Goal: Transaction & Acquisition: Purchase product/service

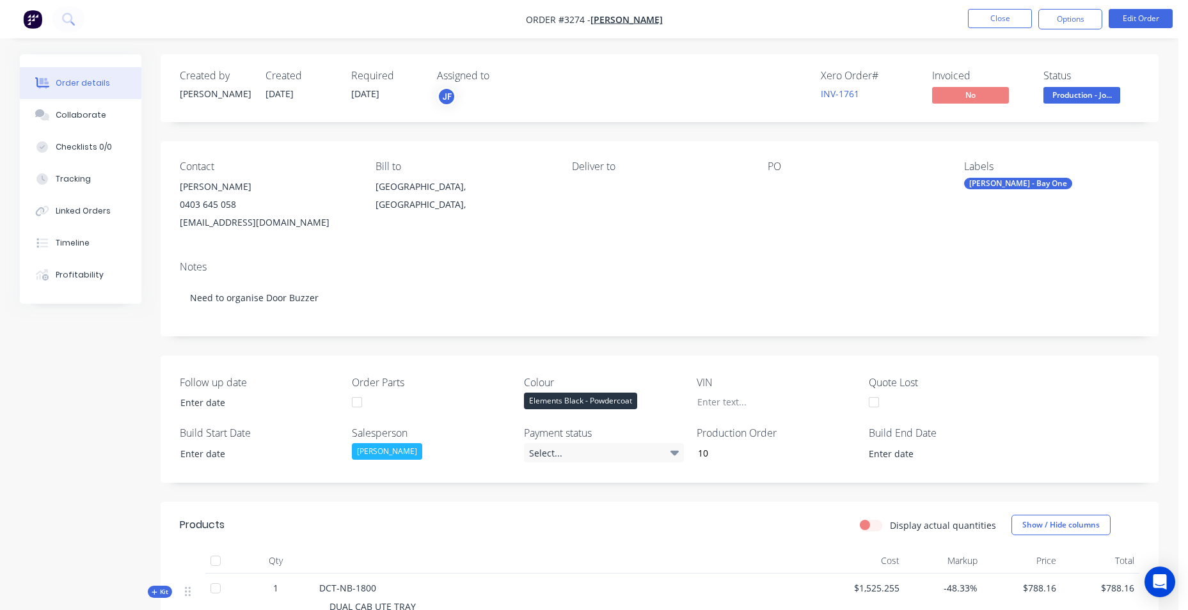
scroll to position [420, 0]
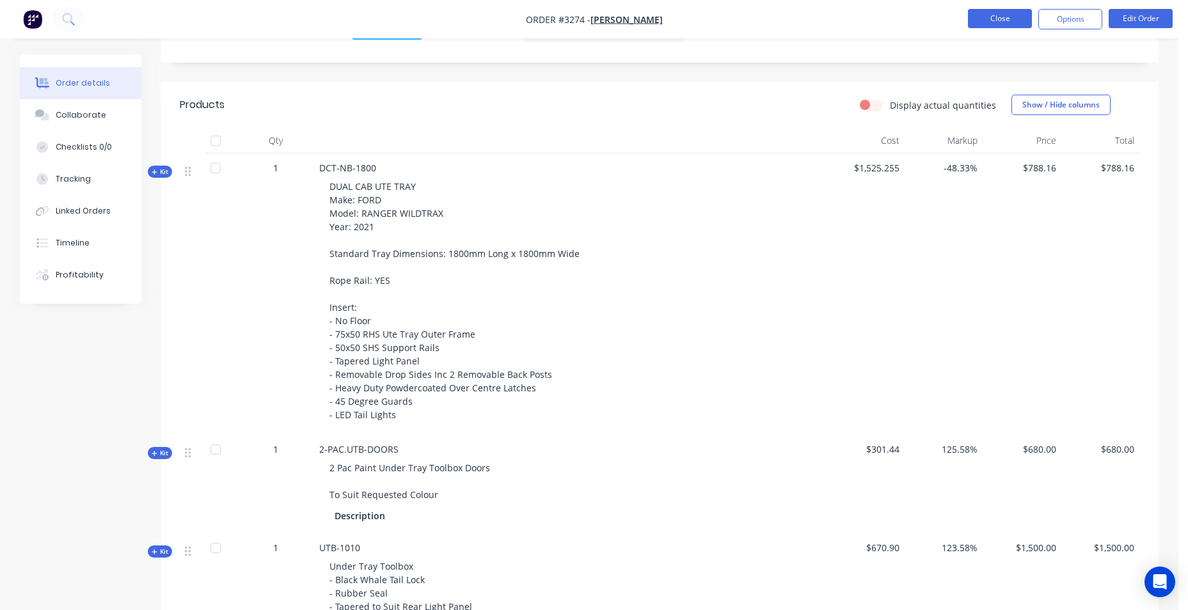
click at [998, 14] on button "Close" at bounding box center [1000, 18] width 64 height 19
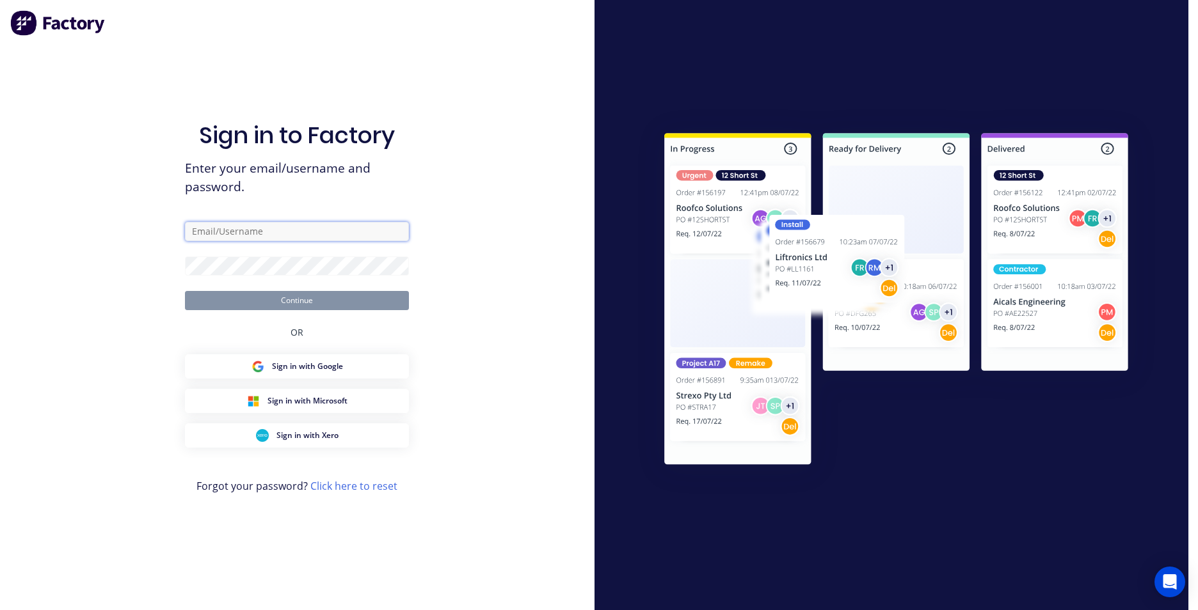
type input "brody@frontlinetrays.com.au"
click at [298, 306] on button "Continue" at bounding box center [297, 300] width 224 height 19
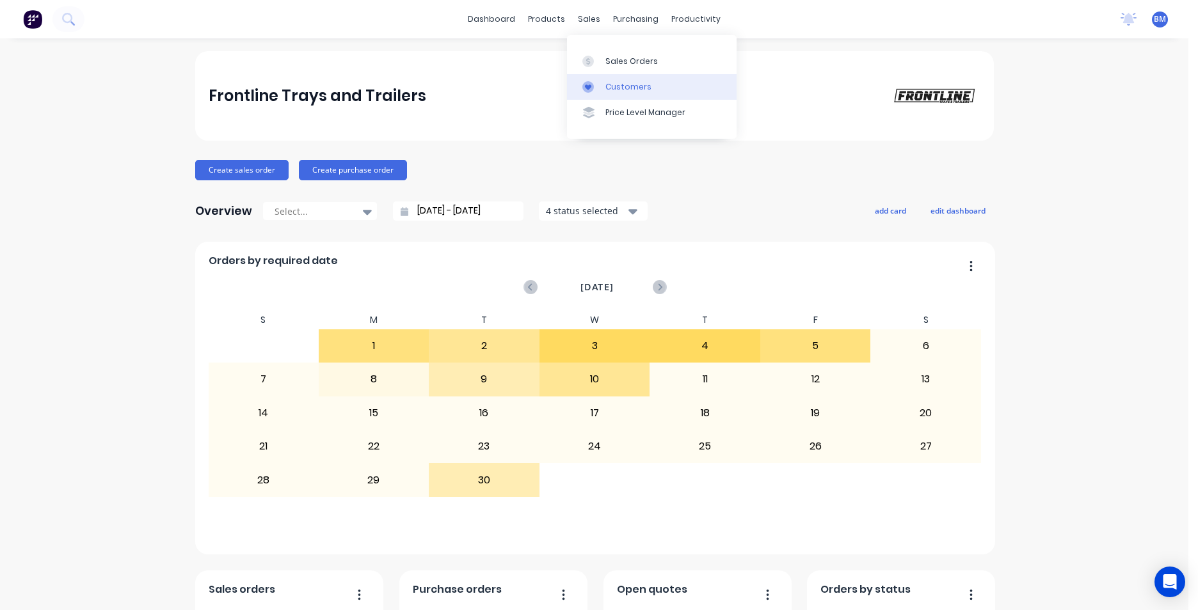
click at [635, 77] on link "Customers" at bounding box center [652, 87] width 170 height 26
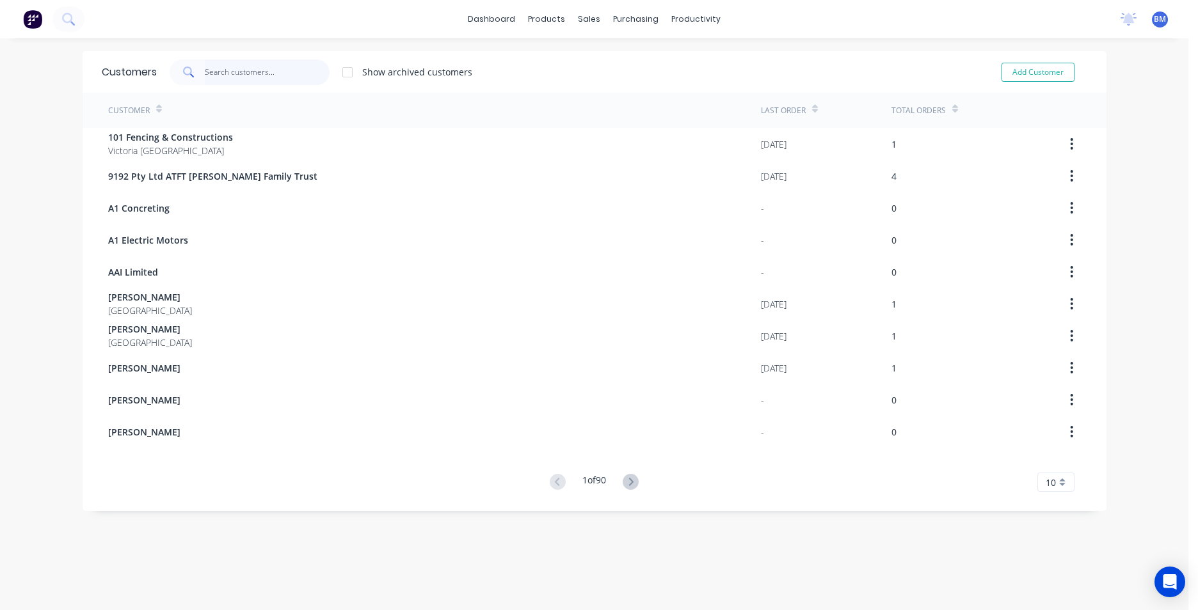
click at [250, 74] on input "text" at bounding box center [267, 73] width 125 height 26
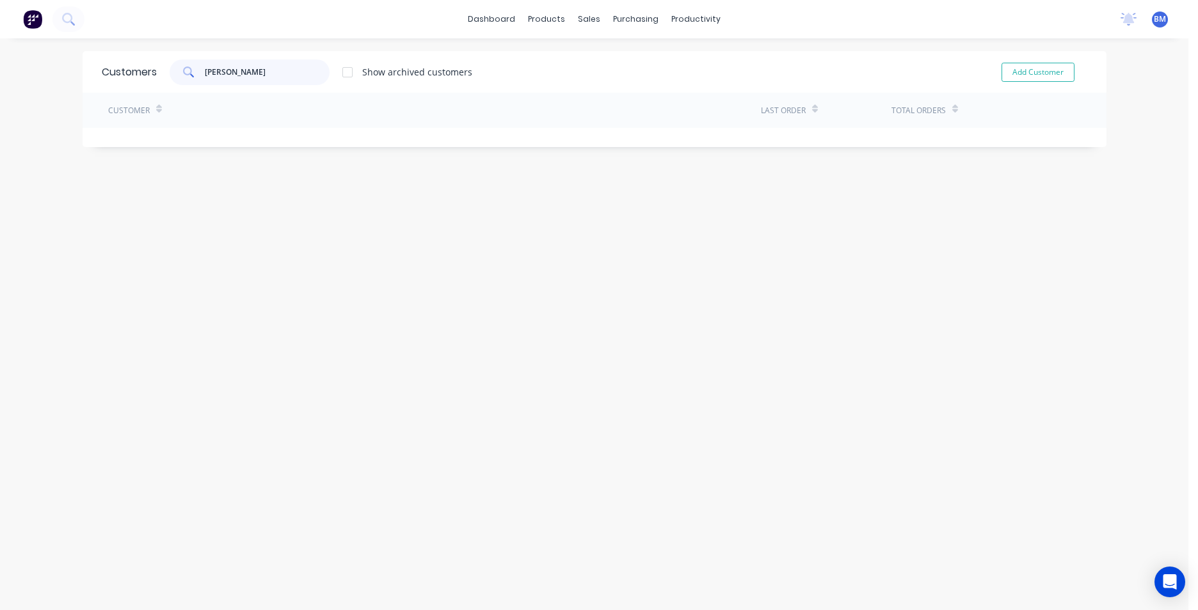
type input "LEWIS FEN"
drag, startPoint x: 305, startPoint y: 74, endPoint x: 120, endPoint y: 65, distance: 185.1
click at [120, 65] on div "Customers LEWIS FEN Show archived customers Add Customer" at bounding box center [595, 72] width 1024 height 42
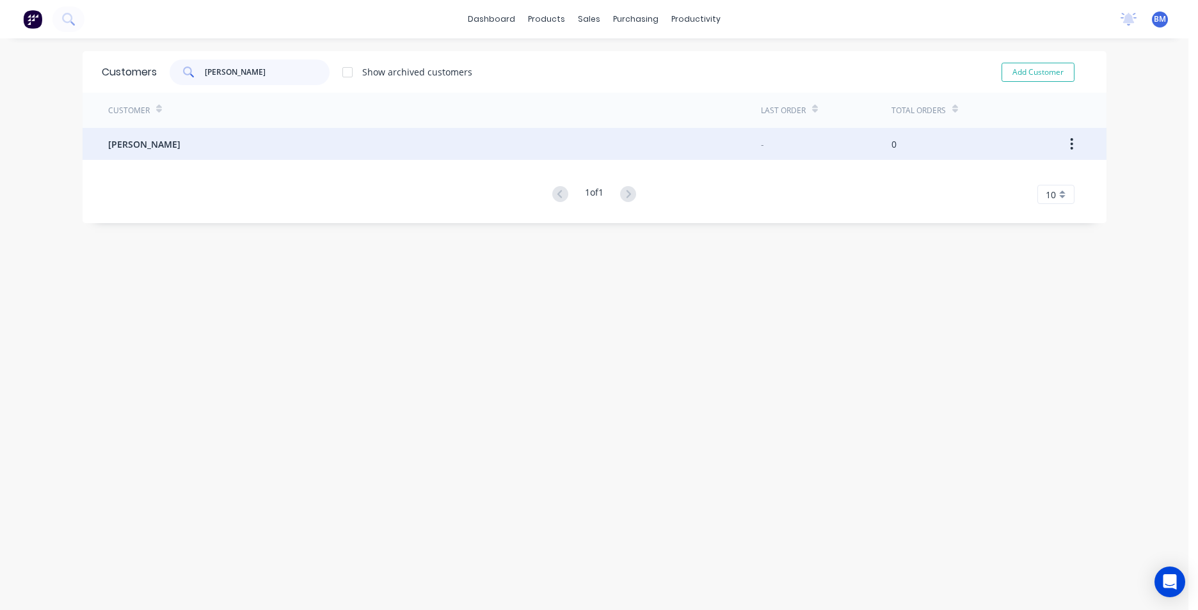
type input "DARREN LEW"
click at [226, 150] on div "[PERSON_NAME]" at bounding box center [434, 144] width 653 height 32
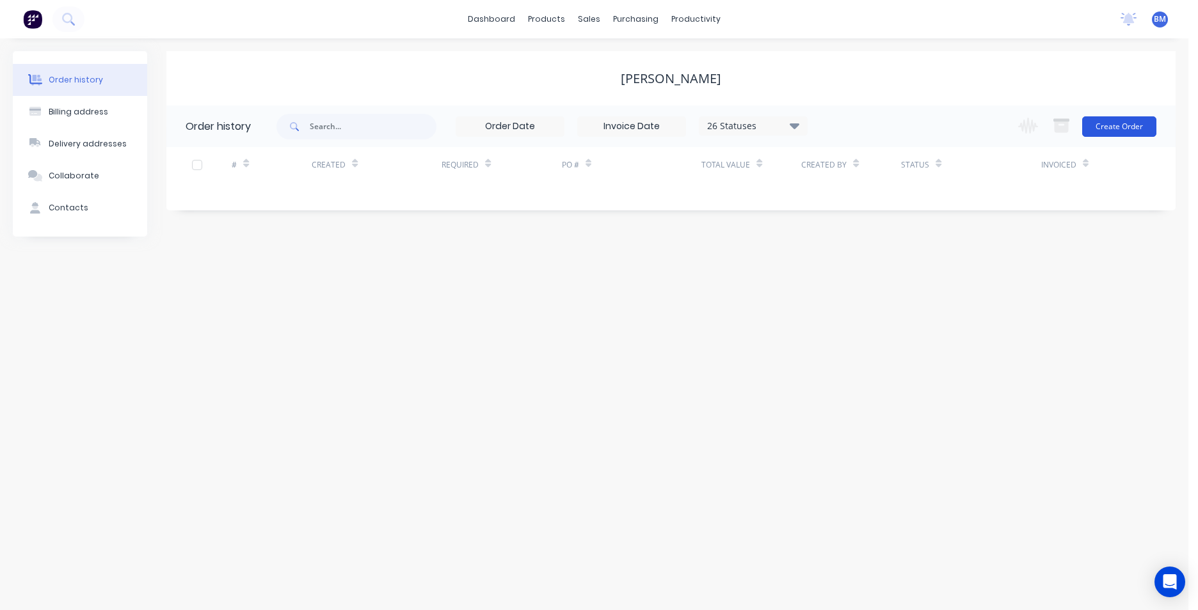
click at [1136, 127] on button "Create Order" at bounding box center [1119, 126] width 74 height 20
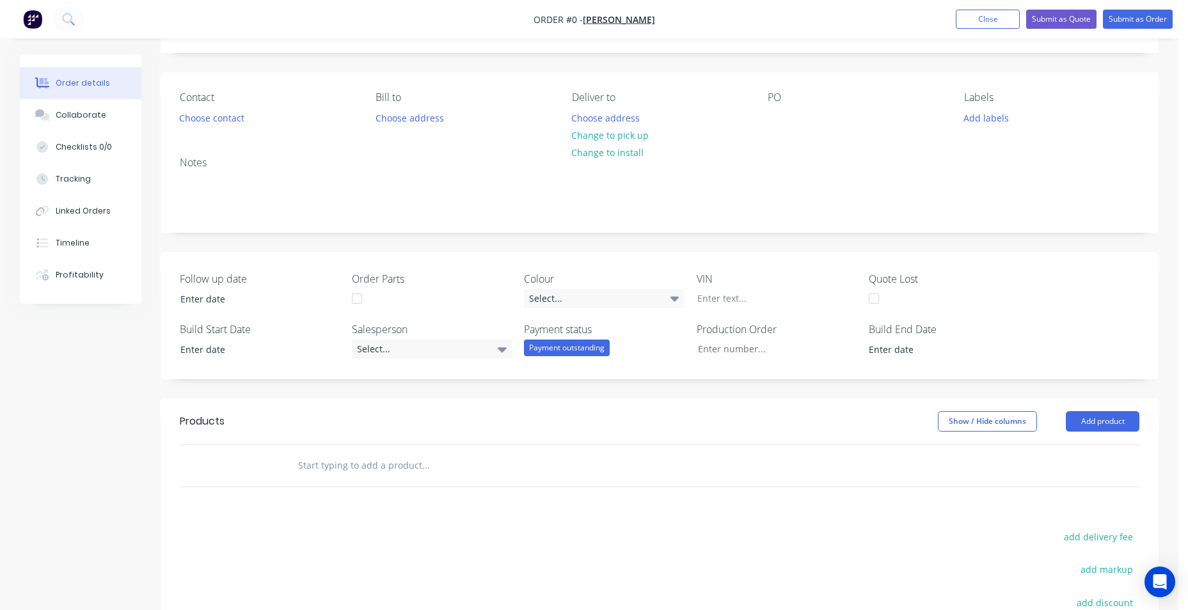
scroll to position [192, 0]
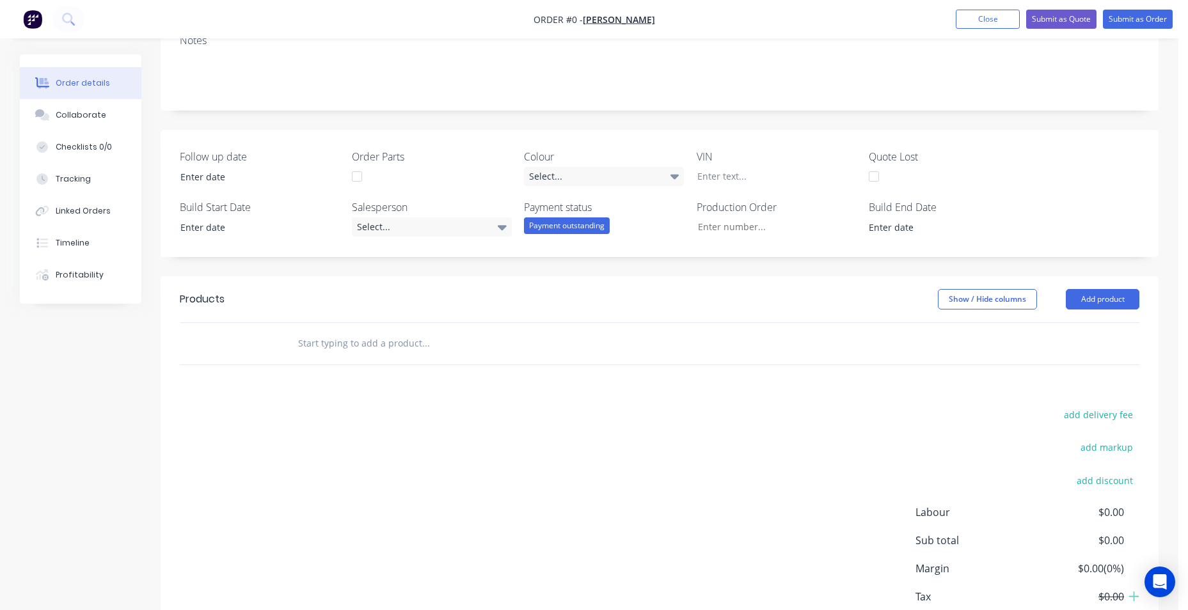
click at [395, 338] on input "text" at bounding box center [426, 344] width 256 height 26
click at [1114, 298] on button "Add product" at bounding box center [1103, 299] width 74 height 20
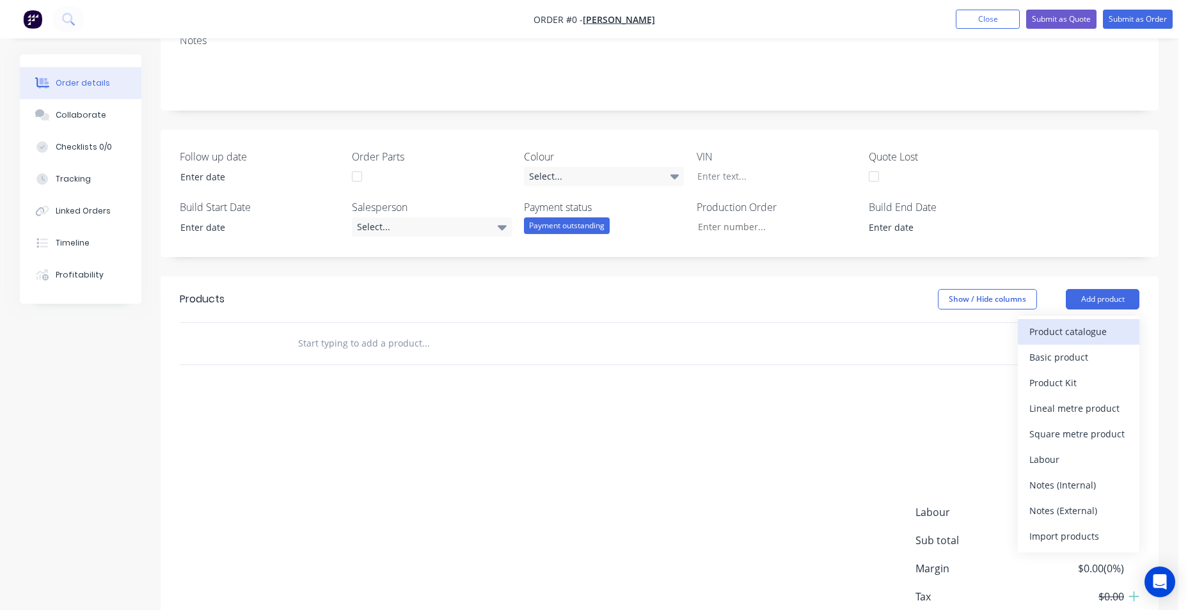
click at [1113, 338] on div "Product catalogue" at bounding box center [1078, 331] width 99 height 19
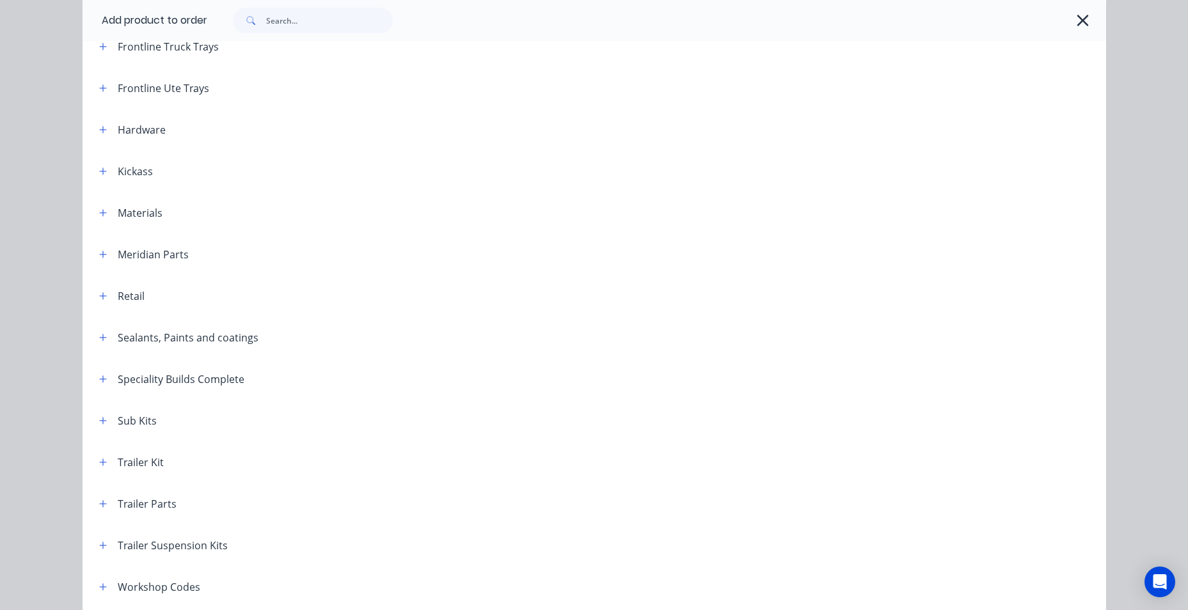
scroll to position [448, 0]
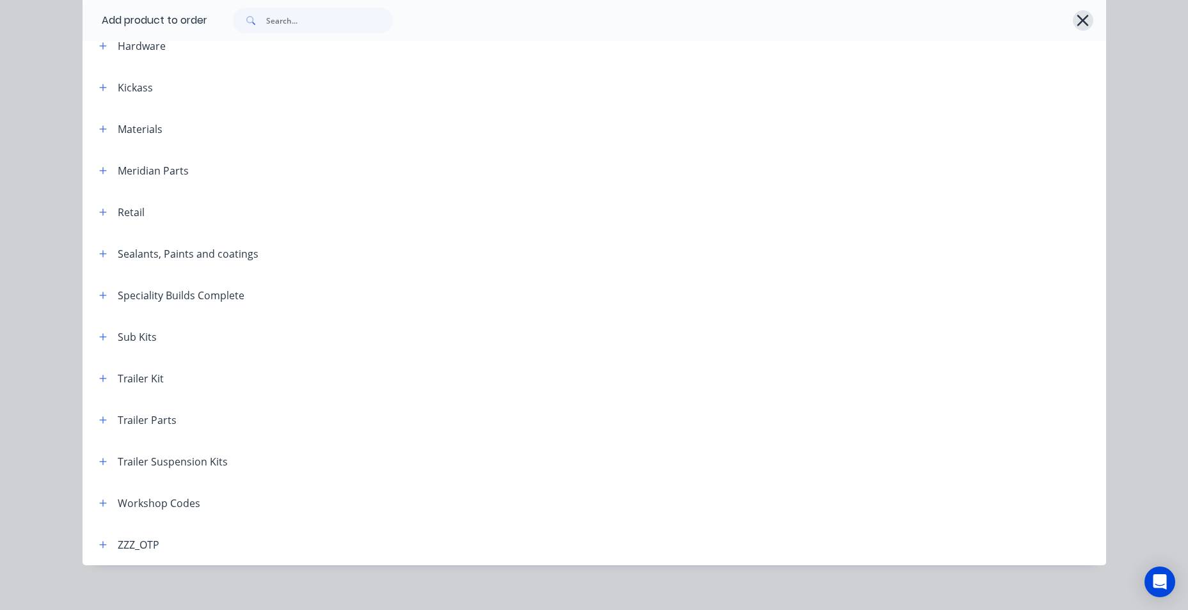
click at [1087, 17] on button "button" at bounding box center [1083, 20] width 20 height 20
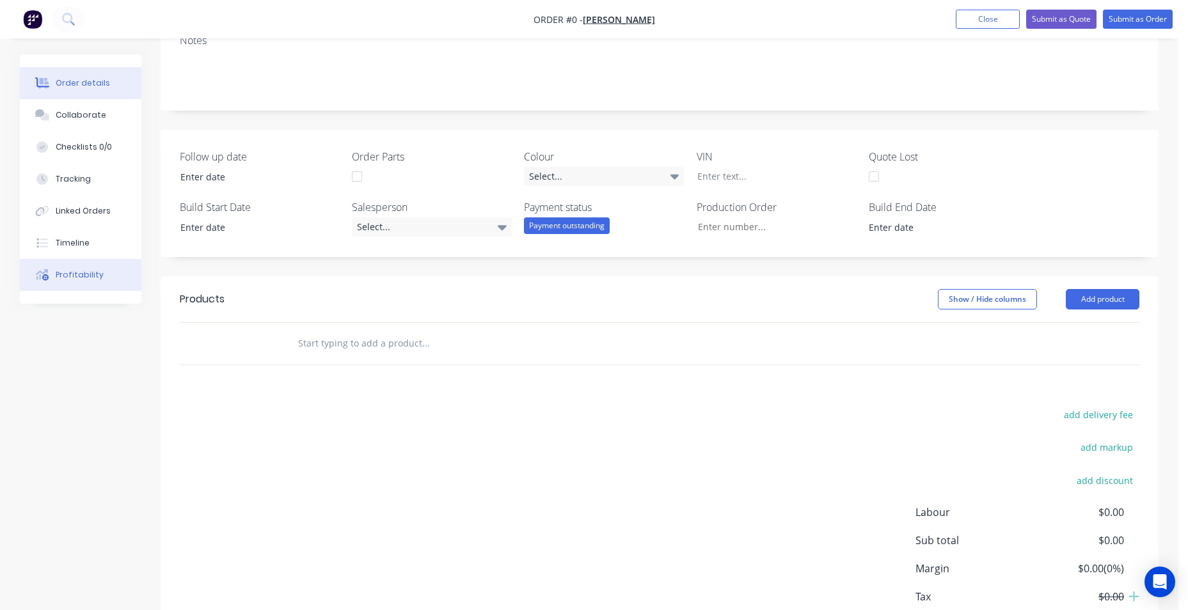
click at [107, 284] on button "Profitability" at bounding box center [81, 275] width 122 height 32
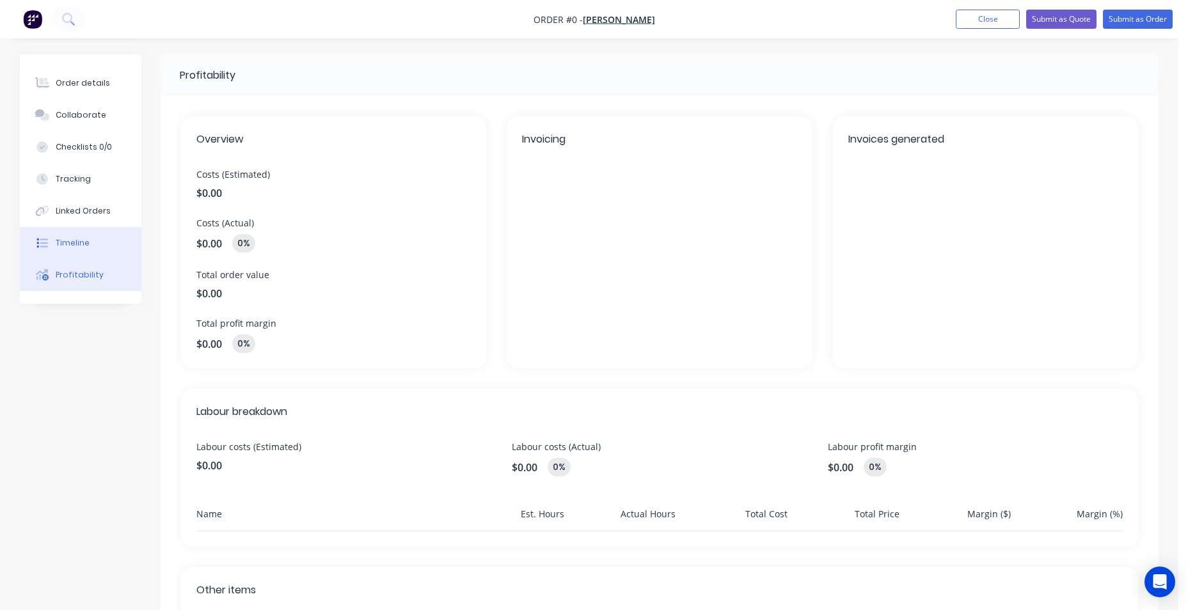
click at [99, 232] on button "Timeline" at bounding box center [81, 243] width 122 height 32
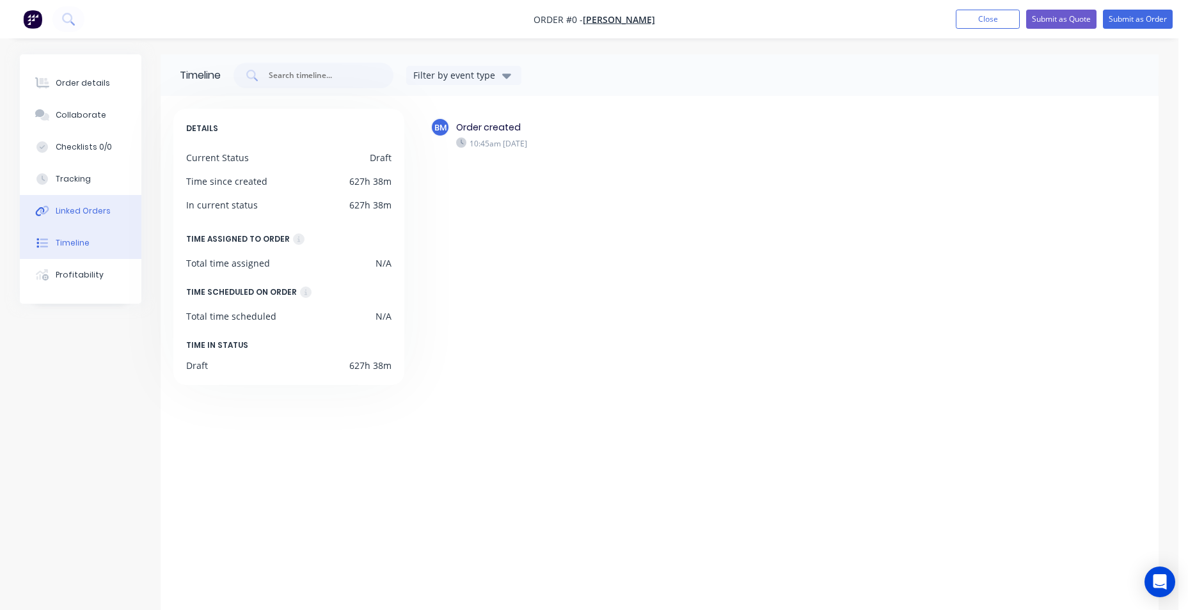
click at [99, 196] on button "Linked Orders" at bounding box center [81, 211] width 122 height 32
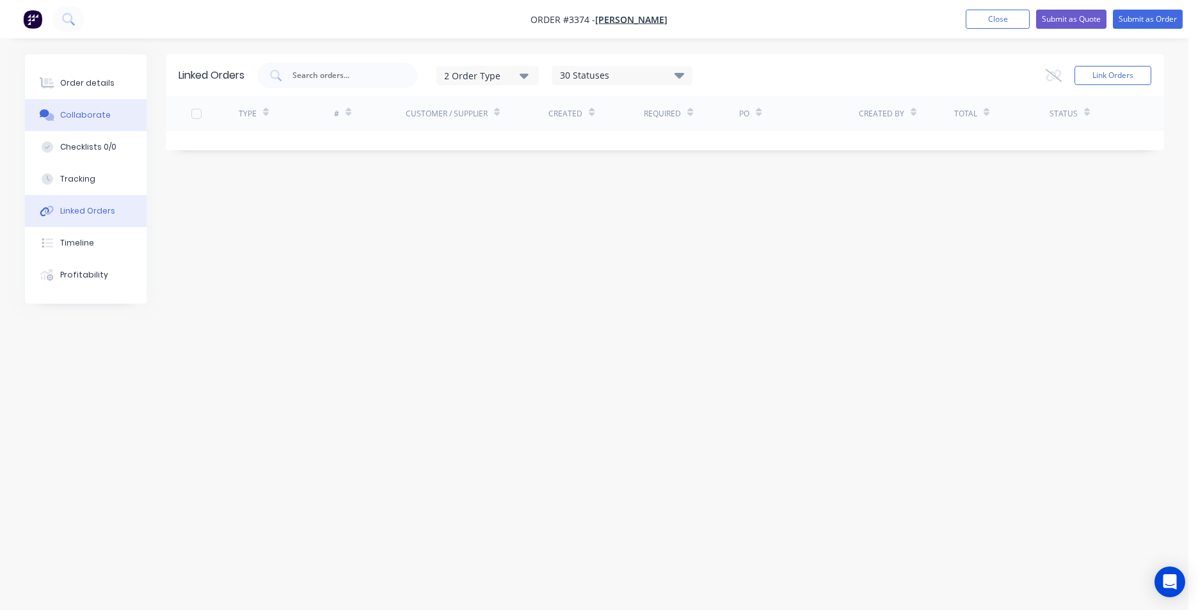
click at [104, 122] on button "Collaborate" at bounding box center [86, 115] width 122 height 32
click at [665, 19] on nav "Order #3374 - Darren Lewis Add product Close Submit as Quote Submit as Order" at bounding box center [599, 19] width 1198 height 38
click at [657, 21] on span "[PERSON_NAME]" at bounding box center [631, 19] width 72 height 12
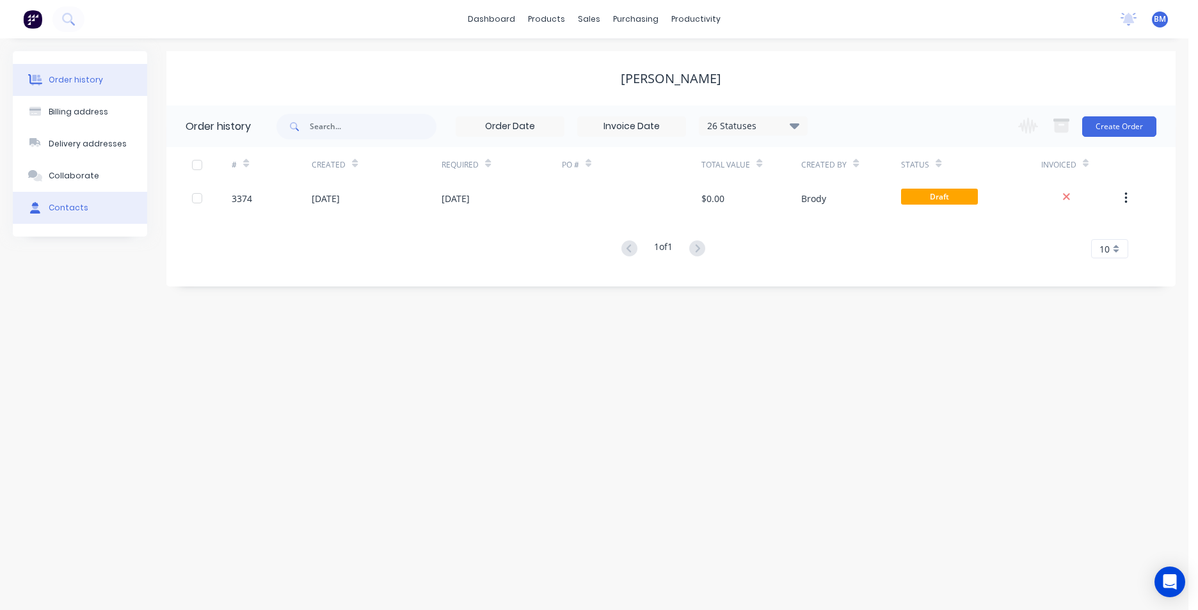
click at [55, 210] on div "Contacts" at bounding box center [69, 208] width 40 height 12
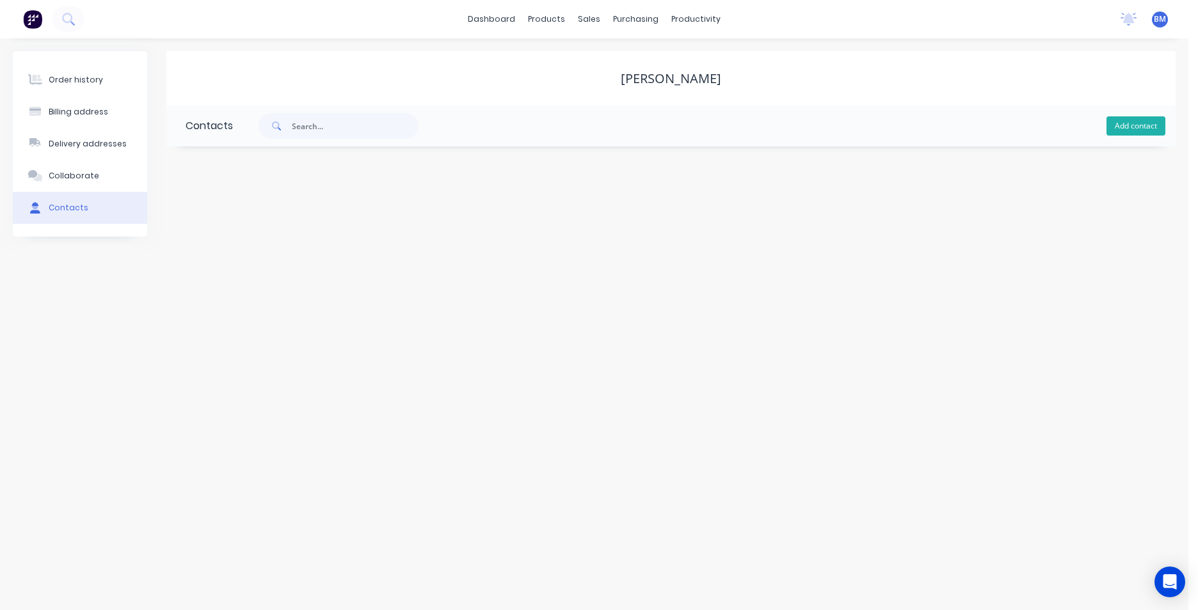
click at [1123, 129] on button "Add contact" at bounding box center [1135, 125] width 59 height 19
select select "AU"
click at [244, 222] on input "text" at bounding box center [290, 219] width 209 height 19
type input "DARREN"
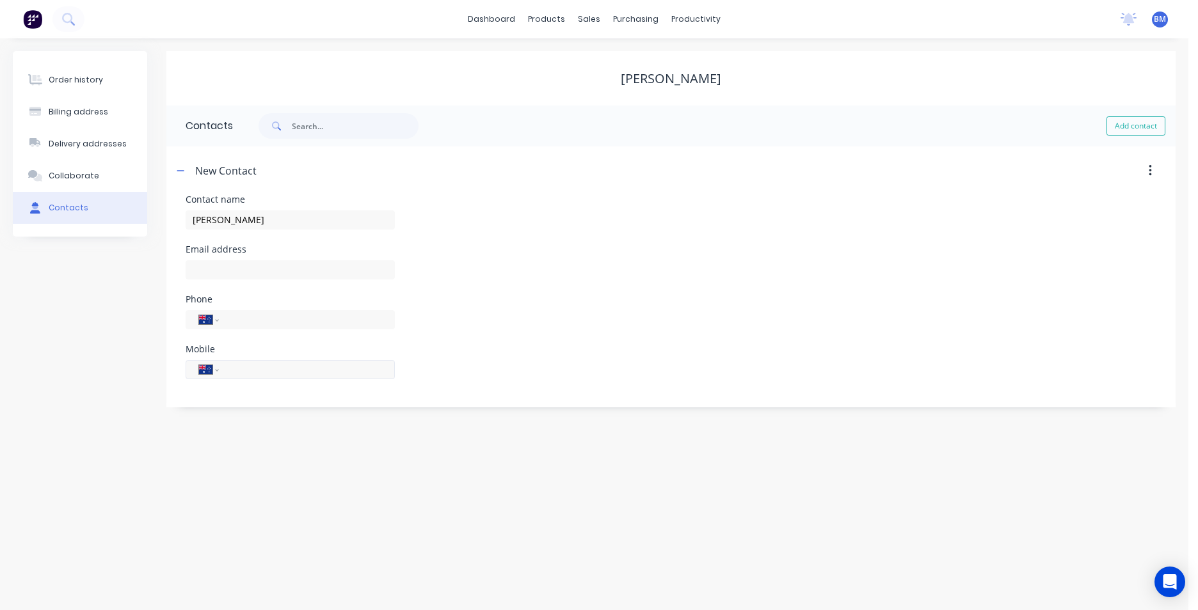
click at [301, 369] on input "tel" at bounding box center [305, 369] width 154 height 15
select select "AU"
click at [301, 369] on input "tel" at bounding box center [305, 369] width 154 height 15
type input "0475 155 866"
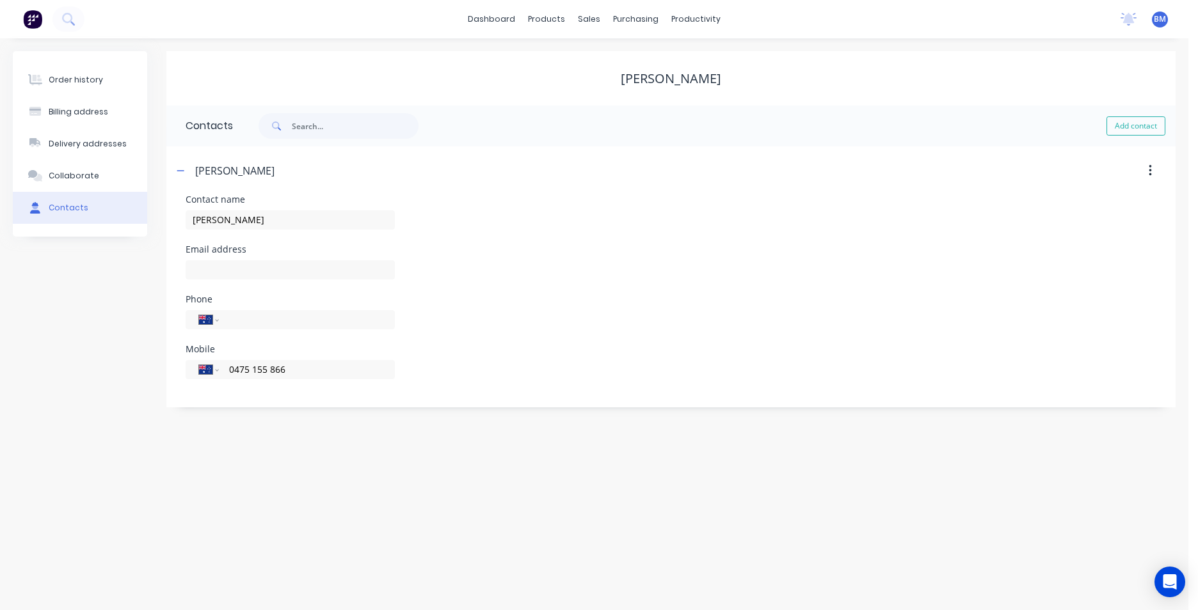
click at [667, 301] on div "Phone International Afghanistan Åland Islands Albania Algeria American Samoa An…" at bounding box center [671, 320] width 971 height 50
click at [305, 267] on input "text" at bounding box center [290, 269] width 209 height 19
paste input "dlewis24@live.com.au"
type input "dlewis24@live.com.au"
click at [634, 298] on div "Phone International Afghanistan Åland Islands Albania Algeria American Samoa An…" at bounding box center [671, 320] width 971 height 50
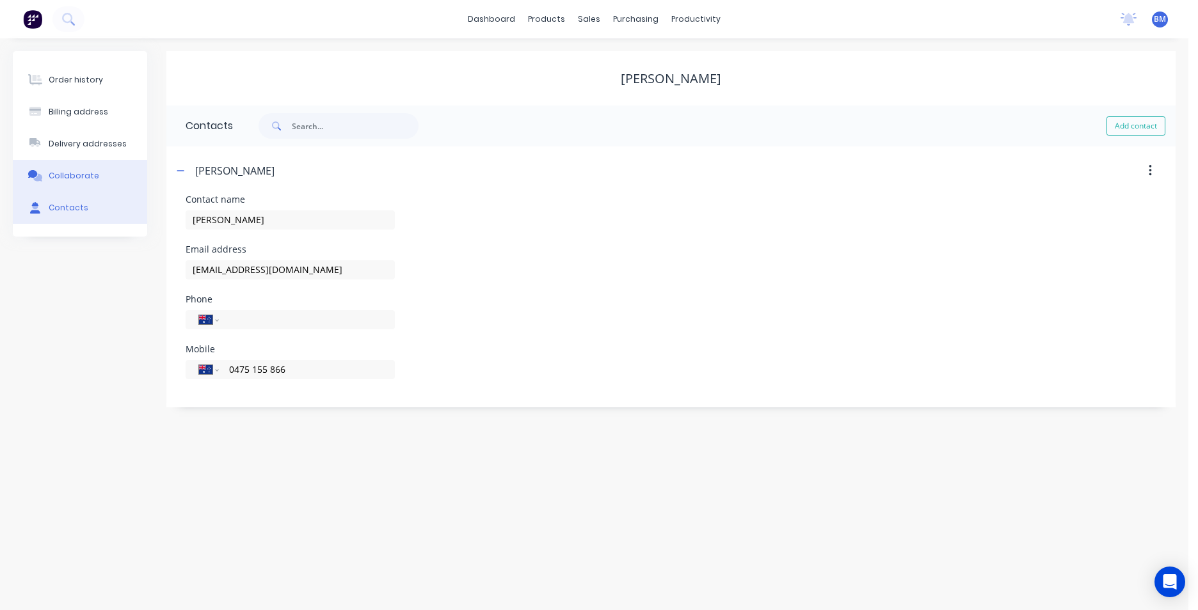
click at [52, 169] on button "Collaborate" at bounding box center [80, 176] width 134 height 32
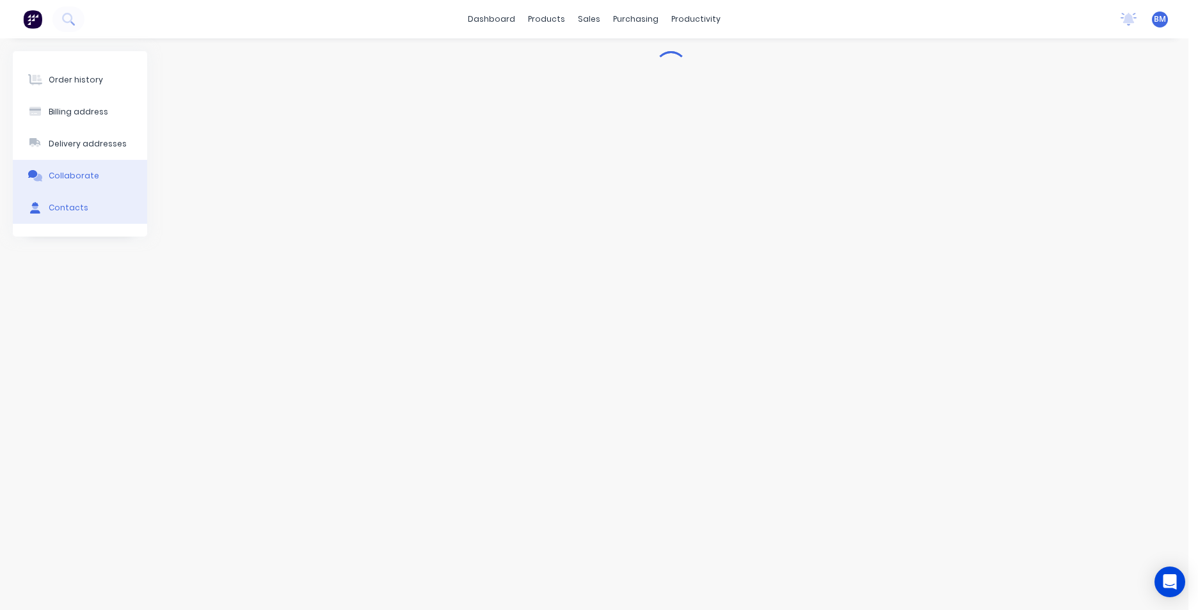
click at [69, 221] on button "Contacts" at bounding box center [80, 208] width 134 height 32
select select "AU"
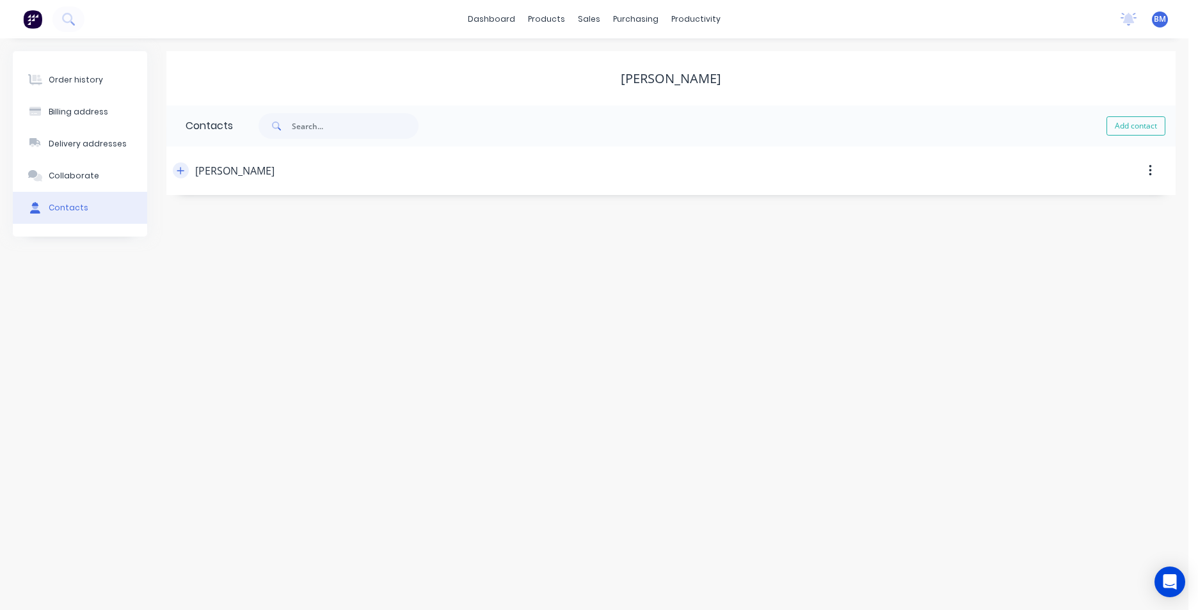
click at [183, 171] on icon "button" at bounding box center [180, 170] width 7 height 7
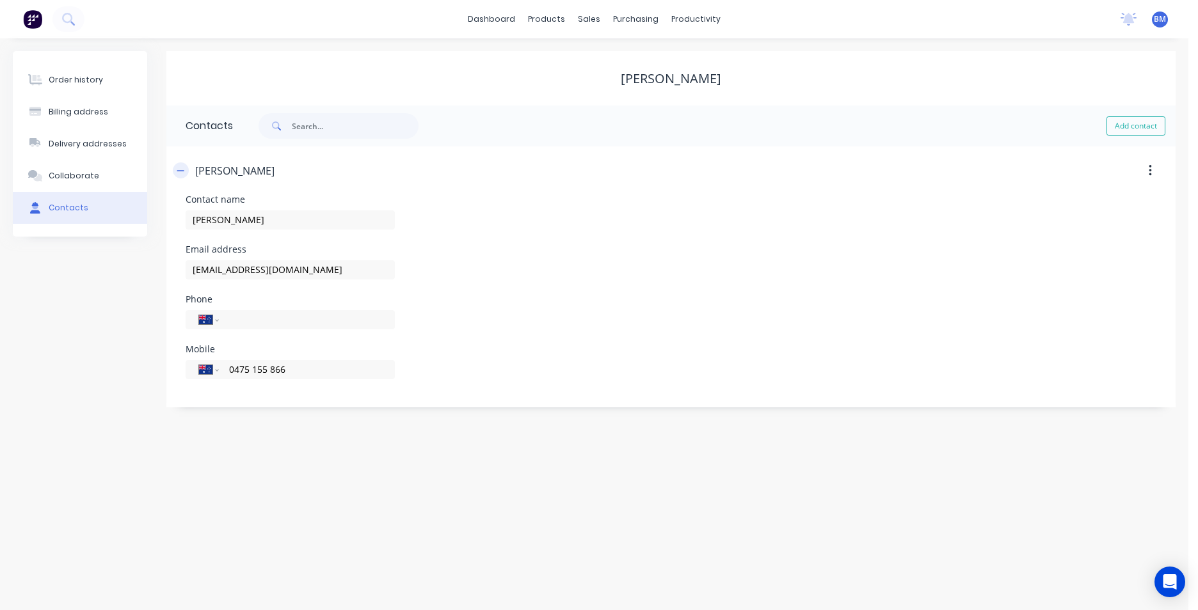
click at [183, 171] on icon "button" at bounding box center [180, 170] width 7 height 1
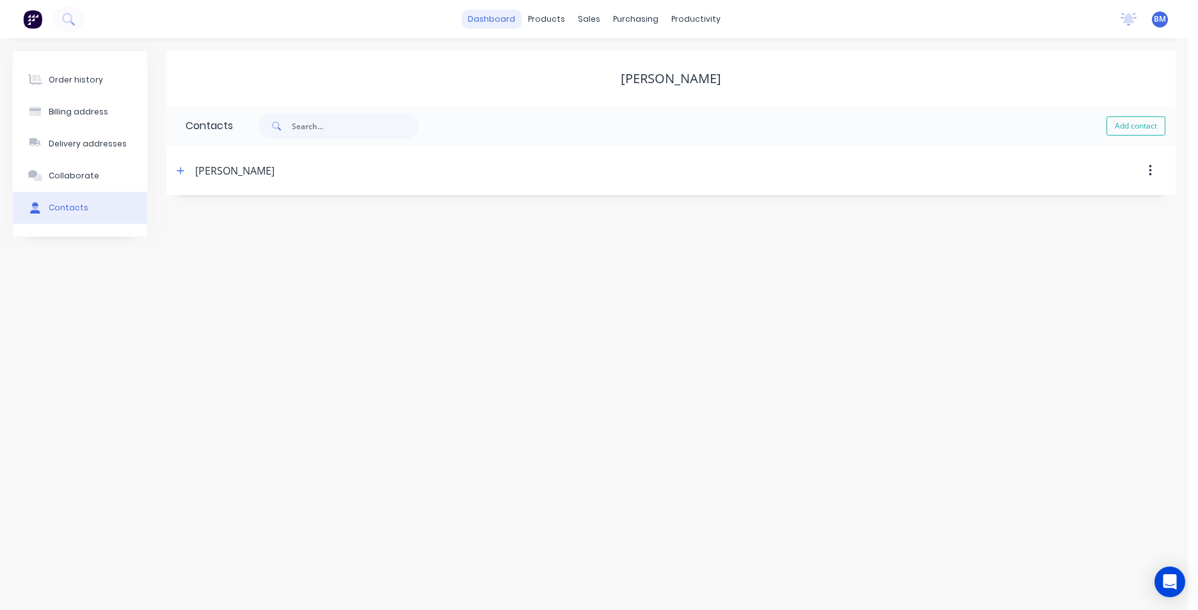
click at [518, 26] on link "dashboard" at bounding box center [491, 19] width 60 height 19
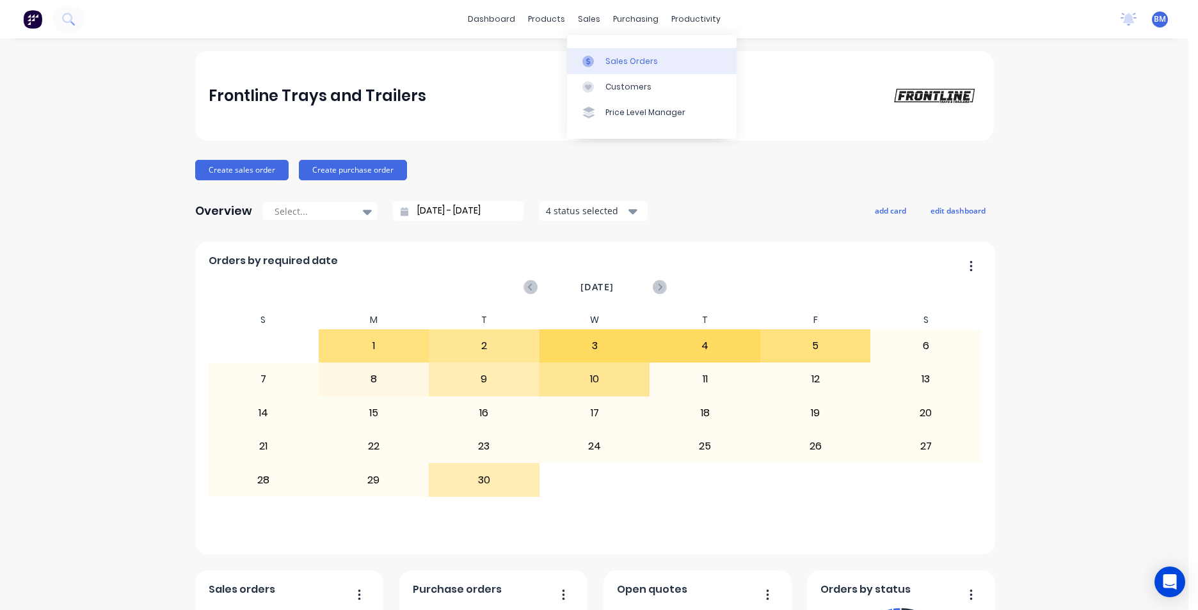
click at [614, 58] on div "Sales Orders" at bounding box center [631, 62] width 52 height 12
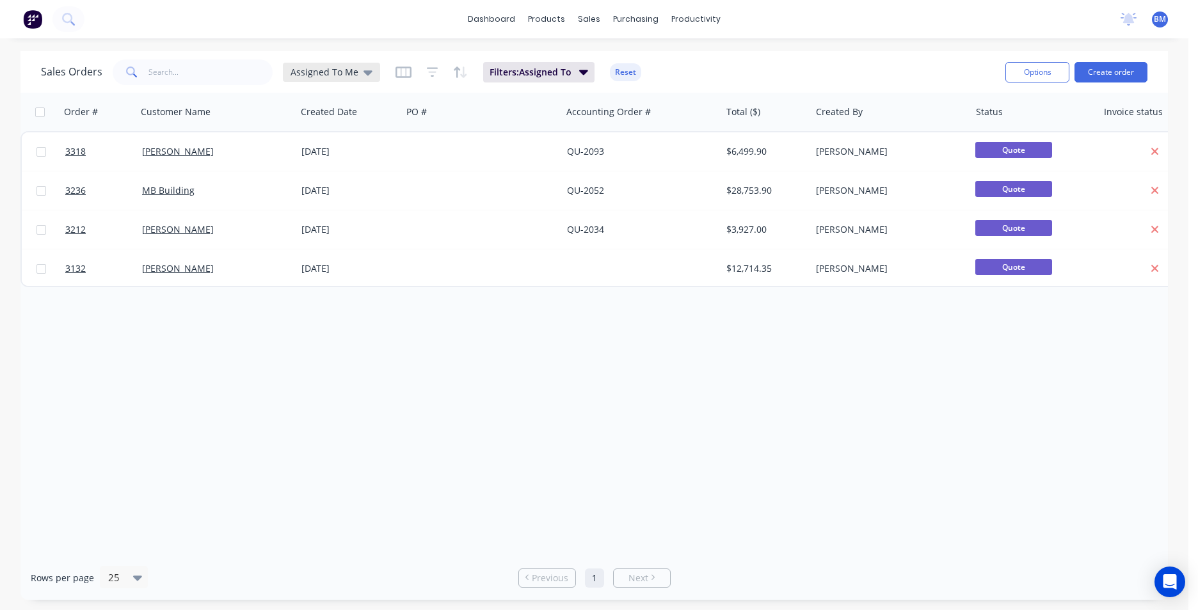
click at [363, 75] on icon at bounding box center [367, 72] width 9 height 14
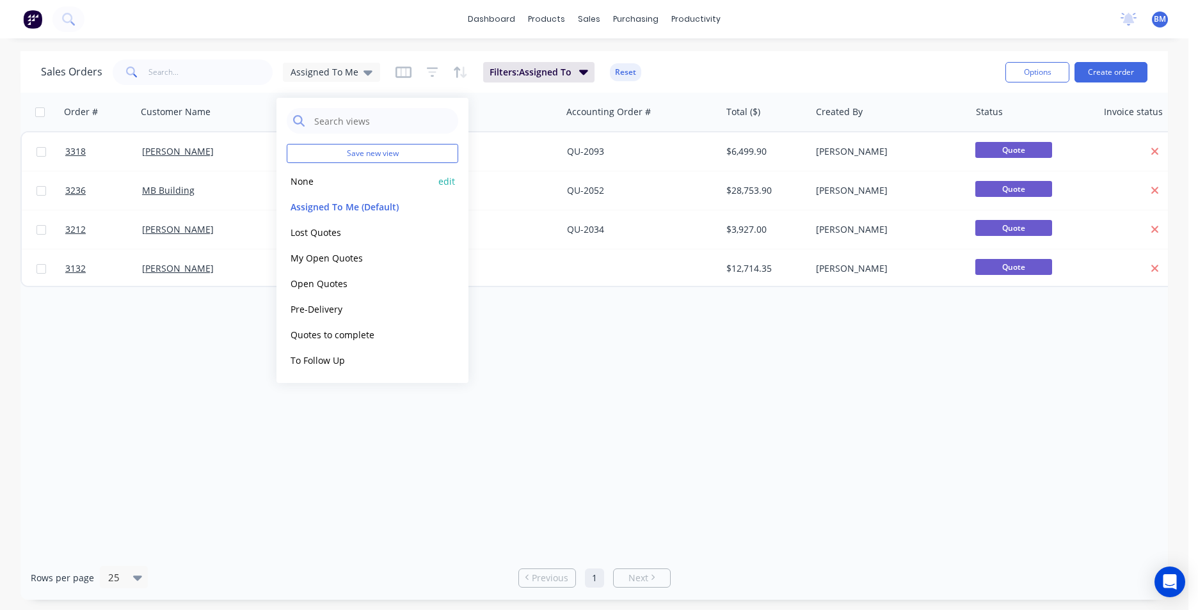
click at [351, 182] on button "None" at bounding box center [360, 181] width 146 height 15
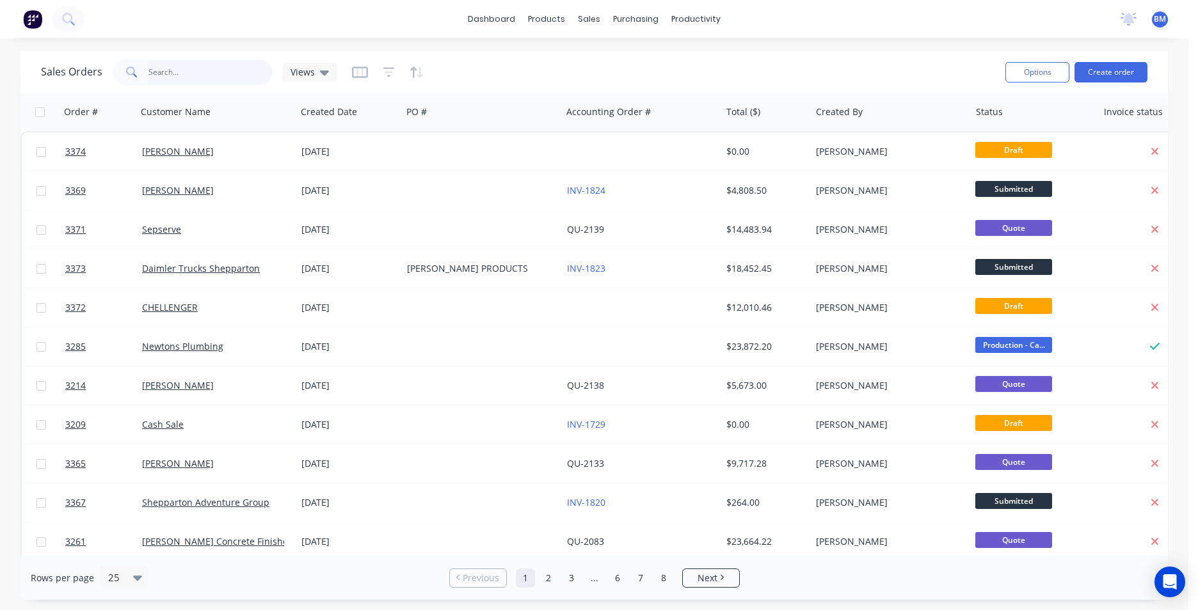
click at [213, 77] on input "text" at bounding box center [210, 73] width 125 height 26
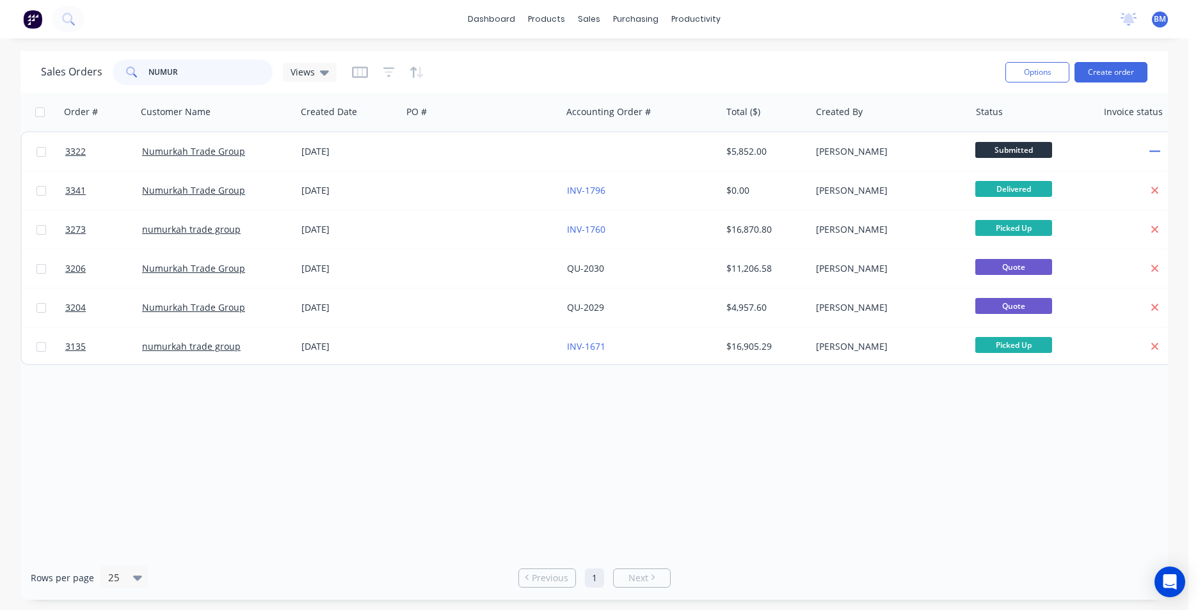
type input "NUMUR"
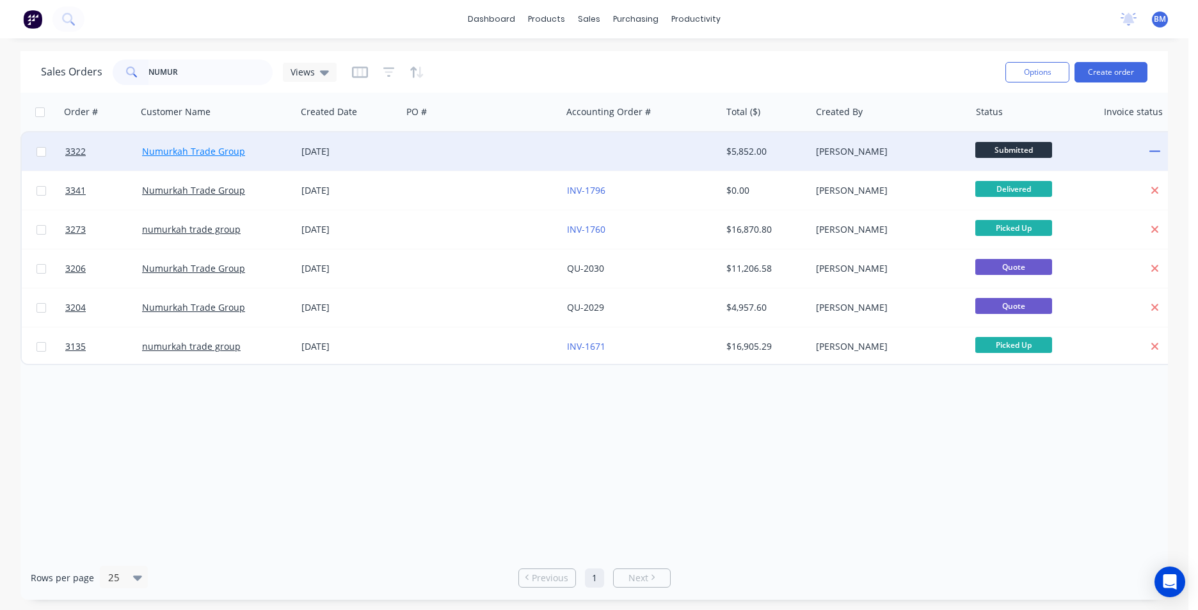
click at [169, 147] on link "Numurkah Trade Group" at bounding box center [193, 151] width 103 height 12
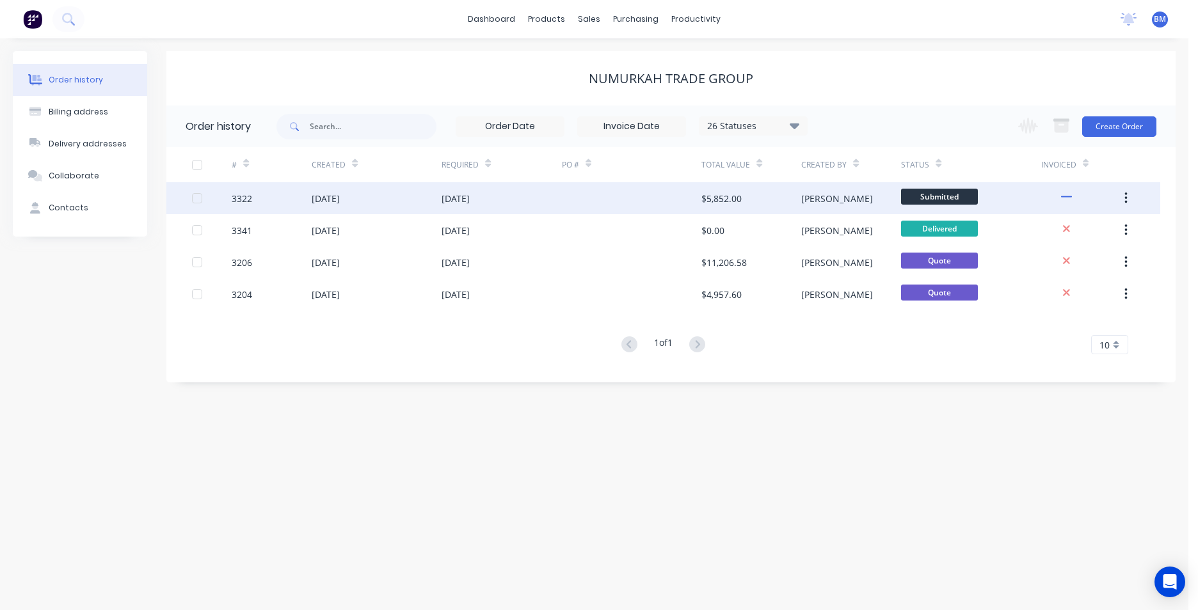
click at [720, 203] on div "$5,852.00" at bounding box center [721, 198] width 40 height 13
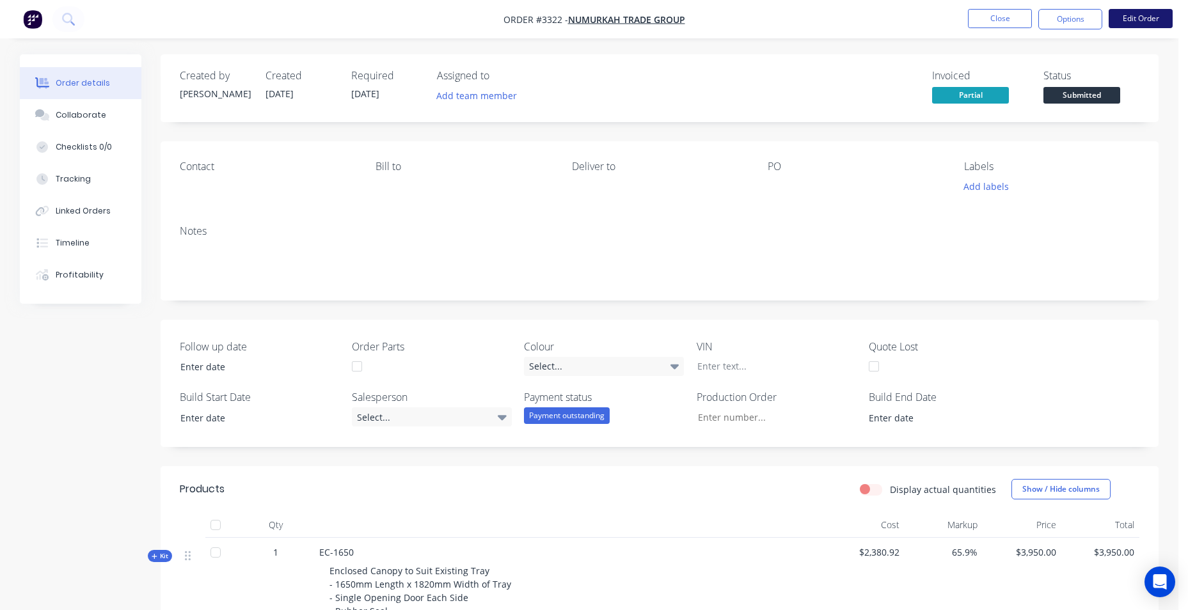
click at [1155, 17] on button "Edit Order" at bounding box center [1141, 18] width 64 height 19
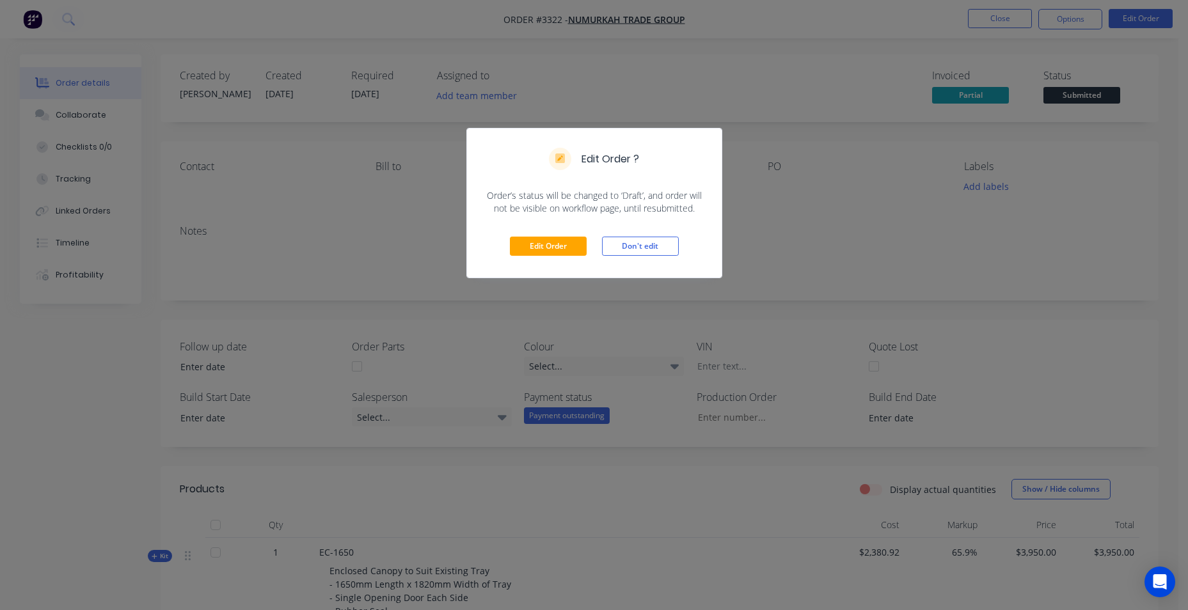
click at [841, 81] on div "Edit Order ? Order’s status will be changed to ‘Draft’, and order will not be v…" at bounding box center [594, 305] width 1188 height 610
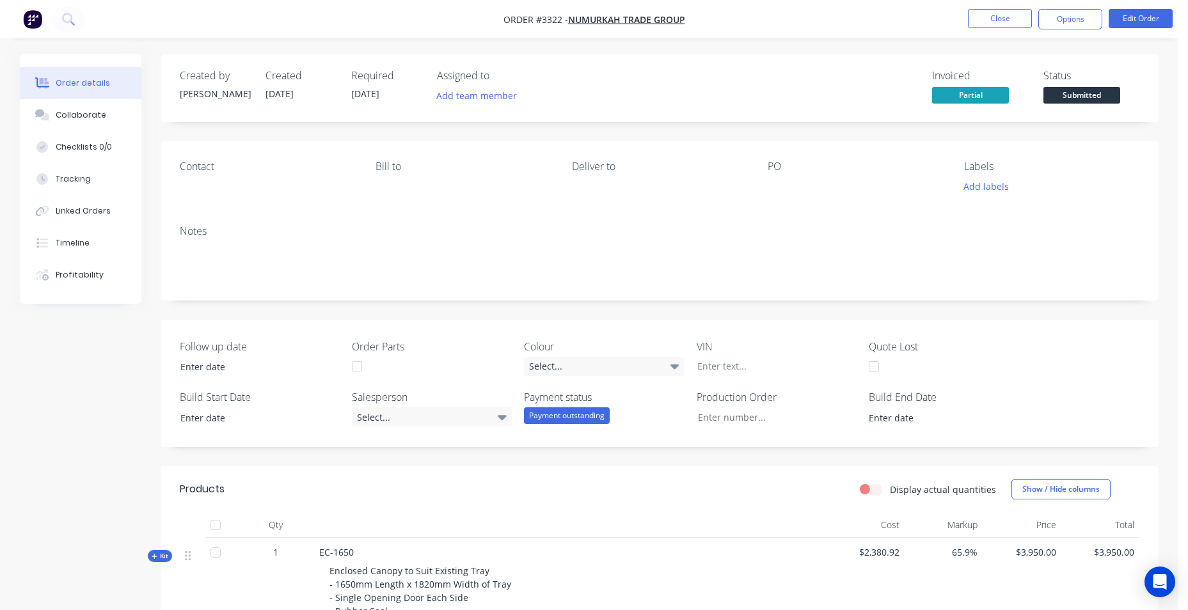
click at [981, 31] on nav "Order #3322 - Numurkah Trade Group Close Options Edit Order" at bounding box center [594, 19] width 1188 height 38
click at [981, 26] on button "Close" at bounding box center [1000, 18] width 64 height 19
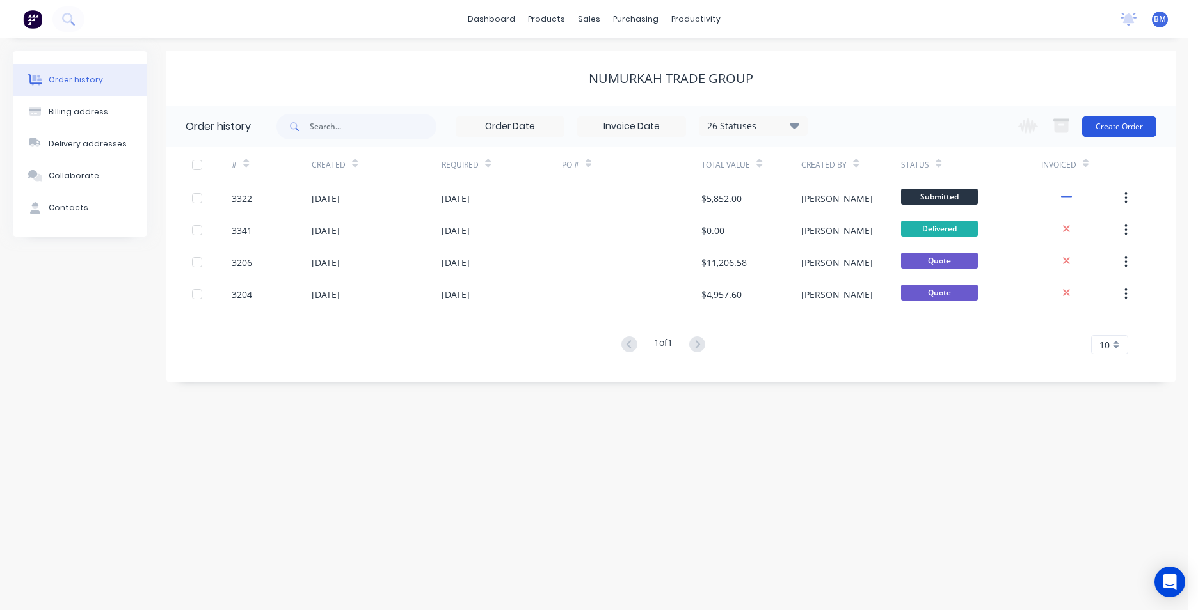
click at [1129, 123] on button "Create Order" at bounding box center [1119, 126] width 74 height 20
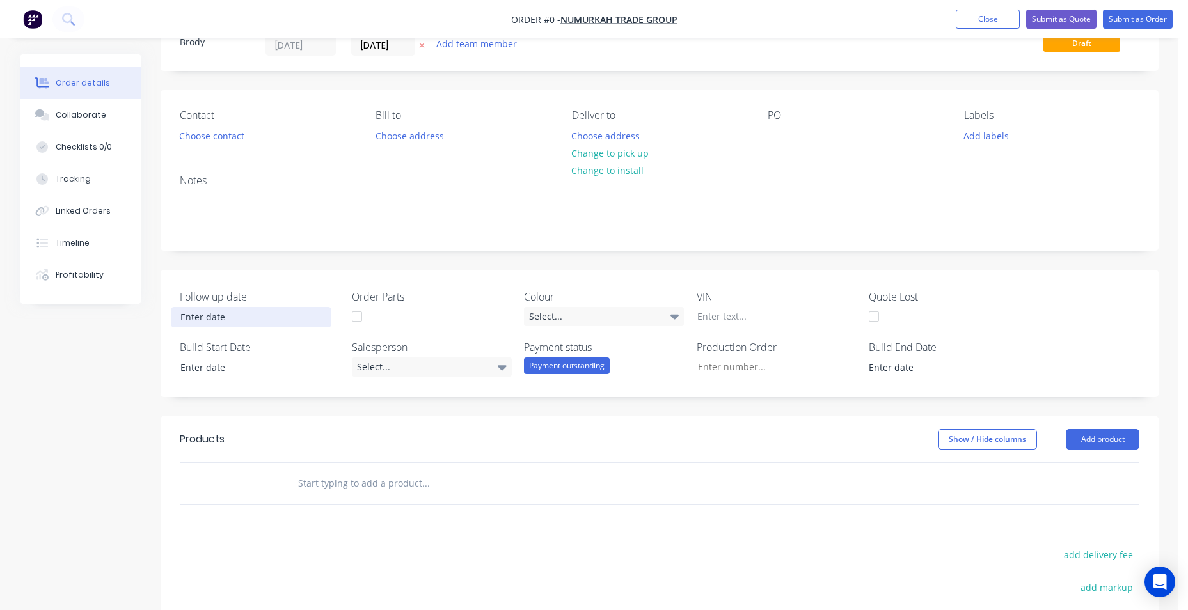
scroll to position [192, 0]
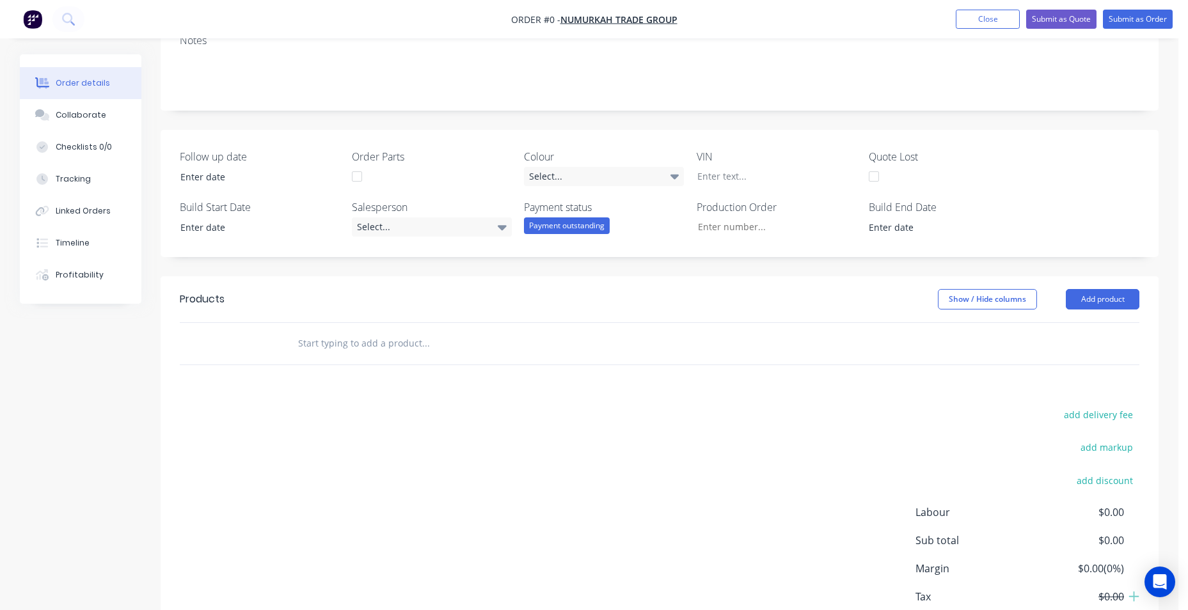
click at [338, 354] on input "text" at bounding box center [426, 344] width 256 height 26
type input "C"
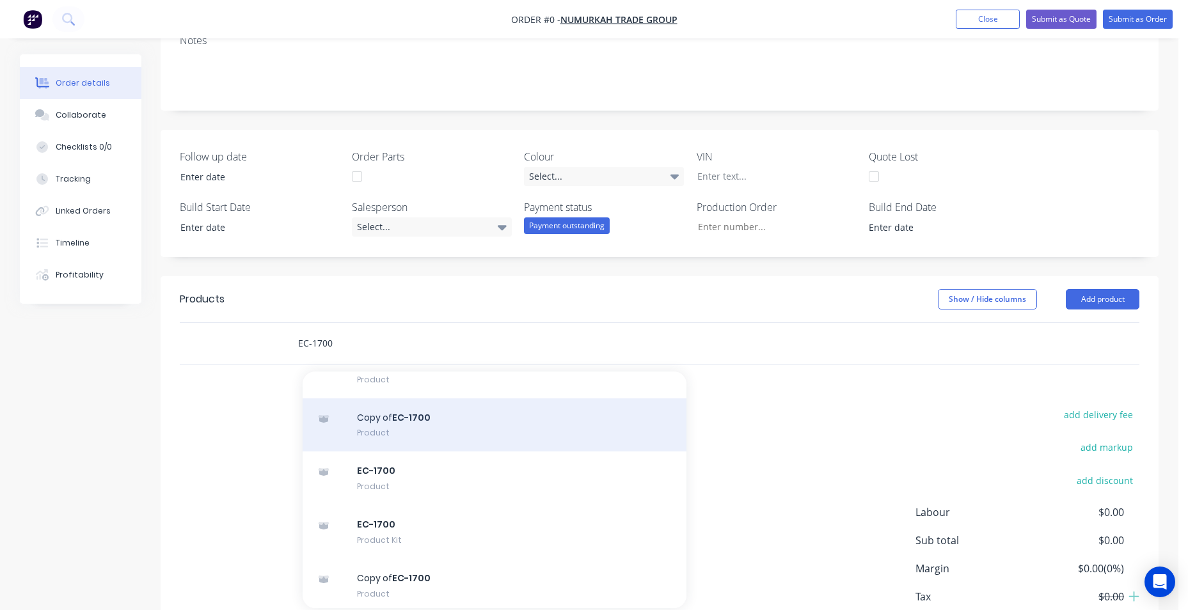
scroll to position [72, 0]
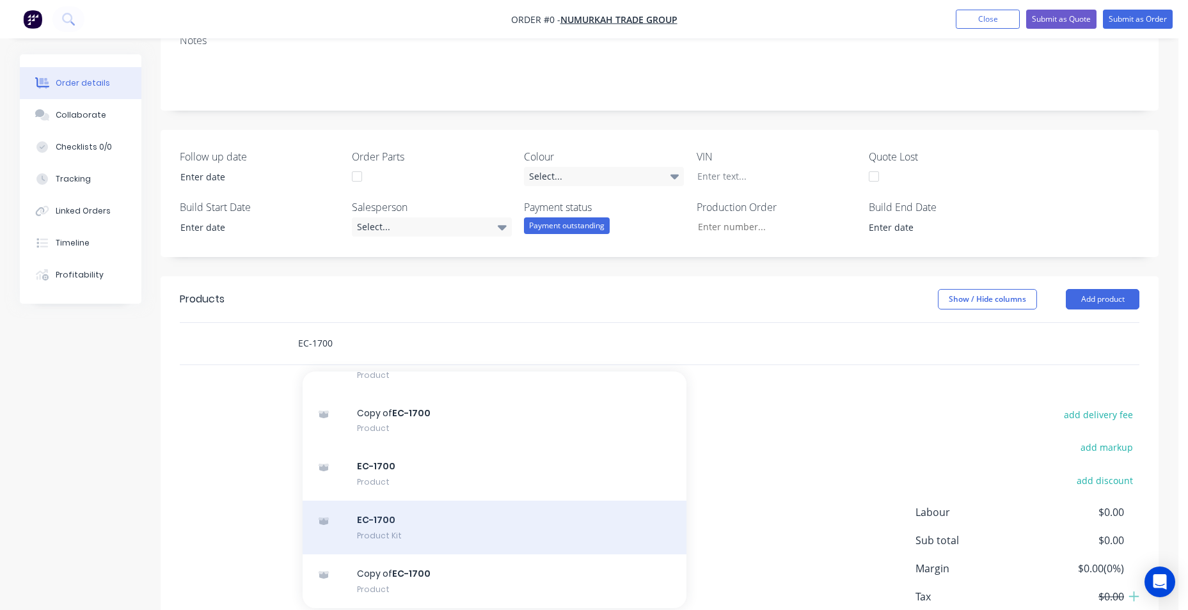
type input "EC-1700"
click at [443, 528] on div "EC-1700 Product Kit" at bounding box center [495, 528] width 384 height 54
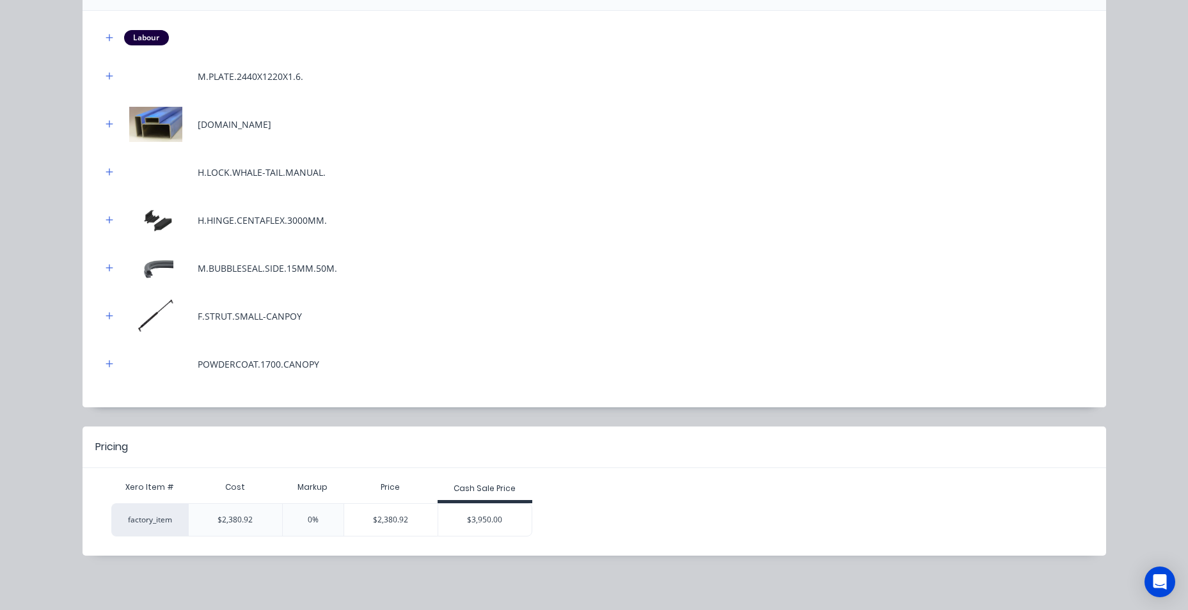
scroll to position [153, 0]
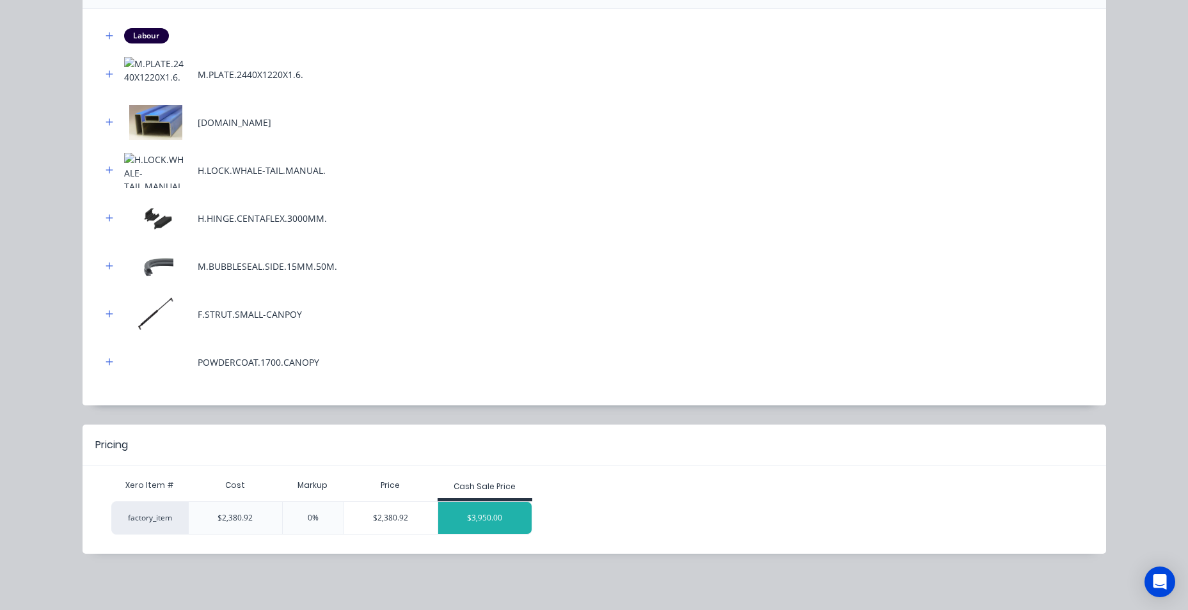
click at [503, 517] on div "$3,950.00" at bounding box center [484, 518] width 93 height 32
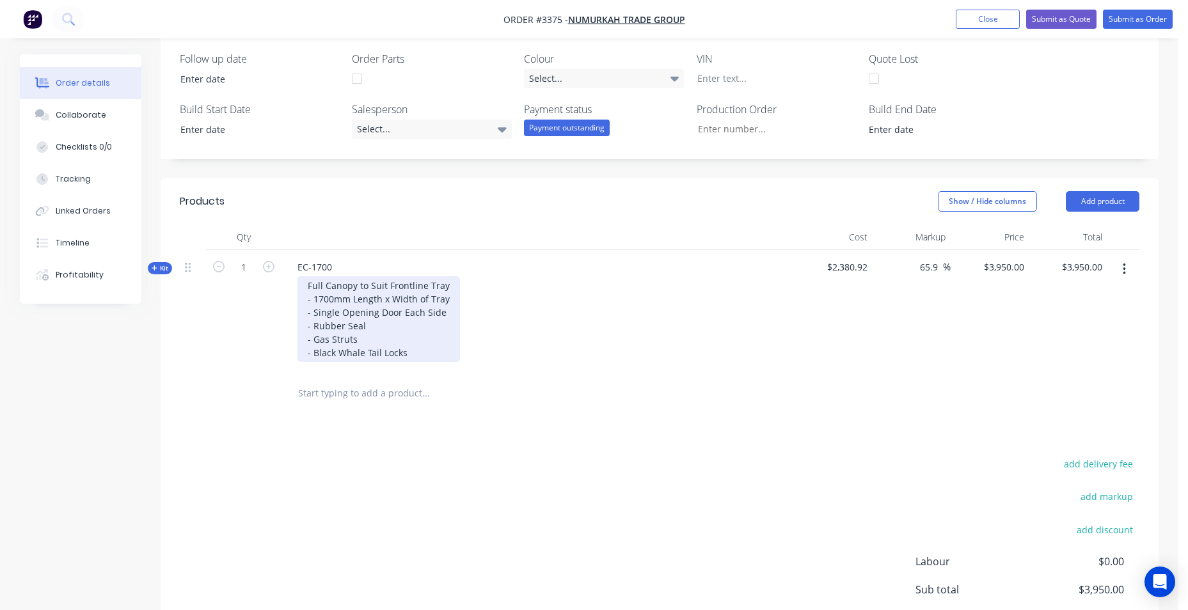
scroll to position [420, 0]
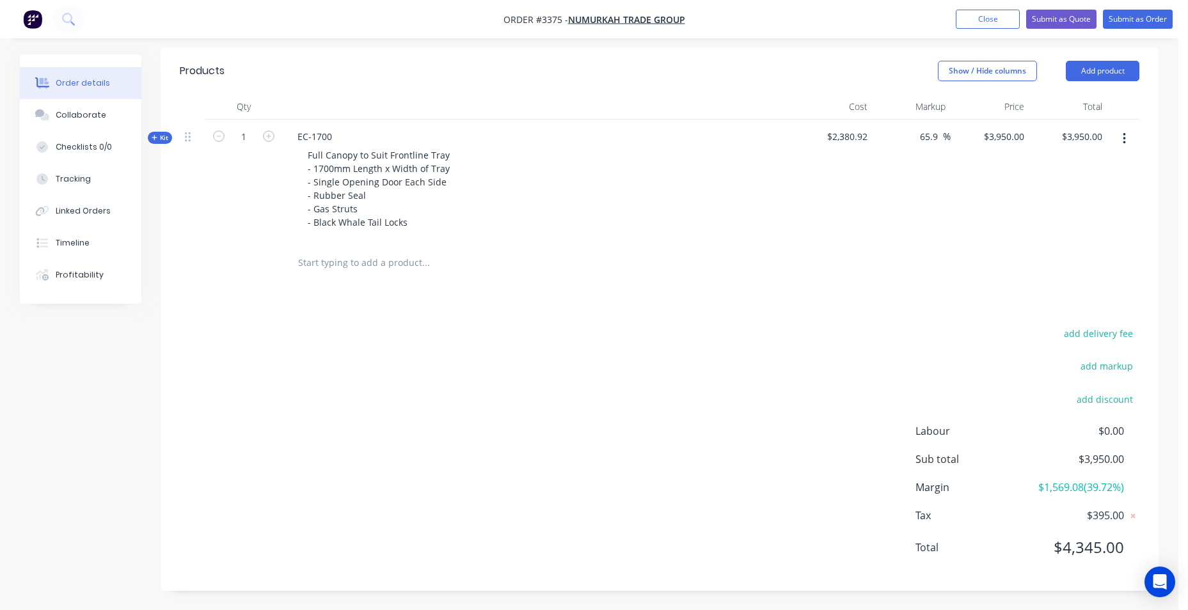
click at [345, 267] on input "text" at bounding box center [426, 263] width 256 height 26
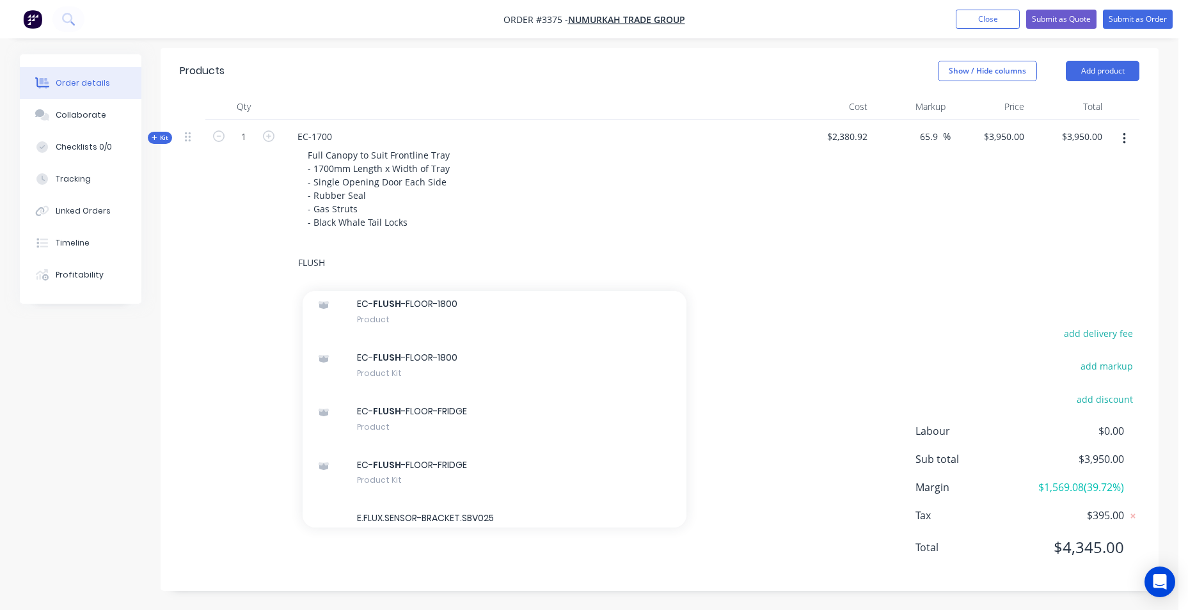
scroll to position [640, 0]
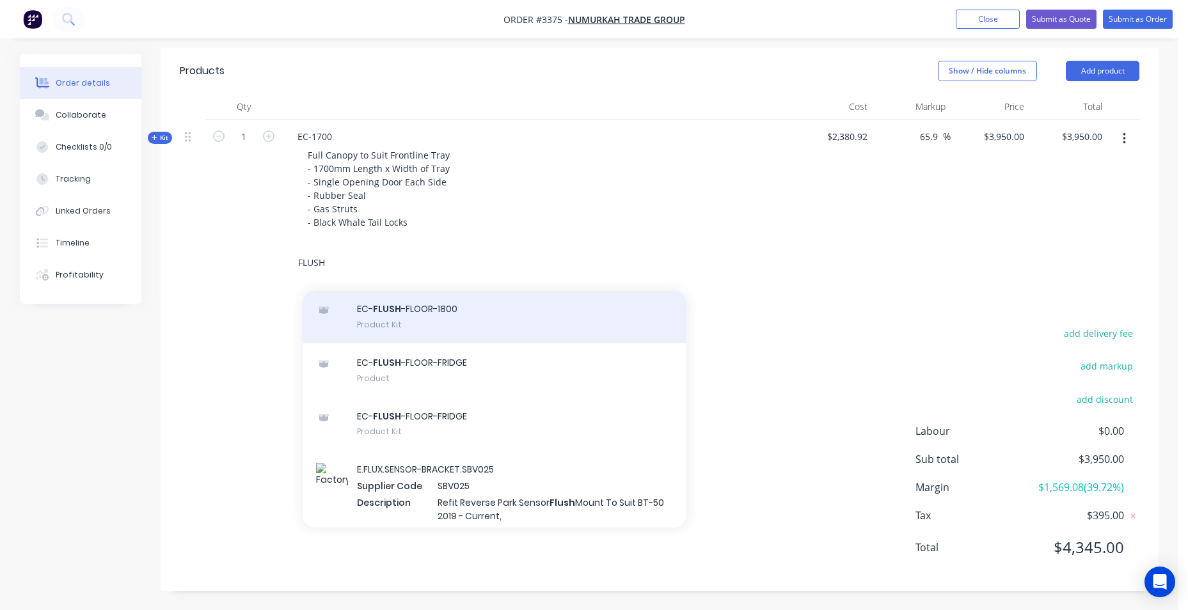
type input "FLUSH"
click at [478, 317] on div "EC- FLUSH -FLOOR-1800 Product Kit" at bounding box center [495, 317] width 384 height 54
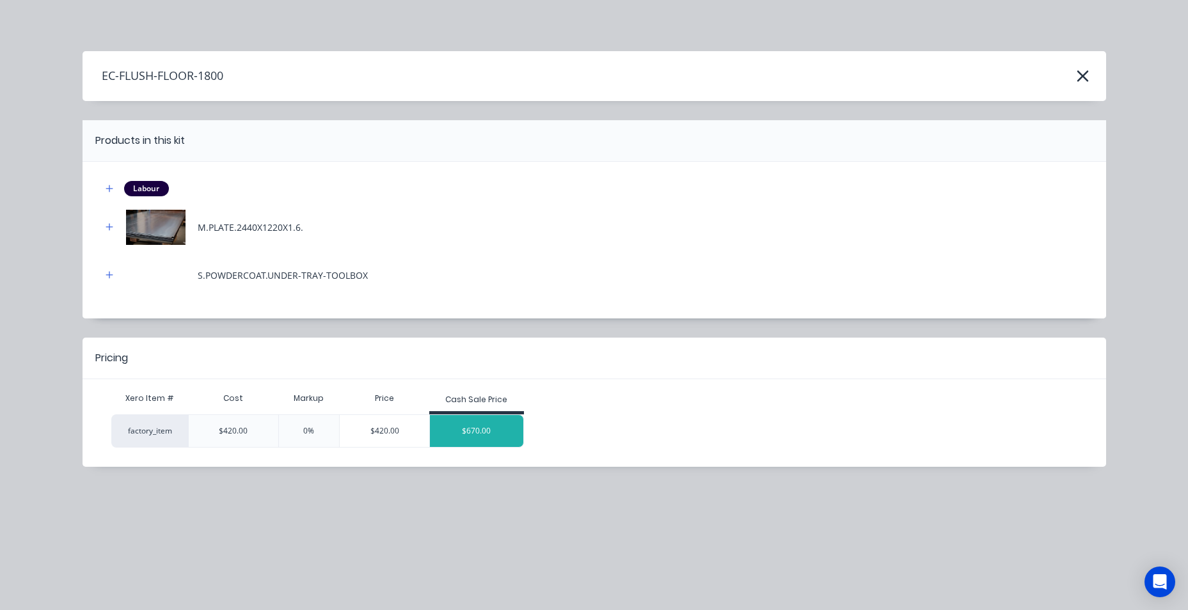
click at [473, 444] on div "$670.00" at bounding box center [476, 431] width 93 height 32
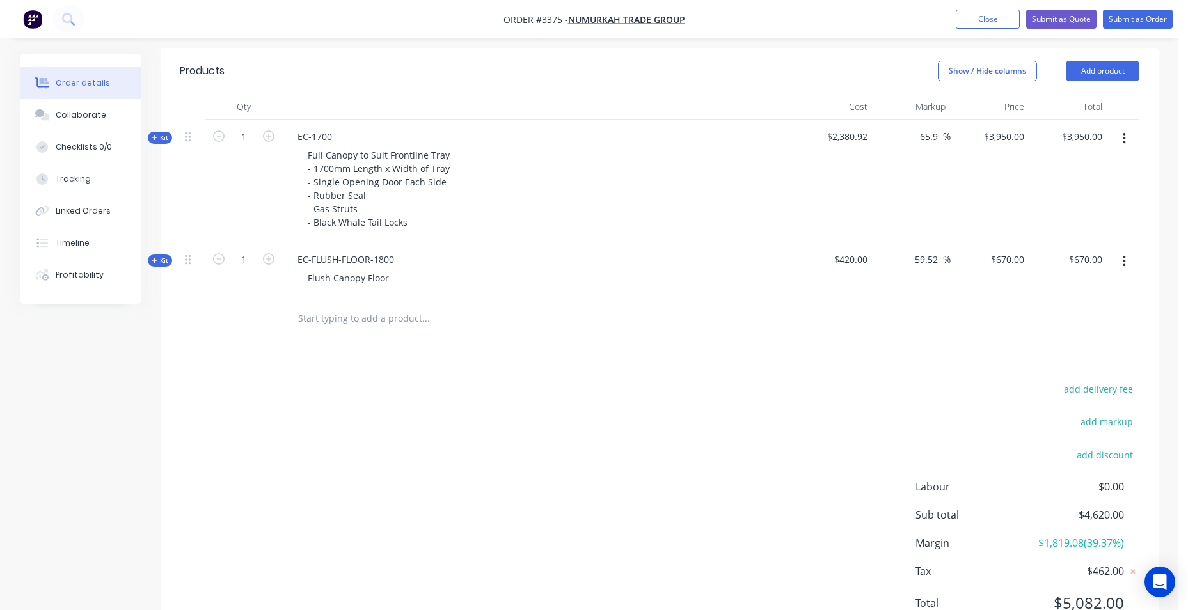
click at [323, 311] on input "text" at bounding box center [426, 319] width 256 height 26
type input "LADDER"
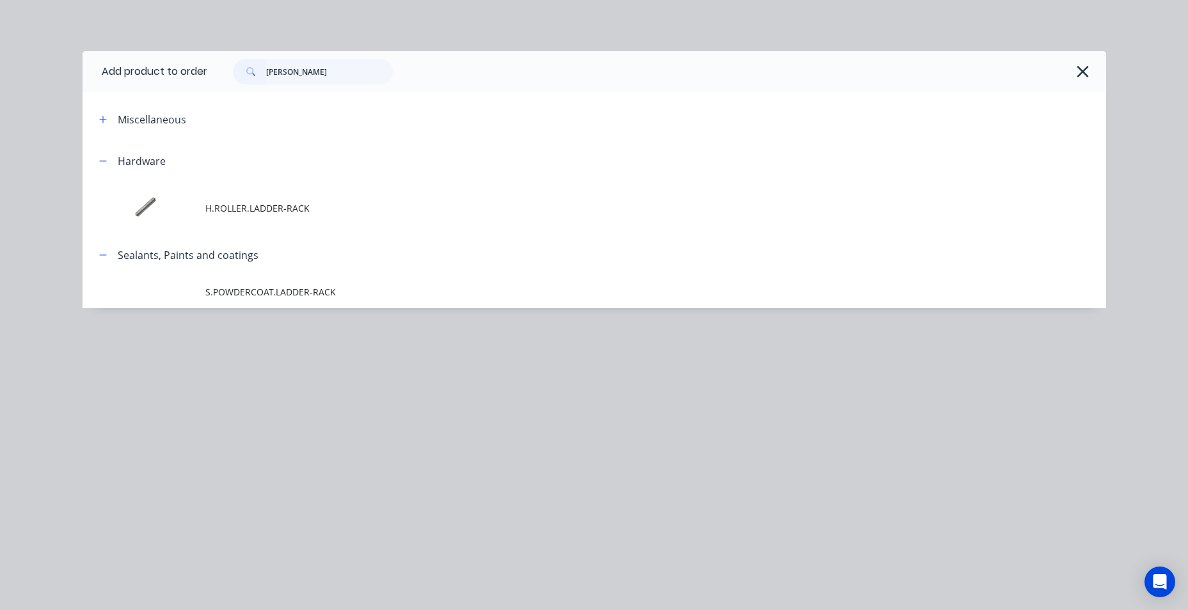
scroll to position [476, 0]
type input "L"
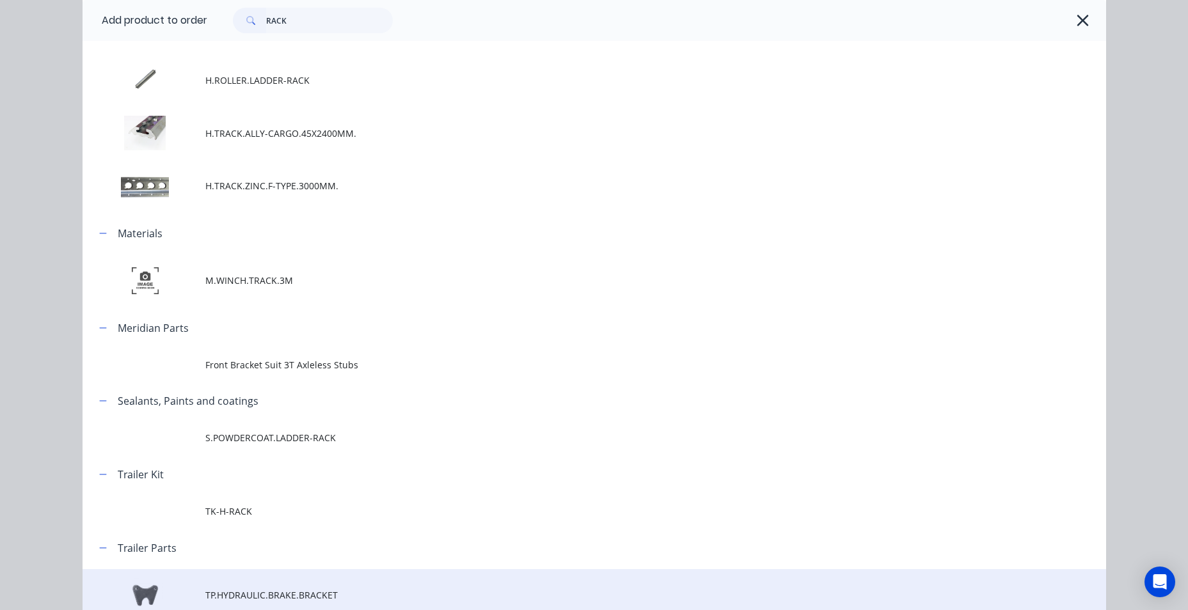
scroll to position [768, 0]
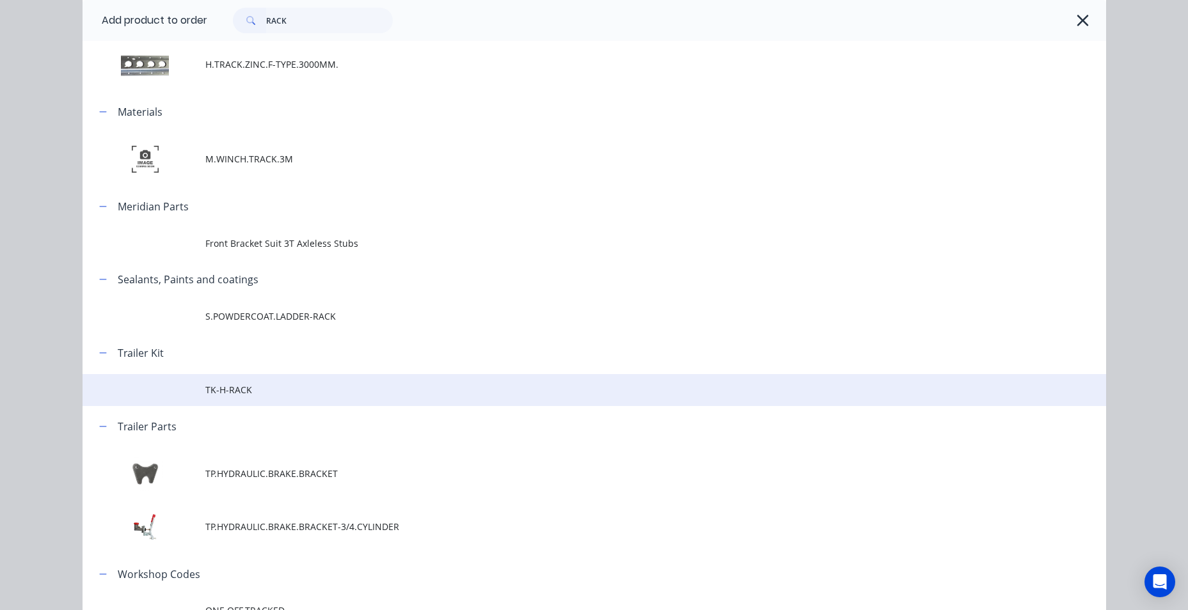
type input "RACK"
click at [300, 392] on span "TK-H-RACK" at bounding box center [565, 389] width 720 height 13
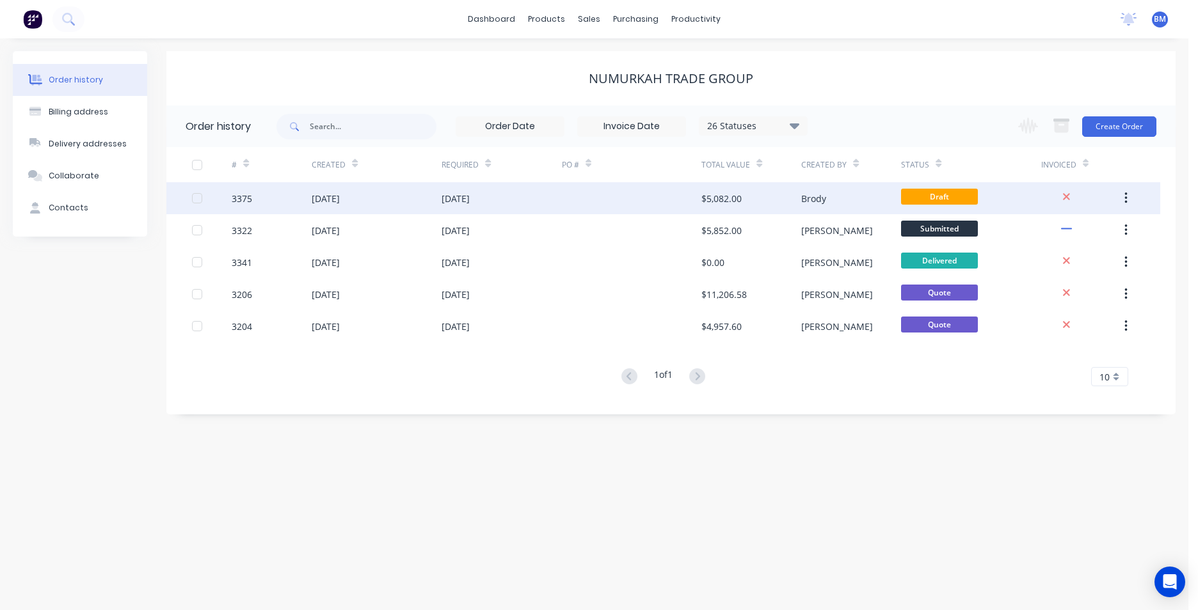
click at [381, 194] on div "[DATE]" at bounding box center [377, 198] width 130 height 32
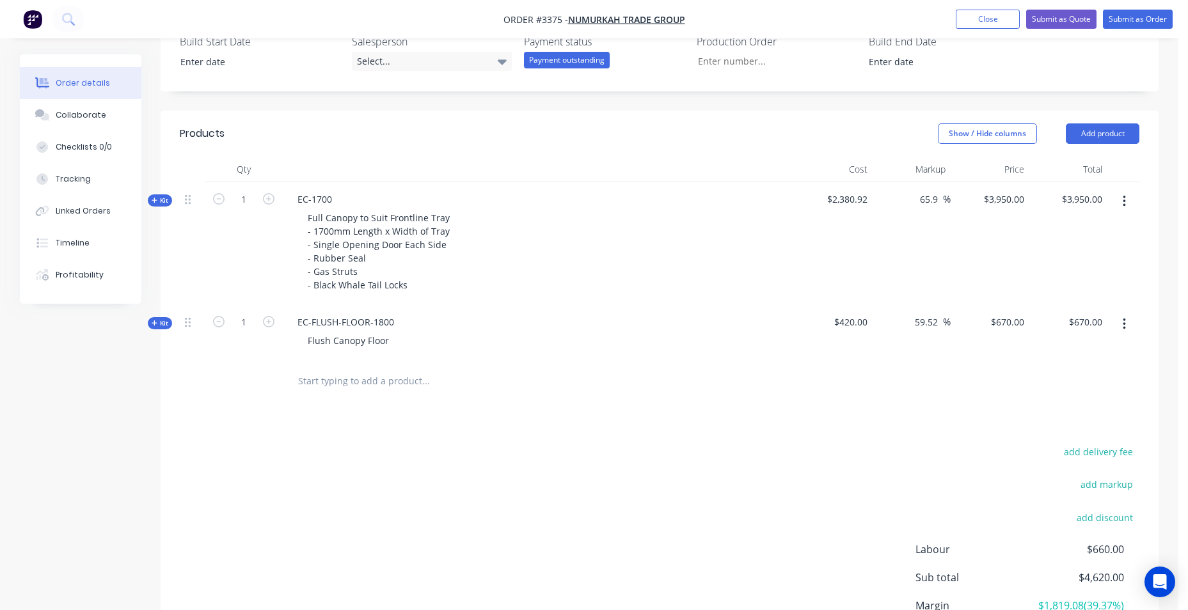
scroll to position [384, 0]
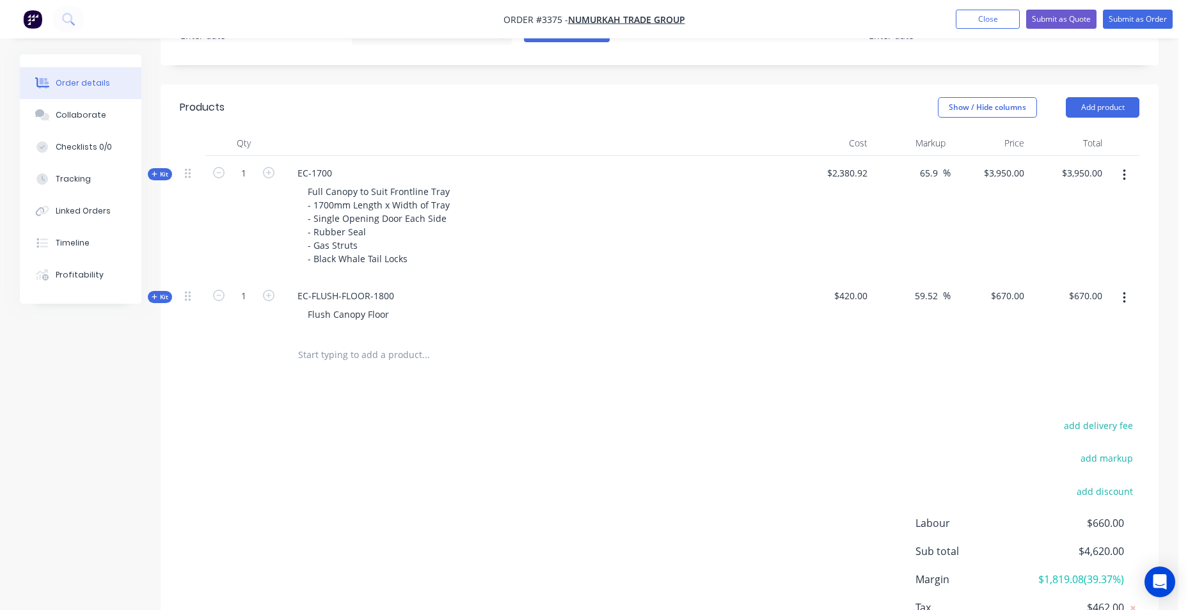
drag, startPoint x: 378, startPoint y: 355, endPoint x: 365, endPoint y: 358, distance: 13.7
click at [369, 357] on input "text" at bounding box center [426, 355] width 256 height 26
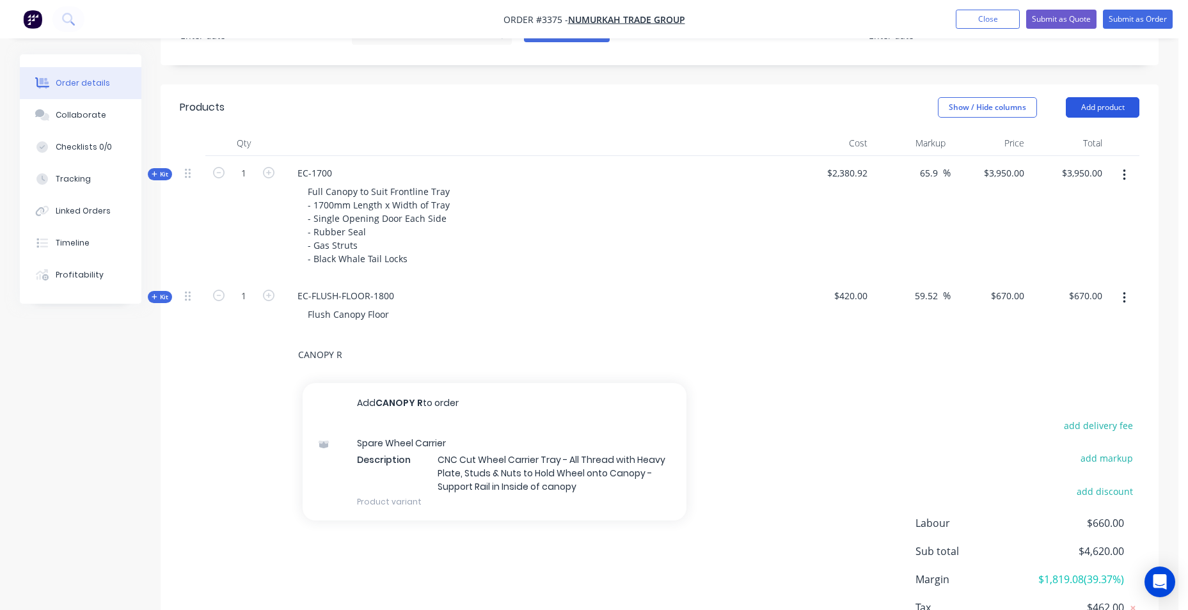
type input "CANOPY R"
click at [1067, 104] on button "Add product" at bounding box center [1103, 107] width 74 height 20
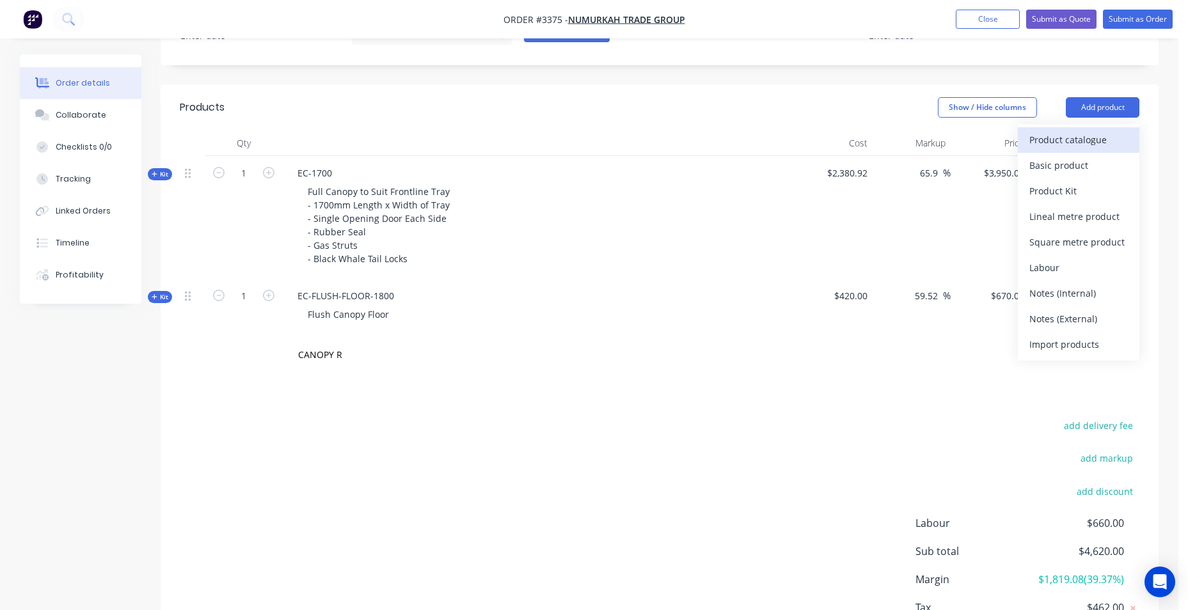
click at [1052, 145] on div "Product catalogue" at bounding box center [1078, 140] width 99 height 19
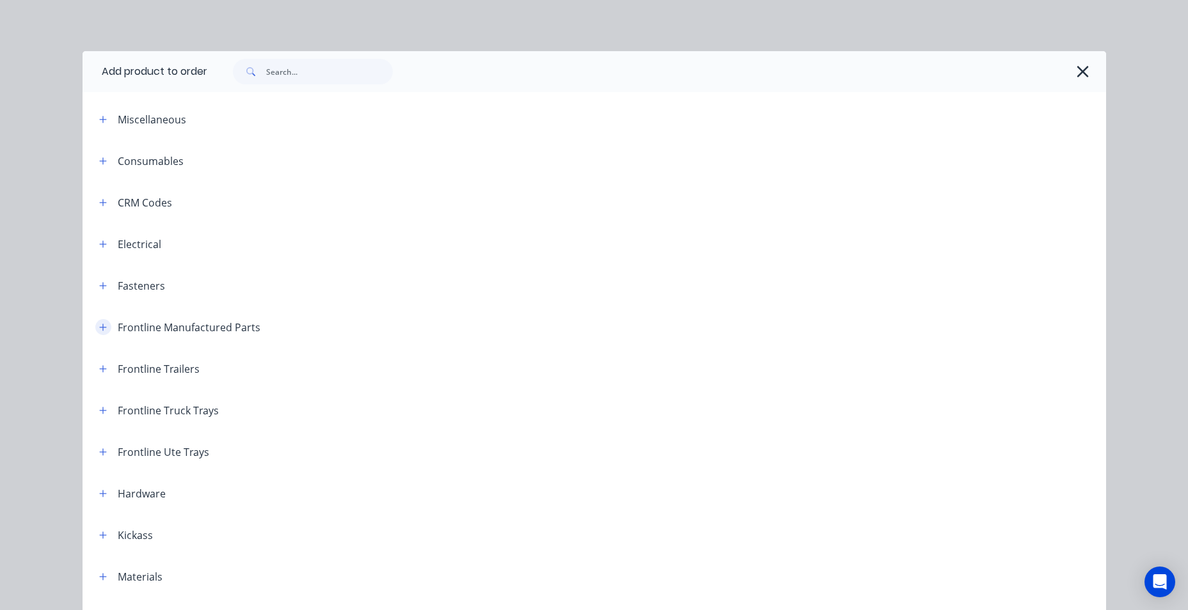
click at [100, 323] on icon "button" at bounding box center [103, 327] width 8 height 9
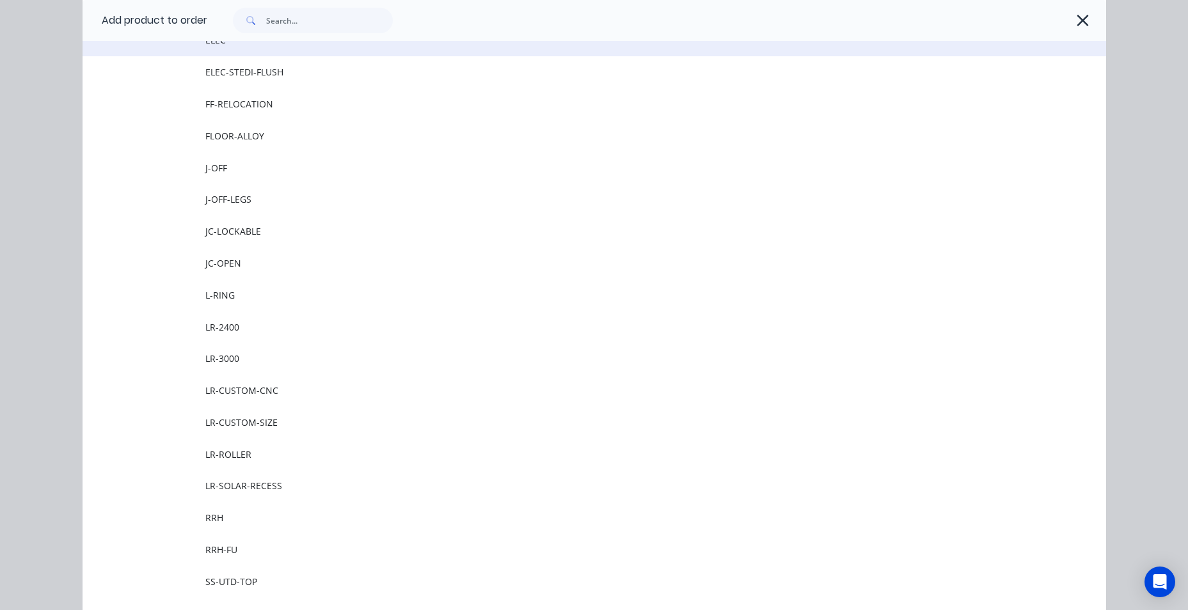
scroll to position [1216, 0]
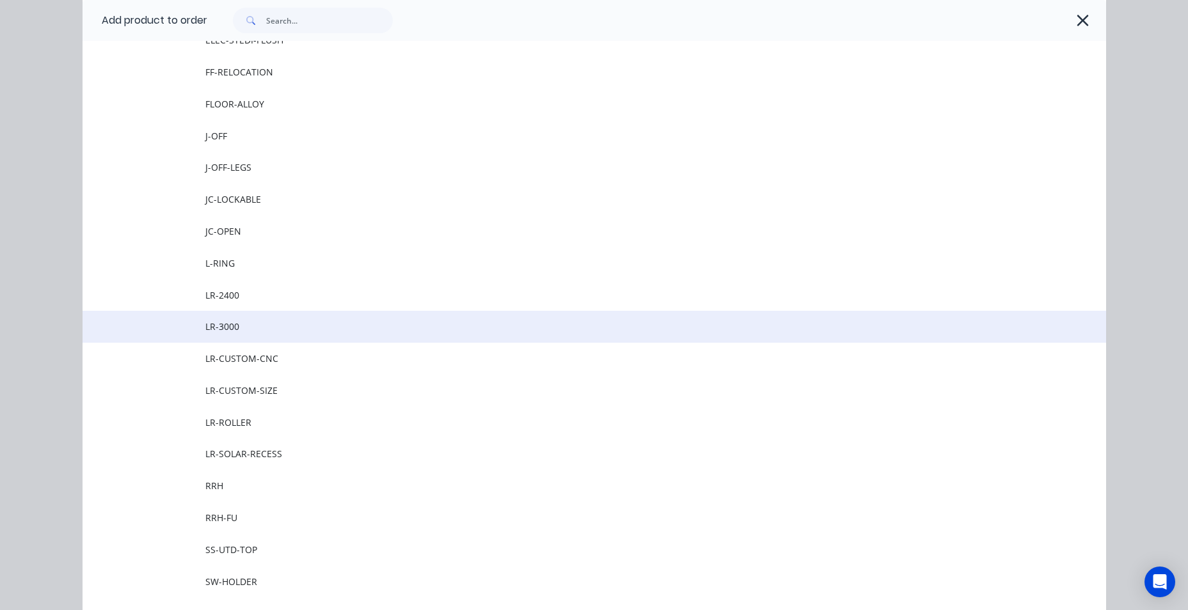
click at [389, 317] on td "LR-3000" at bounding box center [655, 327] width 901 height 32
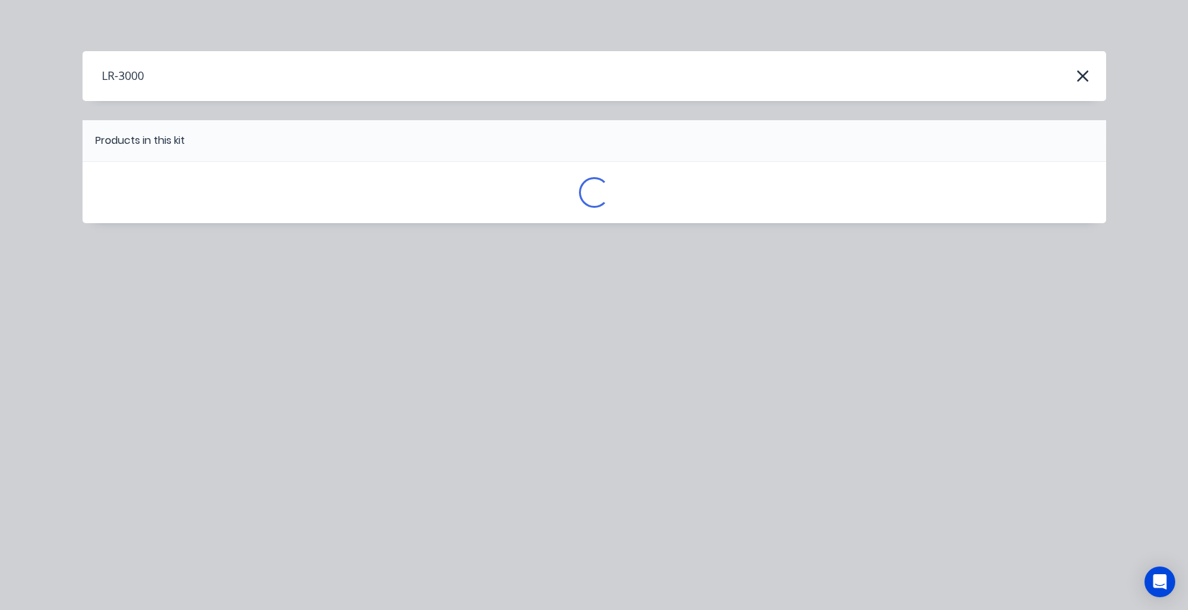
scroll to position [0, 0]
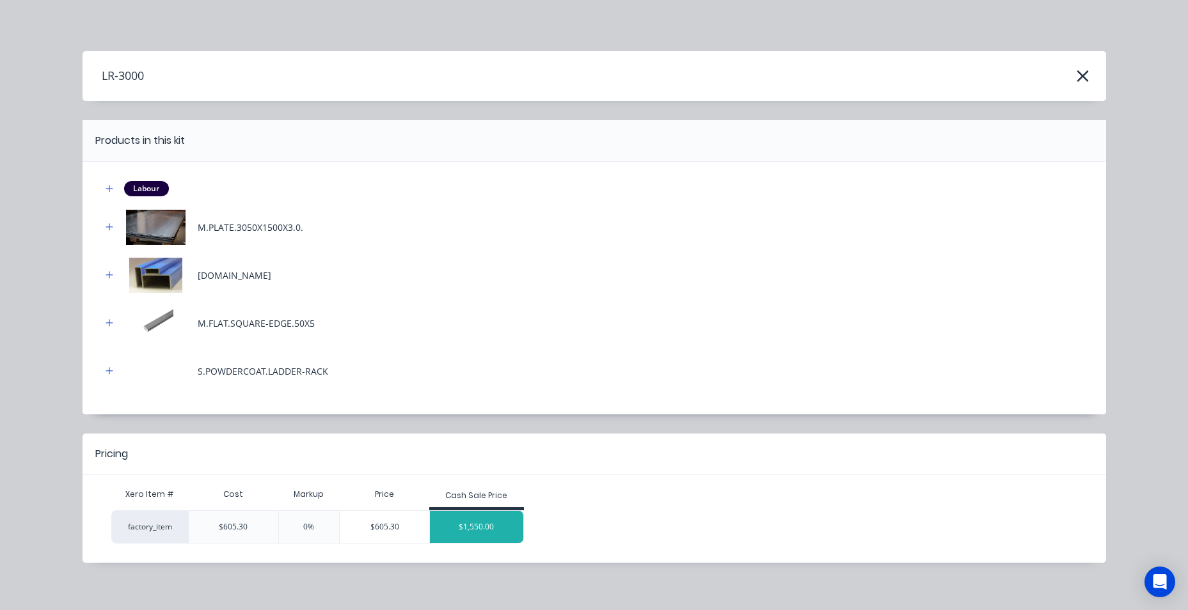
click at [496, 530] on div "$1,550.00" at bounding box center [476, 527] width 93 height 32
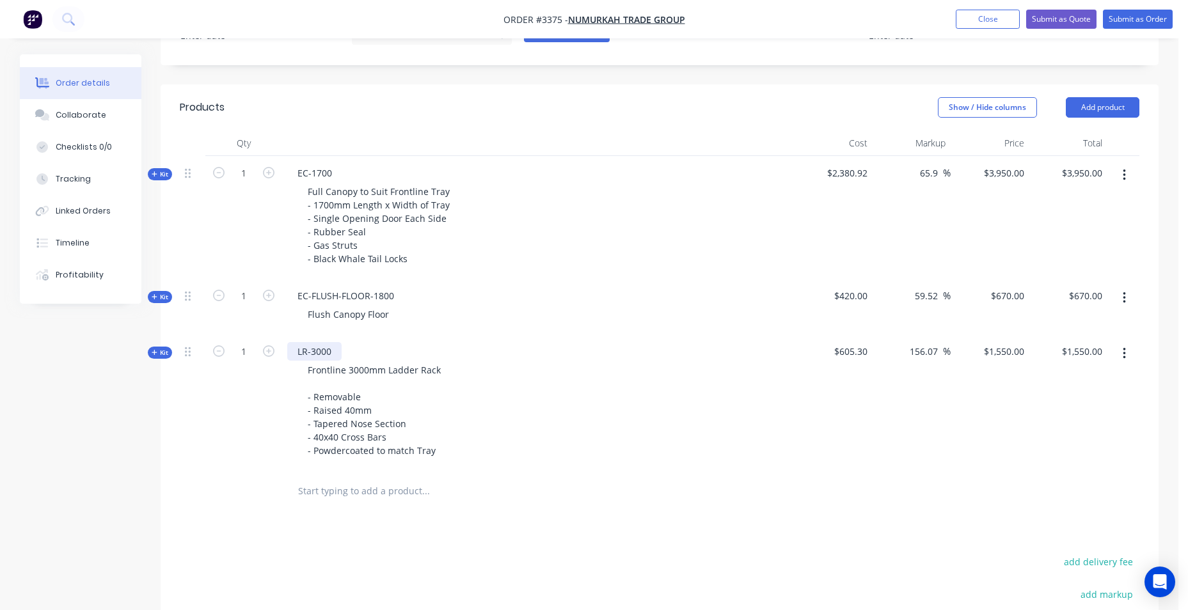
click at [333, 354] on div "LR-3000" at bounding box center [314, 351] width 54 height 19
drag, startPoint x: 333, startPoint y: 354, endPoint x: 312, endPoint y: 356, distance: 20.6
click at [312, 356] on div "LR-3000" at bounding box center [314, 351] width 54 height 19
drag, startPoint x: 373, startPoint y: 351, endPoint x: 370, endPoint y: 365, distance: 14.4
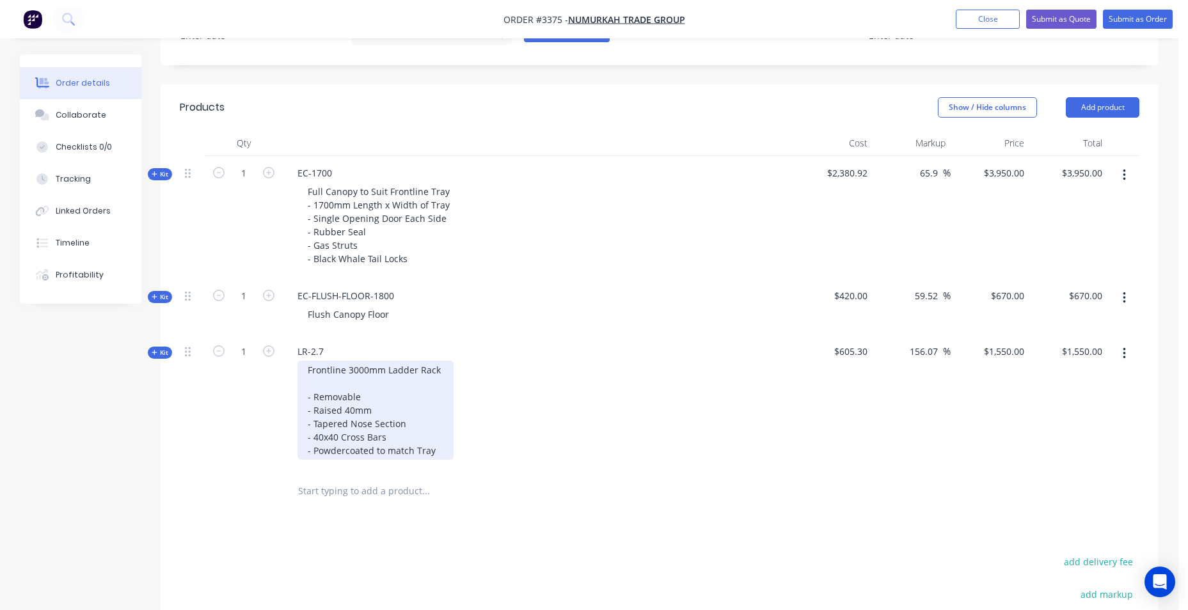
click at [374, 351] on div "LR-2.7 Frontline 3000mm Ladder Rack - Removable - Raised 40mm - Tapered Nose Se…" at bounding box center [538, 403] width 512 height 136
drag, startPoint x: 368, startPoint y: 368, endPoint x: 351, endPoint y: 373, distance: 18.0
click at [345, 374] on div "Frontline 3000mm Ladder Rack - Removable - Raised 40mm - Tapered Nose Section -…" at bounding box center [376, 410] width 156 height 99
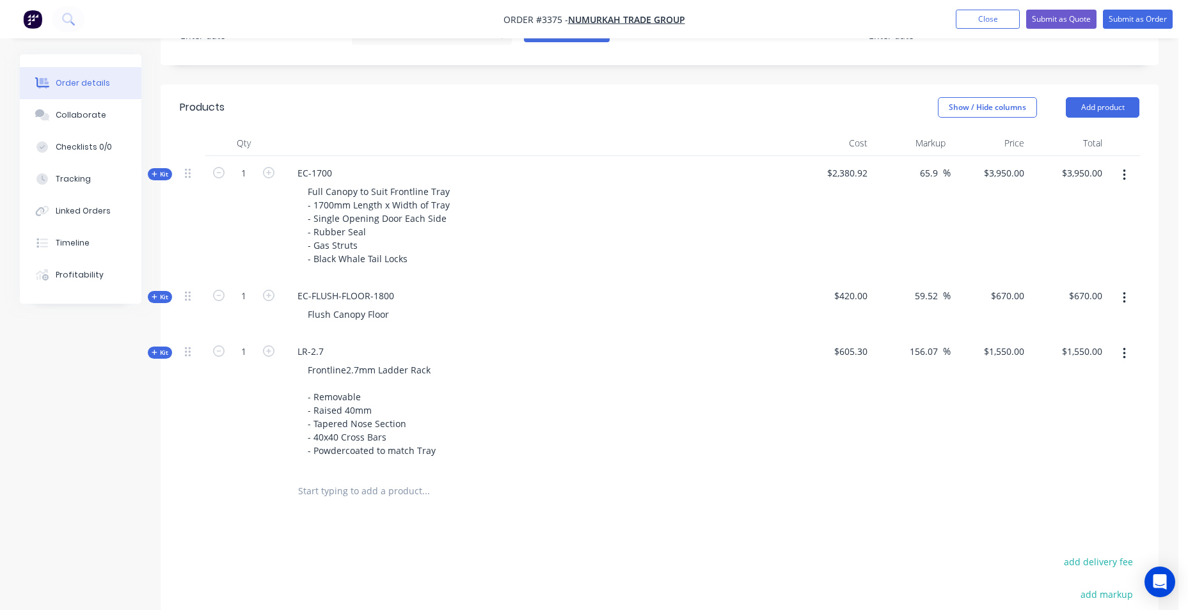
click at [473, 361] on div "Frontline2.7mm Ladder Rack - Removable - Raised 40mm - Tapered Nose Section - 4…" at bounding box center [538, 410] width 502 height 99
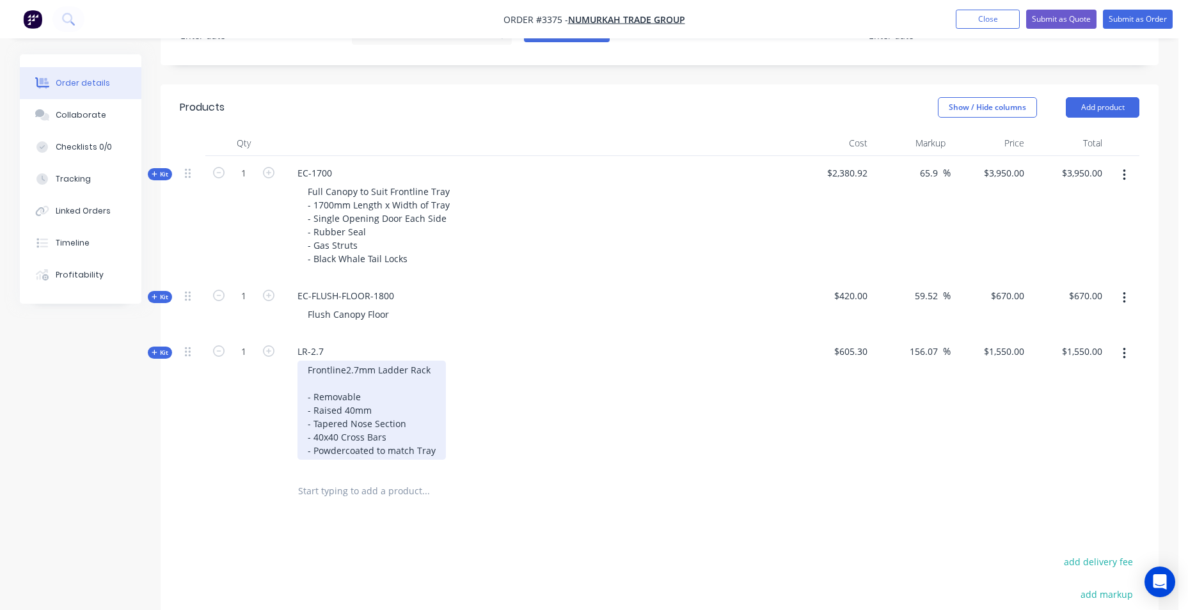
click at [376, 369] on div "Frontline2.7mm Ladder Rack - Removable - Raised 40mm - Tapered Nose Section - 4…" at bounding box center [372, 410] width 148 height 99
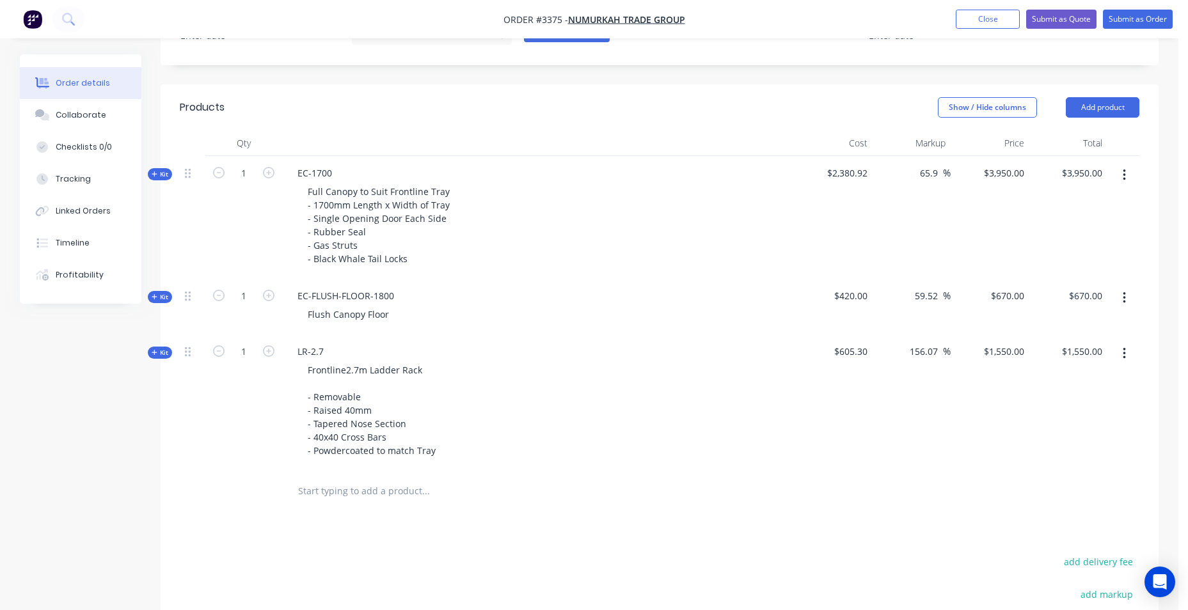
click at [532, 380] on div "Frontline2.7m Ladder Rack - Removable - Raised 40mm - Tapered Nose Section - 40…" at bounding box center [538, 410] width 502 height 99
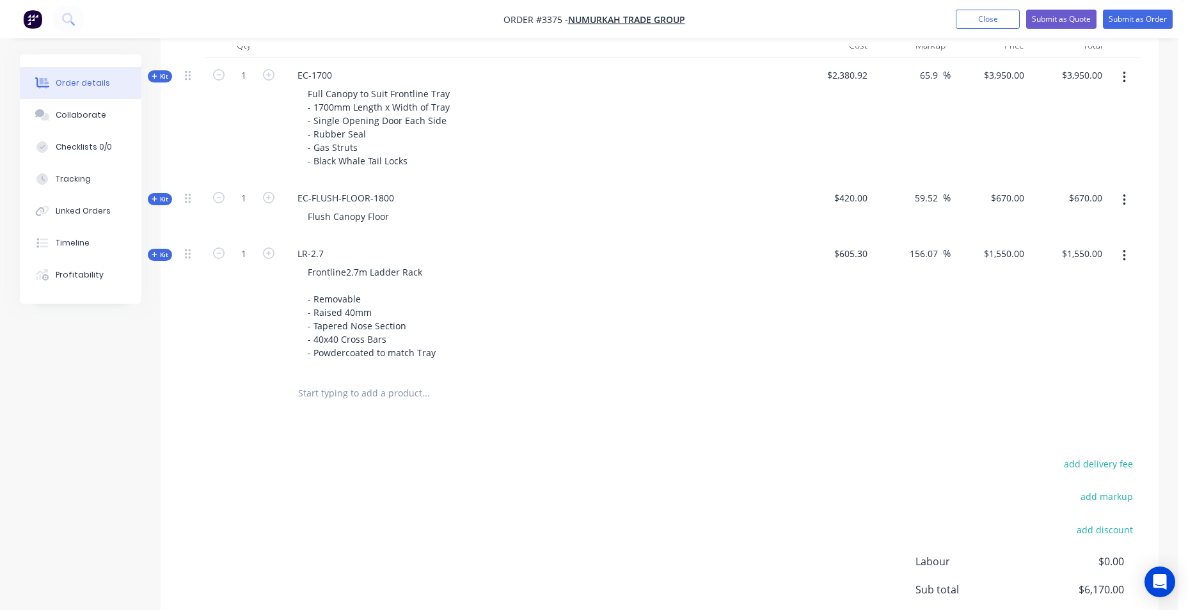
scroll to position [612, 0]
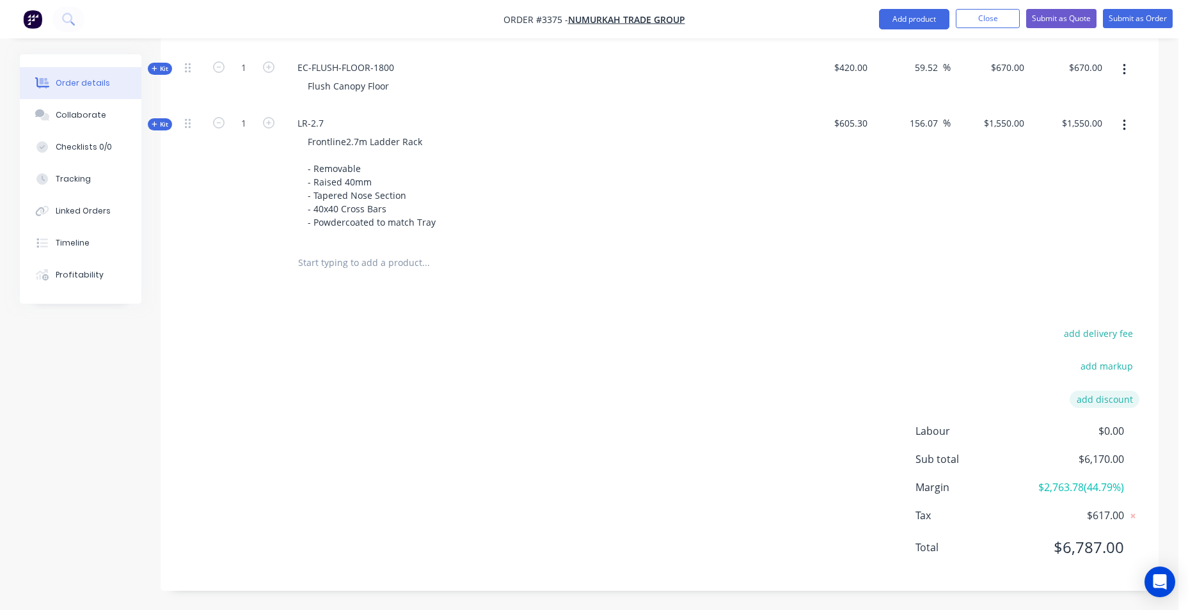
click at [1112, 400] on button "add discount" at bounding box center [1105, 399] width 70 height 17
click at [1103, 400] on input at bounding box center [1090, 403] width 58 height 19
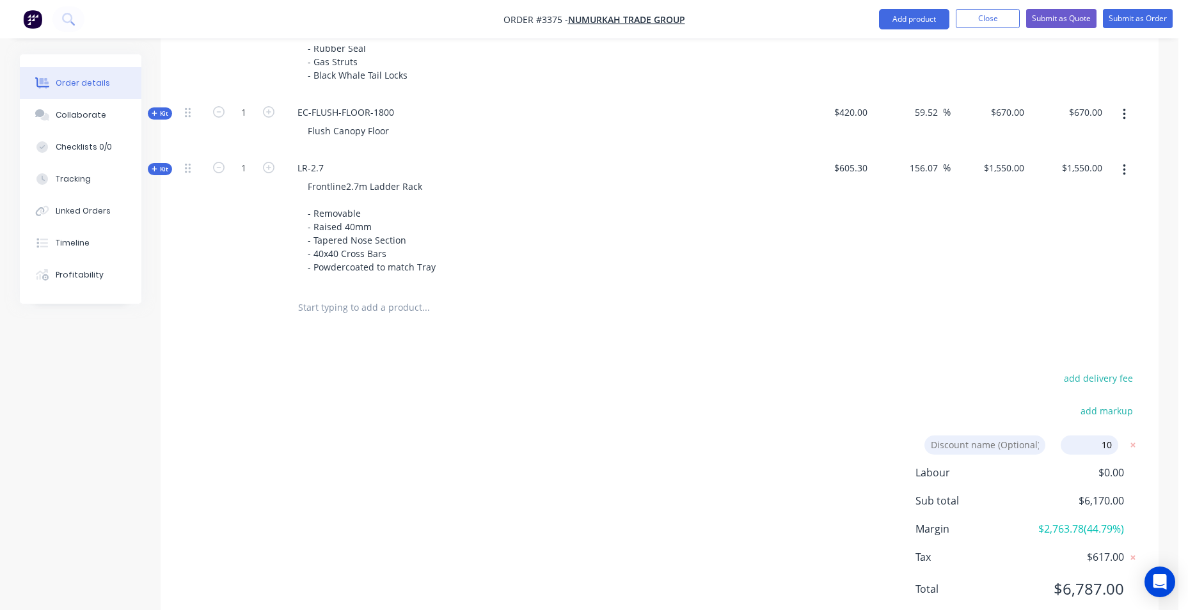
scroll to position [545, 0]
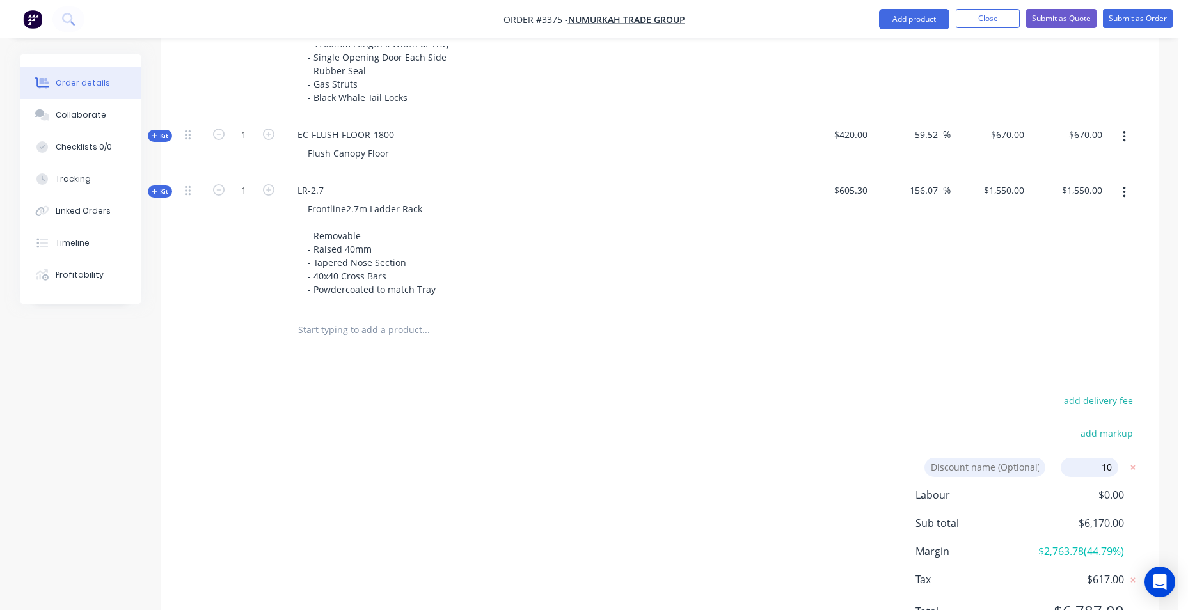
drag, startPoint x: 985, startPoint y: 372, endPoint x: 1012, endPoint y: 378, distance: 26.9
click at [1008, 379] on div "Products Show / Hide columns Add product Qty Cost Markup Price Total Kit 1 EC-1…" at bounding box center [660, 289] width 998 height 732
click at [715, 450] on div "add delivery fee add markup Discount name (Optional) 10 10 0% Labour $0.00 Sub …" at bounding box center [660, 514] width 960 height 244
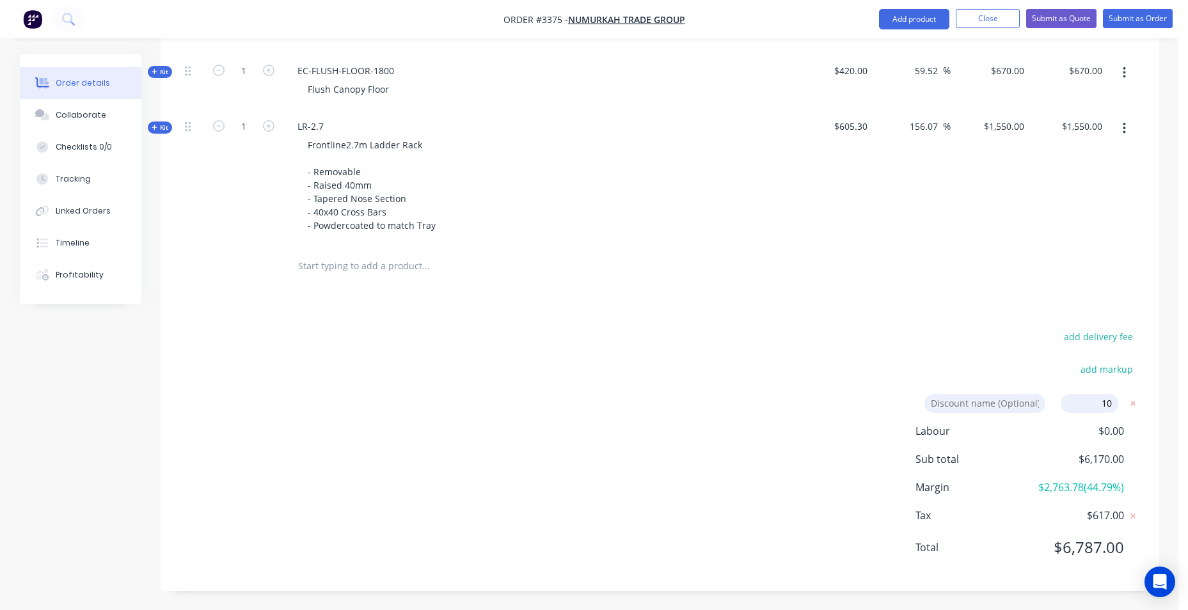
click at [1001, 431] on span "Labour" at bounding box center [973, 431] width 114 height 15
click at [1087, 404] on input "10" at bounding box center [1090, 403] width 58 height 19
drag, startPoint x: 1087, startPoint y: 404, endPoint x: 1141, endPoint y: 401, distance: 53.8
click at [1141, 401] on div "add delivery fee add markup Discount name (Optional) 10 10 0% Labour $0.00 Sub …" at bounding box center [660, 450] width 998 height 244
type input "50"
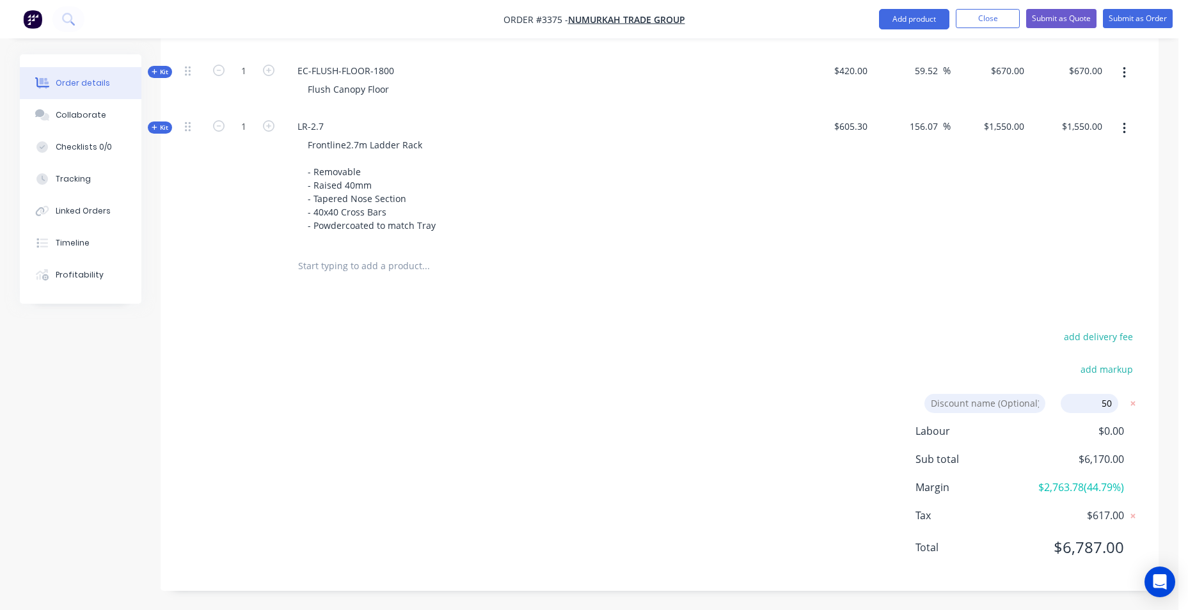
click at [902, 339] on div "add delivery fee add markup Discount name (Optional) 50 50 0% Labour $0.00 Sub …" at bounding box center [660, 450] width 960 height 244
drag, startPoint x: 1100, startPoint y: 406, endPoint x: 1142, endPoint y: 400, distance: 42.0
click at [1142, 400] on div "add delivery fee add markup Discount name (Optional) 50 50 0% Labour $0.00 Sub …" at bounding box center [660, 450] width 998 height 244
click at [1081, 400] on input at bounding box center [1090, 403] width 58 height 19
click at [1022, 407] on input at bounding box center [984, 403] width 121 height 19
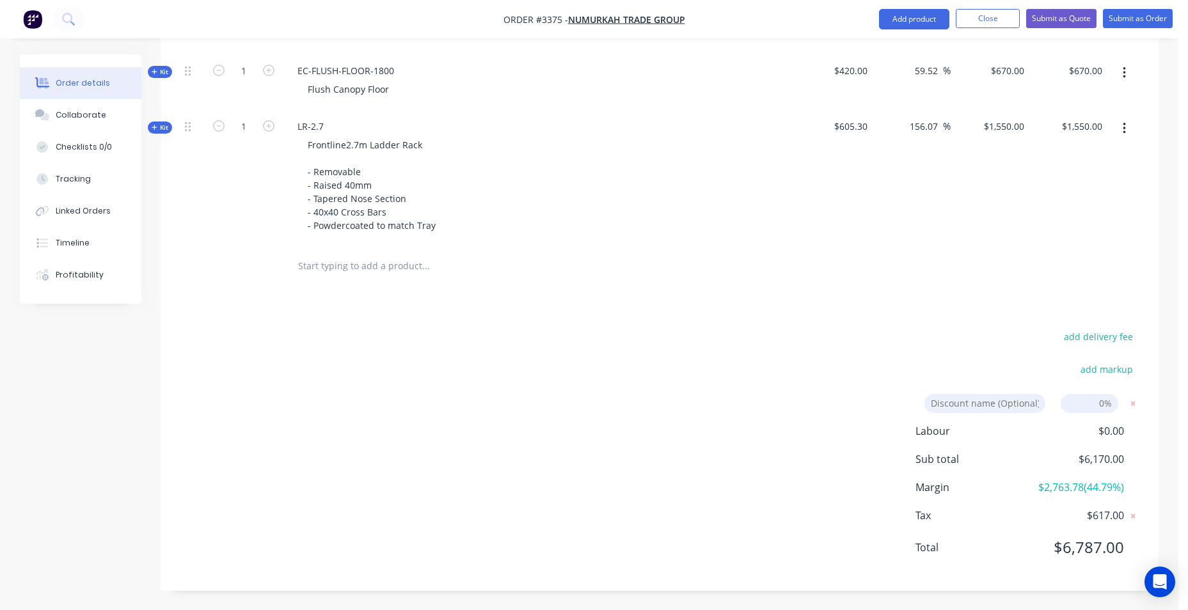
click at [978, 407] on input at bounding box center [984, 403] width 121 height 19
type input "DISCOUNT"
click at [1104, 417] on div "DISCOUNT DISCOUNT Discount name (Optional) 0%" at bounding box center [1045, 408] width 189 height 29
click at [1106, 412] on input at bounding box center [1090, 403] width 58 height 19
type input "10"
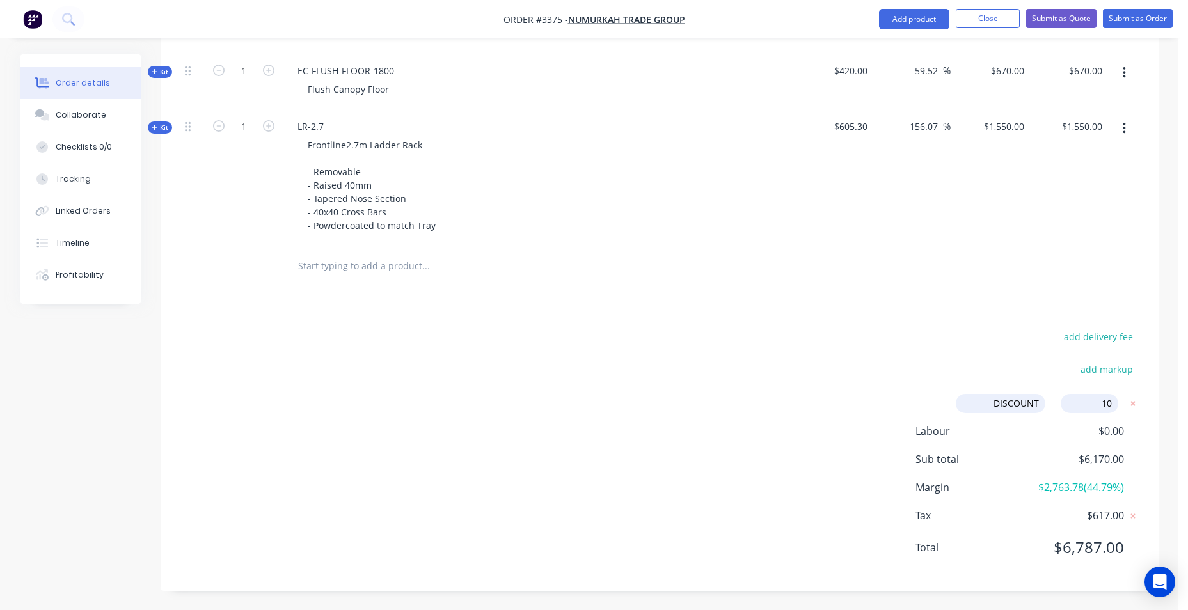
click at [971, 327] on div "Products Show / Hide columns Add product Qty Cost Markup Price Total Kit 1 EC-1…" at bounding box center [660, 225] width 998 height 732
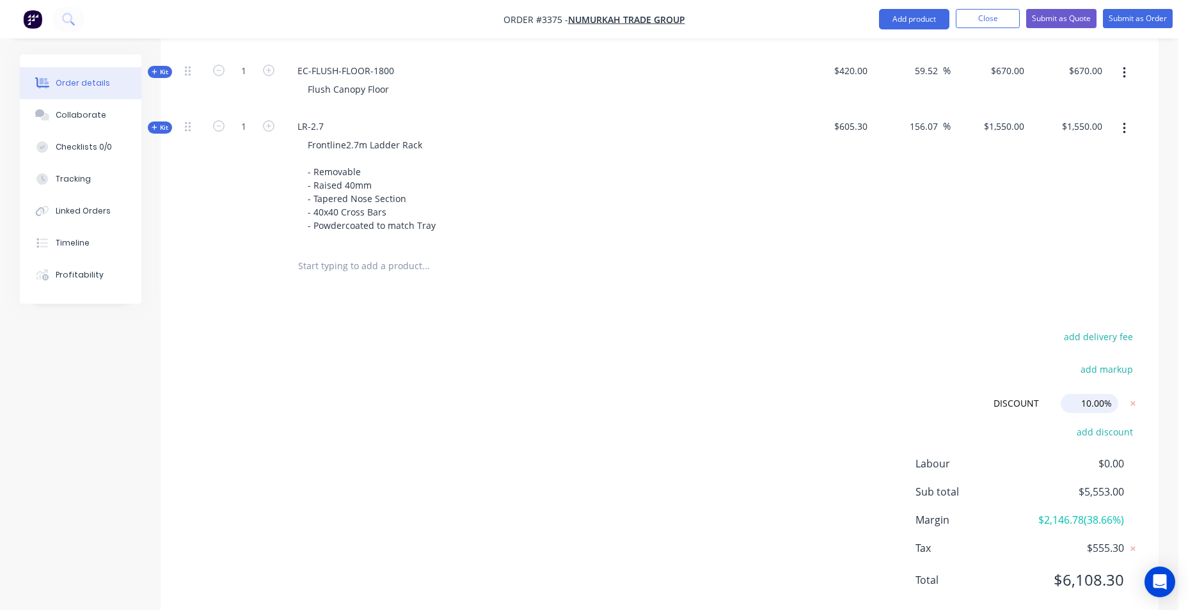
click at [1088, 407] on input "10.00%" at bounding box center [1090, 403] width 58 height 19
drag, startPoint x: 1072, startPoint y: 407, endPoint x: 1152, endPoint y: 408, distance: 80.0
click at [1152, 407] on div "add delivery fee add markup DISCOUNT DISCOUNT Discount name (Optional) 10.00% 1…" at bounding box center [660, 466] width 998 height 276
click at [978, 322] on div "Products Show / Hide columns Add product Qty Cost Markup Price Total Kit 1 EC-1…" at bounding box center [660, 241] width 998 height 765
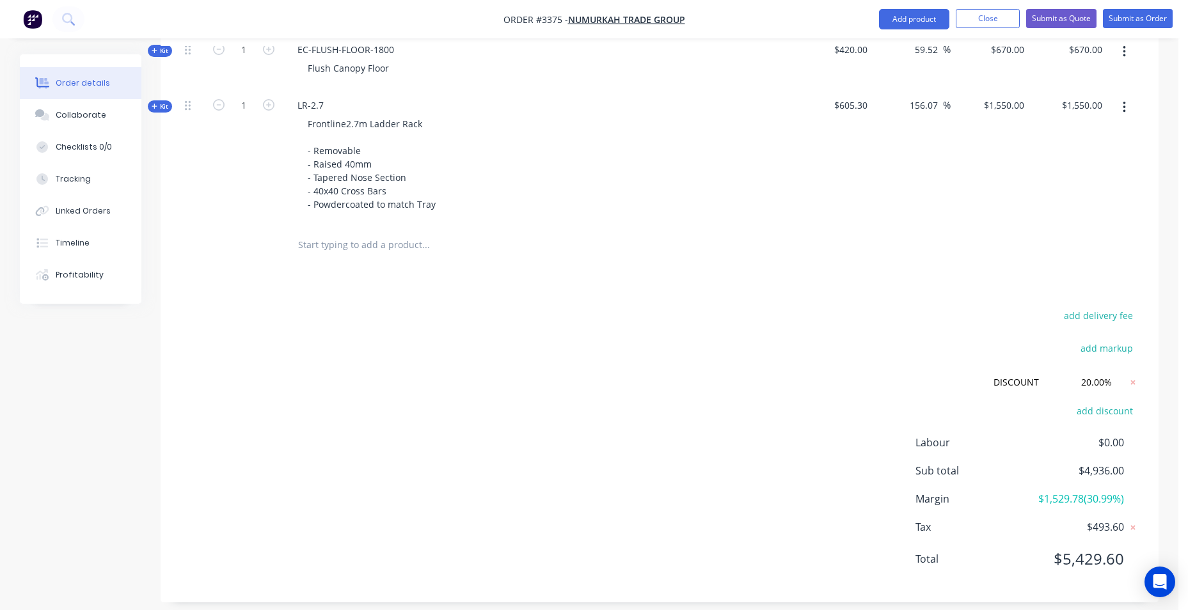
scroll to position [642, 0]
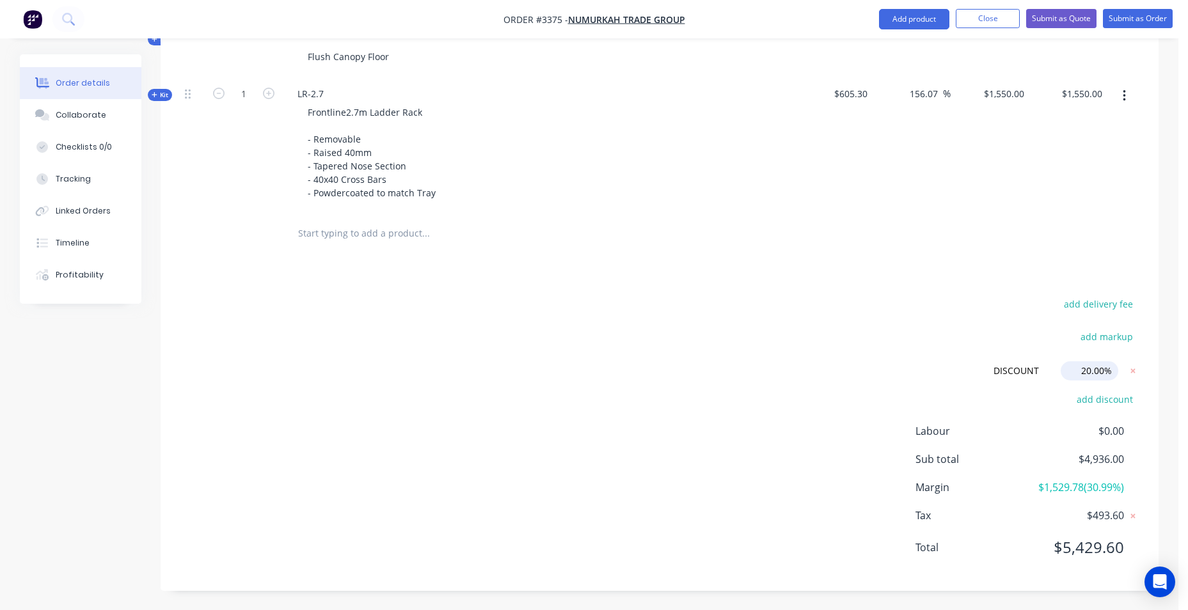
click at [1113, 375] on input "20.00%" at bounding box center [1090, 370] width 58 height 19
drag, startPoint x: 1113, startPoint y: 375, endPoint x: 1042, endPoint y: 377, distance: 71.7
click at [1042, 377] on form "DISCOUNT DISCOUNT Discount name (Optional) 20.00% 20.00% 0%" at bounding box center [1043, 370] width 194 height 19
click at [1072, 257] on div "Products Show / Hide columns Add product Qty Cost Markup Price Total Kit 1 EC-1…" at bounding box center [660, 209] width 998 height 765
drag, startPoint x: 1113, startPoint y: 373, endPoint x: 1031, endPoint y: 373, distance: 81.9
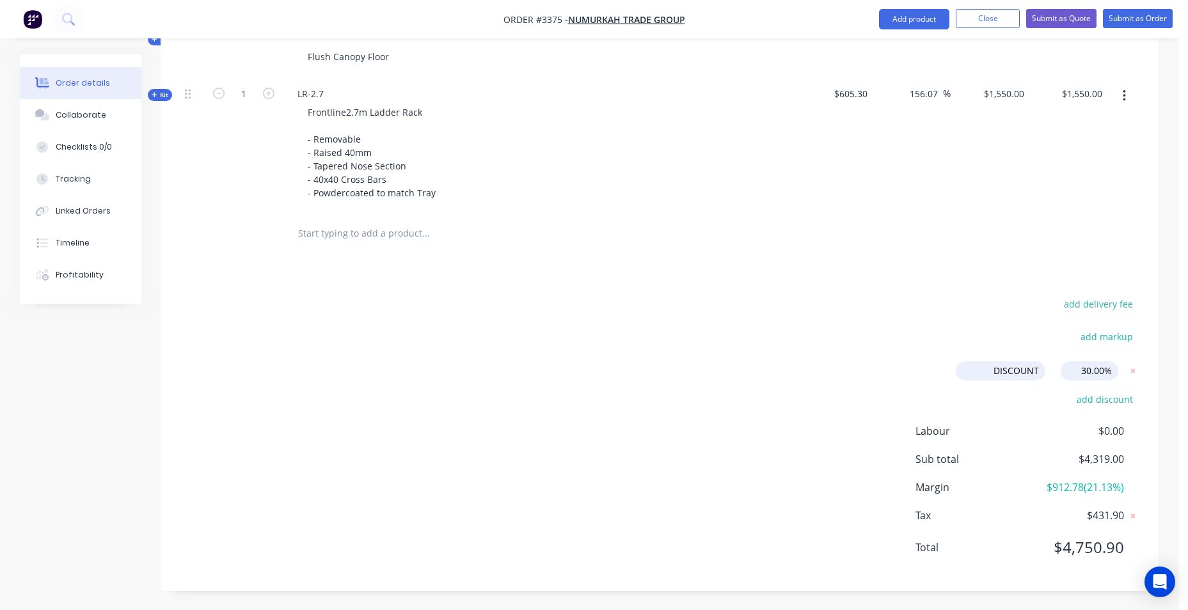
click at [1031, 373] on form "DISCOUNT DISCOUNT Discount name (Optional) 30.00% 30.00% 0%" at bounding box center [1043, 370] width 194 height 19
type input "22.00%"
click at [960, 305] on div "add delivery fee add markup DISCOUNT DISCOUNT Discount name (Optional) 22.00% 2…" at bounding box center [660, 434] width 960 height 276
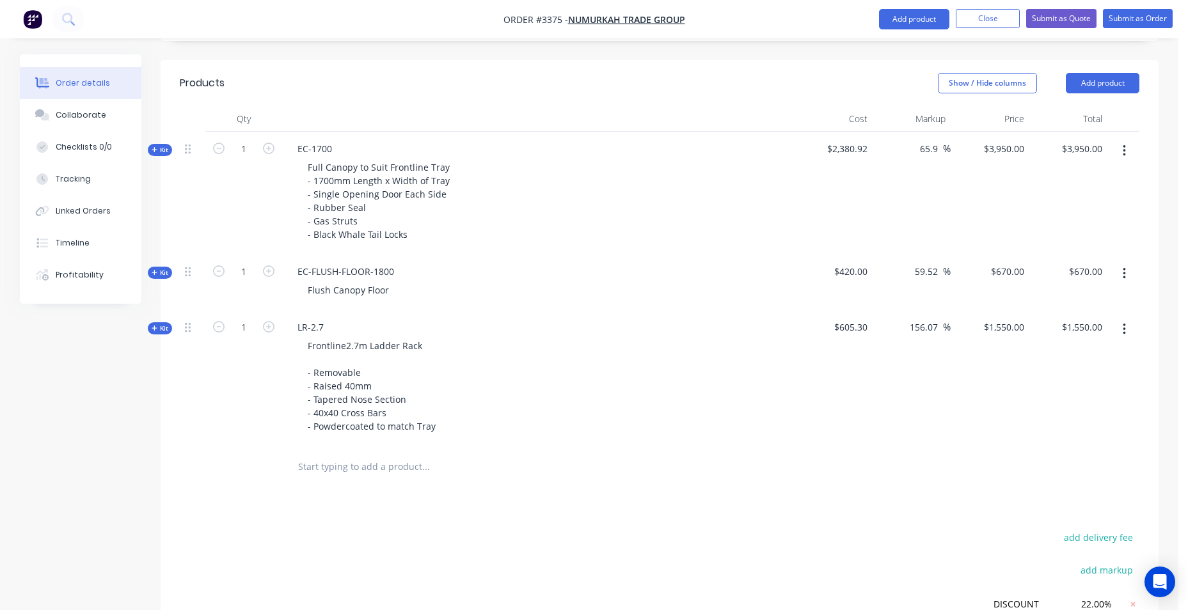
scroll to position [386, 0]
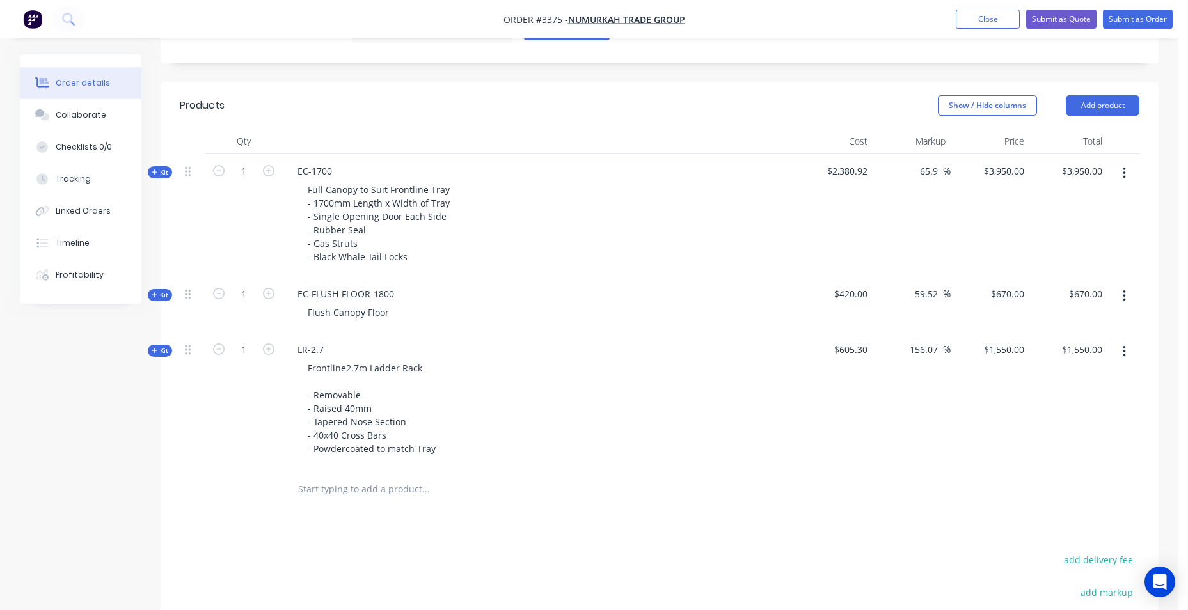
click at [344, 479] on input "text" at bounding box center [426, 490] width 256 height 26
click at [1098, 96] on button "Add product" at bounding box center [1103, 105] width 74 height 20
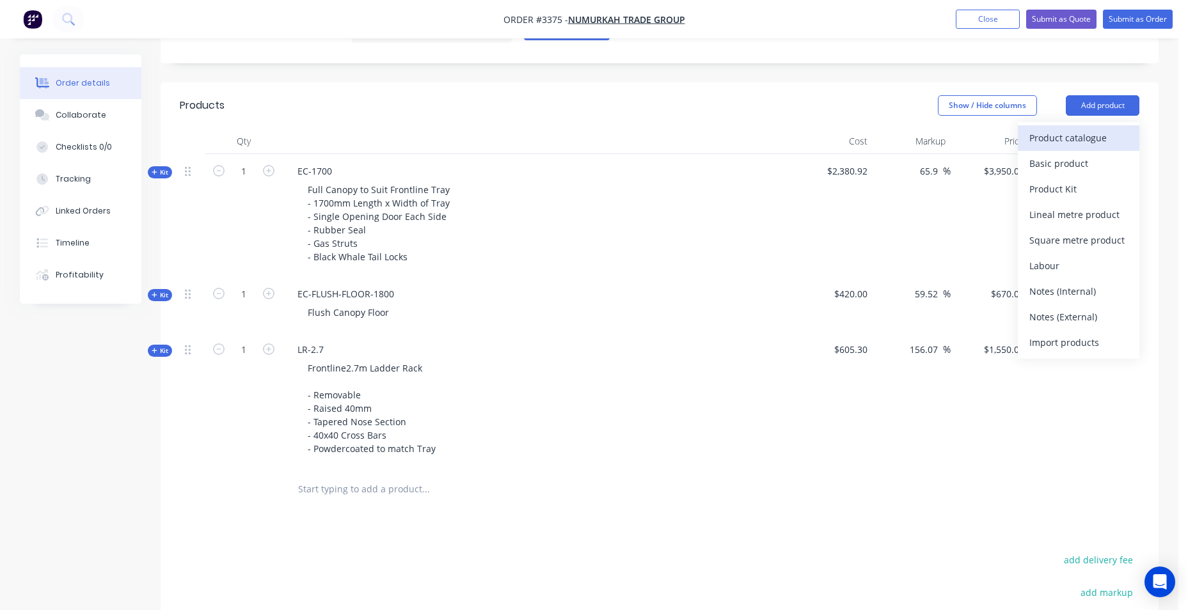
click at [1074, 139] on div "Product catalogue" at bounding box center [1078, 138] width 99 height 19
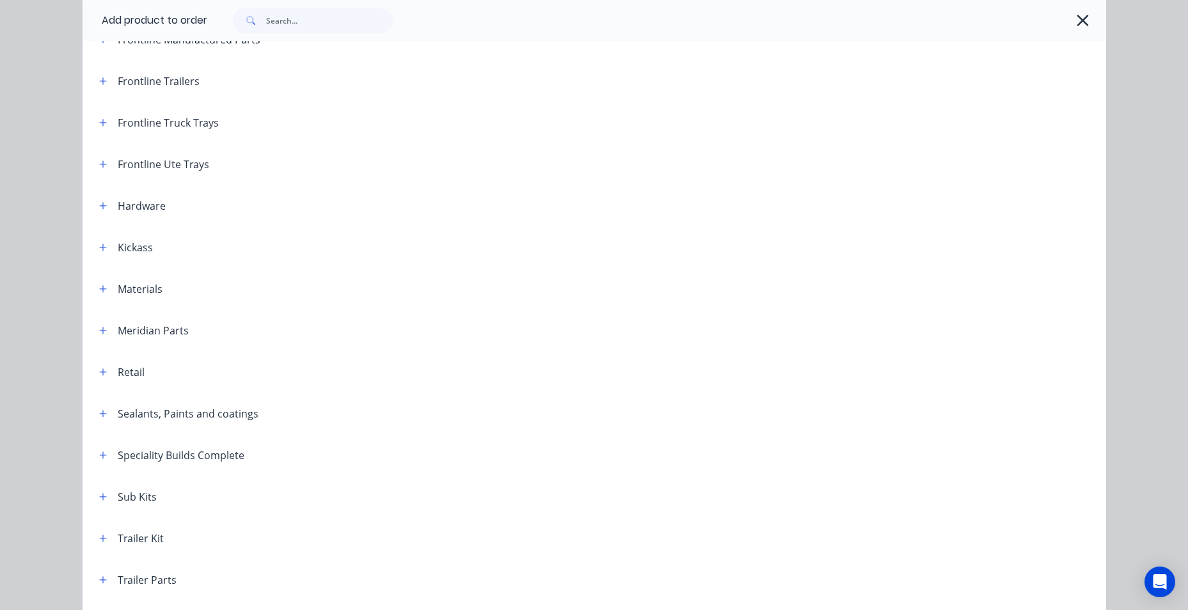
scroll to position [448, 0]
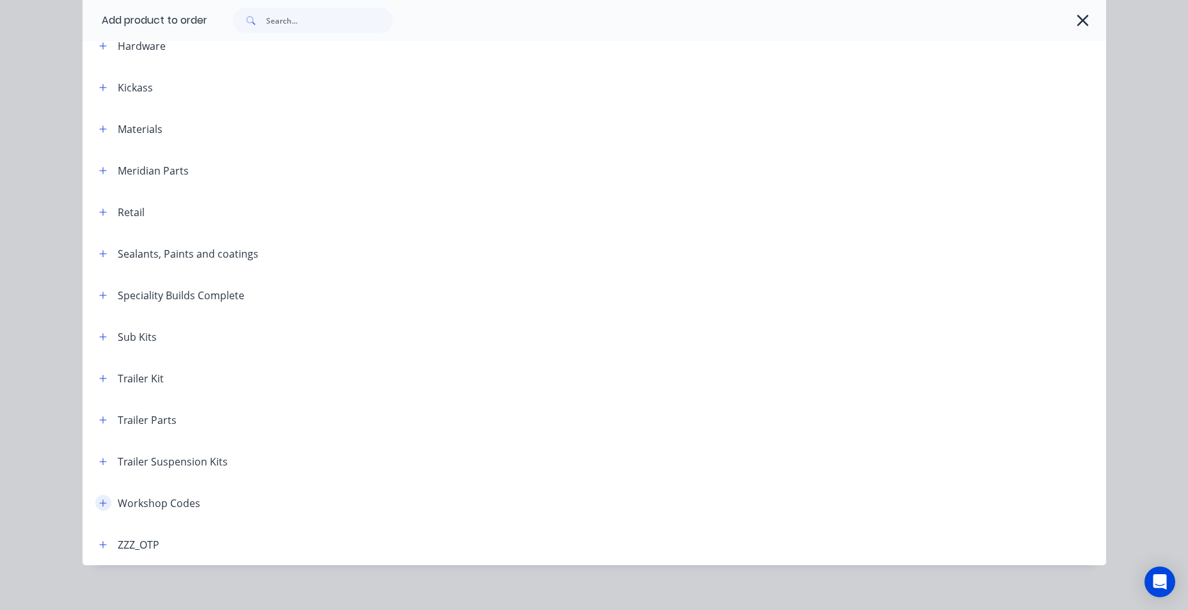
click at [95, 506] on button "button" at bounding box center [103, 503] width 16 height 16
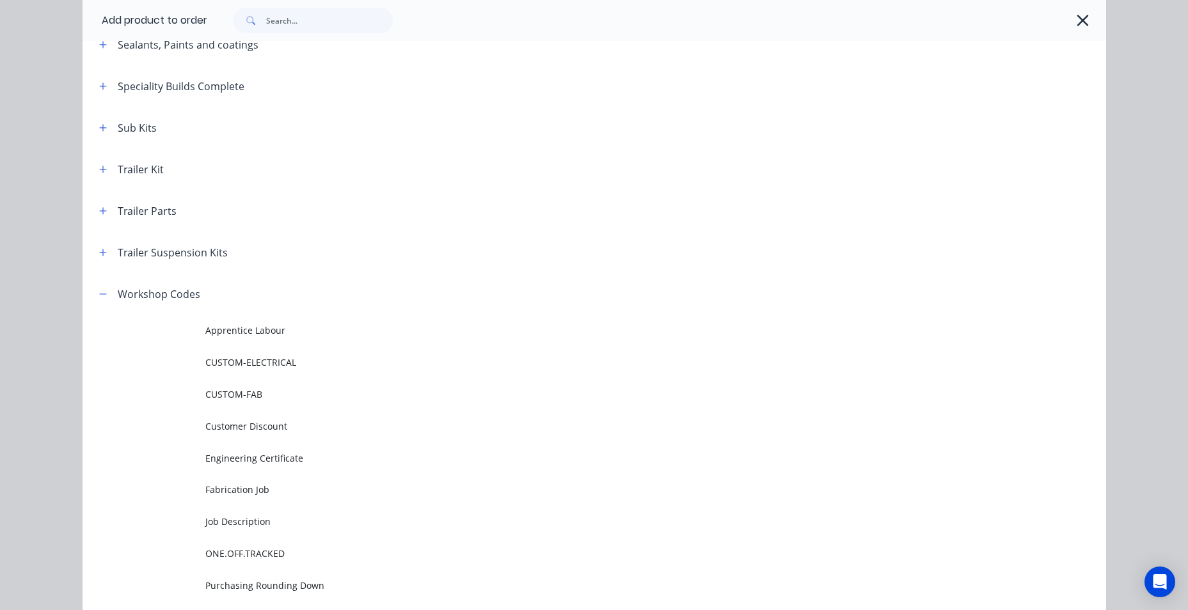
scroll to position [704, 0]
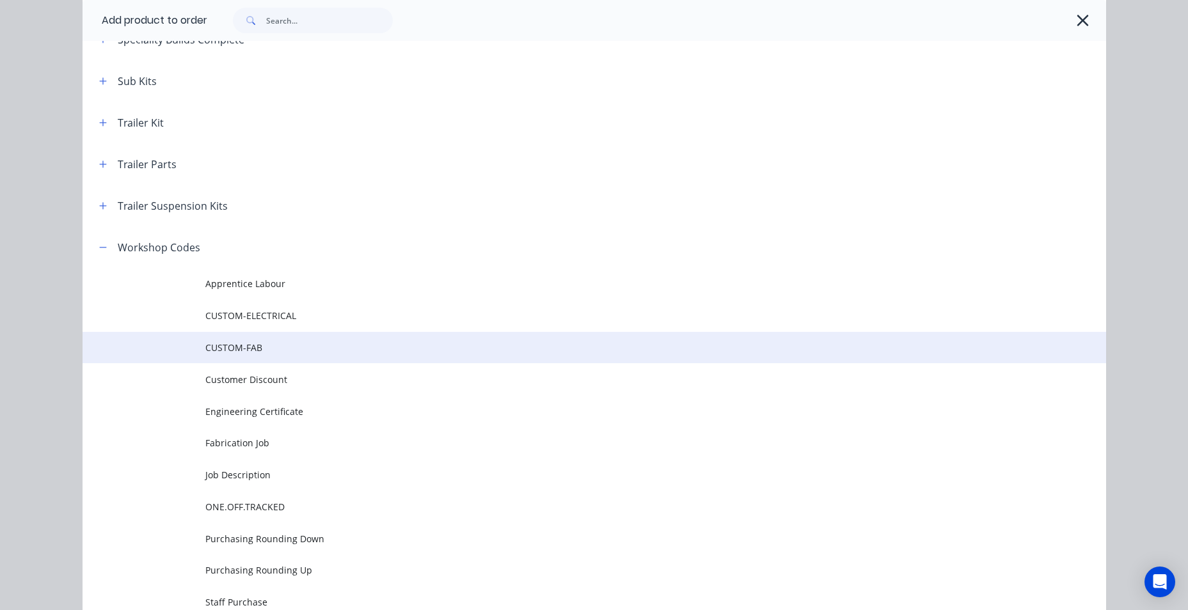
click at [267, 344] on span "CUSTOM-FAB" at bounding box center [565, 347] width 720 height 13
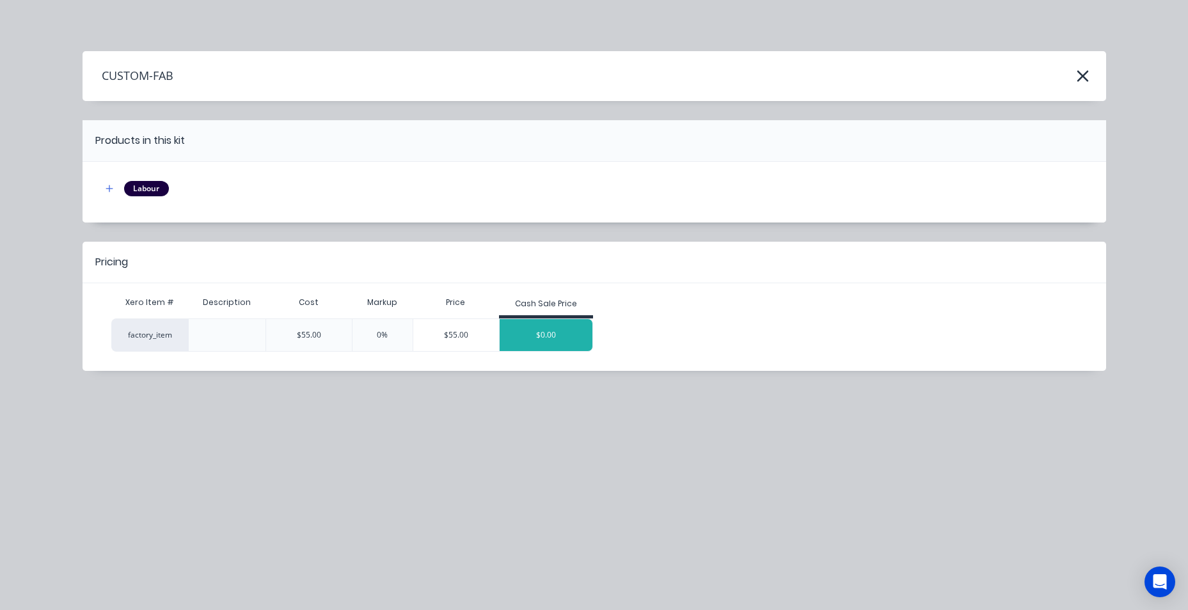
click at [537, 340] on div "$0.00" at bounding box center [546, 335] width 93 height 32
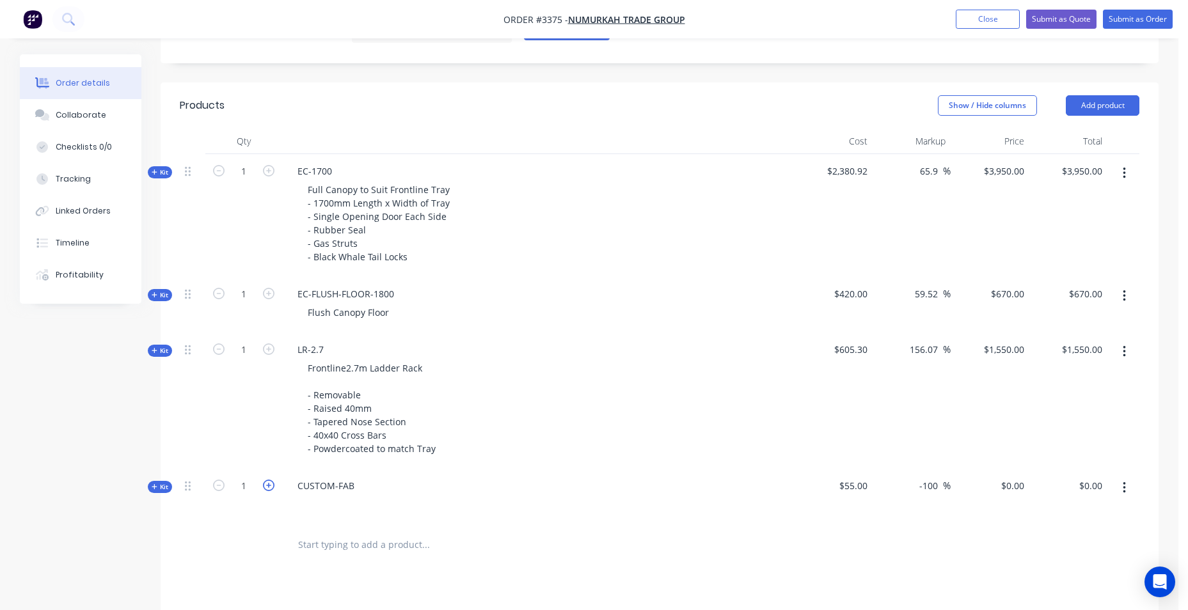
click at [267, 488] on icon "button" at bounding box center [269, 486] width 12 height 12
drag, startPoint x: 216, startPoint y: 482, endPoint x: 226, endPoint y: 486, distance: 10.1
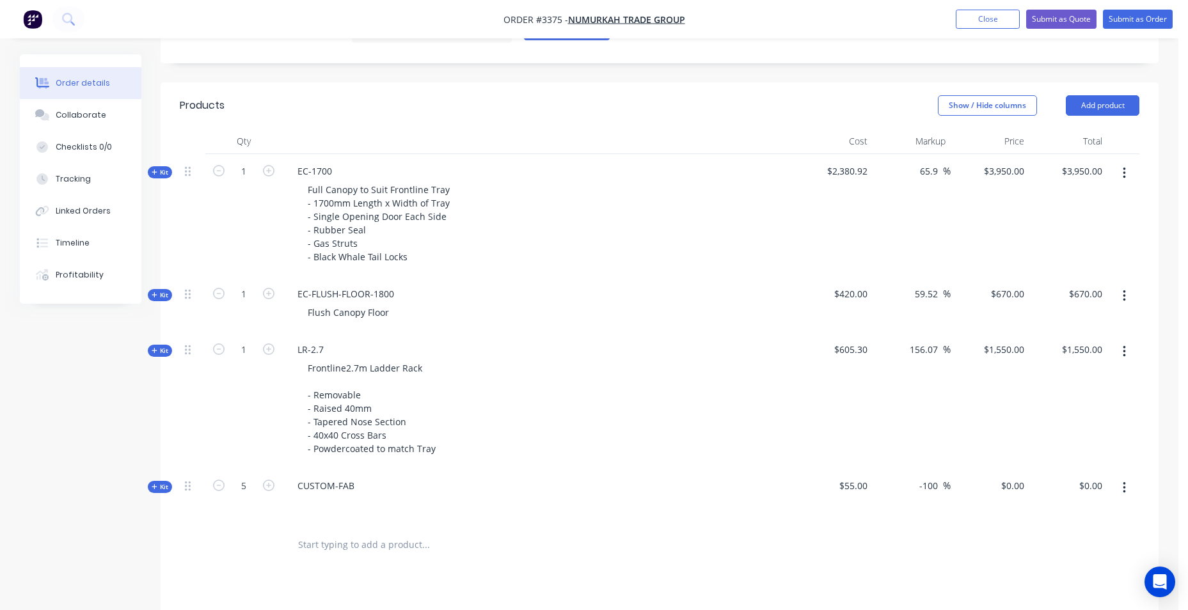
click at [217, 483] on icon "button" at bounding box center [219, 486] width 12 height 12
type input "4"
click at [358, 496] on div at bounding box center [538, 504] width 502 height 19
click at [361, 490] on div "CUSTOM-FAB" at bounding box center [325, 486] width 77 height 19
drag, startPoint x: 433, startPoint y: 499, endPoint x: 305, endPoint y: 507, distance: 128.8
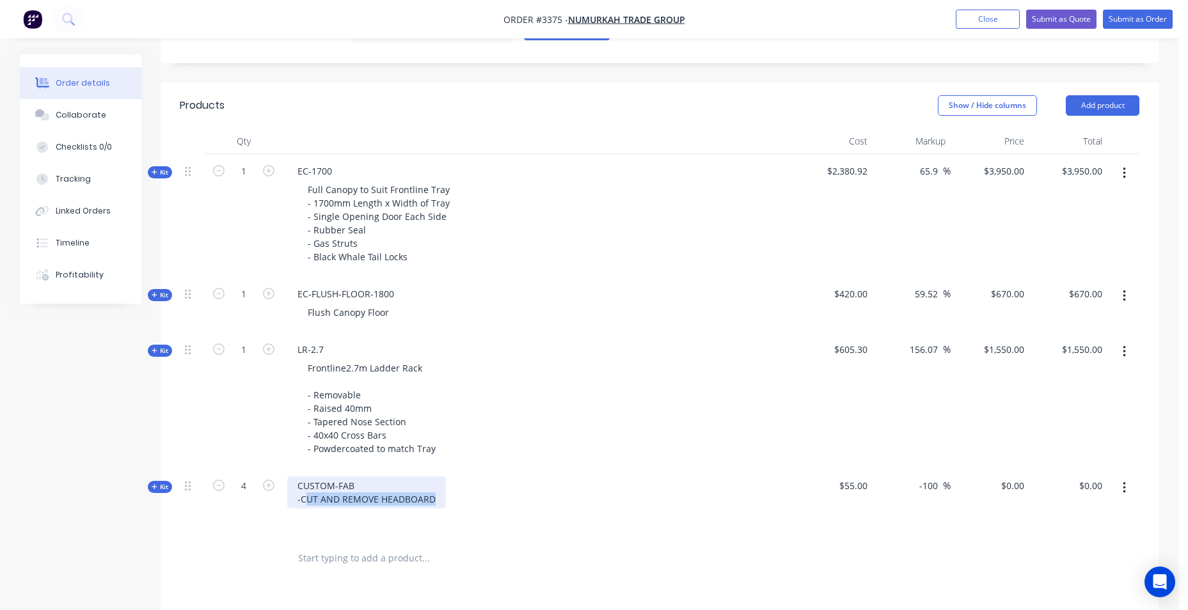
click at [305, 507] on div "CUSTOM-FAB -CUT AND REMOVE HEADBOARD" at bounding box center [366, 493] width 159 height 32
click at [1015, 486] on input "0" at bounding box center [1014, 486] width 29 height 19
type input "120"
type input "118.18"
type input "$120.00"
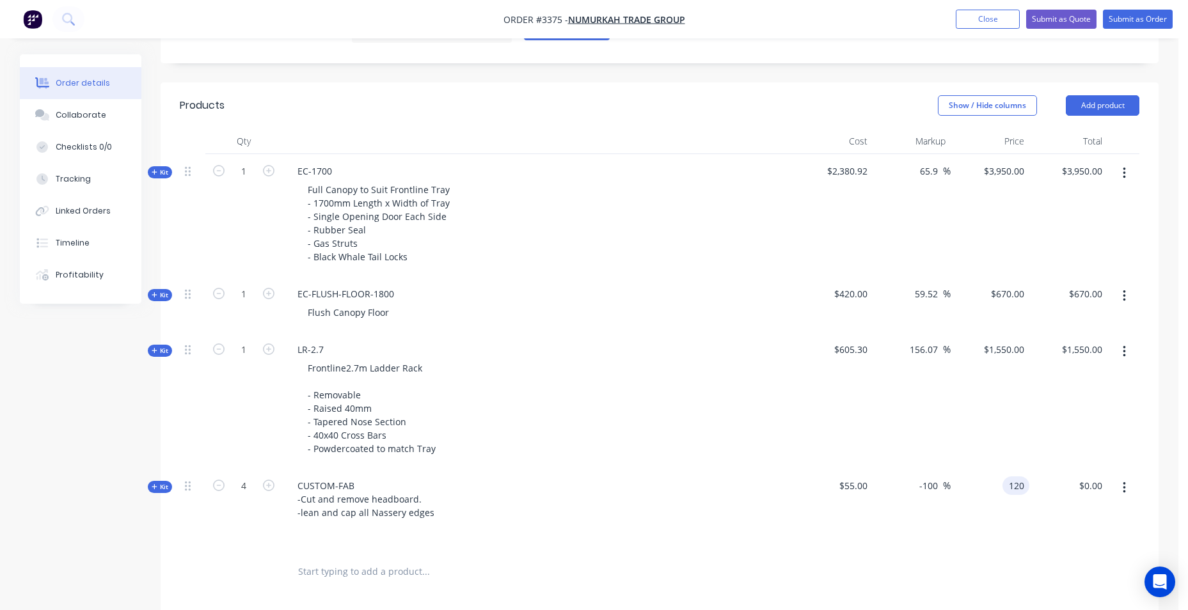
type input "$480.00"
click at [1042, 418] on div "$1,550.00 $1,550.00" at bounding box center [1068, 401] width 79 height 136
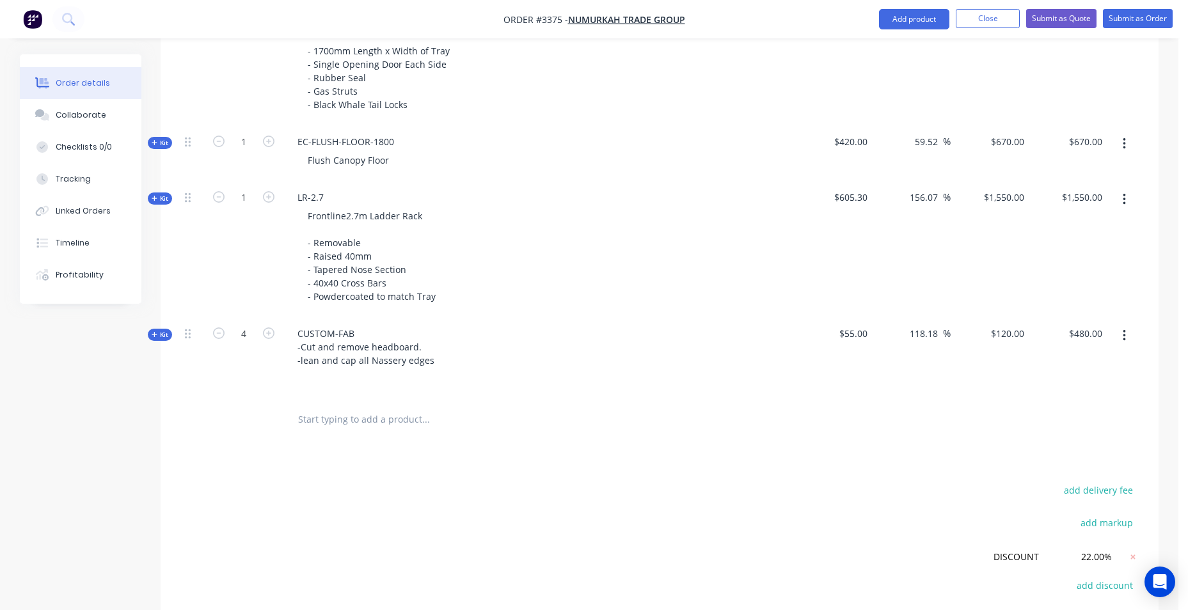
scroll to position [724, 0]
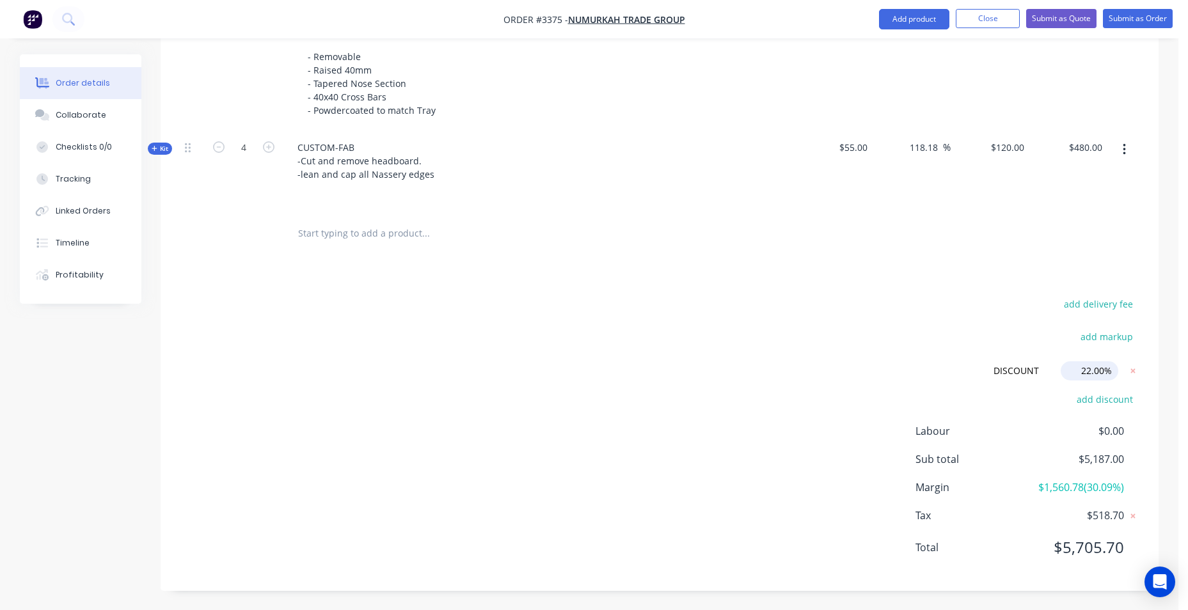
click at [1100, 365] on input "22.00%" at bounding box center [1090, 370] width 58 height 19
drag, startPoint x: 1109, startPoint y: 370, endPoint x: 962, endPoint y: 374, distance: 147.2
click at [962, 374] on form "DISCOUNT DISCOUNT Discount name (Optional) 22.00% 22.00% 0%" at bounding box center [1043, 370] width 194 height 19
type input "30.00%"
drag, startPoint x: 926, startPoint y: 304, endPoint x: 933, endPoint y: 309, distance: 8.7
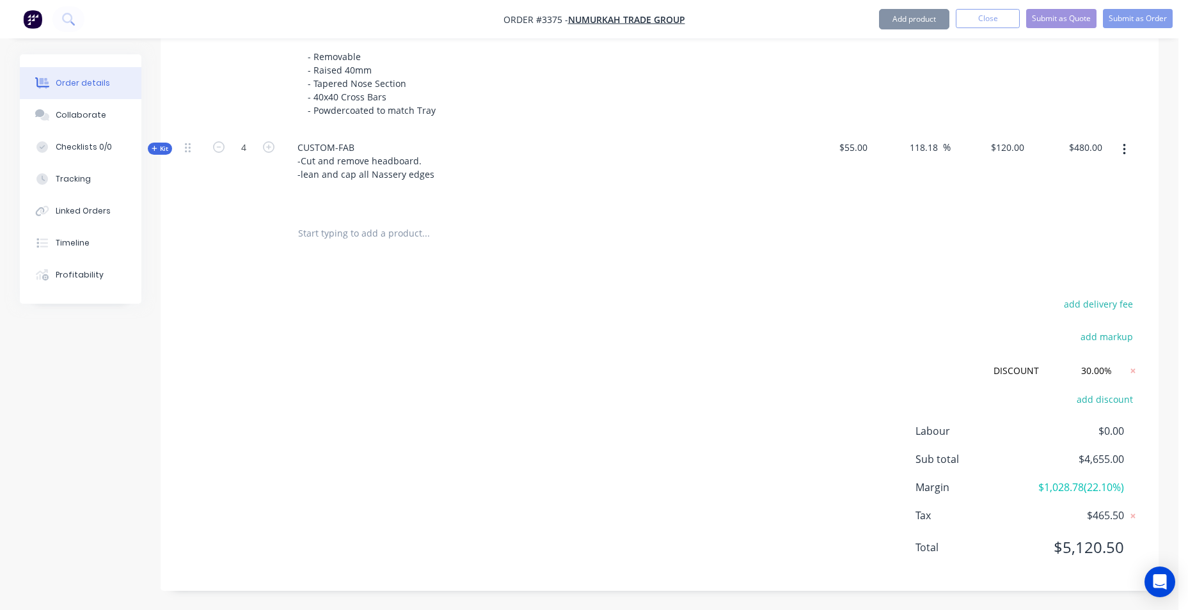
click at [926, 303] on div "add delivery fee add markup DISCOUNT DISCOUNT Discount name (Optional) 30.00% 3…" at bounding box center [660, 434] width 960 height 276
click at [223, 147] on icon "button" at bounding box center [219, 147] width 12 height 12
type input "3"
type input "$360.00"
click at [223, 147] on icon "button" at bounding box center [219, 147] width 12 height 12
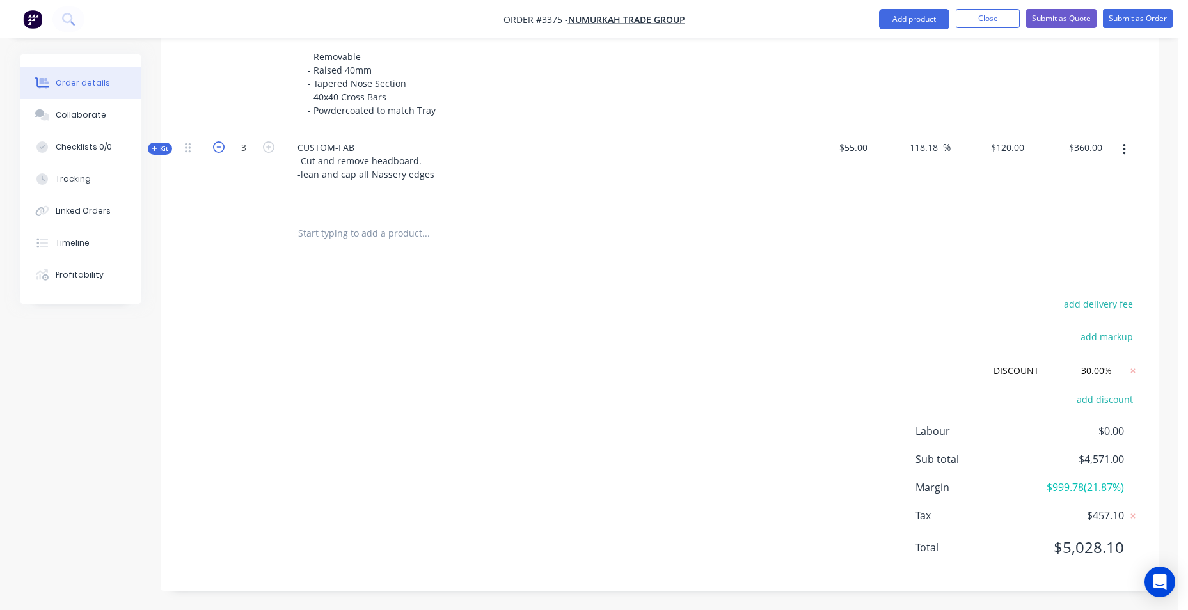
type input "2"
type input "$240.00"
click at [772, 483] on div "add delivery fee add markup DISCOUNT DISCOUNT Discount name (Optional) 30.00% 3…" at bounding box center [660, 434] width 960 height 276
click at [1120, 369] on form "DISCOUNT DISCOUNT Discount name (Optional) 30.00% 30.00% 0%" at bounding box center [1043, 370] width 194 height 19
click at [1083, 374] on input "30.00%" at bounding box center [1090, 370] width 58 height 19
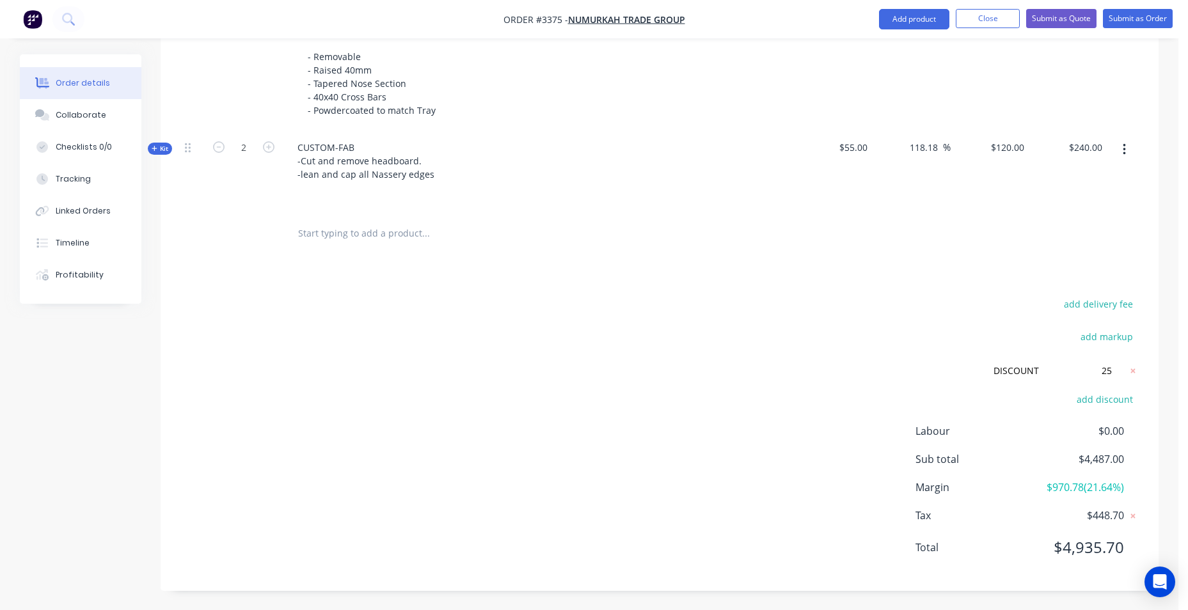
type input "25.00%"
click at [742, 342] on div "add delivery fee add markup DISCOUNT DISCOUNT Discount name (Optional) 25.00% 2…" at bounding box center [660, 434] width 960 height 276
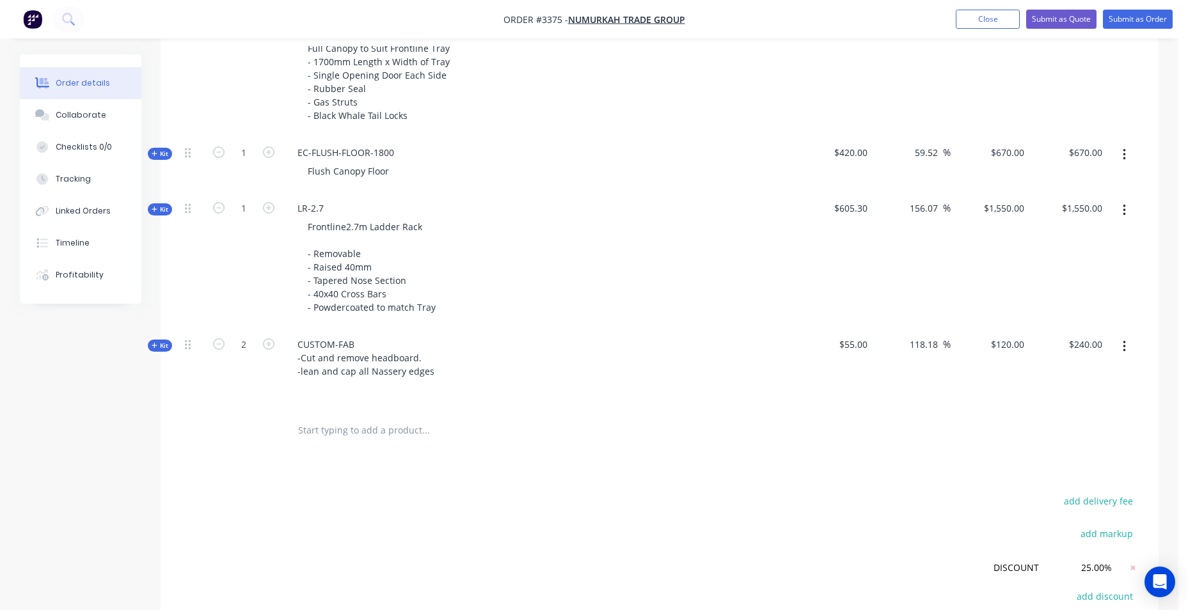
scroll to position [340, 0]
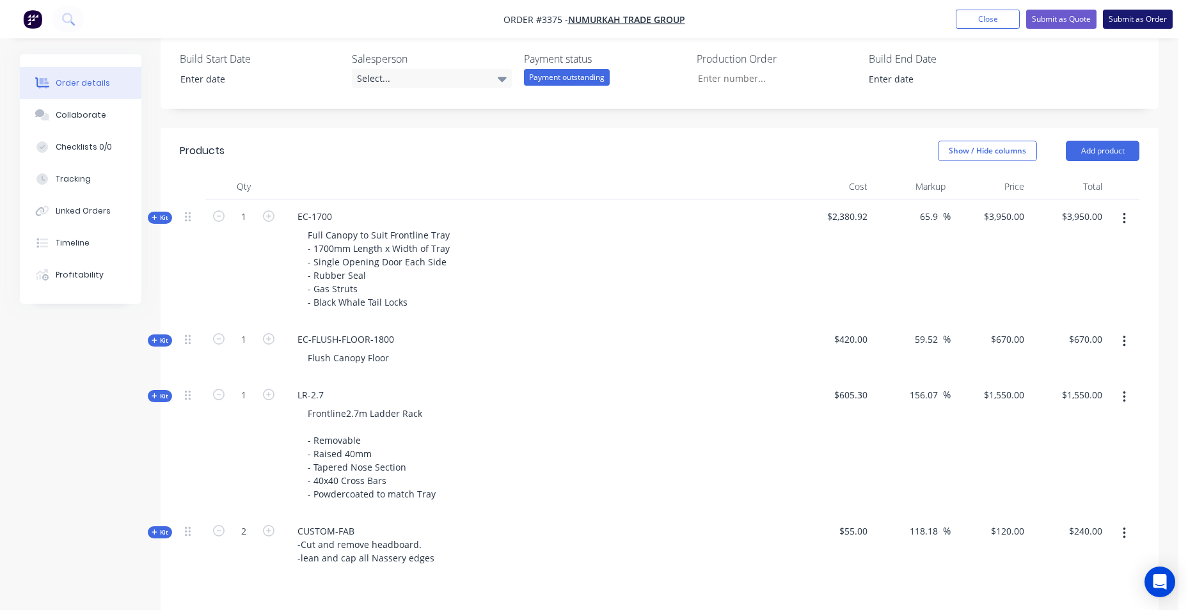
click at [1150, 17] on button "Submit as Order" at bounding box center [1138, 19] width 70 height 19
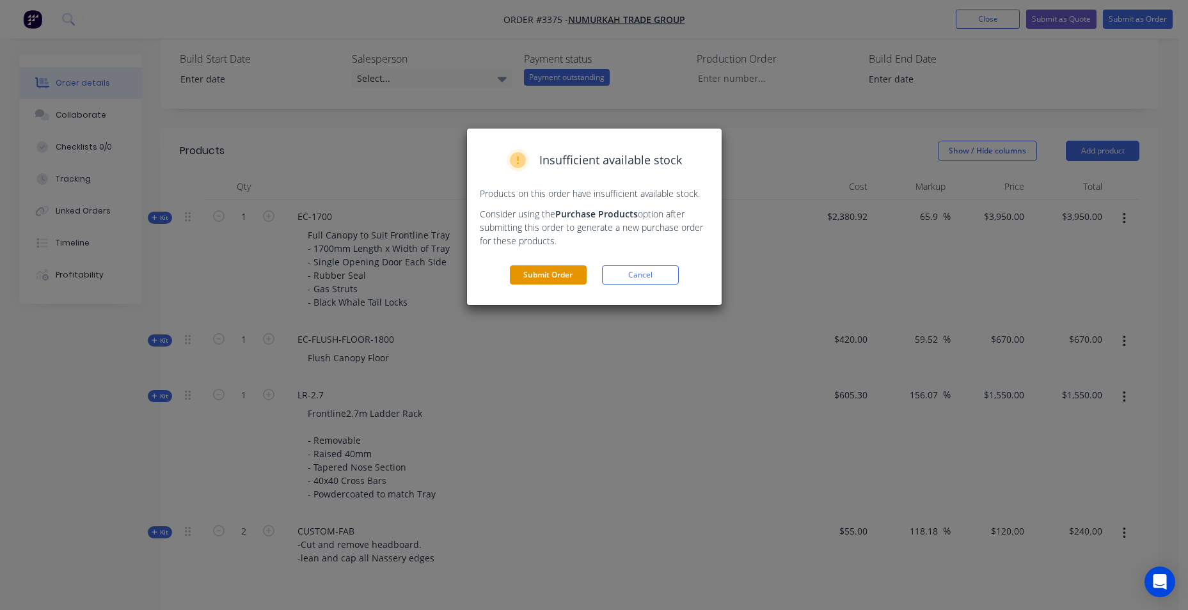
click at [571, 273] on button "Submit Order" at bounding box center [548, 275] width 77 height 19
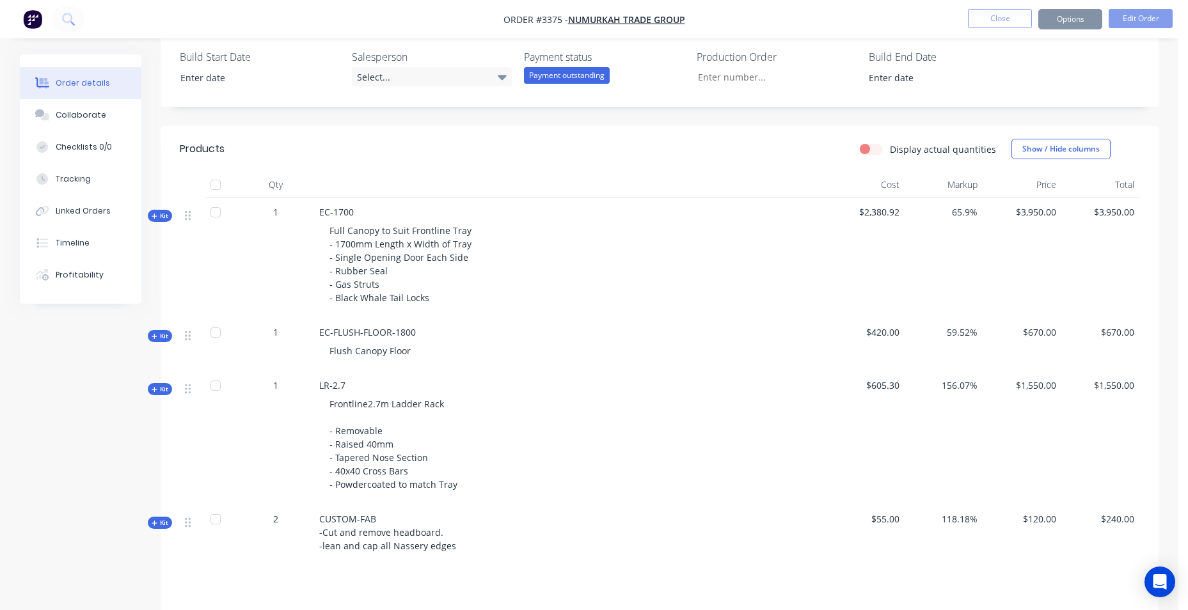
scroll to position [338, 0]
click at [1068, 18] on button "Options" at bounding box center [1070, 19] width 64 height 20
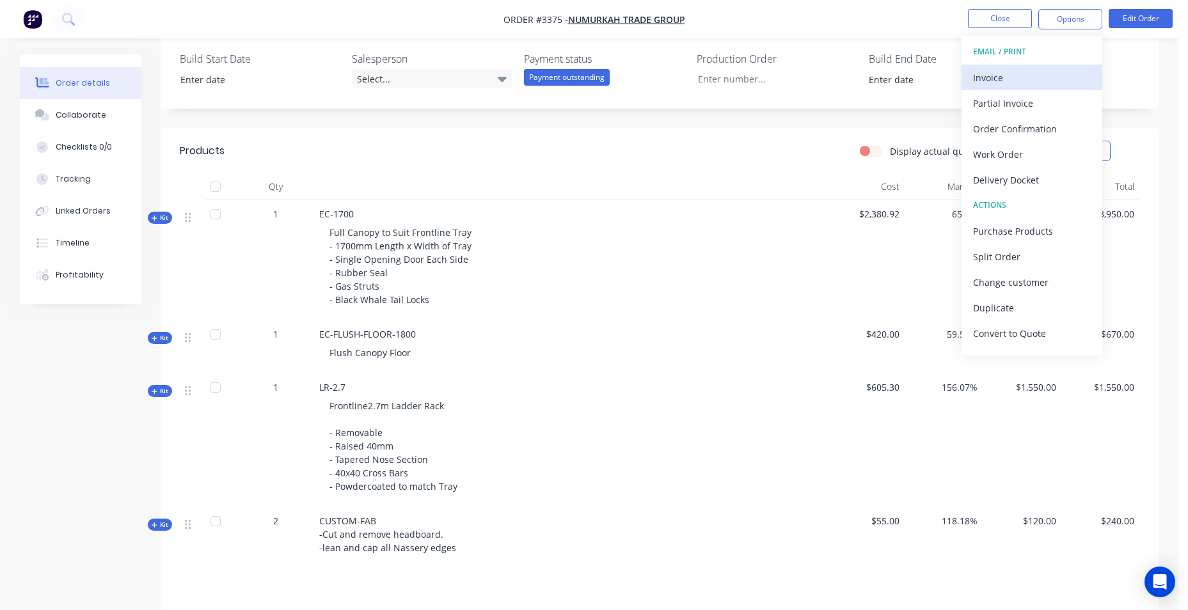
click at [1045, 85] on div "Invoice" at bounding box center [1032, 77] width 118 height 19
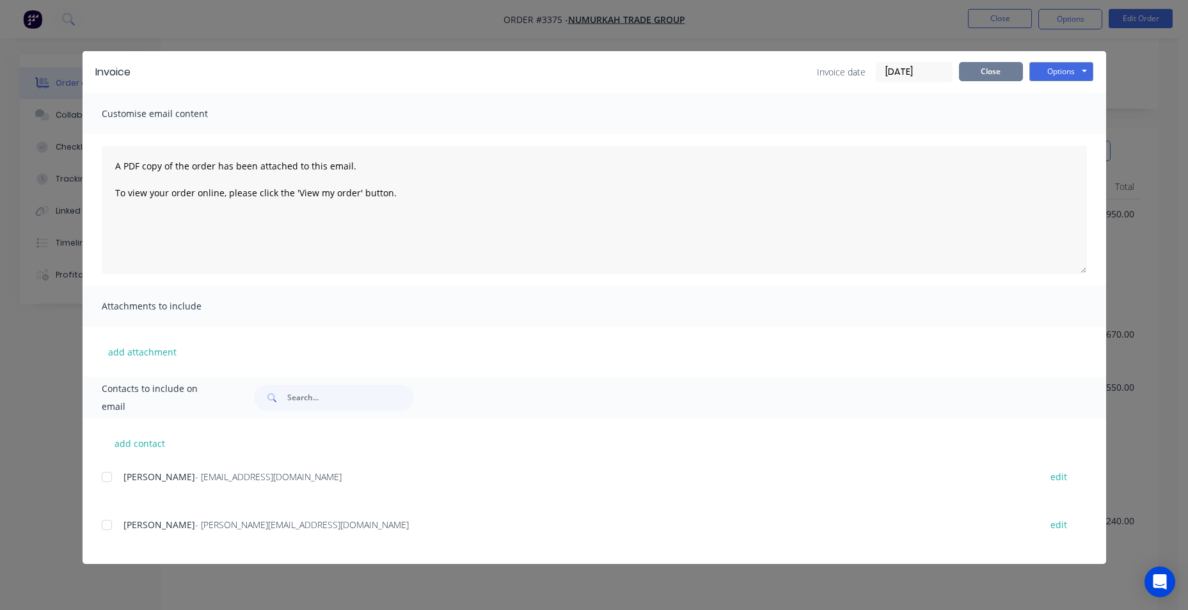
drag, startPoint x: 1002, startPoint y: 72, endPoint x: 1048, endPoint y: 47, distance: 52.4
click at [1003, 72] on button "Close" at bounding box center [991, 71] width 64 height 19
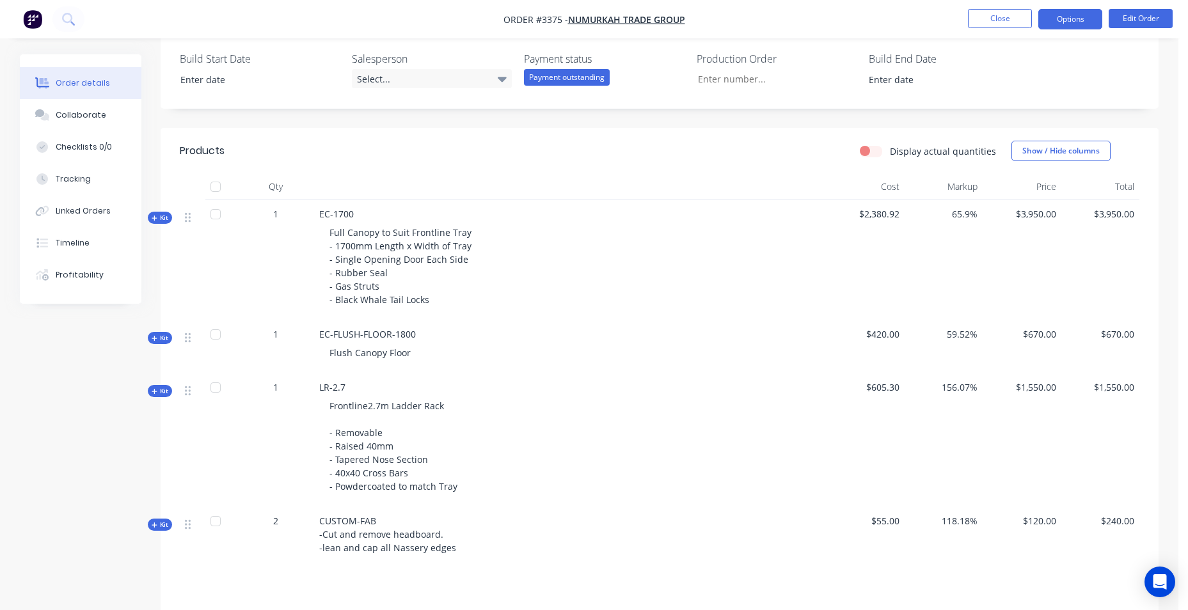
click at [1068, 14] on button "Options" at bounding box center [1070, 19] width 64 height 20
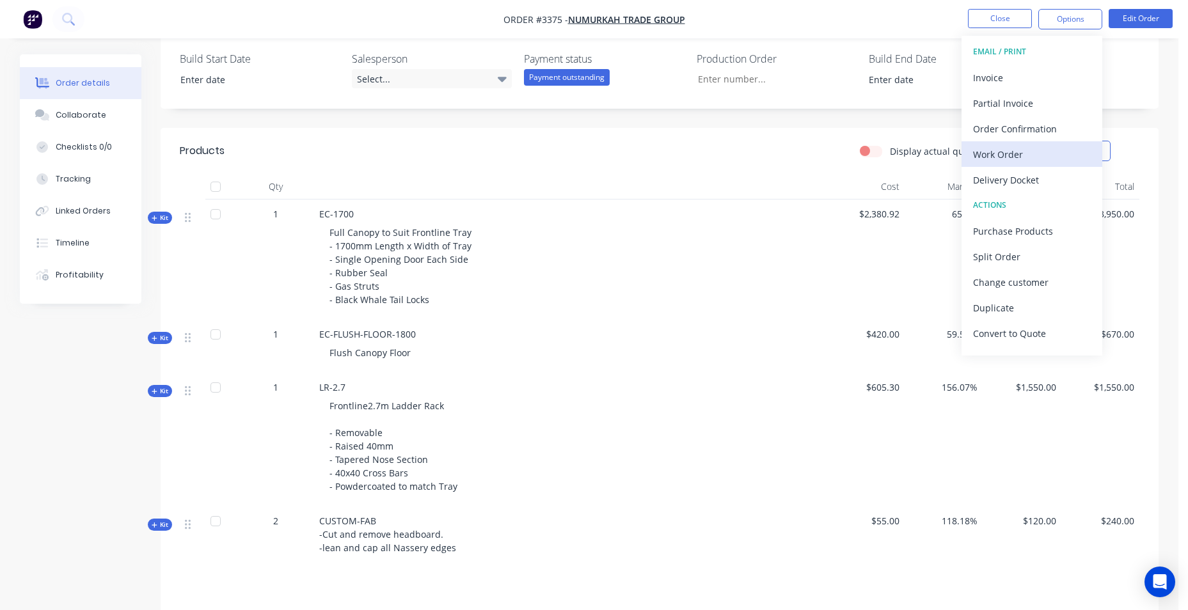
click at [1047, 141] on button "Work Order" at bounding box center [1032, 154] width 141 height 26
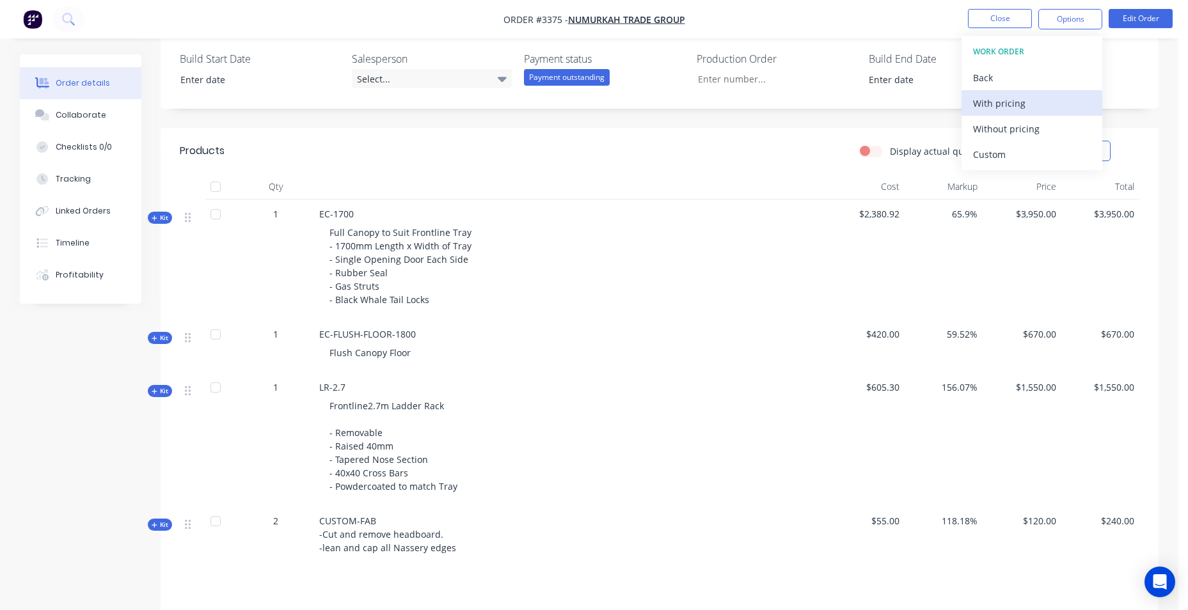
click at [1018, 102] on div "With pricing" at bounding box center [1032, 103] width 118 height 19
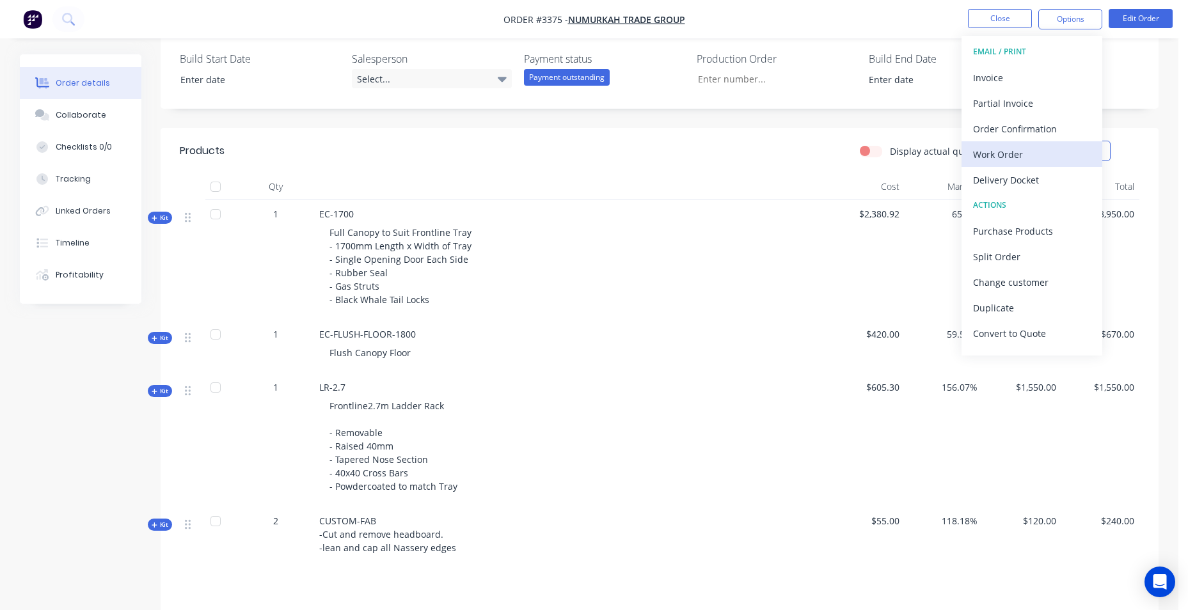
click at [997, 161] on div "Work Order" at bounding box center [1032, 154] width 118 height 19
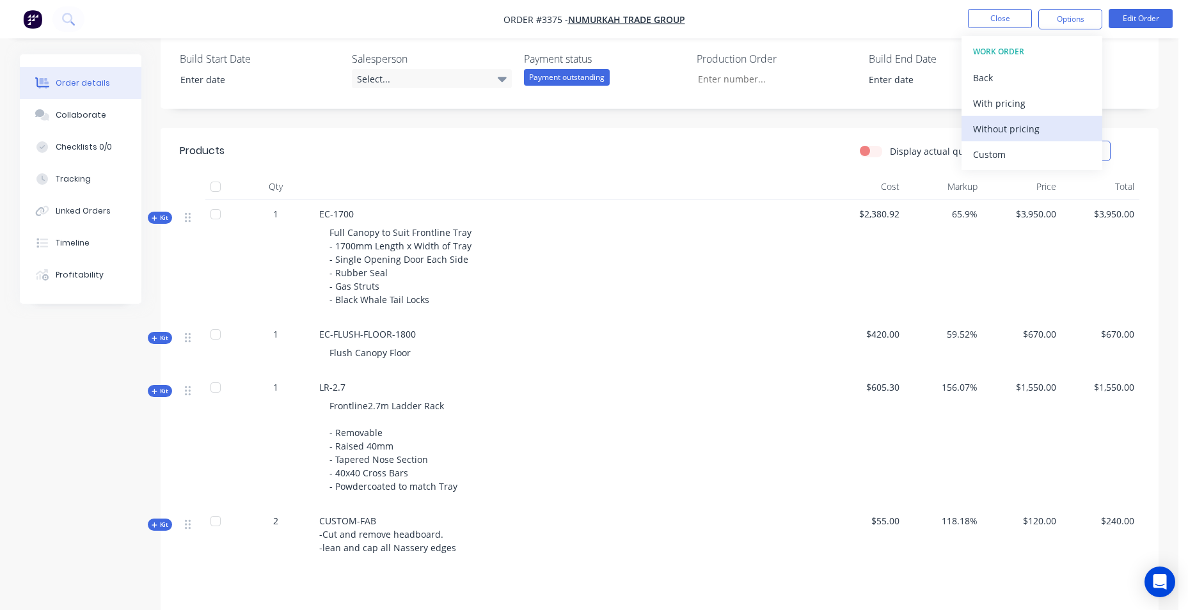
click at [1005, 138] on div "Without pricing" at bounding box center [1032, 129] width 118 height 19
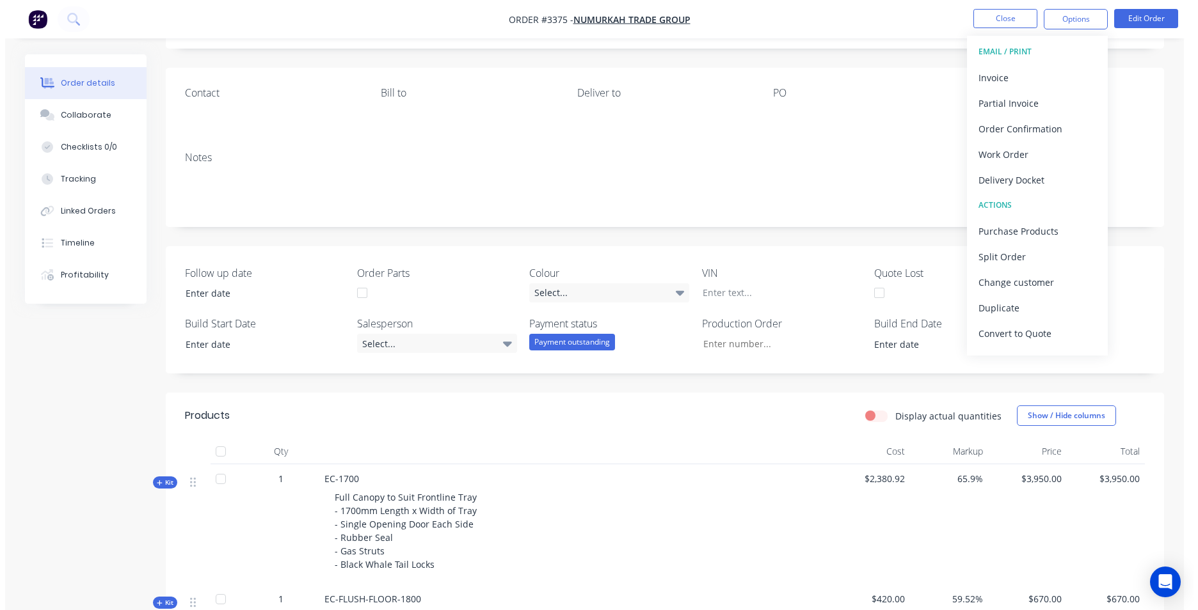
scroll to position [0, 0]
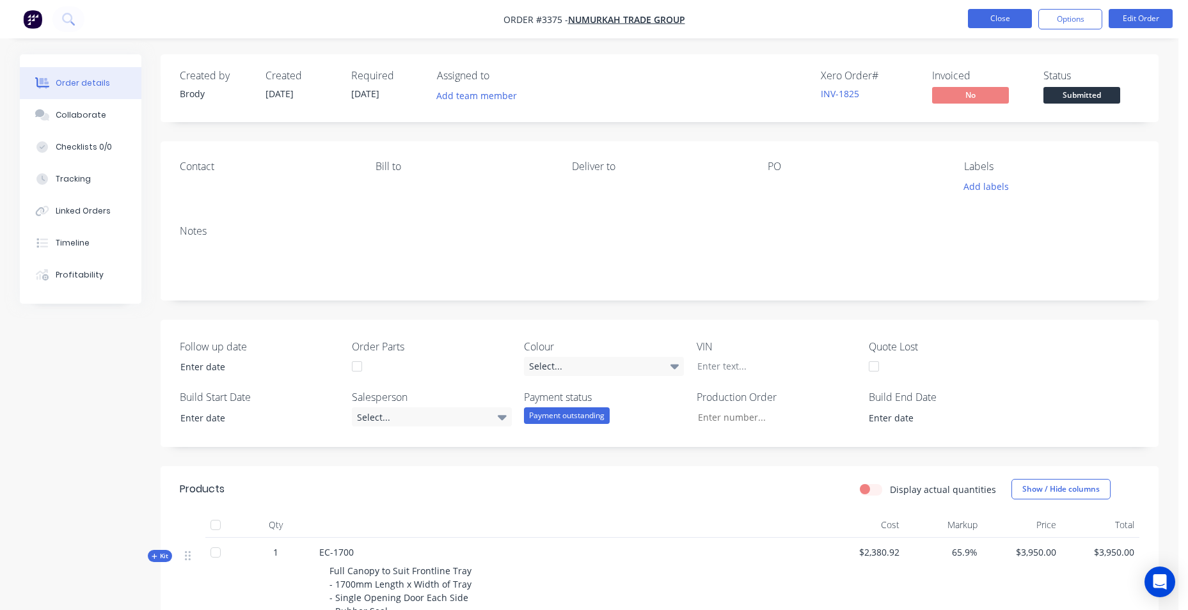
click at [1008, 20] on button "Close" at bounding box center [1000, 18] width 64 height 19
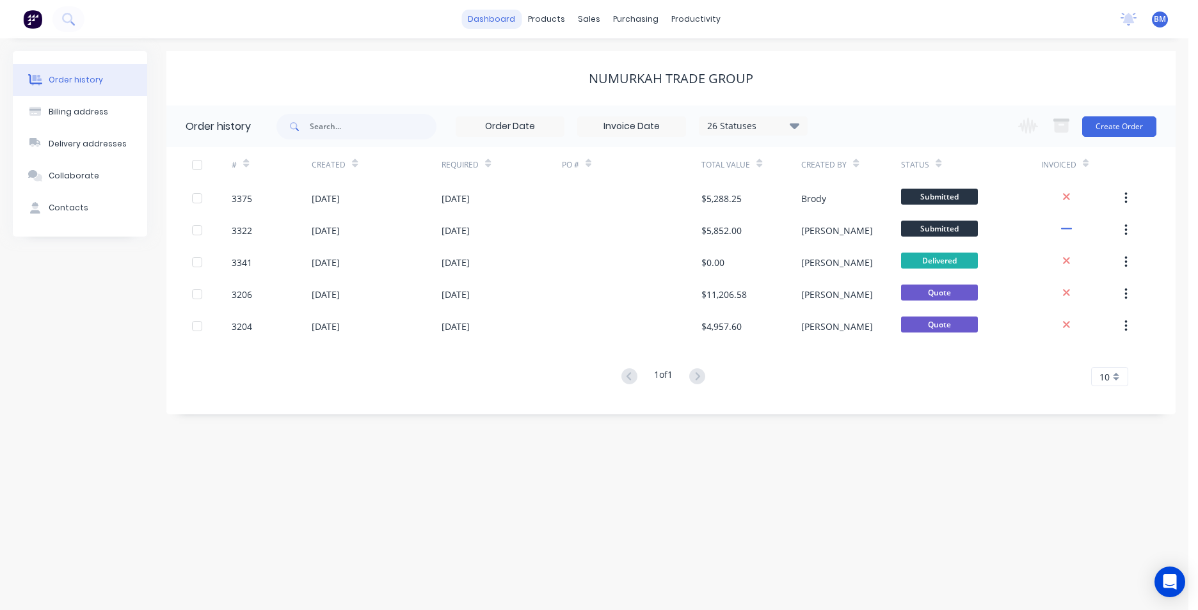
click at [486, 20] on link "dashboard" at bounding box center [491, 19] width 60 height 19
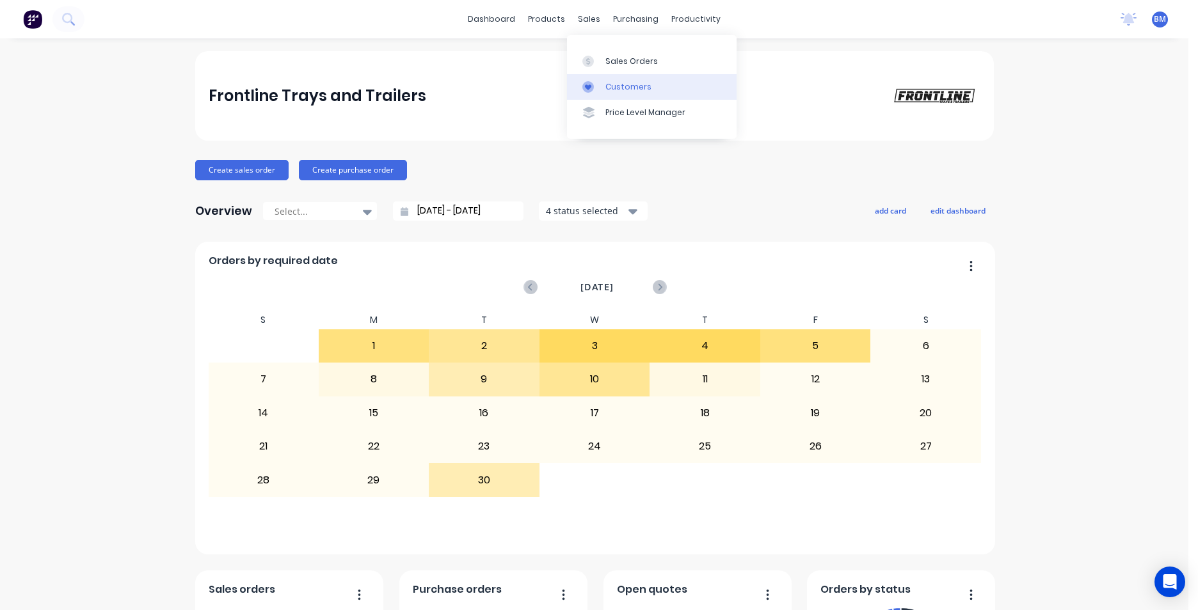
click at [601, 83] on div at bounding box center [591, 87] width 19 height 12
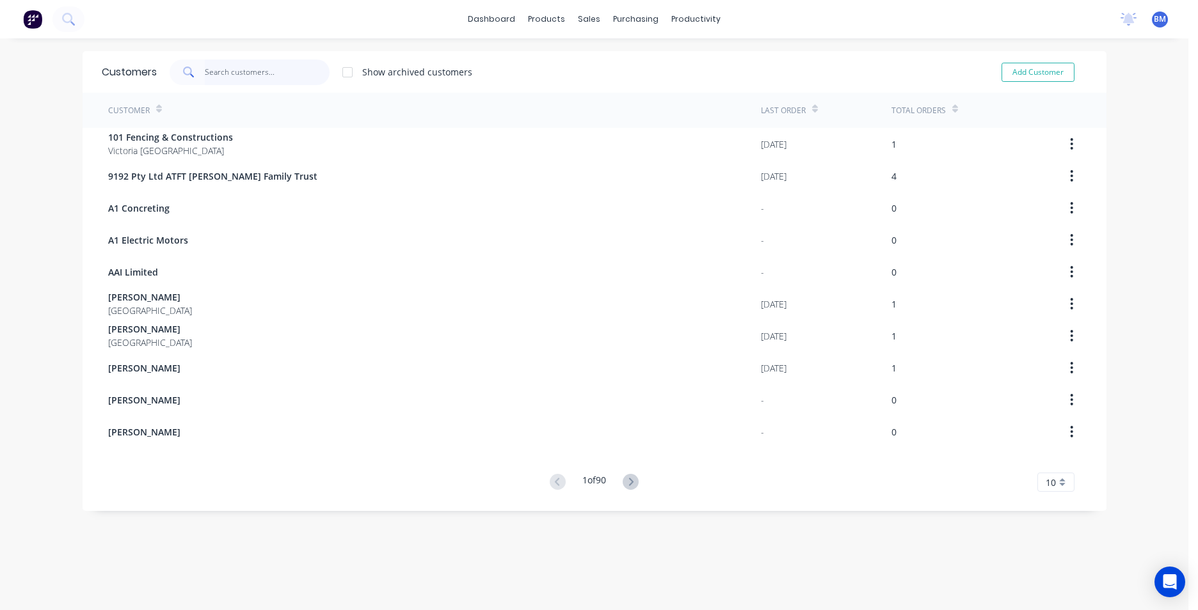
click at [246, 60] on input "text" at bounding box center [267, 73] width 125 height 26
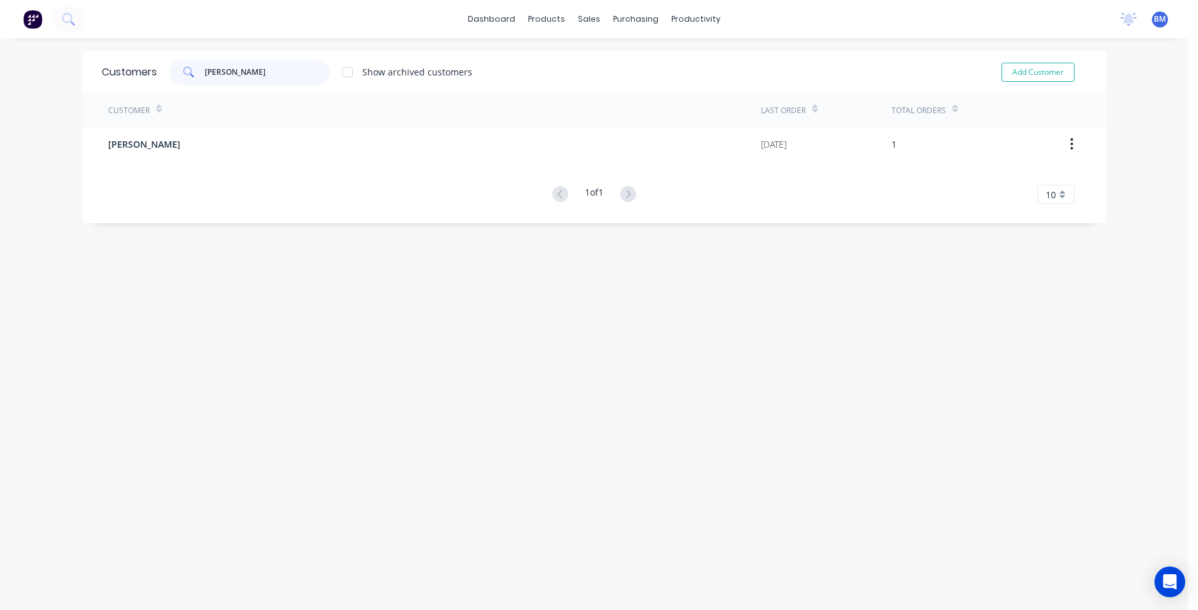
drag, startPoint x: 218, startPoint y: 72, endPoint x: 139, endPoint y: 72, distance: 79.3
click at [139, 72] on div "Customers sam clark Show archived customers Add Customer" at bounding box center [595, 72] width 1024 height 42
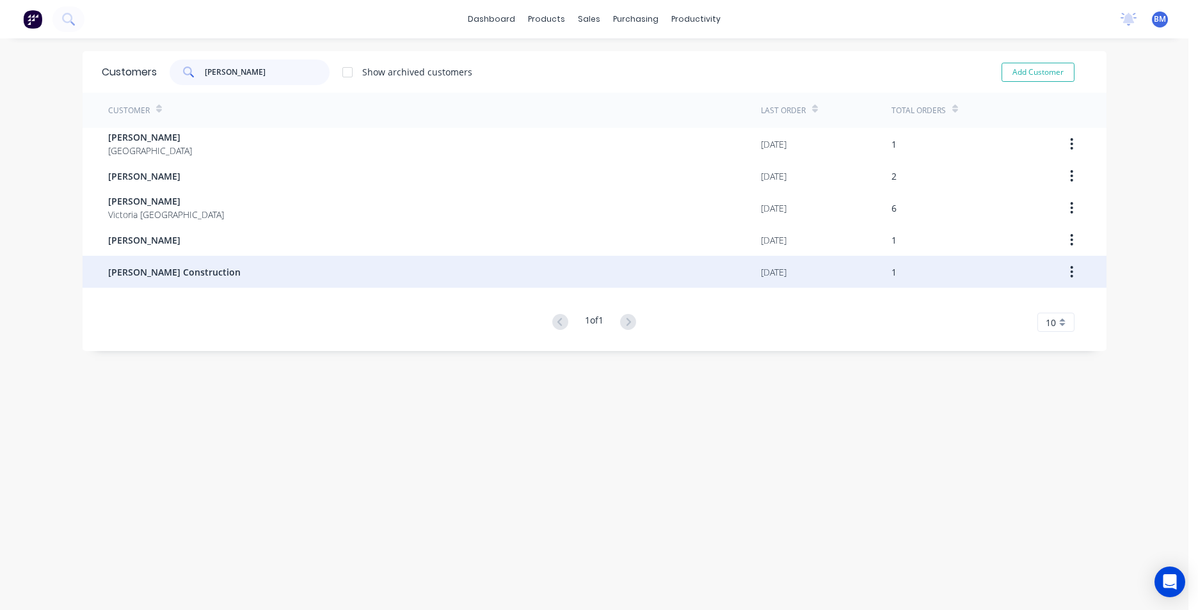
type input "clark"
click at [230, 264] on div "[PERSON_NAME] Construction" at bounding box center [434, 272] width 653 height 32
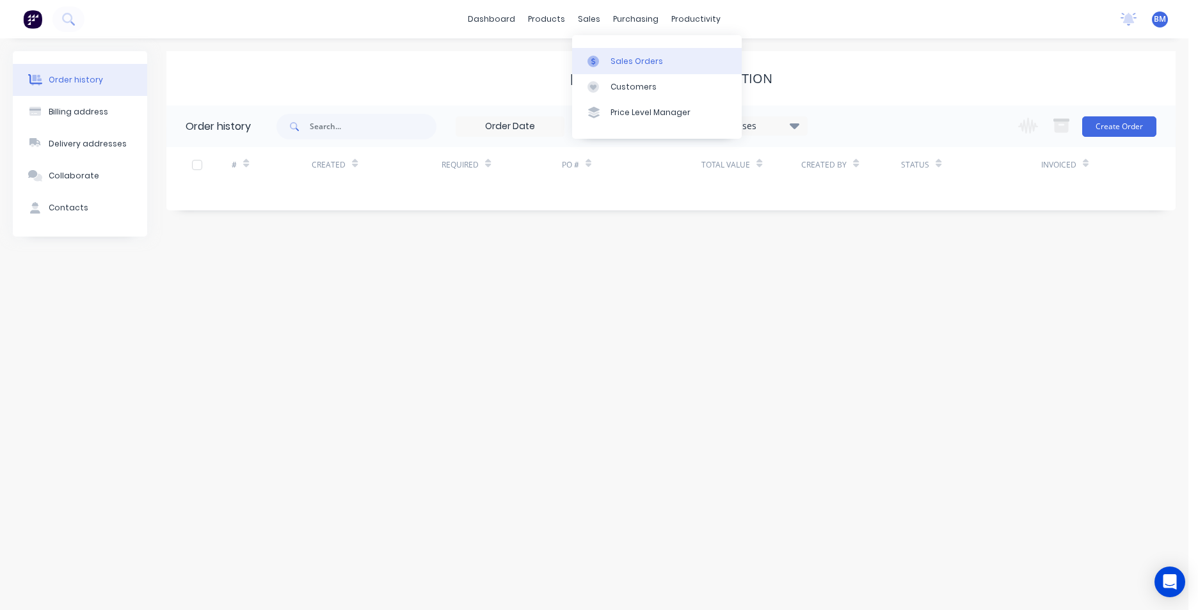
click at [713, 64] on link "Sales Orders" at bounding box center [657, 61] width 170 height 26
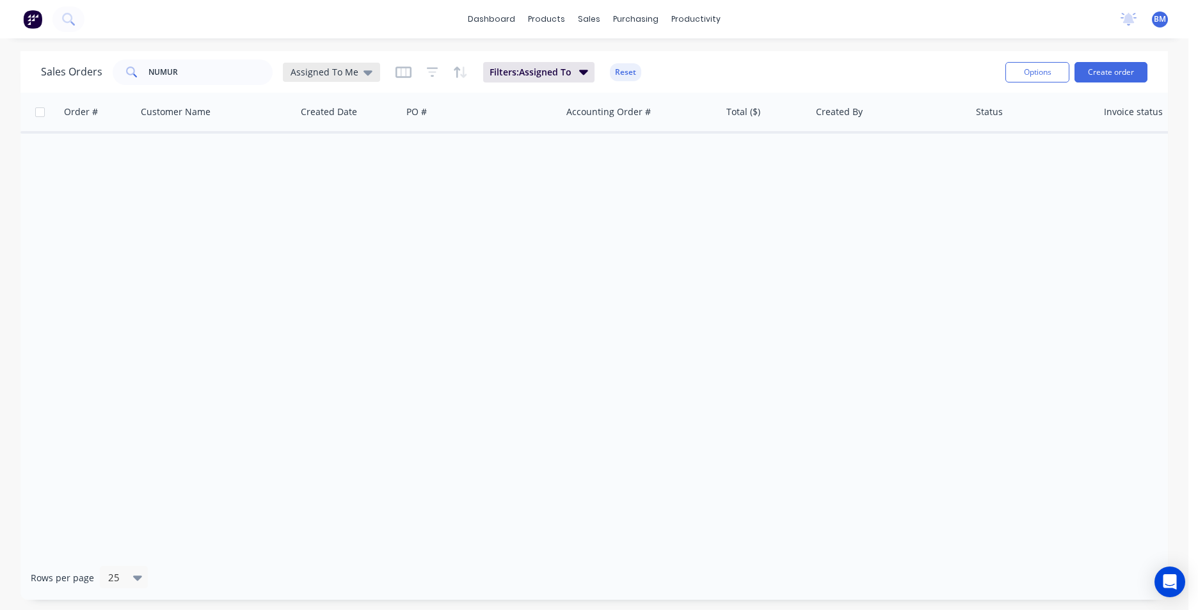
click at [367, 70] on icon at bounding box center [367, 72] width 9 height 5
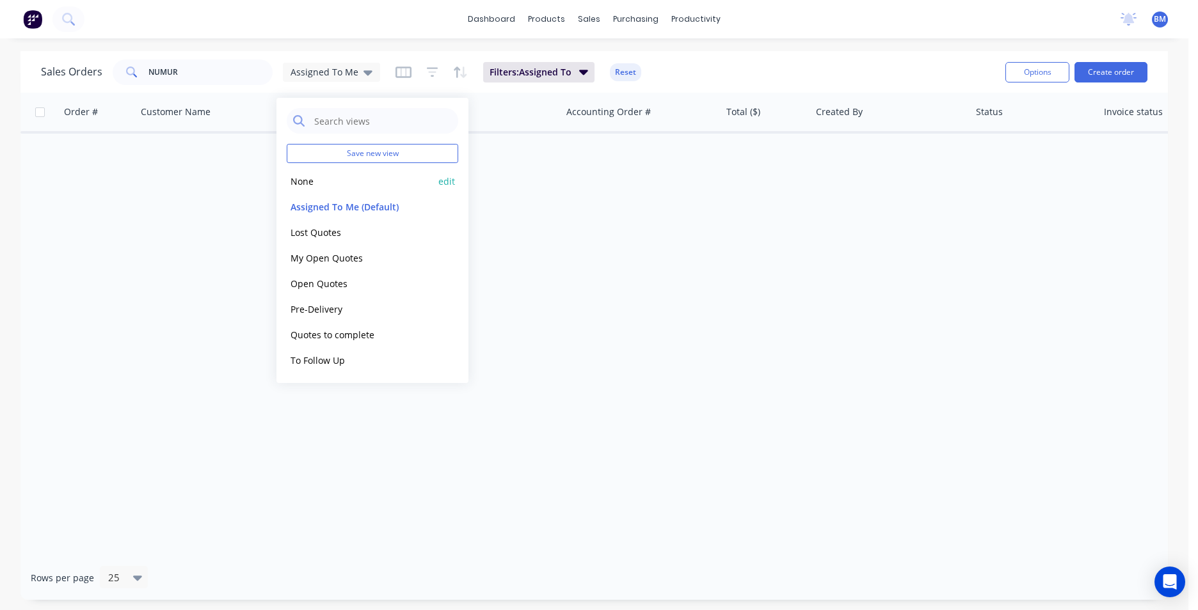
click at [321, 185] on button "None" at bounding box center [360, 181] width 146 height 15
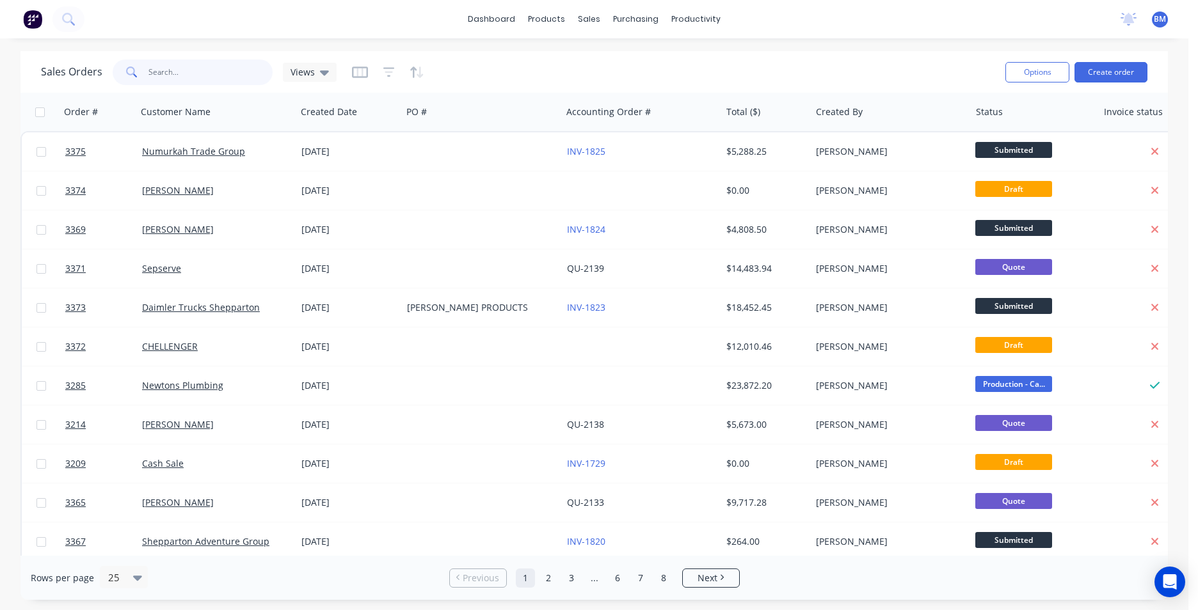
drag, startPoint x: 44, startPoint y: 80, endPoint x: 33, endPoint y: 76, distance: 11.5
click at [42, 80] on div "Sales Orders NUMUR Views" at bounding box center [189, 73] width 296 height 26
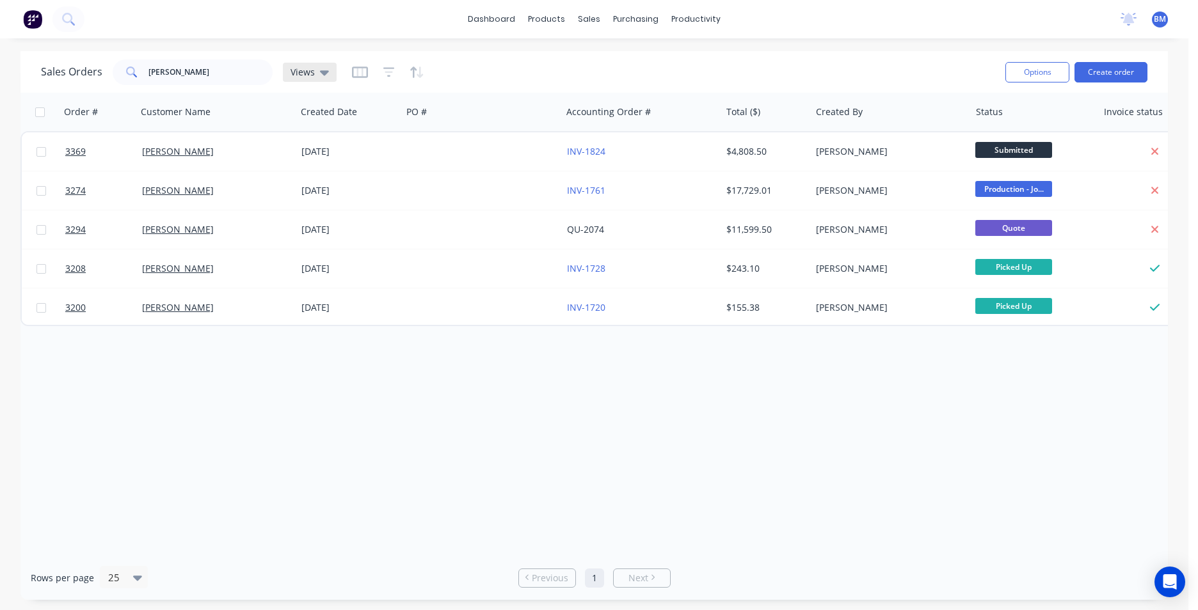
click at [326, 78] on div "Views" at bounding box center [310, 72] width 54 height 19
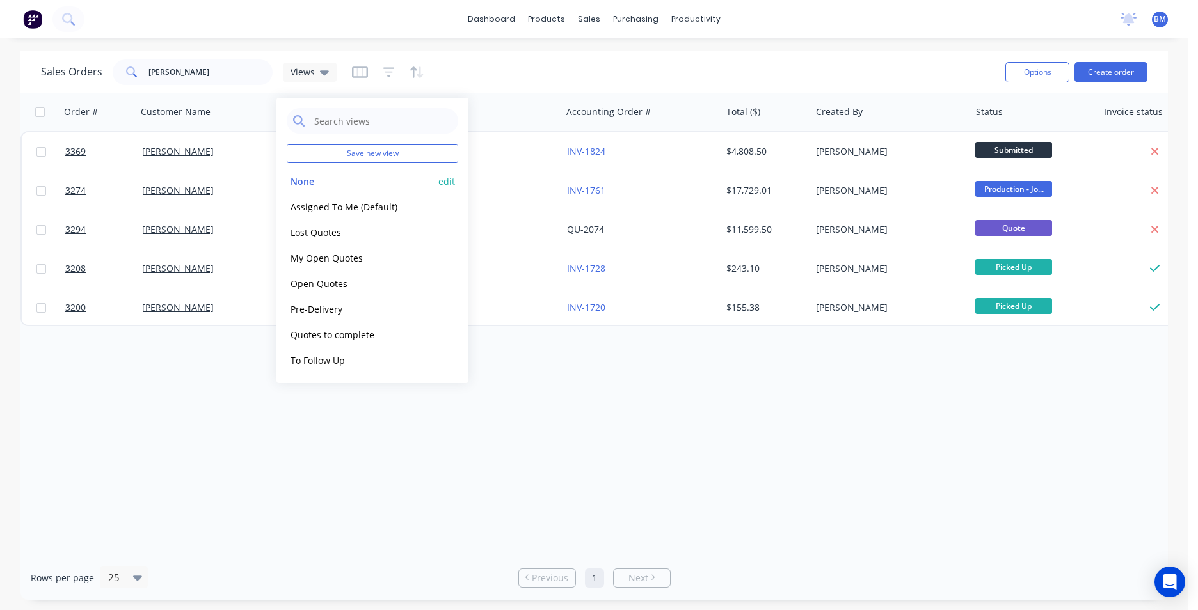
click at [299, 184] on button "None" at bounding box center [360, 181] width 146 height 15
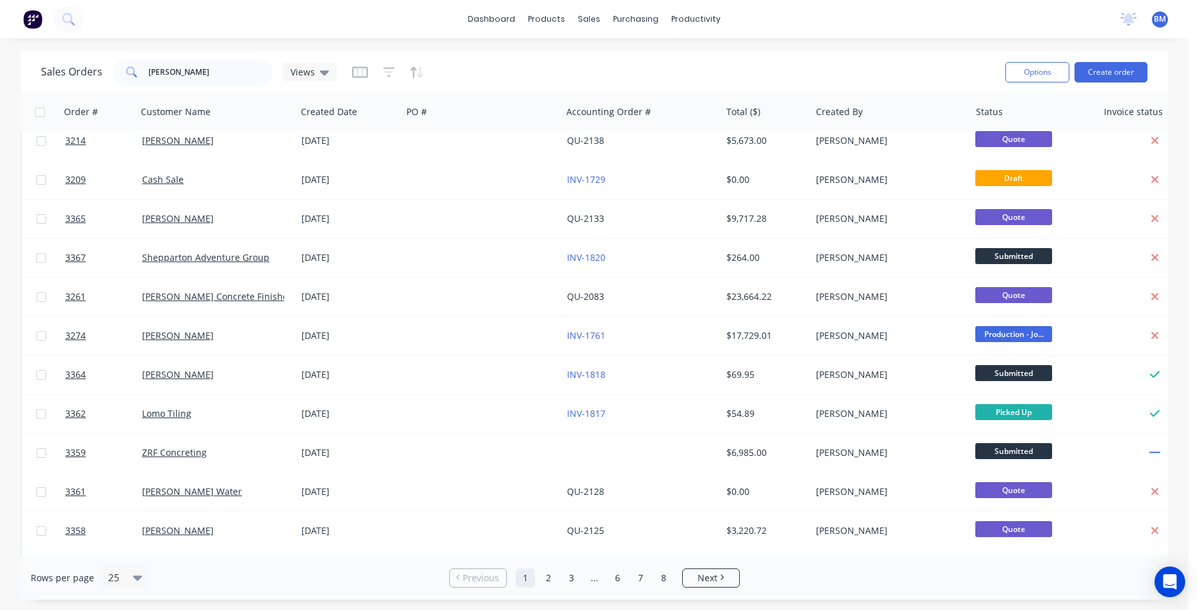
scroll to position [320, 0]
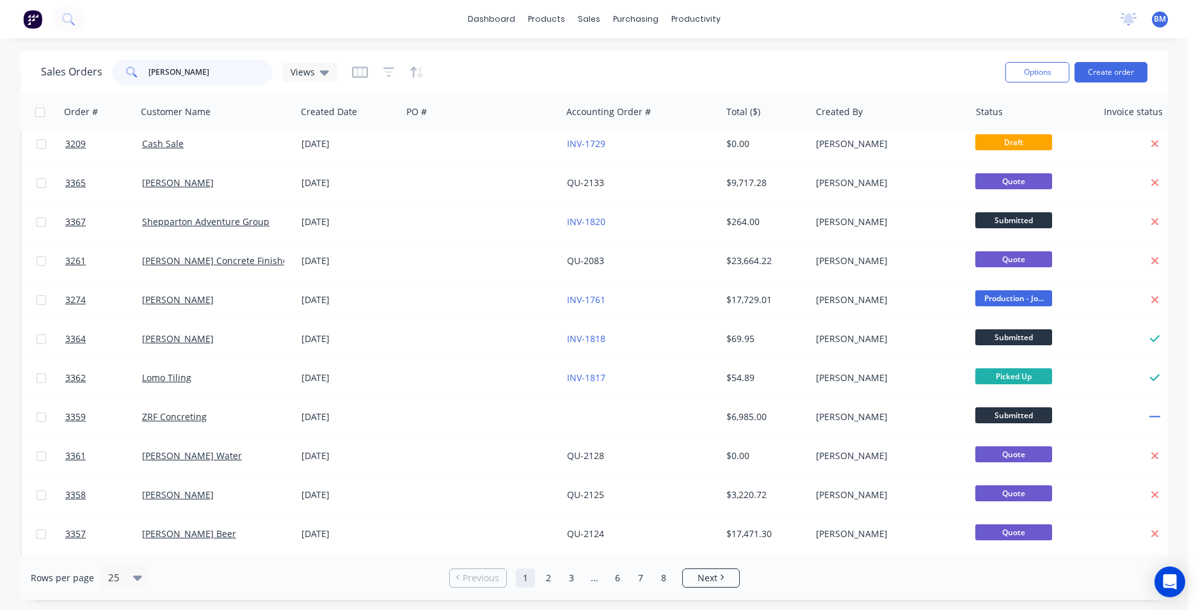
click at [195, 75] on input "clark" at bounding box center [210, 73] width 125 height 26
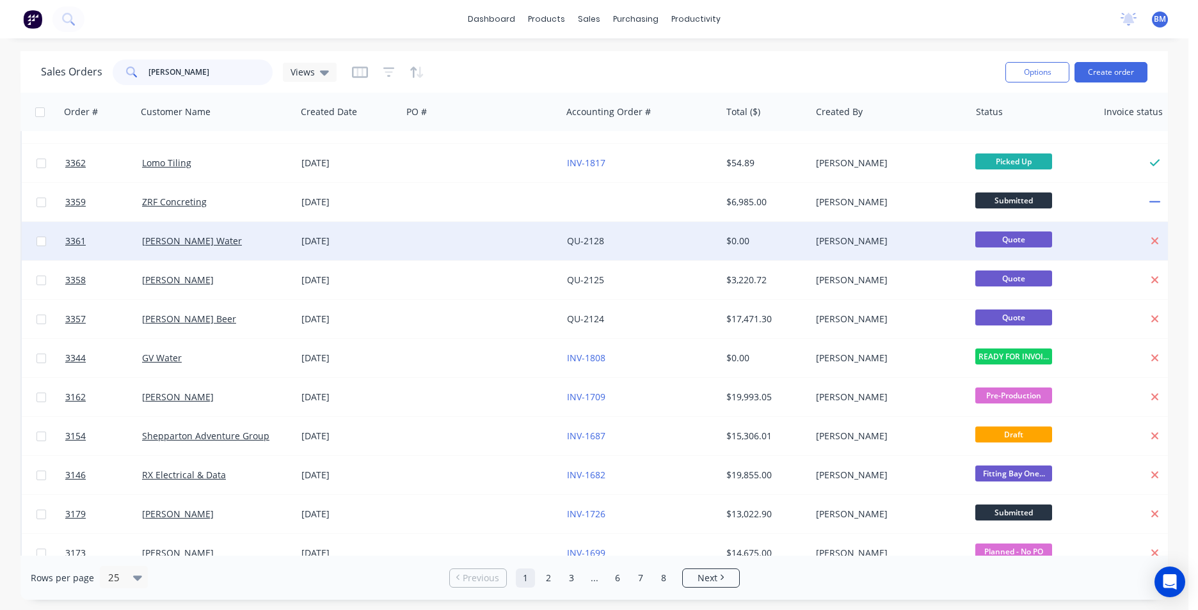
scroll to position [557, 0]
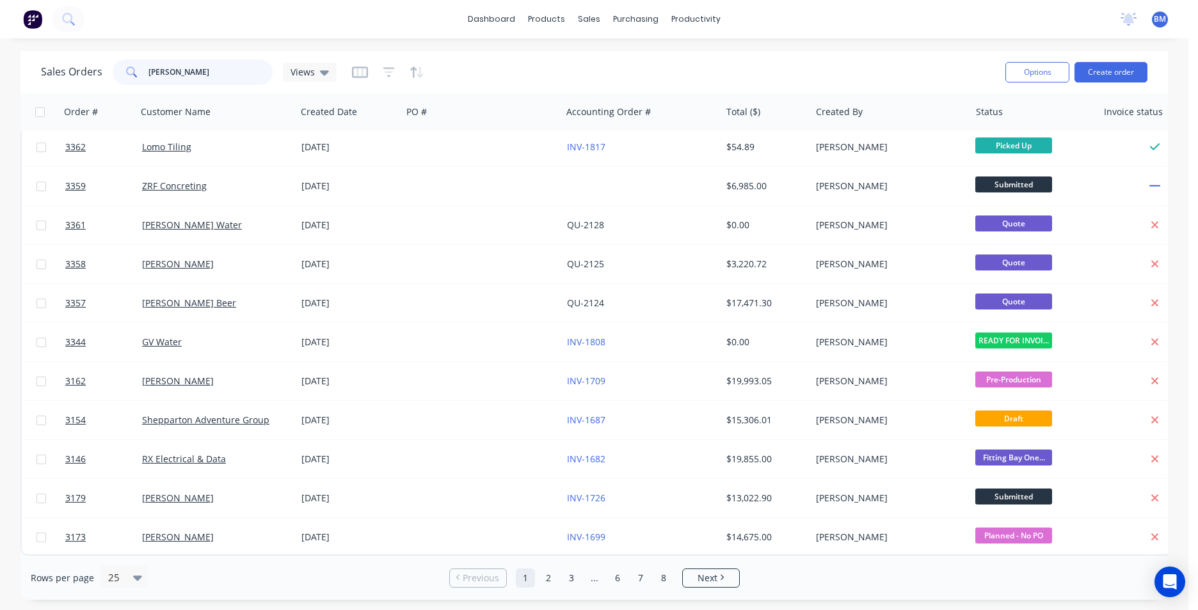
drag, startPoint x: 109, startPoint y: 70, endPoint x: 81, endPoint y: 70, distance: 28.2
click at [81, 70] on div "Sales Orders clark Views" at bounding box center [189, 73] width 296 height 26
type input "c"
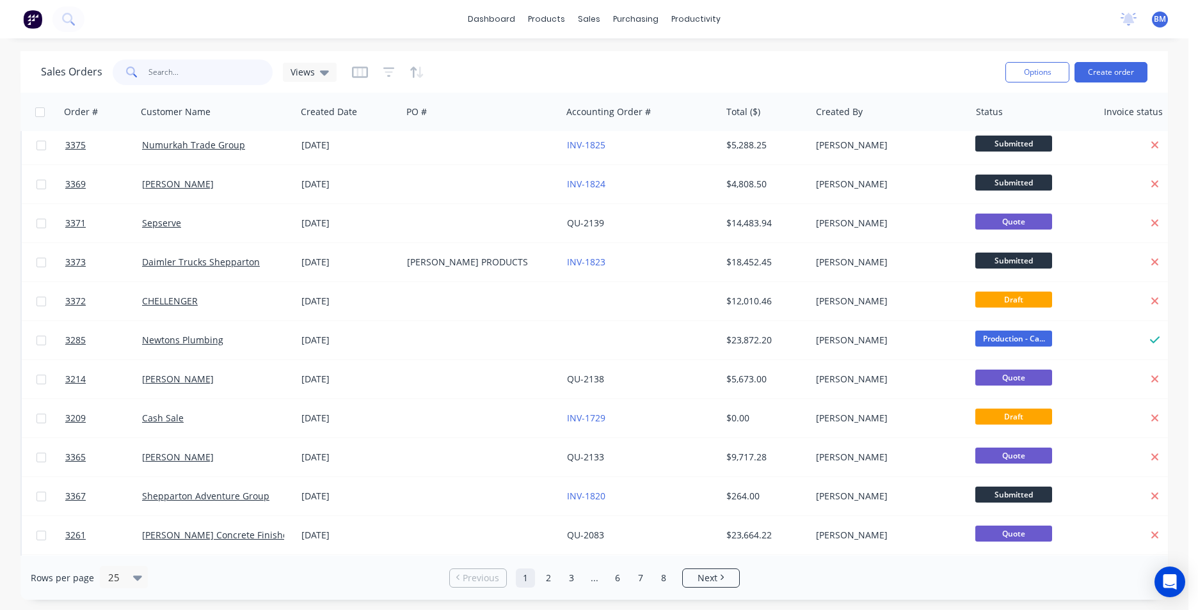
scroll to position [0, 0]
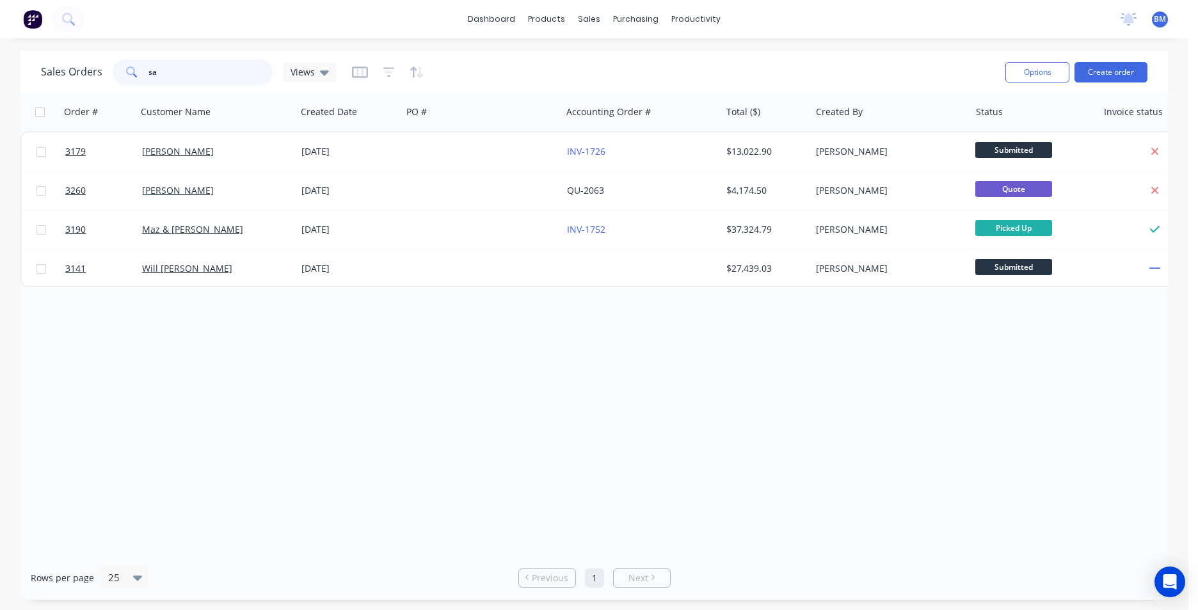
type input "s"
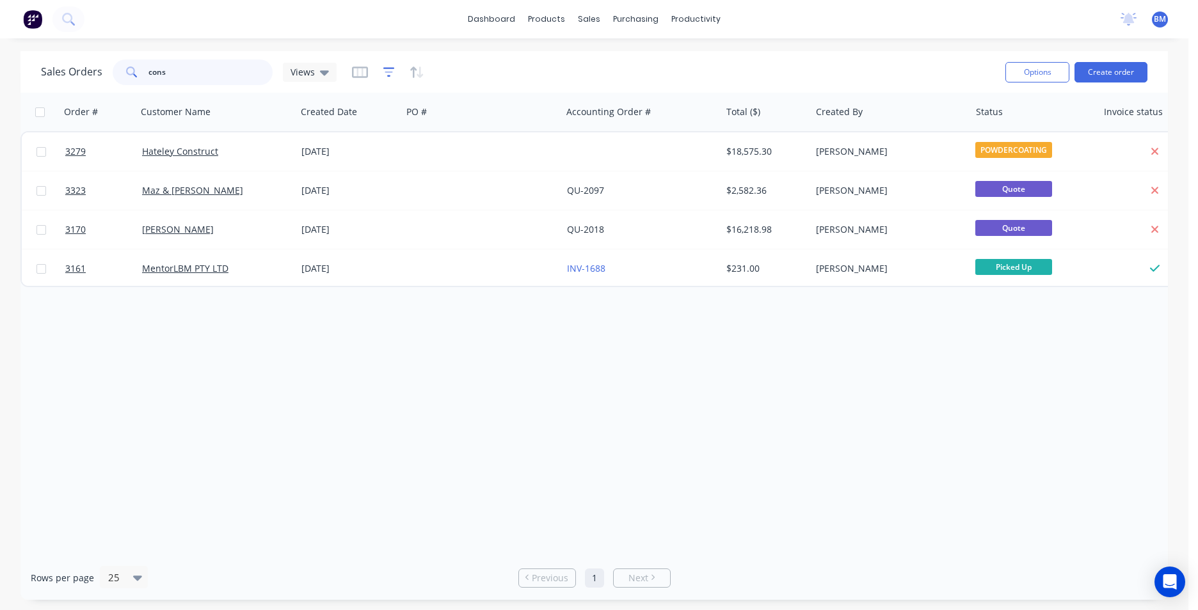
type input "cons"
click at [391, 74] on icon "button" at bounding box center [389, 72] width 12 height 13
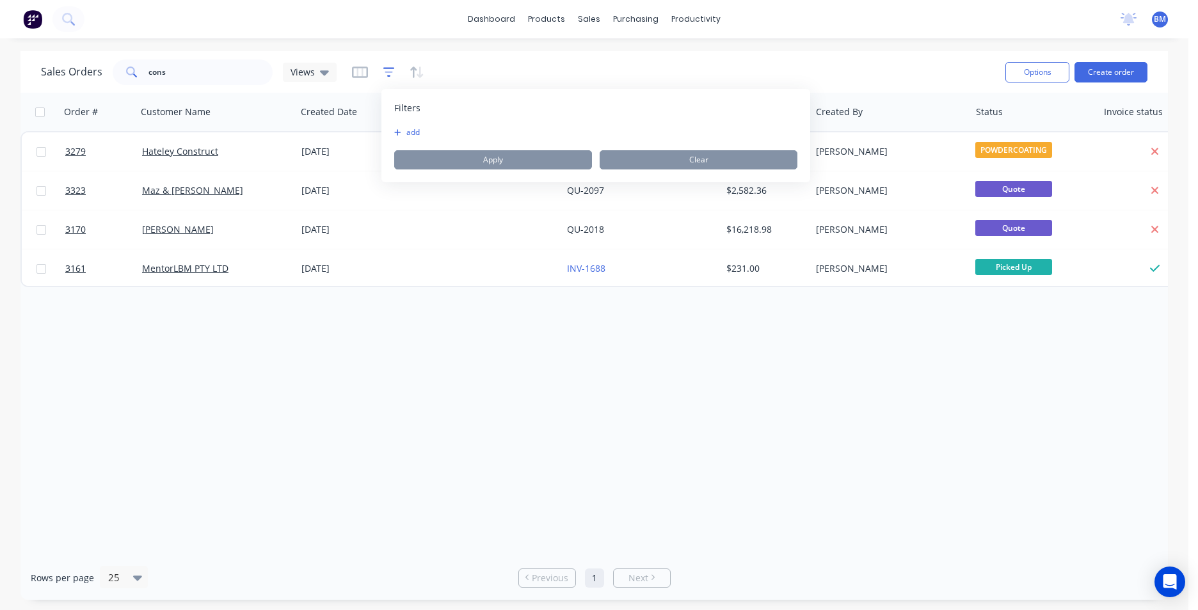
click at [391, 74] on icon "button" at bounding box center [389, 72] width 12 height 13
click at [413, 70] on icon "button" at bounding box center [416, 72] width 15 height 13
click at [312, 74] on span "Views" at bounding box center [302, 71] width 24 height 13
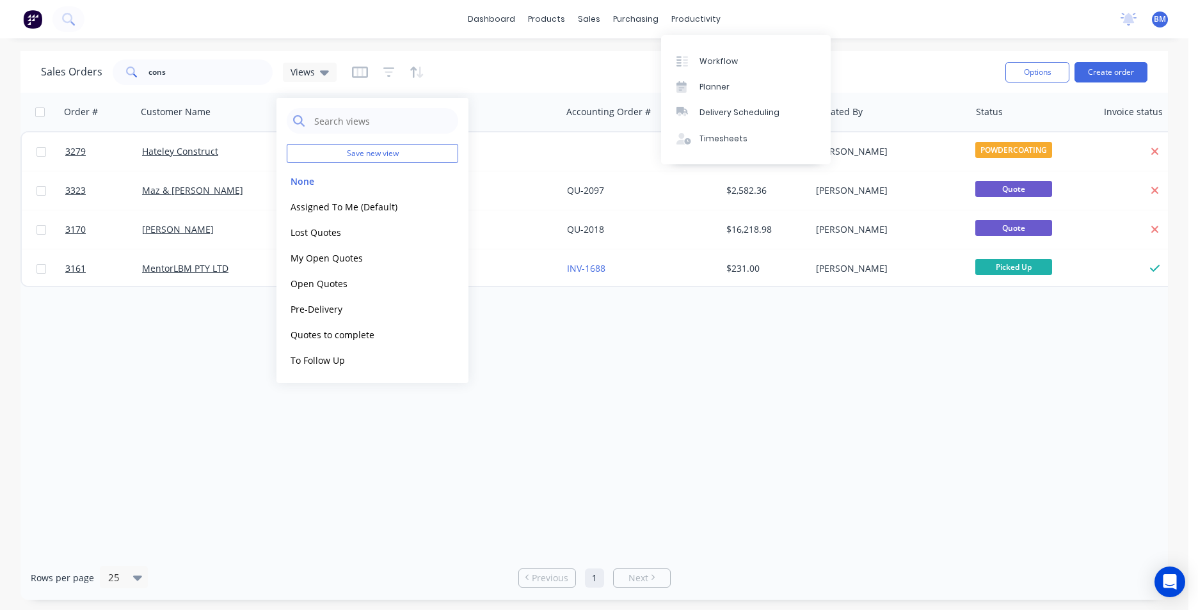
drag, startPoint x: 811, startPoint y: 8, endPoint x: 816, endPoint y: 3, distance: 7.7
click at [815, 4] on div "dashboard products sales purchasing productivity dashboard products Product Cat…" at bounding box center [594, 19] width 1188 height 38
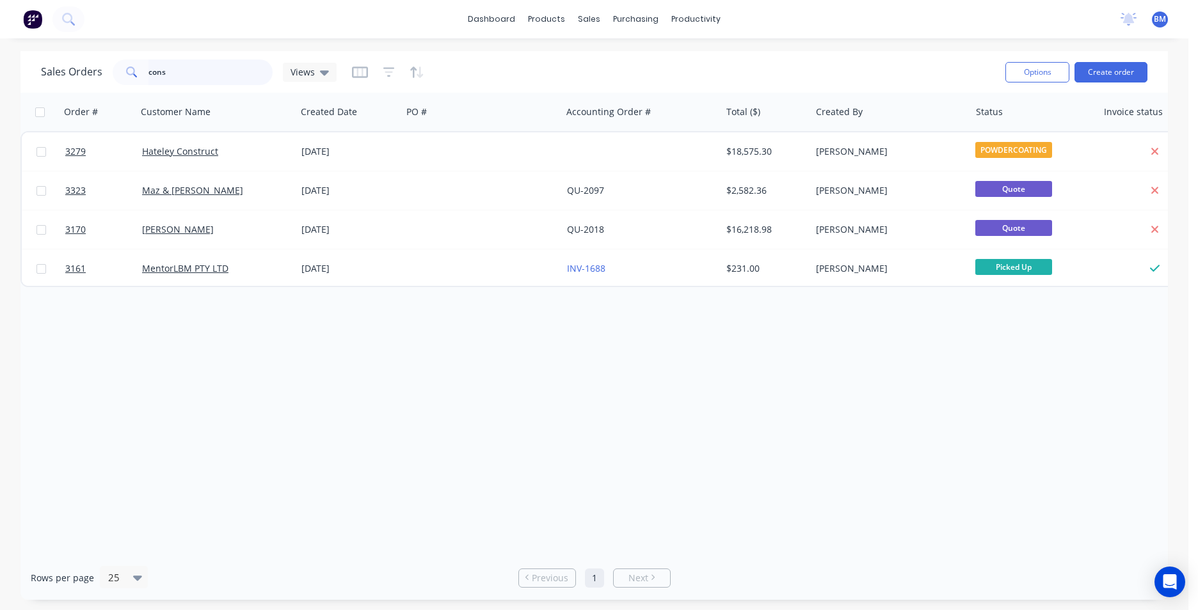
click at [194, 74] on input "cons" at bounding box center [210, 73] width 125 height 26
drag, startPoint x: 181, startPoint y: 77, endPoint x: 26, endPoint y: 69, distance: 155.7
click at [26, 69] on div "Sales Orders cons Views Options Create order" at bounding box center [593, 72] width 1147 height 42
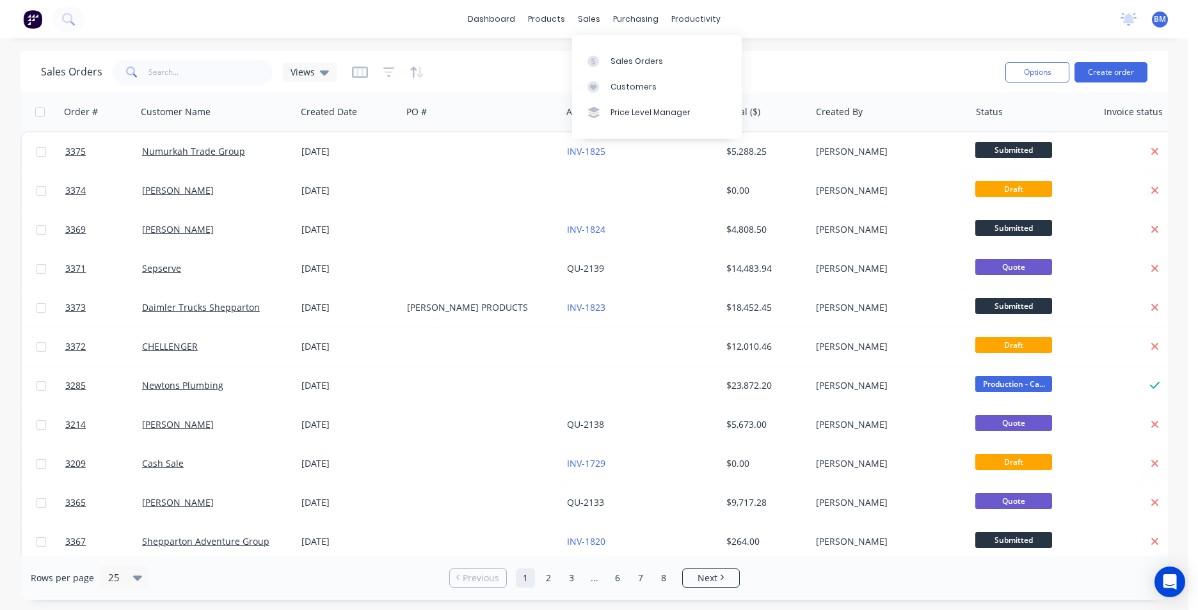
click at [604, 26] on div "sales" at bounding box center [588, 19] width 35 height 19
click at [620, 90] on div "Customers" at bounding box center [633, 87] width 46 height 12
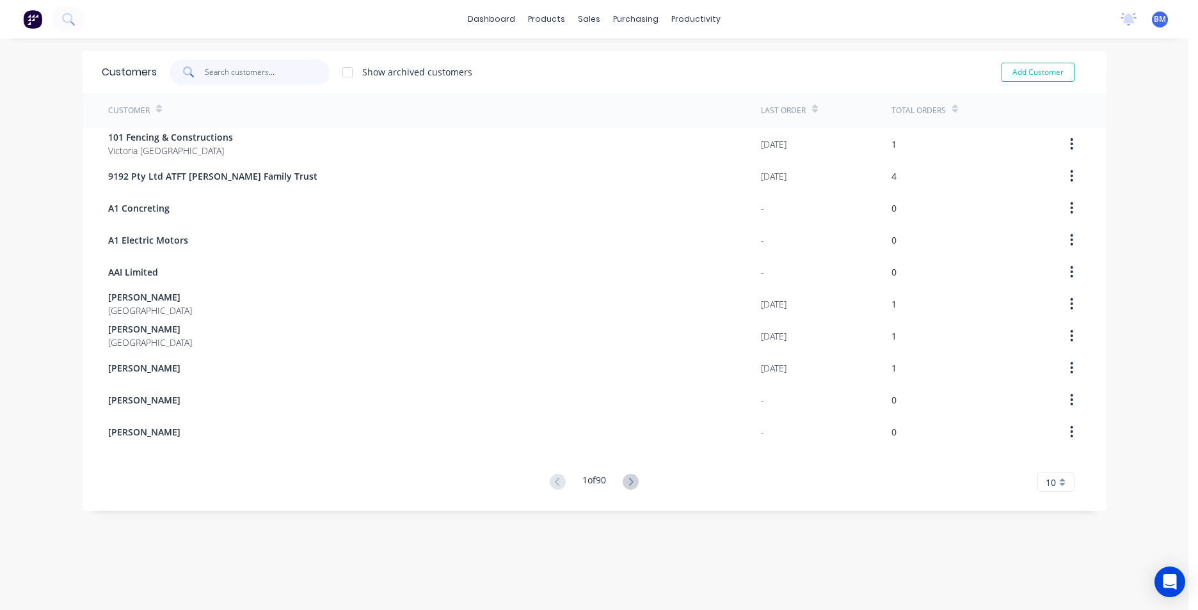
click at [271, 75] on input "text" at bounding box center [267, 73] width 125 height 26
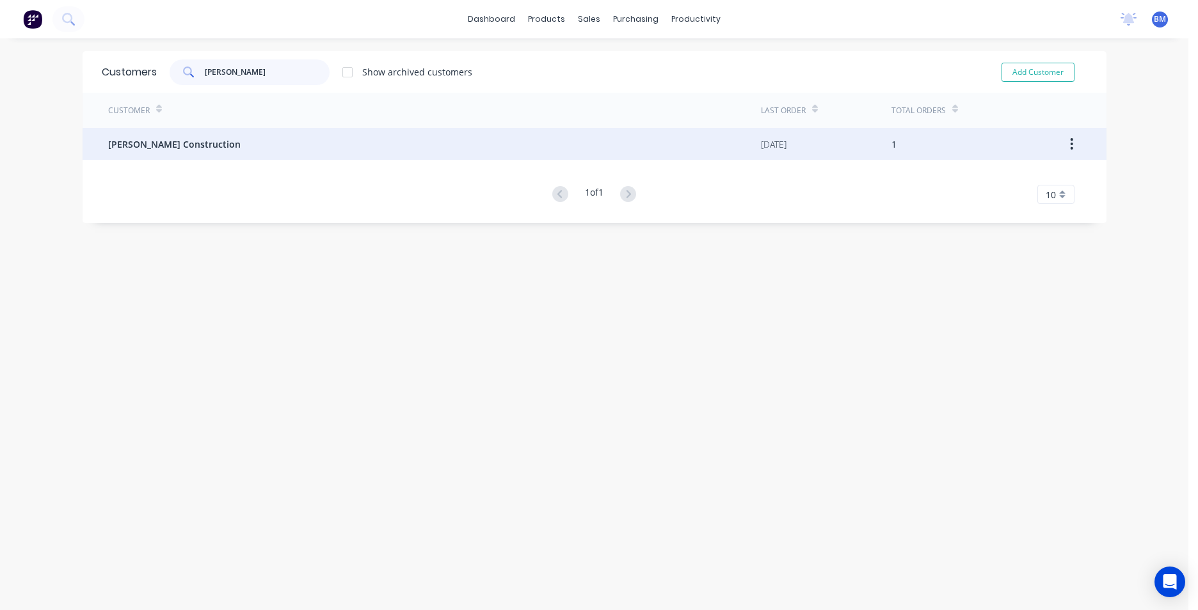
type input "clark"
click at [170, 143] on span "[PERSON_NAME] Construction" at bounding box center [174, 144] width 132 height 13
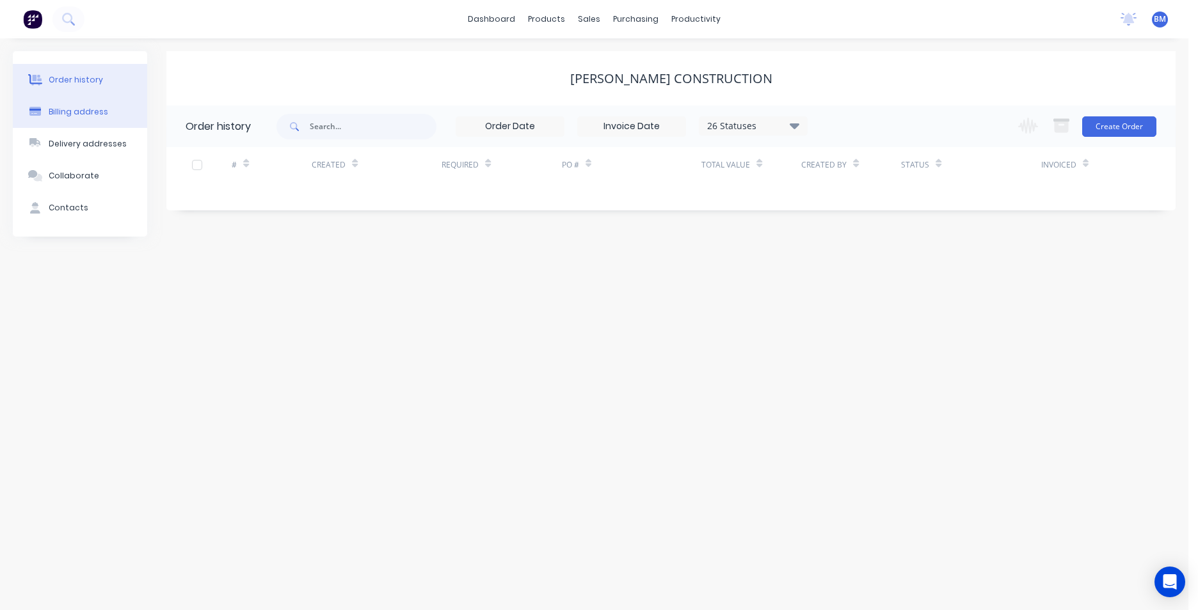
click at [92, 123] on button "Billing address" at bounding box center [80, 112] width 134 height 32
select select "AU"
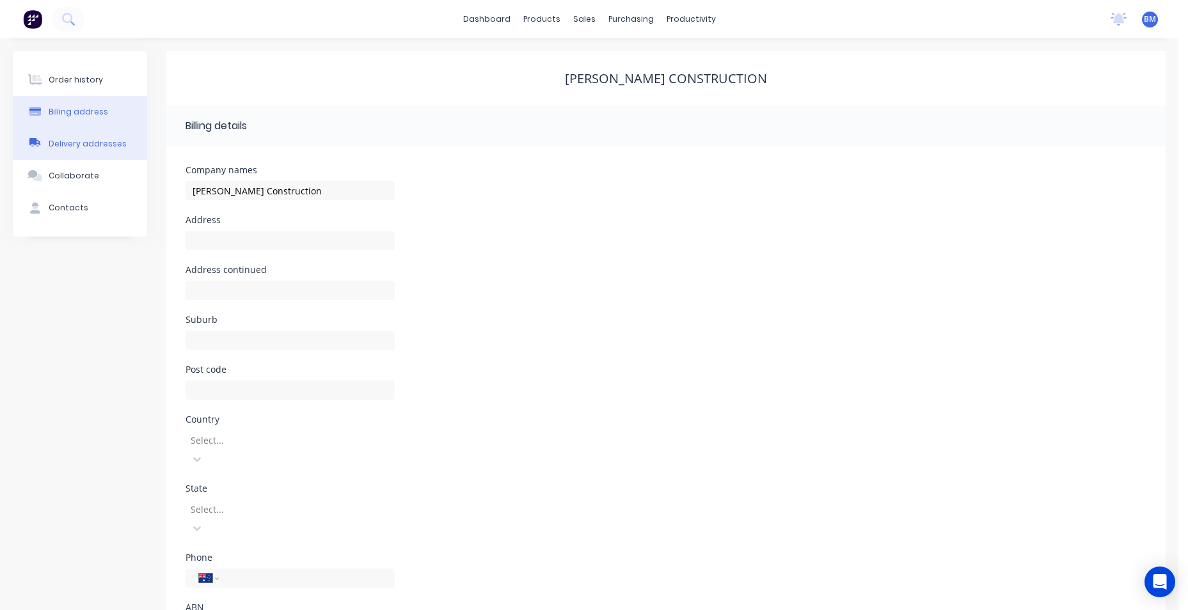
drag, startPoint x: 92, startPoint y: 140, endPoint x: 92, endPoint y: 148, distance: 8.3
click at [92, 142] on div "Delivery addresses" at bounding box center [88, 144] width 78 height 12
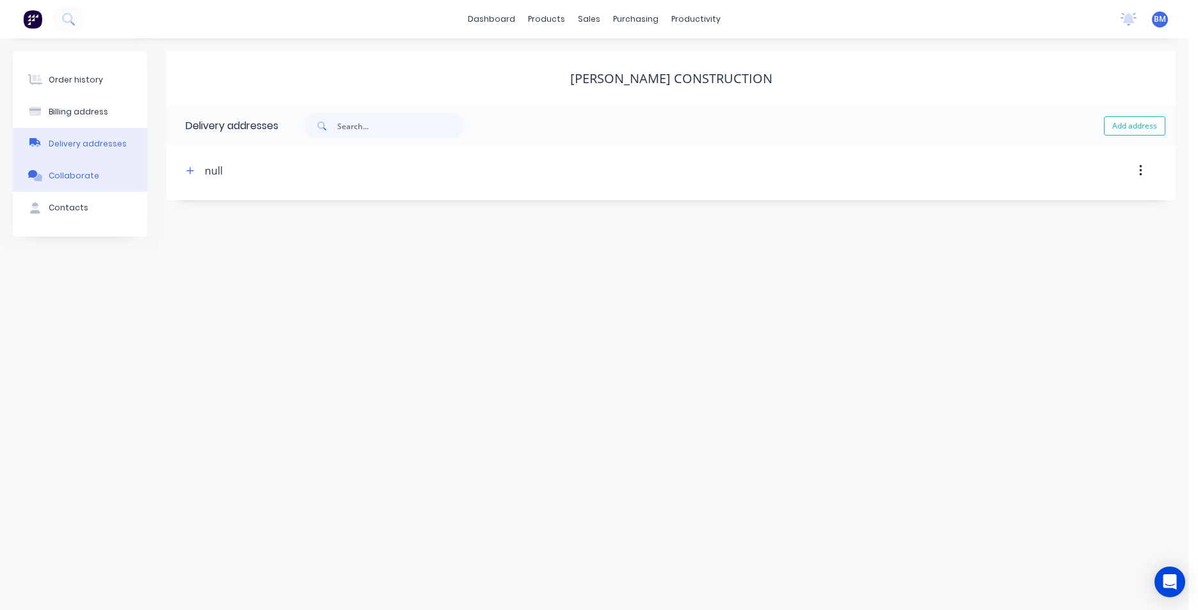
click at [91, 175] on div "Collaborate" at bounding box center [74, 176] width 51 height 12
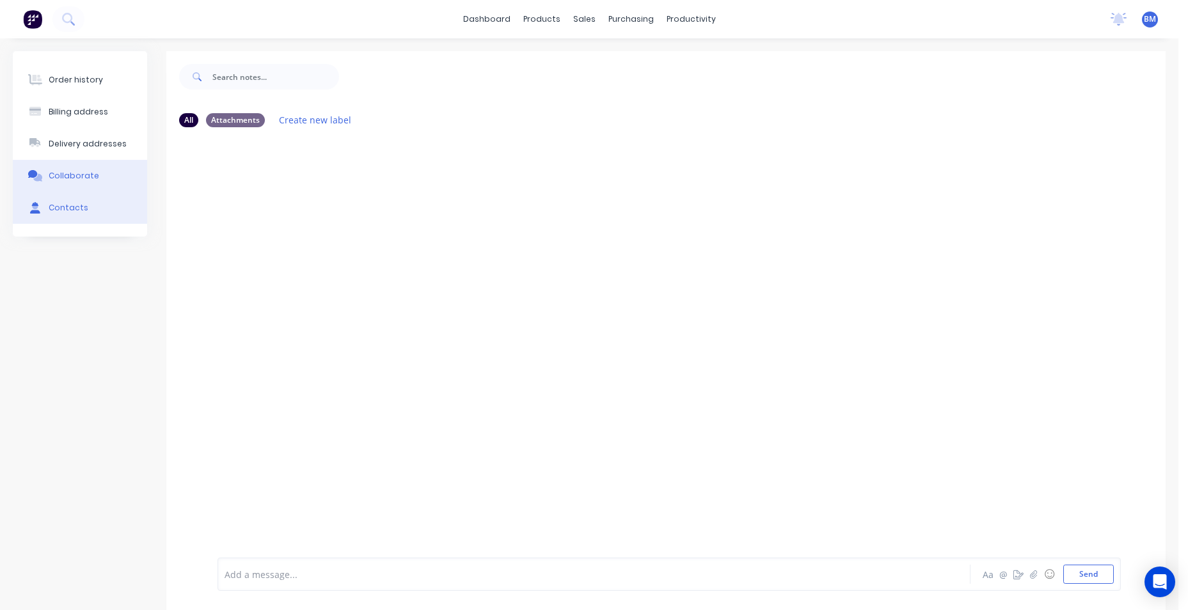
click at [80, 210] on div "Contacts" at bounding box center [69, 208] width 40 height 12
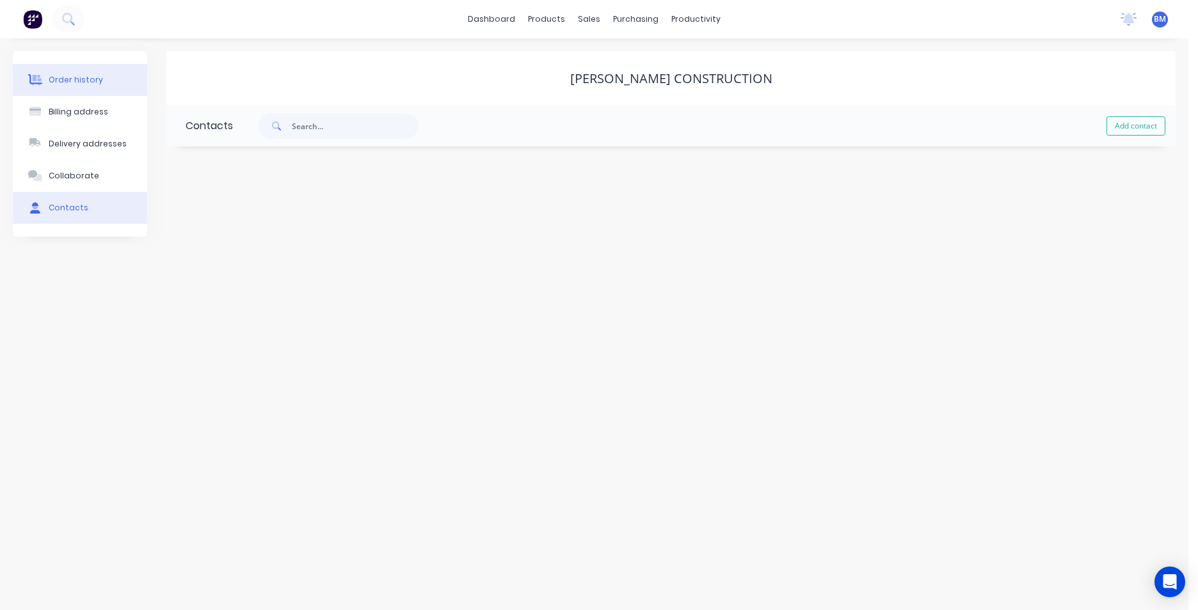
click at [84, 85] on button "Order history" at bounding box center [80, 80] width 134 height 32
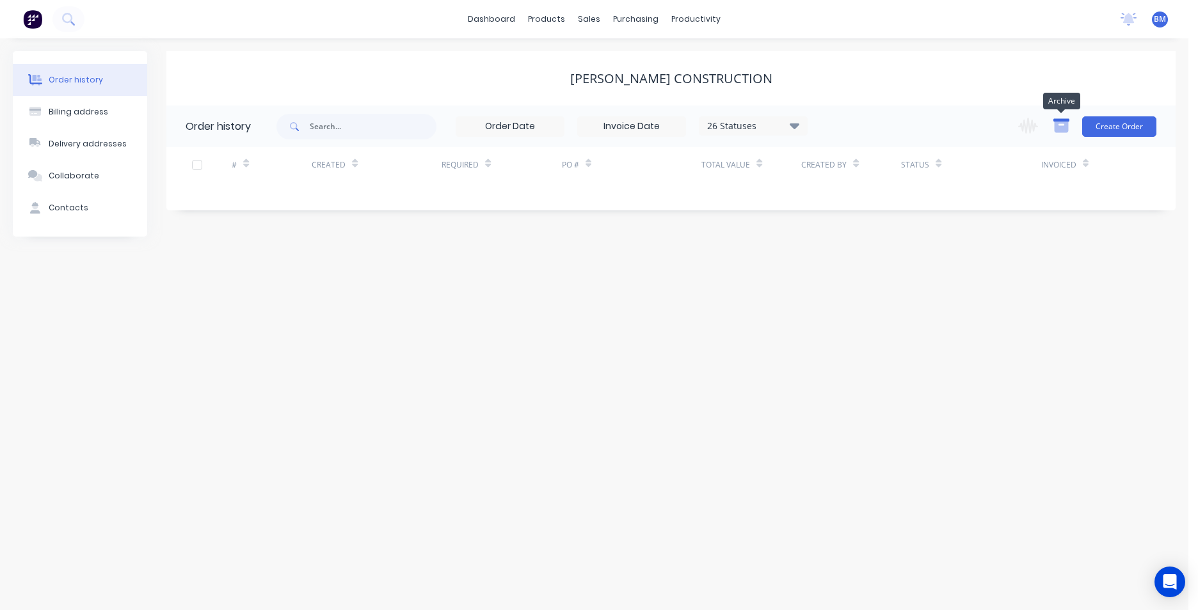
click at [1064, 129] on icon "button" at bounding box center [1061, 127] width 14 height 11
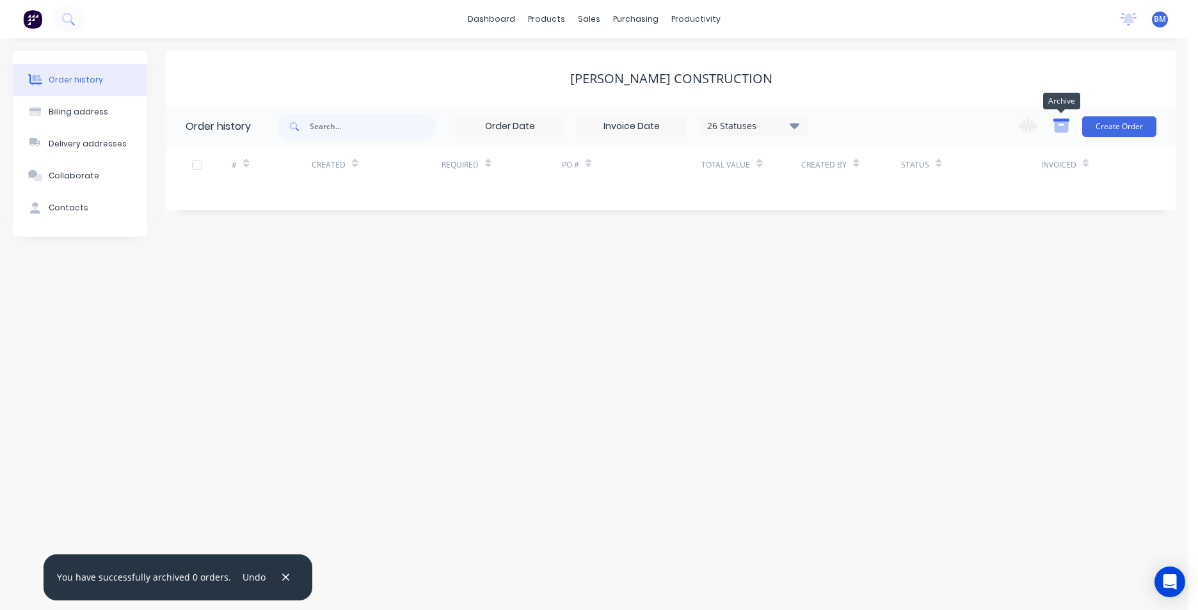
click at [1064, 129] on icon "button" at bounding box center [1061, 127] width 14 height 11
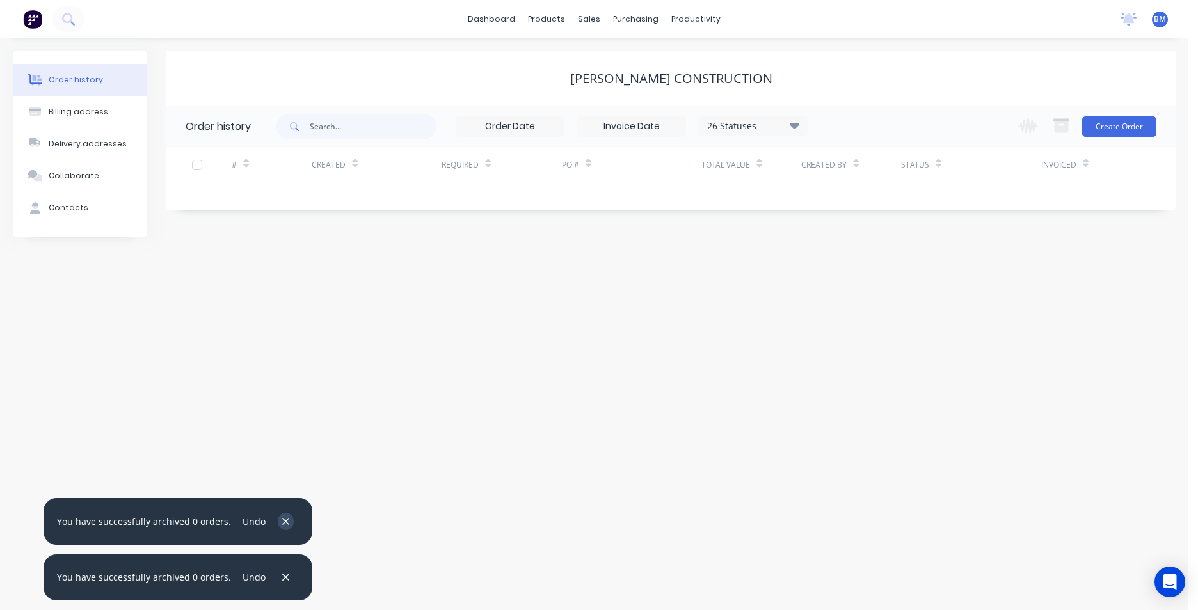
click at [282, 523] on icon "button" at bounding box center [285, 521] width 7 height 7
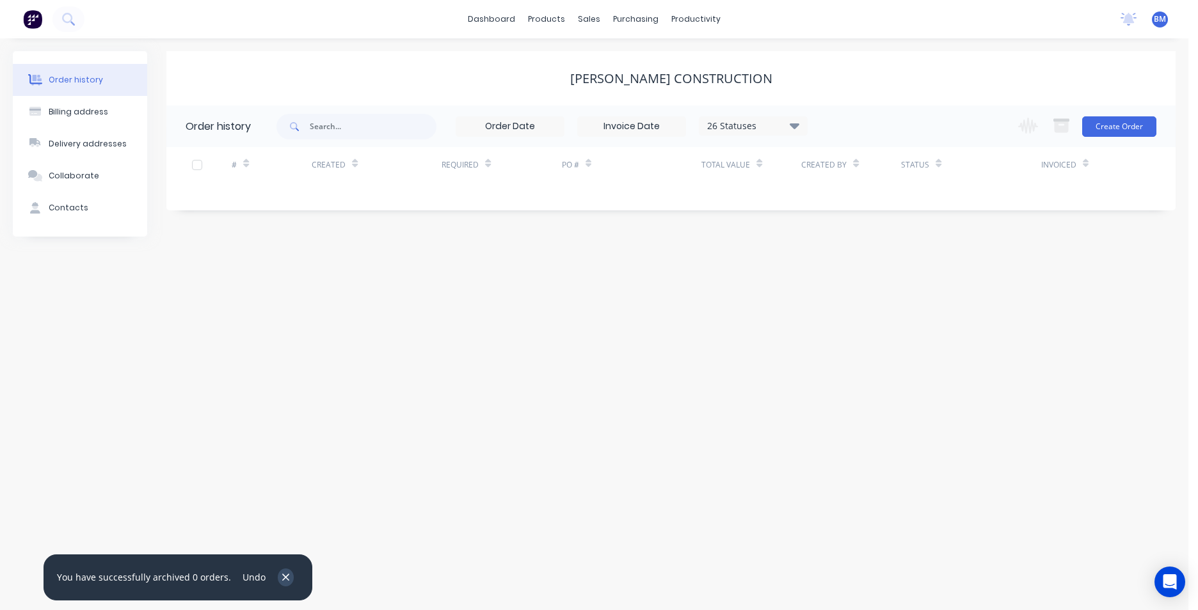
click at [282, 575] on icon "button" at bounding box center [285, 577] width 7 height 7
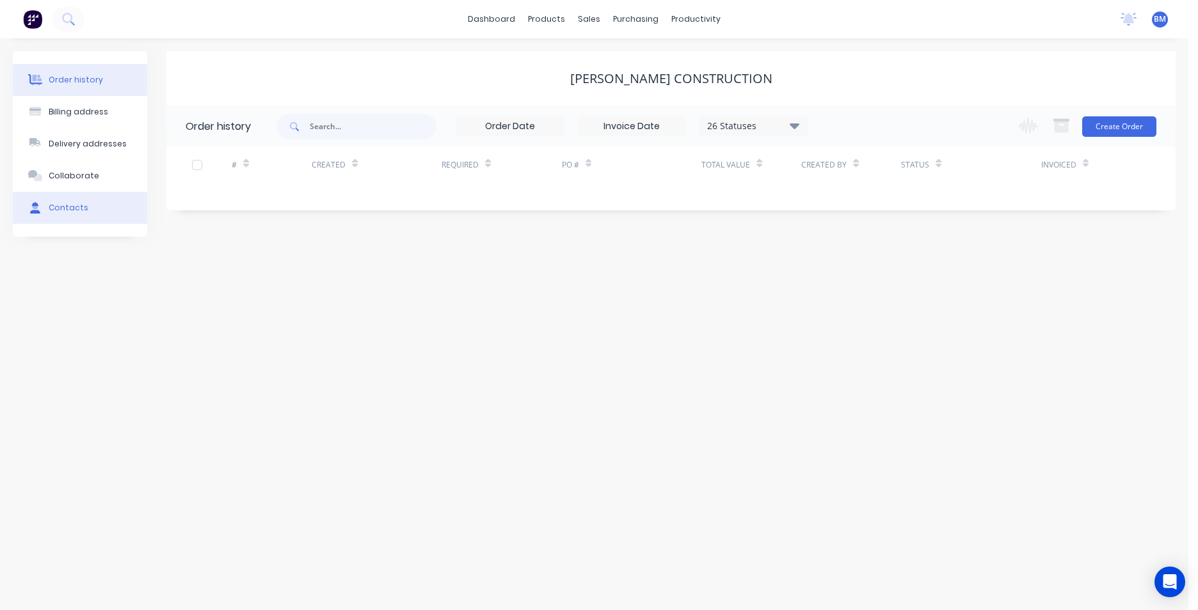
click at [69, 217] on button "Contacts" at bounding box center [80, 208] width 134 height 32
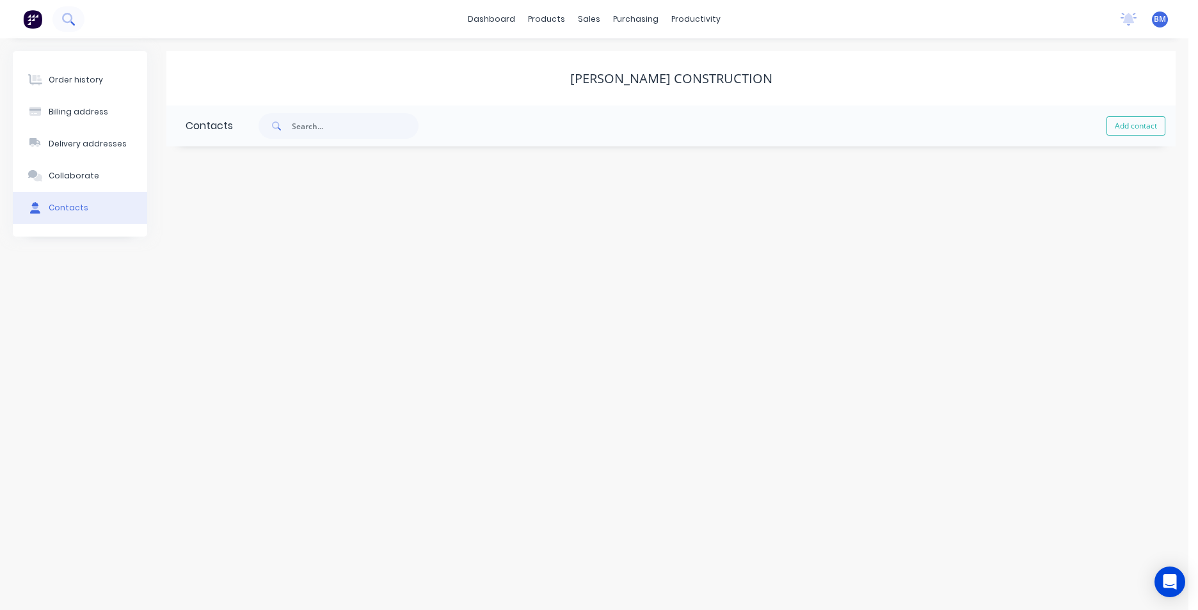
click at [68, 23] on icon at bounding box center [68, 19] width 12 height 12
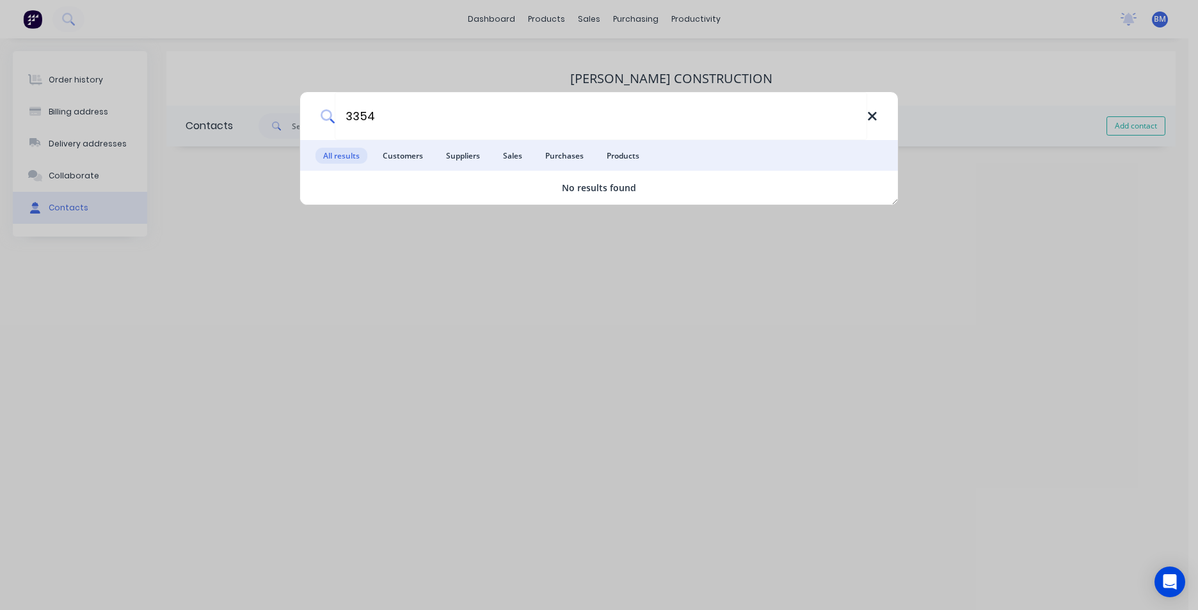
type input "3354"
drag, startPoint x: 866, startPoint y: 122, endPoint x: 776, endPoint y: 75, distance: 101.6
click at [867, 121] on icon at bounding box center [872, 116] width 10 height 14
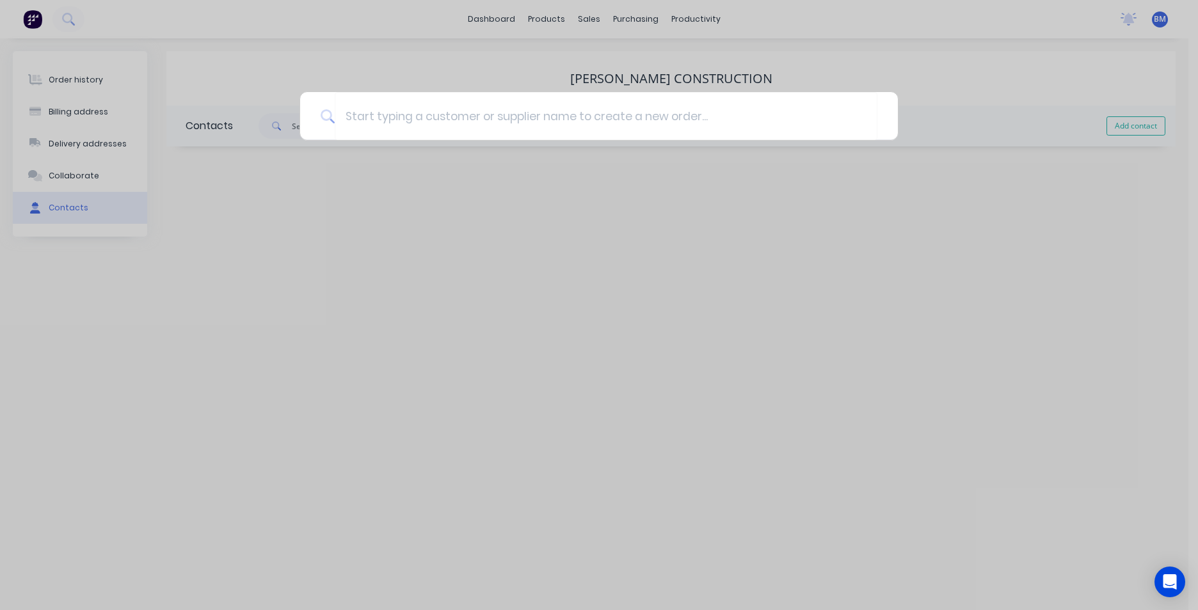
click at [593, 19] on div at bounding box center [599, 305] width 1198 height 610
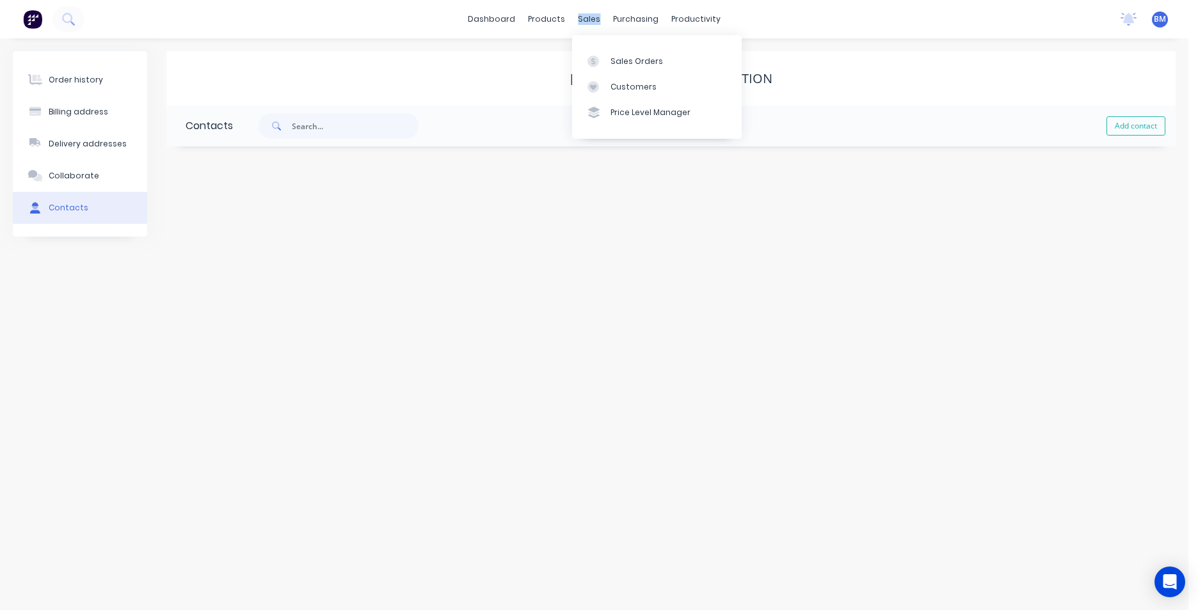
click at [593, 19] on div "sales" at bounding box center [588, 19] width 35 height 19
click at [610, 56] on div "Sales Orders" at bounding box center [636, 62] width 52 height 12
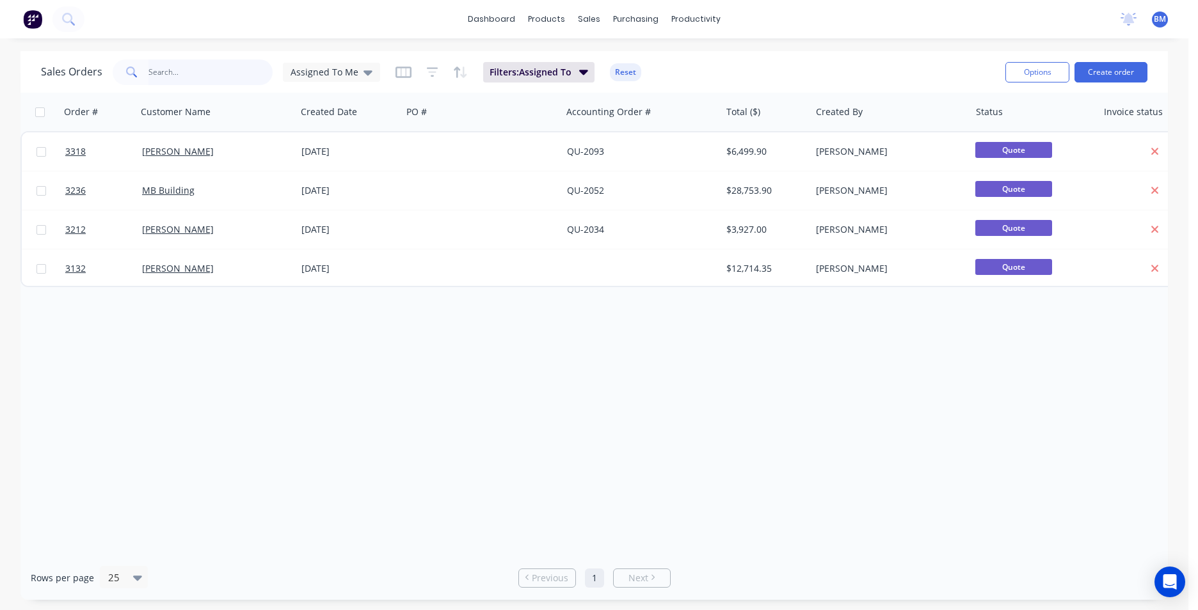
click at [200, 65] on input "text" at bounding box center [210, 73] width 125 height 26
click at [328, 70] on span "Assigned To Me" at bounding box center [324, 71] width 68 height 13
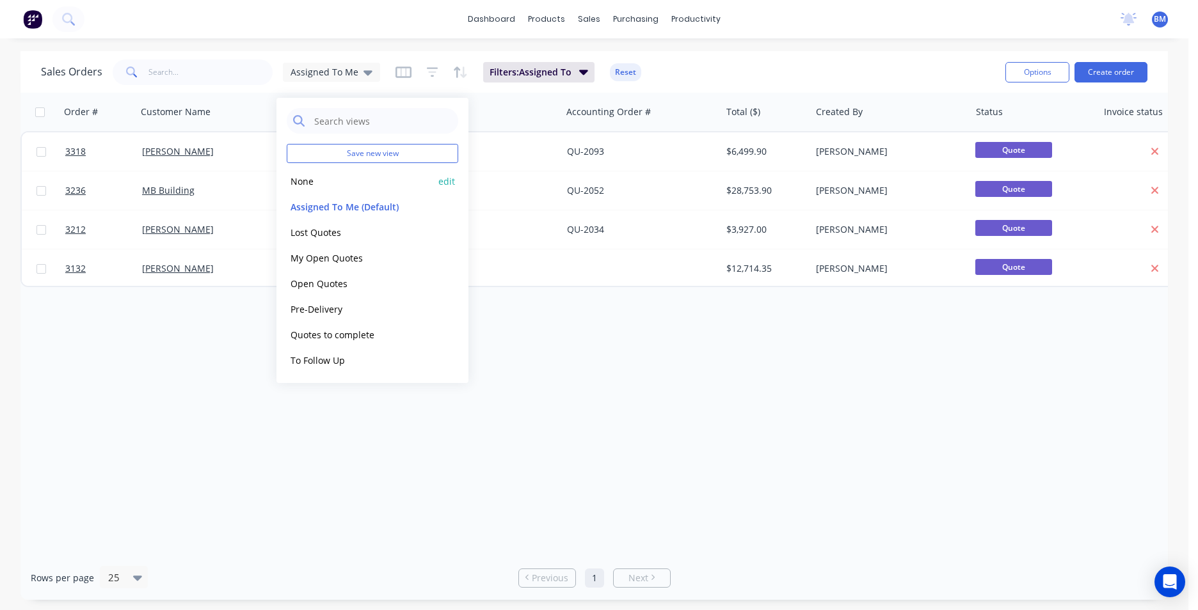
click at [349, 170] on div "None edit" at bounding box center [372, 181] width 171 height 26
click at [305, 180] on button "None" at bounding box center [360, 181] width 146 height 15
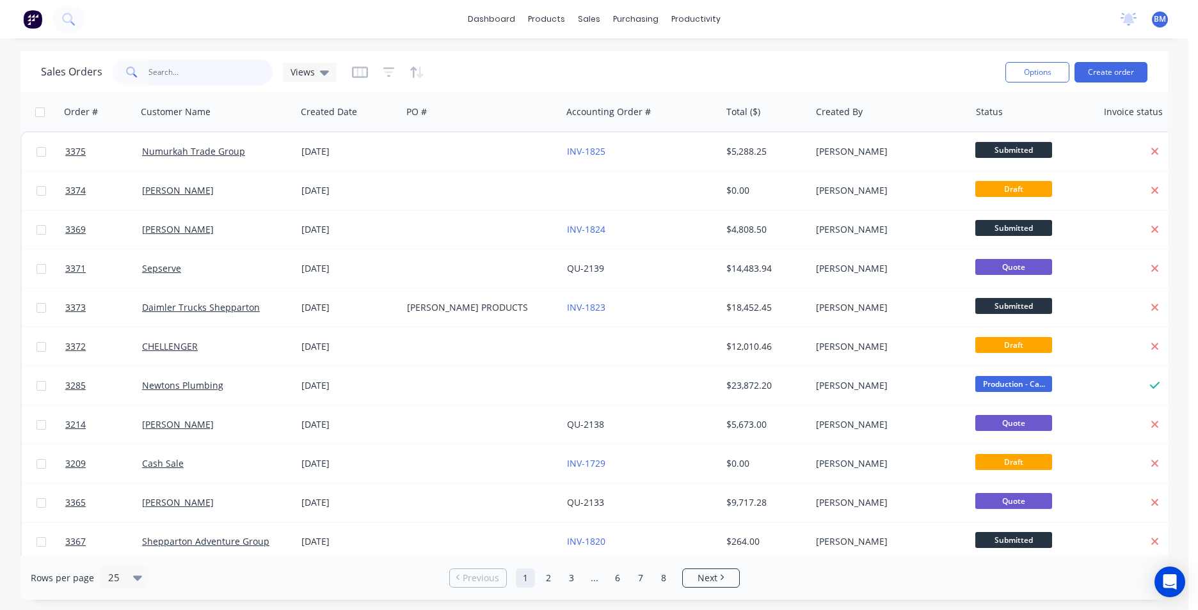
click at [204, 83] on input "text" at bounding box center [210, 73] width 125 height 26
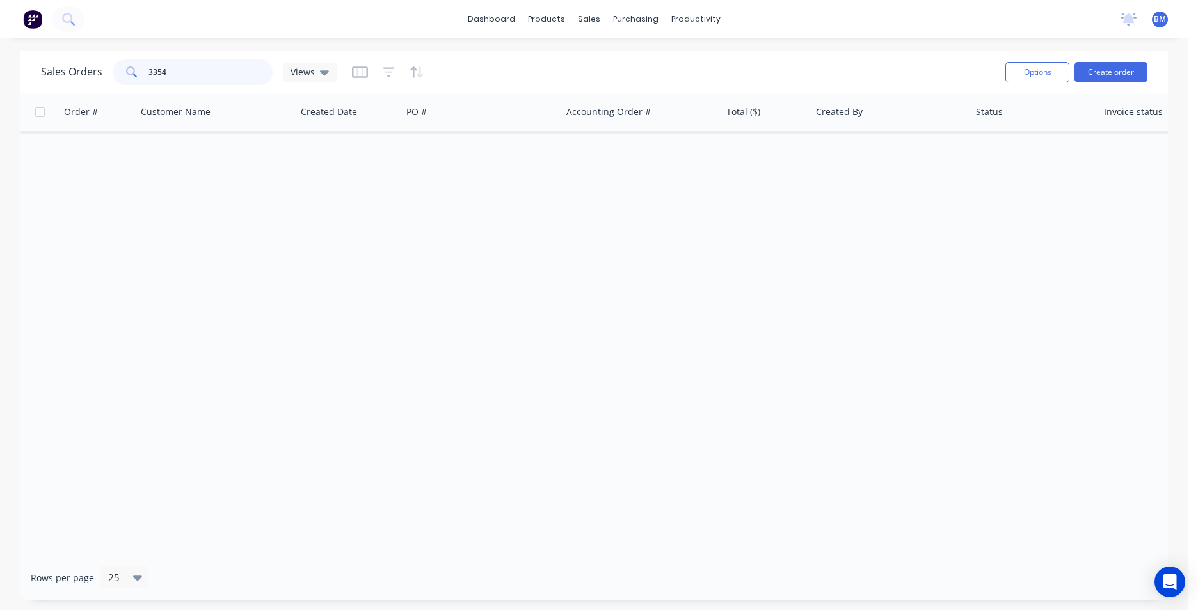
click at [204, 74] on input "3354" at bounding box center [210, 73] width 125 height 26
type input "3354"
drag, startPoint x: 179, startPoint y: 75, endPoint x: 95, endPoint y: 70, distance: 84.0
click at [95, 70] on div "Sales Orders 3354 Views" at bounding box center [189, 73] width 296 height 26
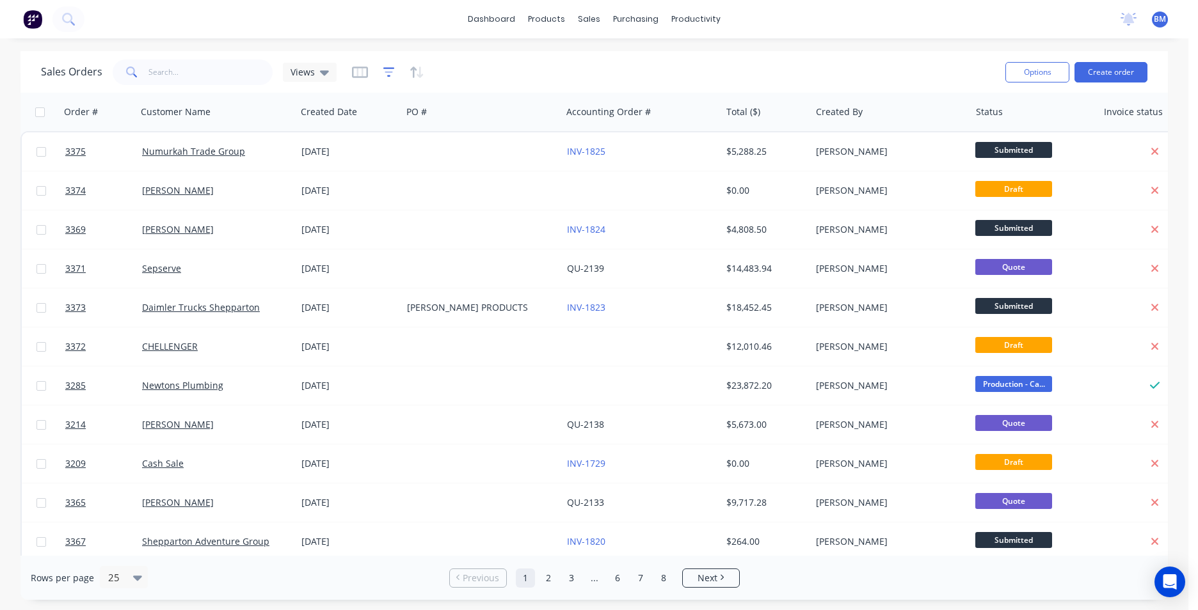
click at [385, 72] on icon "button" at bounding box center [389, 72] width 8 height 2
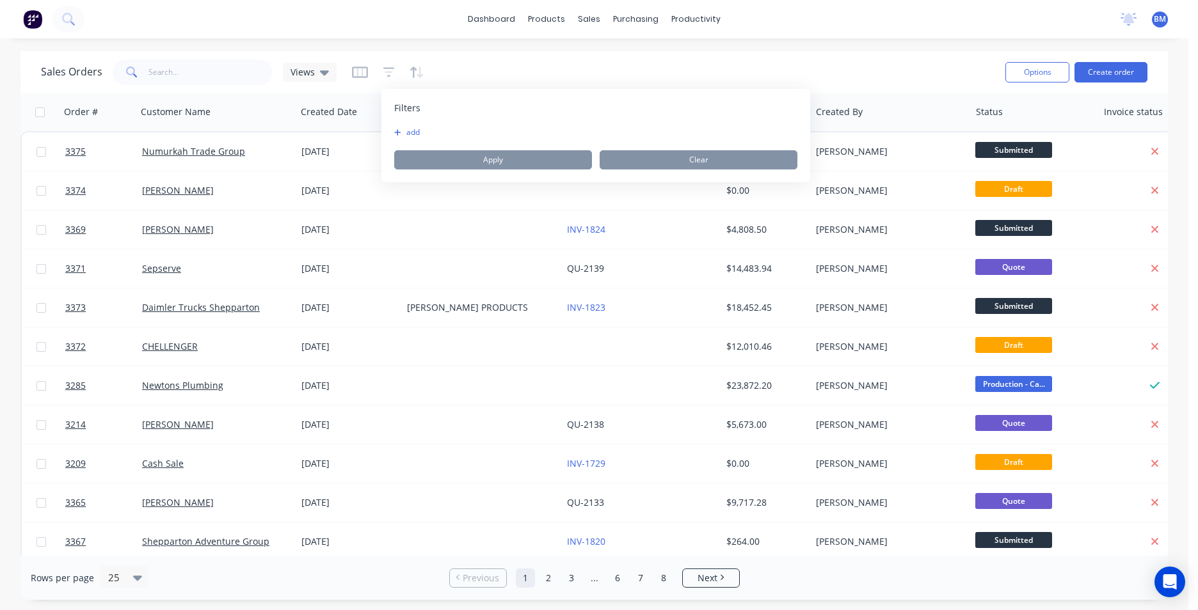
click at [401, 129] on button "add" at bounding box center [410, 132] width 32 height 10
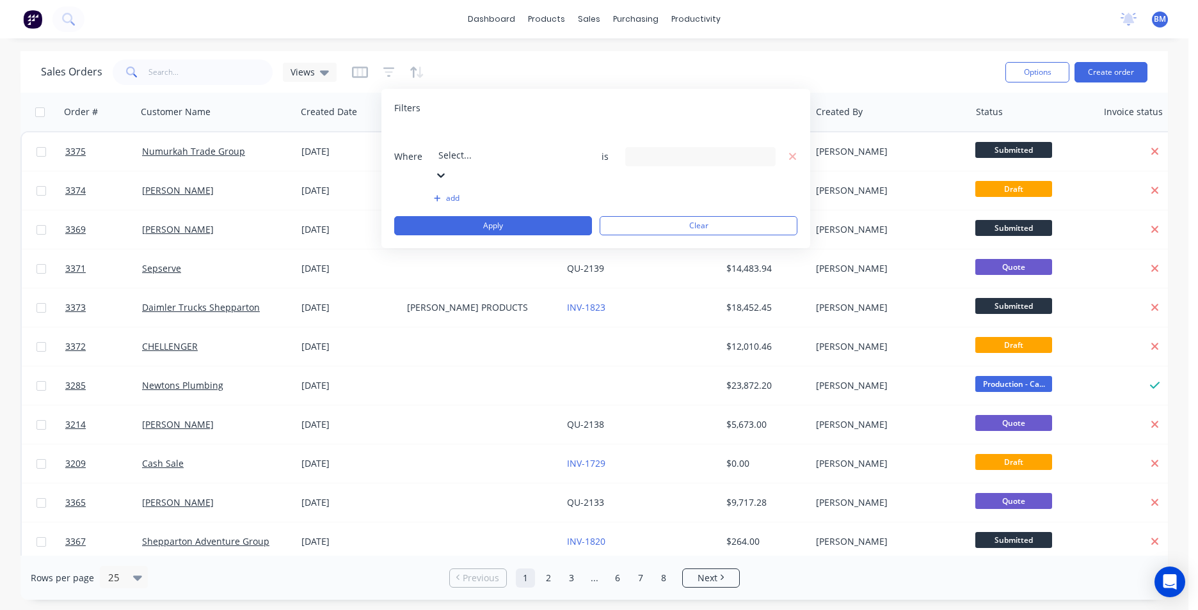
click at [482, 136] on div at bounding box center [530, 138] width 184 height 16
click at [718, 150] on div "23 Status selected" at bounding box center [690, 156] width 116 height 13
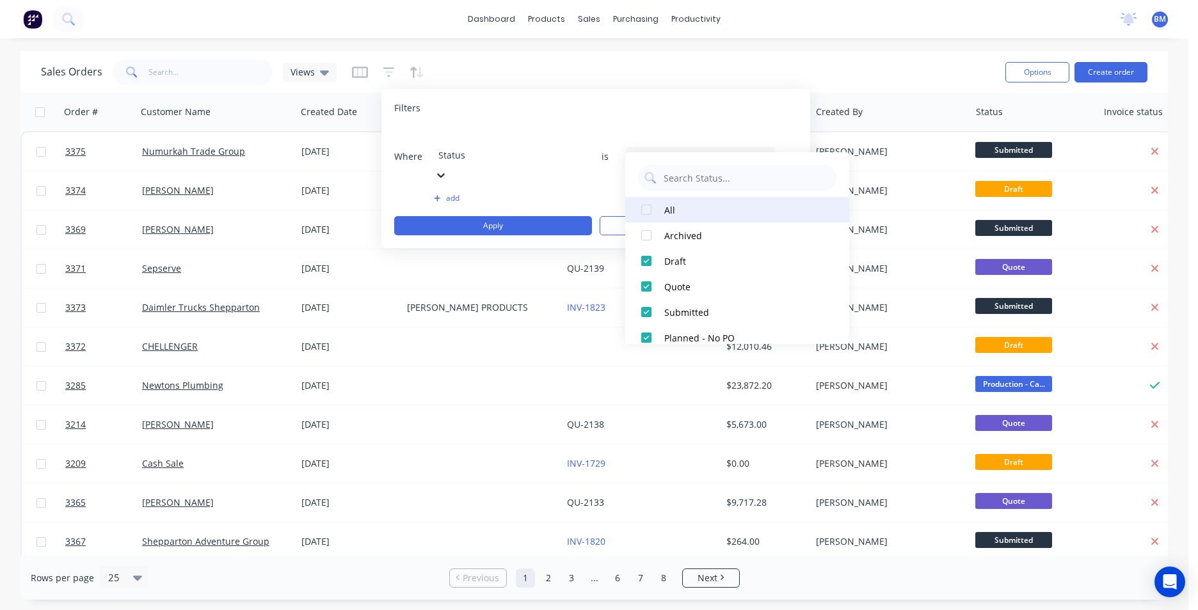
drag, startPoint x: 644, startPoint y: 216, endPoint x: 647, endPoint y: 209, distance: 8.1
click at [647, 209] on div at bounding box center [646, 210] width 26 height 26
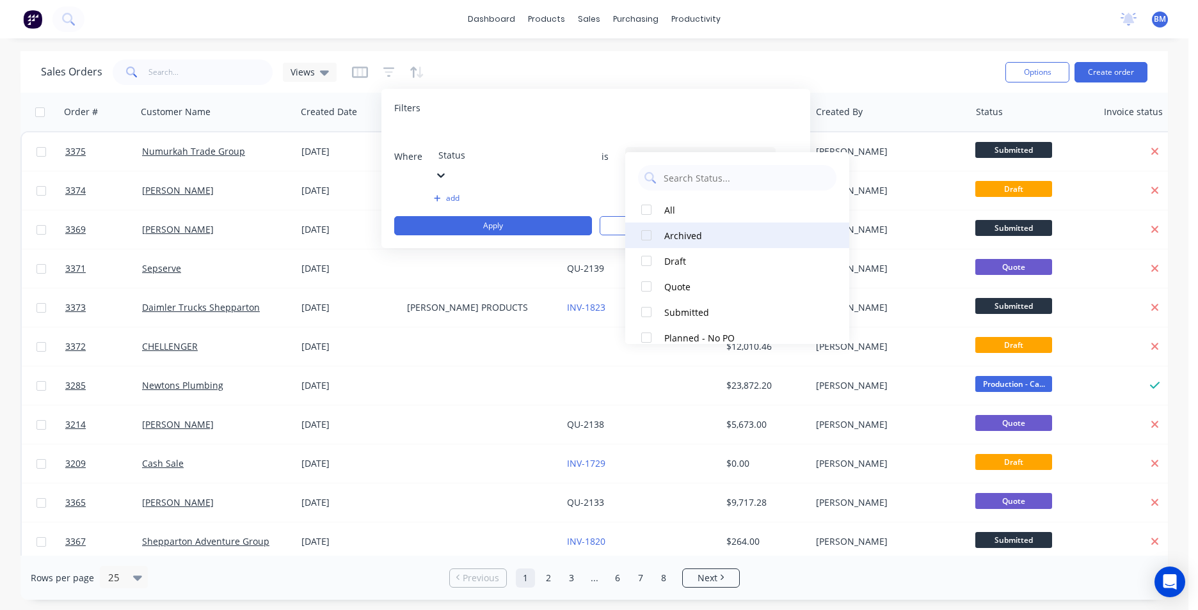
click at [647, 230] on div at bounding box center [646, 236] width 26 height 26
click at [528, 216] on button "Apply" at bounding box center [493, 225] width 198 height 19
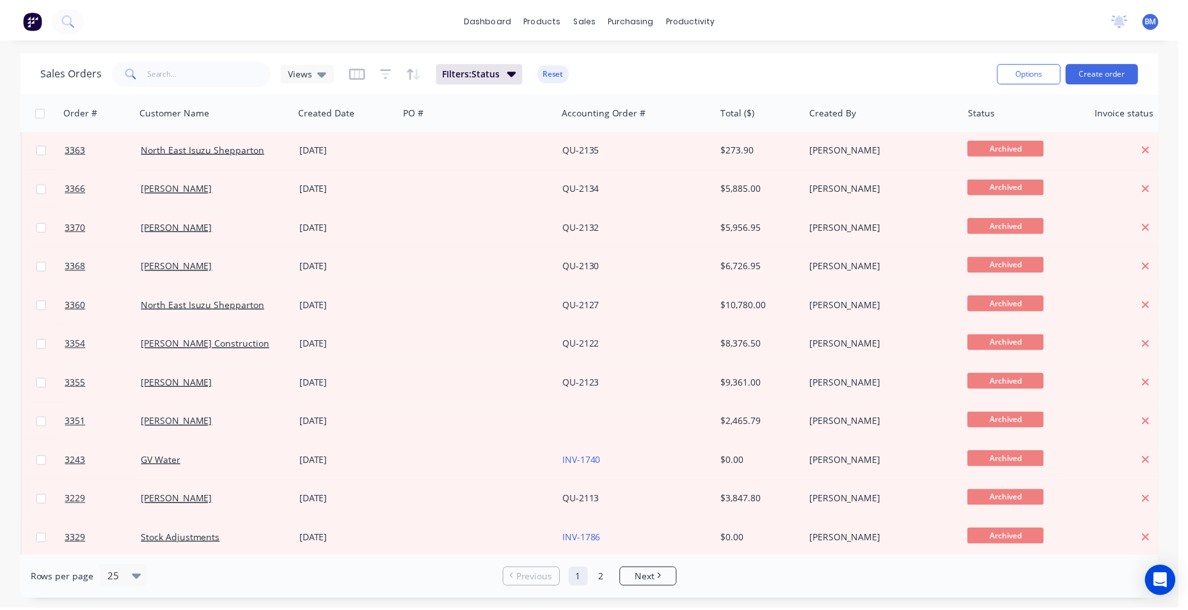
scroll to position [128, 0]
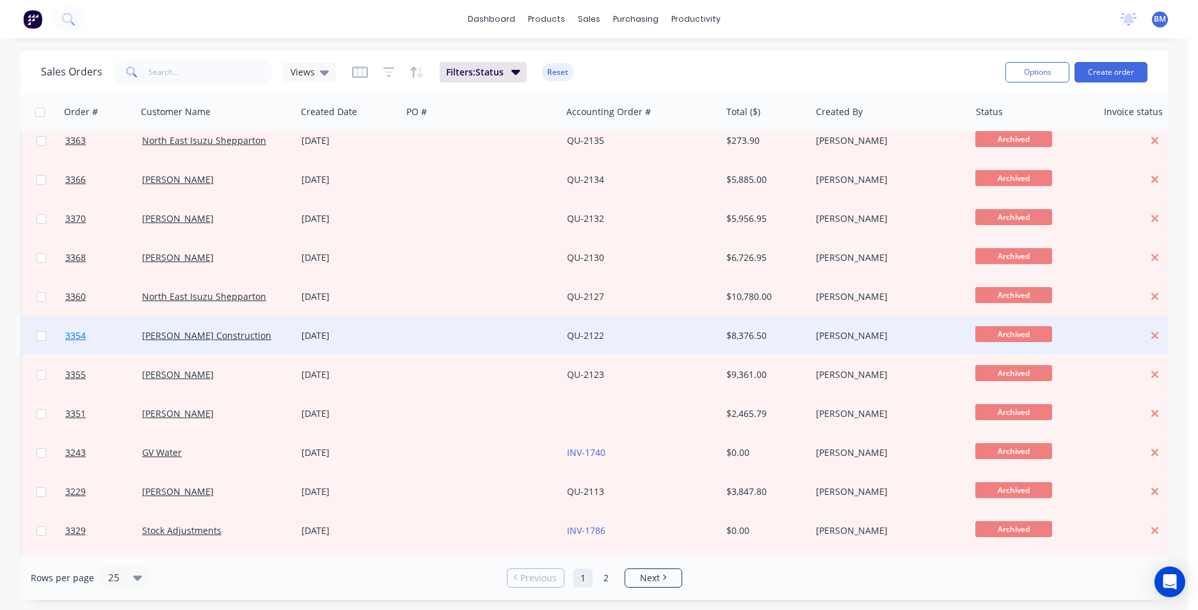
click at [72, 335] on span "3354" at bounding box center [75, 335] width 20 height 13
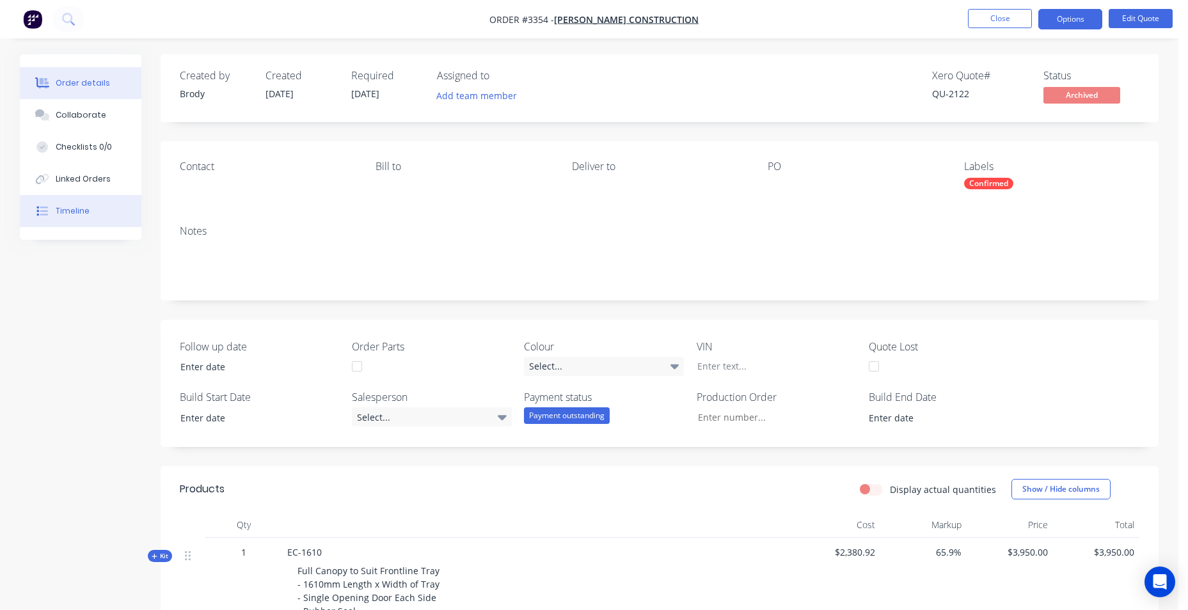
drag, startPoint x: 107, startPoint y: 205, endPoint x: 110, endPoint y: 196, distance: 9.3
click at [108, 197] on button "Timeline" at bounding box center [81, 211] width 122 height 32
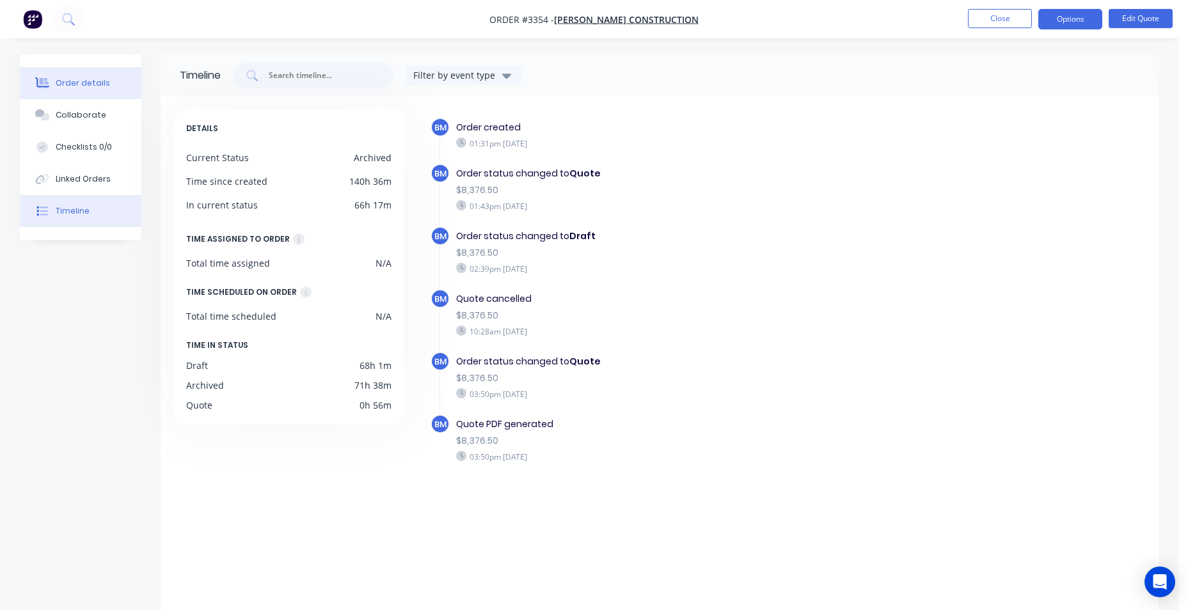
click at [79, 90] on button "Order details" at bounding box center [81, 83] width 122 height 32
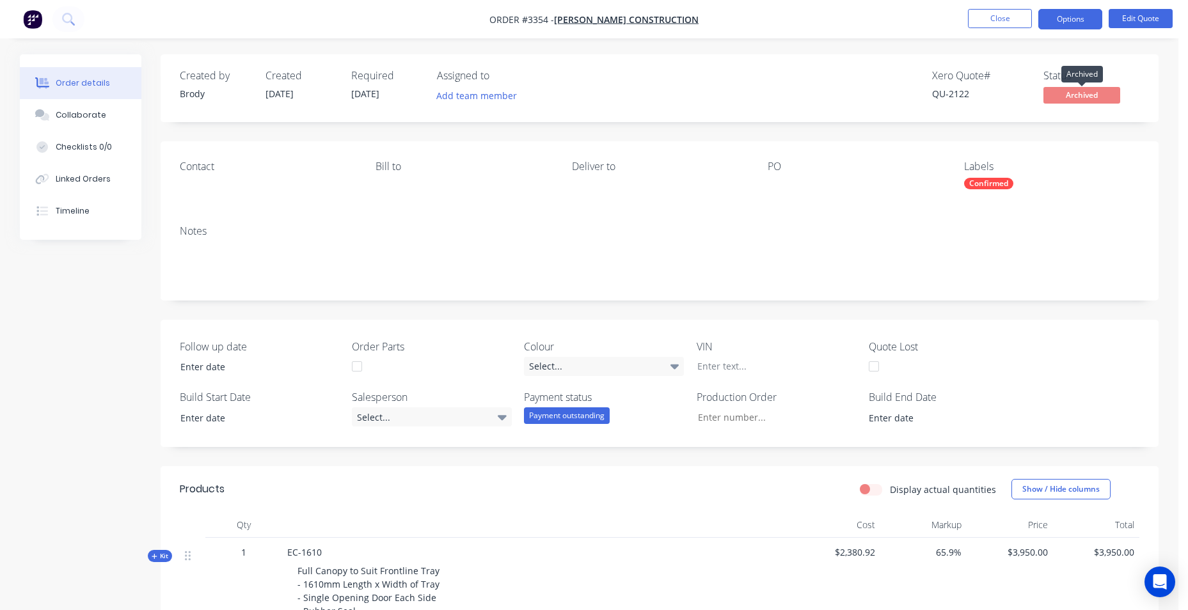
click at [1079, 99] on span "Archived" at bounding box center [1082, 95] width 77 height 16
click at [1084, 26] on button "Options" at bounding box center [1070, 19] width 64 height 20
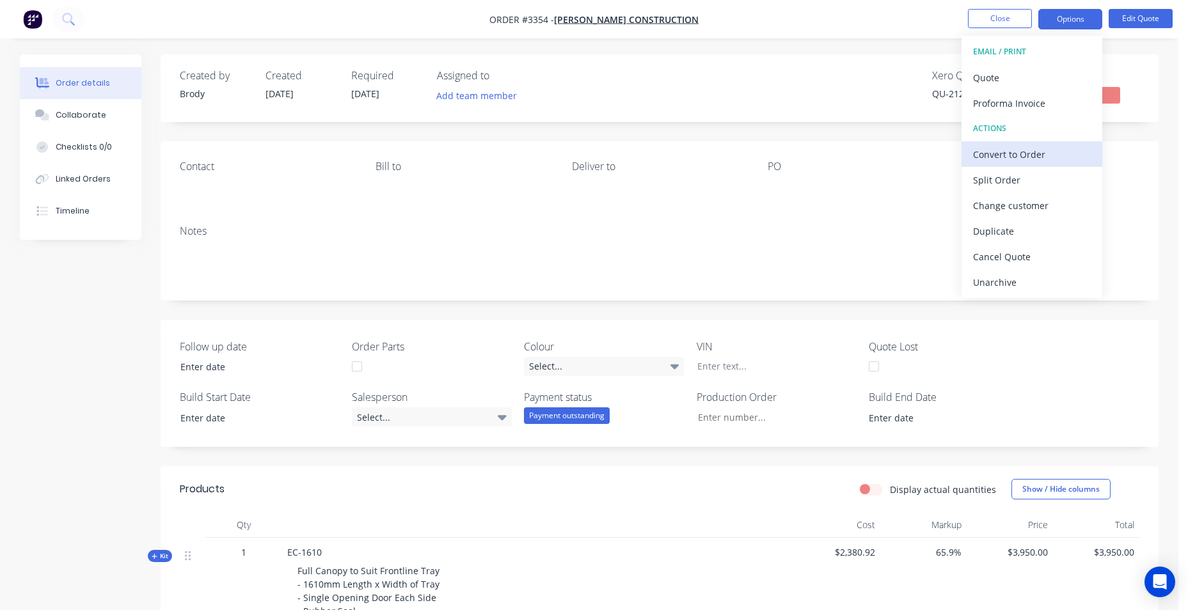
click at [1029, 163] on div "Convert to Order" at bounding box center [1032, 154] width 118 height 19
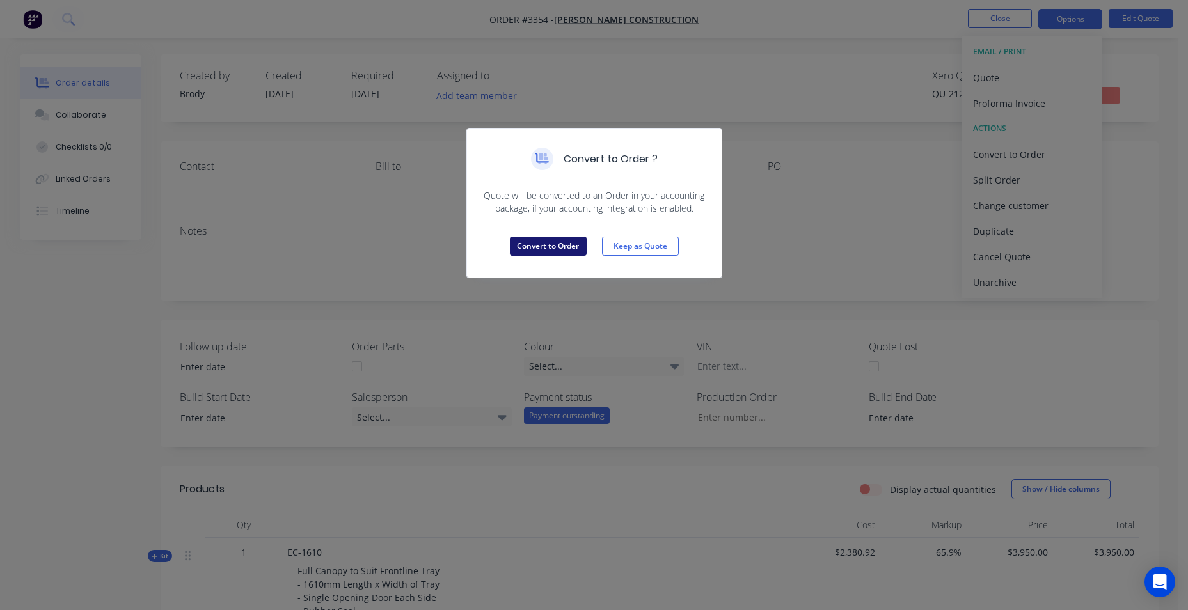
click at [532, 246] on button "Convert to Order" at bounding box center [548, 246] width 77 height 19
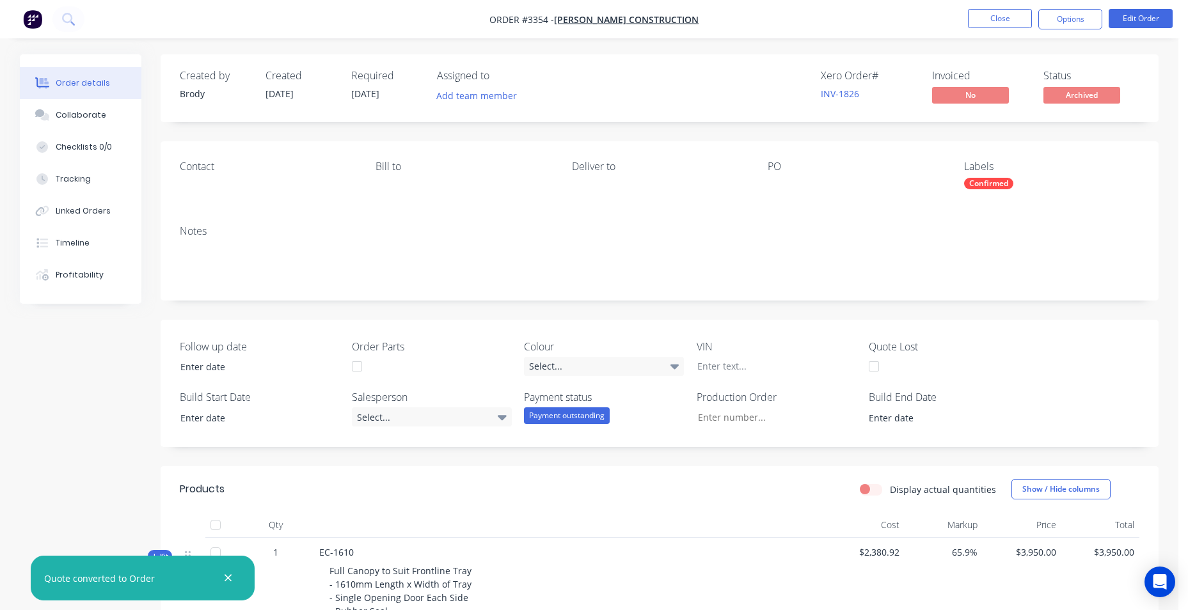
drag, startPoint x: 232, startPoint y: 573, endPoint x: 491, endPoint y: 402, distance: 310.9
click at [233, 572] on button "button" at bounding box center [228, 579] width 16 height 16
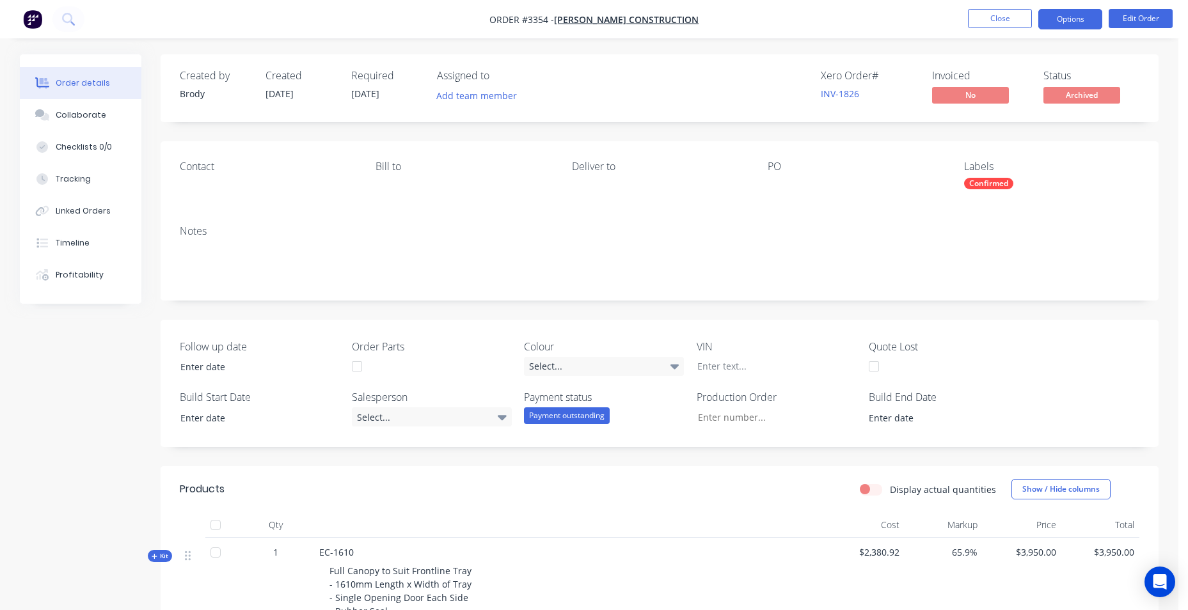
click at [1074, 18] on button "Options" at bounding box center [1070, 19] width 64 height 20
click at [1120, 97] on div "Status Archived" at bounding box center [1092, 88] width 96 height 37
click at [1068, 24] on button "Options" at bounding box center [1070, 19] width 64 height 20
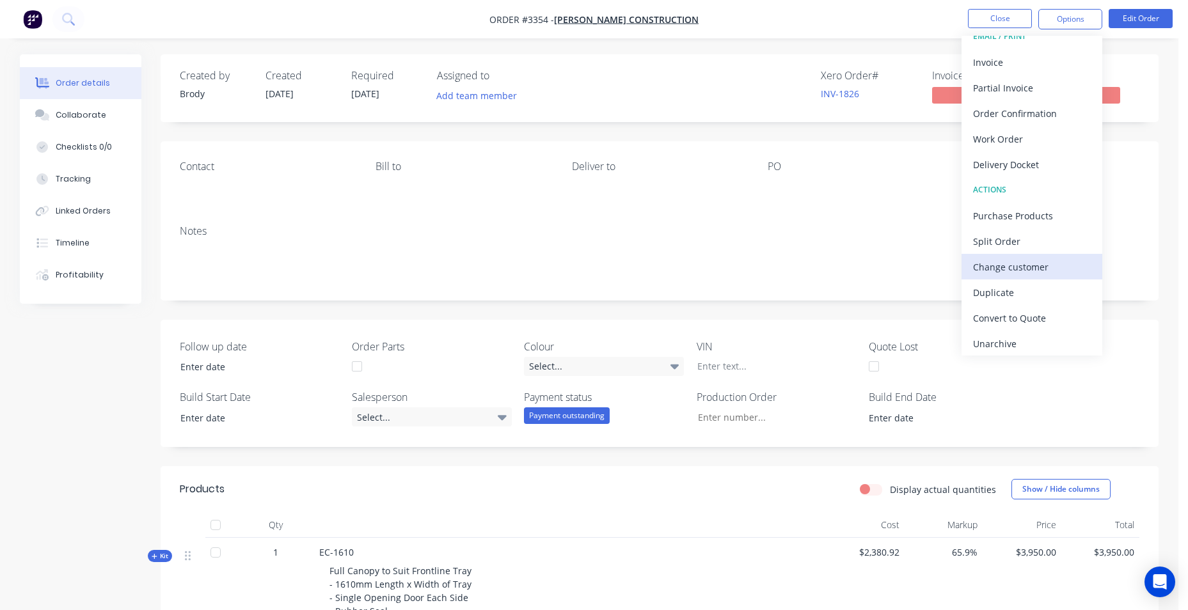
scroll to position [19, 0]
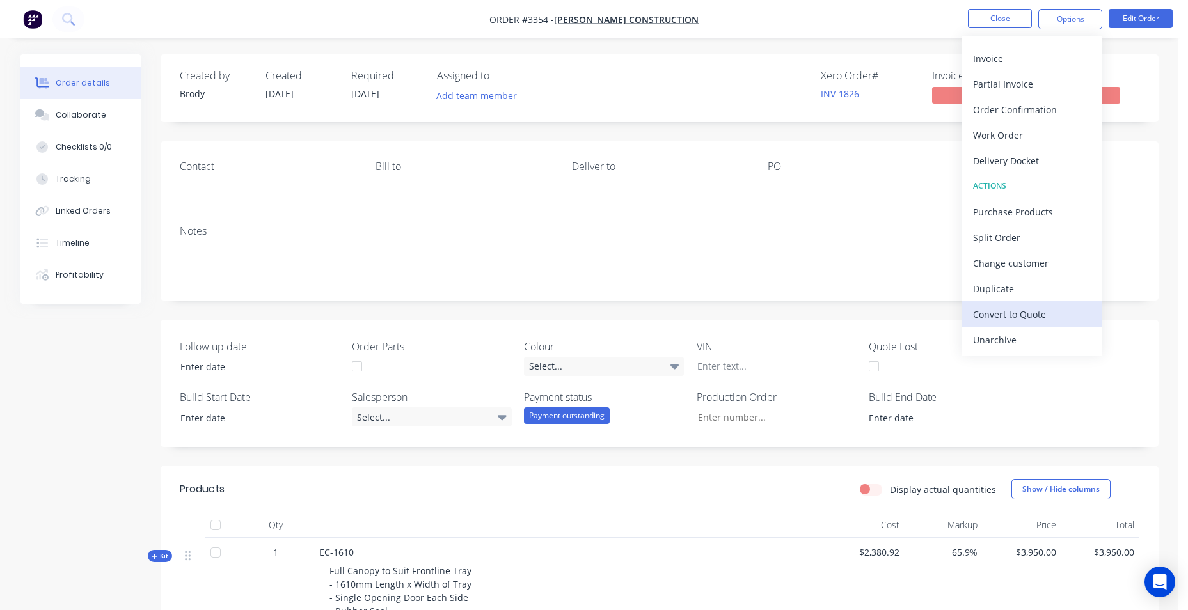
click at [1009, 317] on div "Convert to Quote" at bounding box center [1032, 314] width 118 height 19
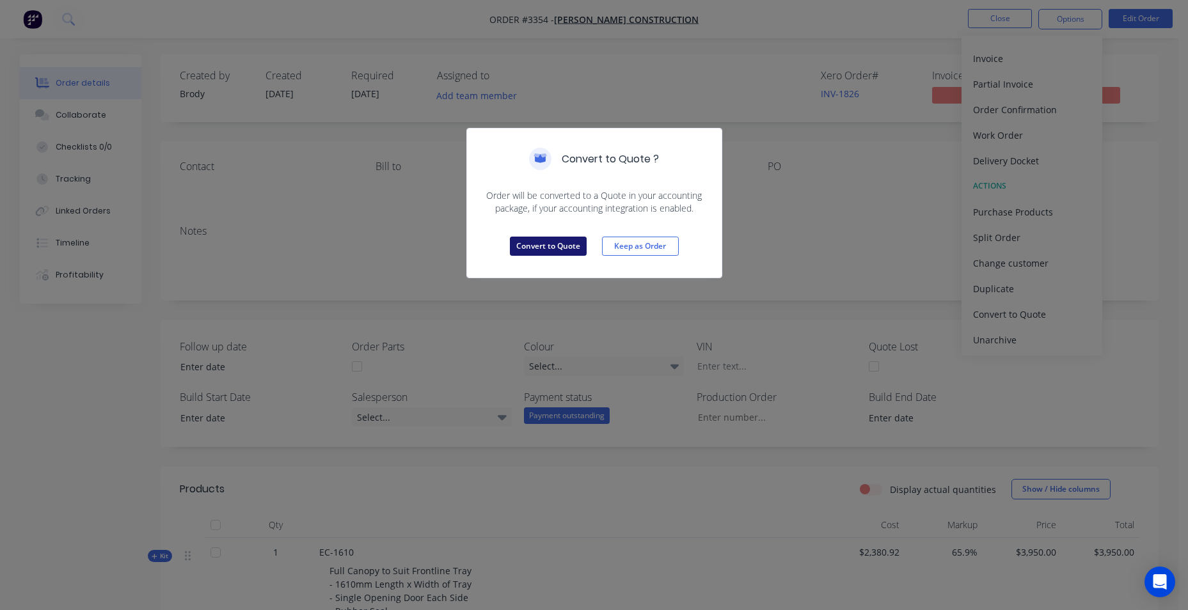
click at [548, 251] on button "Convert to Quote" at bounding box center [548, 246] width 77 height 19
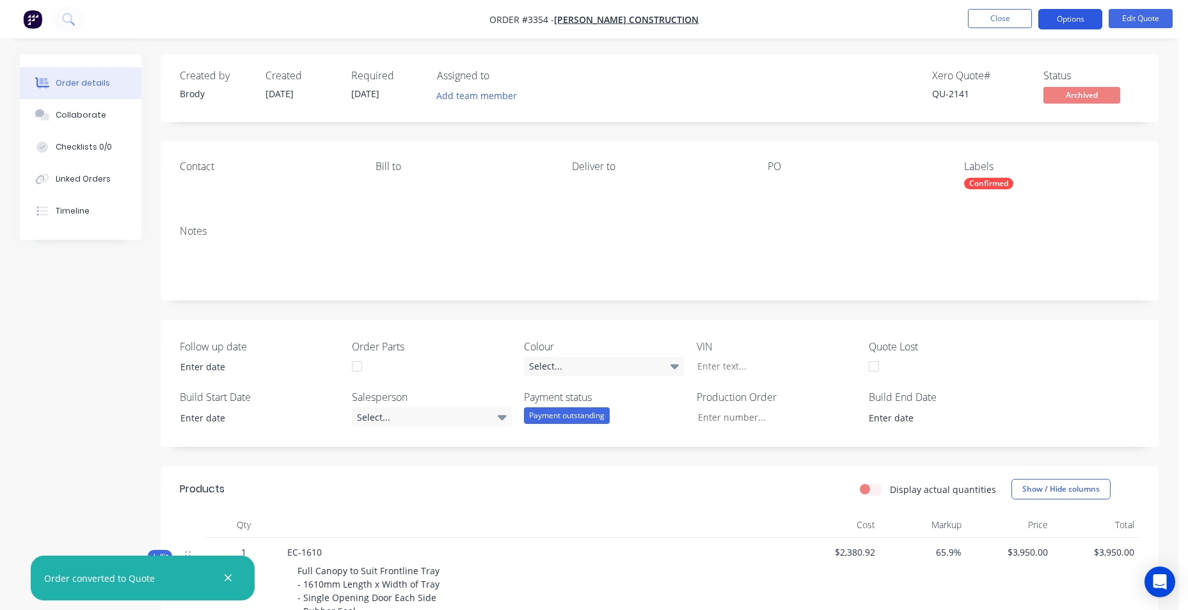
click at [1072, 22] on button "Options" at bounding box center [1070, 19] width 64 height 20
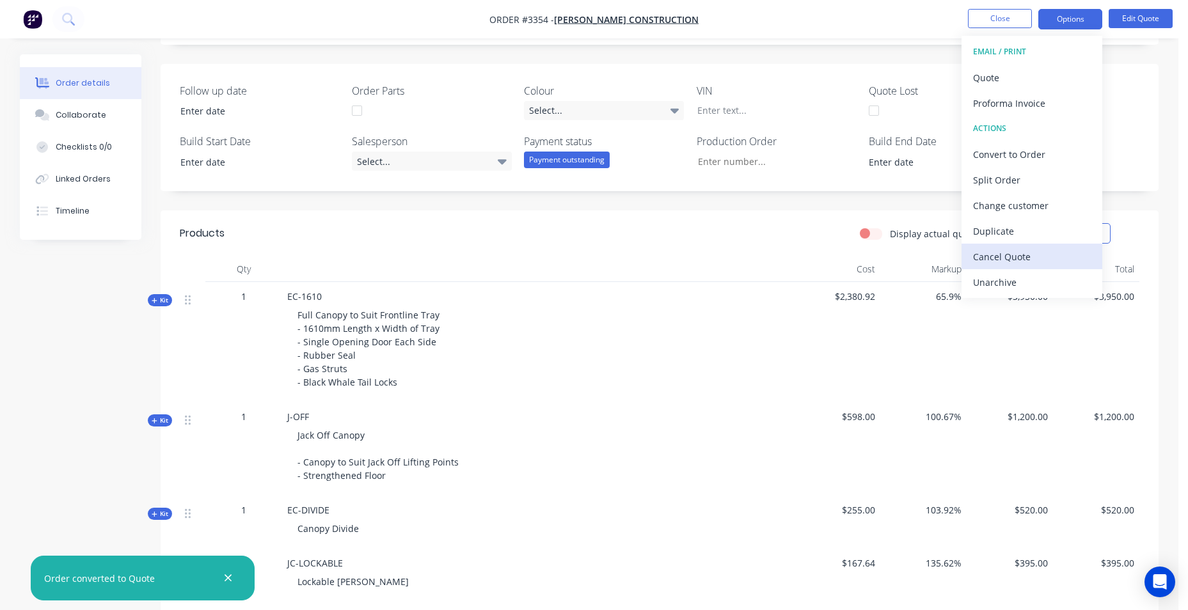
scroll to position [448, 0]
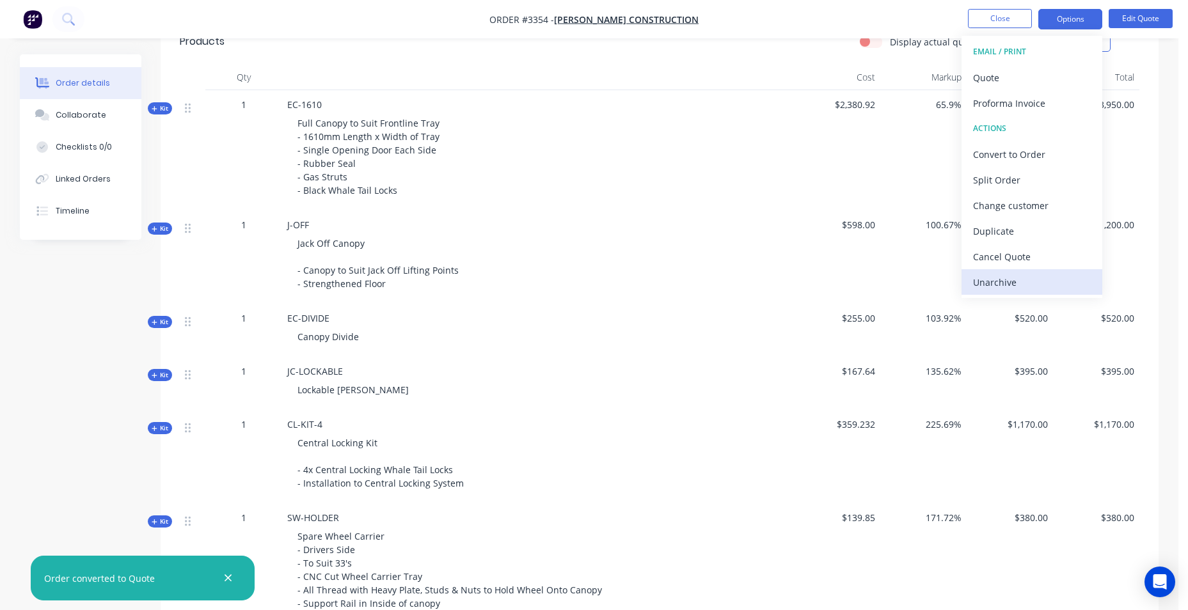
click at [1000, 287] on div "Unarchive" at bounding box center [1032, 282] width 118 height 19
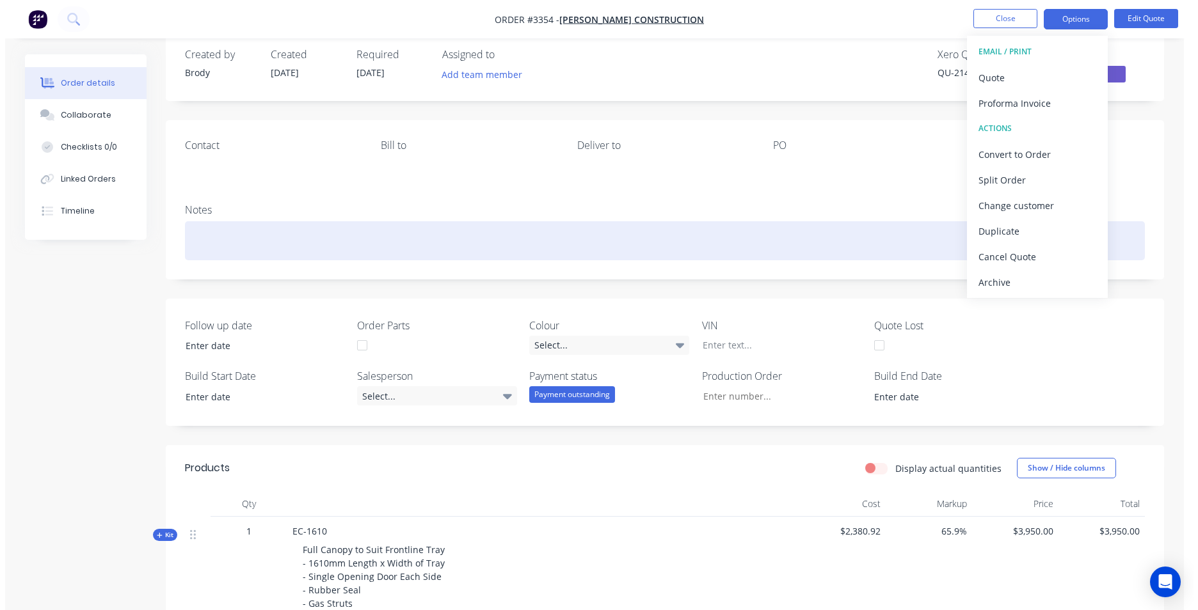
scroll to position [0, 0]
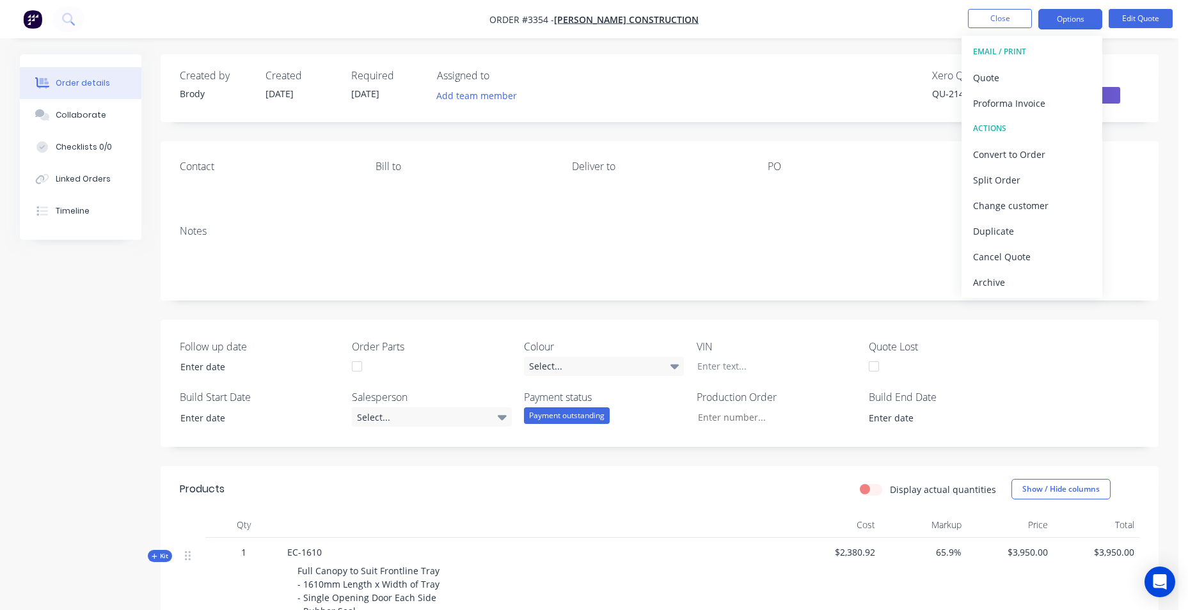
click at [825, 100] on div "Xero Quote # QU-2141 Status Quote" at bounding box center [852, 88] width 575 height 37
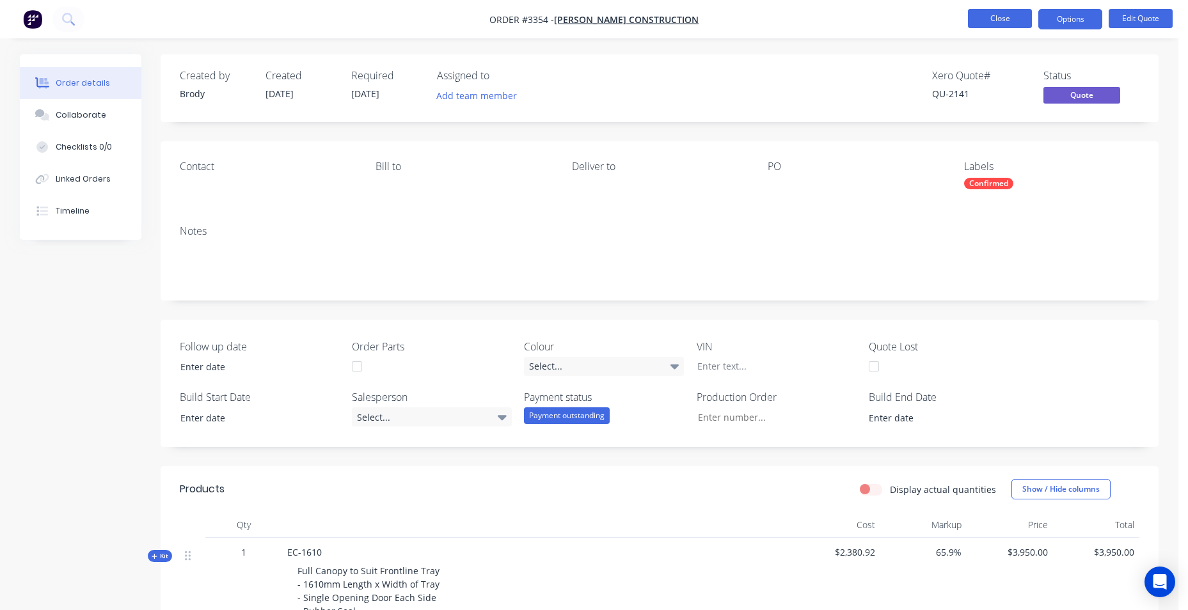
click at [988, 22] on button "Close" at bounding box center [1000, 18] width 64 height 19
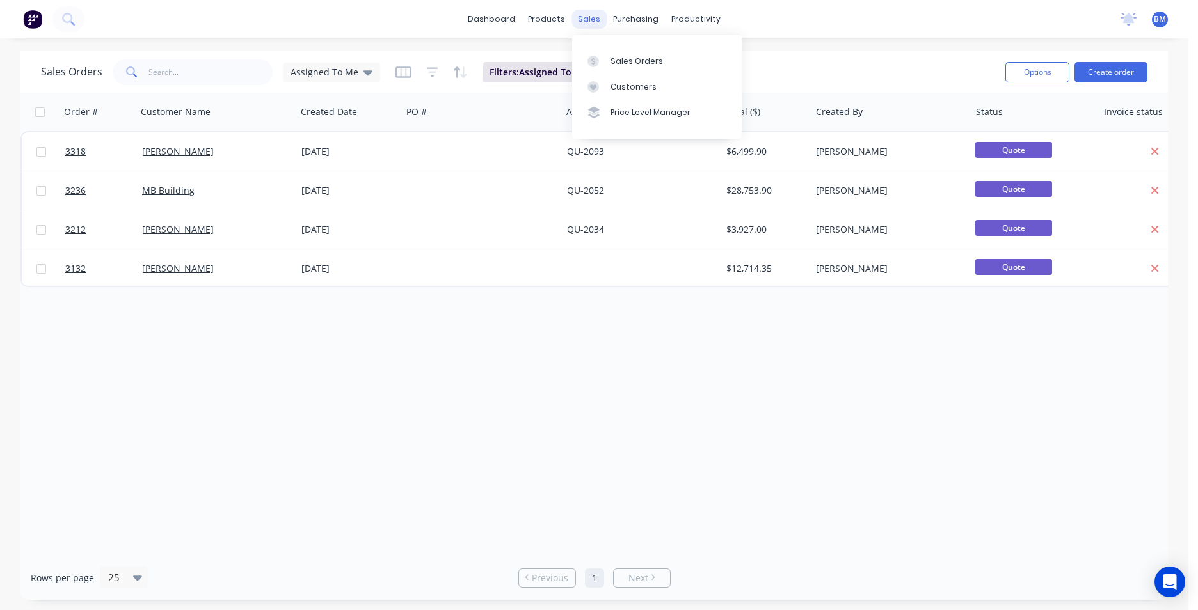
click at [596, 25] on div "sales" at bounding box center [588, 19] width 35 height 19
click at [595, 93] on link "Customers" at bounding box center [657, 87] width 170 height 26
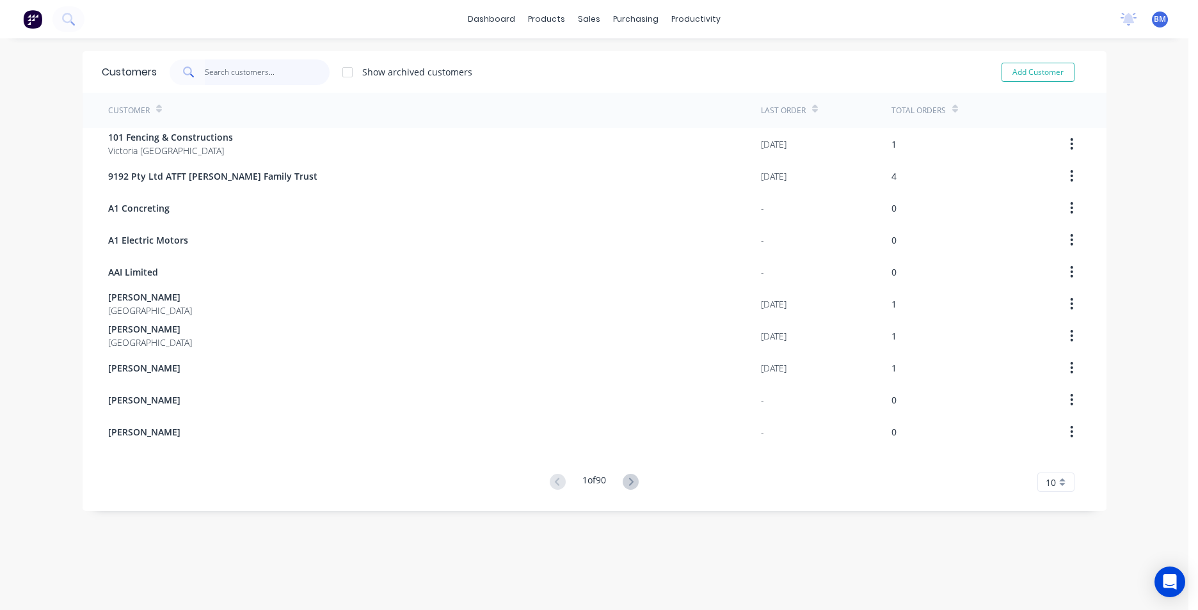
click at [228, 65] on input "text" at bounding box center [267, 73] width 125 height 26
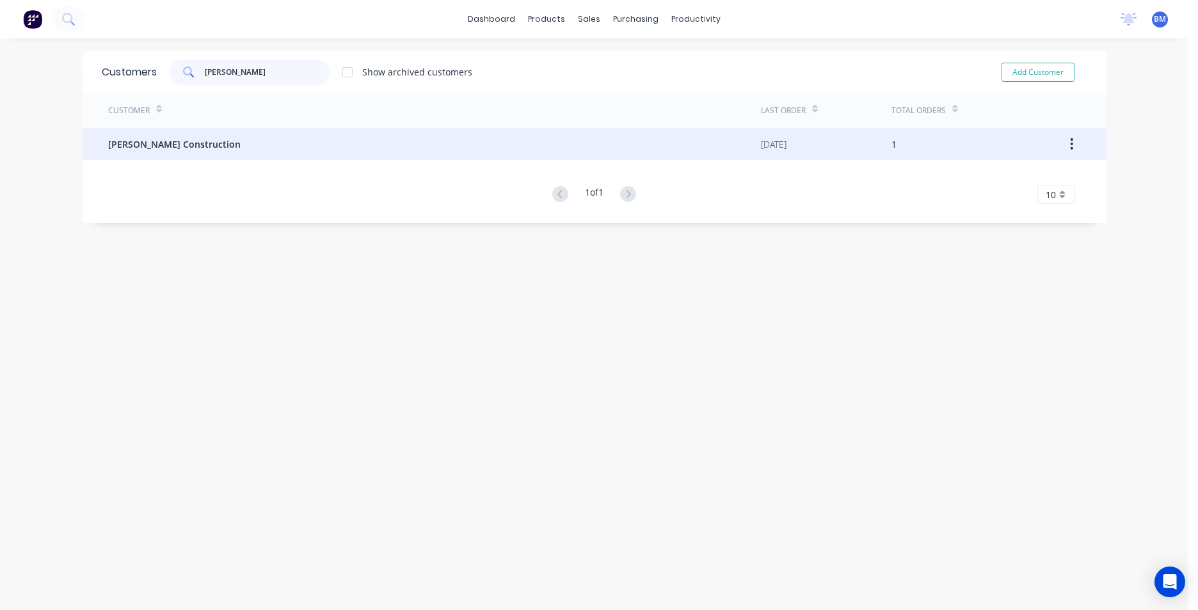
type input "sj clark"
click at [170, 152] on div "SJ Clark Construction" at bounding box center [434, 144] width 653 height 32
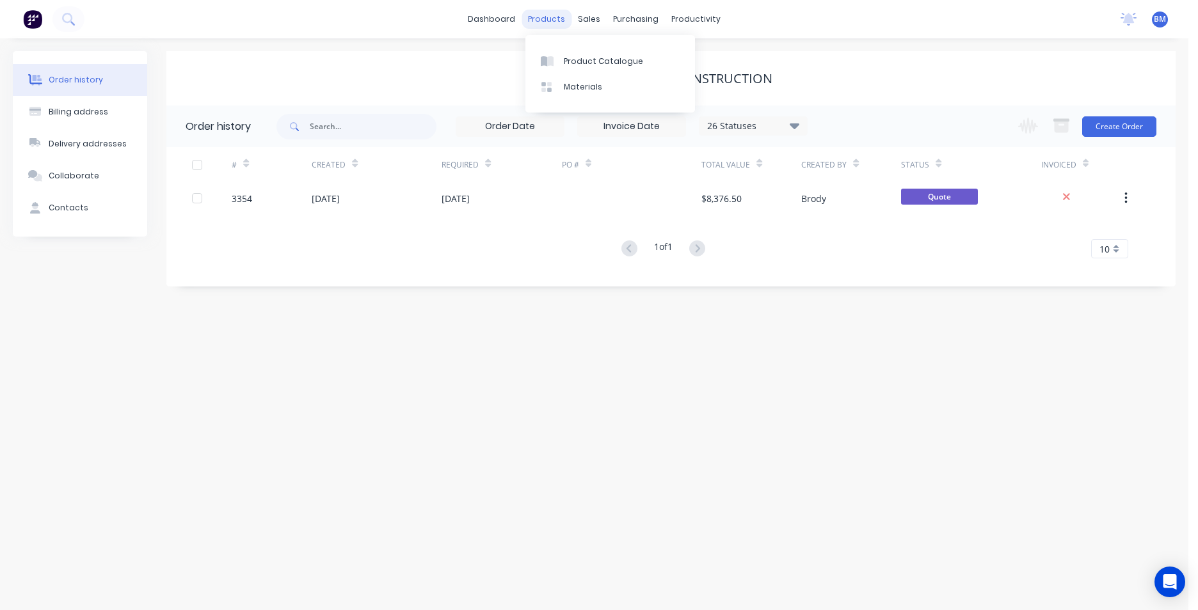
click at [558, 19] on div "products" at bounding box center [546, 19] width 50 height 19
click at [608, 86] on link "Customers" at bounding box center [657, 87] width 170 height 26
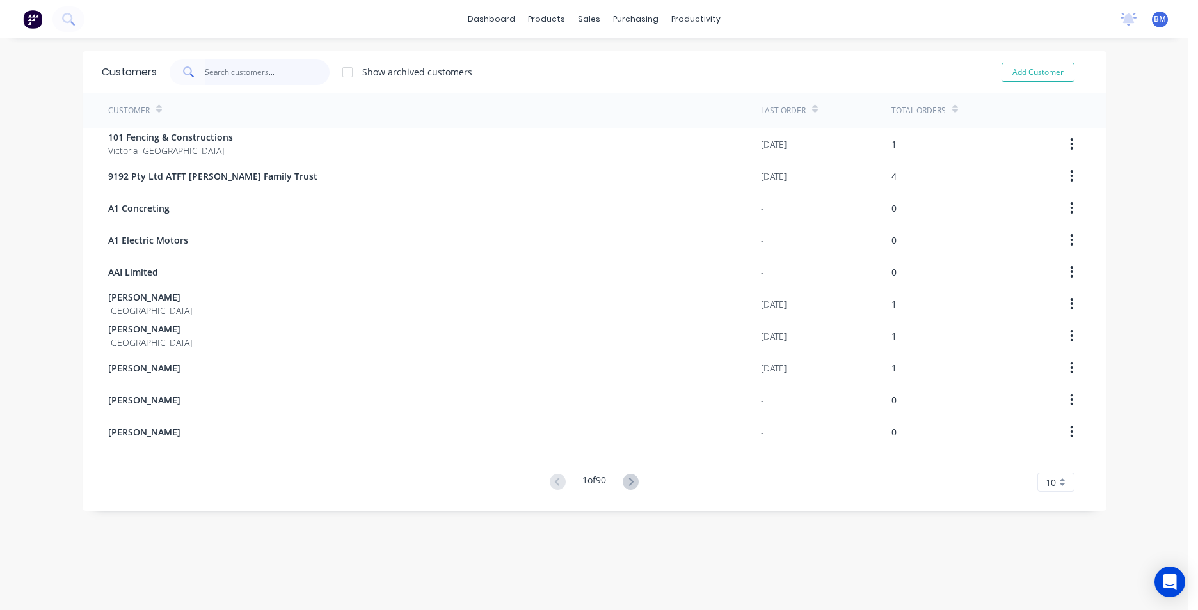
click at [247, 83] on input "text" at bounding box center [267, 73] width 125 height 26
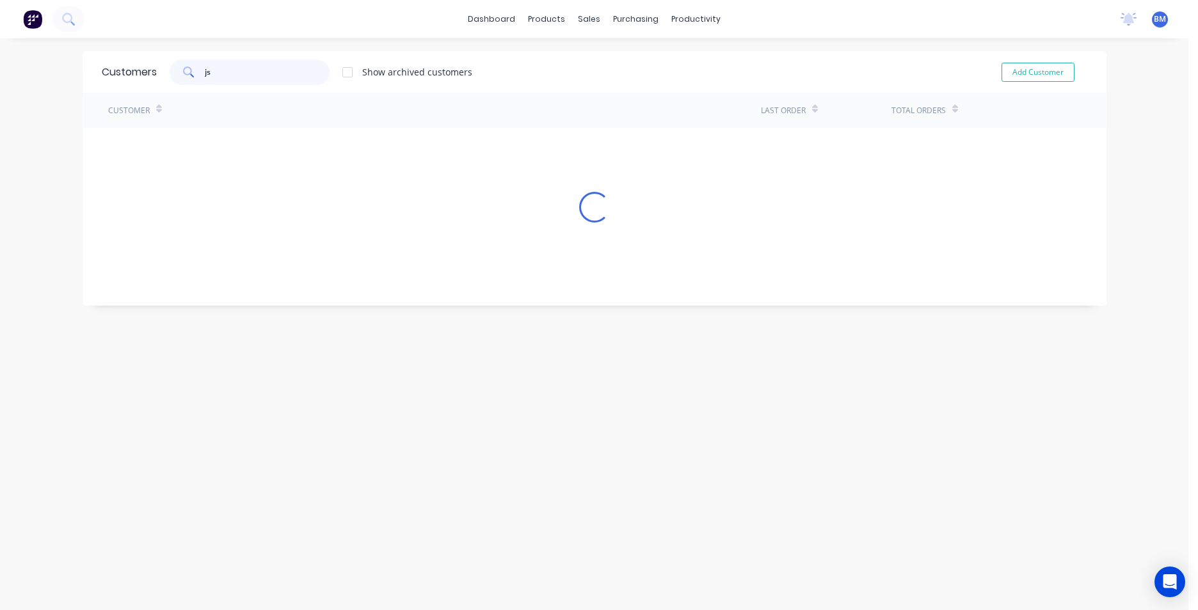
type input "j"
type input "john milne"
click at [1024, 66] on button "Add Customer" at bounding box center [1037, 72] width 73 height 19
select select "AU"
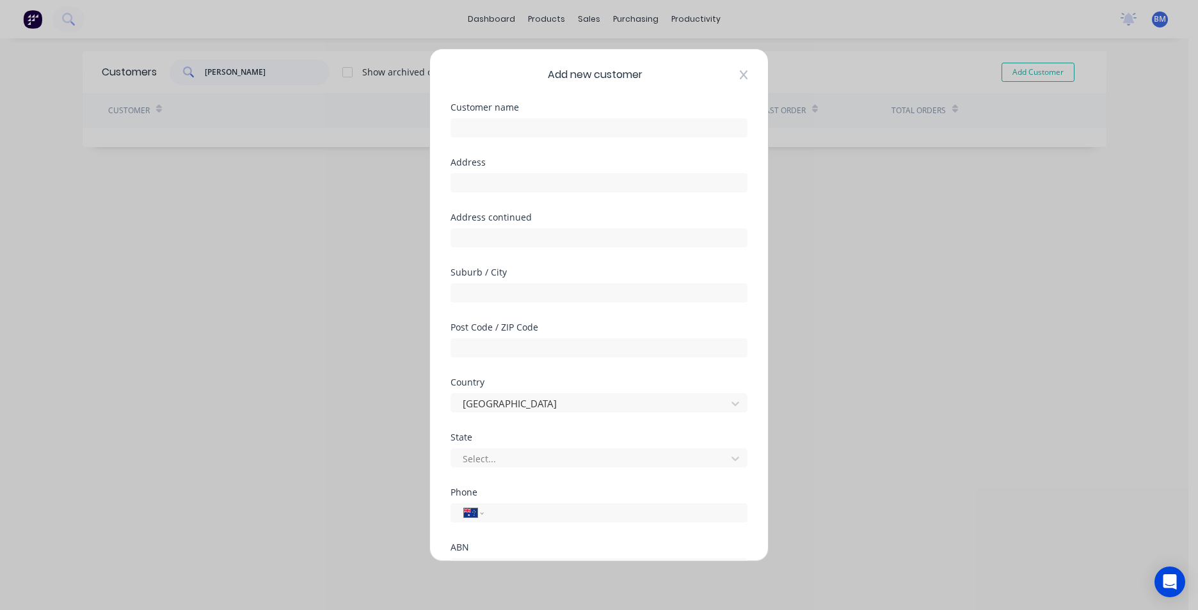
click at [740, 74] on icon at bounding box center [744, 74] width 8 height 9
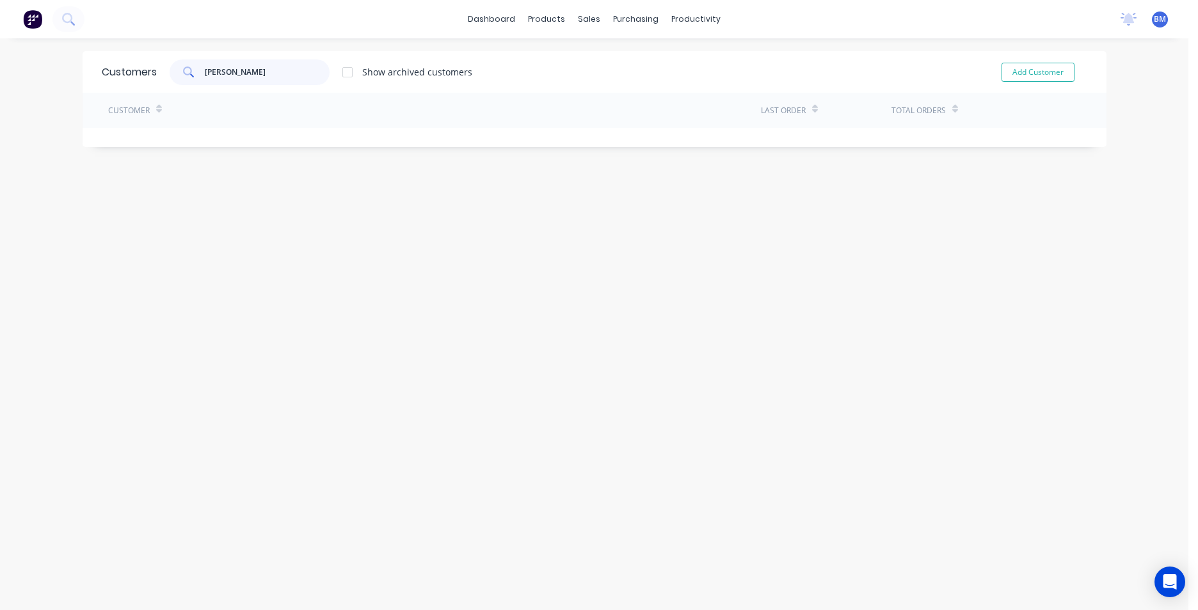
drag, startPoint x: 248, startPoint y: 76, endPoint x: -100, endPoint y: 58, distance: 348.5
click at [0, 58] on html "dashboard products sales purchasing productivity dashboard products Product Cat…" at bounding box center [599, 305] width 1198 height 610
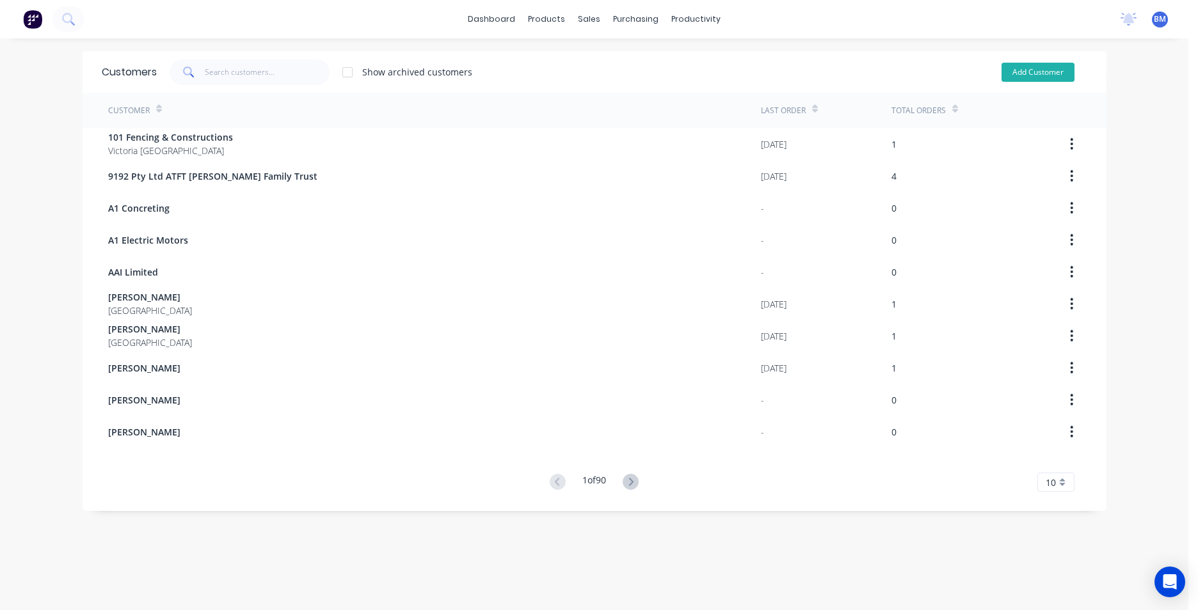
click at [1035, 75] on button "Add Customer" at bounding box center [1037, 72] width 73 height 19
select select "AU"
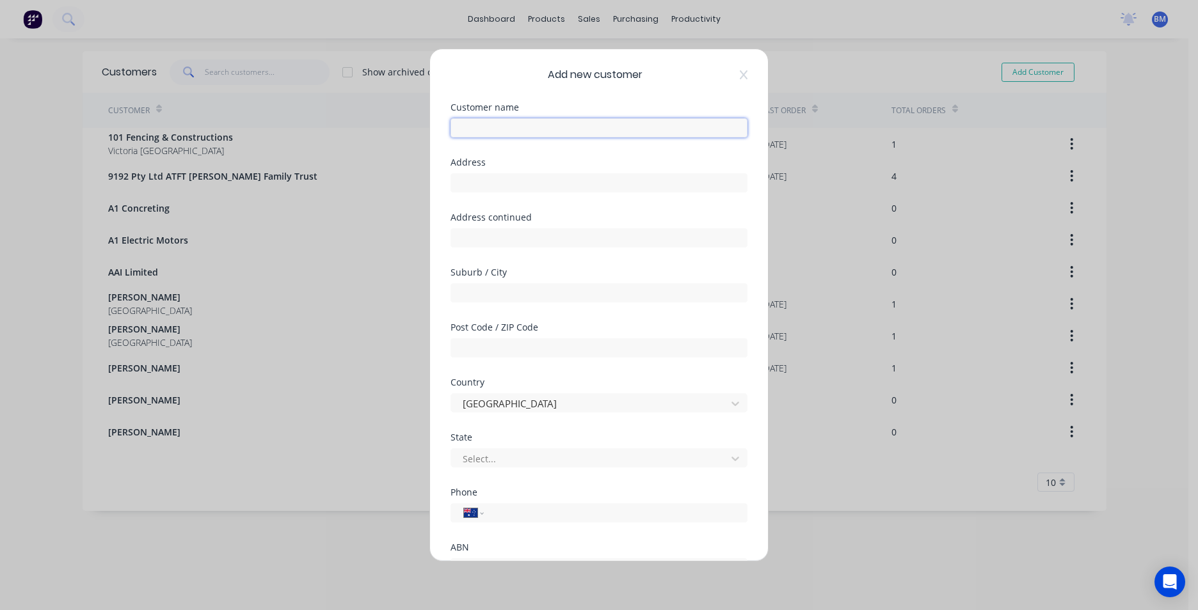
click at [571, 129] on input "text" at bounding box center [598, 127] width 297 height 19
type input "j"
type input "John Milne"
click at [493, 511] on input "tel" at bounding box center [613, 513] width 241 height 15
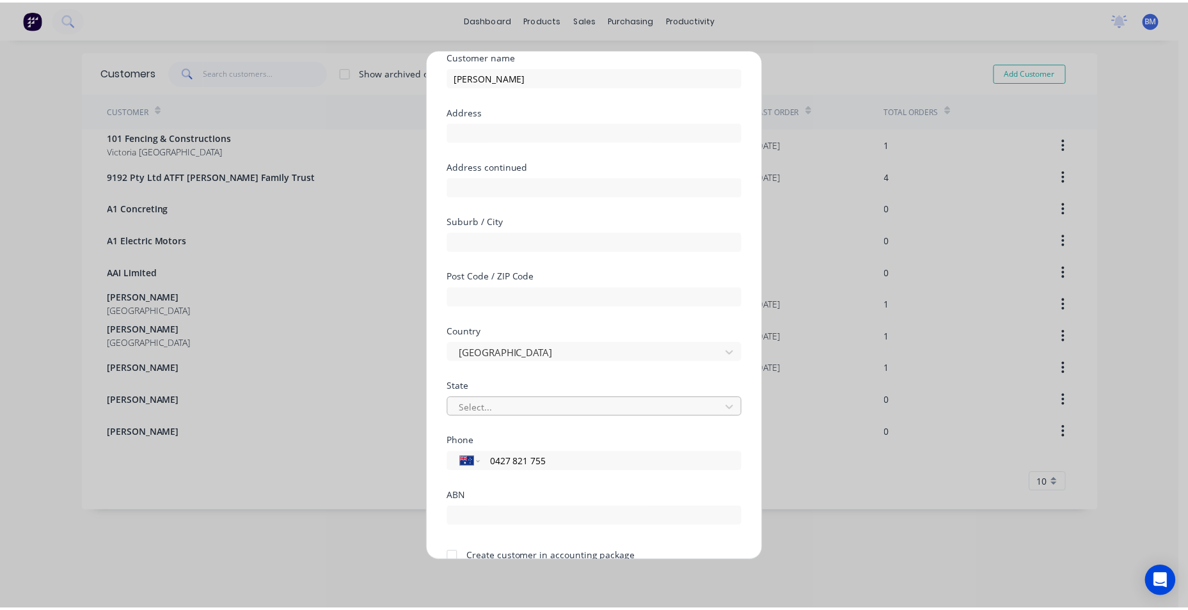
scroll to position [113, 0]
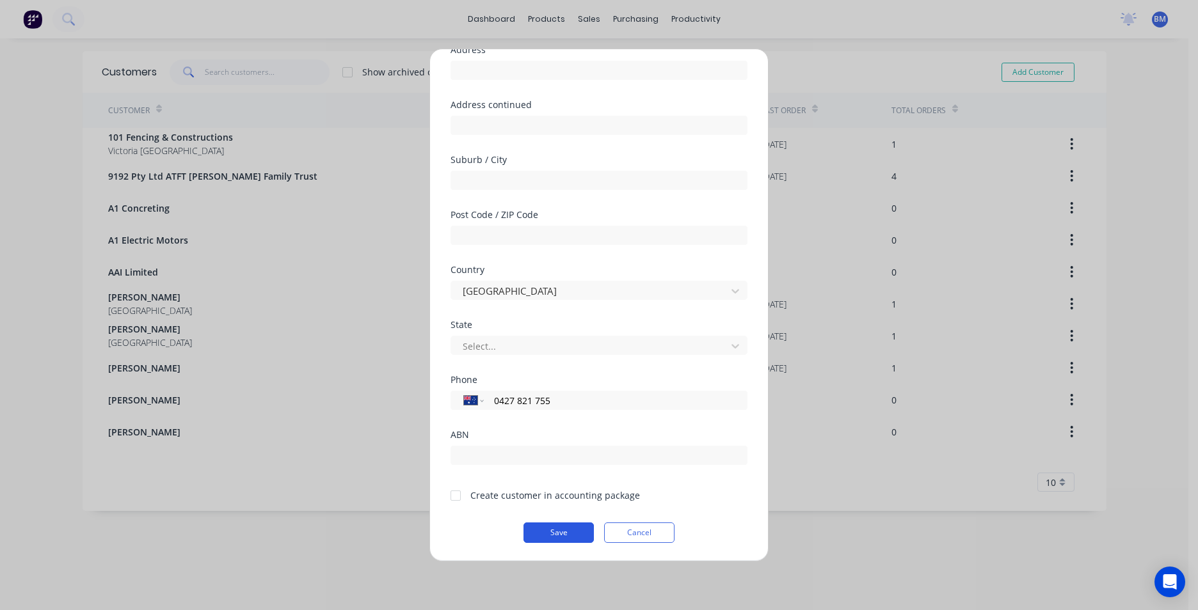
type input "0427 821 755"
click at [569, 526] on button "Save" at bounding box center [558, 533] width 70 height 20
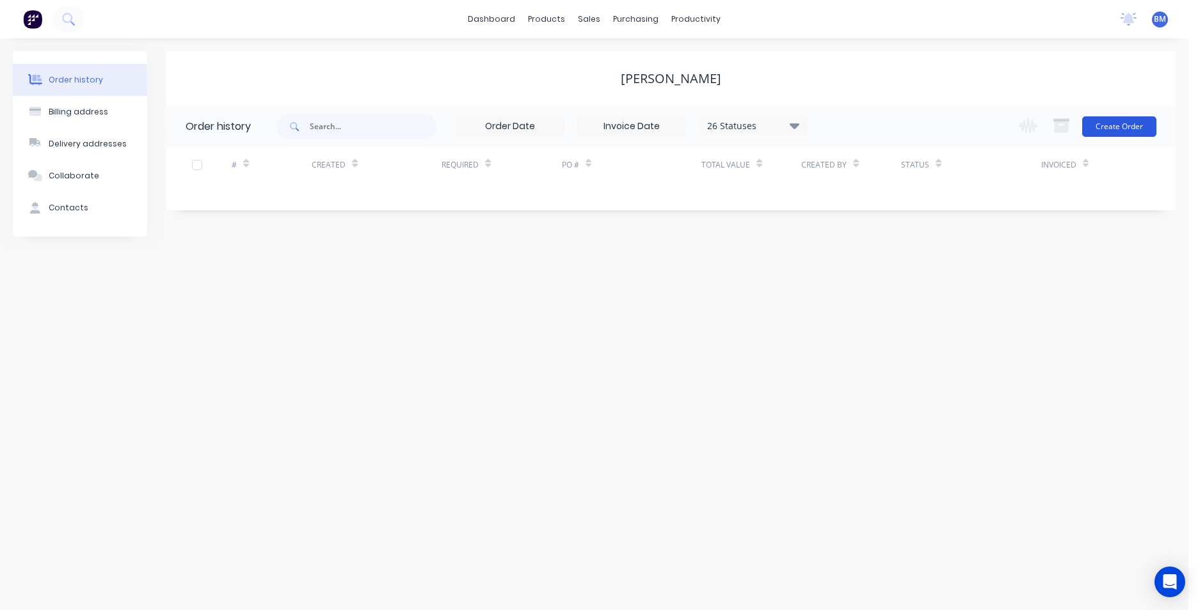
click at [1109, 123] on button "Create Order" at bounding box center [1119, 126] width 74 height 20
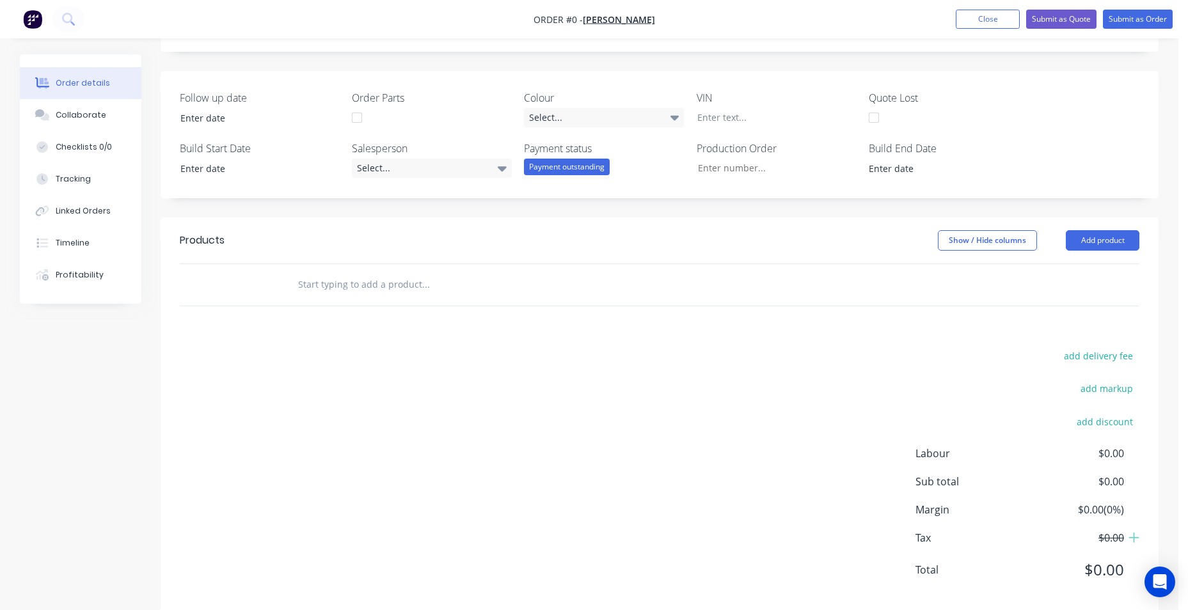
scroll to position [296, 0]
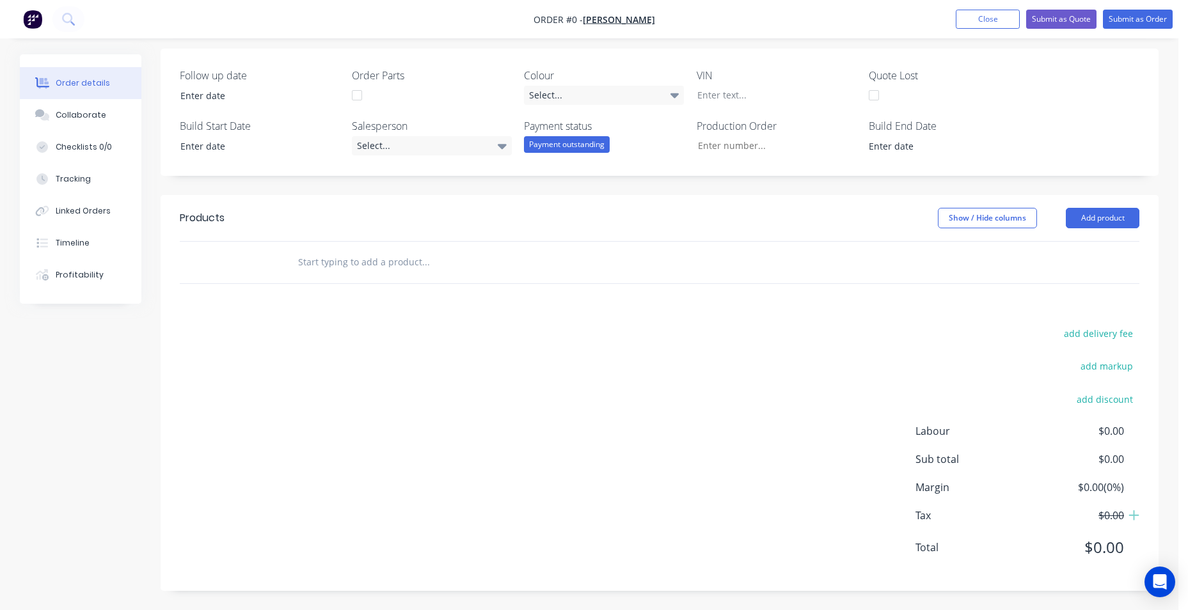
click at [369, 273] on input "text" at bounding box center [426, 263] width 256 height 26
click at [1089, 225] on button "Add product" at bounding box center [1103, 218] width 74 height 20
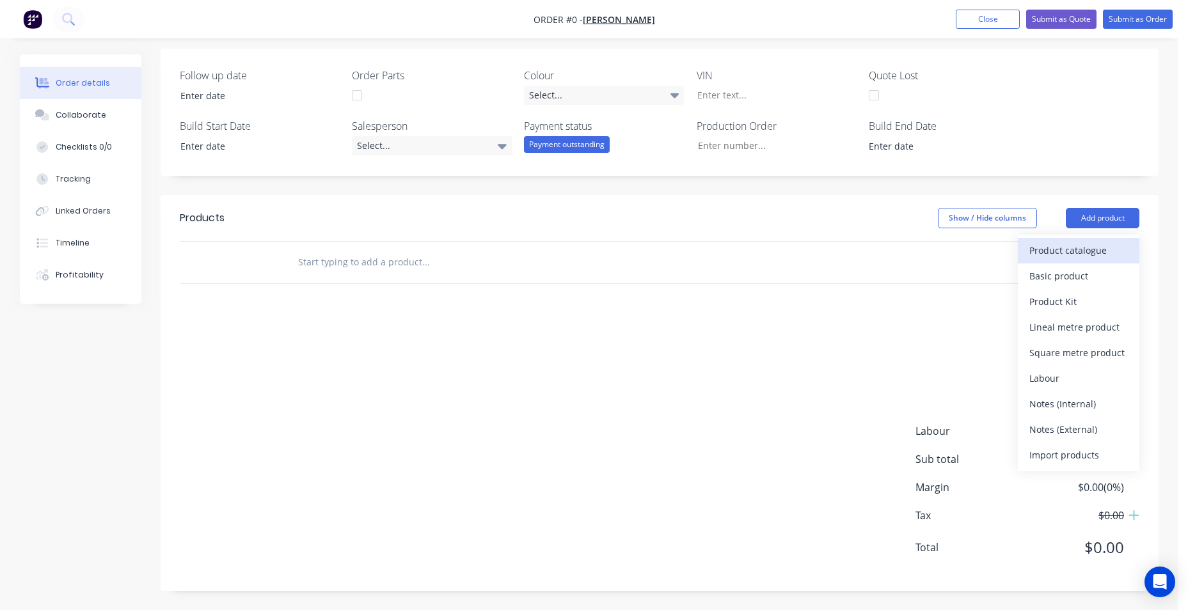
click at [1068, 253] on div "Product catalogue" at bounding box center [1078, 250] width 99 height 19
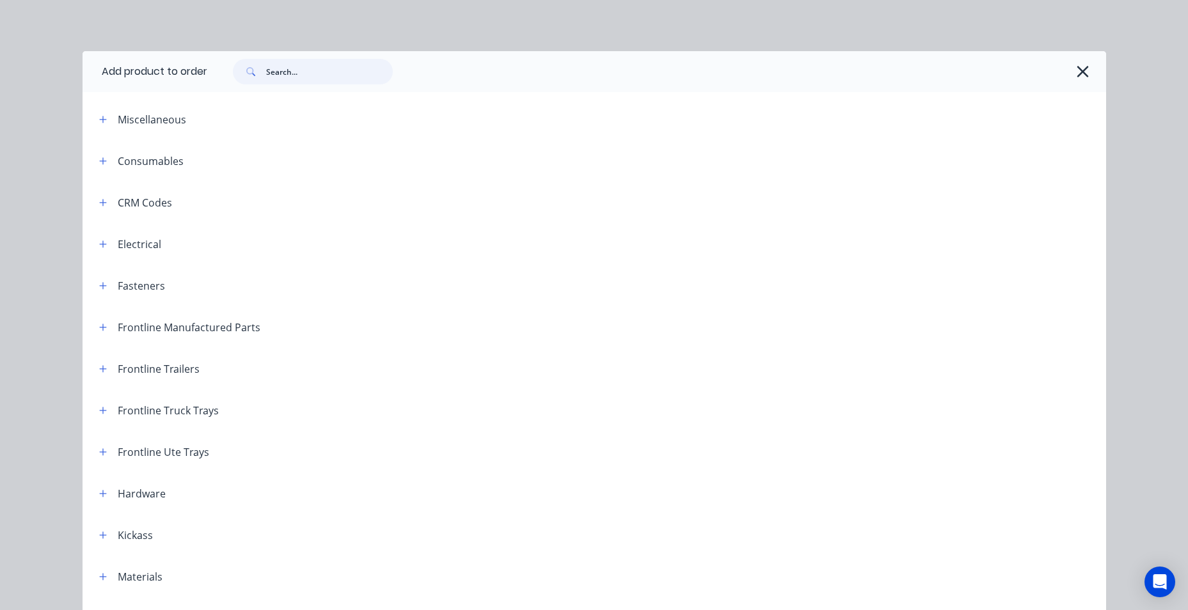
click at [318, 70] on input "text" at bounding box center [329, 72] width 127 height 26
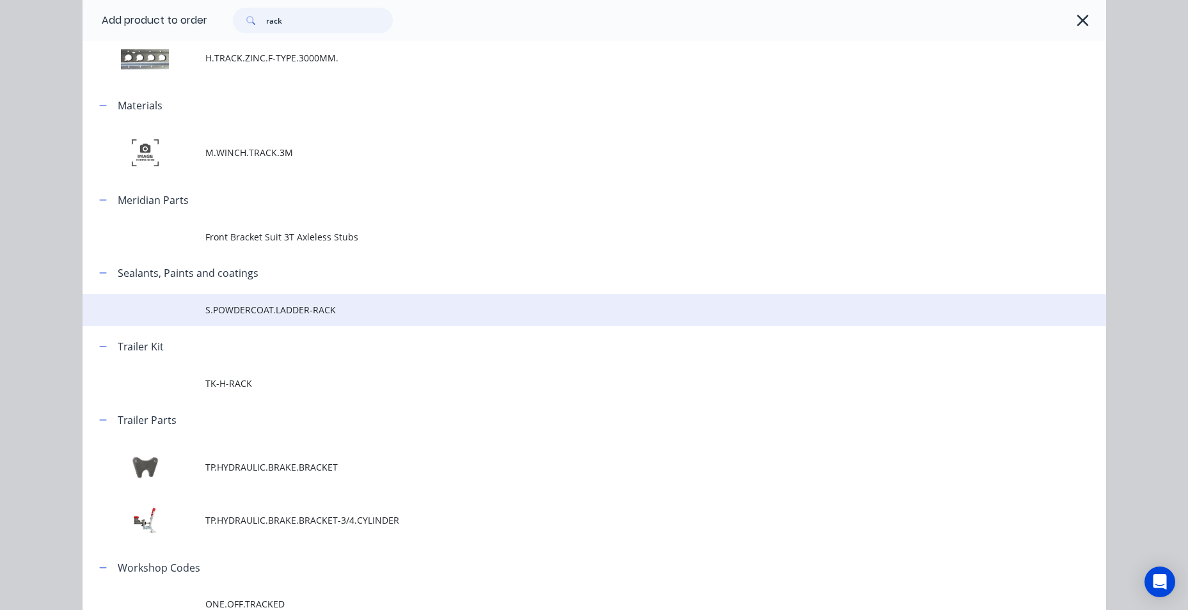
scroll to position [841, 0]
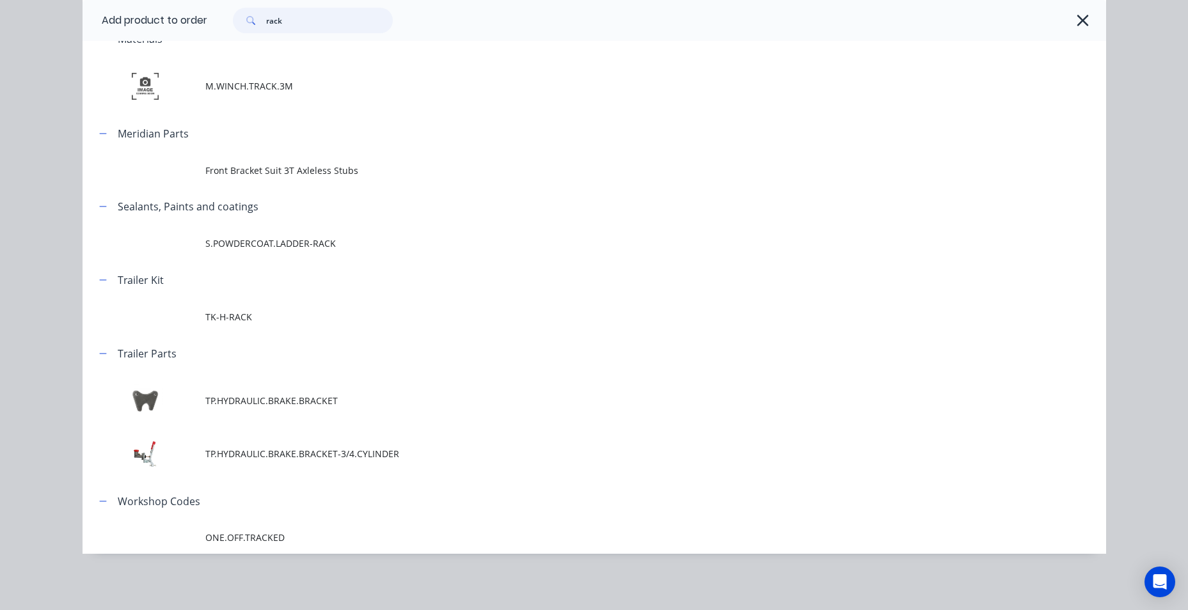
drag, startPoint x: 303, startPoint y: 28, endPoint x: 233, endPoint y: 31, distance: 69.8
click at [233, 31] on div "rack" at bounding box center [313, 21] width 160 height 26
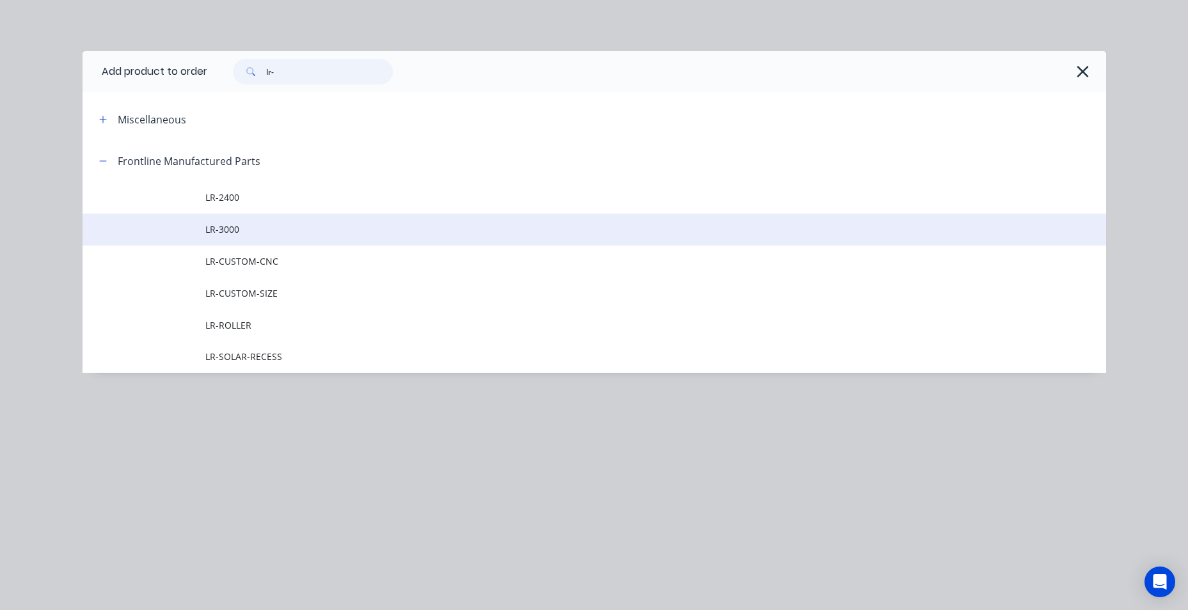
type input "lr-"
click at [260, 236] on span "LR-3000" at bounding box center [565, 229] width 720 height 13
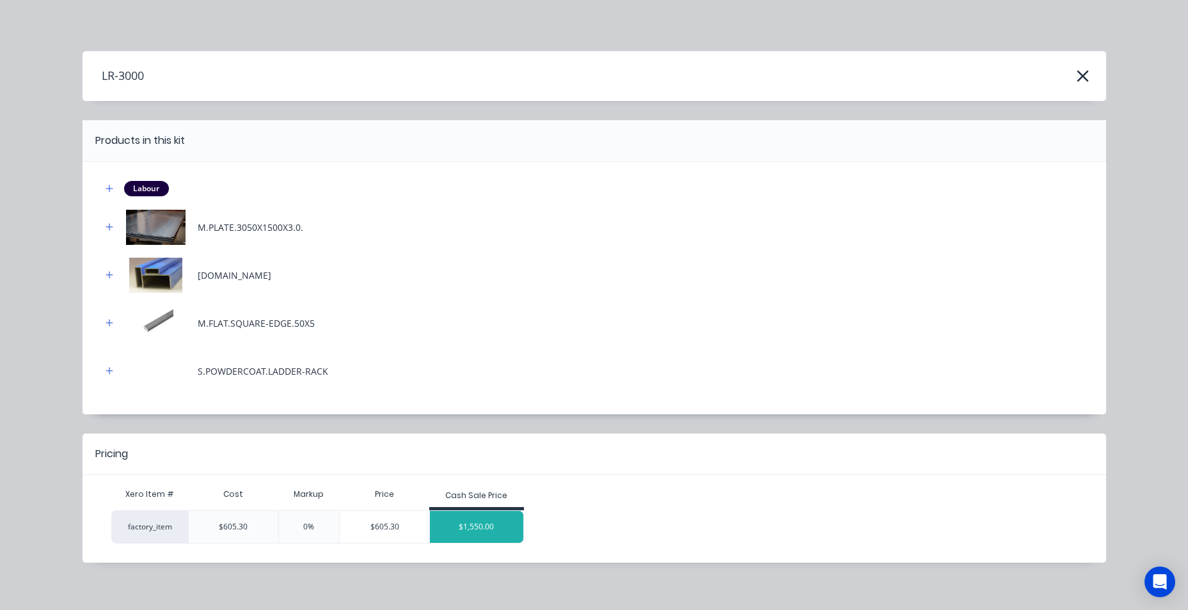
click at [452, 520] on div "$1,550.00" at bounding box center [476, 527] width 93 height 32
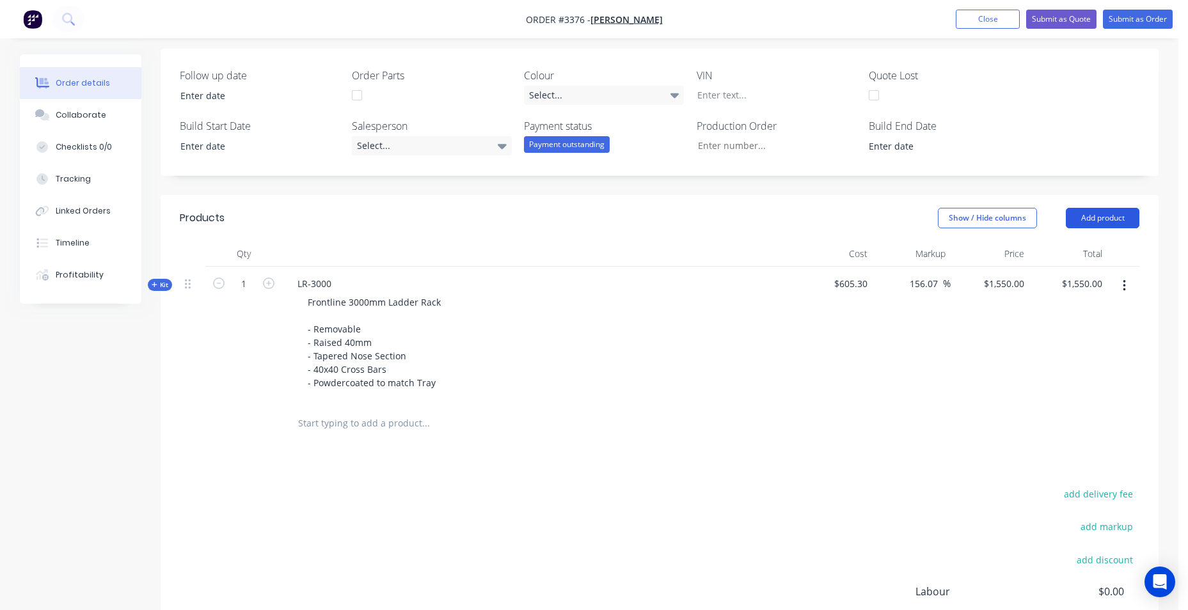
click at [1096, 214] on button "Add product" at bounding box center [1103, 218] width 74 height 20
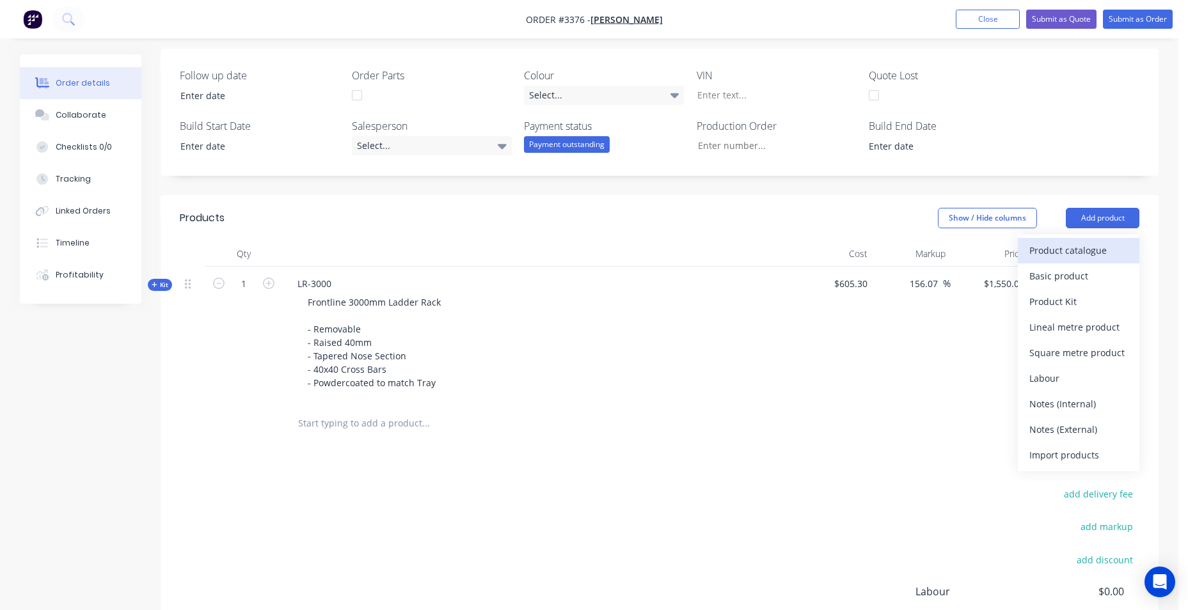
click at [1054, 262] on button "Product catalogue" at bounding box center [1079, 251] width 122 height 26
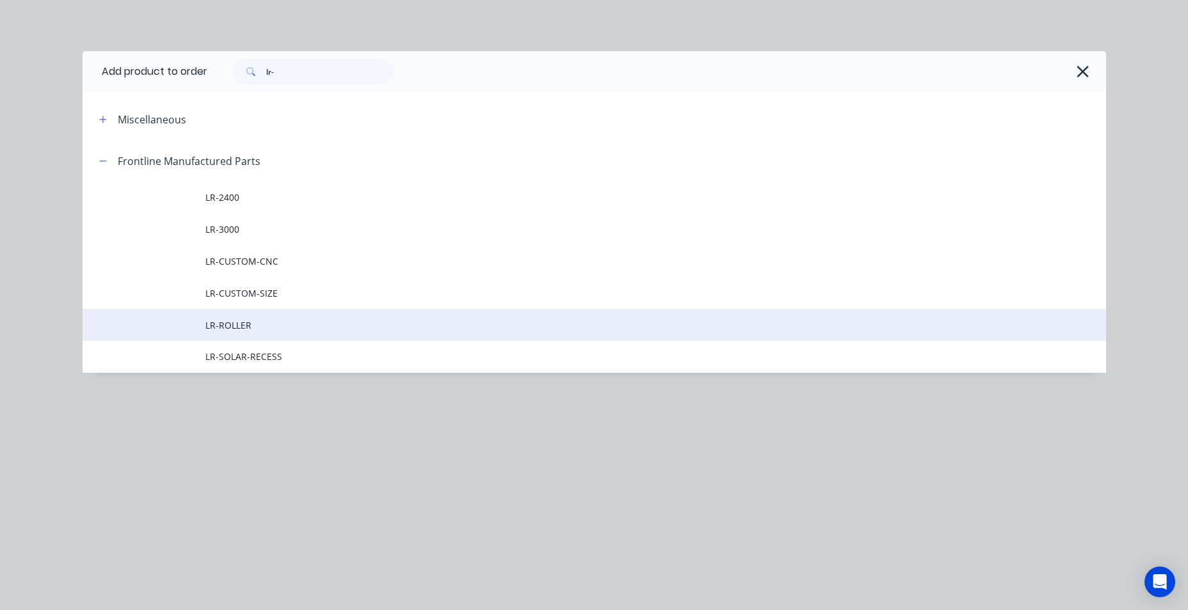
click at [290, 336] on td "LR-ROLLER" at bounding box center [655, 325] width 901 height 32
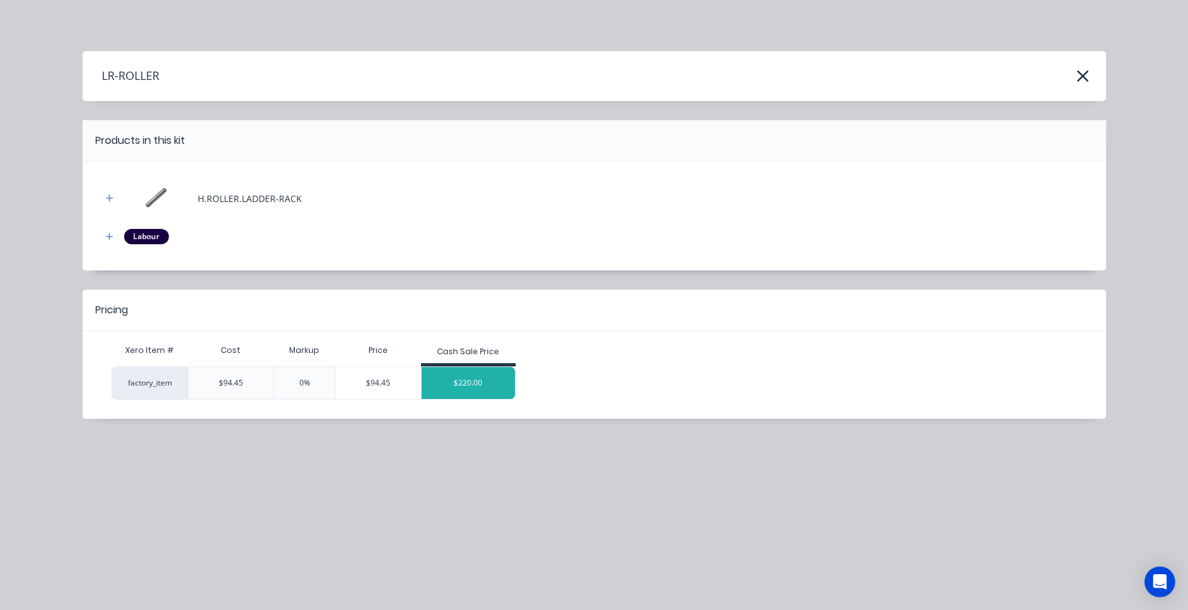
click at [437, 380] on div "$220.00" at bounding box center [468, 383] width 93 height 32
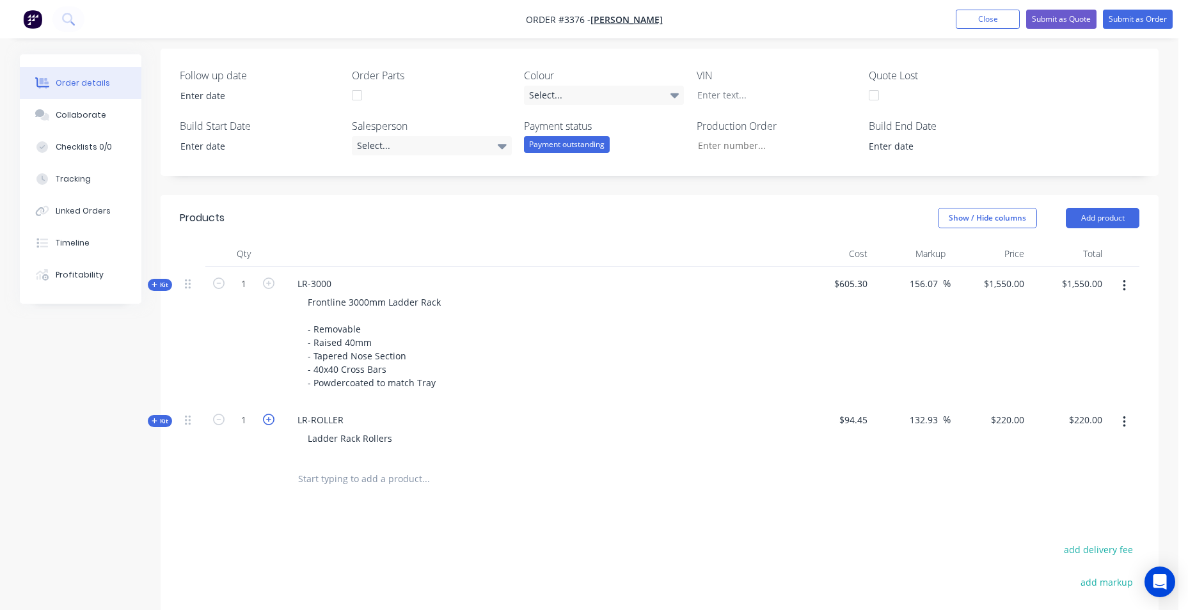
click at [270, 421] on icon "button" at bounding box center [269, 420] width 12 height 12
type input "2"
type input "$440.00"
click at [347, 475] on input "text" at bounding box center [426, 479] width 256 height 26
click at [1068, 218] on button "Add product" at bounding box center [1103, 218] width 74 height 20
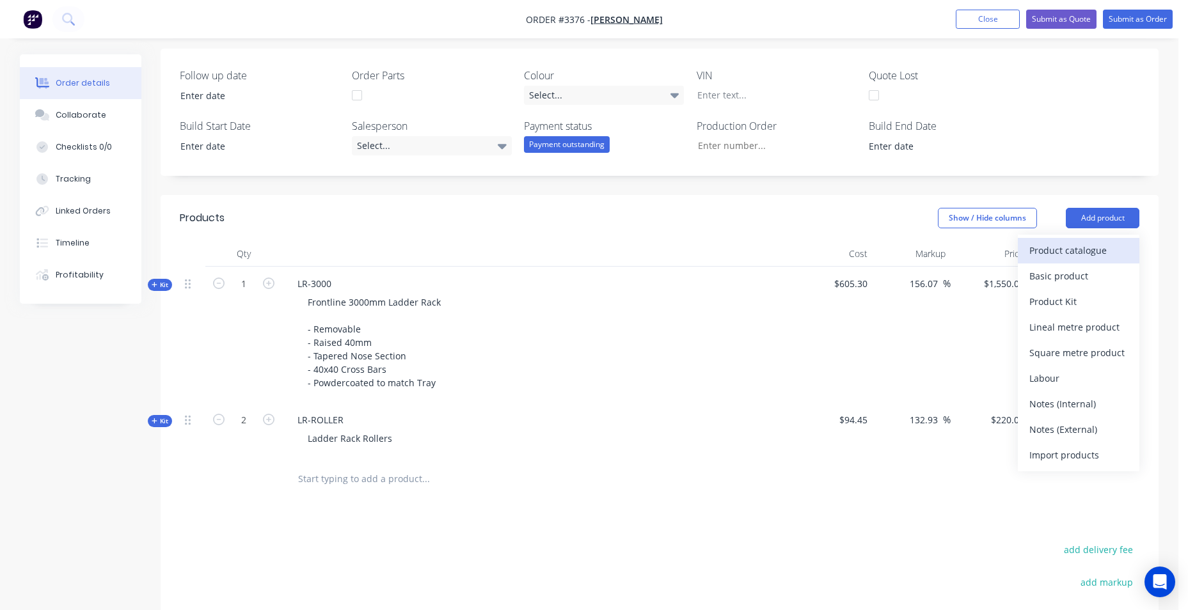
click at [1032, 255] on div "Product catalogue" at bounding box center [1078, 250] width 99 height 19
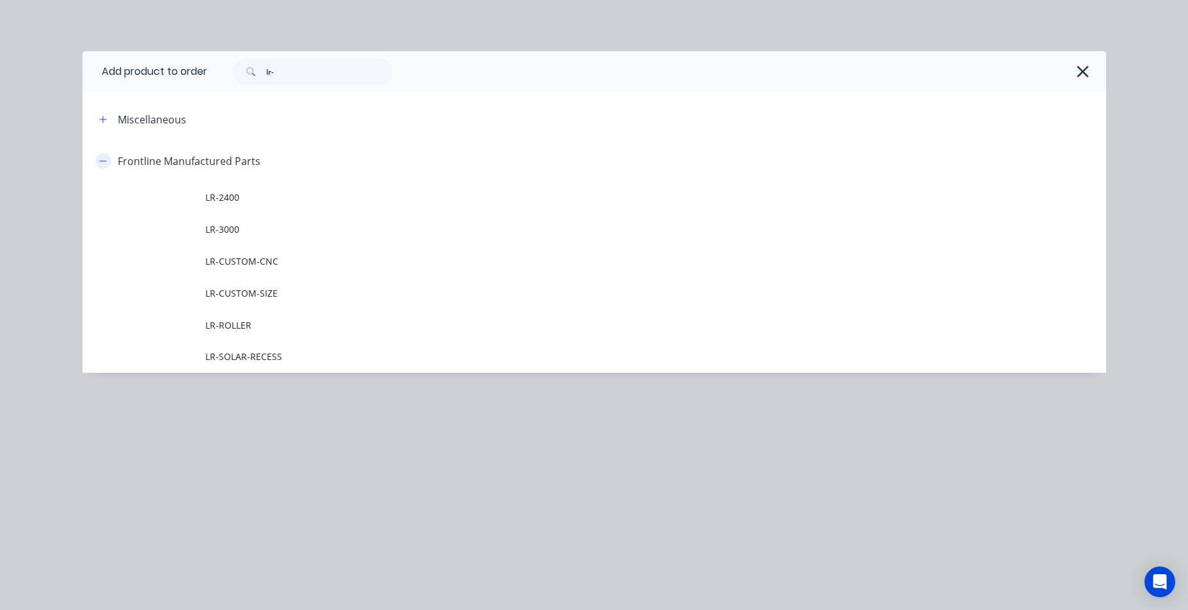
click at [107, 163] on icon "button" at bounding box center [103, 161] width 8 height 9
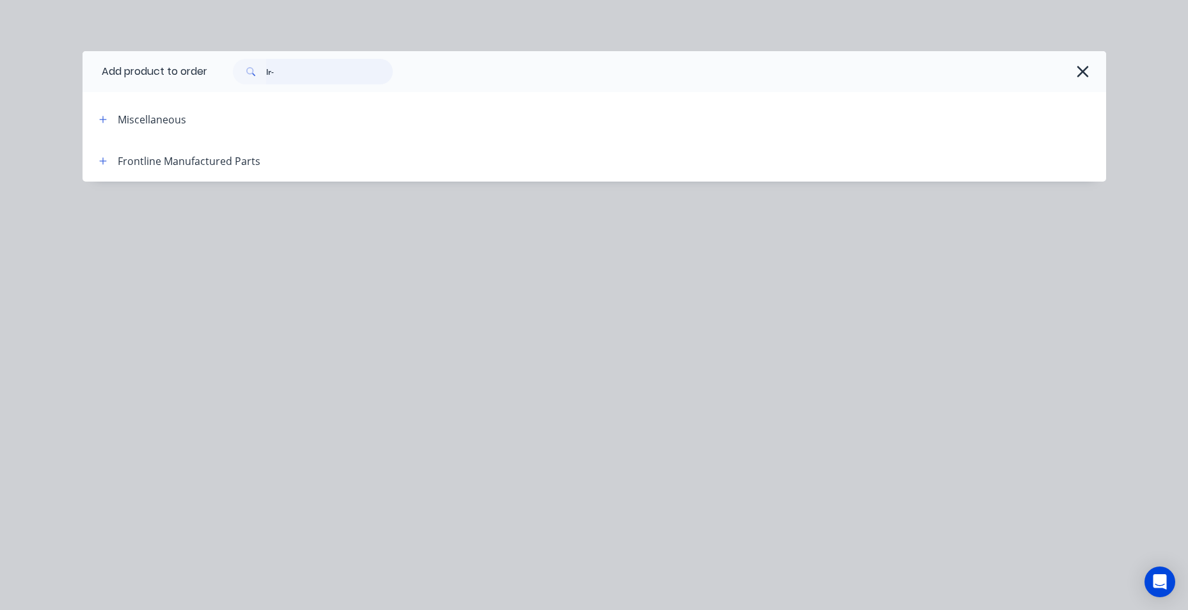
click at [254, 72] on div "lr-" at bounding box center [313, 72] width 160 height 26
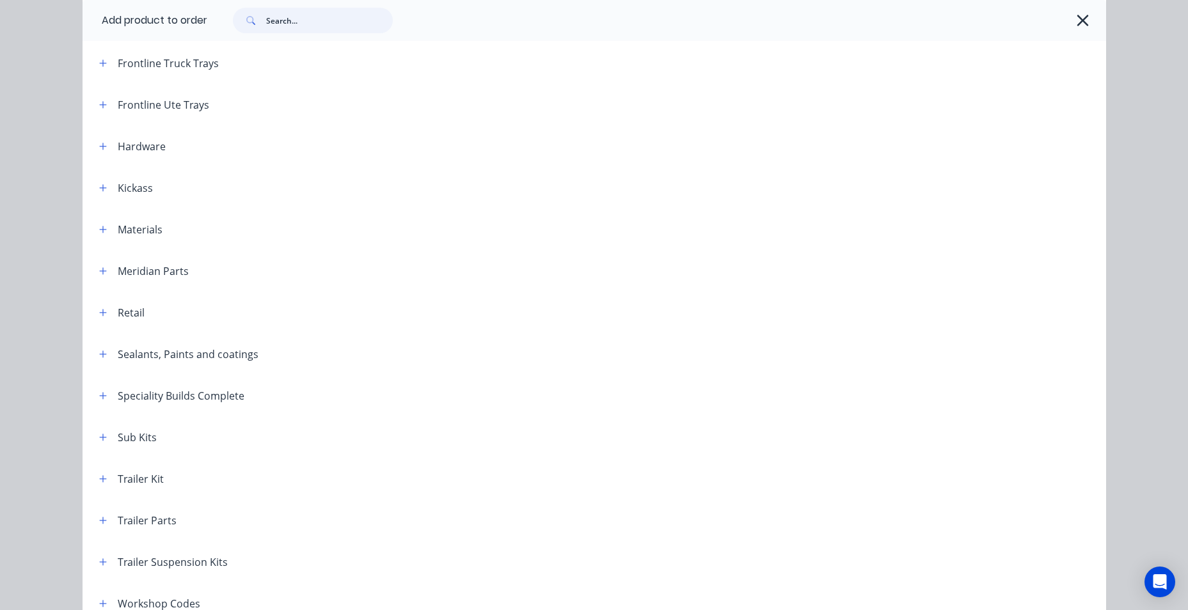
scroll to position [459, 0]
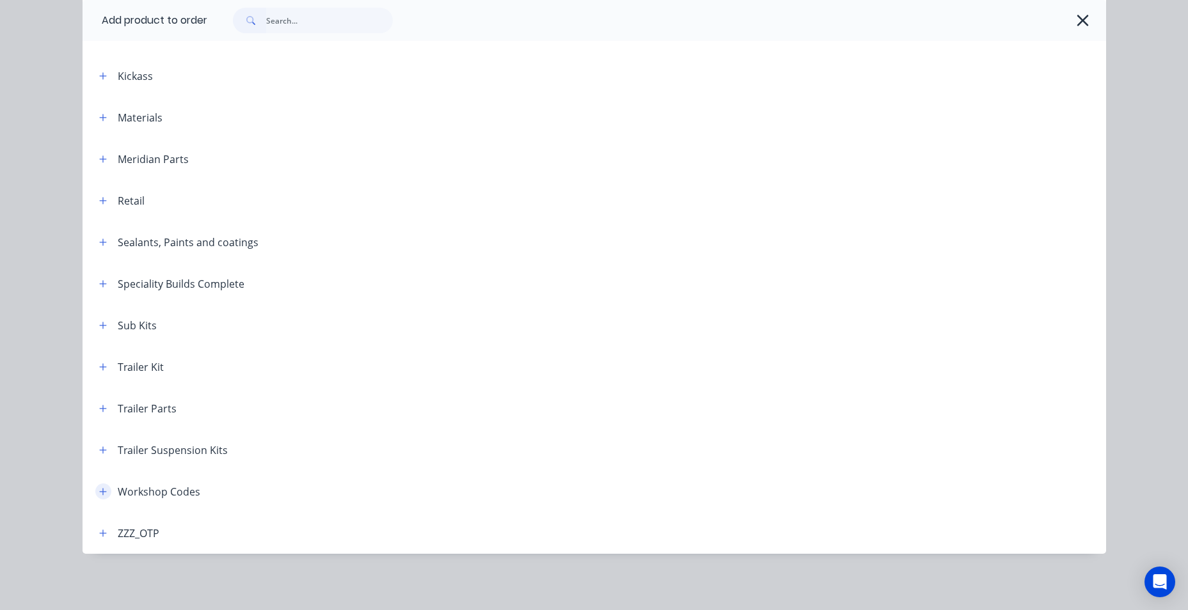
click at [100, 495] on icon "button" at bounding box center [103, 492] width 8 height 9
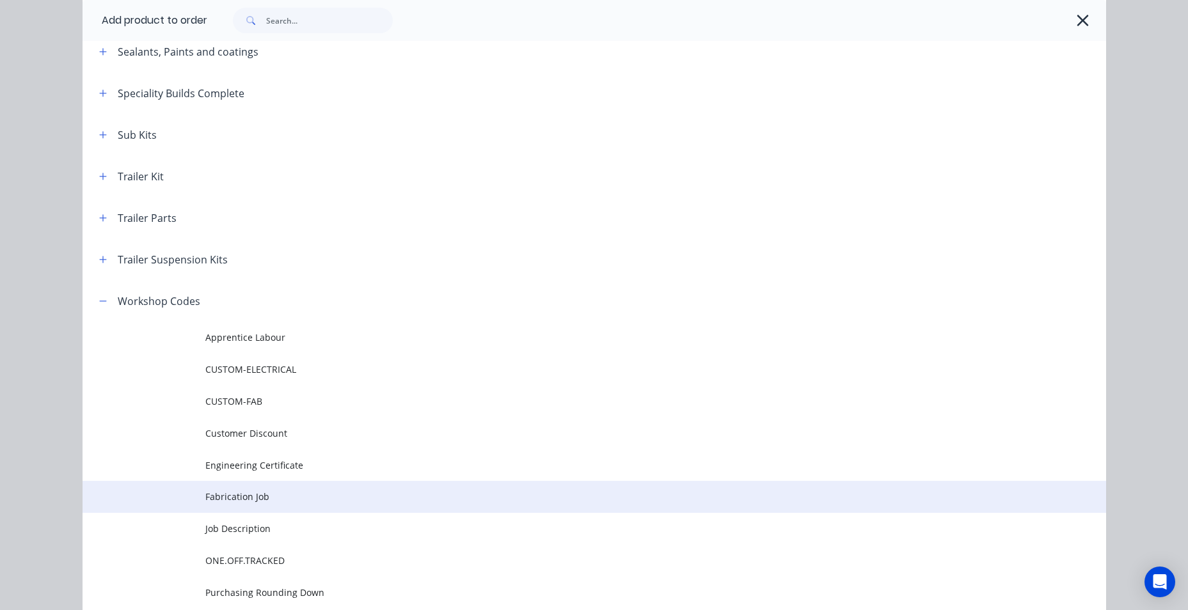
scroll to position [651, 0]
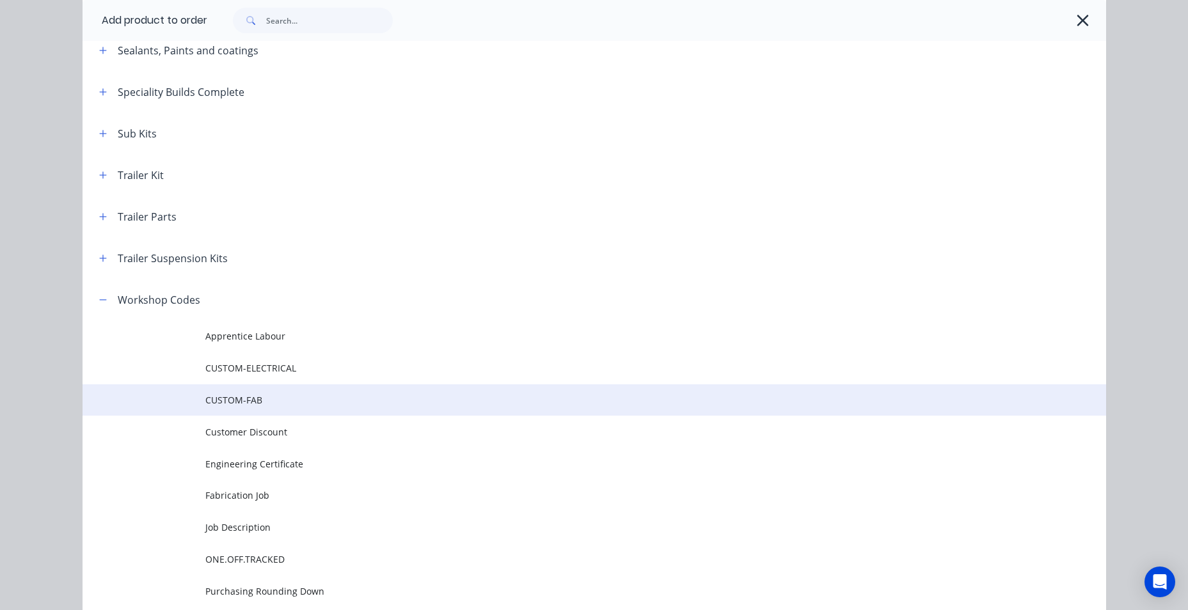
click at [283, 401] on span "CUSTOM-FAB" at bounding box center [565, 399] width 720 height 13
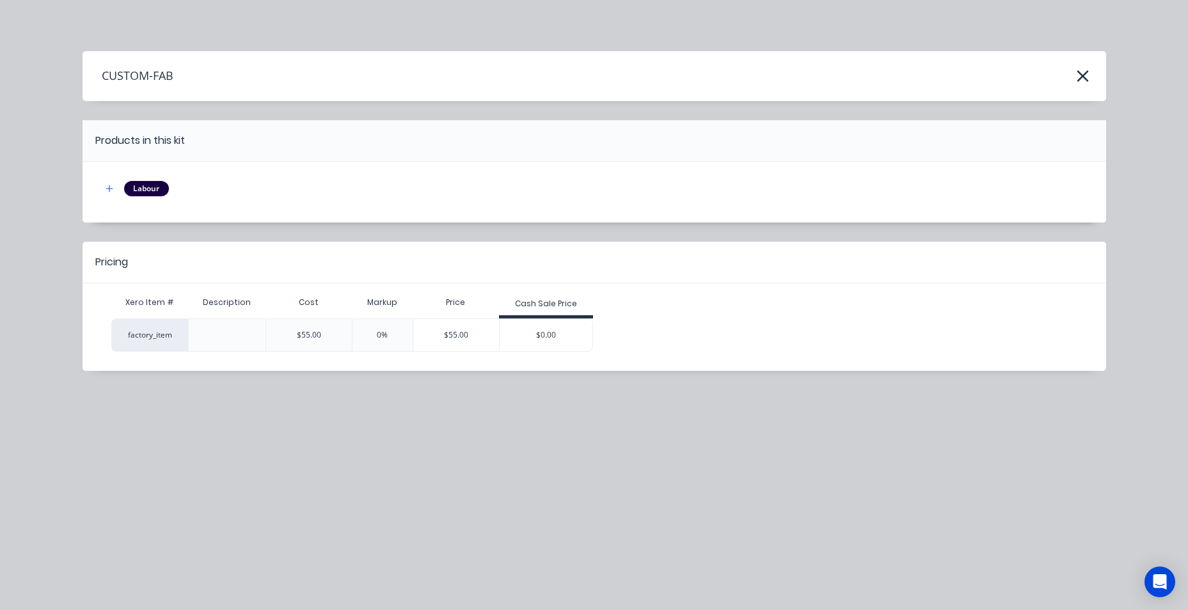
click at [546, 329] on div "$0.00" at bounding box center [546, 335] width 93 height 32
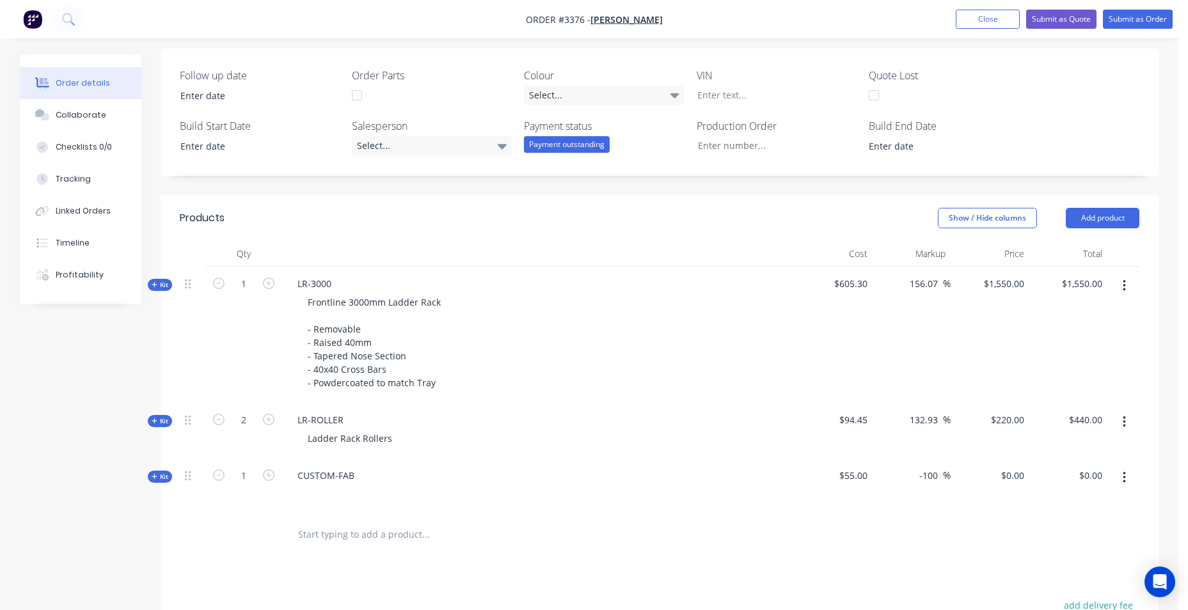
click at [1123, 484] on icon "button" at bounding box center [1124, 478] width 3 height 14
click at [1075, 516] on div "Add product to kit" at bounding box center [1078, 511] width 99 height 19
click at [1077, 562] on div "Product catalogue" at bounding box center [1078, 562] width 99 height 19
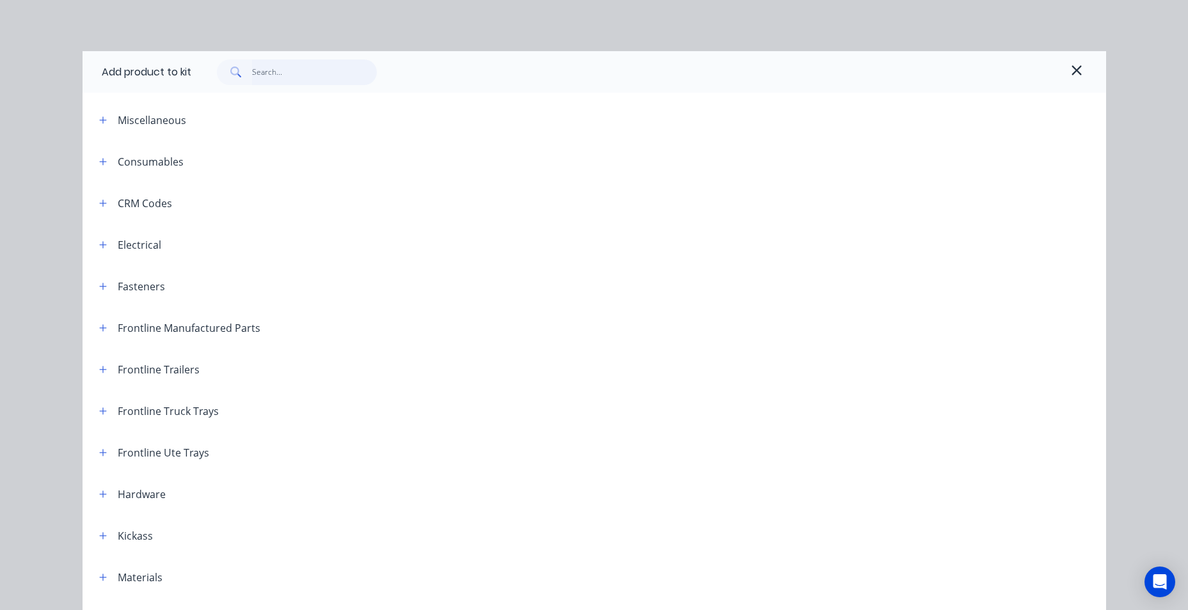
click at [277, 76] on input "text" at bounding box center [314, 73] width 125 height 26
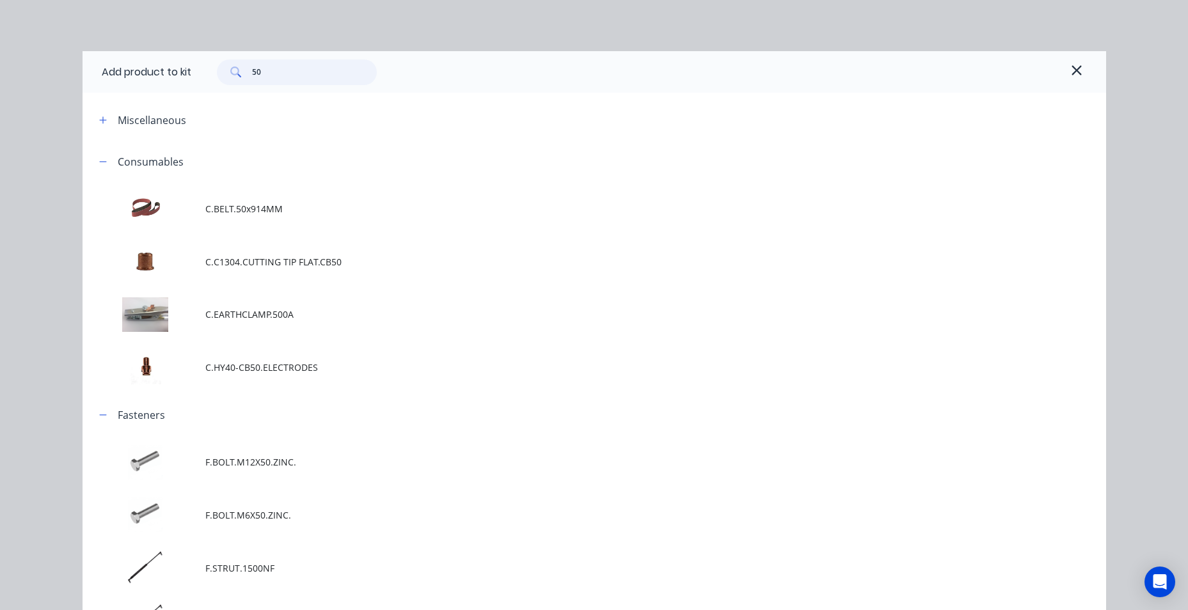
type input "5"
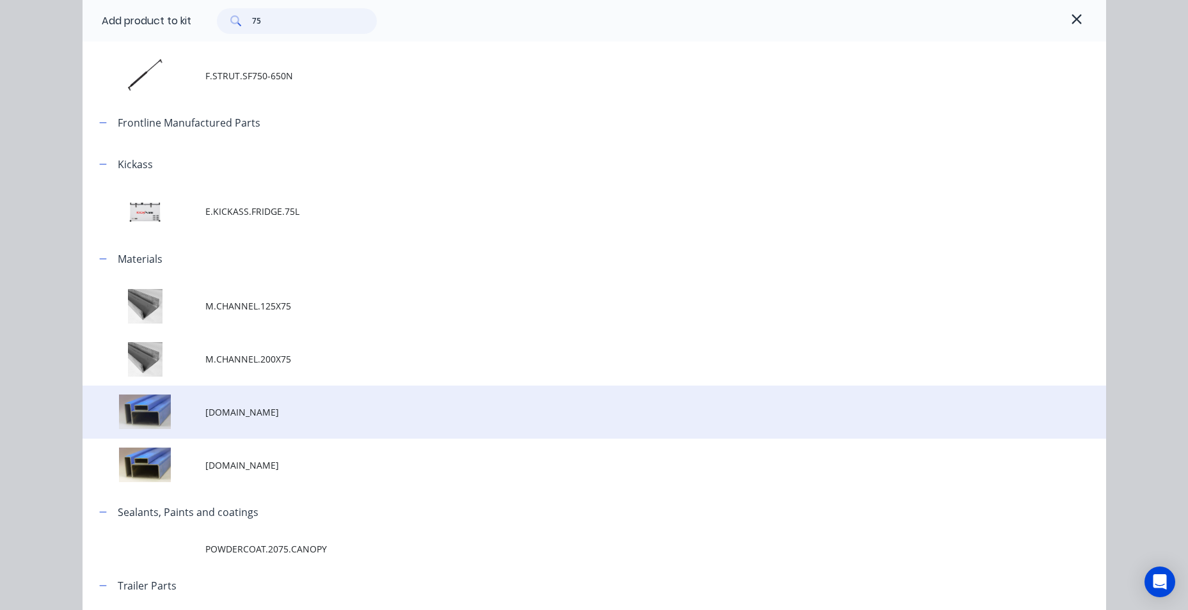
scroll to position [256, 0]
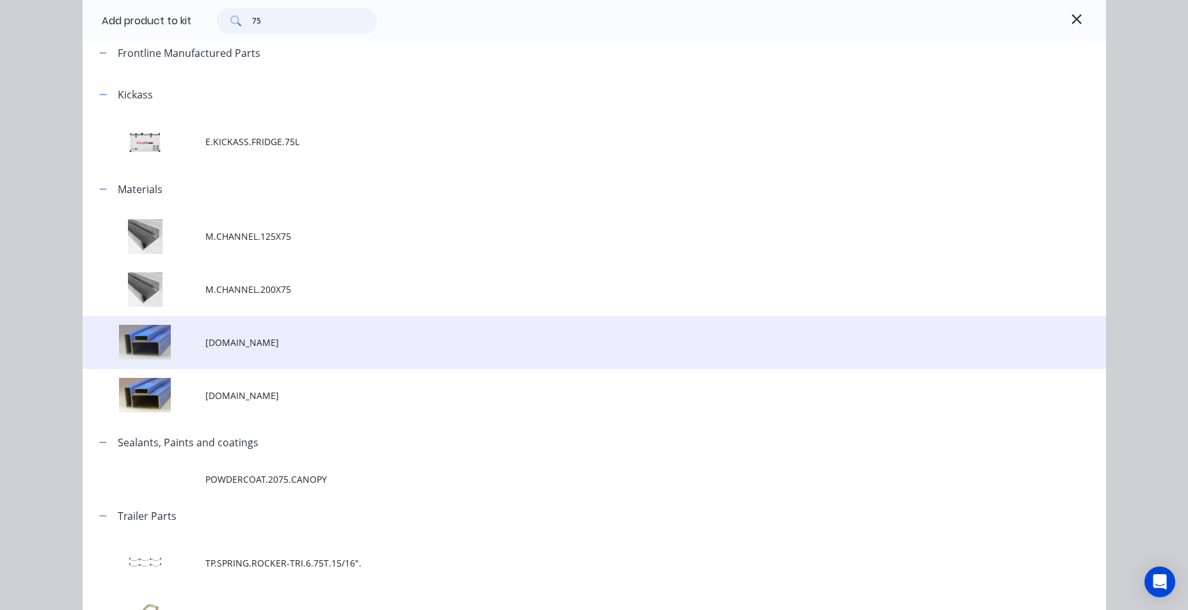
type input "75"
click at [348, 346] on span "M.RHS.75X50X2.BLUE" at bounding box center [565, 342] width 720 height 13
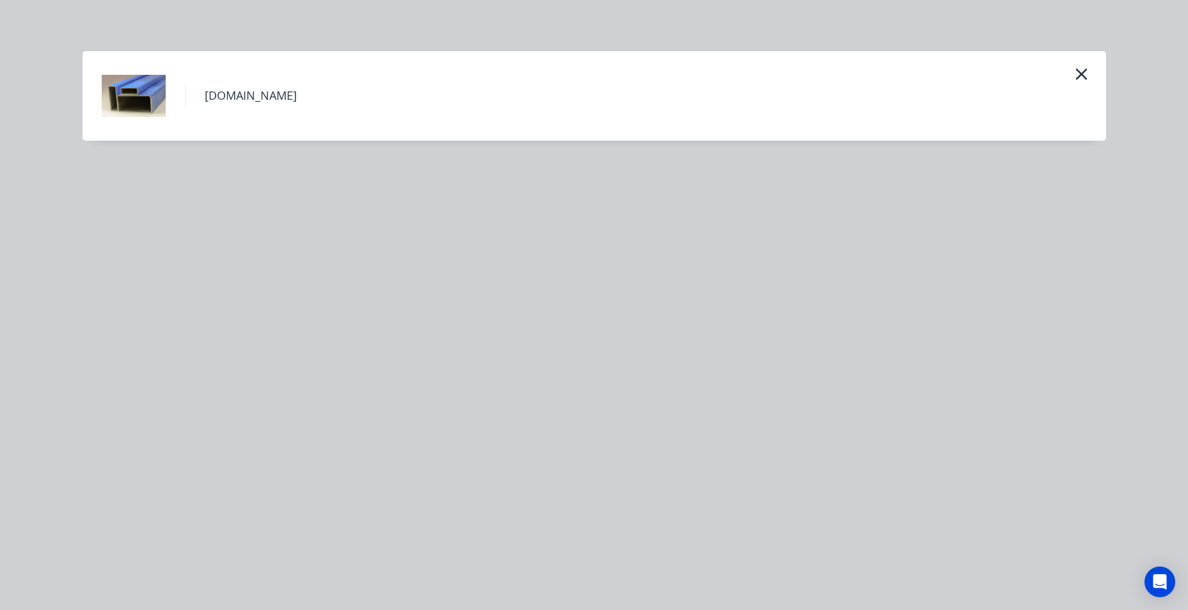
scroll to position [0, 0]
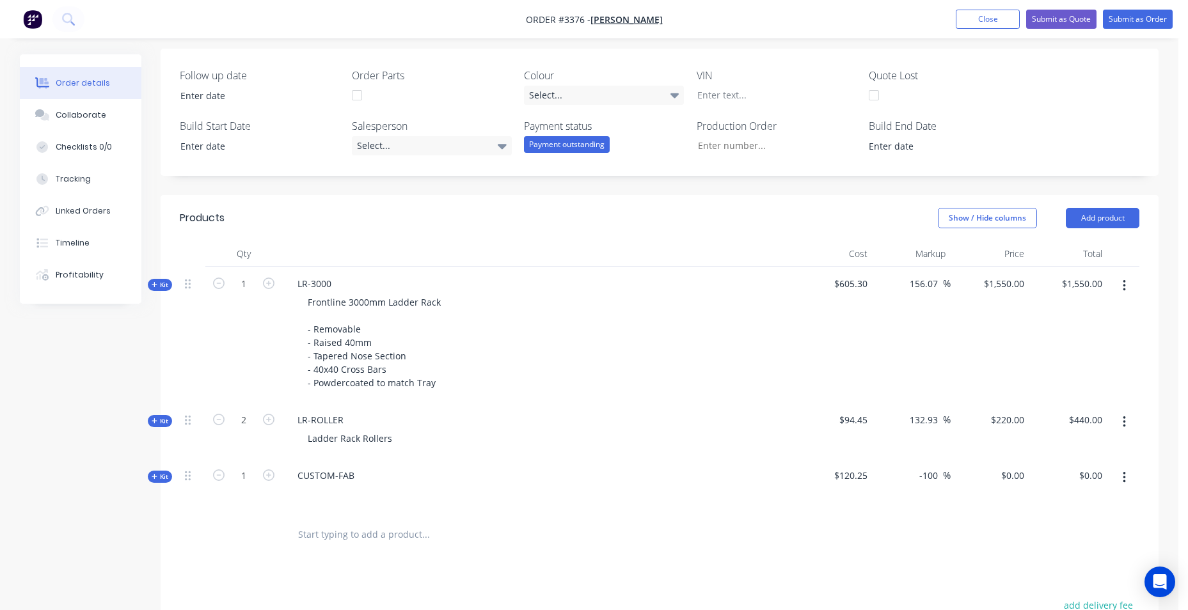
click at [166, 479] on span "Kit" at bounding box center [160, 477] width 17 height 10
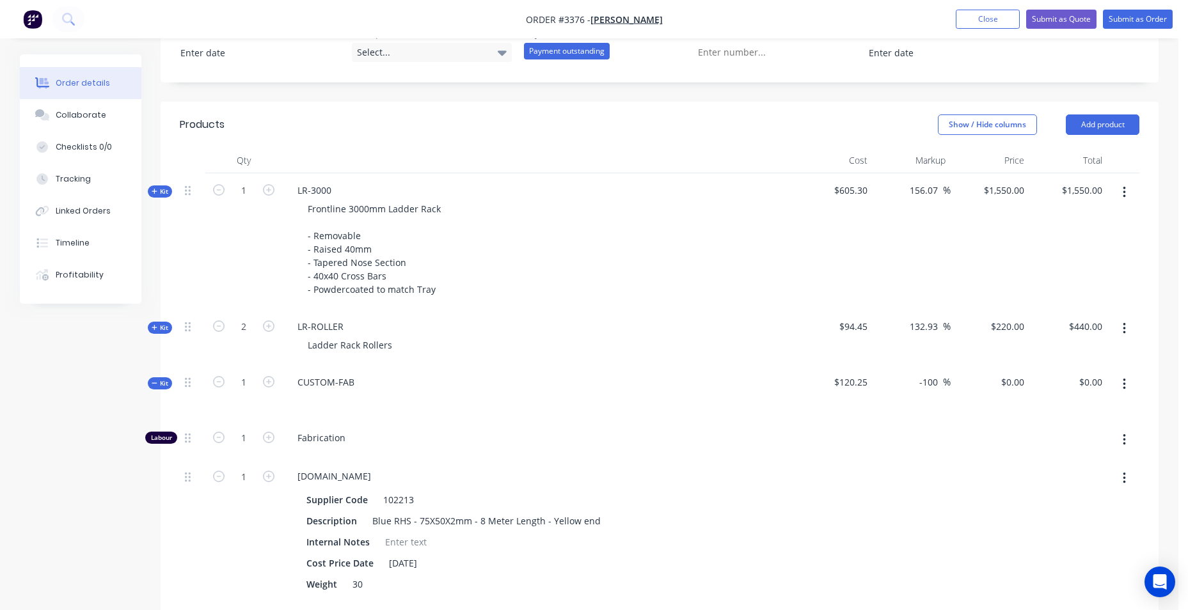
scroll to position [552, 0]
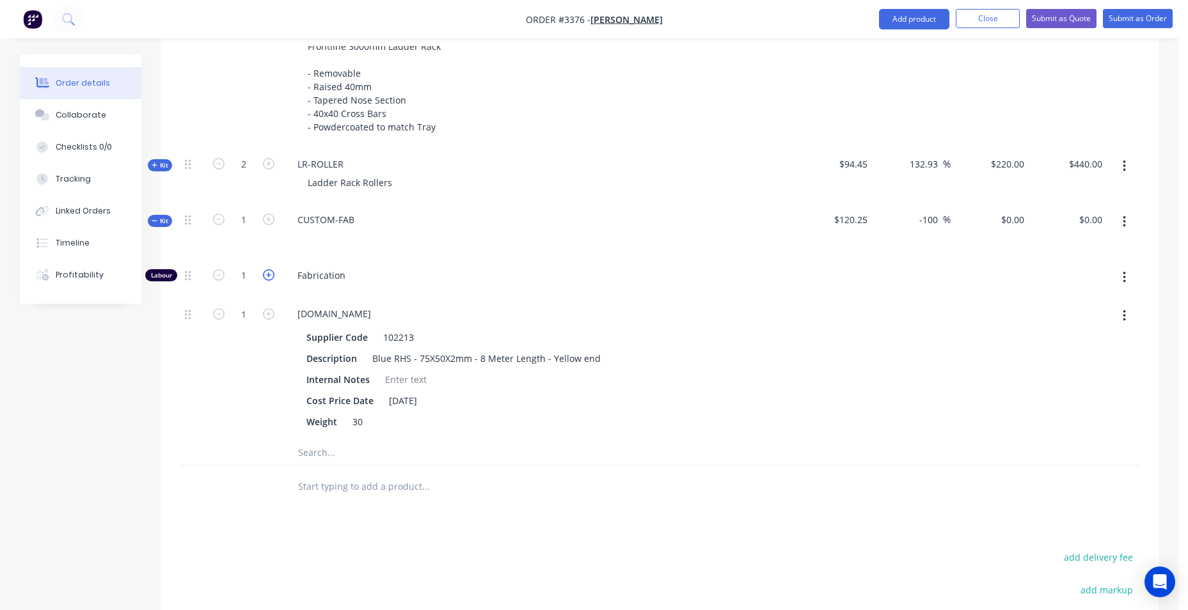
click at [266, 274] on icon "button" at bounding box center [269, 275] width 12 height 12
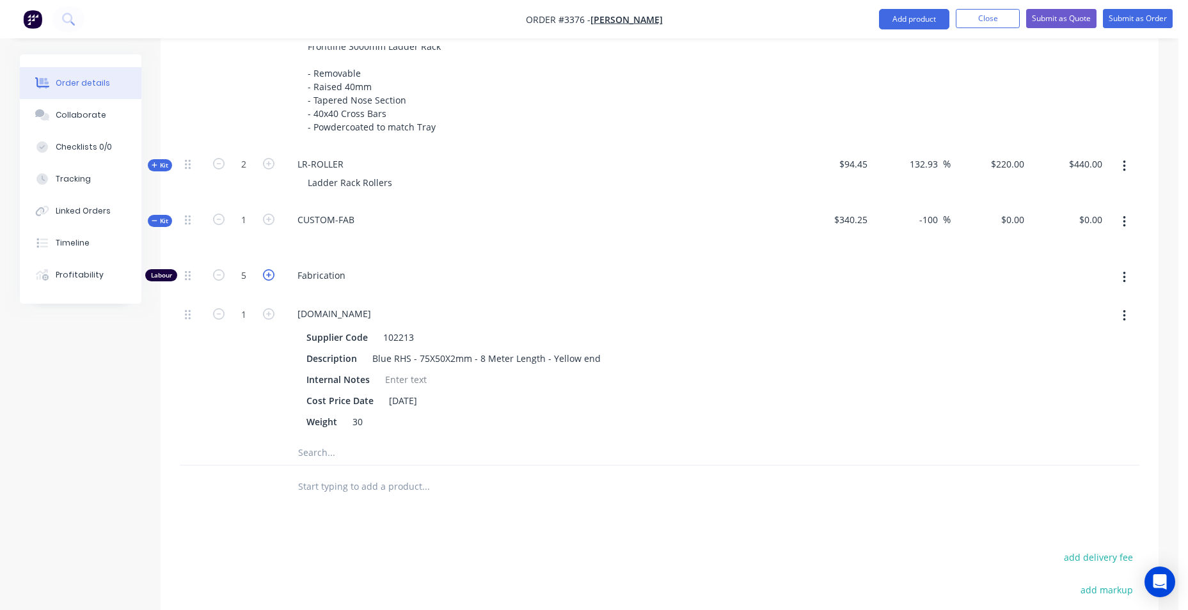
type input "6"
drag, startPoint x: 614, startPoint y: 423, endPoint x: 621, endPoint y: 411, distance: 13.2
click at [617, 422] on div "Weight 30" at bounding box center [535, 422] width 468 height 19
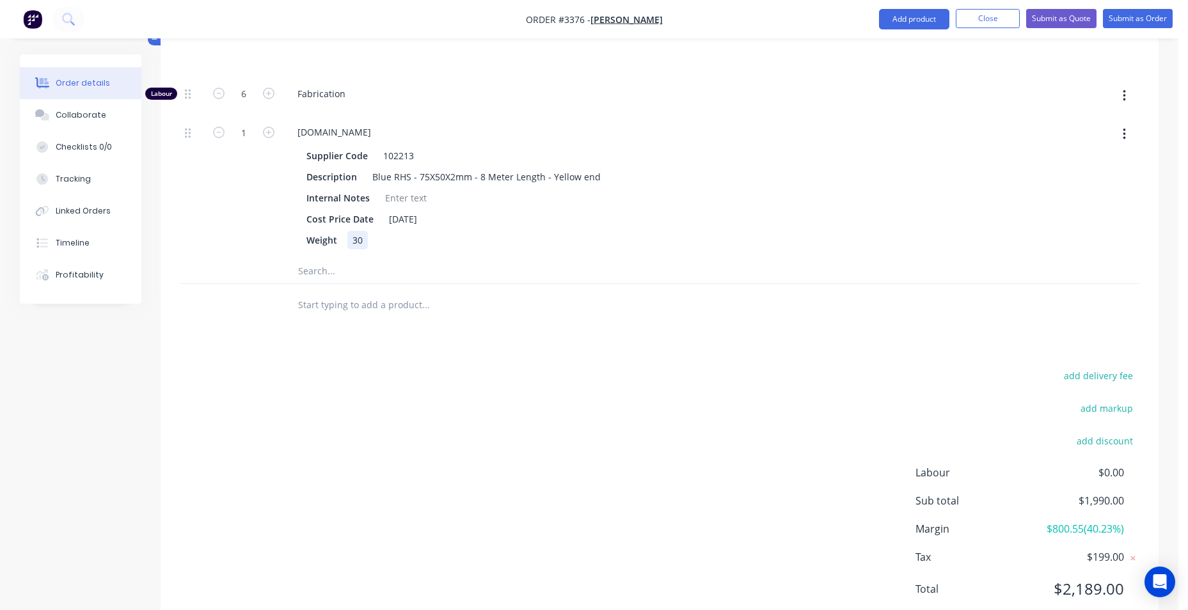
scroll to position [711, 0]
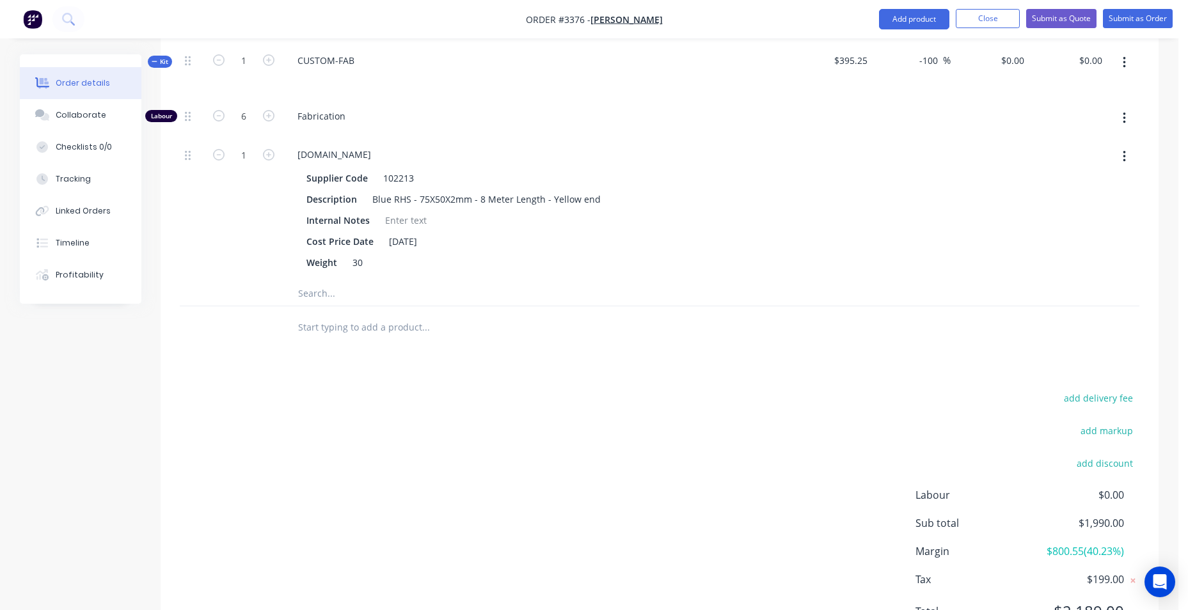
click at [623, 413] on div "add delivery fee add markup add discount Labour $0.00 Sub total $1,990.00 Margi…" at bounding box center [660, 512] width 960 height 247
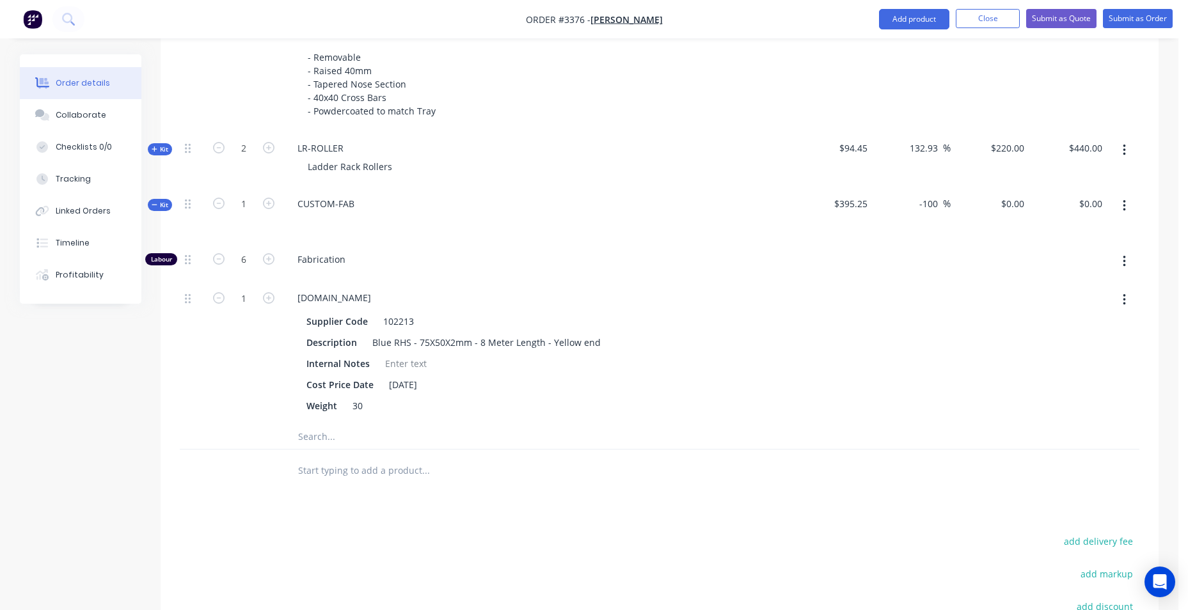
scroll to position [455, 0]
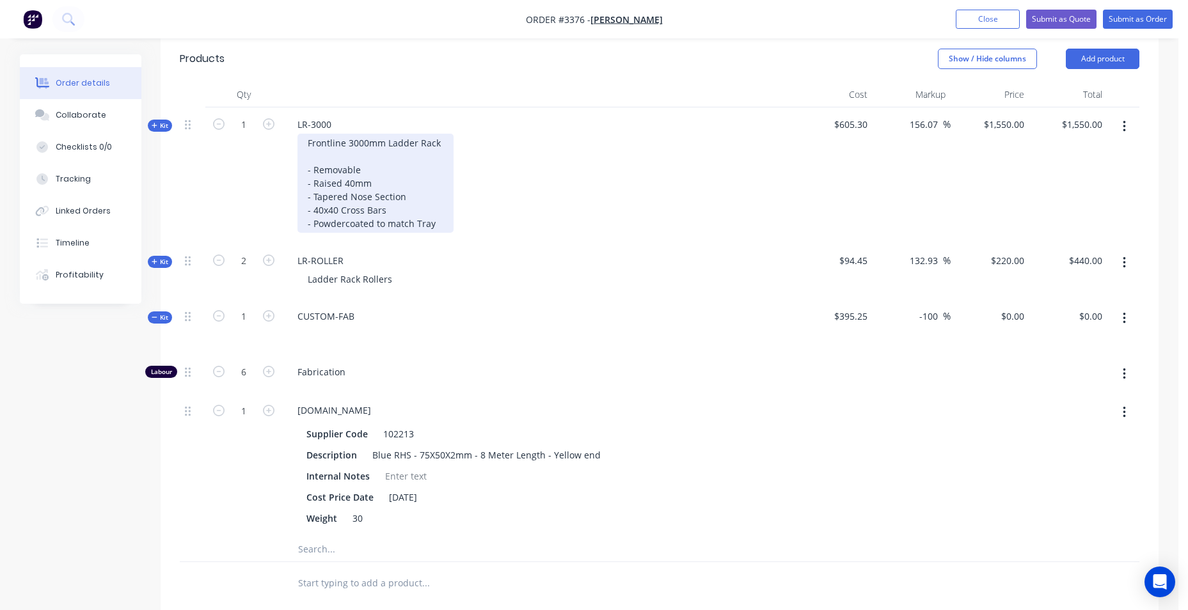
click at [406, 147] on div "Frontline 3000mm Ladder Rack - Removable - Raised 40mm - Tapered Nose Section -…" at bounding box center [376, 183] width 156 height 99
click at [445, 140] on div "Frontline 3000mm Ladder Rack - Removable - Raised 40mm - Tapered Nose Section -…" at bounding box center [376, 183] width 156 height 99
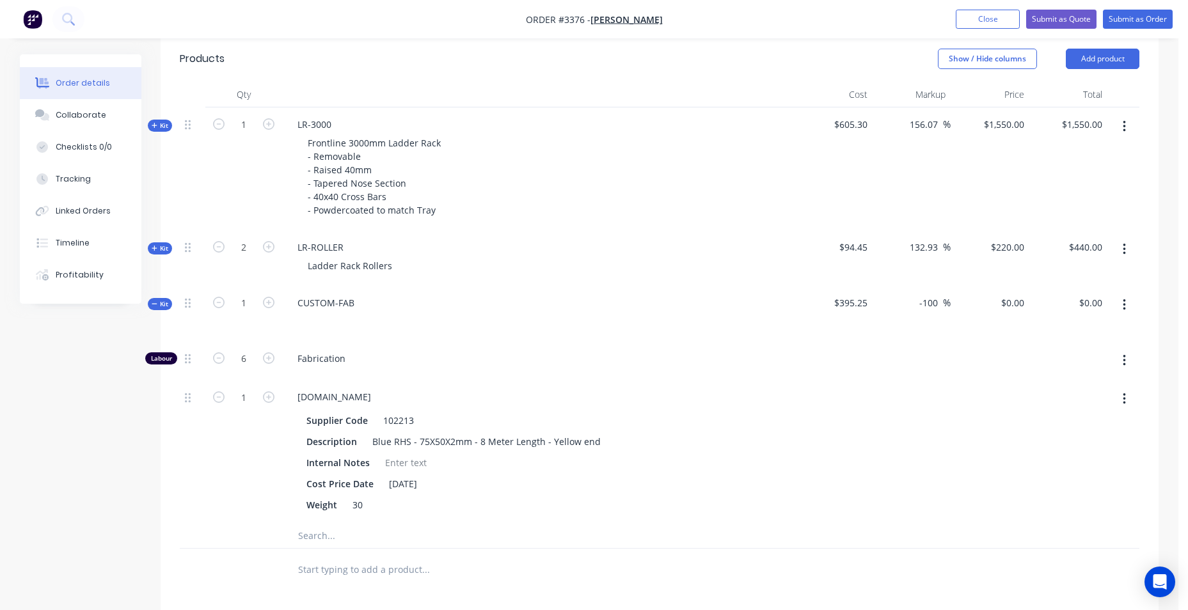
click at [158, 128] on span "Kit" at bounding box center [160, 126] width 17 height 10
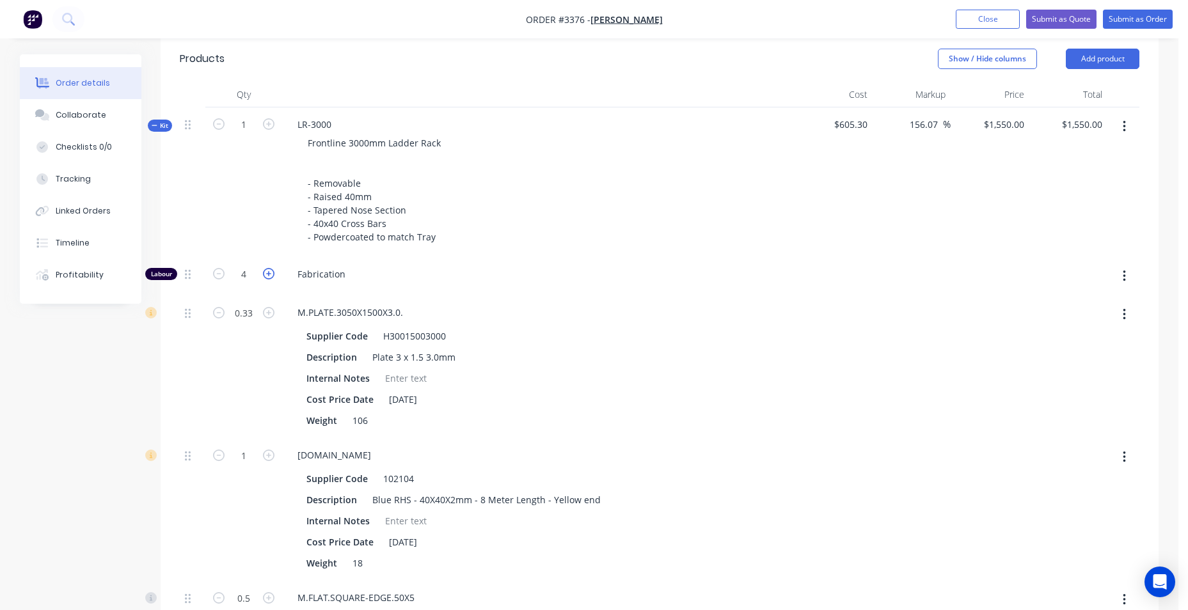
click at [269, 273] on icon "button" at bounding box center [269, 274] width 12 height 12
type input "$1,690.8393"
type input "$1,690.84"
type input "5"
click at [269, 273] on icon "button" at bounding box center [269, 274] width 12 height 12
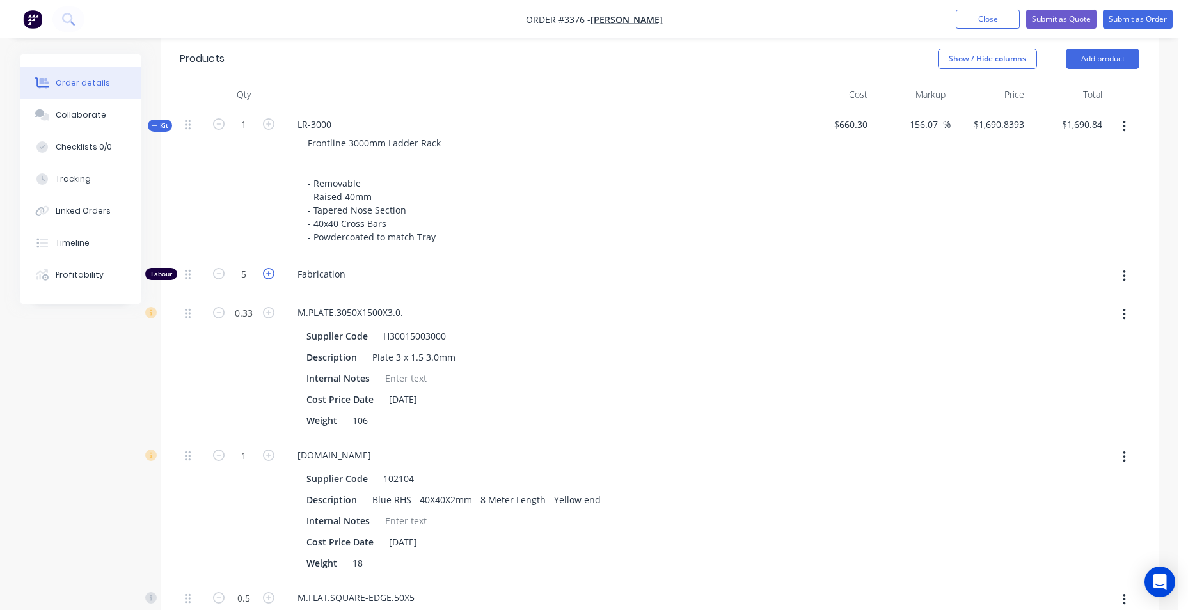
type input "$1,831.6785"
type input "$1,831.68"
type input "6"
click at [158, 127] on span "Kit" at bounding box center [160, 126] width 17 height 10
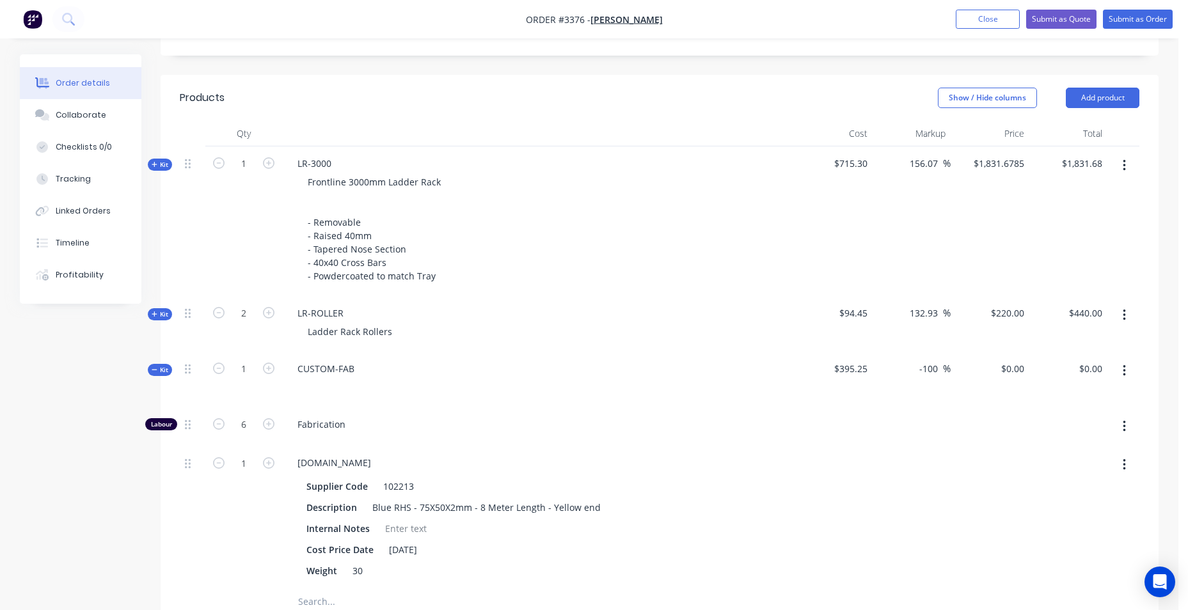
scroll to position [404, 0]
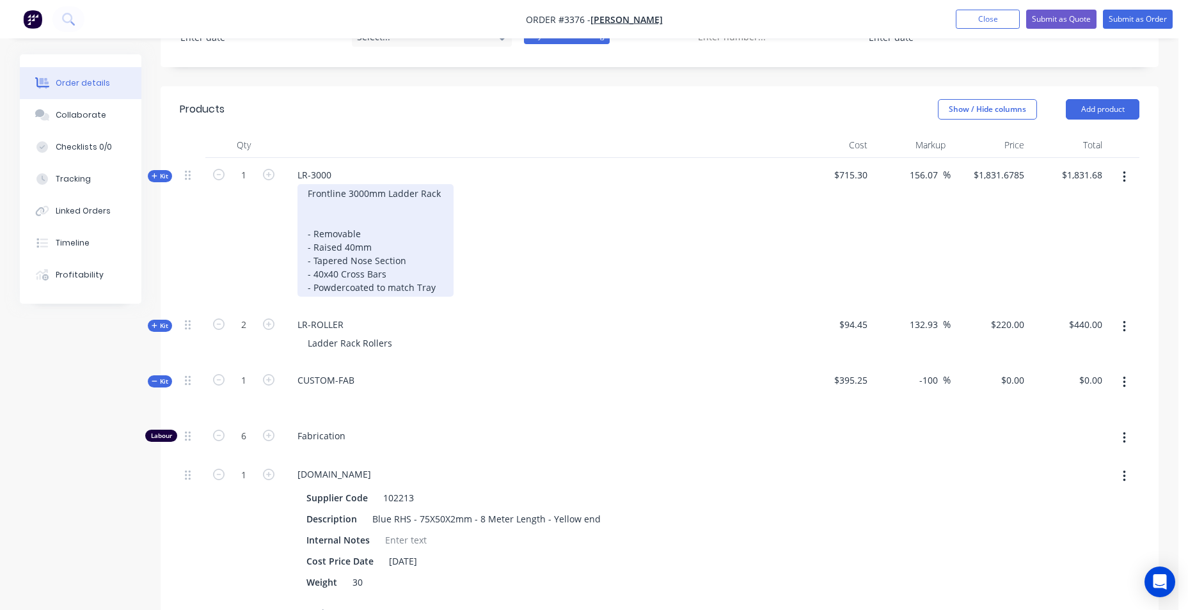
click at [324, 203] on div "Frontline 3000mm Ladder Rack - Removable - Raised 40mm - Tapered Nose Section -…" at bounding box center [376, 240] width 156 height 113
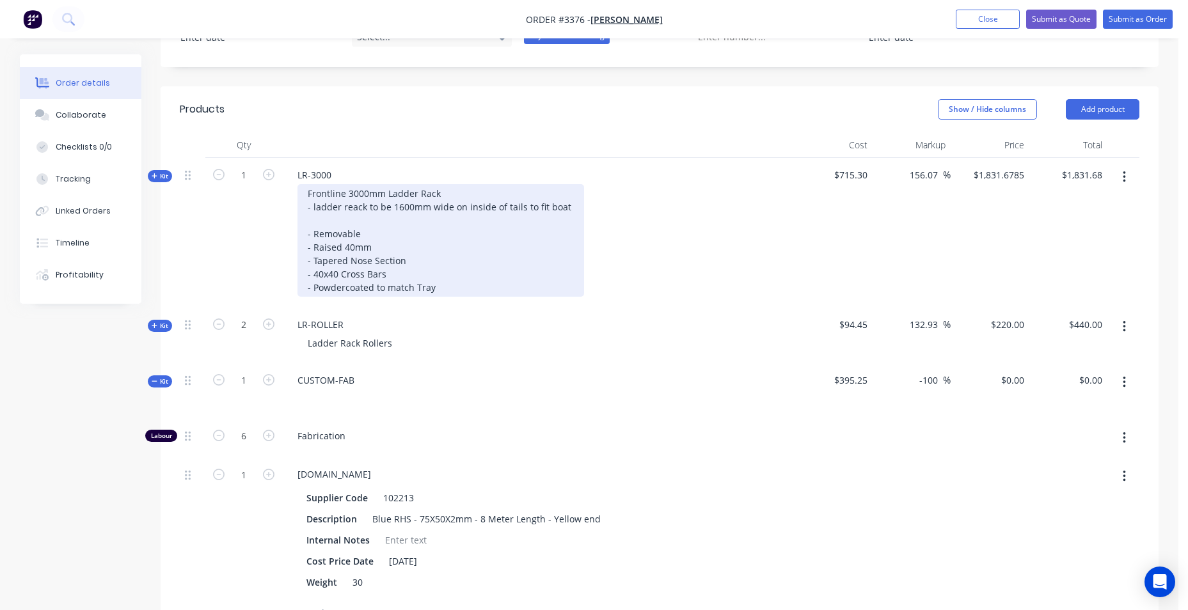
drag, startPoint x: 331, startPoint y: 212, endPoint x: 379, endPoint y: 200, distance: 49.5
click at [379, 200] on div "Frontline 3000mm Ladder Rack - ladder reack to be 1600mm wide on inside of tail…" at bounding box center [441, 240] width 287 height 113
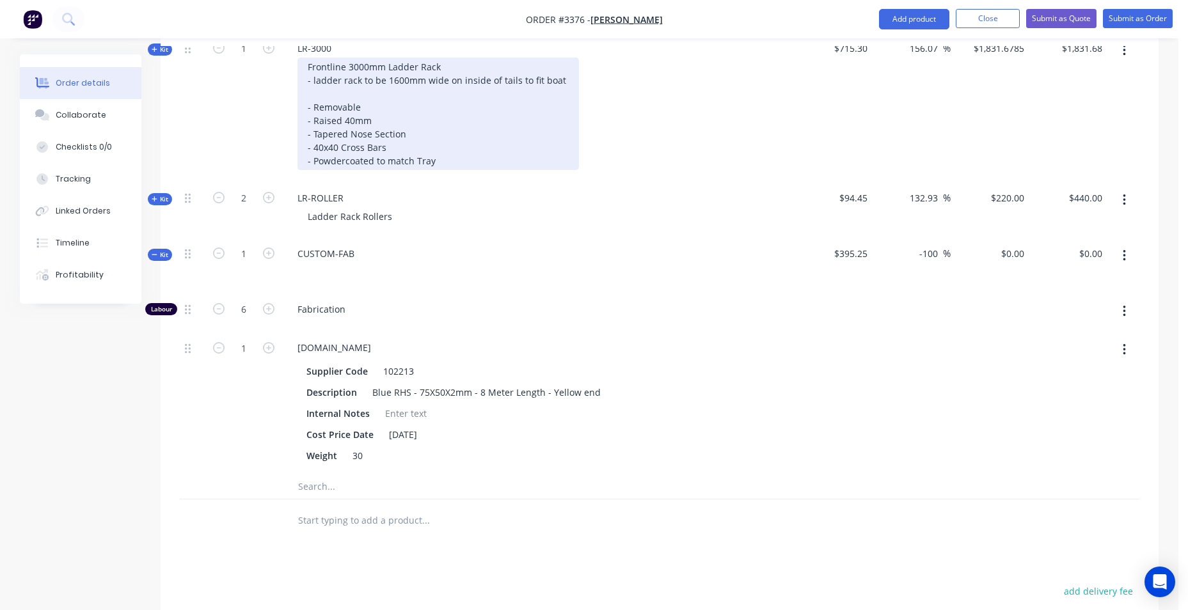
scroll to position [532, 0]
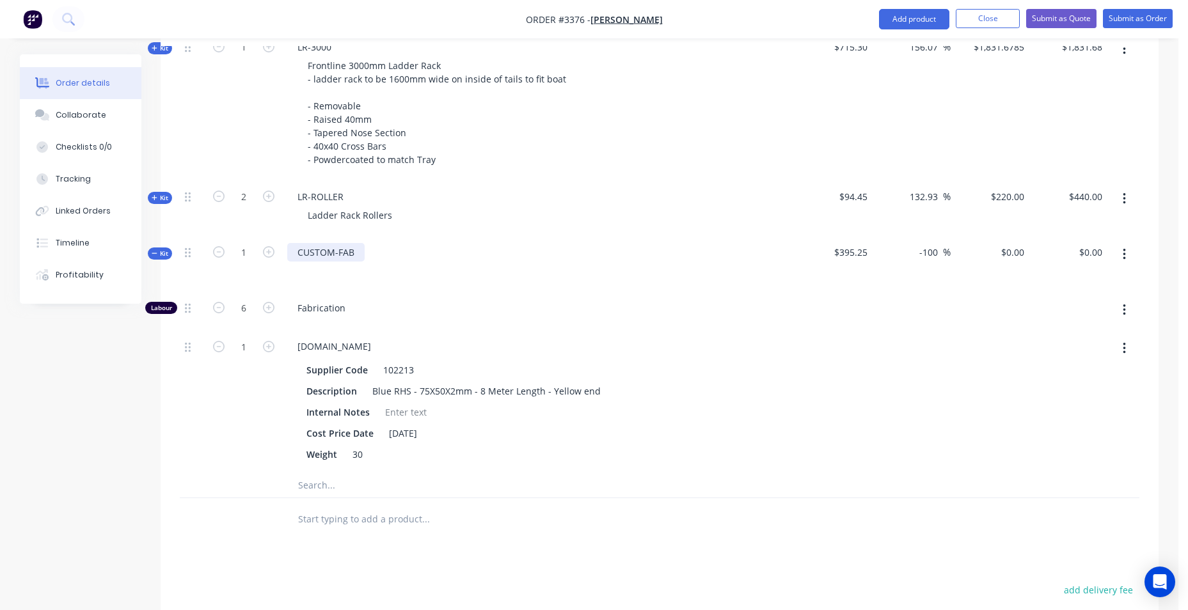
click at [352, 258] on div "CUSTOM-FAB" at bounding box center [325, 252] width 77 height 19
click at [148, 255] on div "Kit" at bounding box center [160, 254] width 24 height 12
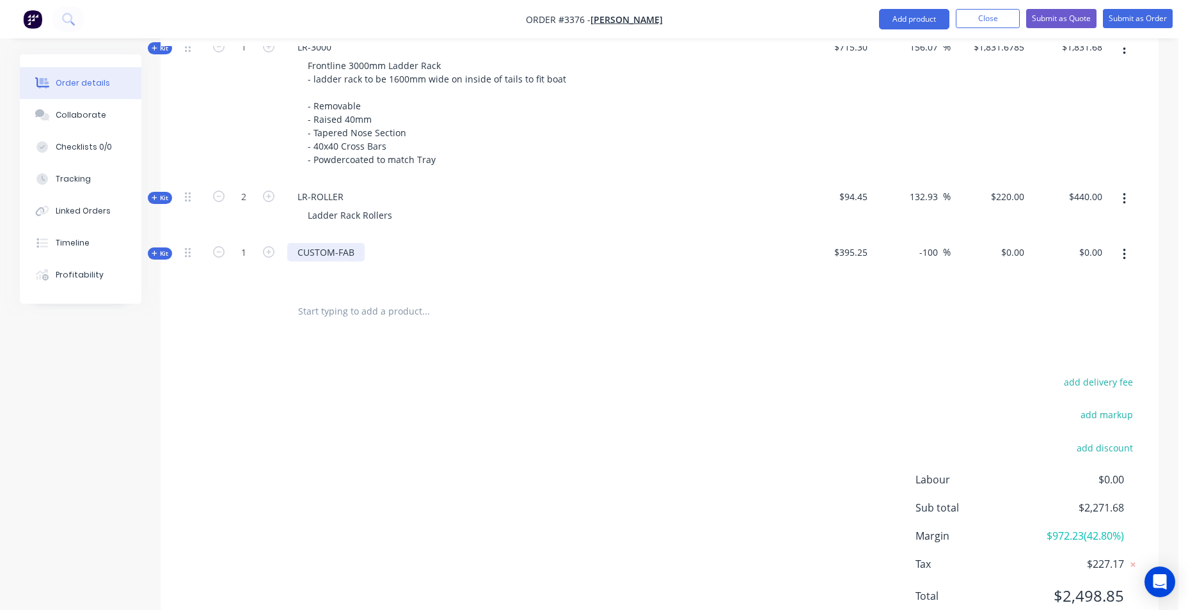
click at [356, 255] on div "CUSTOM-FAB" at bounding box center [325, 252] width 77 height 19
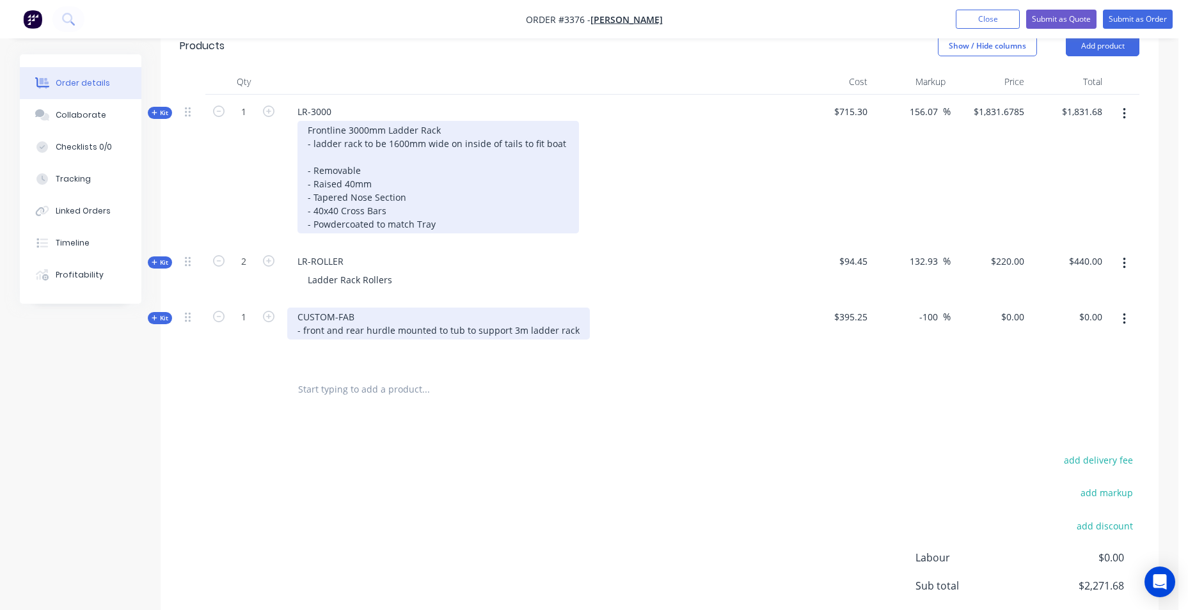
scroll to position [340, 0]
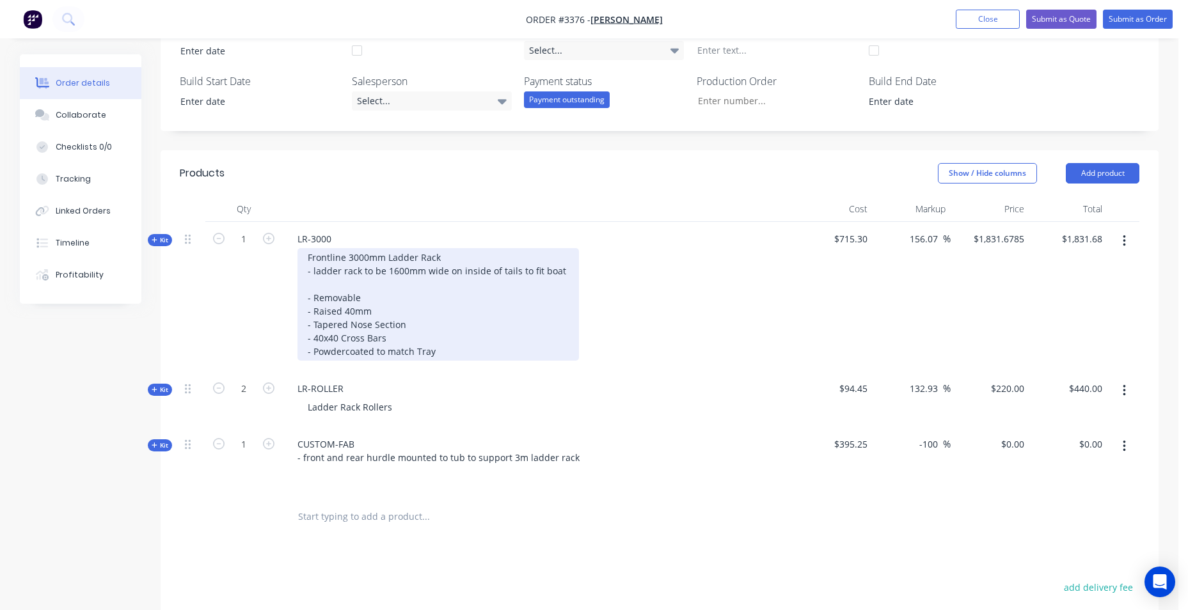
click at [308, 260] on div "Frontline 3000mm Ladder Rack - ladder rack to be 1600mm wide on inside of tails…" at bounding box center [439, 304] width 282 height 113
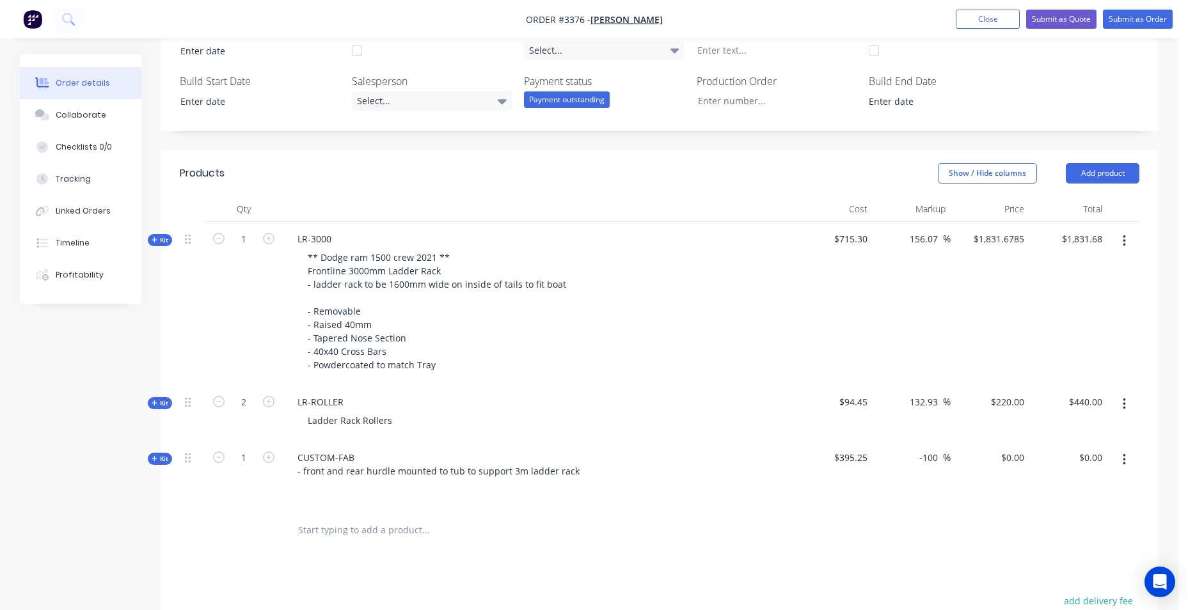
click at [715, 310] on div "** Dodge ram 1500 crew 2021 ** Frontline 3000mm Ladder Rack - ladder rack to be…" at bounding box center [538, 311] width 502 height 126
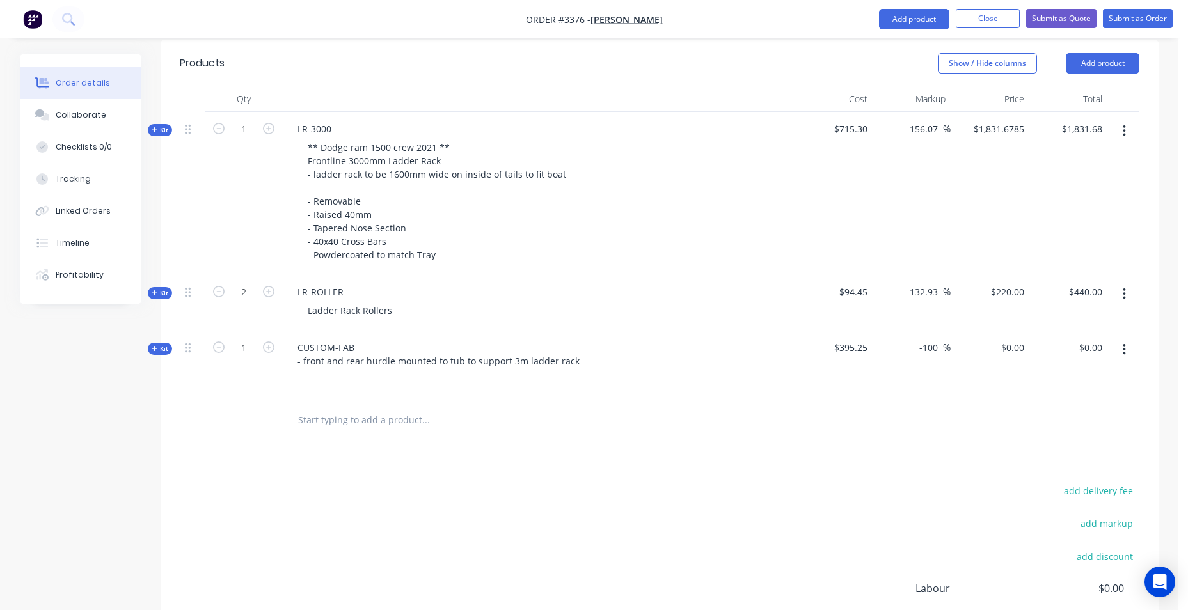
scroll to position [596, 0]
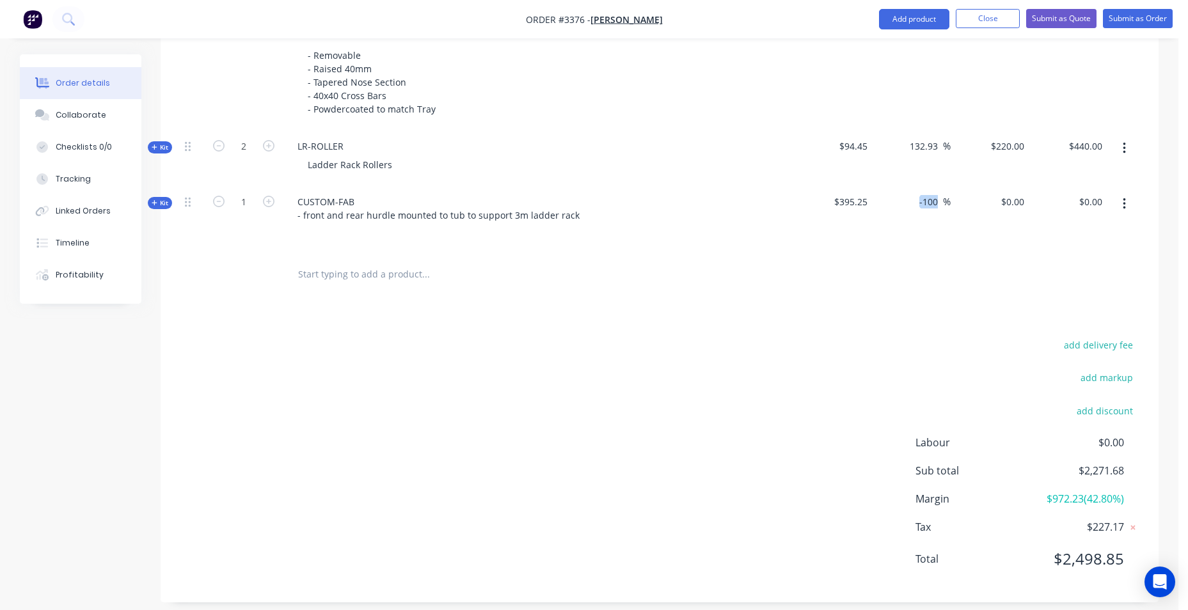
drag, startPoint x: 945, startPoint y: 201, endPoint x: 888, endPoint y: 203, distance: 57.0
click at [888, 203] on div "-100 -100 %" at bounding box center [912, 219] width 79 height 69
drag, startPoint x: 888, startPoint y: 203, endPoint x: 869, endPoint y: 276, distance: 75.3
click at [836, 312] on div "Products Show / Hide columns Add product Qty Cost Markup Price Total Kit 1 LR-3…" at bounding box center [660, 248] width 998 height 708
click at [927, 197] on input "-100" at bounding box center [930, 202] width 25 height 19
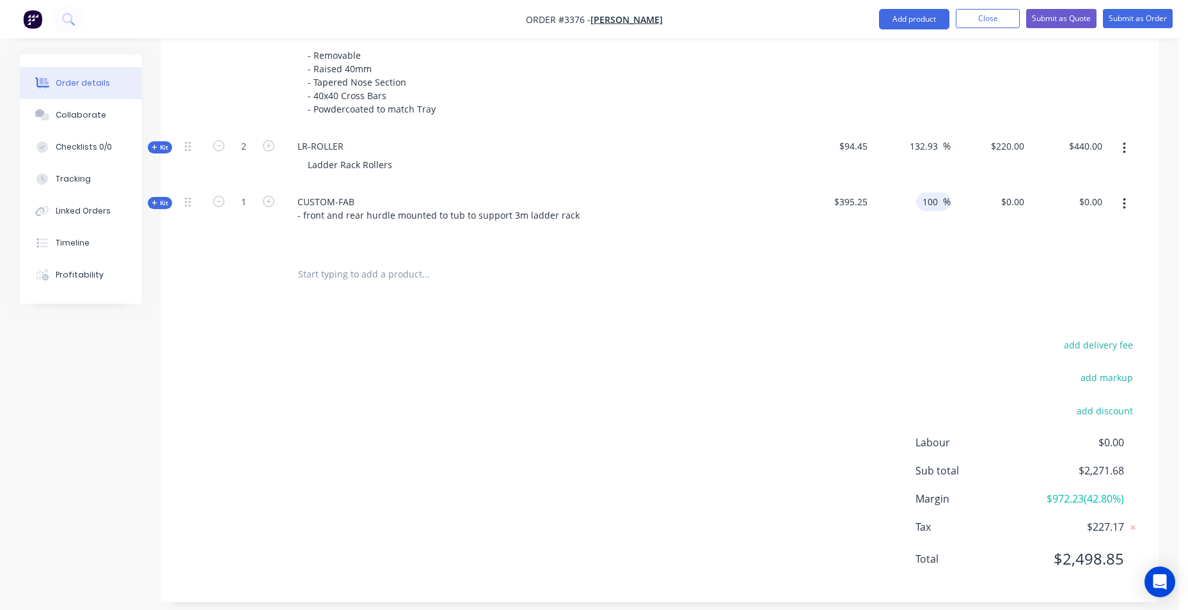
type input "100"
click at [826, 305] on div "Products Show / Hide columns Add product Qty Cost Markup Price Total Kit 1 LR-3…" at bounding box center [660, 248] width 998 height 708
type input "$790.50"
click at [163, 205] on span "Kit" at bounding box center [160, 203] width 17 height 10
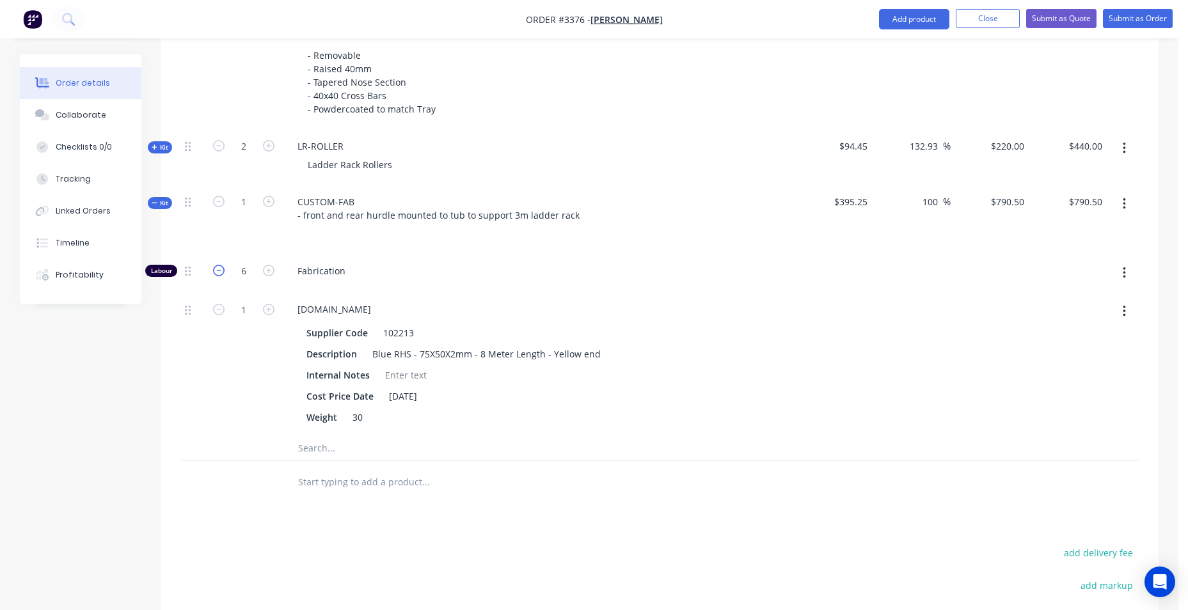
click at [214, 274] on icon "button" at bounding box center [219, 271] width 12 height 12
type input "$680.50"
type input "5"
click at [216, 274] on icon "button" at bounding box center [219, 271] width 12 height 12
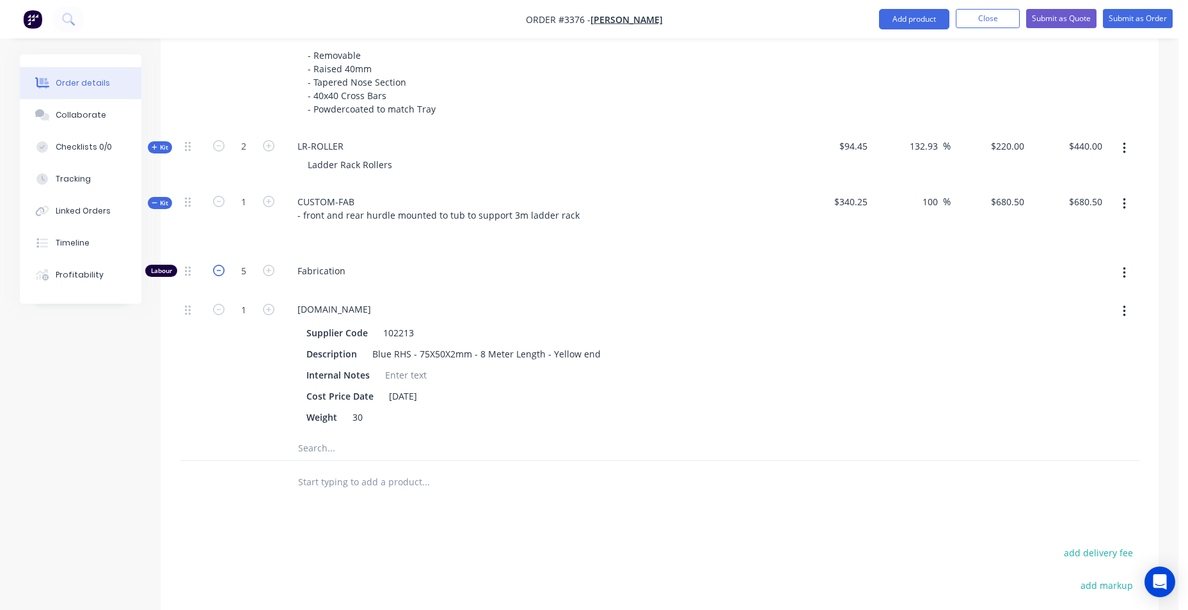
type input "$570.50"
type input "4"
click at [823, 307] on div at bounding box center [833, 363] width 79 height 143
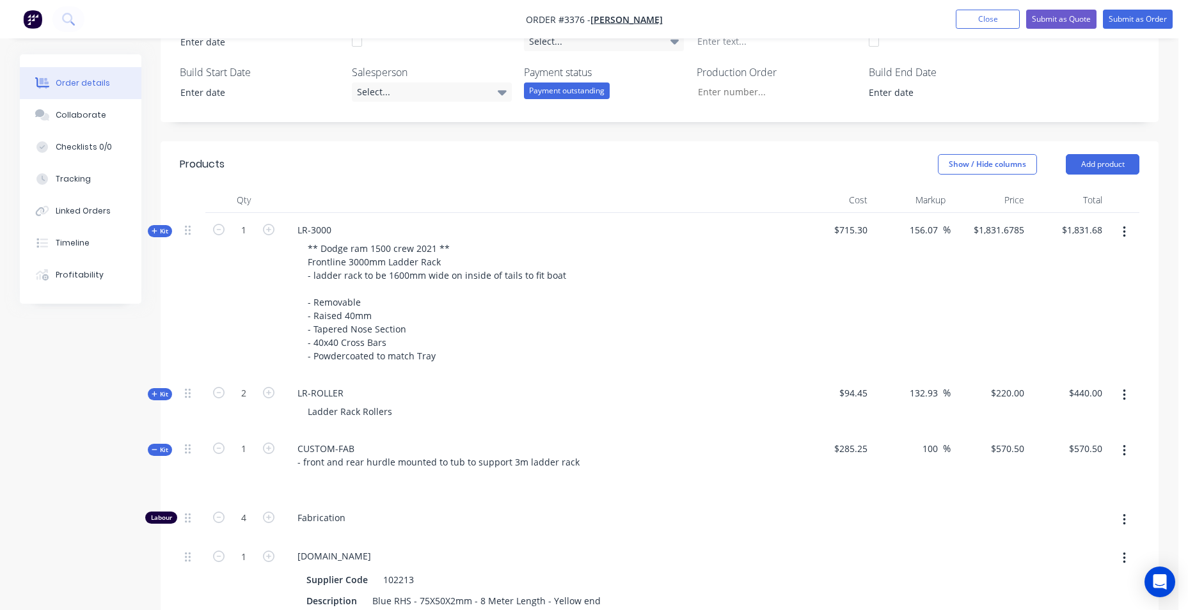
scroll to position [340, 0]
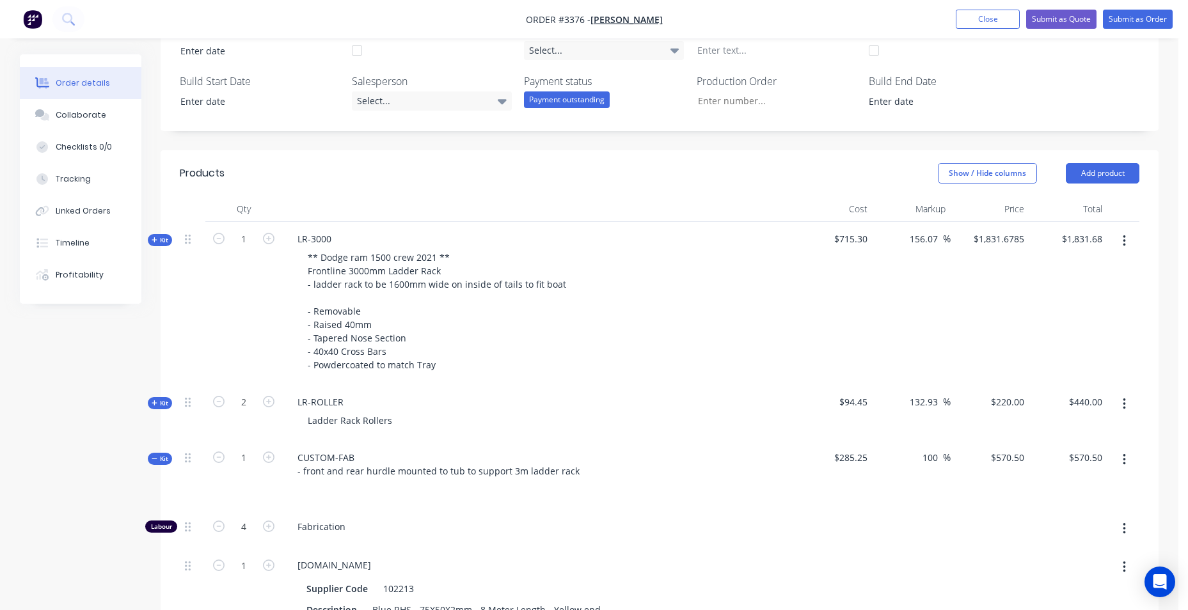
click at [179, 239] on div "Qty Cost Markup Price Total Kit 1 LR-3000 ** Dodge ram 1500 crew 2021 ** Frontl…" at bounding box center [660, 477] width 998 height 563
click at [186, 239] on icon at bounding box center [188, 240] width 6 height 10
click at [150, 240] on div "Kit" at bounding box center [160, 240] width 24 height 12
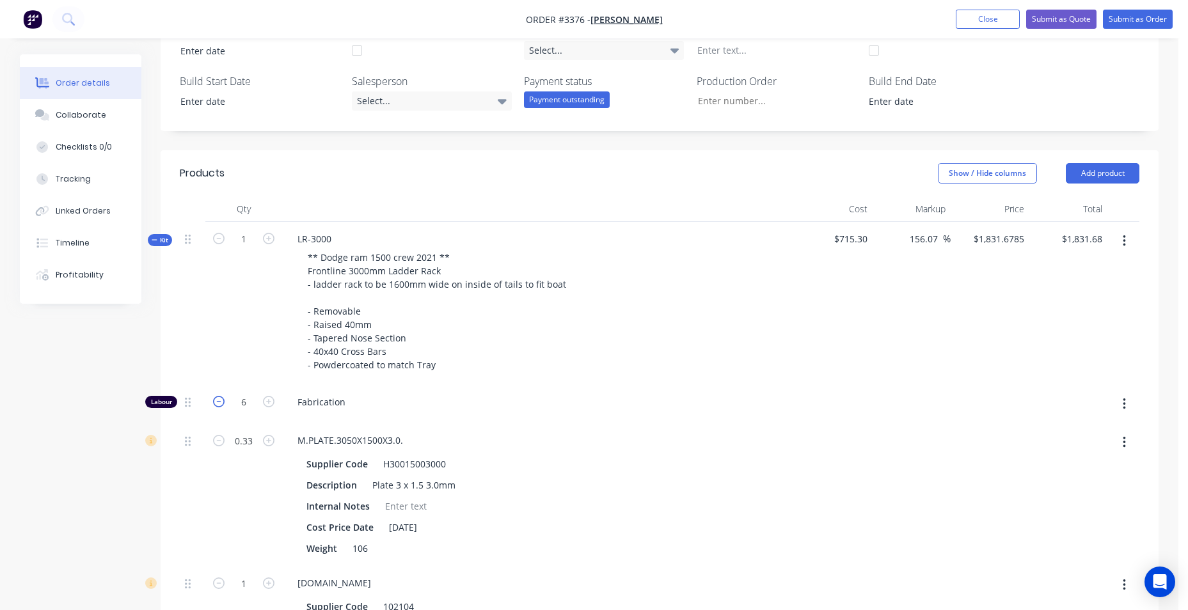
click at [220, 401] on icon "button" at bounding box center [219, 402] width 12 height 12
type input "$1,690.8393"
type input "$1,690.84"
type input "5"
click at [220, 401] on icon "button" at bounding box center [219, 402] width 12 height 12
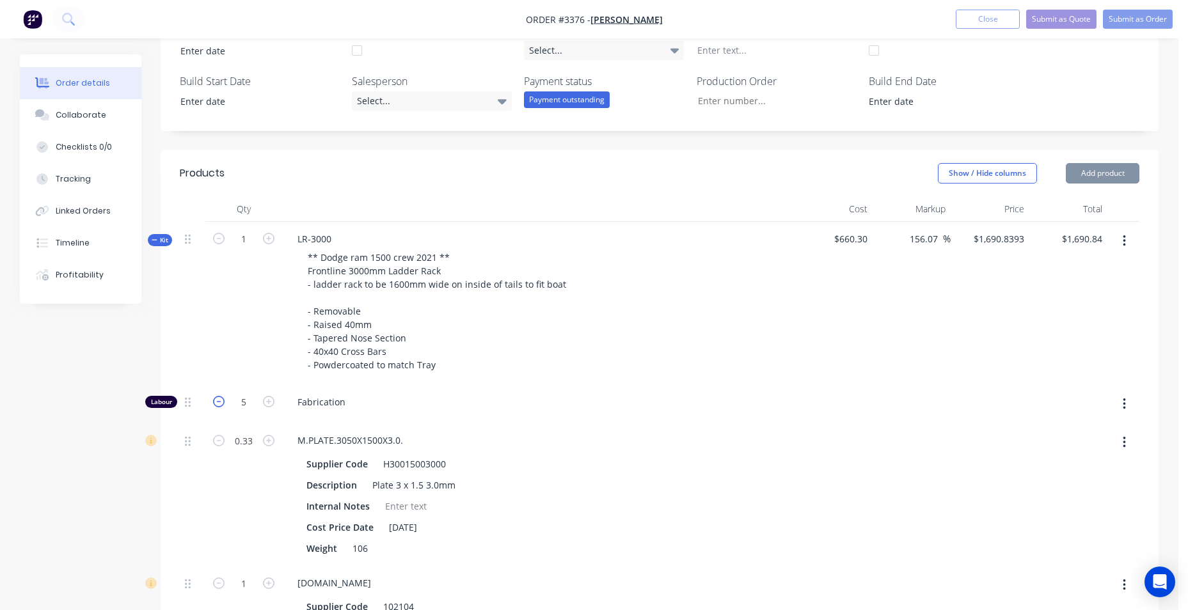
type input "$1,550.00"
type input "4"
click at [681, 171] on div "Show / Hide columns Add product" at bounding box center [762, 173] width 756 height 20
click at [153, 242] on icon at bounding box center [155, 240] width 6 height 6
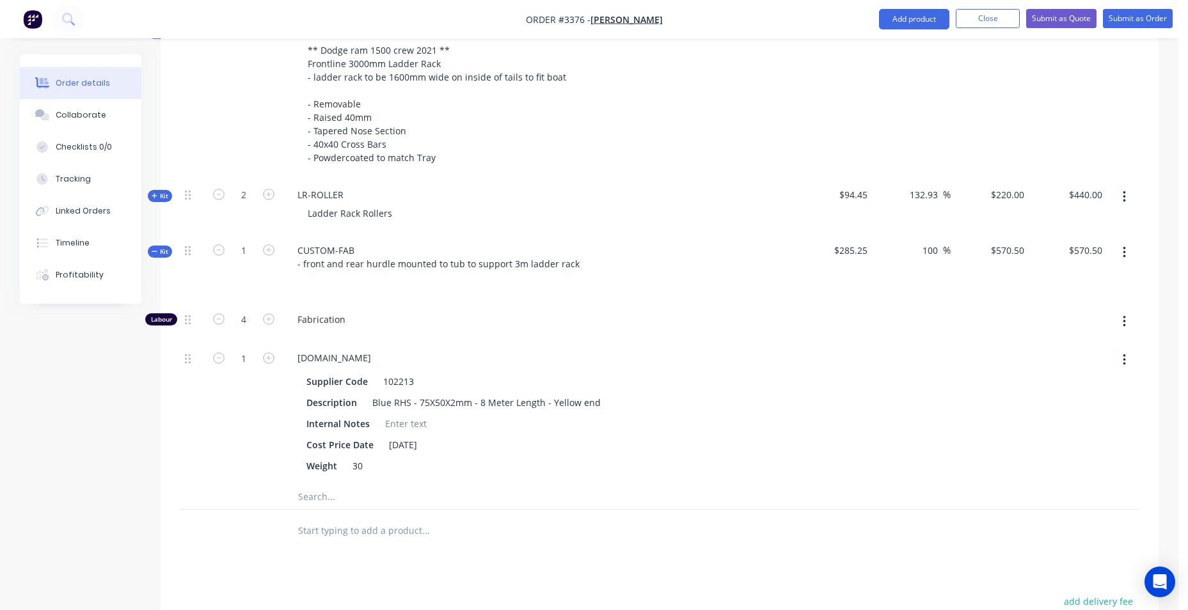
scroll to position [596, 0]
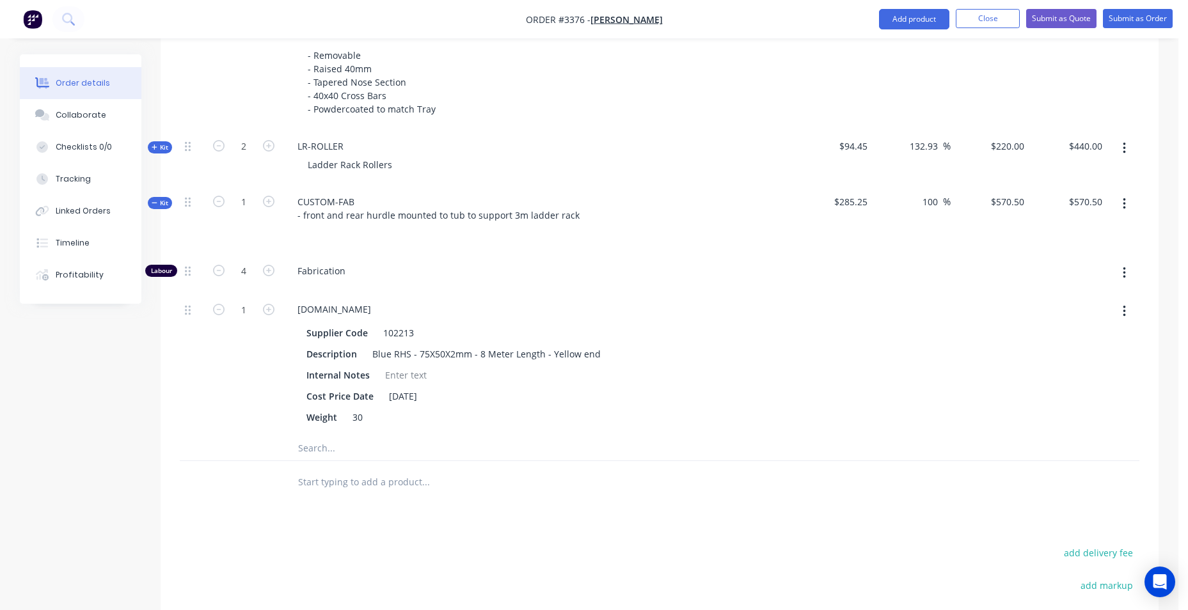
click at [151, 200] on div "Kit" at bounding box center [160, 203] width 24 height 12
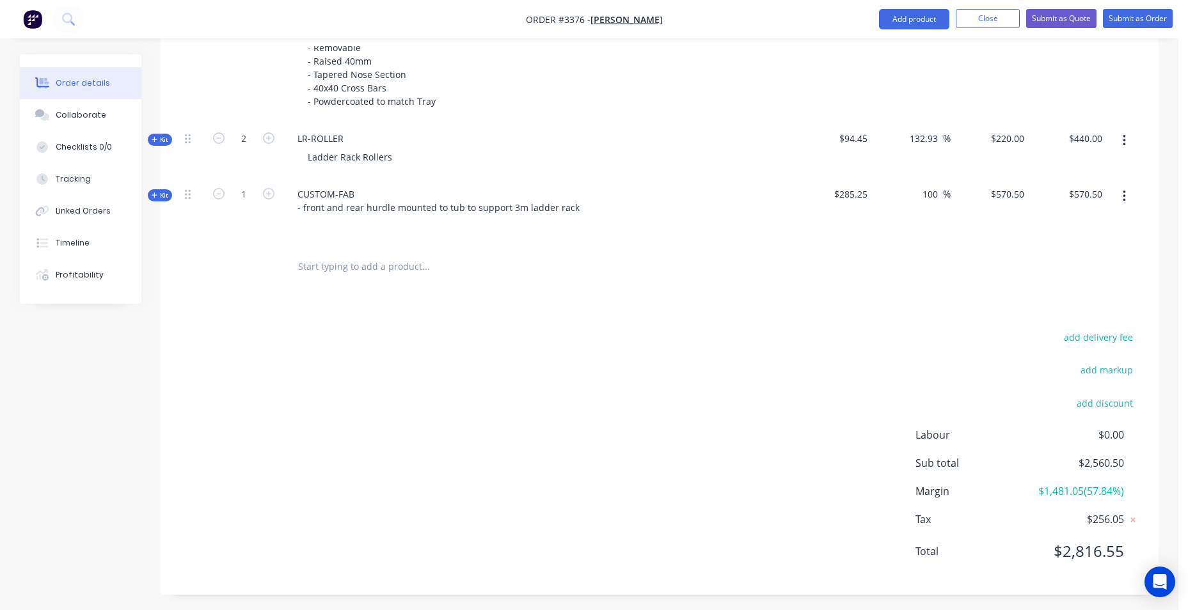
scroll to position [608, 0]
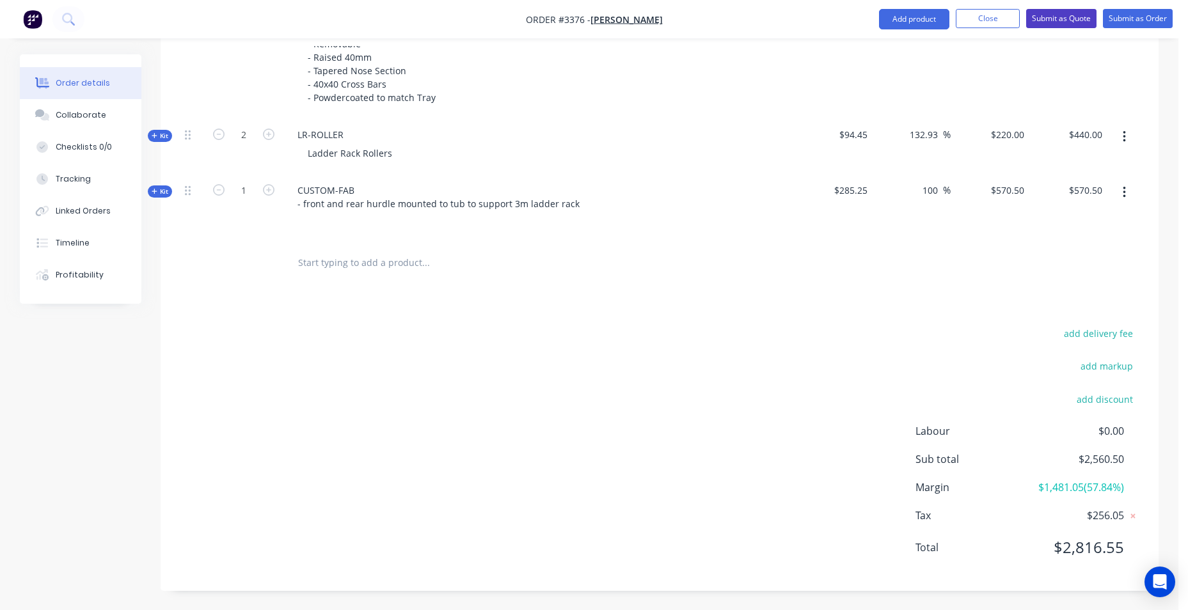
click at [1076, 23] on button "Submit as Quote" at bounding box center [1061, 18] width 70 height 19
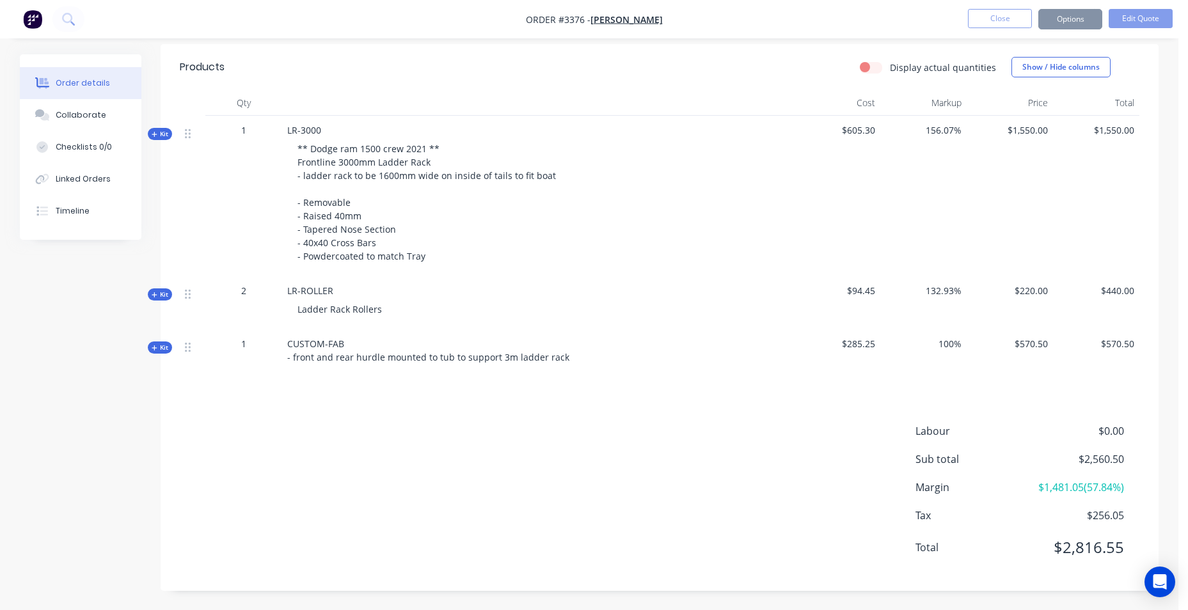
scroll to position [0, 0]
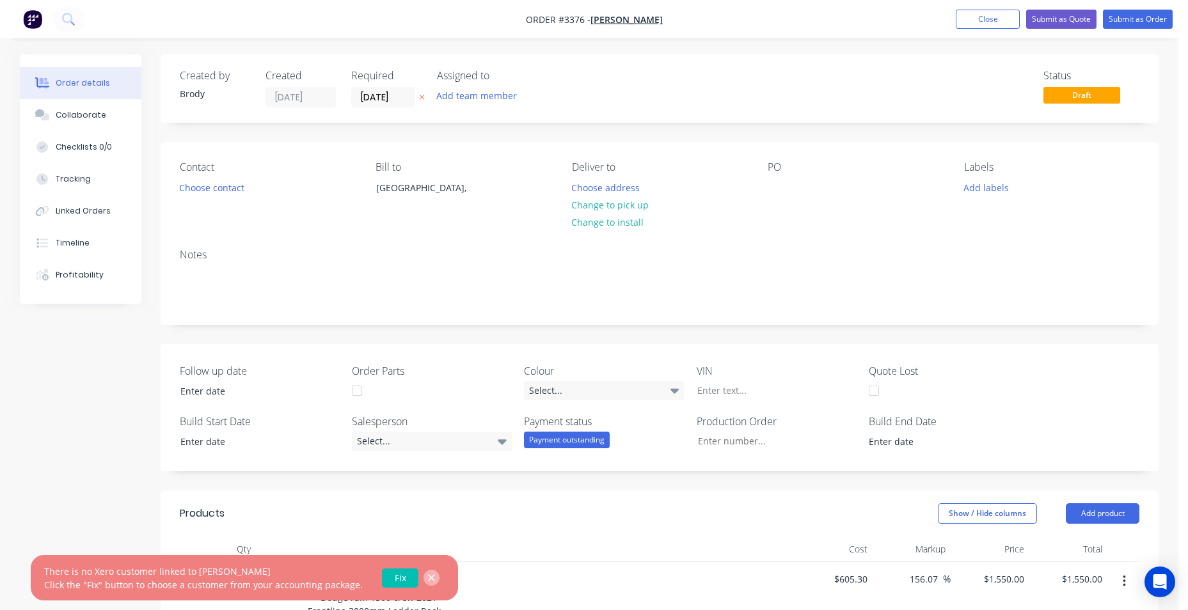
click at [427, 576] on icon "button" at bounding box center [431, 579] width 8 height 12
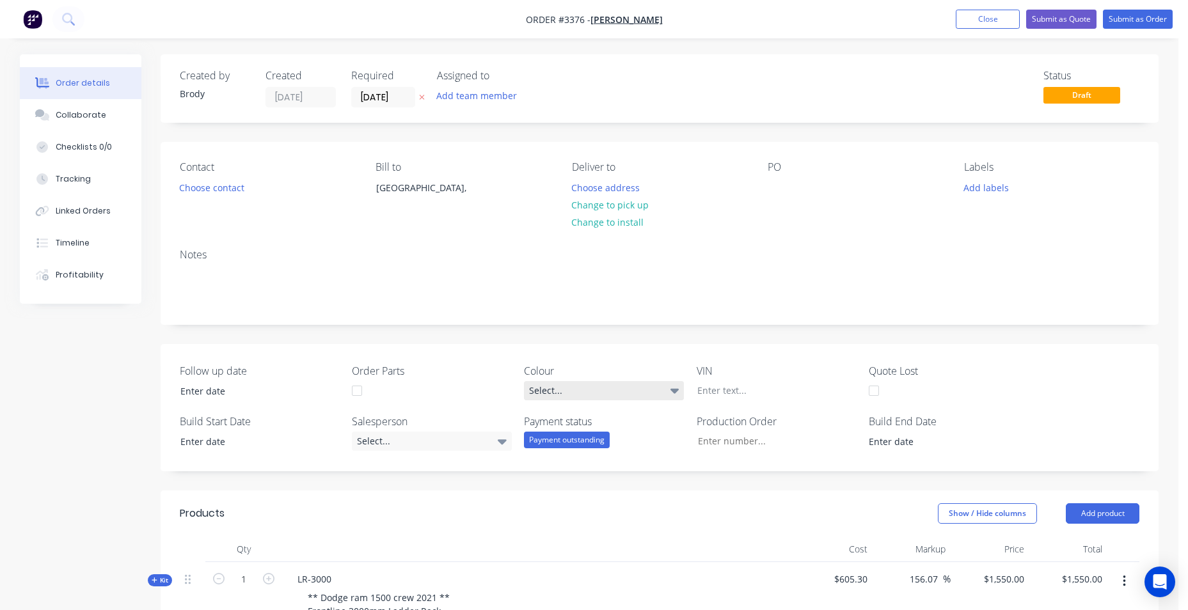
drag, startPoint x: 629, startPoint y: 385, endPoint x: 616, endPoint y: 397, distance: 17.6
click at [629, 386] on div "Select..." at bounding box center [604, 390] width 160 height 19
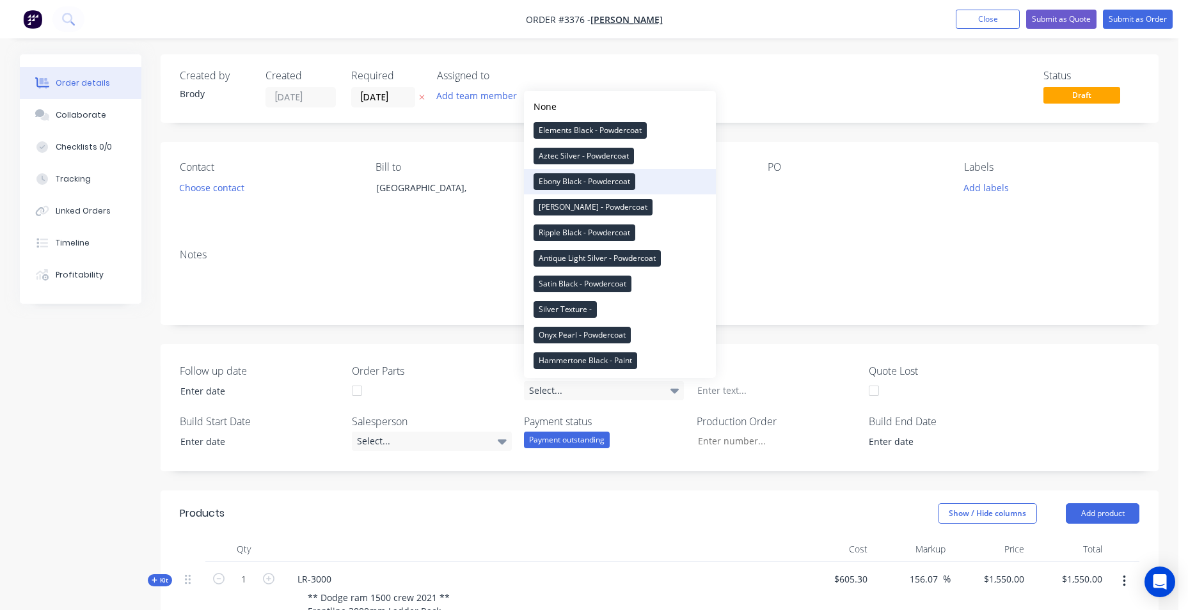
click at [585, 179] on div "Ebony Black - Powdercoat" at bounding box center [585, 181] width 102 height 17
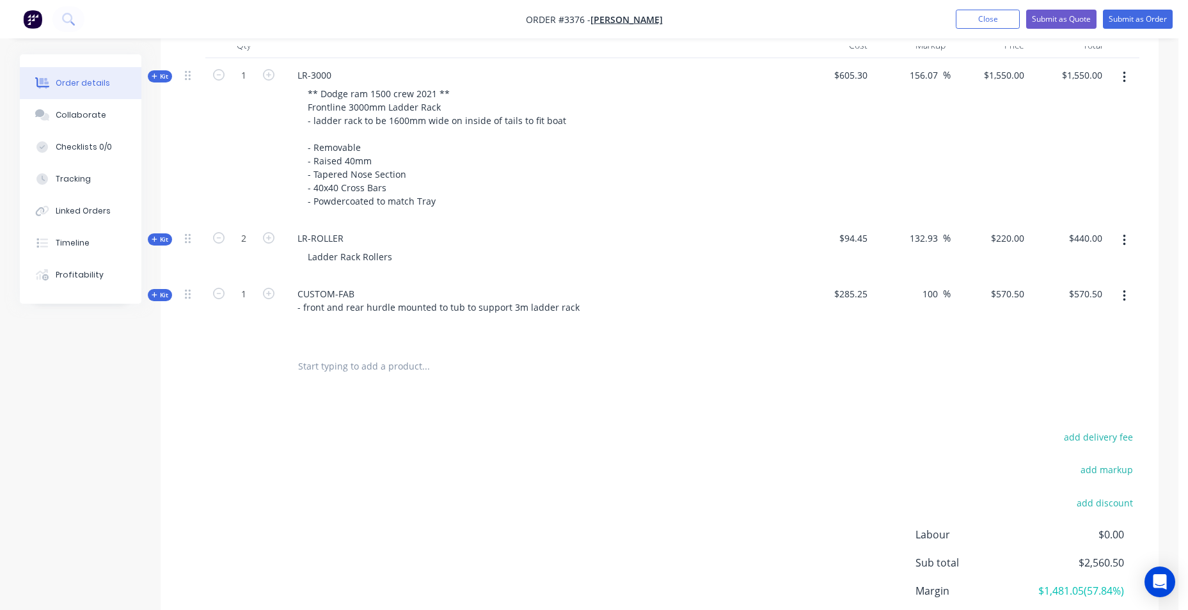
scroll to position [448, 0]
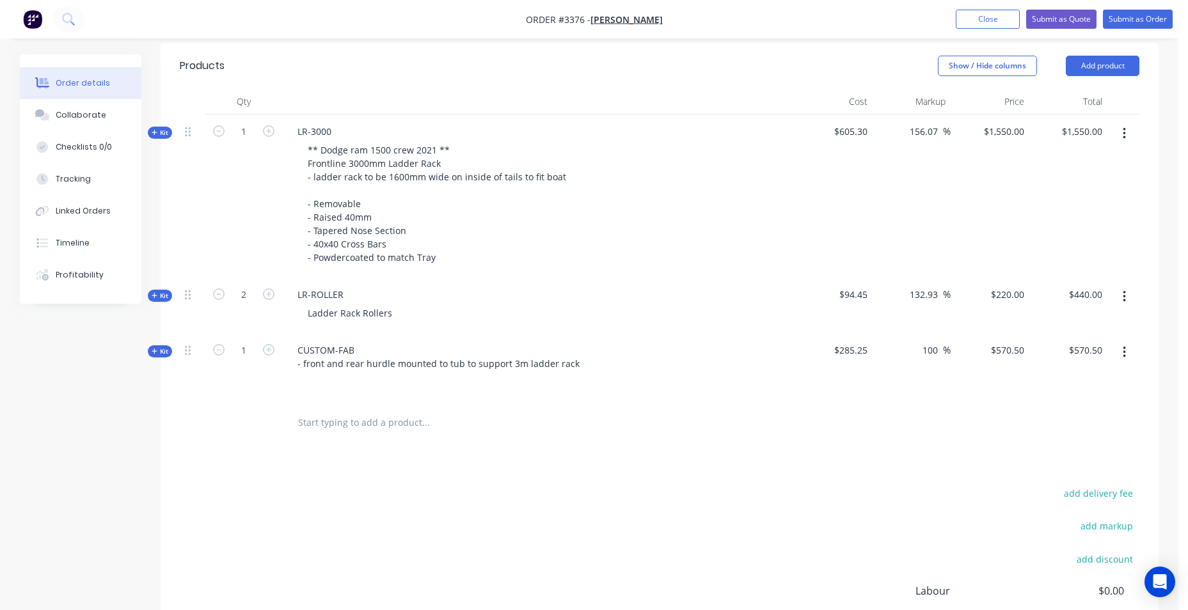
click at [192, 138] on div at bounding box center [192, 130] width 15 height 17
click at [160, 133] on span "Kit" at bounding box center [160, 133] width 17 height 10
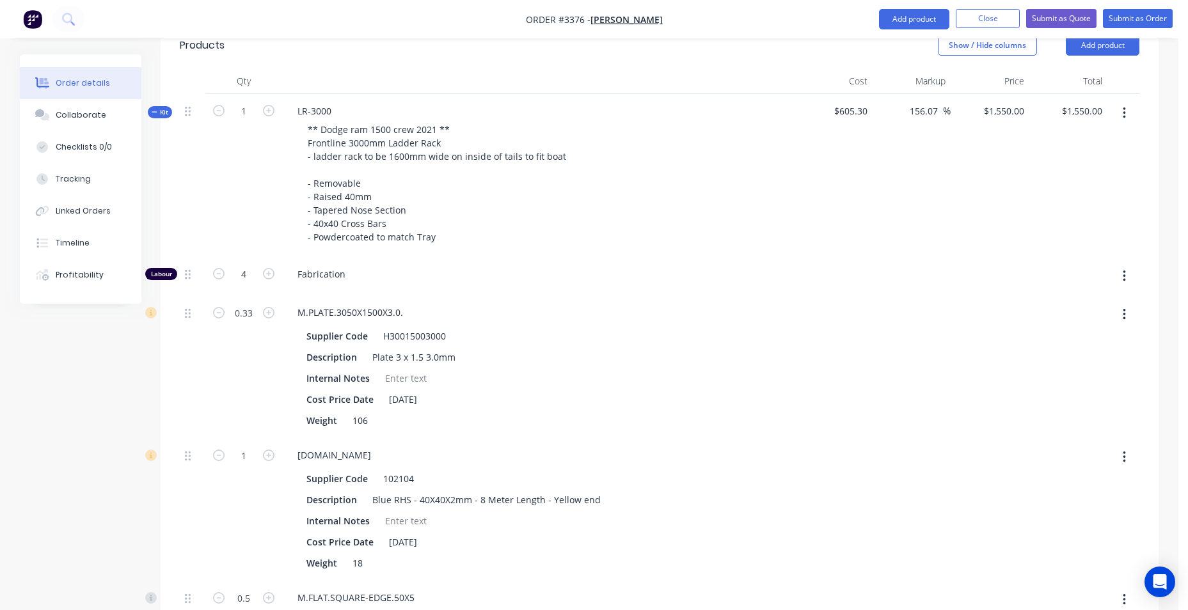
scroll to position [256, 0]
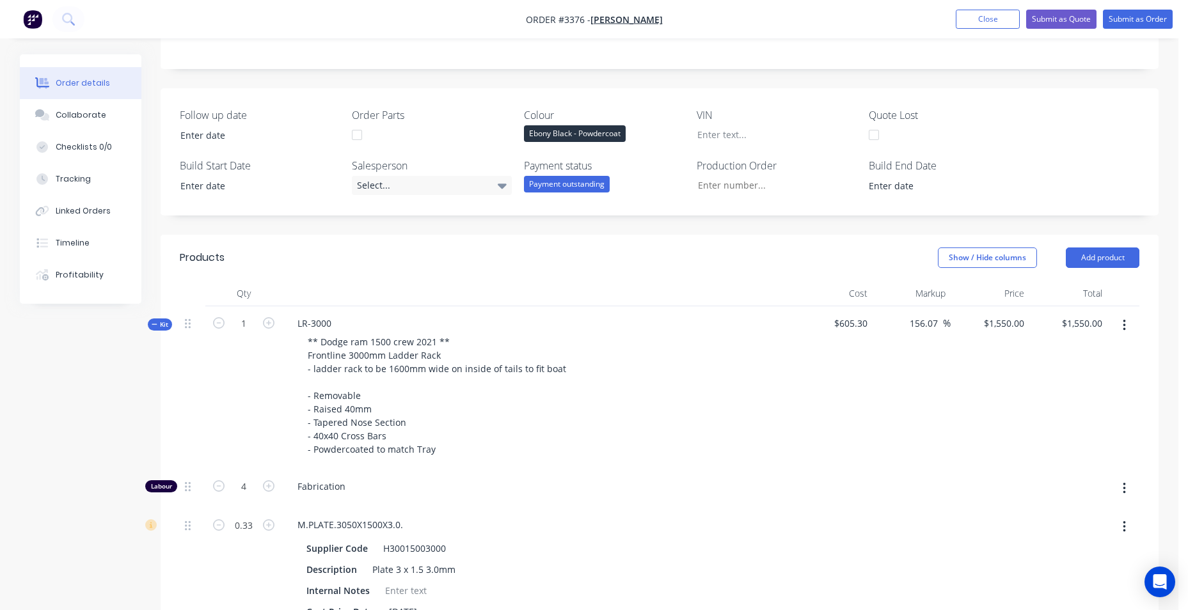
click at [159, 324] on span "Kit" at bounding box center [160, 325] width 17 height 10
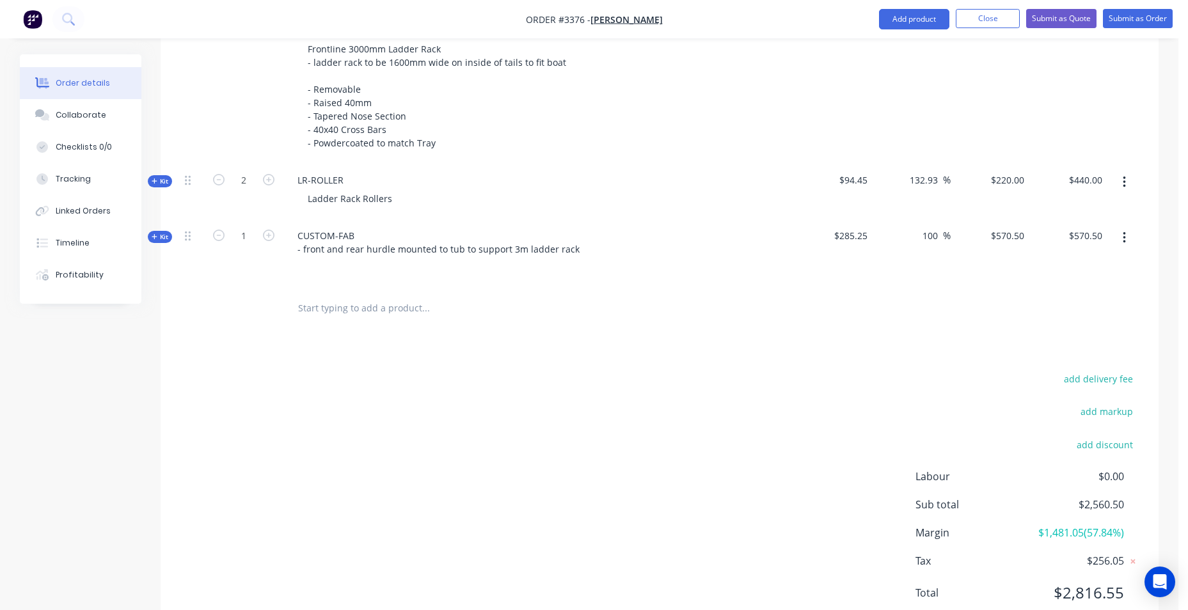
scroll to position [608, 0]
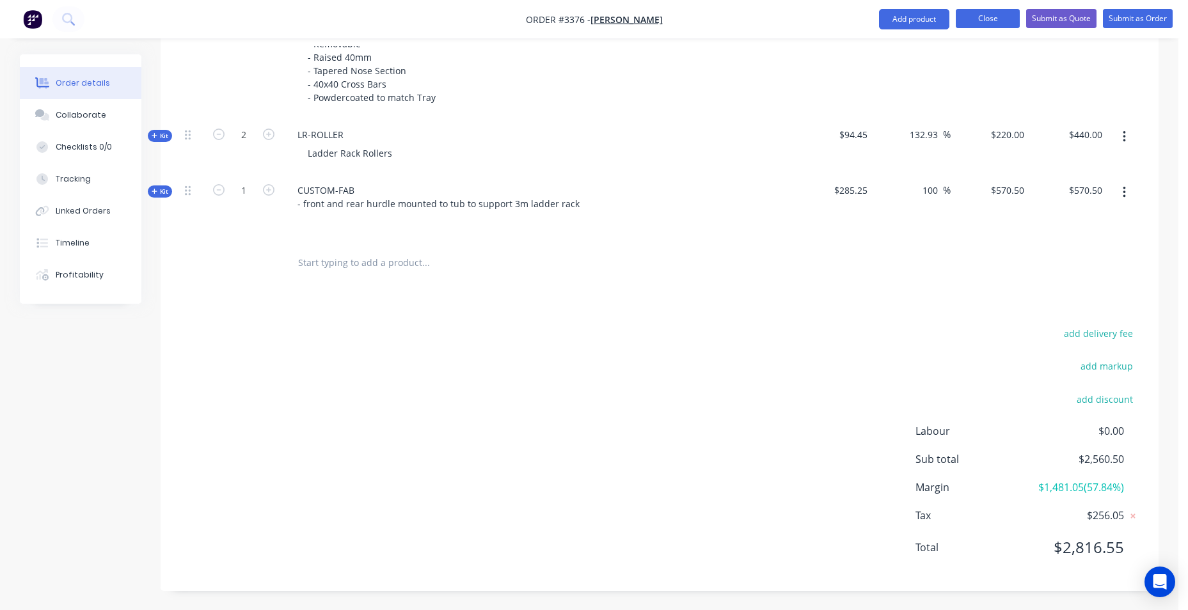
click at [991, 27] on button "Close" at bounding box center [988, 18] width 64 height 19
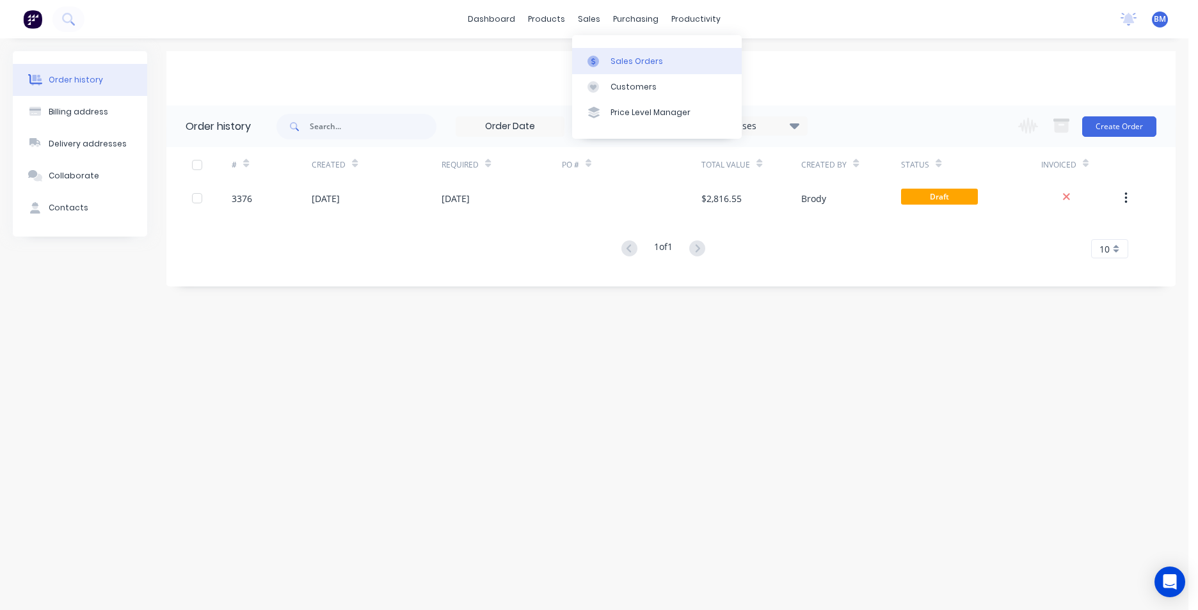
click at [600, 59] on div at bounding box center [596, 62] width 19 height 12
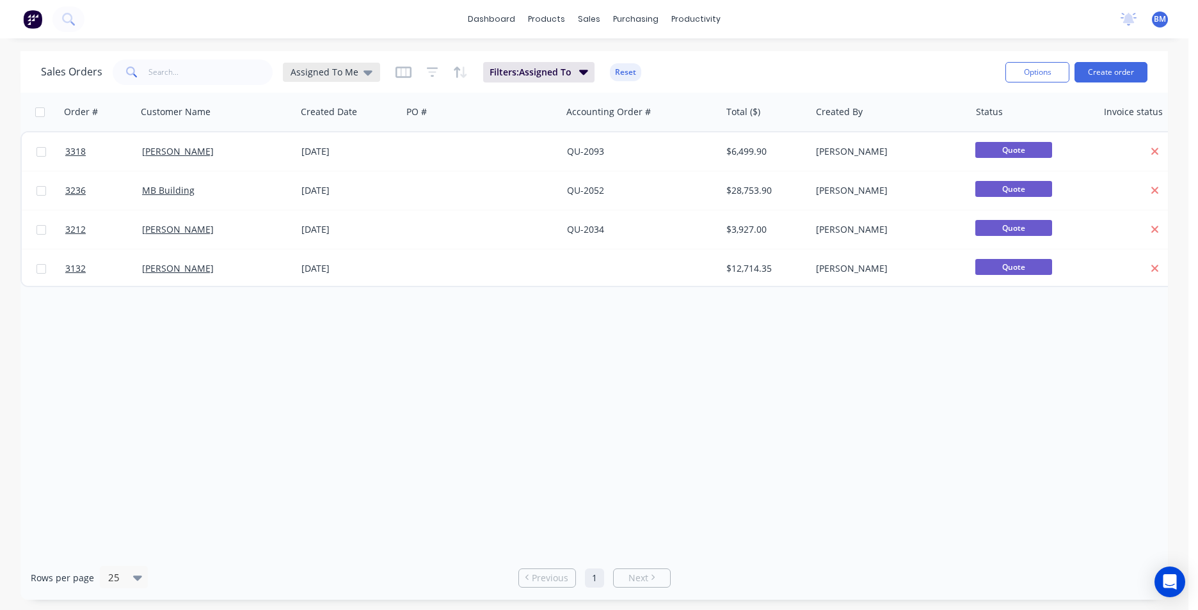
click at [369, 77] on div "Assigned To Me" at bounding box center [331, 72] width 97 height 19
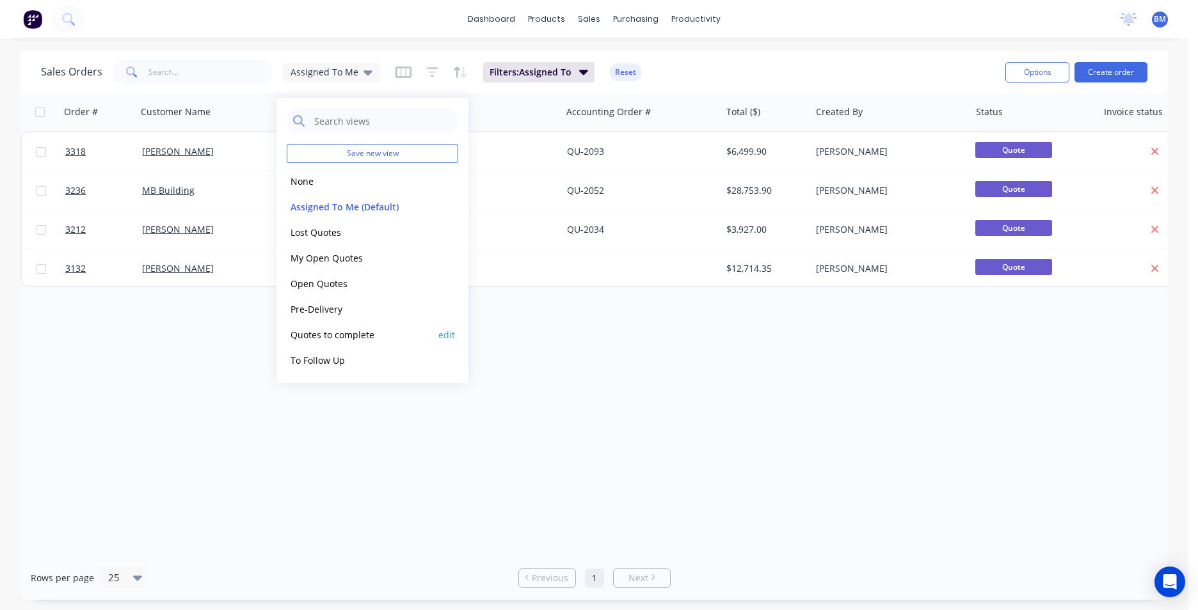
click at [361, 336] on button "Quotes to complete" at bounding box center [360, 335] width 146 height 15
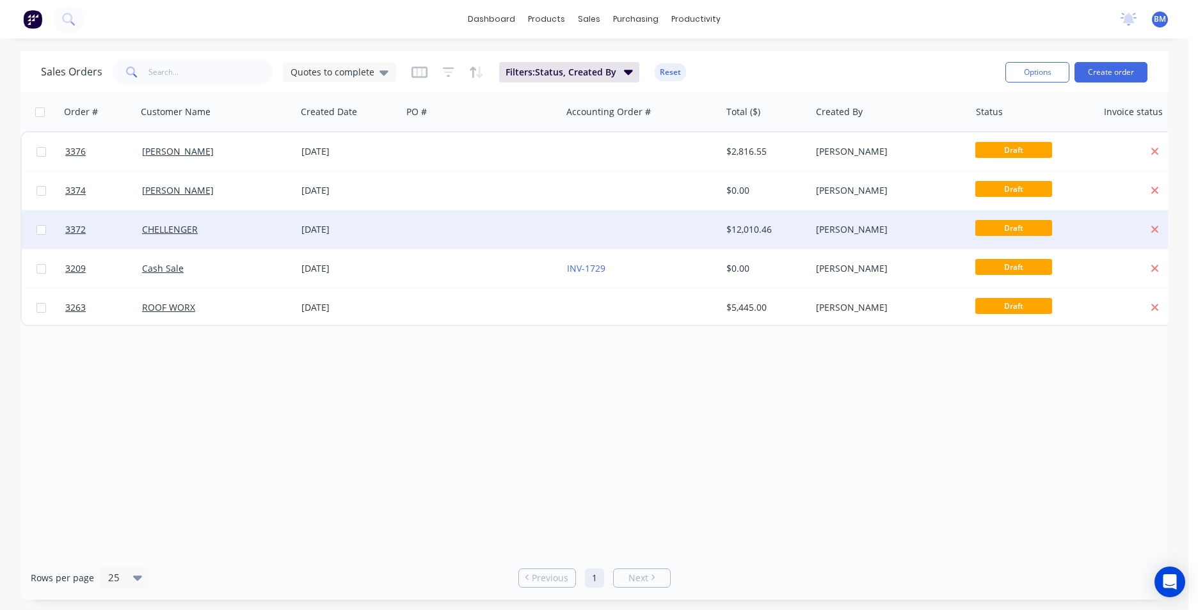
click at [223, 226] on div "CHELLENGER" at bounding box center [213, 229] width 142 height 13
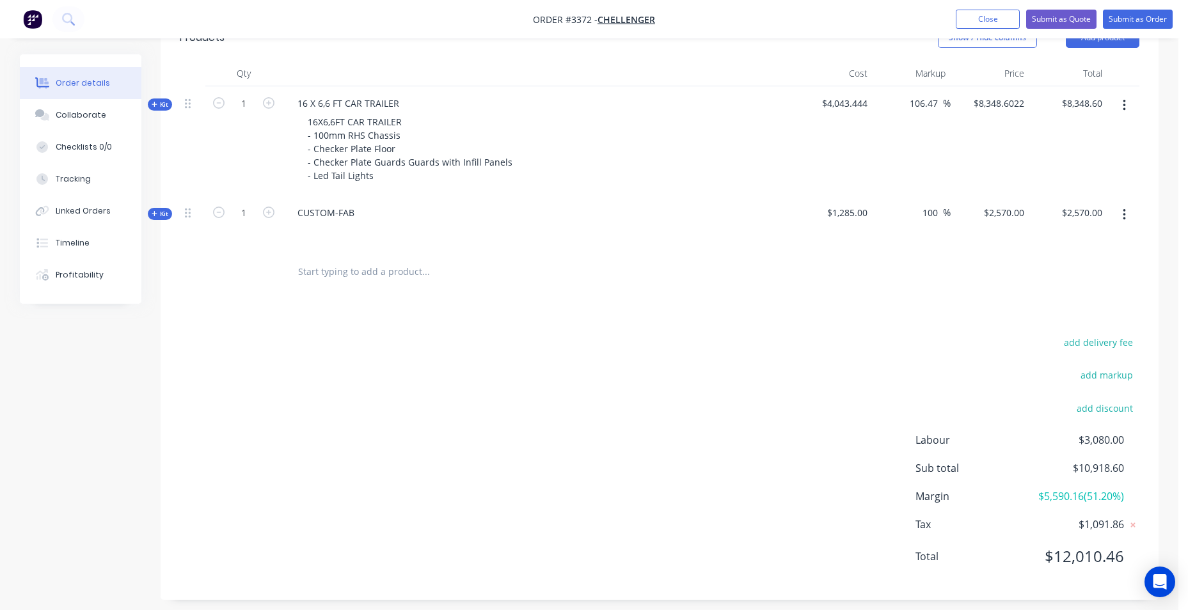
scroll to position [485, 0]
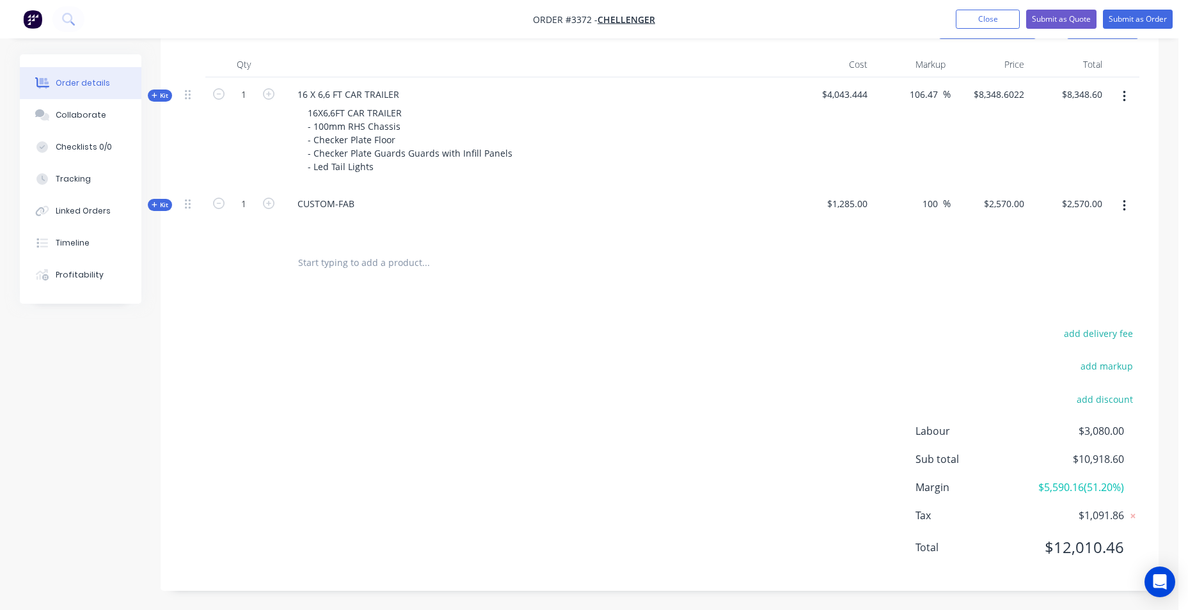
click at [154, 204] on icon at bounding box center [155, 205] width 6 height 6
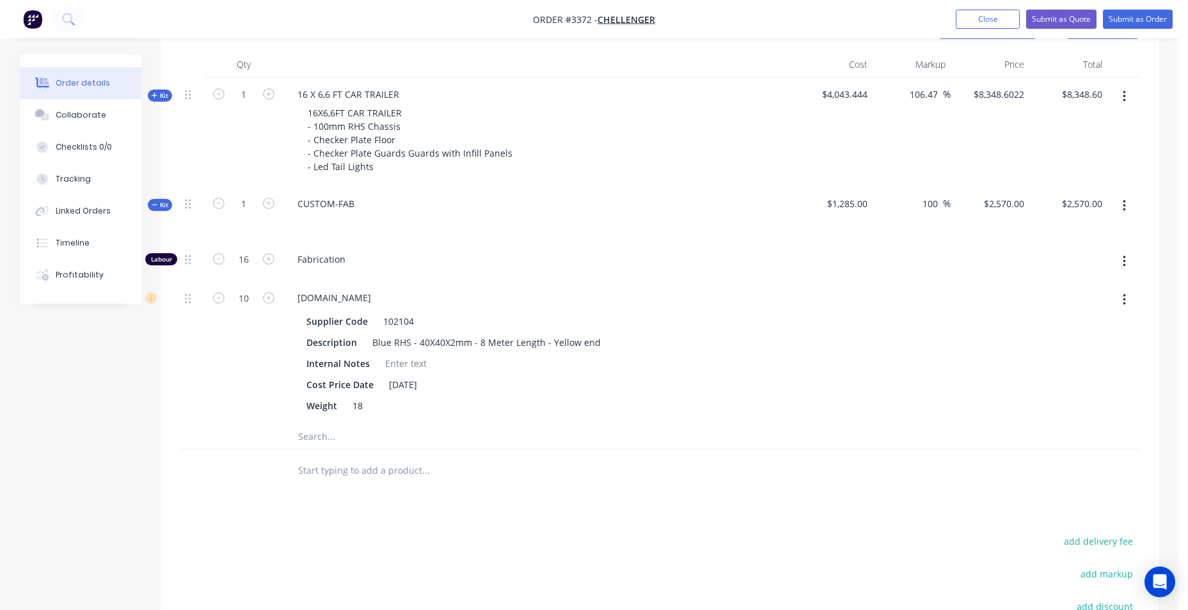
click at [155, 93] on icon at bounding box center [155, 95] width 6 height 6
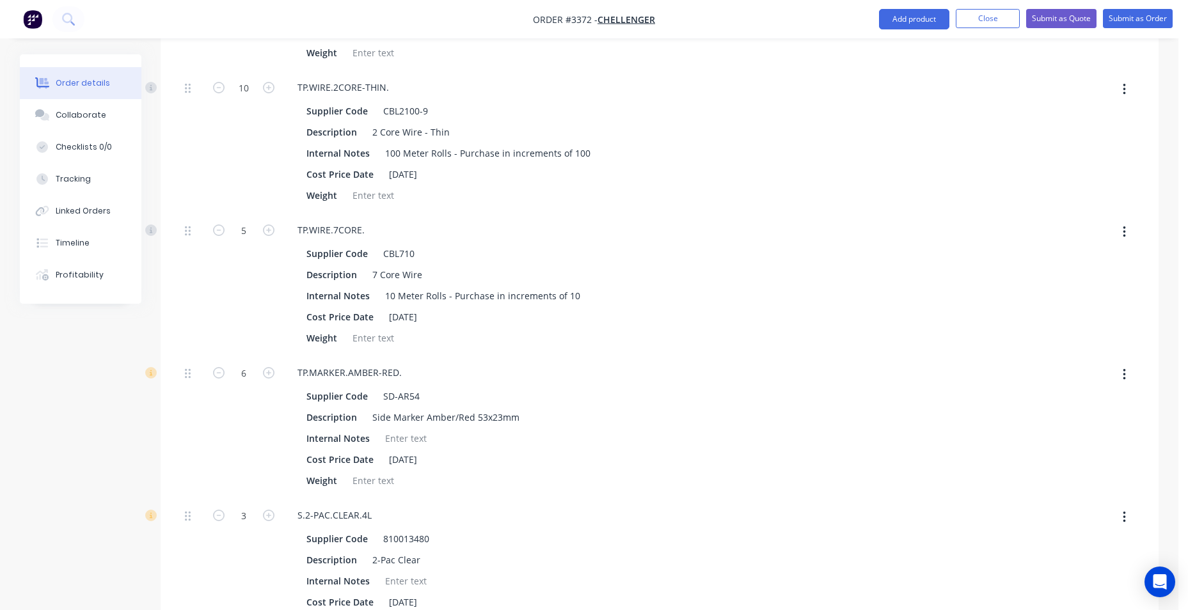
scroll to position [2468, 0]
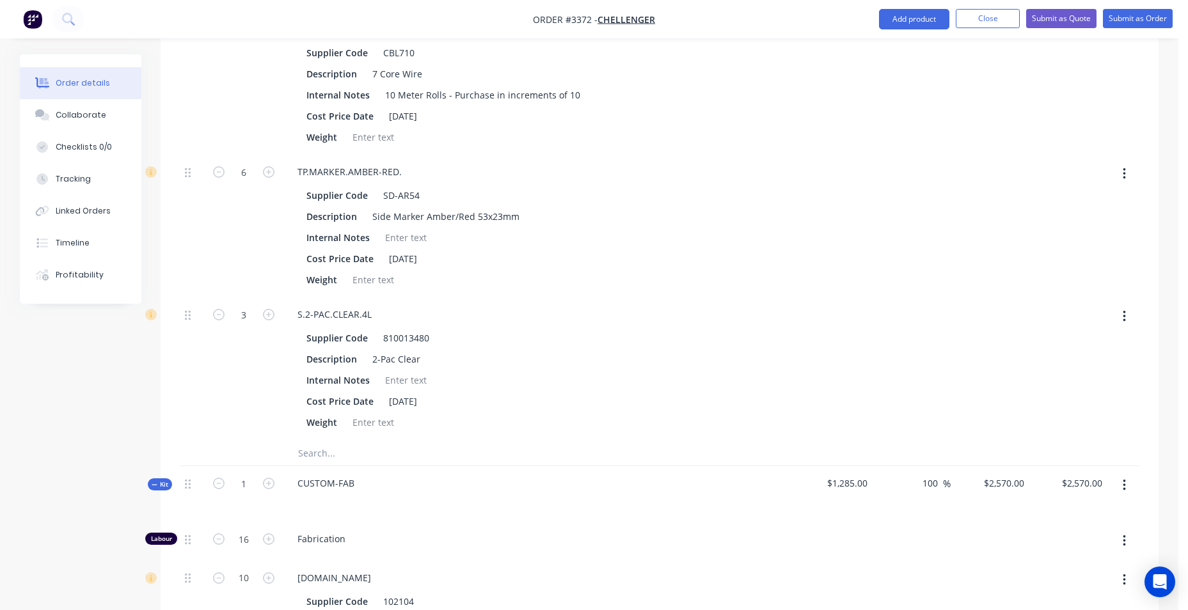
click at [1125, 316] on icon "button" at bounding box center [1124, 317] width 3 height 14
click at [1088, 401] on div "Delete" at bounding box center [1078, 401] width 99 height 19
type input "$7,500.00"
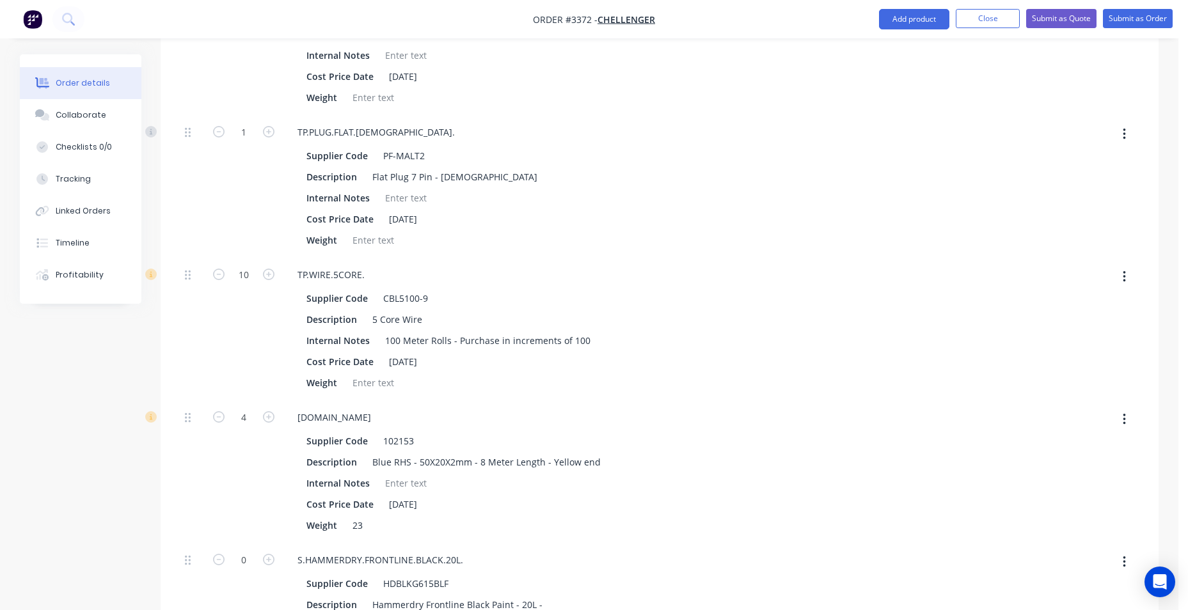
scroll to position [485, 0]
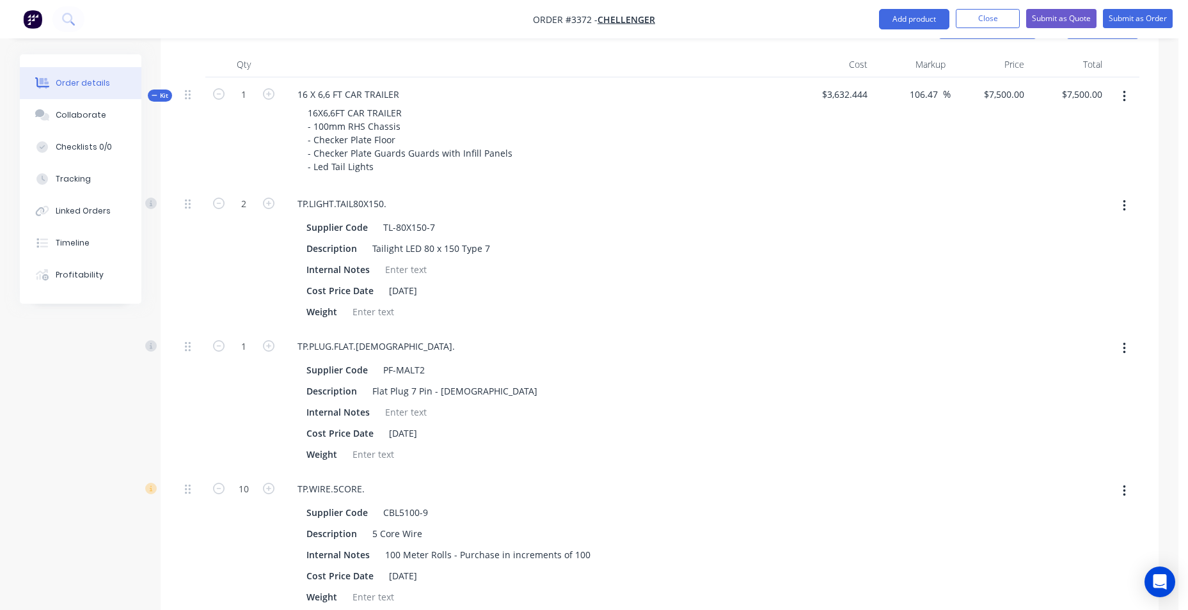
click at [159, 100] on span "Kit" at bounding box center [160, 96] width 17 height 10
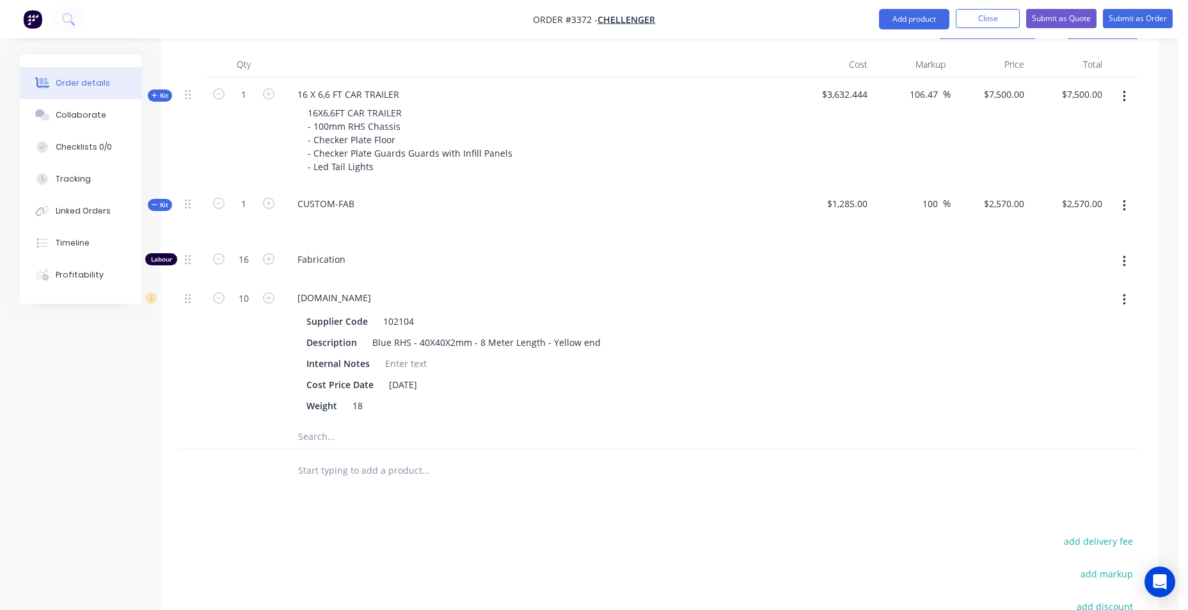
click at [161, 203] on span "Kit" at bounding box center [160, 205] width 17 height 10
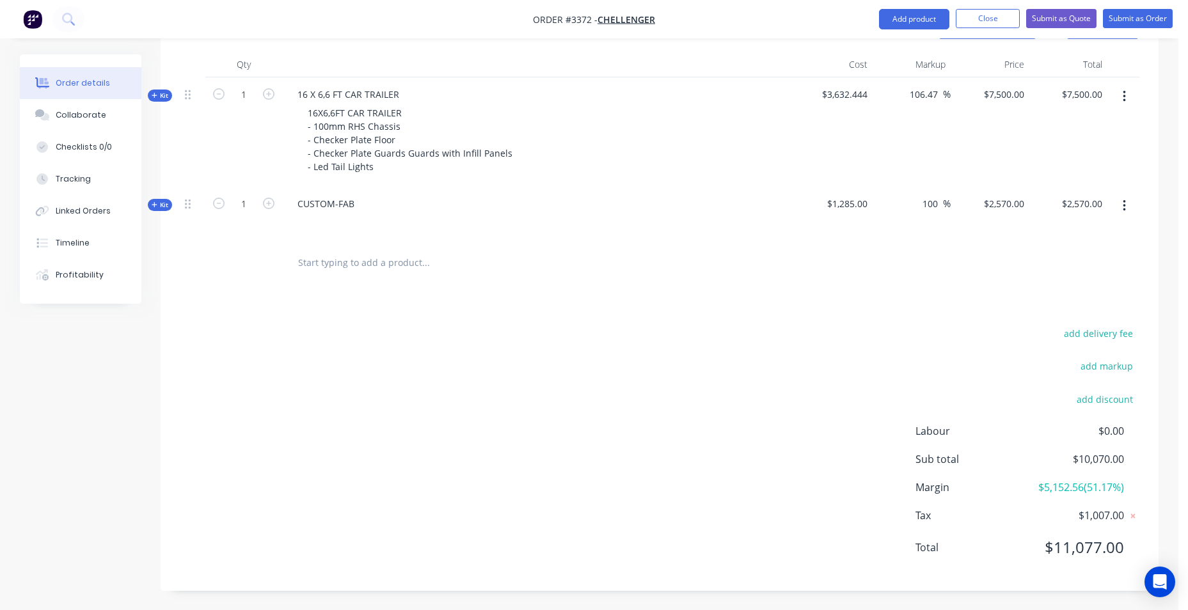
click at [155, 201] on span "Kit" at bounding box center [160, 205] width 17 height 10
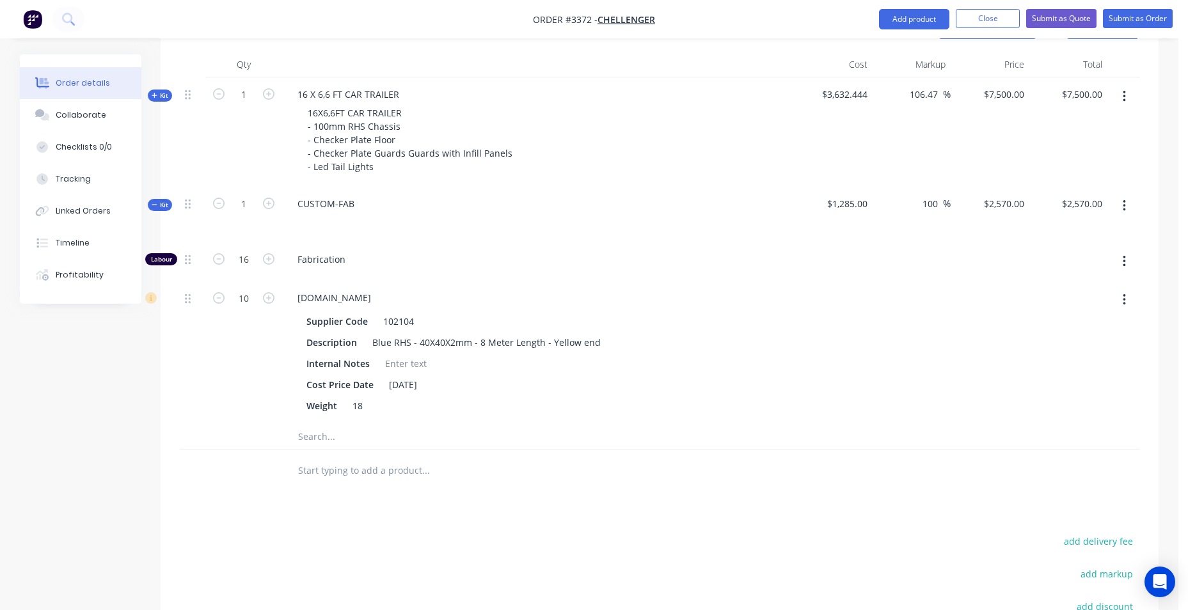
click at [155, 201] on span "Kit" at bounding box center [160, 205] width 17 height 10
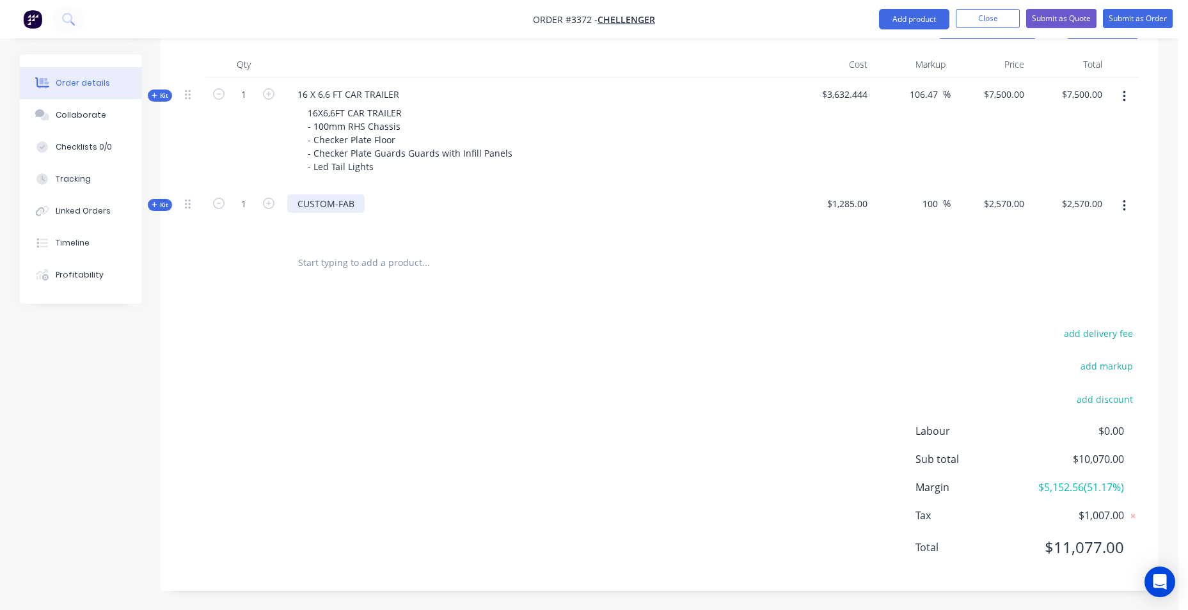
click at [353, 198] on div "CUSTOM-FAB" at bounding box center [325, 203] width 77 height 19
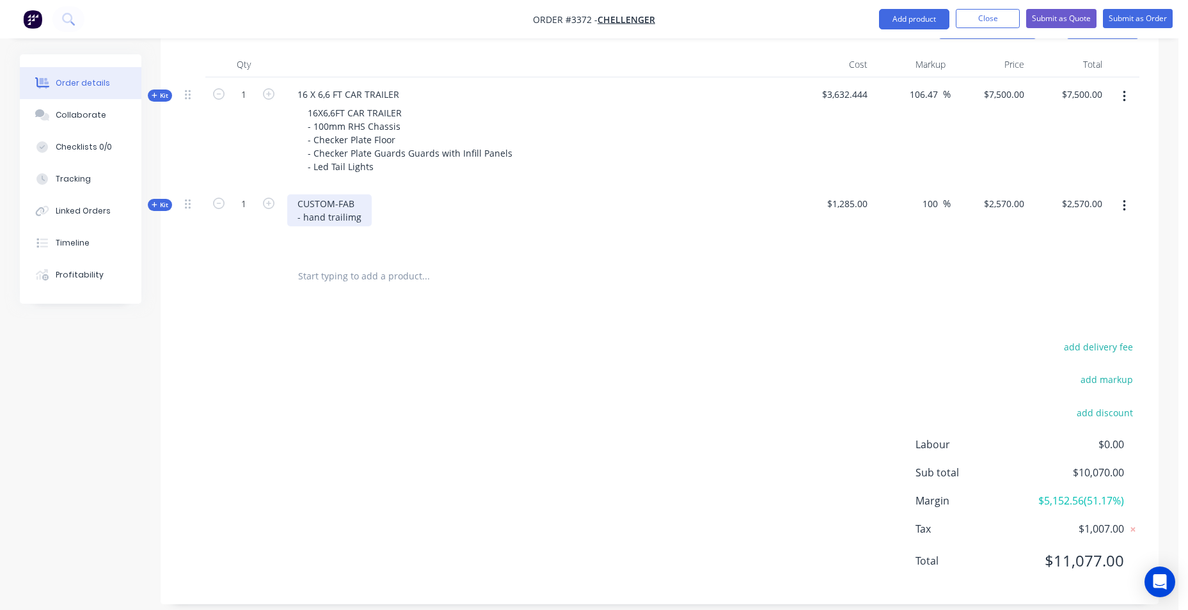
click at [360, 217] on div "CUSTOM-FAB - hand trailimg" at bounding box center [329, 210] width 84 height 32
click at [486, 214] on div "CUSTOM-FAB 40x40 hand railing around outside of trailer" at bounding box center [391, 210] width 209 height 32
click at [322, 217] on div "CUSTOM-FAB 40x40 hand railing around outside of trailer" at bounding box center [391, 210] width 209 height 32
click at [506, 219] on div "CUSTOM-FAB 40x40 safety hand railing around outside of trailer" at bounding box center [405, 210] width 237 height 32
click at [506, 215] on div "CUSTOM-FAB 40x40 safety hand railing around outside of trailer with barn gates …" at bounding box center [478, 210] width 383 height 32
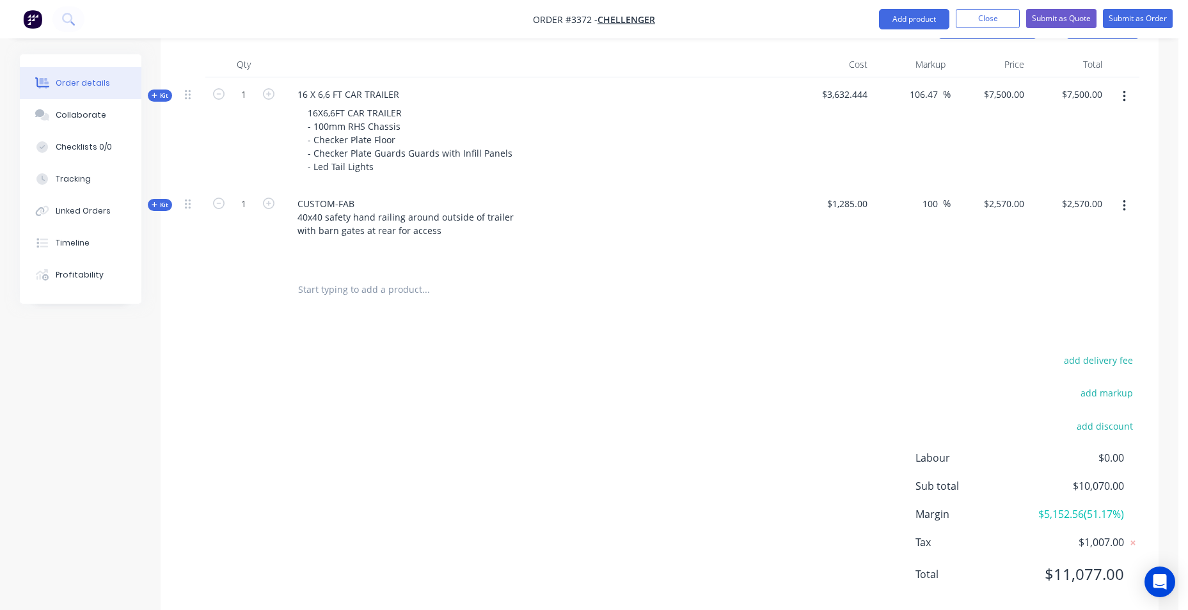
click at [152, 205] on icon at bounding box center [155, 205] width 6 height 6
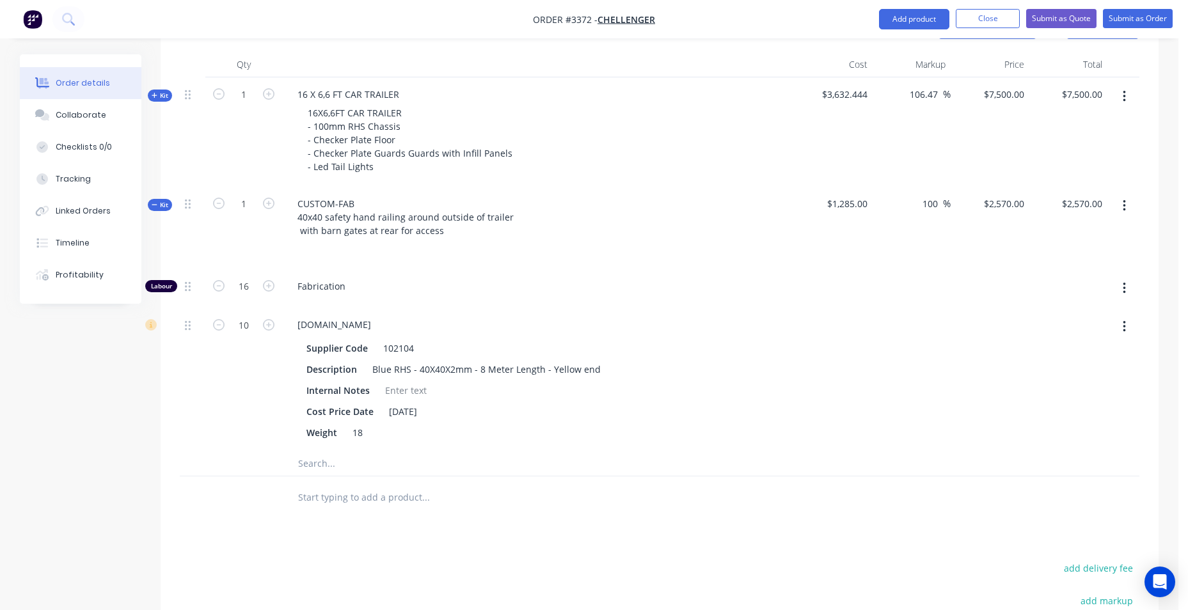
click at [1129, 206] on button "button" at bounding box center [1124, 205] width 30 height 23
click at [1090, 238] on div "Add product to kit" at bounding box center [1078, 239] width 99 height 19
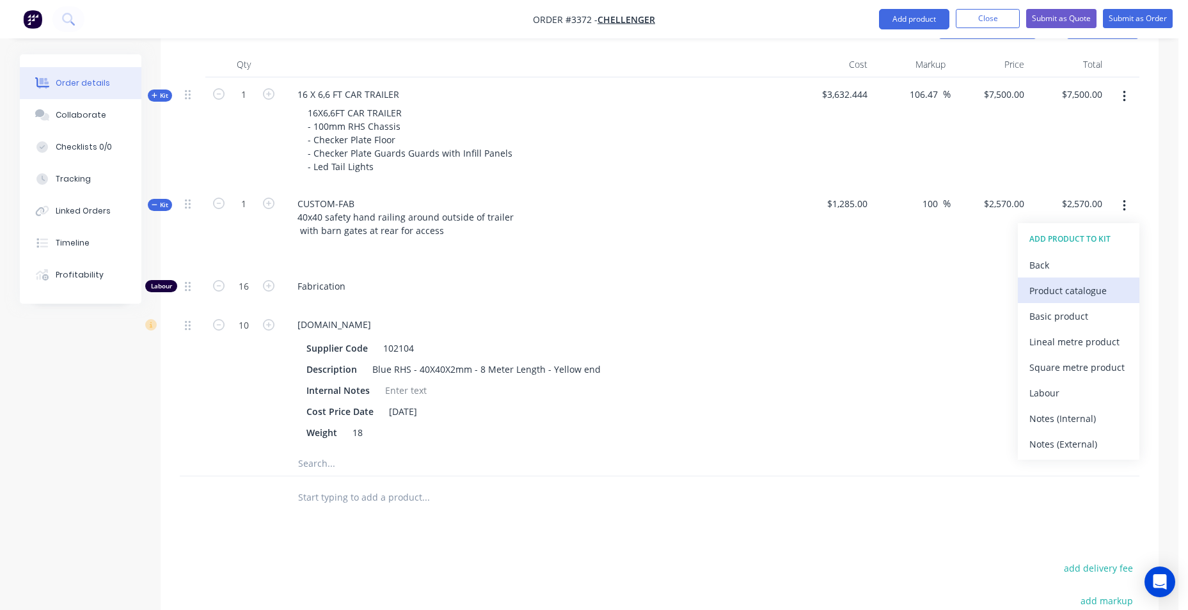
click at [1078, 288] on div "Product catalogue" at bounding box center [1078, 291] width 99 height 19
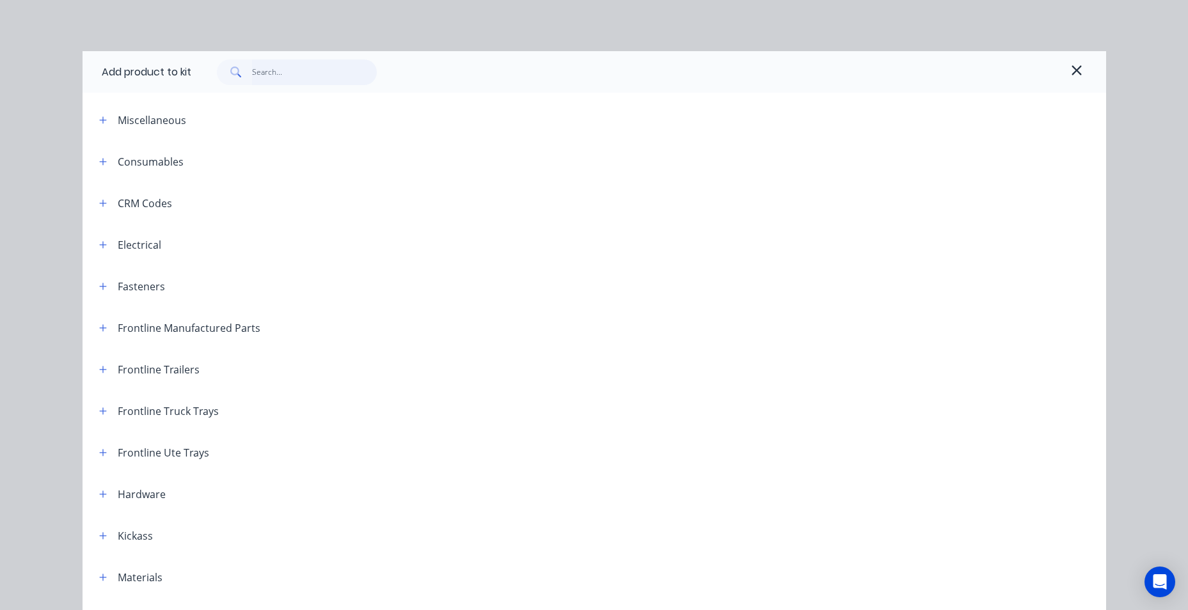
click at [301, 72] on input "text" at bounding box center [314, 73] width 125 height 26
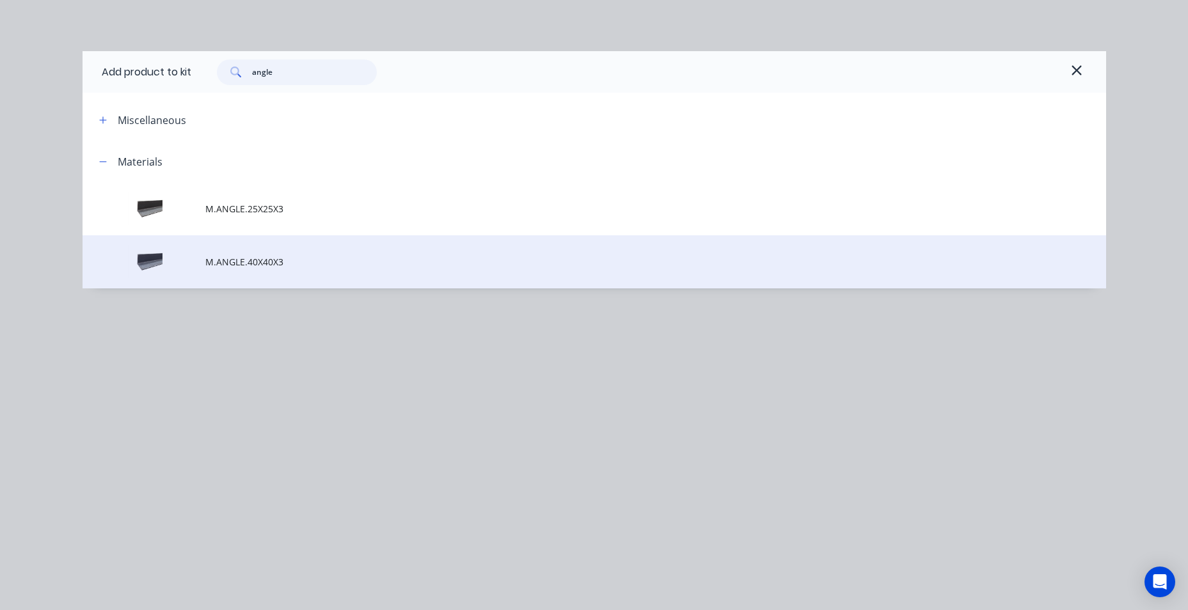
type input "angle"
click at [292, 254] on td "M.ANGLE.40X40X3" at bounding box center [655, 261] width 901 height 53
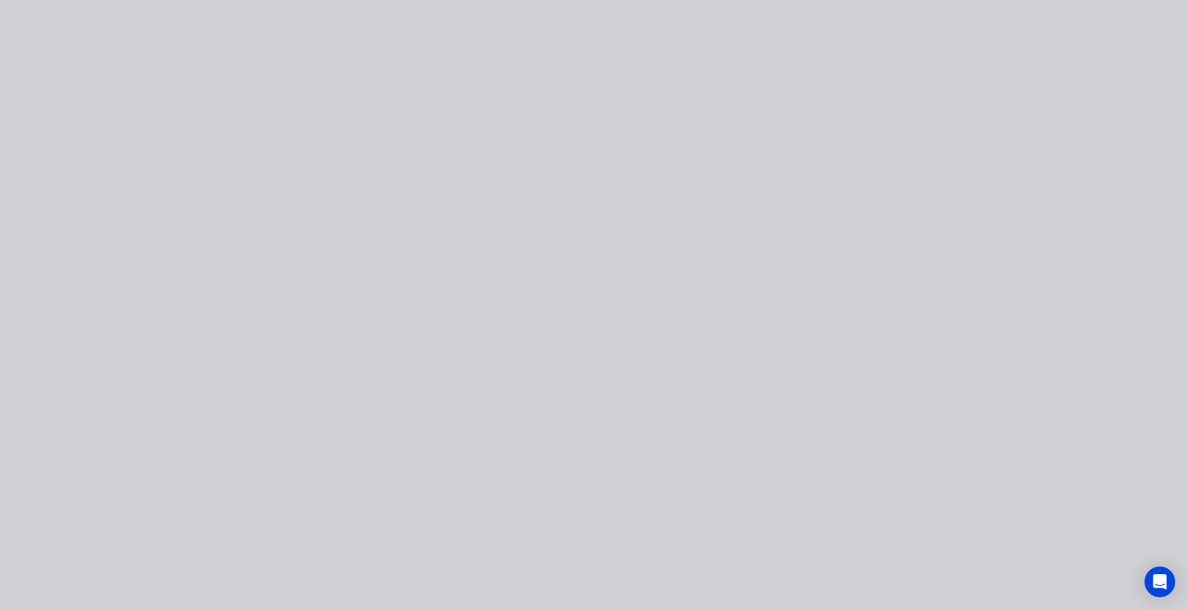
type input "$2,618.60"
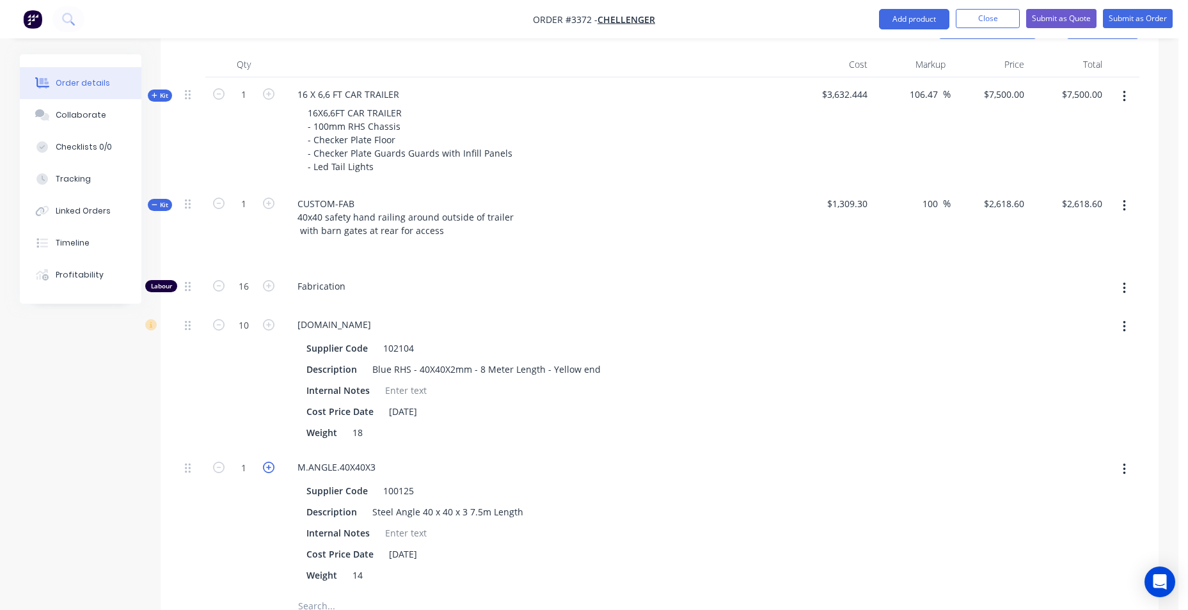
click at [266, 466] on icon "button" at bounding box center [269, 468] width 12 height 12
type input "$2,667.20"
type input "2"
click at [1126, 207] on button "button" at bounding box center [1124, 205] width 30 height 23
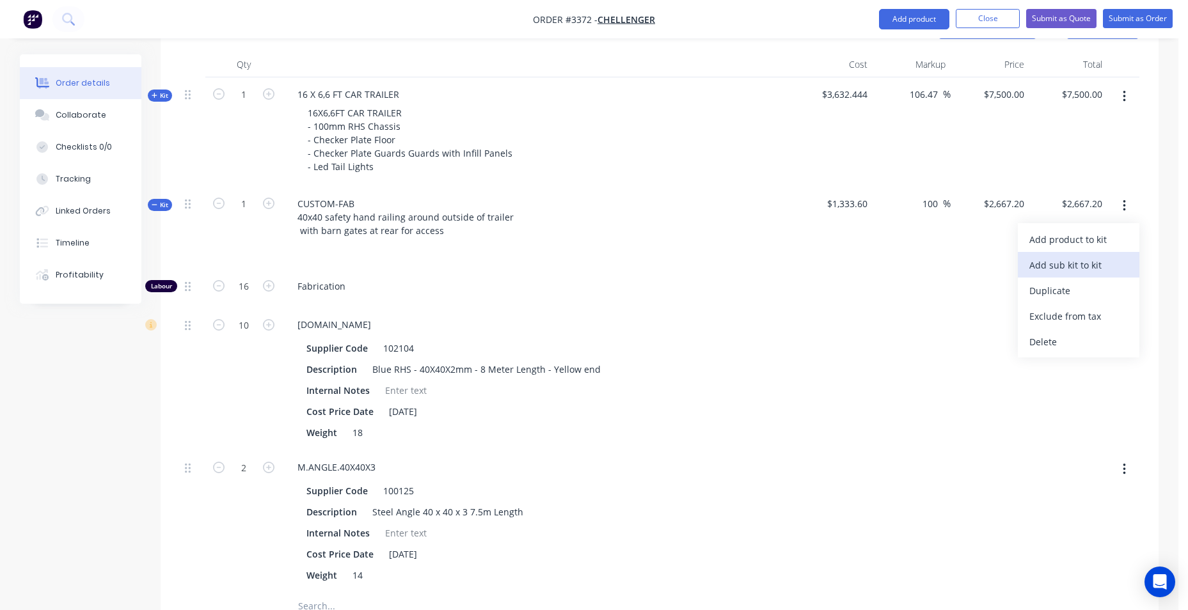
click at [1094, 258] on div "Add sub kit to kit" at bounding box center [1078, 265] width 99 height 19
click at [1128, 203] on button "button" at bounding box center [1124, 205] width 30 height 23
click at [1091, 244] on div "Add product to kit" at bounding box center [1078, 239] width 99 height 19
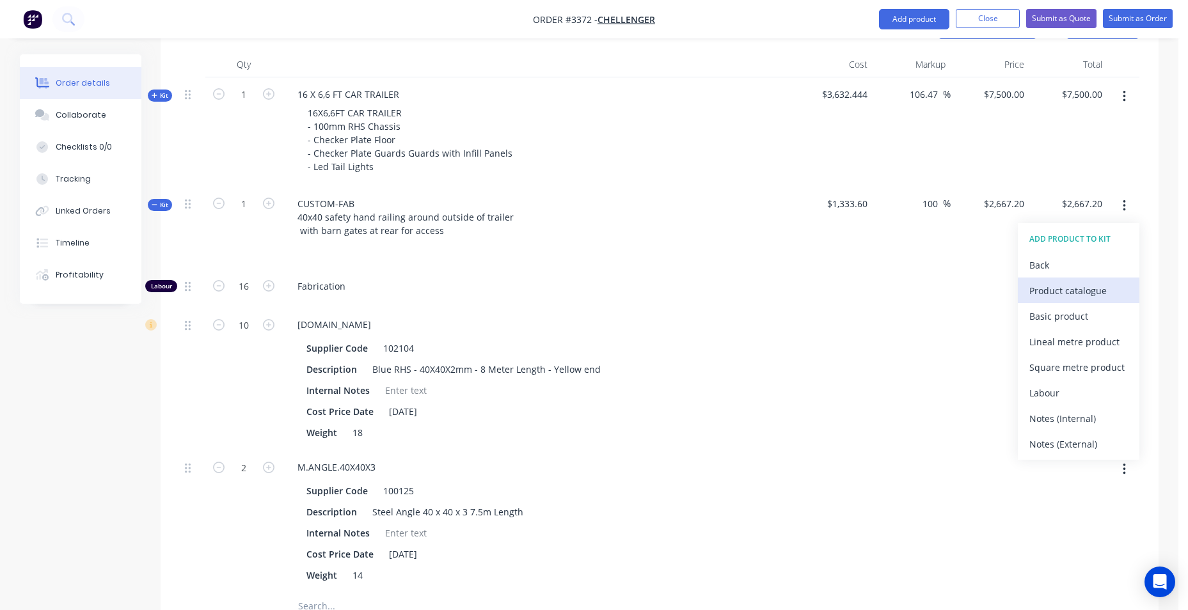
click at [1055, 290] on div "Product catalogue" at bounding box center [1078, 291] width 99 height 19
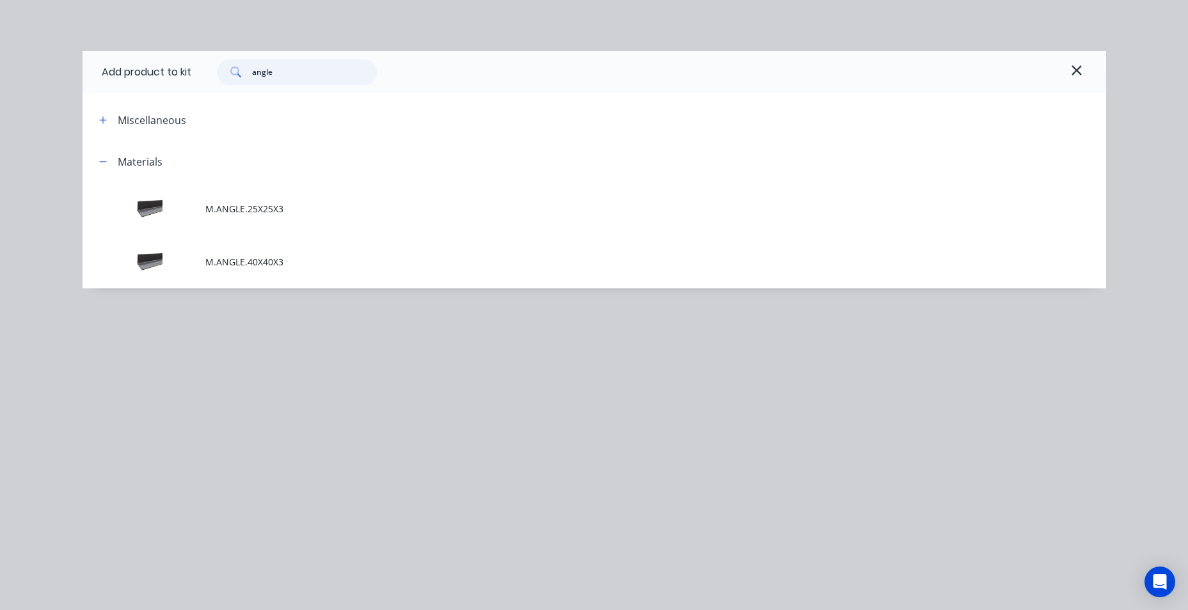
drag, startPoint x: 239, startPoint y: 70, endPoint x: 179, endPoint y: 68, distance: 60.8
click at [179, 68] on div "Add product to kit angle" at bounding box center [595, 72] width 1024 height 42
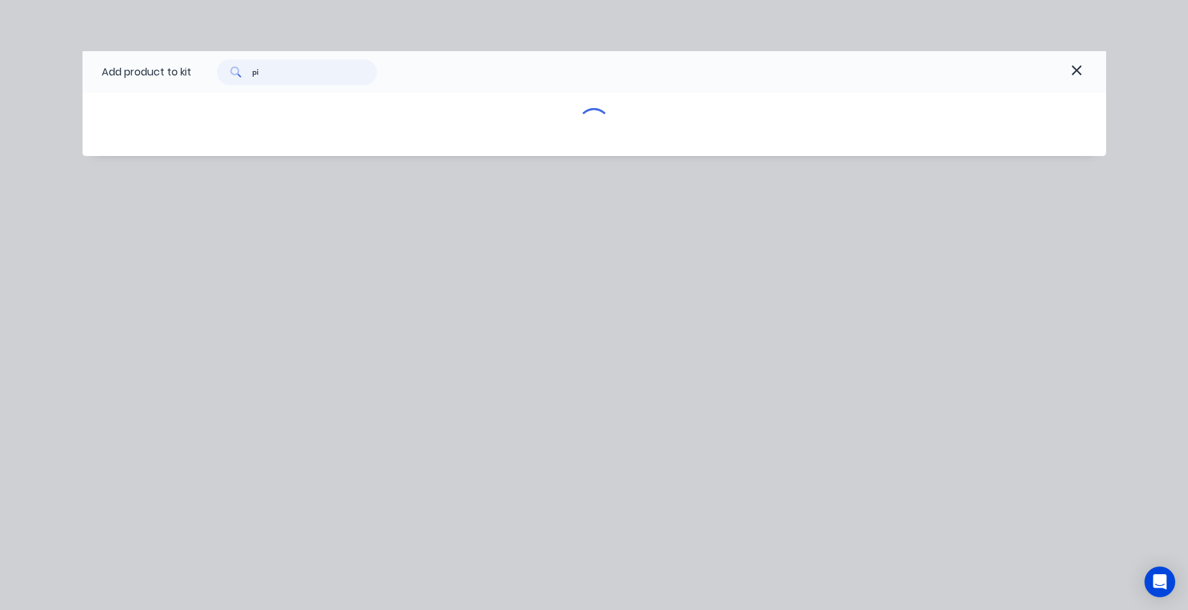
type input "p"
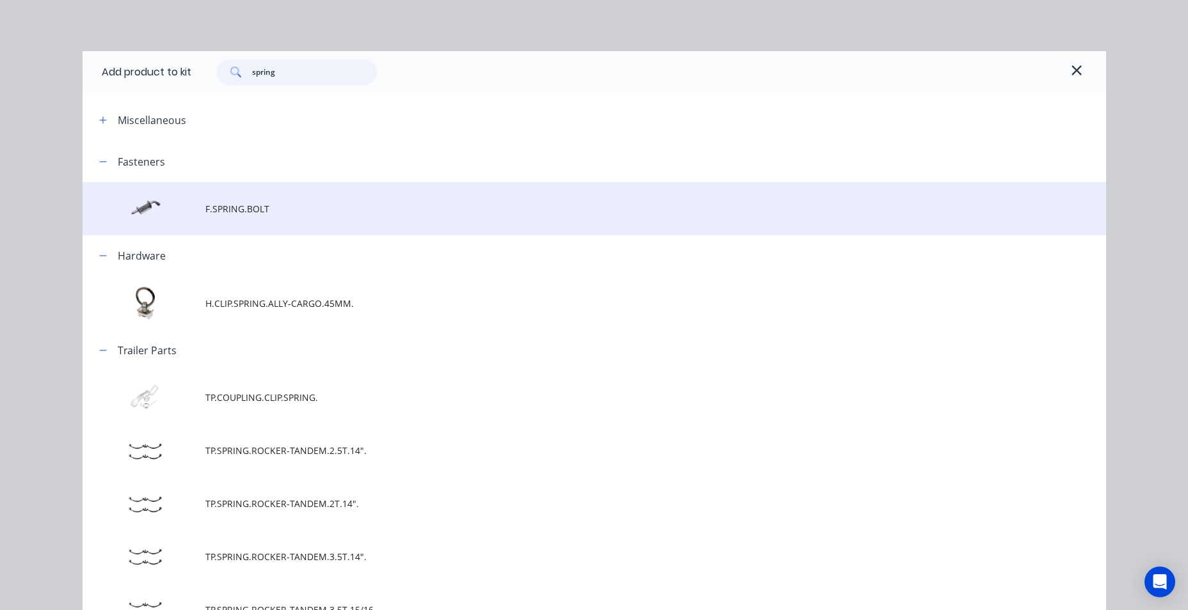
type input "spring"
click at [261, 209] on span "F.SPRING.BOLT" at bounding box center [565, 208] width 720 height 13
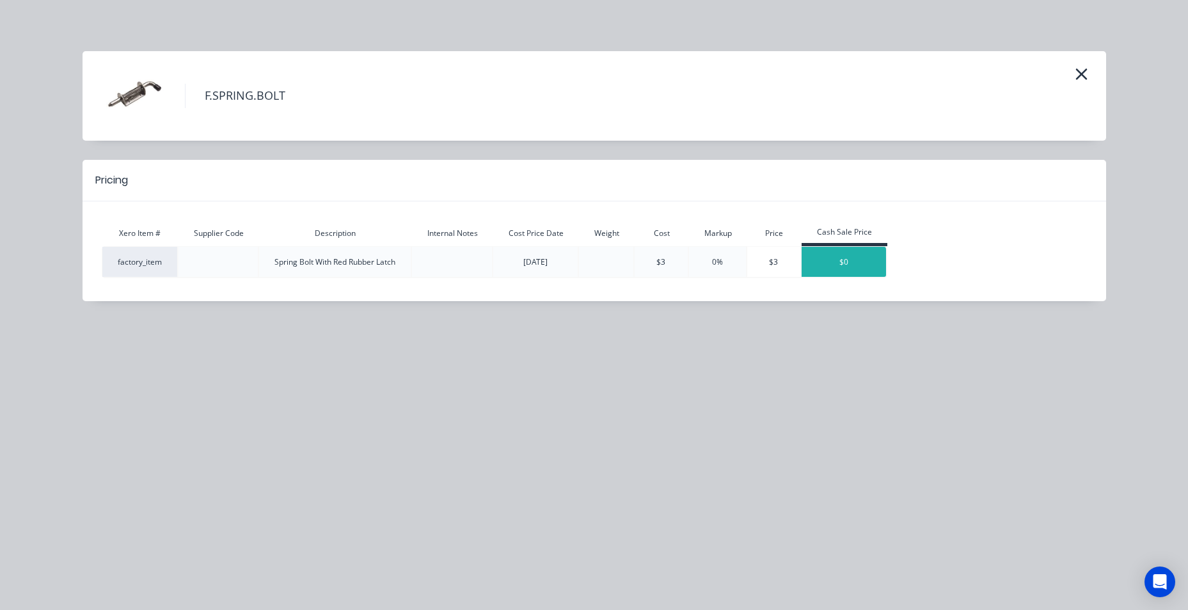
type input "$2,673.20"
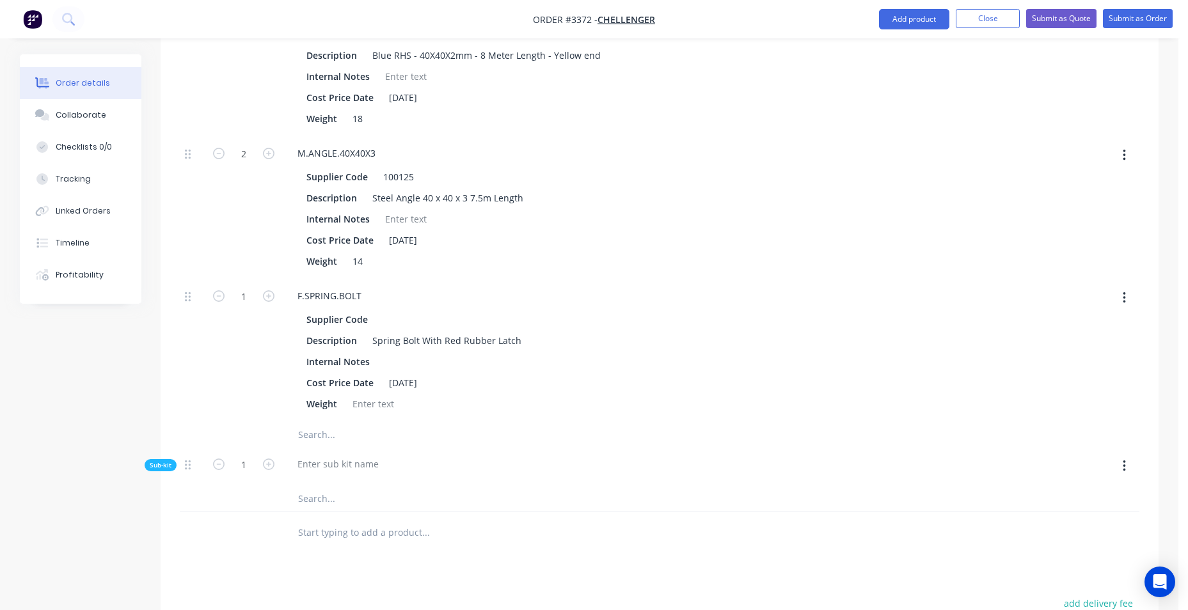
scroll to position [805, 0]
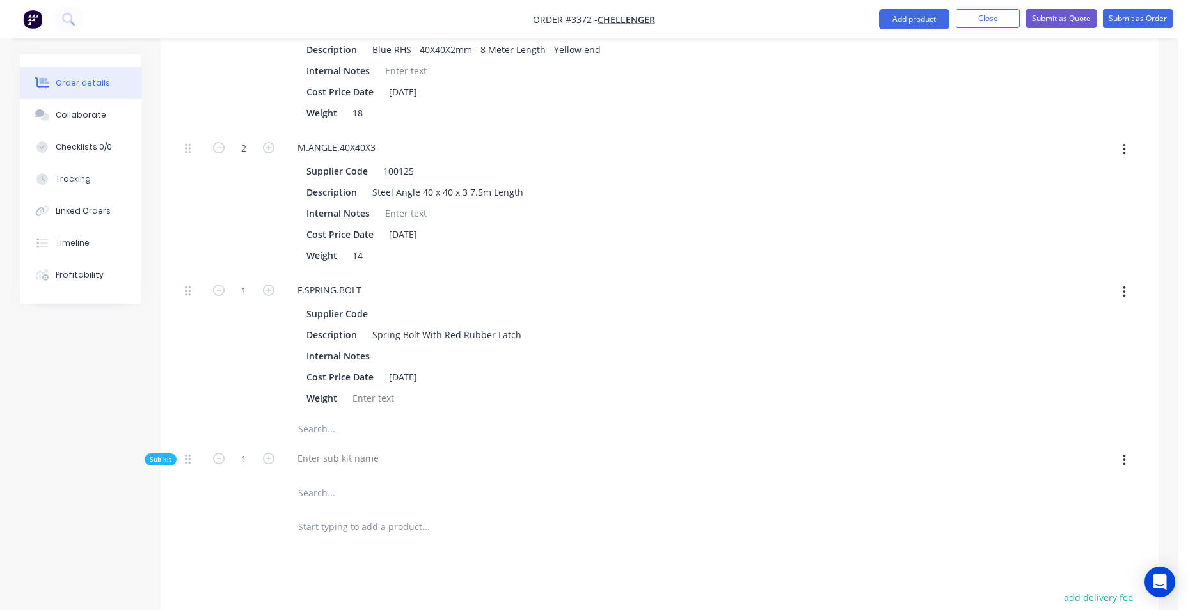
click at [1123, 457] on icon "button" at bounding box center [1124, 461] width 3 height 12
click at [1087, 518] on div "Delete" at bounding box center [1078, 520] width 99 height 19
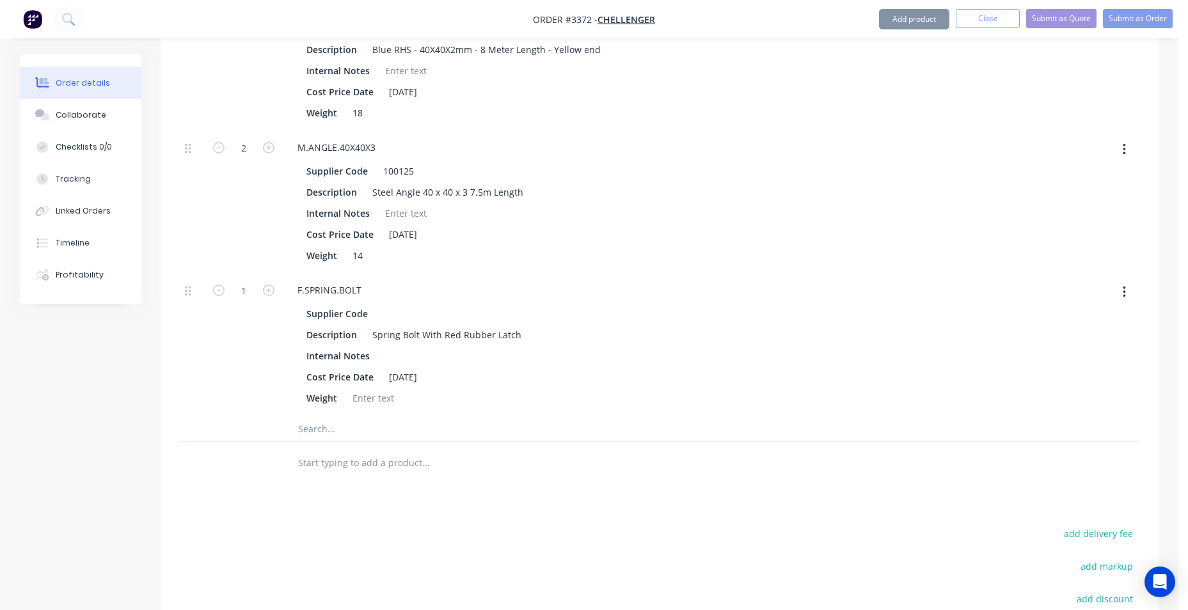
click at [1123, 292] on icon "button" at bounding box center [1124, 292] width 3 height 14
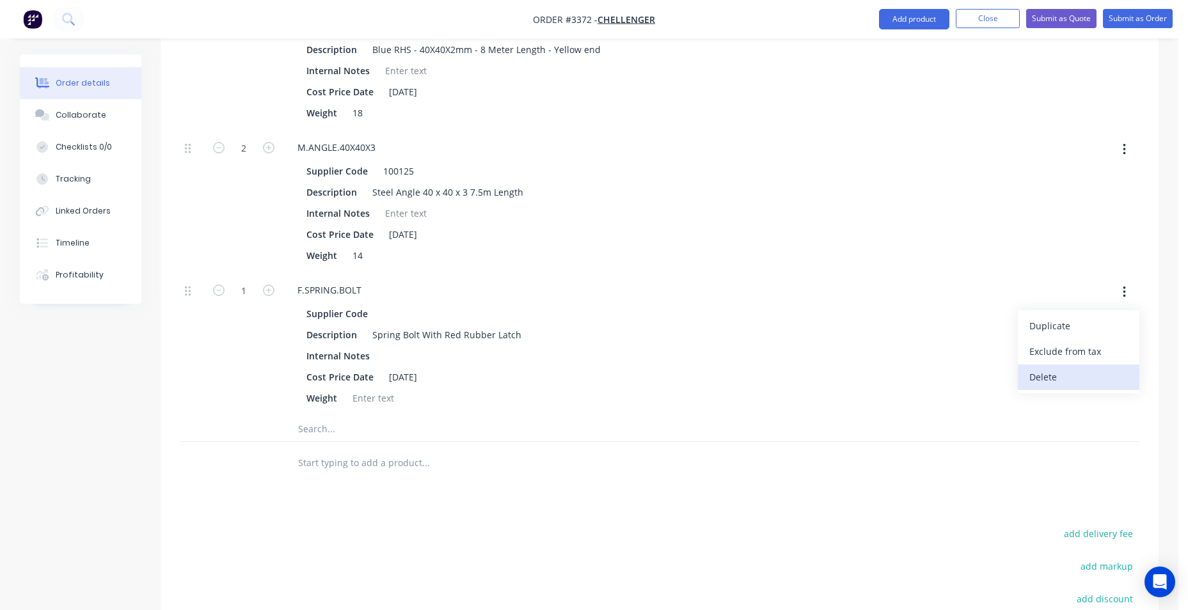
click at [1080, 370] on div "Delete" at bounding box center [1078, 377] width 99 height 19
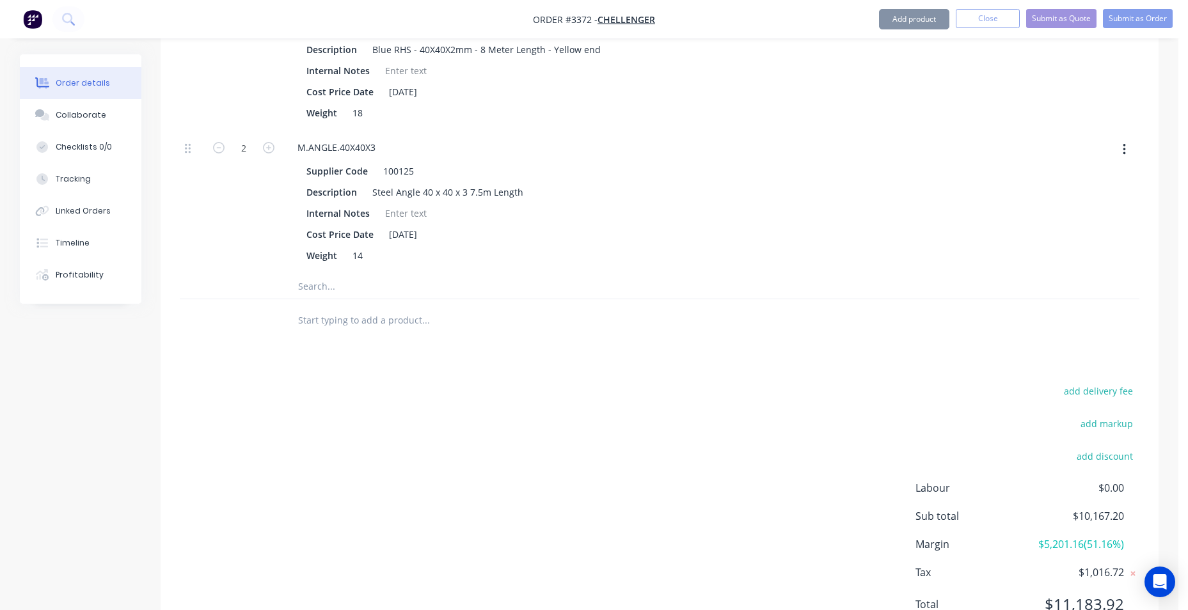
type input "$2,667.20"
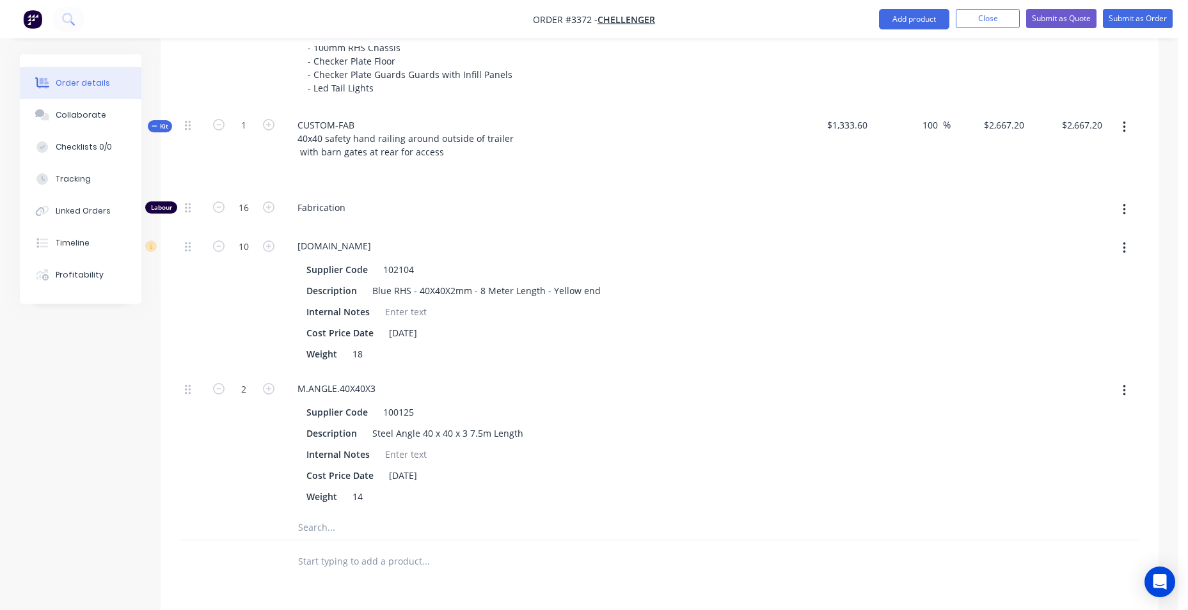
scroll to position [485, 0]
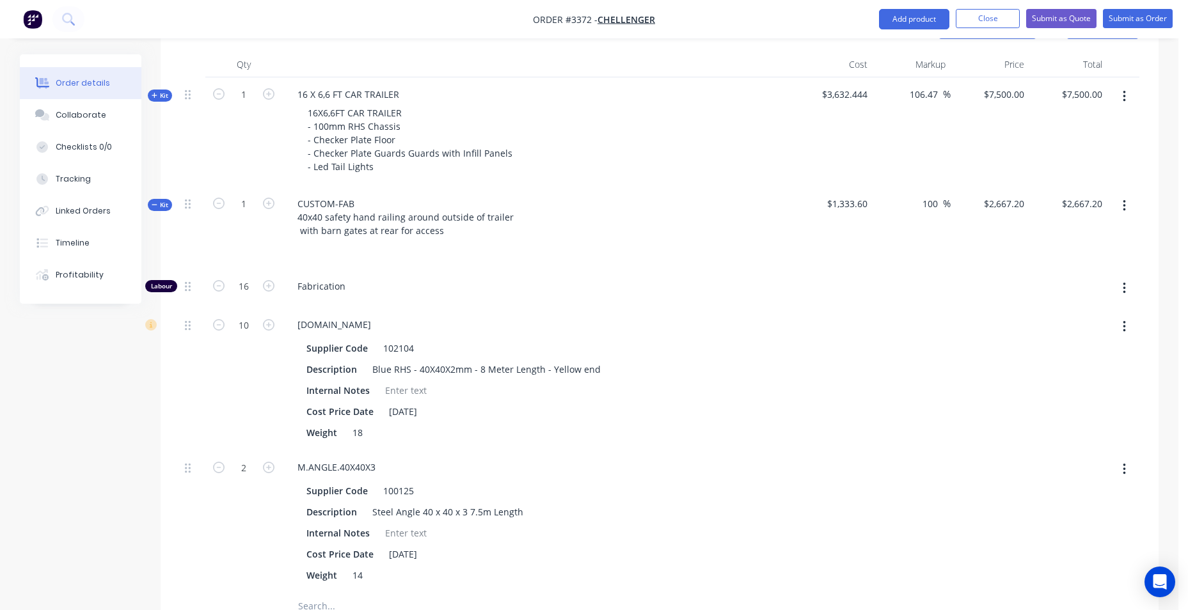
click at [1128, 205] on button "button" at bounding box center [1124, 205] width 30 height 23
click at [1109, 230] on div "Add product to kit" at bounding box center [1078, 239] width 99 height 19
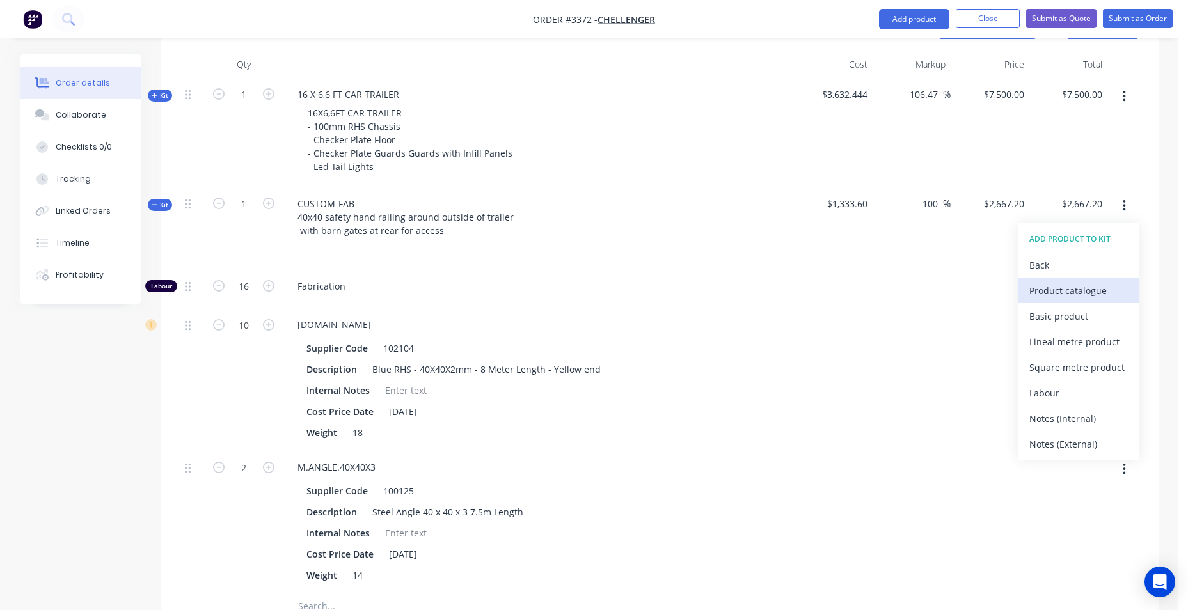
click at [1103, 292] on div "Product catalogue" at bounding box center [1078, 291] width 99 height 19
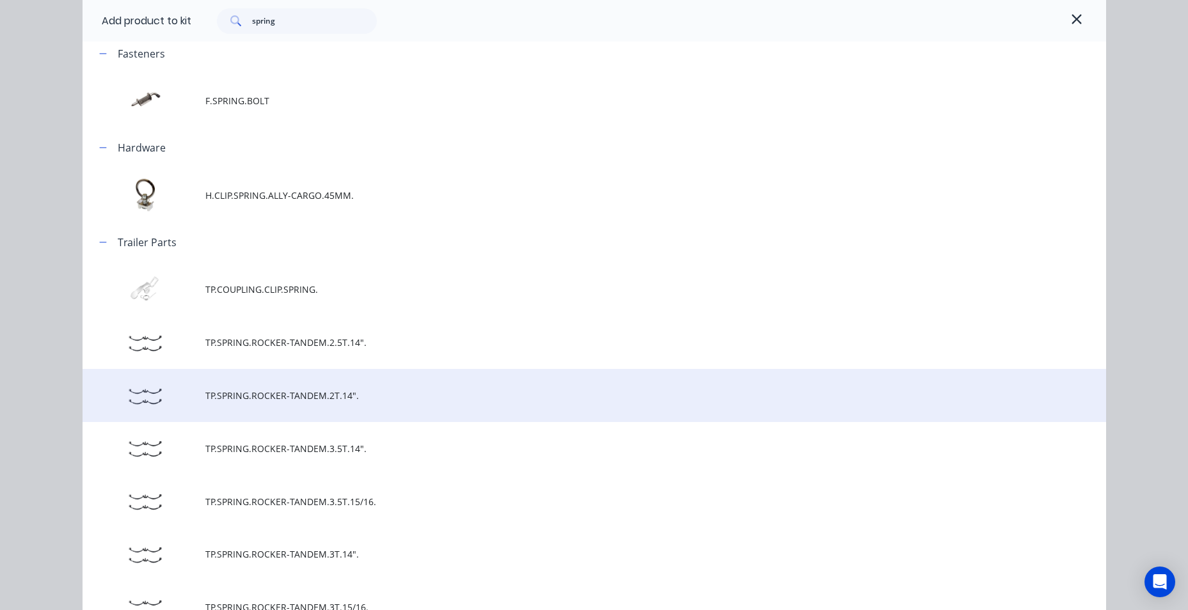
scroll to position [0, 0]
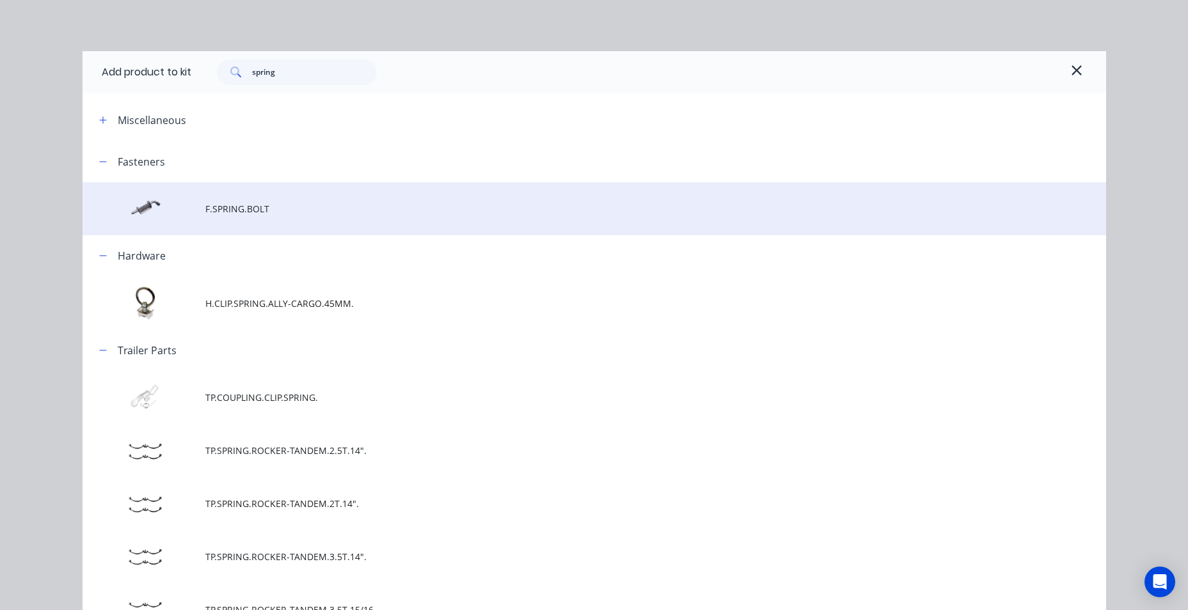
click at [246, 227] on td "F.SPRING.BOLT" at bounding box center [655, 208] width 901 height 53
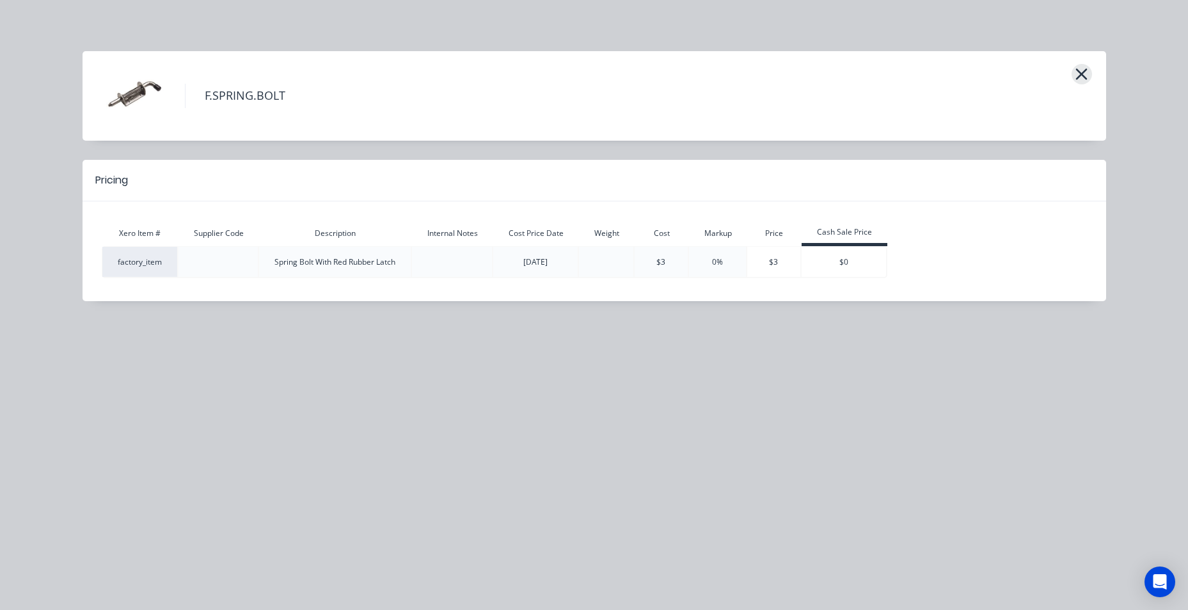
click at [1081, 80] on icon "button" at bounding box center [1081, 74] width 13 height 18
click at [1071, 70] on div "F.SPRING.BOLT" at bounding box center [636, 96] width 902 height 64
click at [1093, 68] on header "F.SPRING.BOLT" at bounding box center [595, 96] width 1024 height 90
click at [1083, 74] on icon "button" at bounding box center [1081, 74] width 13 height 18
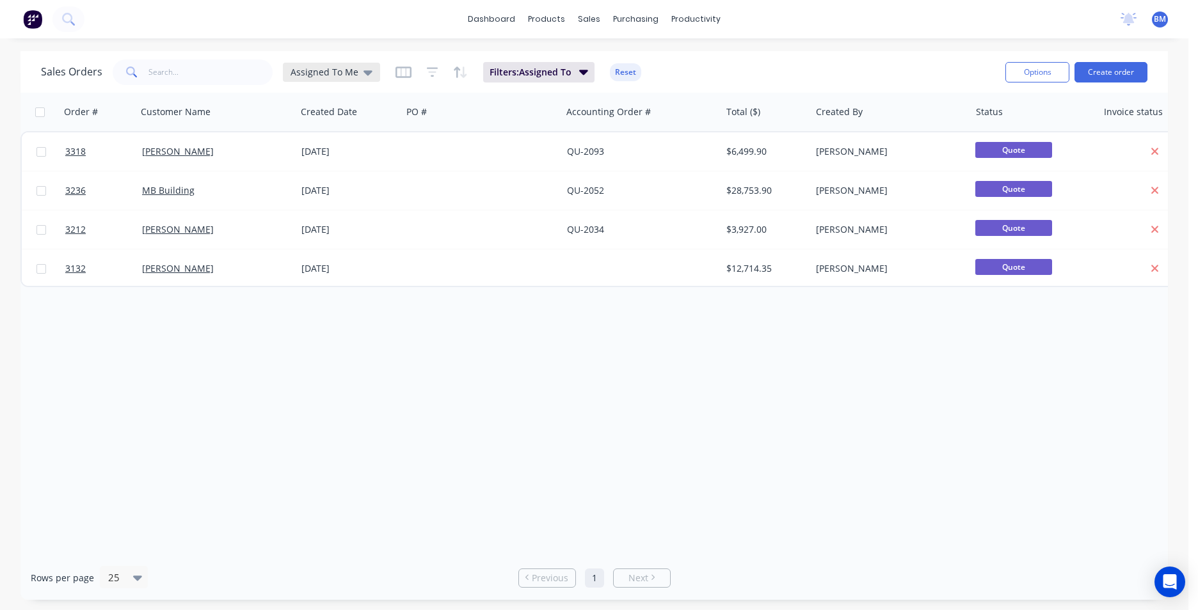
click at [349, 72] on span "Assigned To Me" at bounding box center [324, 71] width 68 height 13
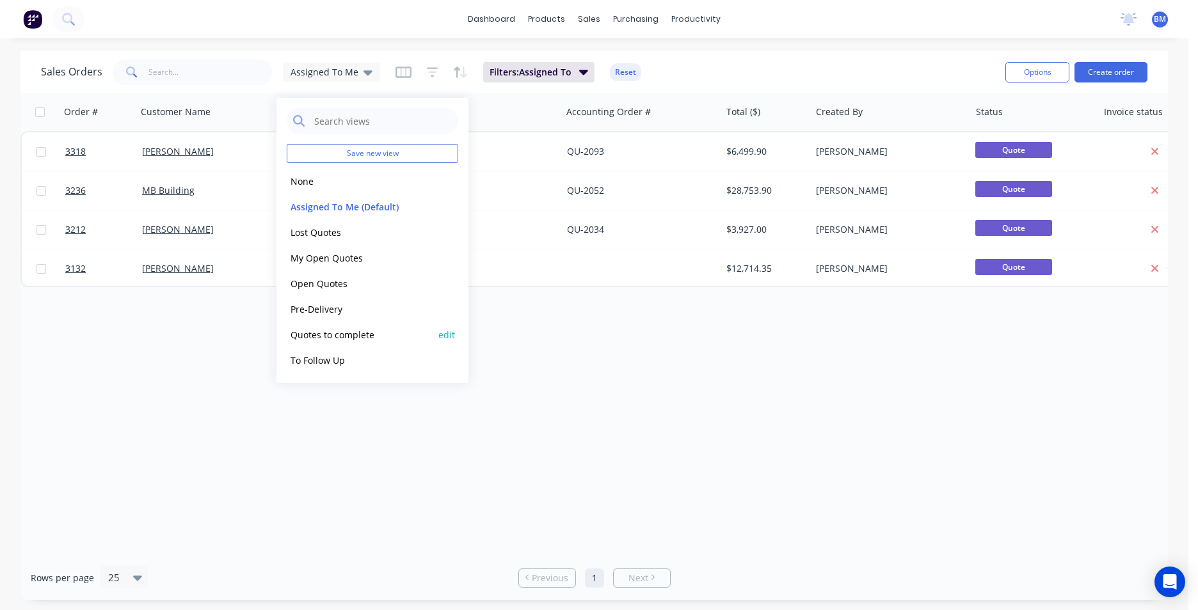
click at [342, 342] on div "Quotes to complete edit" at bounding box center [372, 335] width 171 height 26
click at [345, 333] on button "Quotes to complete" at bounding box center [360, 335] width 146 height 15
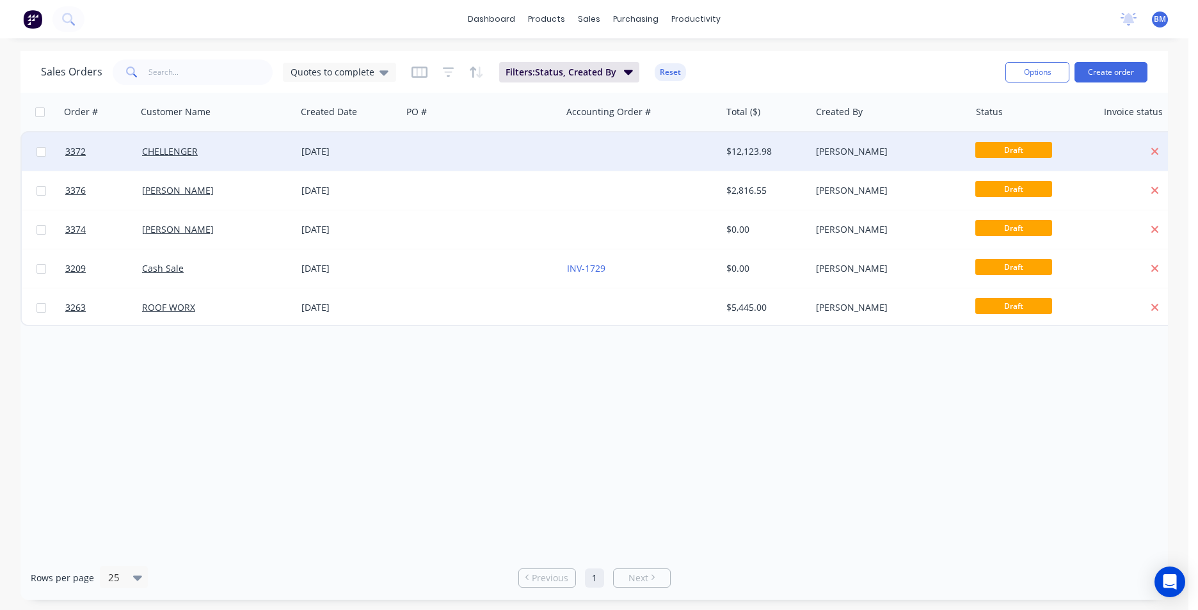
click at [175, 159] on div "CHELLENGER" at bounding box center [216, 151] width 159 height 38
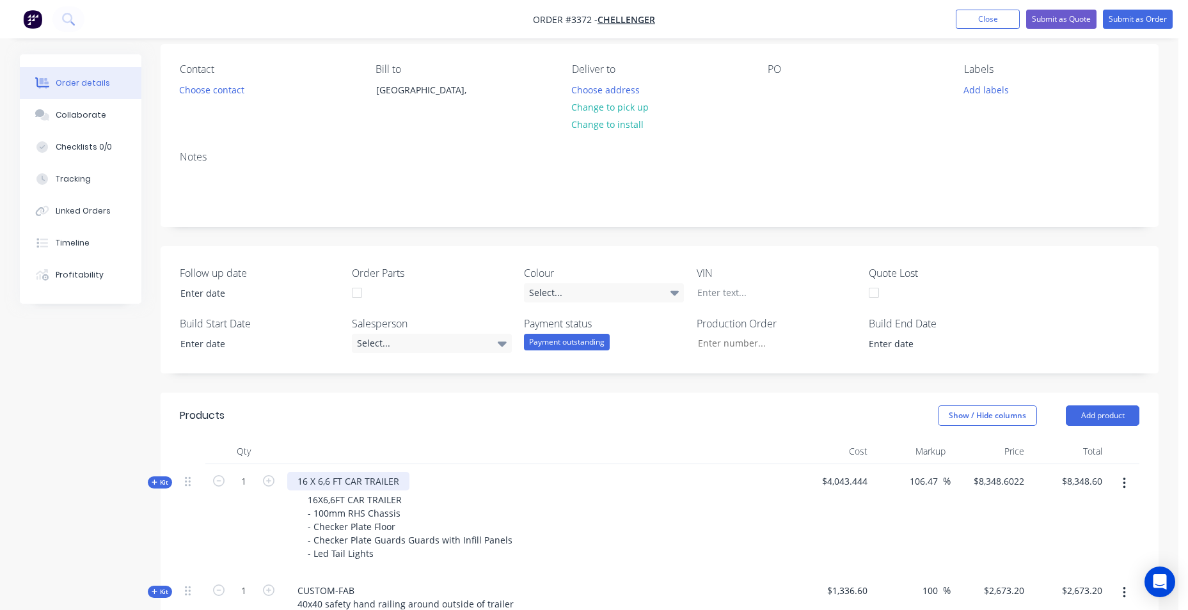
scroll to position [320, 0]
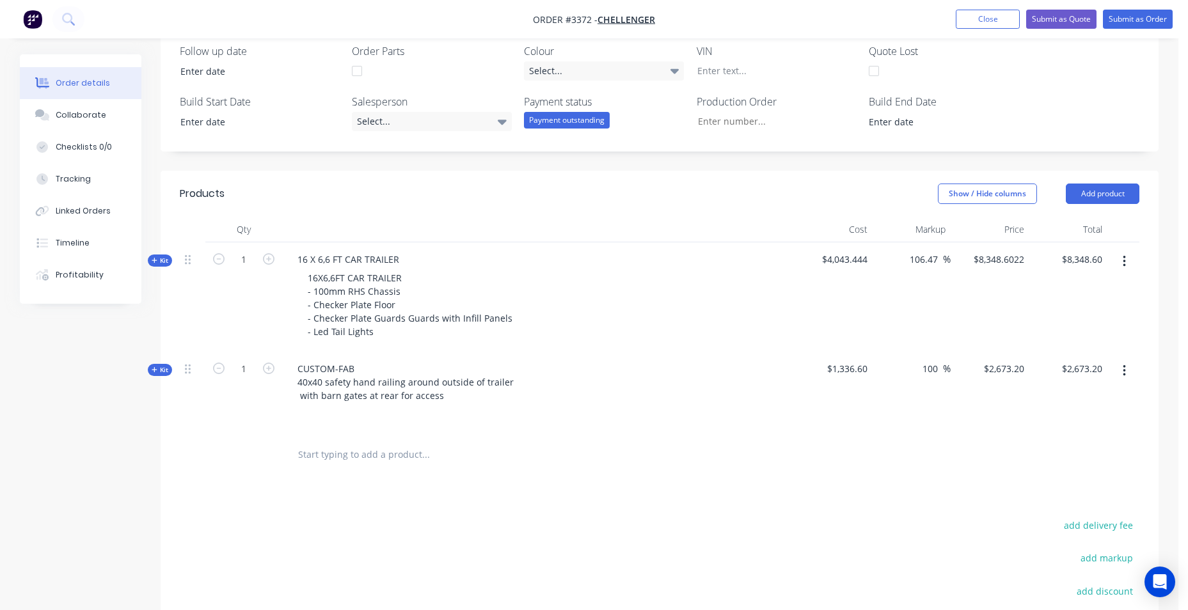
click at [163, 370] on span "Kit" at bounding box center [160, 370] width 17 height 10
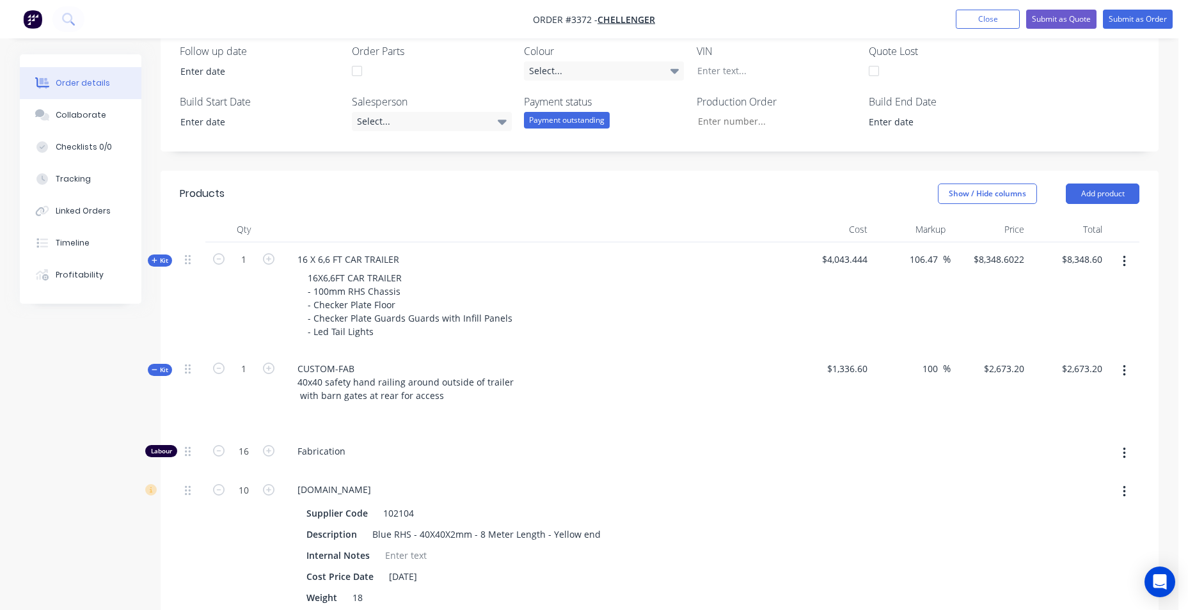
click at [163, 370] on span "Kit" at bounding box center [160, 370] width 17 height 10
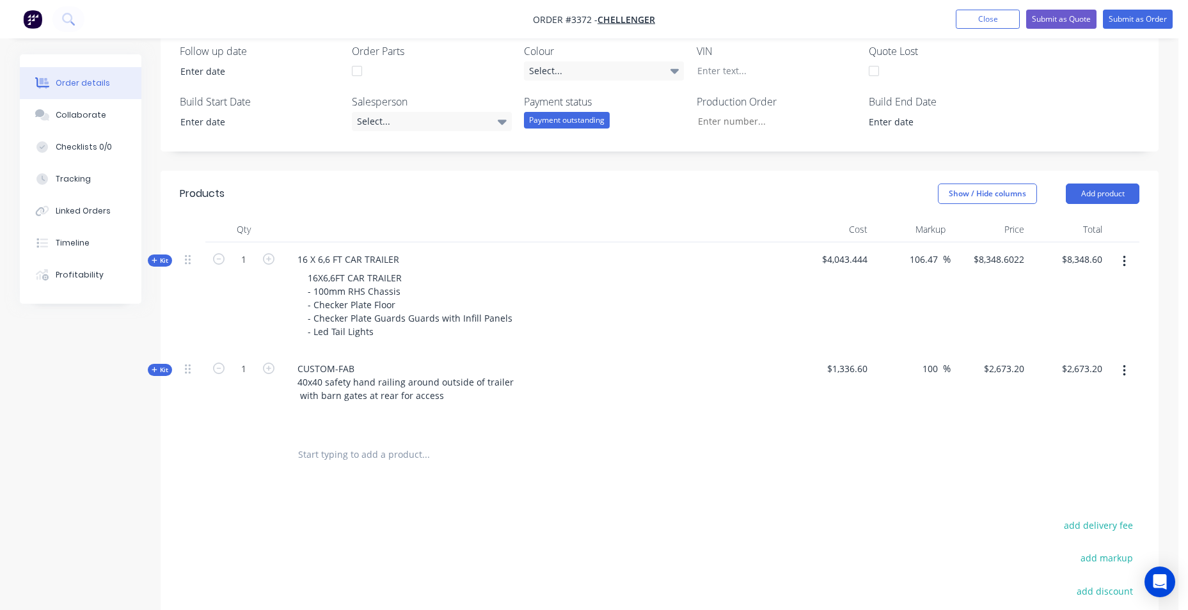
click at [1123, 369] on icon "button" at bounding box center [1124, 371] width 3 height 14
click at [1068, 406] on div "Add product to kit" at bounding box center [1078, 404] width 99 height 19
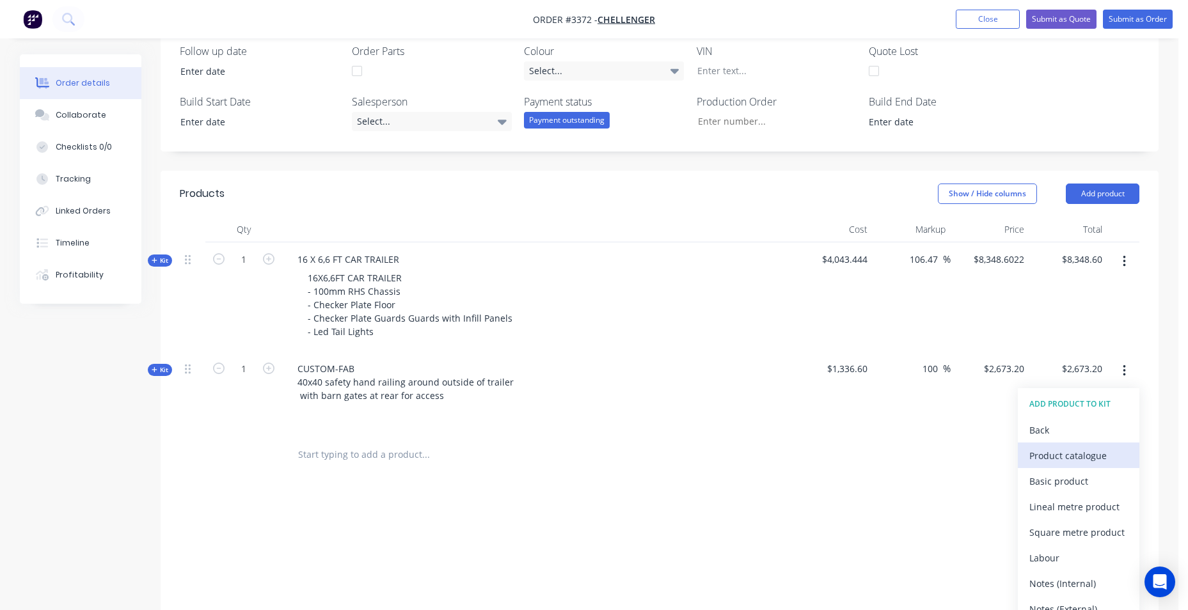
click at [1042, 448] on div "Product catalogue" at bounding box center [1078, 456] width 99 height 19
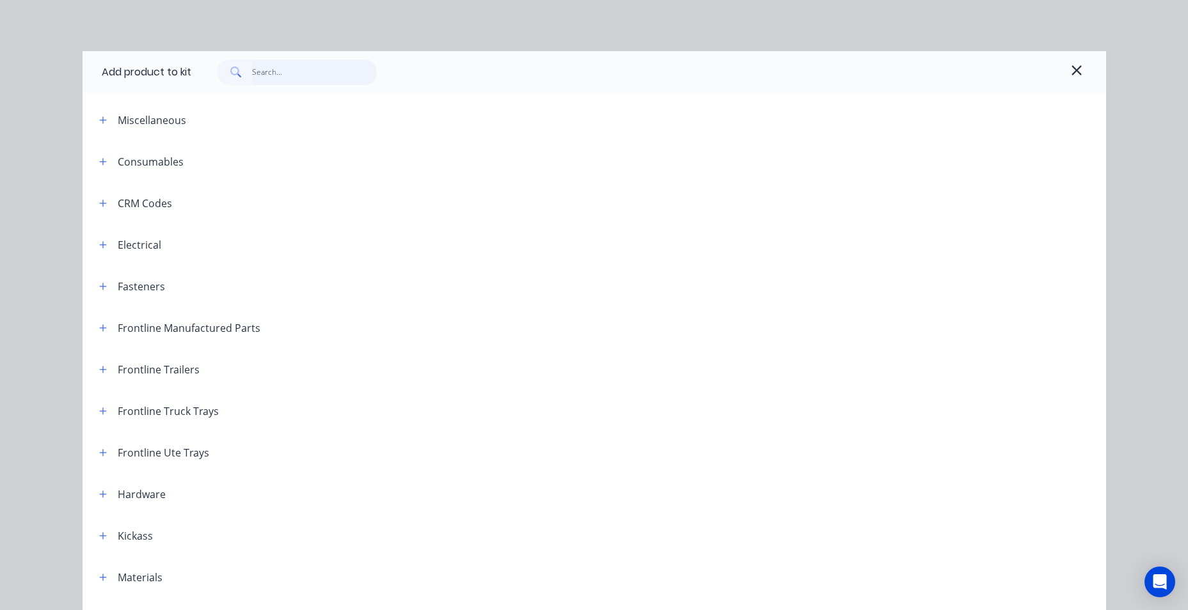
click at [308, 67] on input "text" at bounding box center [314, 73] width 125 height 26
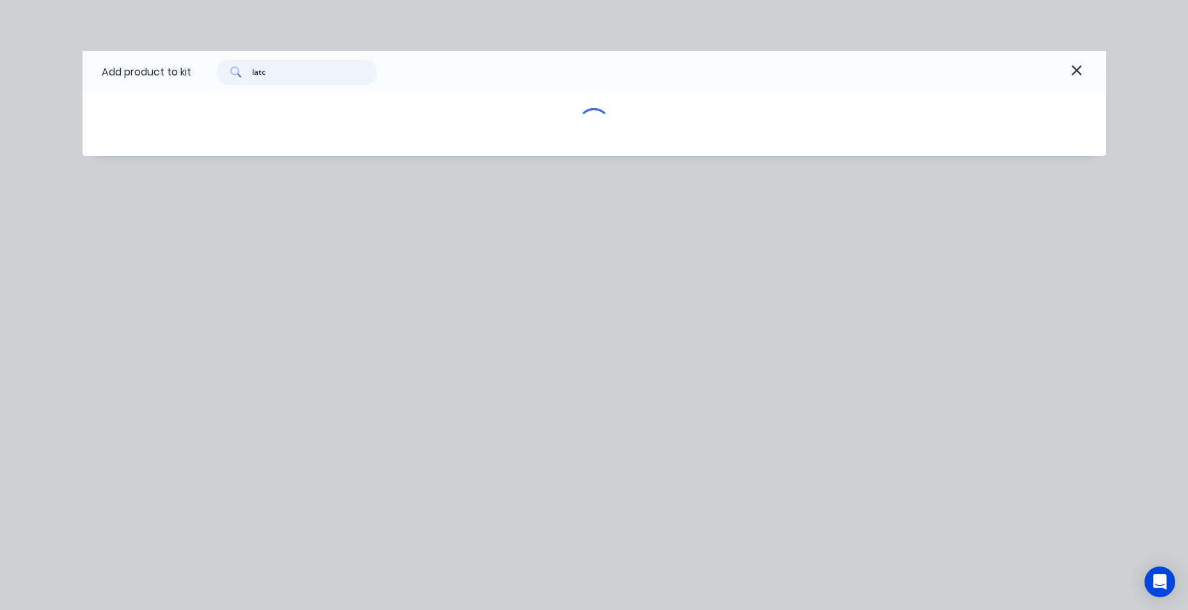
type input "latch"
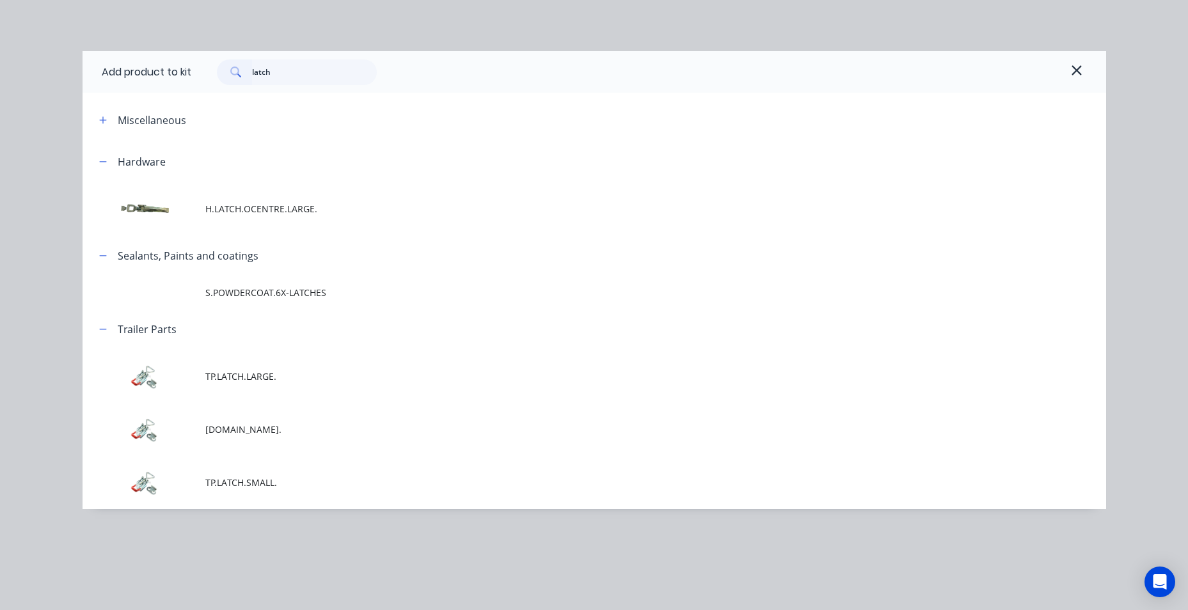
click at [322, 382] on span "TP.LATCH.LARGE." at bounding box center [565, 376] width 720 height 13
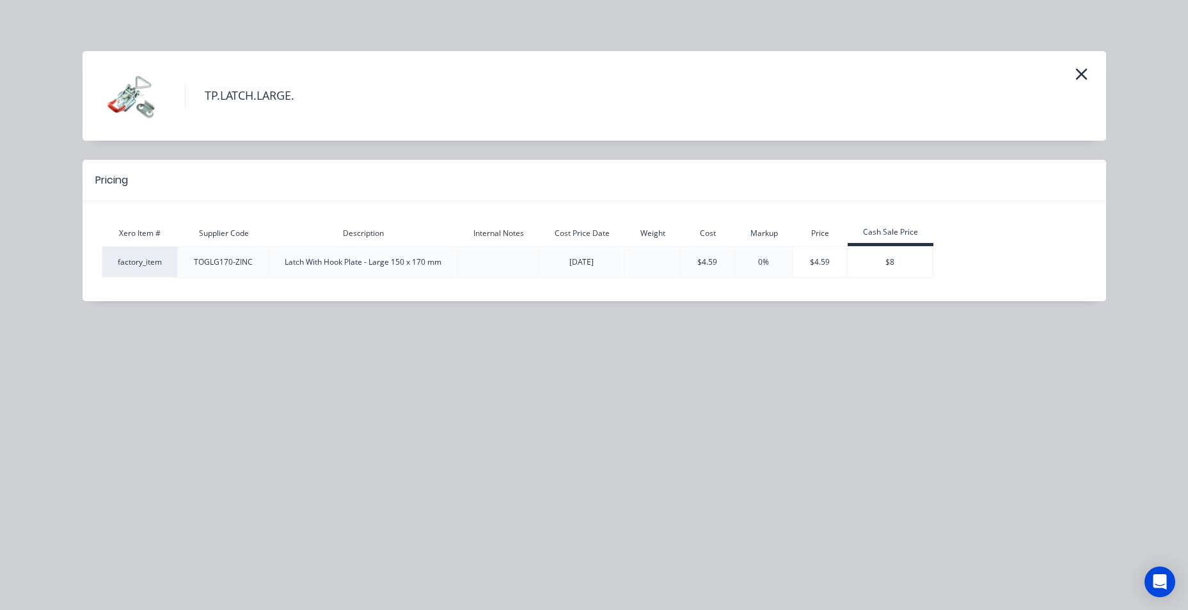
type input "$2,676.38"
drag, startPoint x: 896, startPoint y: 259, endPoint x: 902, endPoint y: 258, distance: 6.4
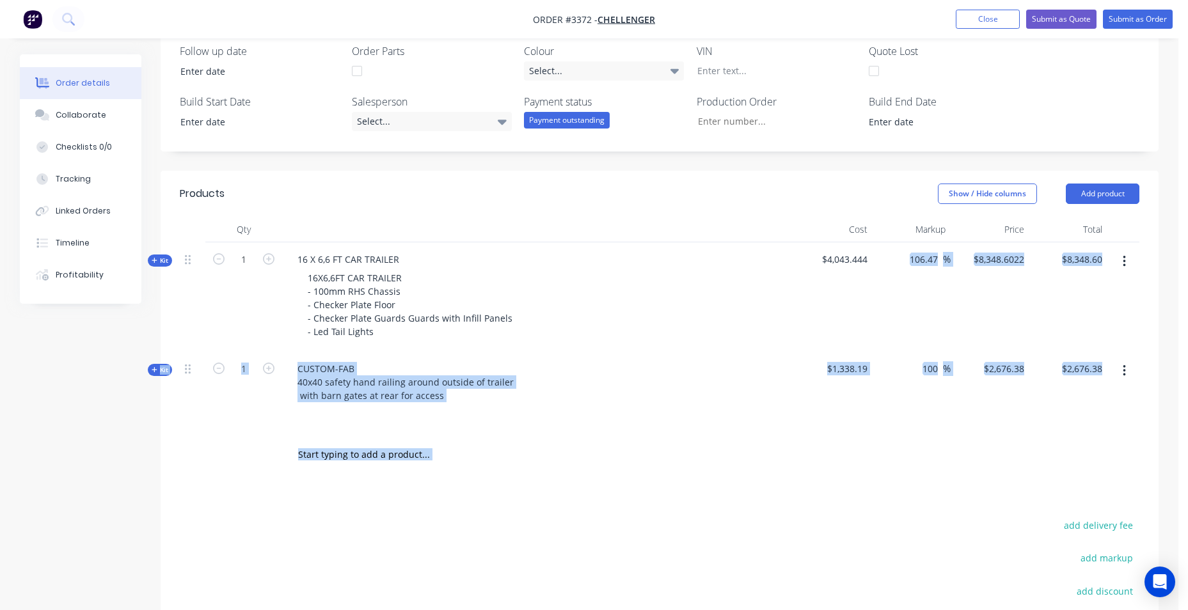
click at [195, 471] on div at bounding box center [193, 455] width 26 height 42
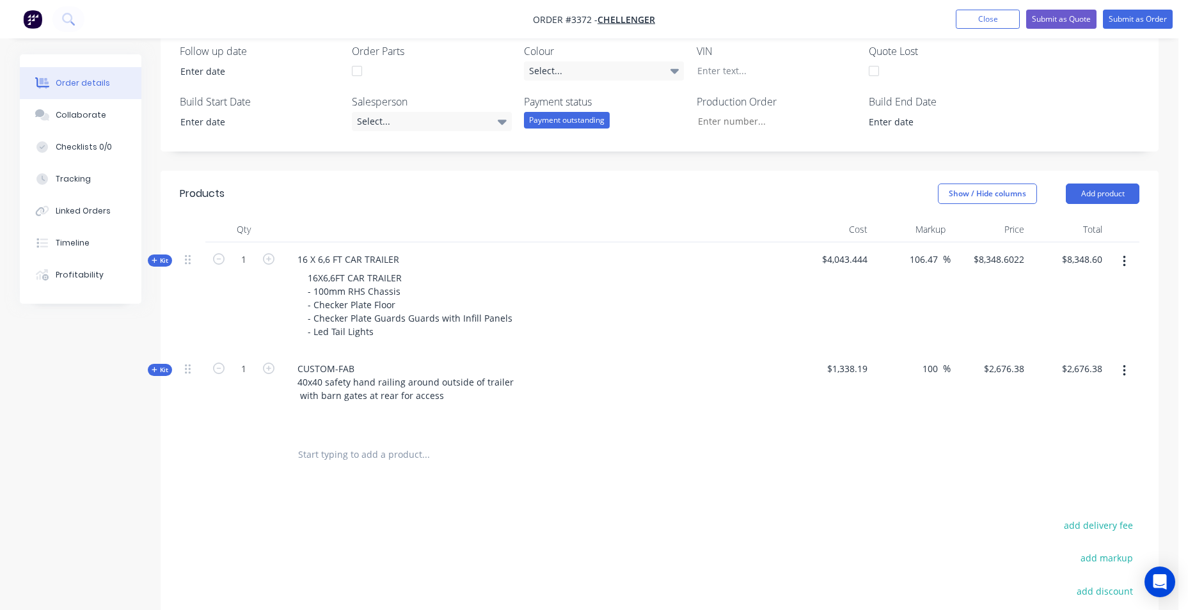
click at [156, 369] on icon at bounding box center [155, 370] width 6 height 6
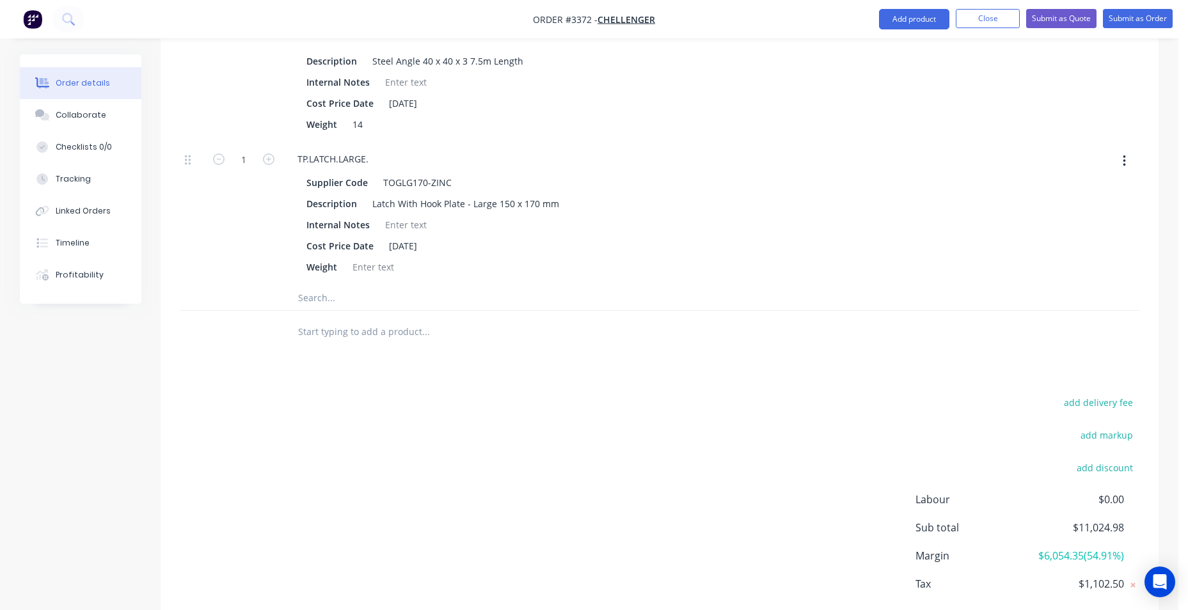
scroll to position [877, 0]
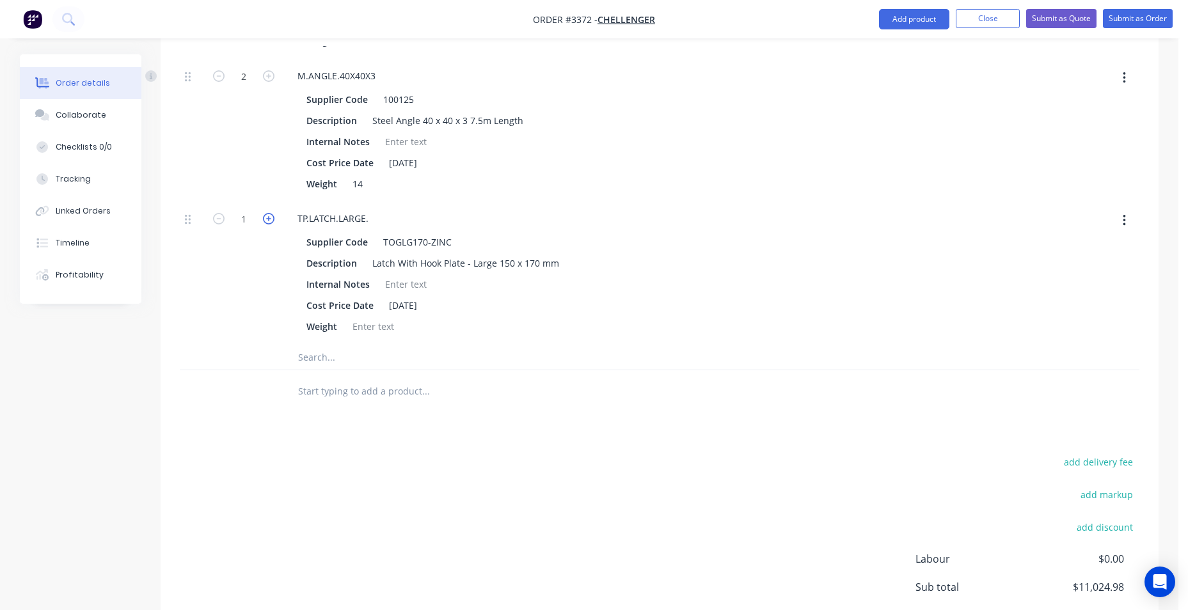
click at [271, 223] on icon "button" at bounding box center [269, 219] width 12 height 12
type input "$2,685.56"
type input "2"
click at [271, 223] on icon "button" at bounding box center [269, 219] width 12 height 12
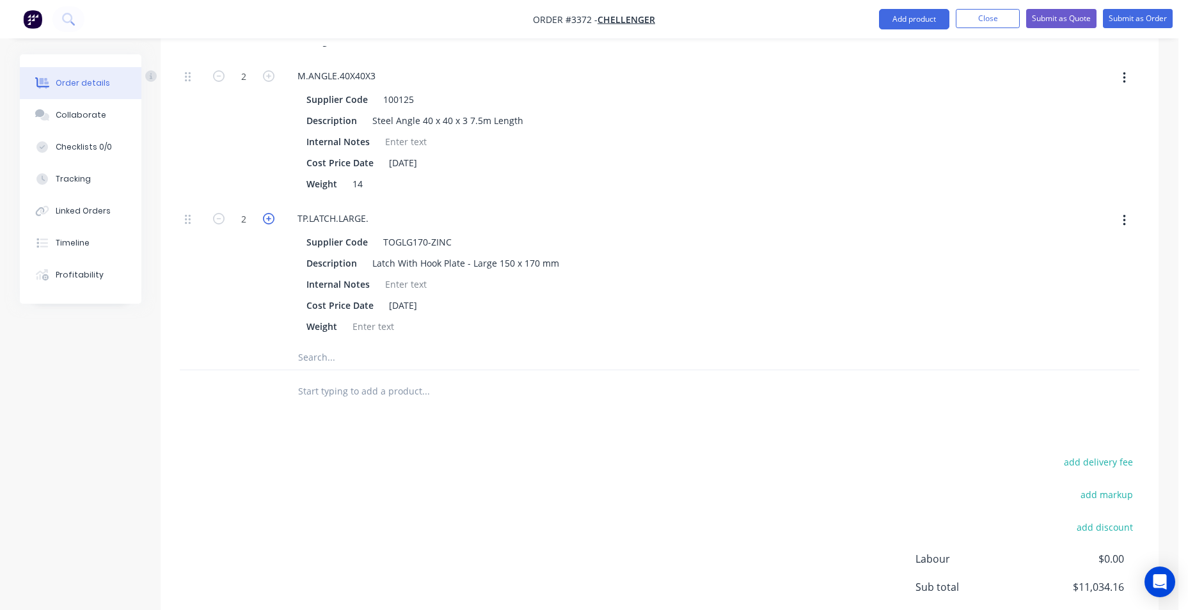
type input "$2,694.74"
type input "3"
click at [271, 223] on icon "button" at bounding box center [269, 219] width 12 height 12
type input "$2,703.92"
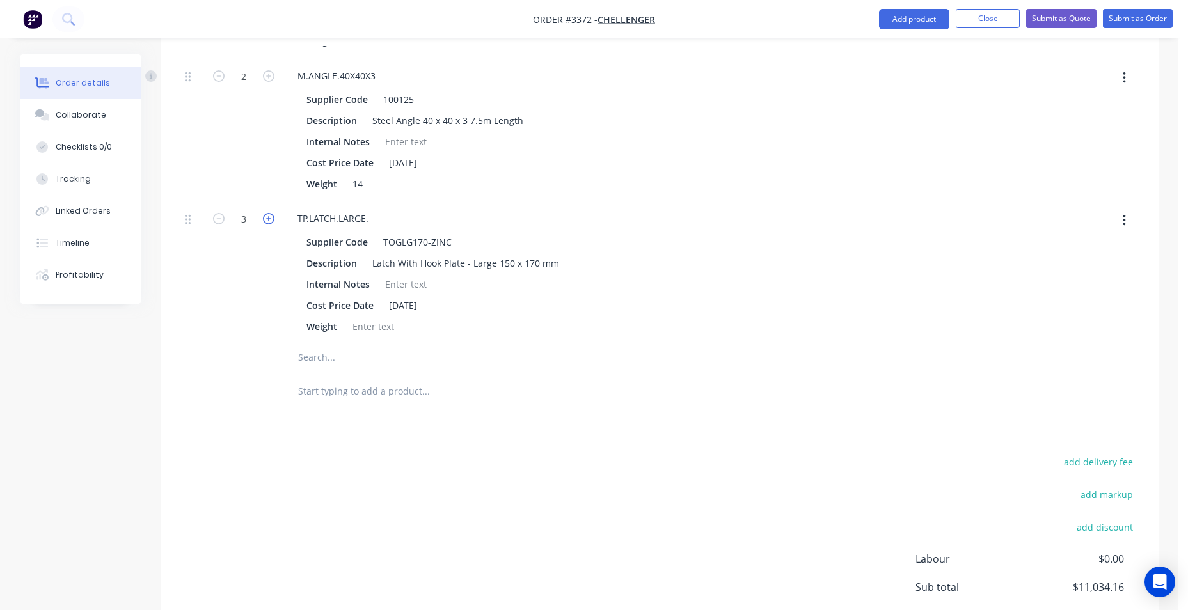
type input "$2,703.92"
type input "4"
click at [845, 237] on div at bounding box center [833, 273] width 79 height 143
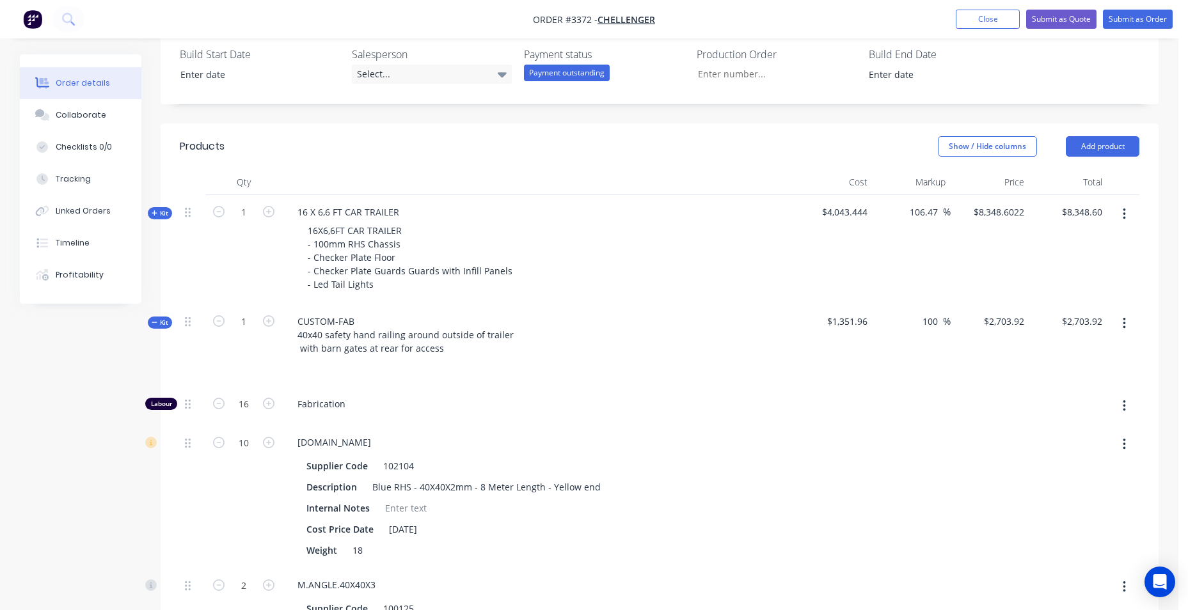
scroll to position [365, 0]
click at [157, 331] on div "Kit" at bounding box center [160, 325] width 24 height 12
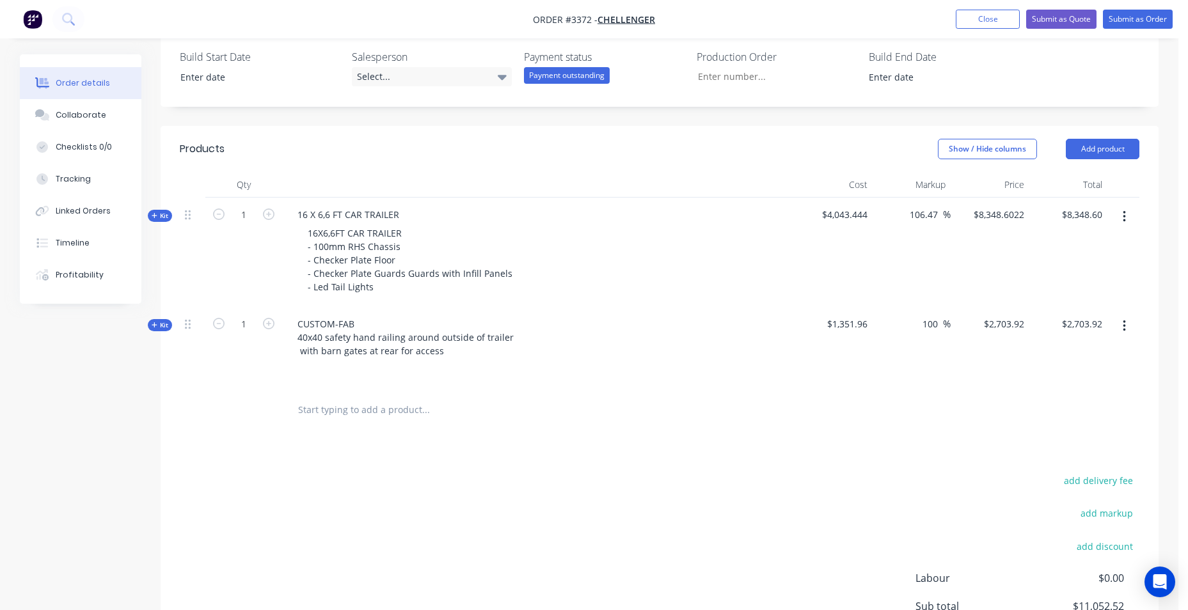
click at [356, 406] on input "text" at bounding box center [426, 410] width 256 height 26
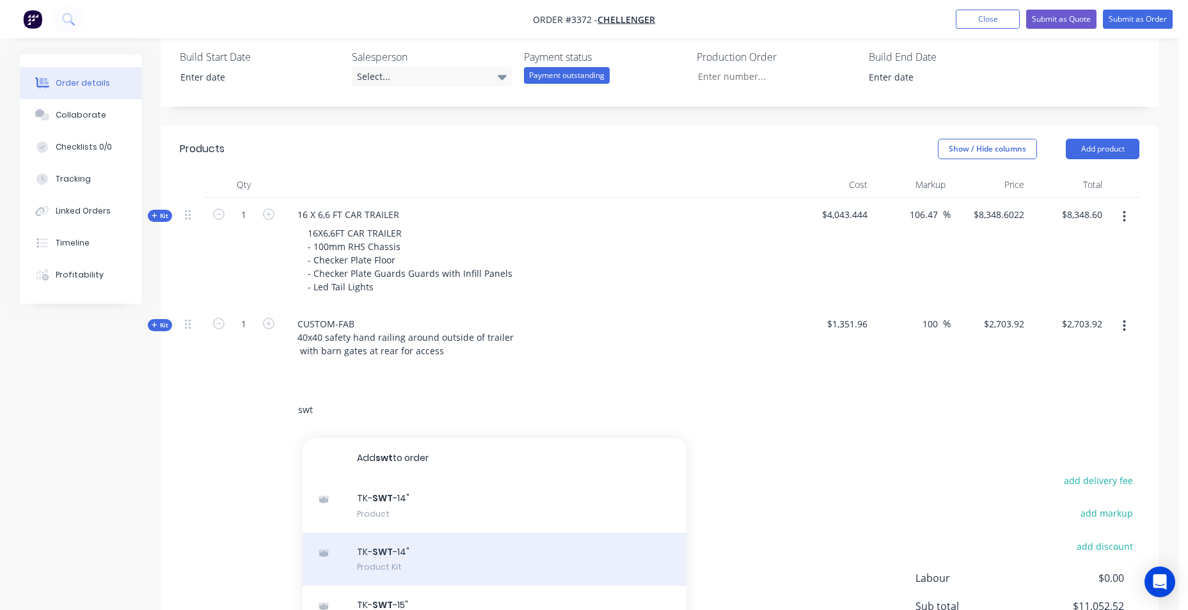
type input "swt"
click at [372, 557] on div "TK- SWT -14" Product Kit" at bounding box center [495, 560] width 384 height 54
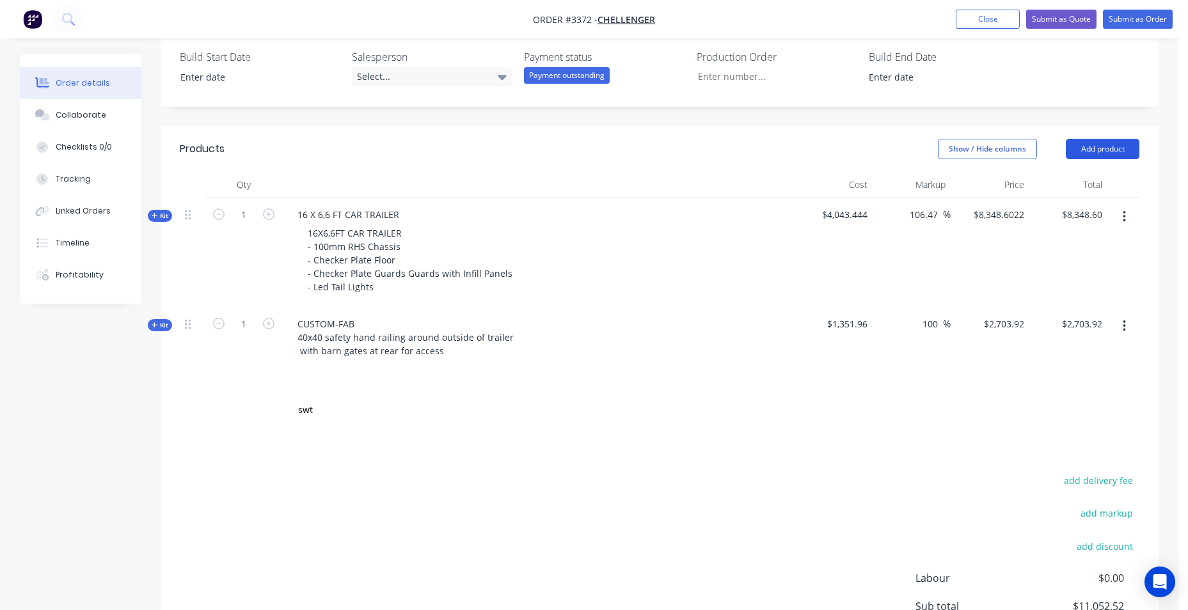
click at [1077, 153] on button "Add product" at bounding box center [1103, 149] width 74 height 20
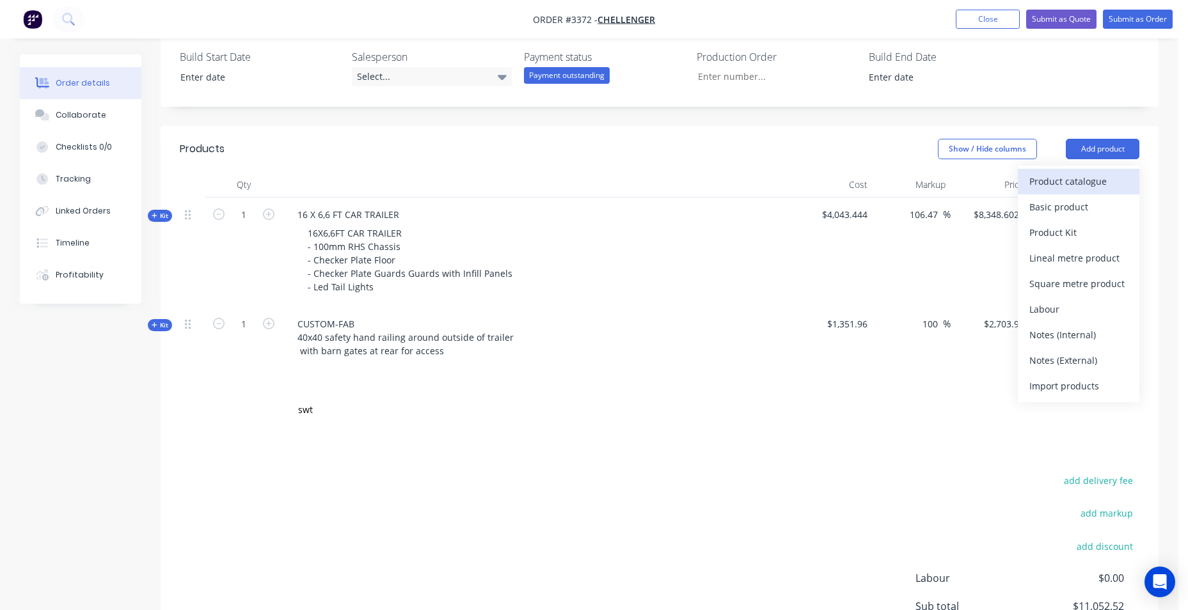
click at [1050, 171] on button "Product catalogue" at bounding box center [1079, 182] width 122 height 26
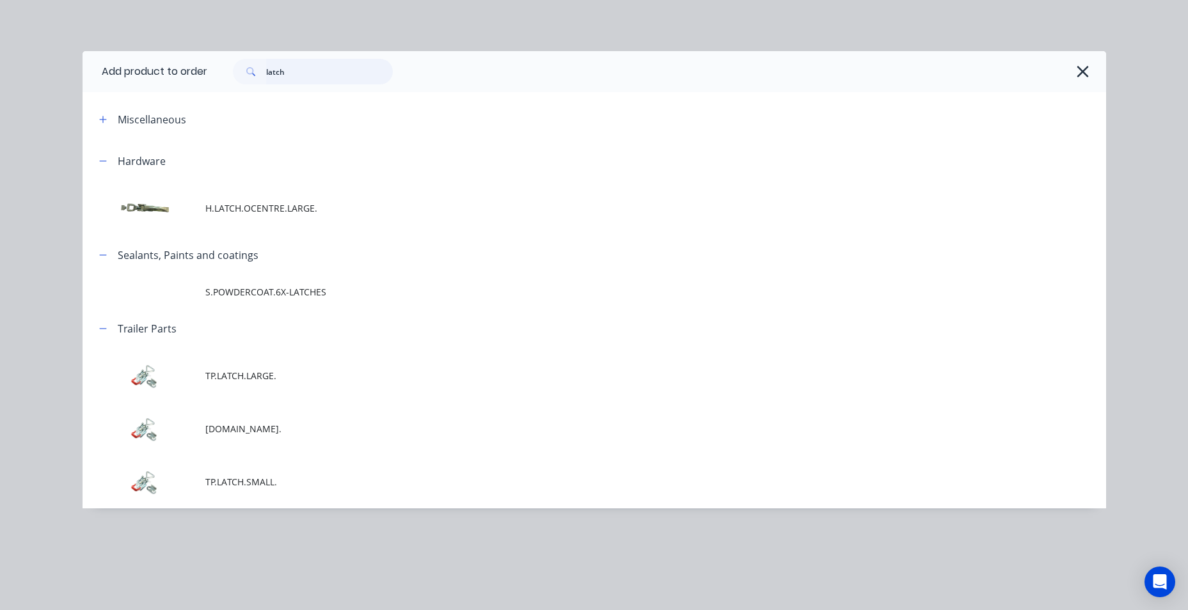
drag, startPoint x: 4, startPoint y: 45, endPoint x: -49, endPoint y: 33, distance: 54.0
click at [0, 33] on html "Order #3372 - CHELLENGER Add product Close Submit as Quote Submit as Order Orde…" at bounding box center [594, 205] width 1188 height 1141
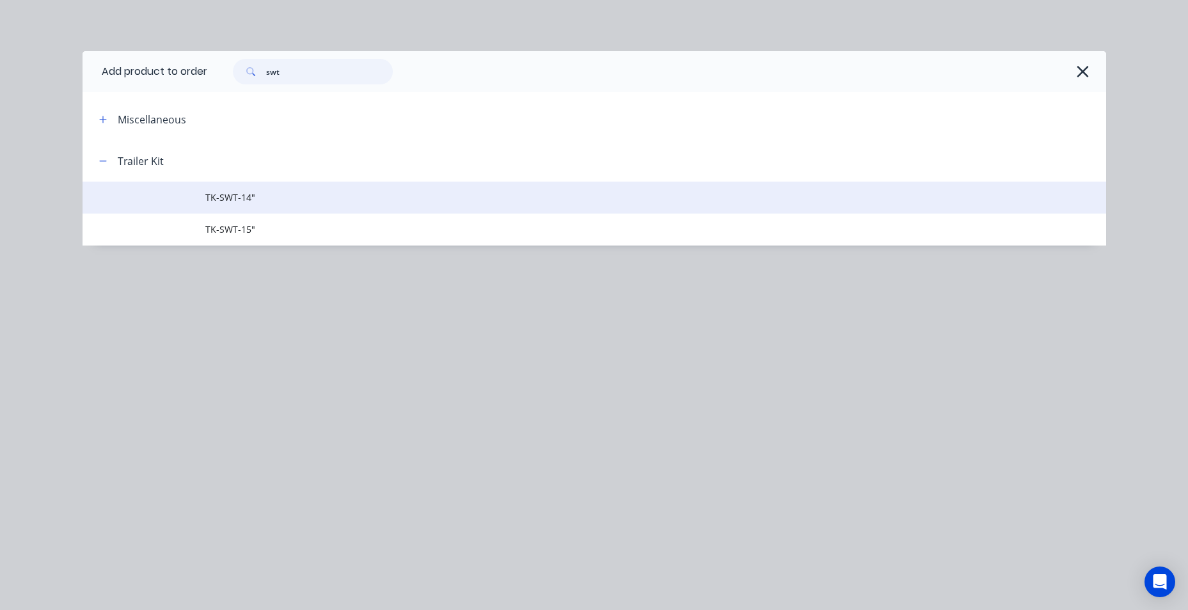
type input "swt"
click at [215, 195] on span "TK-SWT-14"" at bounding box center [565, 197] width 720 height 13
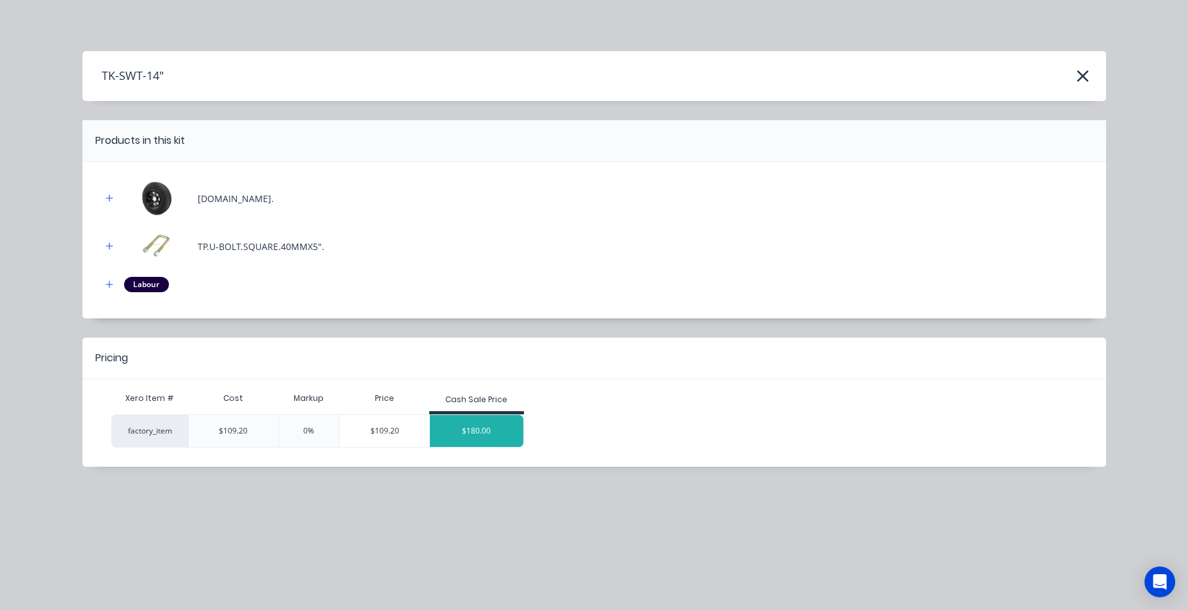
click at [498, 415] on div "$180.00" at bounding box center [476, 431] width 93 height 32
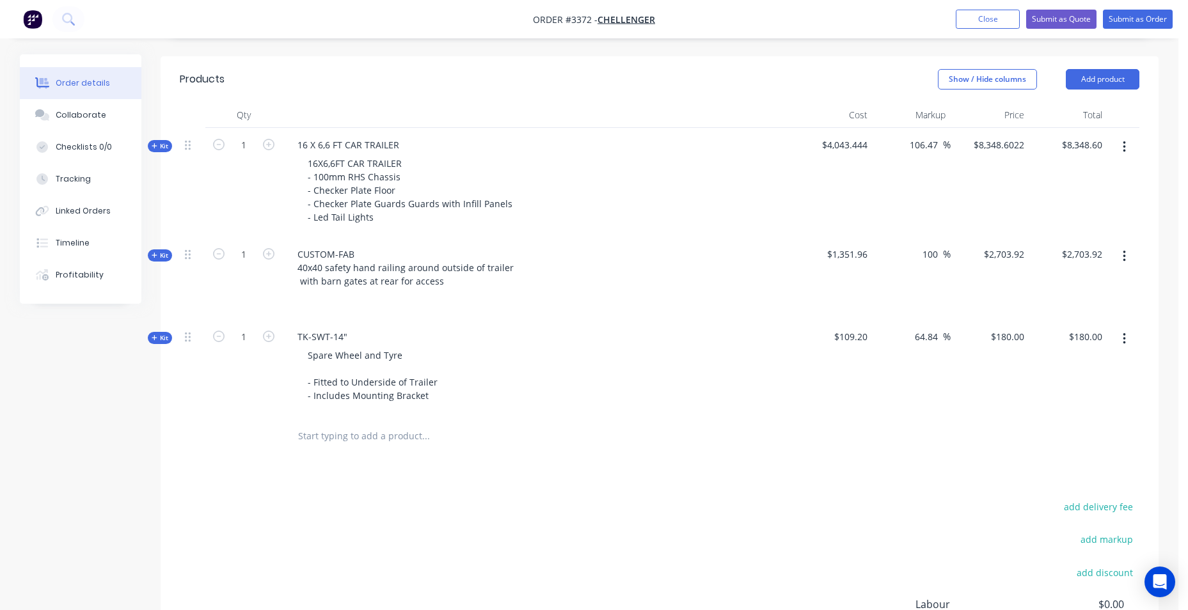
scroll to position [557, 0]
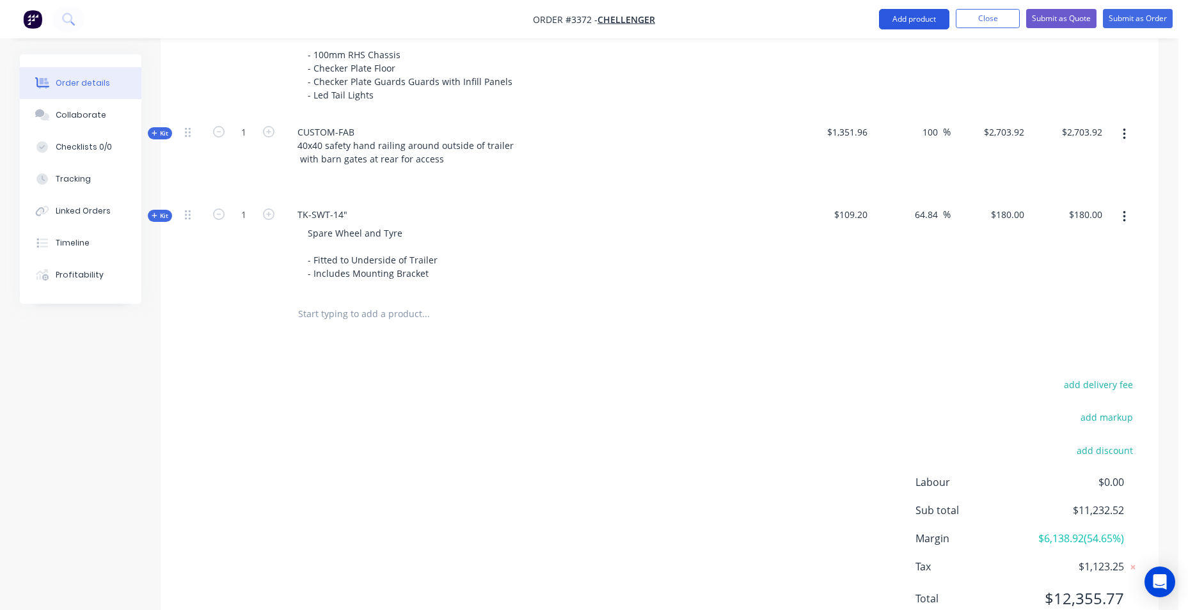
click at [929, 29] on button "Add product" at bounding box center [914, 19] width 70 height 20
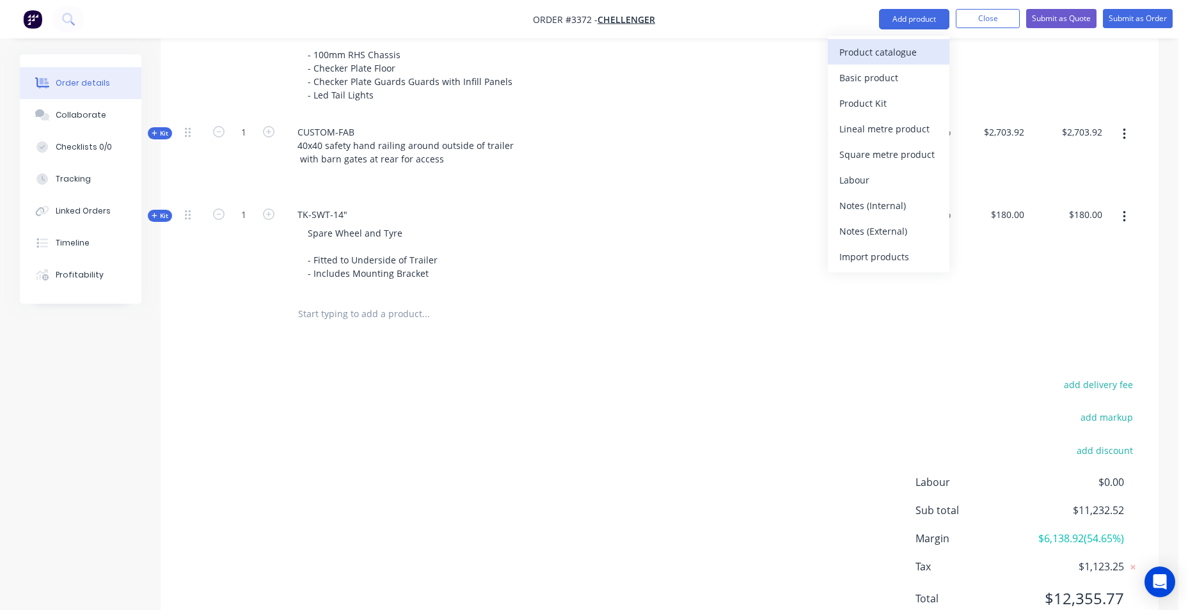
click at [908, 50] on div "Product catalogue" at bounding box center [888, 52] width 99 height 19
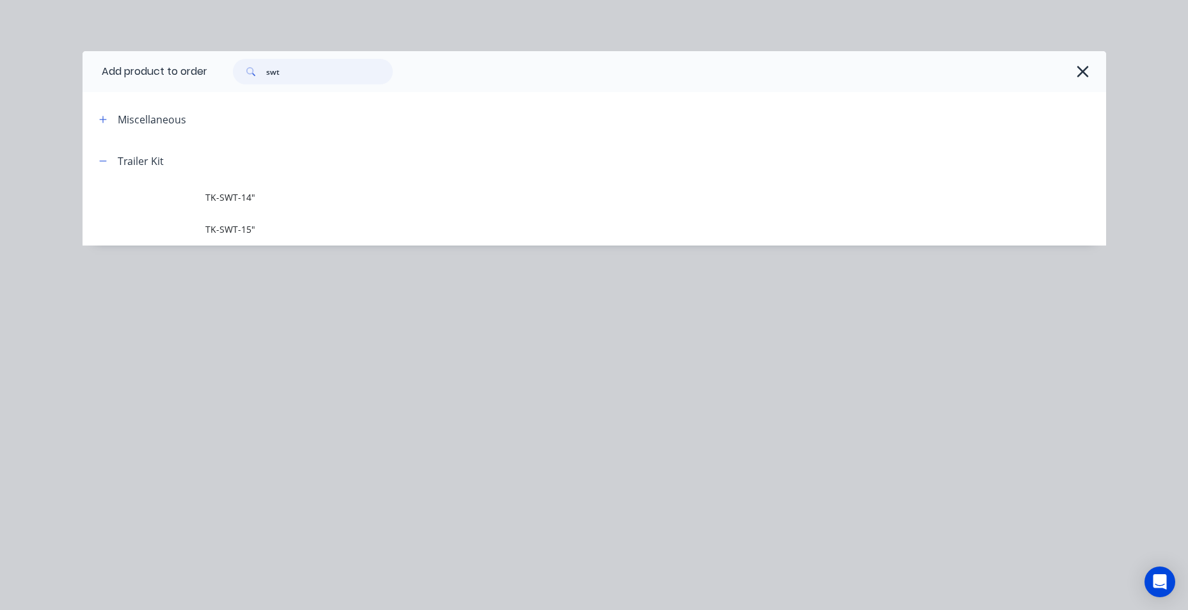
drag, startPoint x: 176, startPoint y: 75, endPoint x: 132, endPoint y: 69, distance: 44.6
click at [132, 69] on header "Add product to order swt" at bounding box center [595, 71] width 1024 height 41
type input "f"
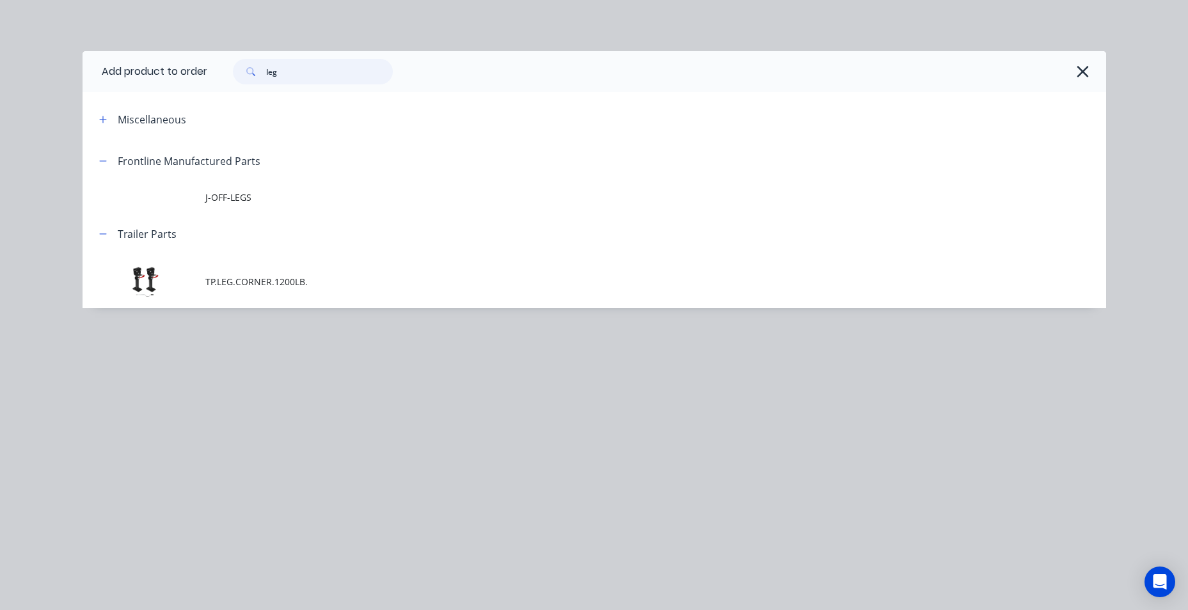
drag, startPoint x: 280, startPoint y: 70, endPoint x: 257, endPoint y: 70, distance: 22.4
click at [257, 70] on div "leg" at bounding box center [313, 72] width 160 height 26
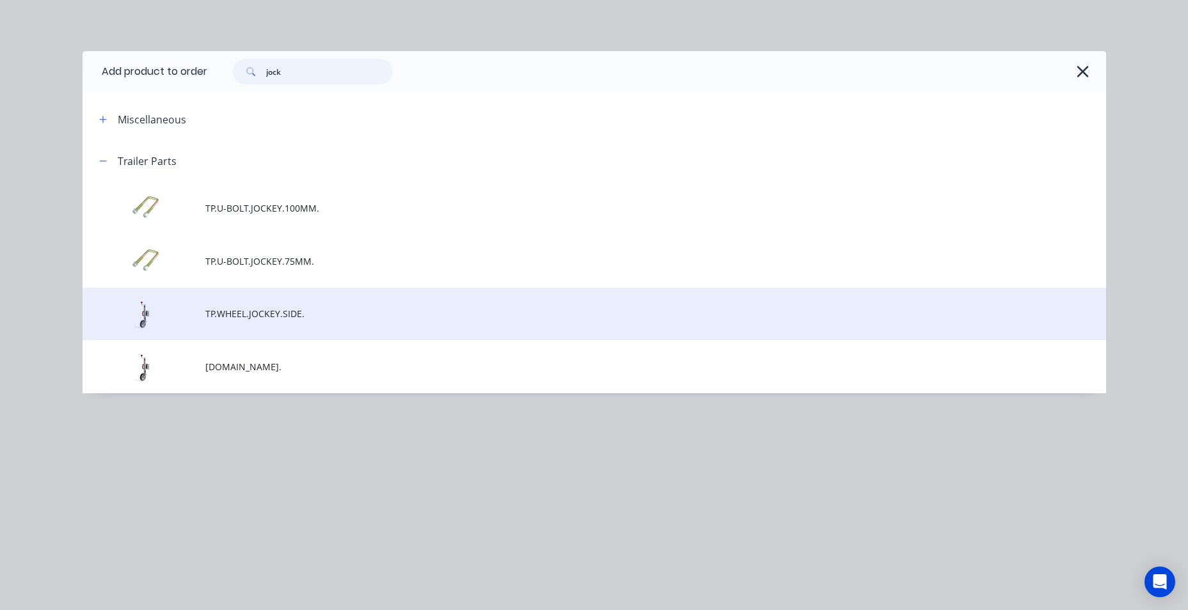
type input "jock"
click at [257, 317] on span "TP.WHEEL.JOCKEY.SIDE." at bounding box center [565, 313] width 720 height 13
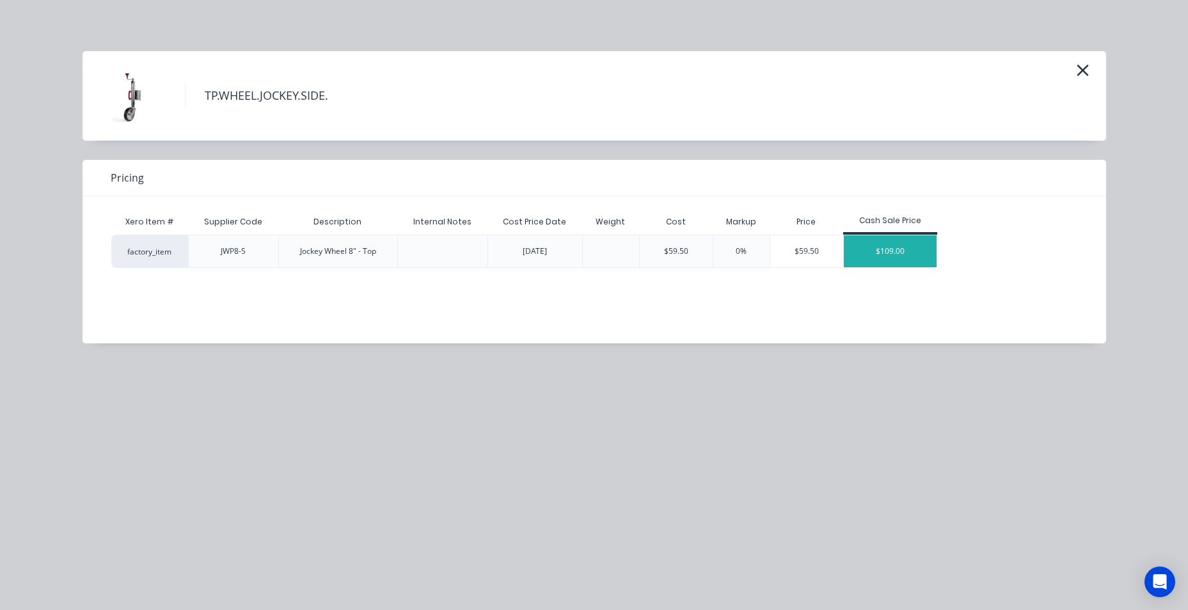
click at [916, 248] on div "$109.00" at bounding box center [890, 251] width 93 height 32
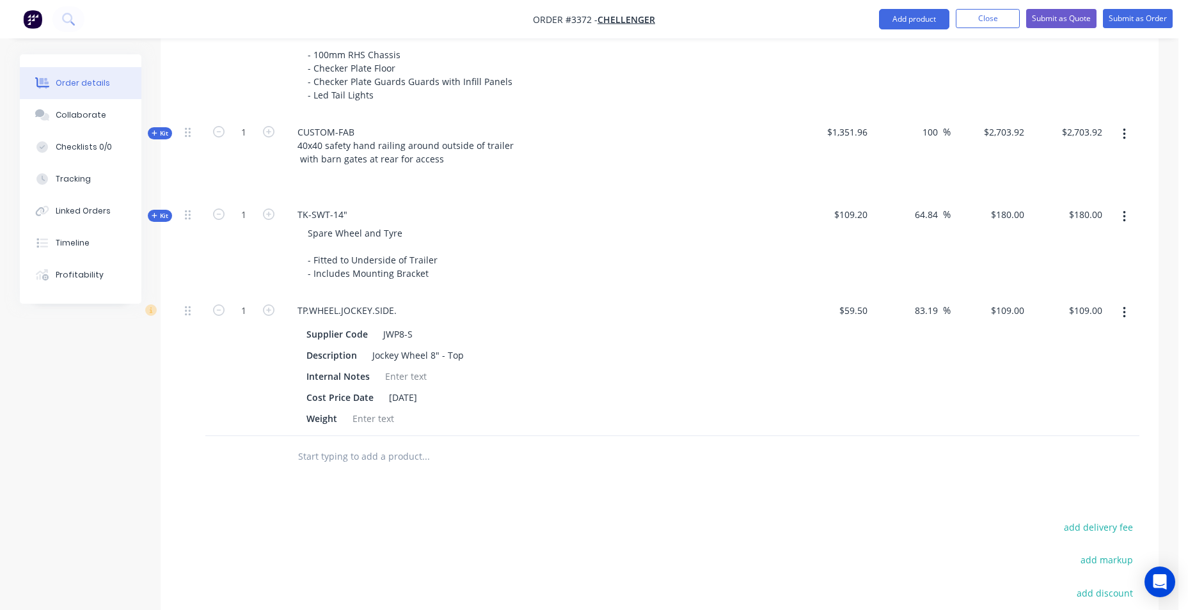
click at [375, 456] on input "text" at bounding box center [426, 457] width 256 height 26
type input "rego"
click at [901, 18] on button "Add product" at bounding box center [914, 19] width 70 height 20
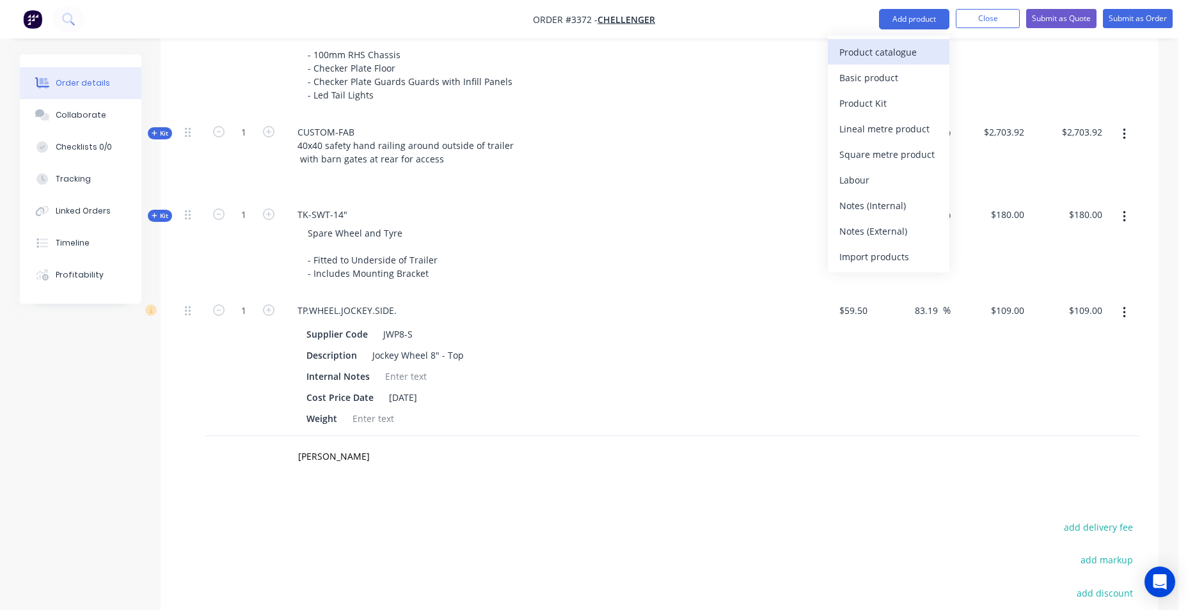
click at [880, 51] on div "Product catalogue" at bounding box center [888, 52] width 99 height 19
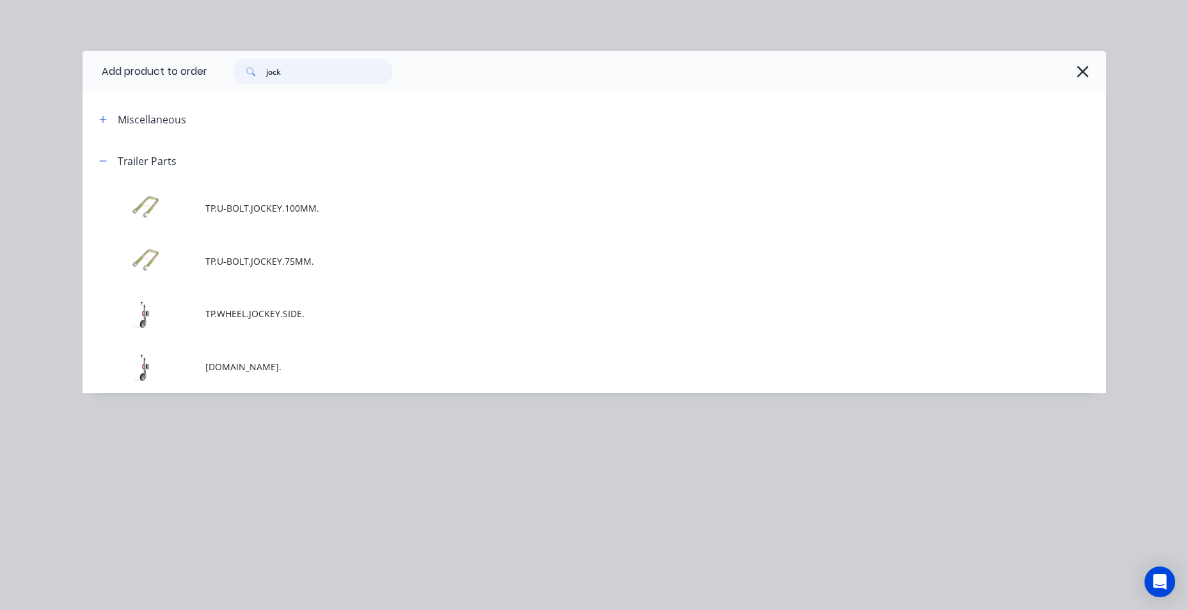
drag, startPoint x: 345, startPoint y: 68, endPoint x: -110, endPoint y: 56, distance: 455.1
click at [0, 56] on html "Order #3372 - CHELLENGER Add product Close Submit as Quote Submit as Order Orde…" at bounding box center [594, 132] width 1188 height 1379
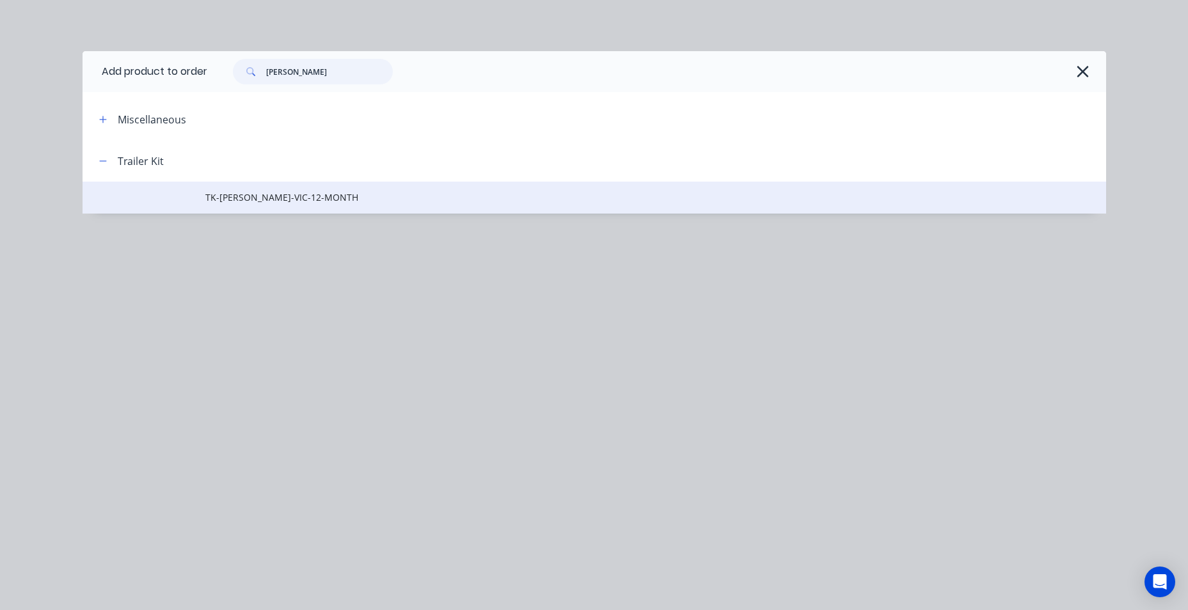
type input "rego"
click at [241, 196] on span "TK-REGO-VIC-12-MONTH" at bounding box center [565, 197] width 720 height 13
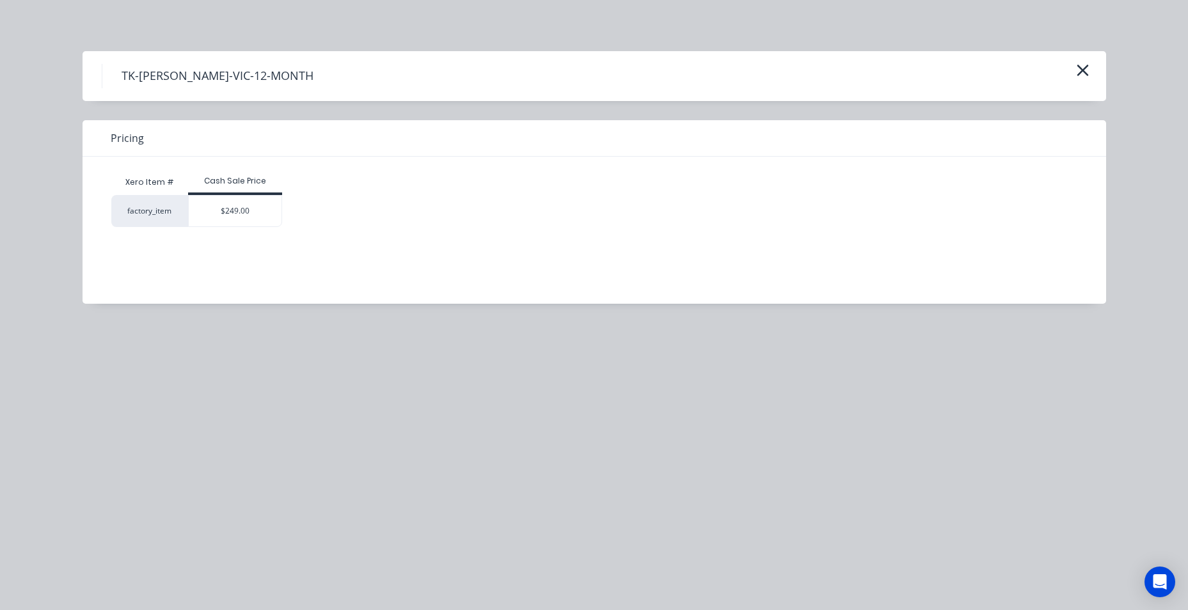
click at [218, 195] on div "$249.00" at bounding box center [235, 211] width 95 height 32
click at [214, 207] on div "$249.00" at bounding box center [235, 211] width 93 height 31
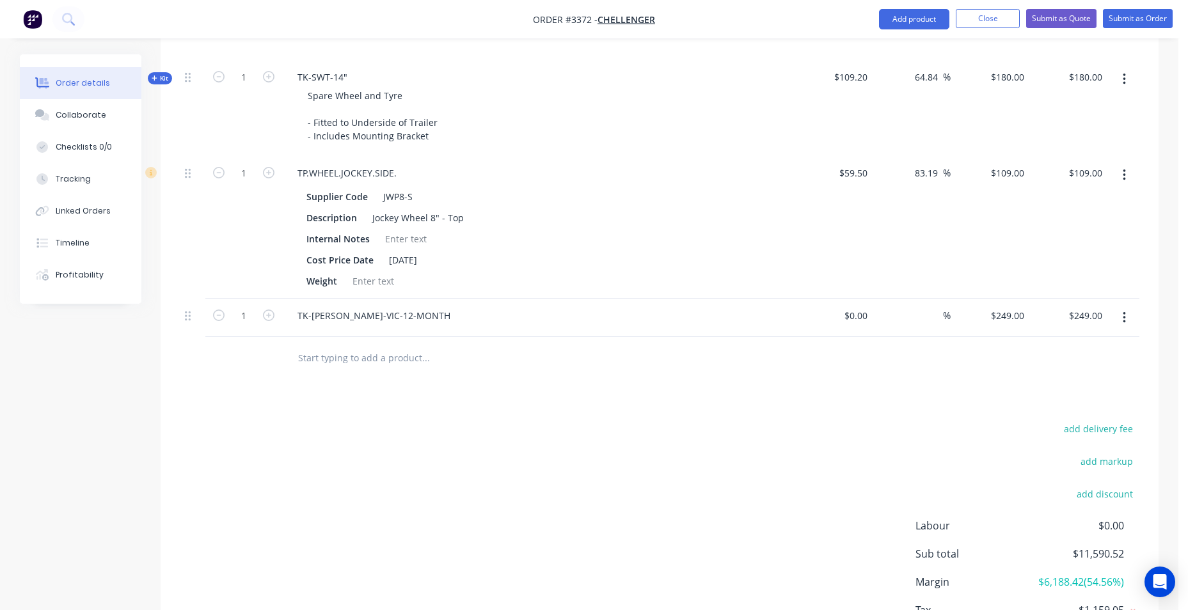
scroll to position [749, 0]
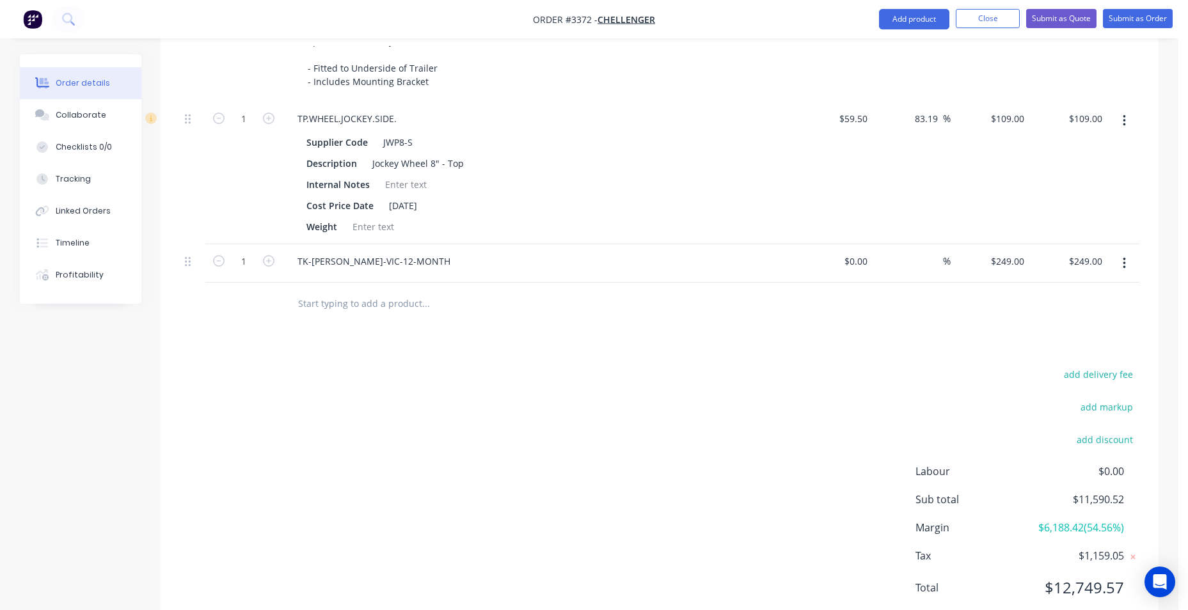
click at [332, 308] on input "text" at bounding box center [426, 303] width 256 height 26
type input "tk tool"
click at [883, 22] on button "Add product" at bounding box center [914, 19] width 70 height 20
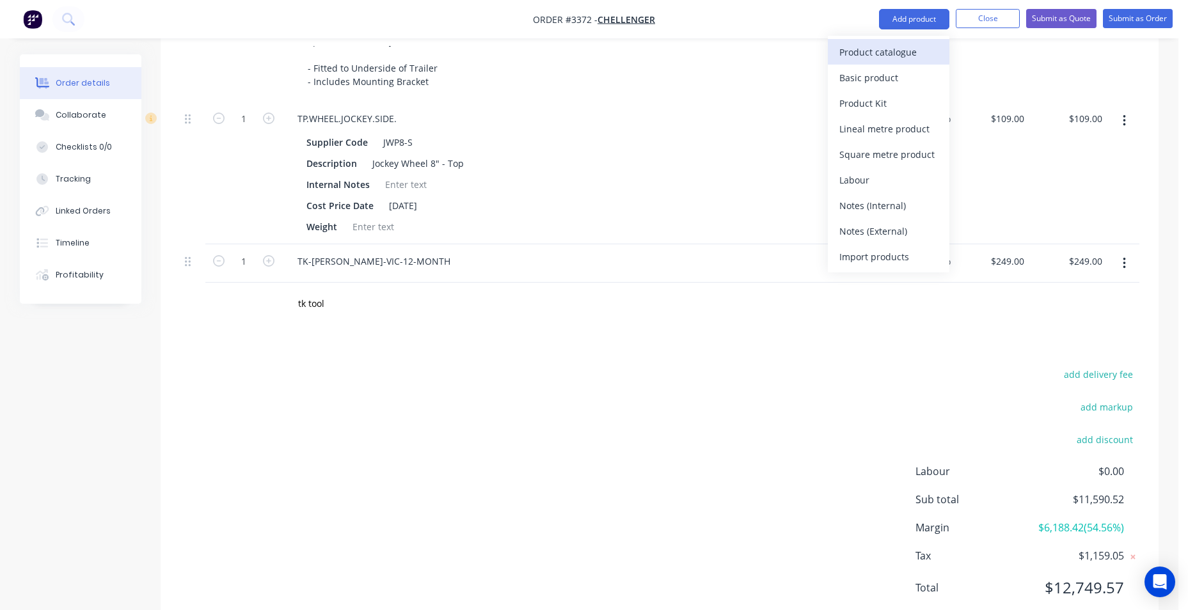
click at [844, 53] on div "Product catalogue" at bounding box center [888, 52] width 99 height 19
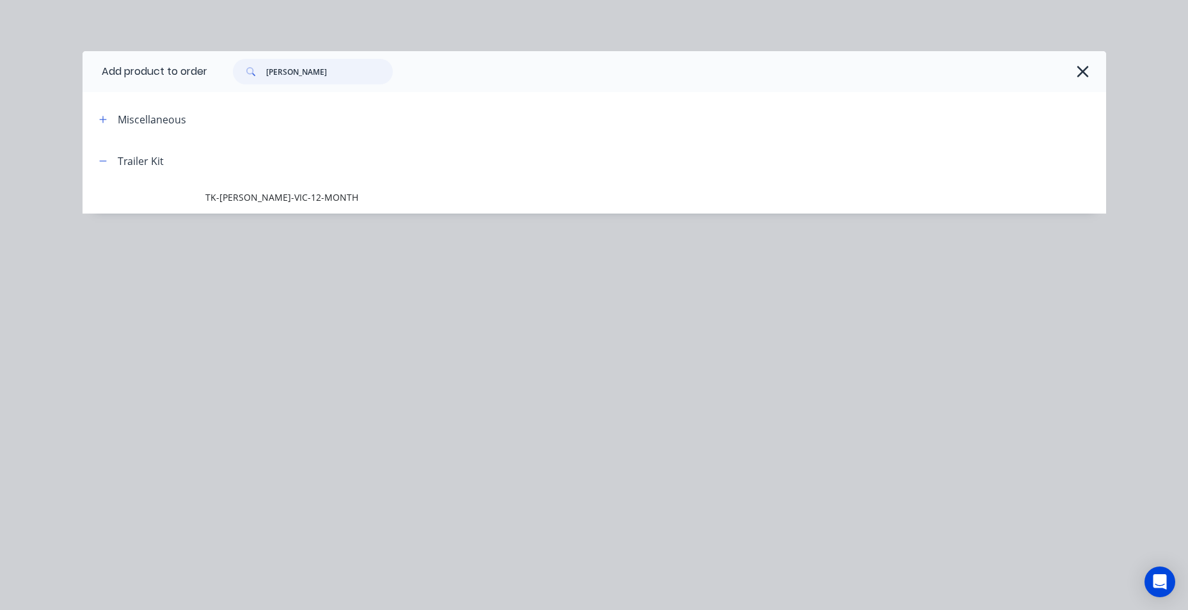
drag, startPoint x: 334, startPoint y: 74, endPoint x: 230, endPoint y: 81, distance: 103.9
click at [234, 82] on div "rego" at bounding box center [306, 72] width 173 height 26
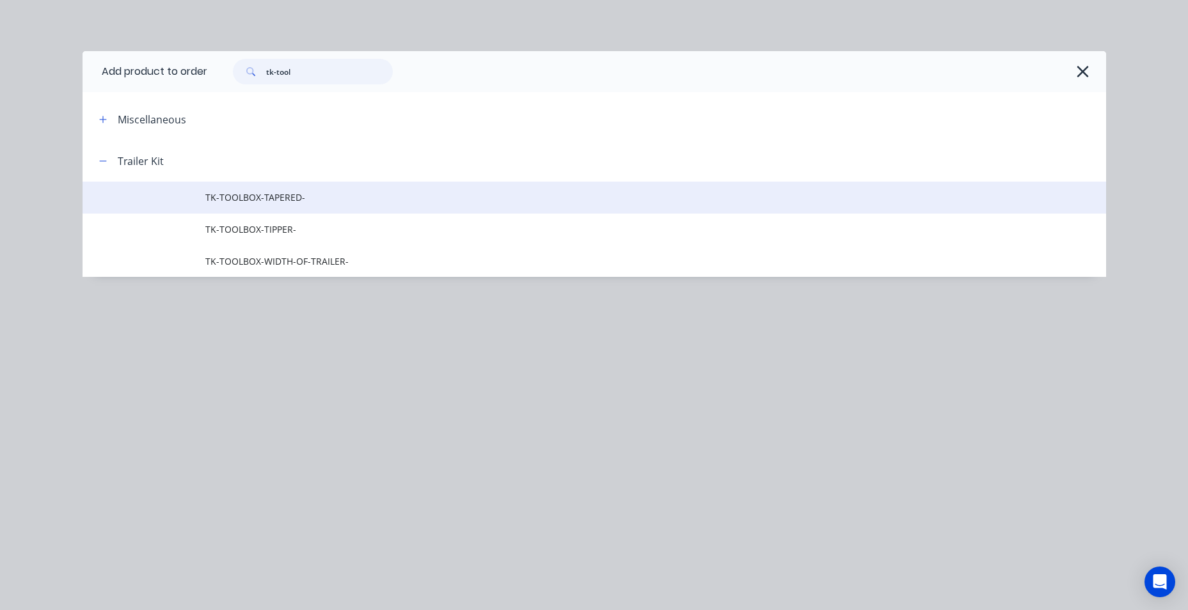
type input "tk-tool"
click at [253, 198] on span "TK-TOOLBOX-TAPERED-" at bounding box center [565, 197] width 720 height 13
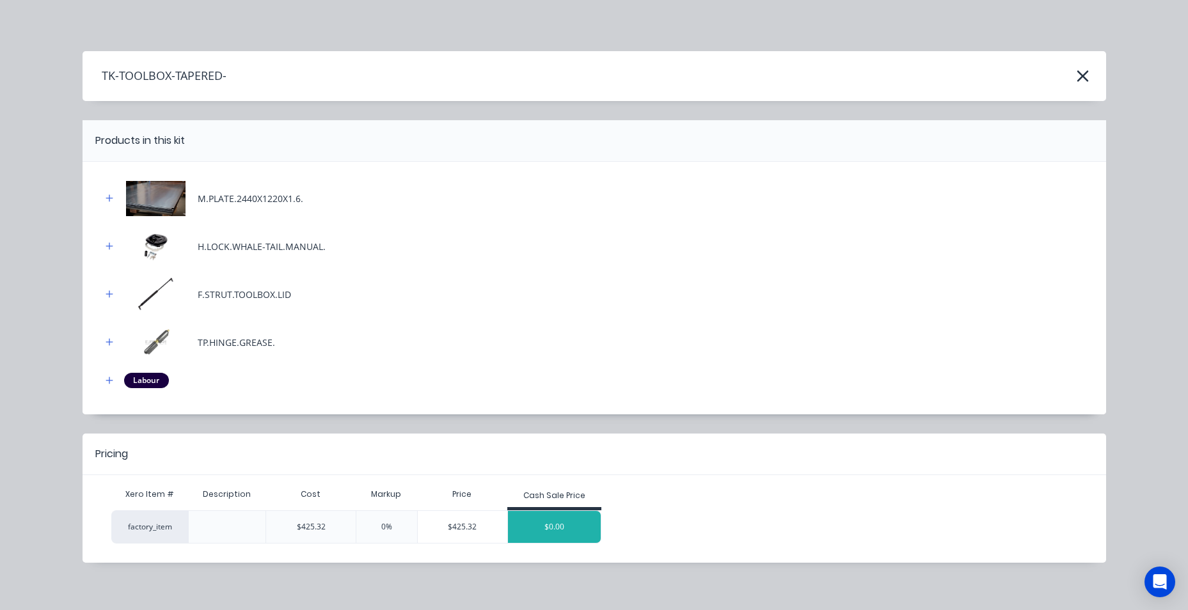
click at [536, 527] on div "$0.00" at bounding box center [554, 527] width 93 height 32
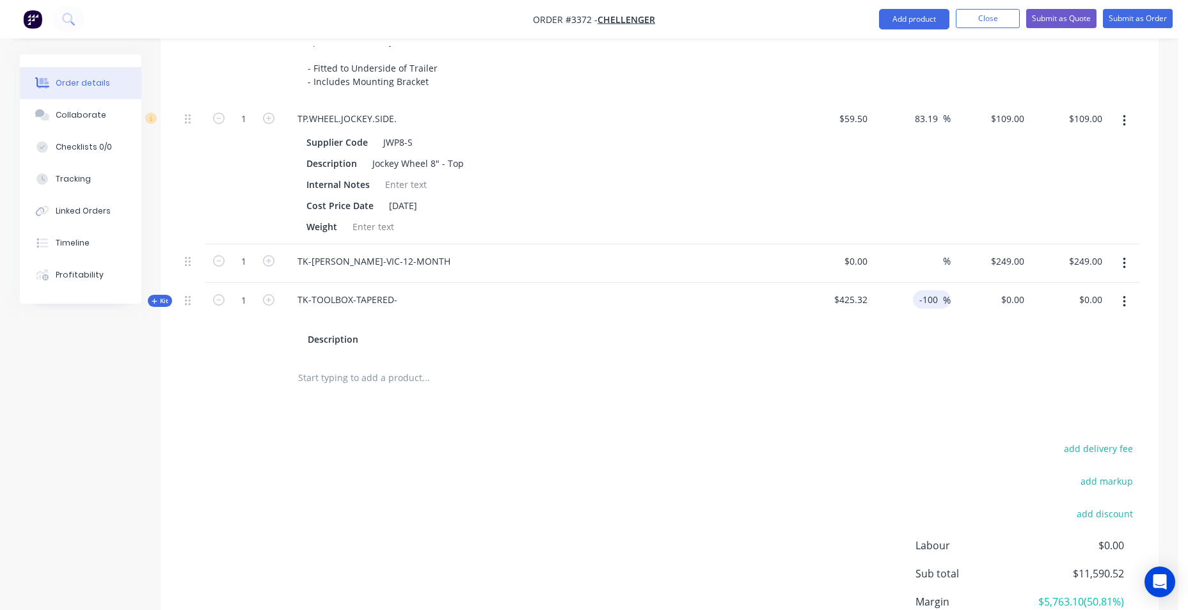
click at [937, 298] on input "-100" at bounding box center [930, 299] width 25 height 19
drag, startPoint x: 934, startPoint y: 298, endPoint x: 911, endPoint y: 302, distance: 23.4
click at [911, 302] on div "-100 -100 %" at bounding box center [912, 320] width 79 height 74
type input "100"
type input "$850.64"
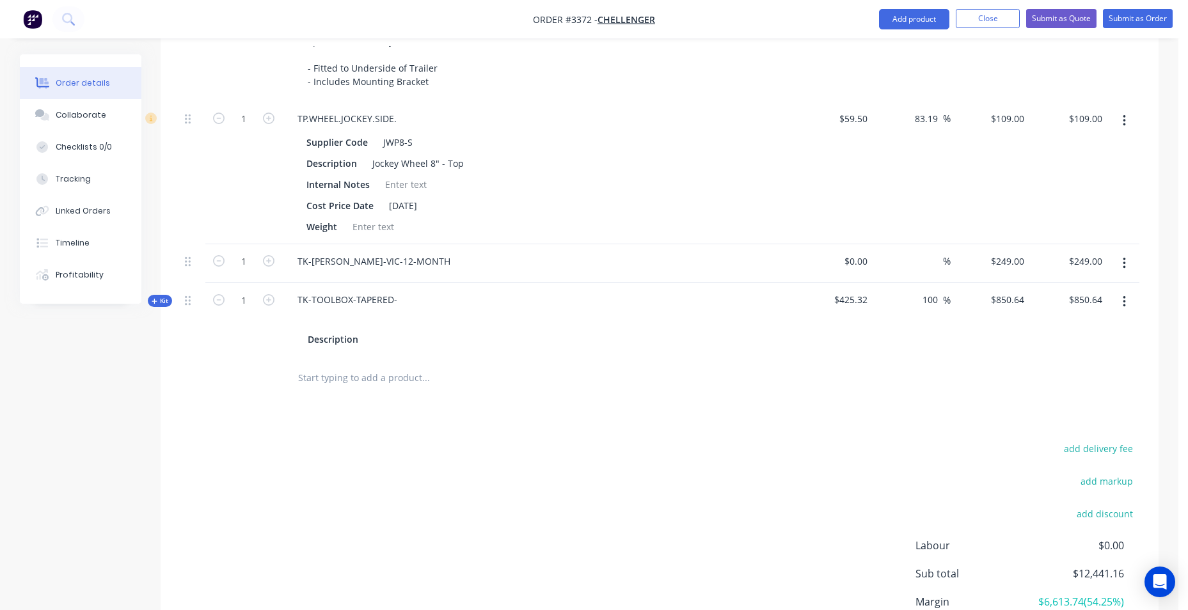
type input "$850.64"
drag, startPoint x: 802, startPoint y: 304, endPoint x: 776, endPoint y: 296, distance: 27.3
click at [800, 304] on span "$425.32" at bounding box center [833, 299] width 68 height 13
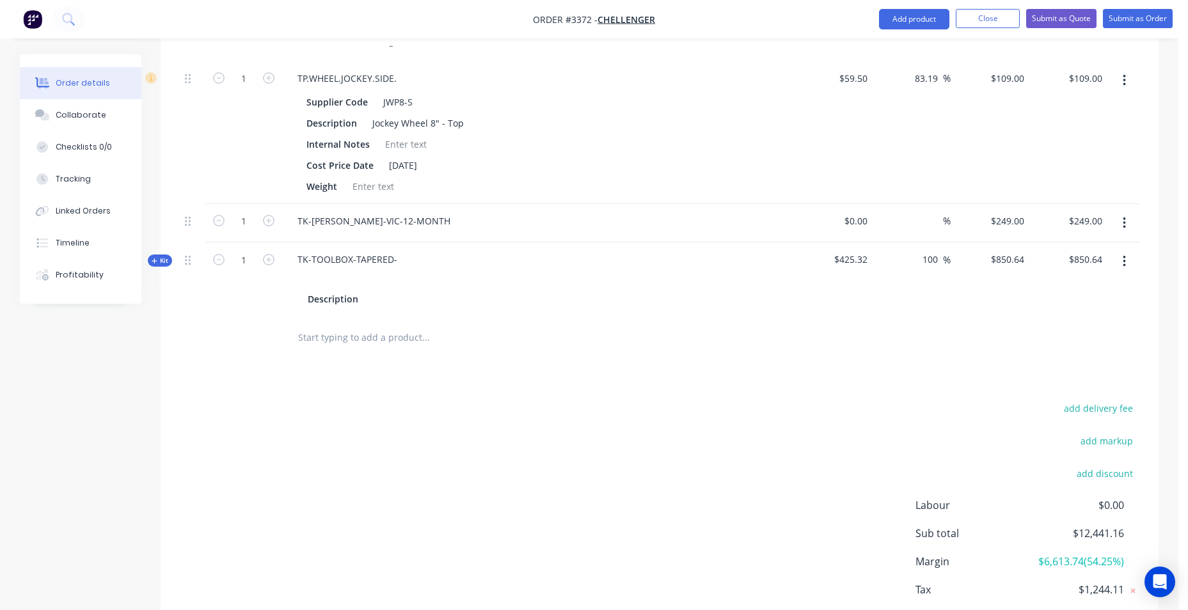
scroll to position [813, 0]
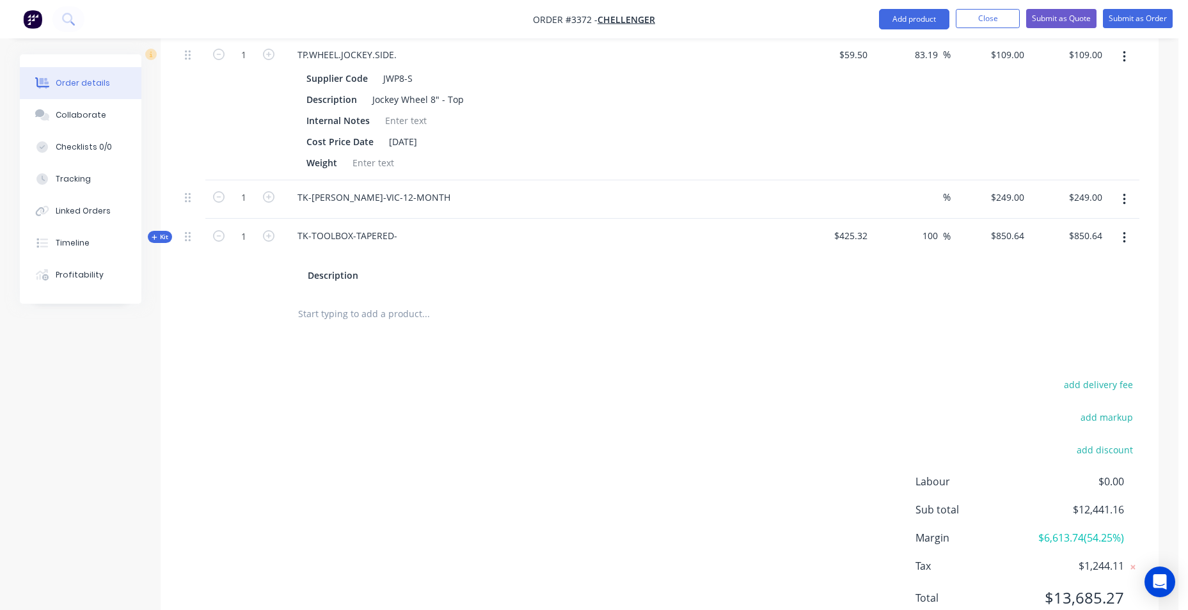
click at [863, 189] on input at bounding box center [857, 197] width 29 height 19
type input "$220.00"
click at [952, 148] on div "$109.00 $109.00" at bounding box center [990, 109] width 79 height 143
click at [1084, 205] on input "220.00" at bounding box center [1090, 197] width 35 height 19
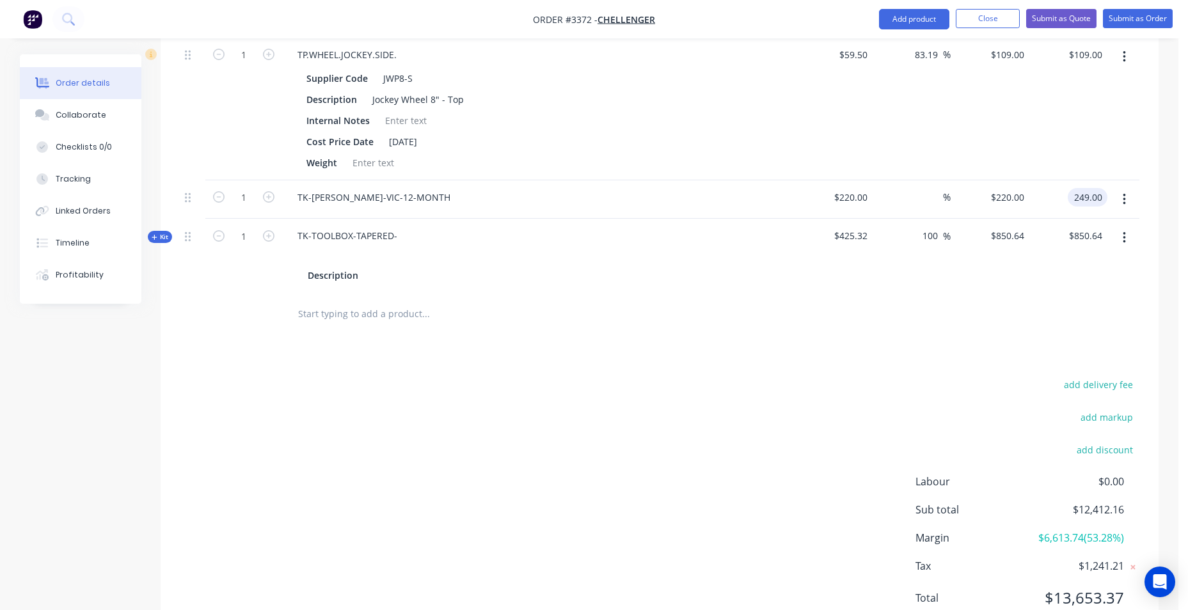
type input "249.00"
type input "13.18"
type input "$249.00"
click at [1115, 147] on div at bounding box center [1123, 109] width 32 height 143
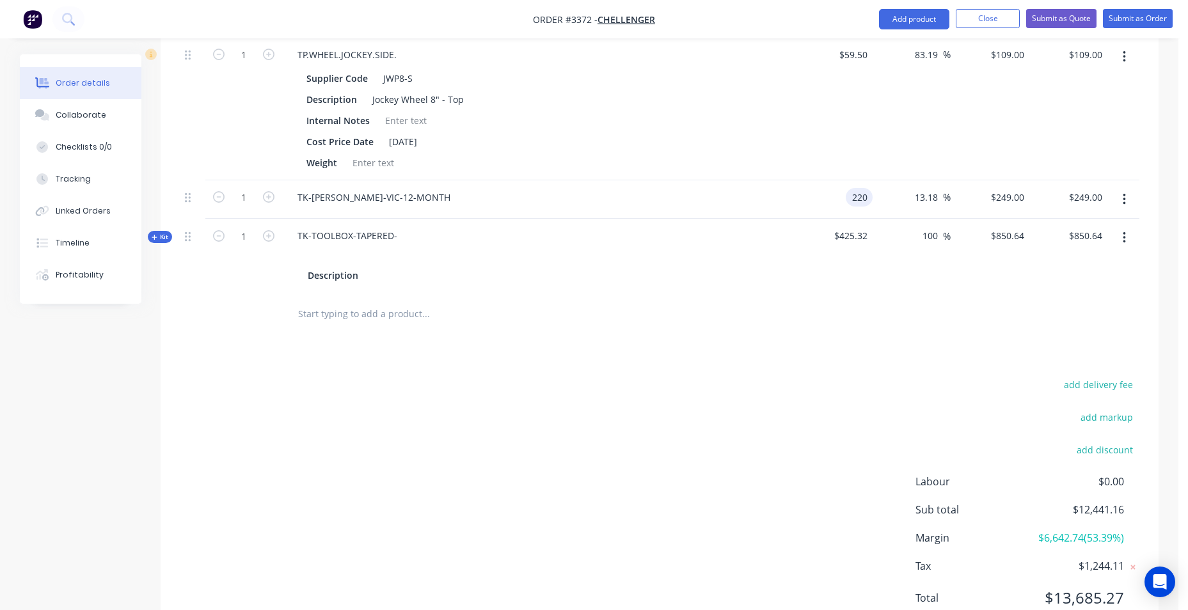
click at [853, 205] on div "220 220" at bounding box center [862, 197] width 22 height 19
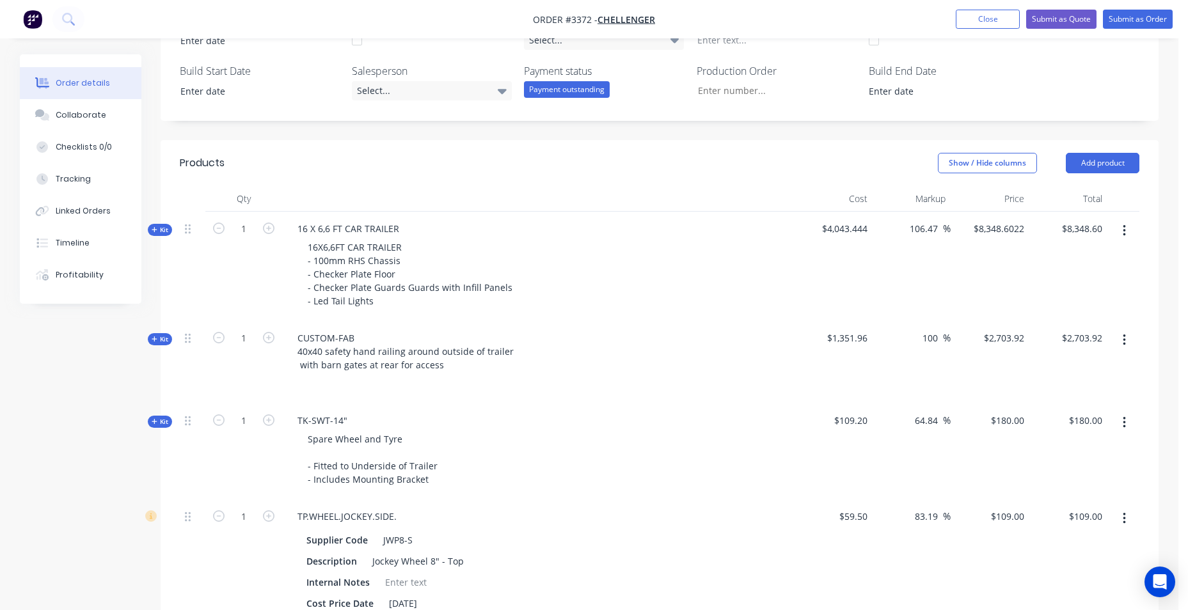
scroll to position [351, 0]
type input "$220.00"
click at [415, 231] on div "16 X 6,6 FT CAR TRAILER 16X6,6FT CAR TRAILER - 100mm RHS Chassis - Checker Plat…" at bounding box center [538, 265] width 512 height 109
click at [408, 225] on div "16 X 6,6 FT CAR TRAILER 16X6,6FT CAR TRAILER - 100mm RHS Chassis - Checker Plat…" at bounding box center [538, 265] width 512 height 109
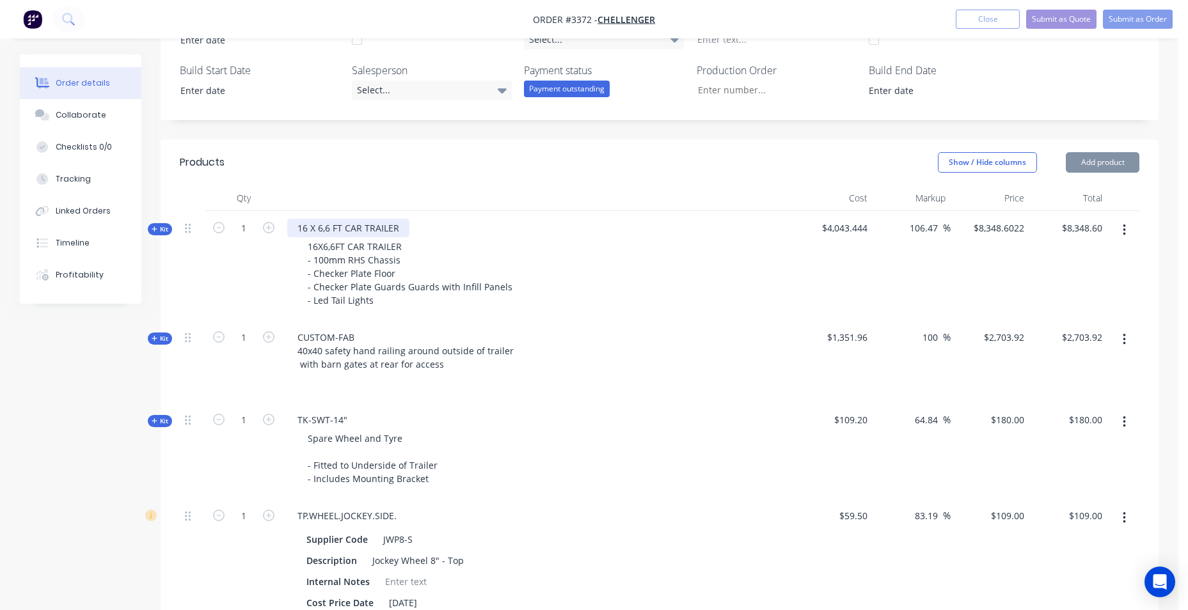
click at [388, 228] on div "16 X 6,6 FT CAR TRAILER" at bounding box center [348, 228] width 122 height 19
drag, startPoint x: 396, startPoint y: 228, endPoint x: 342, endPoint y: 235, distance: 54.8
click at [333, 235] on div "16 X 6,6 FT CAR TRAILER" at bounding box center [348, 228] width 122 height 19
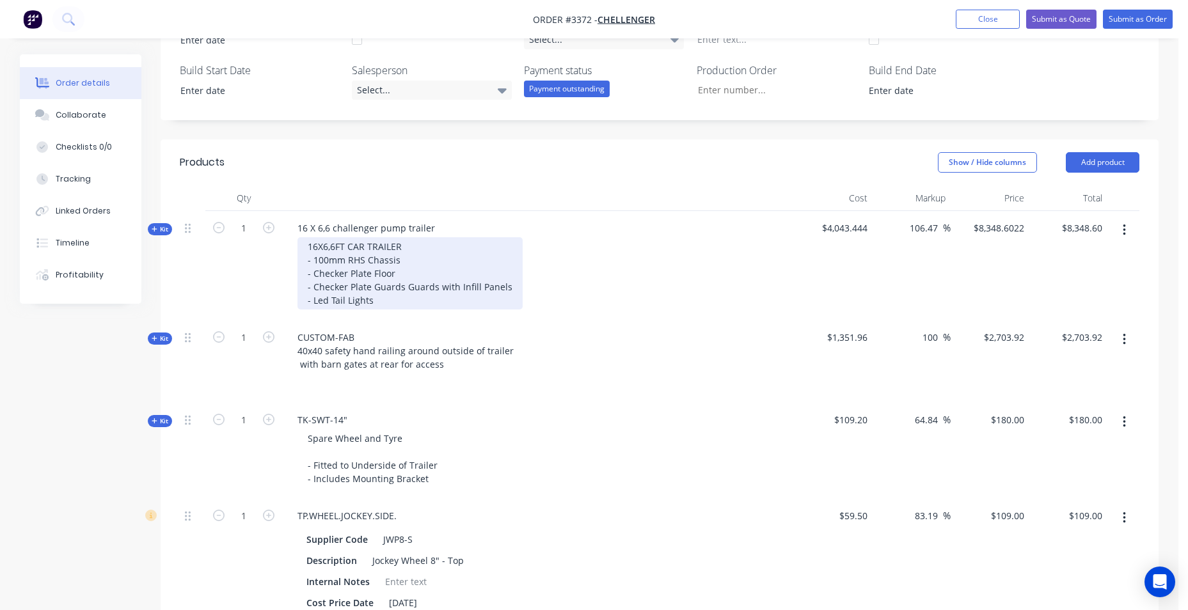
click at [404, 241] on div "16X6,6FT CAR TRAILER - 100mm RHS Chassis - Checker Plate Floor - Checker Plate …" at bounding box center [410, 273] width 225 height 72
drag, startPoint x: 420, startPoint y: 287, endPoint x: 512, endPoint y: 283, distance: 92.2
click at [575, 274] on div "16X6,6FT CAR TRAILER/ pump trailer - 100mm RHS Chassis - Checker Plate Floor - …" at bounding box center [538, 273] width 502 height 72
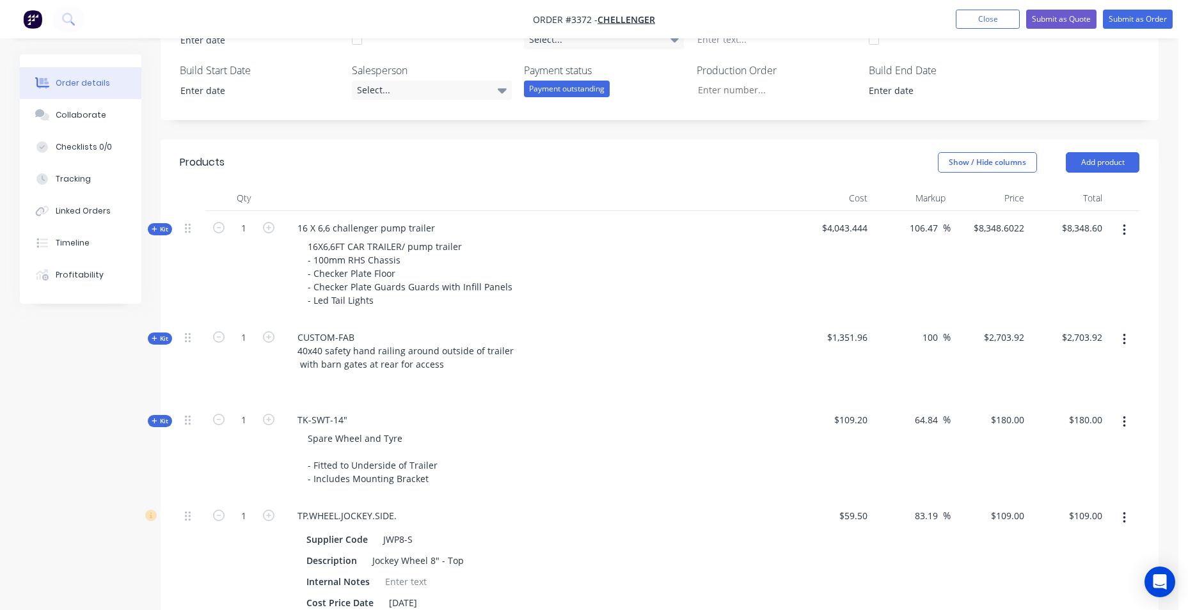
drag, startPoint x: 406, startPoint y: 282, endPoint x: 613, endPoint y: 268, distance: 207.8
click at [613, 268] on div "16X6,6FT CAR TRAILER/ pump trailer - 100mm RHS Chassis - Checker Plate Floor - …" at bounding box center [538, 273] width 502 height 72
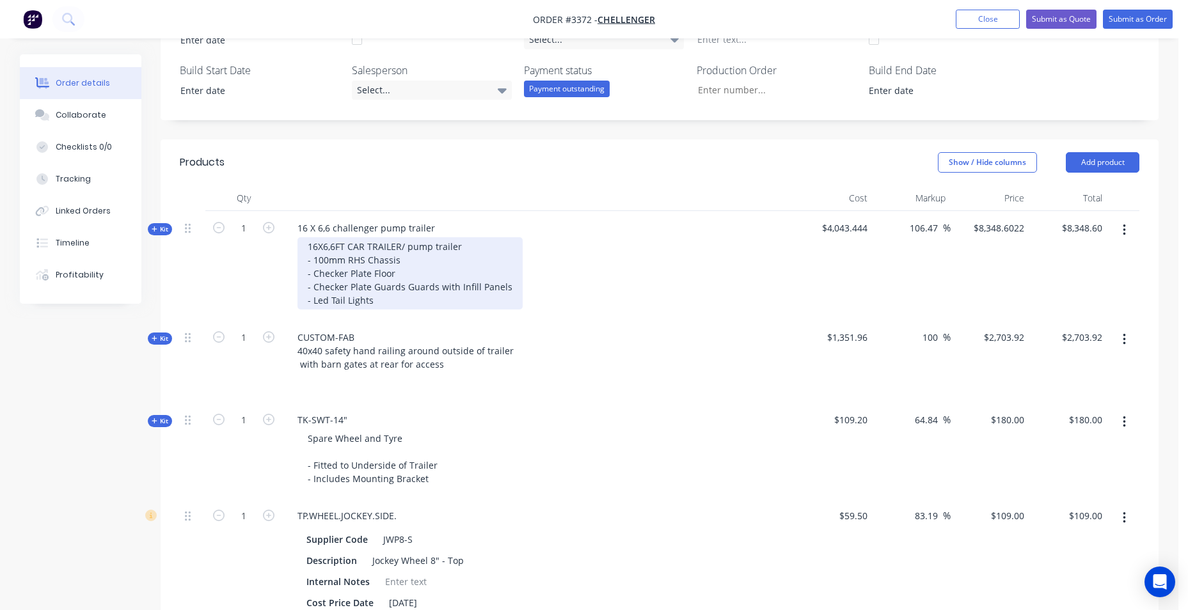
click at [424, 306] on div "16X6,6FT CAR TRAILER/ pump trailer - 100mm RHS Chassis - Checker Plate Floor - …" at bounding box center [410, 273] width 225 height 72
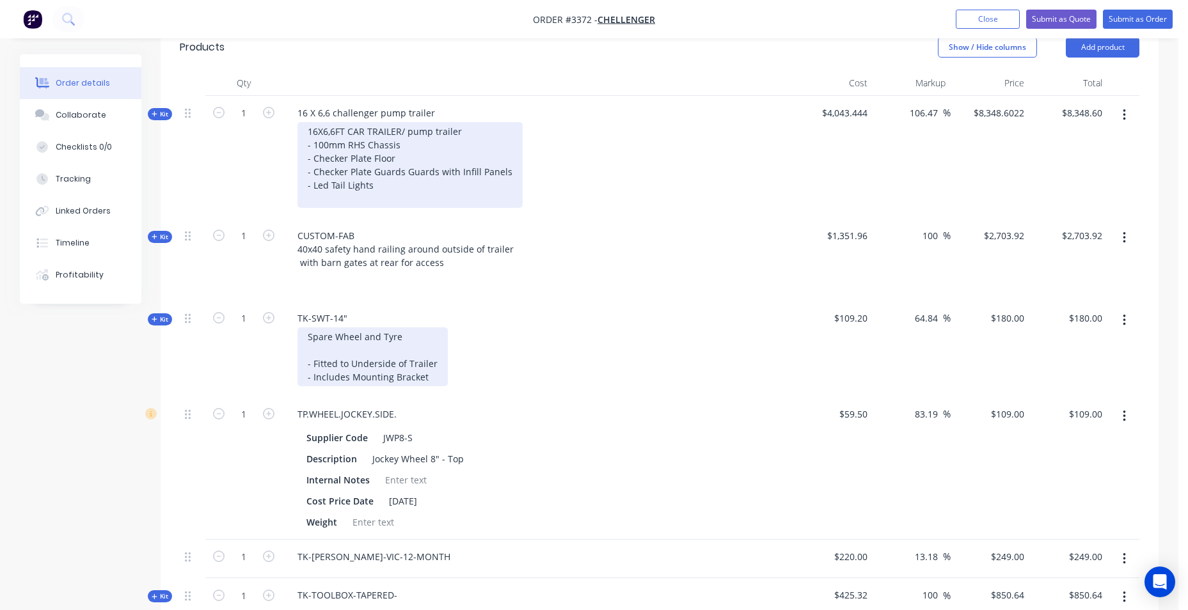
scroll to position [479, 0]
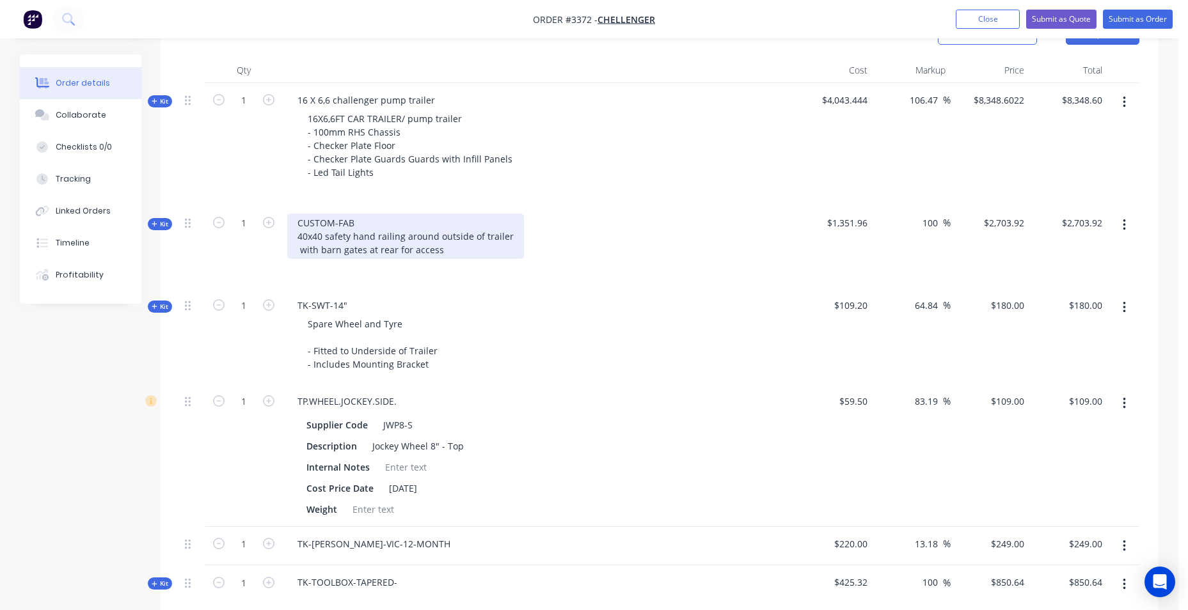
click at [450, 255] on div "CUSTOM-FAB 40x40 safety hand railing around outside of trailer with barn gates …" at bounding box center [405, 236] width 237 height 45
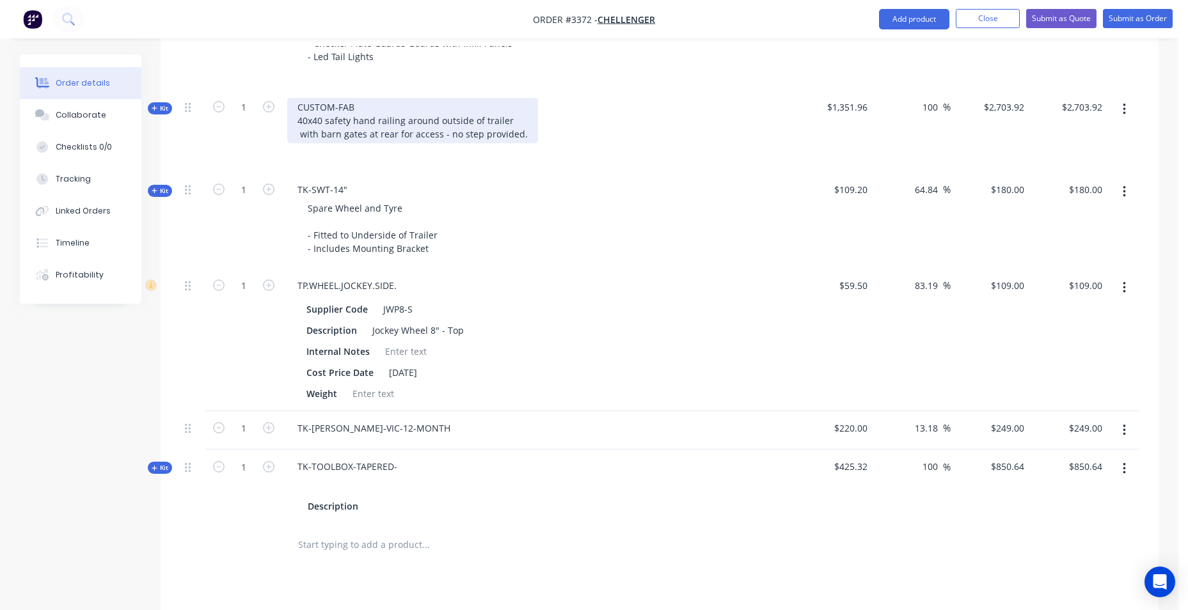
scroll to position [429, 0]
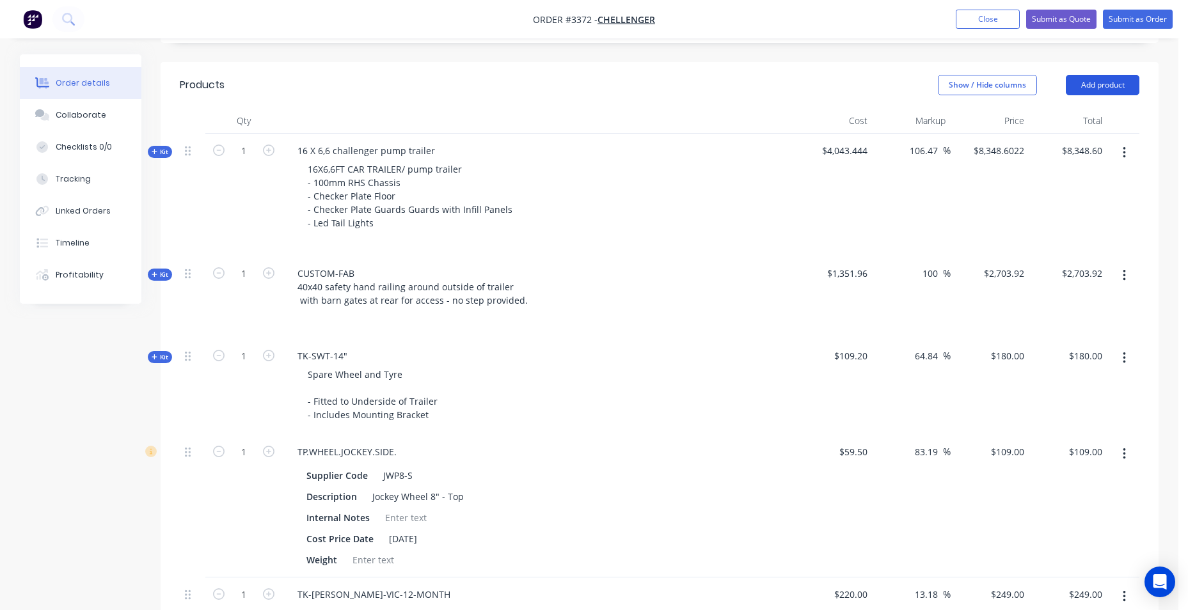
click at [1119, 88] on button "Add product" at bounding box center [1103, 85] width 74 height 20
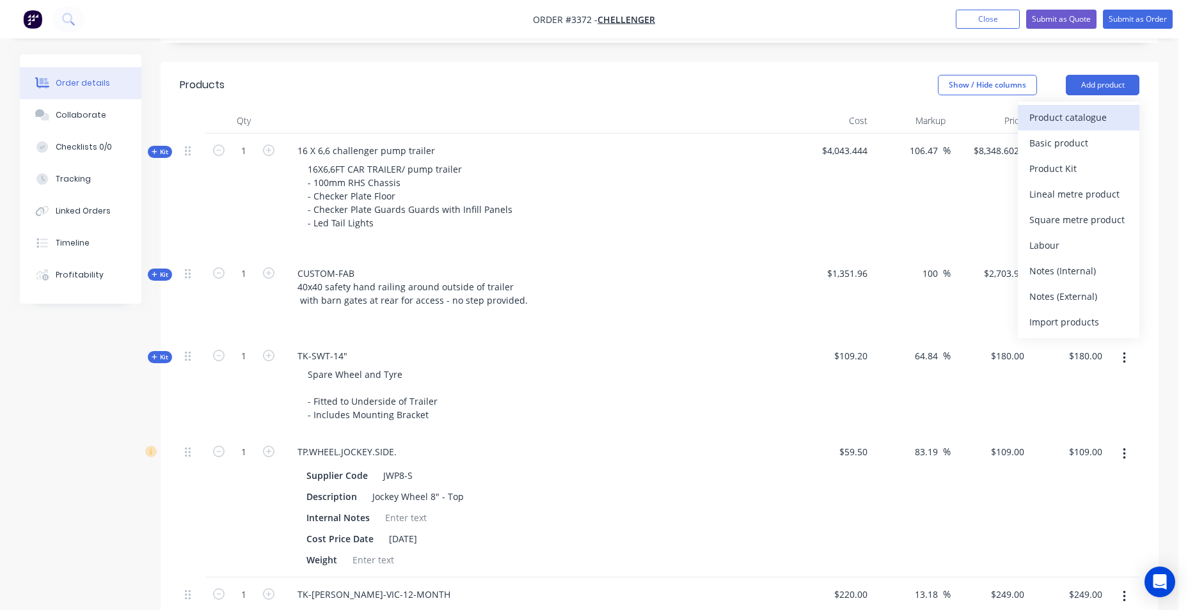
click at [1105, 116] on div "Product catalogue" at bounding box center [1078, 117] width 99 height 19
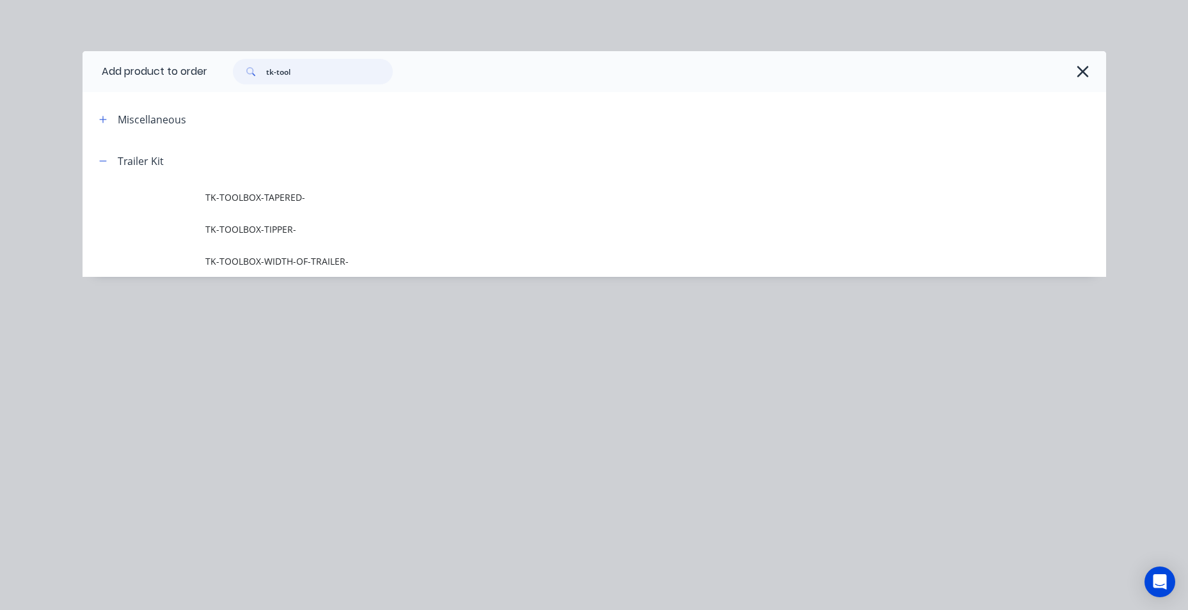
drag, startPoint x: 302, startPoint y: 83, endPoint x: 243, endPoint y: 85, distance: 58.9
click at [243, 85] on div "tk-tool" at bounding box center [656, 71] width 899 height 41
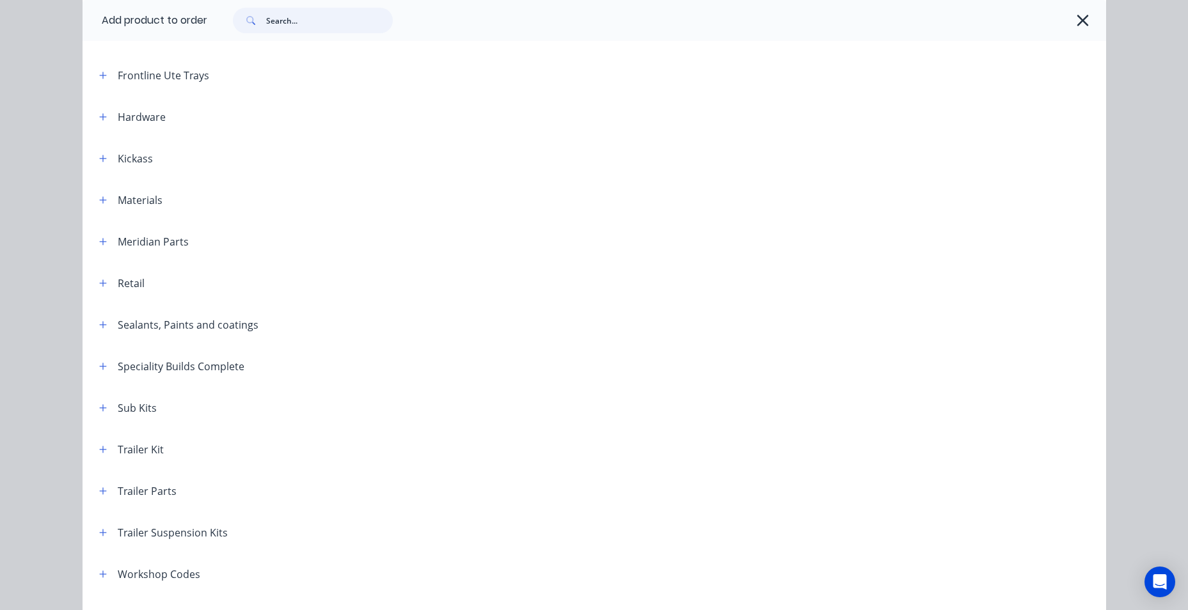
scroll to position [459, 0]
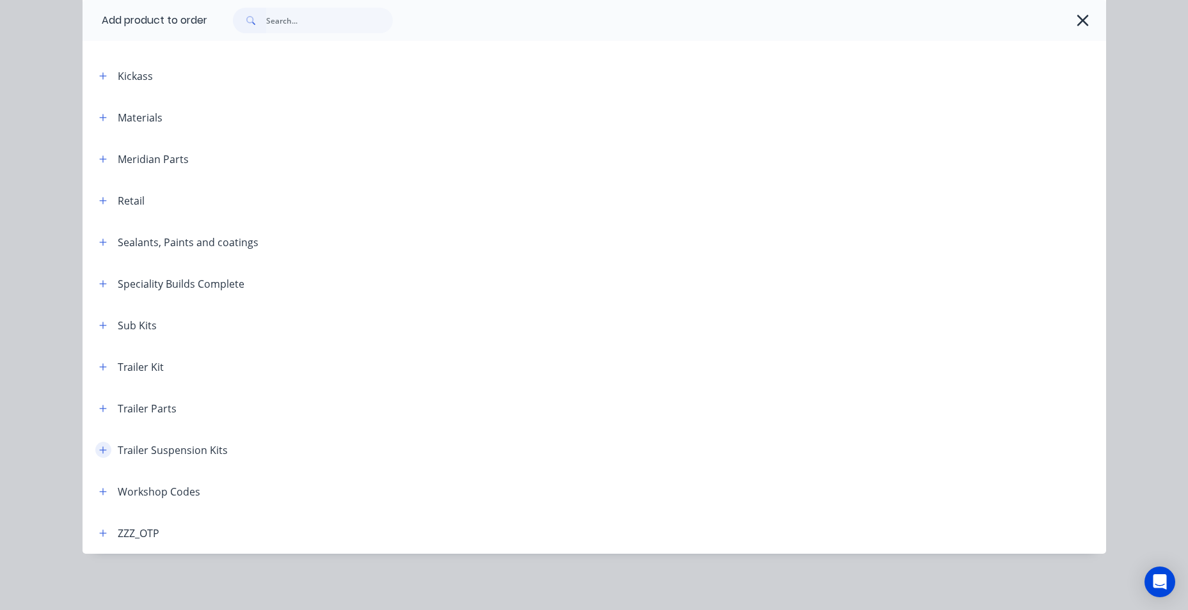
click at [99, 454] on icon "button" at bounding box center [103, 450] width 8 height 9
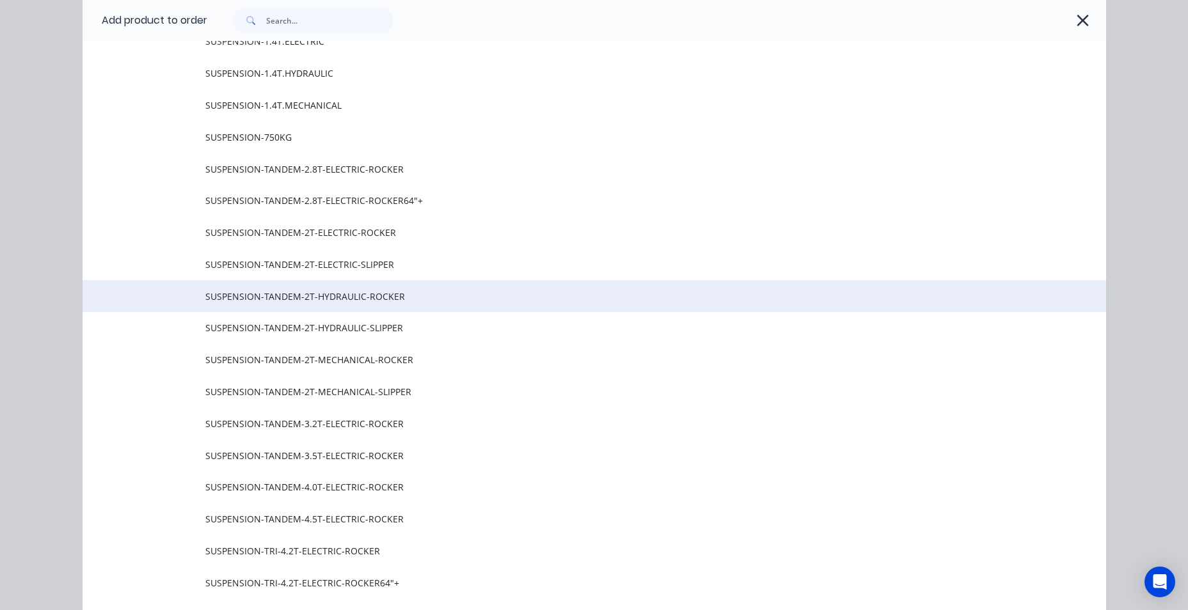
scroll to position [907, 0]
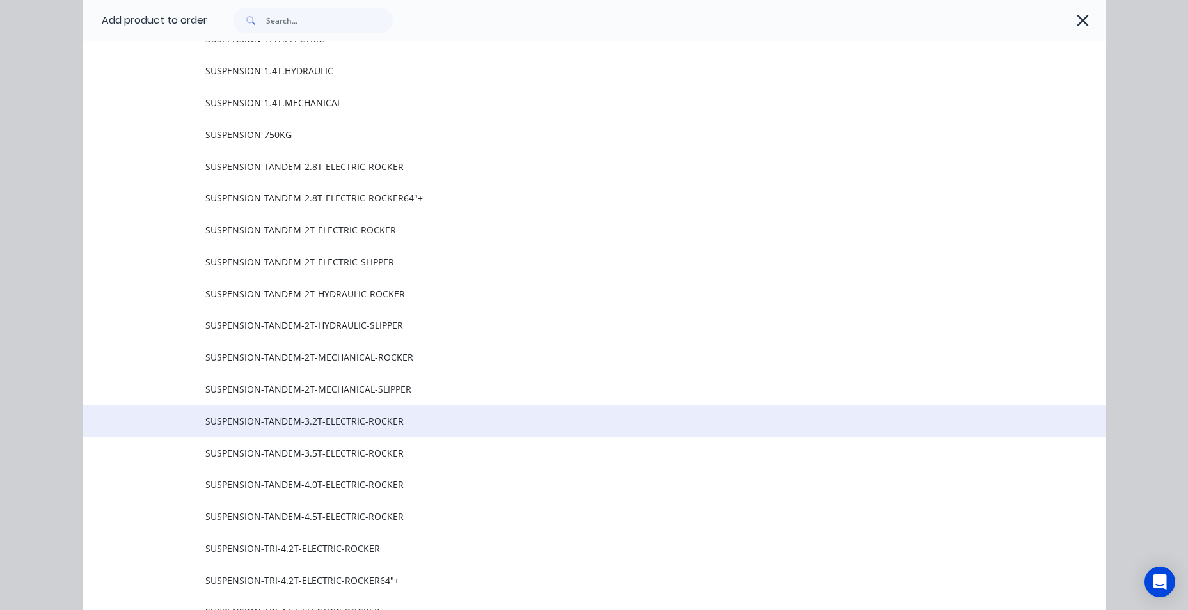
click at [264, 420] on span "SUSPENSION-TANDEM-3.2T-ELECTRIC-ROCKER" at bounding box center [565, 421] width 720 height 13
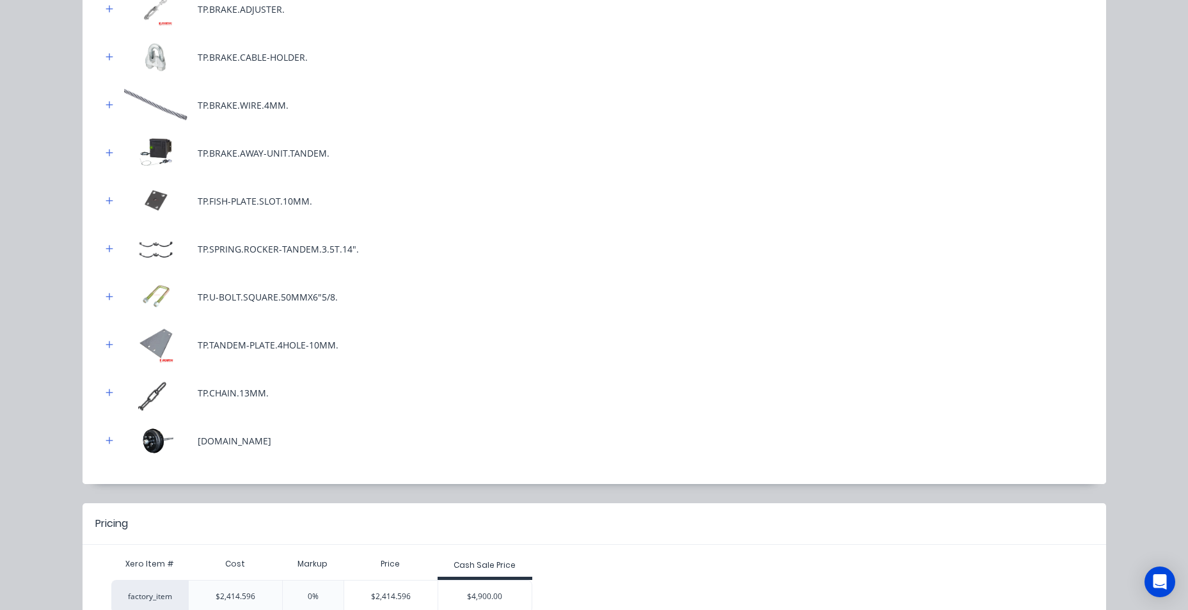
scroll to position [537, 0]
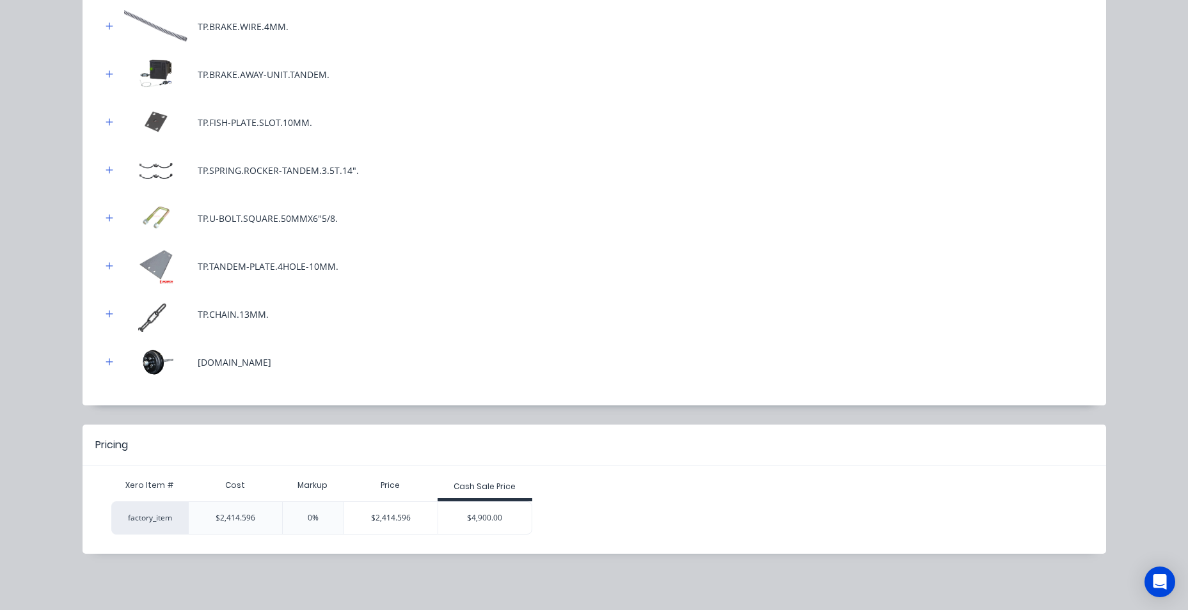
click at [505, 515] on div "$4,900.00" at bounding box center [484, 518] width 93 height 32
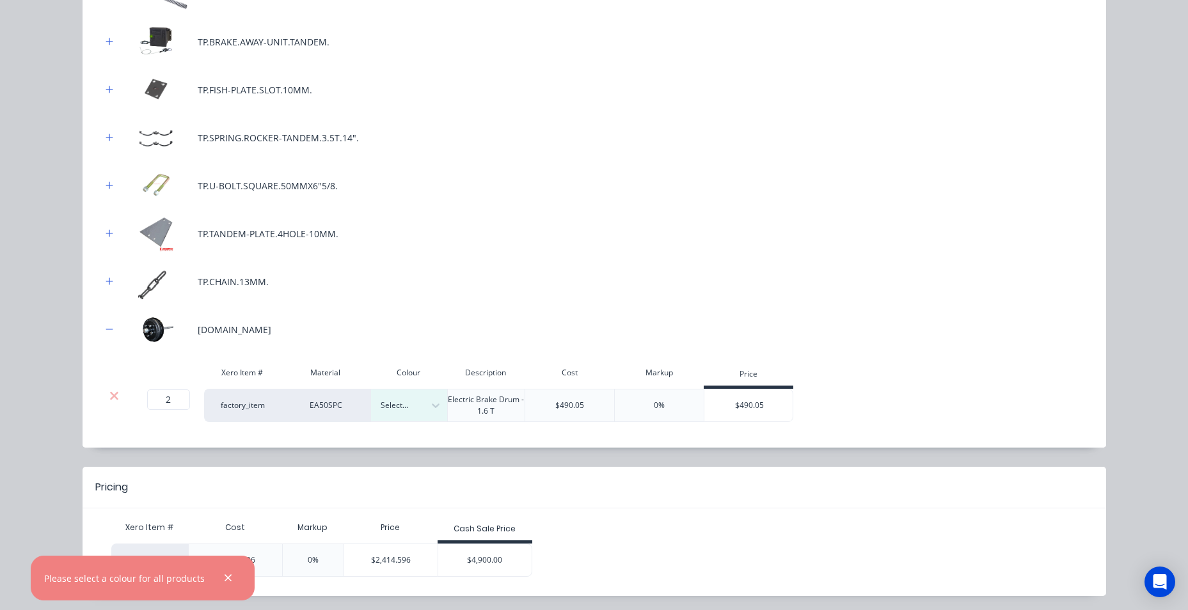
scroll to position [612, 0]
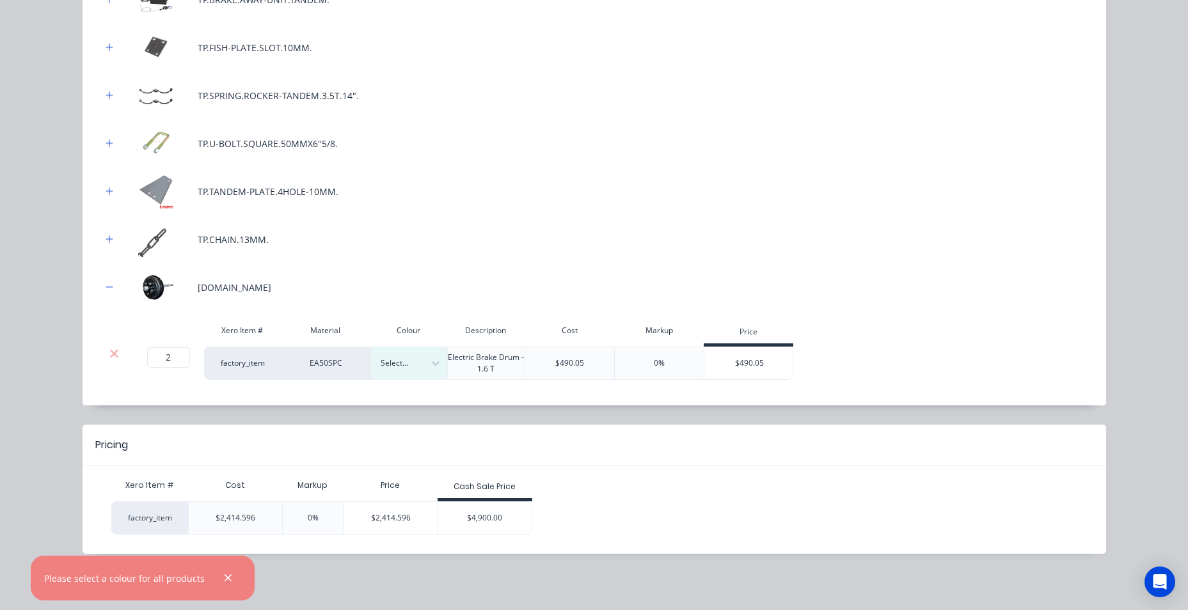
click at [160, 310] on div "95"" at bounding box center [80, 298] width 160 height 24
click at [491, 514] on div "$4,900.00" at bounding box center [484, 518] width 93 height 32
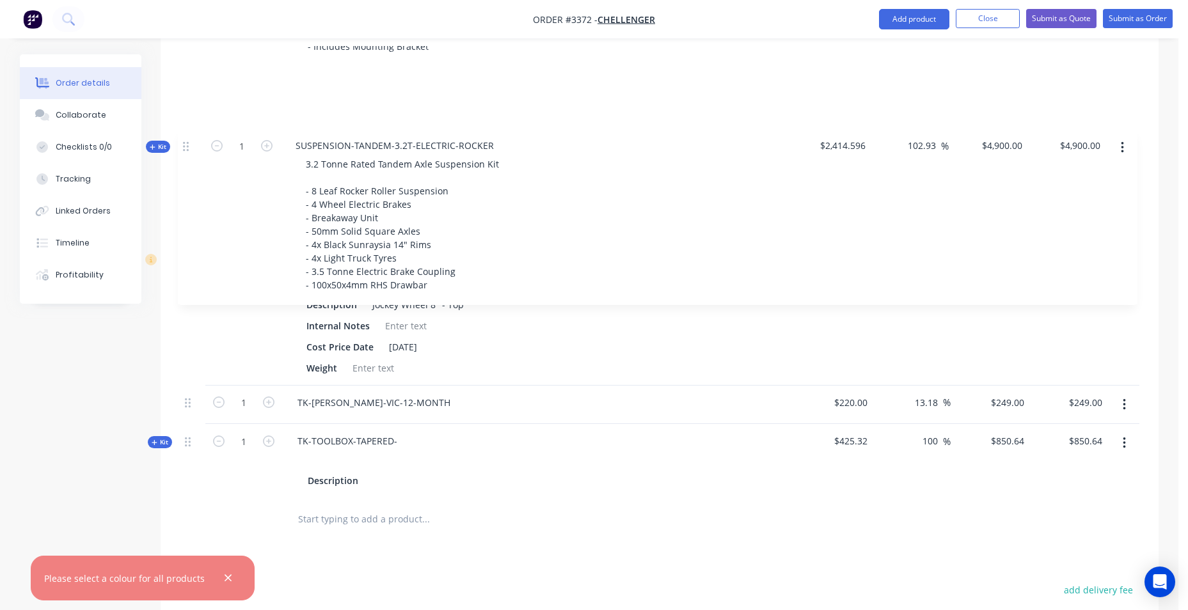
scroll to position [735, 0]
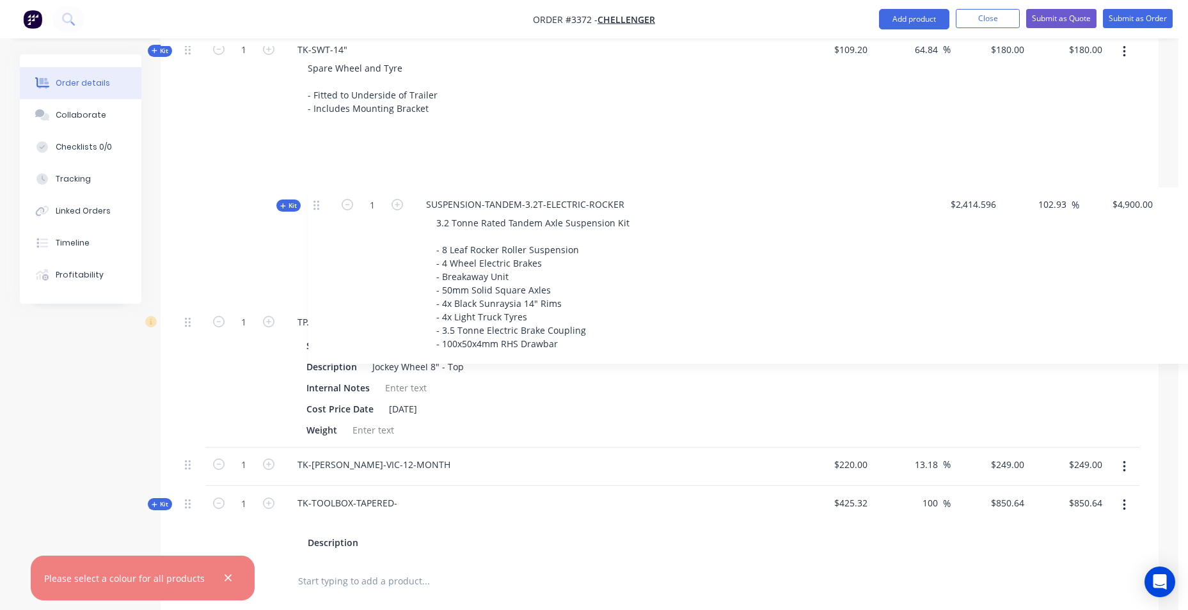
drag, startPoint x: 194, startPoint y: 344, endPoint x: 847, endPoint y: 121, distance: 690.3
click at [847, 121] on div "Kit 1 16 X 6,6 challenger pump trailer 16X6,6FT CAR TRAILER/ pump trailer - 100…" at bounding box center [660, 194] width 960 height 734
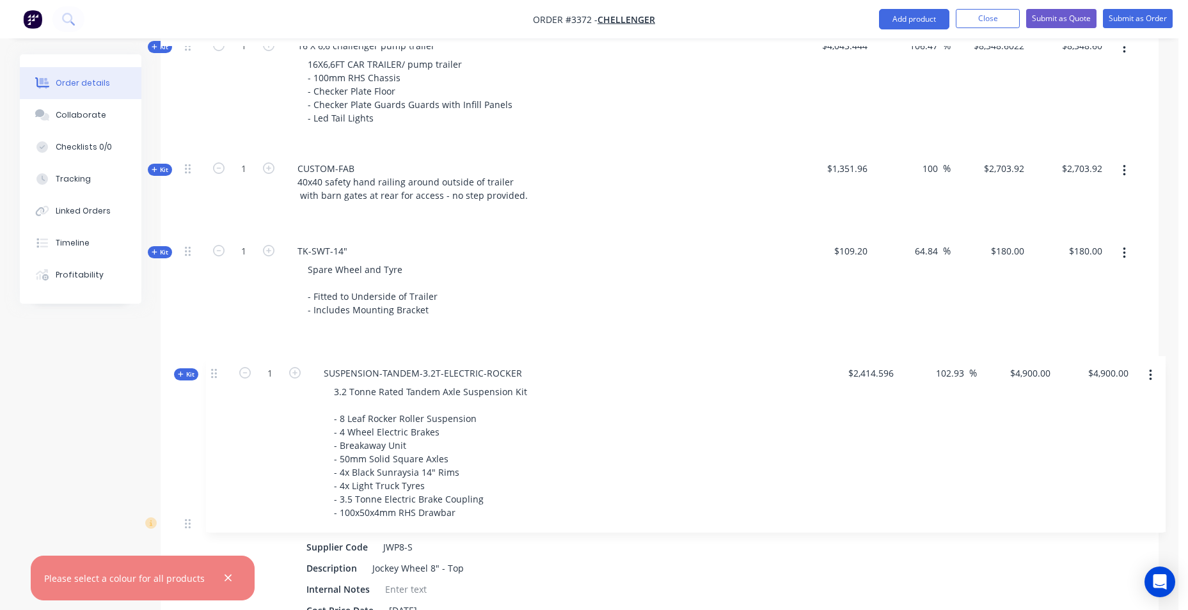
scroll to position [534, 0]
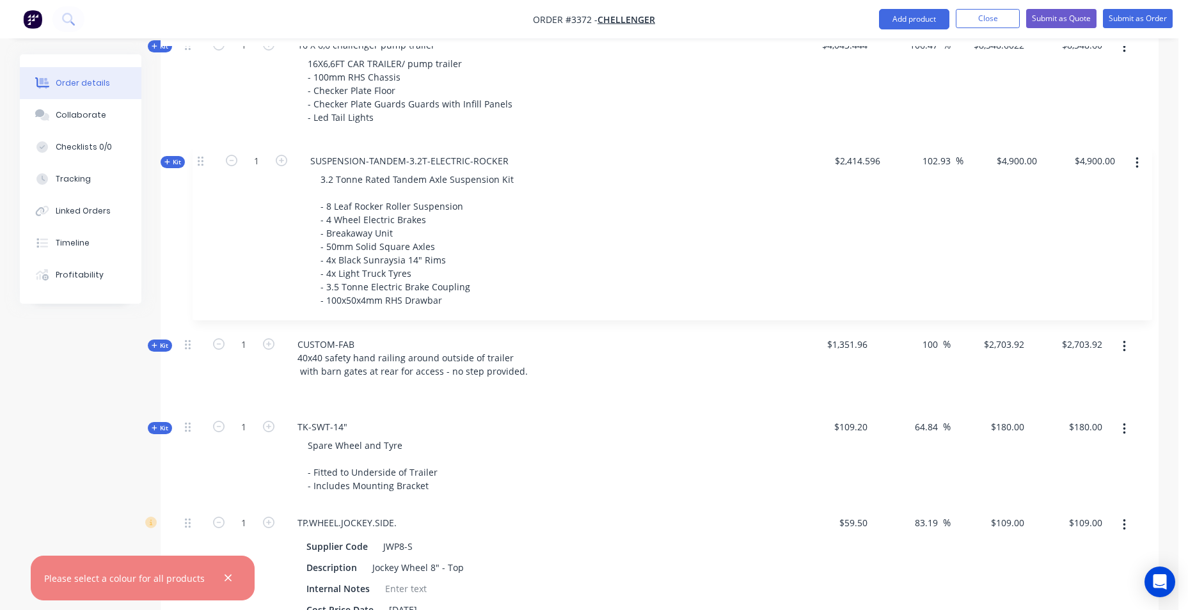
drag, startPoint x: 191, startPoint y: 98, endPoint x: 202, endPoint y: 155, distance: 58.0
click at [194, 165] on div "Kit 1 16 X 6,6 challenger pump trailer 16X6,6FT CAR TRAILER/ pump trailer - 100…" at bounding box center [660, 395] width 960 height 734
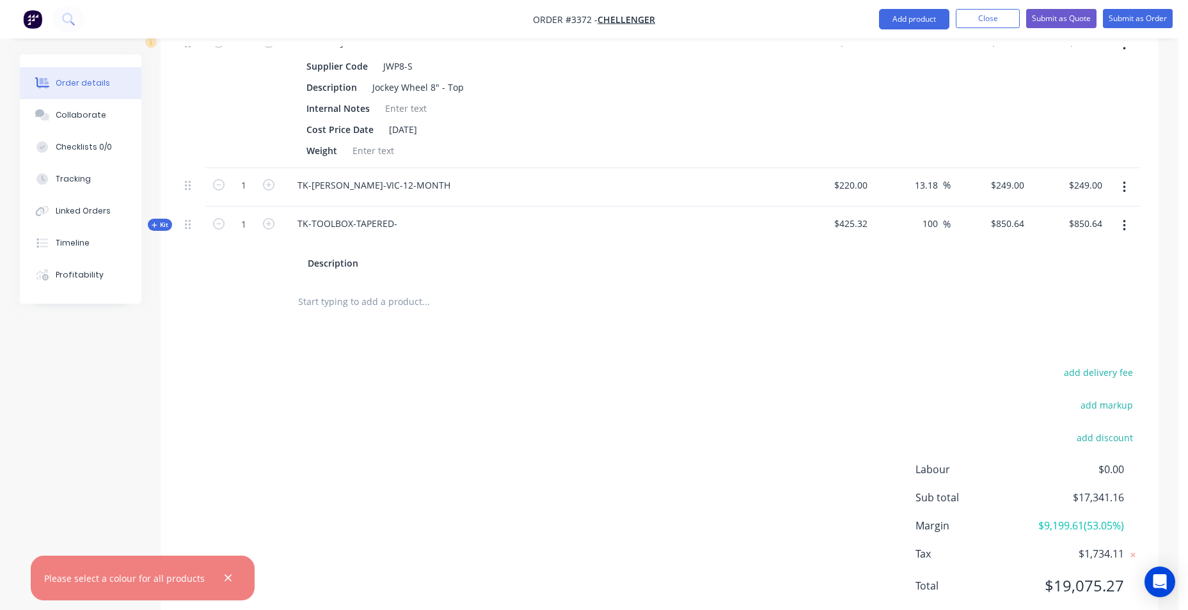
scroll to position [1053, 0]
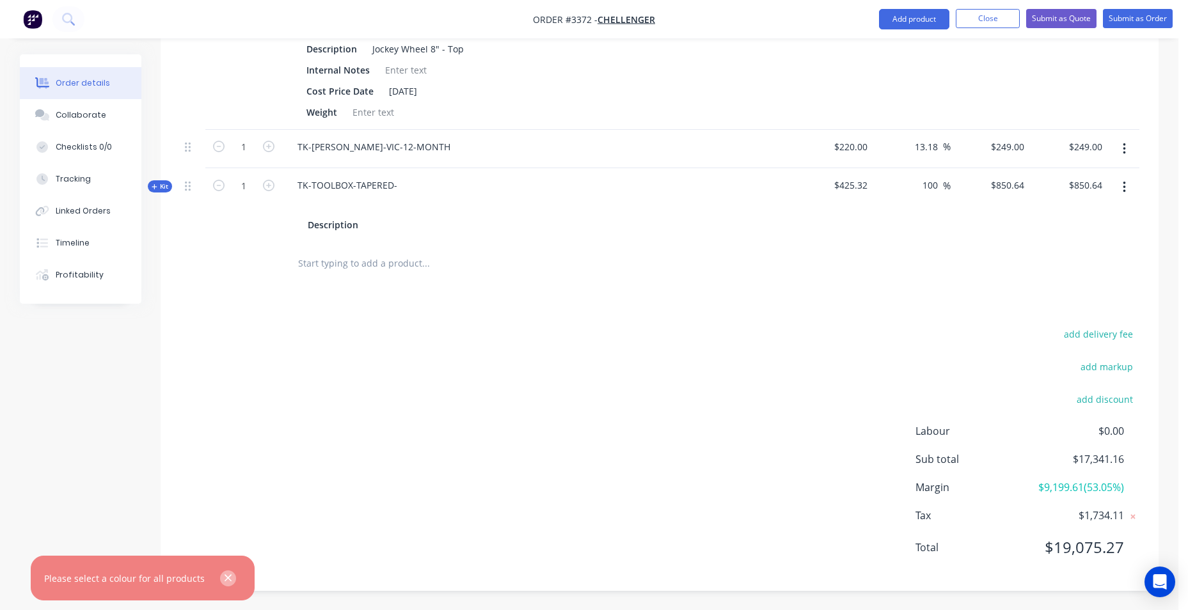
click at [232, 576] on icon "button" at bounding box center [228, 579] width 8 height 12
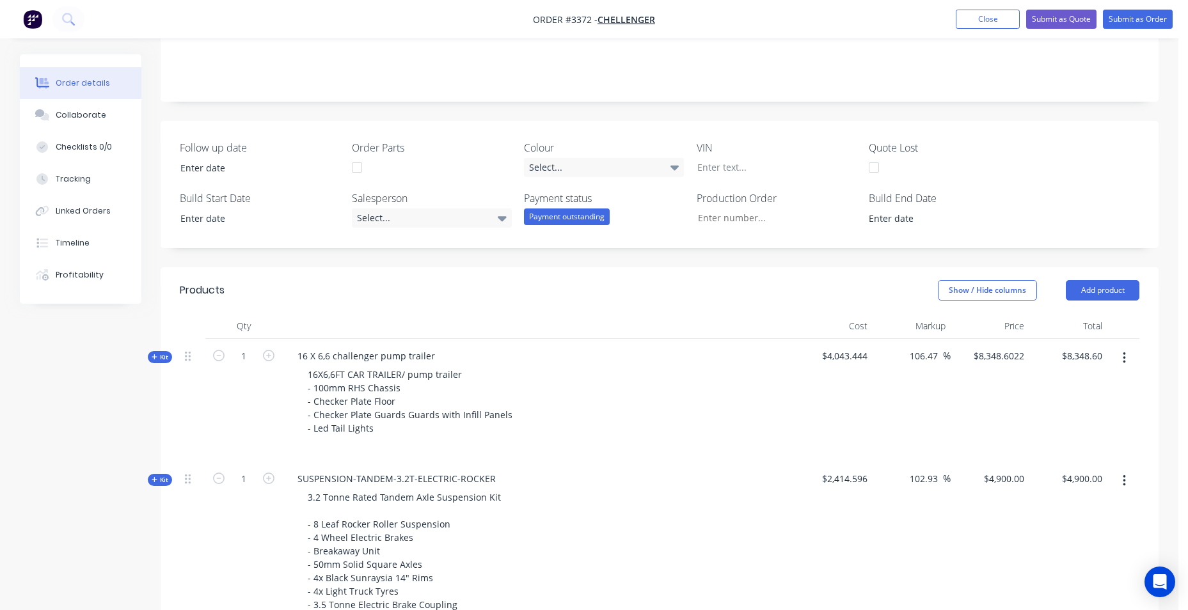
scroll to position [221, 0]
click at [1074, 18] on button "Submit as Quote" at bounding box center [1061, 19] width 70 height 19
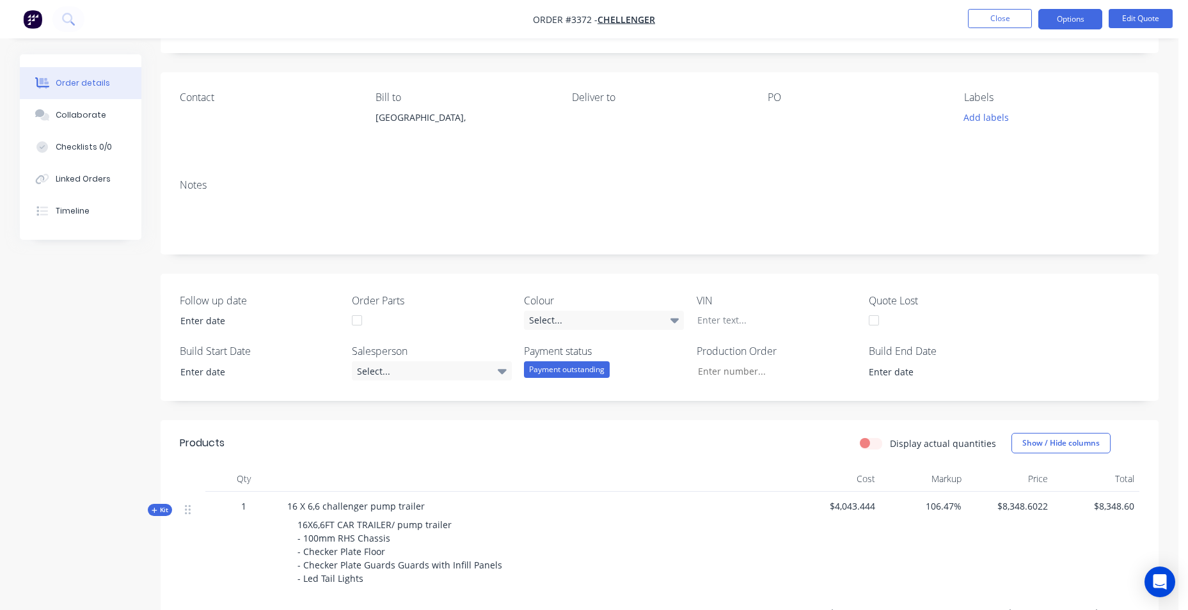
scroll to position [0, 0]
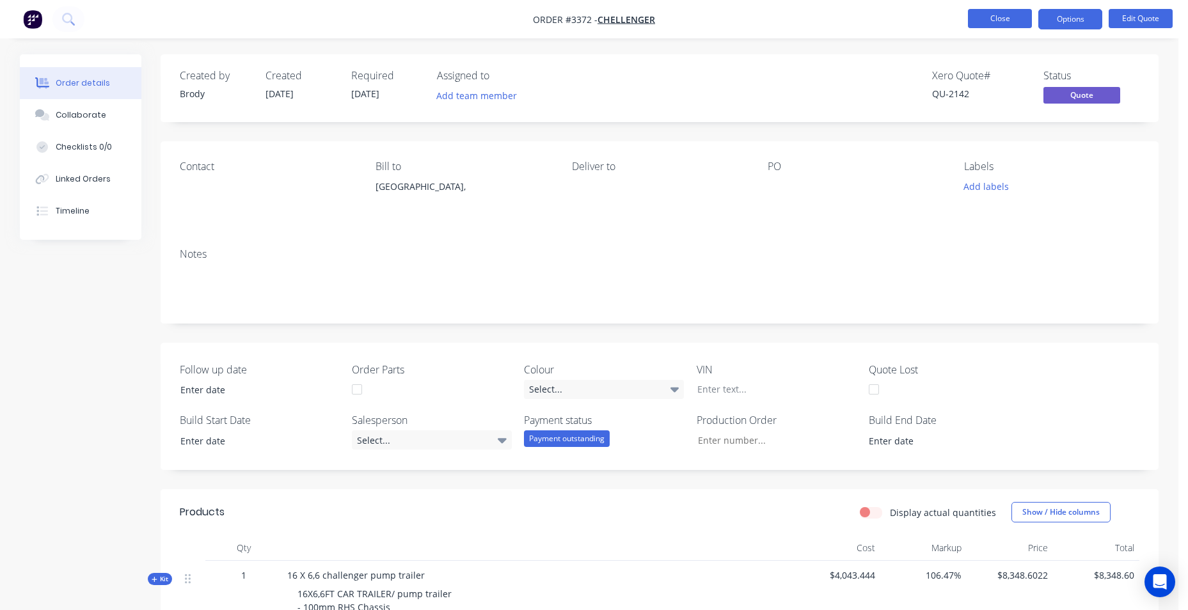
click at [986, 17] on button "Close" at bounding box center [1000, 18] width 64 height 19
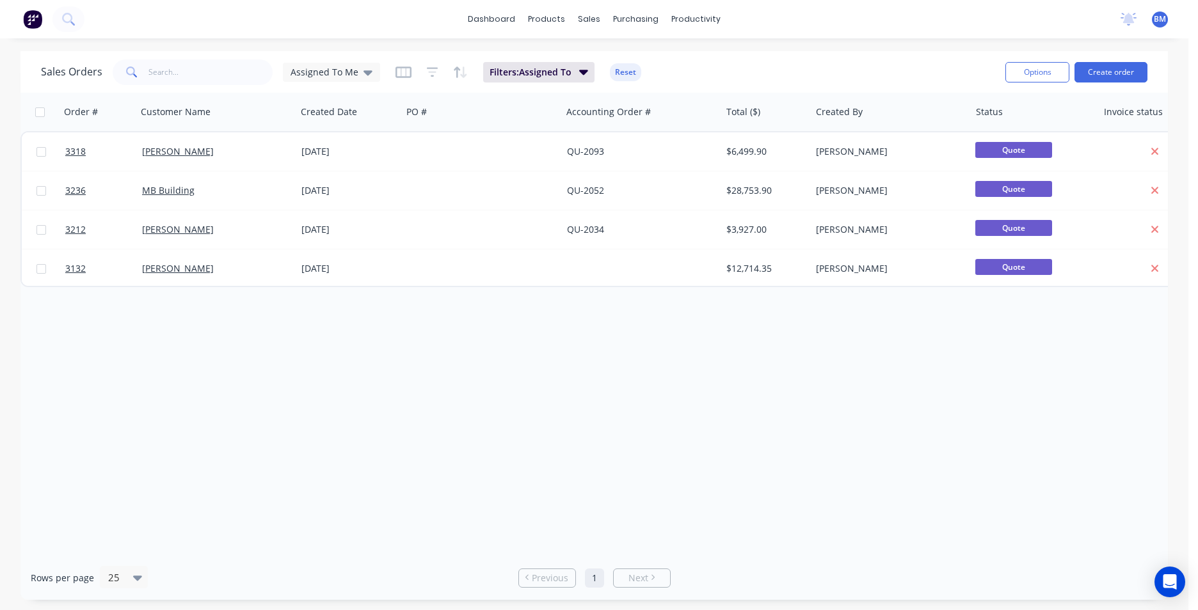
drag, startPoint x: 356, startPoint y: 78, endPoint x: 359, endPoint y: 84, distance: 6.6
click at [357, 79] on div "Assigned To Me" at bounding box center [331, 72] width 97 height 19
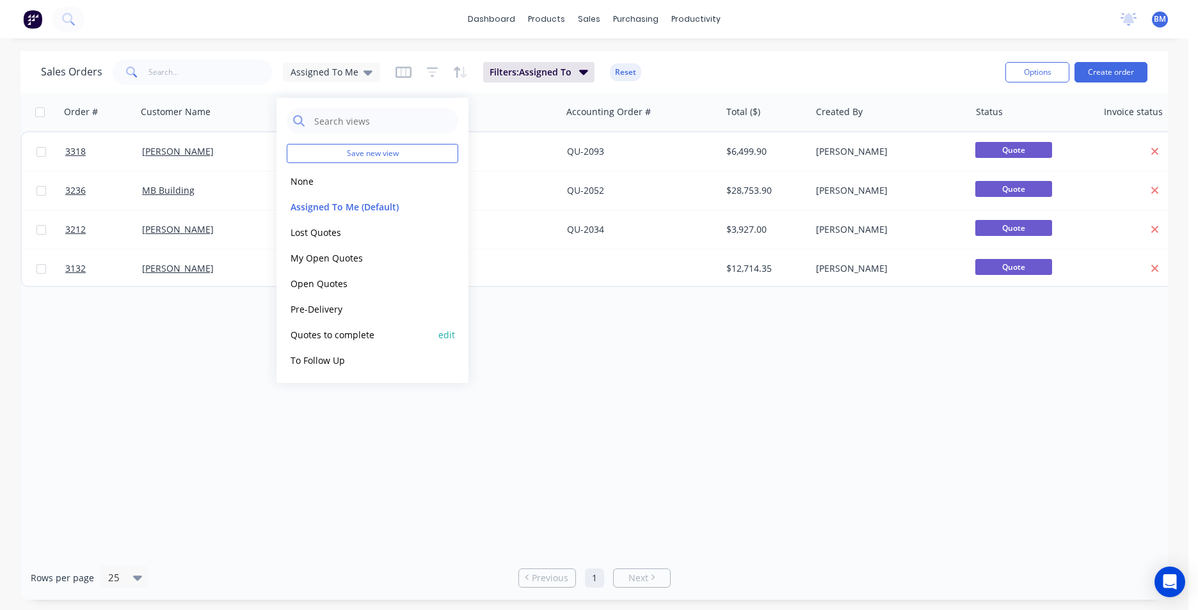
click at [323, 335] on button "Quotes to complete" at bounding box center [360, 335] width 146 height 15
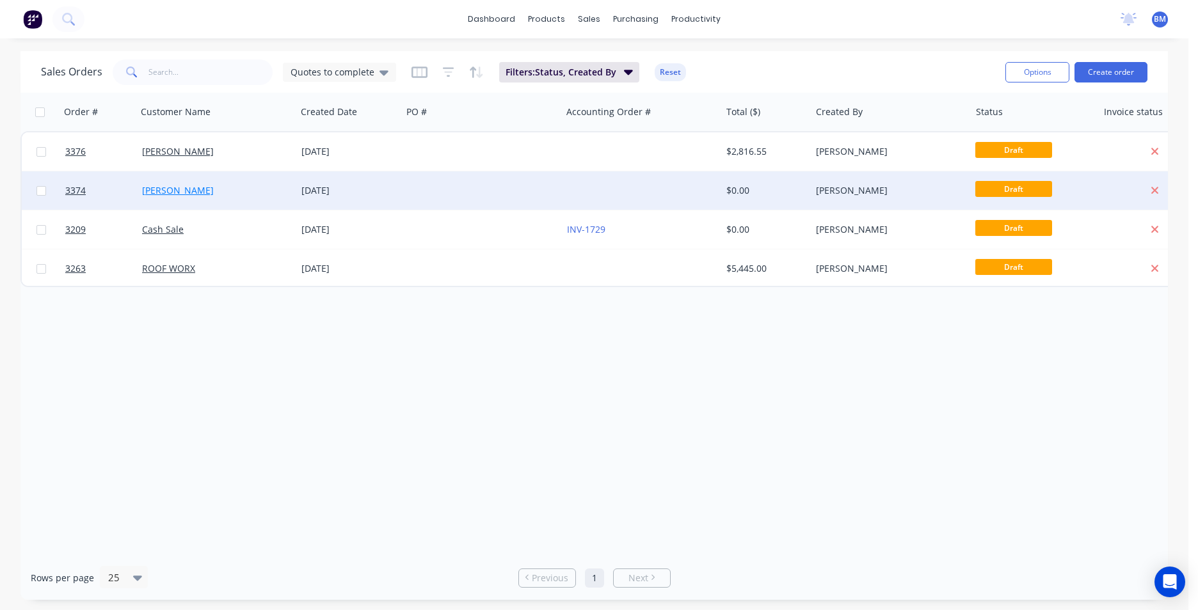
click at [180, 194] on link "Darren Lewis" at bounding box center [178, 190] width 72 height 12
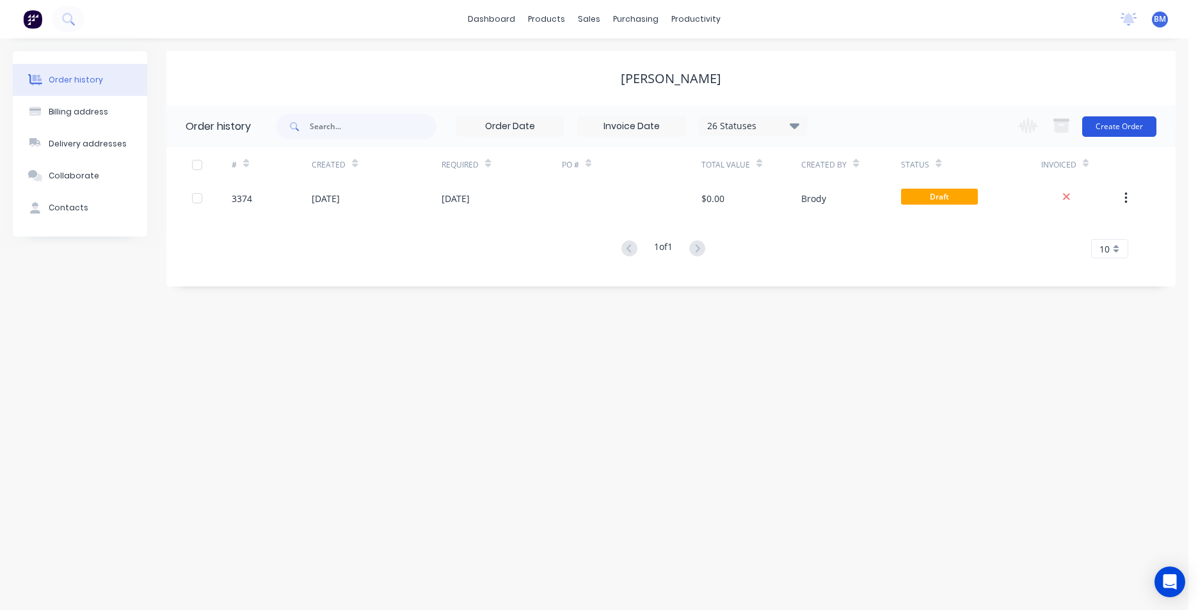
click at [1122, 122] on button "Create Order" at bounding box center [1119, 126] width 74 height 20
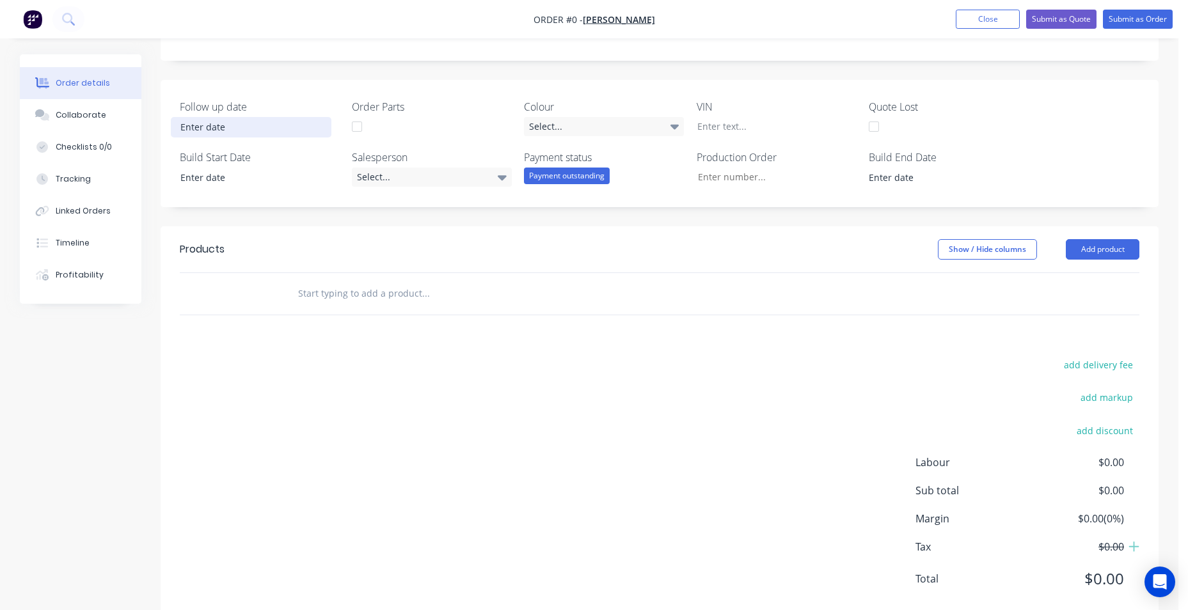
scroll to position [273, 0]
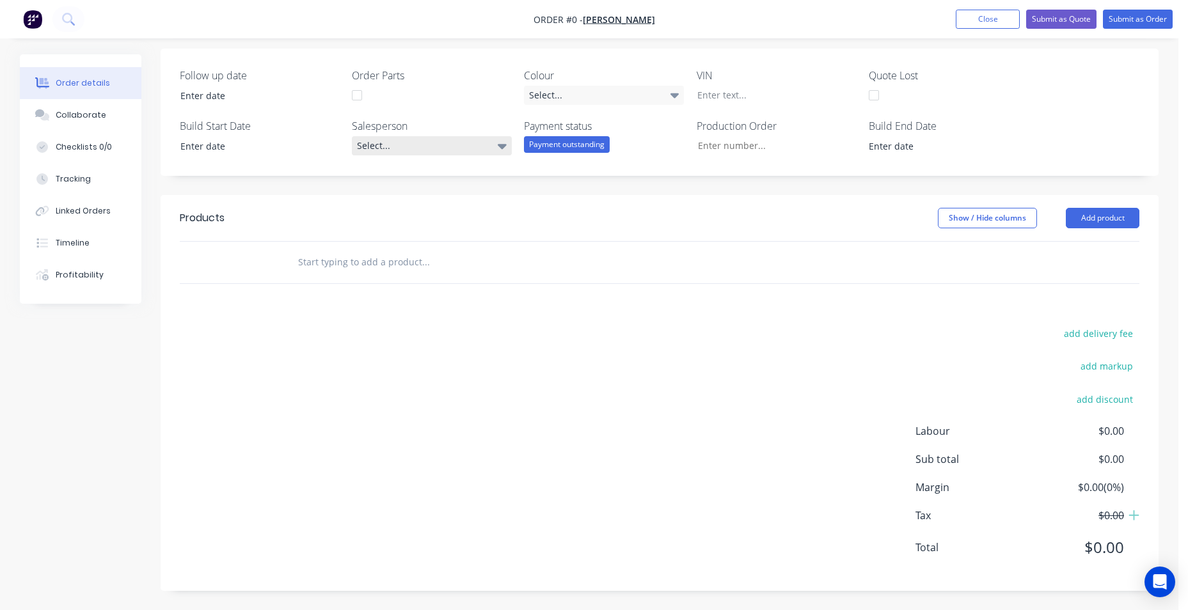
click at [496, 150] on div "Select..." at bounding box center [432, 145] width 160 height 19
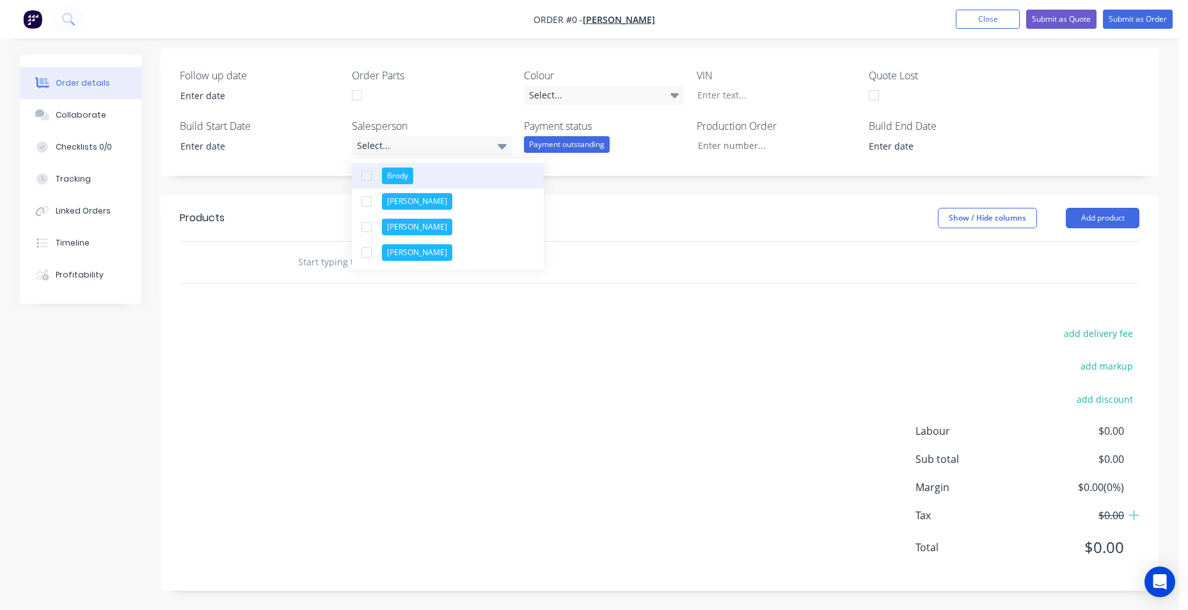
click at [470, 179] on button "Brody" at bounding box center [448, 176] width 192 height 26
click at [547, 90] on div "Order details Collaborate Checklists 0/0 Tracking Linked Orders Timeline Profit…" at bounding box center [589, 195] width 1164 height 829
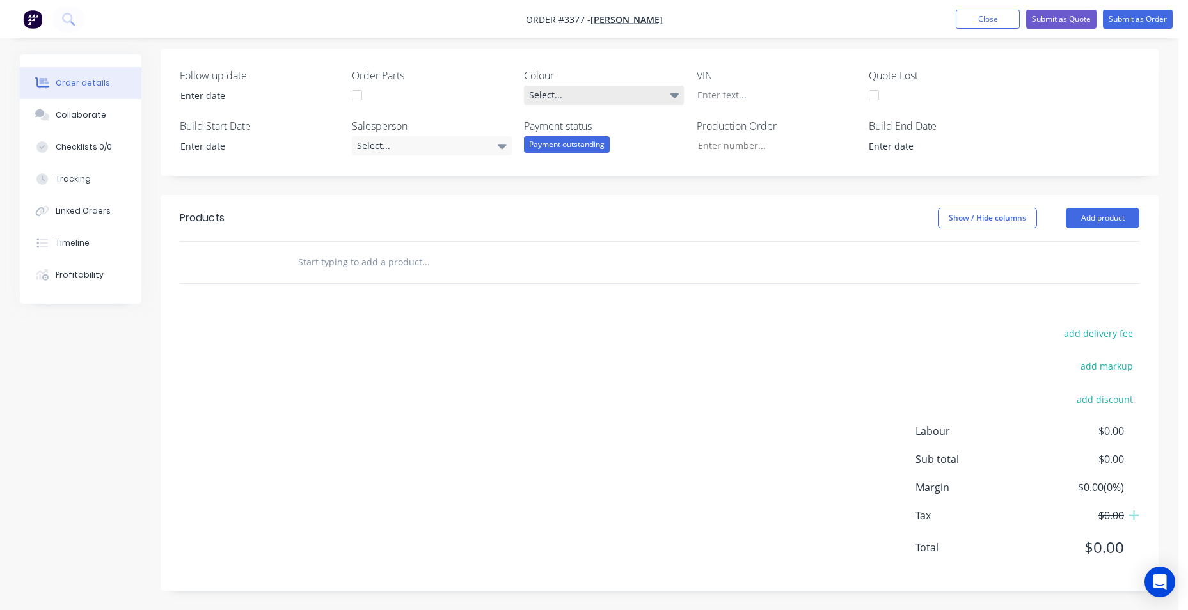
click at [613, 97] on div "Select..." at bounding box center [604, 95] width 160 height 19
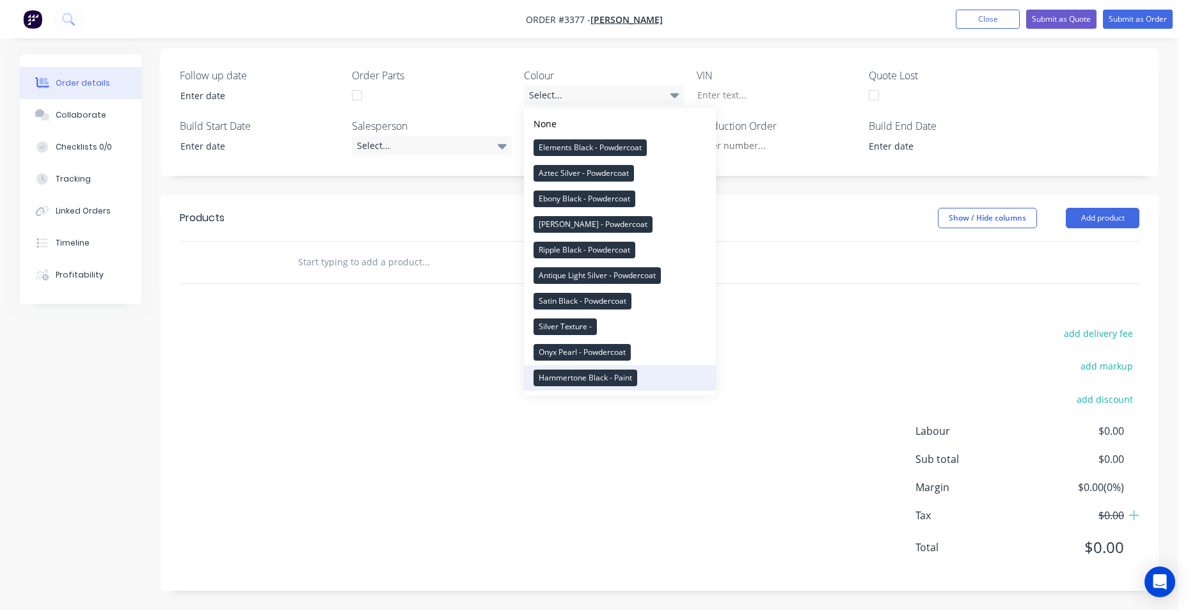
click at [616, 376] on div "Hammertone Black - Paint" at bounding box center [586, 378] width 104 height 17
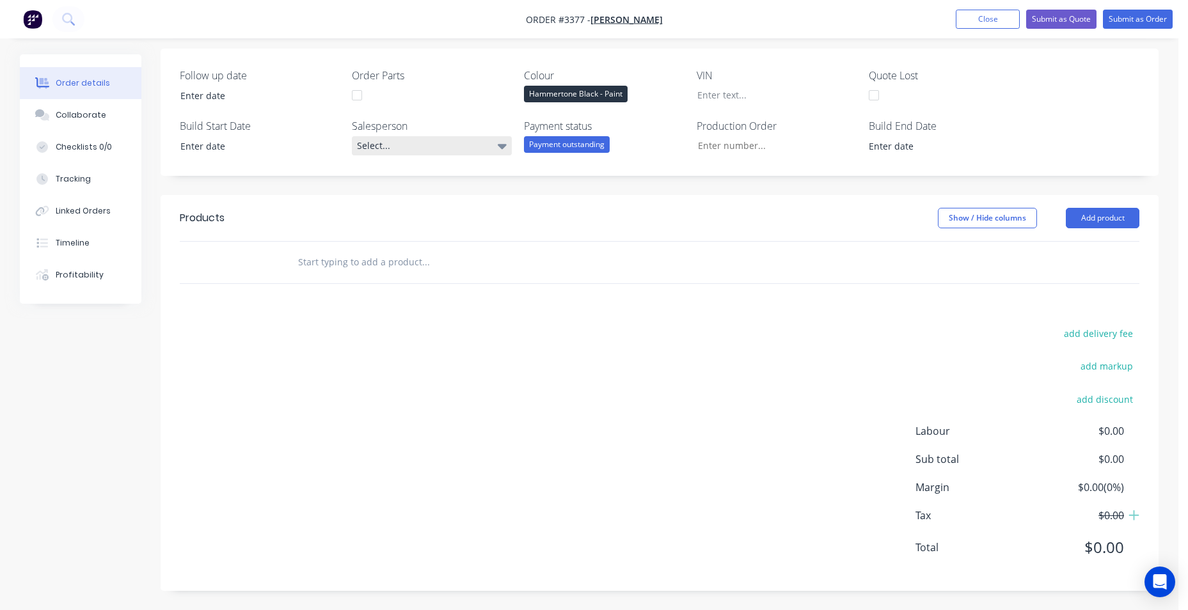
click at [479, 148] on div "Select..." at bounding box center [432, 145] width 160 height 19
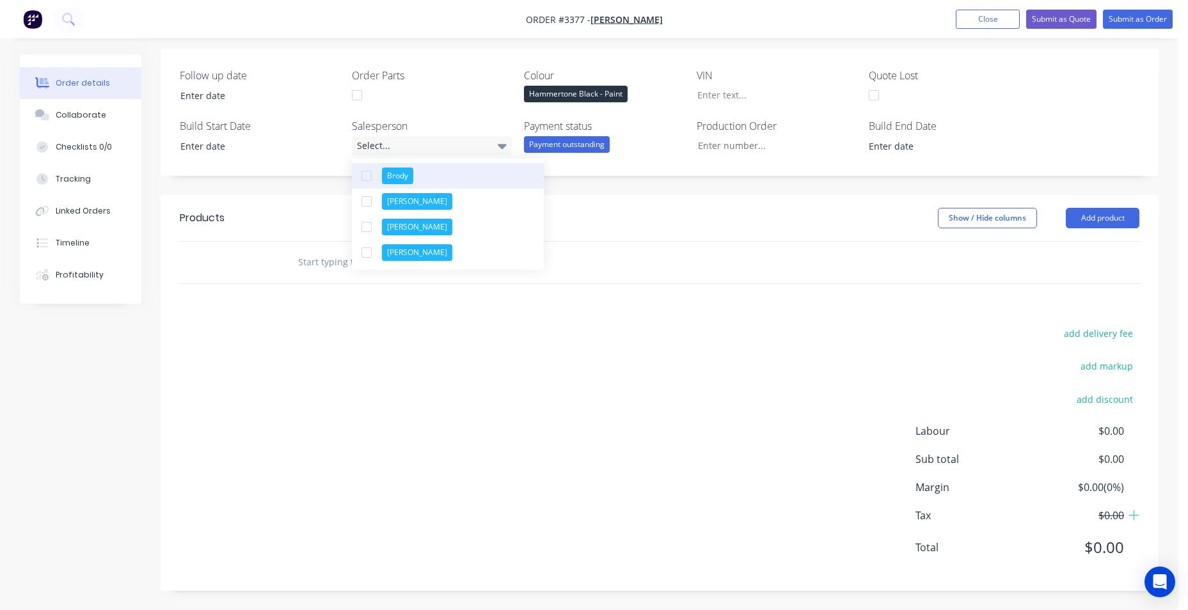
click at [468, 179] on button "Brody" at bounding box center [448, 176] width 192 height 26
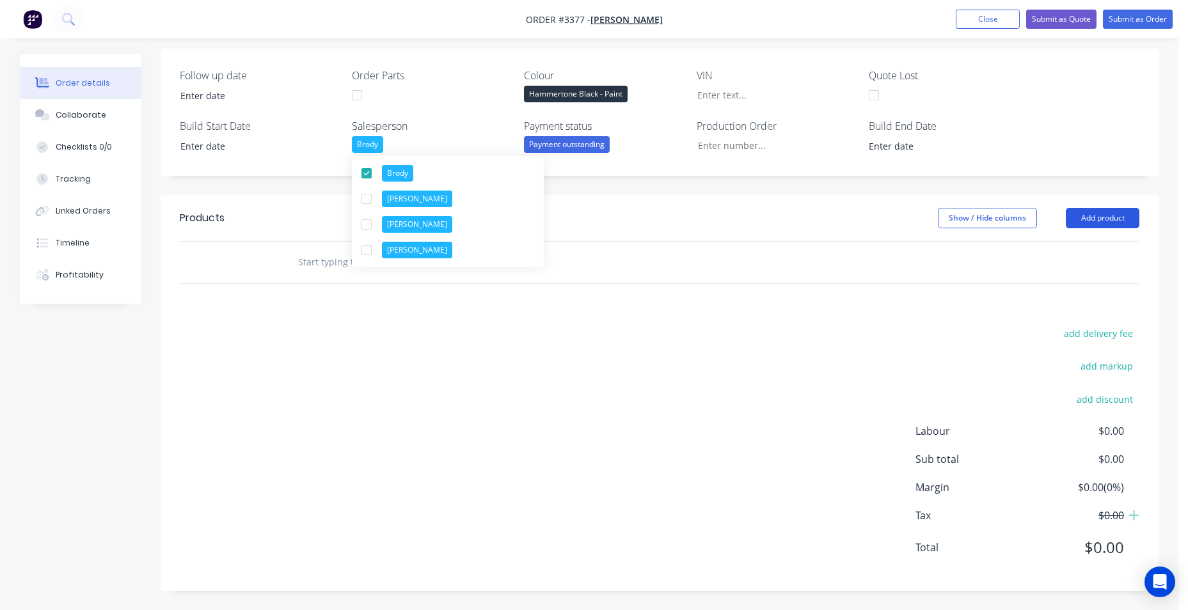
click at [1072, 216] on button "Add product" at bounding box center [1103, 218] width 74 height 20
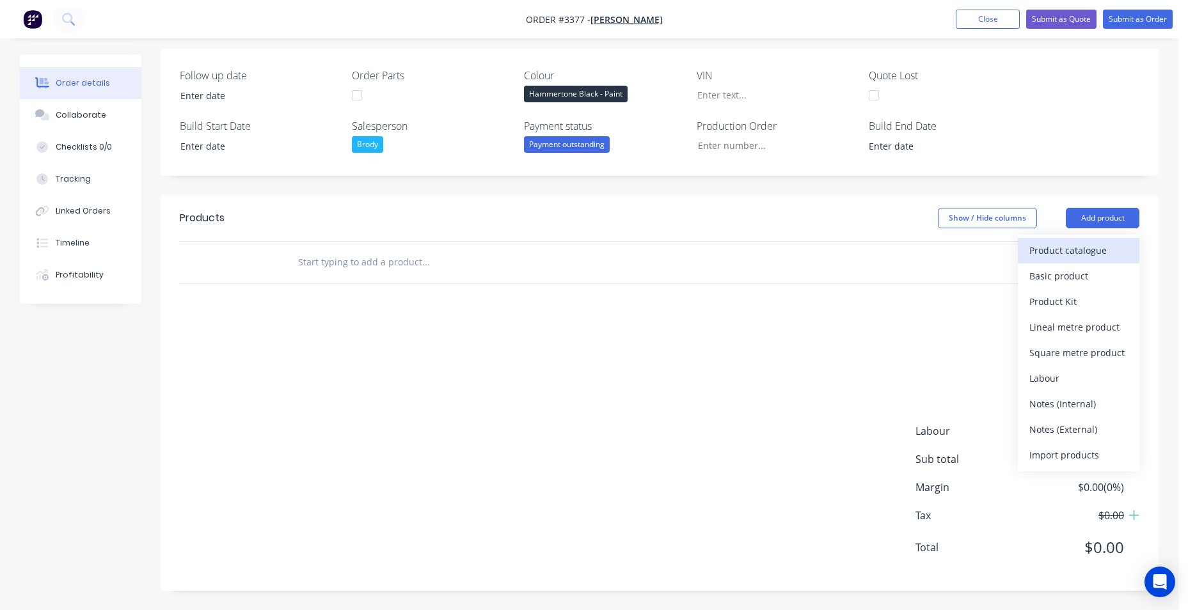
click at [1064, 251] on div "Product catalogue" at bounding box center [1078, 250] width 99 height 19
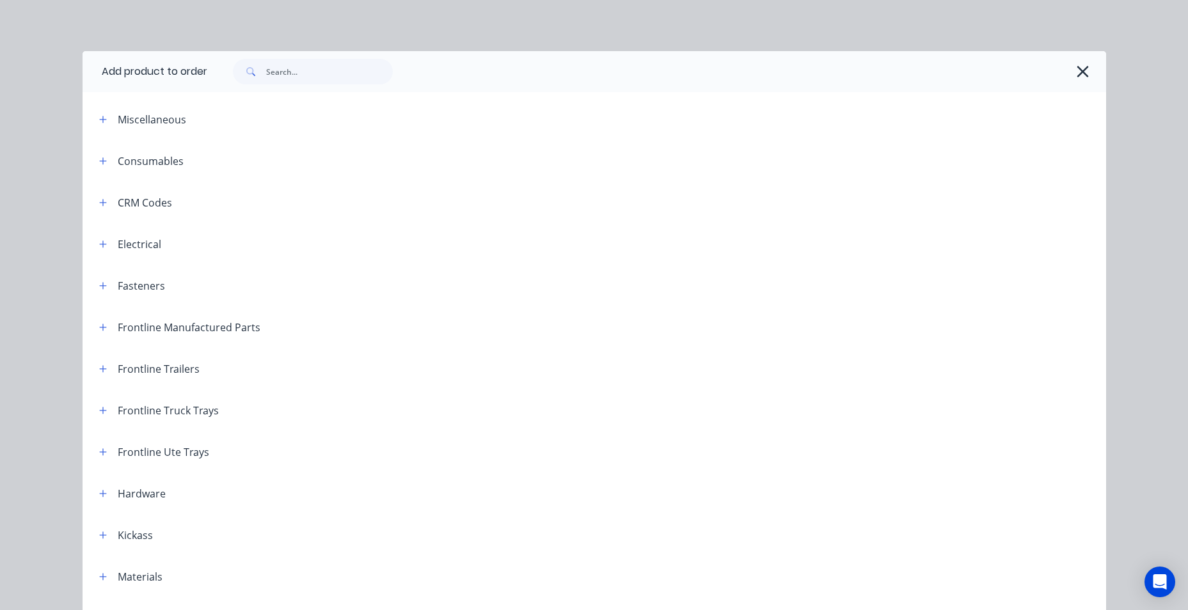
click at [109, 374] on div "Frontline Trailers" at bounding box center [144, 369] width 111 height 16
click at [101, 372] on icon "button" at bounding box center [103, 369] width 8 height 9
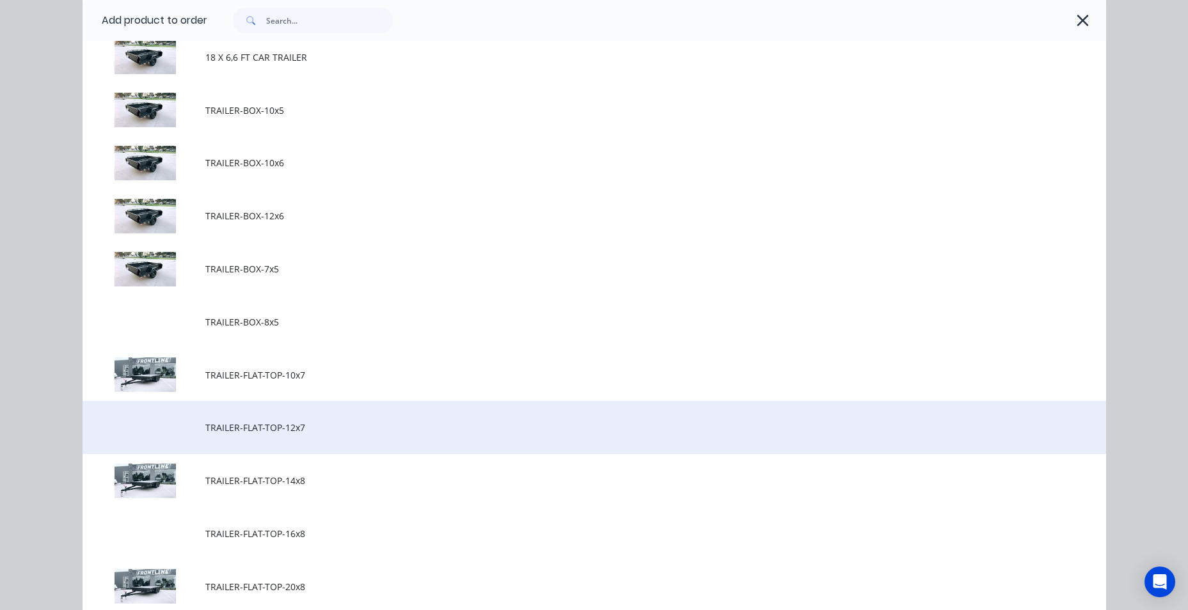
scroll to position [320, 0]
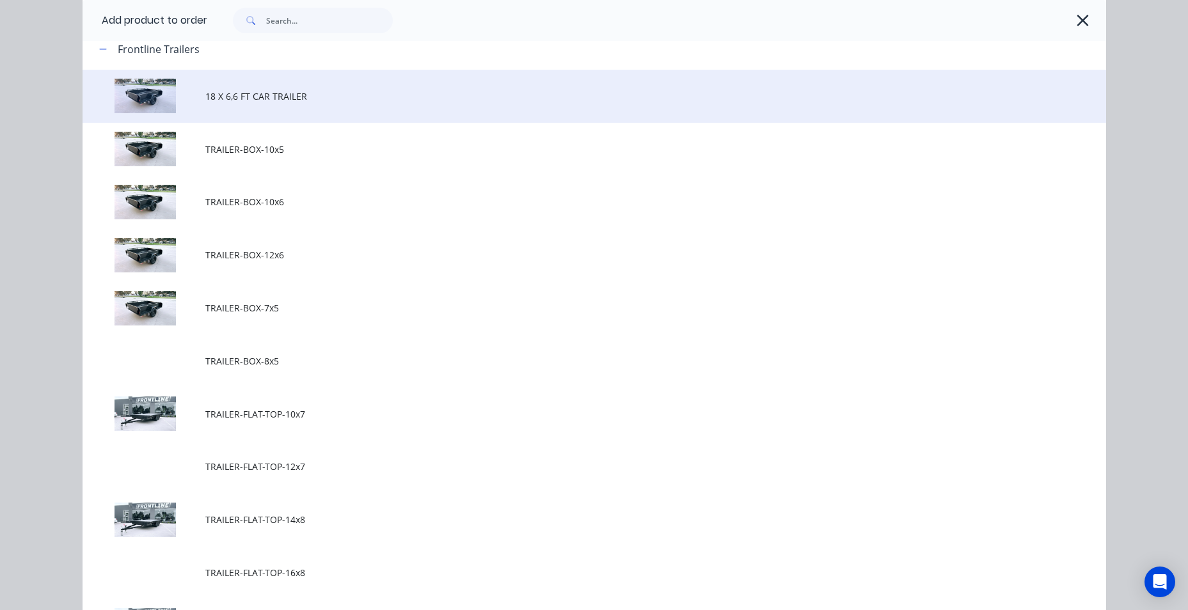
click at [218, 93] on span "18 X 6,6 FT CAR TRAILER" at bounding box center [565, 96] width 720 height 13
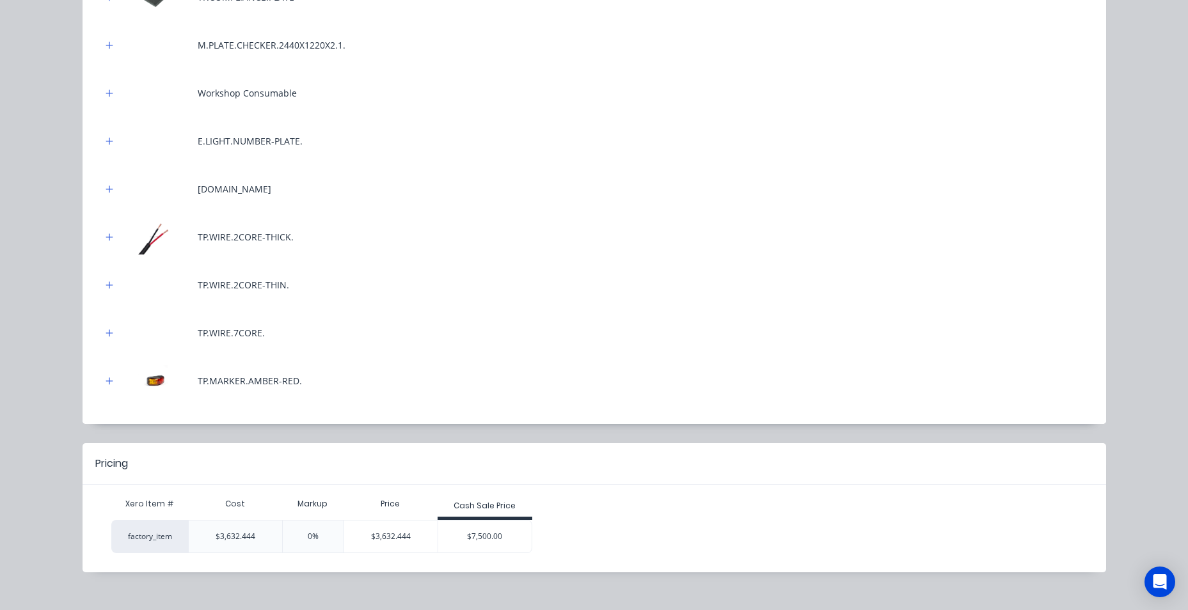
scroll to position [607, 0]
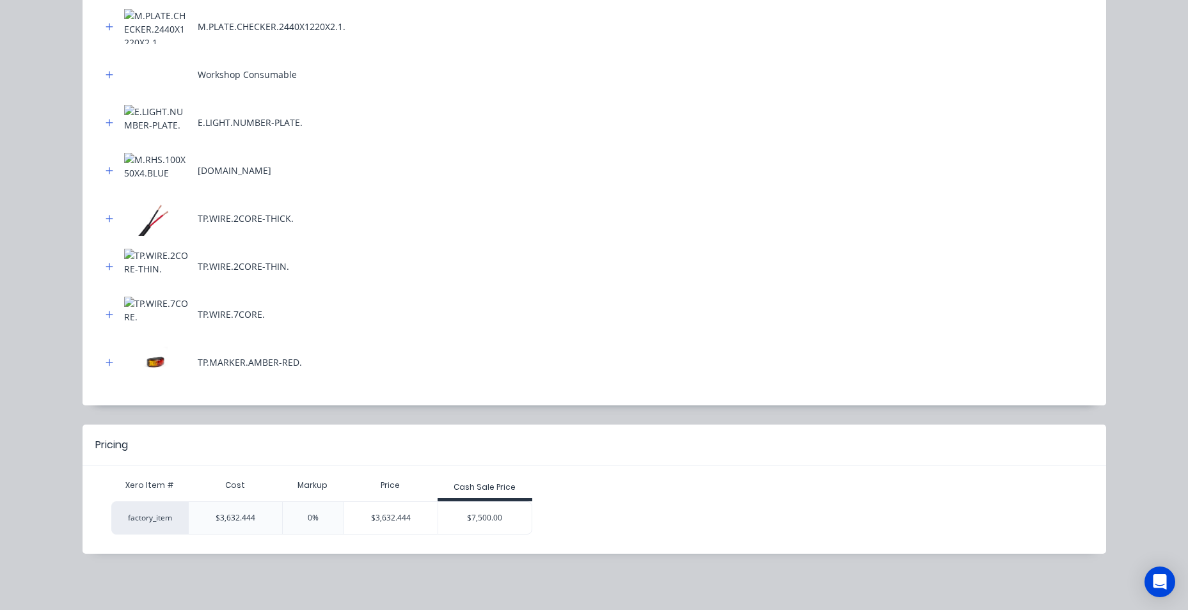
click at [454, 508] on div "$7,500.00" at bounding box center [484, 518] width 93 height 32
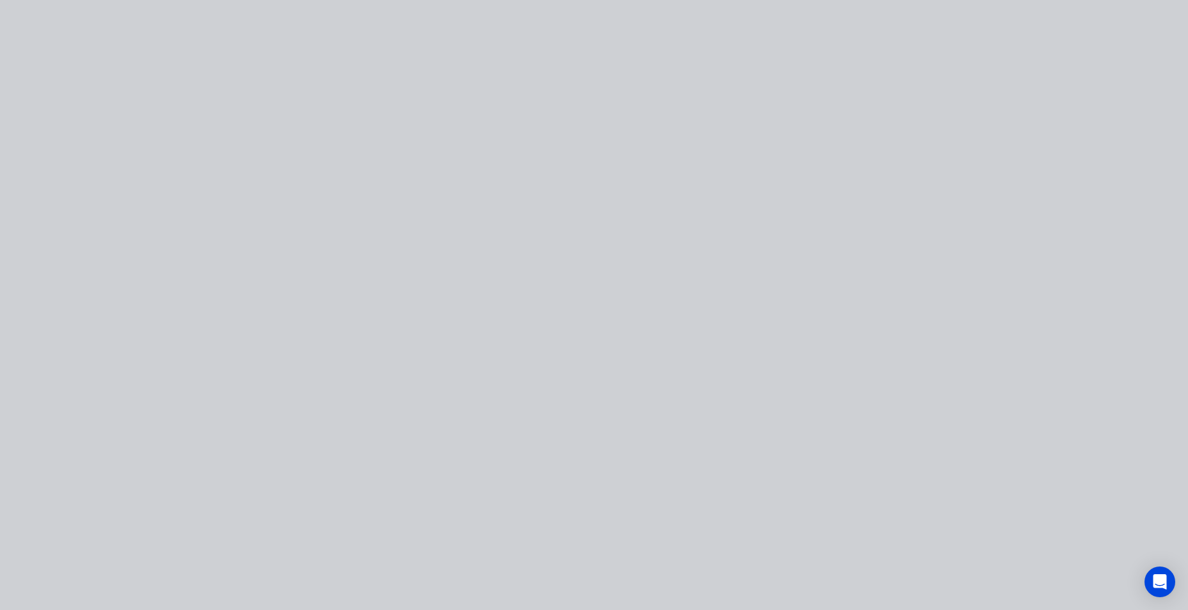
scroll to position [0, 0]
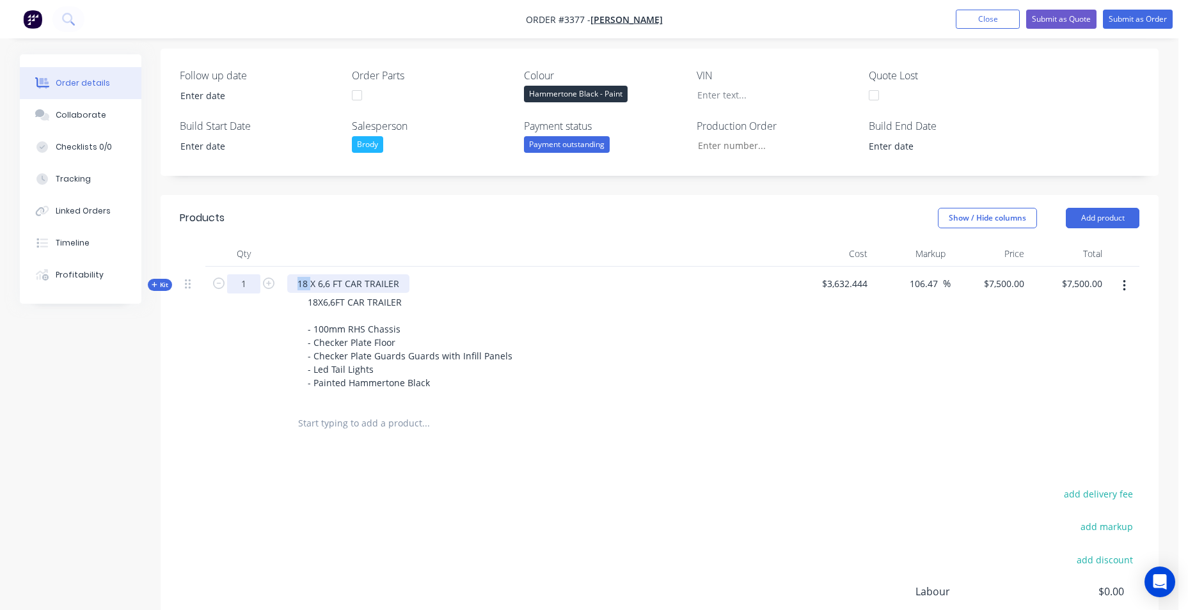
drag, startPoint x: 310, startPoint y: 283, endPoint x: 246, endPoint y: 283, distance: 64.6
click at [246, 283] on div "Kit 1 18 X 6,6 FT CAR TRAILER 18X6,6FT CAR TRAILER - 100mm RHS Chassis - Checke…" at bounding box center [660, 335] width 960 height 136
drag, startPoint x: 330, startPoint y: 280, endPoint x: 361, endPoint y: 286, distance: 31.9
click at [361, 286] on div "14 X 6,6 FT CAR TRAILER" at bounding box center [348, 283] width 122 height 19
click at [1123, 282] on icon "button" at bounding box center [1124, 286] width 3 height 14
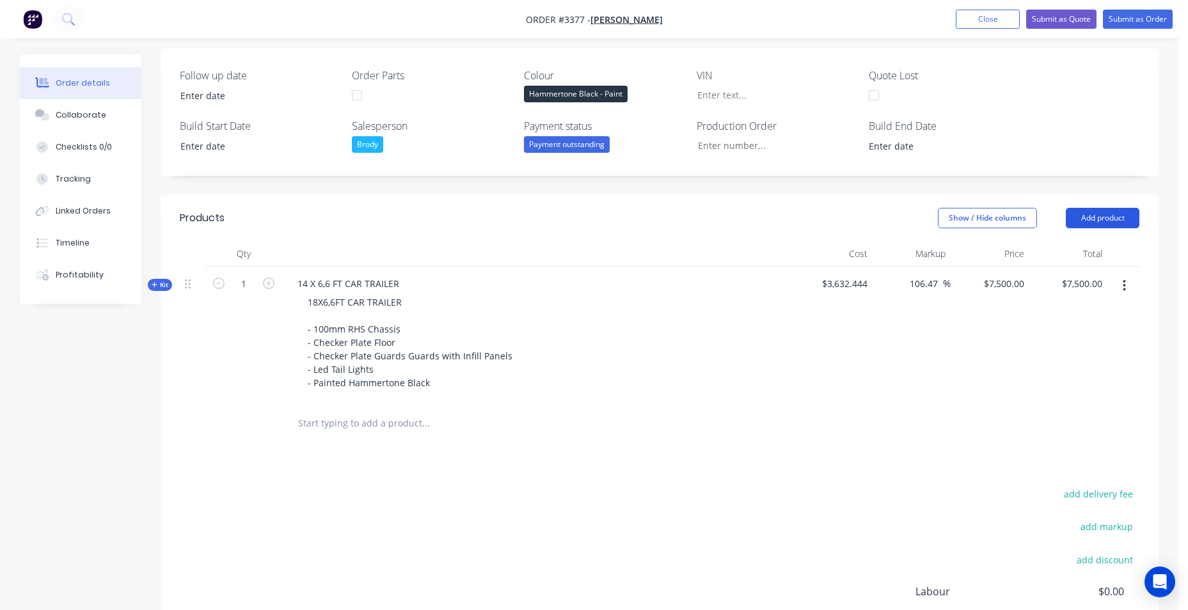
click at [1083, 221] on button "Add product" at bounding box center [1103, 218] width 74 height 20
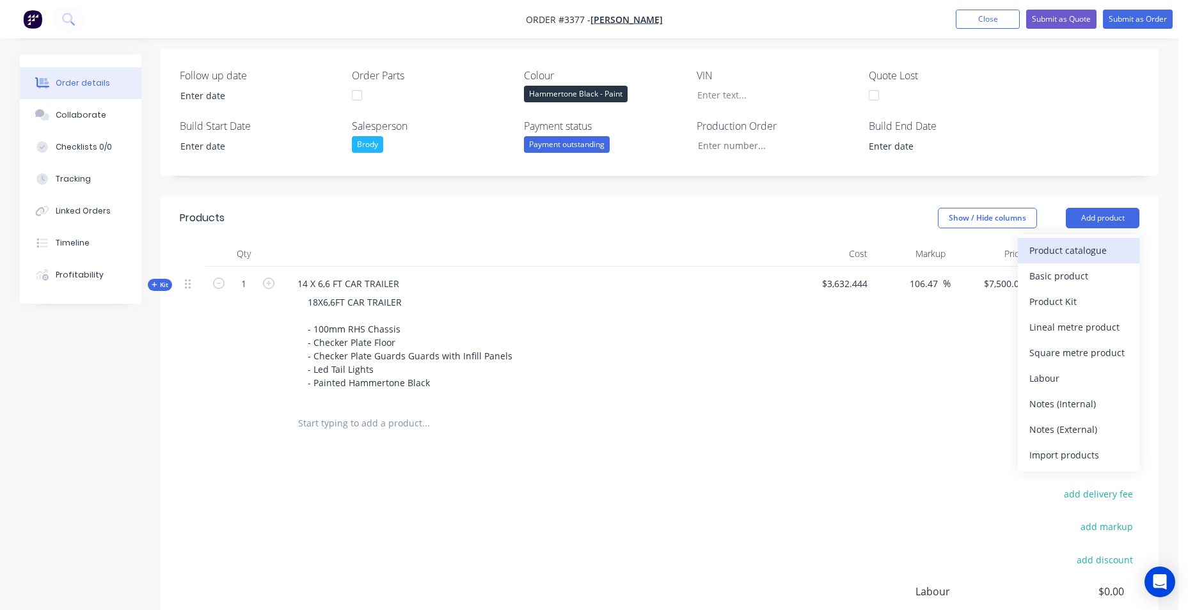
click at [1076, 252] on div "Product catalogue" at bounding box center [1078, 250] width 99 height 19
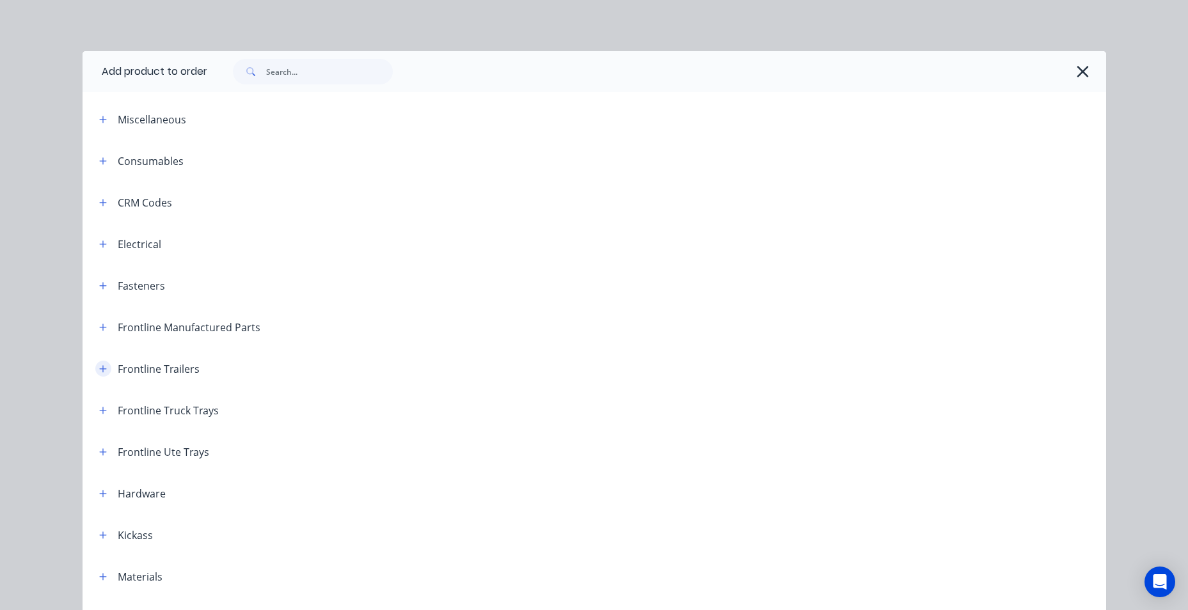
click at [99, 366] on icon "button" at bounding box center [103, 369] width 8 height 9
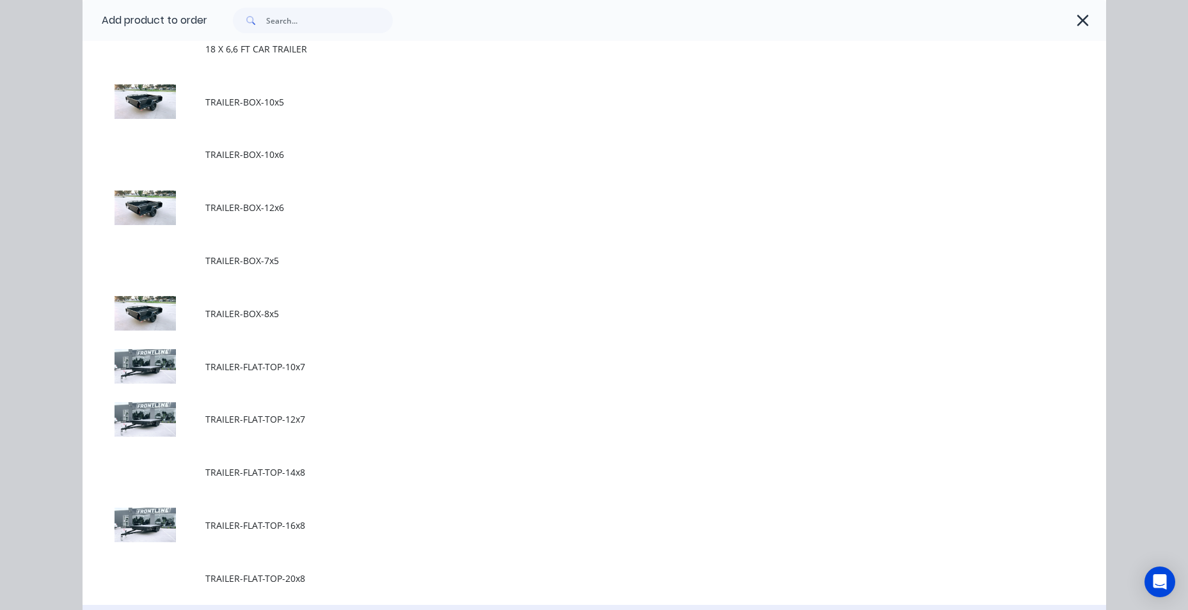
scroll to position [256, 0]
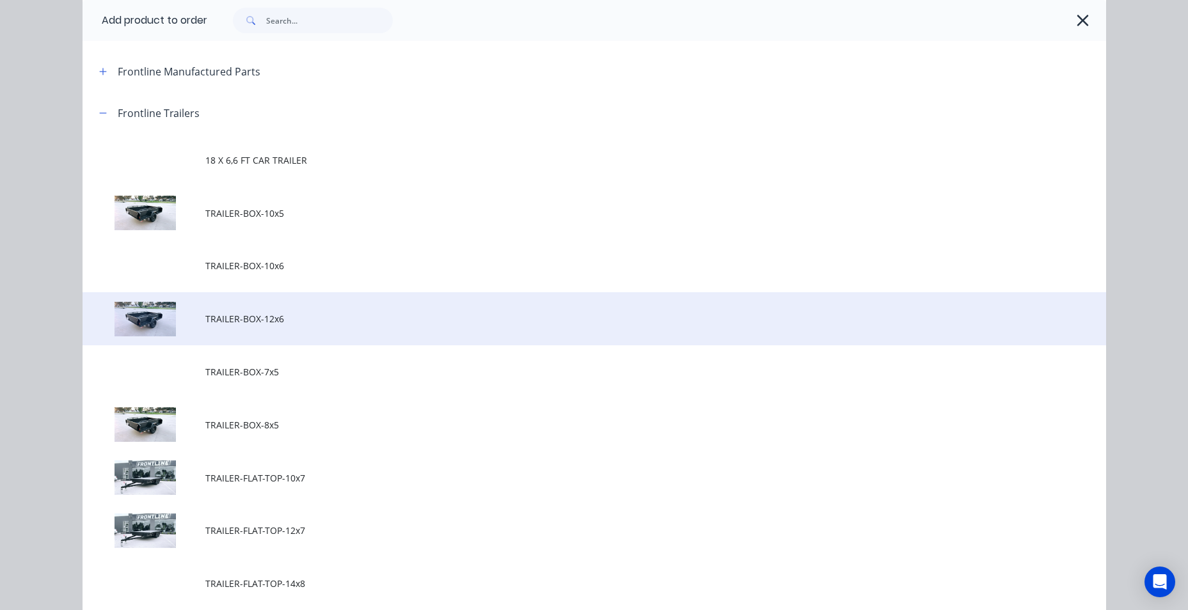
click at [242, 312] on td "TRAILER-BOX-12x6" at bounding box center [655, 318] width 901 height 53
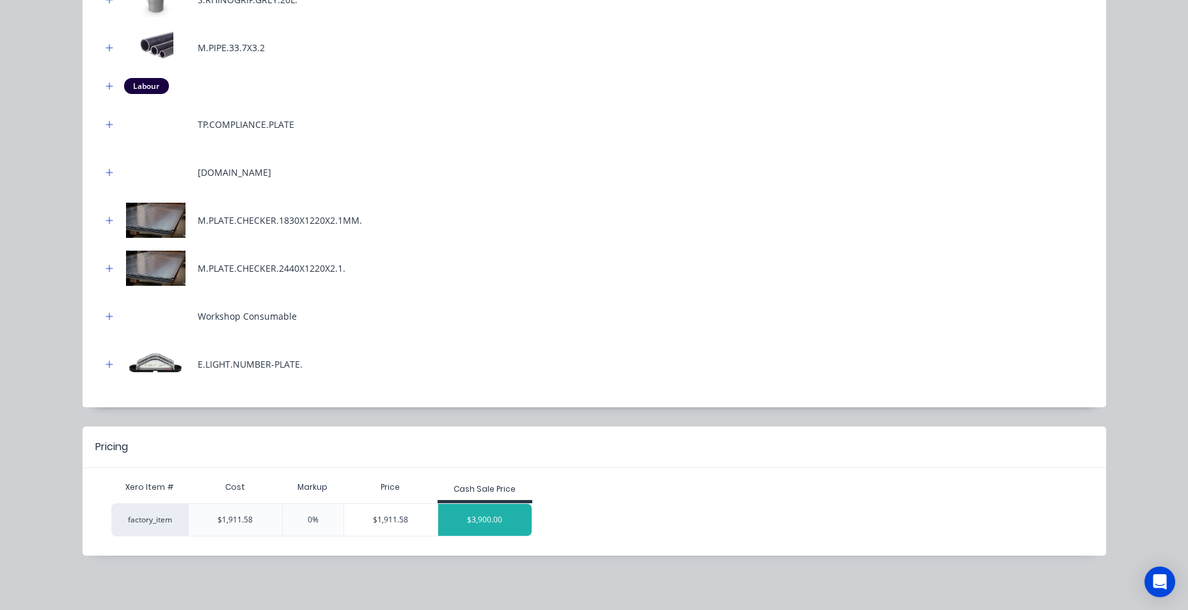
scroll to position [655, 0]
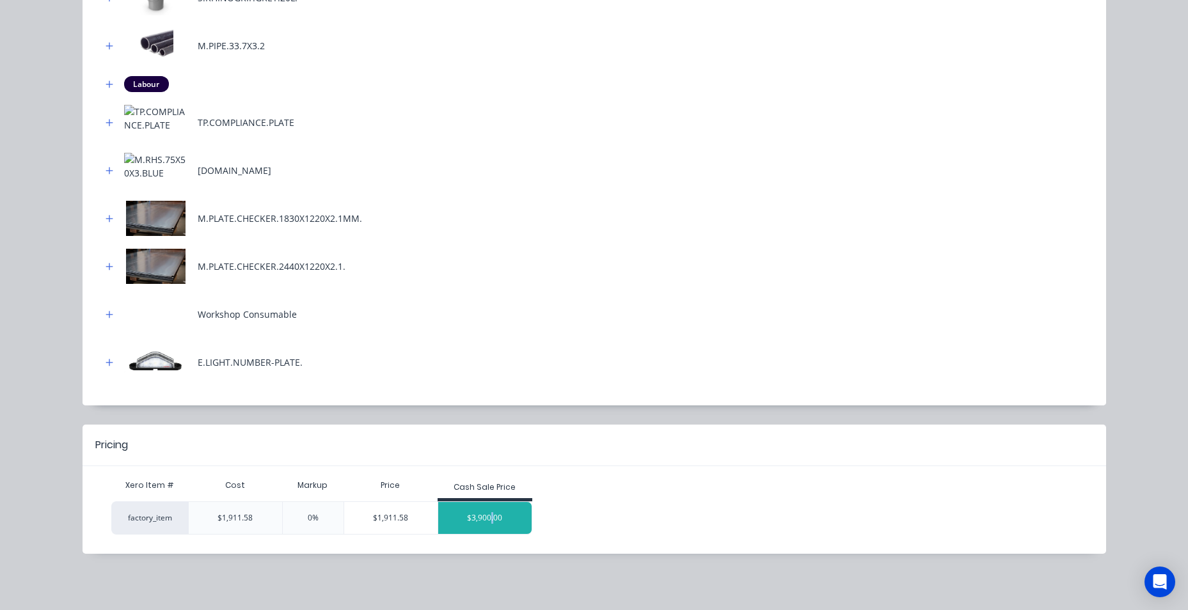
click at [488, 520] on div "$3,900.00" at bounding box center [484, 518] width 93 height 32
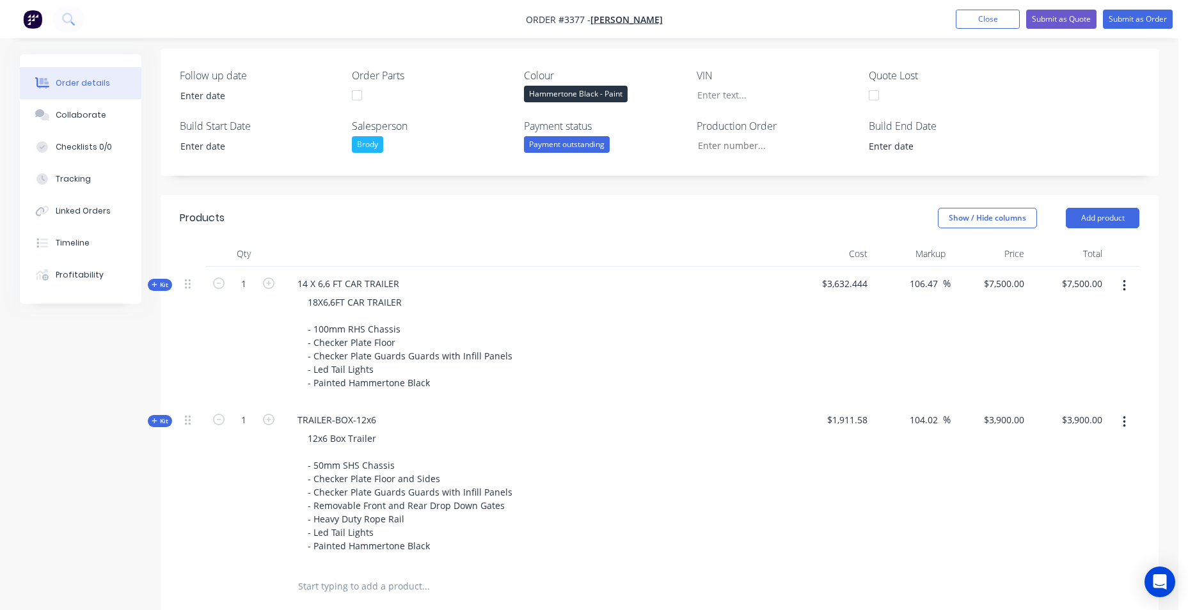
click at [1127, 295] on button "button" at bounding box center [1124, 285] width 30 height 23
click at [1099, 417] on div "Delete" at bounding box center [1078, 422] width 99 height 19
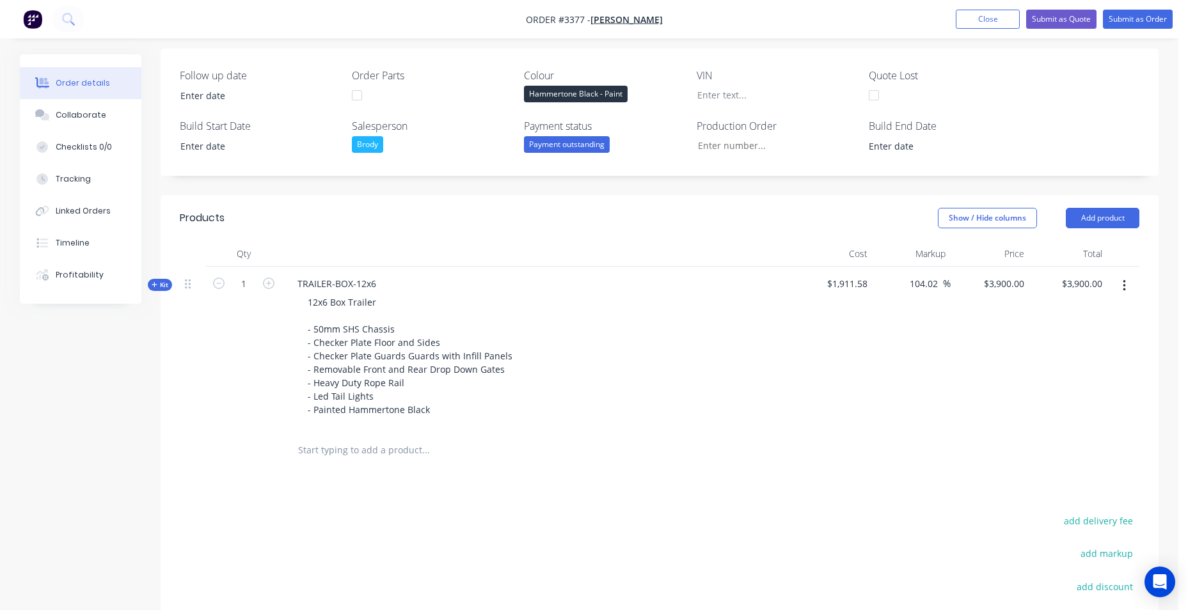
click at [160, 290] on div "Kit" at bounding box center [160, 285] width 24 height 12
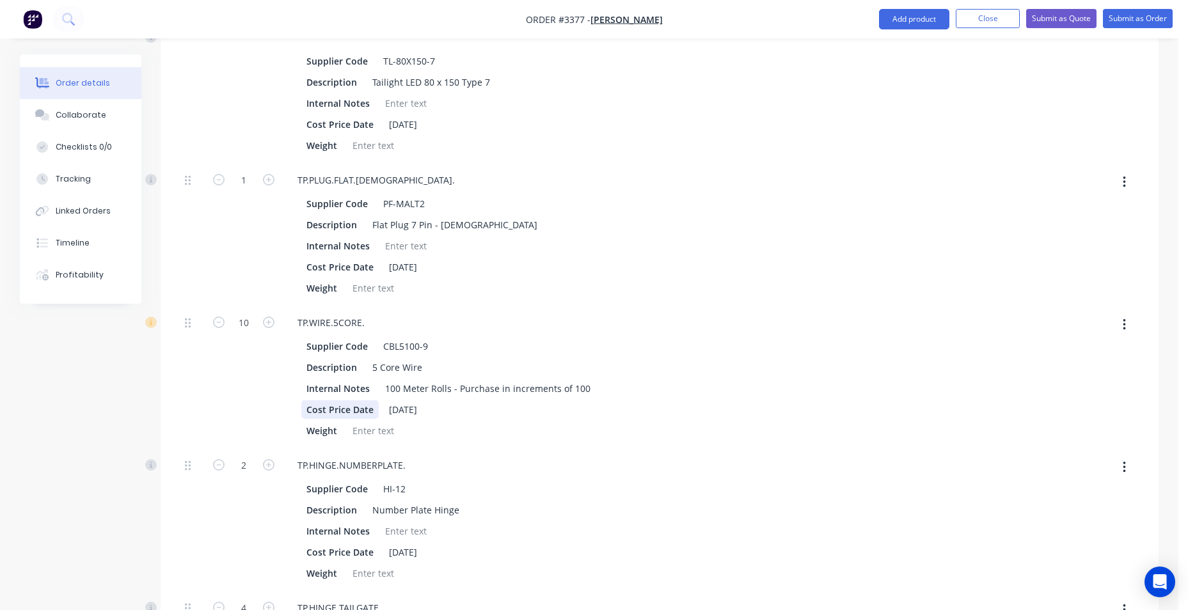
scroll to position [721, 0]
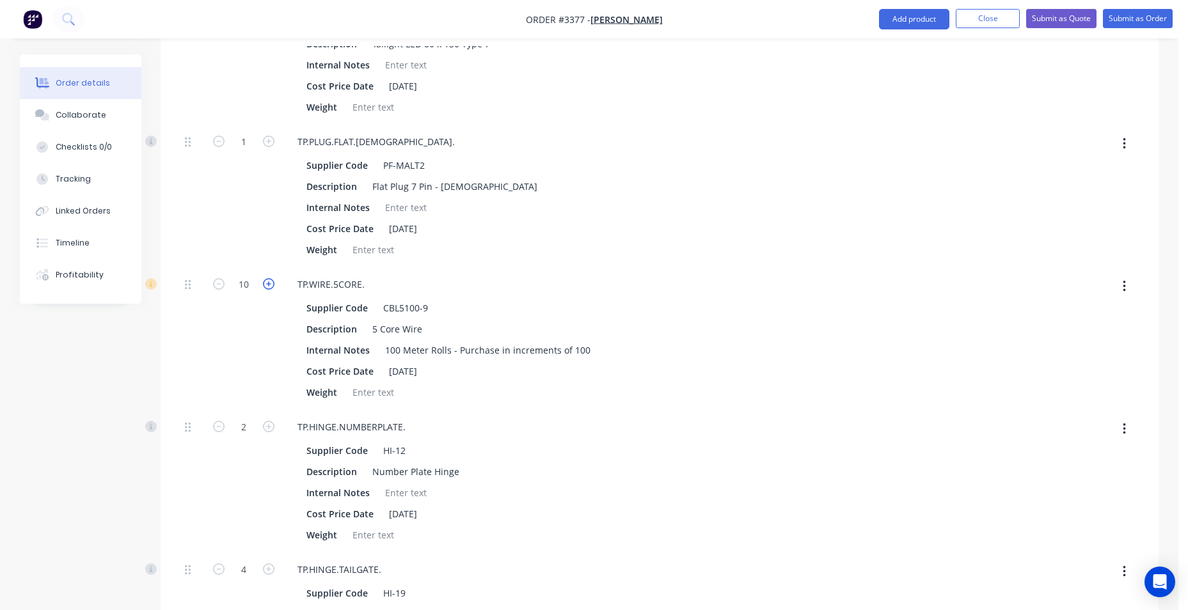
click at [265, 282] on icon "button" at bounding box center [269, 284] width 12 height 12
type input "$3,902.1422"
type input "$3,902.14"
type input "11"
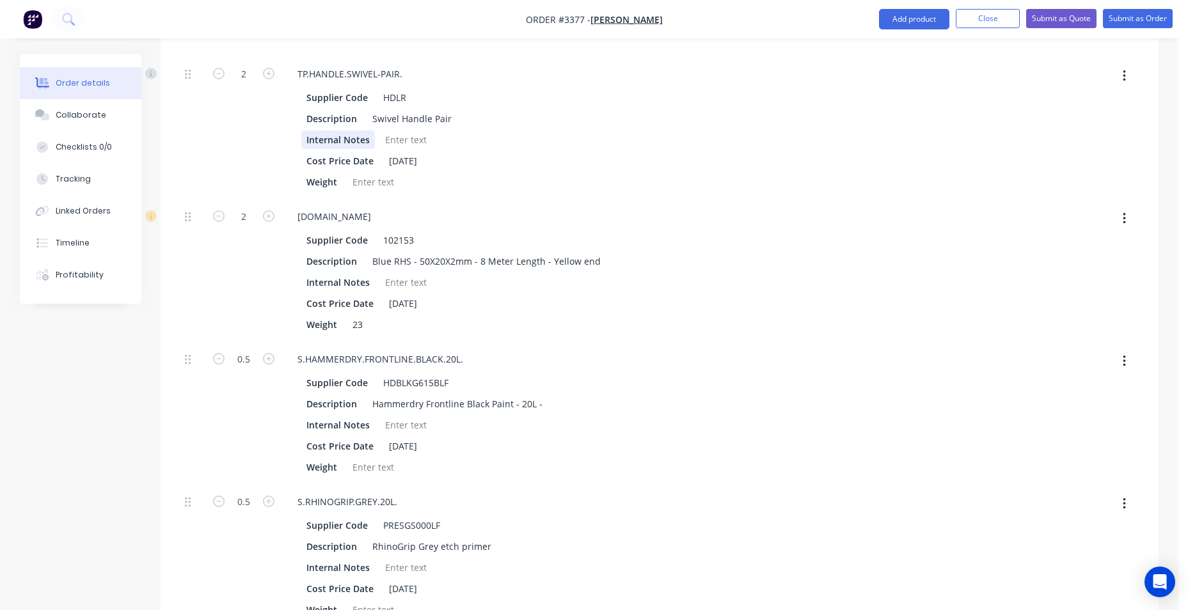
scroll to position [1361, 0]
click at [267, 216] on icon "button" at bounding box center [269, 215] width 12 height 12
type input "$4,007.7224"
type input "$4,007.72"
type input "3"
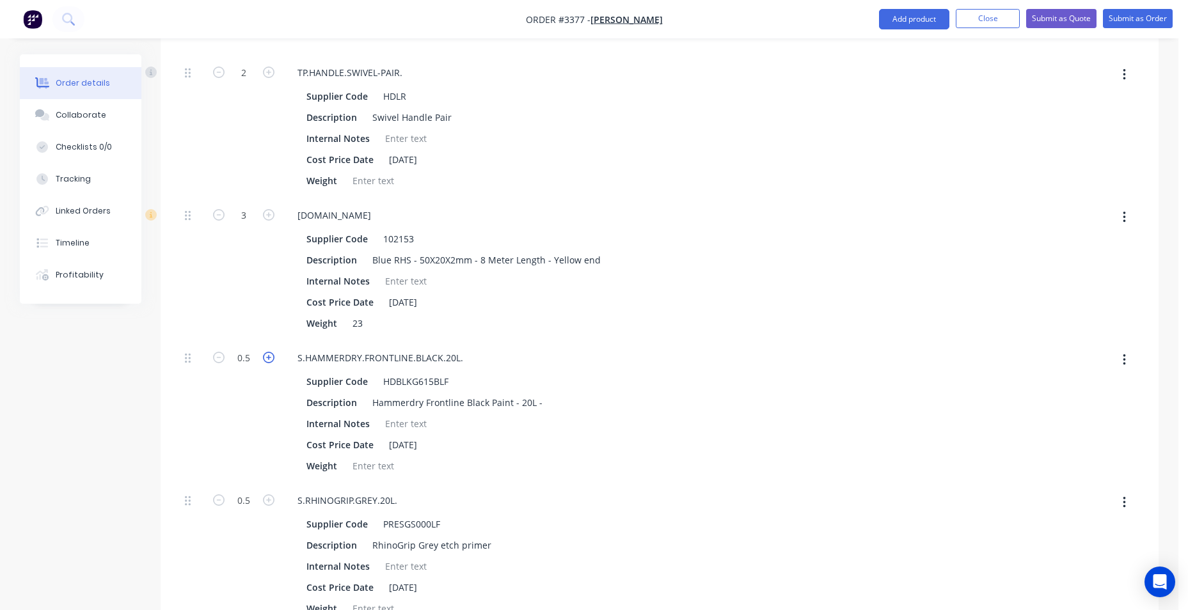
click at [271, 360] on icon "button" at bounding box center [269, 358] width 12 height 12
type input "1.5"
click at [271, 218] on icon "button" at bounding box center [269, 215] width 12 height 12
type input "$4,113.3026"
type input "$4,113.30"
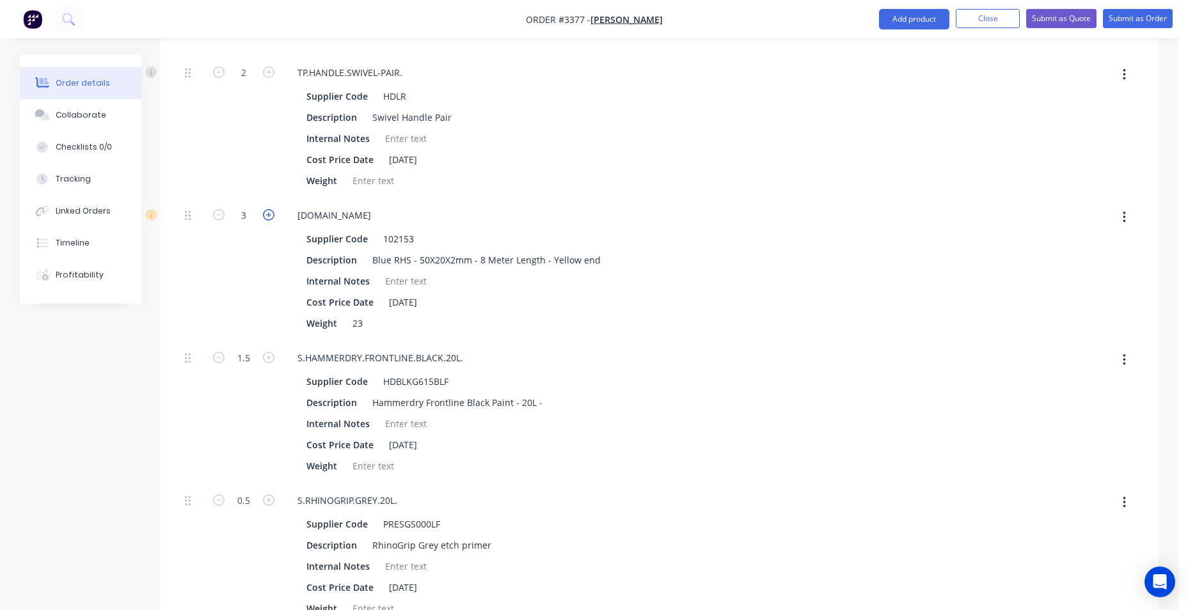
type input "4"
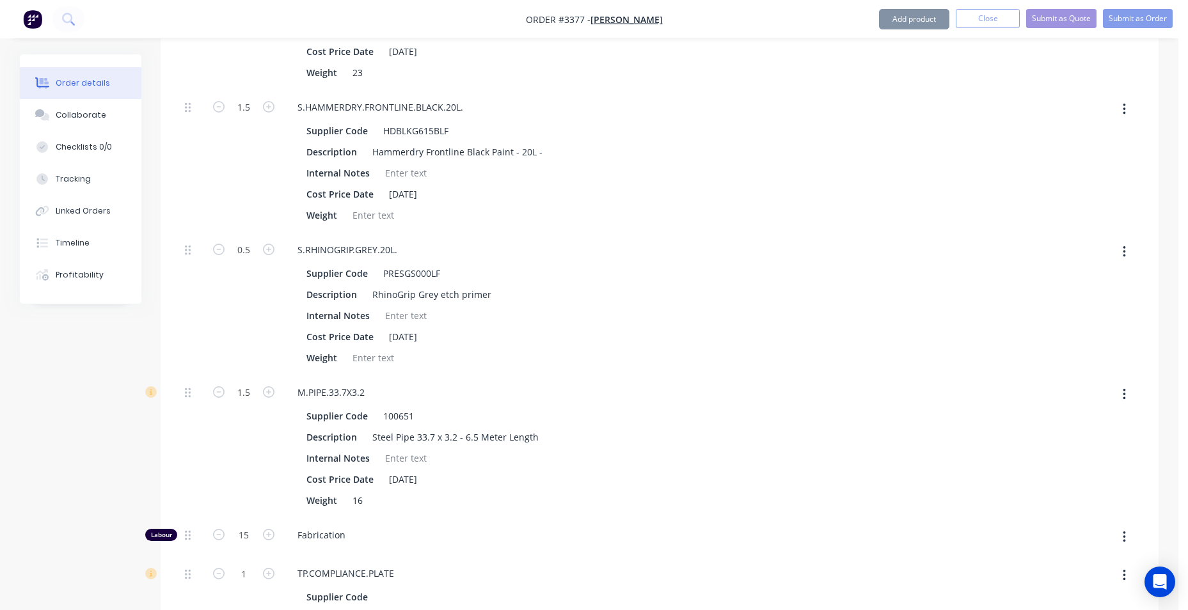
scroll to position [1617, 0]
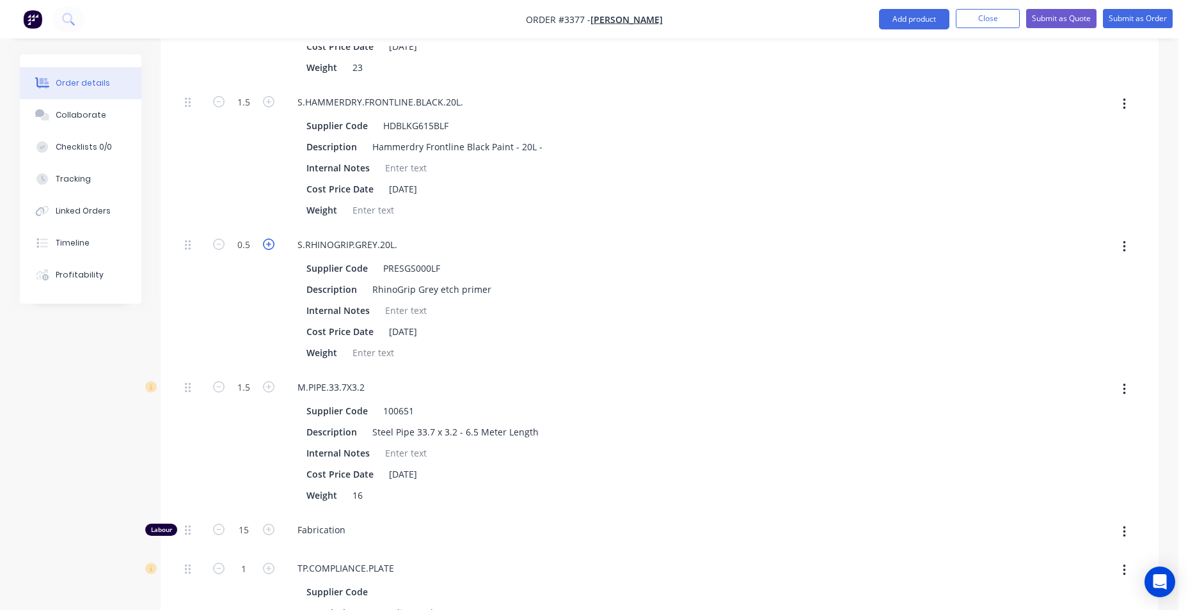
click at [269, 247] on icon "button" at bounding box center [269, 245] width 12 height 12
type input "2.5"
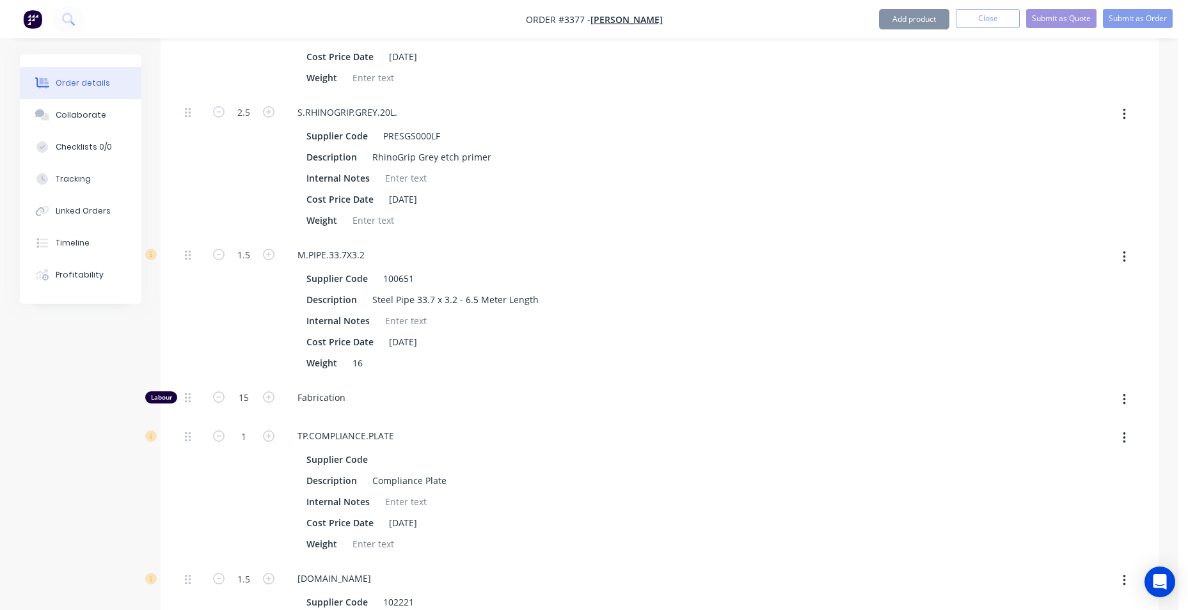
scroll to position [1873, 0]
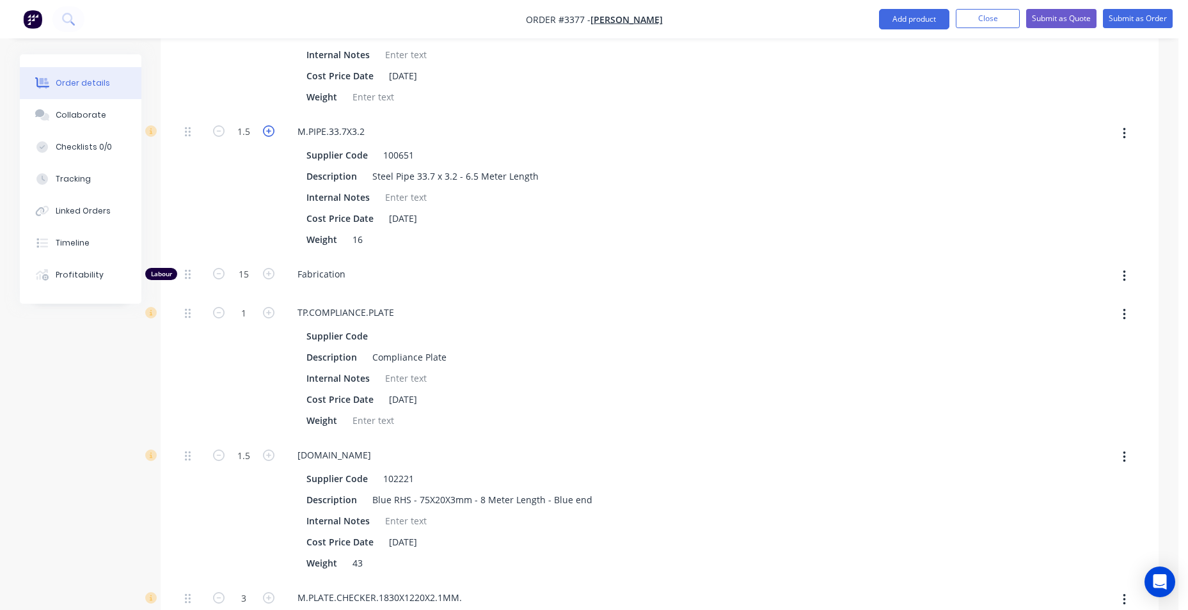
click at [269, 132] on icon "button" at bounding box center [269, 131] width 12 height 12
type input "$4,188.3819"
type input "$4,188.38"
type input "2.5"
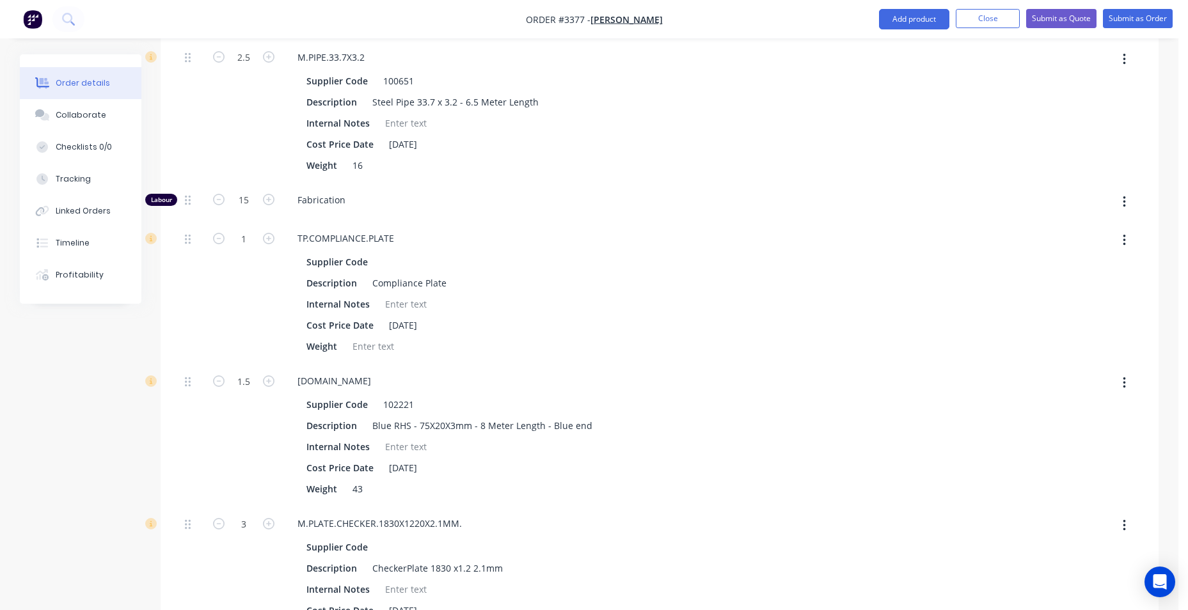
scroll to position [2129, 0]
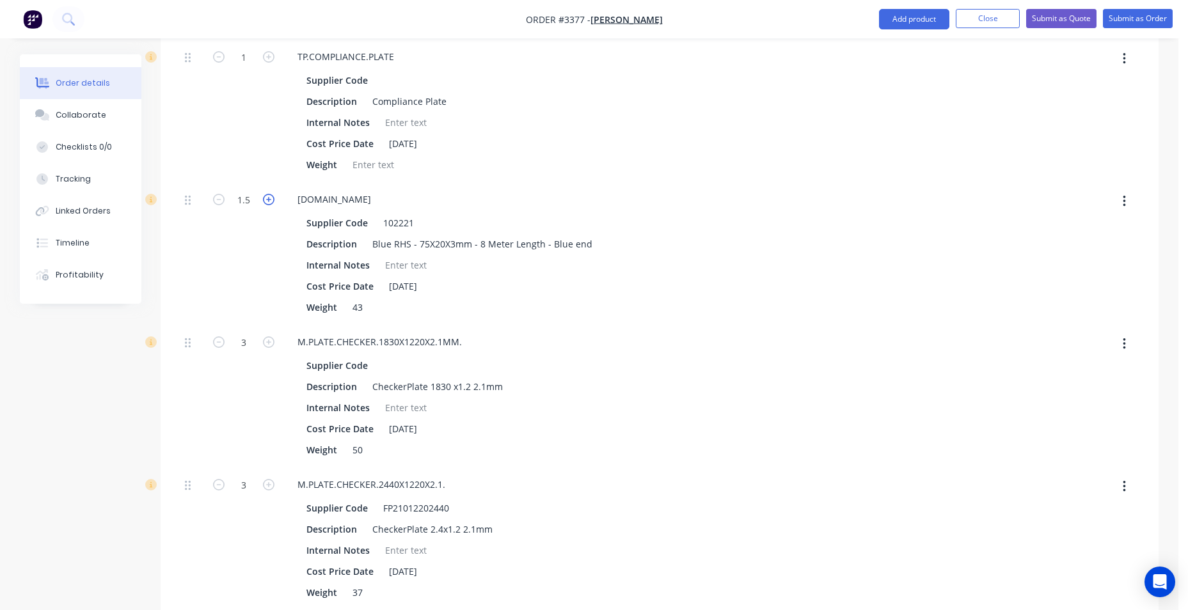
click at [272, 198] on icon "button" at bounding box center [269, 200] width 12 height 12
type input "$4,381.3845"
type input "$4,381.38"
type input "2.5"
click at [269, 342] on icon "button" at bounding box center [269, 343] width 12 height 12
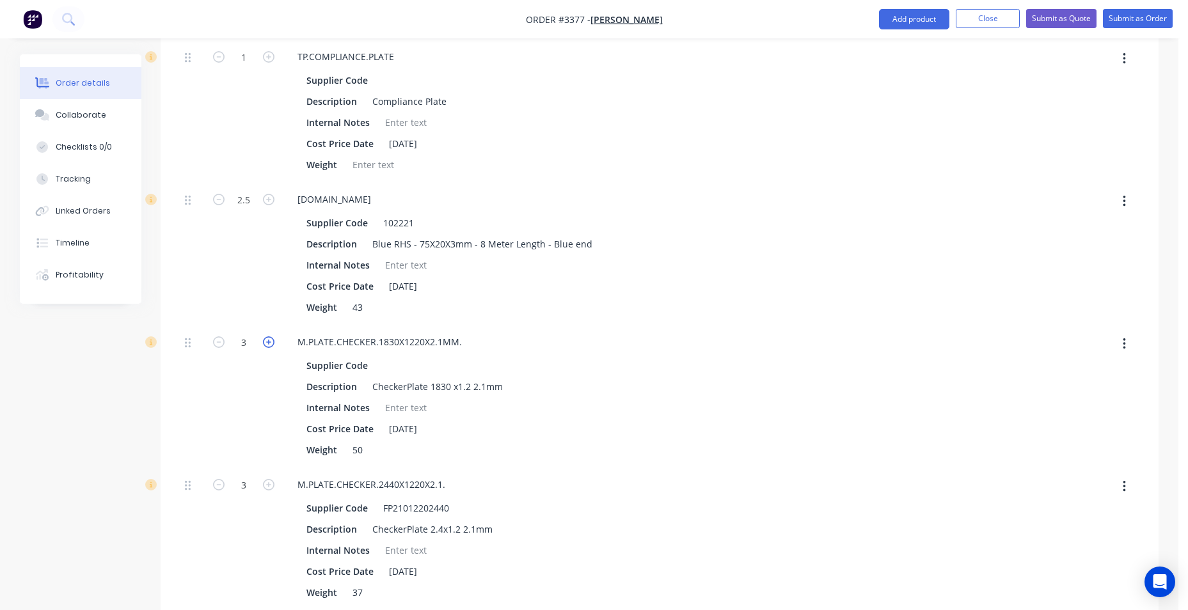
type input "$4,595.6052"
type input "$4,595.61"
type input "4"
click at [269, 344] on icon "button" at bounding box center [269, 343] width 12 height 12
type input "$4,809.8259"
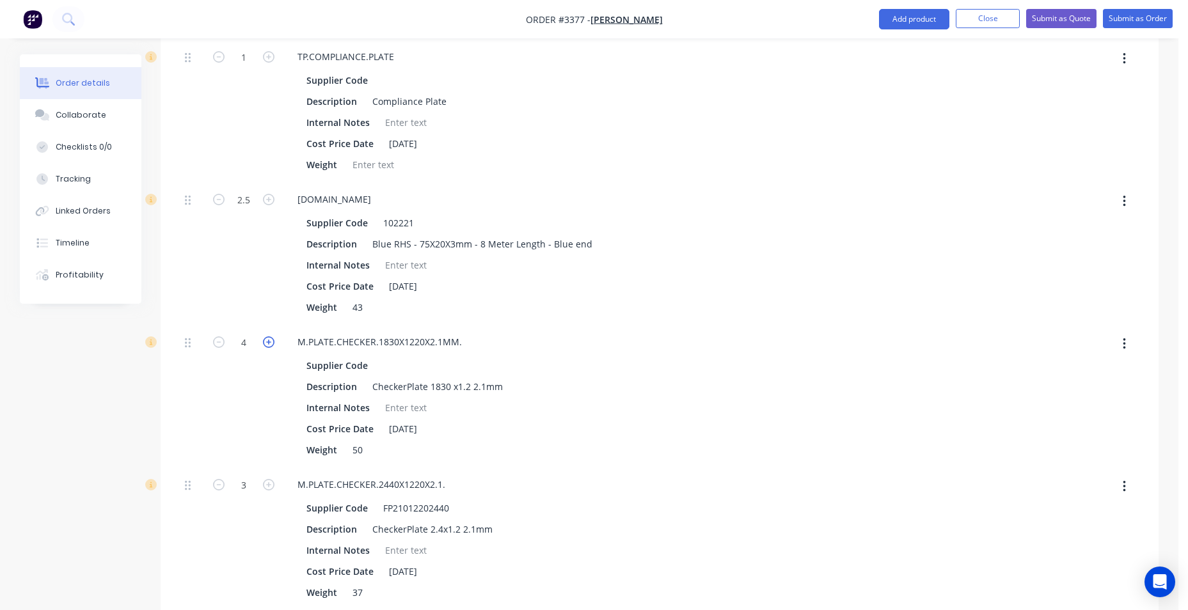
type input "$4,809.83"
type input "5"
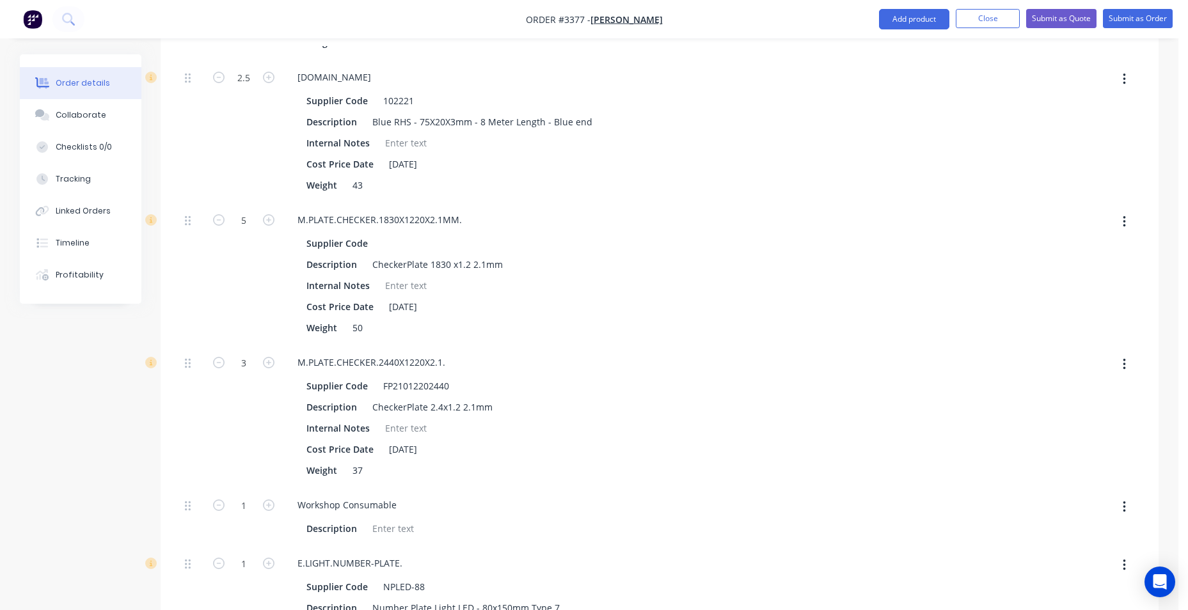
scroll to position [2257, 0]
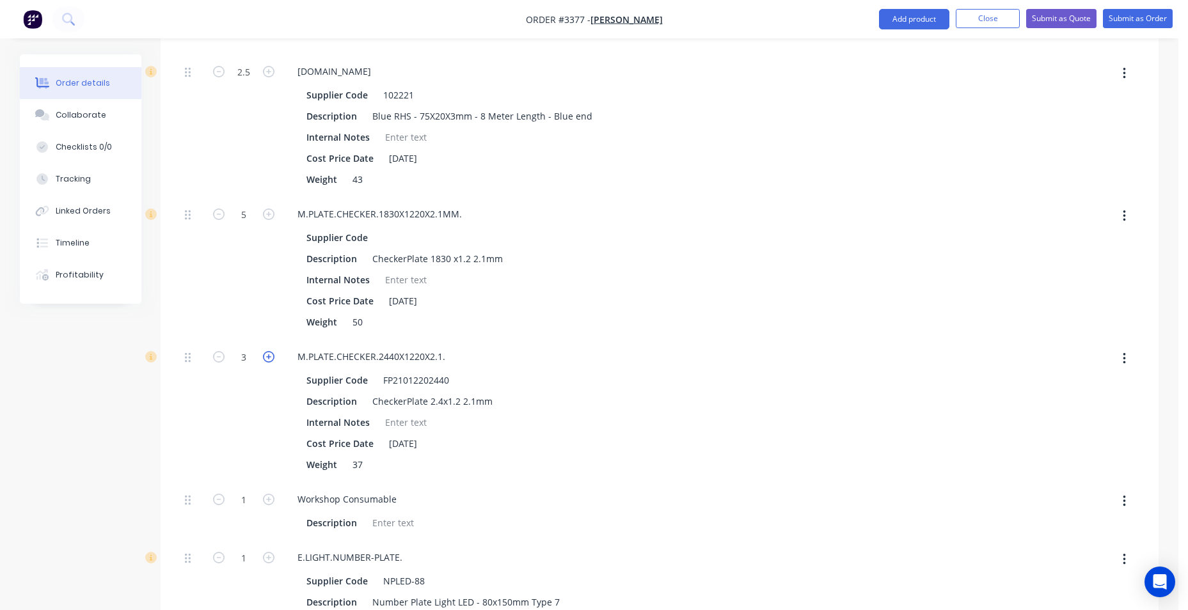
click at [267, 359] on icon "button" at bounding box center [269, 357] width 12 height 12
type input "$5,024.0466"
type input "$5,024.05"
type input "4"
click at [268, 503] on icon "button" at bounding box center [269, 500] width 12 height 12
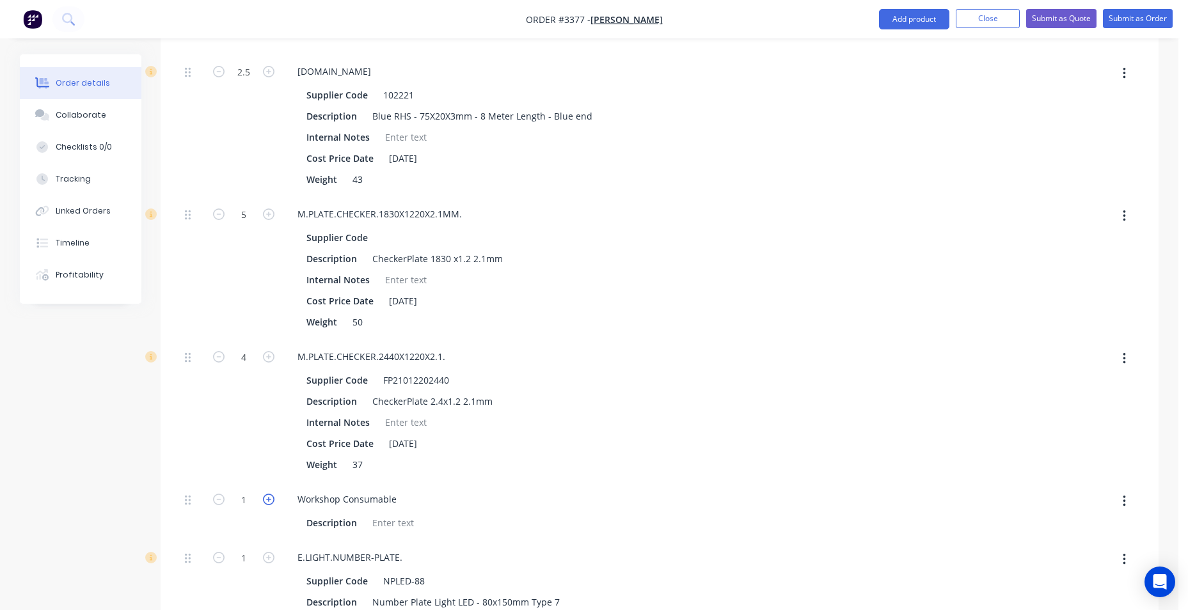
type input "$5,228.0663"
type input "$5,228.07"
type input "2"
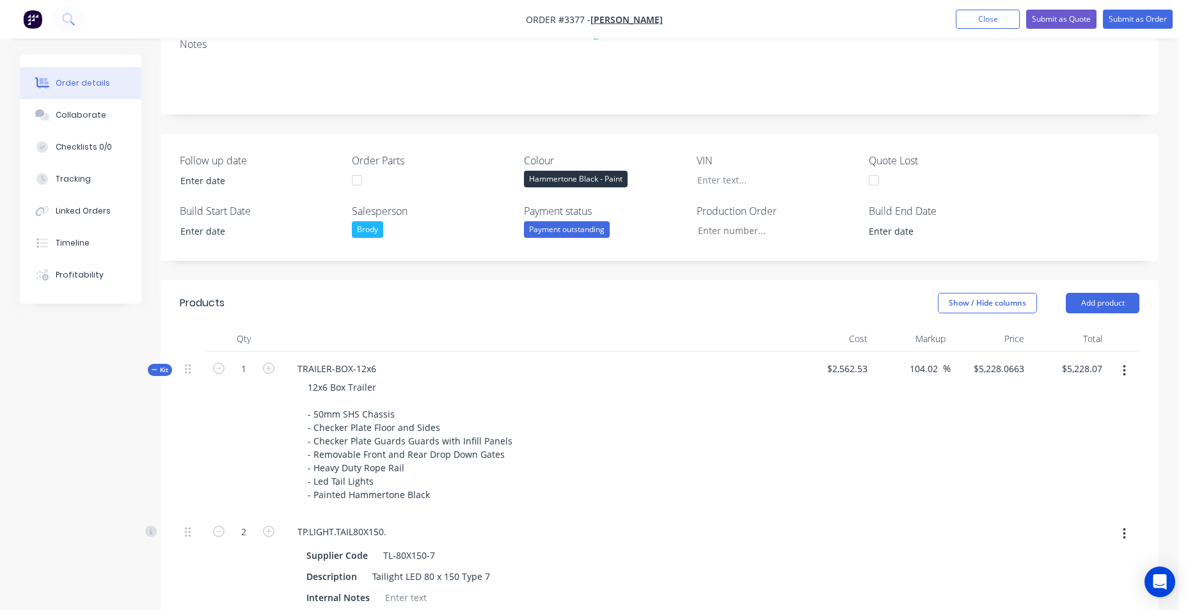
scroll to position [320, 0]
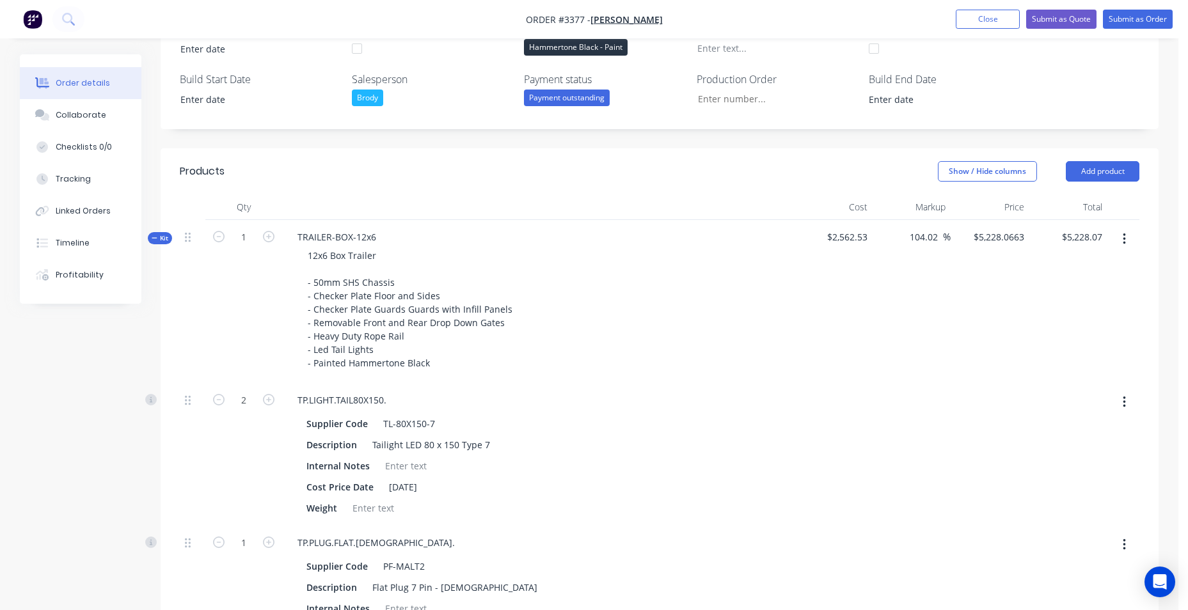
click at [152, 239] on icon at bounding box center [155, 238] width 6 height 6
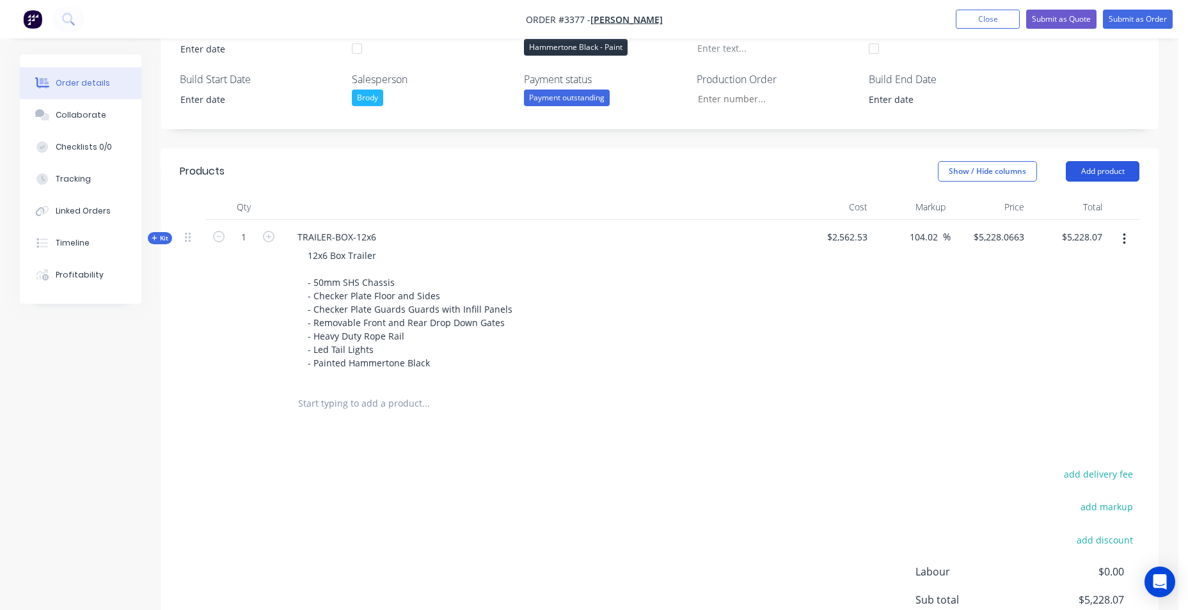
click at [1102, 174] on button "Add product" at bounding box center [1103, 171] width 74 height 20
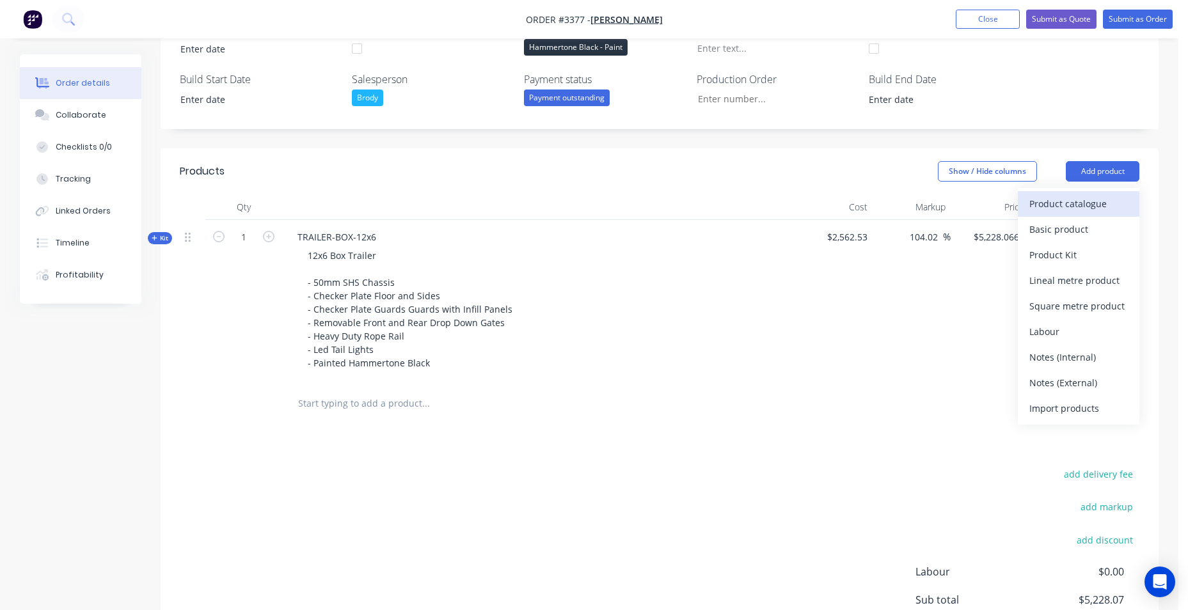
click at [1083, 202] on div "Product catalogue" at bounding box center [1078, 203] width 99 height 19
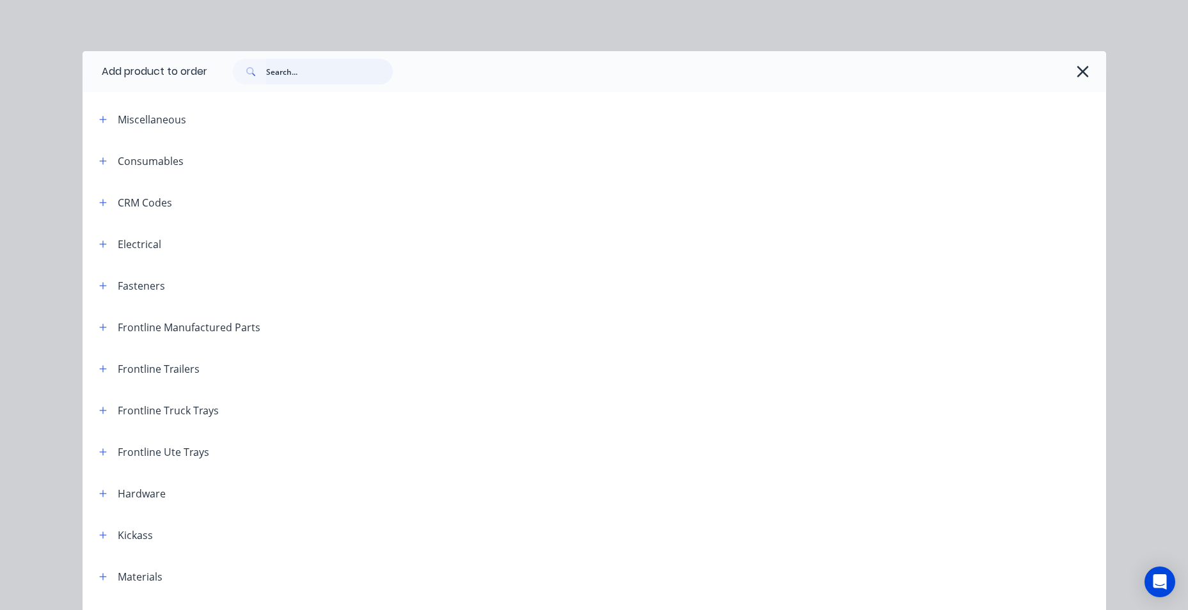
click at [294, 72] on input "text" at bounding box center [329, 72] width 127 height 26
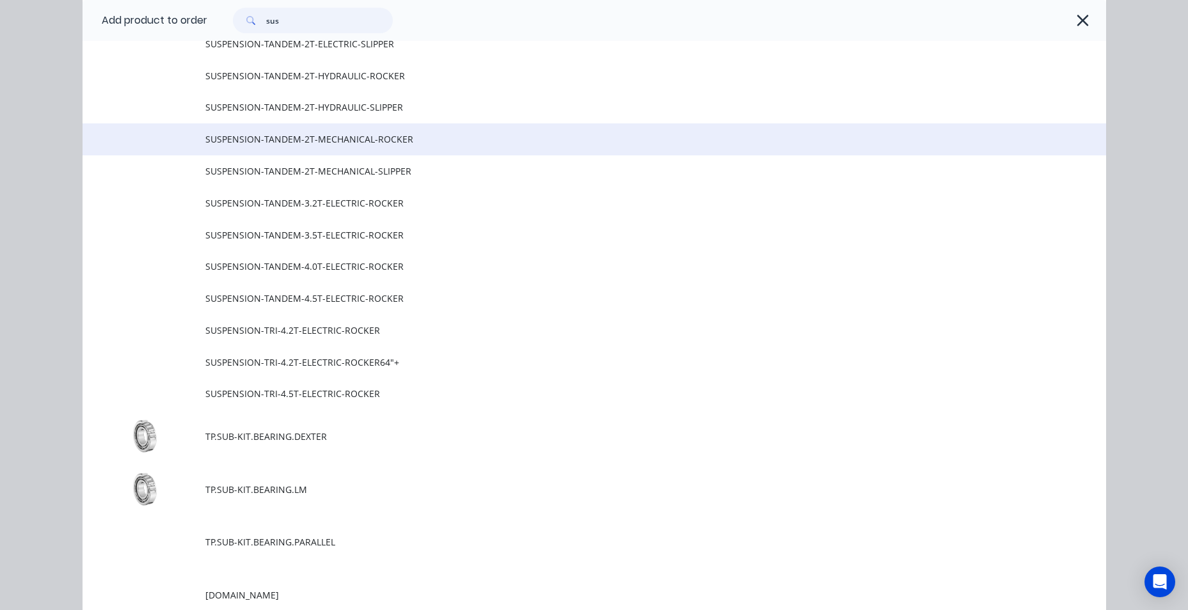
scroll to position [384, 0]
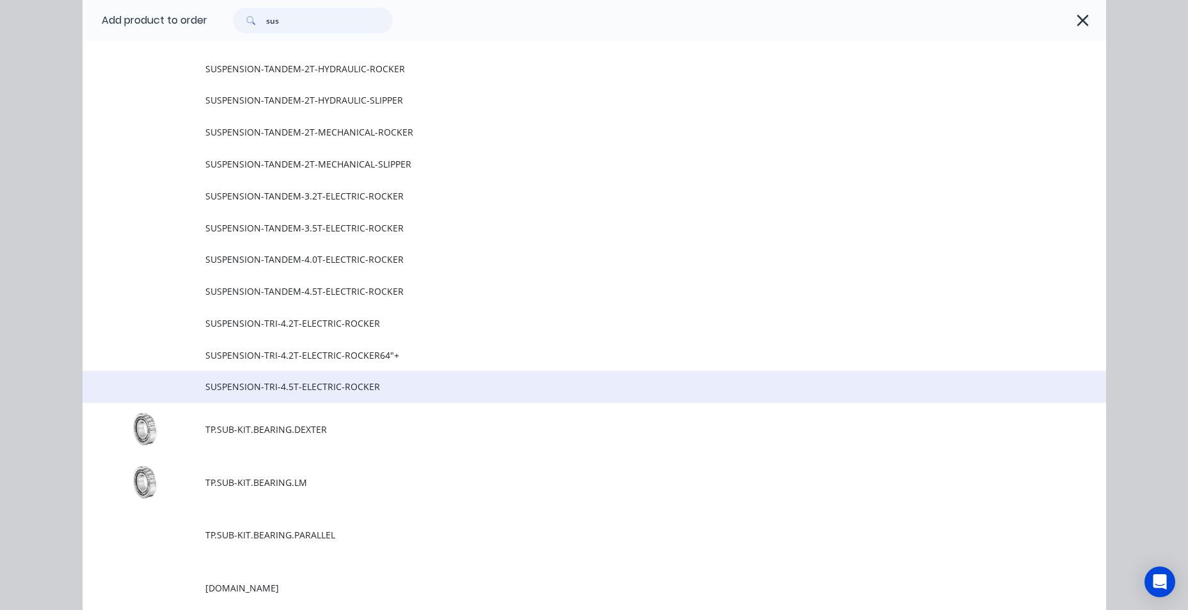
type input "sus"
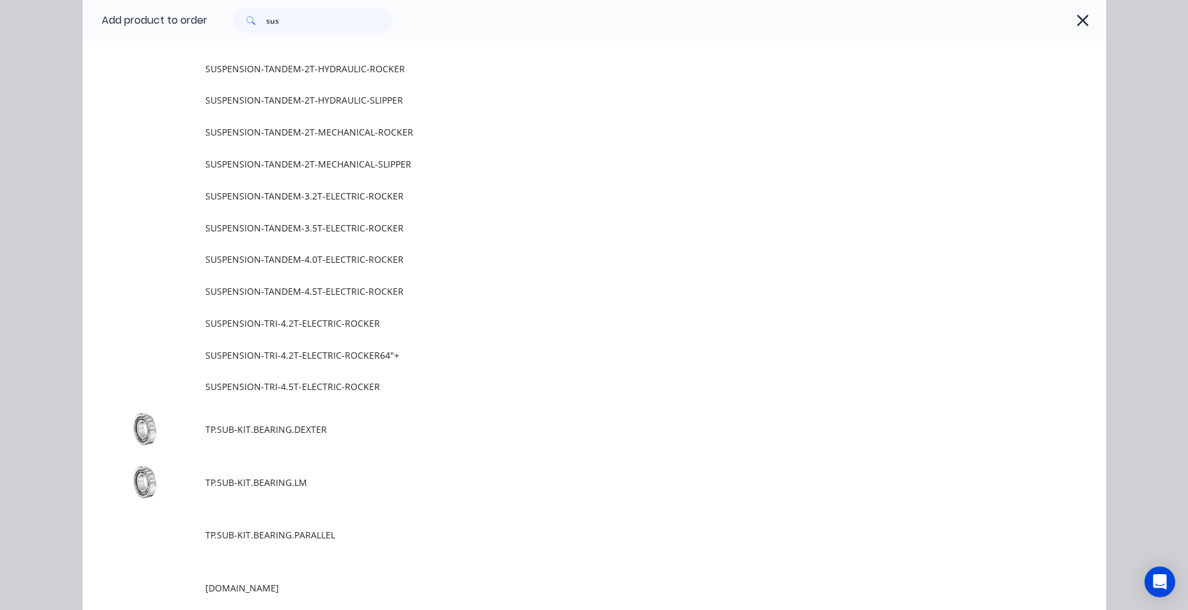
click at [385, 382] on span "SUSPENSION-TRI-4.5T-ELECTRIC-ROCKER" at bounding box center [565, 386] width 720 height 13
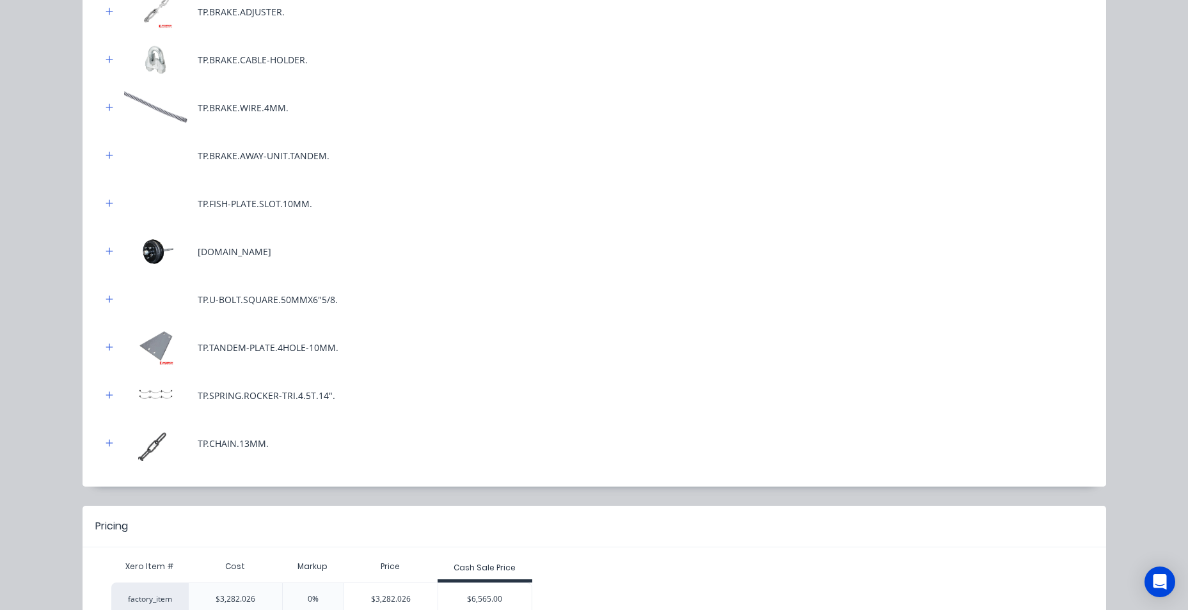
scroll to position [537, 0]
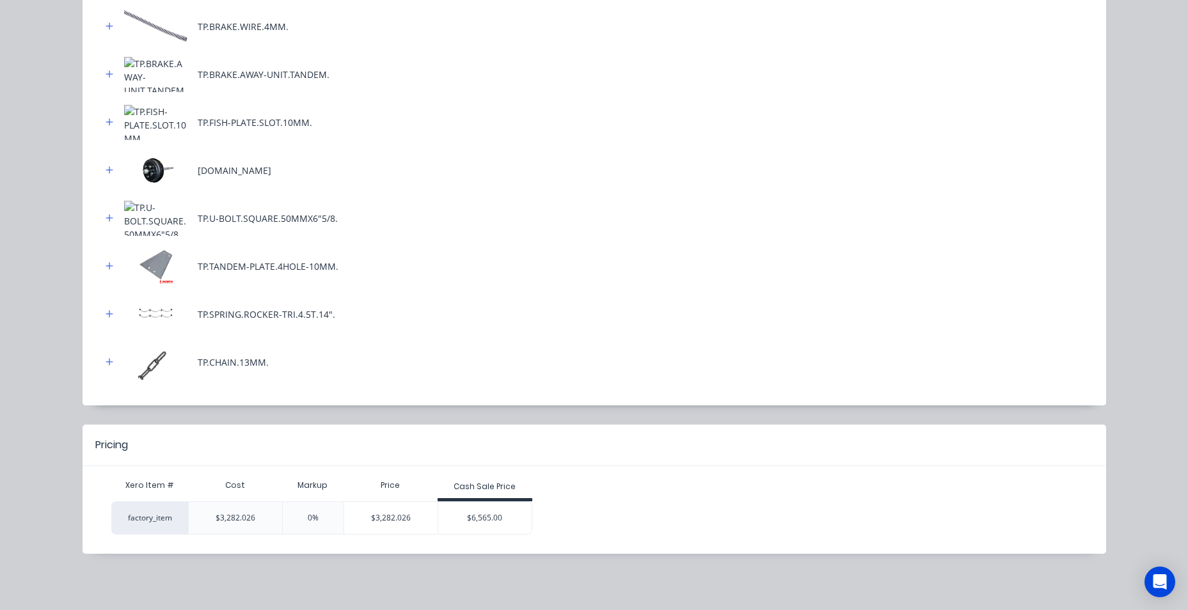
click at [501, 523] on div "$6,565.00" at bounding box center [484, 518] width 93 height 32
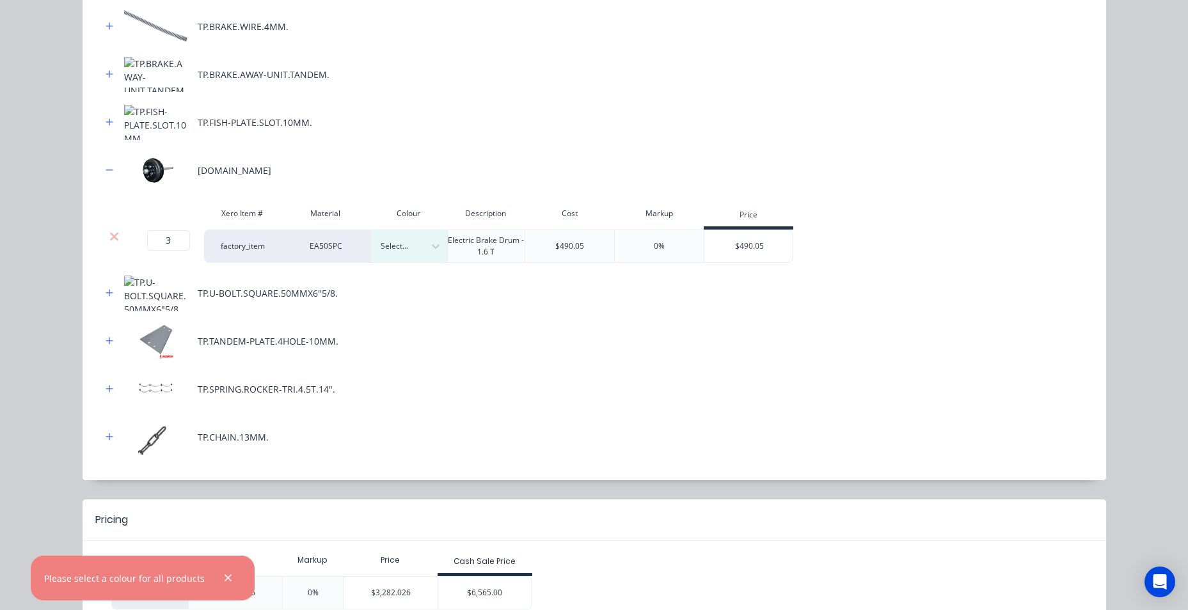
click at [456, 246] on div "Electric Brake Drum - 1.6 T" at bounding box center [486, 246] width 78 height 33
click at [160, 440] on div "96"" at bounding box center [80, 452] width 160 height 24
click at [467, 577] on div "$6,565.00" at bounding box center [484, 593] width 93 height 32
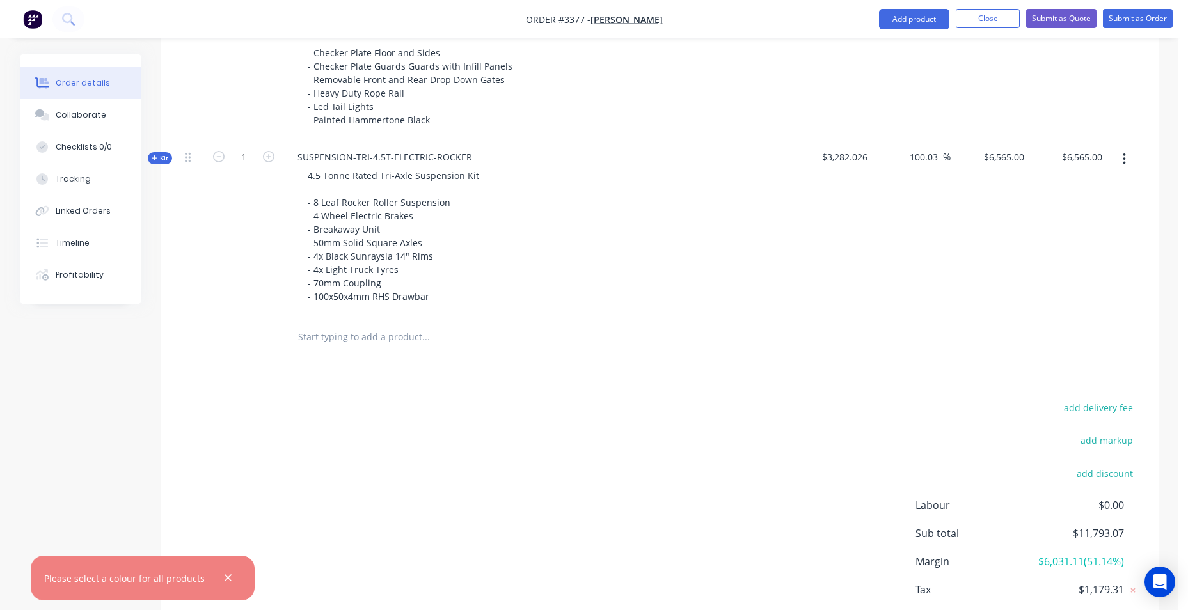
scroll to position [445, 0]
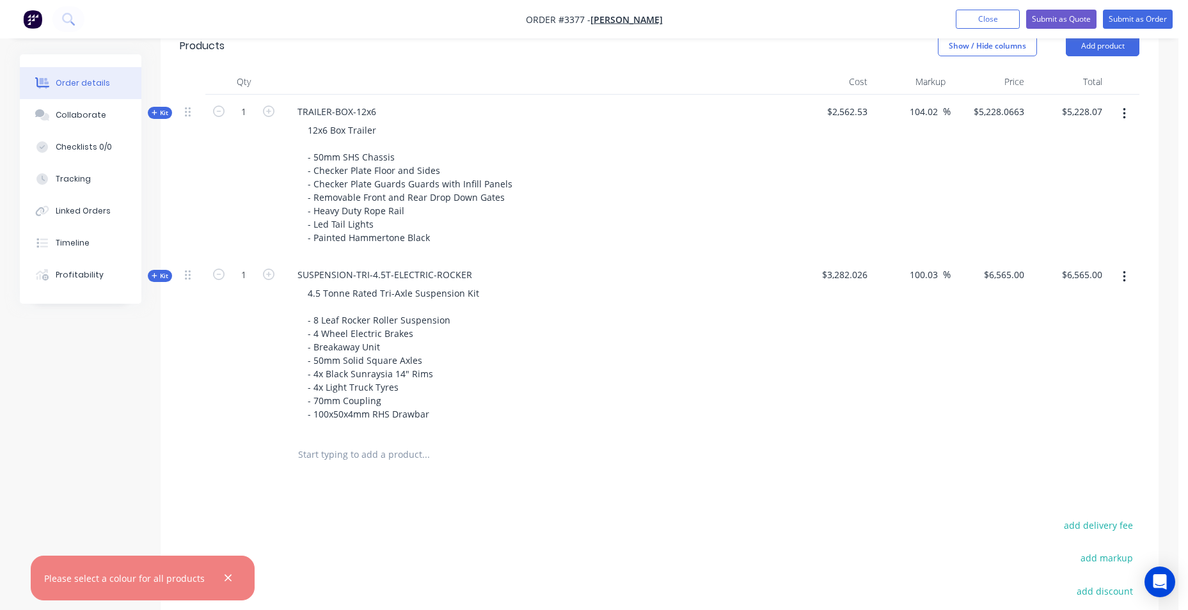
click at [156, 274] on icon at bounding box center [155, 276] width 6 height 6
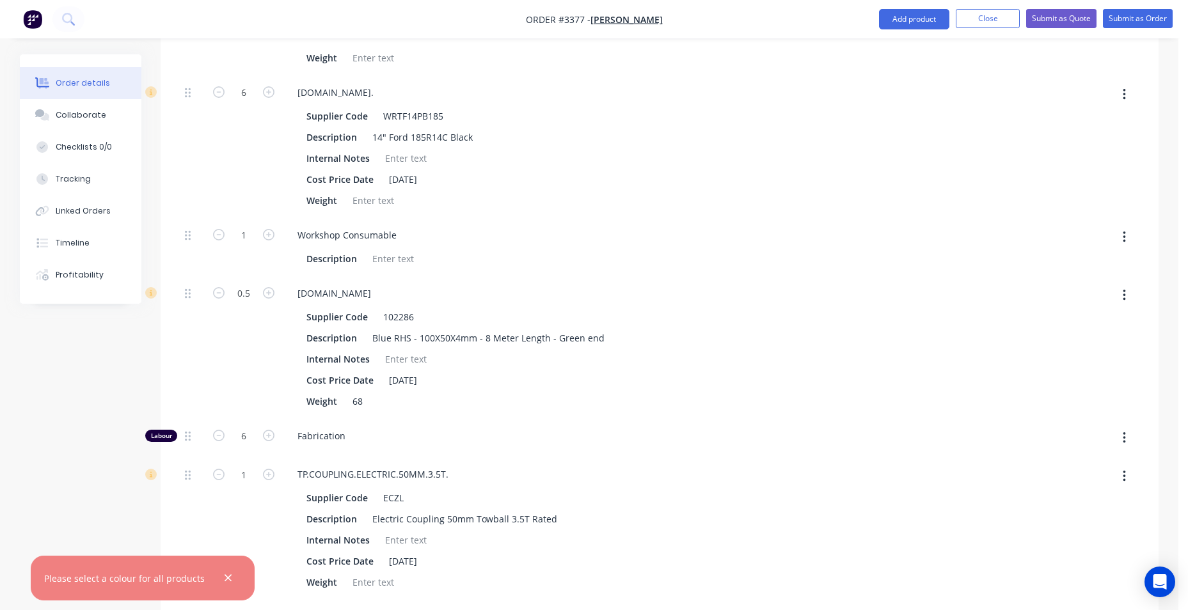
scroll to position [957, 0]
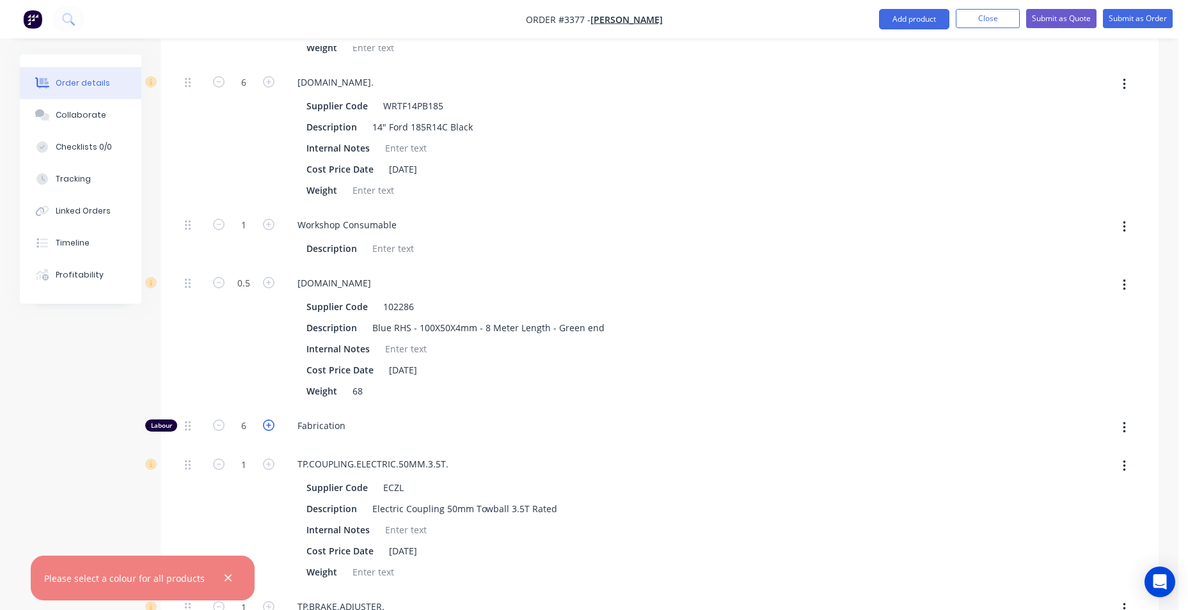
click at [266, 427] on icon "button" at bounding box center [269, 426] width 12 height 12
type input "$6,509.792"
type input "$6,509.79"
type input "7"
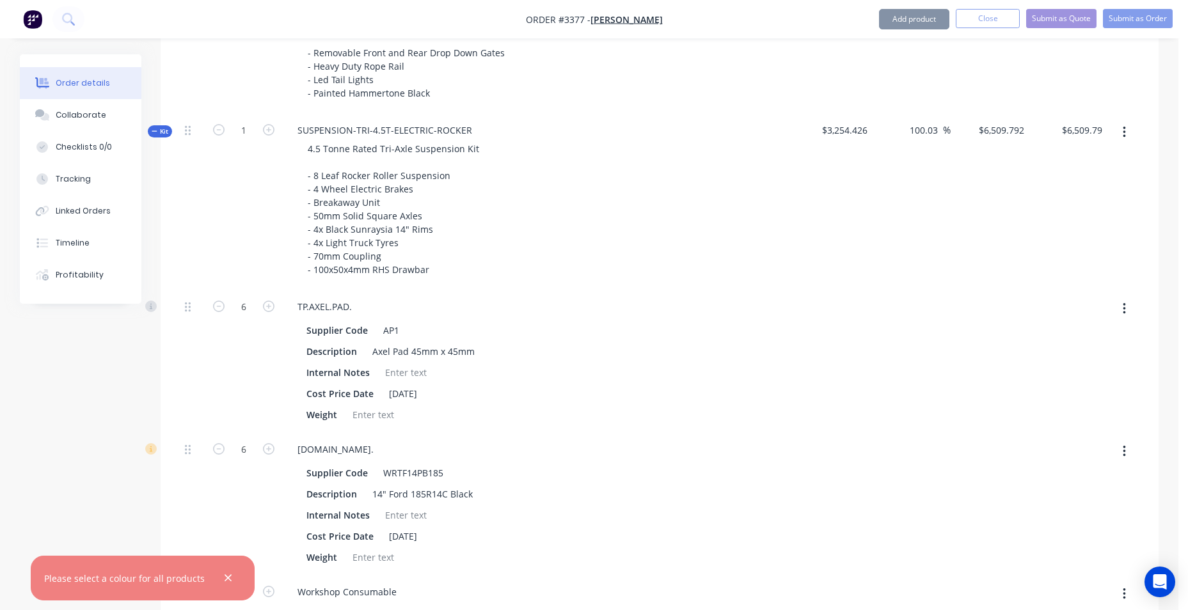
scroll to position [509, 0]
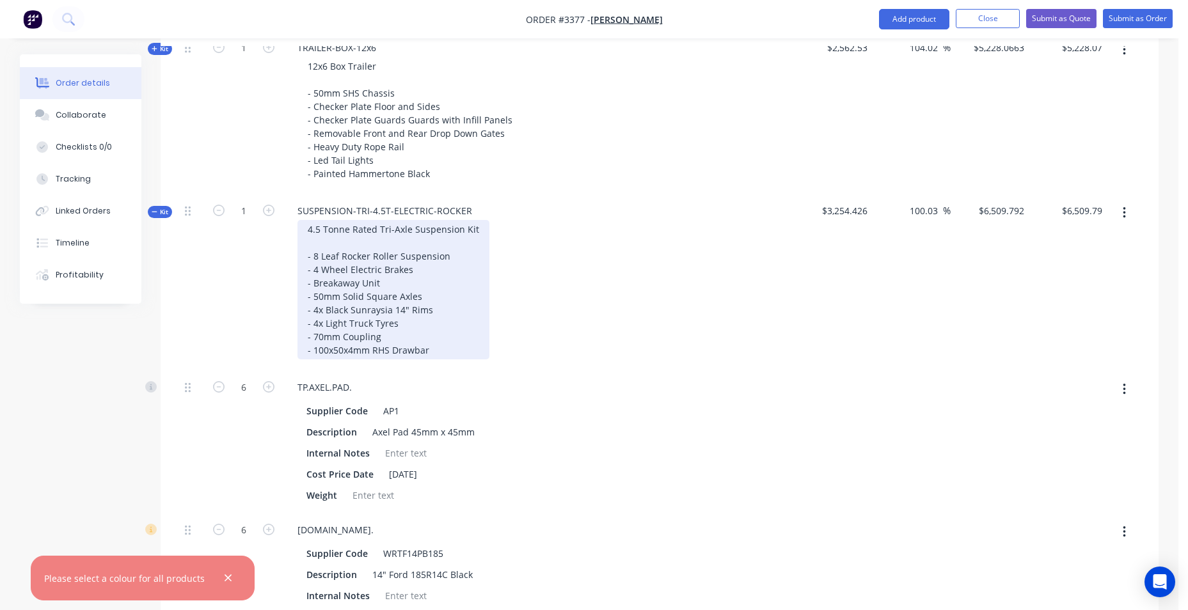
click at [443, 339] on div "4.5 Tonne Rated Tri-Axle Suspension Kit - 8 Leaf Rocker Roller Suspension - 4 W…" at bounding box center [394, 289] width 192 height 139
click at [431, 351] on div "4.5 Tonne Rated Tri-Axle Suspension Kit - 8 Leaf Rocker Roller Suspension - 4 W…" at bounding box center [394, 289] width 192 height 139
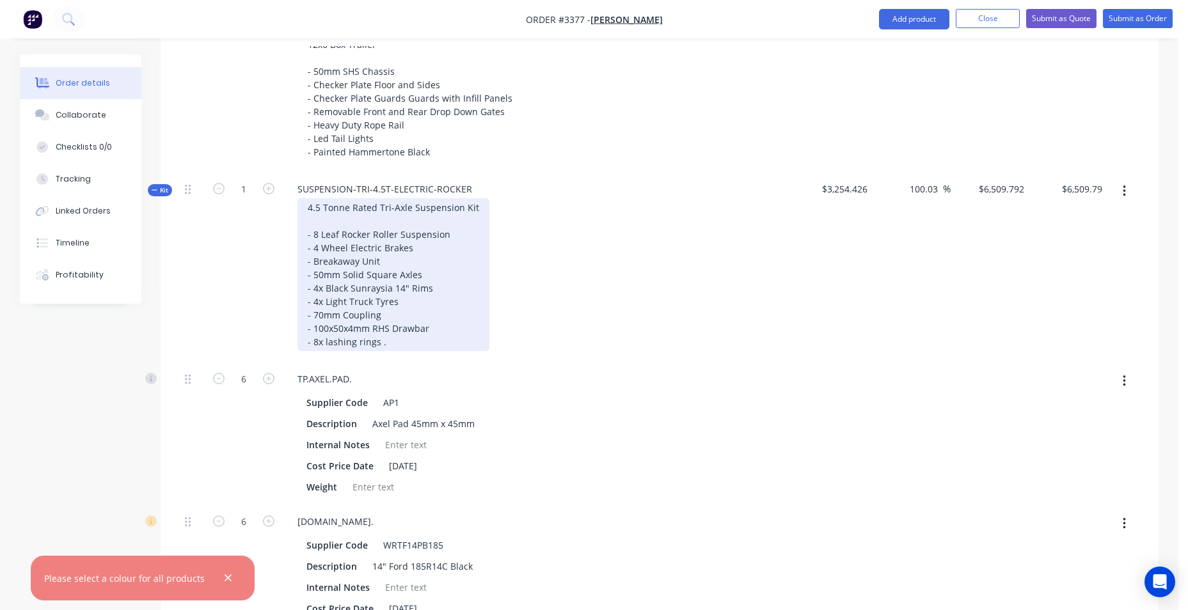
scroll to position [530, 0]
click at [315, 249] on div "4.5 Tonne Rated Tri-Axle Suspension Kit - 8 Leaf Rocker Roller Suspension - 4 W…" at bounding box center [394, 276] width 192 height 153
click at [317, 290] on div "4.5 Tonne Rated Tri-Axle Suspension Kit - 8 Leaf Rocker Roller Suspension - 6 W…" at bounding box center [394, 276] width 192 height 153
click at [321, 305] on div "4.5 Tonne Rated Tri-Axle Suspension Kit - 8 Leaf Rocker Roller Suspension - 6 W…" at bounding box center [394, 276] width 192 height 153
click at [319, 305] on div "4.5 Tonne Rated Tri-Axle Suspension Kit - 8 Leaf Rocker Roller Suspension - 6 W…" at bounding box center [394, 276] width 192 height 153
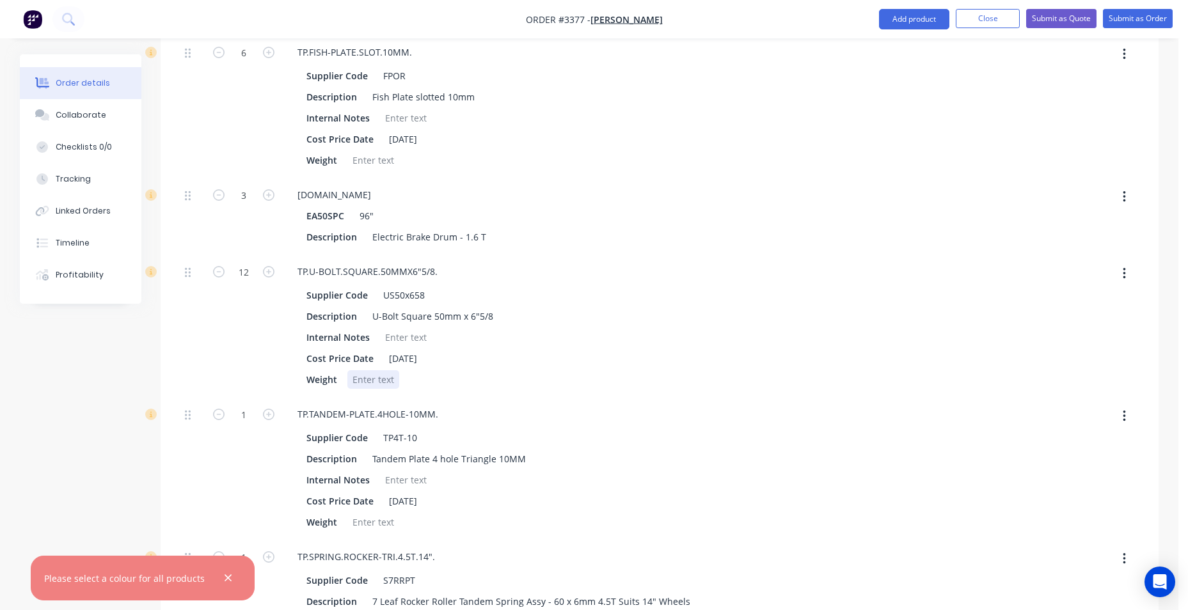
scroll to position [2065, 0]
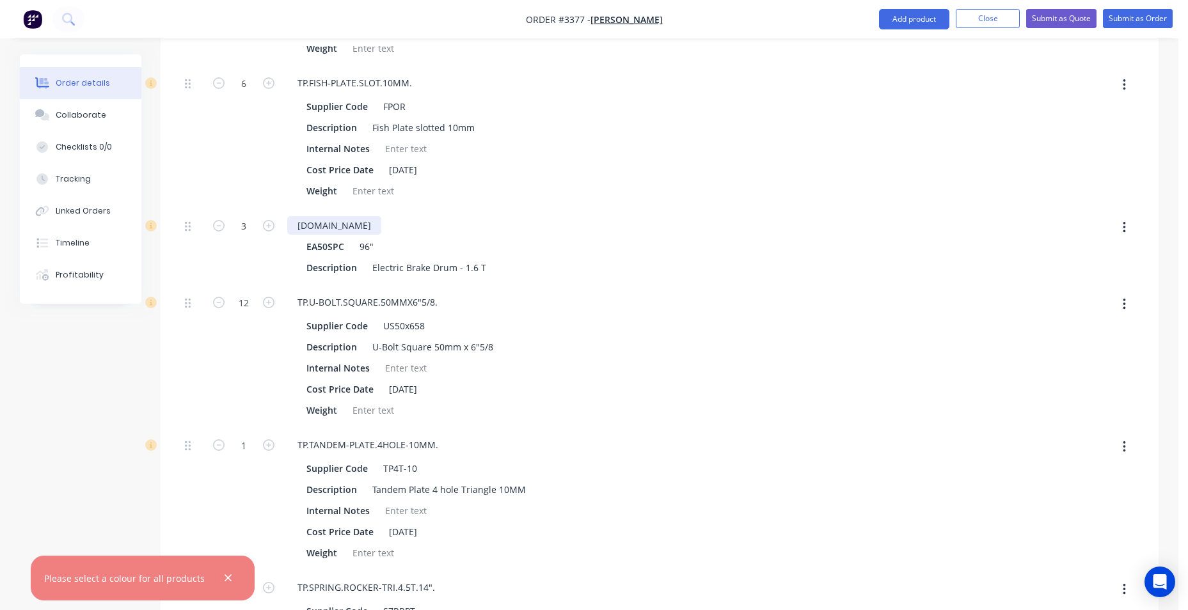
drag, startPoint x: 294, startPoint y: 220, endPoint x: 431, endPoint y: 225, distance: 136.3
click at [381, 225] on div "TP.AXLE.ELEC-BRAKED.1.6T.SO" at bounding box center [334, 225] width 94 height 19
copy div "TP.AXLE.ELEC-BRAKED.1.6T.SO"
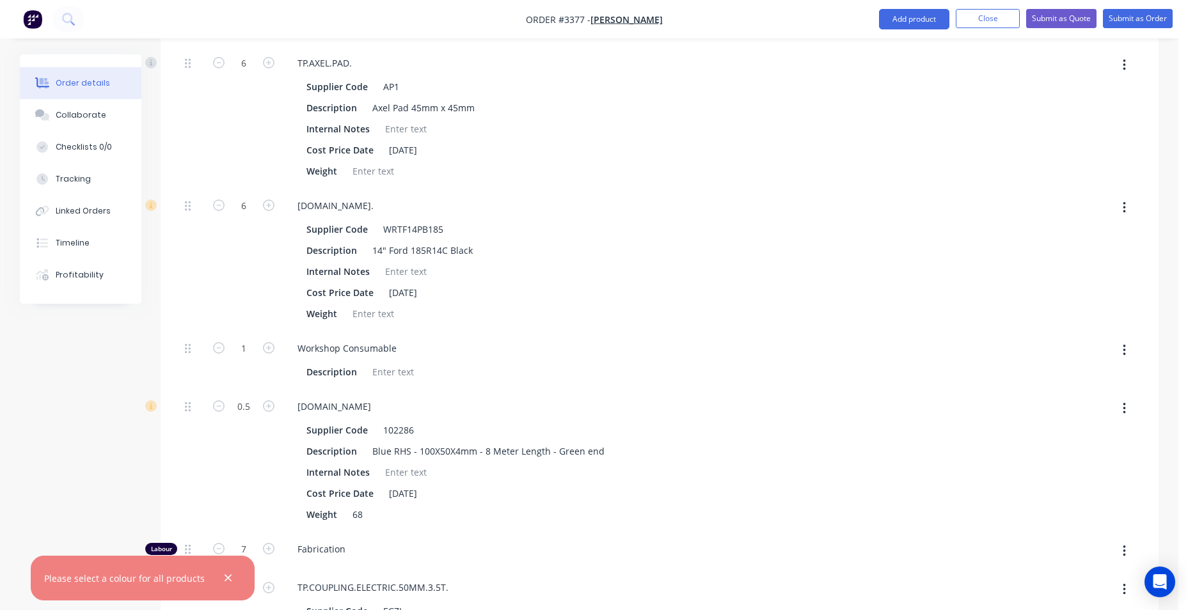
scroll to position [466, 0]
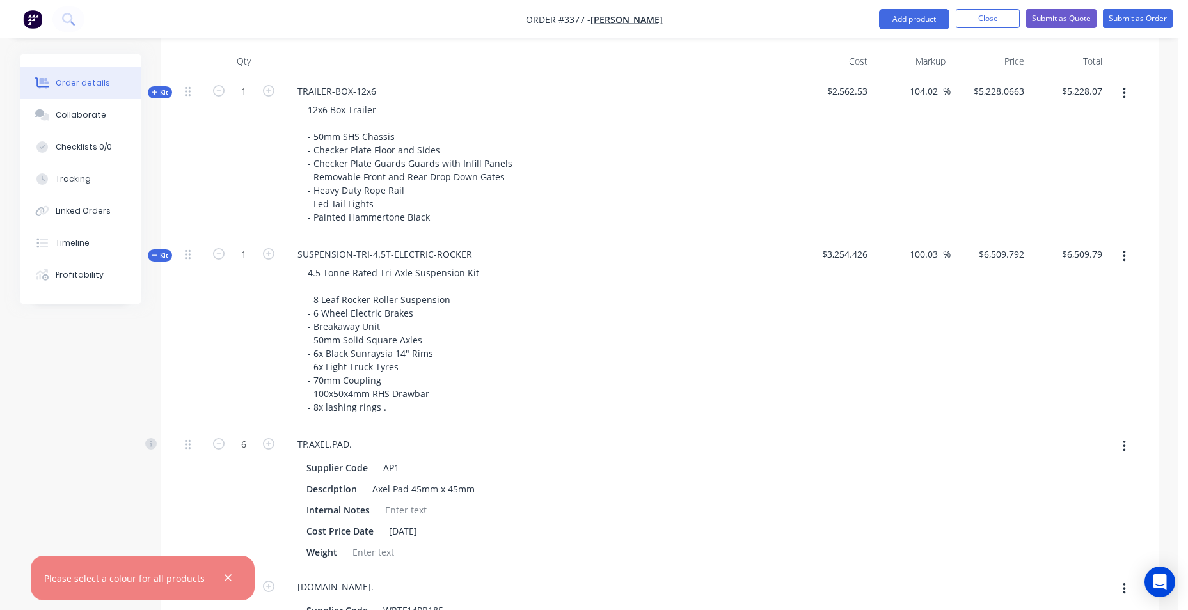
click at [985, 29] on li "Close" at bounding box center [988, 19] width 64 height 20
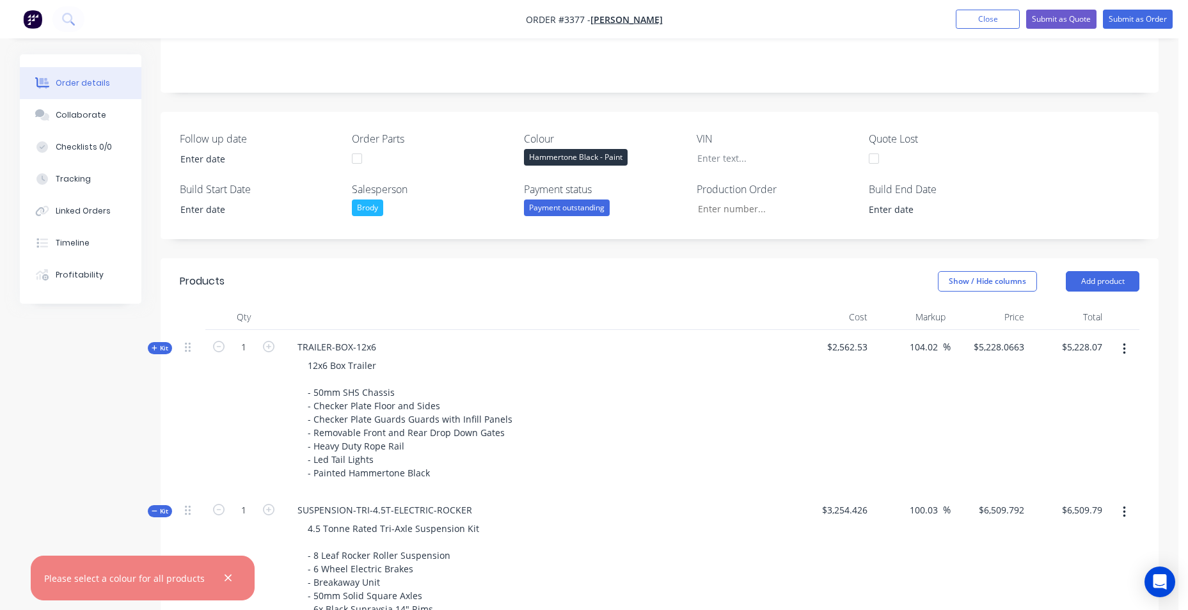
scroll to position [594, 0]
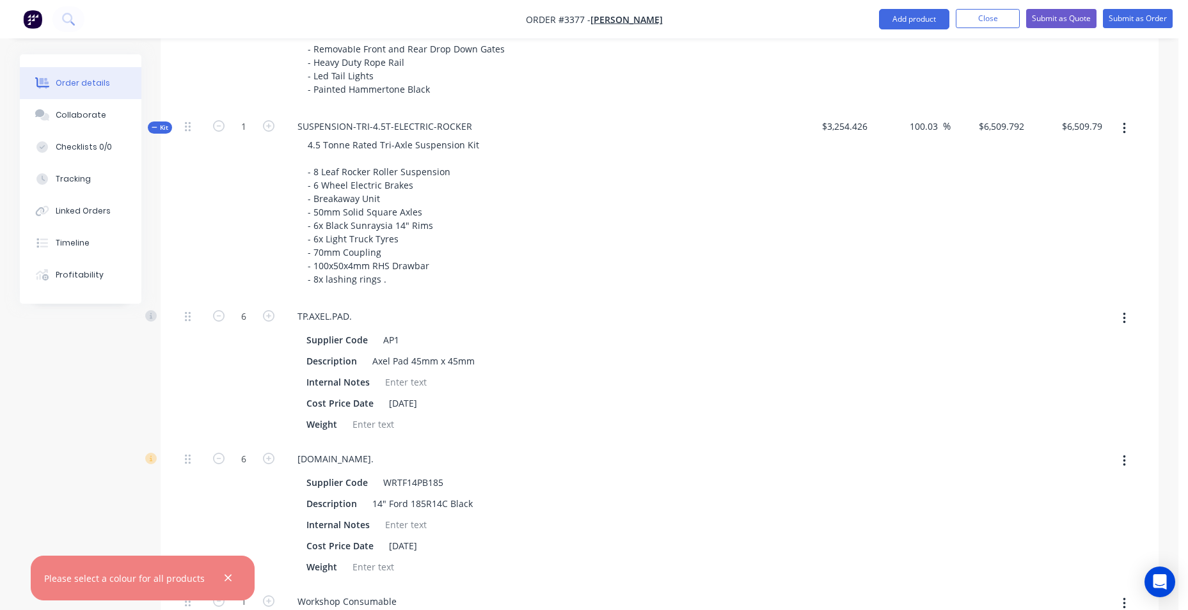
click at [1127, 134] on button "button" at bounding box center [1124, 128] width 30 height 23
click at [1104, 163] on div "Add product to kit" at bounding box center [1078, 162] width 99 height 19
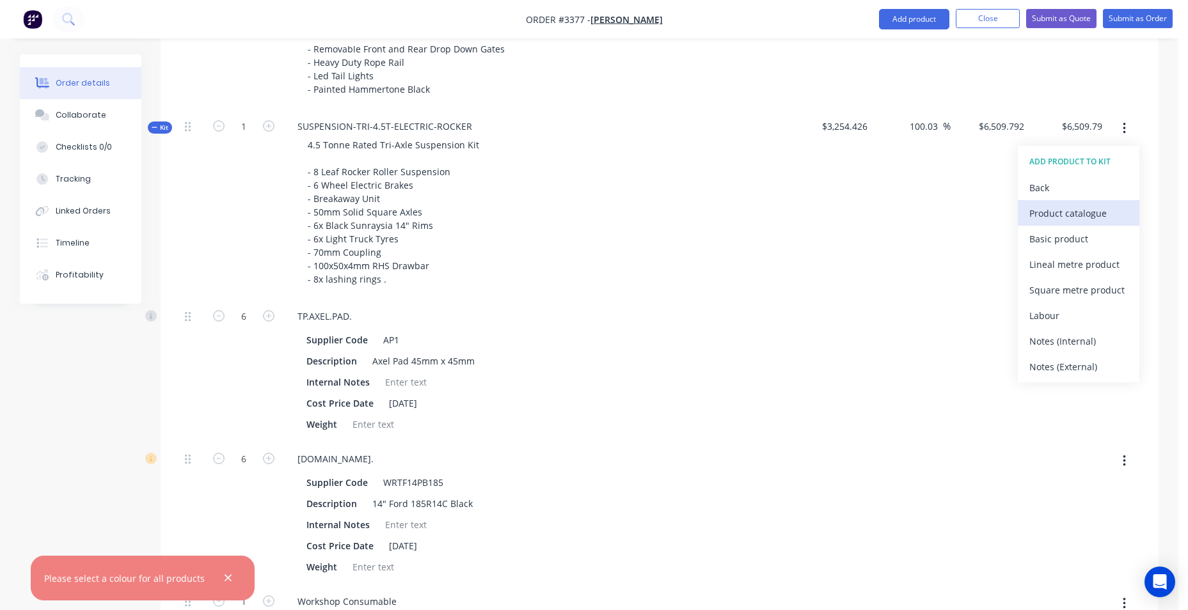
click at [1047, 221] on div "Product catalogue" at bounding box center [1078, 213] width 99 height 19
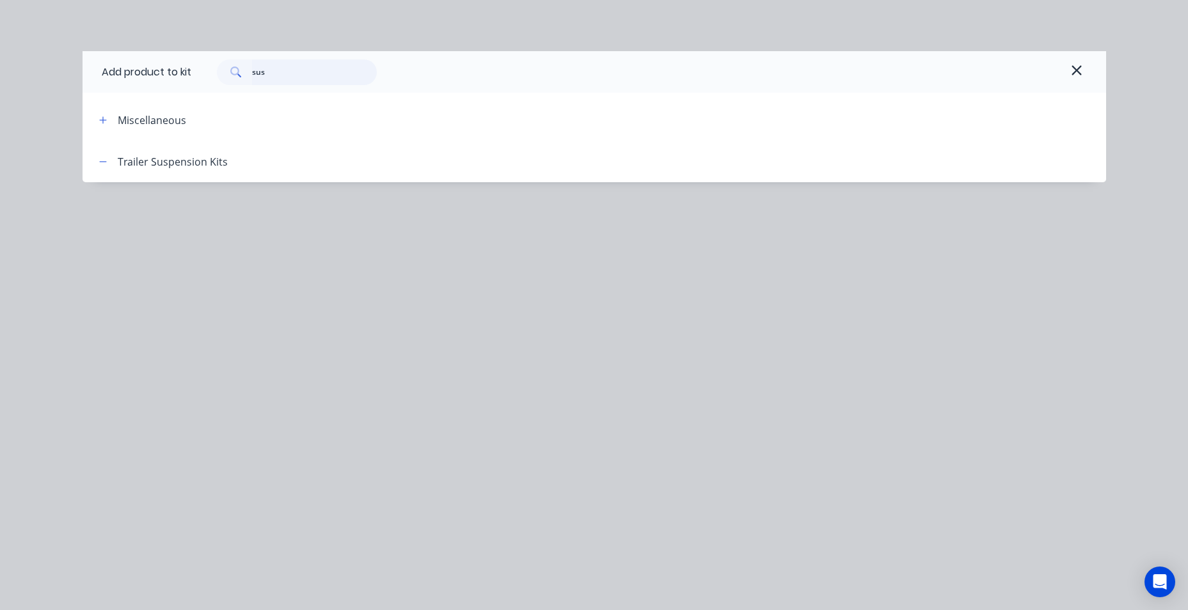
click at [191, 72] on div "Add product to kit sus" at bounding box center [595, 72] width 1024 height 42
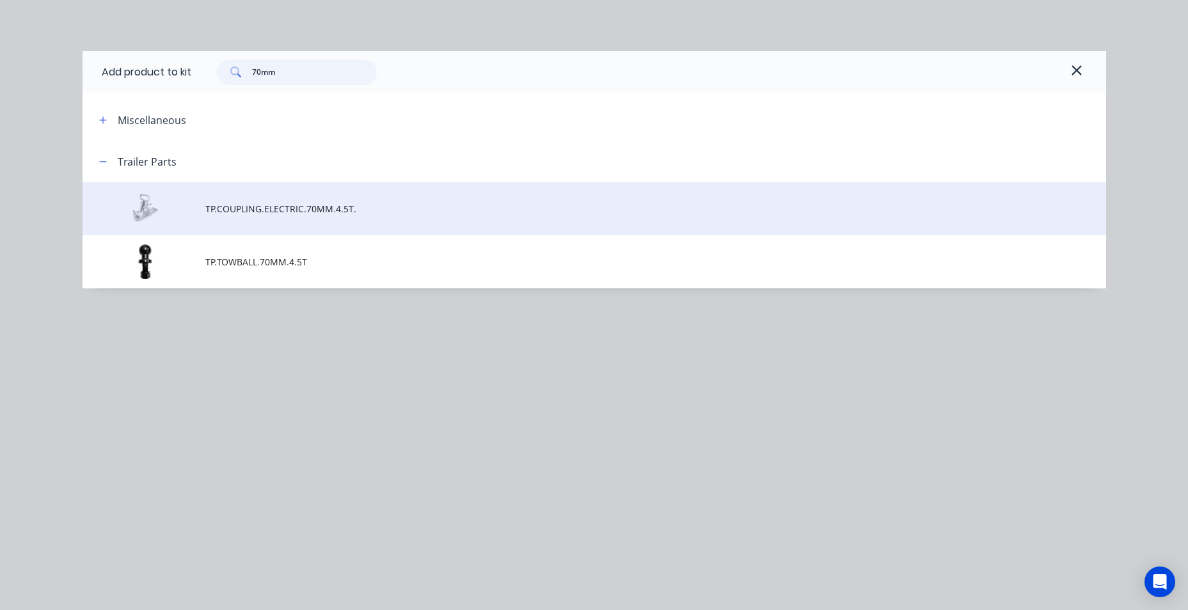
type input "70mm"
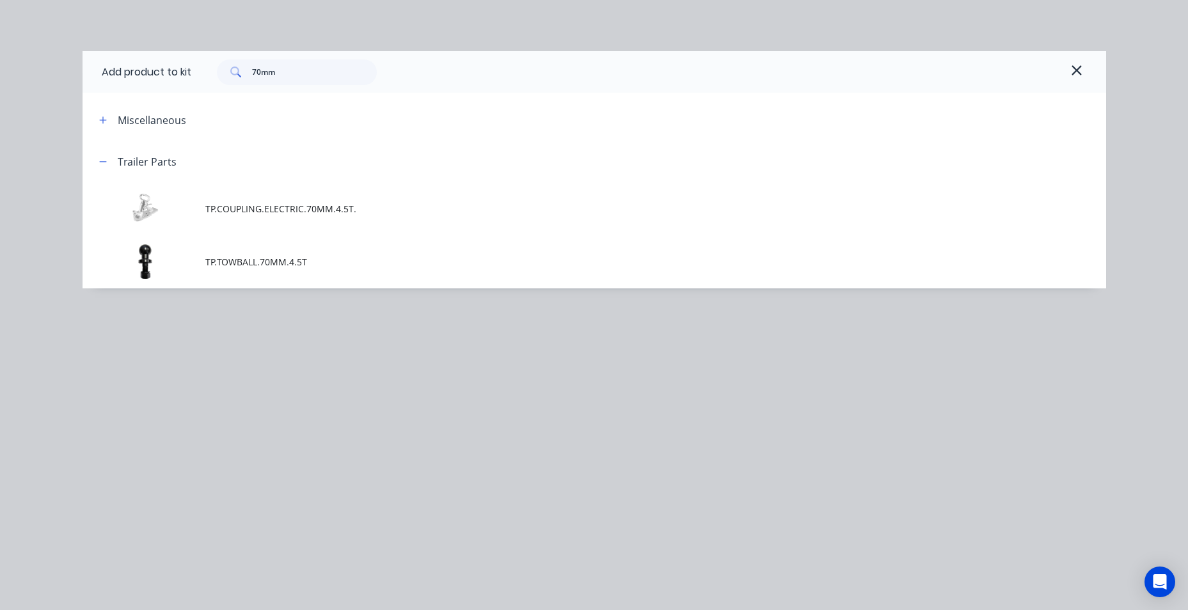
drag, startPoint x: 186, startPoint y: 216, endPoint x: 196, endPoint y: 232, distance: 19.5
click at [196, 232] on td at bounding box center [144, 208] width 123 height 53
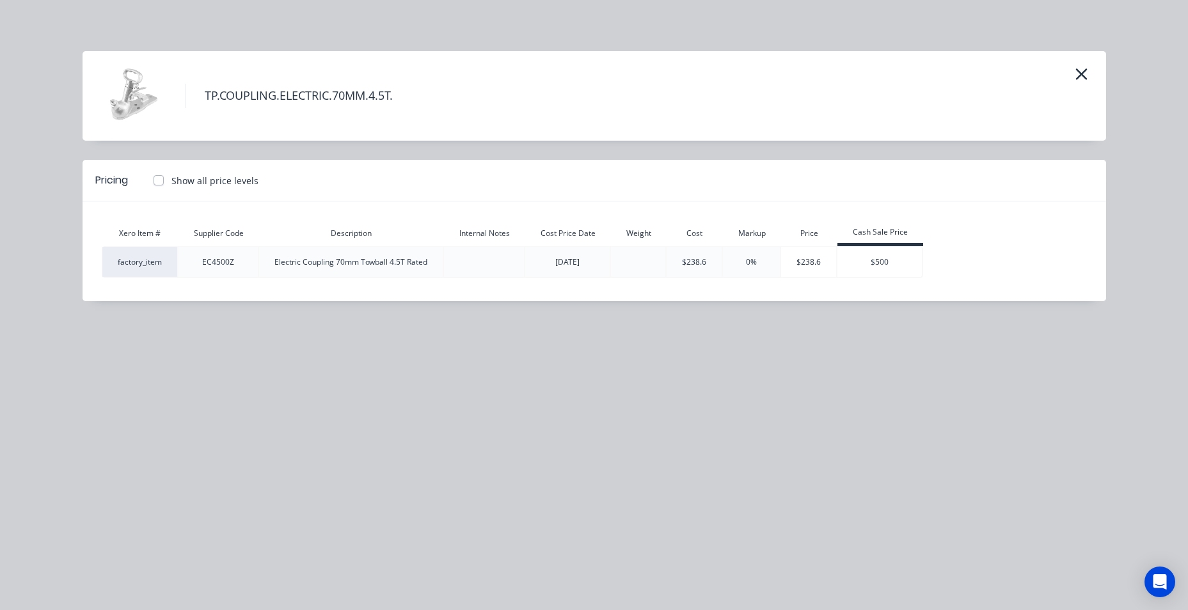
drag, startPoint x: 907, startPoint y: 252, endPoint x: 919, endPoint y: 254, distance: 12.3
type input "$6,987.0609"
type input "$6,987.06"
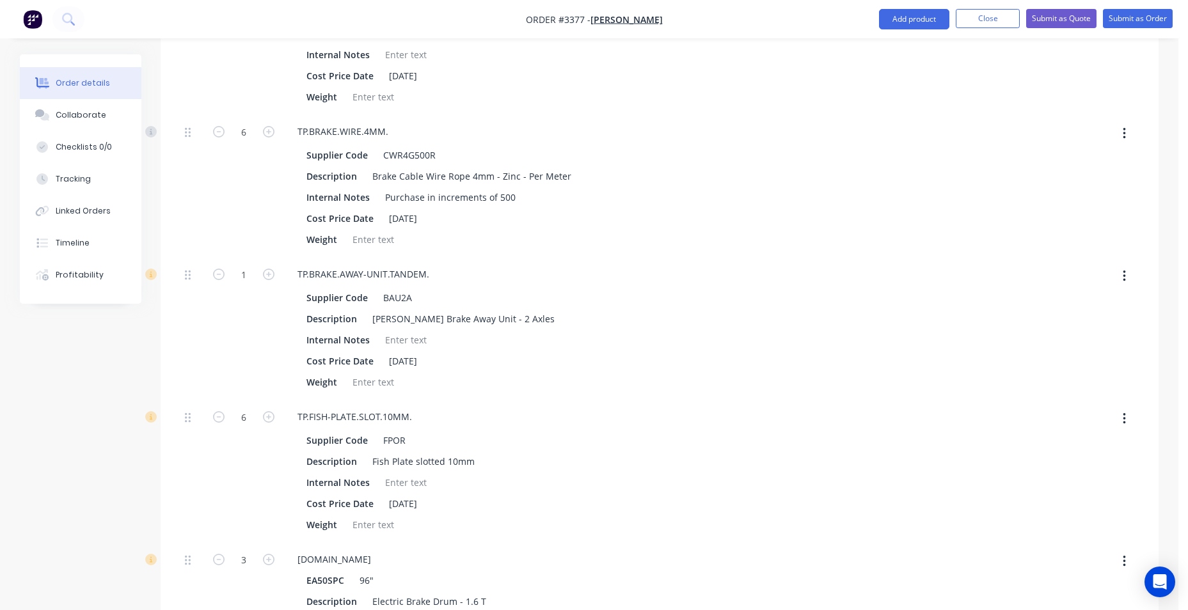
scroll to position [2001, 0]
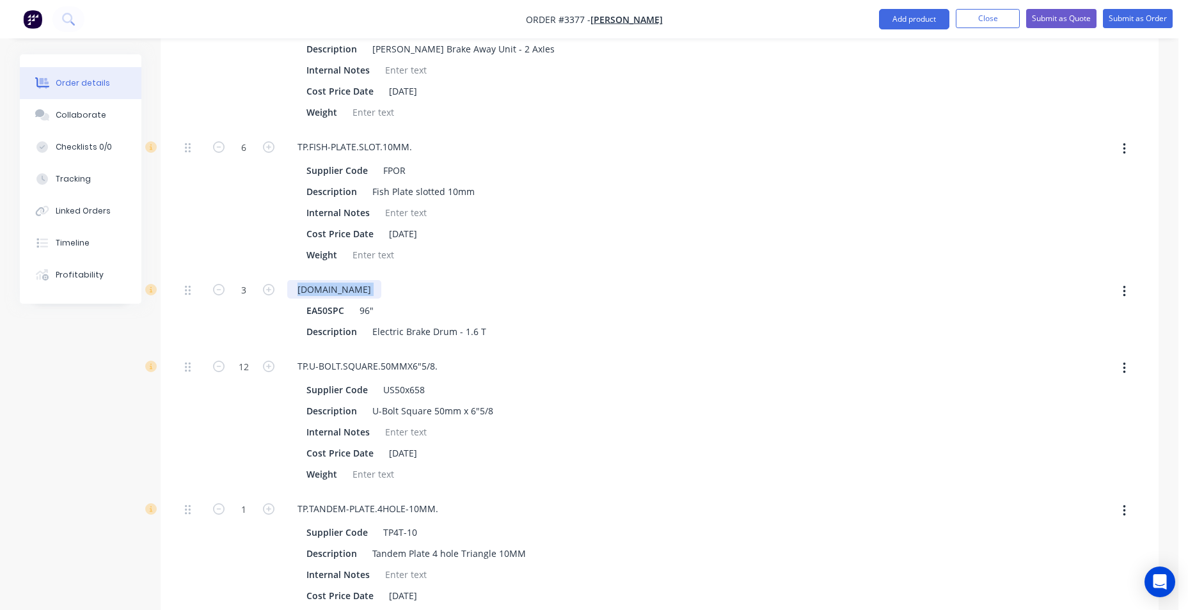
drag, startPoint x: 436, startPoint y: 292, endPoint x: 372, endPoint y: 285, distance: 64.3
click at [363, 289] on div "TP.AXLE.ELEC-BRAKED.1.6T.SO" at bounding box center [538, 289] width 502 height 19
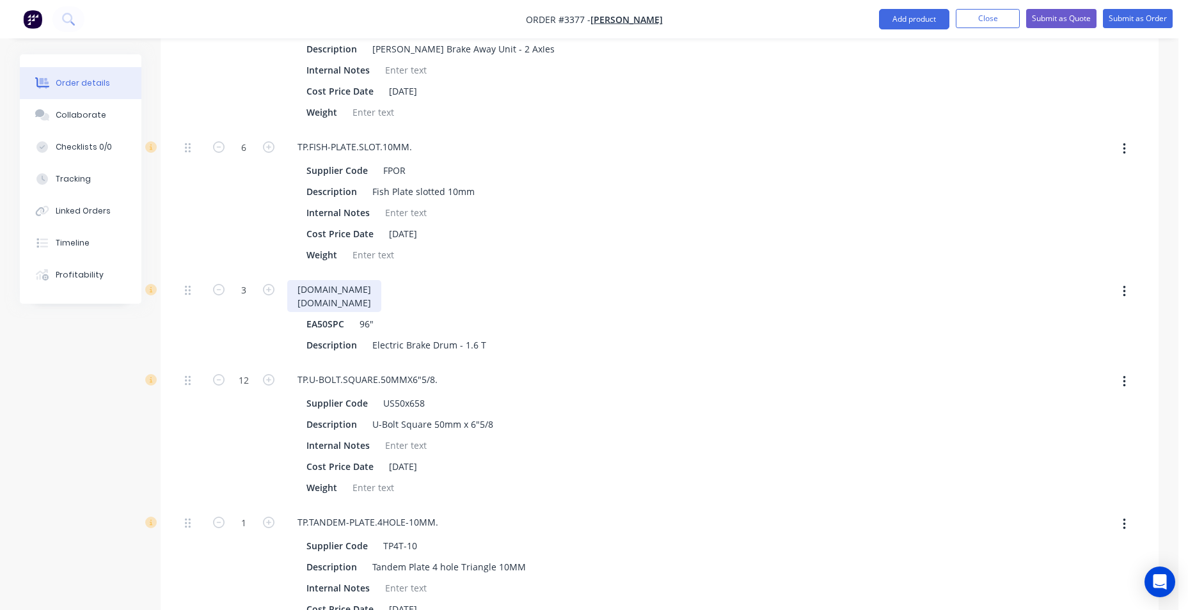
drag, startPoint x: 300, startPoint y: 285, endPoint x: 406, endPoint y: 308, distance: 108.0
click at [406, 313] on div "TP.AX LE.ELEC-BRAKED.1.6T.SO EA50SPC 96" Description Electric Brake Drum - 1.6 T" at bounding box center [538, 318] width 512 height 90
click at [371, 296] on div "LE.ELEC-BRAKED.1.6T.SO" at bounding box center [335, 302] width 74 height 13
drag, startPoint x: 298, startPoint y: 287, endPoint x: 404, endPoint y: 306, distance: 108.7
click at [381, 306] on div "TP.AX LE.ELEC-BRAKED.1.6T.SO" at bounding box center [334, 296] width 94 height 32
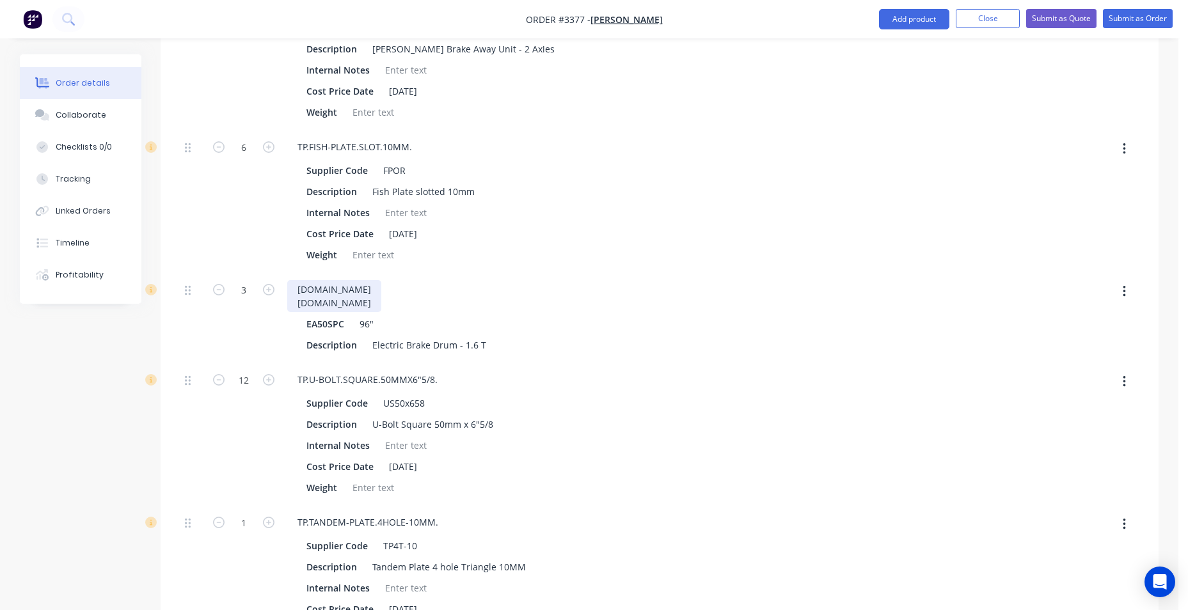
drag, startPoint x: 385, startPoint y: 298, endPoint x: 108, endPoint y: 528, distance: 359.8
drag, startPoint x: 108, startPoint y: 528, endPoint x: 106, endPoint y: 470, distance: 58.3
drag, startPoint x: 106, startPoint y: 470, endPoint x: 521, endPoint y: 358, distance: 430.7
click at [526, 358] on div "TP.AX LE.ELEC-BRAKED.1.6T.SO EA50SPC 96" Description Electric Brake Drum - 1.6 T" at bounding box center [538, 318] width 512 height 90
click at [218, 290] on icon "button" at bounding box center [219, 290] width 12 height 12
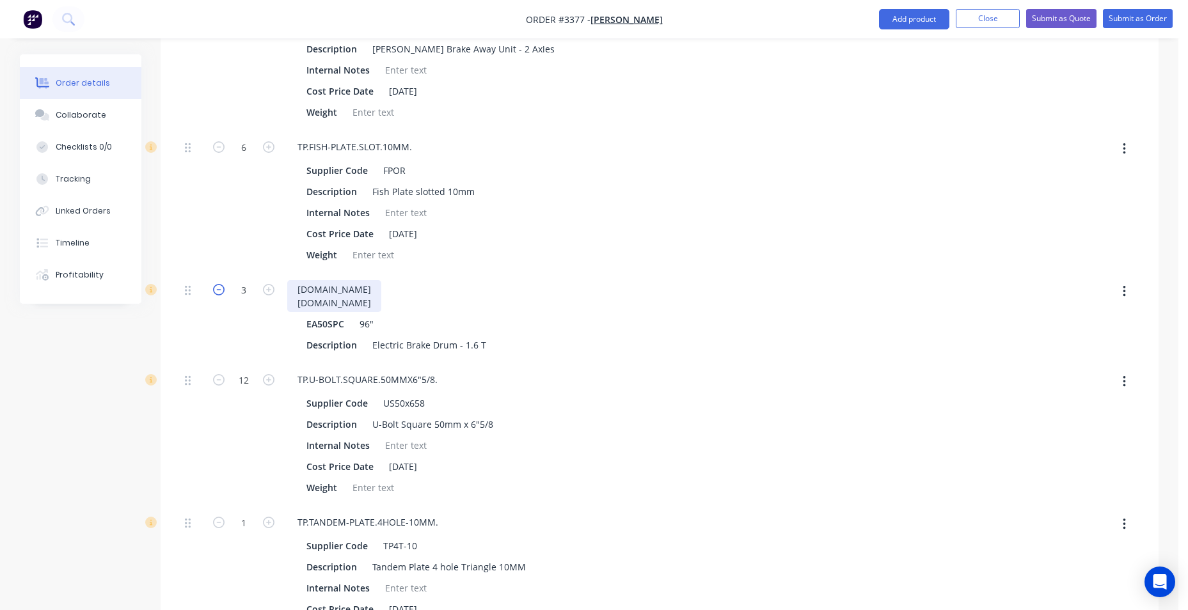
type input "$6,006.8194"
type input "$6,006.82"
type input "2"
click at [219, 290] on icon "button" at bounding box center [219, 290] width 12 height 12
type input "$5,026.5778"
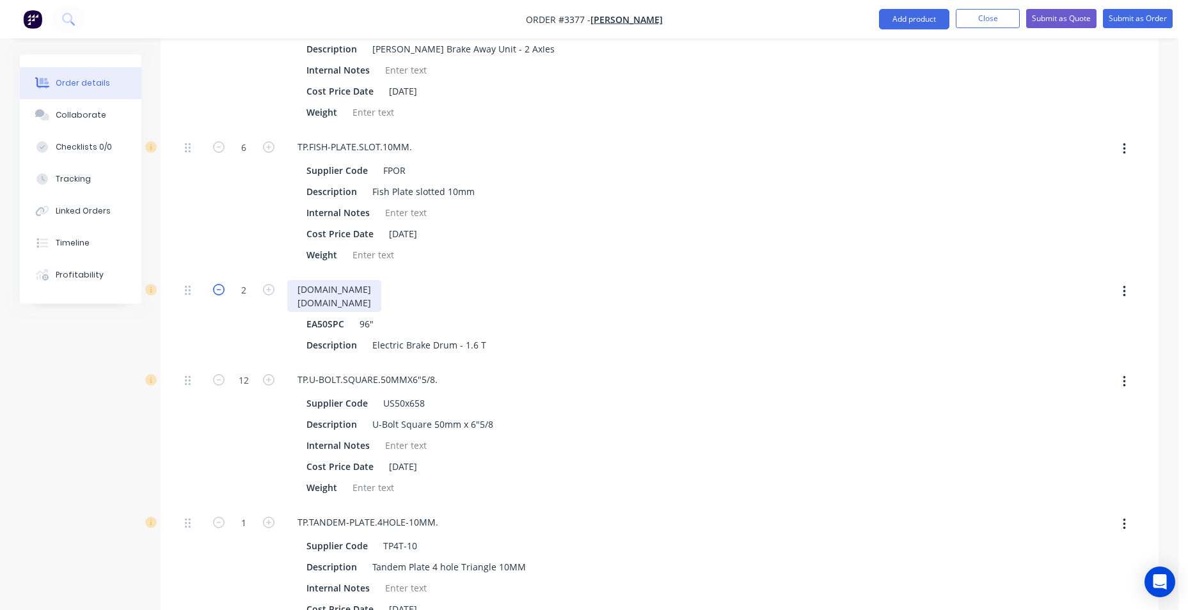
type input "$5,026.58"
type input "1"
click at [219, 290] on icon "button" at bounding box center [219, 290] width 12 height 12
type input "$4,046.3363"
type input "$4,046.34"
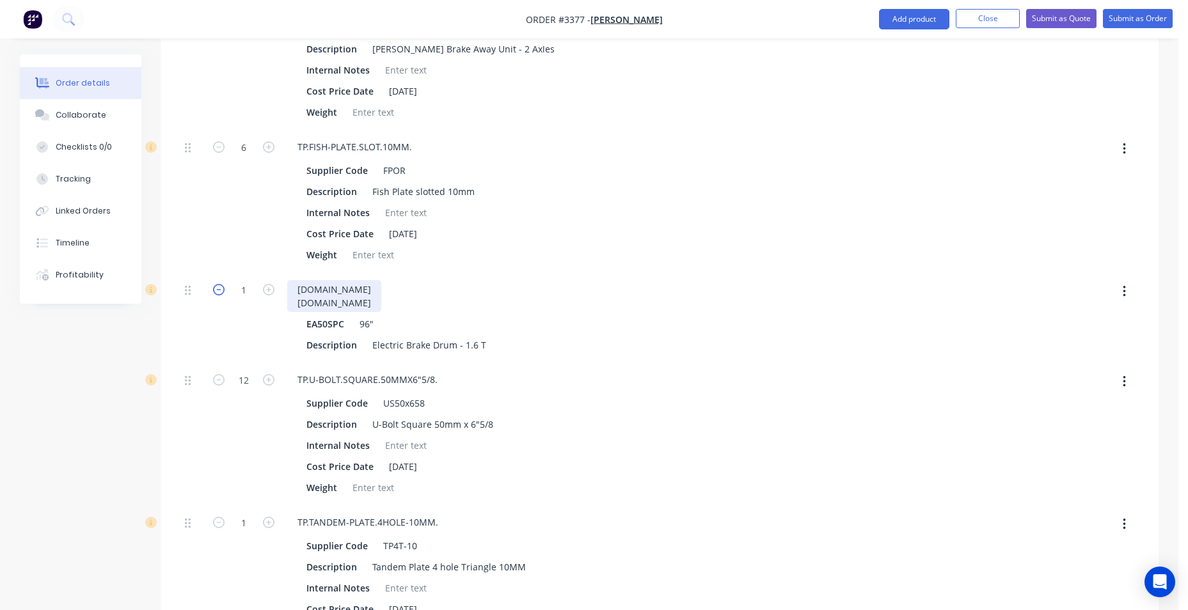
type input "0"
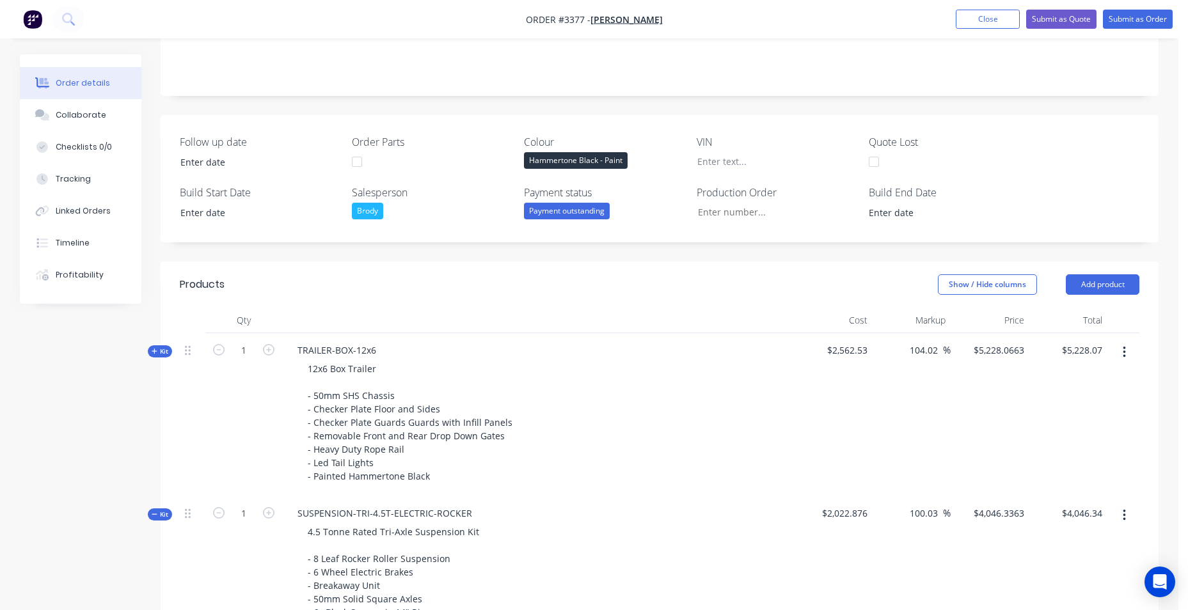
scroll to position [256, 0]
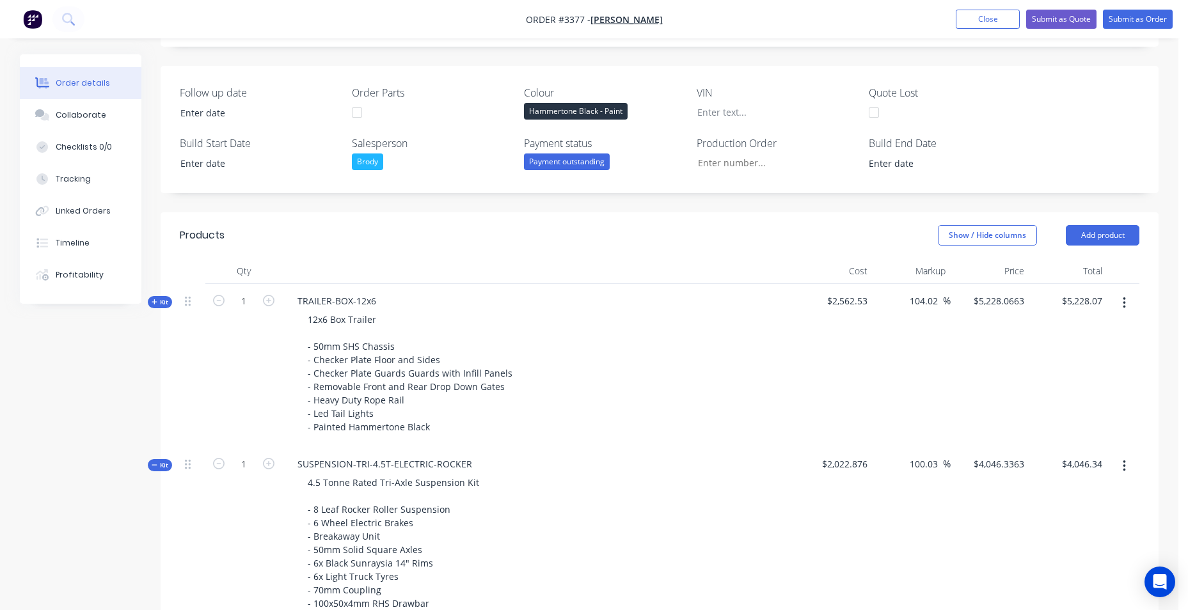
click at [1125, 309] on icon "button" at bounding box center [1124, 303] width 3 height 14
click at [1111, 346] on button "Add product to kit" at bounding box center [1079, 337] width 122 height 26
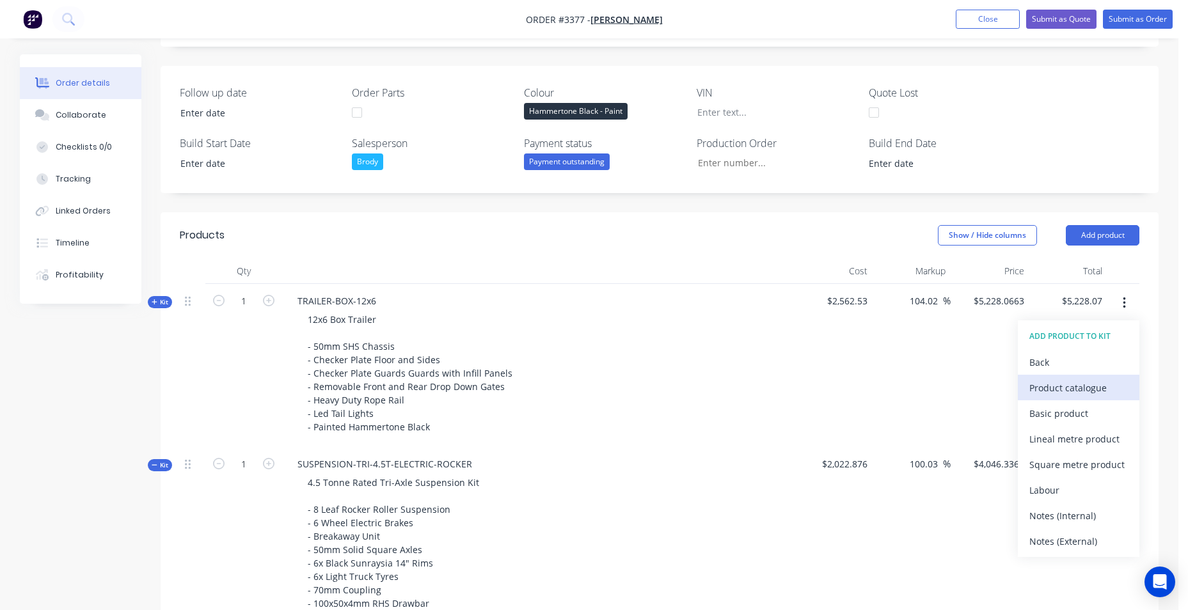
click at [1069, 388] on div "Product catalogue" at bounding box center [1078, 388] width 99 height 19
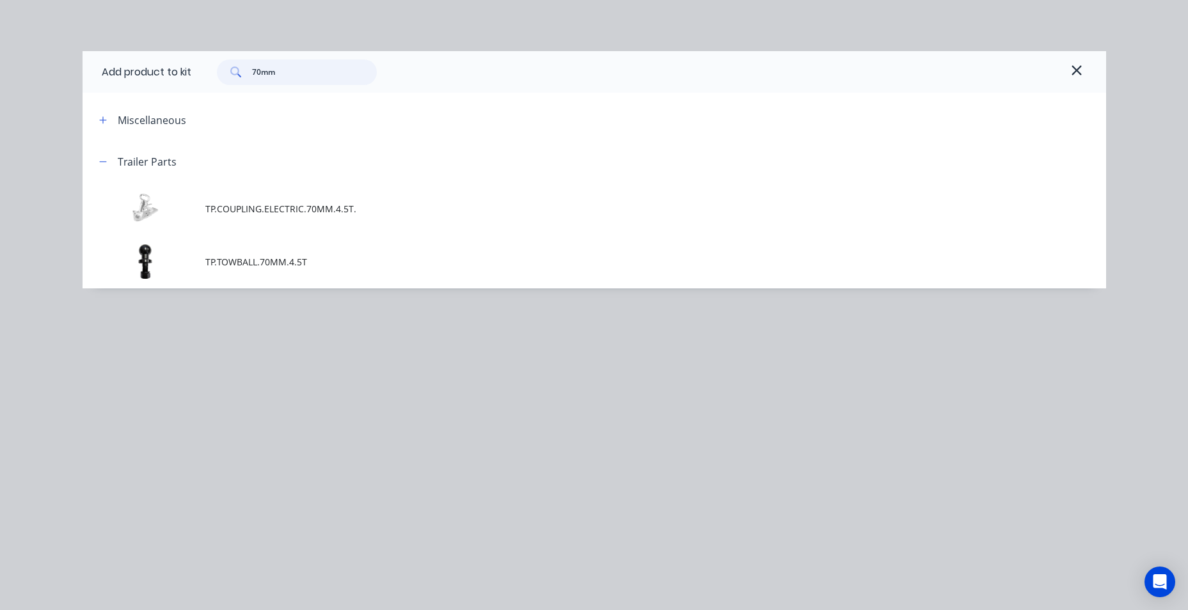
drag, startPoint x: 289, startPoint y: 73, endPoint x: 216, endPoint y: 70, distance: 72.3
click at [214, 75] on div "70mm" at bounding box center [290, 73] width 173 height 26
paste input "TP.HUB.BRAKE.12".LANDCRUISER-6.STUD.2T"
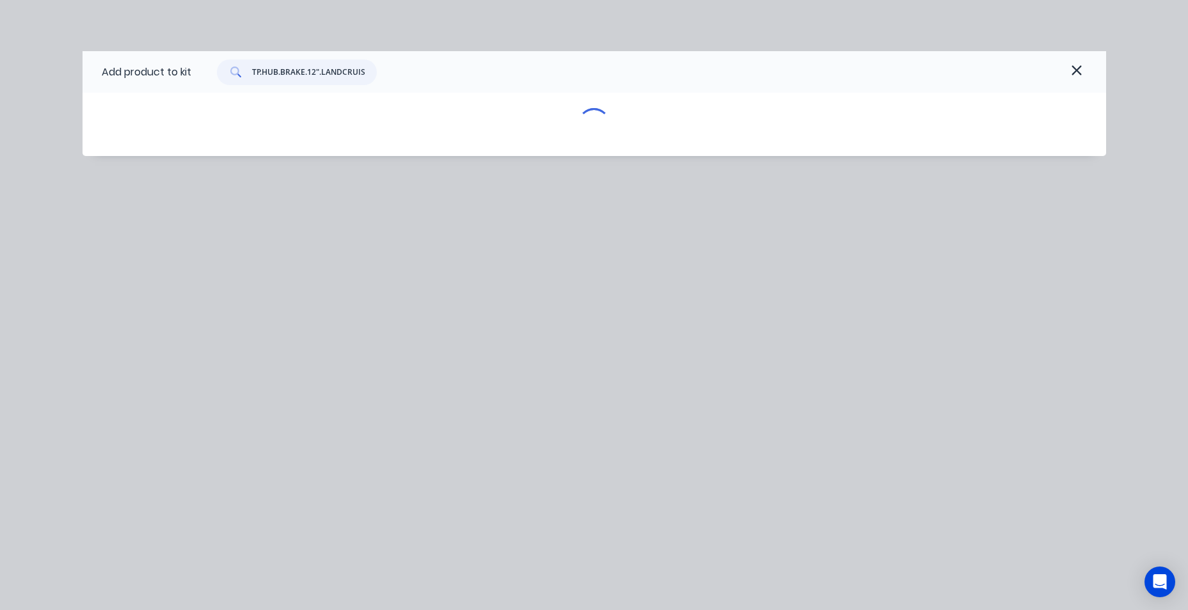
scroll to position [0, 47]
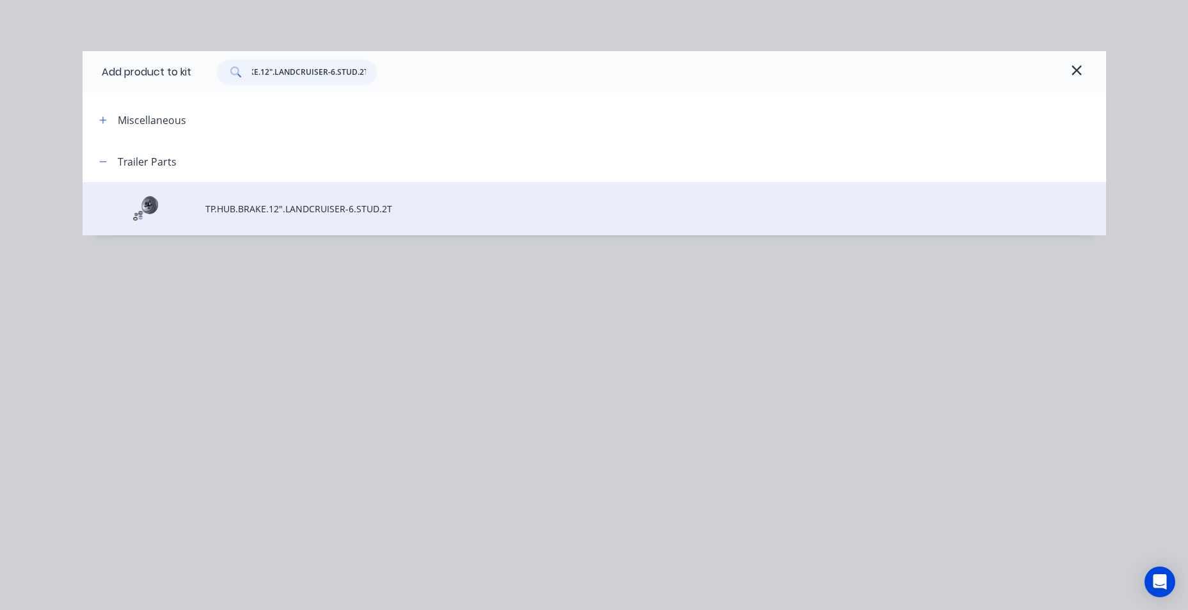
type input "TP.HUB.BRAKE.12".LANDCRUISER-6.STUD.2T"
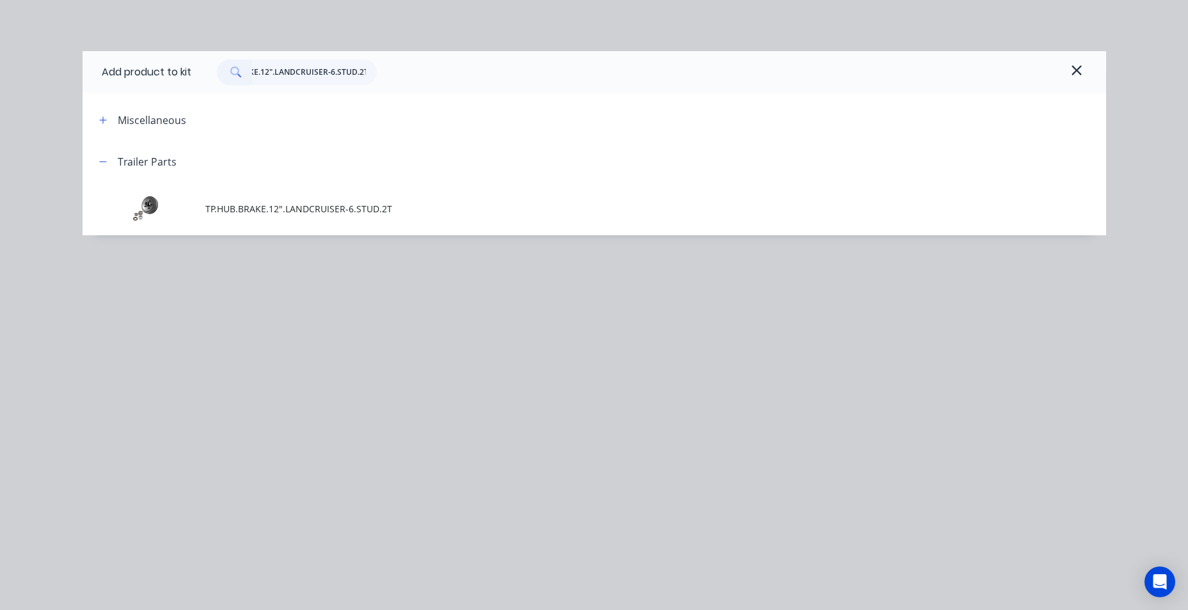
click at [286, 196] on td "TP.HUB.BRAKE.12".LANDCRUISER-6.STUD.2T" at bounding box center [655, 208] width 901 height 53
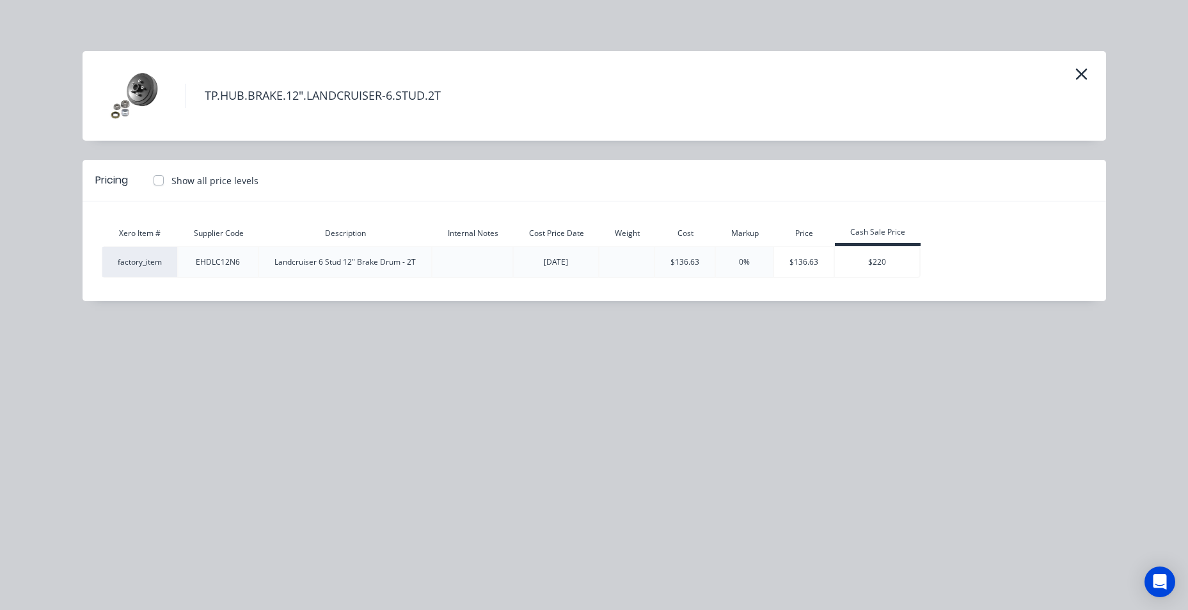
type input "$5,506.8184"
type input "$5,506.82"
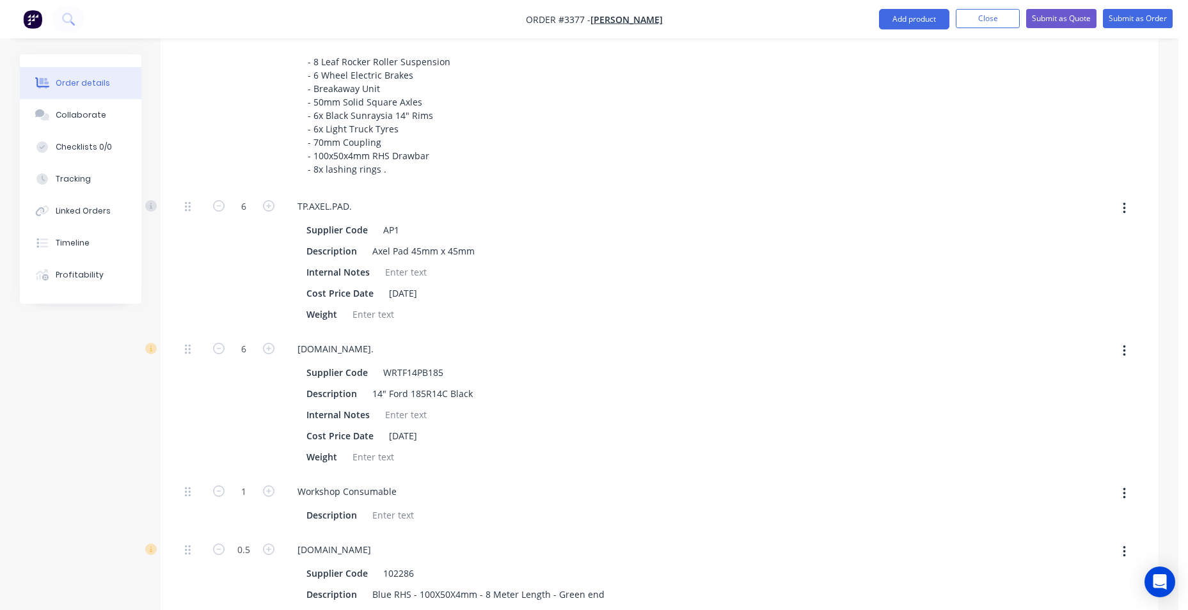
scroll to position [448, 0]
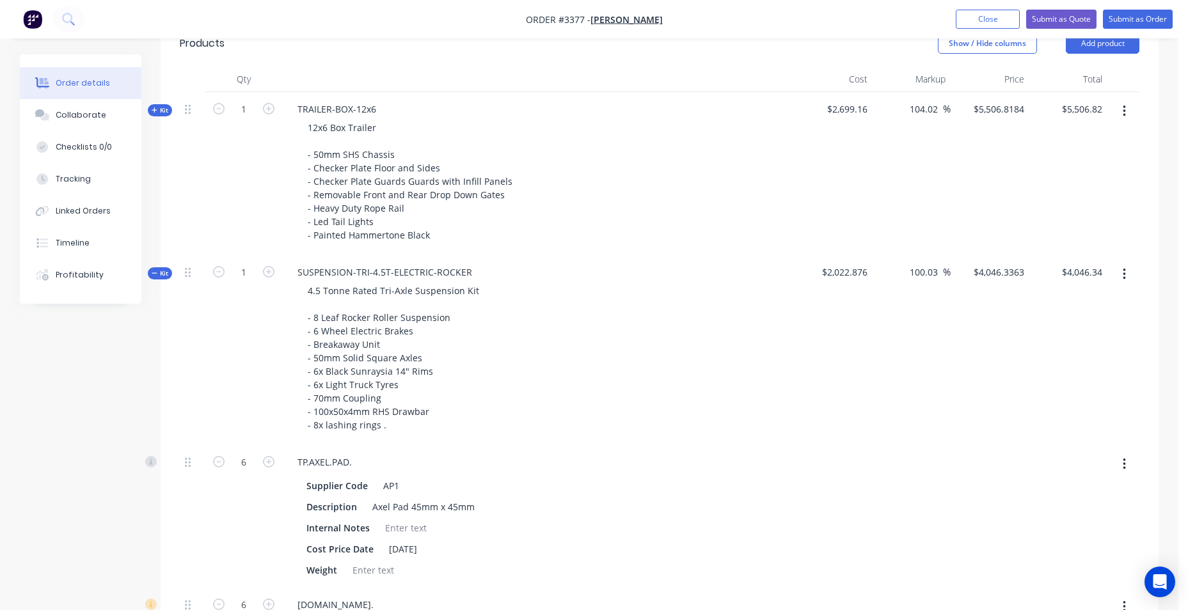
click at [150, 109] on div "Kit" at bounding box center [160, 110] width 24 height 12
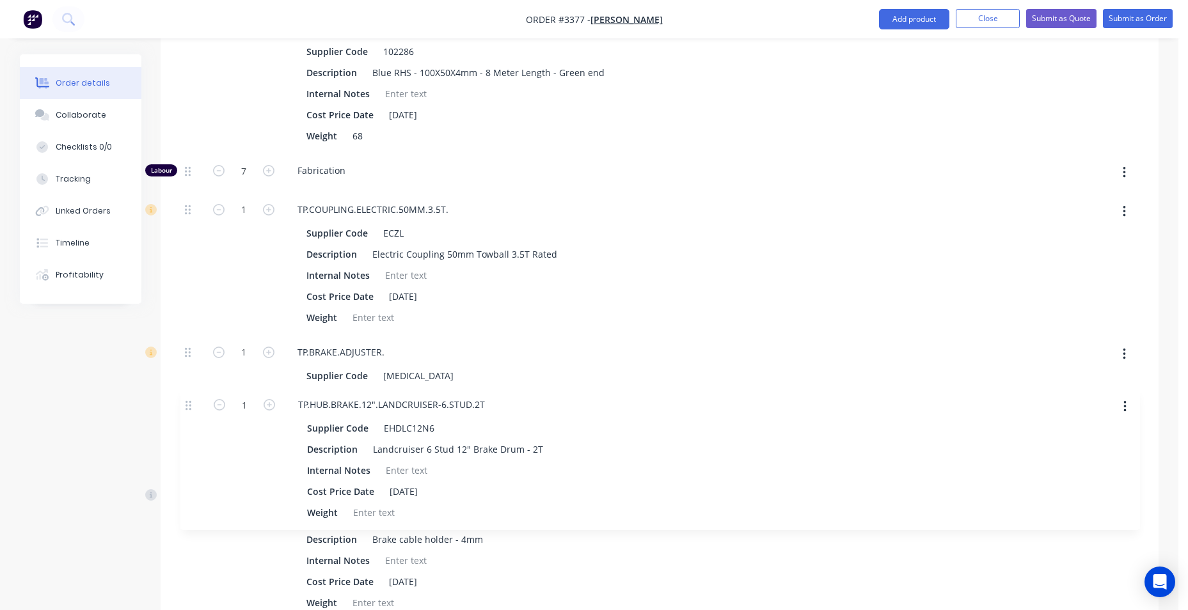
scroll to position [3634, 0]
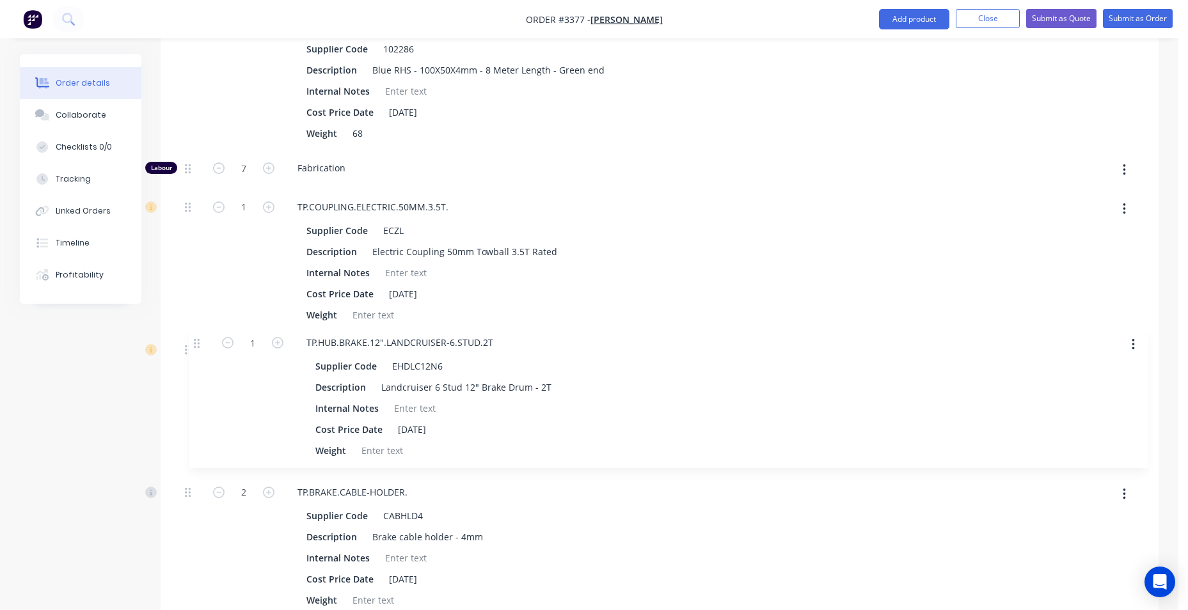
drag, startPoint x: 185, startPoint y: 271, endPoint x: 194, endPoint y: 347, distance: 76.7
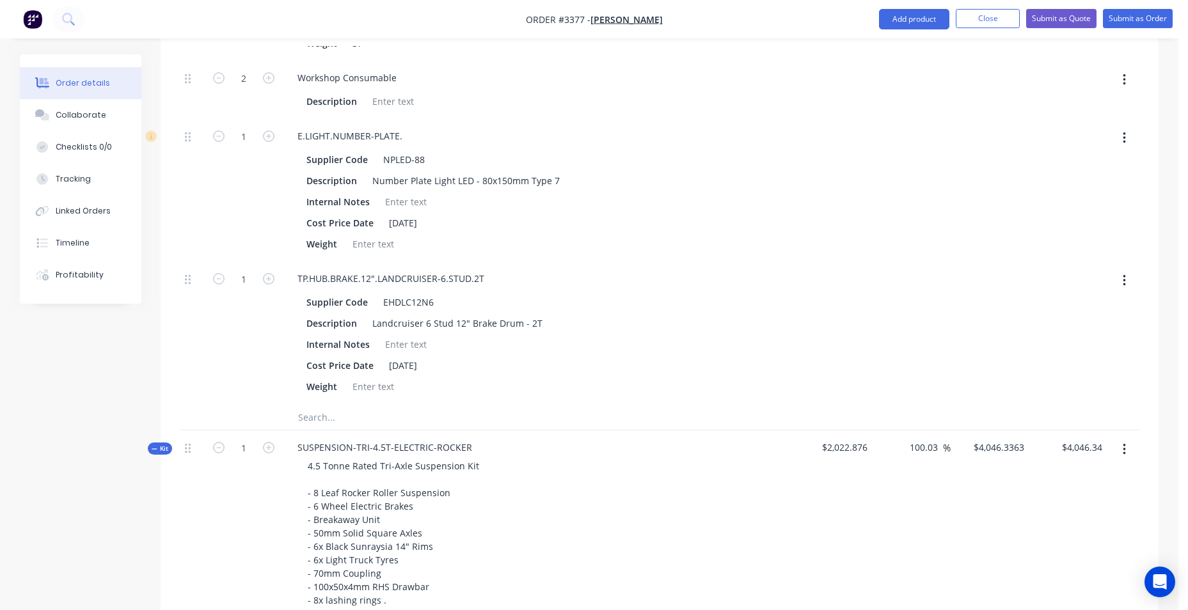
scroll to position [2738, 0]
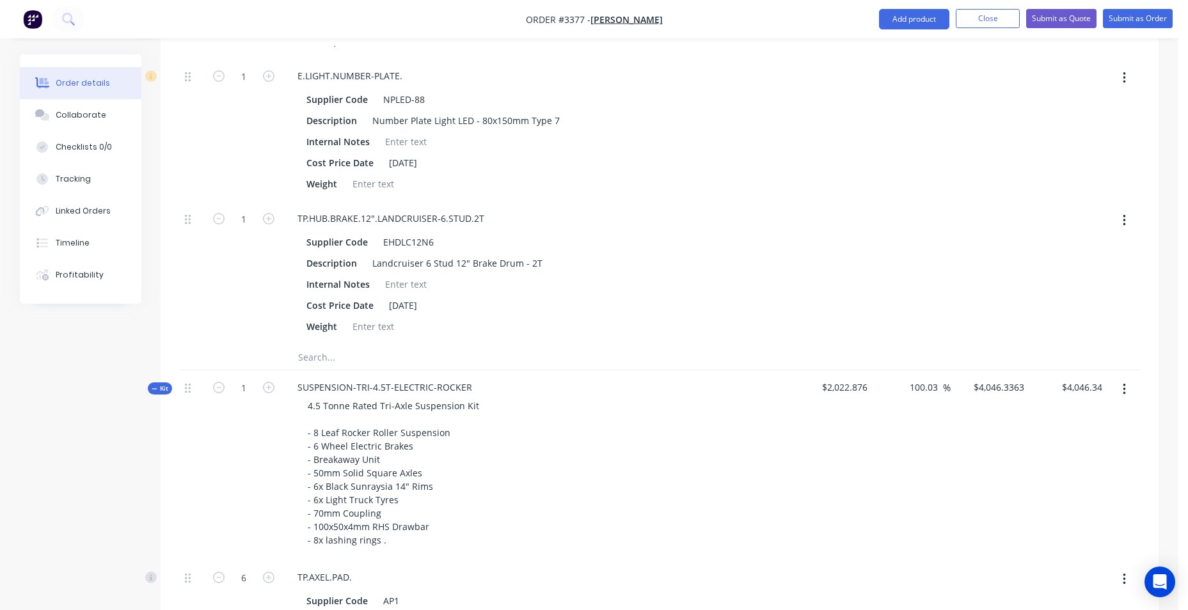
click at [1123, 221] on icon "button" at bounding box center [1124, 221] width 3 height 12
click at [1083, 304] on div "Delete" at bounding box center [1078, 305] width 99 height 19
type input "$5,228.0663"
type input "$5,228.07"
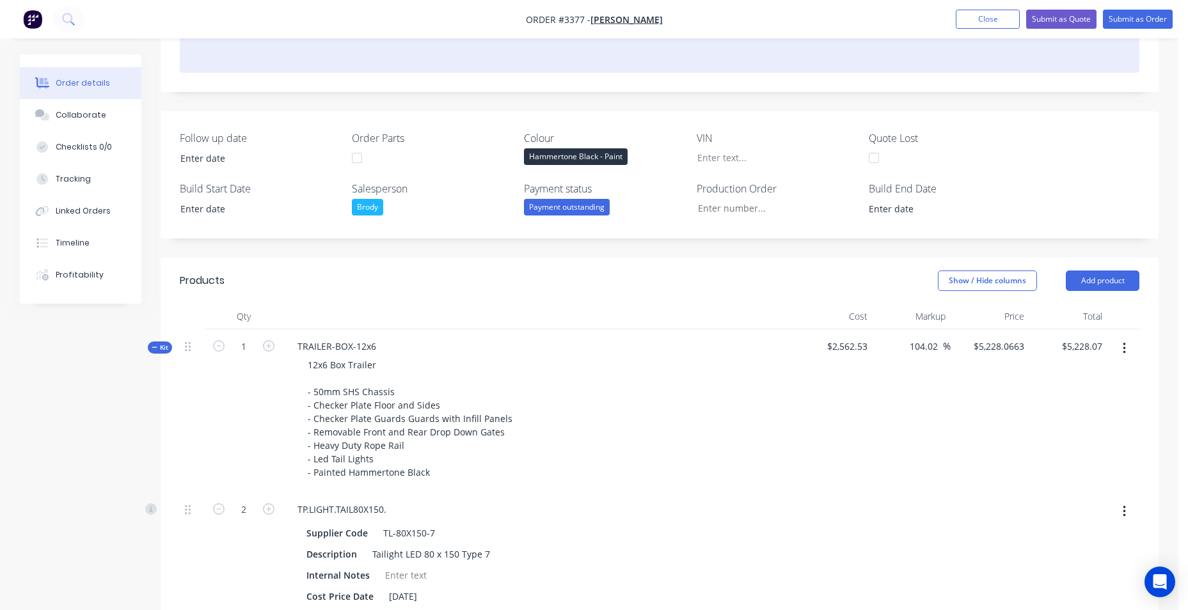
scroll to position [384, 0]
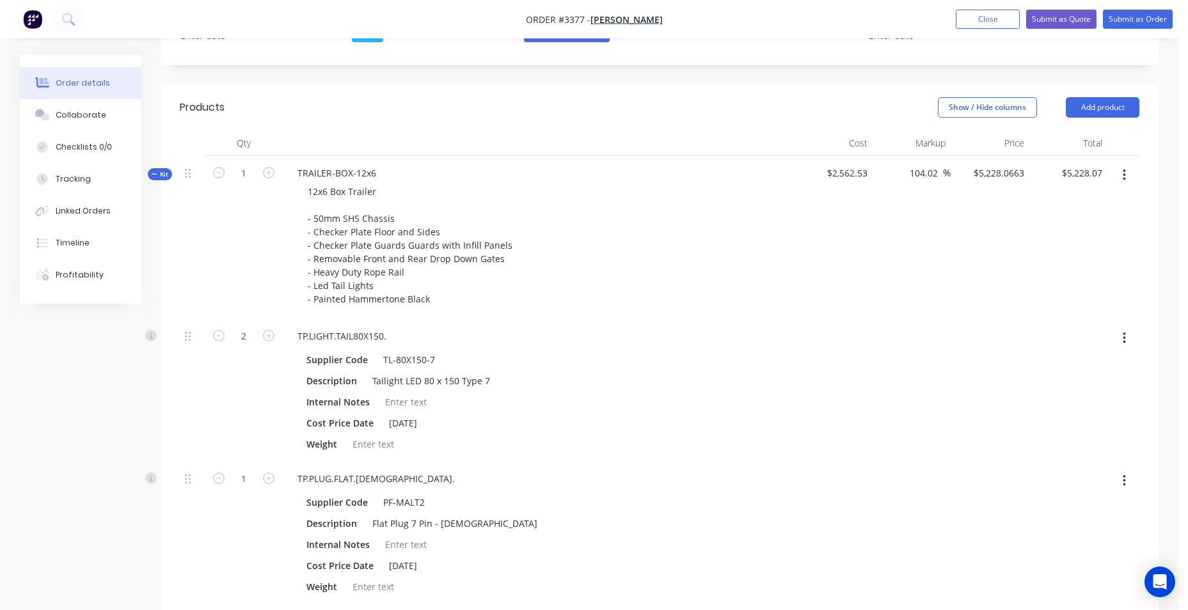
click at [154, 175] on icon at bounding box center [155, 174] width 6 height 6
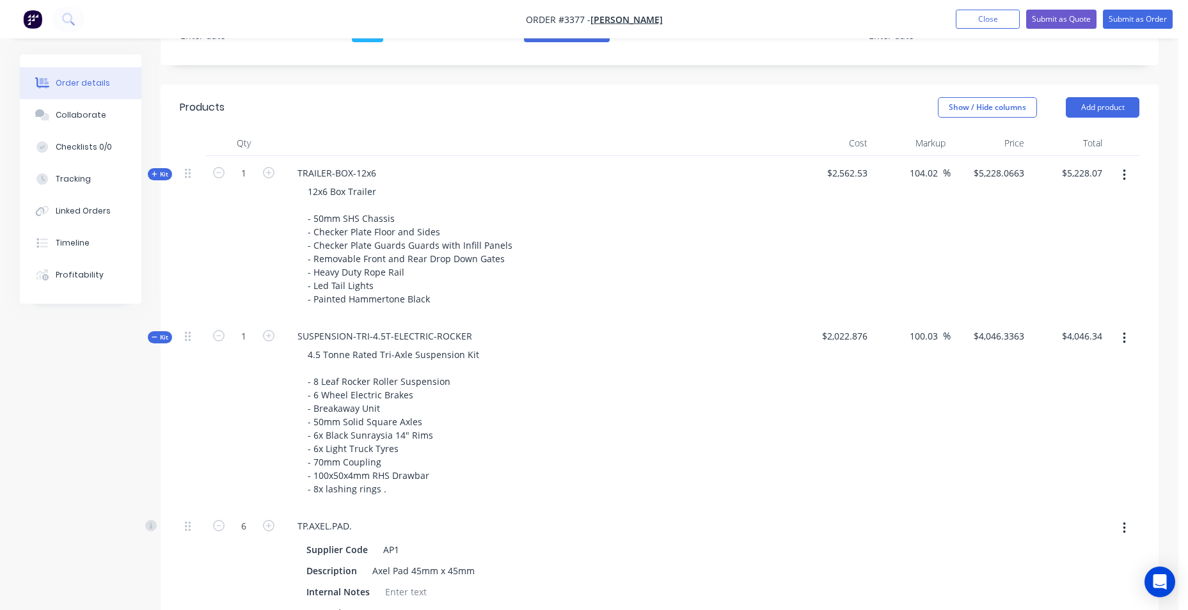
click at [1126, 344] on button "button" at bounding box center [1124, 338] width 30 height 23
click at [1100, 372] on div "Add product to kit" at bounding box center [1078, 372] width 99 height 19
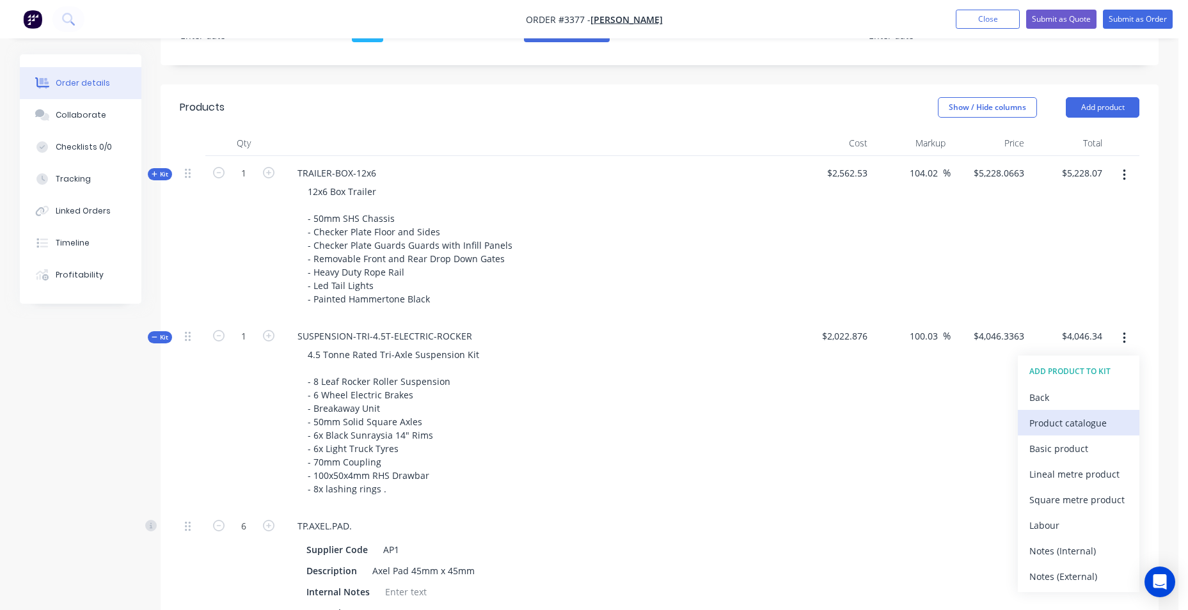
click at [1092, 427] on div "Product catalogue" at bounding box center [1078, 423] width 99 height 19
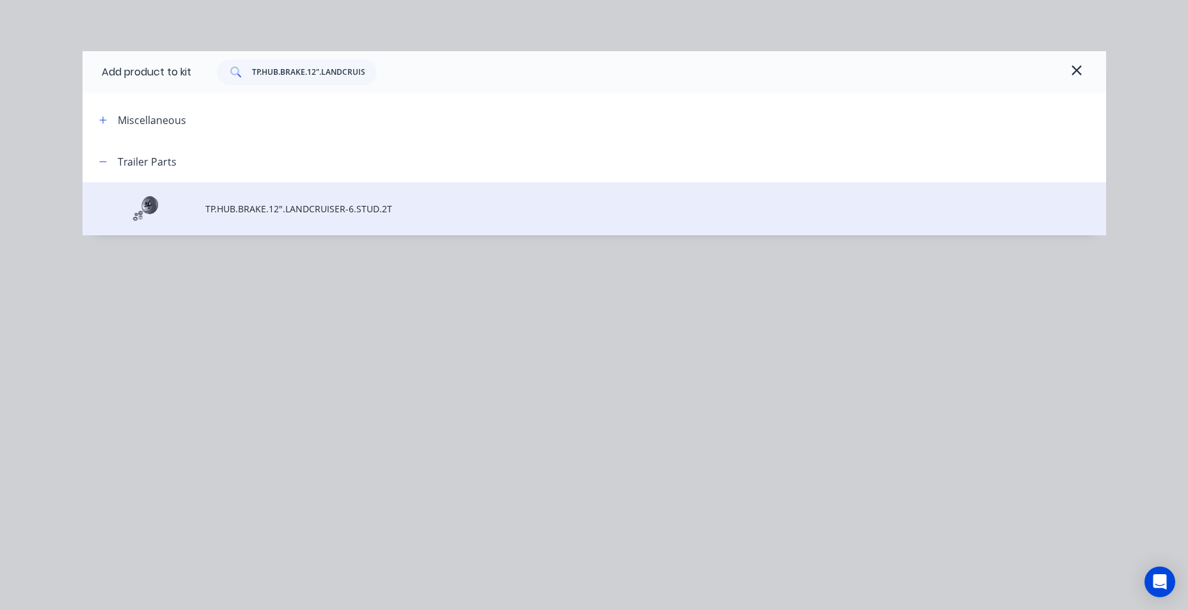
click at [330, 219] on td "TP.HUB.BRAKE.12".LANDCRUISER-6.STUD.2T" at bounding box center [655, 208] width 901 height 53
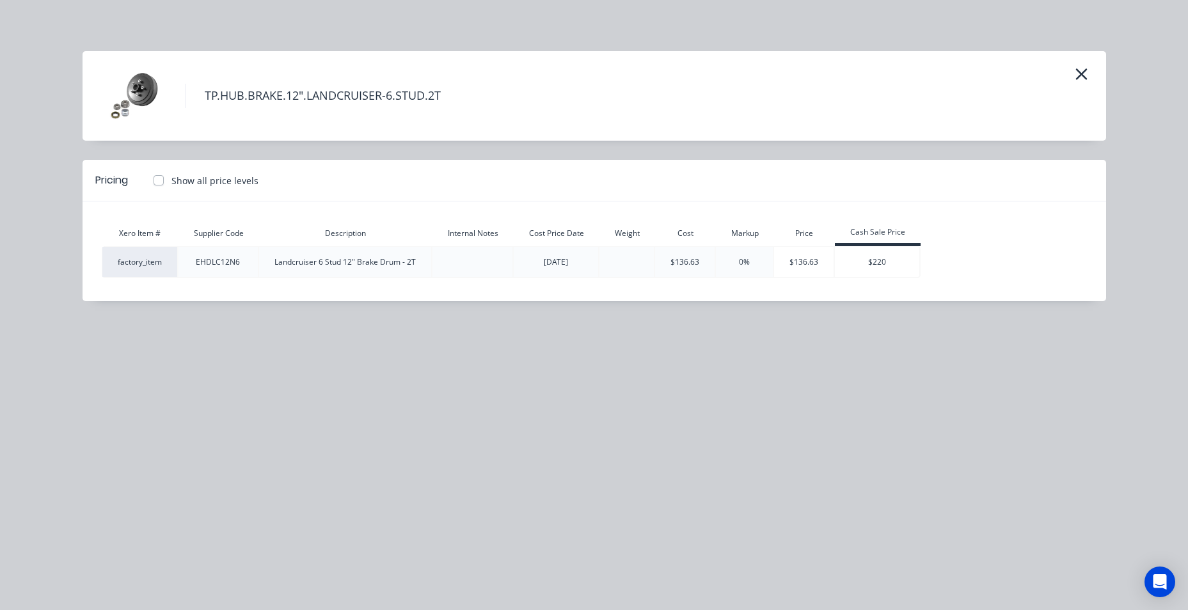
type input "$4,319.6358"
type input "$4,319.64"
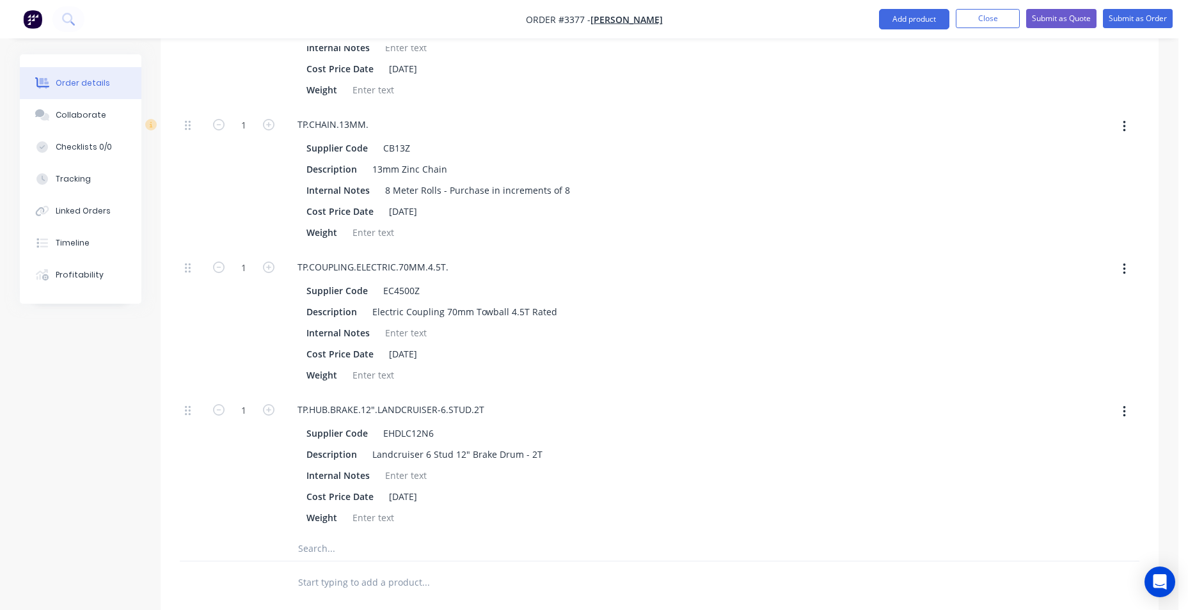
scroll to position [2876, 0]
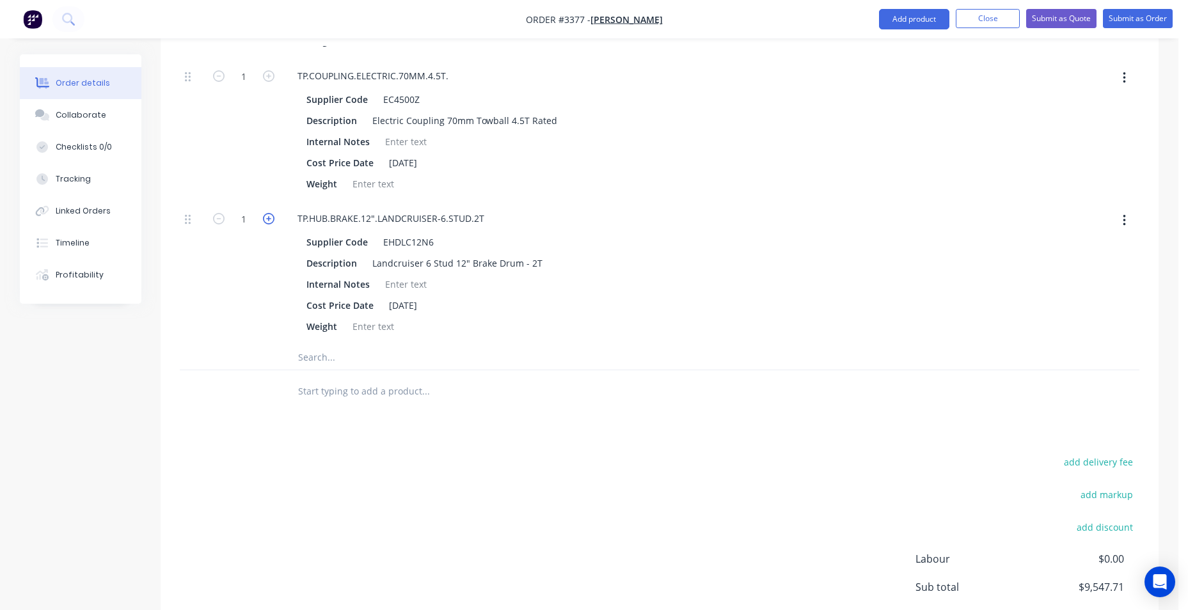
click at [269, 220] on icon "button" at bounding box center [269, 219] width 12 height 12
type input "$4,592.9352"
type input "$4,592.94"
type input "2"
click at [269, 220] on icon "button" at bounding box center [269, 219] width 12 height 12
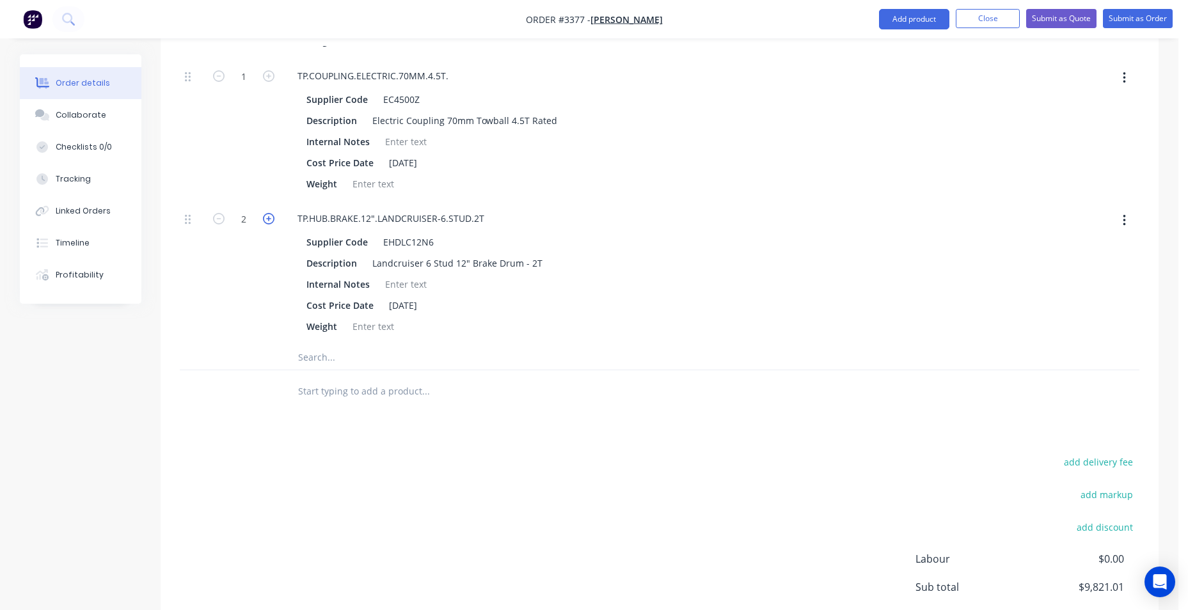
type input "$4,866.2347"
type input "$4,866.23"
type input "3"
click at [269, 219] on icon "button" at bounding box center [269, 219] width 12 height 12
type input "$5,139.5342"
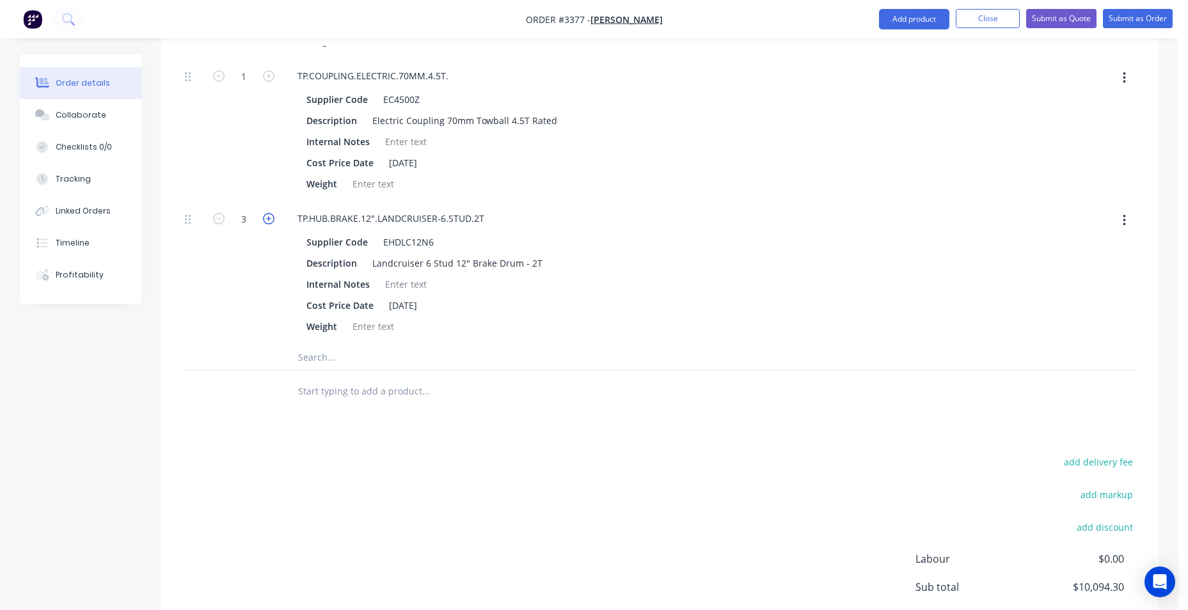
type input "$5,139.53"
type input "4"
click at [268, 219] on icon "button" at bounding box center [269, 219] width 12 height 12
type input "$5,412.8336"
type input "$5,412.83"
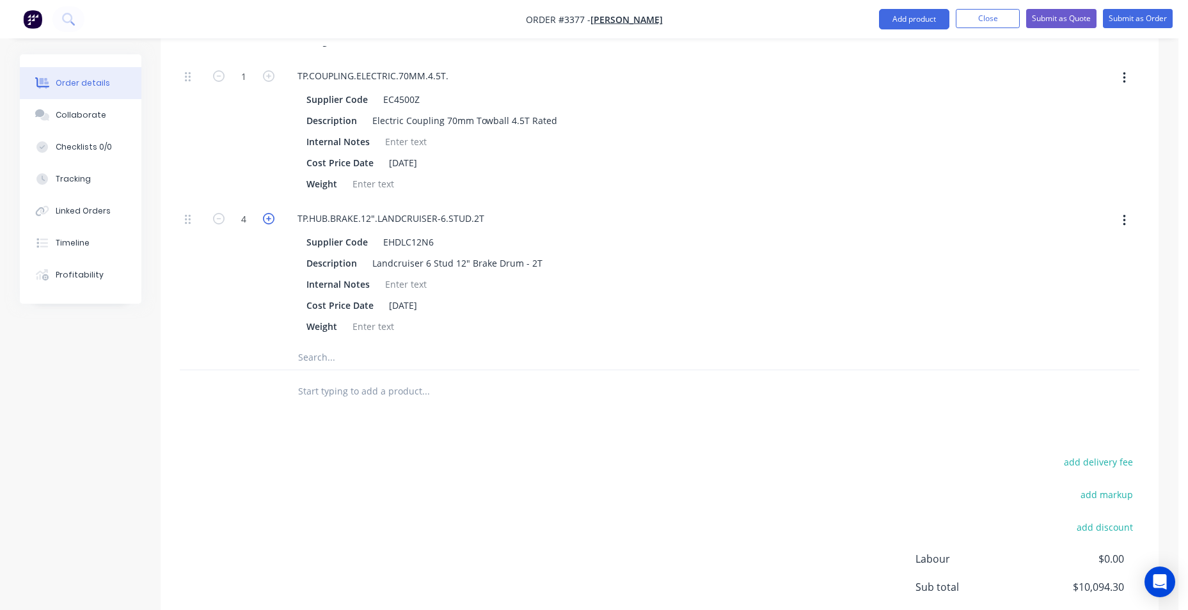
type input "5"
click at [267, 219] on icon "button" at bounding box center [269, 219] width 12 height 12
type input "$5,686.1331"
type input "$5,686.13"
type input "6"
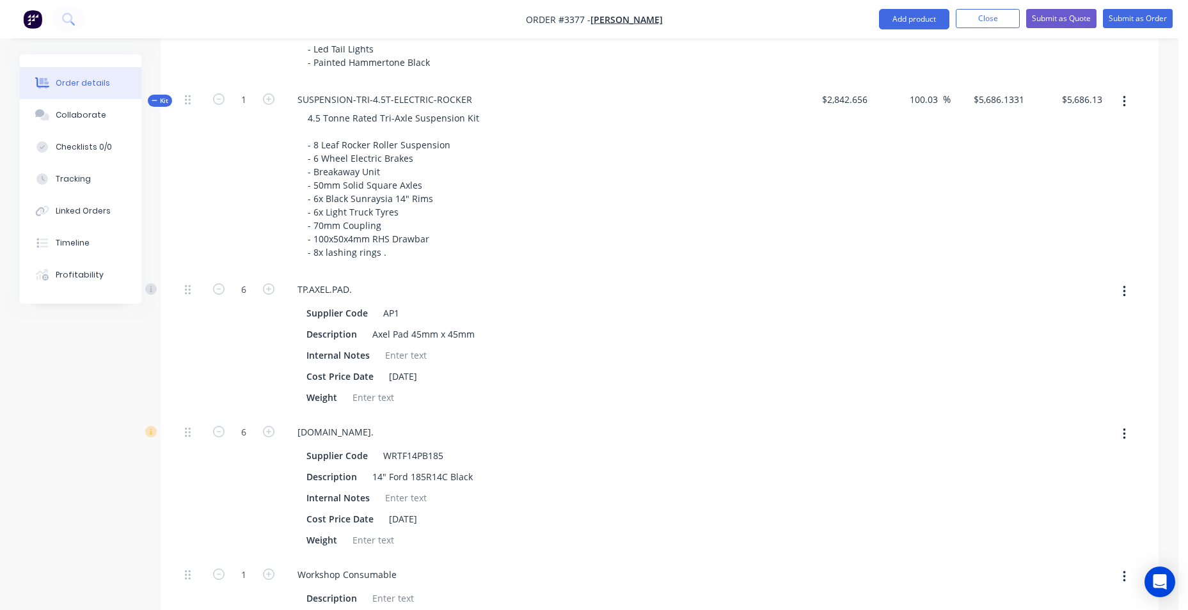
scroll to position [509, 0]
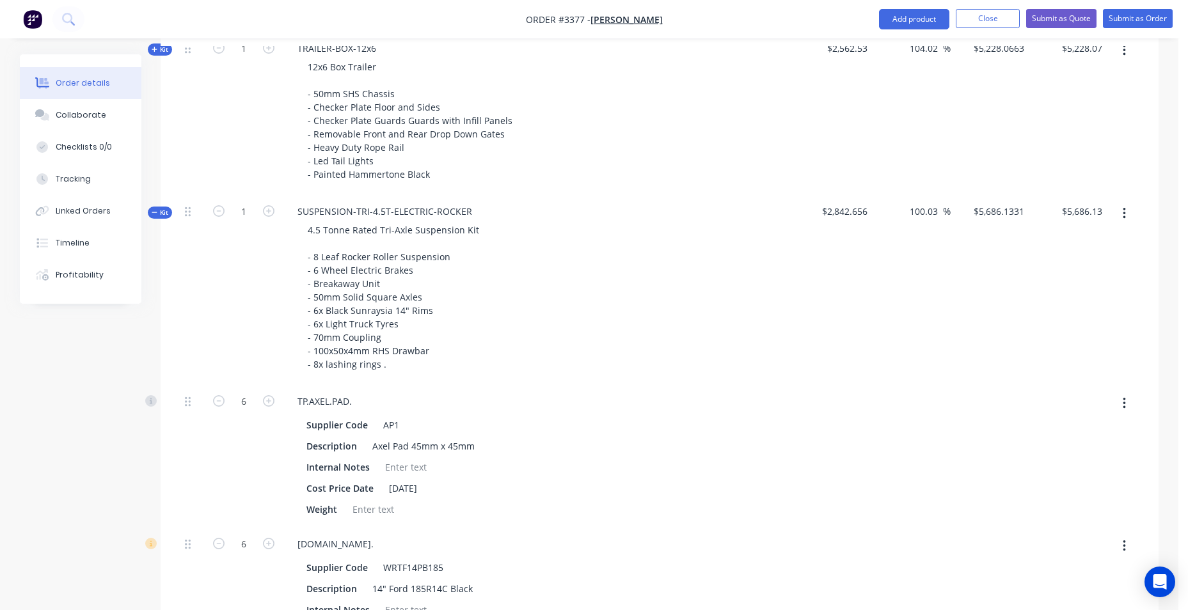
click at [1127, 210] on button "button" at bounding box center [1124, 213] width 30 height 23
click at [1118, 247] on div "Add product to kit" at bounding box center [1078, 247] width 99 height 19
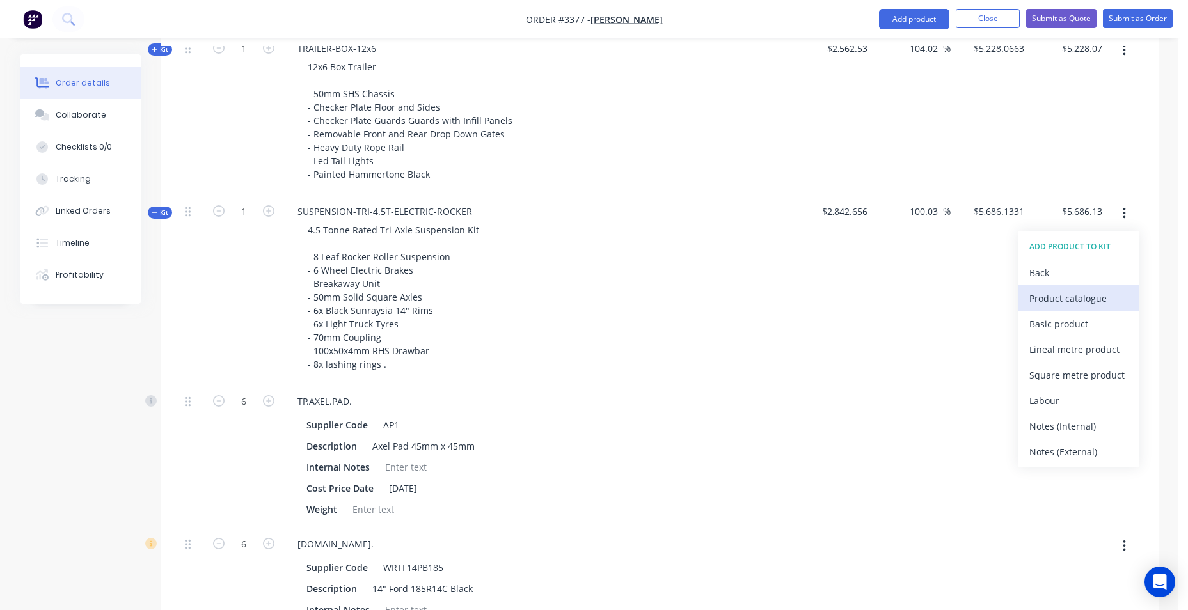
click at [1115, 306] on div "Product catalogue" at bounding box center [1078, 298] width 99 height 19
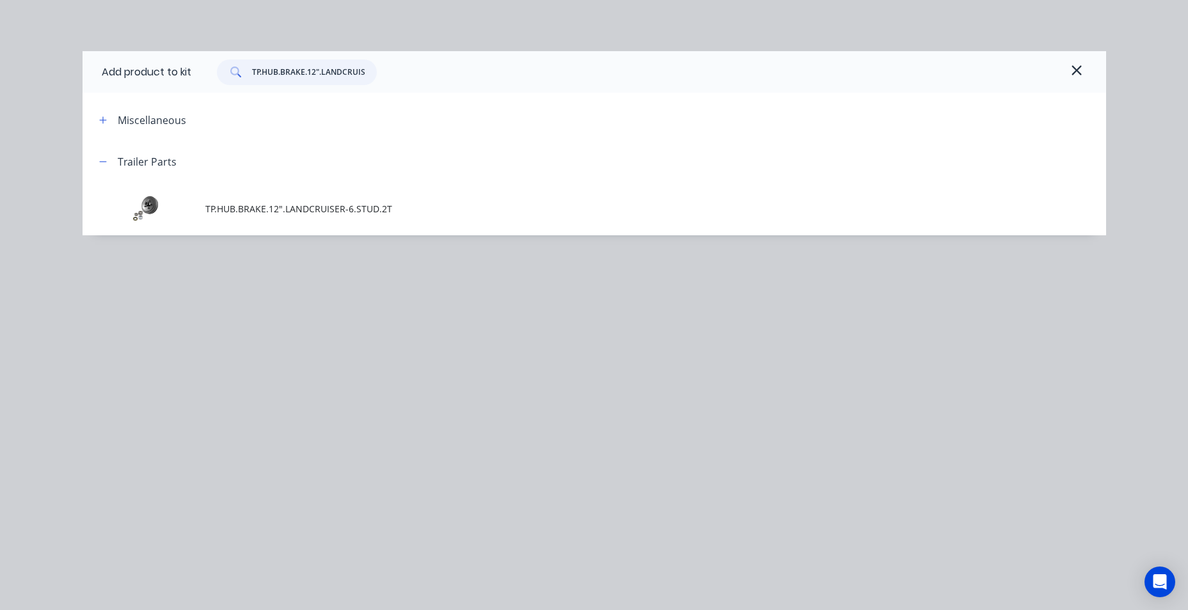
scroll to position [0, 0]
drag, startPoint x: 369, startPoint y: 74, endPoint x: -11, endPoint y: 61, distance: 380.2
type input "T"
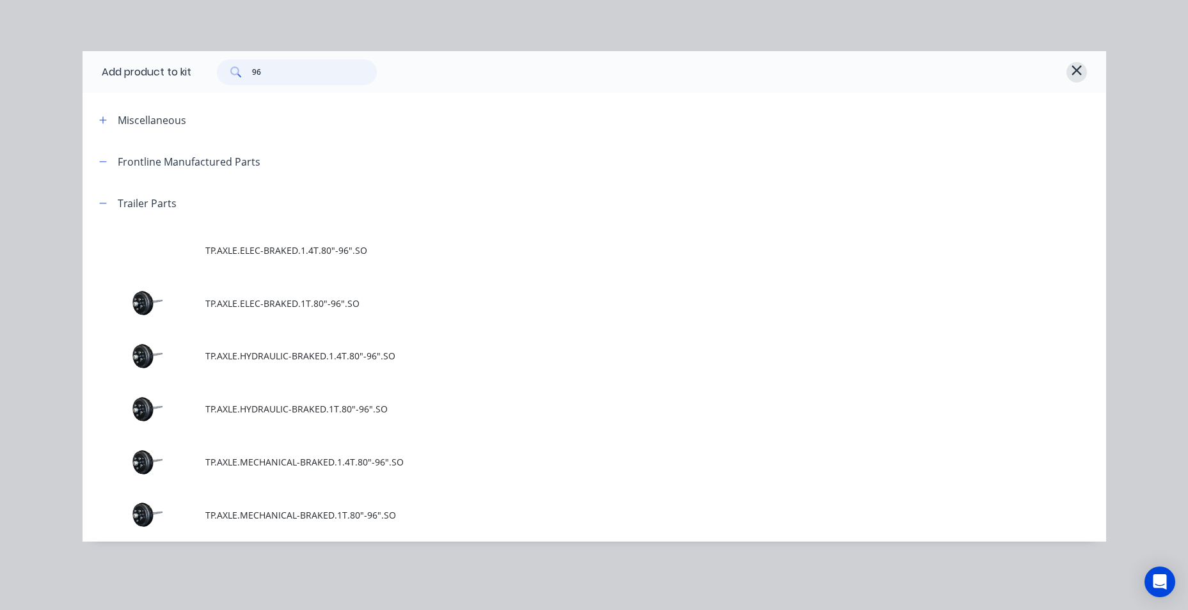
type input "96"
click at [1077, 73] on icon "button" at bounding box center [1077, 70] width 12 height 15
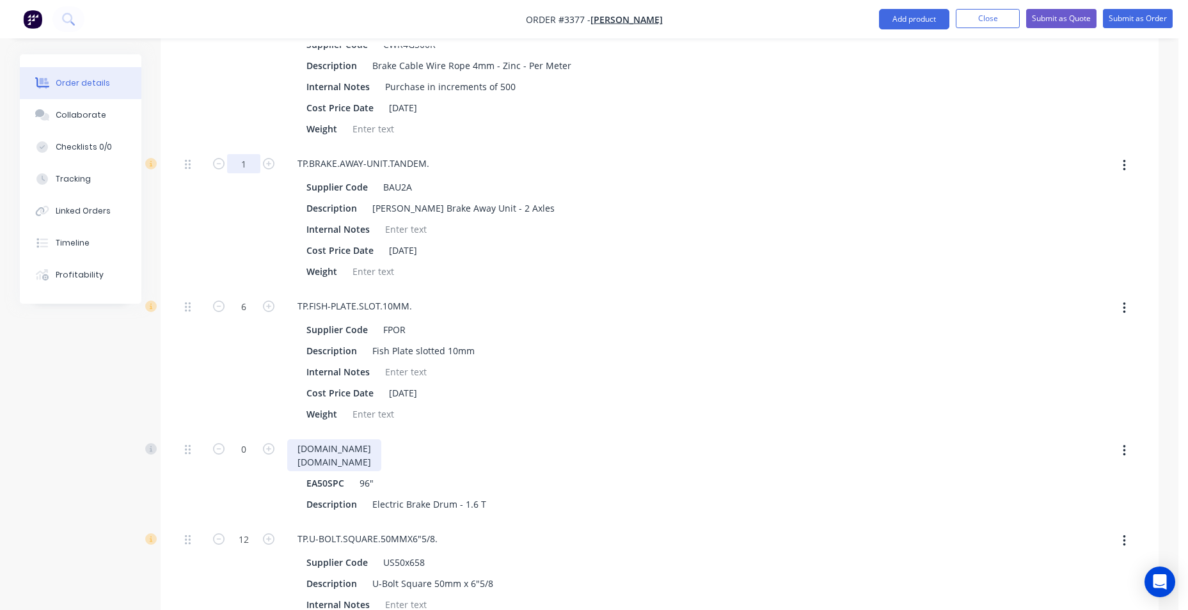
scroll to position [1852, 0]
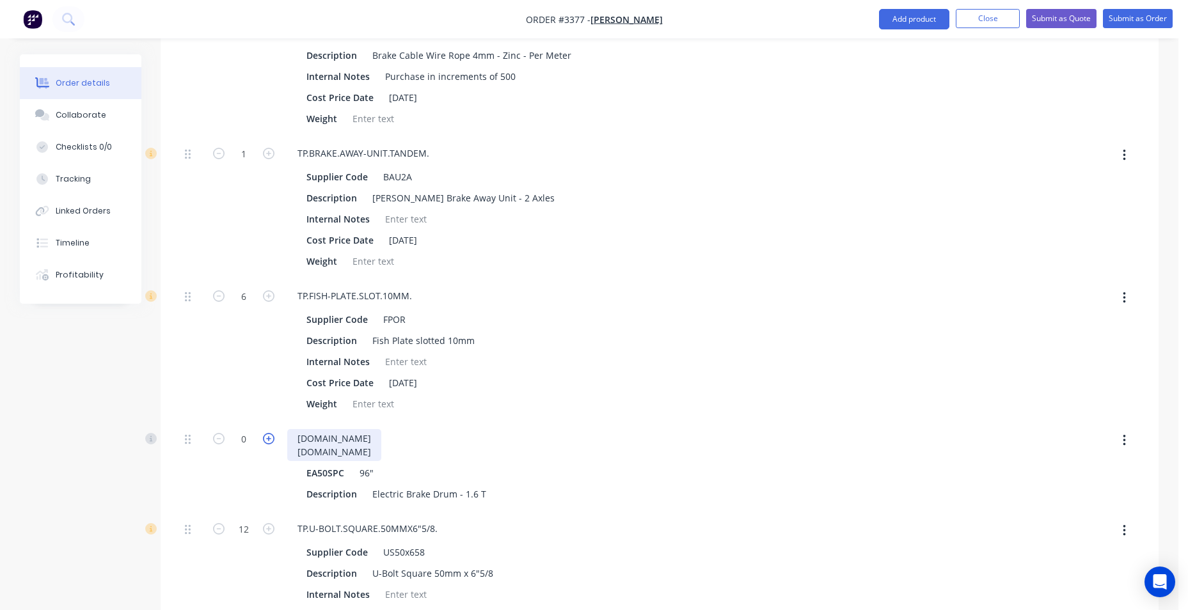
click at [267, 436] on icon "button" at bounding box center [269, 439] width 12 height 12
type input "$6,666.3746"
type input "$6,666.37"
type input "1"
click at [267, 436] on icon "button" at bounding box center [269, 439] width 12 height 12
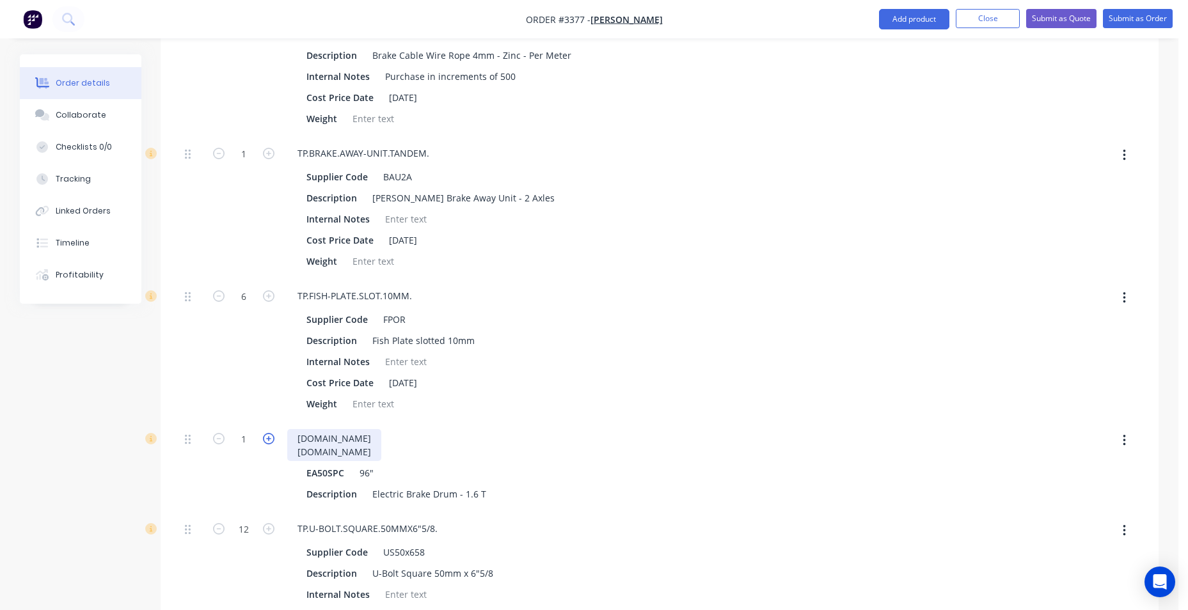
type input "$7,646.6162"
click at [268, 436] on icon "button" at bounding box center [269, 439] width 12 height 12
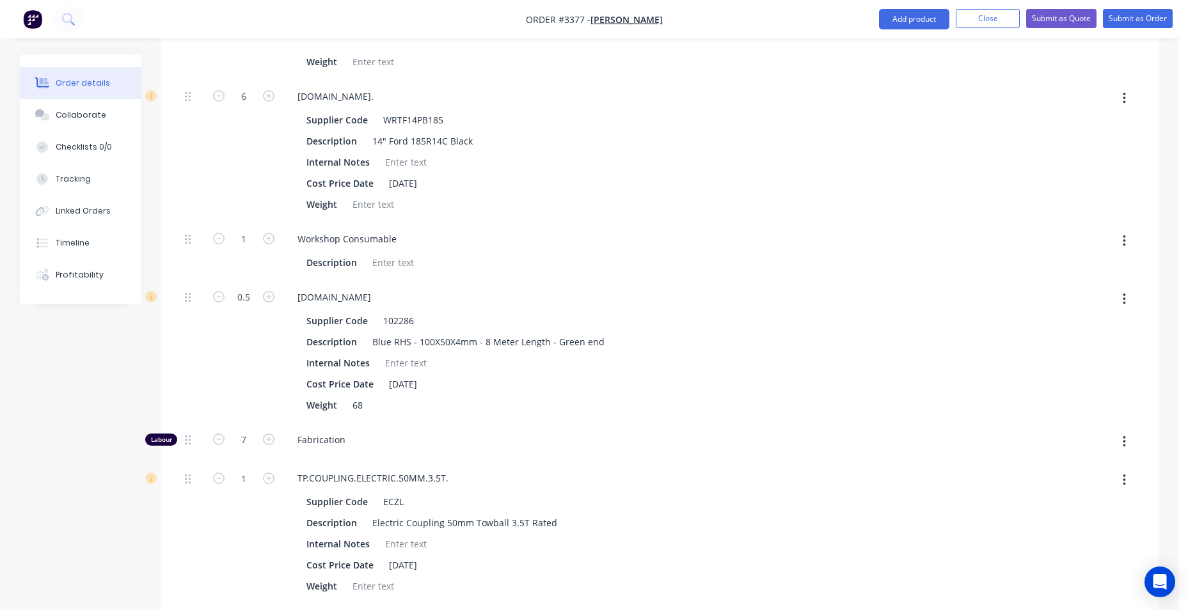
scroll to position [765, 0]
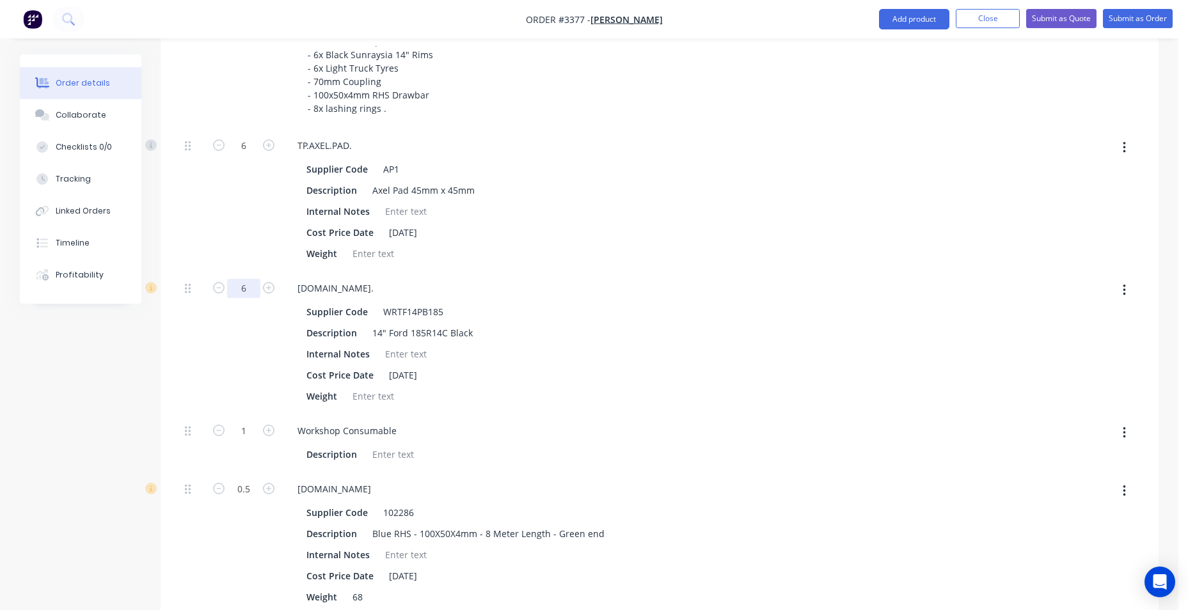
click at [251, 297] on input "6" at bounding box center [243, 288] width 33 height 19
click at [914, 18] on button "Add product" at bounding box center [914, 19] width 70 height 20
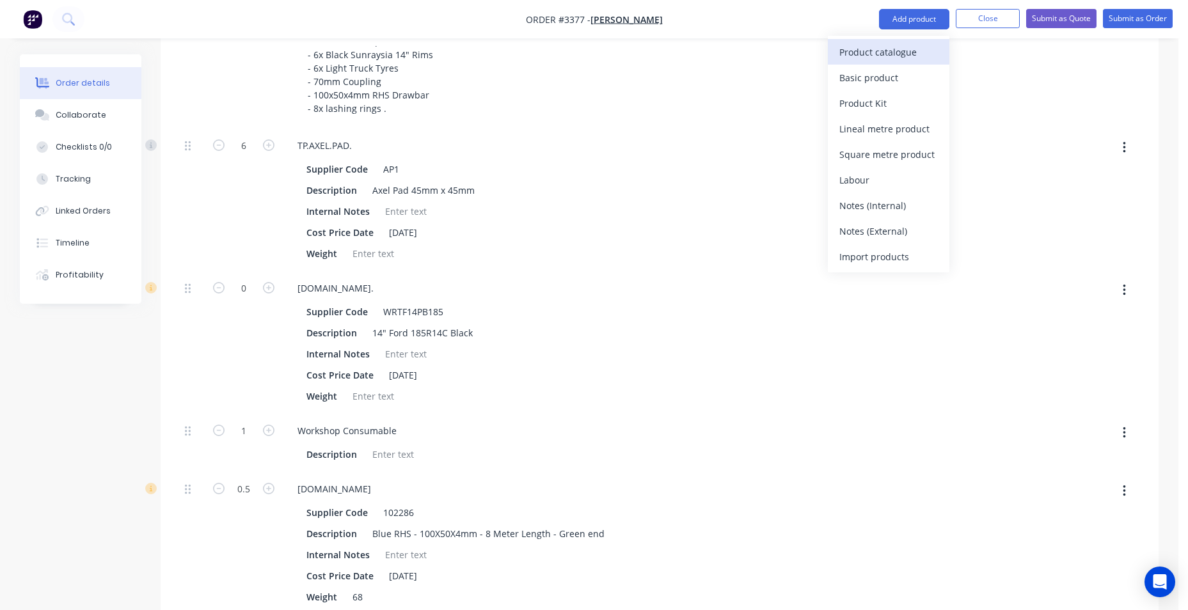
click at [886, 54] on div "Product catalogue" at bounding box center [888, 52] width 99 height 19
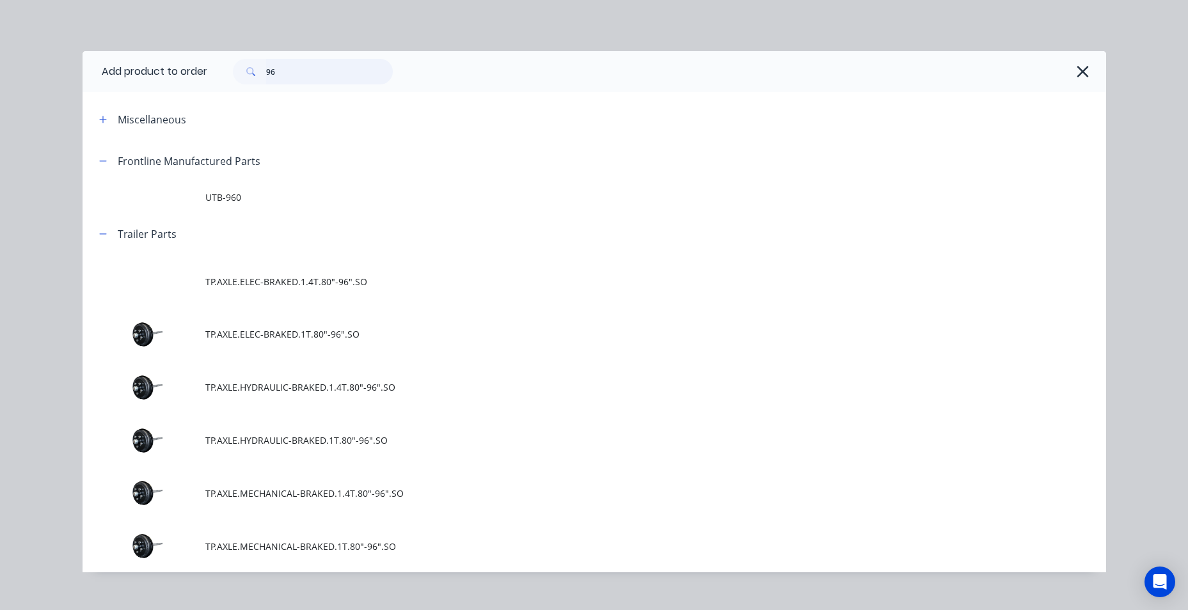
drag, startPoint x: 295, startPoint y: 68, endPoint x: 32, endPoint y: 57, distance: 263.2
click at [32, 58] on div "Add product to order 96 Miscellaneous Frontline Manufactured Parts UTB-960 Trai…" at bounding box center [594, 305] width 1188 height 610
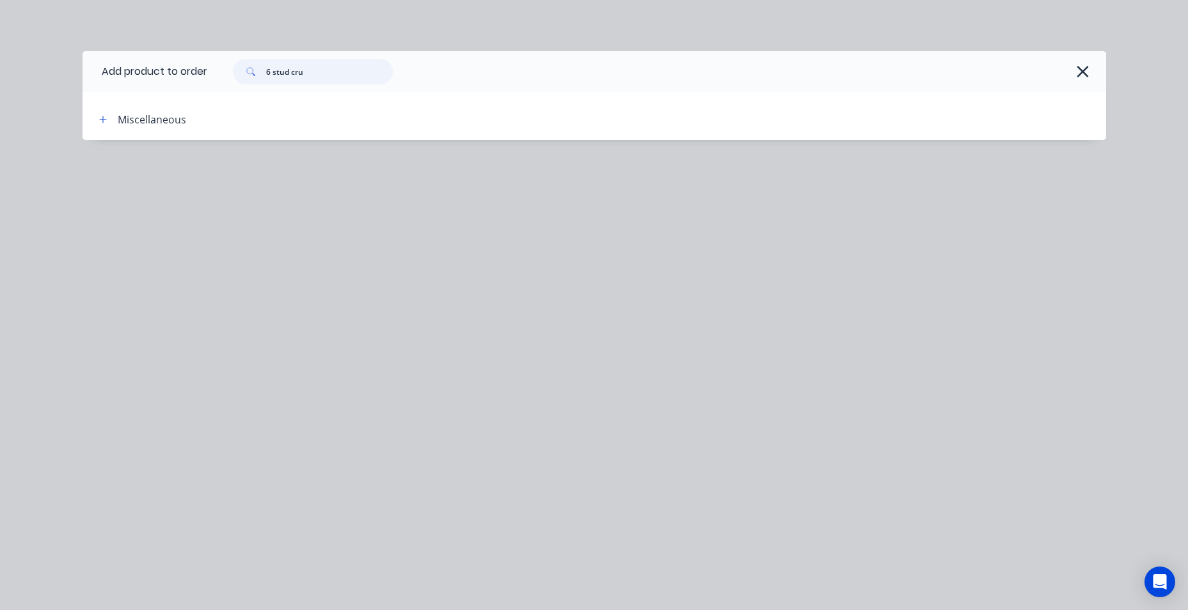
drag, startPoint x: 315, startPoint y: 67, endPoint x: 193, endPoint y: 52, distance: 123.7
click at [193, 52] on header "Add product to order 6 stud cru" at bounding box center [595, 71] width 1024 height 41
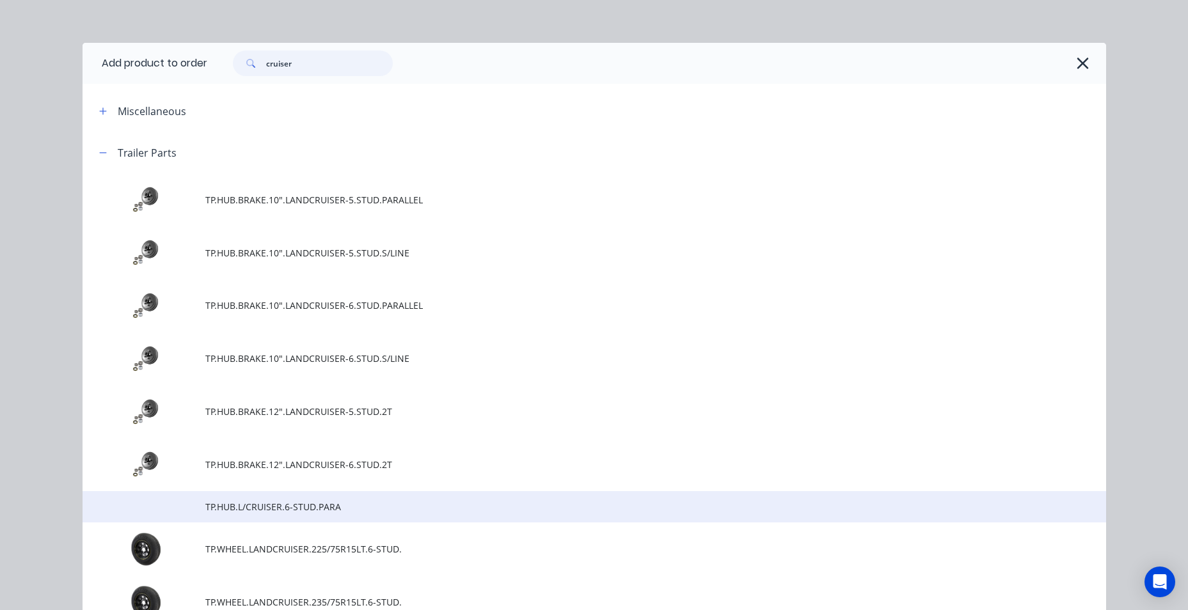
scroll to position [136, 0]
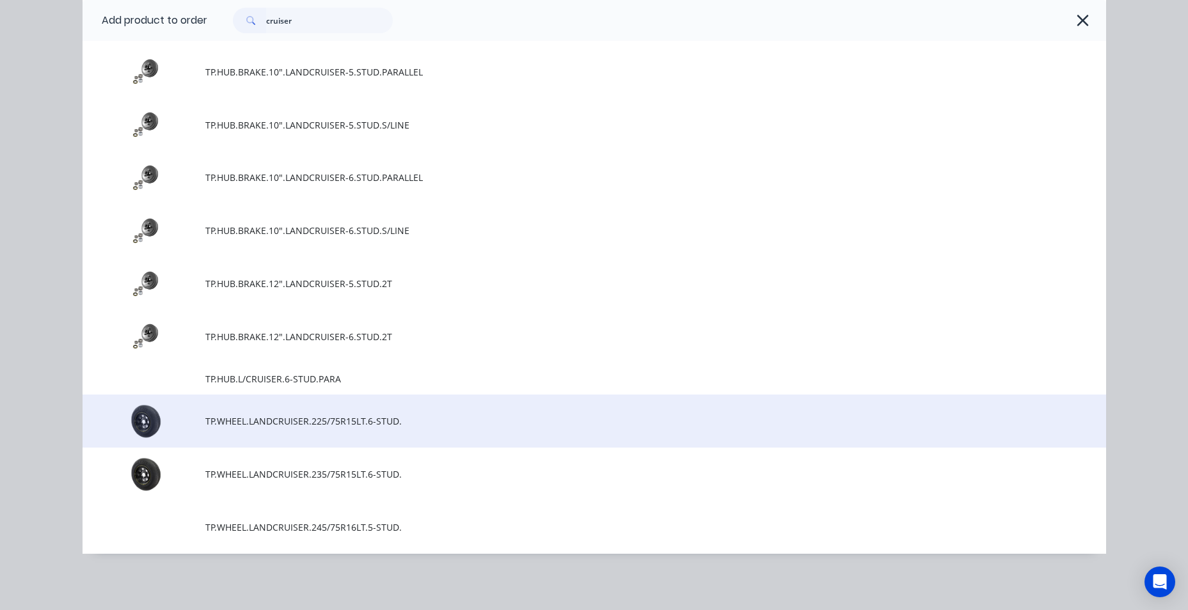
click at [235, 432] on td "TP.WHEEL.LANDCRUISER.225/75R15LT.6-STUD." at bounding box center [655, 421] width 901 height 53
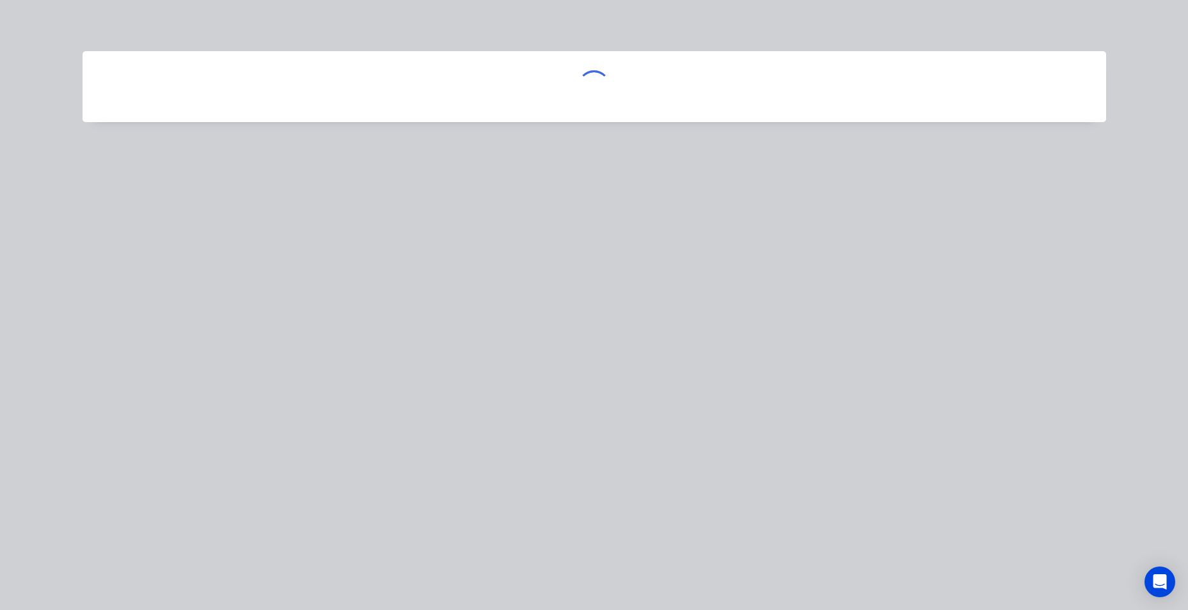
scroll to position [0, 0]
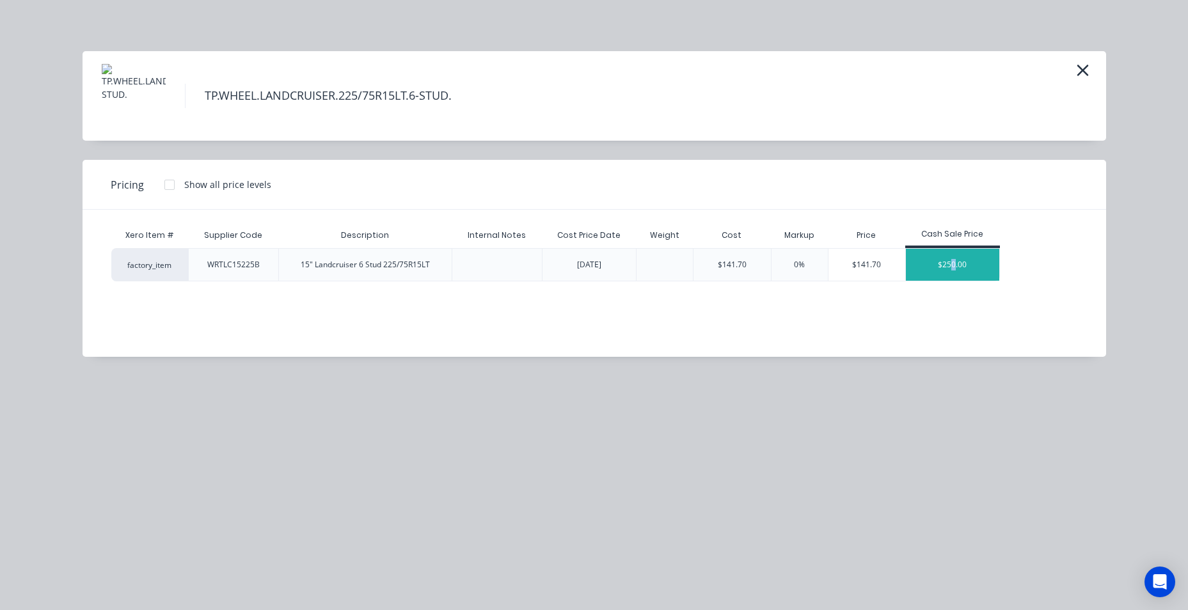
click at [954, 271] on div "$250.00" at bounding box center [952, 265] width 93 height 32
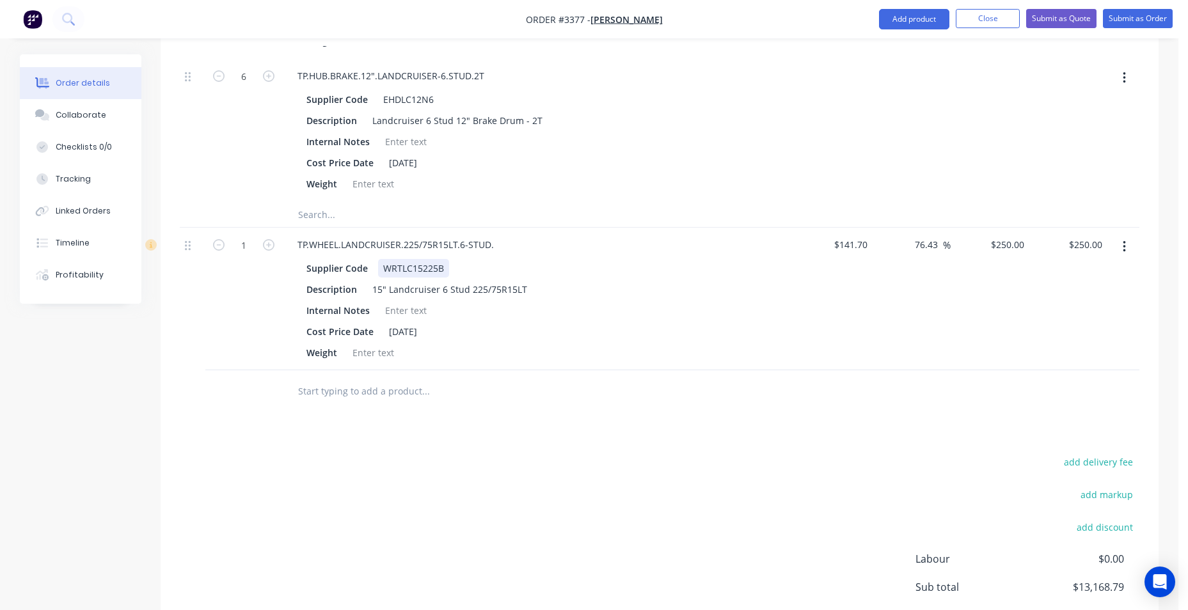
scroll to position [2891, 0]
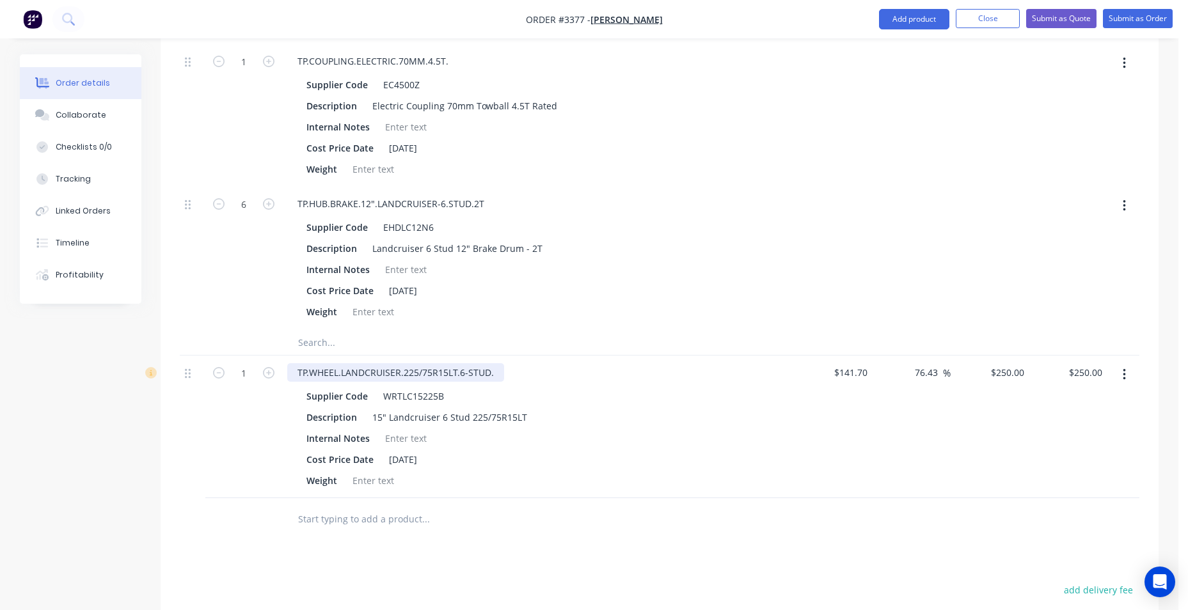
click at [415, 375] on div "TP.WHEEL.LANDCRUISER.225/75R15LT.6-STUD." at bounding box center [395, 372] width 217 height 19
drag, startPoint x: 416, startPoint y: 372, endPoint x: 402, endPoint y: 376, distance: 14.6
click at [402, 376] on div "TP.WHEEL.LANDCRUISER.225/75R15LT.6-STUD." at bounding box center [395, 372] width 217 height 19
click at [381, 418] on div "15" Landcruiser 6 Stud 225/75R15LT" at bounding box center [449, 417] width 165 height 19
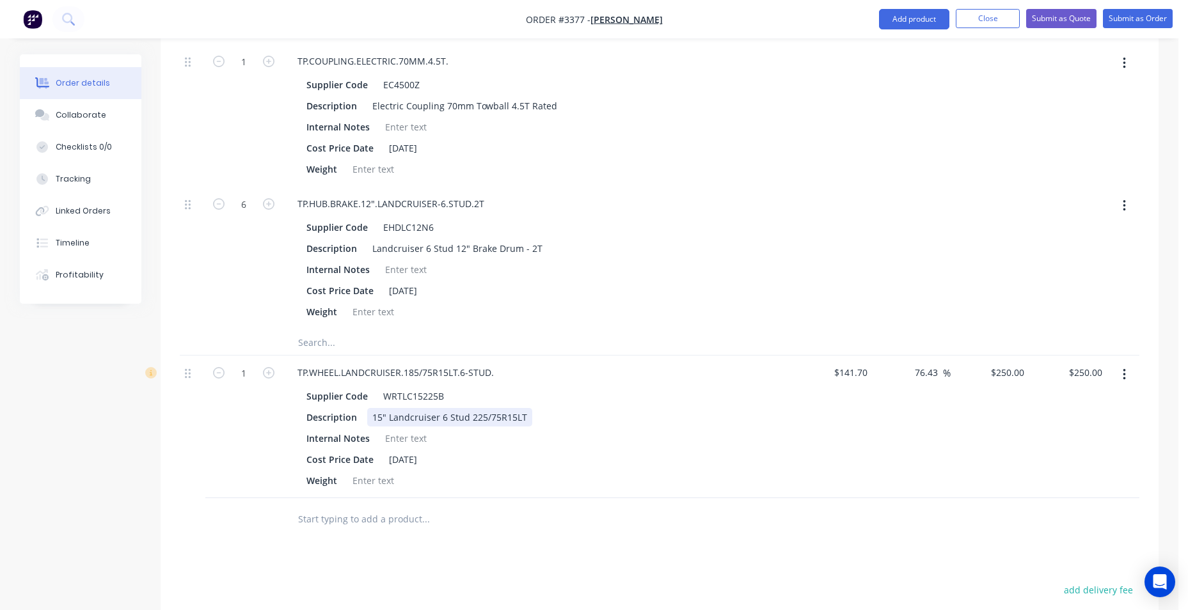
drag, startPoint x: 466, startPoint y: 413, endPoint x: 622, endPoint y: 433, distance: 156.8
click at [621, 427] on div "Supplier Code WRTLC15225B Description 15" Landcruiser 6 Stud 225/75R15LT Intern…" at bounding box center [538, 438] width 502 height 106
drag, startPoint x: 469, startPoint y: 416, endPoint x: 567, endPoint y: 422, distance: 98.7
click at [566, 424] on div "Description 15" Landcruiser 6 Stud 225/75R15LT" at bounding box center [535, 417] width 468 height 19
click at [263, 374] on icon "button" at bounding box center [269, 373] width 12 height 12
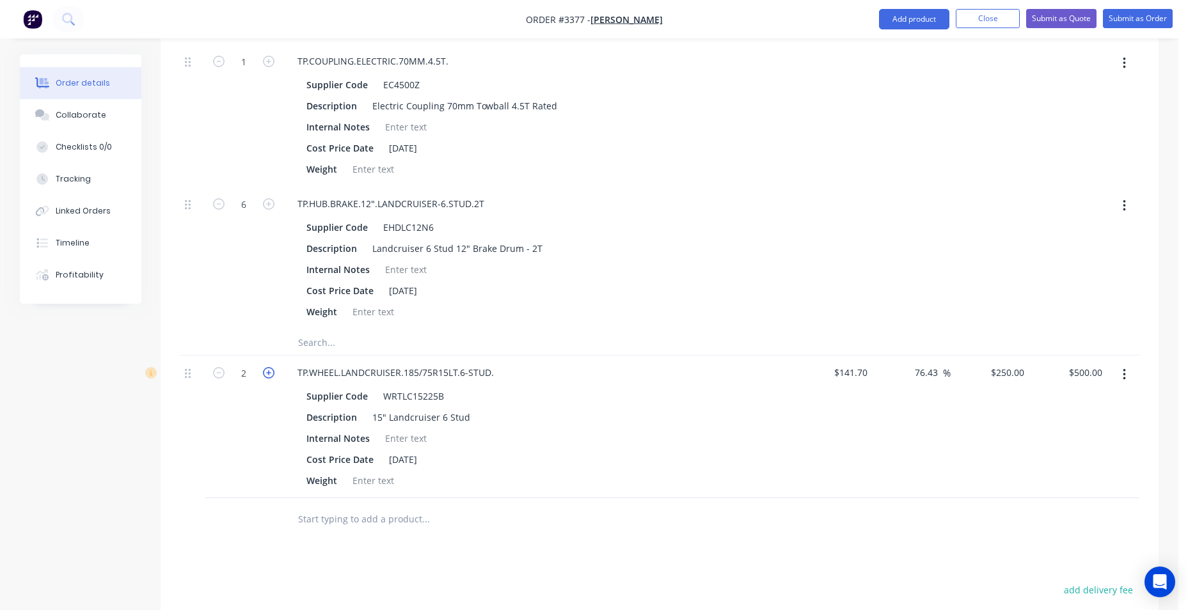
click at [263, 374] on icon "button" at bounding box center [269, 373] width 12 height 12
click at [264, 374] on icon "button" at bounding box center [269, 373] width 12 height 12
click at [656, 494] on div "TP.WHEEL.LANDCRUISER.185/75R15LT.6-STUD. Supplier Code WRTLC15225B Description …" at bounding box center [538, 427] width 512 height 143
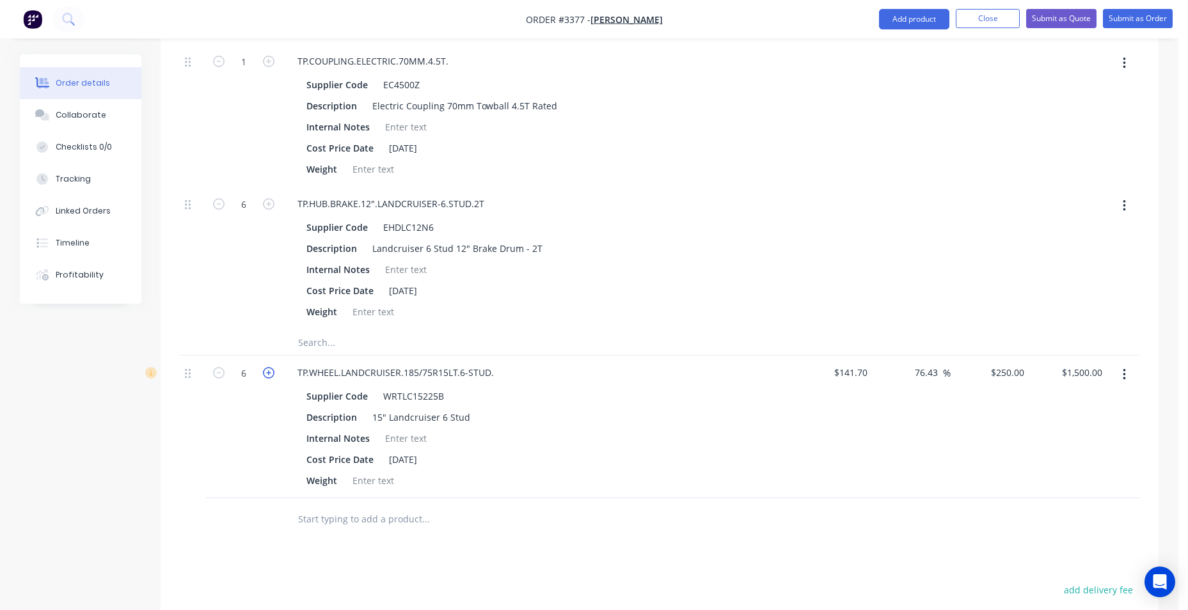
click at [269, 369] on icon "button" at bounding box center [269, 373] width 12 height 12
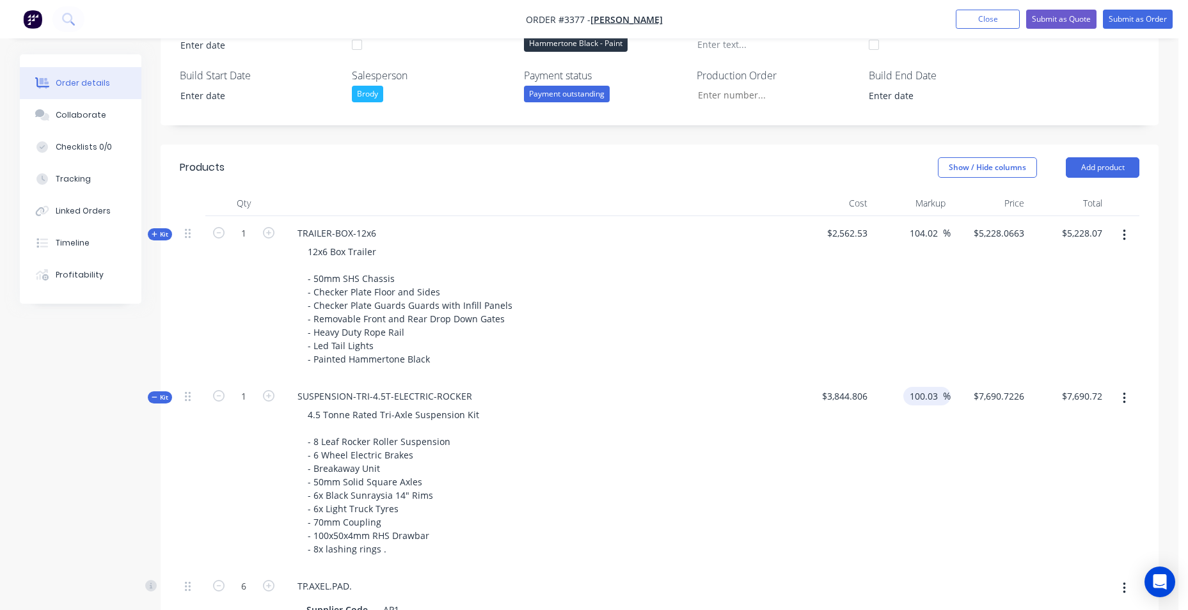
scroll to position [448, 0]
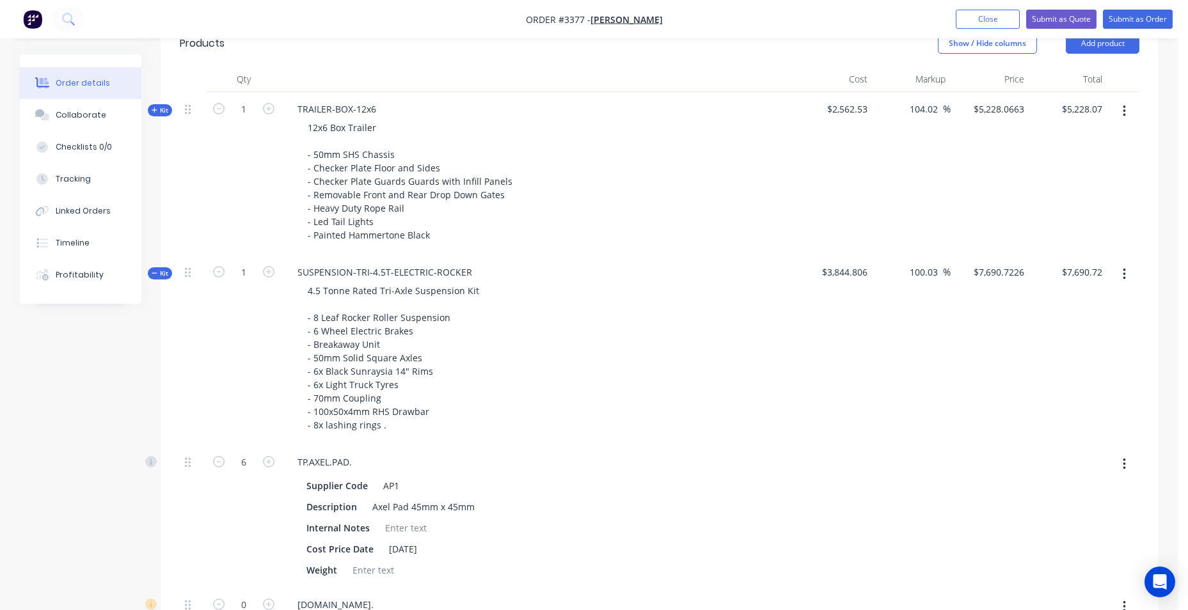
click at [153, 108] on icon at bounding box center [155, 110] width 6 height 6
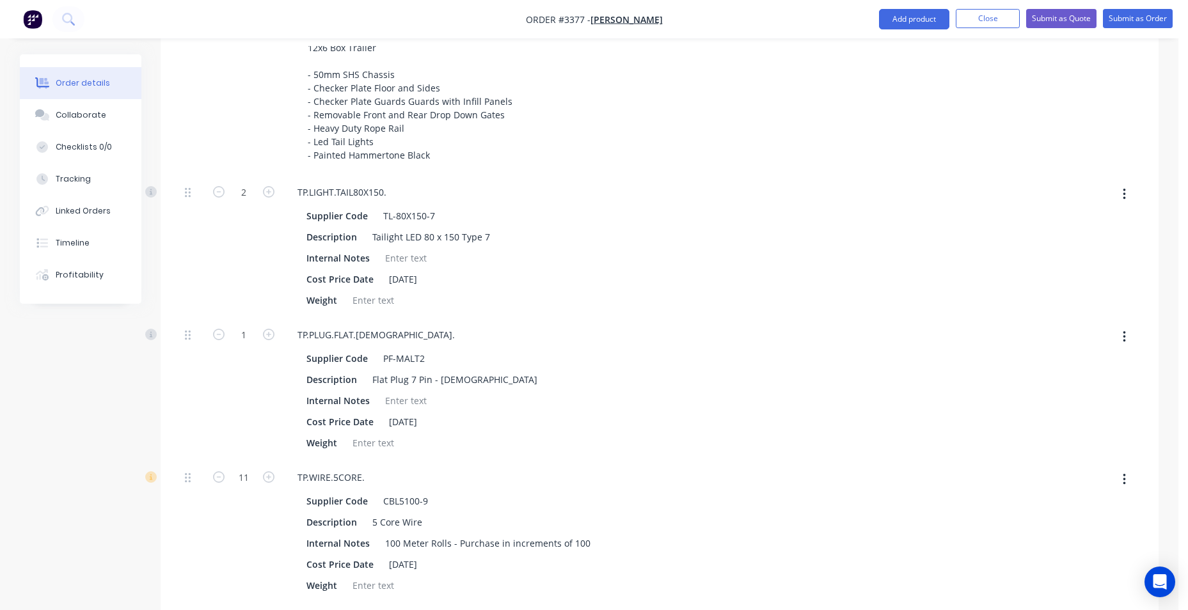
scroll to position [320, 0]
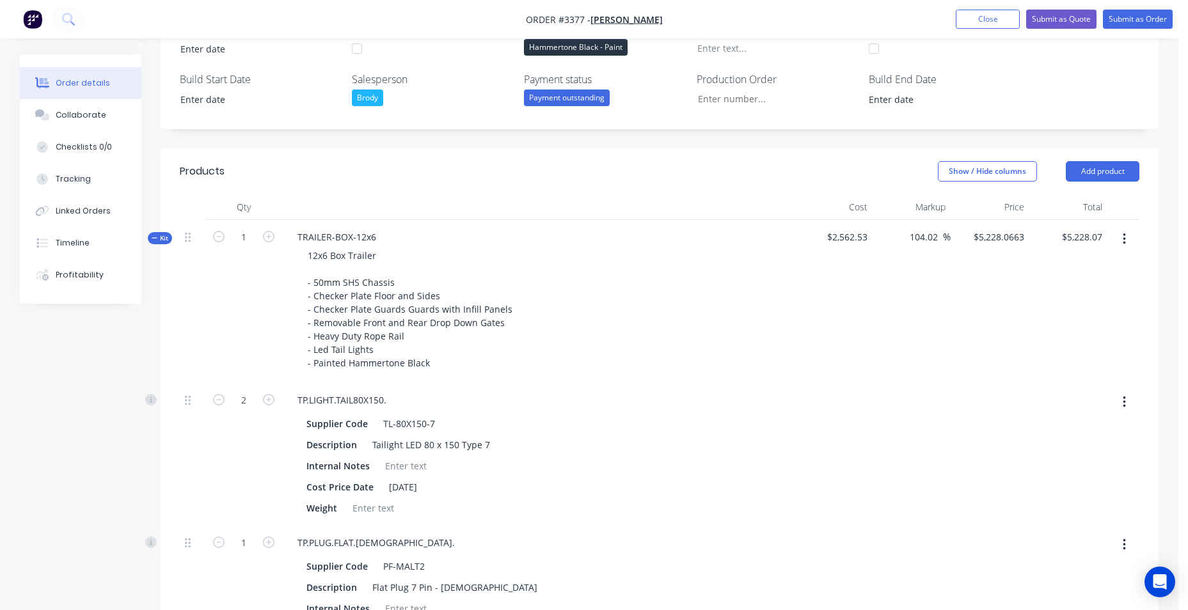
click at [152, 238] on div "Kit" at bounding box center [160, 238] width 24 height 12
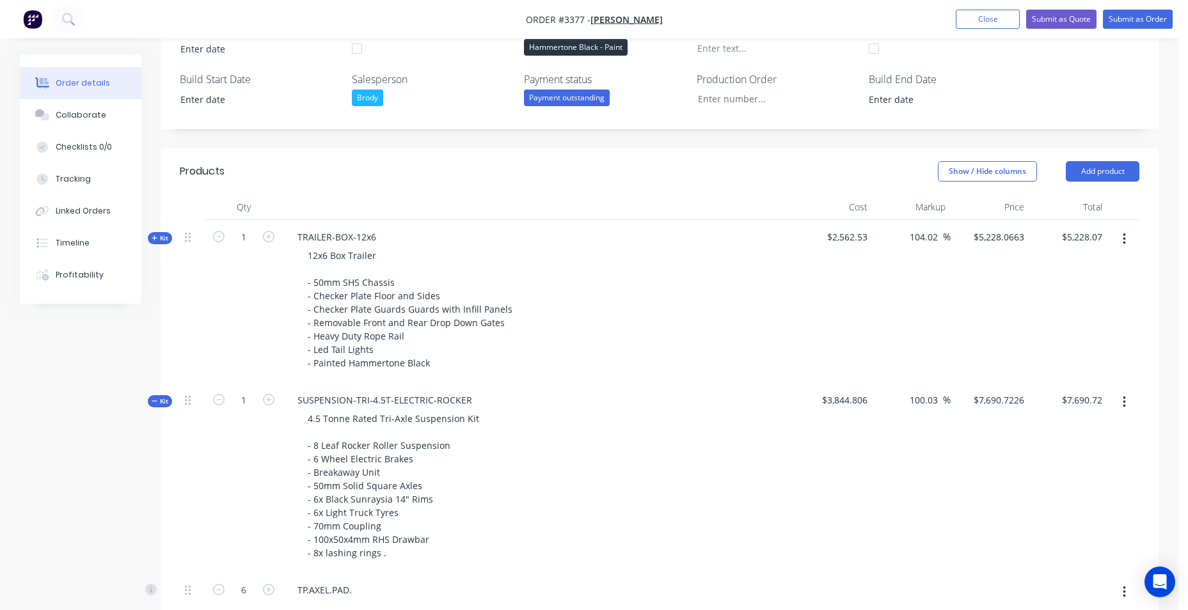
click at [152, 397] on span "Kit" at bounding box center [160, 402] width 17 height 10
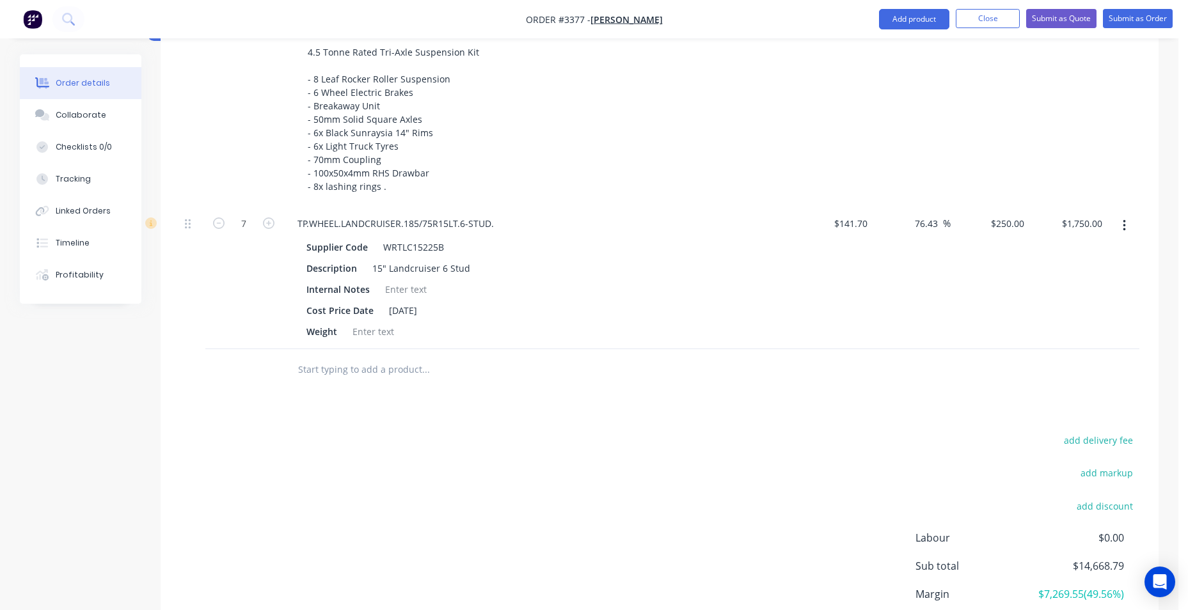
scroll to position [704, 0]
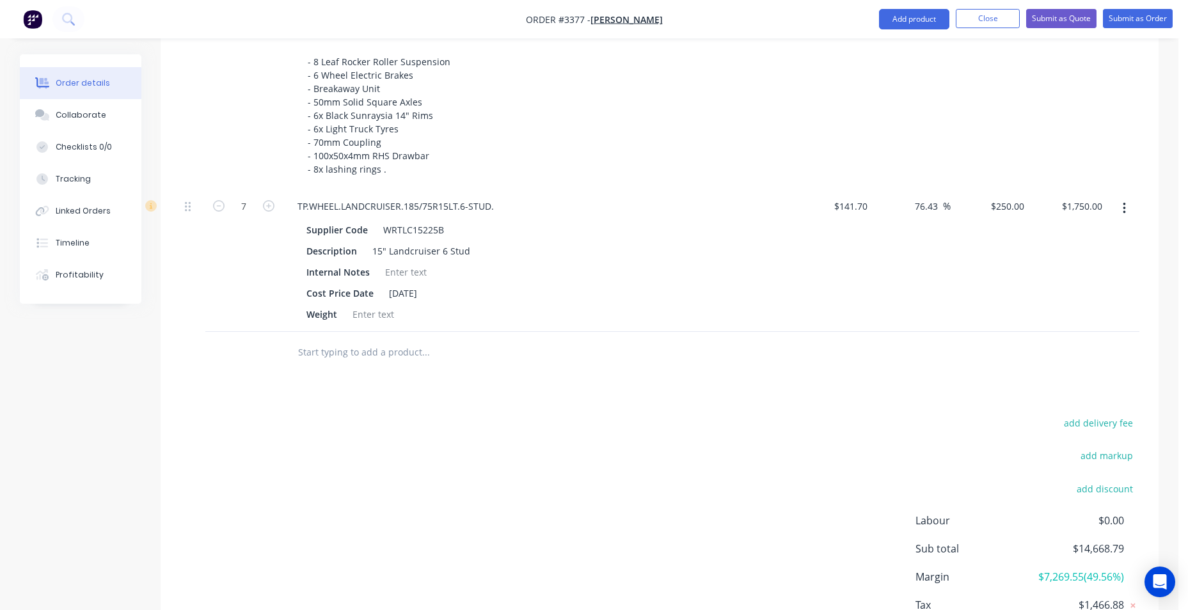
click at [1127, 208] on button "button" at bounding box center [1124, 208] width 30 height 23
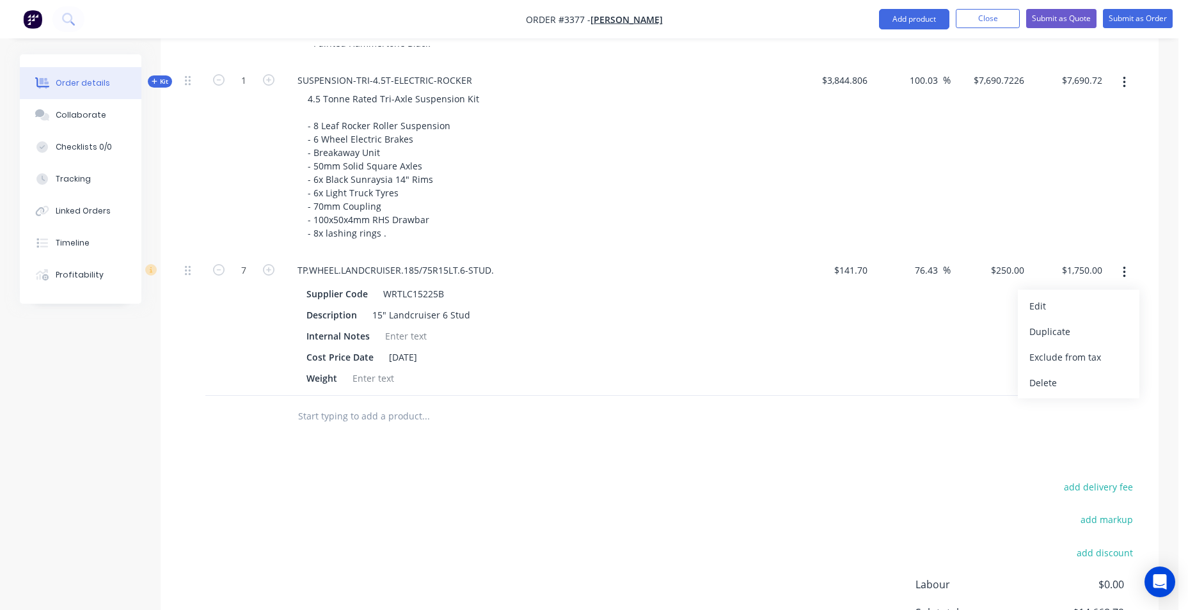
click at [159, 80] on span "Kit" at bounding box center [160, 82] width 17 height 10
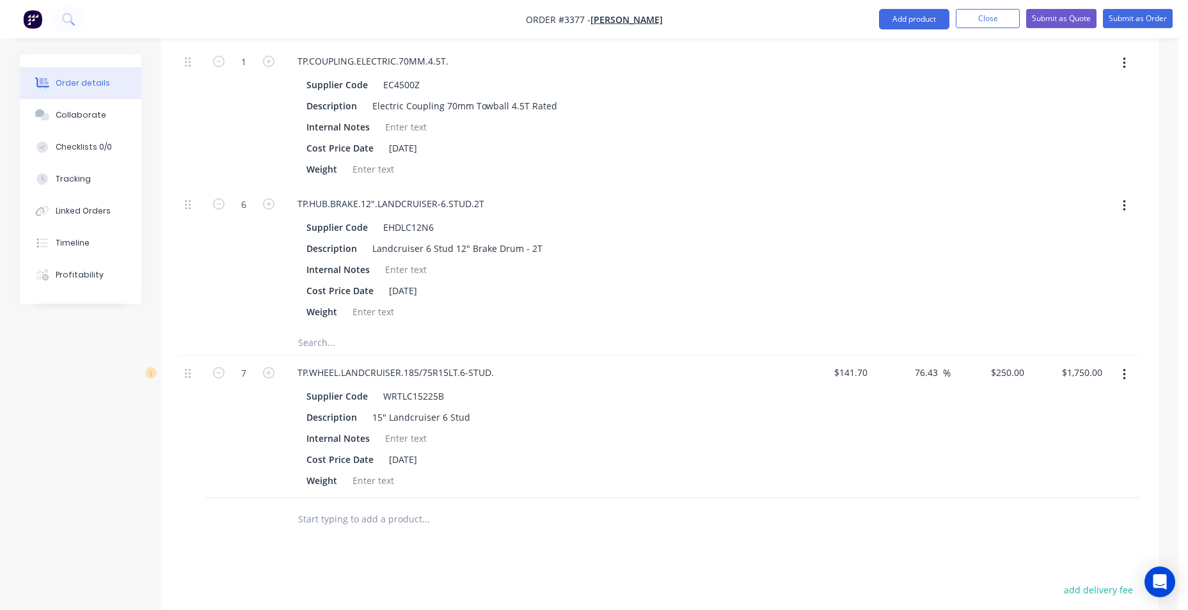
scroll to position [2879, 0]
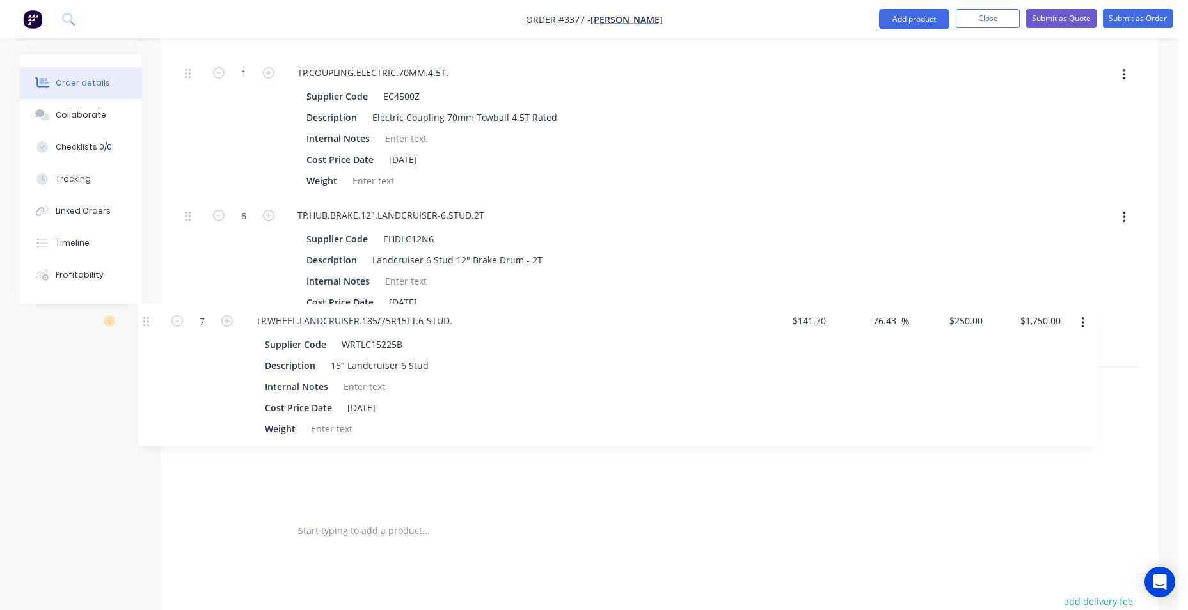
drag, startPoint x: 185, startPoint y: 388, endPoint x: 161, endPoint y: 399, distance: 26.1
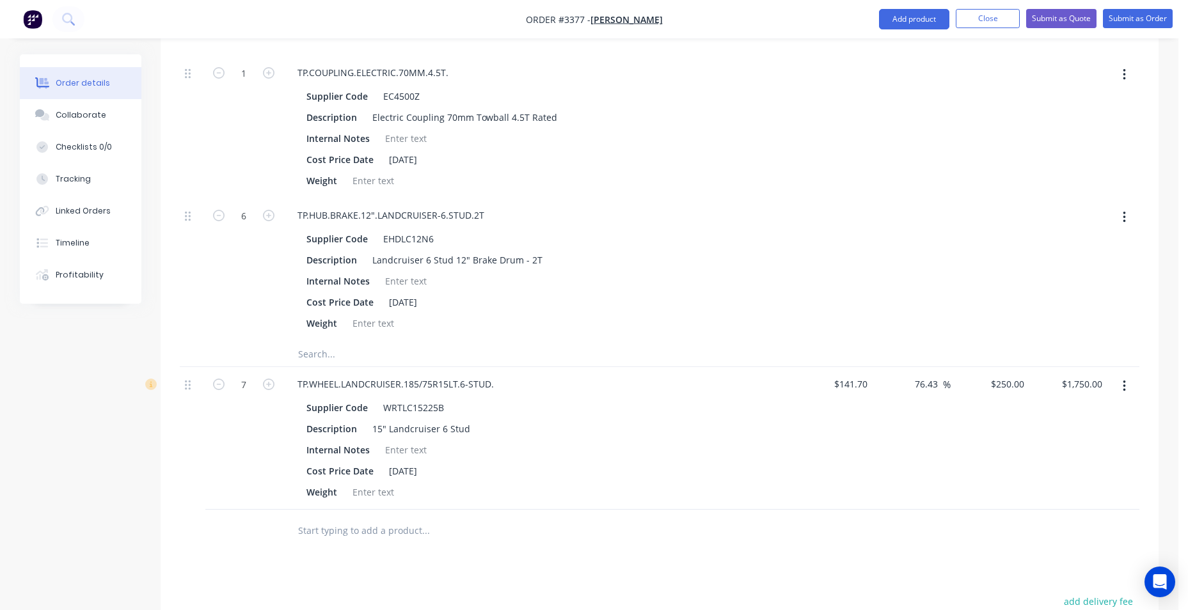
click at [324, 361] on input "text" at bounding box center [426, 354] width 256 height 26
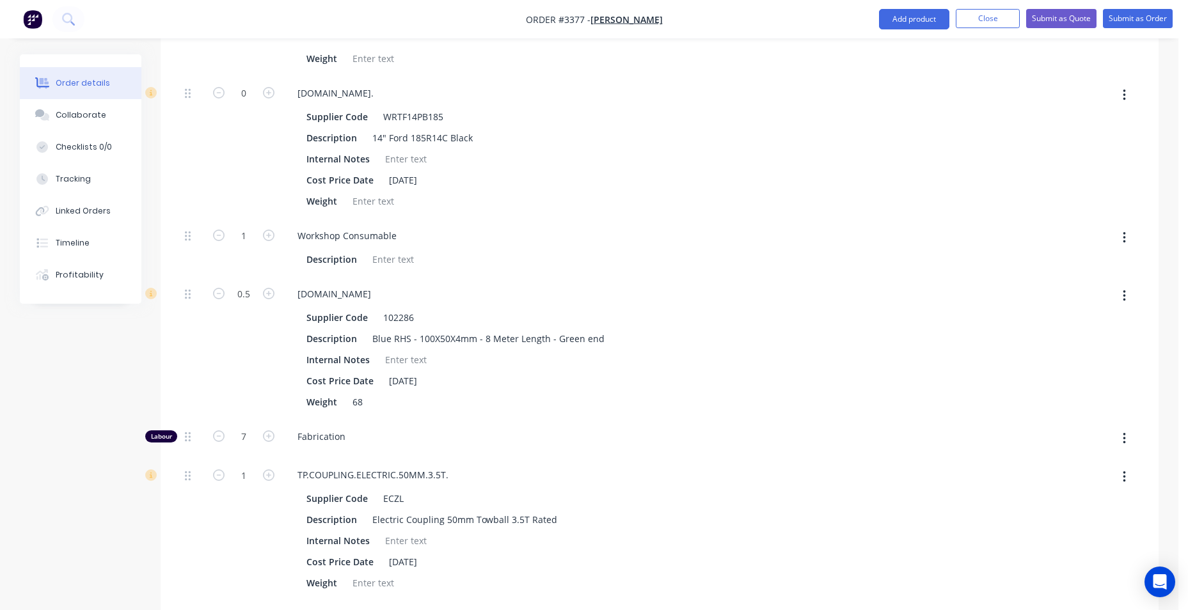
scroll to position [640, 0]
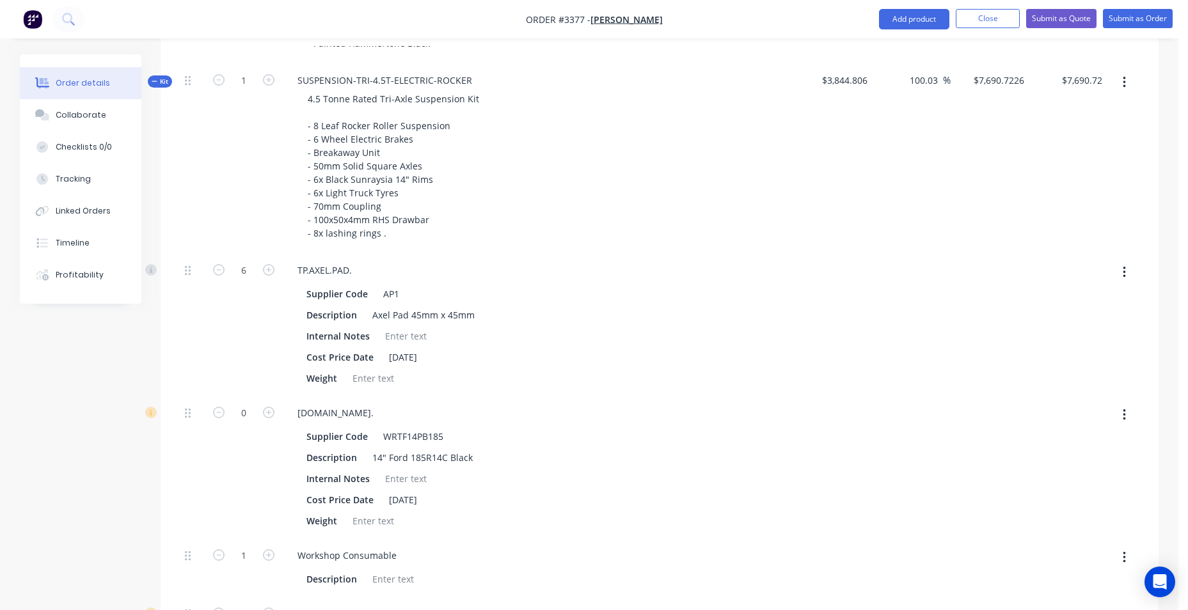
click at [1121, 81] on button "button" at bounding box center [1124, 82] width 30 height 23
click at [1102, 123] on div "Add product to kit" at bounding box center [1078, 116] width 99 height 19
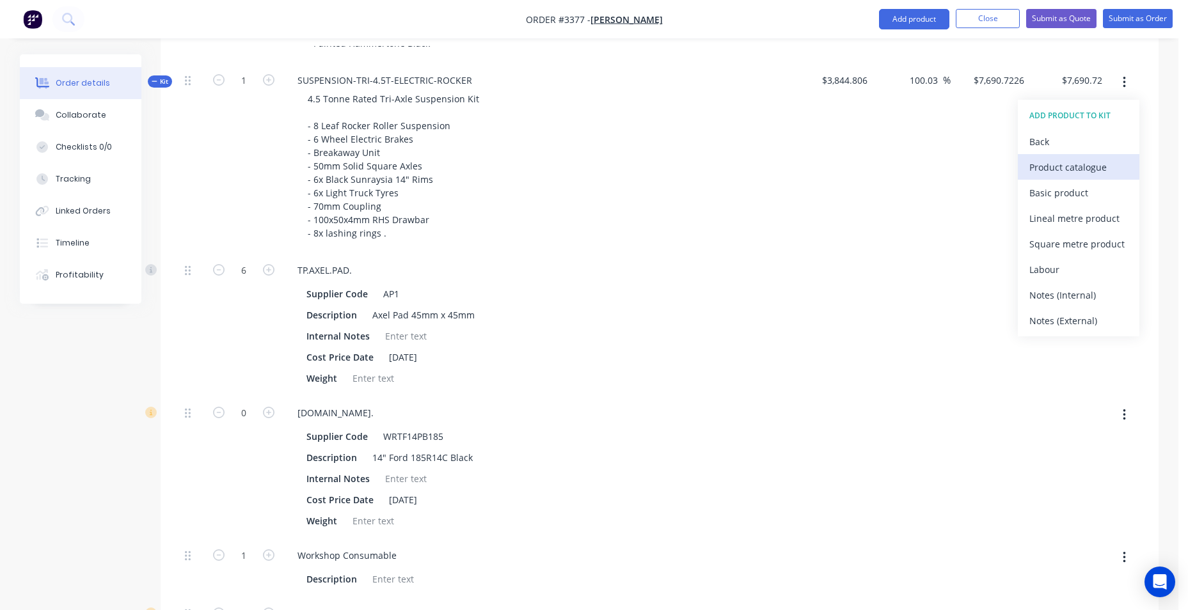
click at [1047, 168] on div "Product catalogue" at bounding box center [1078, 167] width 99 height 19
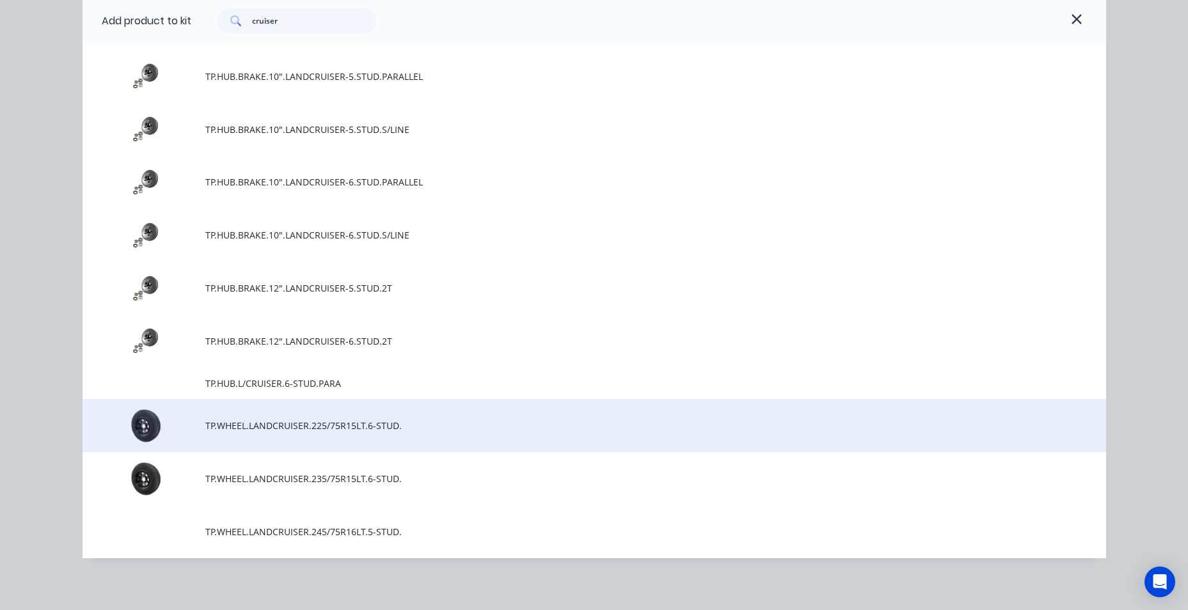
scroll to position [137, 0]
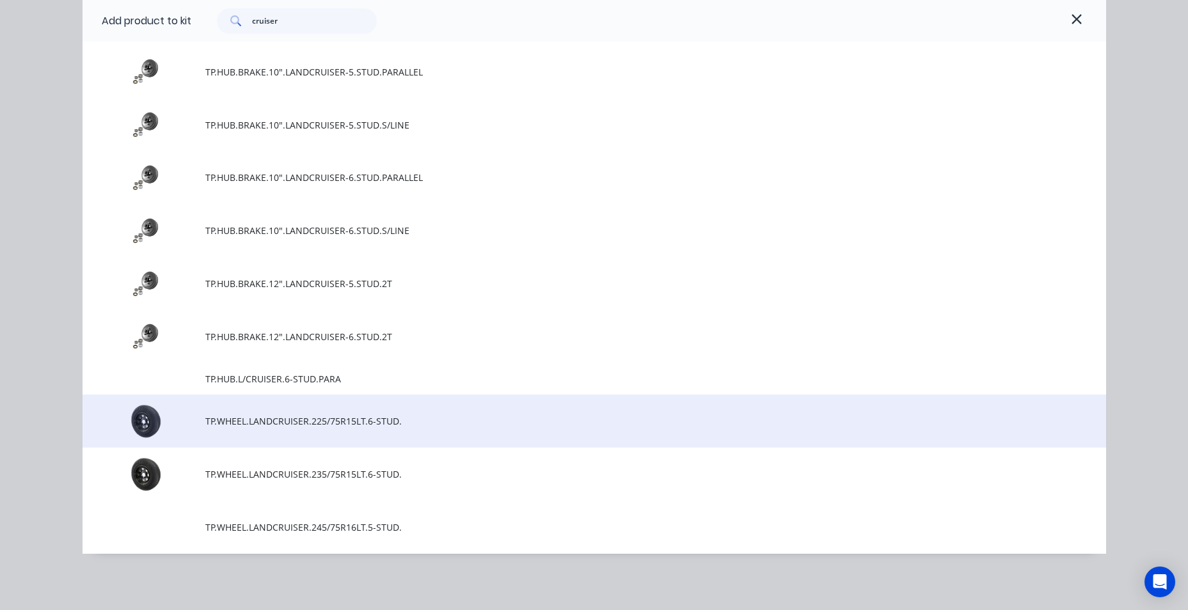
click at [327, 432] on td "TP.WHEEL.LANDCRUISER.225/75R15LT.6-STUD." at bounding box center [655, 421] width 901 height 53
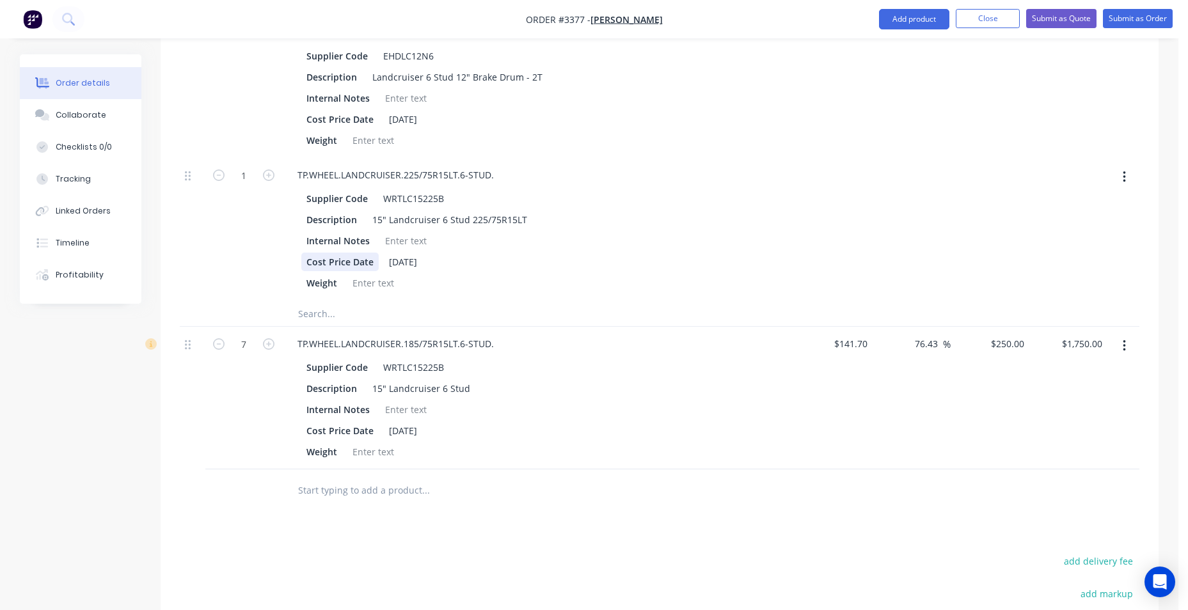
scroll to position [3033, 0]
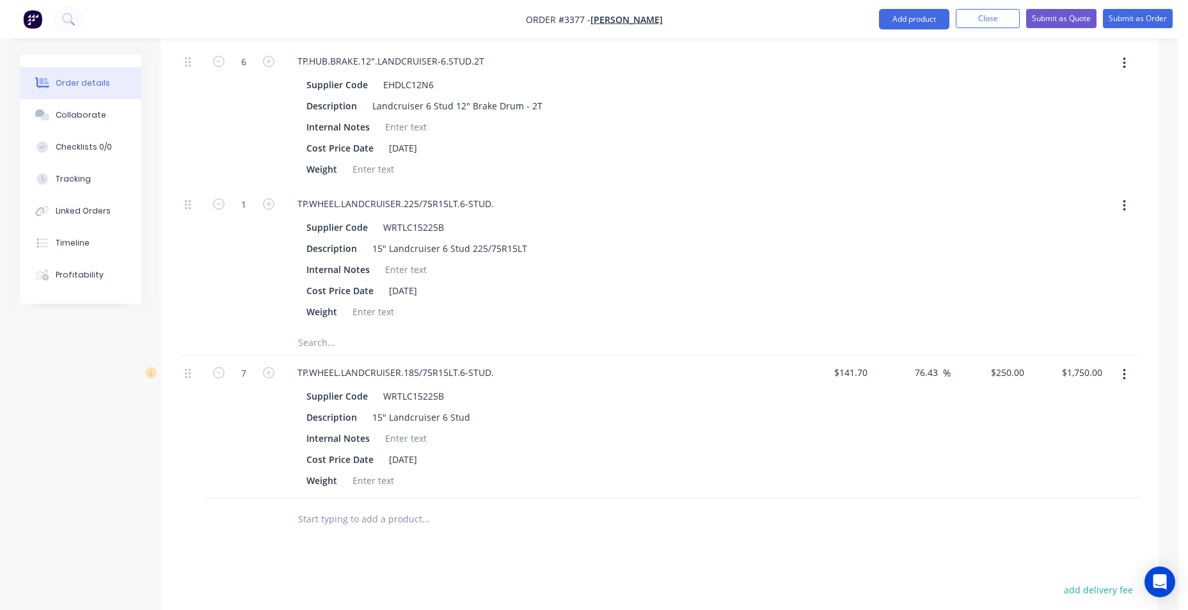
click at [1121, 374] on button "button" at bounding box center [1124, 374] width 30 height 23
click at [1072, 486] on div "Delete" at bounding box center [1078, 485] width 99 height 19
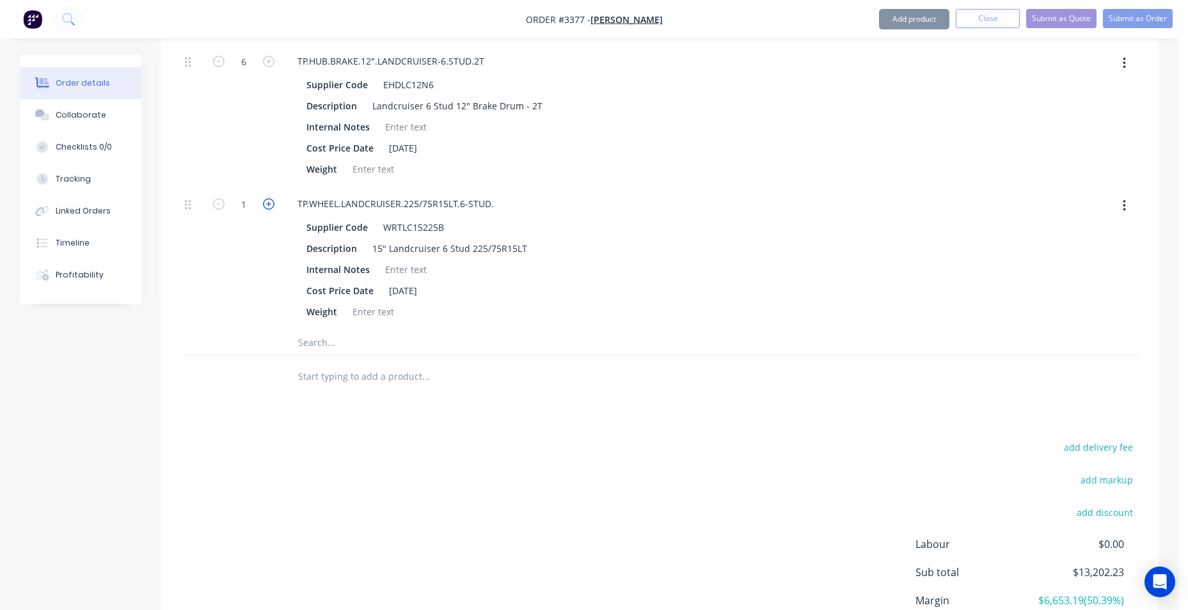
click at [264, 207] on icon "button" at bounding box center [269, 204] width 12 height 12
click at [265, 207] on icon "button" at bounding box center [269, 204] width 12 height 12
click at [267, 207] on icon "button" at bounding box center [269, 204] width 12 height 12
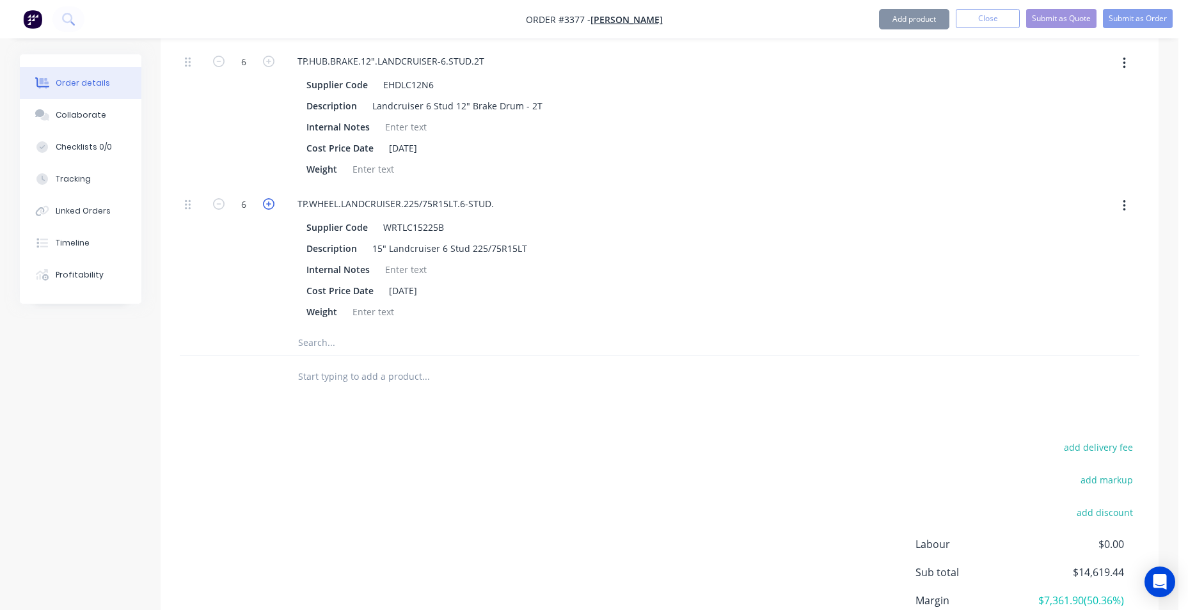
click at [267, 207] on icon "button" at bounding box center [269, 204] width 12 height 12
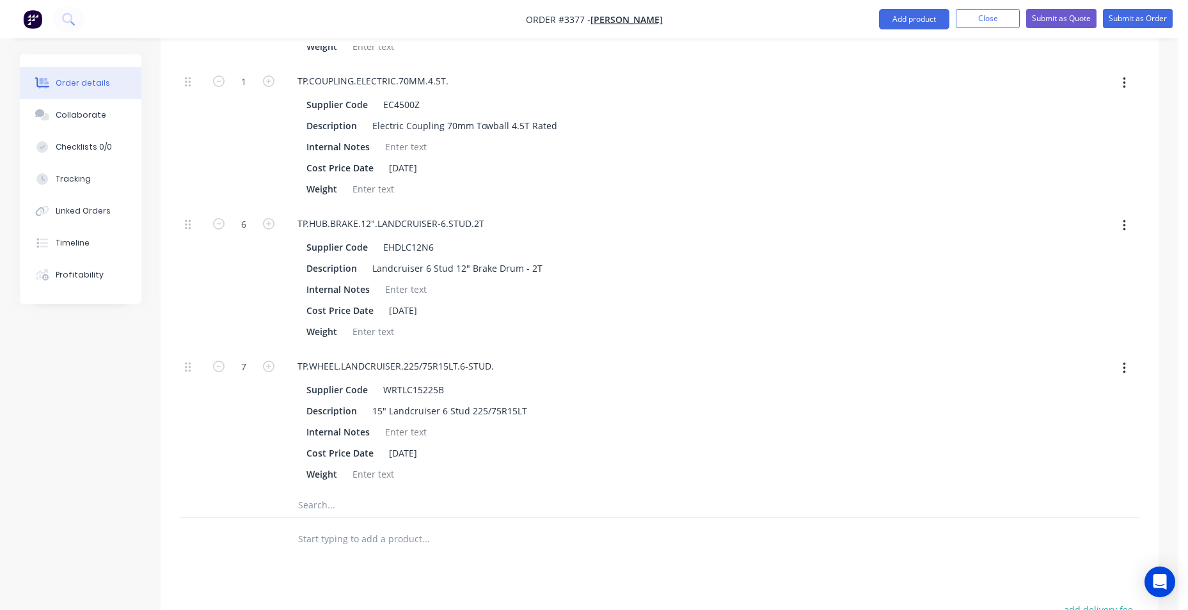
scroll to position [2777, 0]
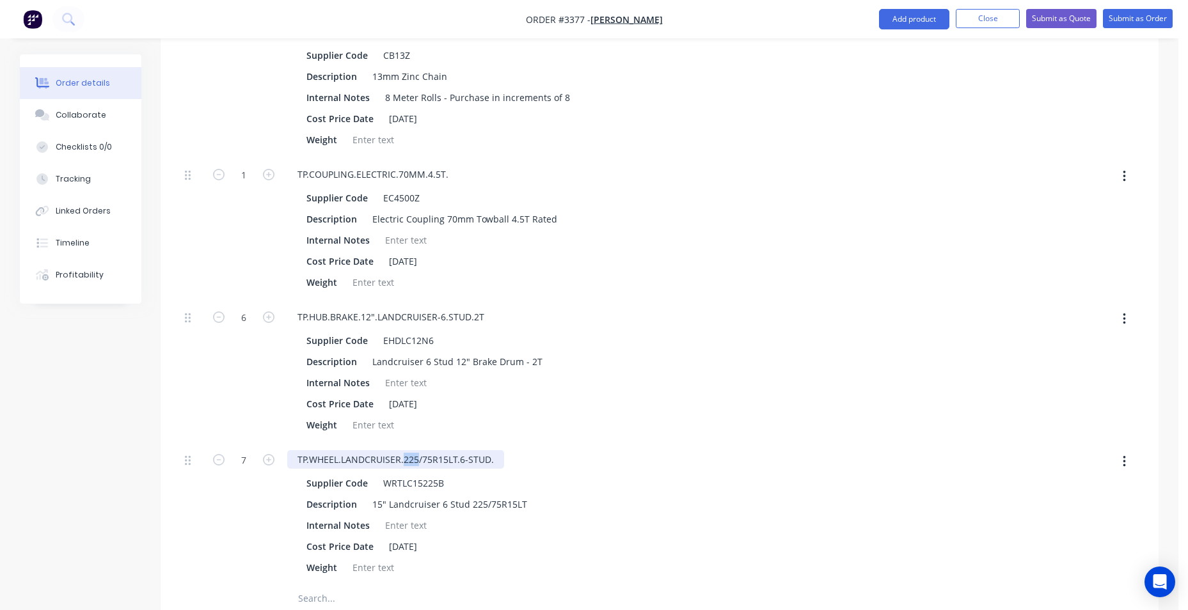
drag, startPoint x: 404, startPoint y: 464, endPoint x: 418, endPoint y: 466, distance: 14.8
click at [418, 466] on div "TP.WHEEL.LANDCRUISER.225/75R15LT.6-STUD." at bounding box center [395, 459] width 217 height 19
click at [470, 518] on div "Internal Notes" at bounding box center [535, 525] width 468 height 19
drag, startPoint x: 416, startPoint y: 457, endPoint x: 458, endPoint y: 462, distance: 42.5
click at [458, 462] on div "TP.WHEEL.LANDCRUISER.185/75R15LT.6-STUD." at bounding box center [395, 459] width 217 height 19
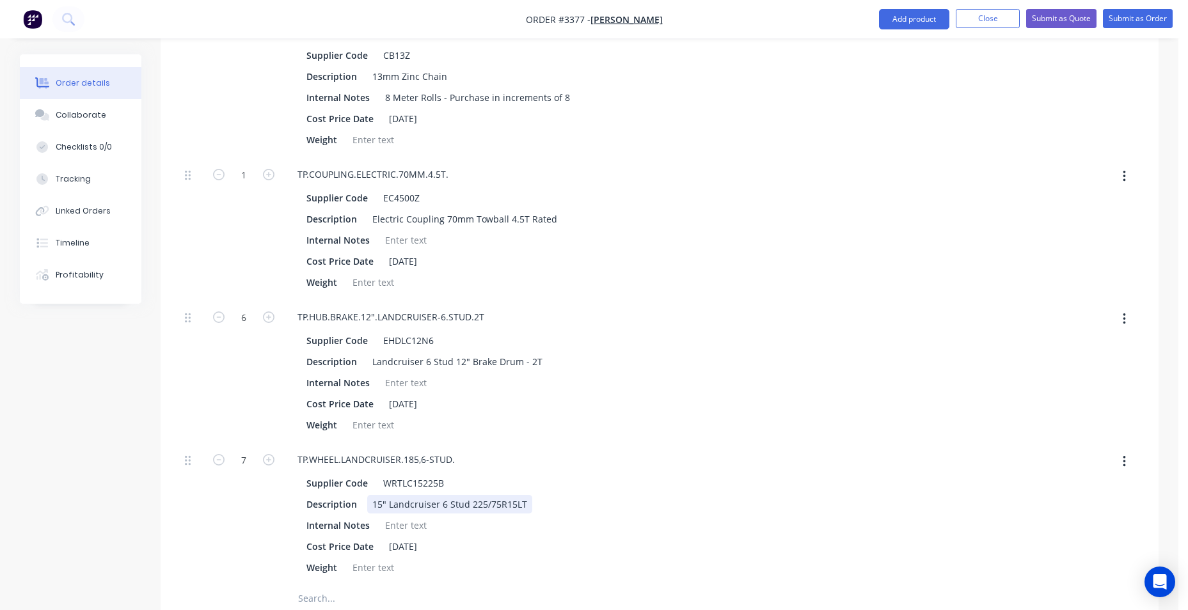
click at [380, 504] on div "15" Landcruiser 6 Stud 225/75R15LT" at bounding box center [449, 504] width 165 height 19
drag, startPoint x: 514, startPoint y: 500, endPoint x: 347, endPoint y: 500, distance: 167.0
click at [347, 500] on div "Description 15" Landcruiser 6 Stud 225/75R1514" at bounding box center [535, 504] width 468 height 19
click at [856, 464] on div at bounding box center [833, 514] width 79 height 143
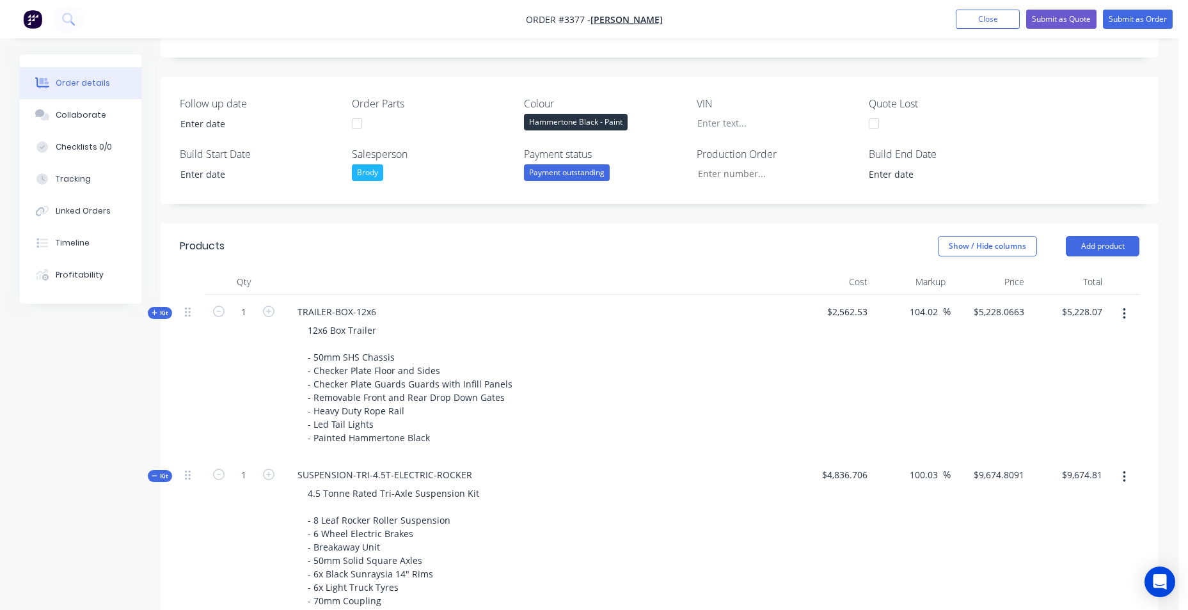
scroll to position [218, 0]
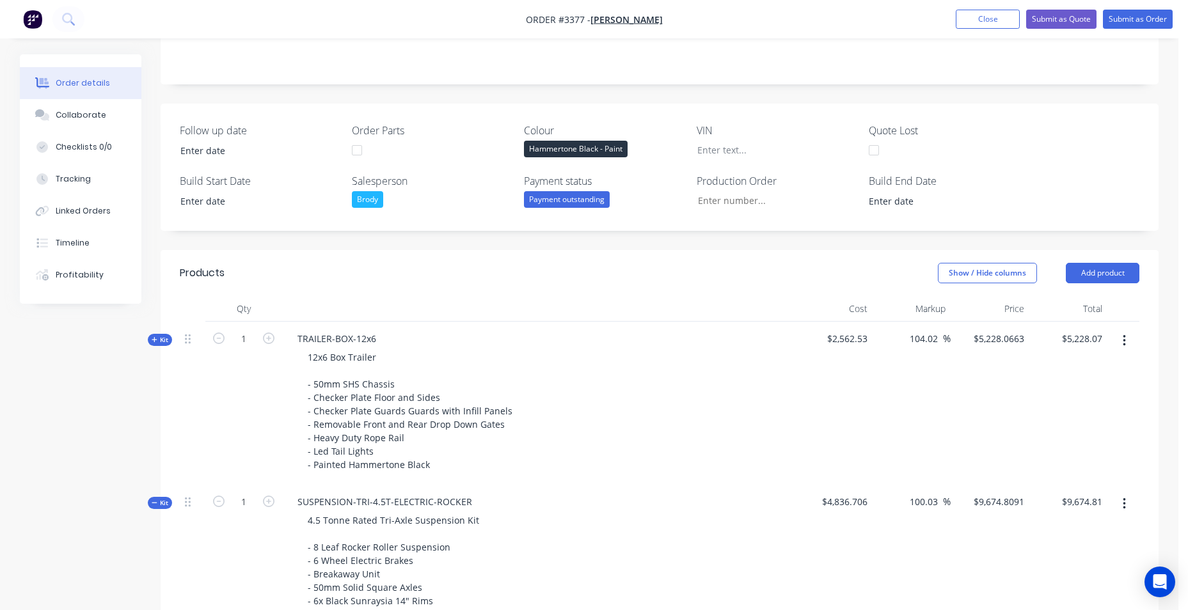
click at [158, 502] on span "Kit" at bounding box center [160, 503] width 17 height 10
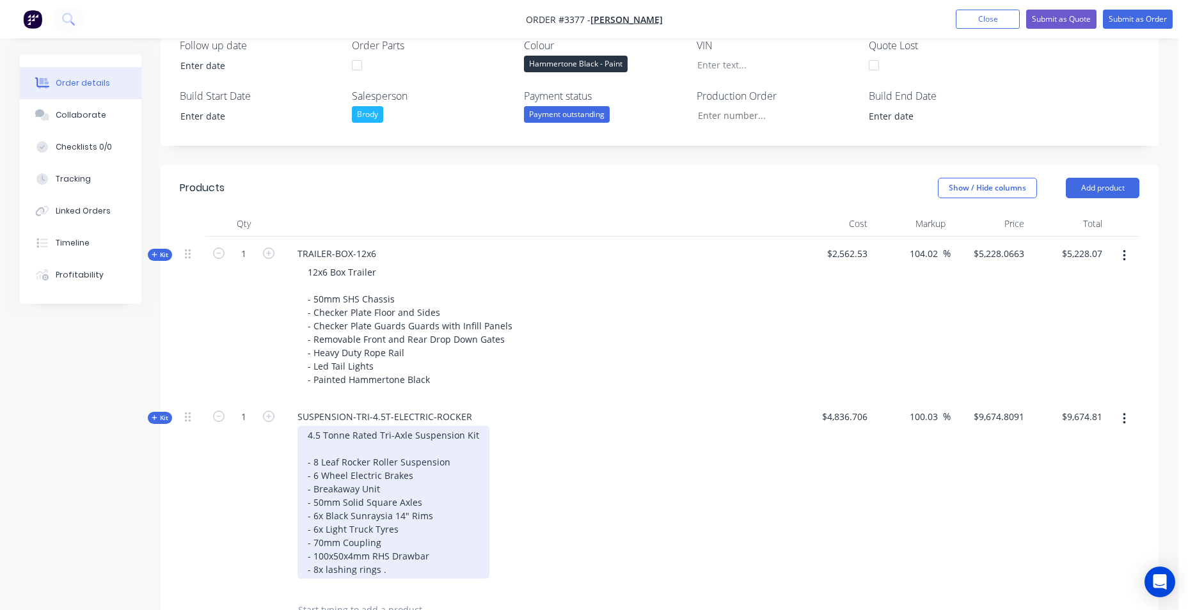
scroll to position [474, 0]
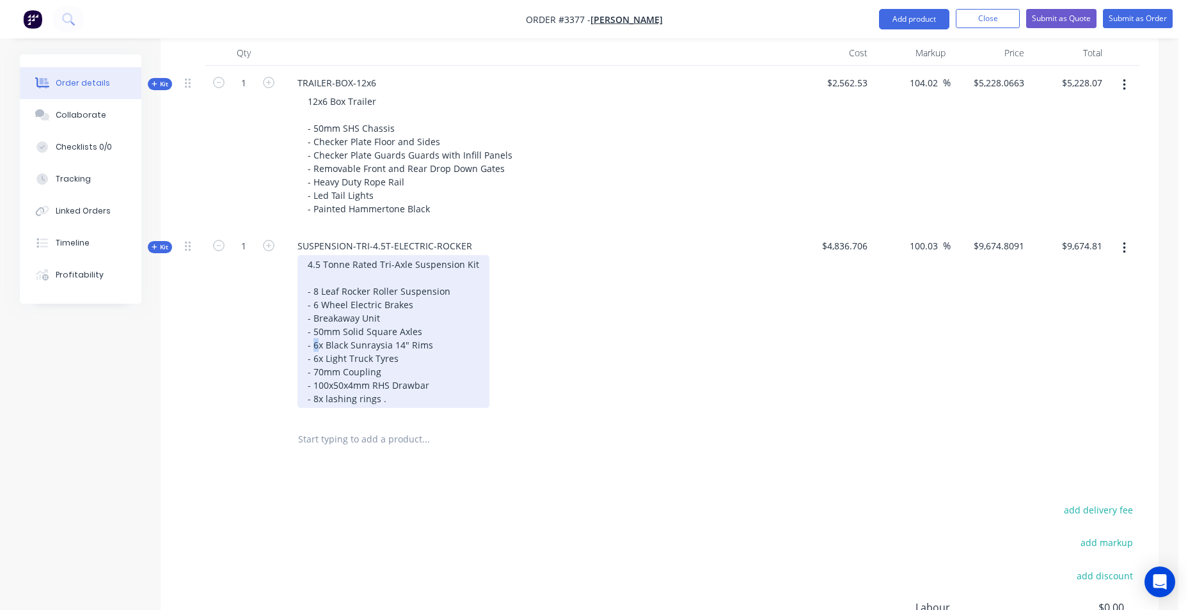
click at [315, 342] on div "4.5 Tonne Rated Tri-Axle Suspension Kit - 8 Leaf Rocker Roller Suspension - 6 W…" at bounding box center [394, 331] width 192 height 153
click at [464, 393] on div "4.5 Tonne Rated Tri-Axle Suspension Kit - 8 Leaf Rocker Roller Suspension - 6 W…" at bounding box center [394, 331] width 192 height 153
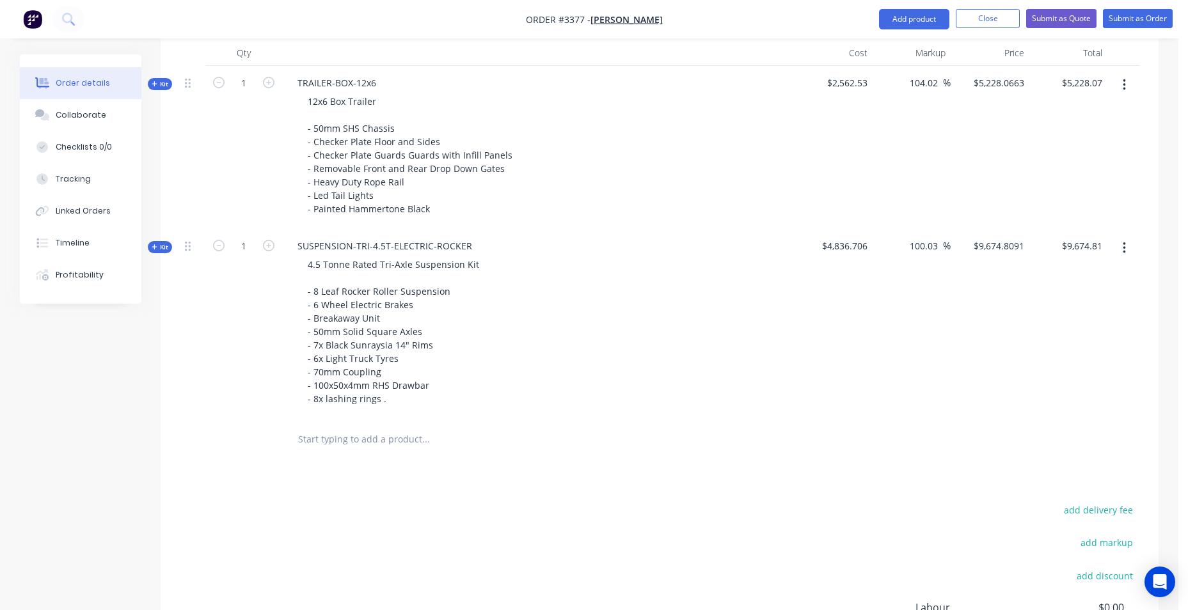
click at [159, 250] on span "Kit" at bounding box center [160, 247] width 17 height 10
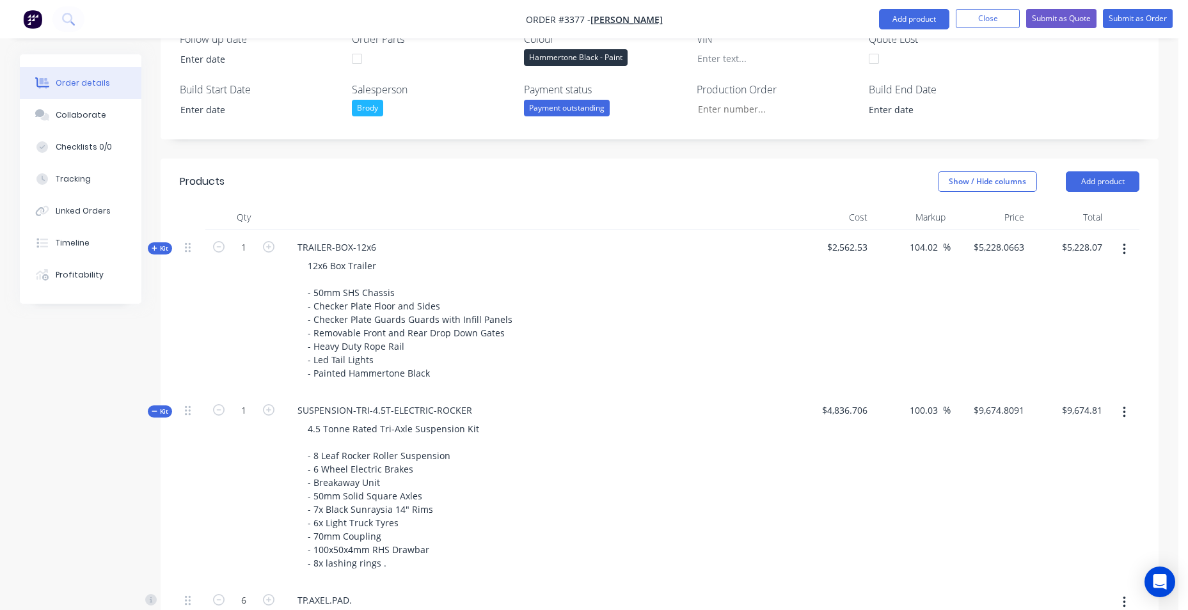
scroll to position [512, 0]
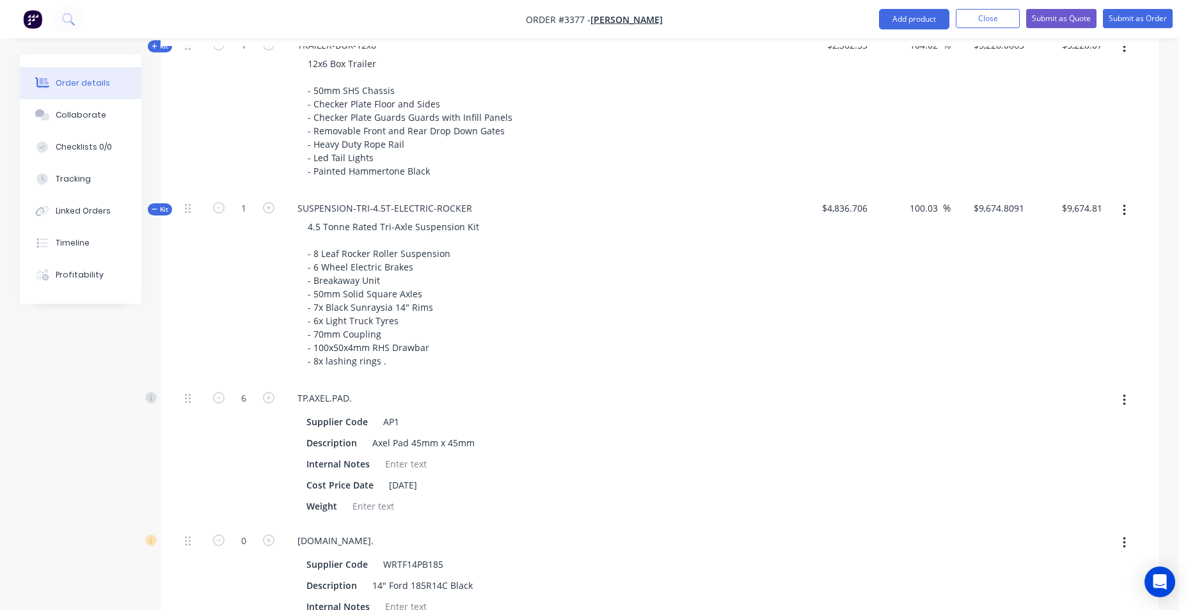
click at [1124, 218] on button "button" at bounding box center [1124, 210] width 30 height 23
click at [1059, 246] on div "Add product to kit" at bounding box center [1078, 244] width 99 height 19
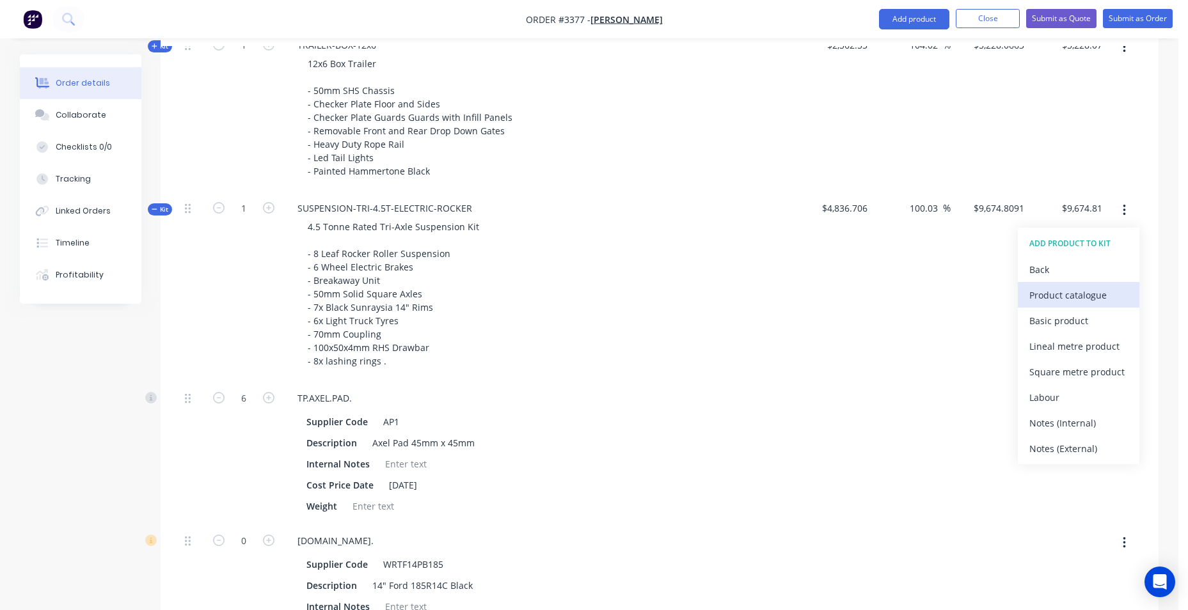
click at [1065, 301] on div "Product catalogue" at bounding box center [1078, 295] width 99 height 19
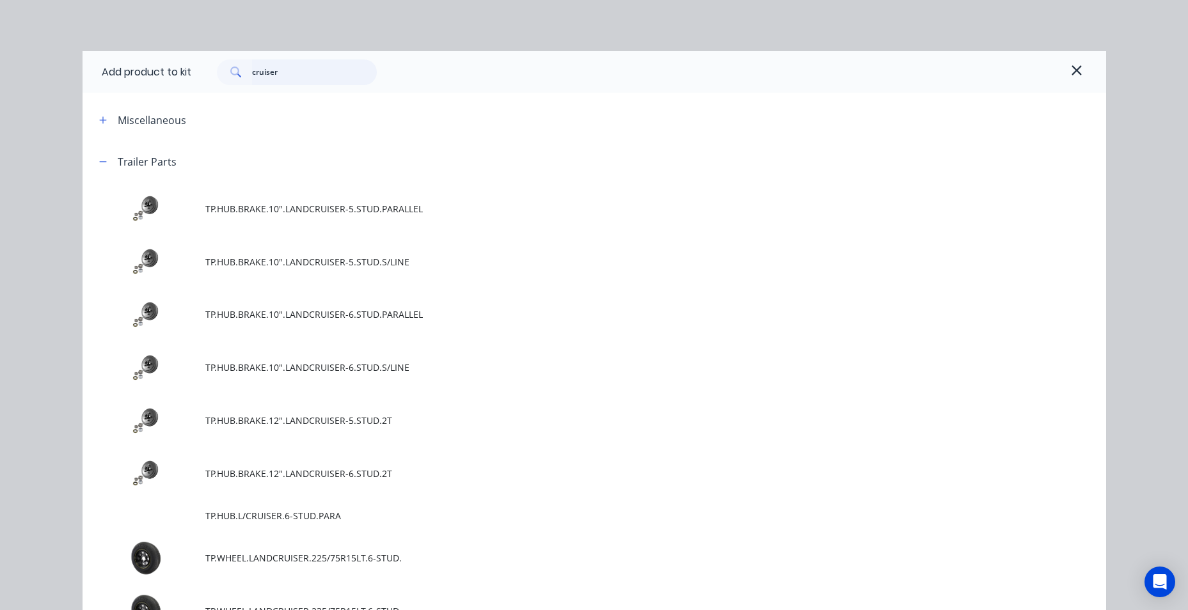
drag, startPoint x: 9, startPoint y: 78, endPoint x: -8, endPoint y: 77, distance: 16.7
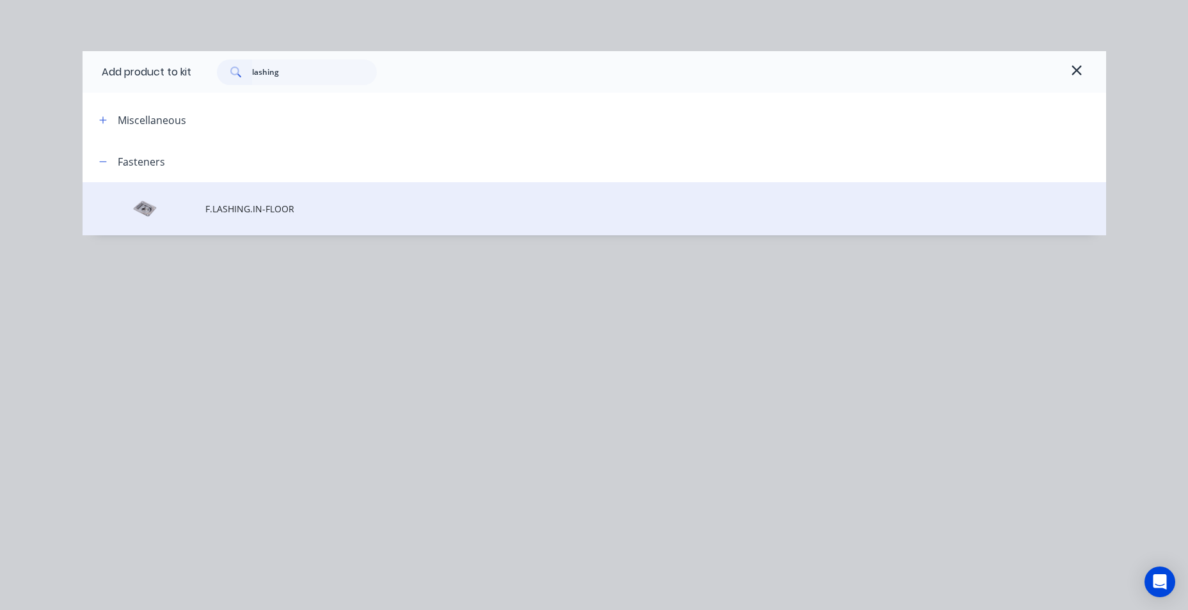
click at [259, 201] on td "F.LASHING.IN-FLOOR" at bounding box center [655, 208] width 901 height 53
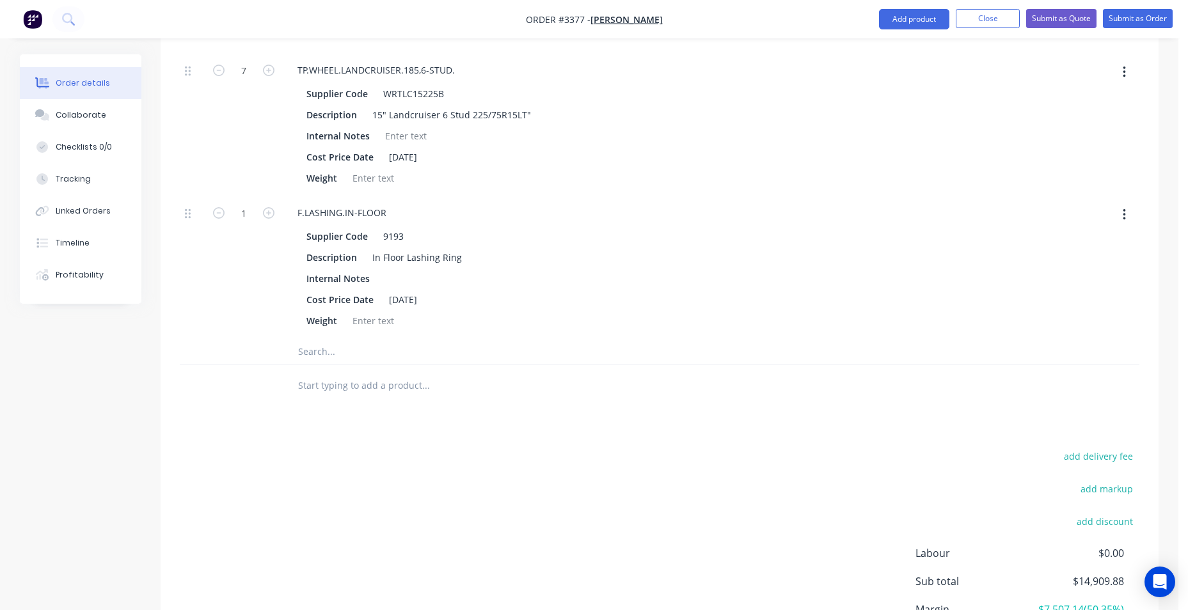
scroll to position [3161, 0]
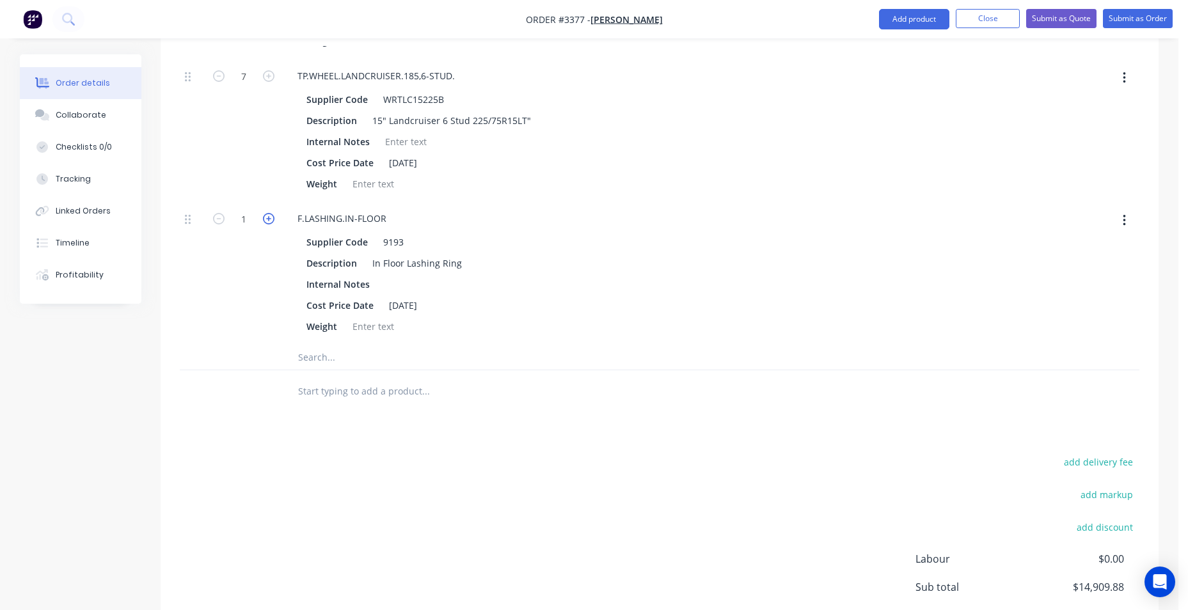
click at [268, 216] on icon "button" at bounding box center [269, 219] width 12 height 12
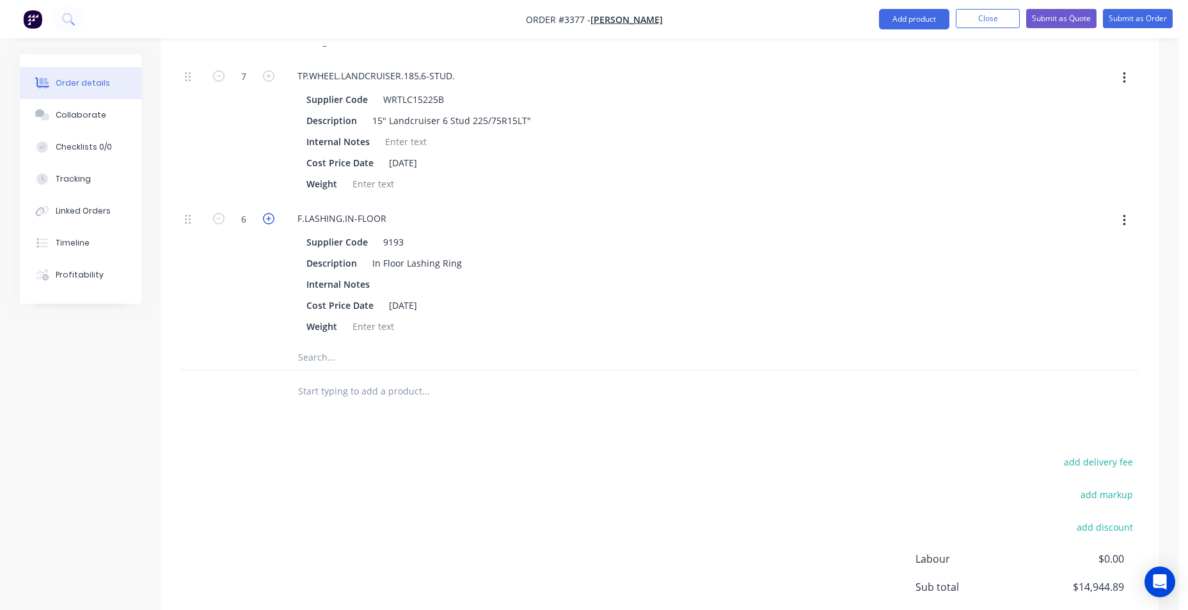
click at [268, 216] on icon "button" at bounding box center [269, 219] width 12 height 12
click at [281, 214] on div "7" at bounding box center [243, 273] width 77 height 143
click at [269, 216] on icon "button" at bounding box center [269, 219] width 12 height 12
click at [270, 216] on icon "button" at bounding box center [269, 219] width 12 height 12
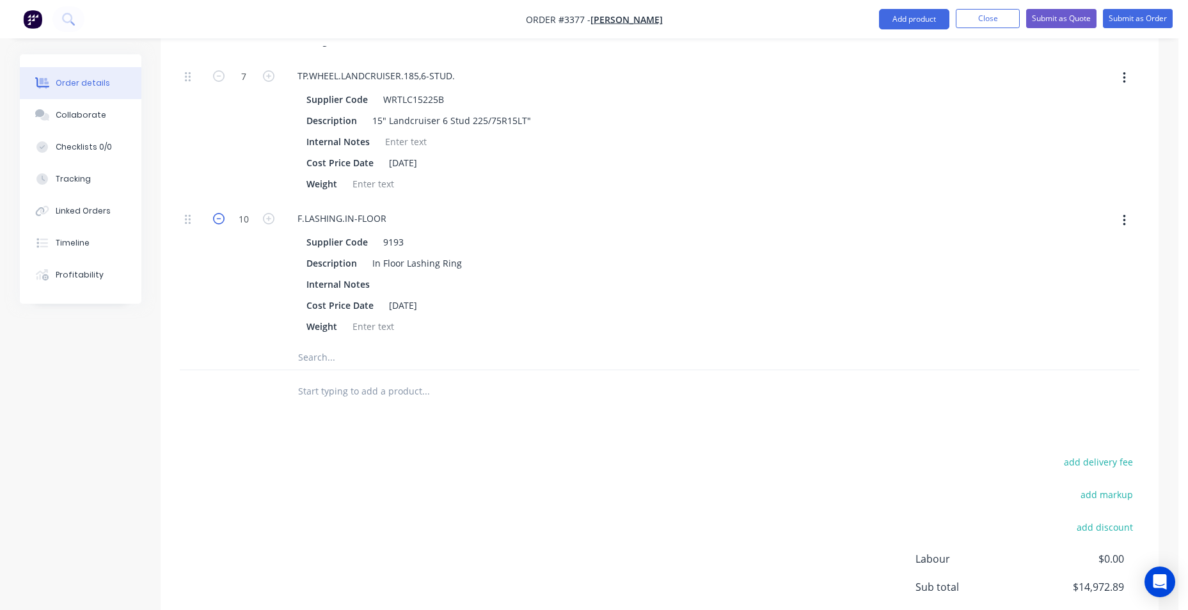
click at [224, 219] on icon "button" at bounding box center [219, 219] width 12 height 12
click at [223, 223] on icon "button" at bounding box center [219, 219] width 12 height 12
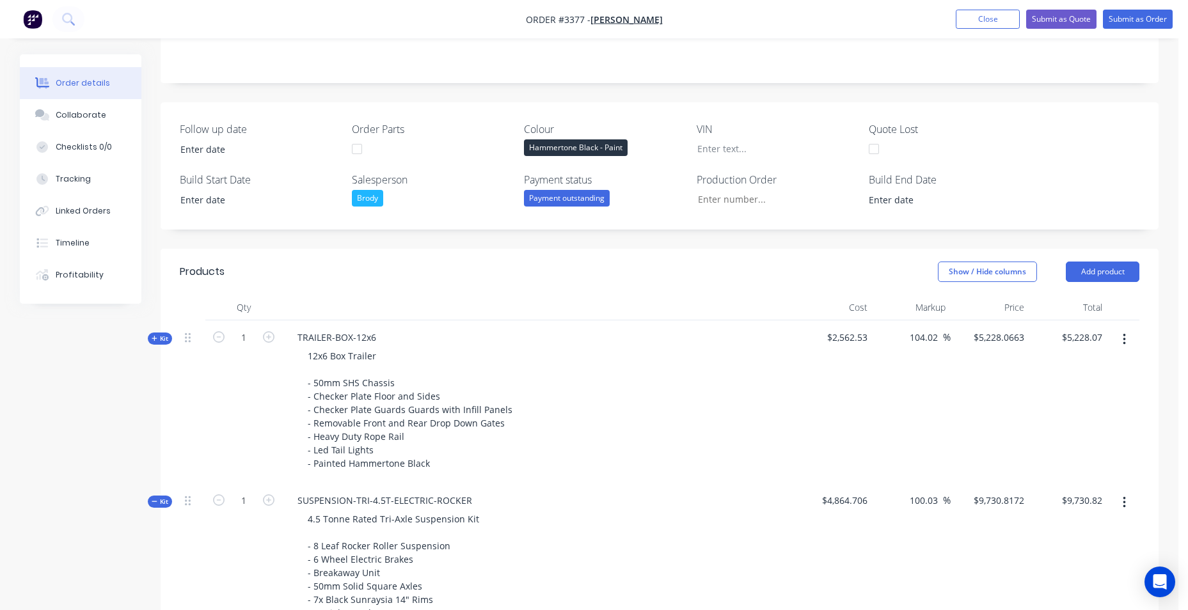
scroll to position [218, 0]
click at [157, 341] on span "Kit" at bounding box center [160, 340] width 17 height 10
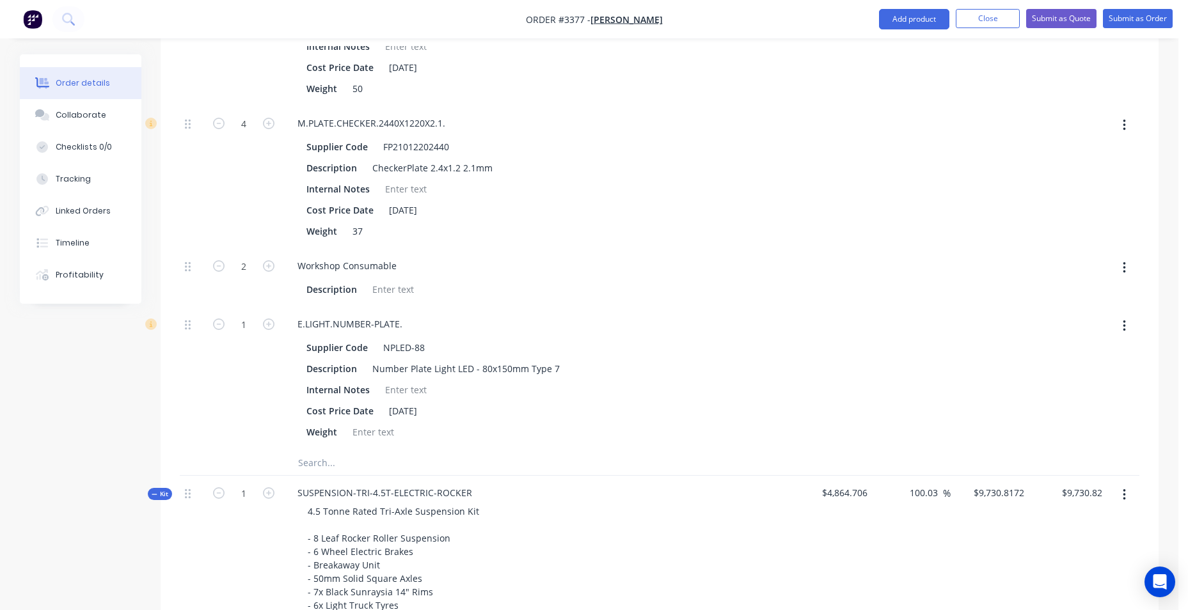
scroll to position [2521, 0]
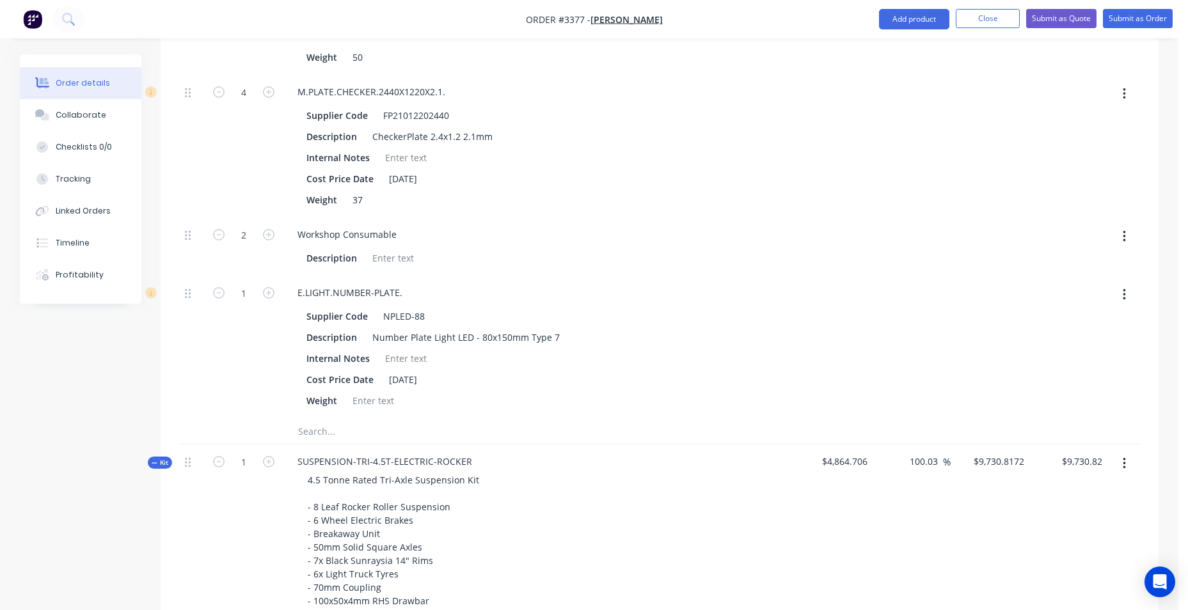
drag, startPoint x: 151, startPoint y: 465, endPoint x: 163, endPoint y: 462, distance: 12.6
click at [152, 465] on div "Kit" at bounding box center [160, 463] width 24 height 12
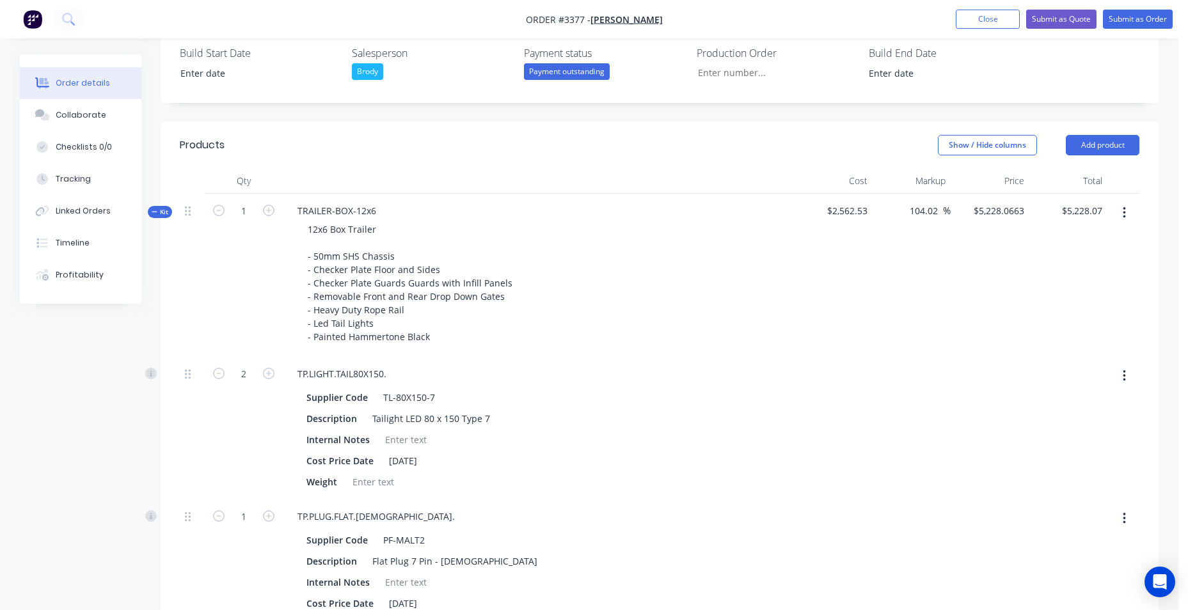
scroll to position [0, 0]
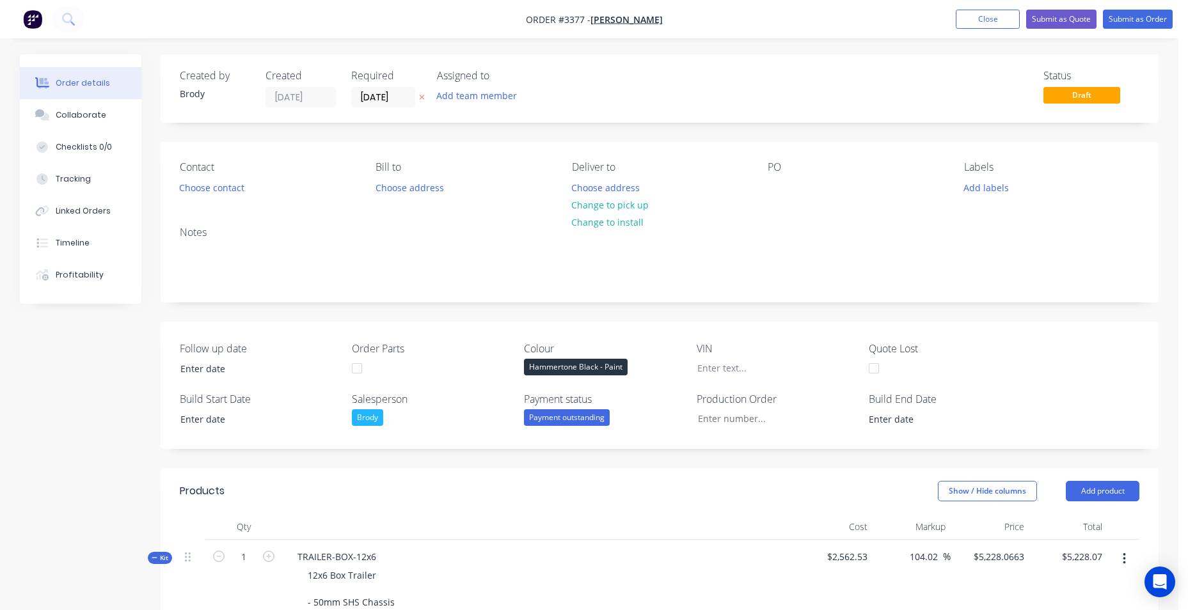
click at [152, 555] on icon at bounding box center [155, 558] width 6 height 6
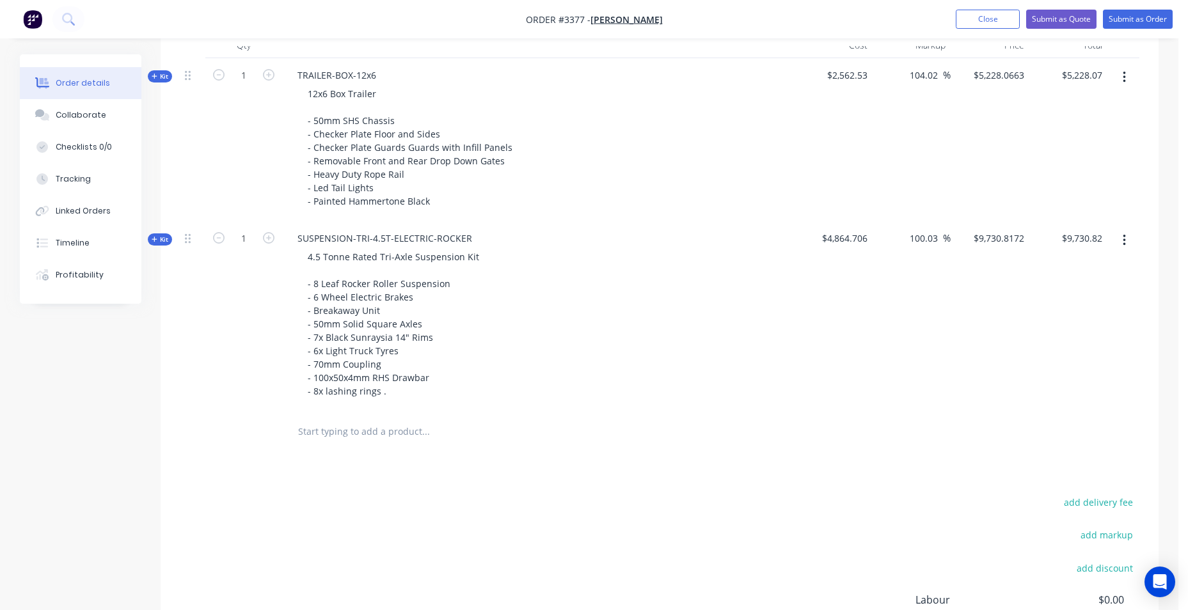
scroll to position [651, 0]
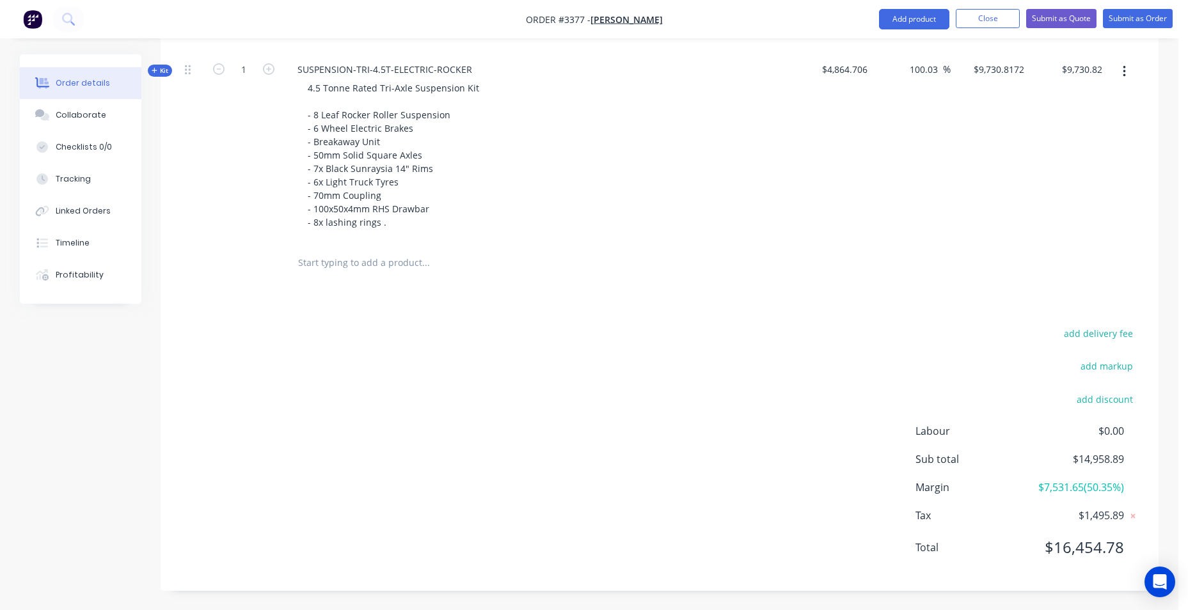
click at [370, 264] on input "text" at bounding box center [426, 263] width 256 height 26
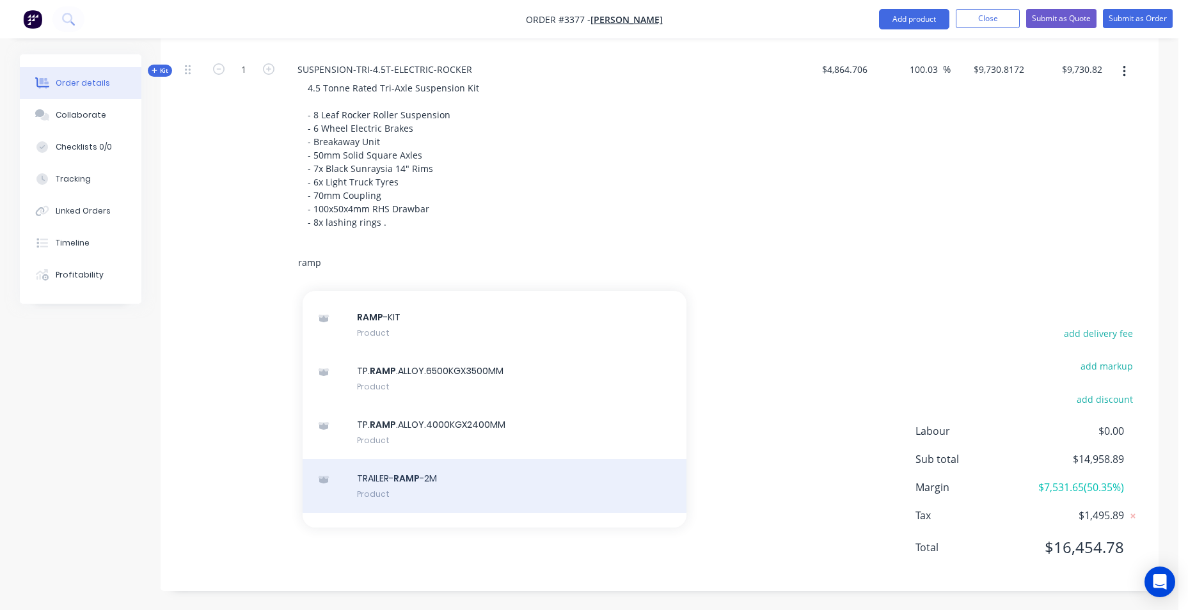
scroll to position [320, 0]
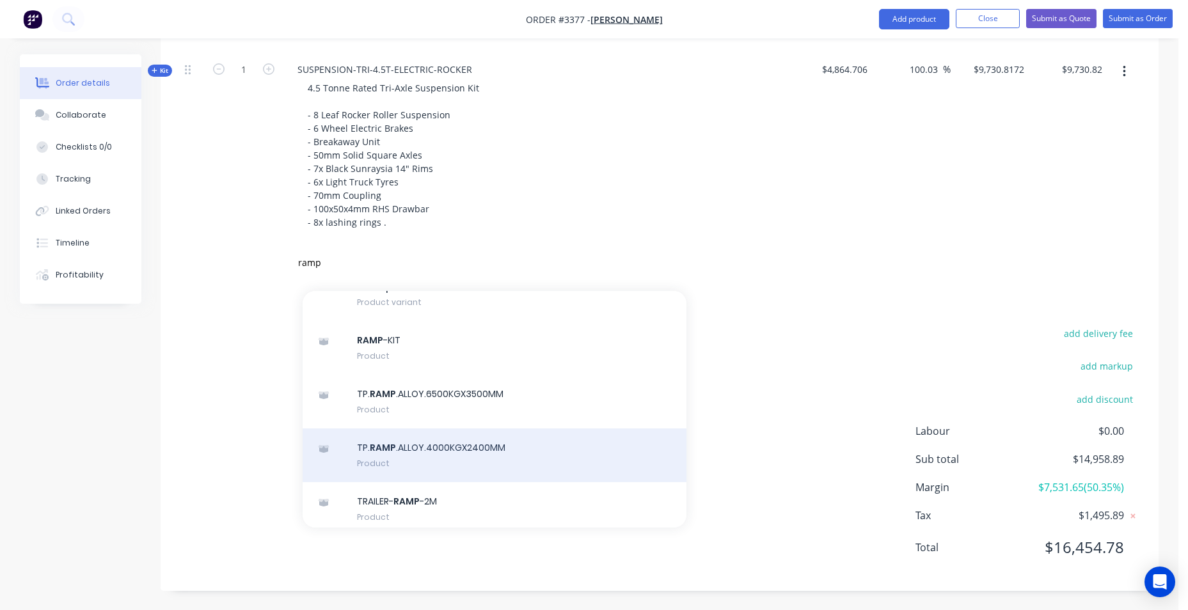
click at [539, 465] on div "TP. RAMP .ALLOY.4000KGX2400MM Product" at bounding box center [495, 456] width 384 height 54
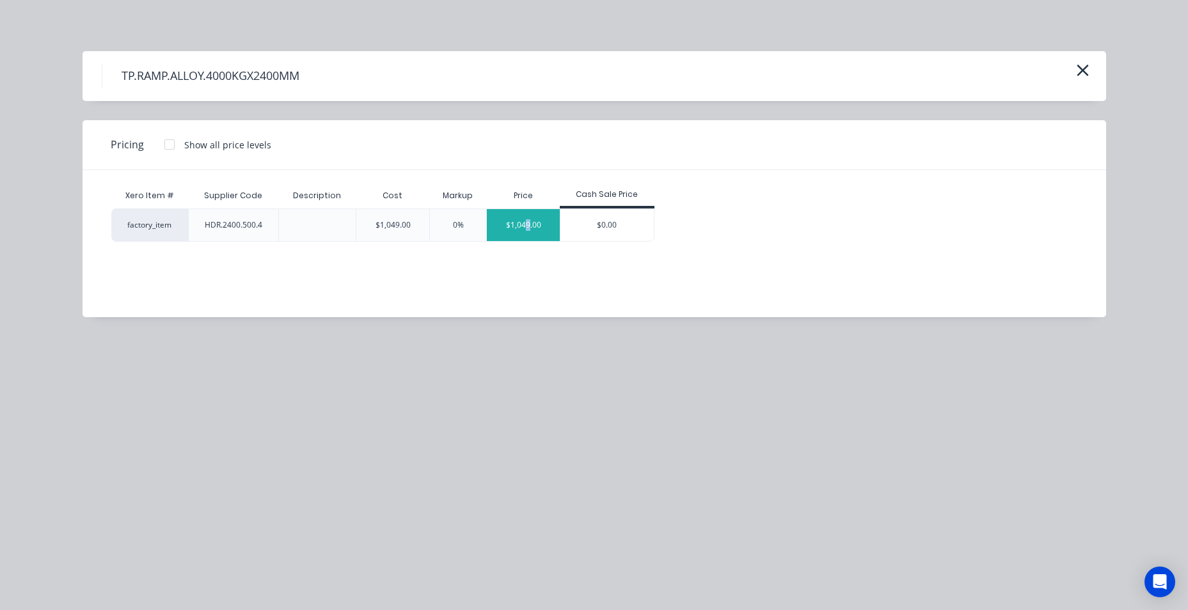
drag, startPoint x: 527, startPoint y: 219, endPoint x: 536, endPoint y: 219, distance: 9.0
click at [536, 219] on div "$1,049.00" at bounding box center [523, 225] width 73 height 32
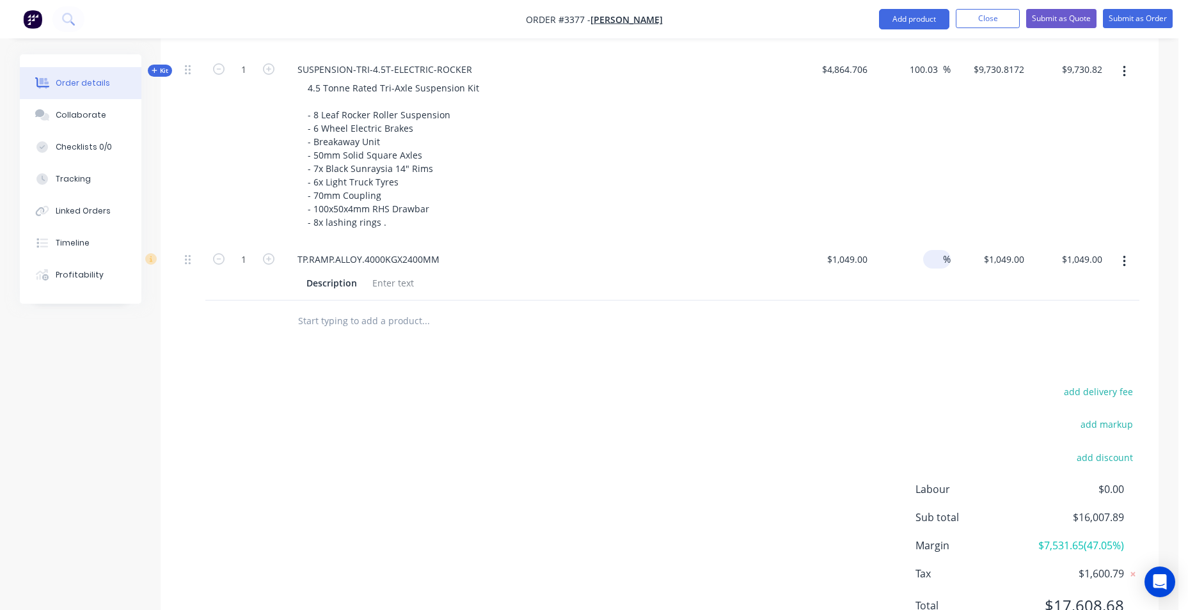
click at [930, 258] on input at bounding box center [935, 259] width 15 height 19
click at [840, 408] on div "add delivery fee add markup add discount Labour $0.00 Sub total $16,007.89 Marg…" at bounding box center [660, 506] width 960 height 247
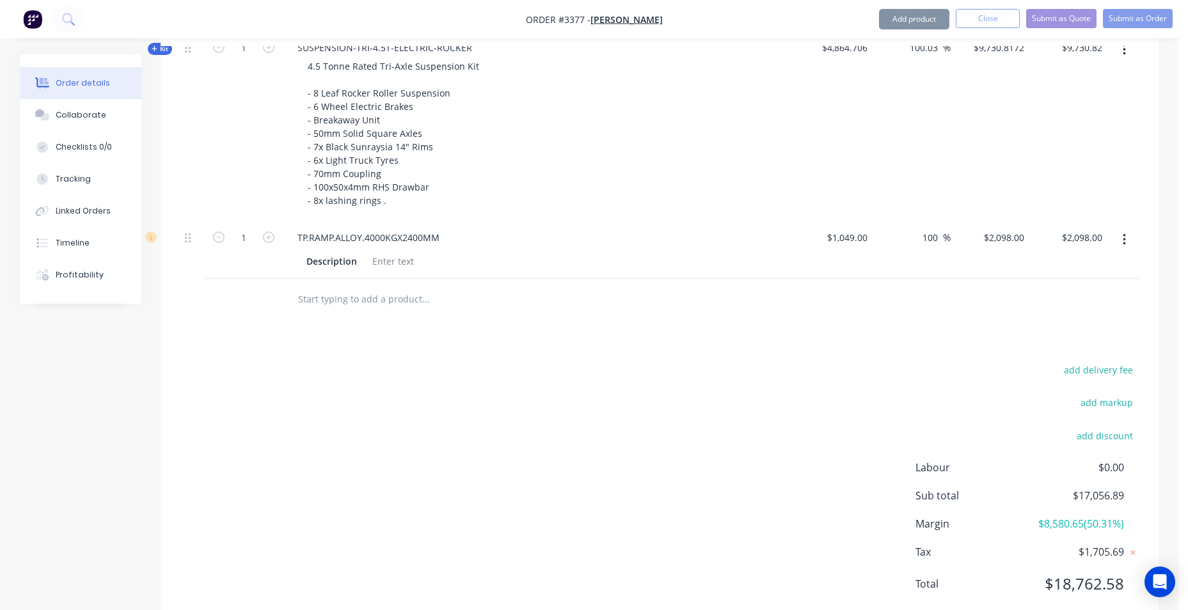
scroll to position [709, 0]
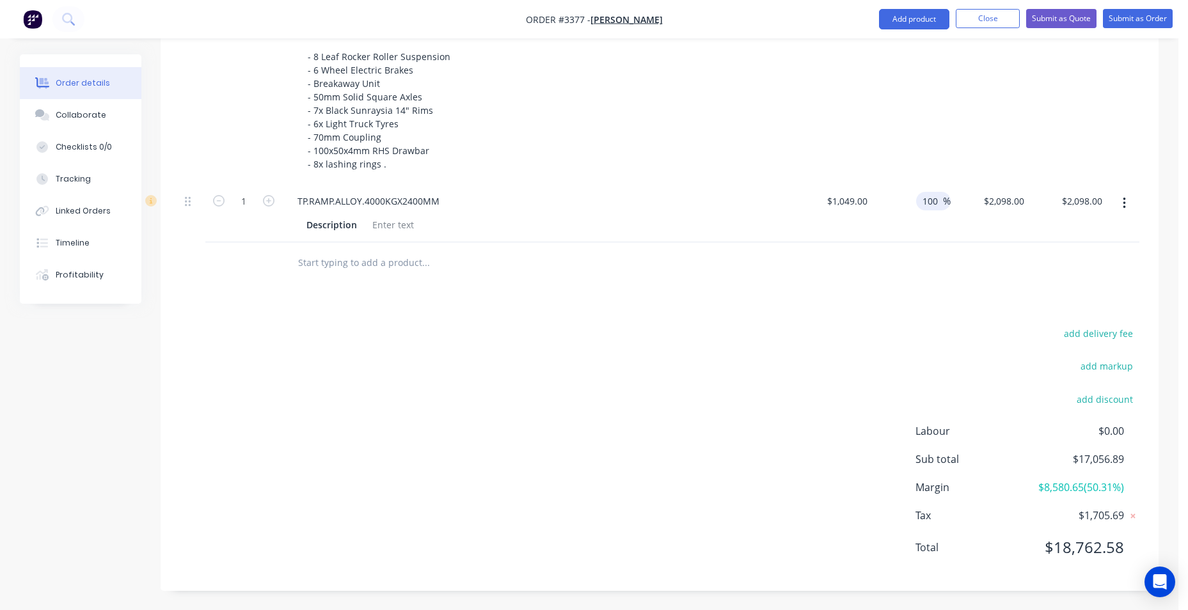
click at [940, 200] on input "100" at bounding box center [932, 201] width 22 height 19
drag, startPoint x: 940, startPoint y: 200, endPoint x: 911, endPoint y: 202, distance: 29.5
click at [911, 202] on div "100 100 %" at bounding box center [912, 213] width 79 height 58
click at [916, 274] on div at bounding box center [660, 263] width 960 height 42
click at [840, 197] on div "1049 1049" at bounding box center [833, 213] width 79 height 58
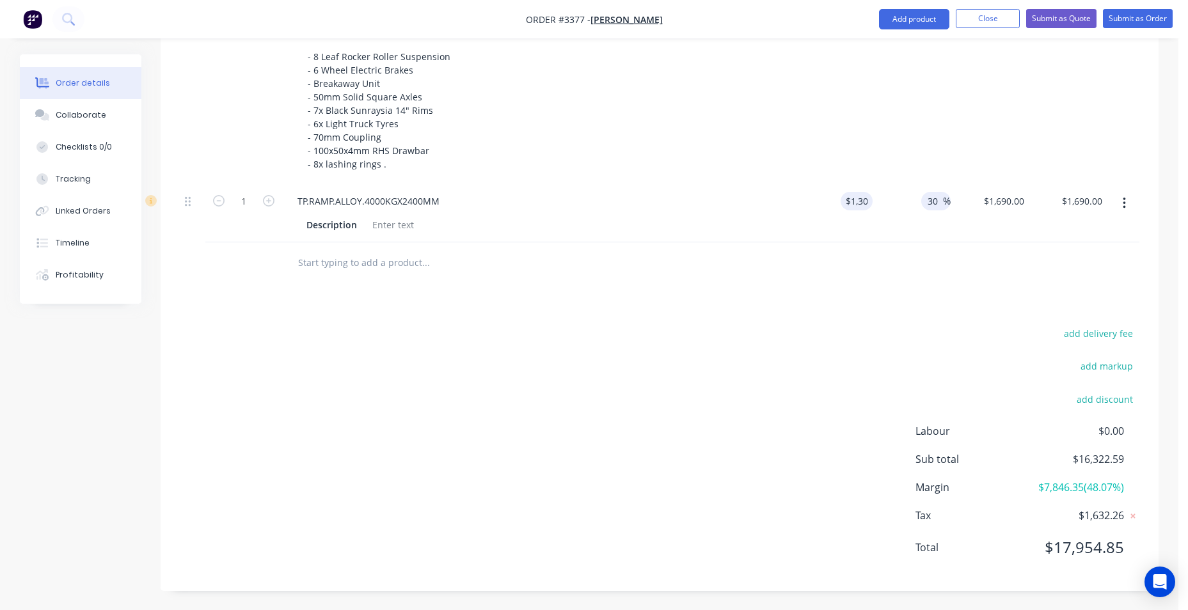
click at [939, 202] on input "30" at bounding box center [934, 201] width 17 height 19
drag, startPoint x: 893, startPoint y: 330, endPoint x: 893, endPoint y: 322, distance: 8.3
click at [893, 329] on div "add delivery fee add markup add discount Labour $0.00 Sub total $16,648.89 Marg…" at bounding box center [660, 448] width 960 height 247
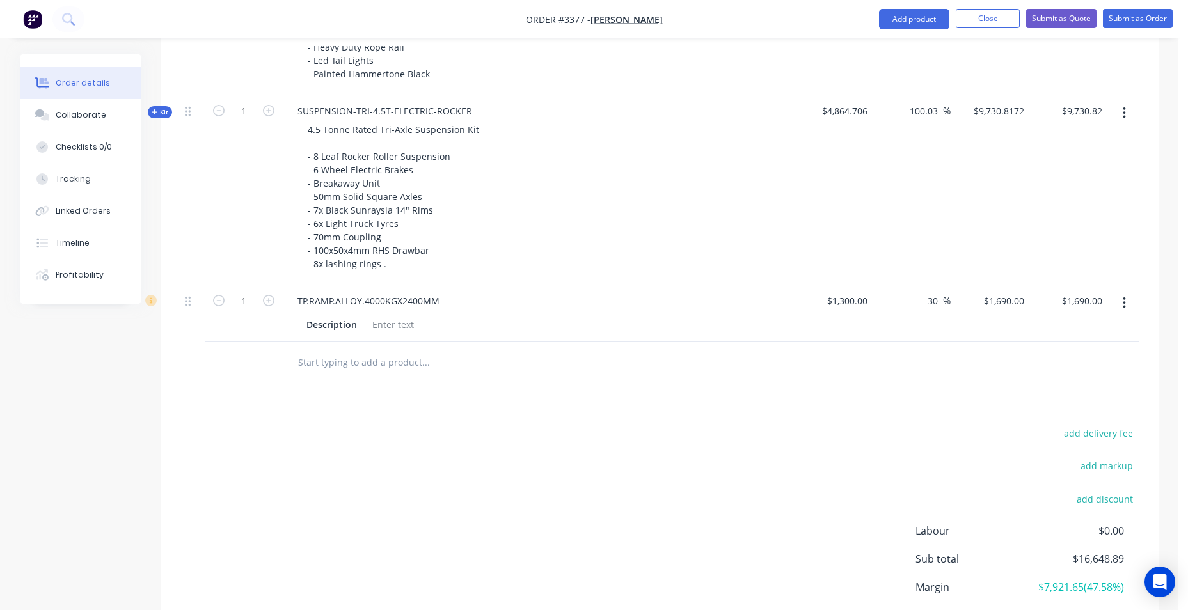
scroll to position [453, 0]
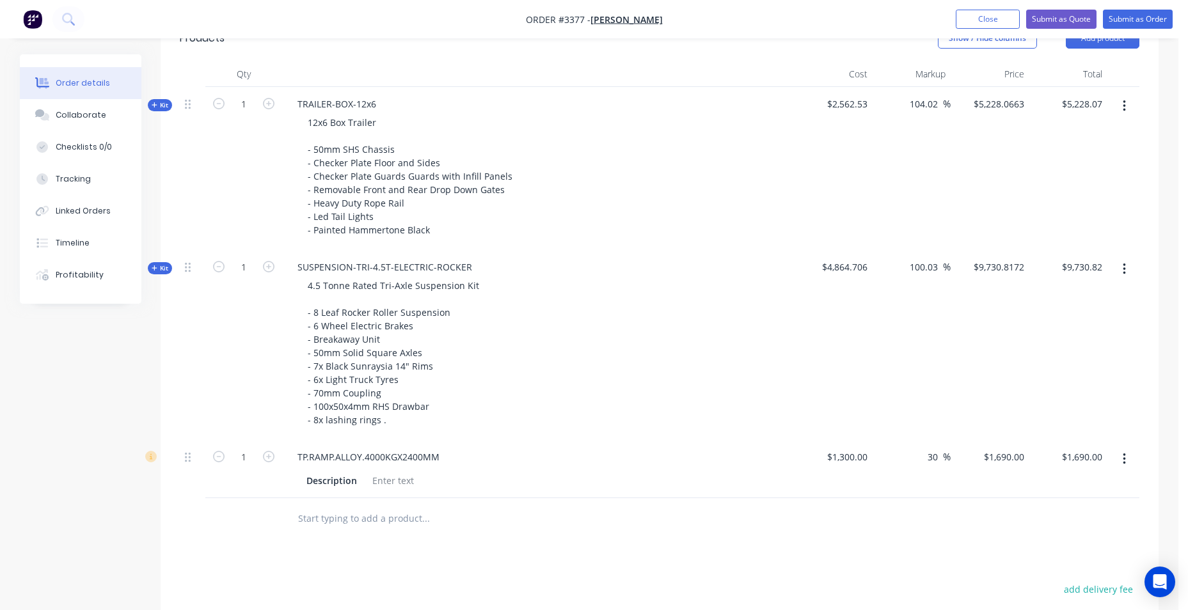
click at [384, 516] on input "text" at bounding box center [426, 519] width 256 height 26
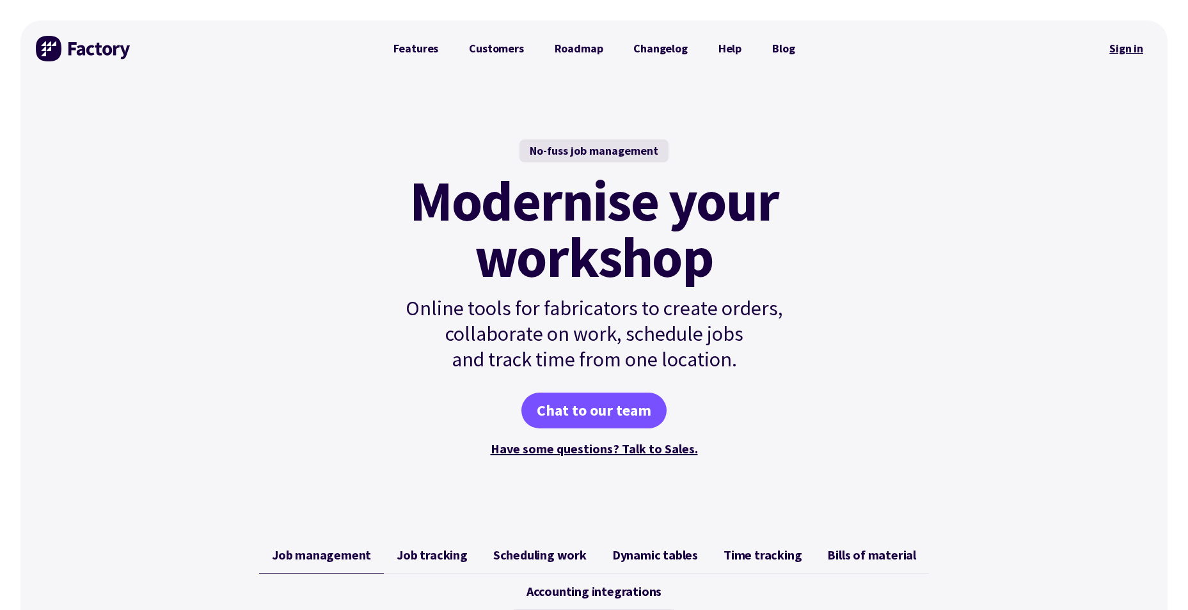
click at [1130, 49] on link "Sign in" at bounding box center [1126, 48] width 52 height 29
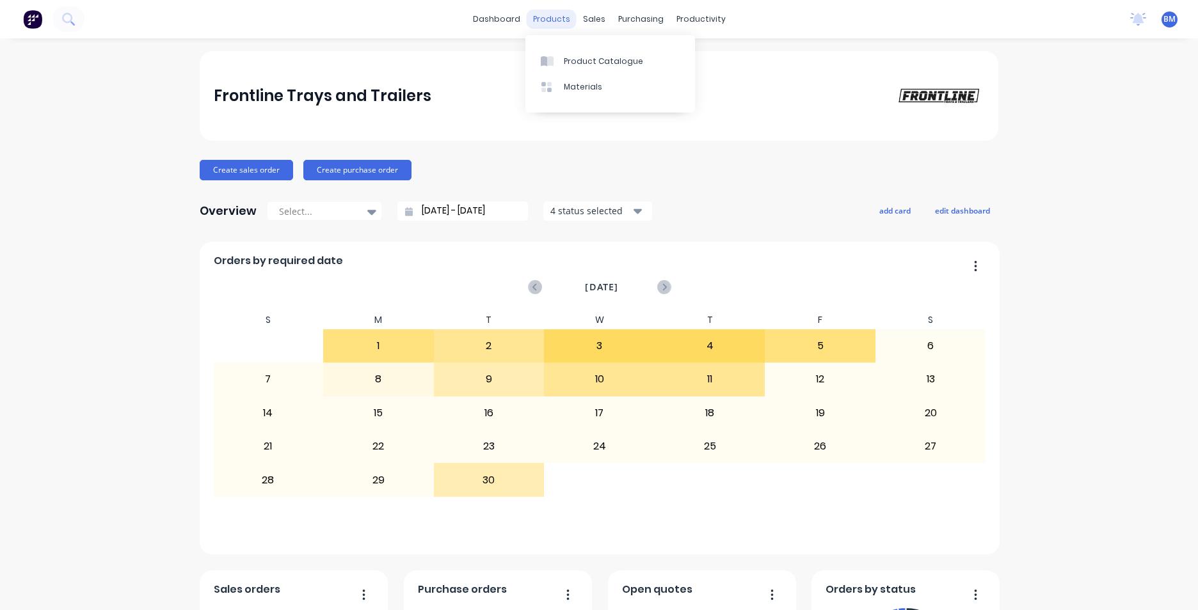
click at [553, 11] on div "products" at bounding box center [552, 19] width 50 height 19
click at [567, 60] on div "Product Catalogue" at bounding box center [603, 62] width 79 height 12
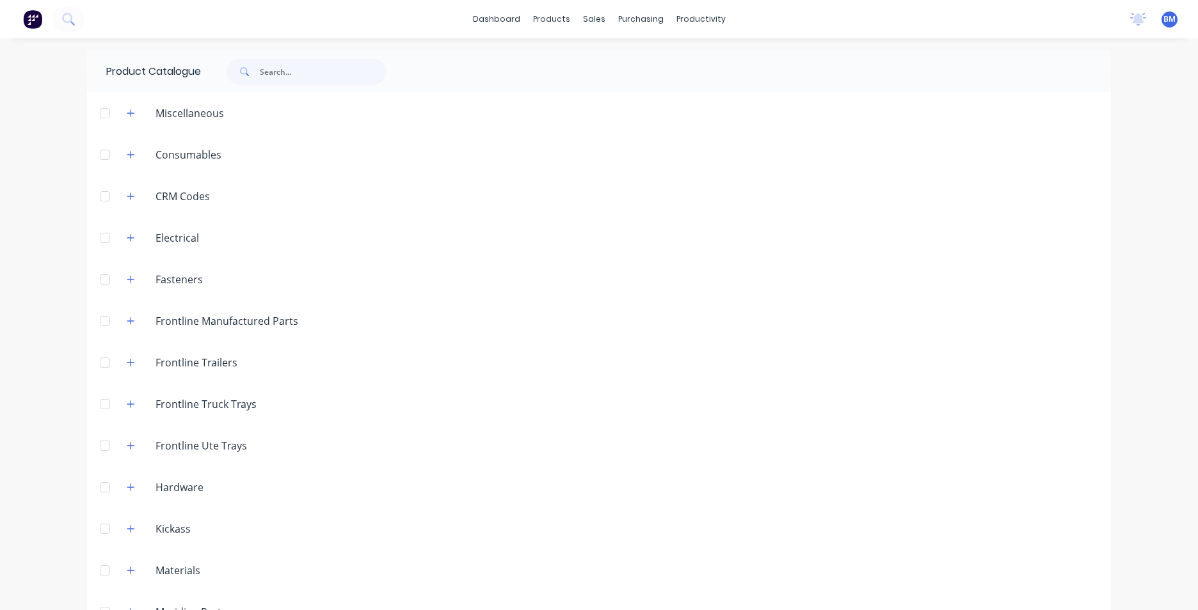
click at [447, 67] on div at bounding box center [764, 71] width 692 height 41
click at [342, 69] on input "text" at bounding box center [323, 72] width 127 height 26
paste input "[DOMAIN_NAME]"
type input "[DOMAIN_NAME]"
click at [400, 149] on div at bounding box center [671, 155] width 879 height 16
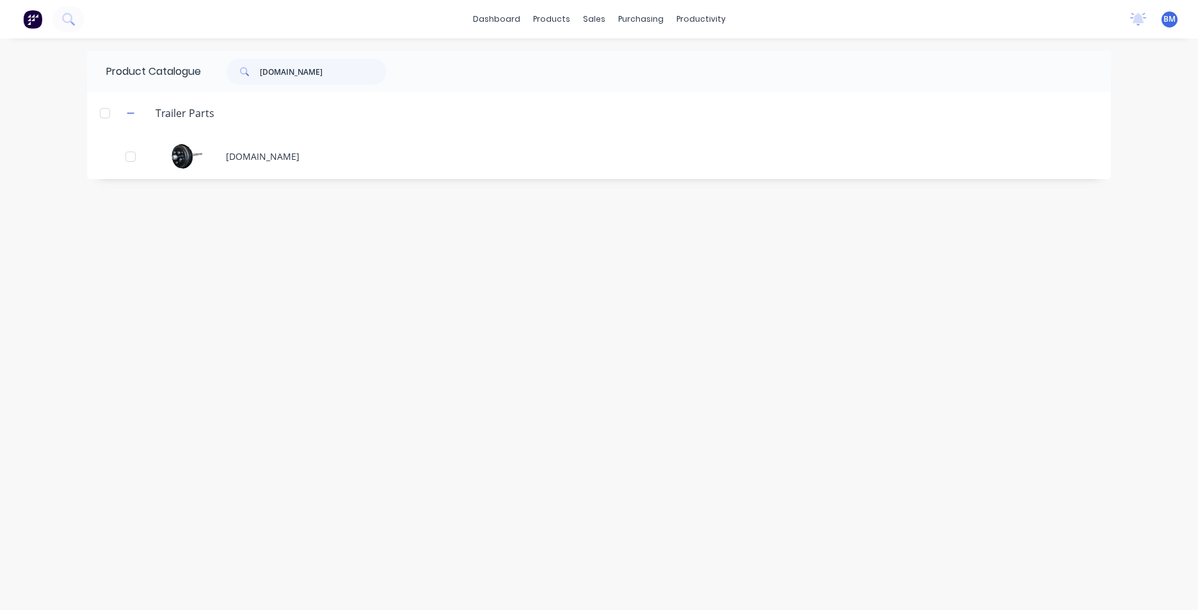
click at [401, 148] on div "[DOMAIN_NAME]" at bounding box center [599, 156] width 1024 height 45
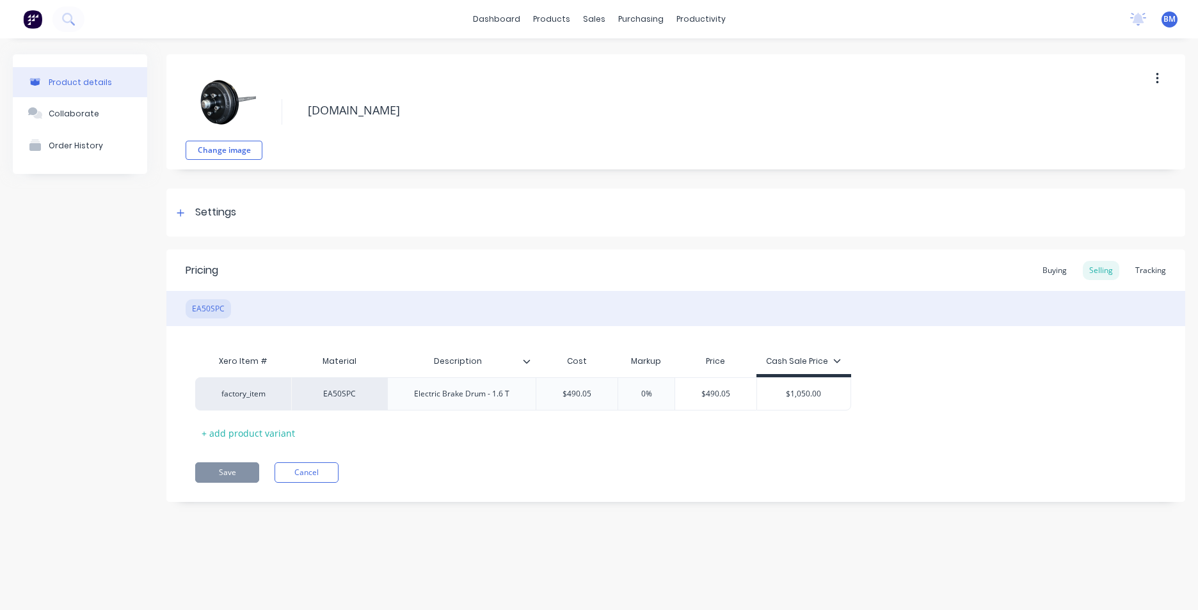
type textarea "x"
drag, startPoint x: 364, startPoint y: 402, endPoint x: 363, endPoint y: 408, distance: 6.5
click at [363, 408] on div "factory_item EA50SPC Electric Brake Drum - 1.6 T $490.05 0% $490.05 $1,050.00" at bounding box center [675, 393] width 961 height 33
drag, startPoint x: 364, startPoint y: 408, endPoint x: 388, endPoint y: 429, distance: 31.7
click at [388, 429] on div "Xero Item # Material Description Cost Markup Price Cash Sale Price factory_item…" at bounding box center [675, 396] width 961 height 95
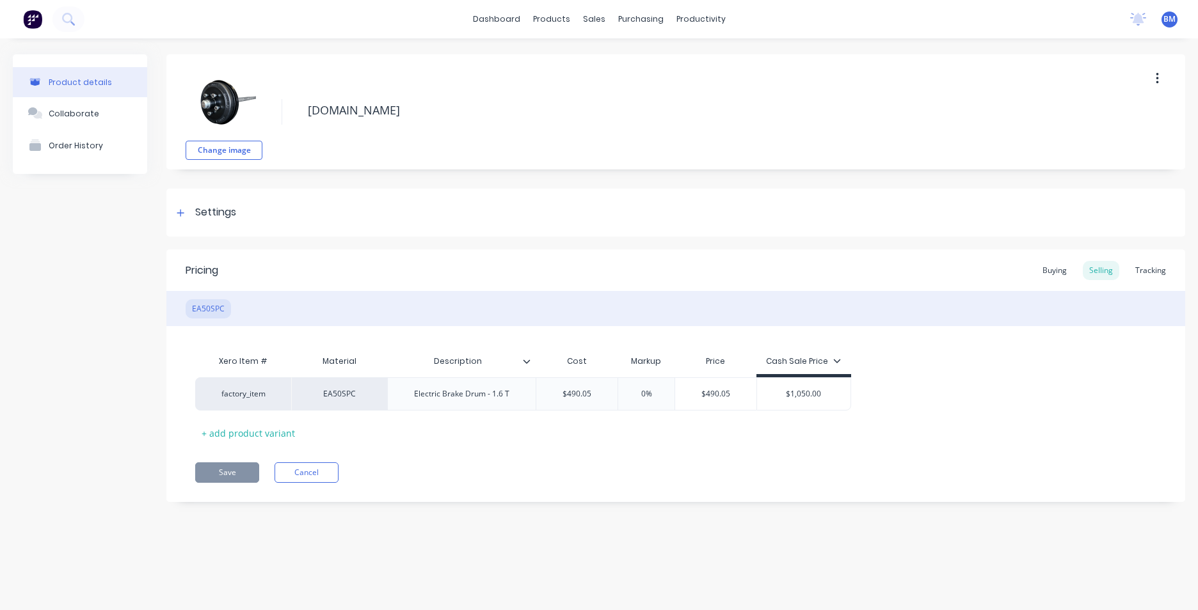
type input "Description"
click at [524, 366] on input "Description" at bounding box center [457, 362] width 141 height 12
click at [528, 363] on icon at bounding box center [527, 362] width 8 height 8
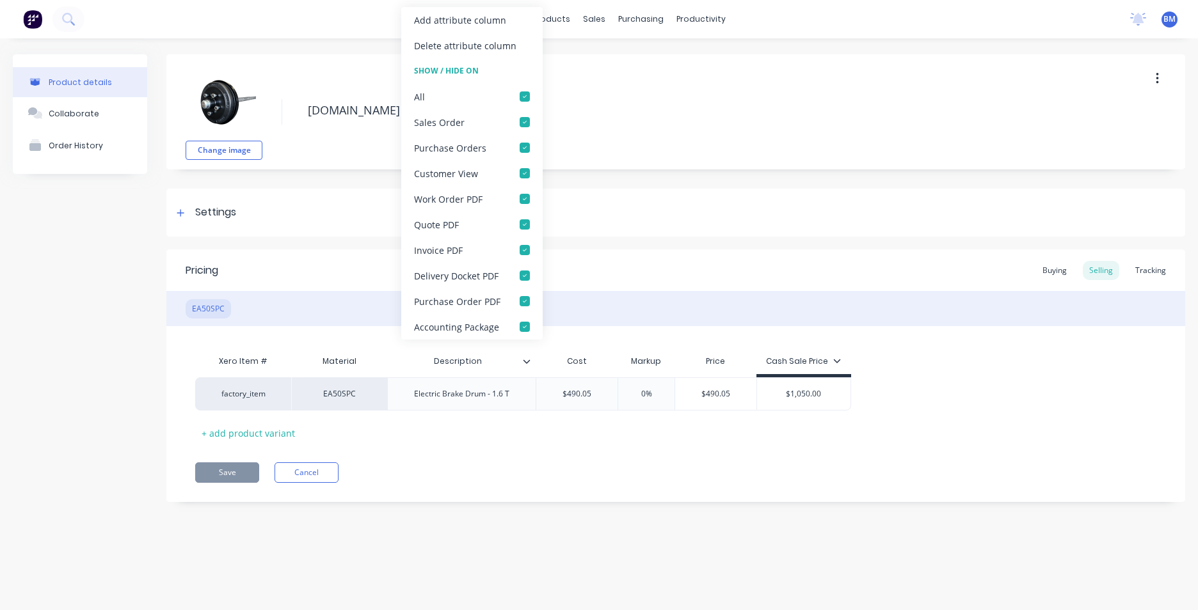
click at [528, 363] on icon at bounding box center [527, 362] width 8 height 8
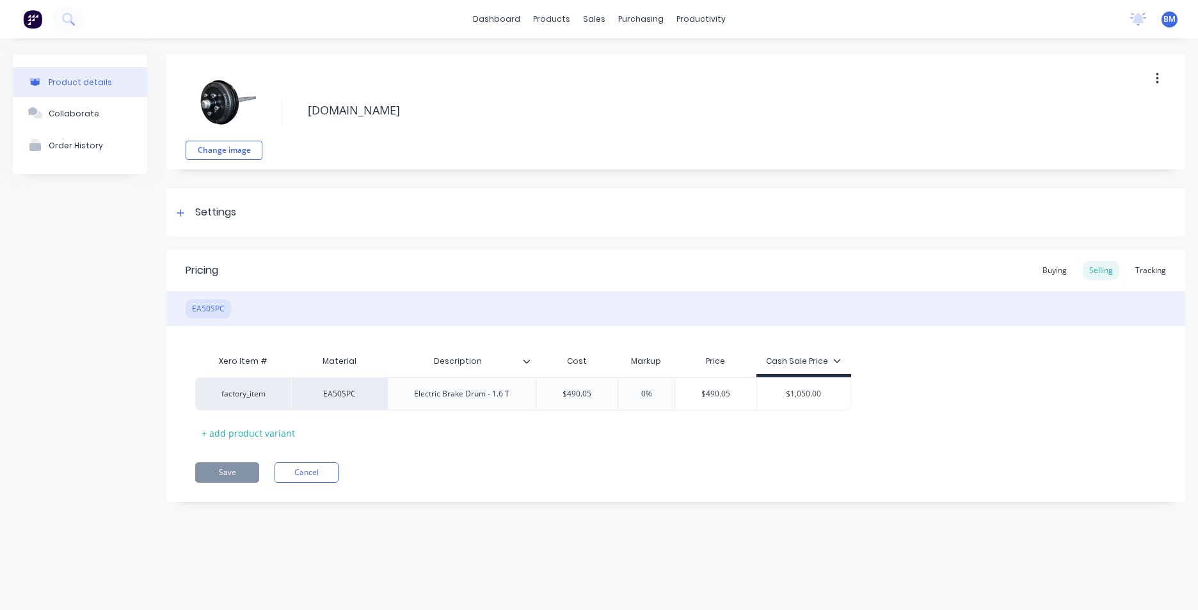
drag, startPoint x: 528, startPoint y: 363, endPoint x: 1003, endPoint y: 402, distance: 477.0
click at [1004, 402] on div "factory_item EA50SPC Electric Brake Drum - 1.6 T $490.05 0% $490.05 $1,050.00" at bounding box center [675, 393] width 961 height 33
click at [985, 395] on div "factory_item EA50SPC Electric Brake Drum - 1.6 T $490.05 0% $490.05 $1,050.00" at bounding box center [675, 393] width 961 height 33
drag, startPoint x: 985, startPoint y: 395, endPoint x: 886, endPoint y: 413, distance: 100.9
click at [886, 413] on div "Xero Item # Material Description Cost Markup Price Cash Sale Price factory_item…" at bounding box center [675, 396] width 961 height 95
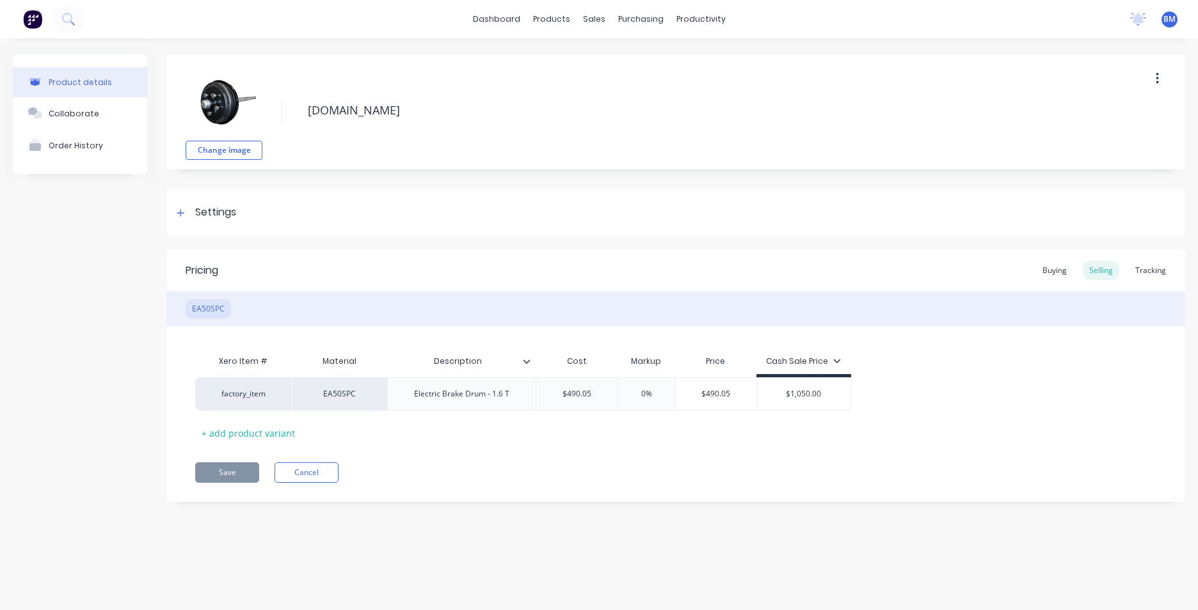
click at [830, 360] on div "Cash Sale Price" at bounding box center [803, 362] width 75 height 12
type textarea "x"
click at [997, 351] on div "Xero Item # Material Description Cost Markup Price Cash Sale Price factory_item…" at bounding box center [675, 396] width 961 height 95
click at [298, 472] on button "Cancel" at bounding box center [306, 473] width 64 height 20
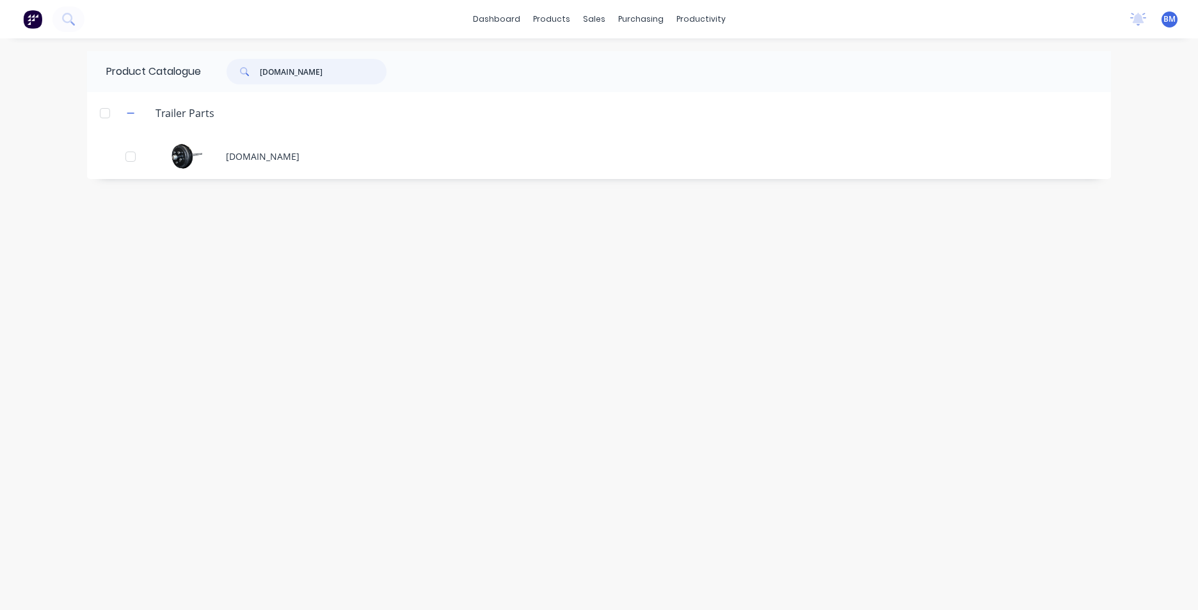
drag, startPoint x: 374, startPoint y: 74, endPoint x: 248, endPoint y: 79, distance: 126.1
click at [247, 79] on div "[DOMAIN_NAME]" at bounding box center [306, 72] width 160 height 26
type input "r"
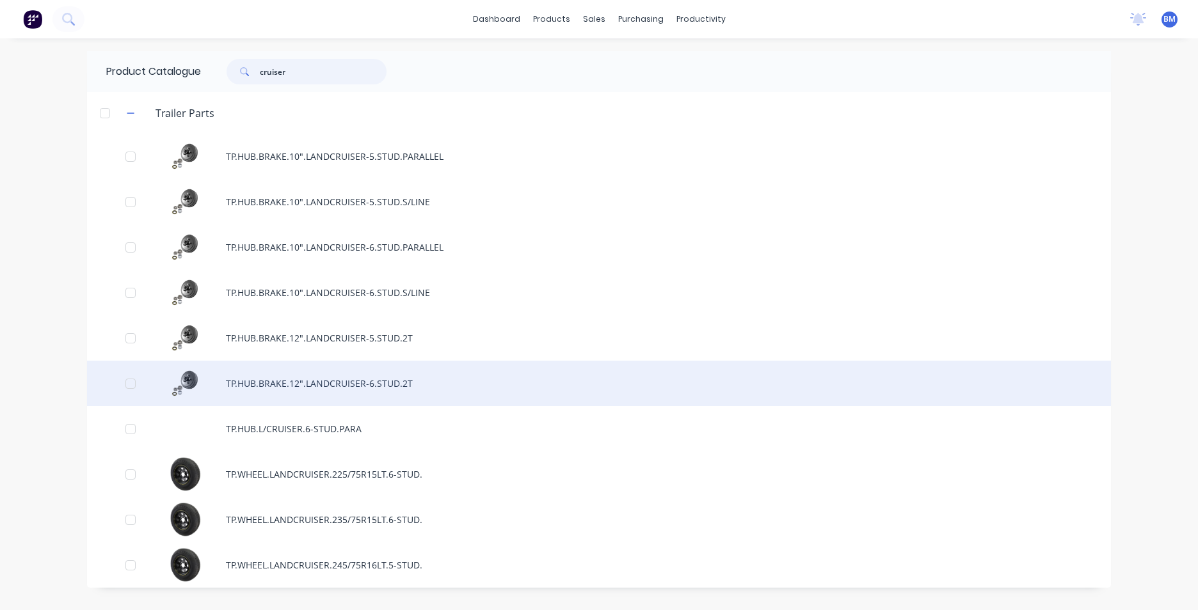
type input "cruiser"
click at [344, 386] on div "TP.HUB.BRAKE.12".LANDCRUISER-6.STUD.2T" at bounding box center [599, 383] width 1024 height 45
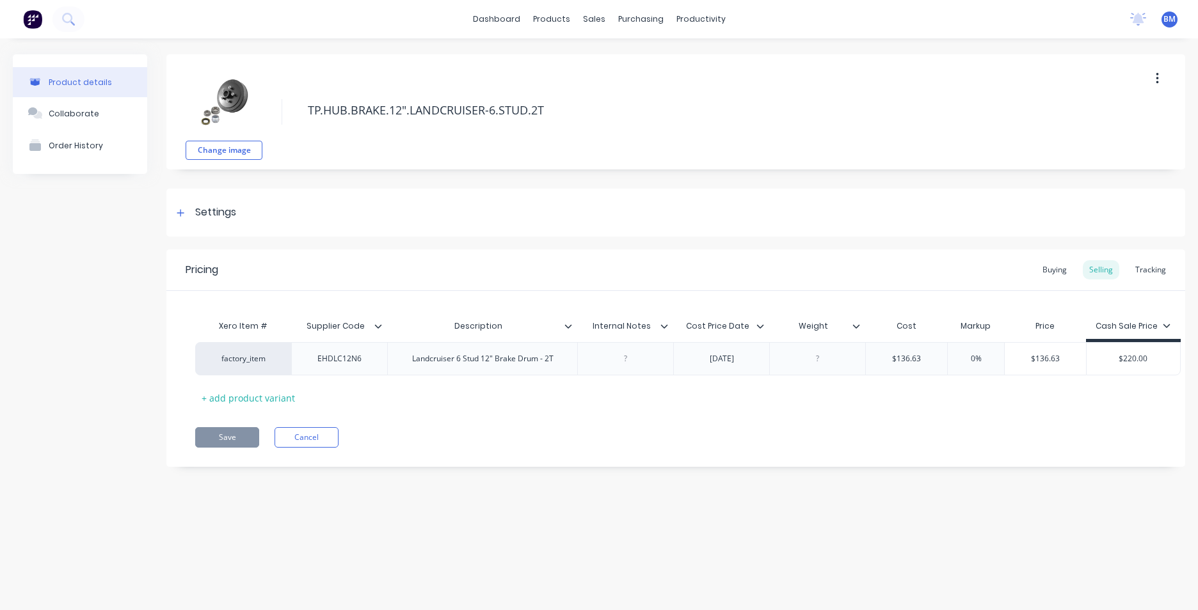
type textarea "x"
click at [1145, 367] on div "$220.00" at bounding box center [1132, 359] width 93 height 32
type input "$220.00"
click at [455, 370] on div "Landcruiser 6 Stud 12" Brake Drum - 2T" at bounding box center [482, 358] width 190 height 33
drag, startPoint x: 717, startPoint y: 377, endPoint x: 620, endPoint y: 376, distance: 96.6
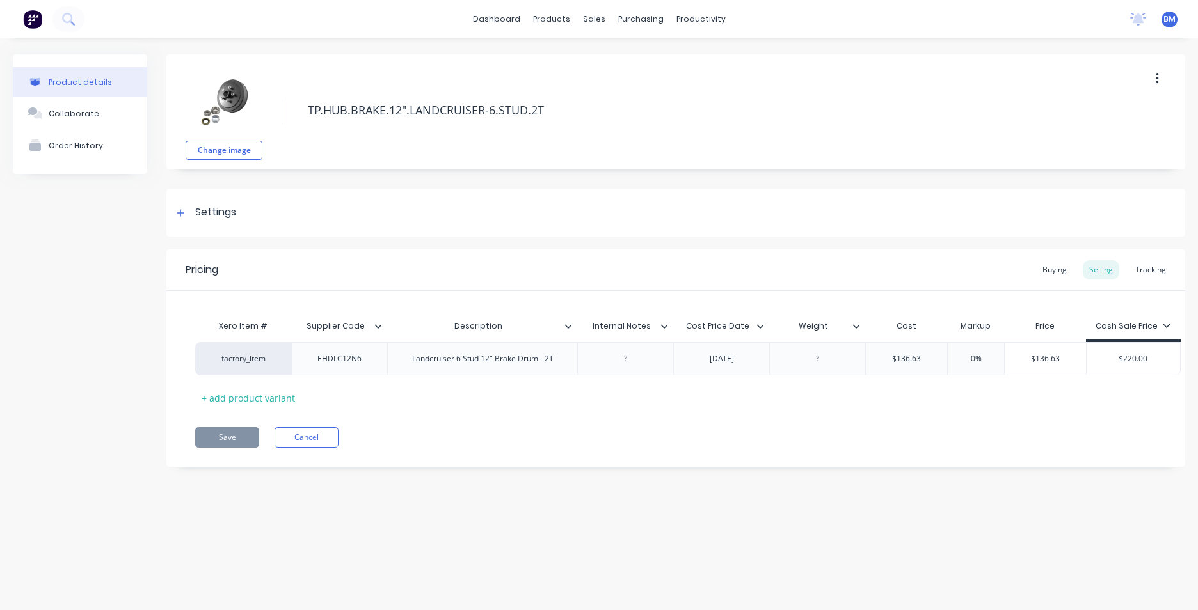
click at [717, 378] on div "Xero Item # Supplier Code Description Internal Notes Cost Price Date Weight Cos…" at bounding box center [675, 360] width 961 height 95
drag, startPoint x: 624, startPoint y: 360, endPoint x: 641, endPoint y: 360, distance: 17.3
click at [624, 360] on div at bounding box center [626, 359] width 64 height 17
click at [811, 348] on div "factory_item EHDLC12N6 Landcruiser 6 Stud 12" Brake Drum - 2T 15/07/2025 $136.6…" at bounding box center [675, 358] width 961 height 33
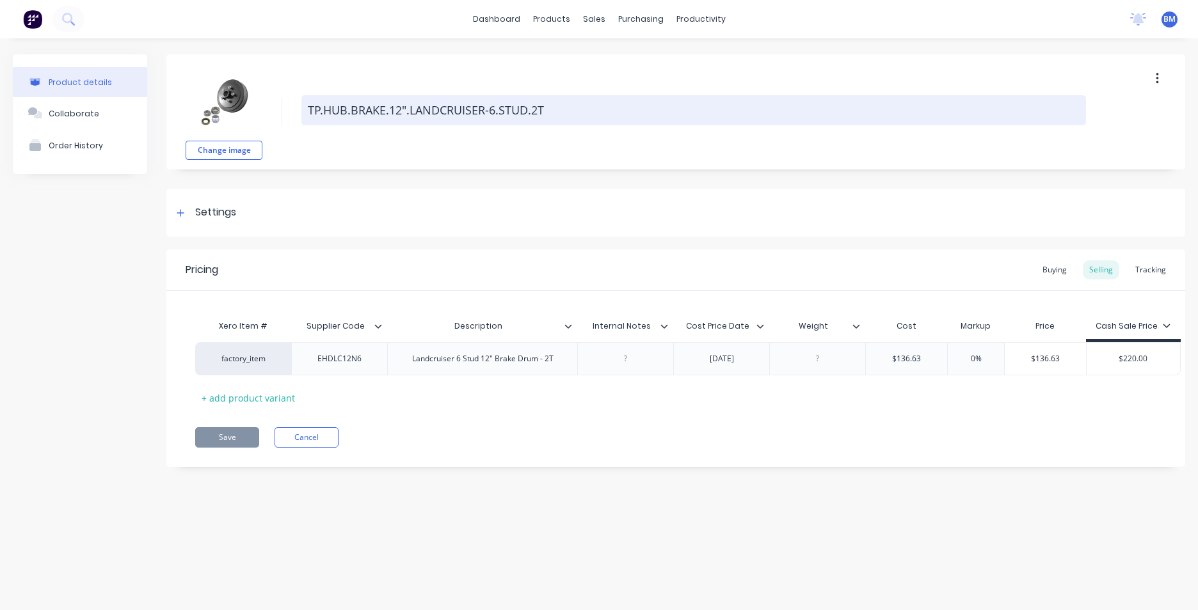
type textarea "x"
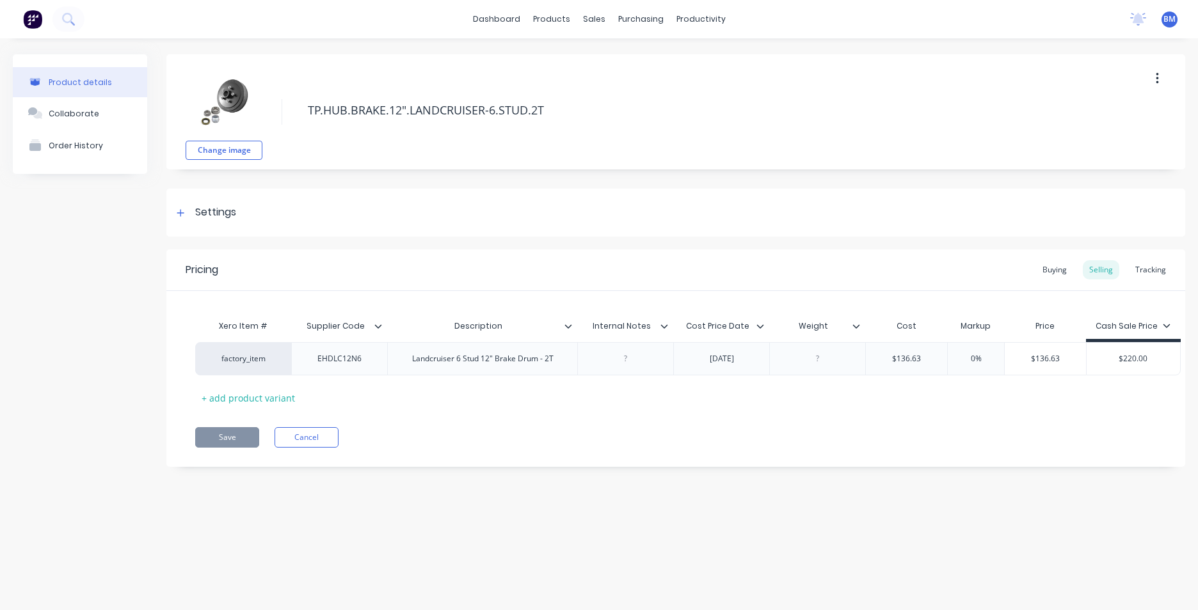
drag, startPoint x: 555, startPoint y: 115, endPoint x: 289, endPoint y: 111, distance: 265.5
click at [289, 111] on div "Change image TP.HUB.BRAKE.12".LANDCRUISER-6.STUD.2T" at bounding box center [675, 111] width 1019 height 115
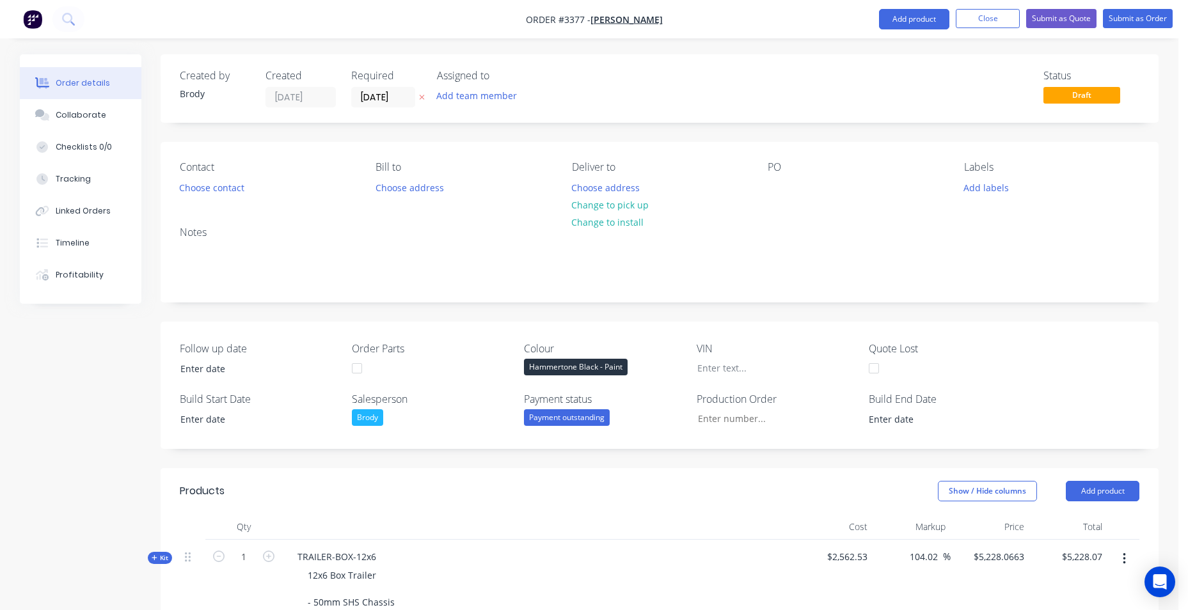
scroll to position [645, 0]
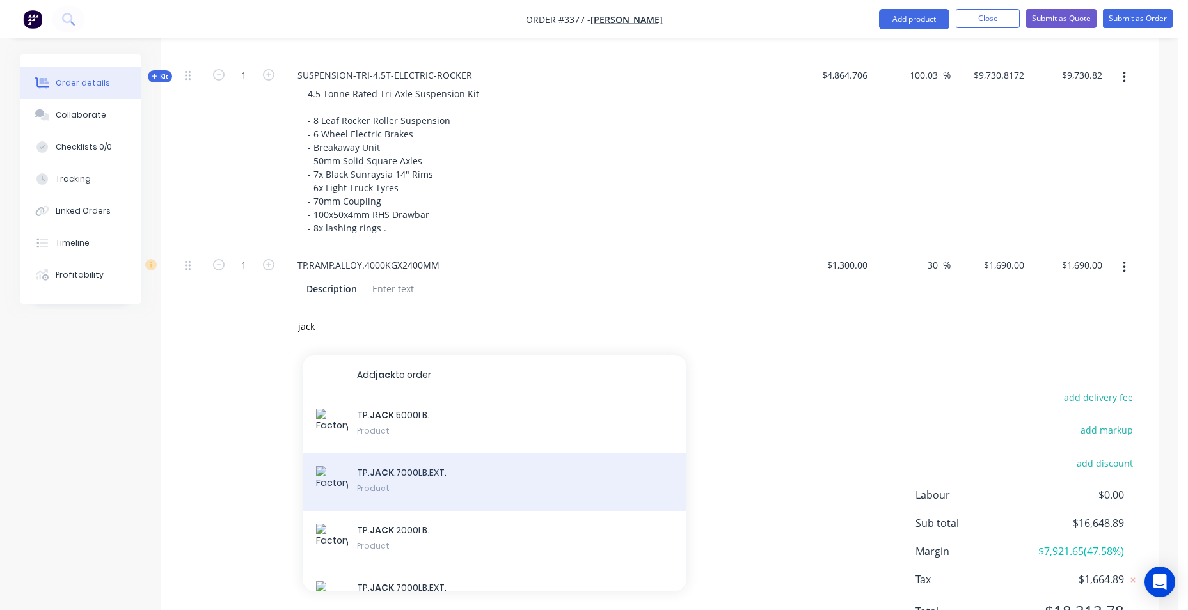
type input "jack"
click at [497, 489] on div "TP. JACK .7000LB.EXT. Product" at bounding box center [495, 483] width 384 height 58
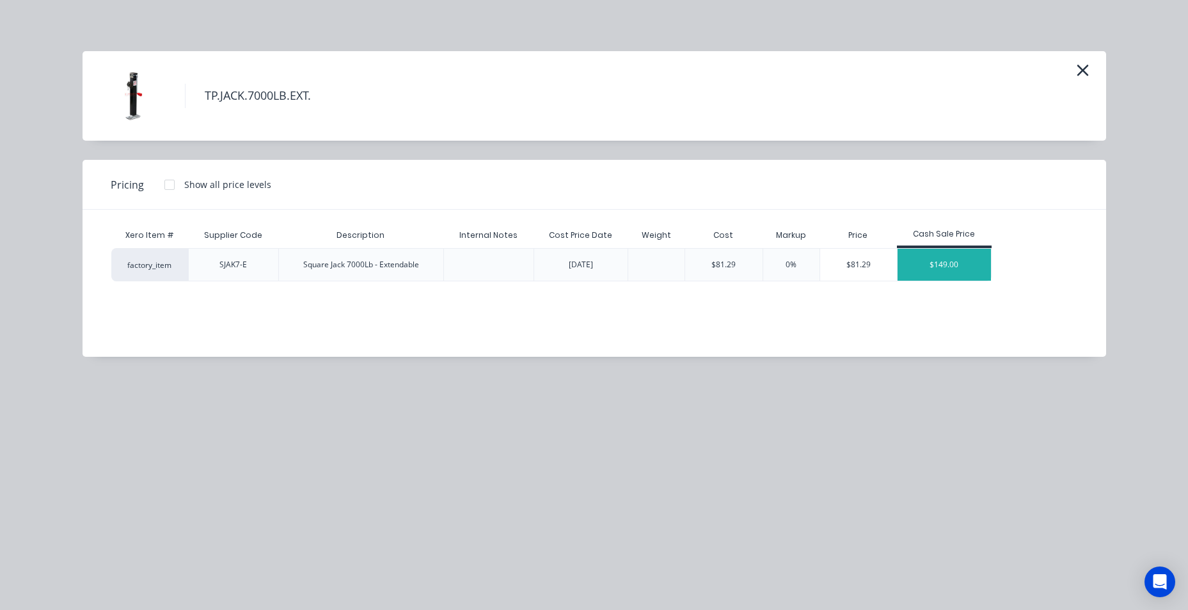
click at [927, 262] on div "$149.00" at bounding box center [944, 265] width 93 height 32
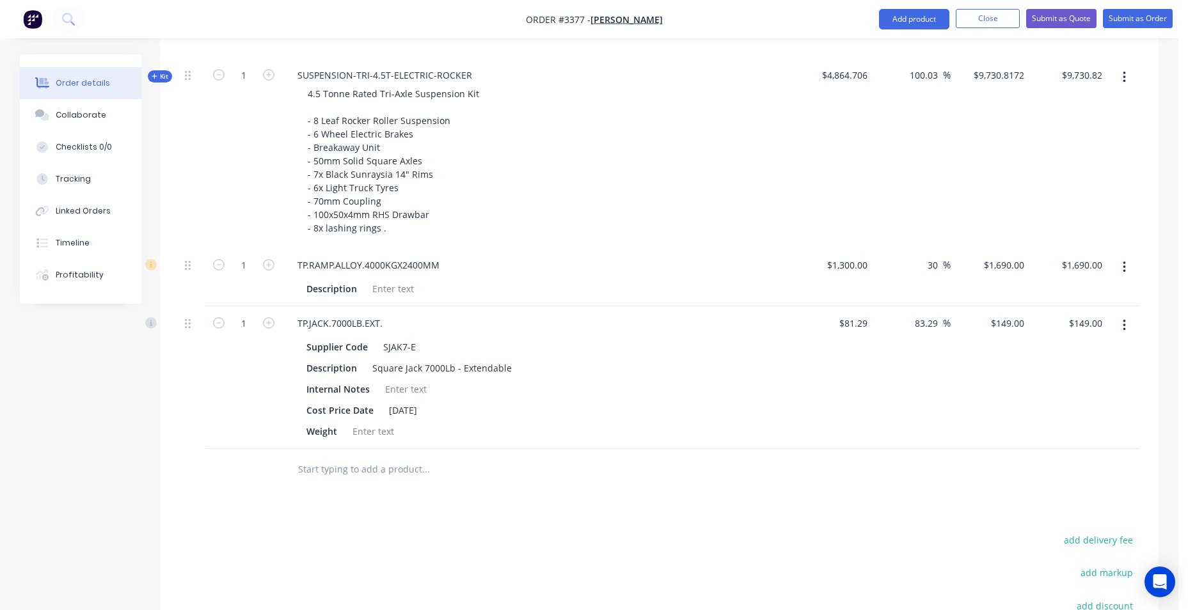
click at [388, 476] on input "text" at bounding box center [426, 470] width 256 height 26
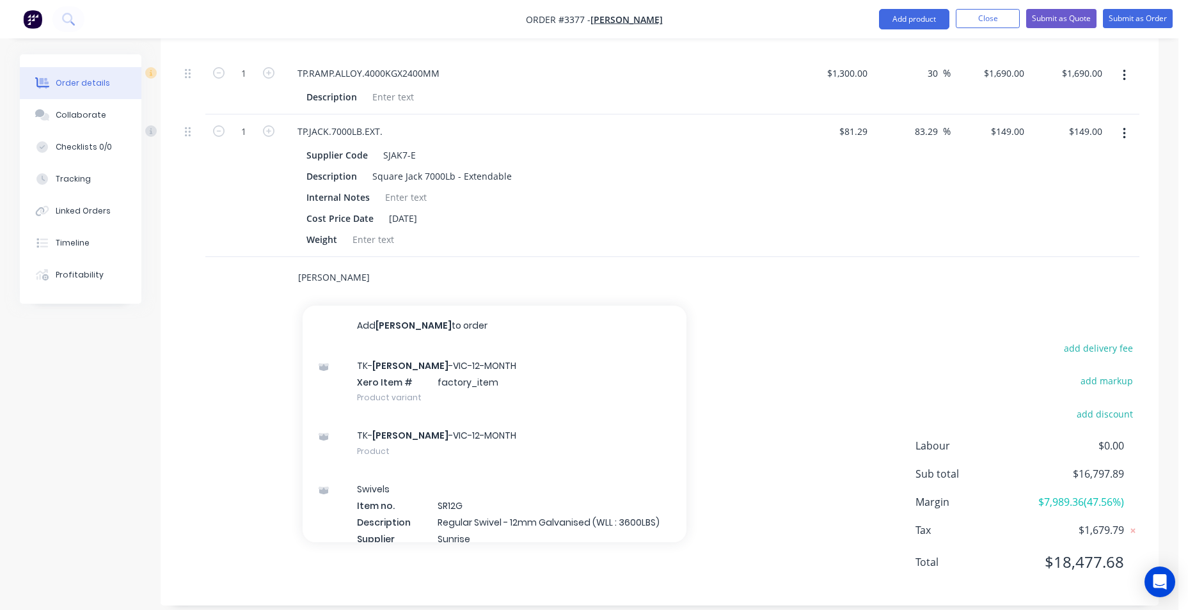
scroll to position [773, 0]
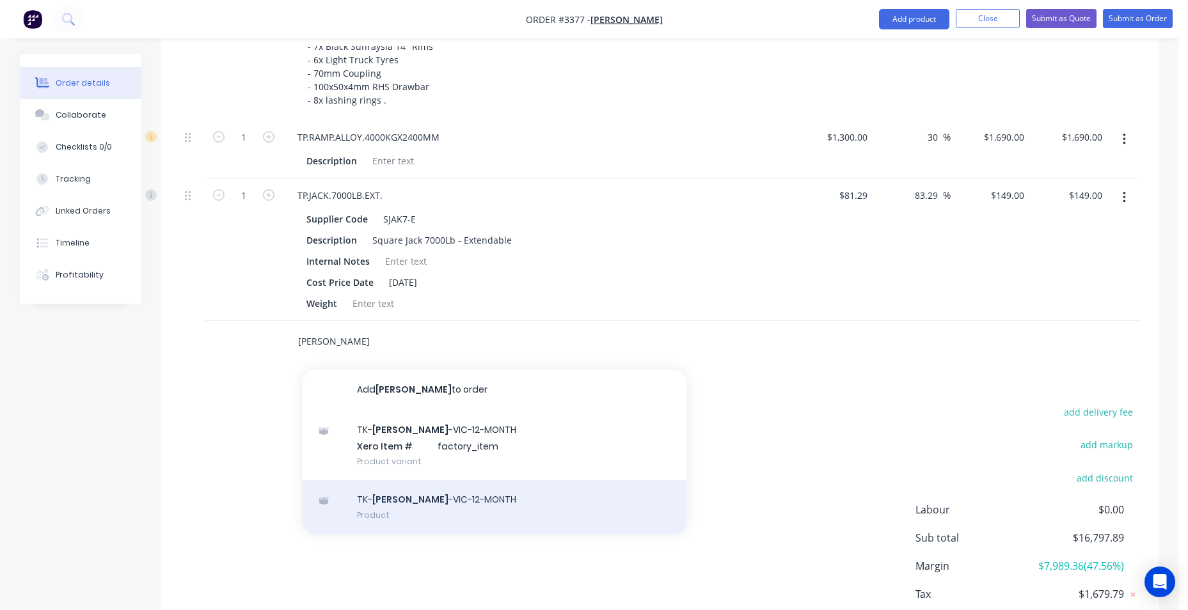
type input "[PERSON_NAME]"
click at [448, 498] on div "TK- [PERSON_NAME] -VIC-12-MONTH Product" at bounding box center [495, 507] width 384 height 54
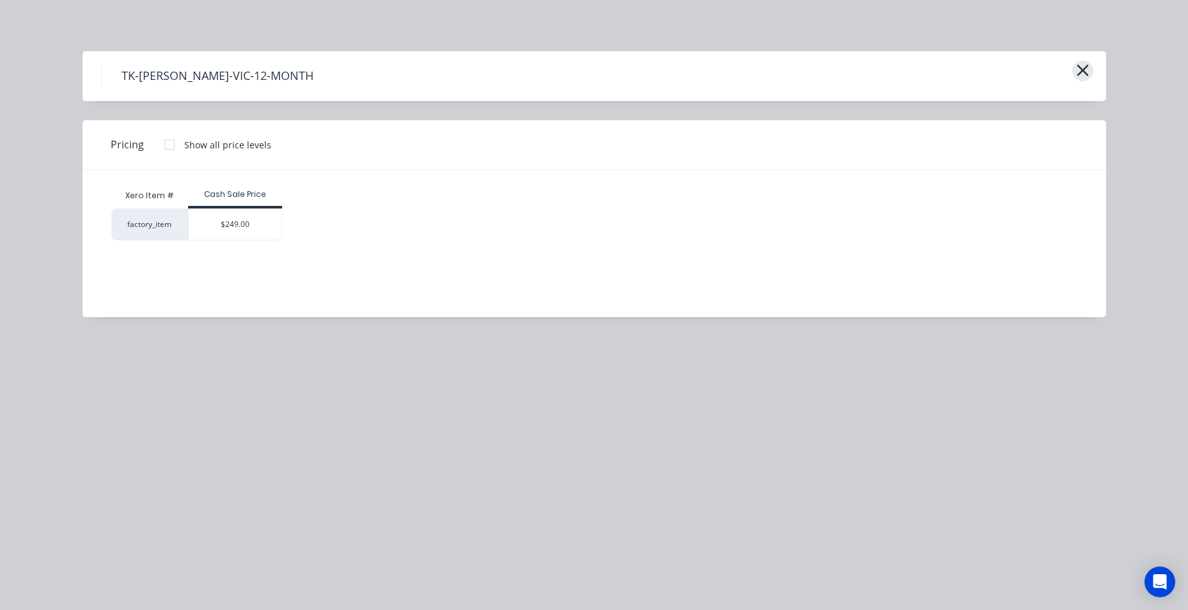
click at [1088, 74] on icon "button" at bounding box center [1082, 70] width 13 height 18
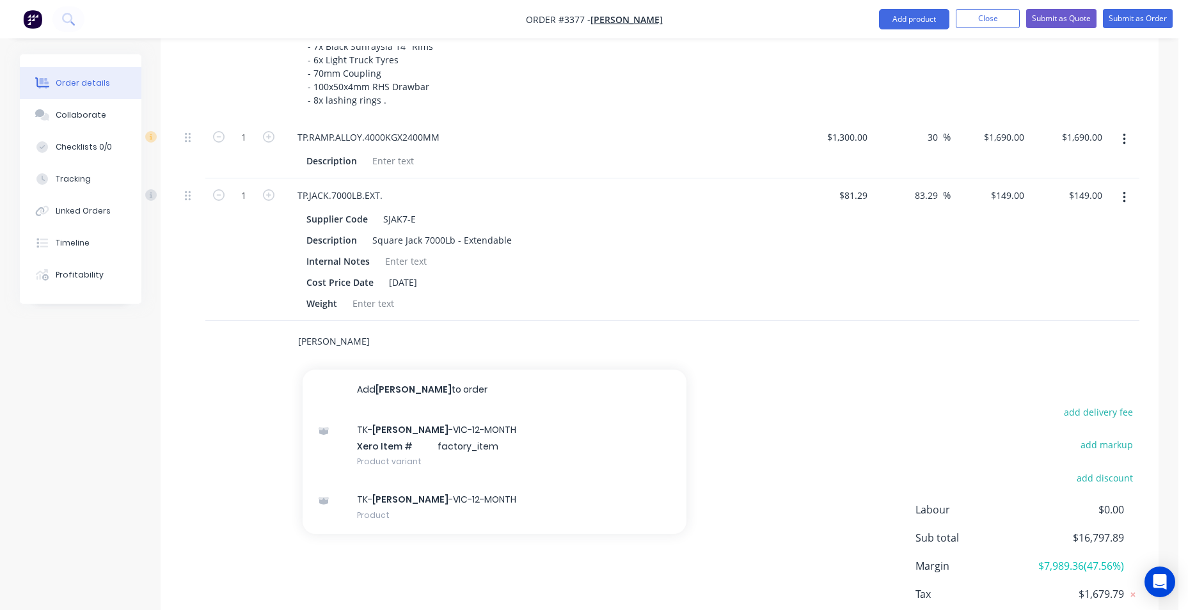
drag, startPoint x: 258, startPoint y: 324, endPoint x: 221, endPoint y: 322, distance: 37.2
click at [221, 322] on div "[PERSON_NAME] Add [PERSON_NAME] to order TK- [PERSON_NAME] -VIC-12-MONTH Xero I…" at bounding box center [660, 342] width 960 height 42
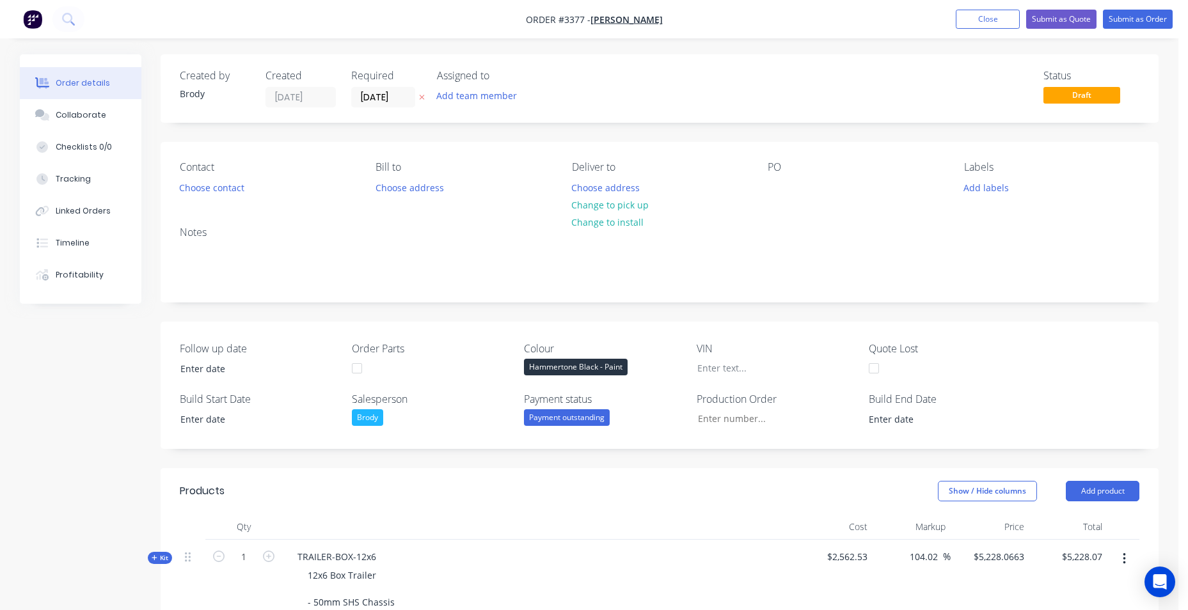
scroll to position [384, 0]
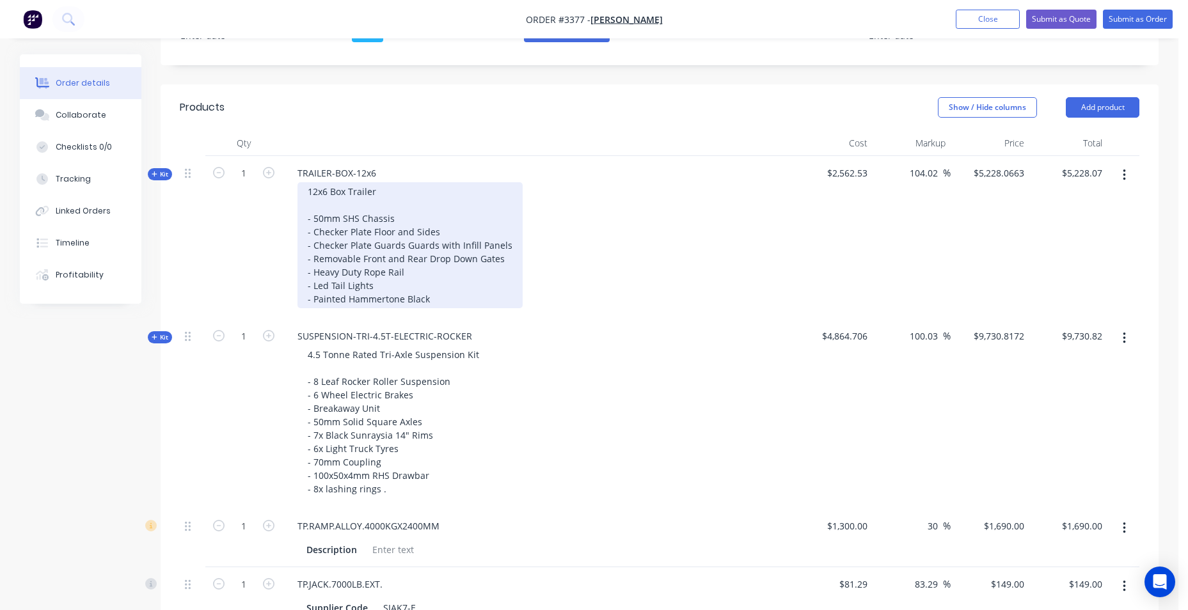
click at [385, 193] on div "12x6 Box Trailer - 50mm SHS Chassis - Checker Plate Floor and Sides - Checker P…" at bounding box center [410, 245] width 225 height 126
drag, startPoint x: 424, startPoint y: 241, endPoint x: 450, endPoint y: 188, distance: 59.2
click at [450, 188] on div "12x6 Box Trailer - NO [PERSON_NAME] - 50mm SHS Chassis - Checker Plate Floor an…" at bounding box center [410, 245] width 225 height 126
drag, startPoint x: 409, startPoint y: 248, endPoint x: 570, endPoint y: 242, distance: 161.3
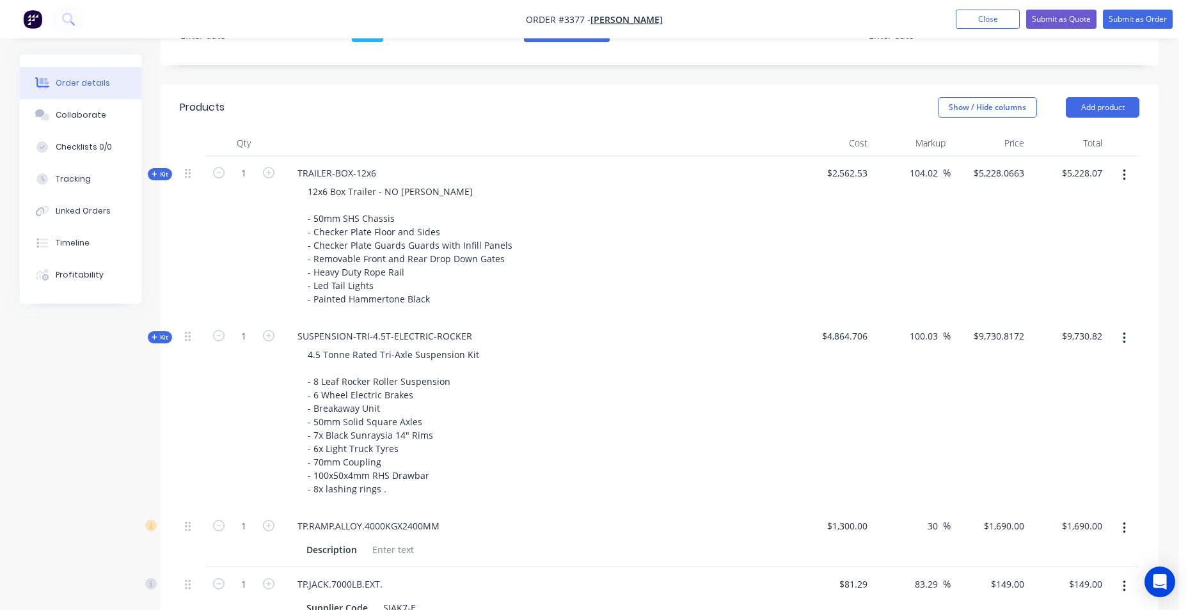
click at [642, 205] on div "12x6 Box Trailer - NO [PERSON_NAME] - 50mm SHS Chassis - Checker Plate Floor an…" at bounding box center [538, 245] width 502 height 126
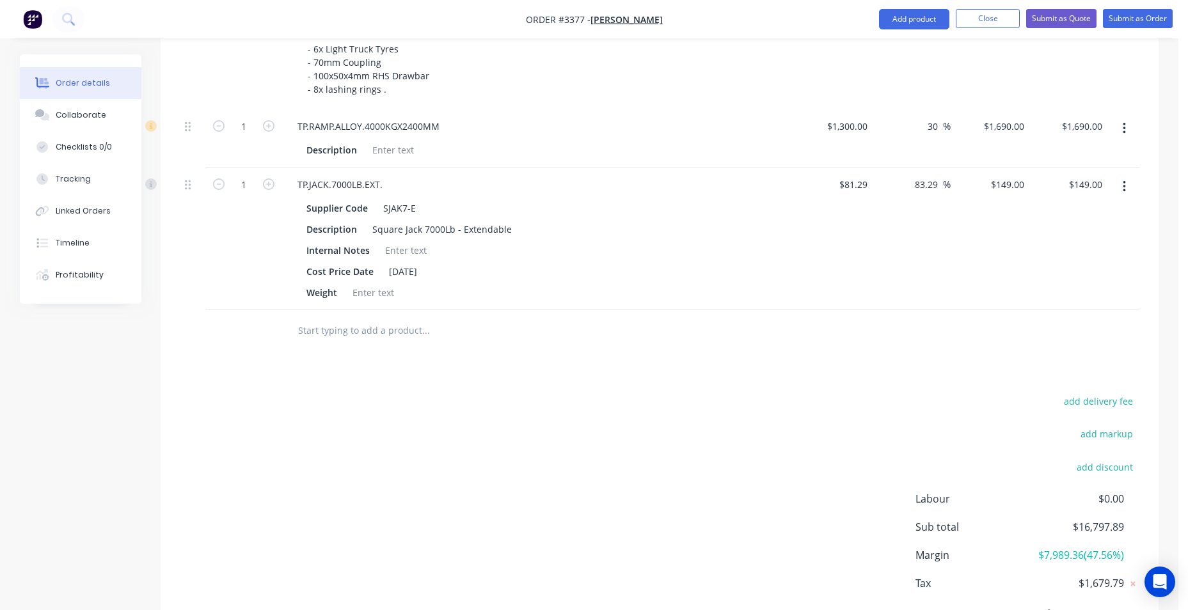
scroll to position [788, 0]
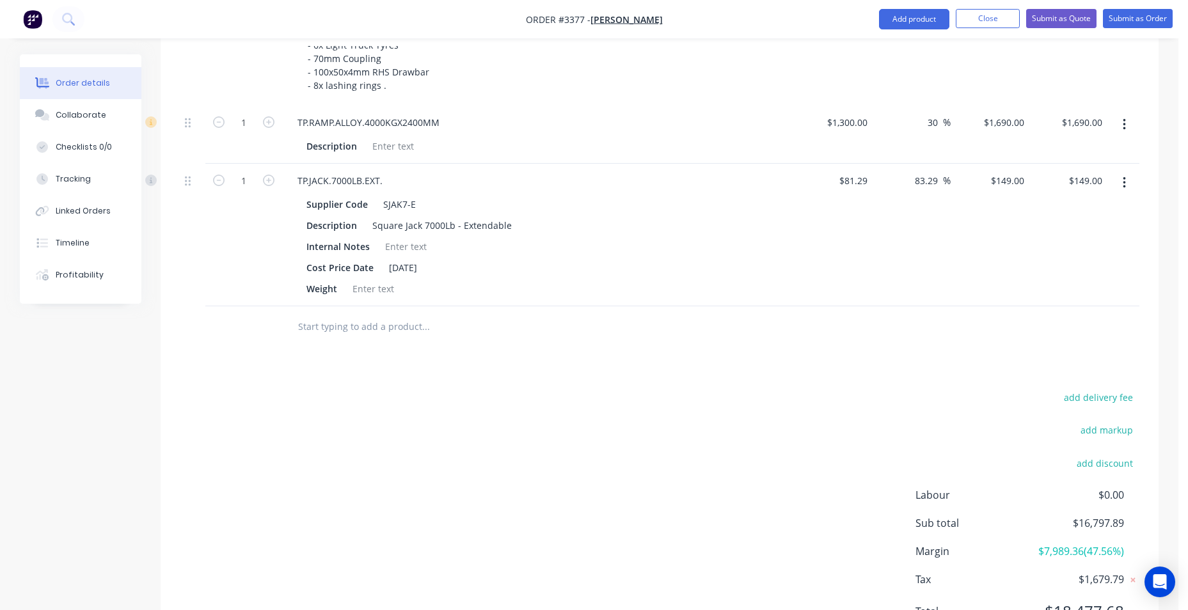
click at [413, 329] on input "text" at bounding box center [426, 327] width 256 height 26
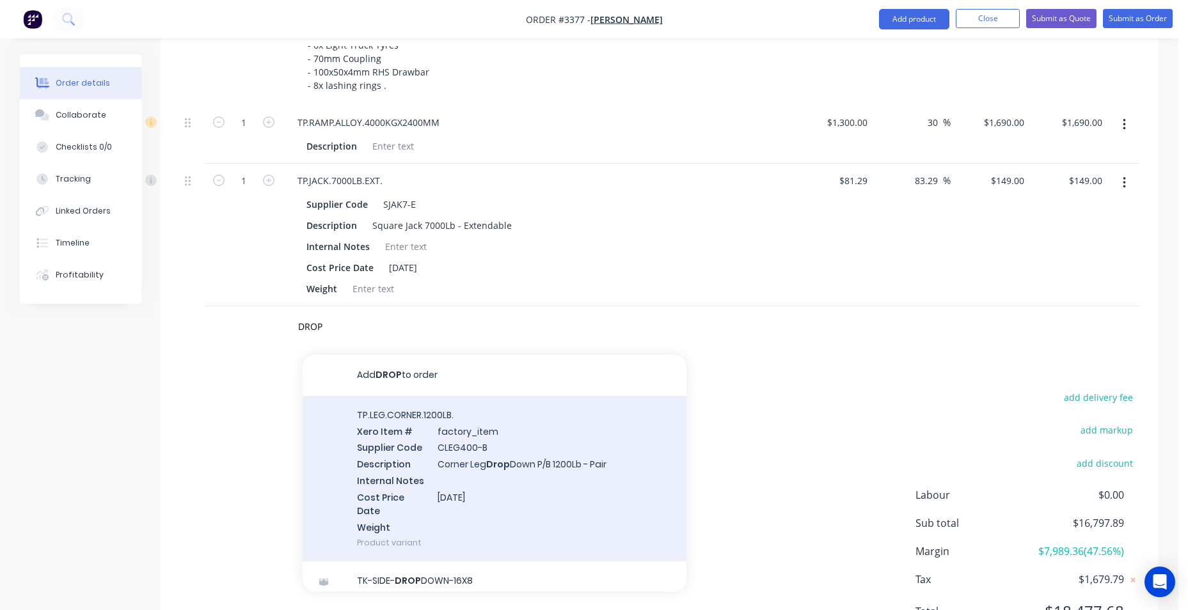
click at [416, 470] on div "Add DROP to order TP.LEG.CORNER.1200LB. Xero Item # factory_item Supplier Code …" at bounding box center [495, 473] width 384 height 237
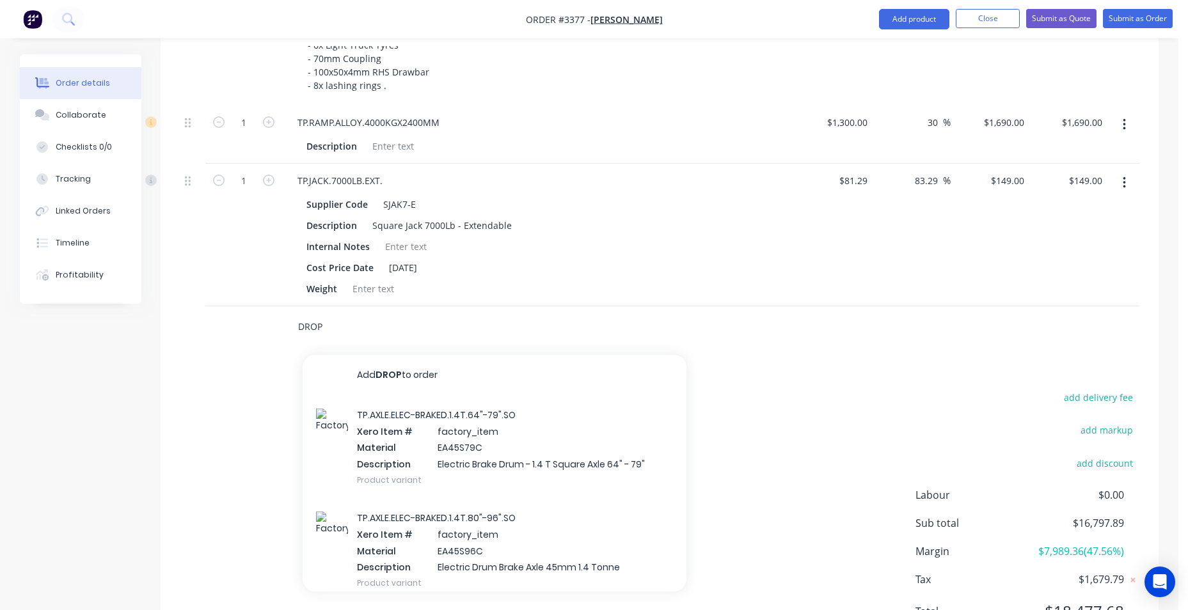
click at [323, 328] on input "DROP" at bounding box center [426, 327] width 256 height 26
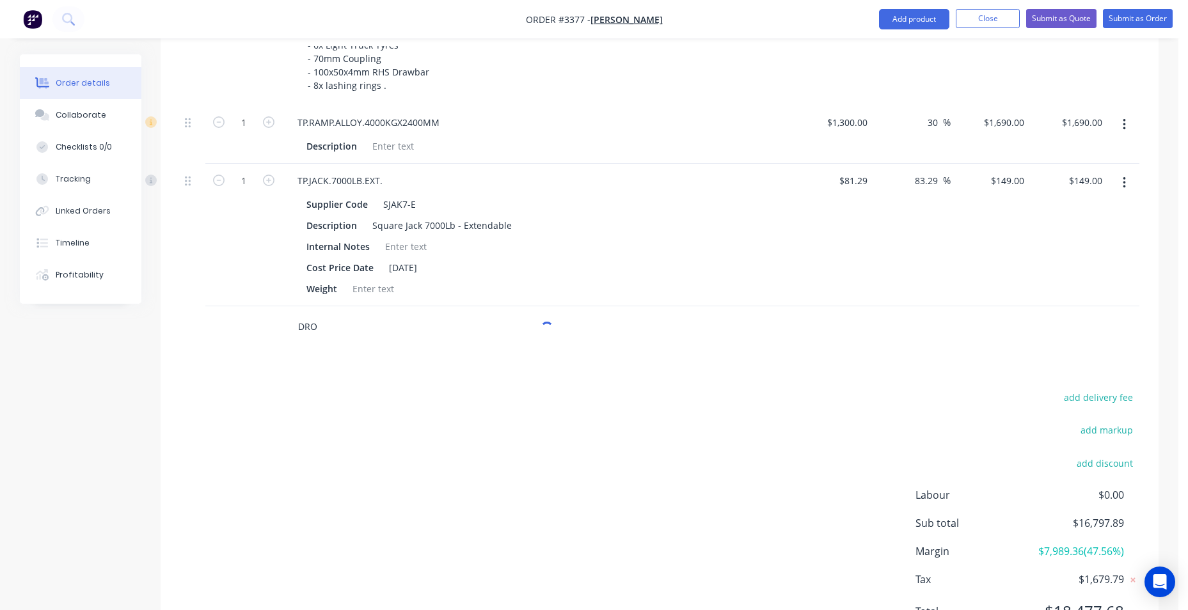
type input "DROP"
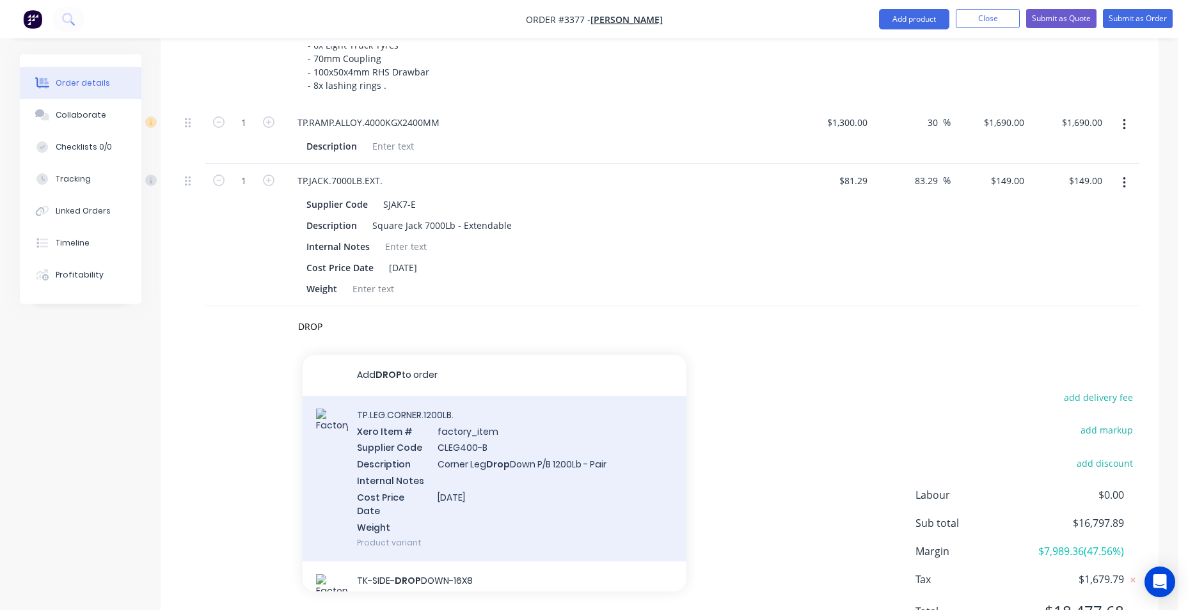
click at [393, 423] on div "TP.LEG.CORNER.1200LB. Xero Item # factory_item Supplier Code CLEG400-B Descript…" at bounding box center [495, 479] width 384 height 166
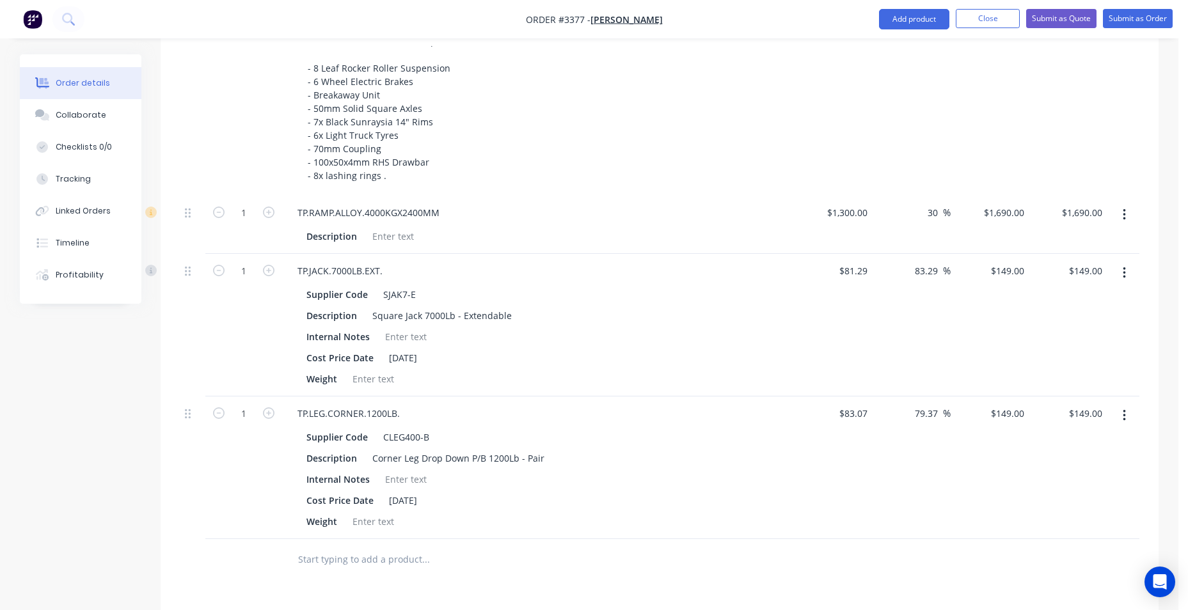
scroll to position [704, 0]
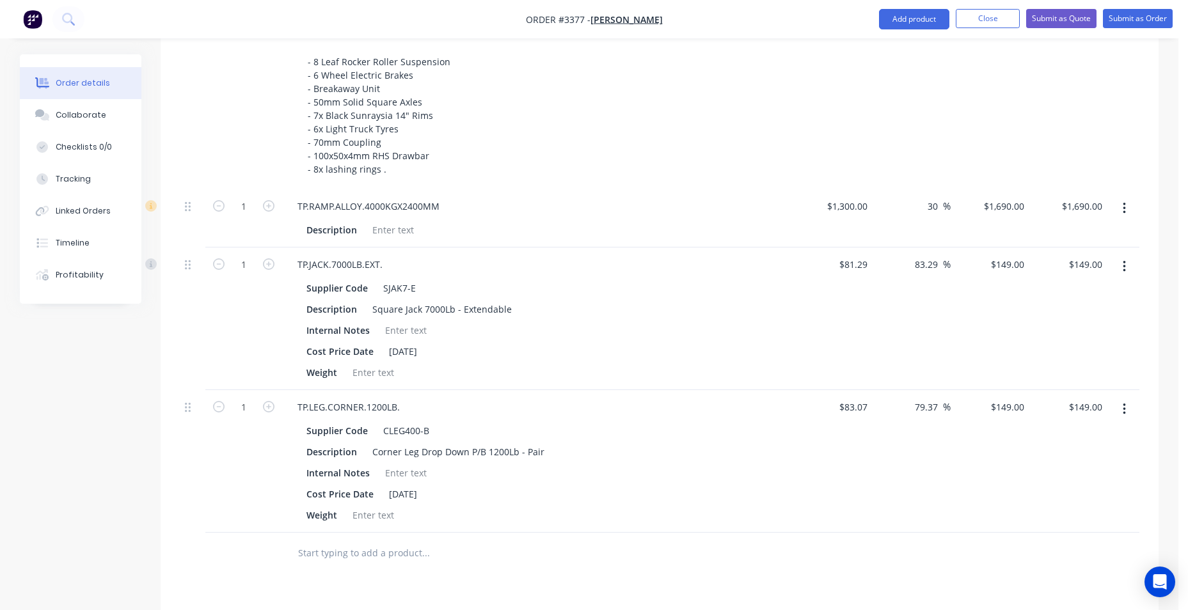
click at [388, 565] on input "text" at bounding box center [426, 554] width 256 height 26
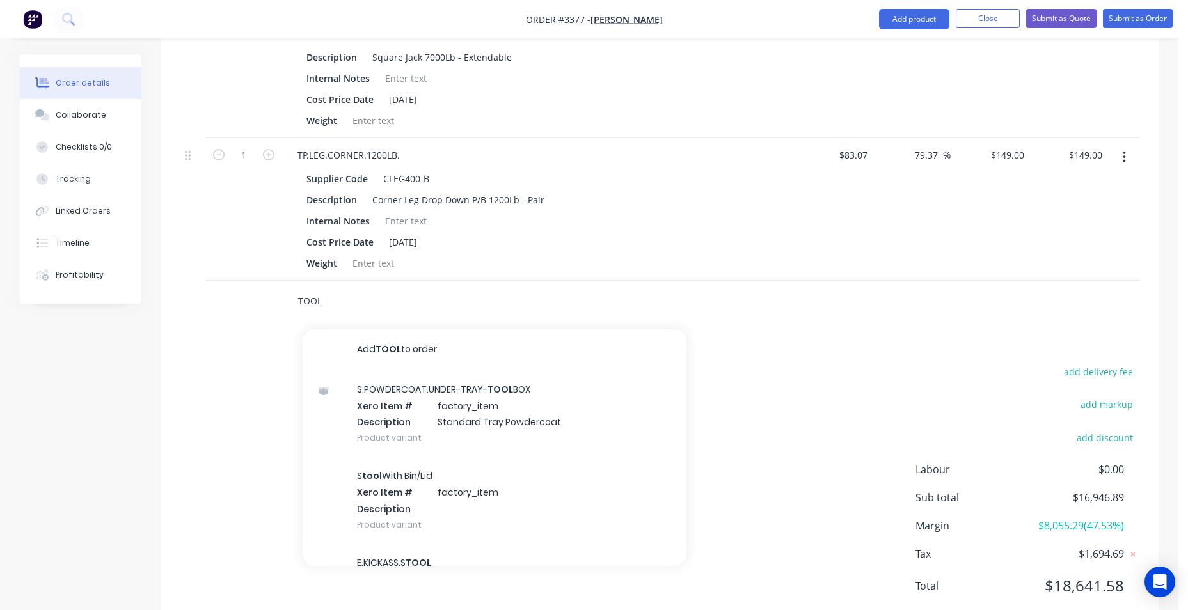
scroll to position [960, 0]
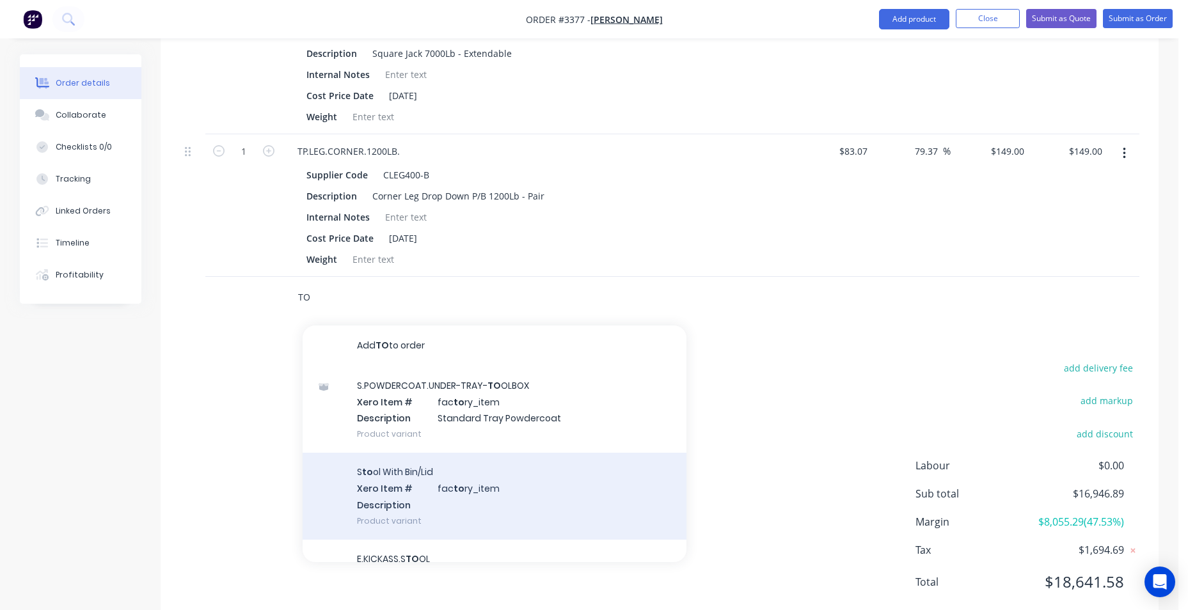
type input "T"
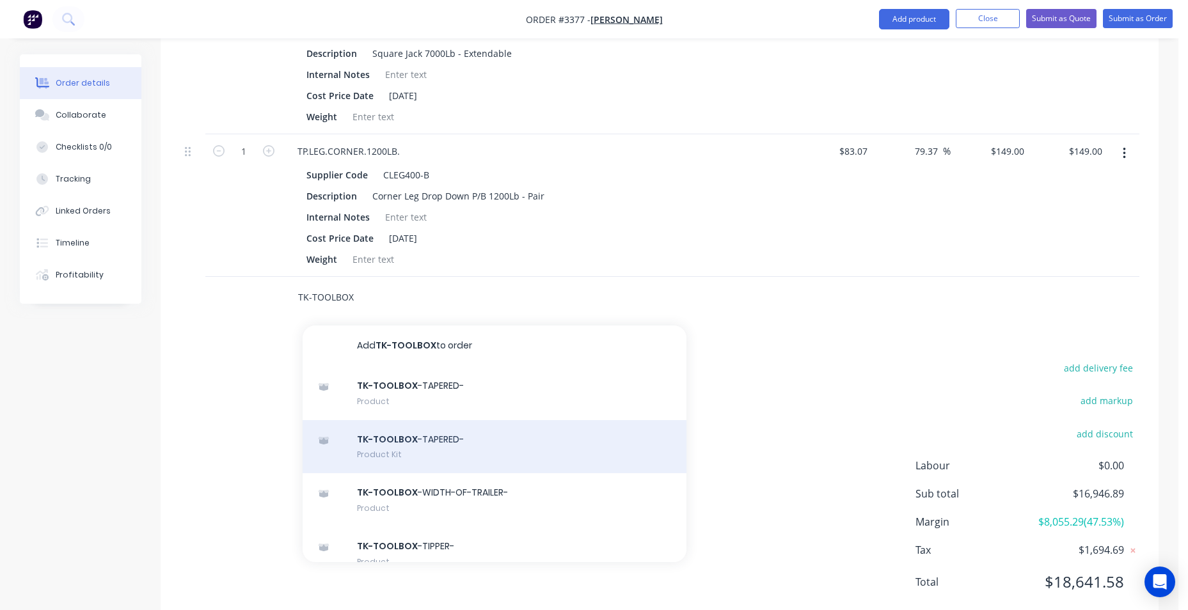
type input "TK-TOOLBOX"
click at [473, 457] on div "TK-TOOLBOX -TAPERED- Product Kit" at bounding box center [495, 447] width 384 height 54
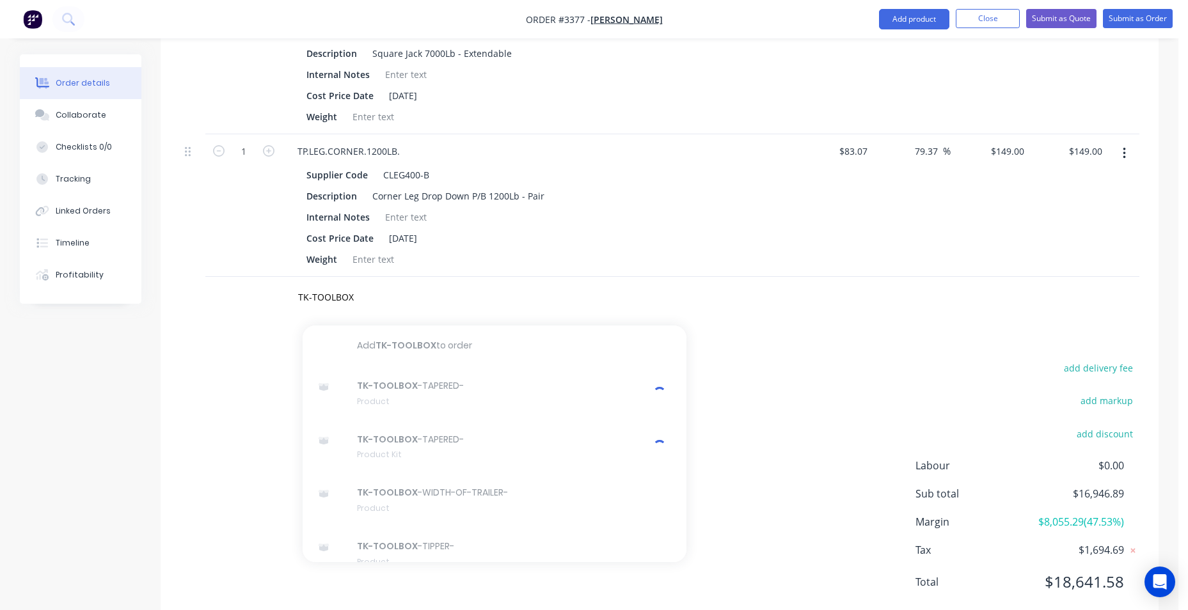
click at [920, 33] on nav "Order #3377 - [PERSON_NAME] Add product Close Submit as Quote Submit as Order" at bounding box center [594, 19] width 1188 height 38
click at [922, 22] on button "Add product" at bounding box center [914, 19] width 70 height 20
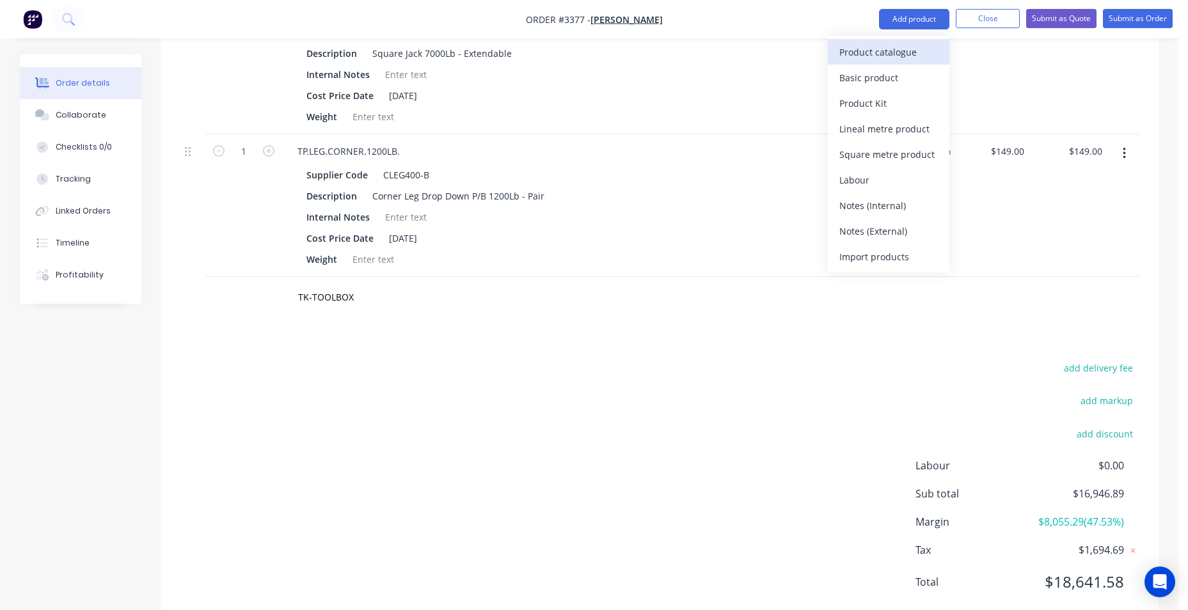
click at [888, 56] on div "Product catalogue" at bounding box center [888, 52] width 99 height 19
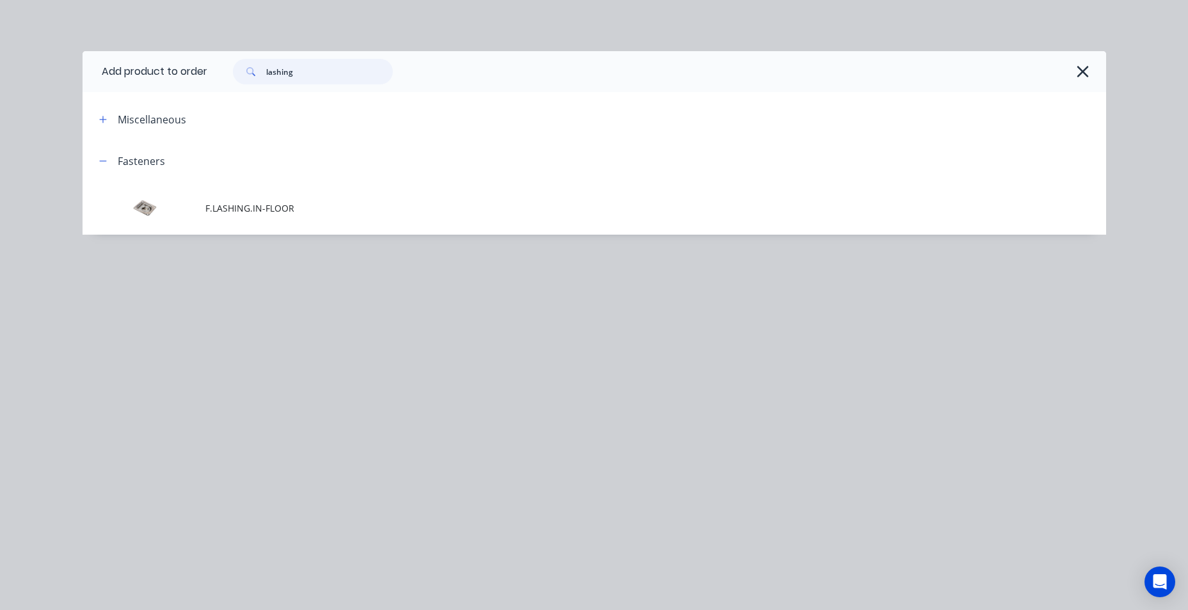
drag, startPoint x: 312, startPoint y: 71, endPoint x: 131, endPoint y: 72, distance: 181.7
click at [131, 79] on header "Add product to order [MEDICAL_DATA]" at bounding box center [595, 71] width 1024 height 41
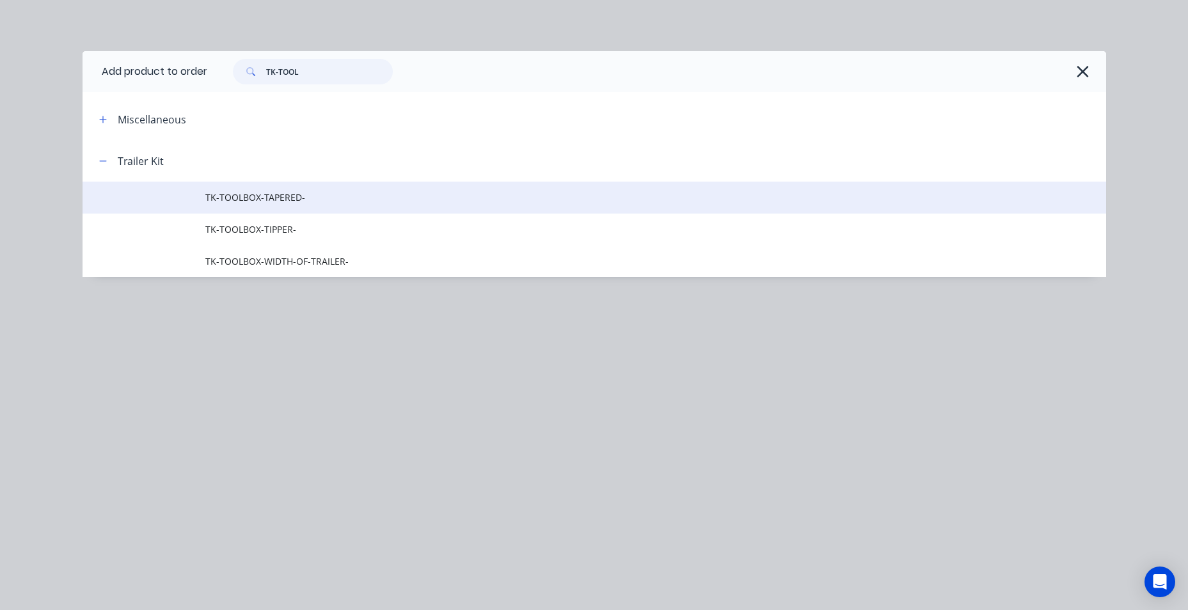
type input "TK-TOOL"
click at [310, 205] on td "TK-TOOLBOX-TAPERED-" at bounding box center [655, 198] width 901 height 32
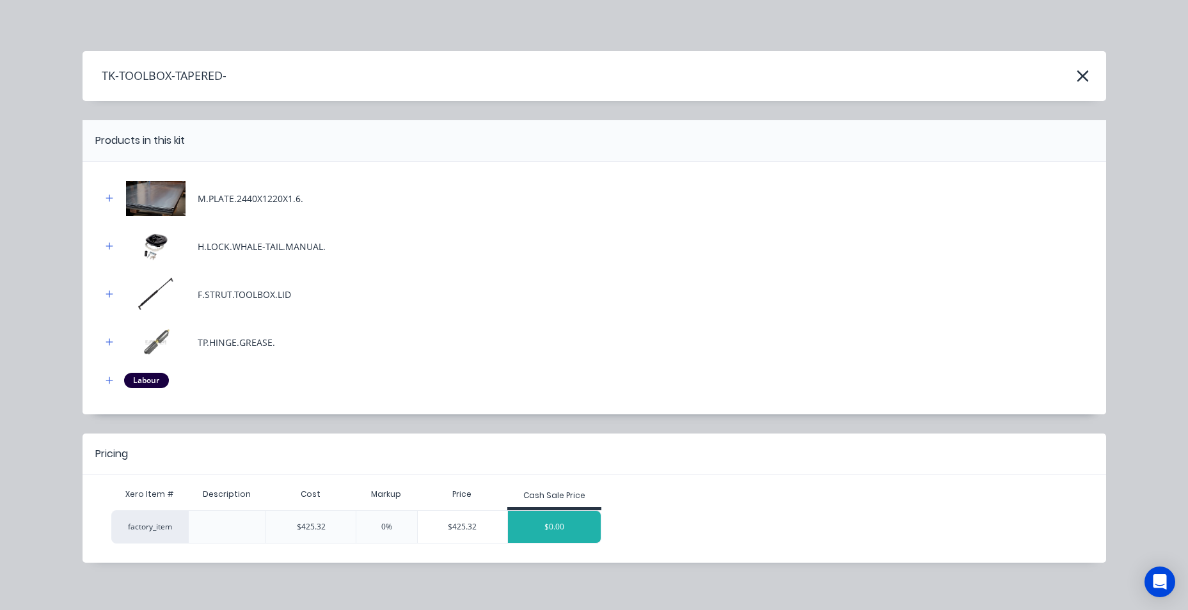
click at [544, 525] on div "$0.00" at bounding box center [554, 527] width 93 height 32
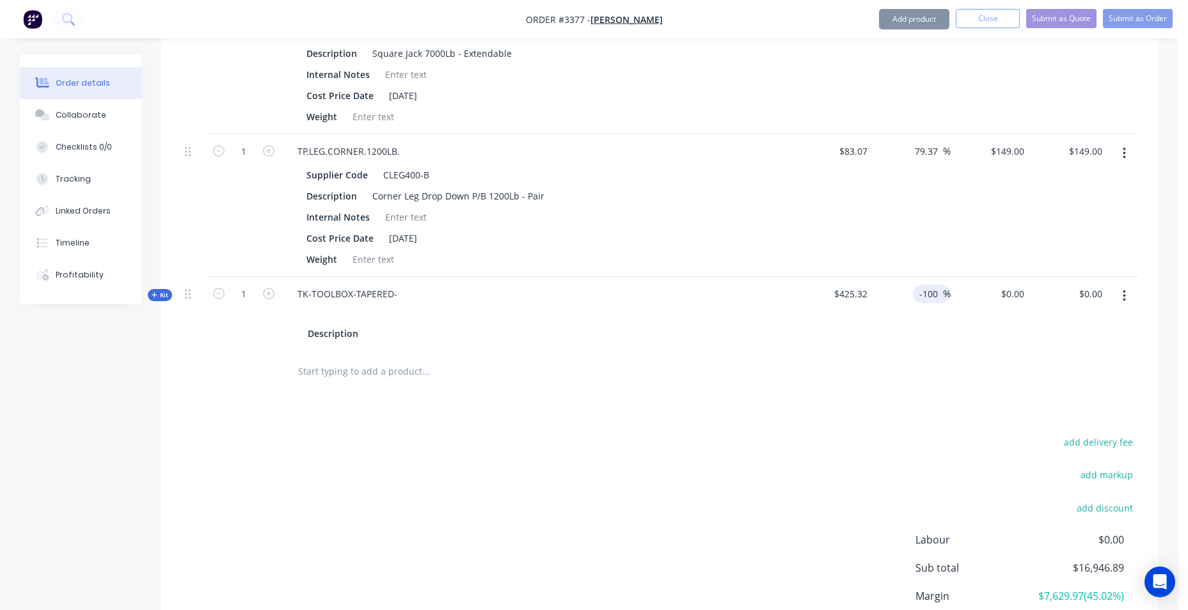
click at [932, 296] on input "-100" at bounding box center [930, 294] width 25 height 19
click at [923, 296] on input "-100" at bounding box center [930, 294] width 25 height 19
type input "100"
drag, startPoint x: 674, startPoint y: 370, endPoint x: 683, endPoint y: 365, distance: 10.3
click at [683, 365] on div at bounding box center [512, 372] width 450 height 26
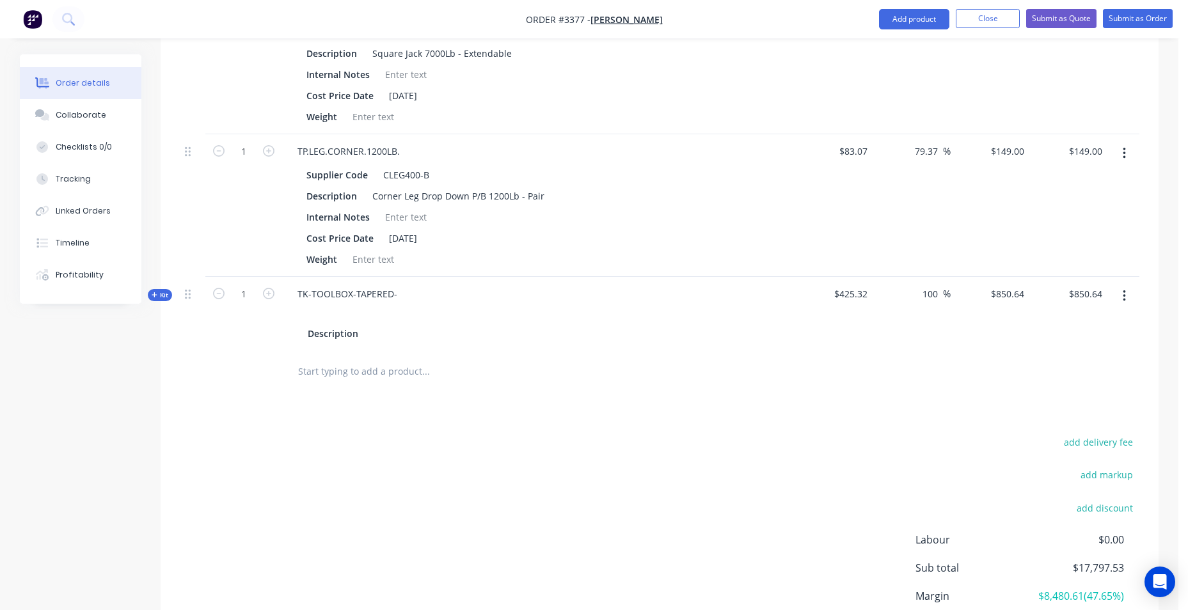
type input "$850.64"
click at [944, 288] on span "%" at bounding box center [947, 294] width 8 height 15
type input "150"
type input "$1,063.30"
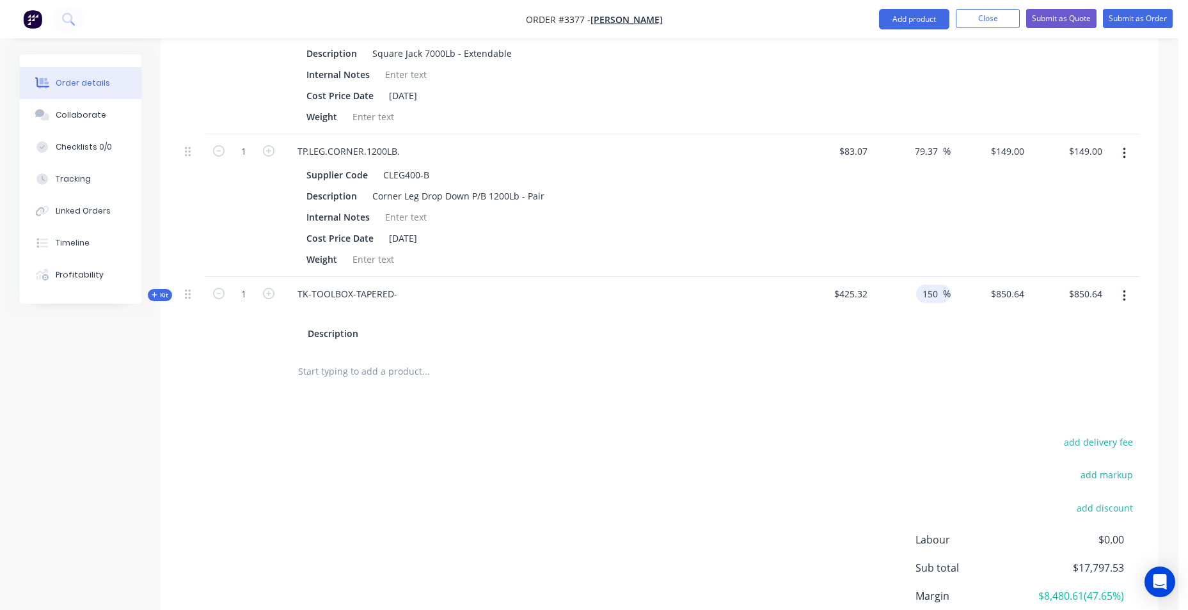
type input "$1,063.30"
click at [834, 340] on div "$425.32" at bounding box center [833, 314] width 79 height 74
click at [368, 290] on div "TK-TOOLBOX-TAPERED-" at bounding box center [347, 294] width 120 height 19
click at [390, 290] on div "TK-TOOLBOX-TAPERED-" at bounding box center [347, 294] width 120 height 19
click at [399, 293] on div "TK-TOOLBOX-TAPERED-" at bounding box center [347, 294] width 120 height 19
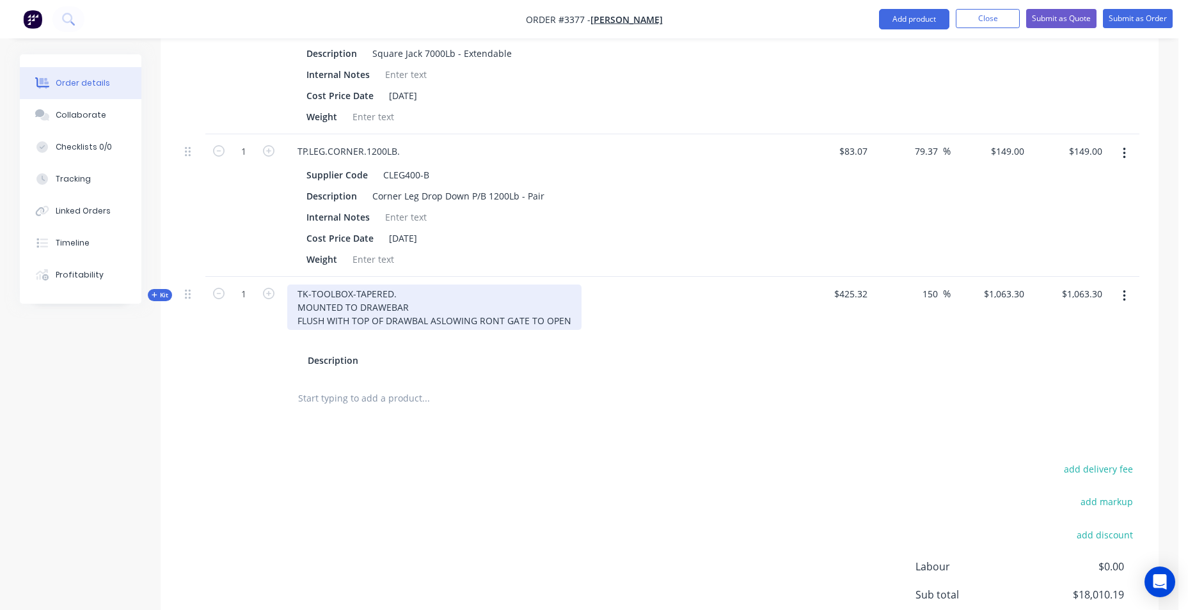
drag, startPoint x: 569, startPoint y: 320, endPoint x: 390, endPoint y: 294, distance: 181.0
click at [392, 294] on div "TK-TOOLBOX-TAPERED. MOUNTED TO DRAWEBAR FLUSH WITH TOP OF DRAWBAL ASLOWING RONT…" at bounding box center [434, 307] width 294 height 45
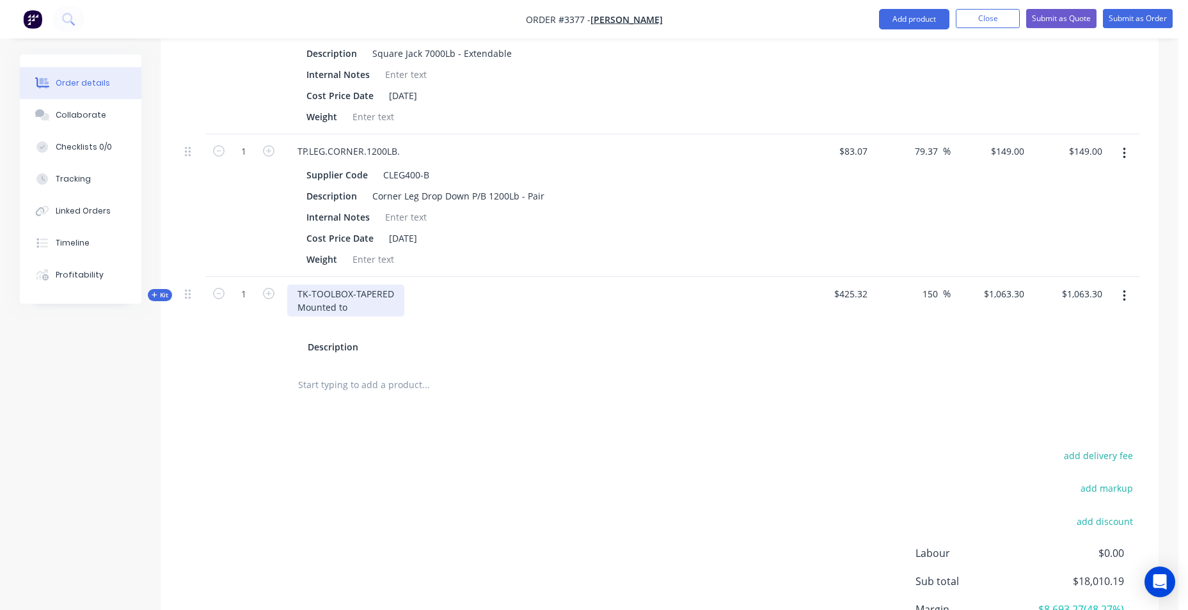
click at [381, 306] on div "TK-TOOLBOX-TAPERED Mounted to" at bounding box center [345, 301] width 117 height 32
click at [607, 349] on div "Description" at bounding box center [538, 347] width 471 height 19
click at [518, 306] on div "TK-TOOLBOX-TAPERED Mounted to drawbar flush with top to allow front gate to ope…" at bounding box center [431, 301] width 289 height 32
drag, startPoint x: 559, startPoint y: 307, endPoint x: 296, endPoint y: 313, distance: 263.7
click at [296, 313] on div "TK-TOOLBOX-TAPERED Mounted to drawbar flush with top to allow front gate to ope…" at bounding box center [431, 301] width 289 height 32
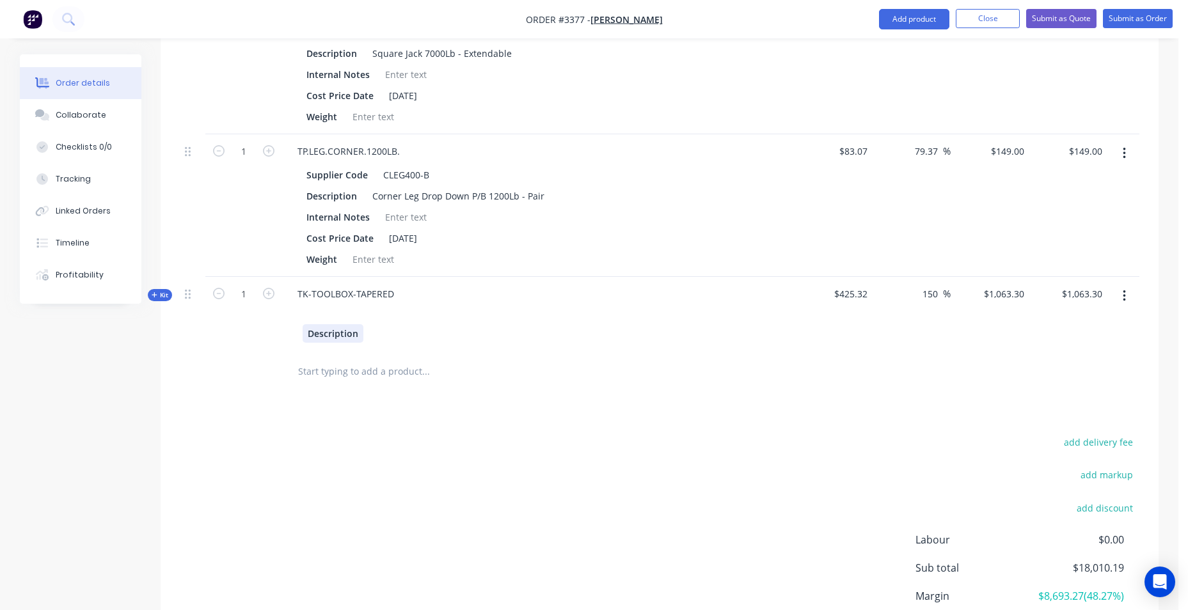
drag, startPoint x: 358, startPoint y: 335, endPoint x: 251, endPoint y: 329, distance: 107.0
click at [251, 329] on div "Kit 1 TK-TOOLBOX-TAPERED Description $425.32 150 150 % $1,063.30 $1,063.30 $1,0…" at bounding box center [660, 314] width 960 height 74
paste div
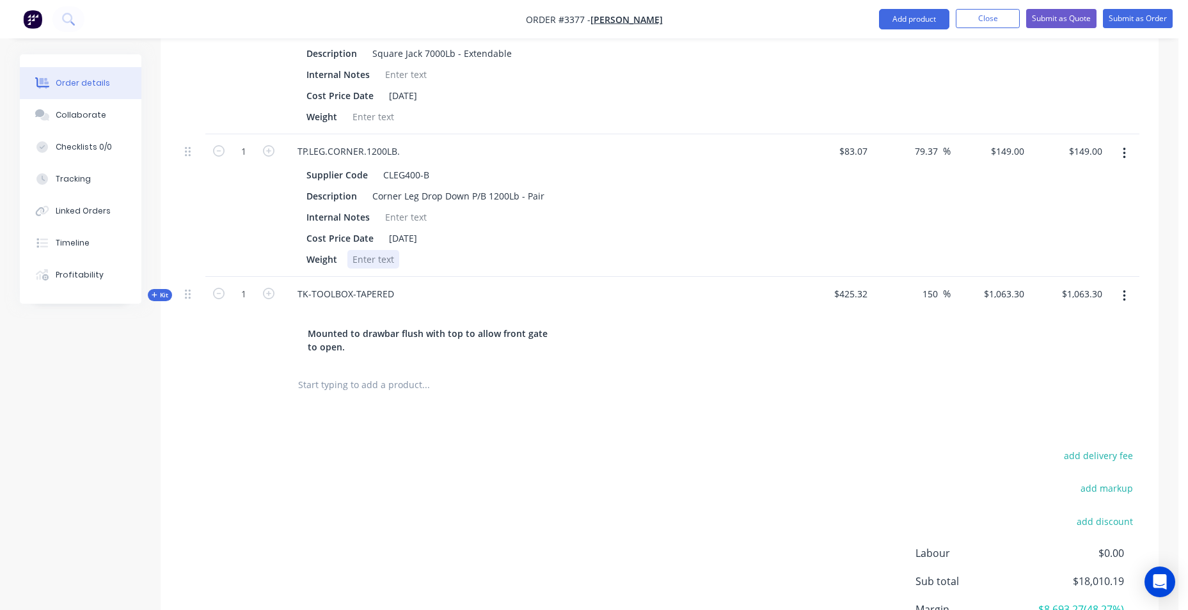
click at [745, 270] on div "TP.LEG.CORNER.1200LB. Supplier Code CLEG400-B Description Corner Leg Drop Down …" at bounding box center [538, 205] width 512 height 143
click at [736, 153] on div "TP.LEG.CORNER.1200LB." at bounding box center [538, 151] width 502 height 19
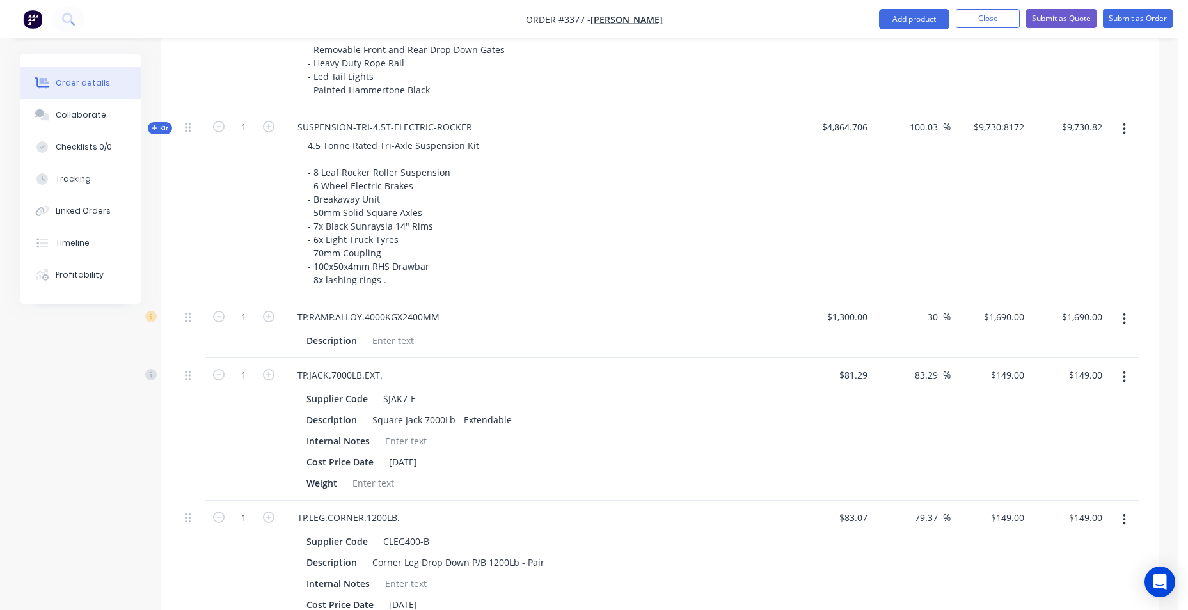
scroll to position [448, 0]
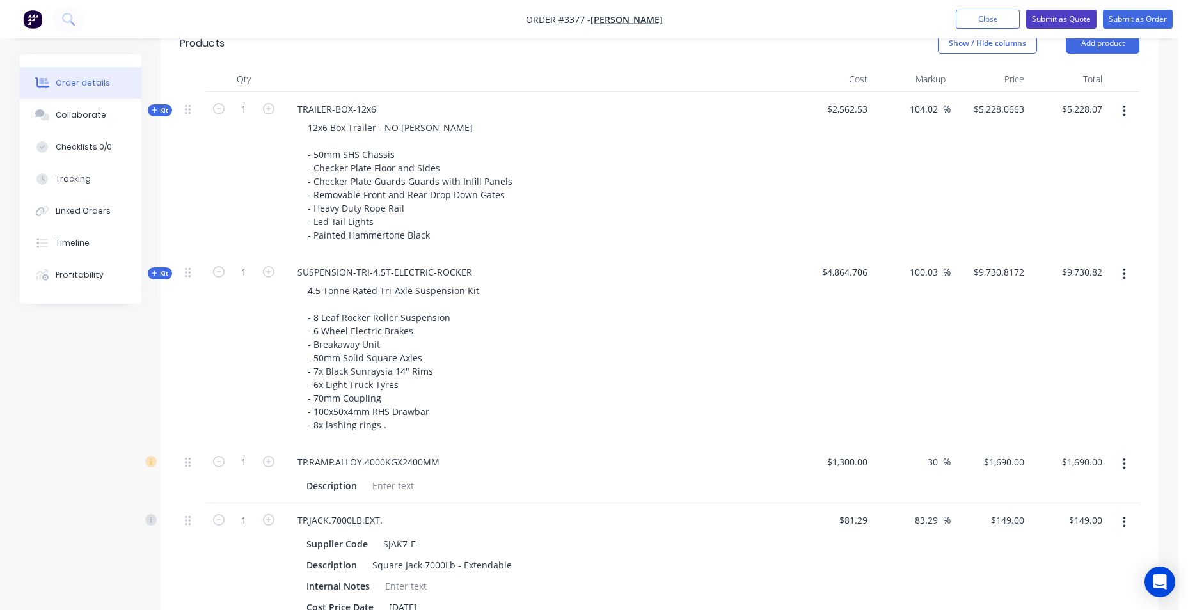
click at [1045, 18] on button "Submit as Quote" at bounding box center [1061, 19] width 70 height 19
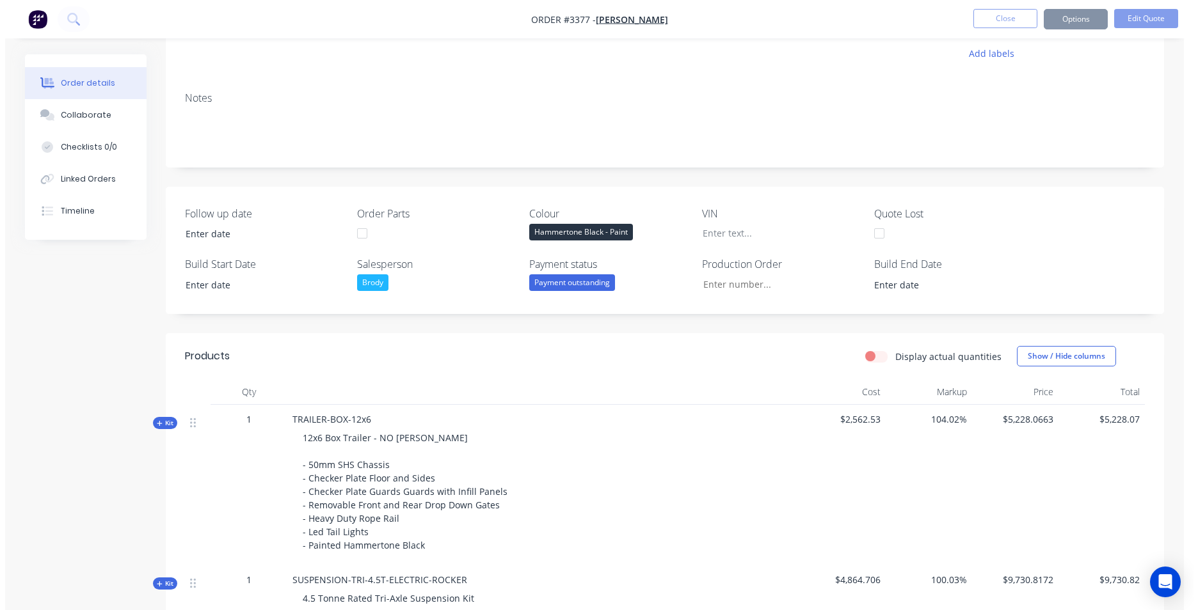
scroll to position [0, 0]
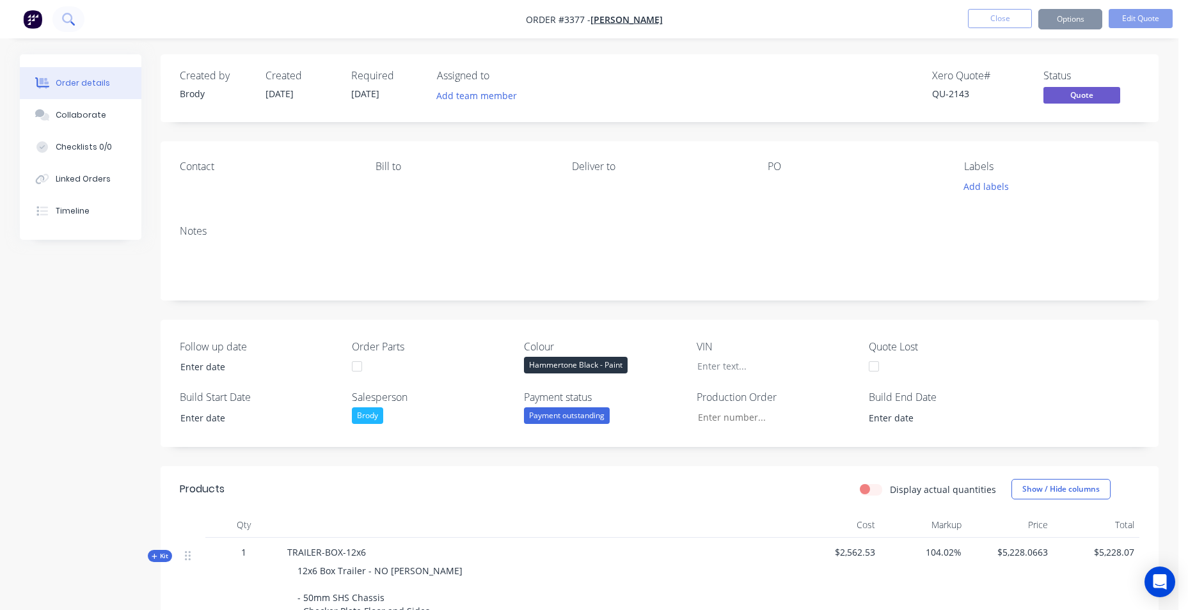
click at [67, 18] on icon at bounding box center [68, 19] width 12 height 12
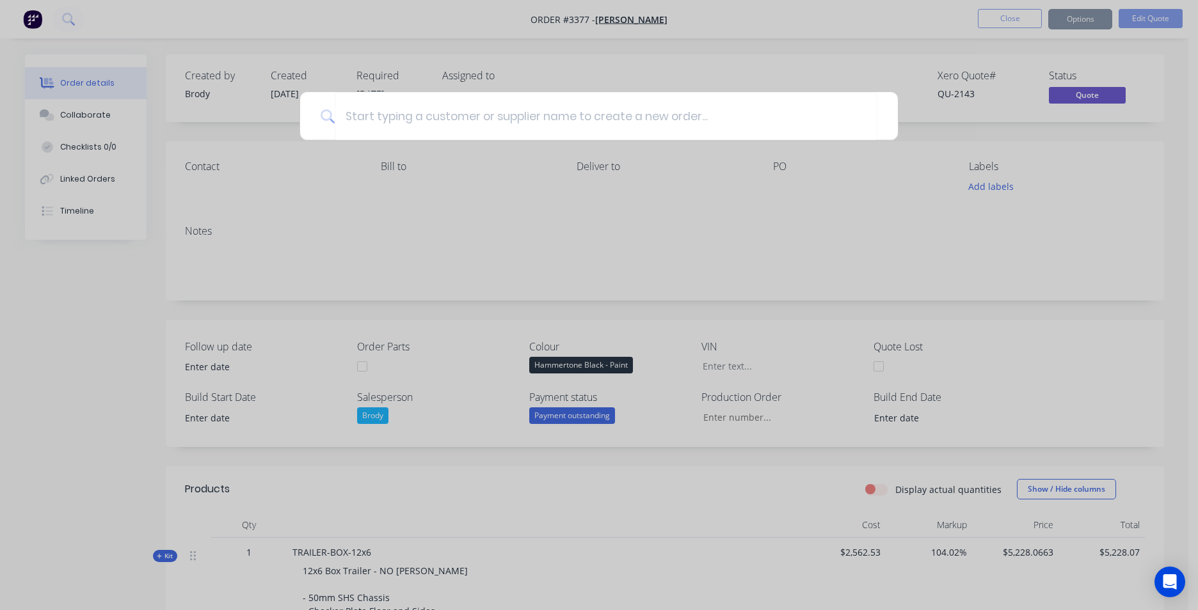
drag, startPoint x: 26, startPoint y: 23, endPoint x: 47, endPoint y: 26, distance: 21.3
click at [26, 22] on div at bounding box center [599, 305] width 1198 height 610
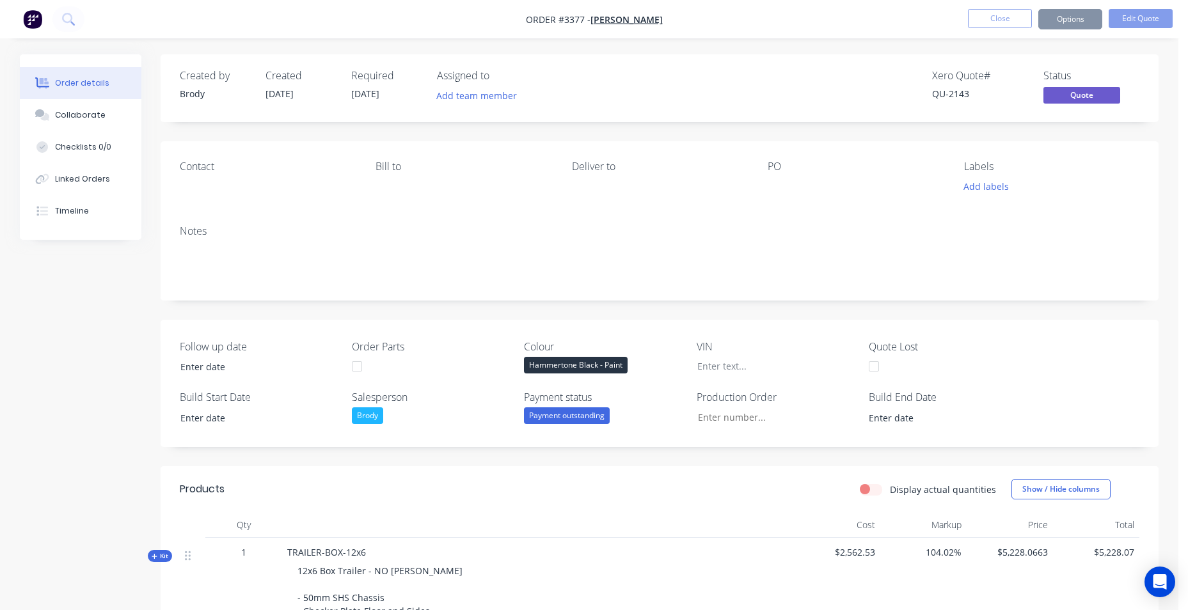
click at [24, 20] on img "button" at bounding box center [32, 19] width 19 height 19
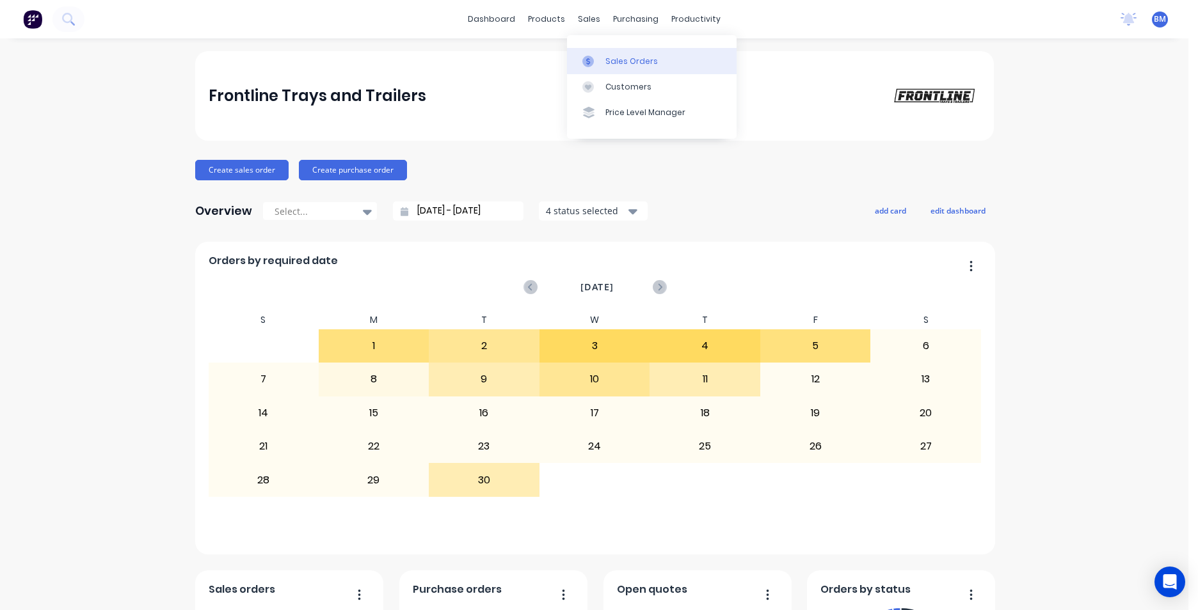
click at [684, 61] on link "Sales Orders" at bounding box center [652, 61] width 170 height 26
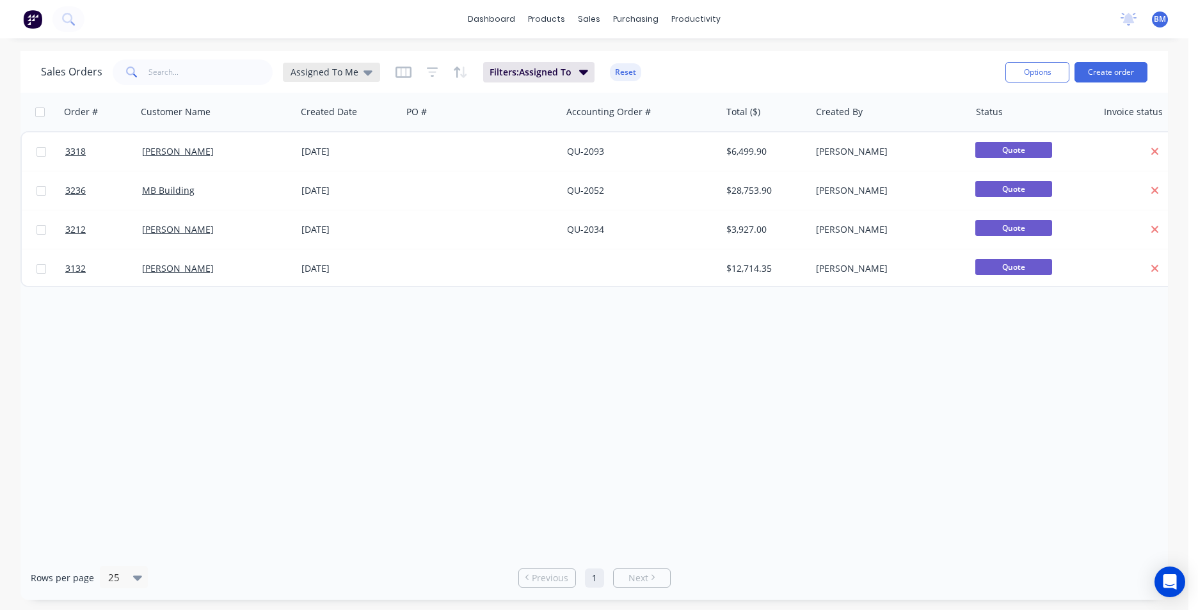
click at [342, 75] on span "Assigned To Me" at bounding box center [324, 71] width 68 height 13
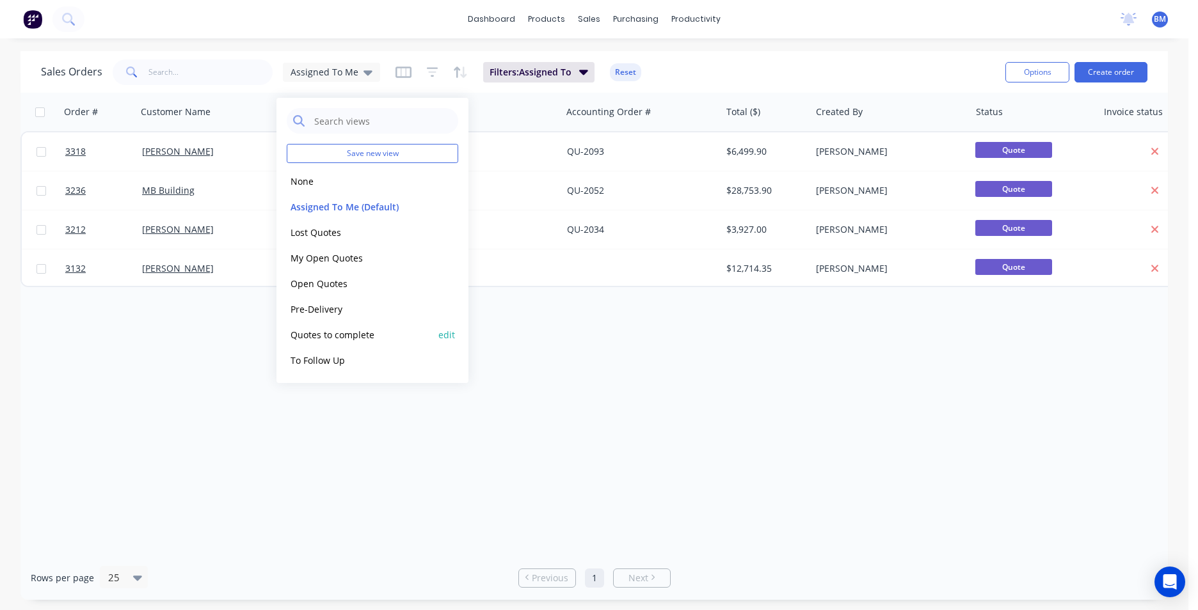
click at [343, 335] on button "Quotes to complete" at bounding box center [360, 335] width 146 height 15
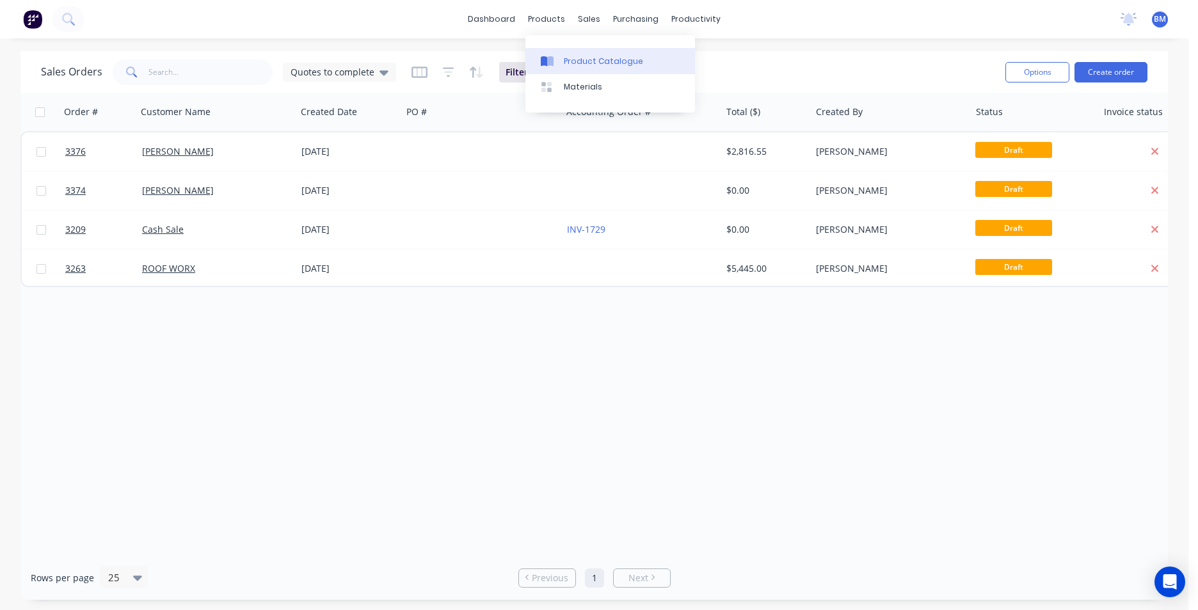
click at [582, 59] on div "Product Catalogue" at bounding box center [603, 62] width 79 height 12
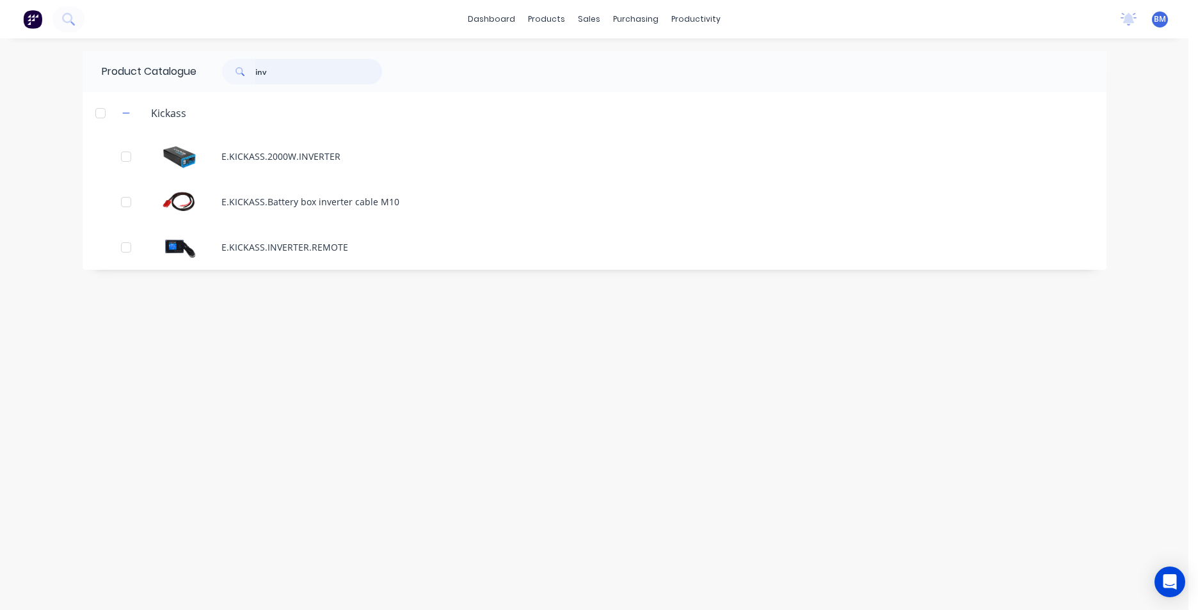
click at [295, 64] on input "inv" at bounding box center [318, 72] width 127 height 26
click at [176, 72] on div "Product Catalogue inv" at bounding box center [248, 71] width 331 height 41
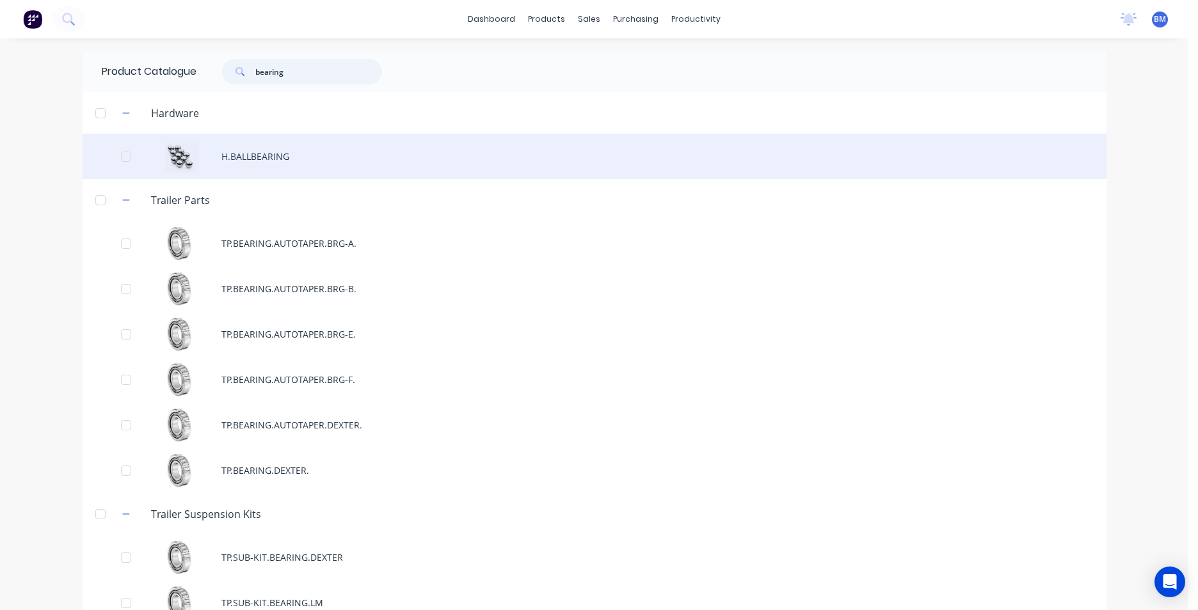
type input "bearing"
click at [324, 163] on div "H.BALLBEARING" at bounding box center [595, 156] width 1024 height 45
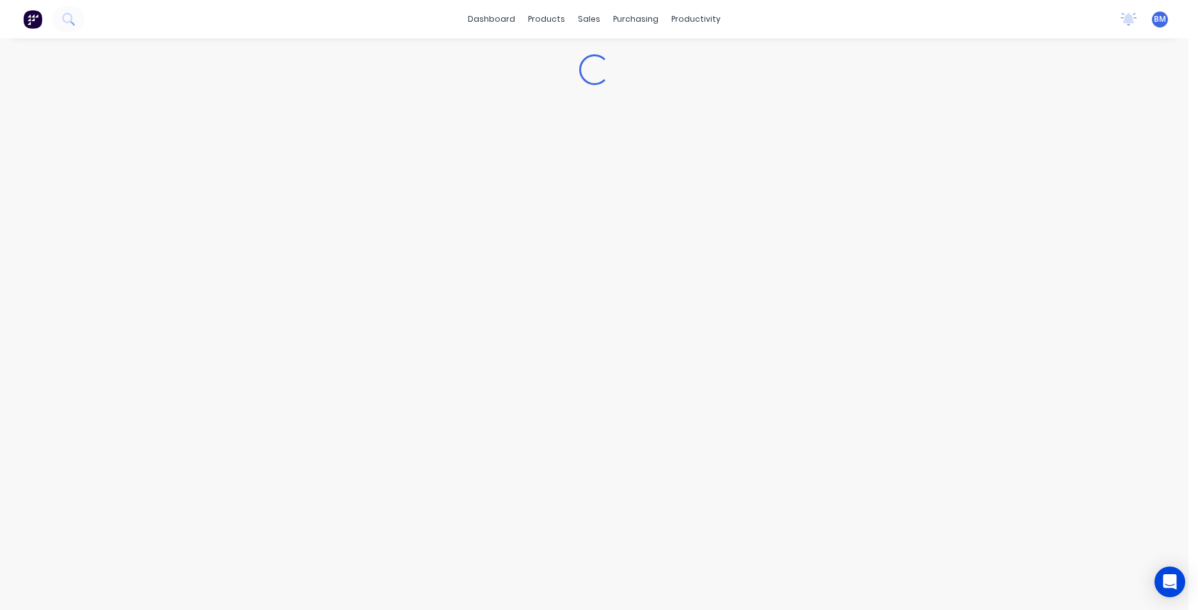
type textarea "x"
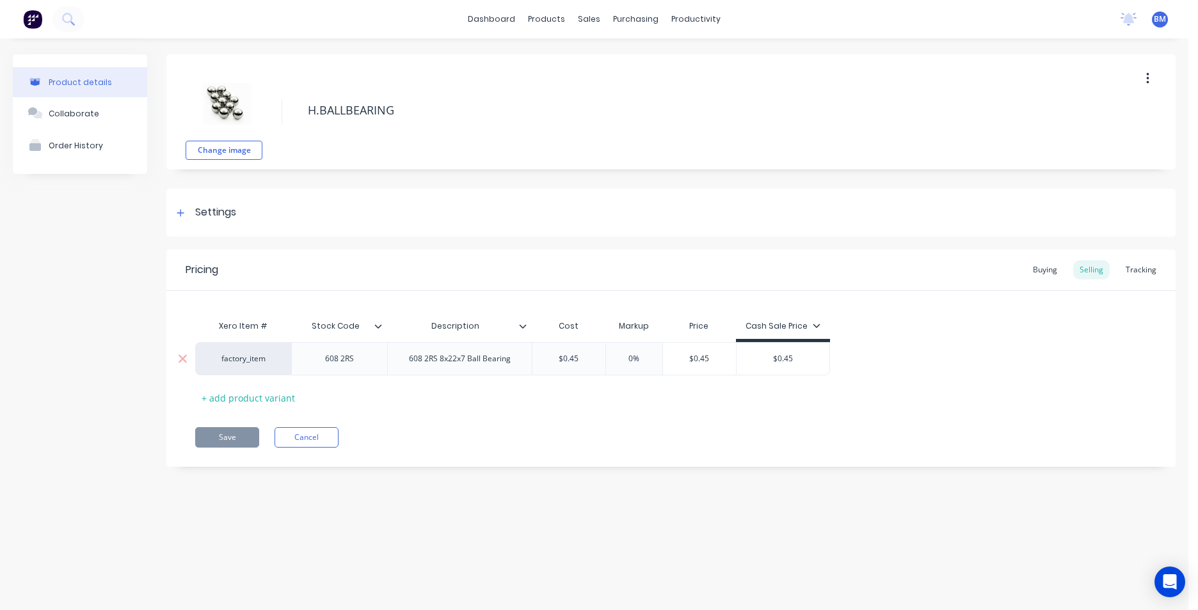
type input "$0.45"
drag, startPoint x: 579, startPoint y: 358, endPoint x: 555, endPoint y: 358, distance: 24.3
click at [555, 358] on input "$0.45" at bounding box center [568, 359] width 73 height 12
click at [536, 443] on div "Save Cancel" at bounding box center [685, 437] width 980 height 20
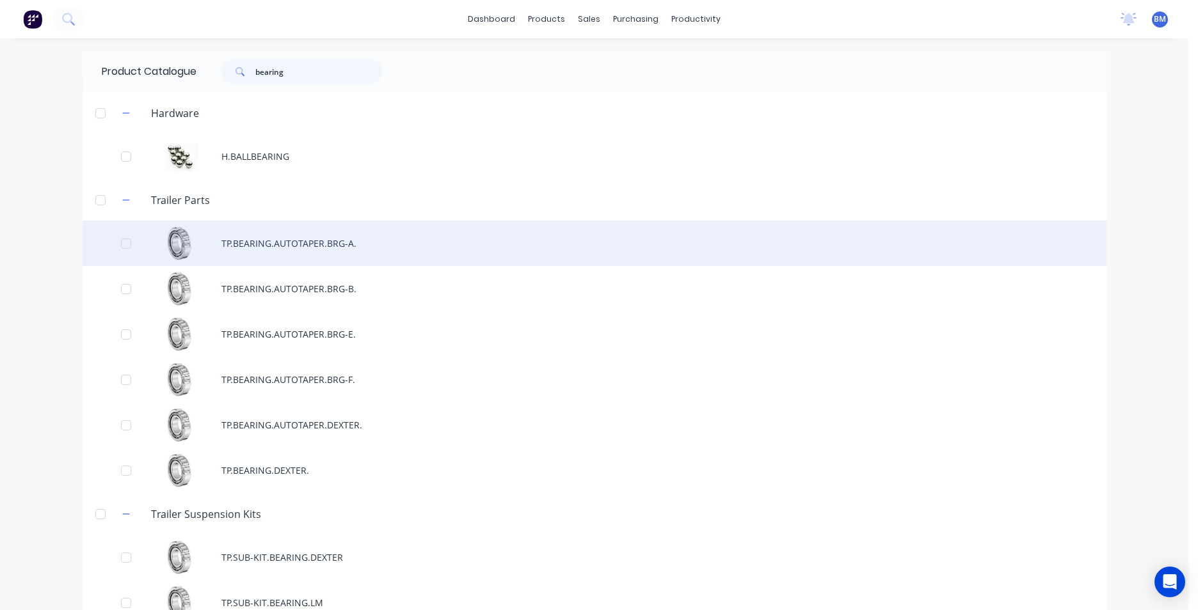
click at [290, 244] on div "TP.BEARING.AUTOTAPER.BRG-A." at bounding box center [595, 243] width 1024 height 45
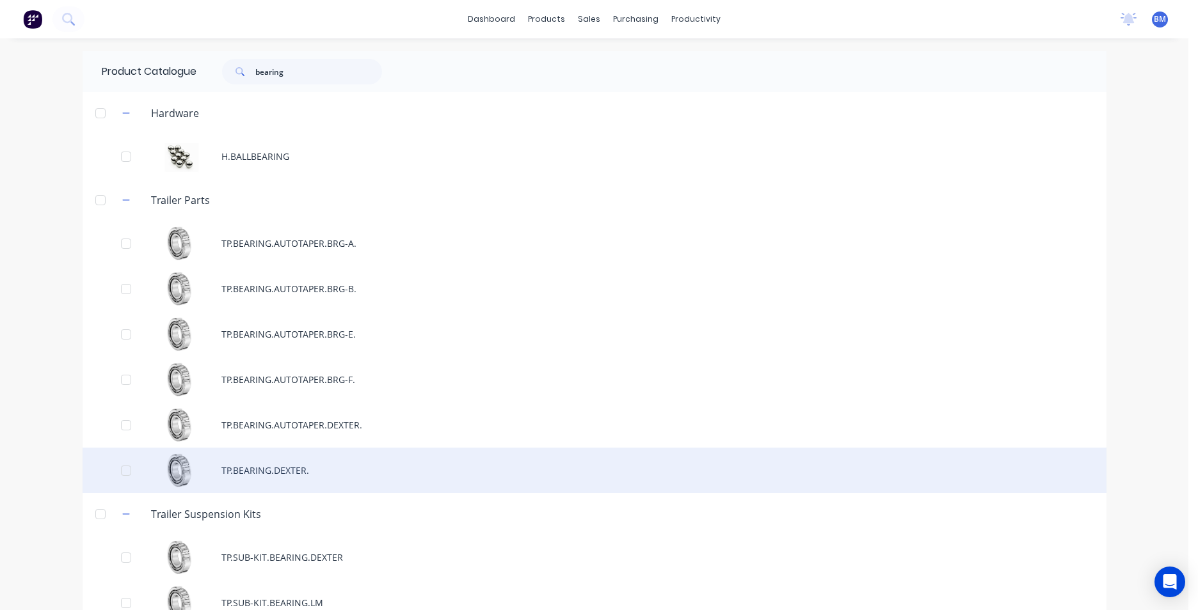
click at [274, 475] on div "TP.BEARING.DEXTER." at bounding box center [595, 470] width 1024 height 45
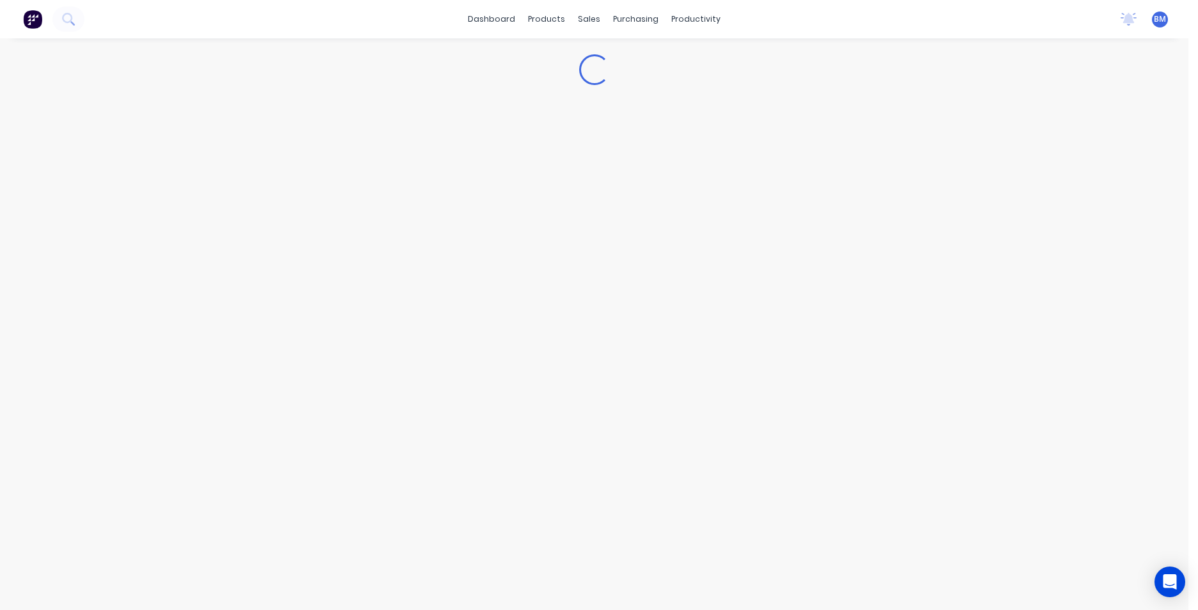
type textarea "x"
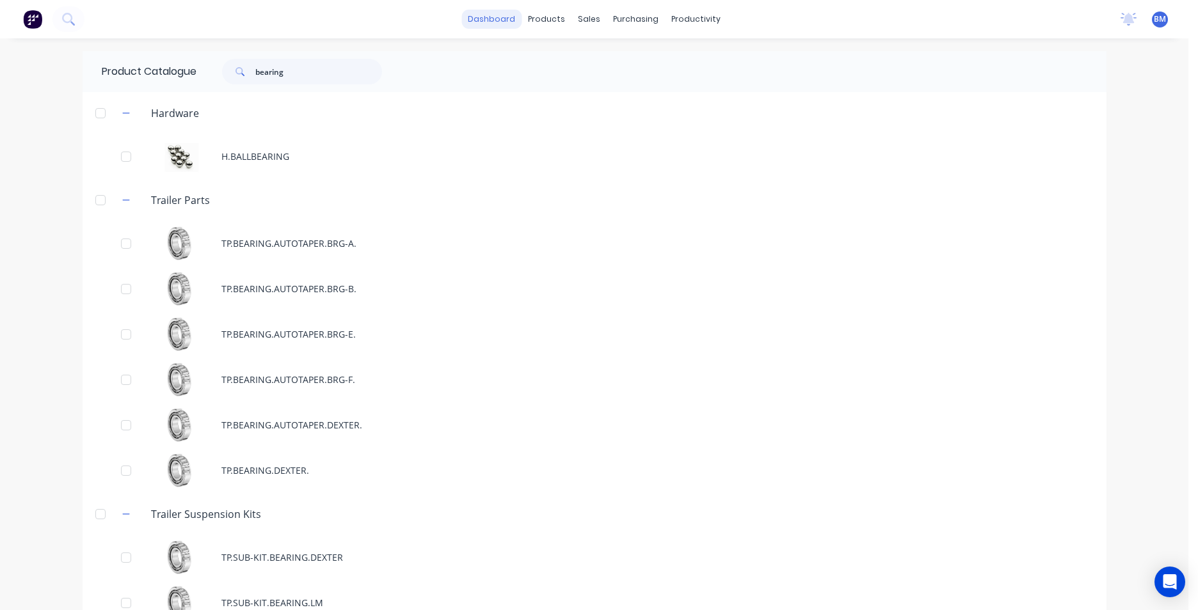
click at [496, 23] on link "dashboard" at bounding box center [491, 19] width 60 height 19
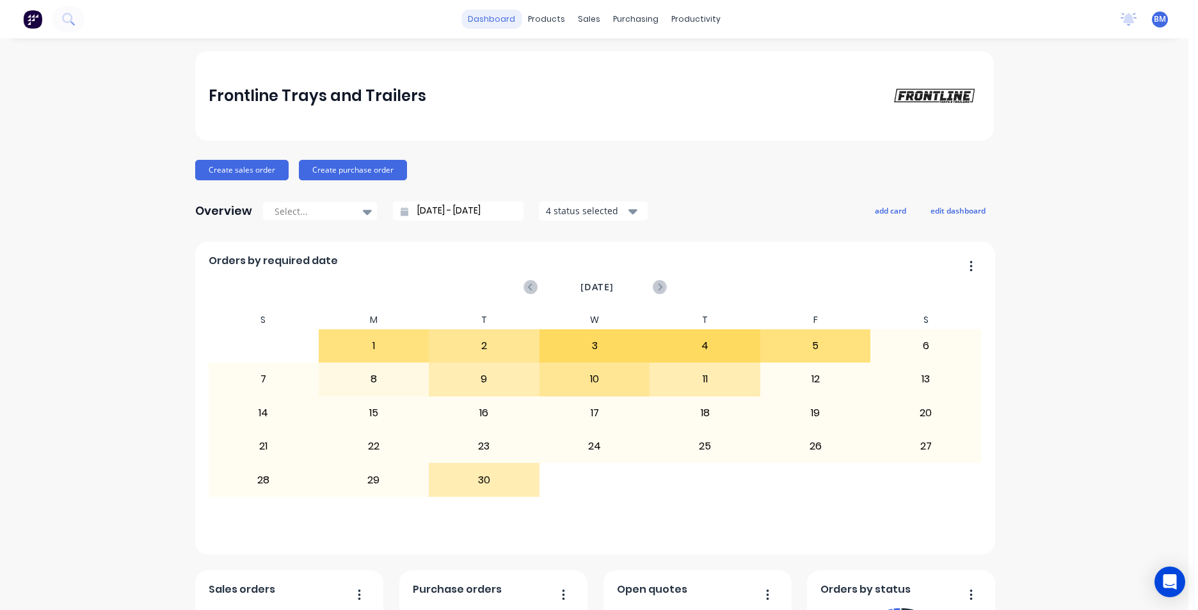
click at [491, 20] on link "dashboard" at bounding box center [491, 19] width 60 height 19
click at [600, 65] on div at bounding box center [591, 62] width 19 height 12
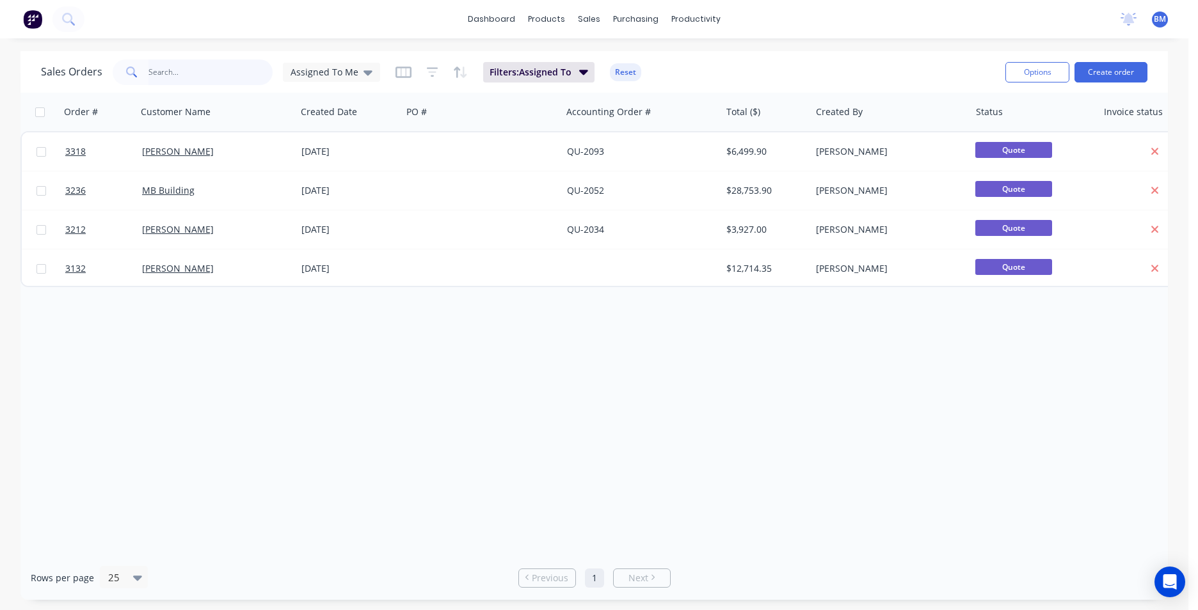
click at [236, 72] on input "text" at bounding box center [210, 73] width 125 height 26
click at [583, 86] on link "Customers" at bounding box center [657, 87] width 170 height 26
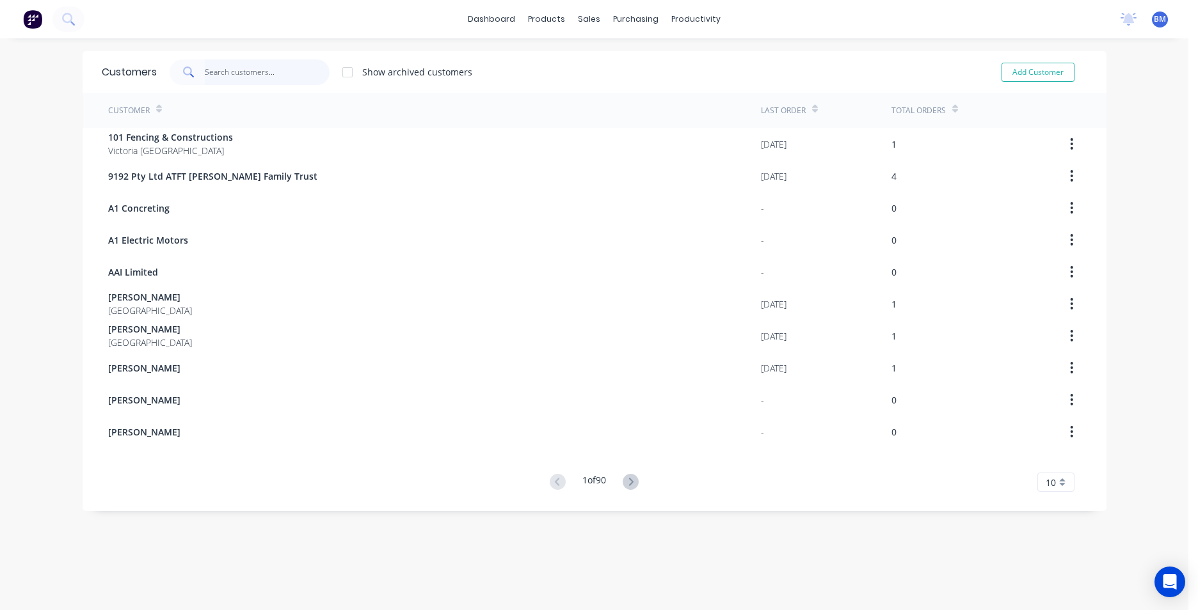
click at [222, 75] on input "text" at bounding box center [267, 73] width 125 height 26
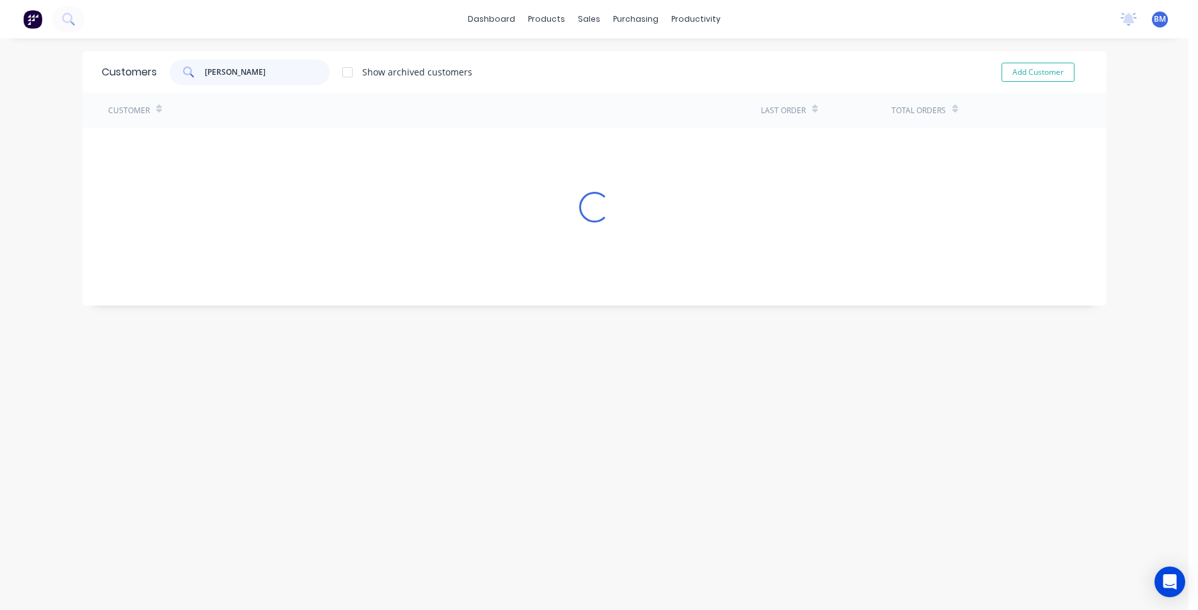
type input "J"
type input "ROBERTS"
click at [1063, 67] on button "Add Customer" at bounding box center [1037, 72] width 73 height 19
select select "AU"
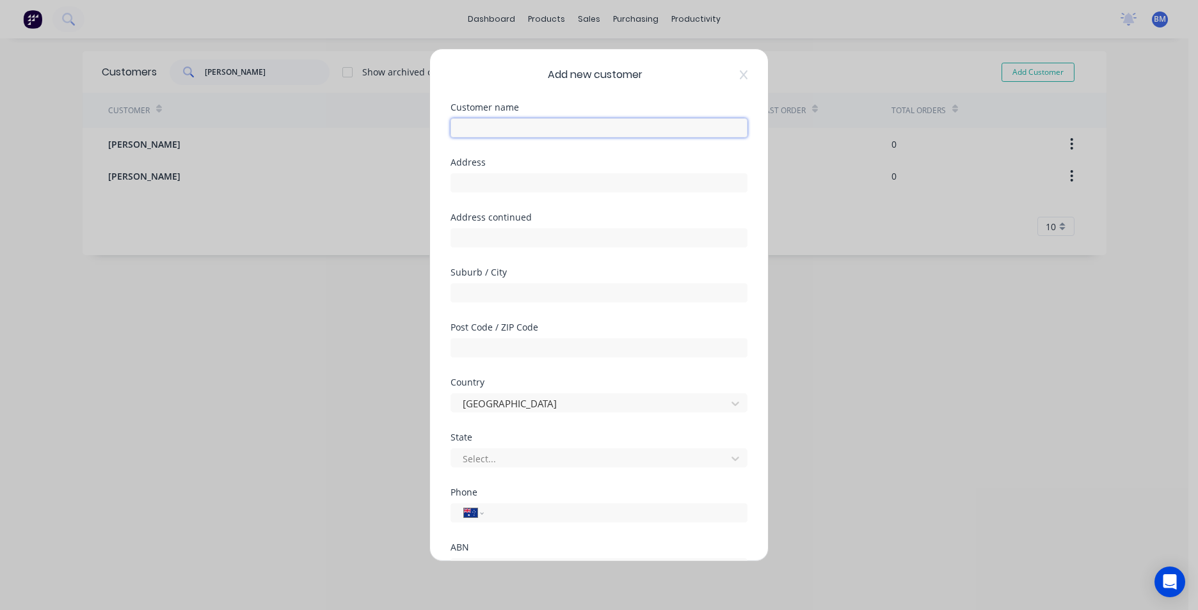
click at [624, 132] on input "text" at bounding box center [598, 127] width 297 height 19
type input "JAMIE ROBERTS"
click at [531, 511] on input "tel" at bounding box center [613, 513] width 241 height 15
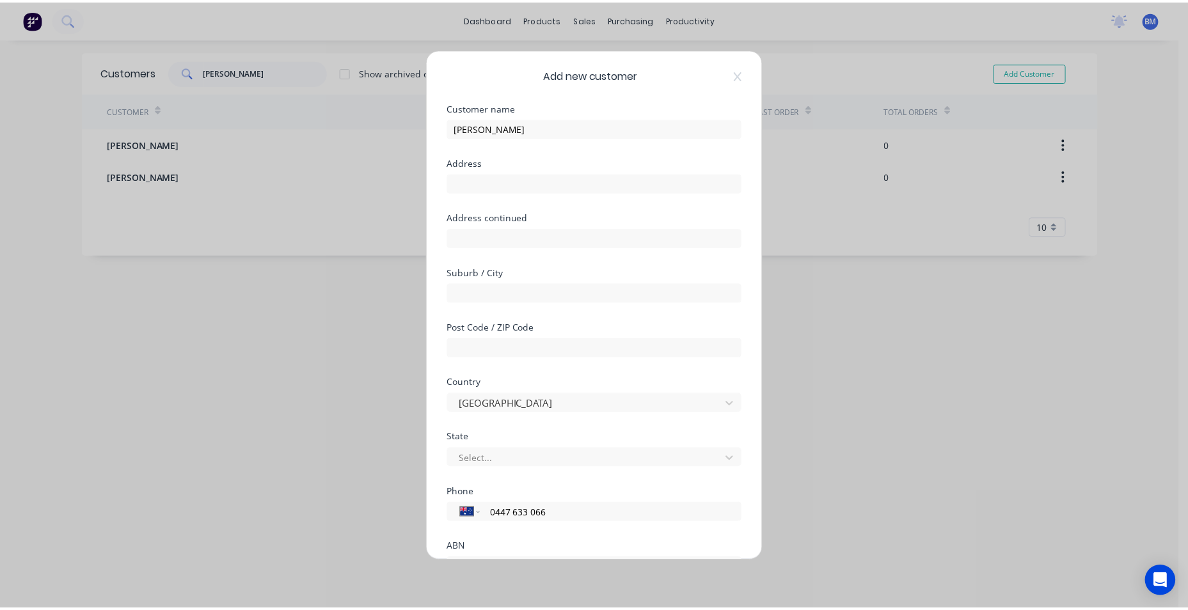
scroll to position [113, 0]
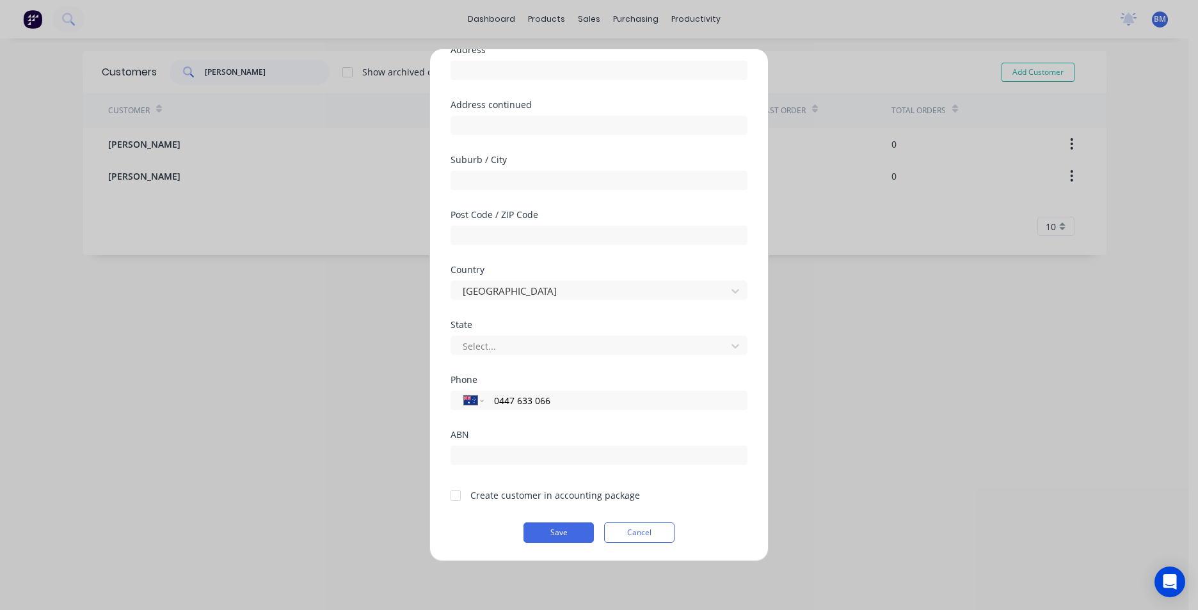
type input "0447 633 066"
drag, startPoint x: 457, startPoint y: 498, endPoint x: 470, endPoint y: 506, distance: 15.3
click at [459, 498] on div at bounding box center [456, 496] width 26 height 26
click at [540, 532] on button "Save" at bounding box center [558, 533] width 70 height 20
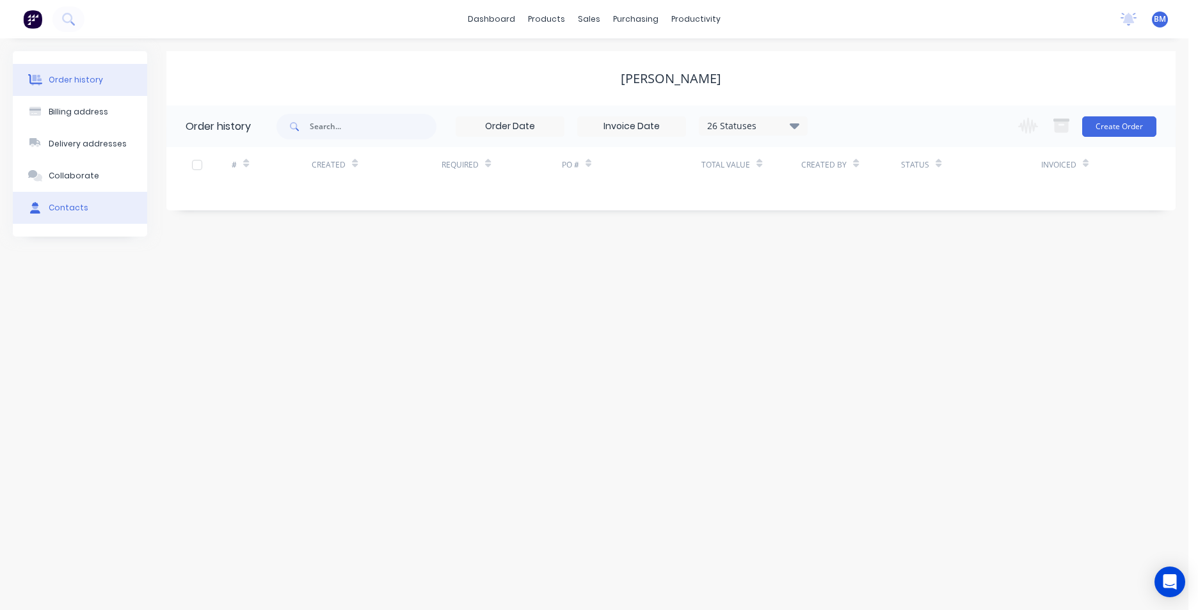
drag, startPoint x: 56, startPoint y: 201, endPoint x: 72, endPoint y: 202, distance: 16.0
click at [56, 201] on button "Contacts" at bounding box center [80, 208] width 134 height 32
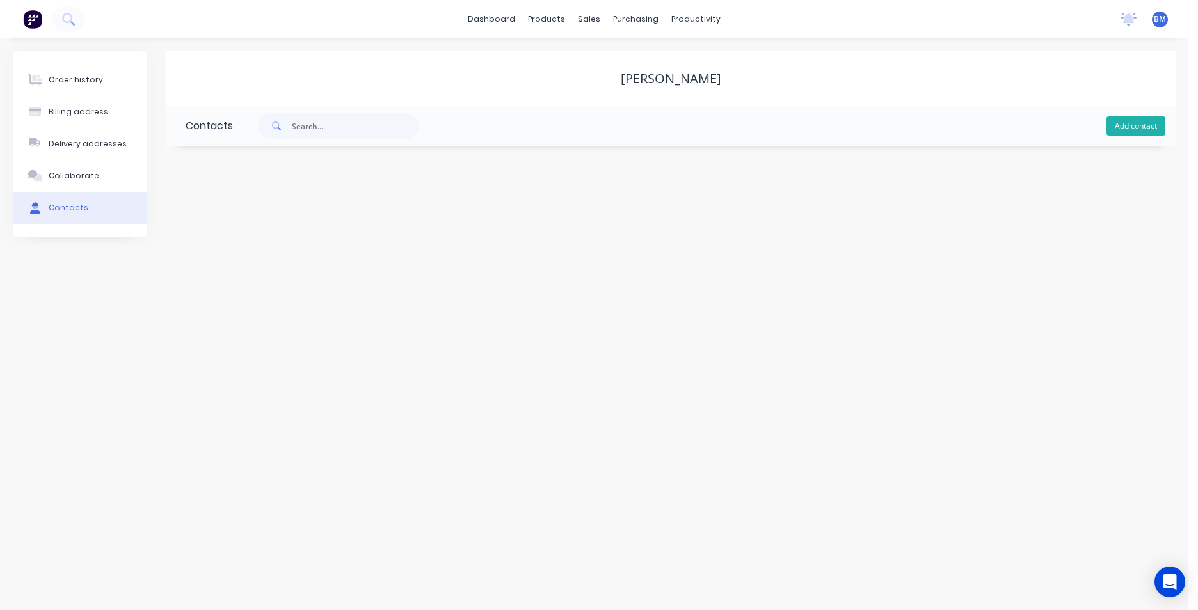
click at [1163, 125] on button "Add contact" at bounding box center [1135, 125] width 59 height 19
select select "AU"
click at [358, 133] on input "text" at bounding box center [355, 126] width 127 height 26
type input "JAMIE"
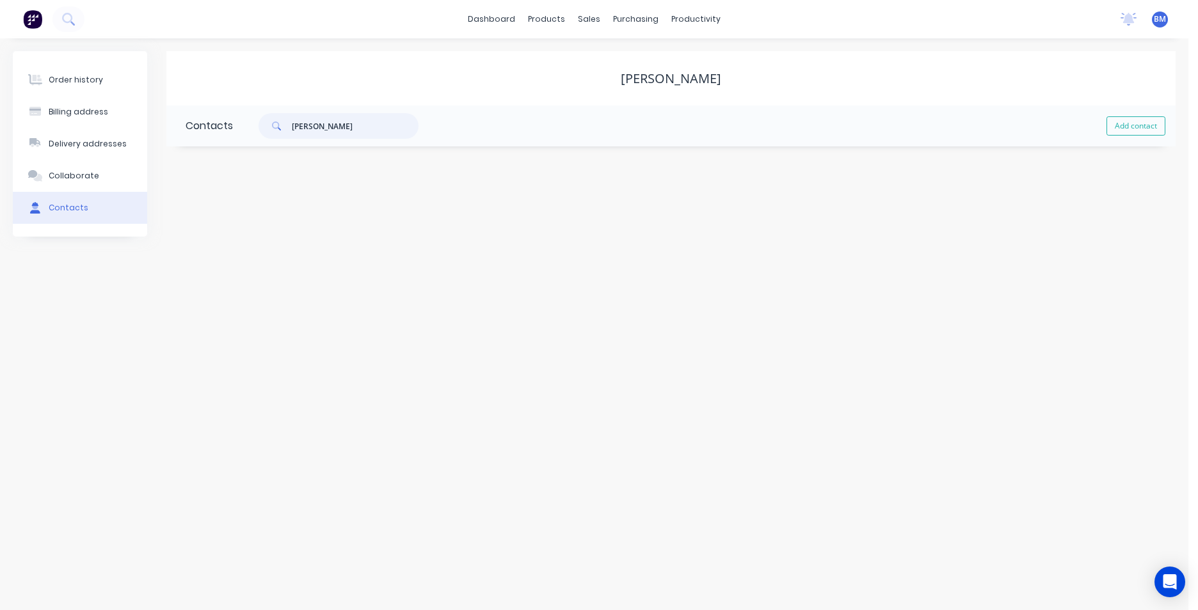
click at [353, 132] on input "JAMIE" at bounding box center [355, 126] width 127 height 26
click at [1149, 127] on button "Add contact" at bounding box center [1135, 125] width 59 height 19
select select "AU"
click at [278, 210] on input "text" at bounding box center [290, 219] width 209 height 19
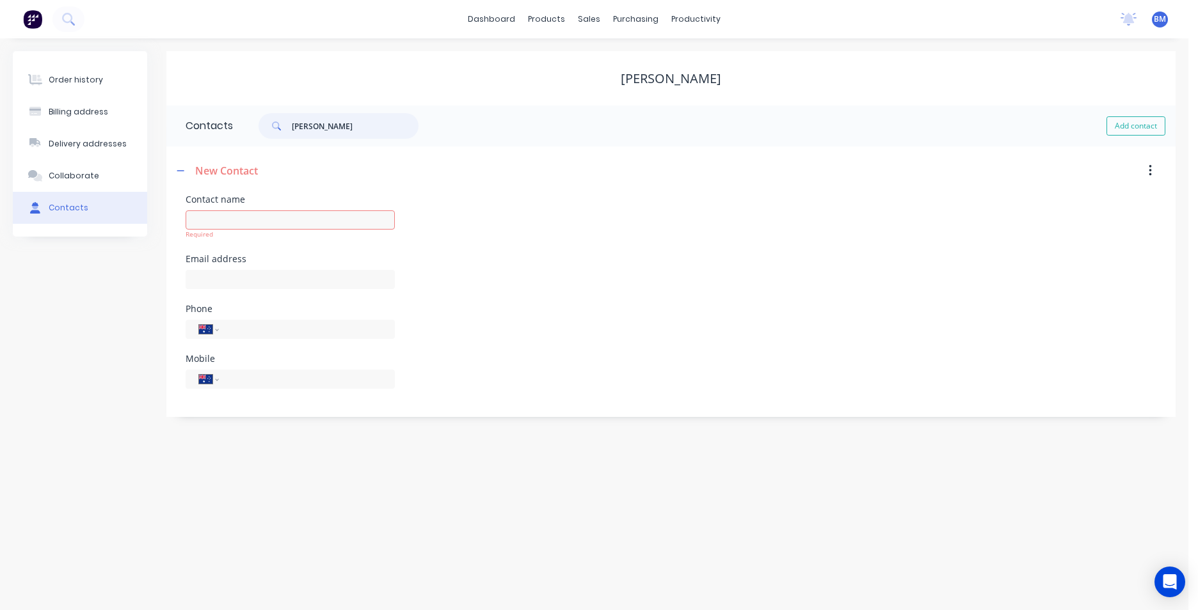
drag, startPoint x: 344, startPoint y: 122, endPoint x: 261, endPoint y: 127, distance: 83.3
click at [261, 127] on div "JAMIE" at bounding box center [338, 126] width 160 height 26
click at [279, 214] on input "text" at bounding box center [290, 219] width 209 height 19
paste input "JAMIE"
type input "JAMIE"
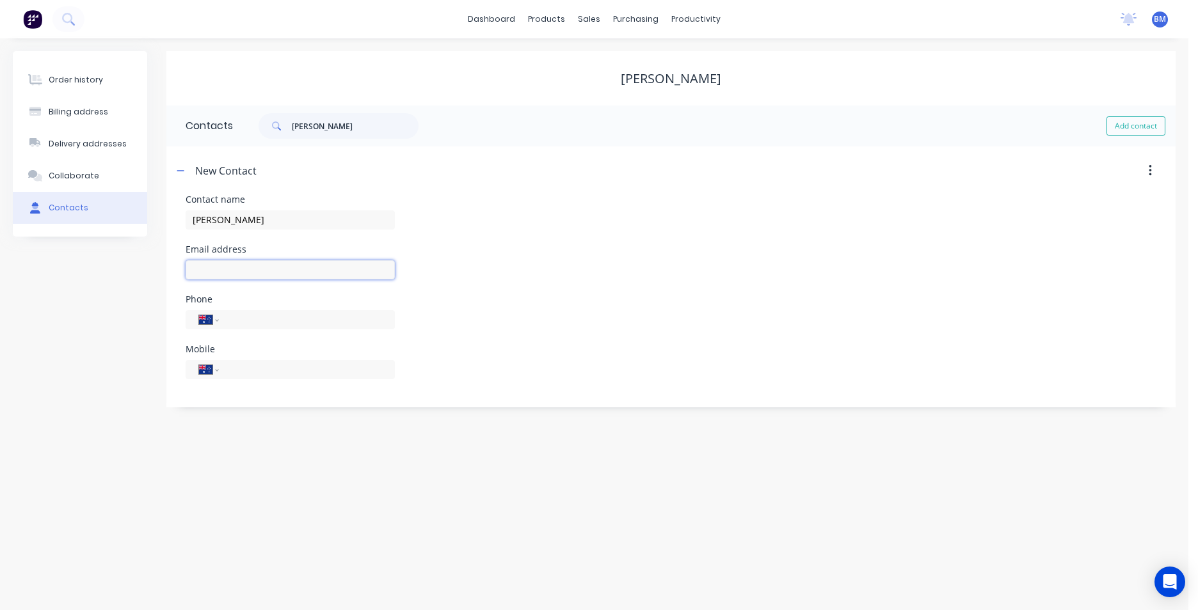
click at [236, 273] on input "text" at bounding box center [290, 269] width 209 height 19
select select "AU"
click at [236, 274] on input "text" at bounding box center [290, 269] width 209 height 19
click at [238, 275] on input "JHROBERTS.COM.AU" at bounding box center [290, 269] width 209 height 19
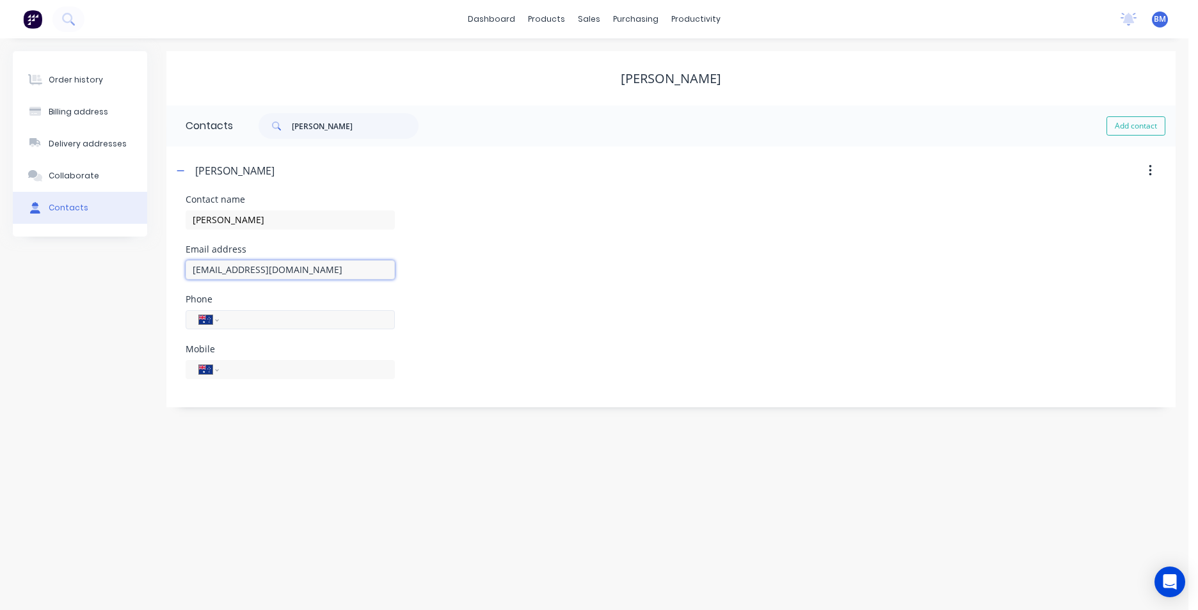
type input "JHROBERTS@GMAIL.COM.AU"
click at [369, 320] on input "tel" at bounding box center [305, 319] width 154 height 15
type input "0447 633 066"
click at [590, 342] on div "Phone International Afghanistan Åland Islands Albania Algeria American Samoa An…" at bounding box center [671, 320] width 971 height 50
drag, startPoint x: 338, startPoint y: 324, endPoint x: 187, endPoint y: 330, distance: 151.1
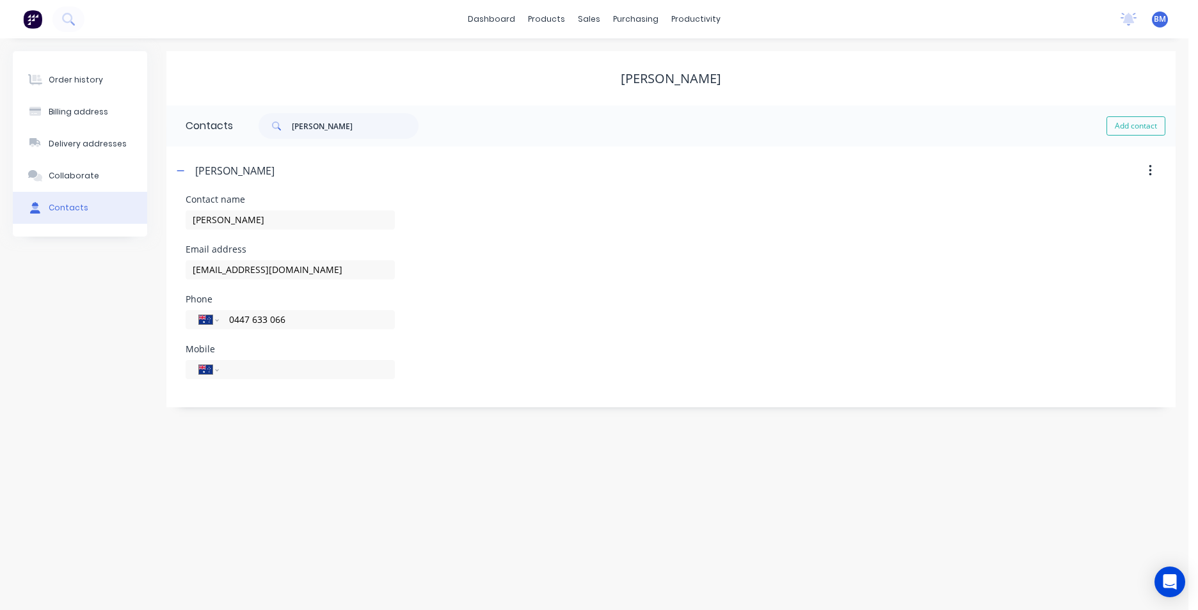
click at [187, 330] on div "International Afghanistan Åland Islands Albania Algeria American Samoa Andorra …" at bounding box center [290, 326] width 209 height 38
click at [269, 377] on input "tel" at bounding box center [305, 369] width 154 height 15
paste input "0447 633 066"
type input "0447 633 066"
click at [488, 299] on div "Phone International Afghanistan Åland Islands Albania Algeria American Samoa An…" at bounding box center [671, 320] width 971 height 50
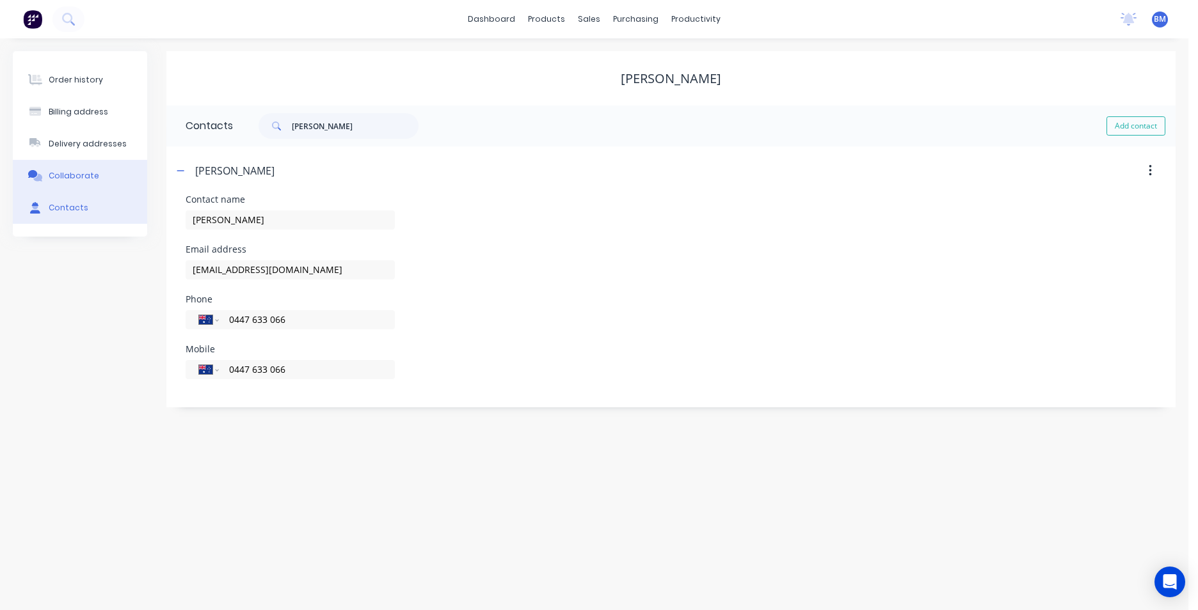
click at [122, 169] on button "Collaborate" at bounding box center [80, 176] width 134 height 32
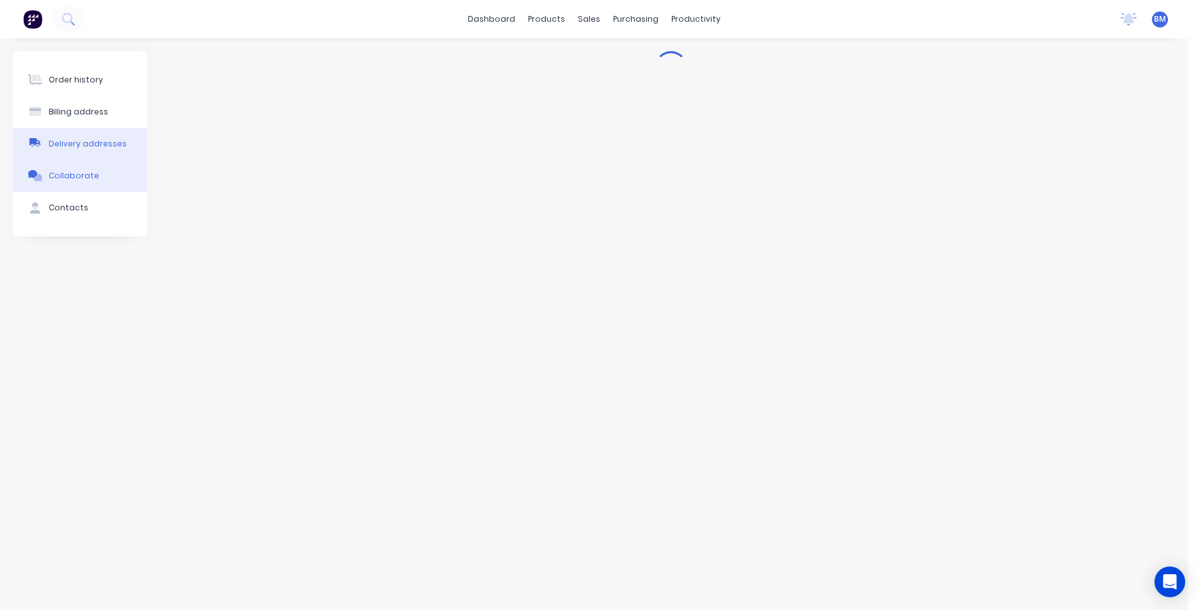
drag, startPoint x: 122, startPoint y: 152, endPoint x: 126, endPoint y: 102, distance: 50.7
click at [122, 151] on button "Delivery addresses" at bounding box center [80, 144] width 134 height 32
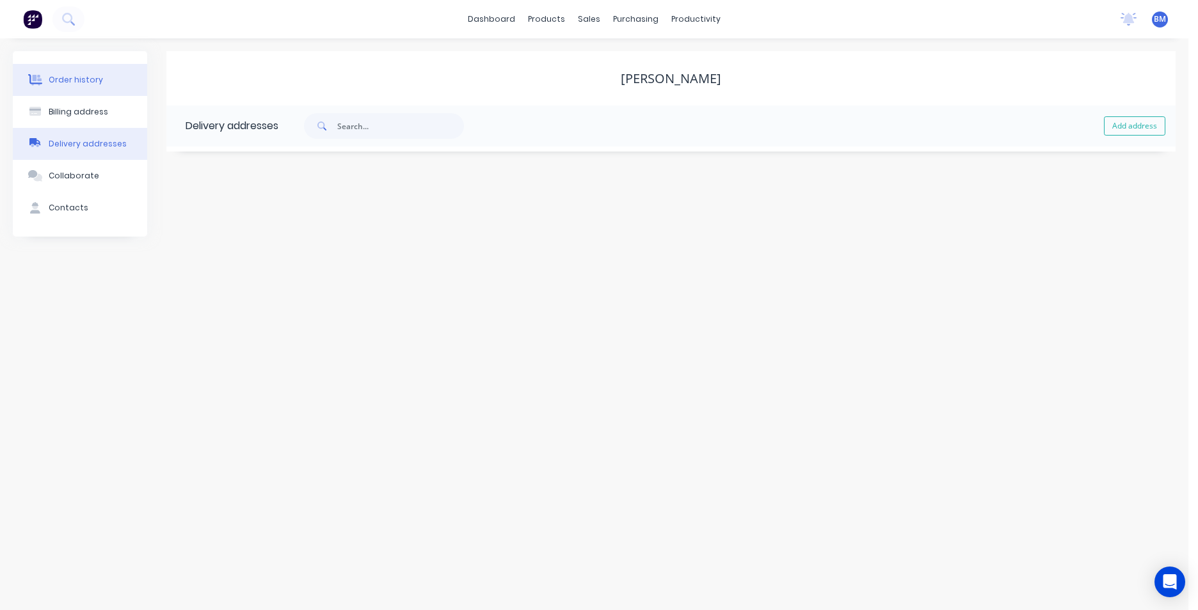
click at [136, 80] on button "Order history" at bounding box center [80, 80] width 134 height 32
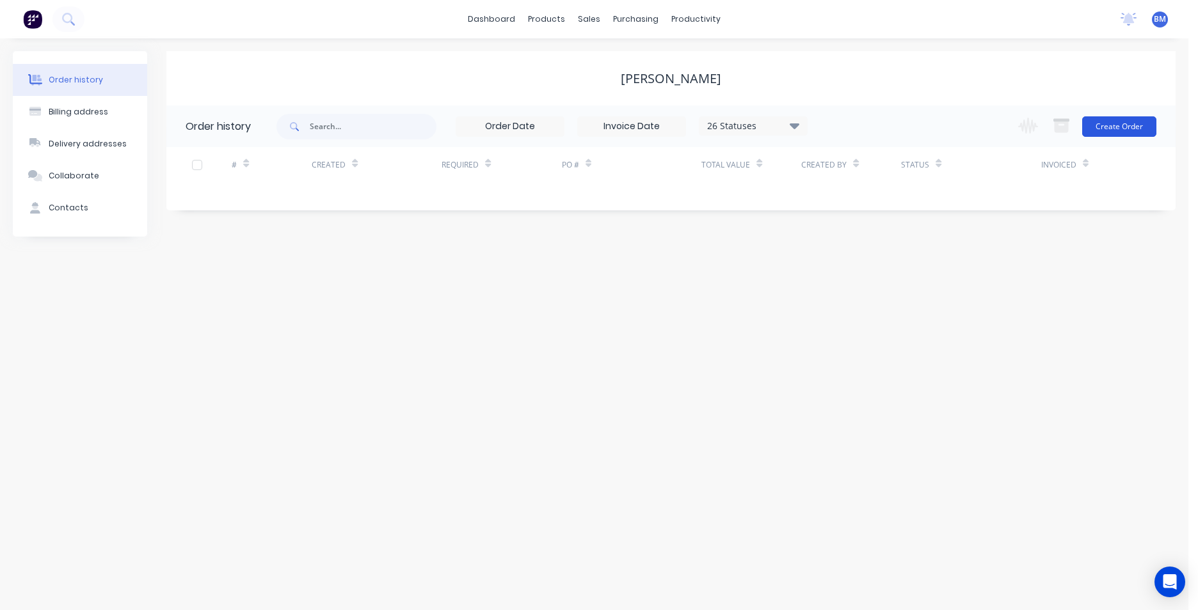
click at [1117, 122] on button "Create Order" at bounding box center [1119, 126] width 74 height 20
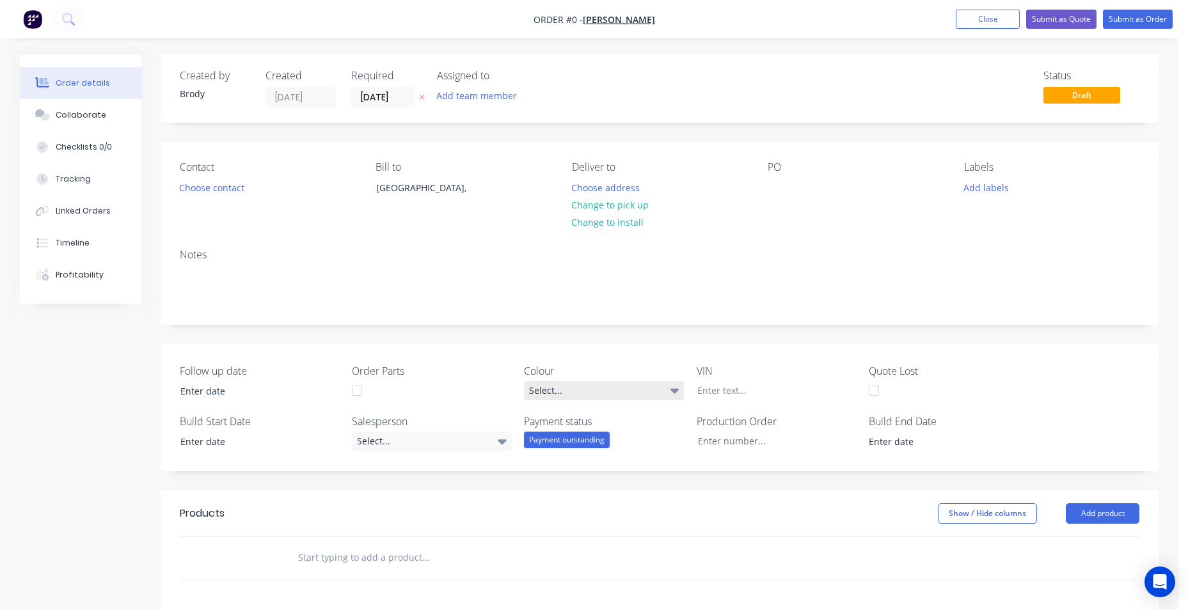
click at [588, 394] on div "Select..." at bounding box center [604, 390] width 160 height 19
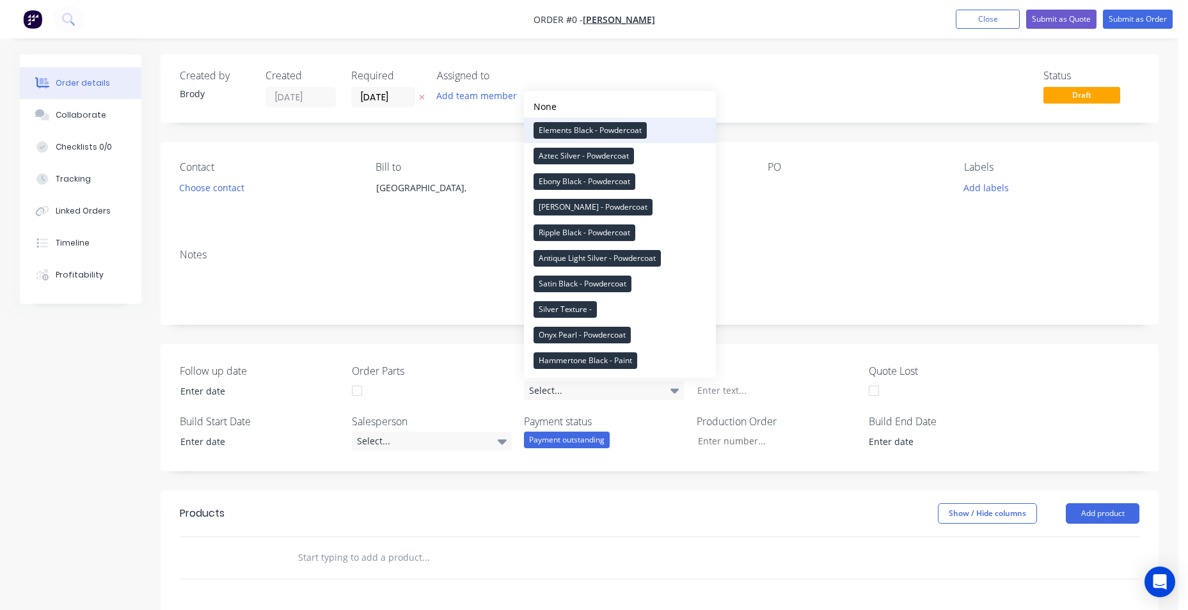
click at [578, 127] on div "Elements Black - Powdercoat" at bounding box center [590, 130] width 113 height 17
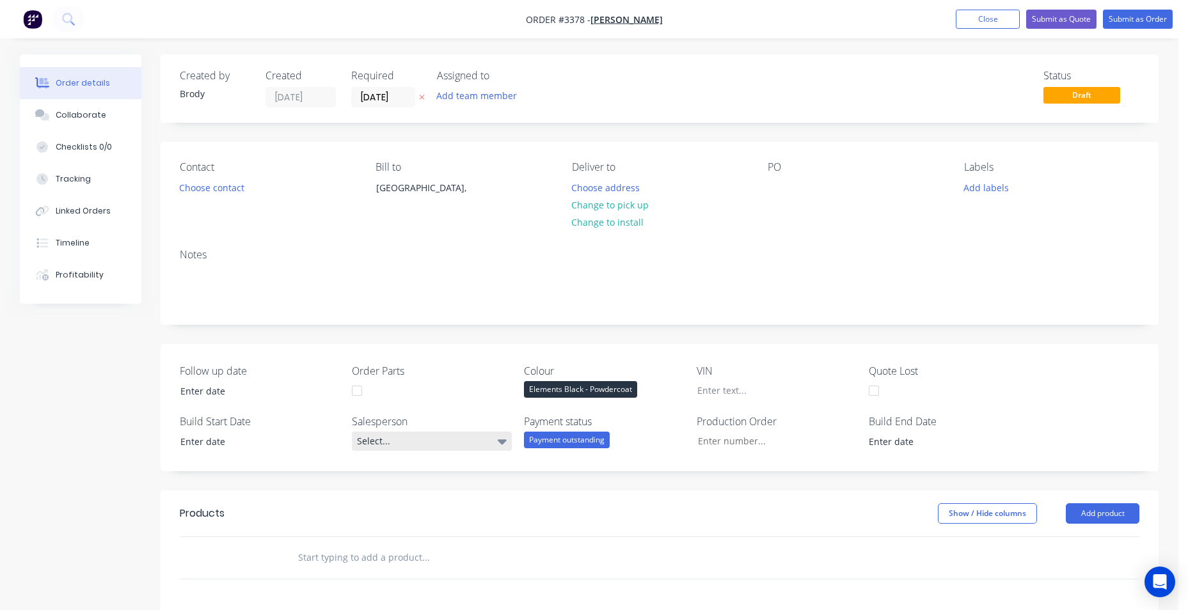
click at [486, 449] on div "Select..." at bounding box center [432, 441] width 160 height 19
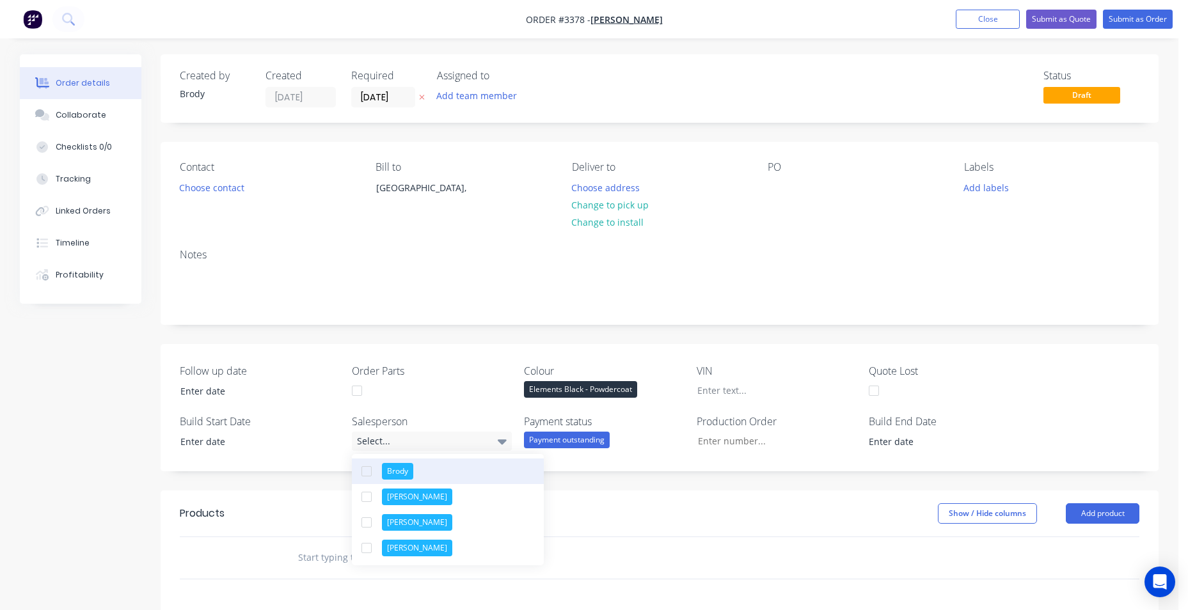
click at [447, 482] on button "Brody" at bounding box center [448, 472] width 192 height 26
click at [361, 472] on div "button" at bounding box center [367, 472] width 26 height 26
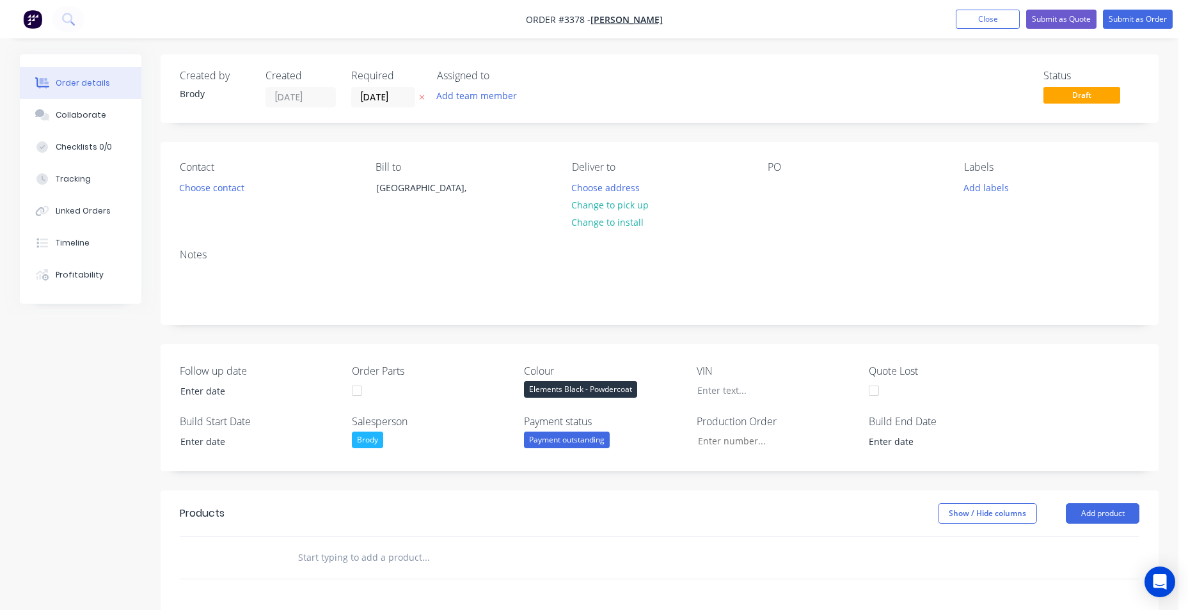
click at [1056, 390] on div "Follow up date Order Parts Colour Elements Black - Powdercoat VIN Quote Lost Bu…" at bounding box center [660, 407] width 998 height 127
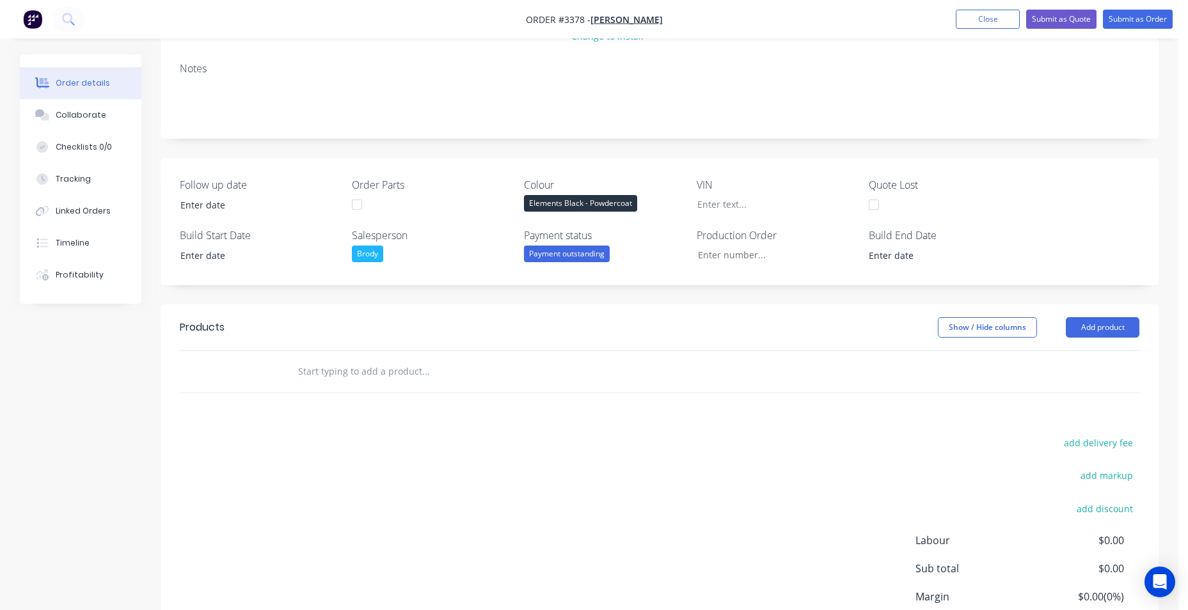
scroll to position [192, 0]
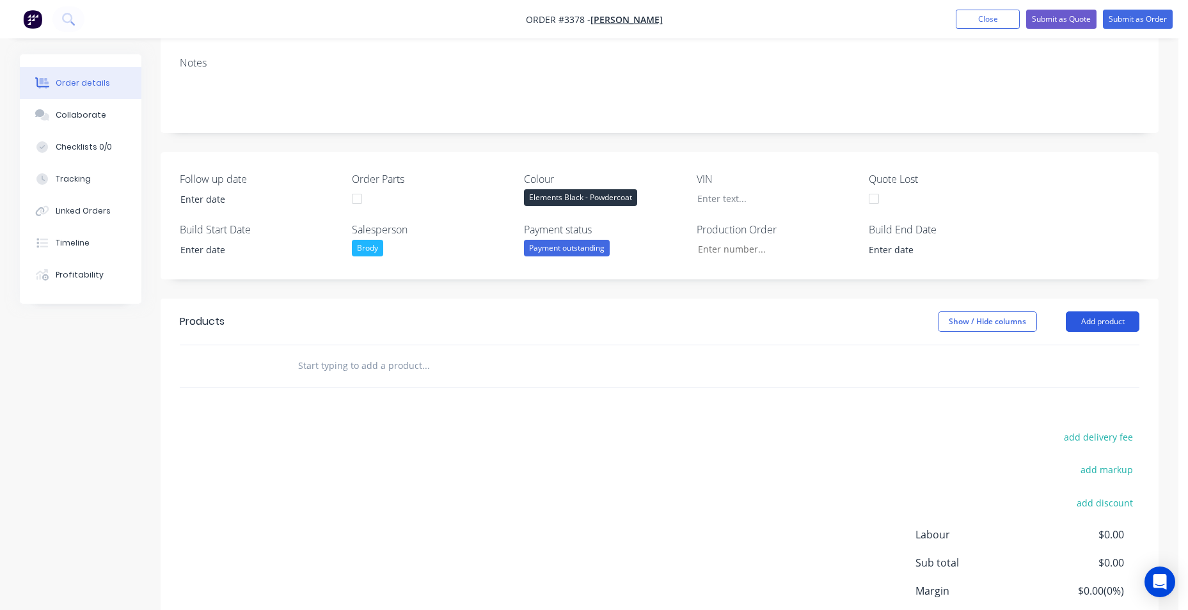
click at [1098, 328] on button "Add product" at bounding box center [1103, 322] width 74 height 20
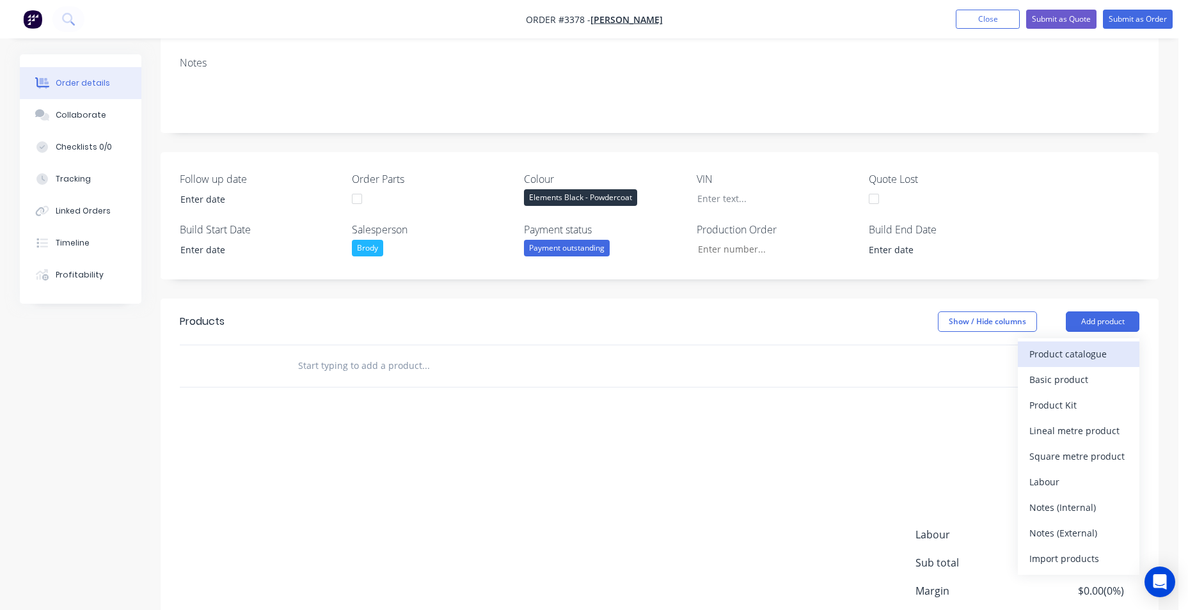
click at [1040, 365] on button "Product catalogue" at bounding box center [1079, 355] width 122 height 26
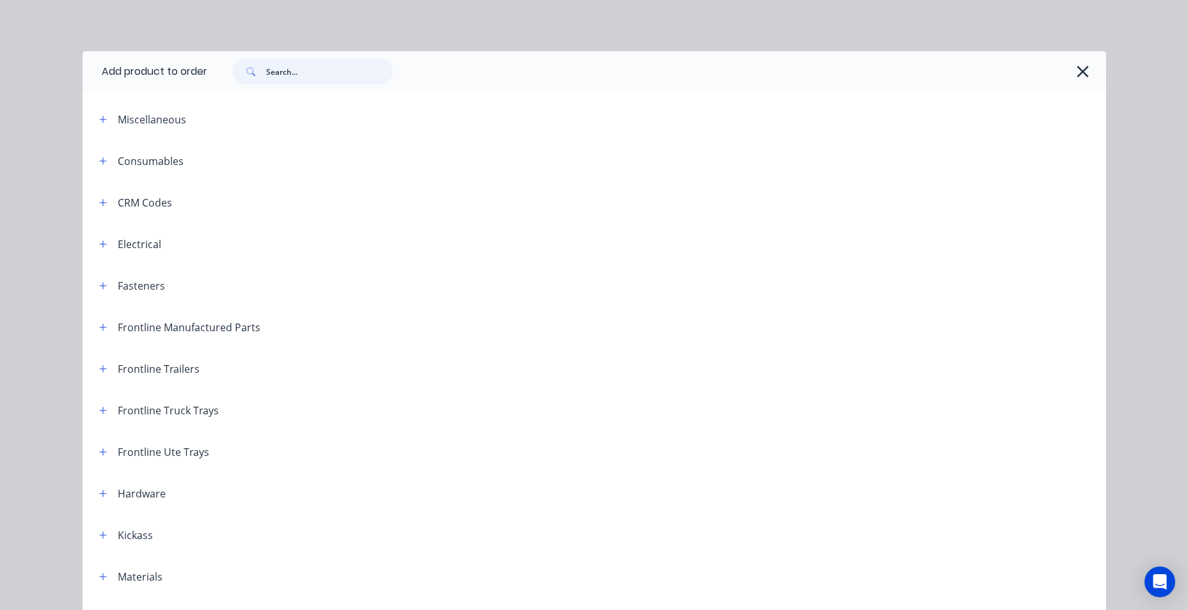
click at [339, 77] on input "text" at bounding box center [329, 72] width 127 height 26
click at [95, 457] on button "button" at bounding box center [103, 452] width 16 height 16
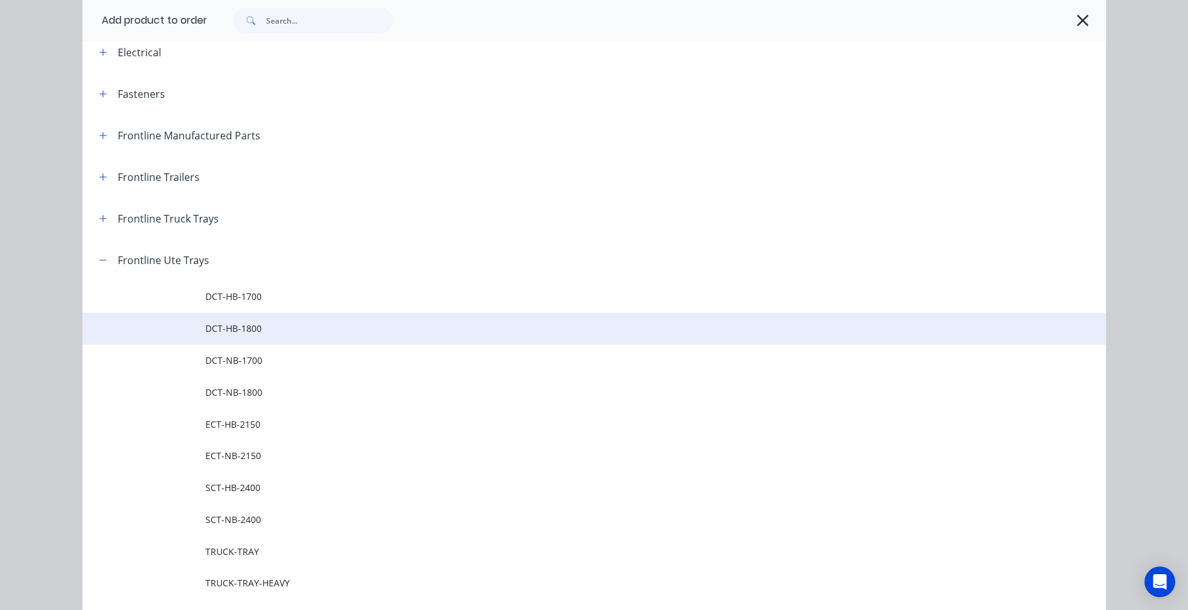
click at [293, 331] on span "DCT-HB-1800" at bounding box center [565, 328] width 720 height 13
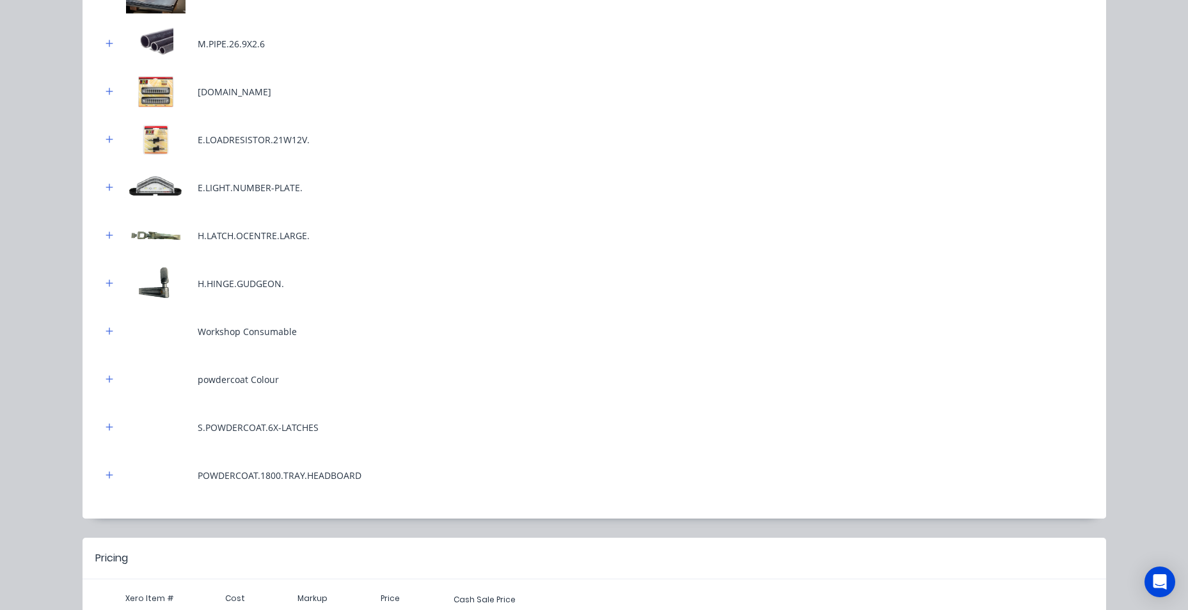
scroll to position [633, 0]
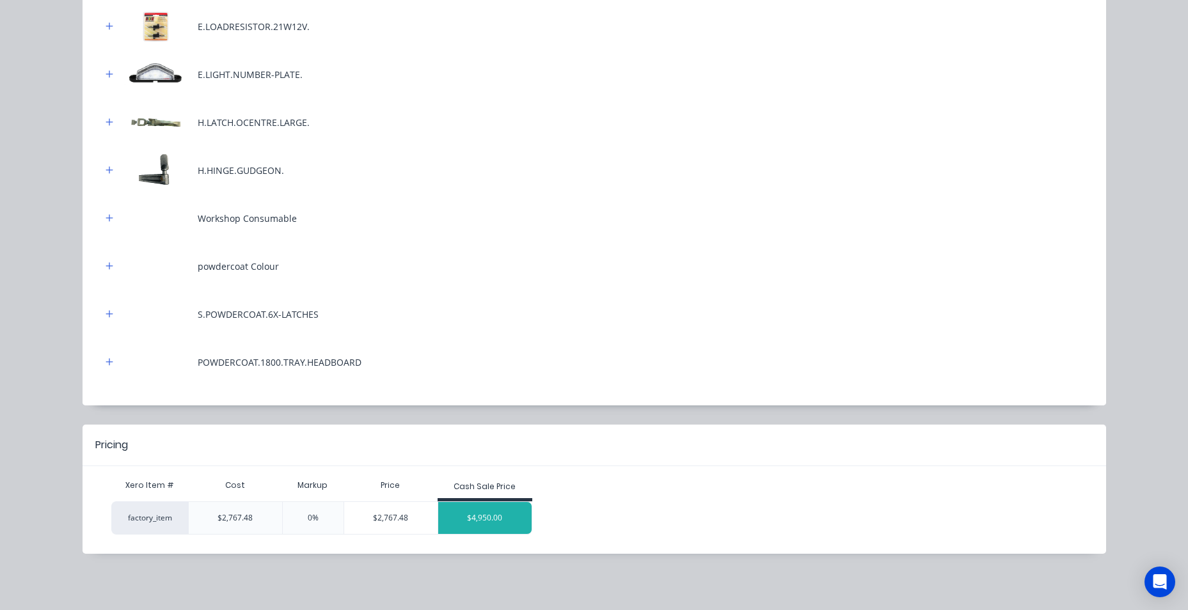
click at [486, 518] on div "$4,950.00" at bounding box center [484, 518] width 93 height 32
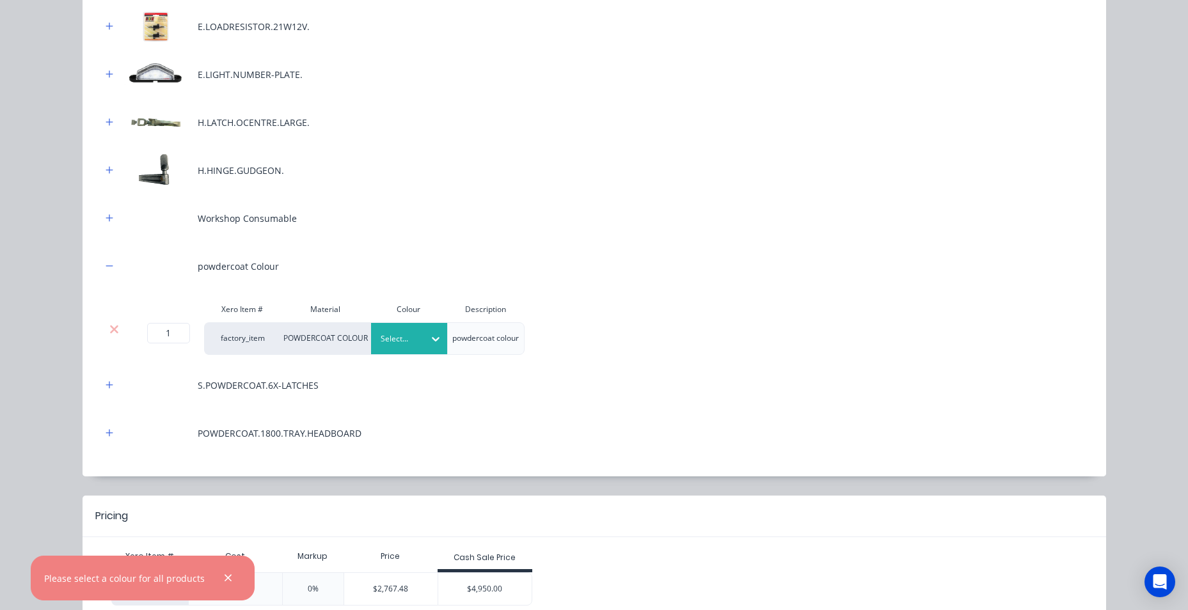
click at [431, 351] on div at bounding box center [435, 339] width 23 height 31
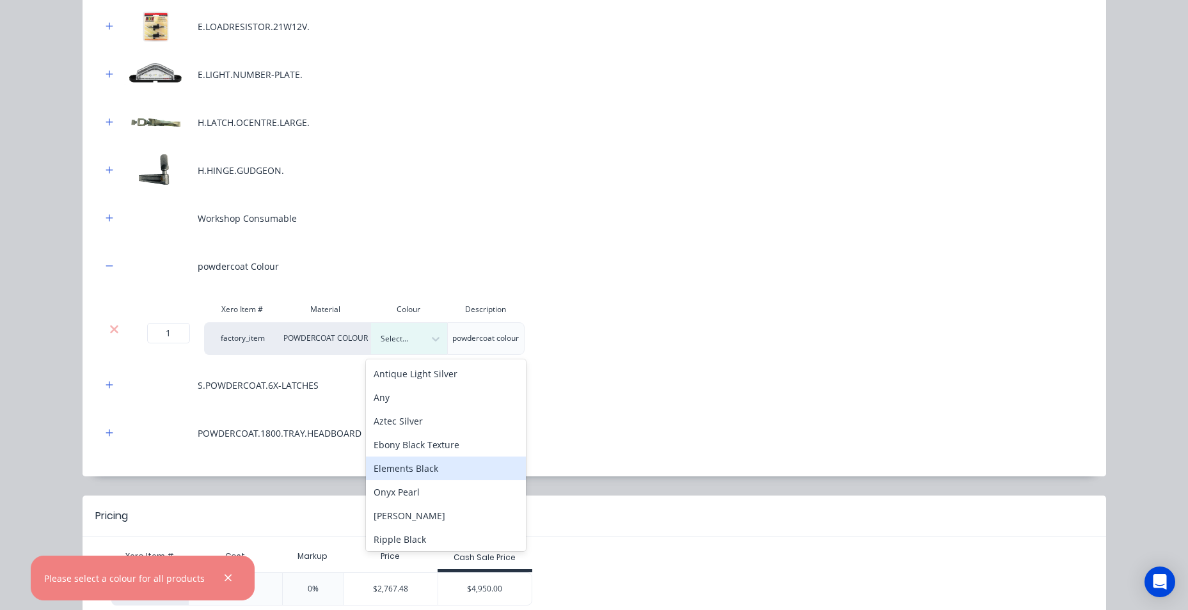
click at [395, 473] on div "Elements Black" at bounding box center [446, 469] width 160 height 24
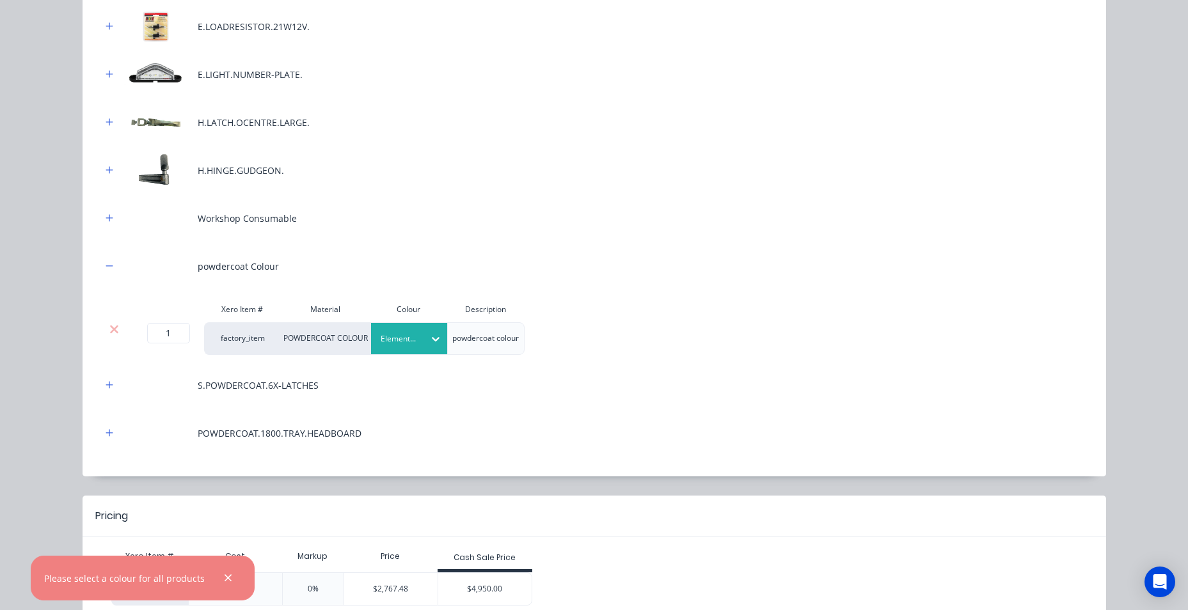
click at [570, 390] on div "S.POWDERCOAT.6X-LATCHES" at bounding box center [594, 385] width 985 height 35
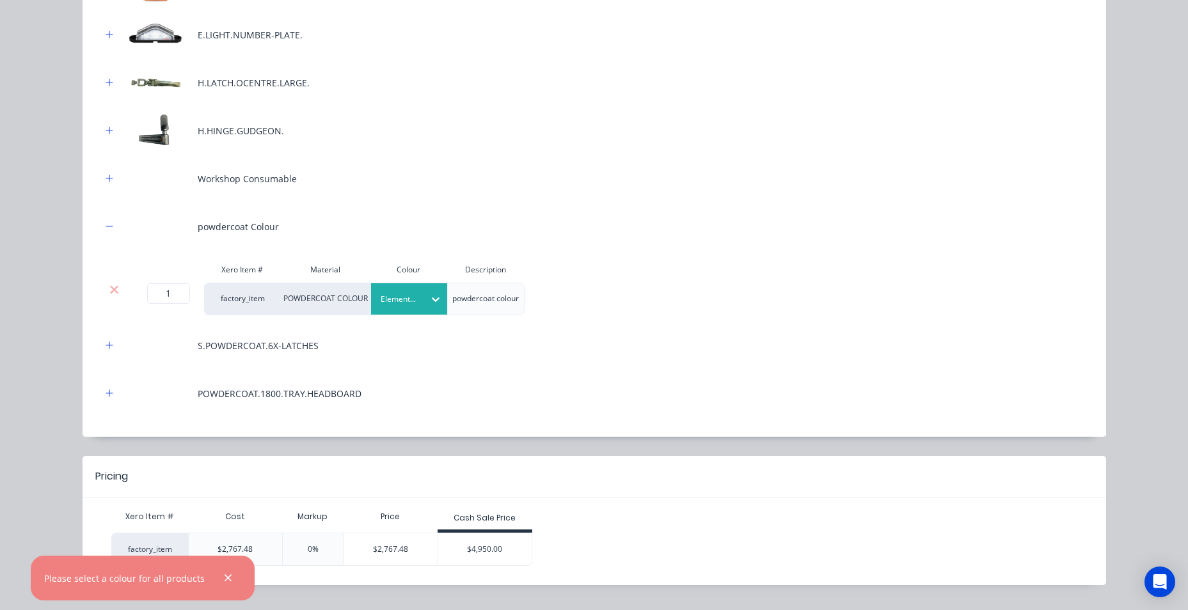
scroll to position [704, 0]
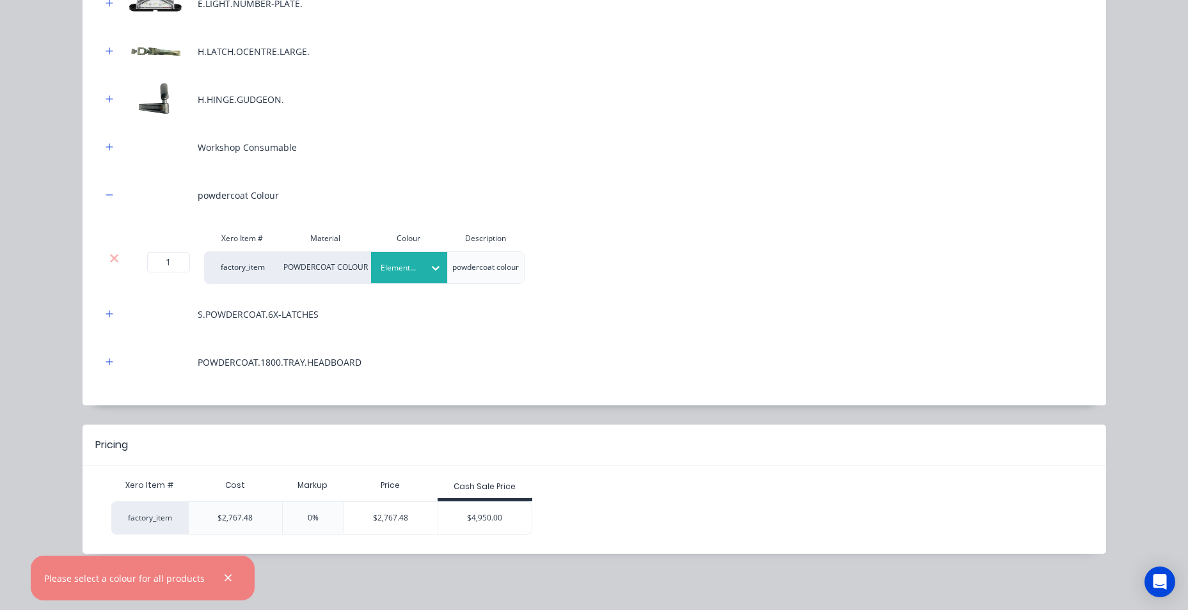
click at [444, 521] on div "$4,950.00" at bounding box center [484, 518] width 93 height 32
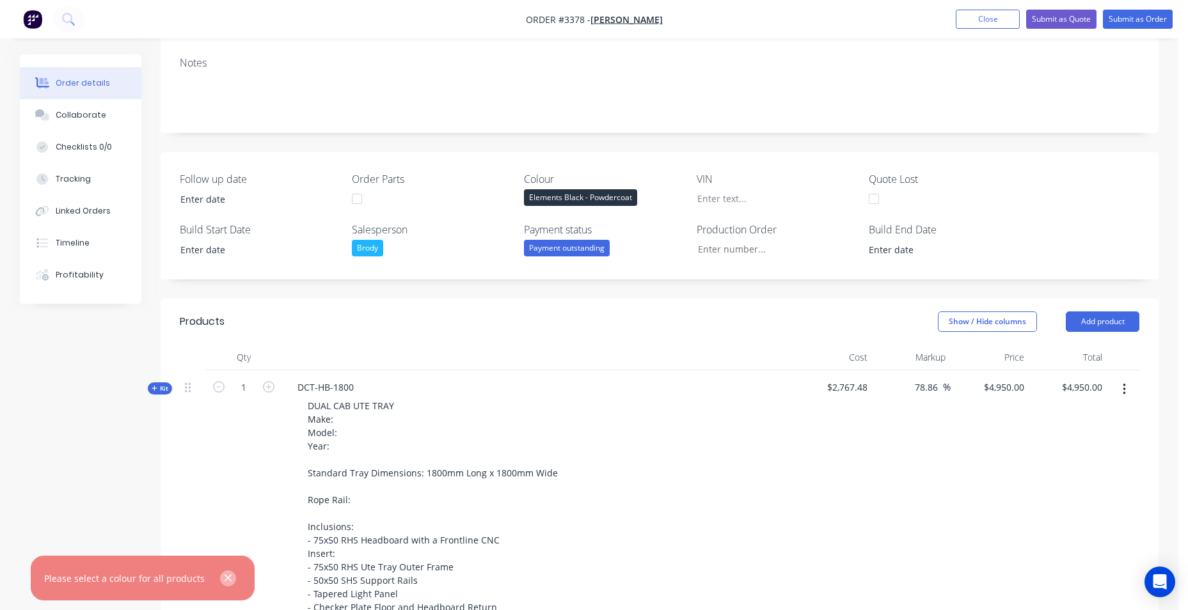
click at [228, 579] on icon "button" at bounding box center [228, 578] width 7 height 7
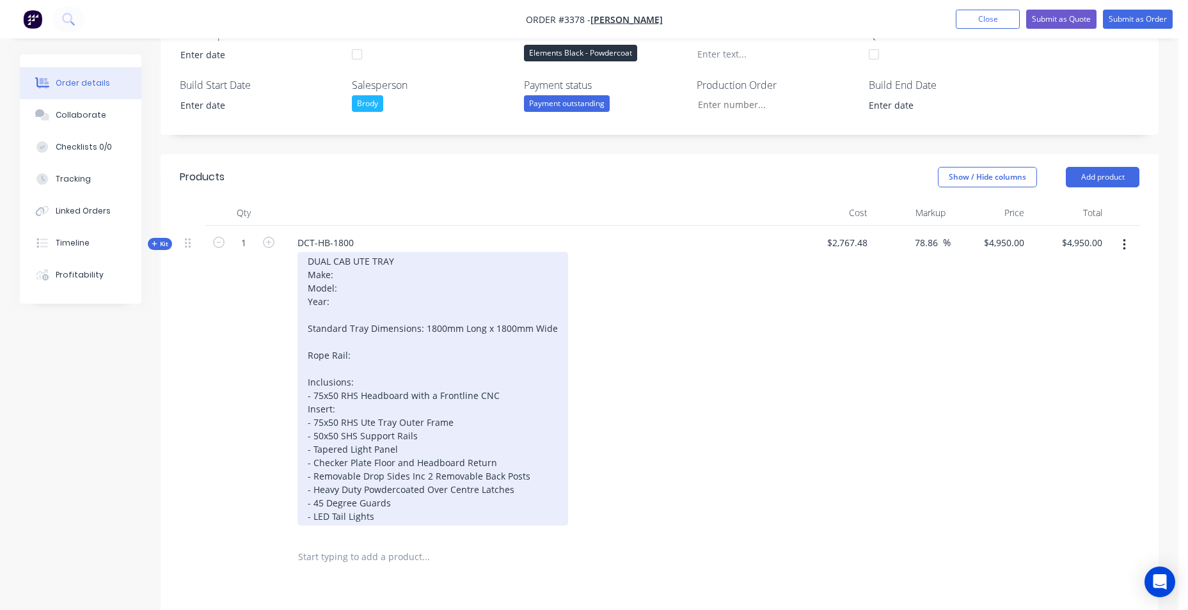
scroll to position [384, 0]
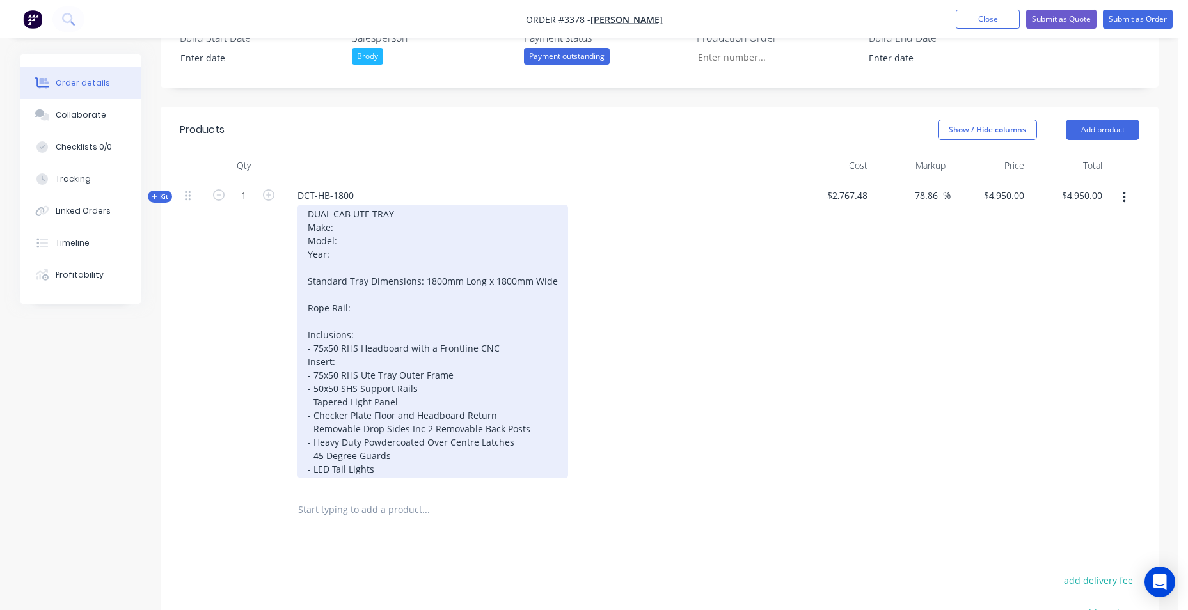
click at [353, 228] on div "DUAL CAB UTE TRAY Make: Model: Year: Standard Tray Dimensions: 1800mm Long x 18…" at bounding box center [433, 342] width 271 height 274
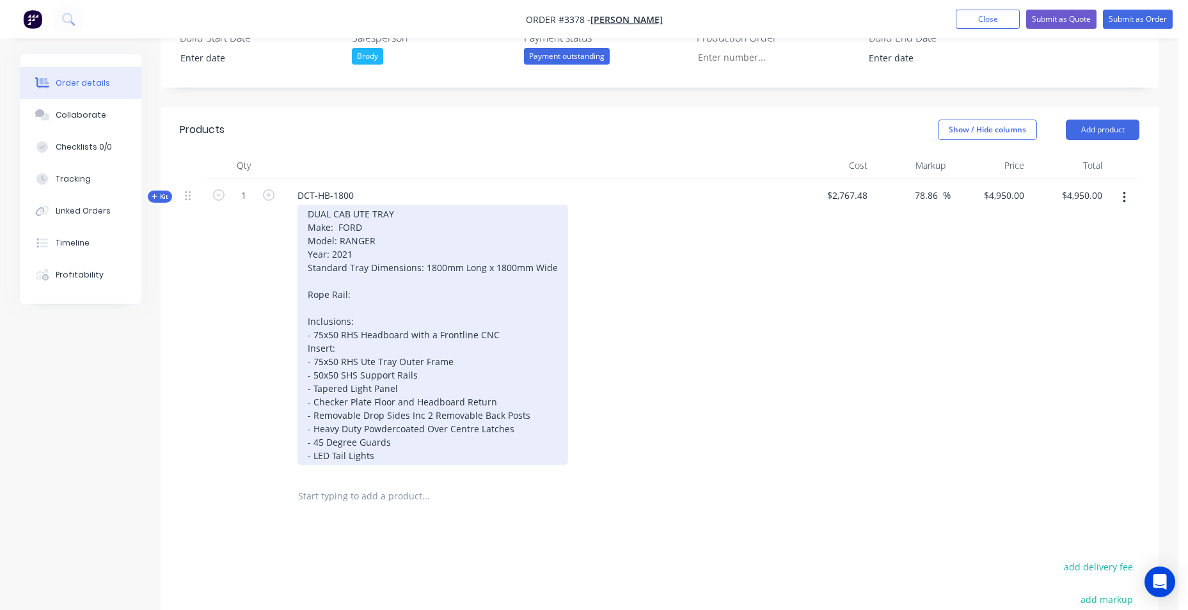
click at [372, 308] on div "DUAL CAB UTE TRAY Make: FORD Model: RANGER Year: 2021 Standard Tray Dimensions:…" at bounding box center [433, 335] width 271 height 260
click at [364, 339] on div "DUAL CAB UTE TRAY Make: FORD Model: RANGER Year: 2021 Standard Tray Dimensions:…" at bounding box center [433, 335] width 271 height 260
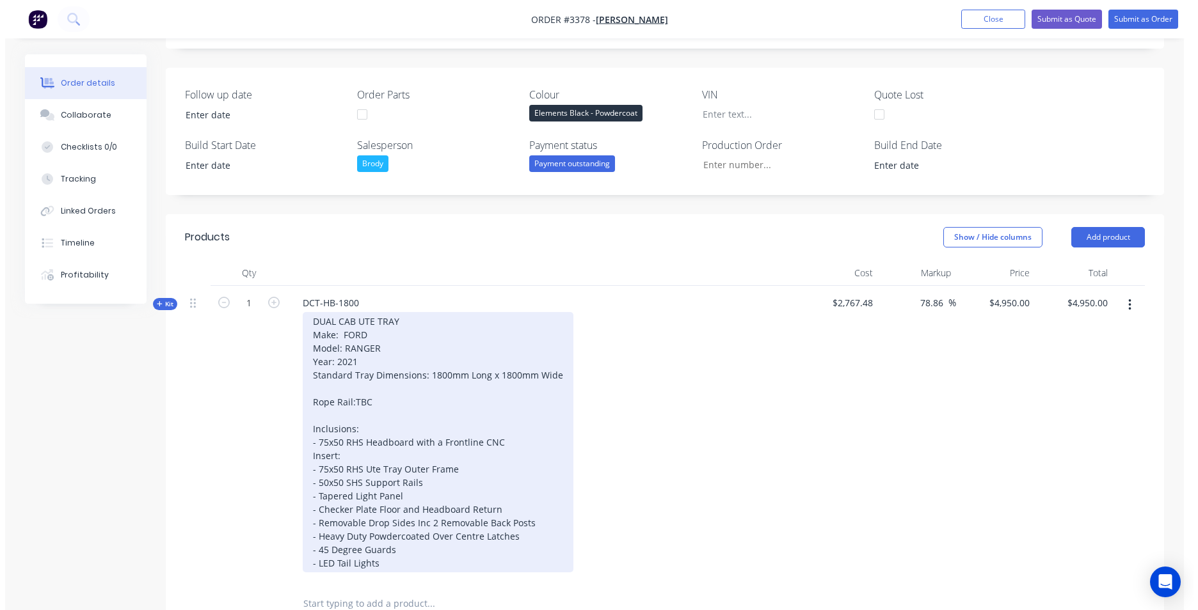
scroll to position [0, 0]
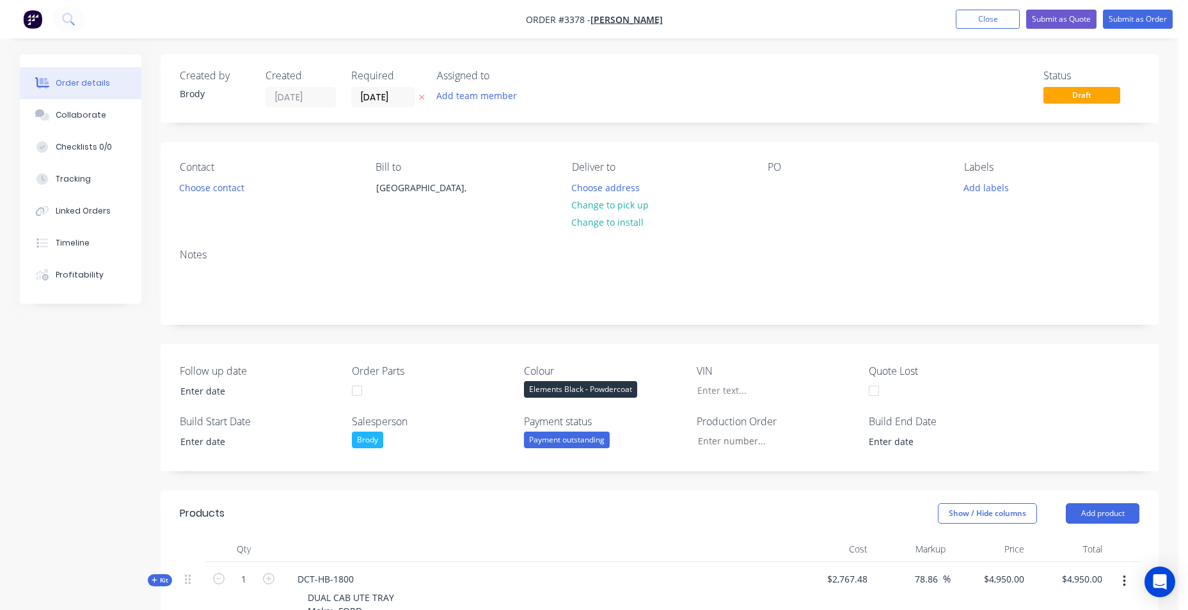
click at [70, 24] on icon at bounding box center [68, 19] width 12 height 12
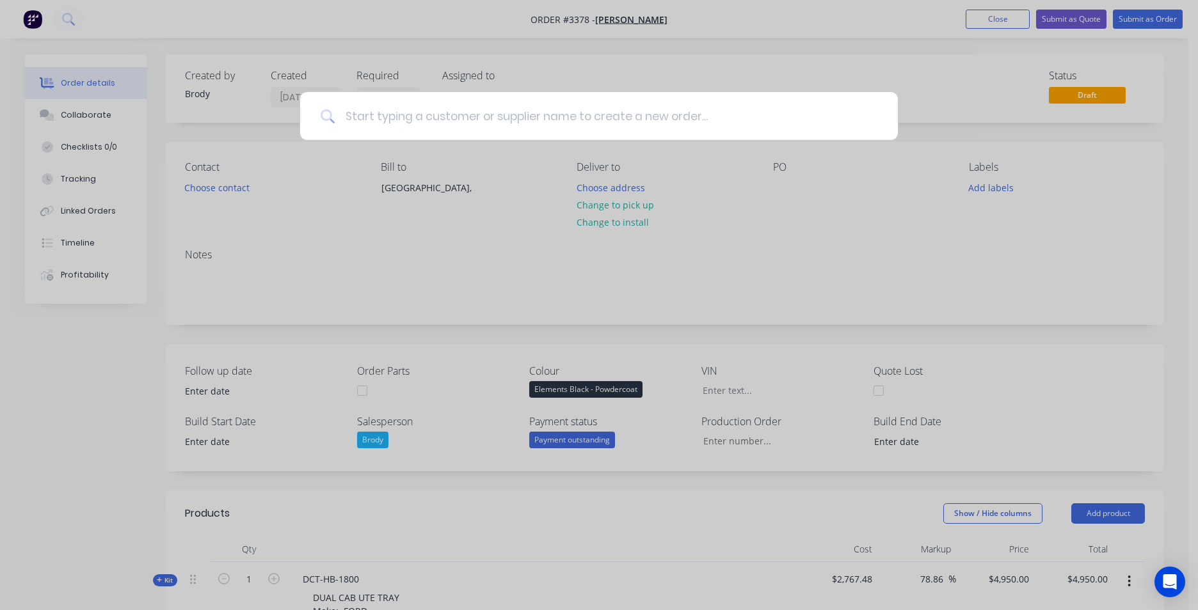
click at [402, 122] on input at bounding box center [606, 116] width 543 height 48
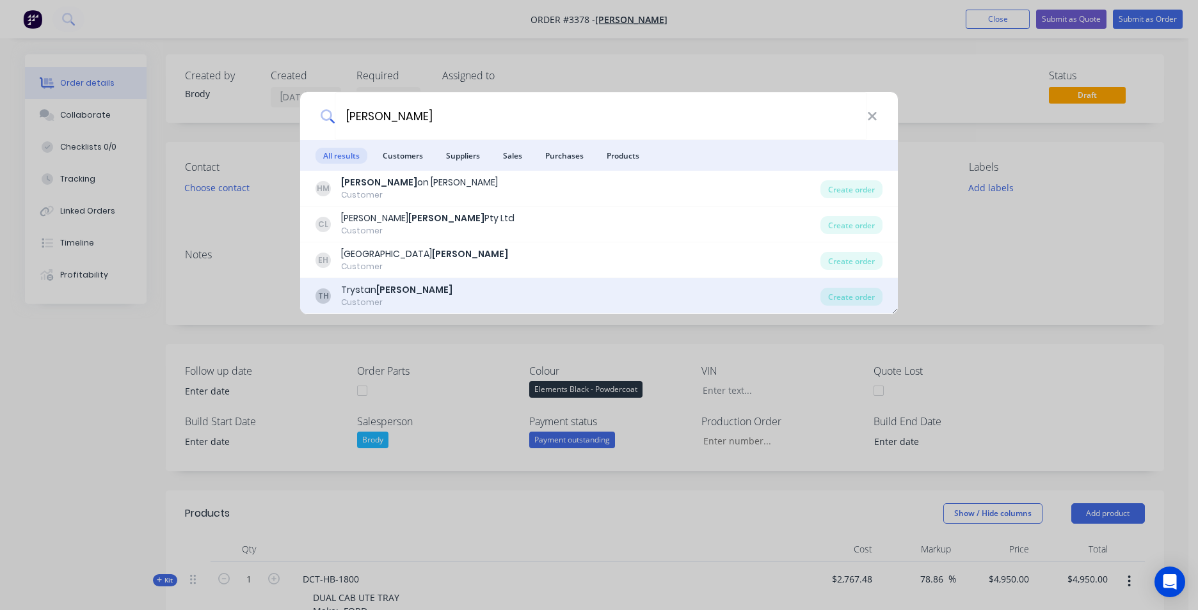
type input "HARRIS"
click at [456, 295] on div "TH Trystan Harris Customer" at bounding box center [567, 295] width 505 height 25
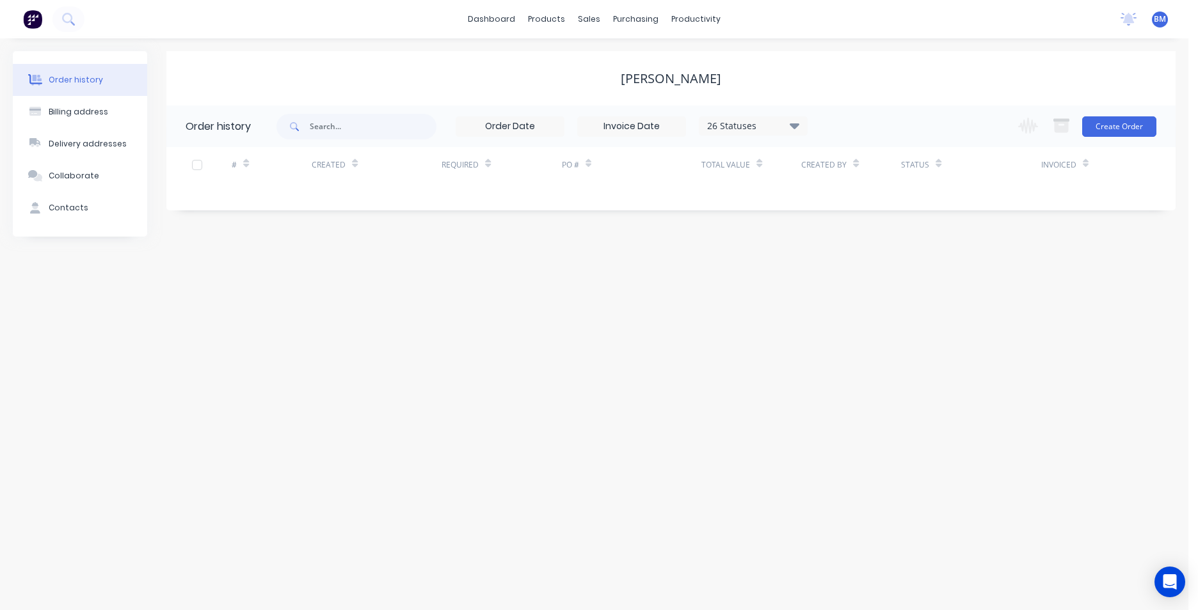
drag, startPoint x: 721, startPoint y: 75, endPoint x: 620, endPoint y: 79, distance: 101.2
click at [620, 79] on div "[PERSON_NAME]" at bounding box center [670, 78] width 1009 height 15
copy div "[PERSON_NAME]"
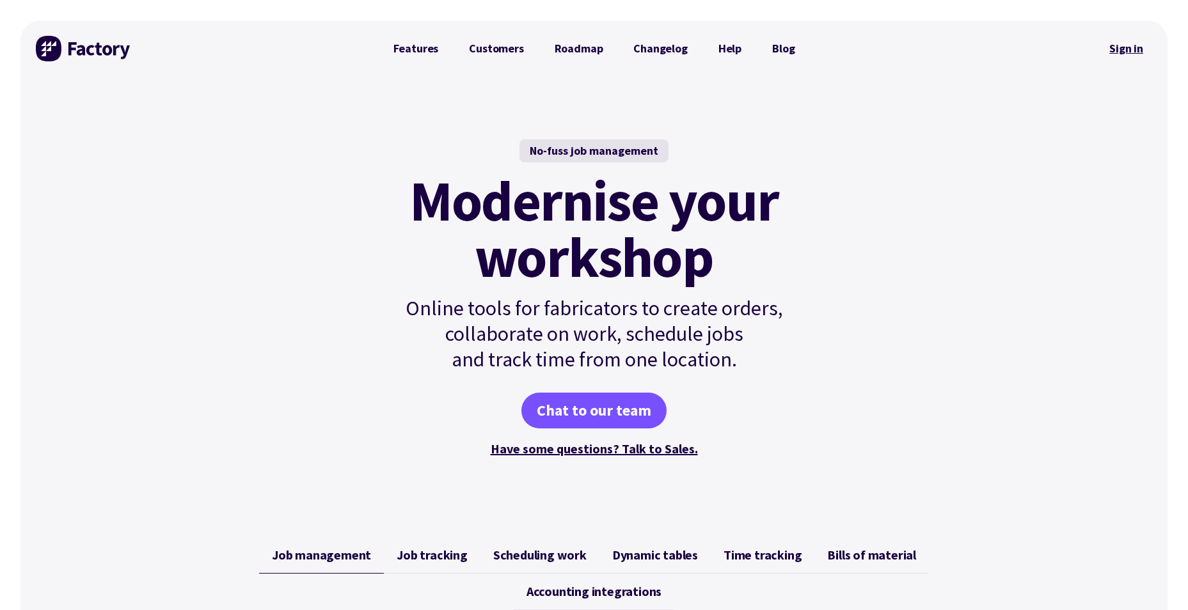
click at [1125, 49] on link "Sign in" at bounding box center [1126, 48] width 52 height 29
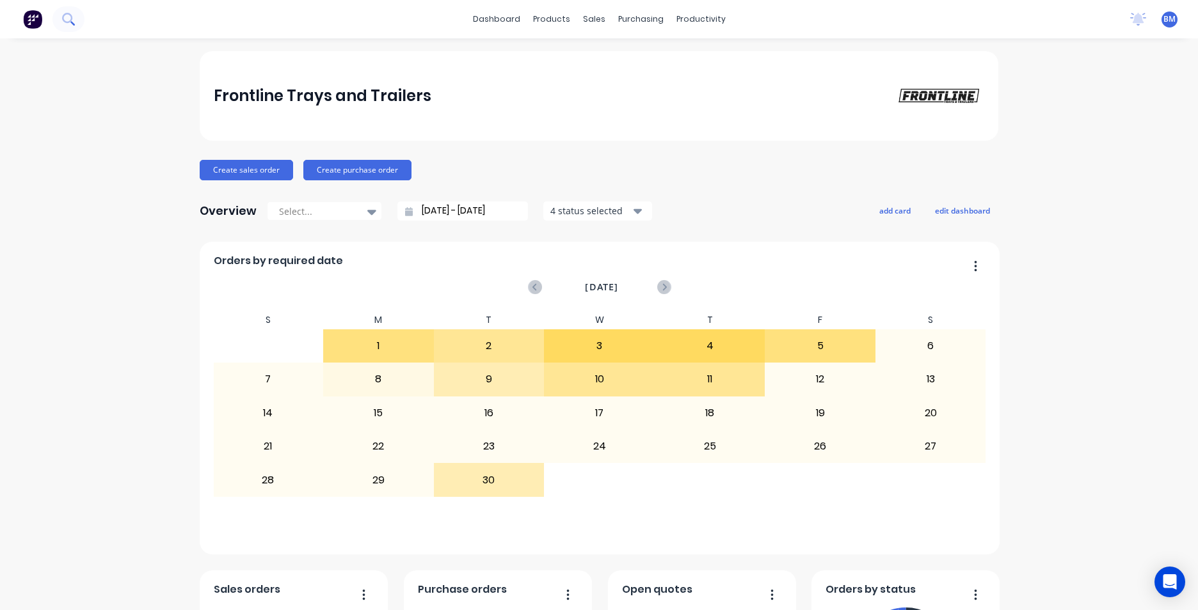
click at [76, 20] on button at bounding box center [68, 19] width 32 height 26
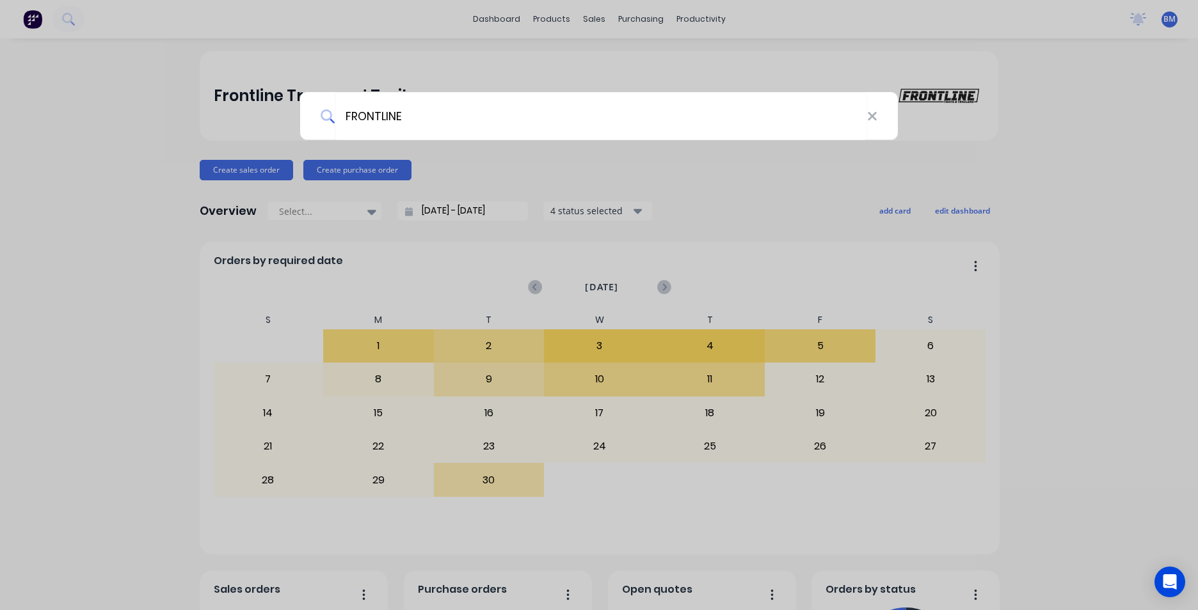
type input "FRONTLINE"
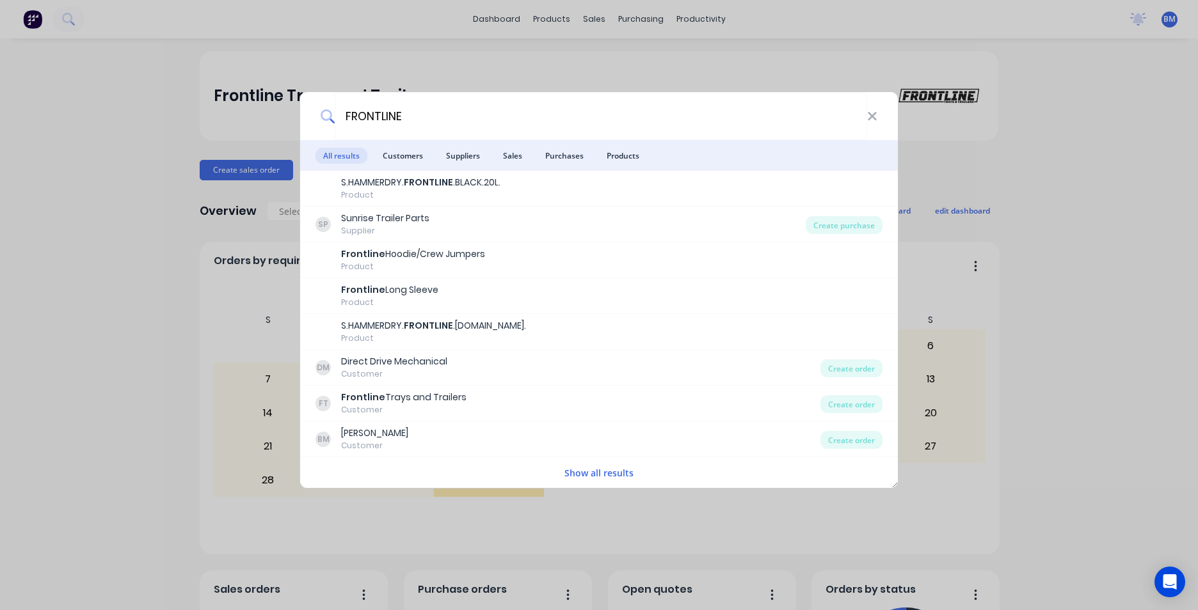
drag, startPoint x: 429, startPoint y: 101, endPoint x: 255, endPoint y: 99, distance: 174.7
click at [255, 99] on div "FRONTLINE All results Customers Suppliers Sales Purchases Products S.HAMMERDRY.…" at bounding box center [599, 305] width 1198 height 610
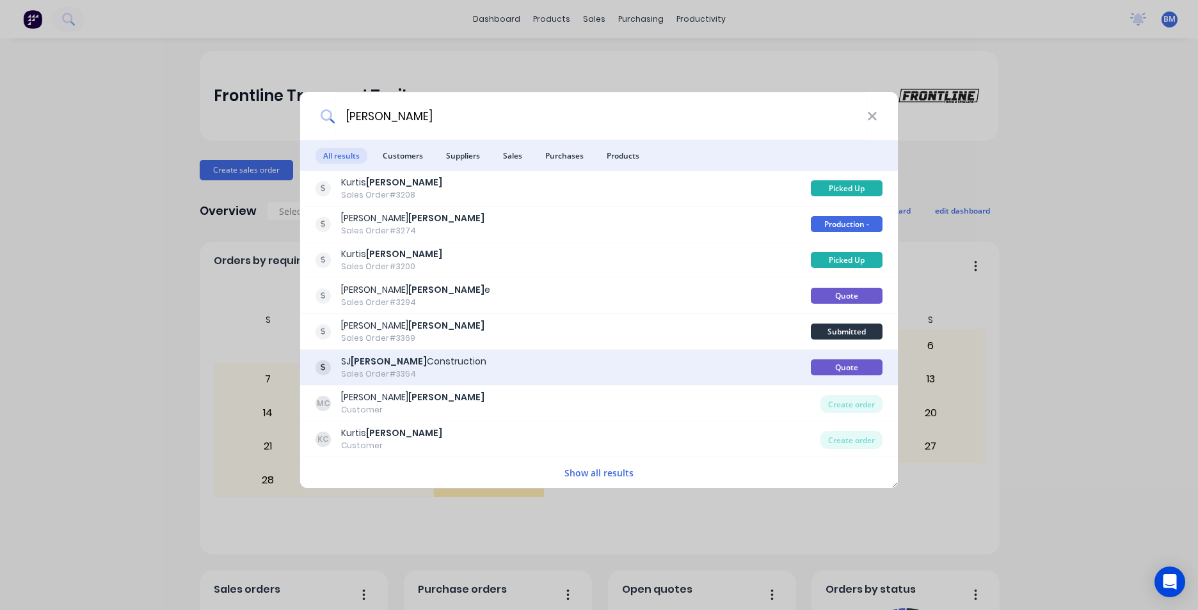
type input "[PERSON_NAME]"
click at [546, 365] on div "[PERSON_NAME] Construction Sales Order #3354" at bounding box center [562, 367] width 495 height 25
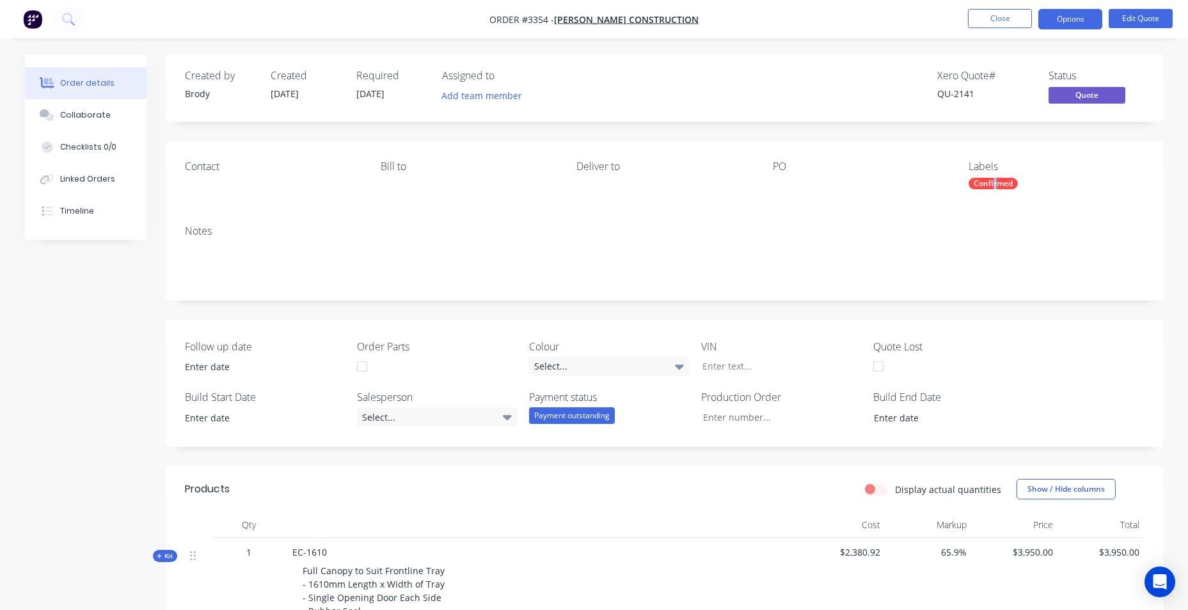
click at [995, 184] on div "Confirmed" at bounding box center [993, 184] width 49 height 12
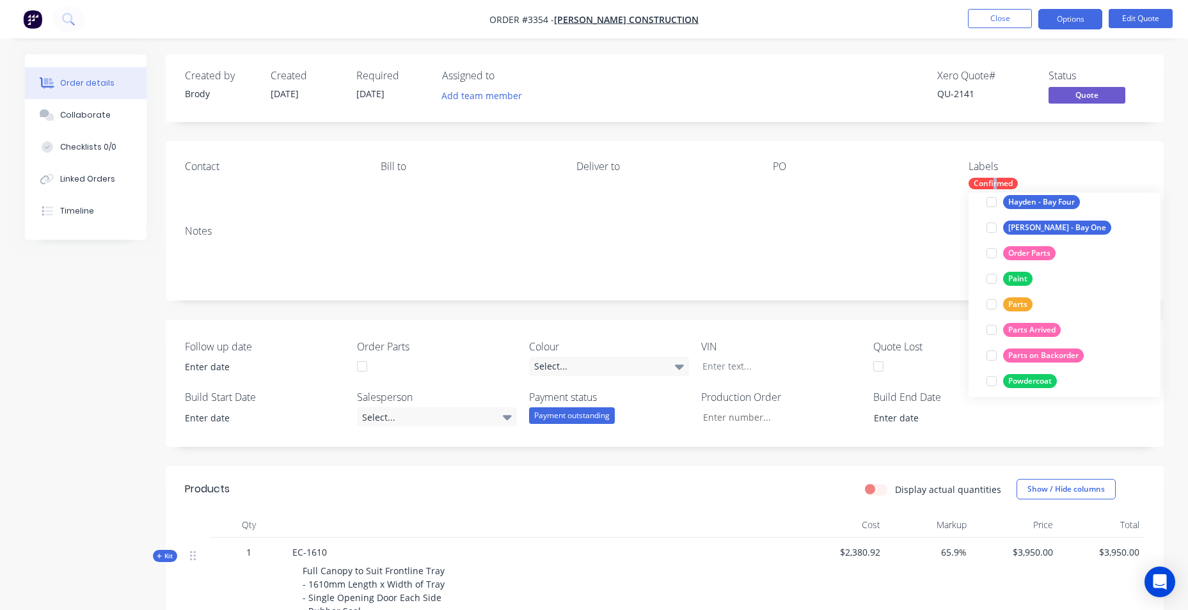
scroll to position [256, 0]
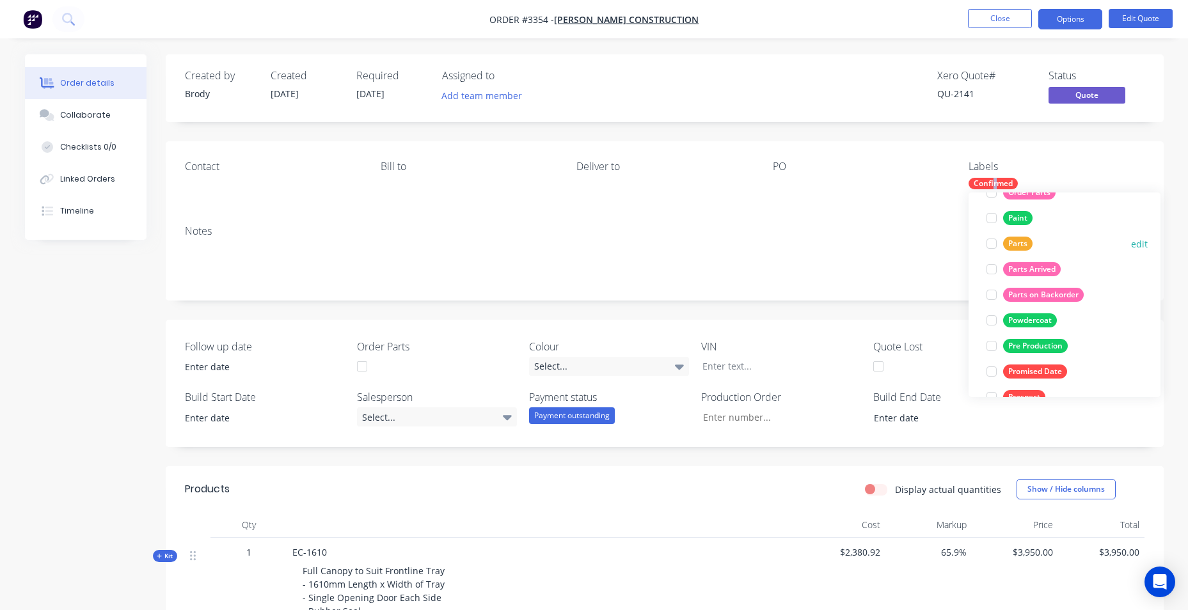
click at [995, 246] on div at bounding box center [992, 244] width 26 height 26
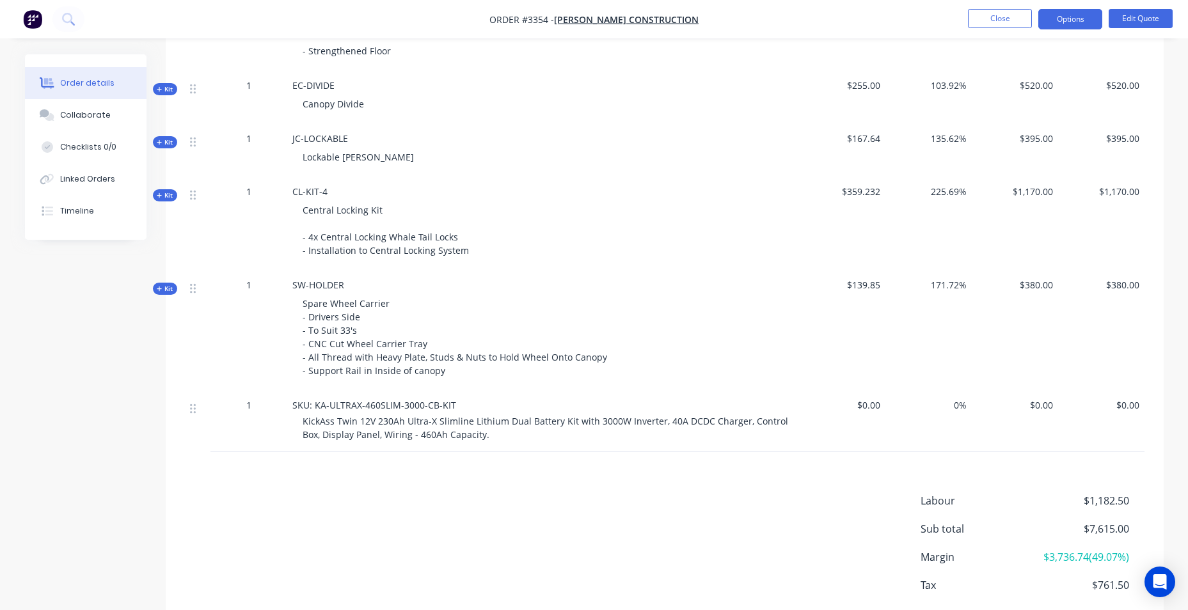
scroll to position [750, 0]
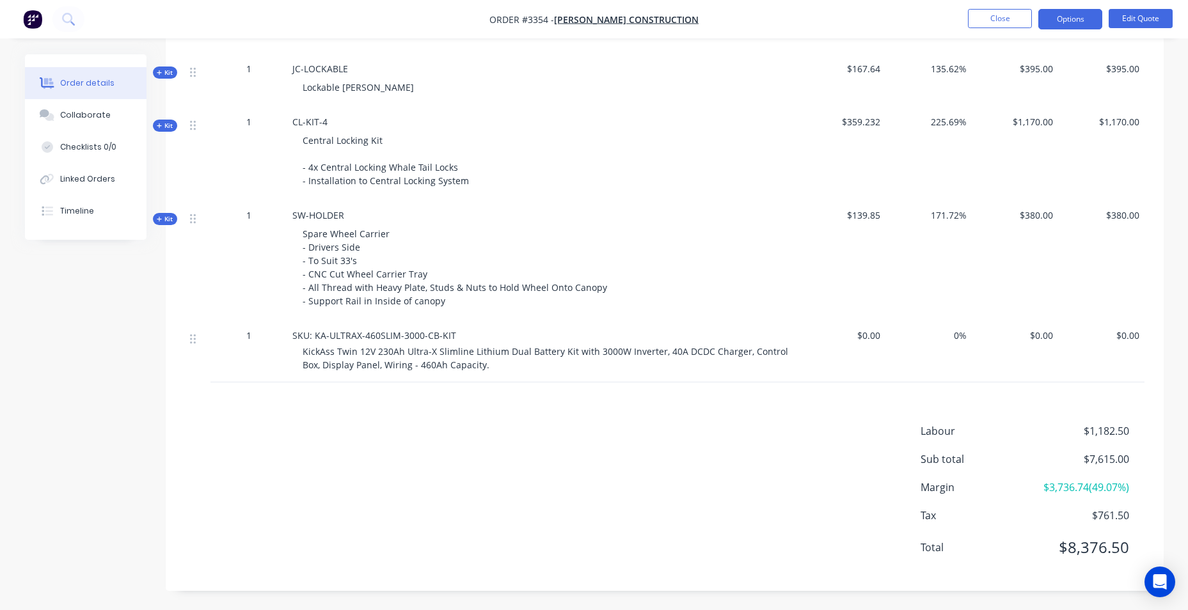
click at [550, 345] on span "KickAss Twin 12V 230Ah Ultra-X Slimline Lithium Dual Battery Kit with 3000W Inv…" at bounding box center [547, 358] width 488 height 26
drag, startPoint x: 388, startPoint y: 337, endPoint x: 315, endPoint y: 338, distance: 73.6
click at [315, 338] on div "SKU: KA-ULTRAX-460SLIM-3000-CB-KIT" at bounding box center [543, 335] width 502 height 13
drag, startPoint x: 315, startPoint y: 338, endPoint x: 328, endPoint y: 336, distance: 13.7
copy span "KA-ULTRAX-460SLIM-3000-CB-KIT"
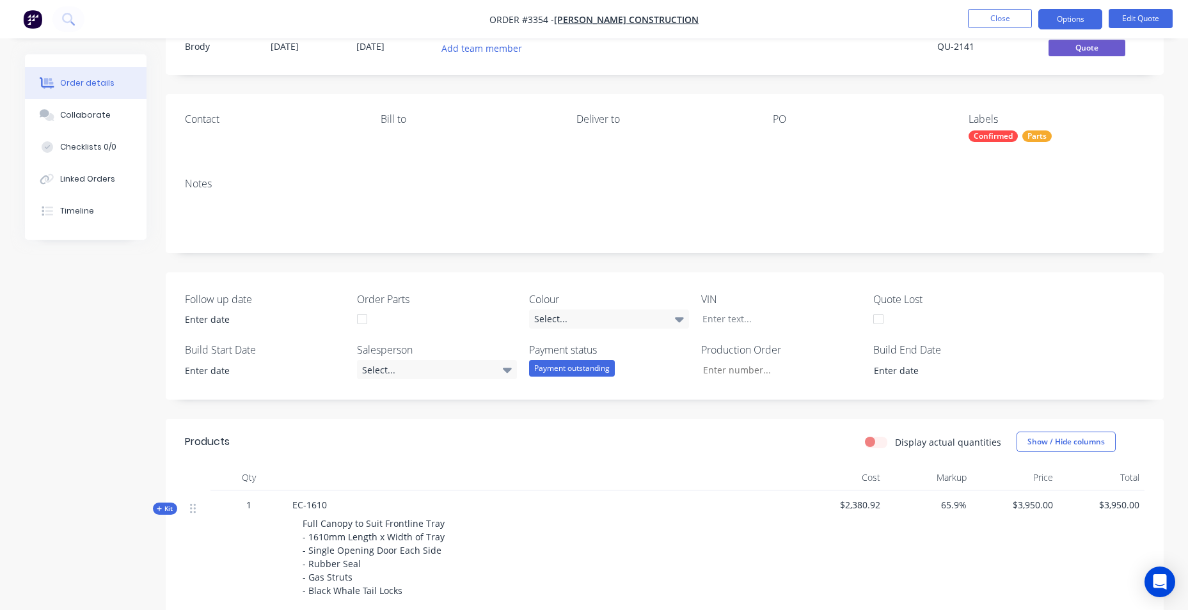
scroll to position [128, 0]
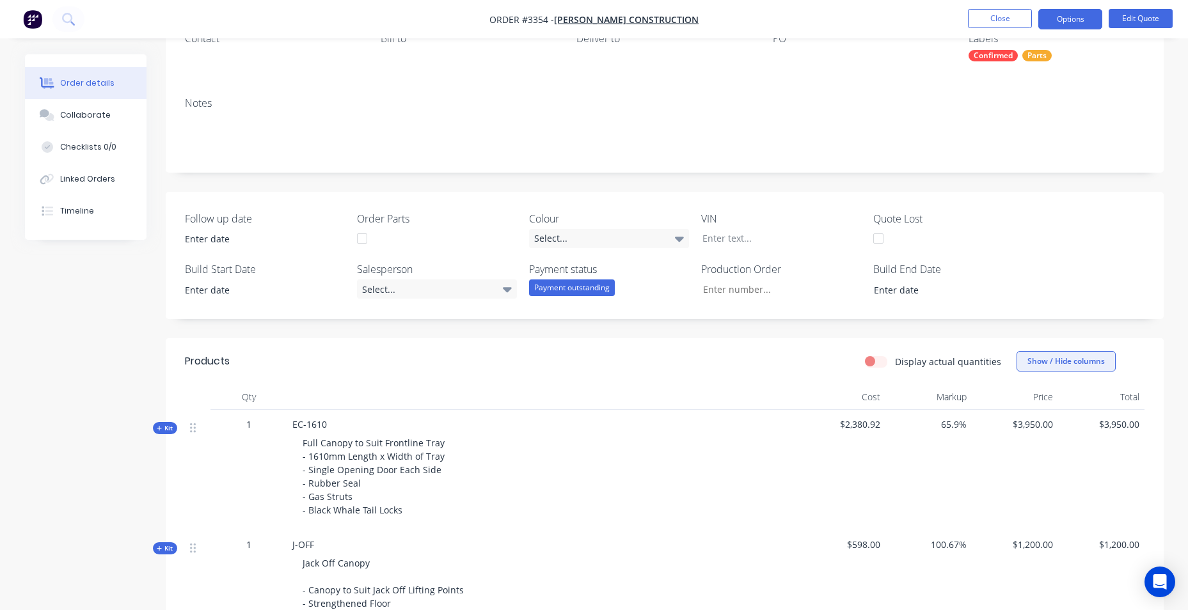
click at [1043, 363] on button "Show / Hide columns" at bounding box center [1066, 361] width 99 height 20
click at [1031, 402] on label "Cost" at bounding box center [1033, 403] width 22 height 11
click at [1022, 398] on input "Cost" at bounding box center [1022, 398] width 0 height 0
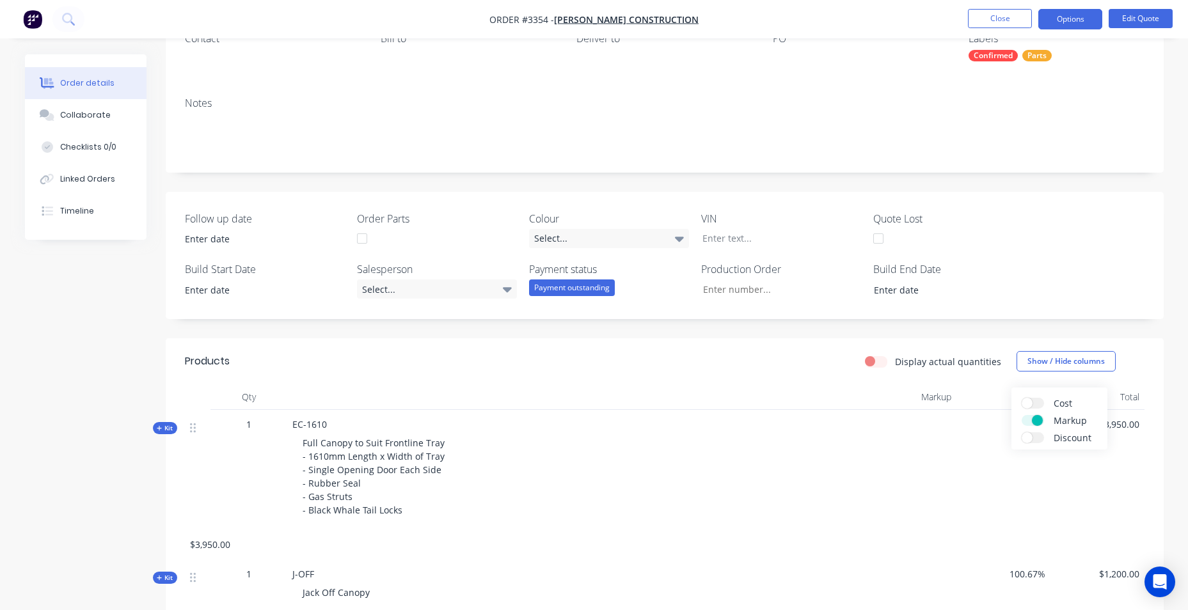
click at [1035, 420] on span at bounding box center [1037, 420] width 11 height 11
click at [1022, 415] on input "Markup" at bounding box center [1022, 415] width 0 height 0
click at [784, 378] on header "Products Display actual quantities Show / Hide columns" at bounding box center [665, 361] width 998 height 46
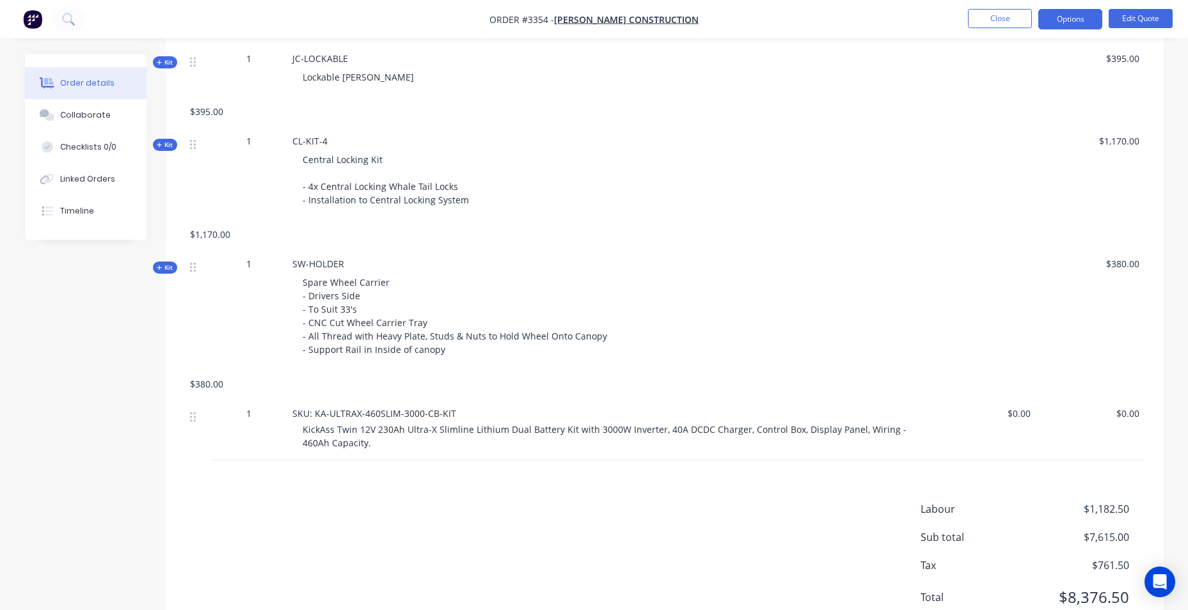
scroll to position [899, 0]
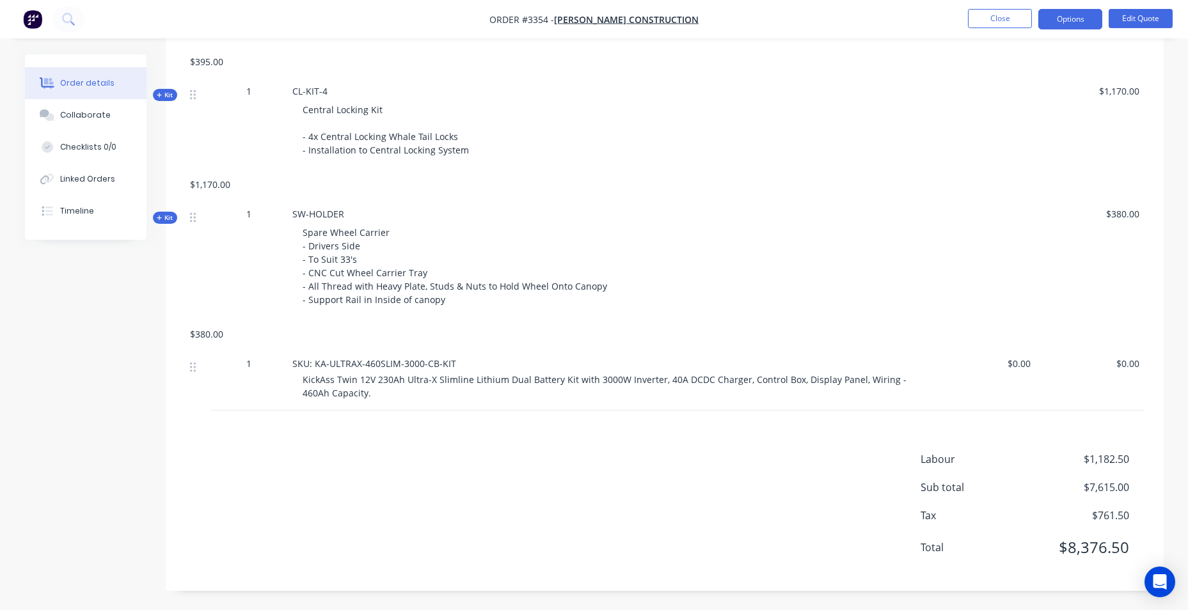
click at [447, 386] on div "KickAss Twin 12V 230Ah Ultra-X Slimline Lithium Dual Battery Kit with 3000W Inv…" at bounding box center [612, 386] width 619 height 27
click at [1127, 21] on button "Edit Quote" at bounding box center [1141, 18] width 64 height 19
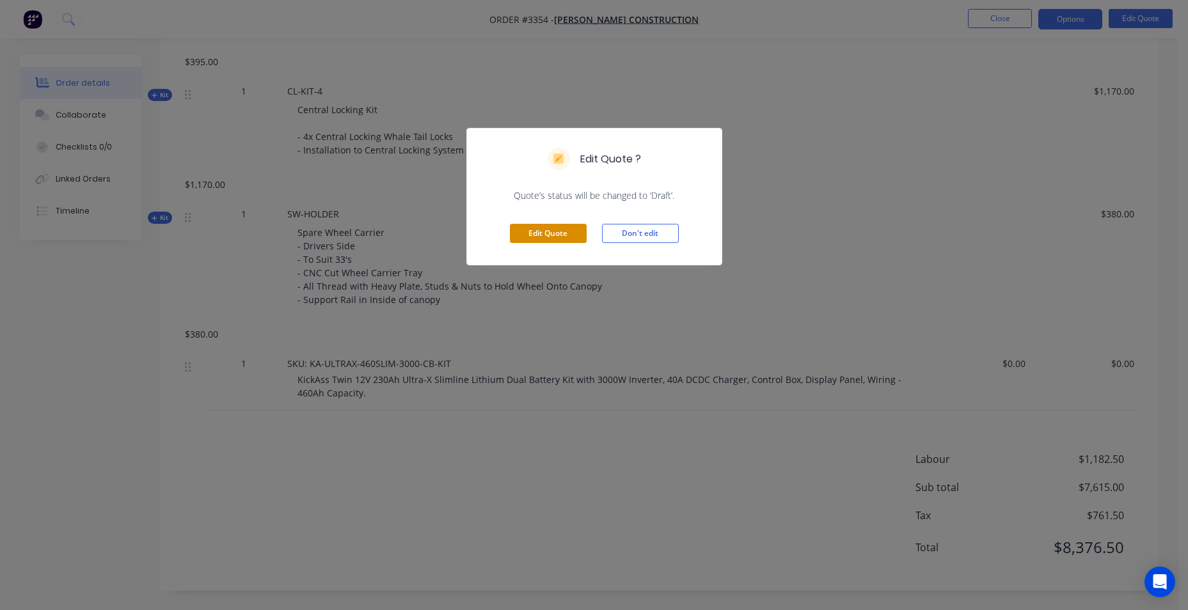
click at [555, 228] on button "Edit Quote" at bounding box center [548, 233] width 77 height 19
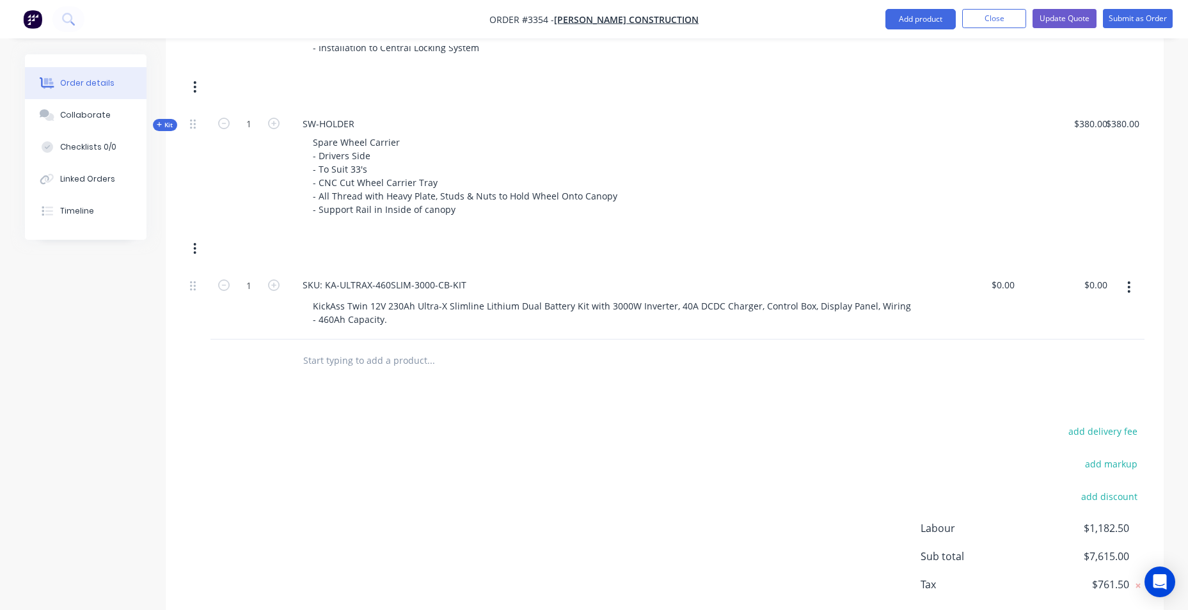
scroll to position [1122, 0]
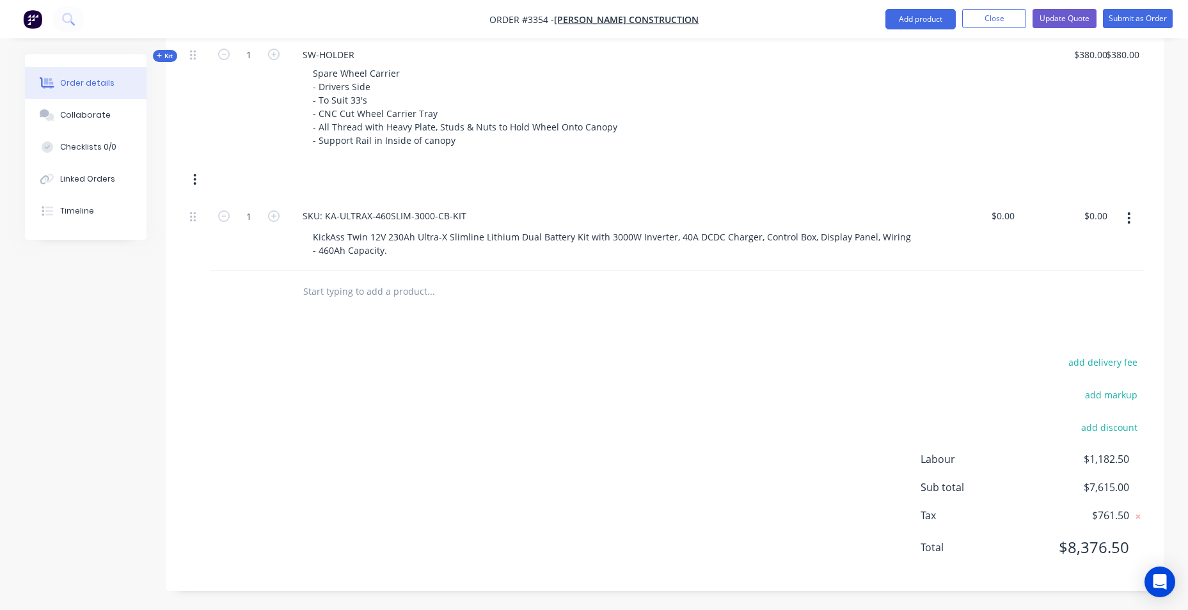
click at [1129, 216] on icon "button" at bounding box center [1128, 218] width 3 height 14
click at [1095, 300] on div "Delete" at bounding box center [1084, 303] width 99 height 19
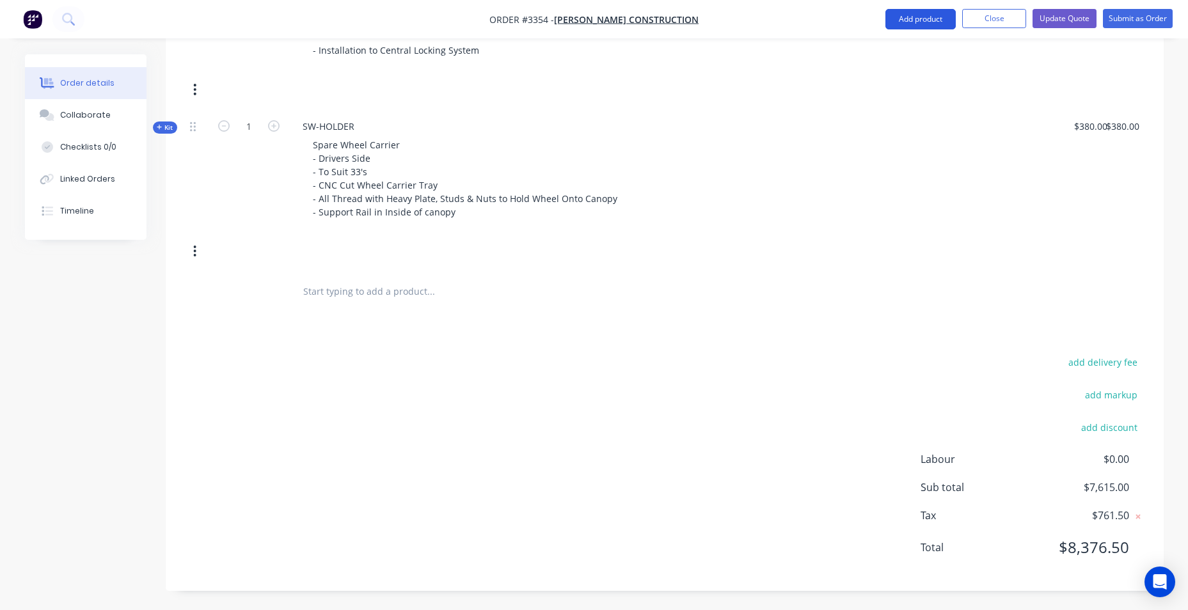
click at [933, 24] on button "Add product" at bounding box center [920, 19] width 70 height 20
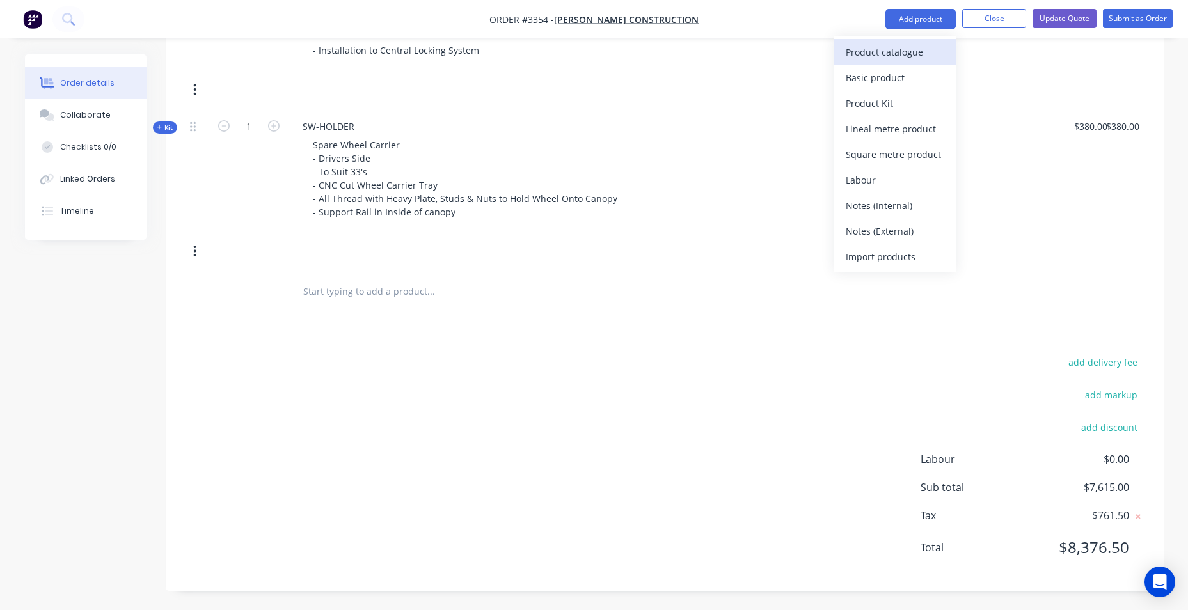
click at [919, 58] on div "Product catalogue" at bounding box center [895, 52] width 99 height 19
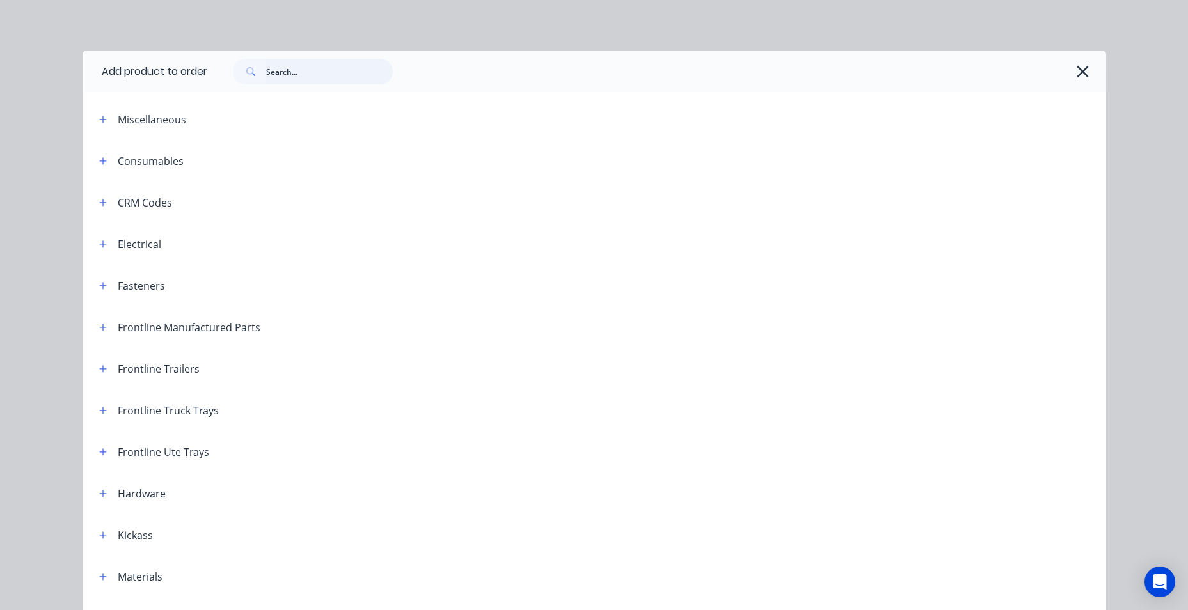
click at [324, 82] on input "text" at bounding box center [329, 72] width 127 height 26
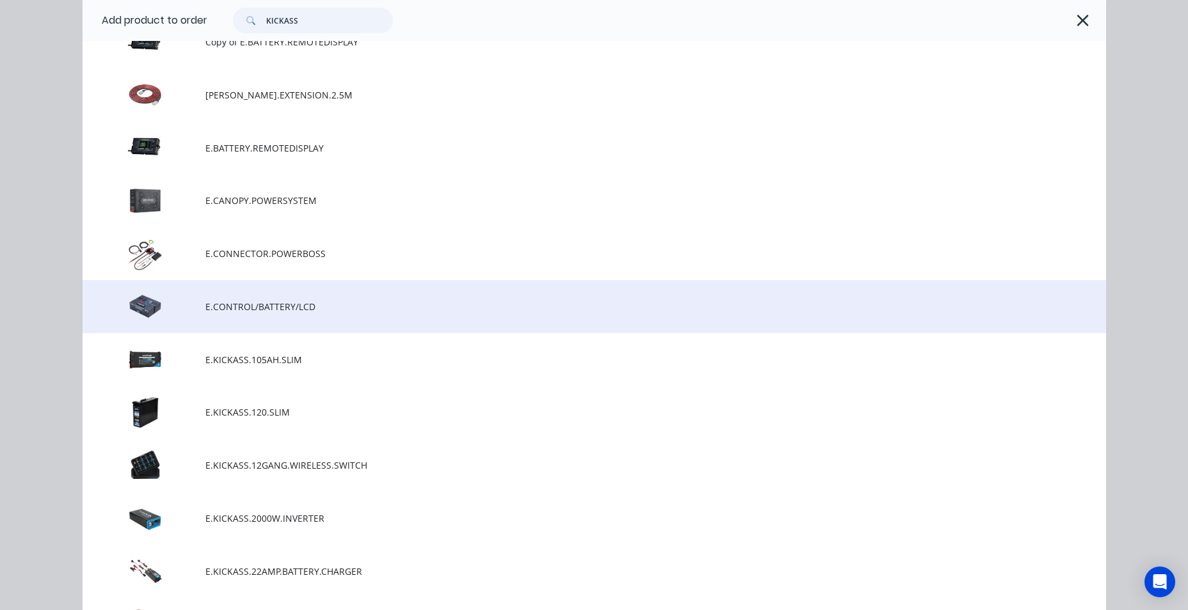
scroll to position [384, 0]
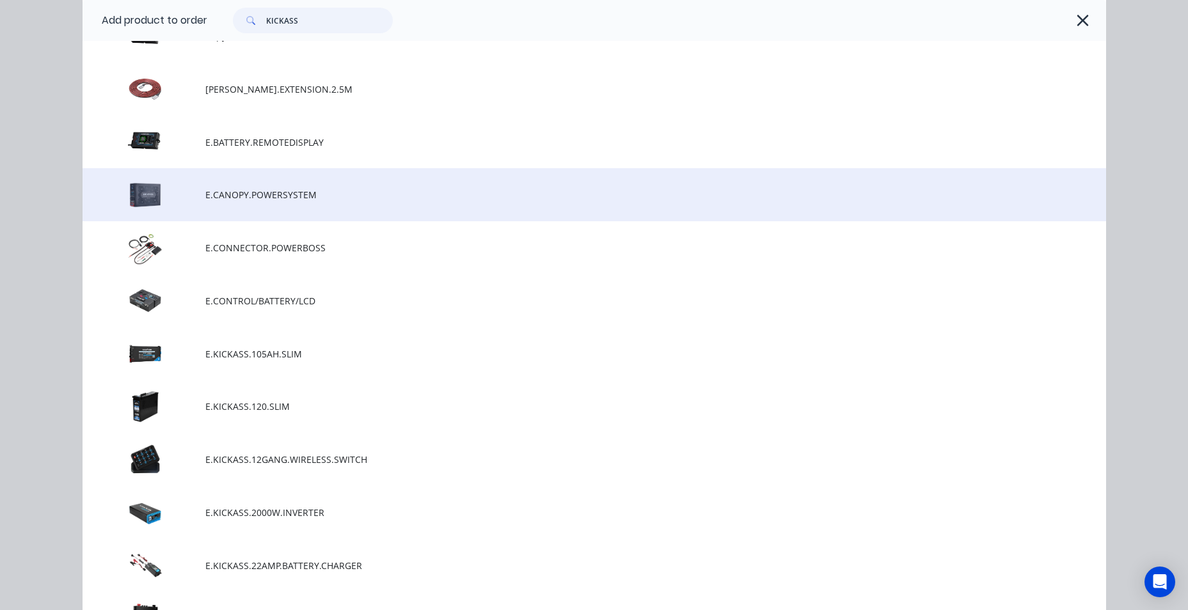
type input "KICKASS"
click at [214, 188] on span "E.CANOPY.POWERSYSTEM" at bounding box center [565, 194] width 720 height 13
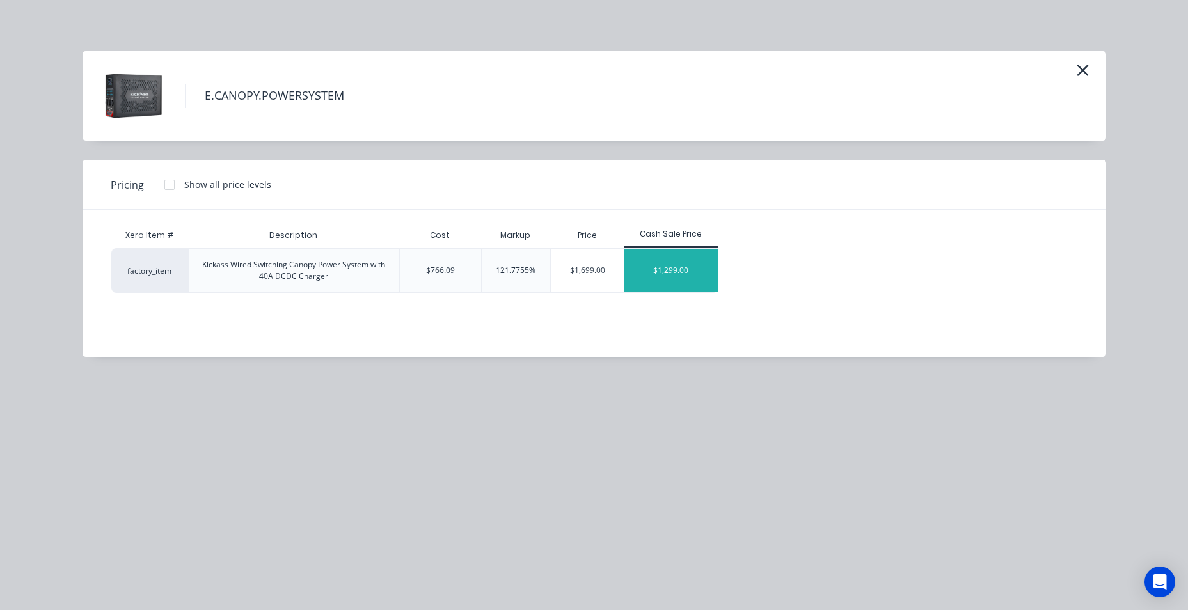
click at [696, 278] on div "$1,299.00" at bounding box center [670, 271] width 93 height 44
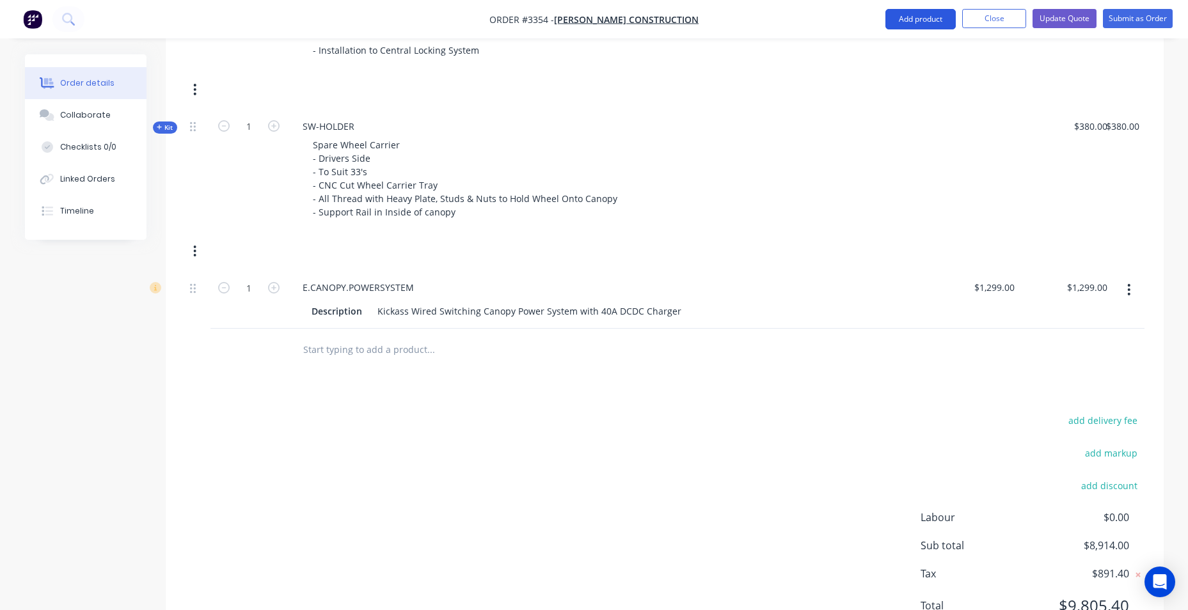
click at [924, 23] on button "Add product" at bounding box center [920, 19] width 70 height 20
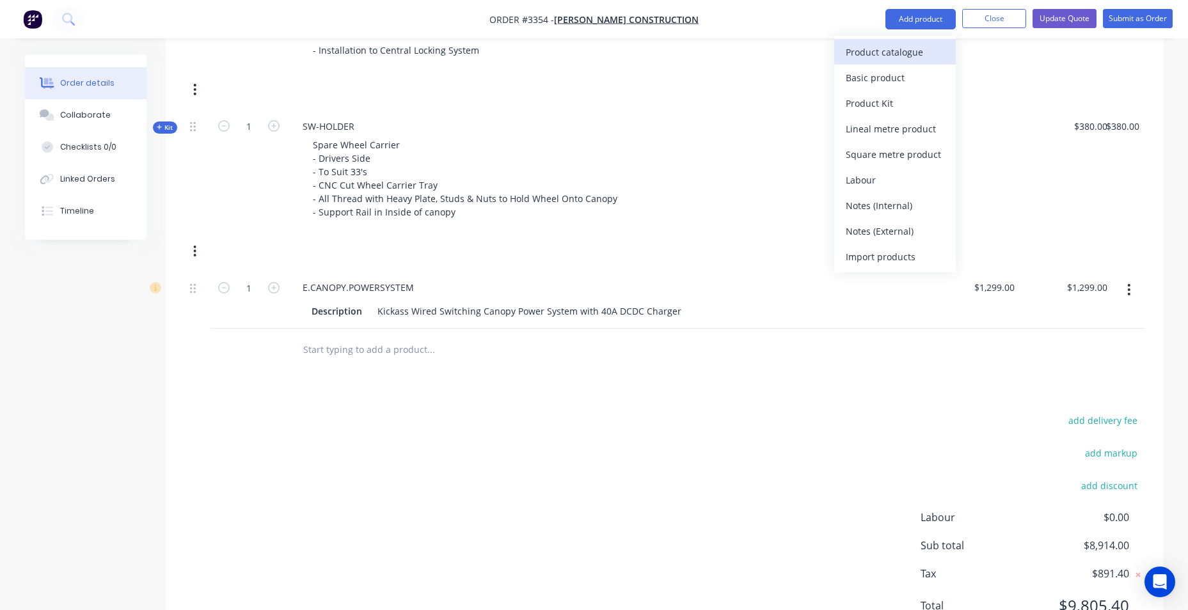
click at [926, 58] on div "Product catalogue" at bounding box center [895, 52] width 99 height 19
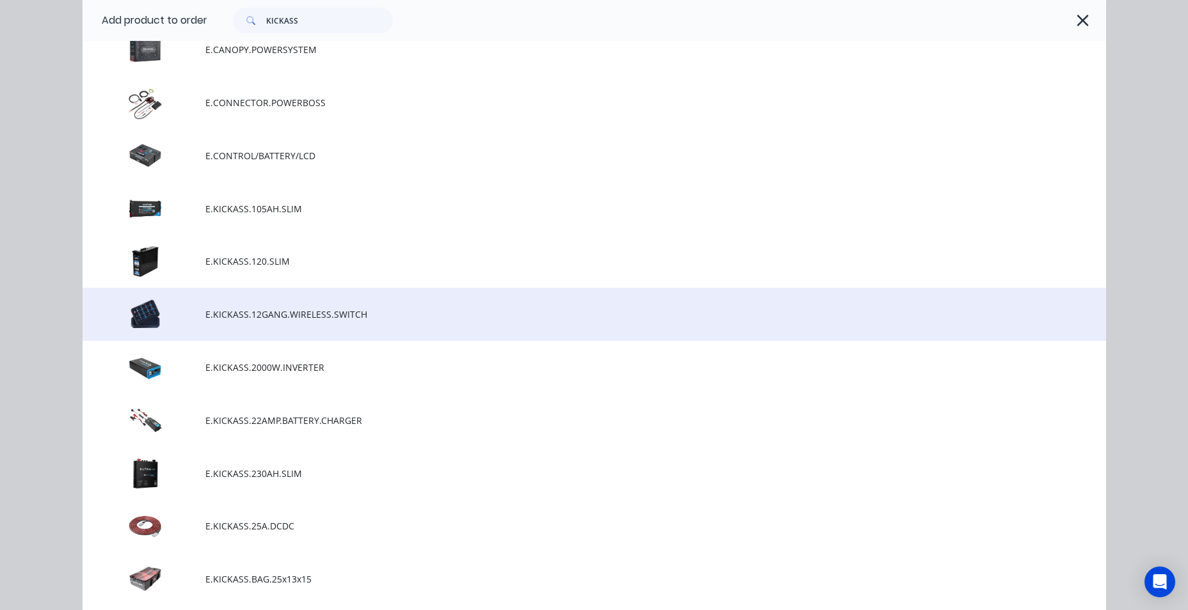
scroll to position [576, 0]
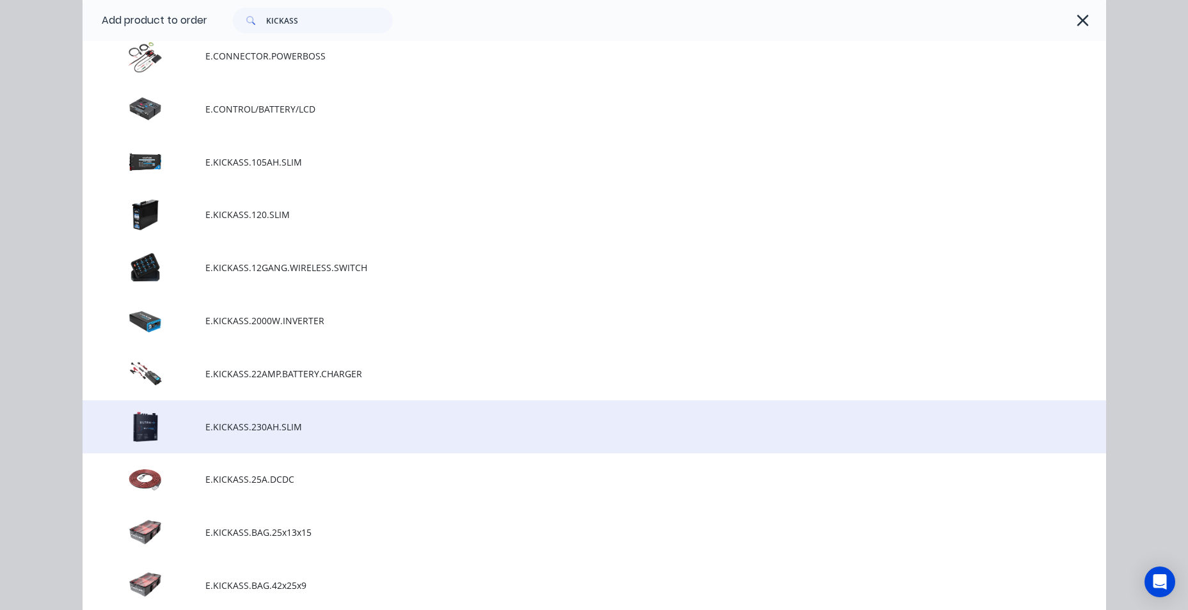
click at [262, 434] on td "E.KICKASS.230AH.SLIM" at bounding box center [655, 427] width 901 height 53
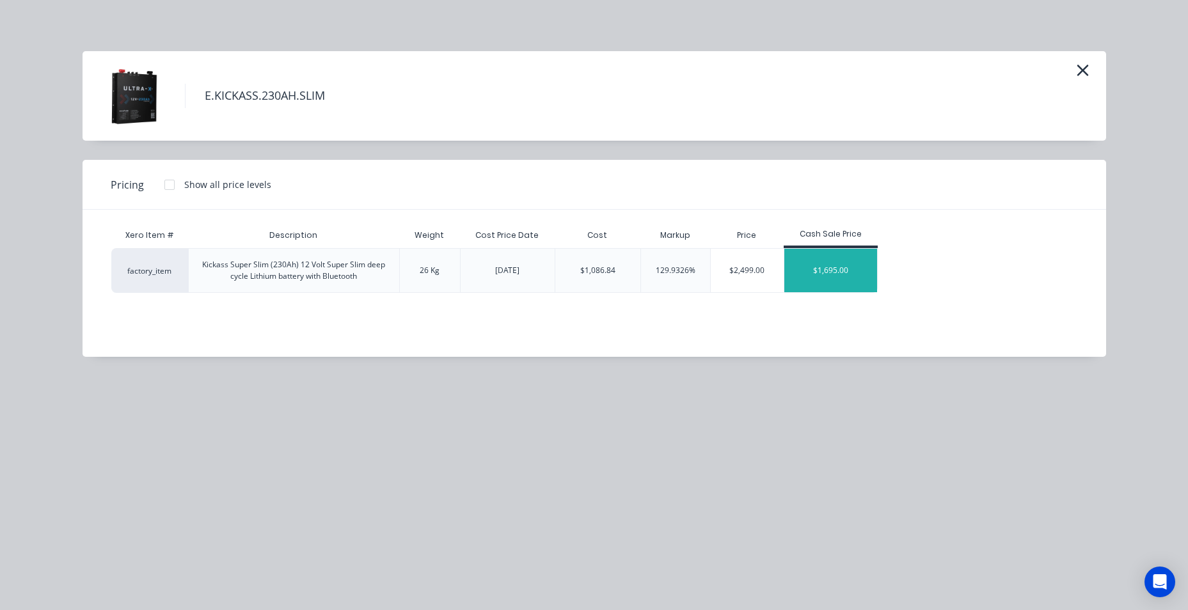
click at [841, 269] on div "$1,695.00" at bounding box center [830, 271] width 93 height 44
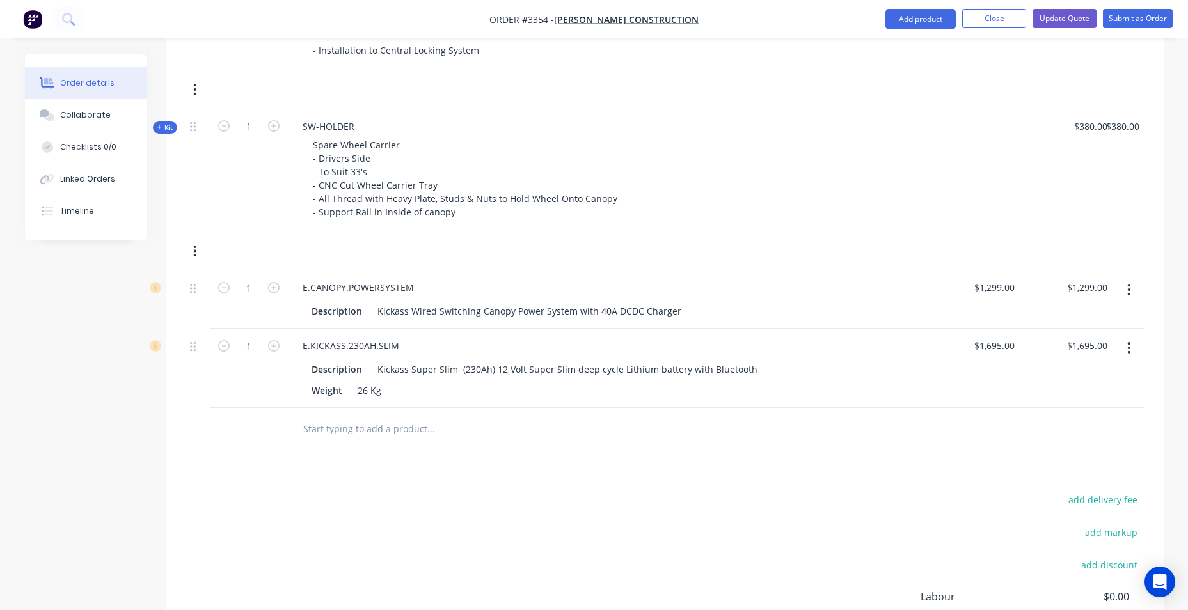
drag, startPoint x: 270, startPoint y: 345, endPoint x: 539, endPoint y: 382, distance: 271.8
click at [270, 345] on icon "button" at bounding box center [274, 346] width 12 height 12
type input "2"
type input "$3,390.00"
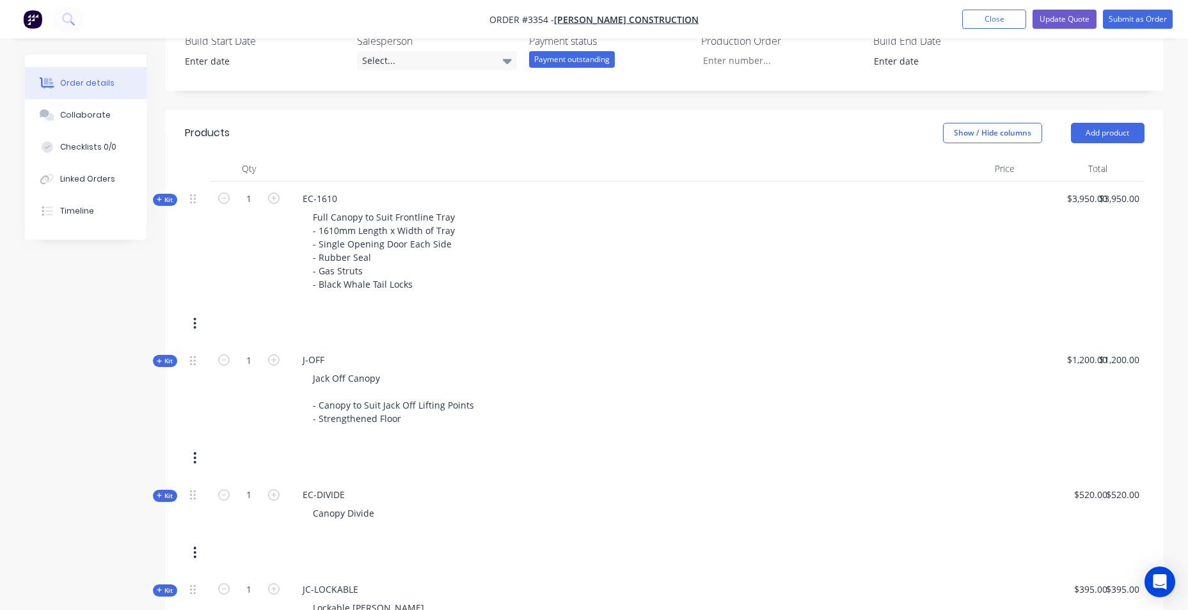
scroll to position [219, 0]
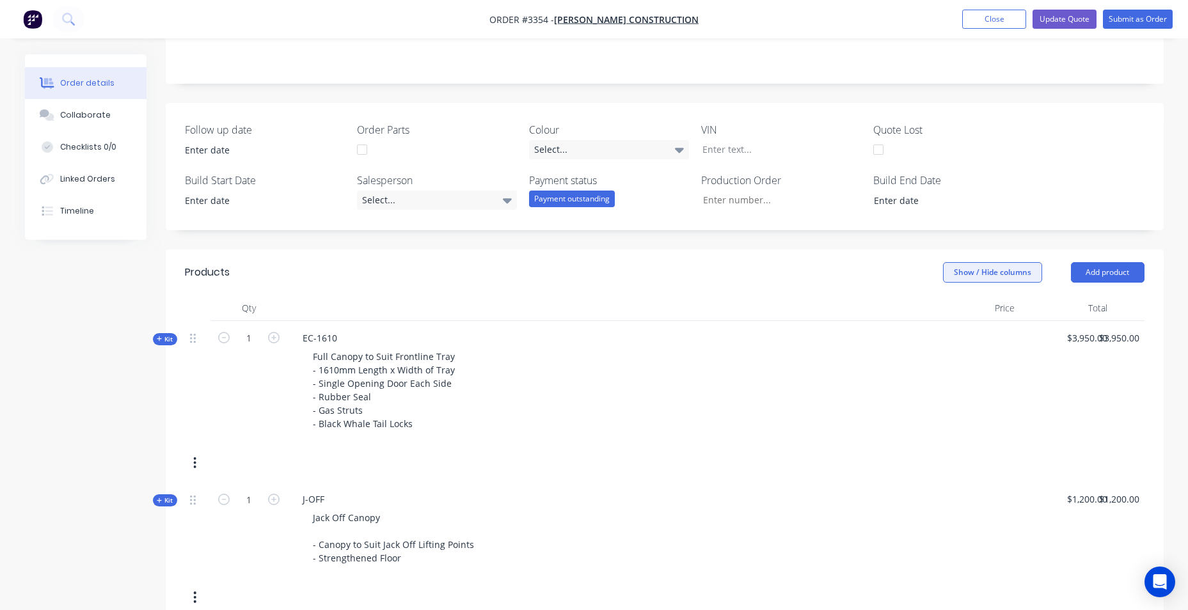
click at [958, 273] on button "Show / Hide columns" at bounding box center [992, 272] width 99 height 20
click at [967, 282] on button "Show / Hide columns" at bounding box center [992, 272] width 99 height 20
click at [964, 318] on label "Cost" at bounding box center [959, 314] width 22 height 11
click at [948, 309] on input "Cost" at bounding box center [948, 309] width 0 height 0
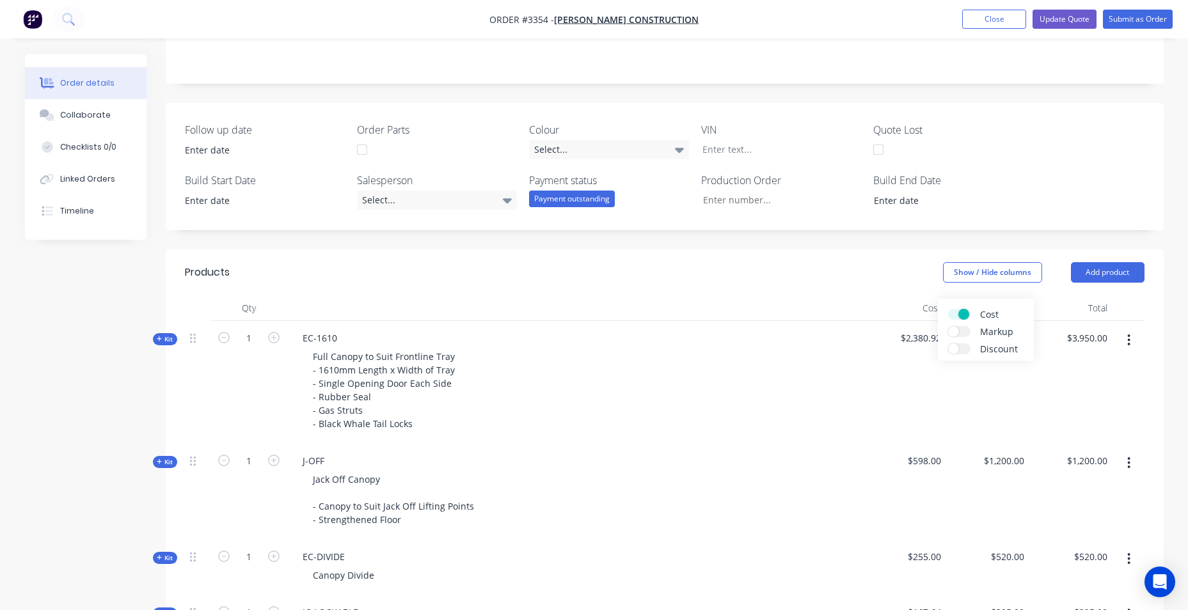
click at [964, 317] on span at bounding box center [963, 314] width 11 height 11
click at [948, 309] on input "Cost" at bounding box center [948, 309] width 0 height 0
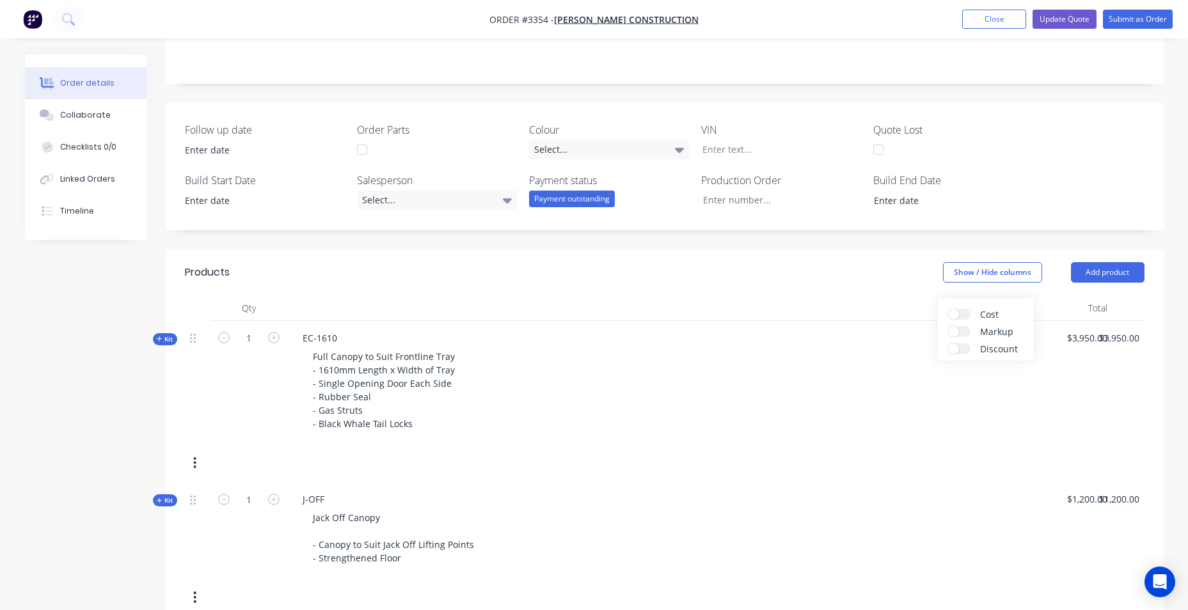
click at [957, 329] on span at bounding box center [953, 331] width 11 height 11
click at [948, 326] on input "Markup" at bounding box center [948, 326] width 0 height 0
click at [956, 329] on label "Markup" at bounding box center [959, 331] width 22 height 11
click at [948, 326] on input "Markup" at bounding box center [948, 326] width 0 height 0
click at [957, 351] on span at bounding box center [953, 349] width 11 height 11
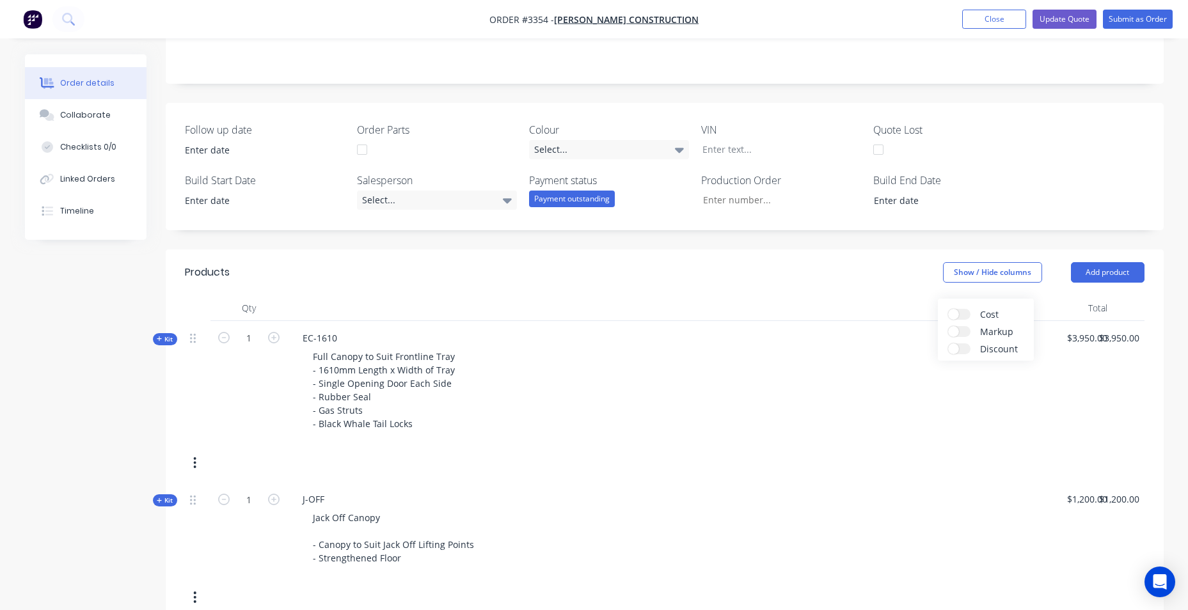
click at [948, 344] on input "Discount" at bounding box center [948, 344] width 0 height 0
click at [949, 354] on div "Cost Markup Discount" at bounding box center [986, 330] width 96 height 62
click at [959, 353] on label "Discount" at bounding box center [959, 349] width 22 height 11
click at [948, 344] on input "Discount" at bounding box center [948, 344] width 0 height 0
click at [868, 306] on div at bounding box center [607, 309] width 640 height 26
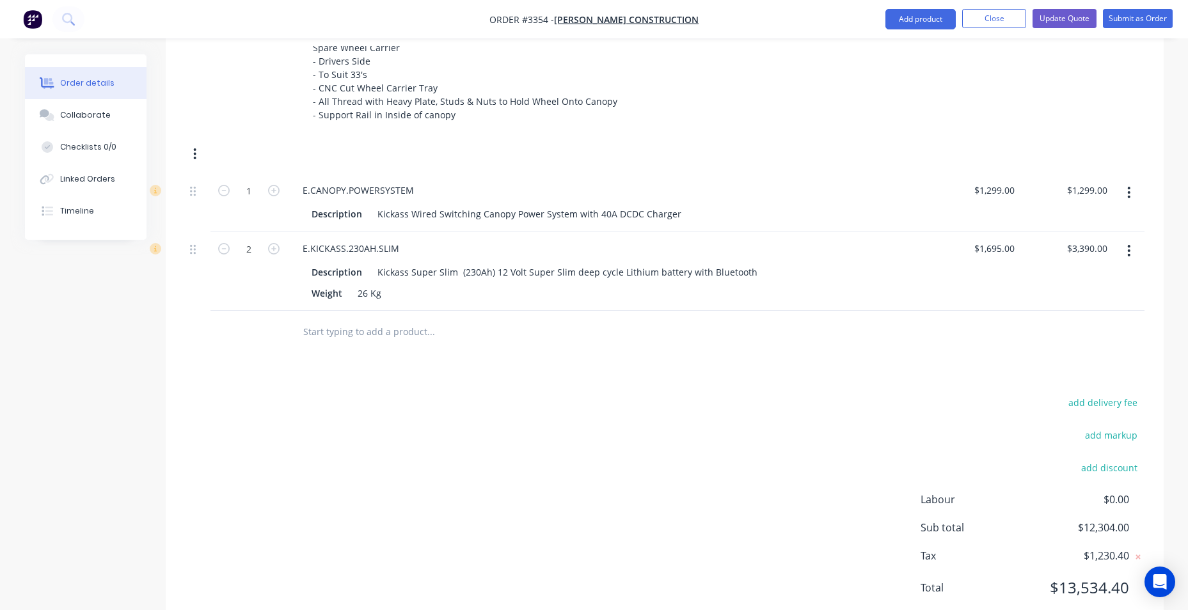
scroll to position [1188, 0]
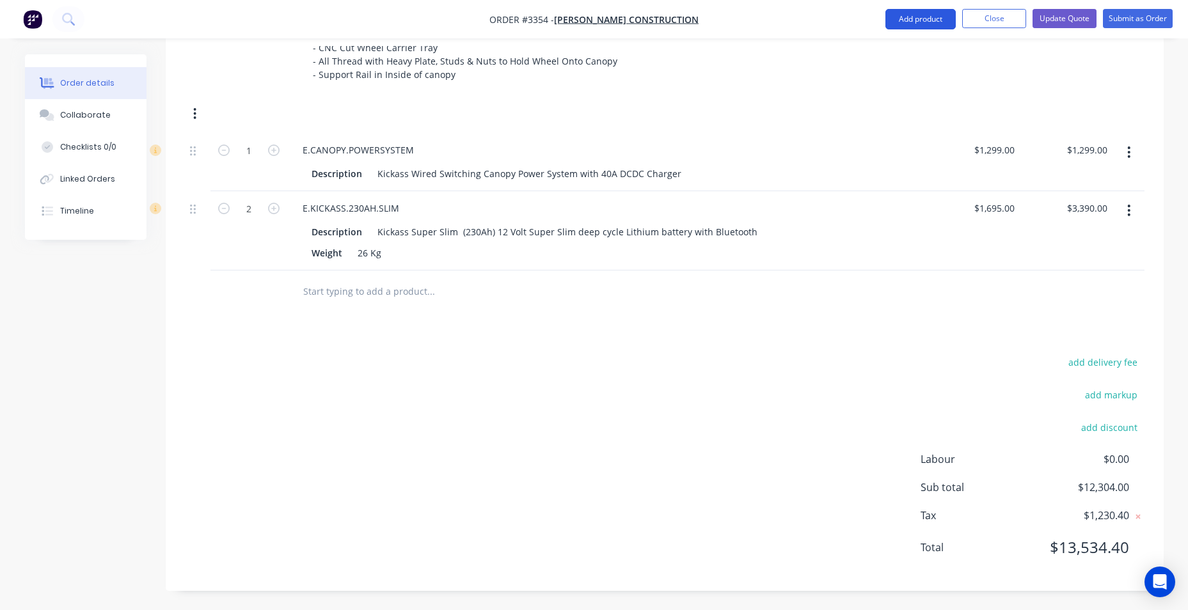
click at [917, 16] on button "Add product" at bounding box center [920, 19] width 70 height 20
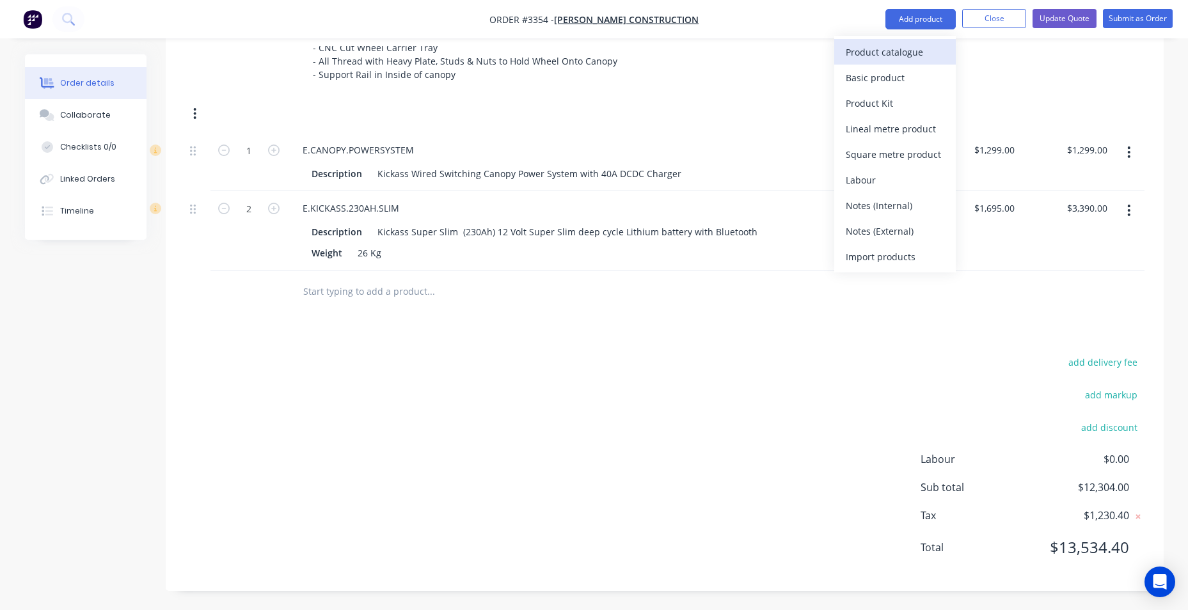
click at [849, 58] on div "Product catalogue" at bounding box center [895, 52] width 99 height 19
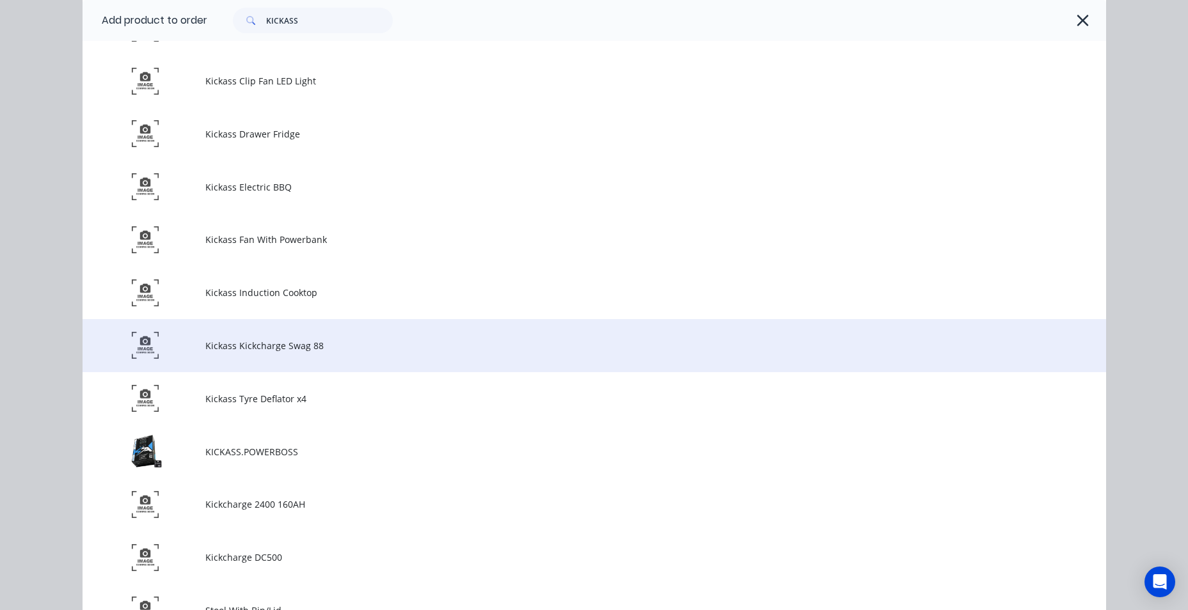
scroll to position [2573, 0]
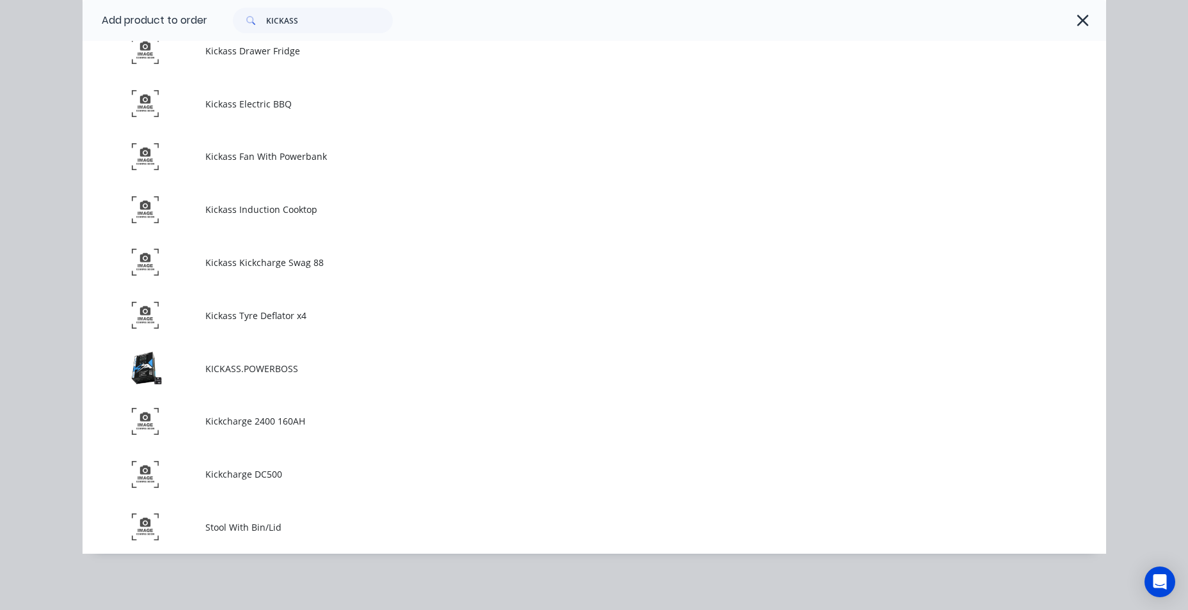
click at [1079, 18] on icon "button" at bounding box center [1082, 21] width 13 height 18
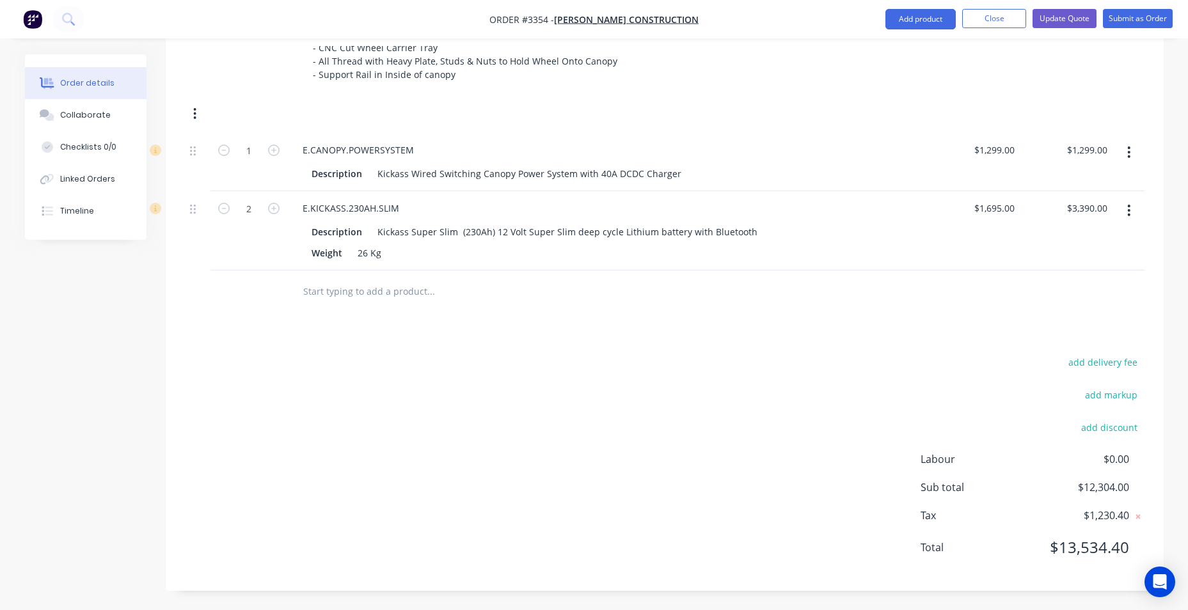
click at [393, 297] on input "text" at bounding box center [431, 291] width 256 height 26
drag, startPoint x: 394, startPoint y: 294, endPoint x: 915, endPoint y: 23, distance: 587.2
click at [915, 23] on button "Add product" at bounding box center [920, 19] width 70 height 20
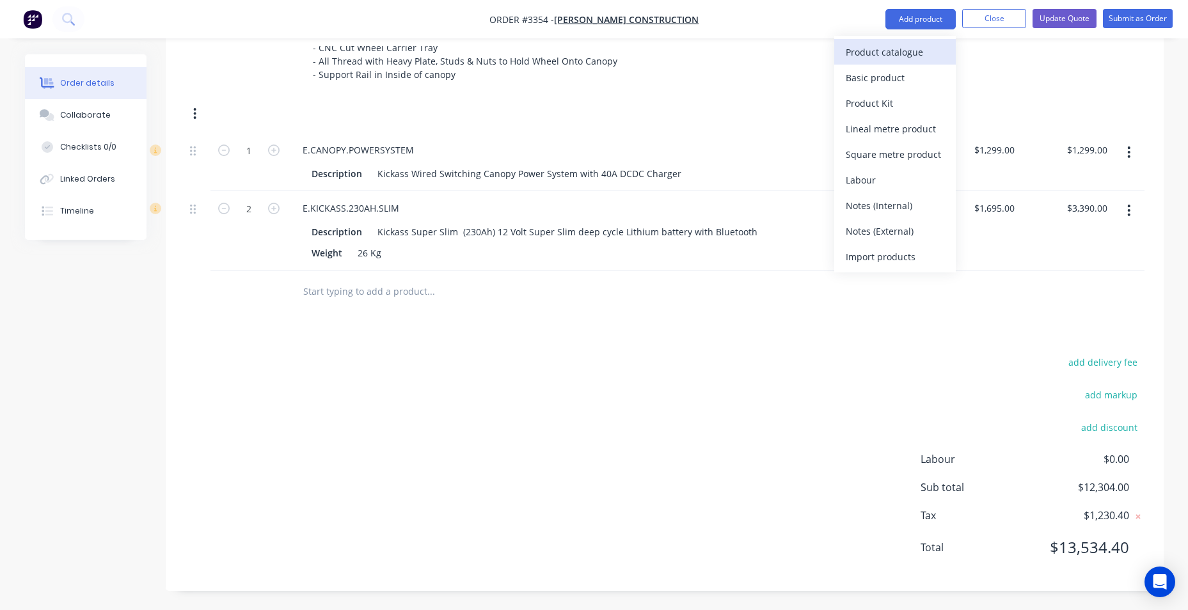
click at [920, 55] on div "Product catalogue" at bounding box center [895, 52] width 99 height 19
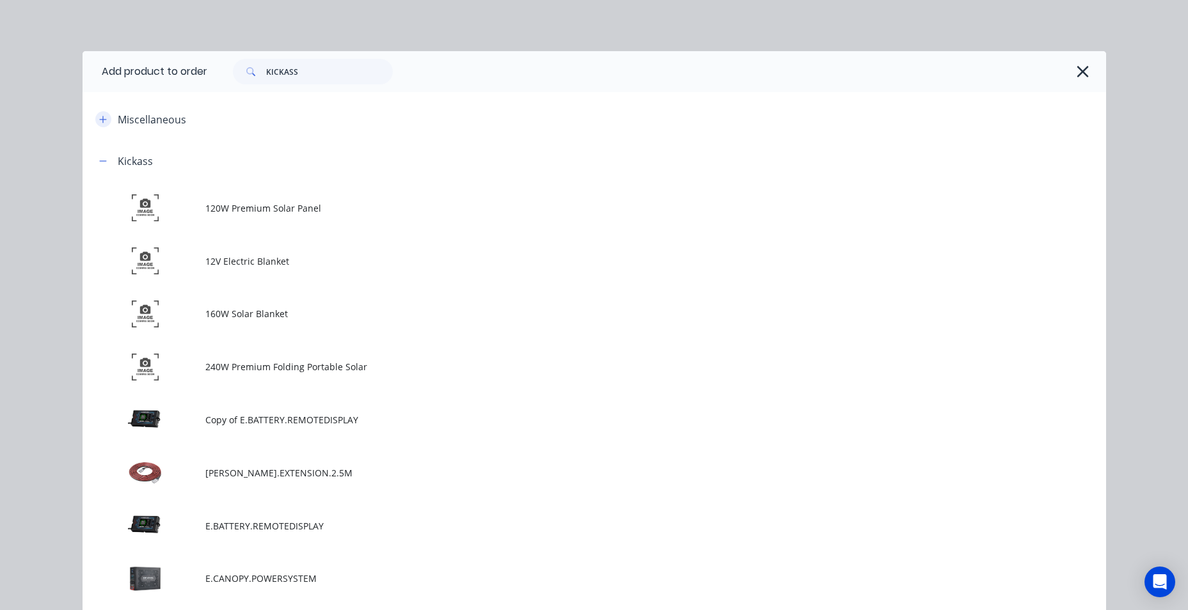
click at [99, 117] on icon "button" at bounding box center [103, 119] width 8 height 9
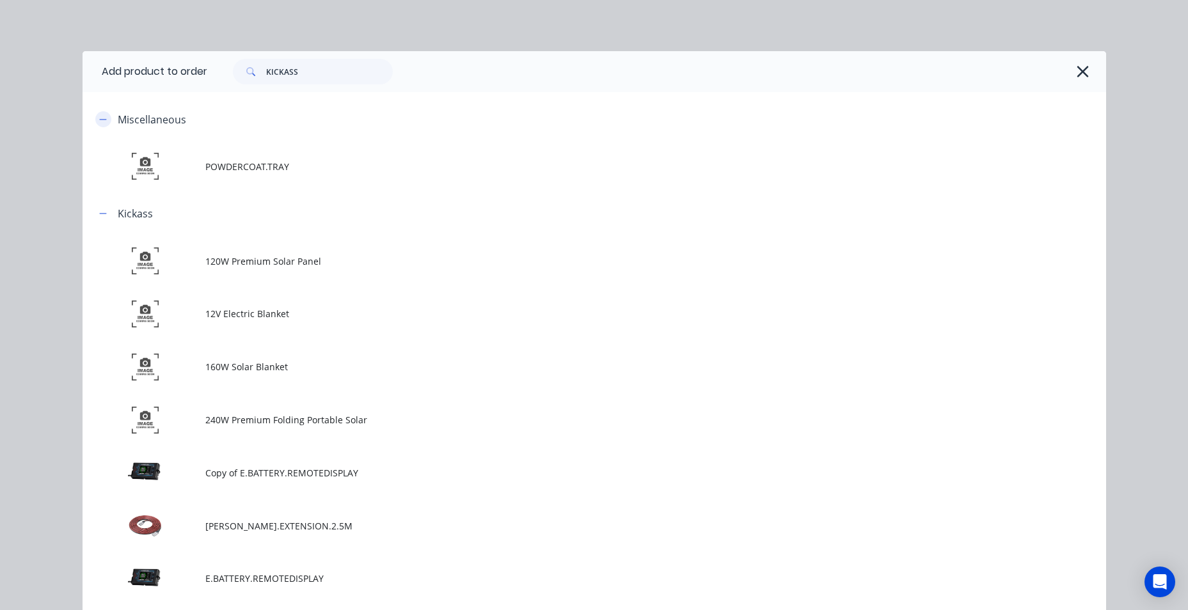
click at [99, 119] on icon "button" at bounding box center [102, 119] width 7 height 1
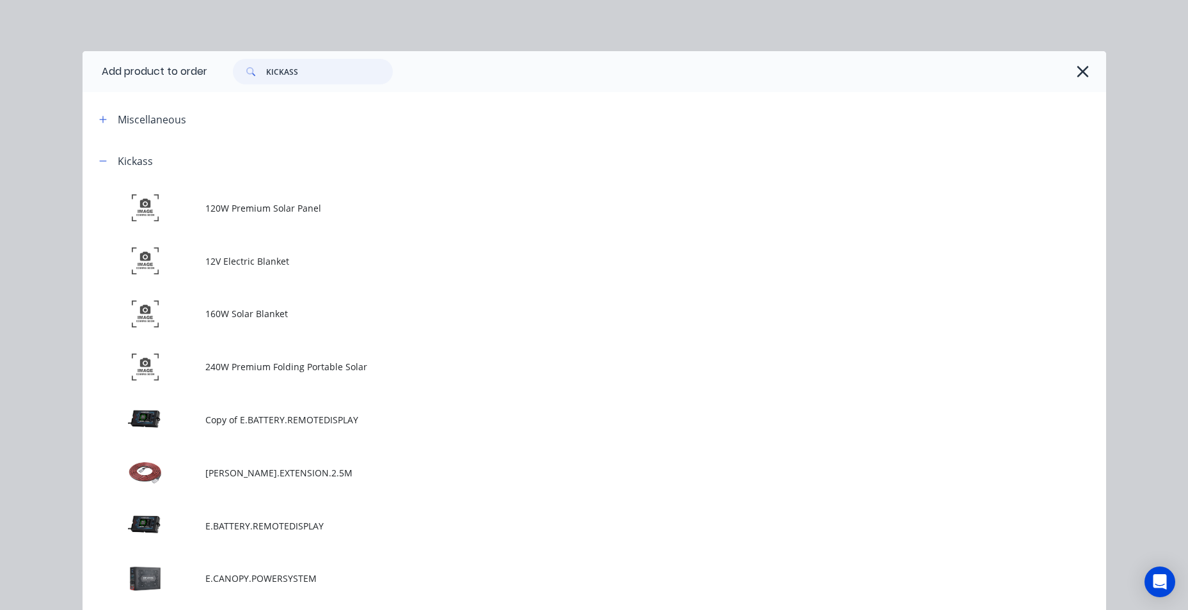
drag, startPoint x: 217, startPoint y: 79, endPoint x: 191, endPoint y: 78, distance: 25.6
click at [191, 78] on header "Add product to order KICKASS" at bounding box center [595, 71] width 1024 height 41
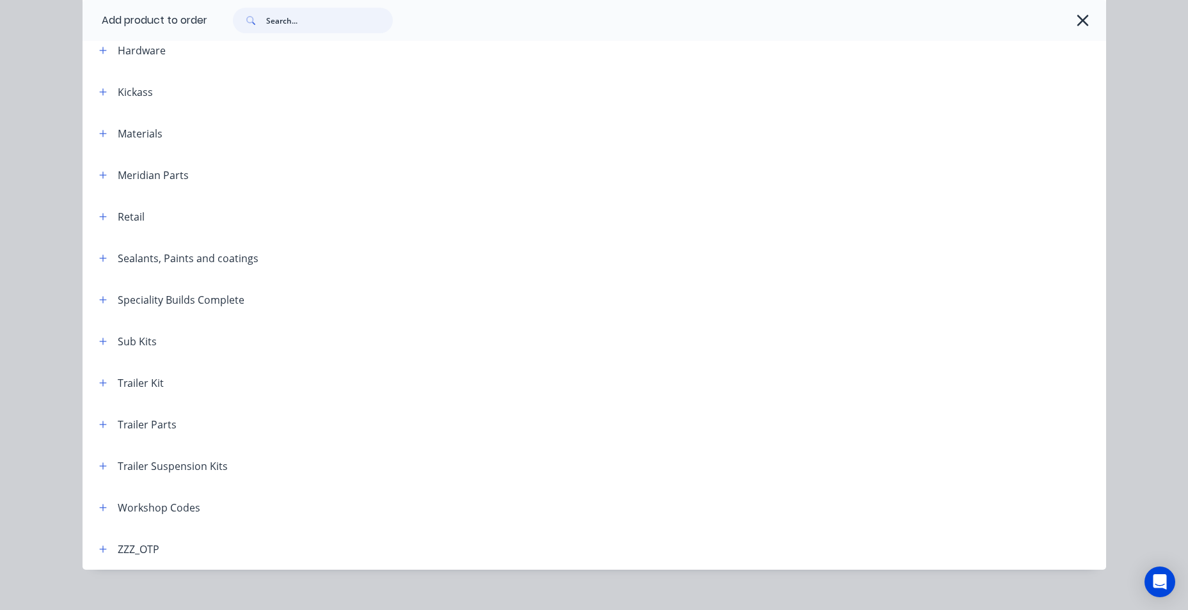
scroll to position [459, 0]
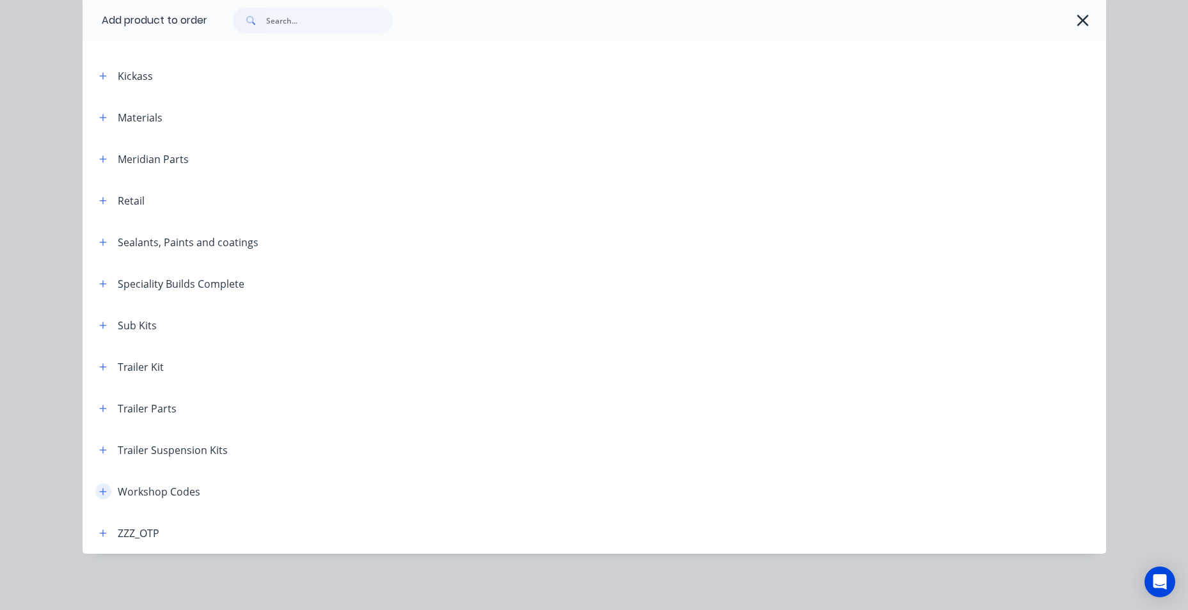
click at [101, 486] on button "button" at bounding box center [103, 492] width 16 height 16
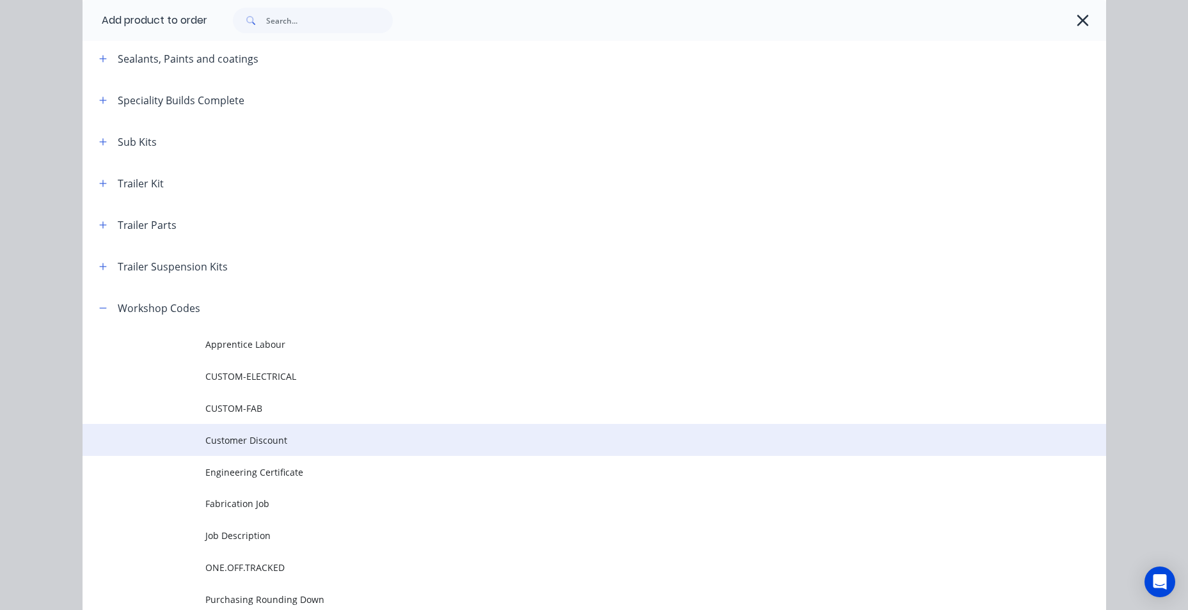
scroll to position [651, 0]
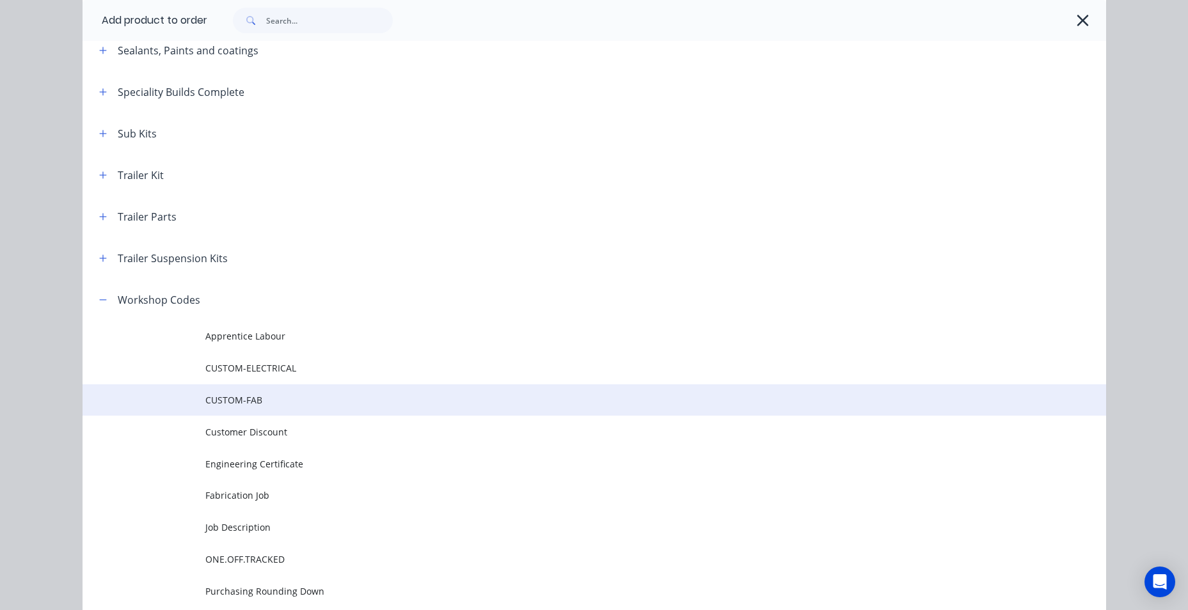
click at [303, 402] on span "CUSTOM-FAB" at bounding box center [565, 399] width 720 height 13
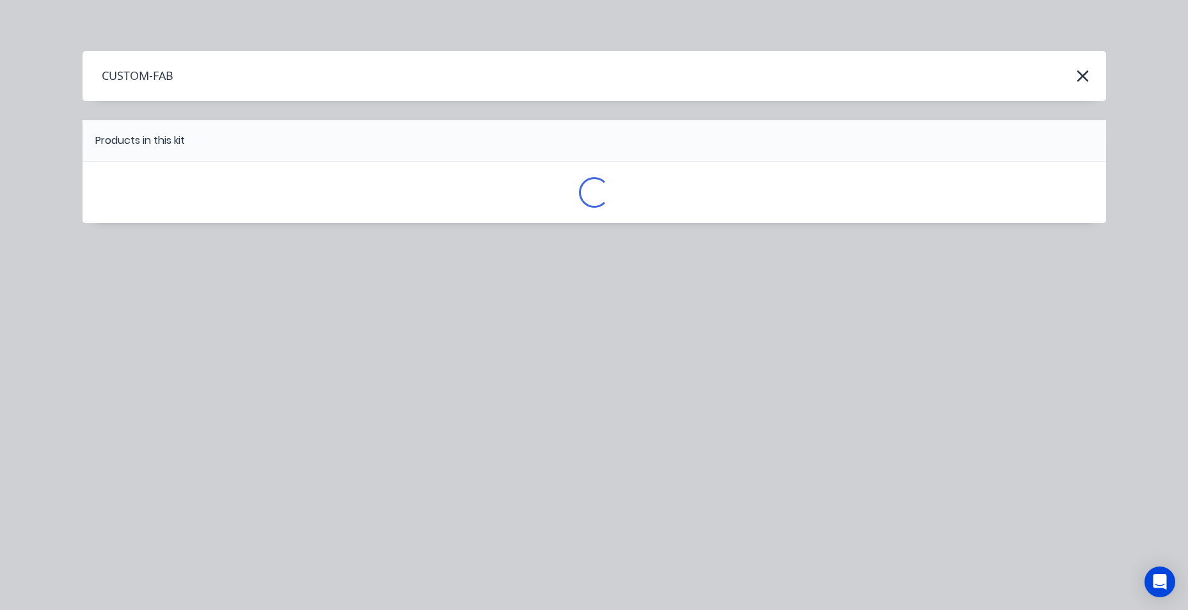
scroll to position [0, 0]
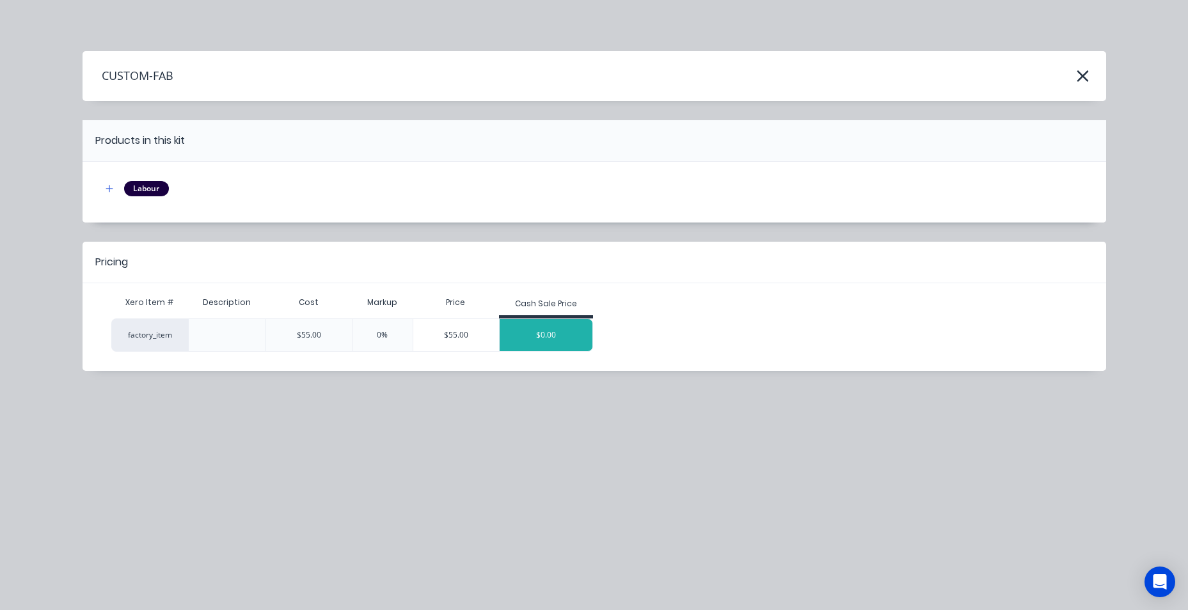
click at [523, 322] on div "$0.00" at bounding box center [546, 335] width 93 height 32
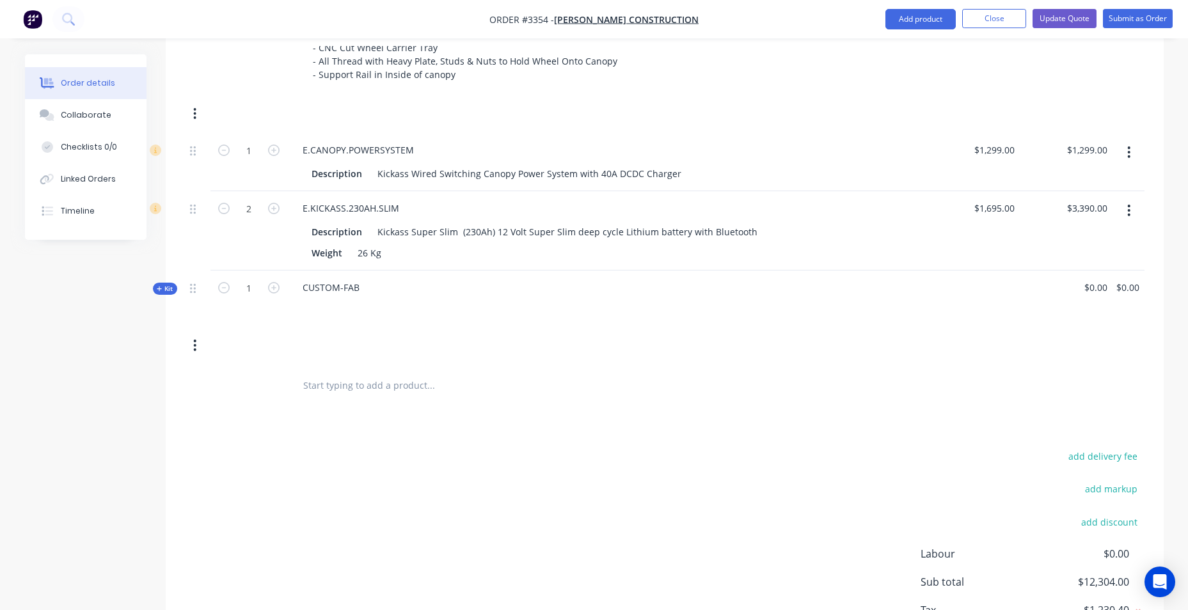
click at [379, 290] on div "CUSTOM-FAB" at bounding box center [607, 299] width 640 height 56
click at [331, 292] on div "CUSTOM-FAB" at bounding box center [330, 287] width 77 height 19
click at [935, 20] on button "Add product" at bounding box center [920, 19] width 70 height 20
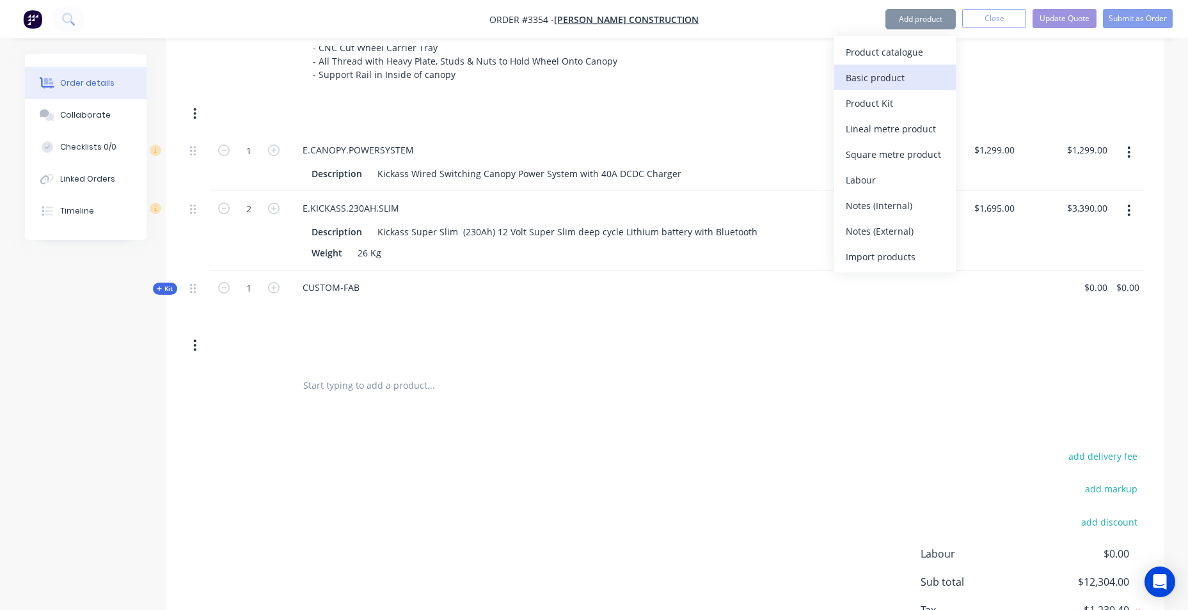
click at [928, 83] on div "Basic product" at bounding box center [895, 77] width 99 height 19
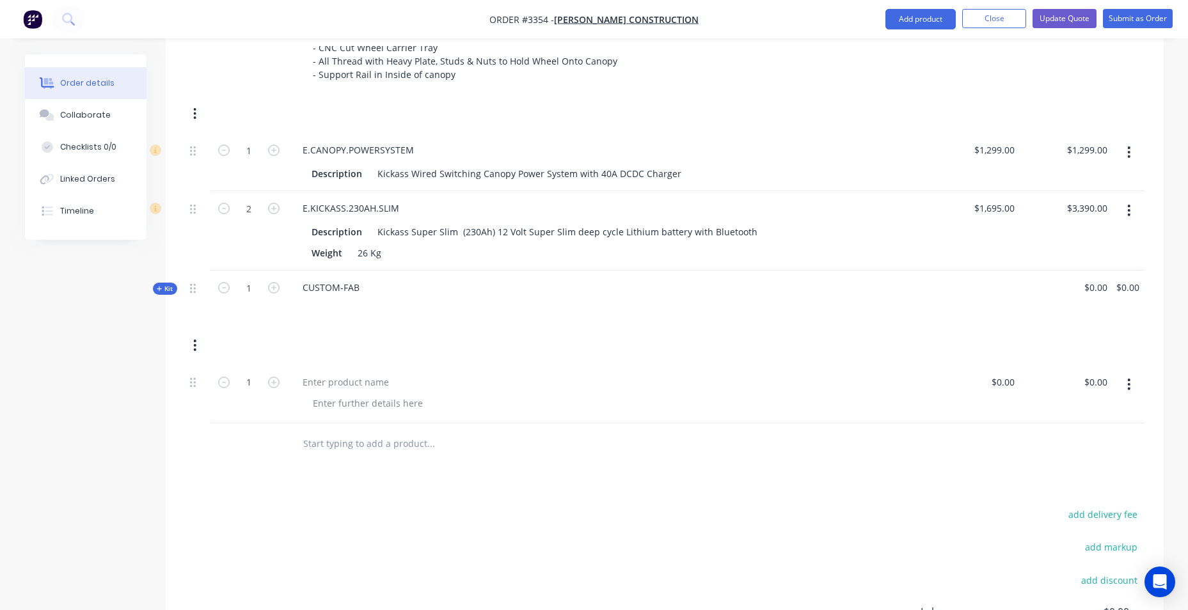
click at [166, 286] on span "Kit" at bounding box center [165, 289] width 17 height 10
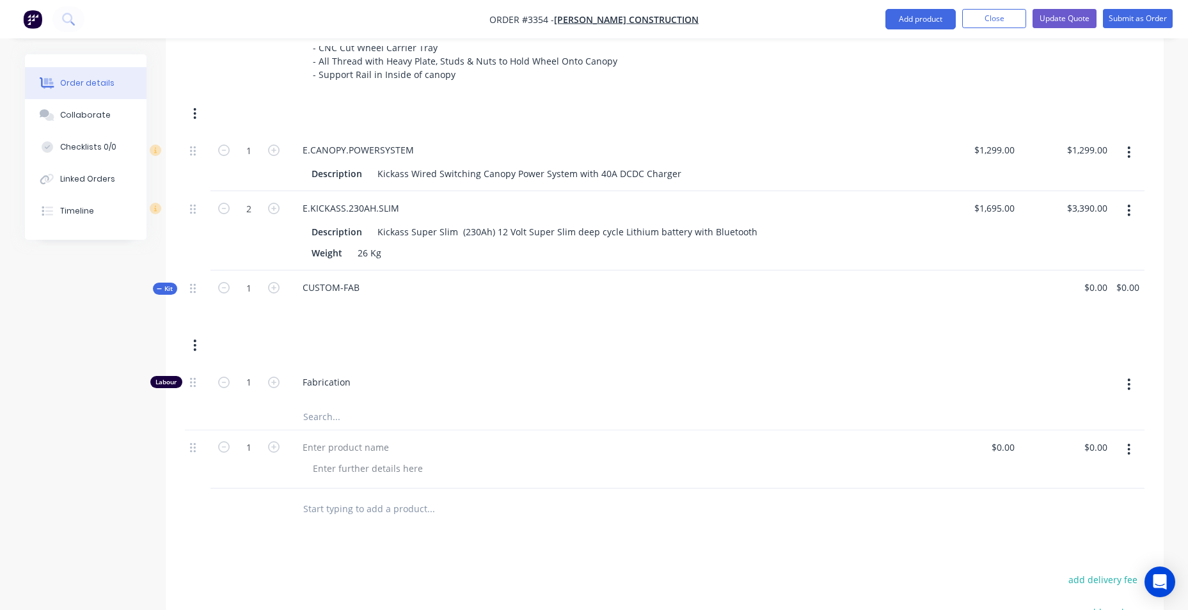
click at [159, 287] on icon at bounding box center [160, 289] width 6 height 6
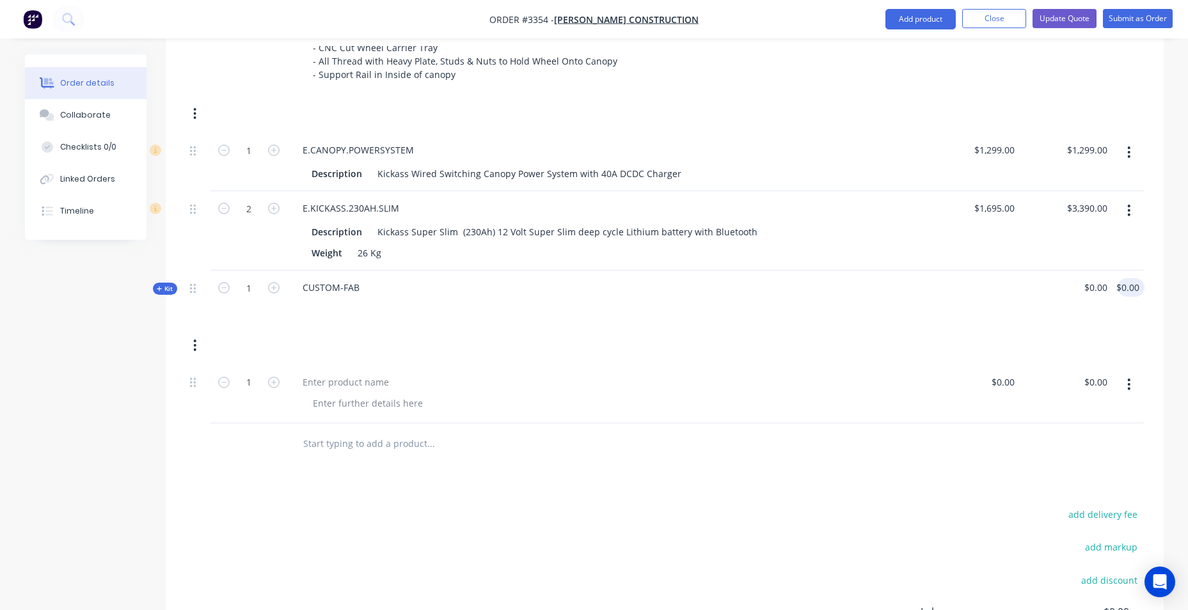
type input "0.00"
click at [1134, 280] on input "0.00" at bounding box center [1129, 287] width 29 height 19
type input "0"
type input "$0.00"
click at [1100, 290] on input "0" at bounding box center [1097, 287] width 29 height 19
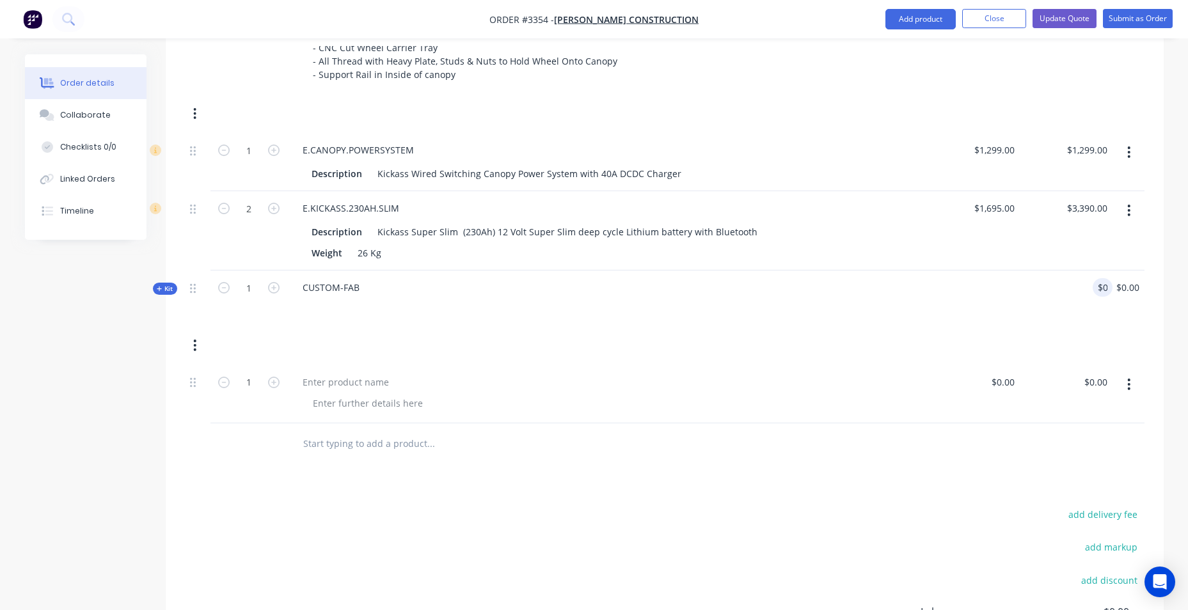
click at [1127, 387] on icon "button" at bounding box center [1128, 384] width 3 height 14
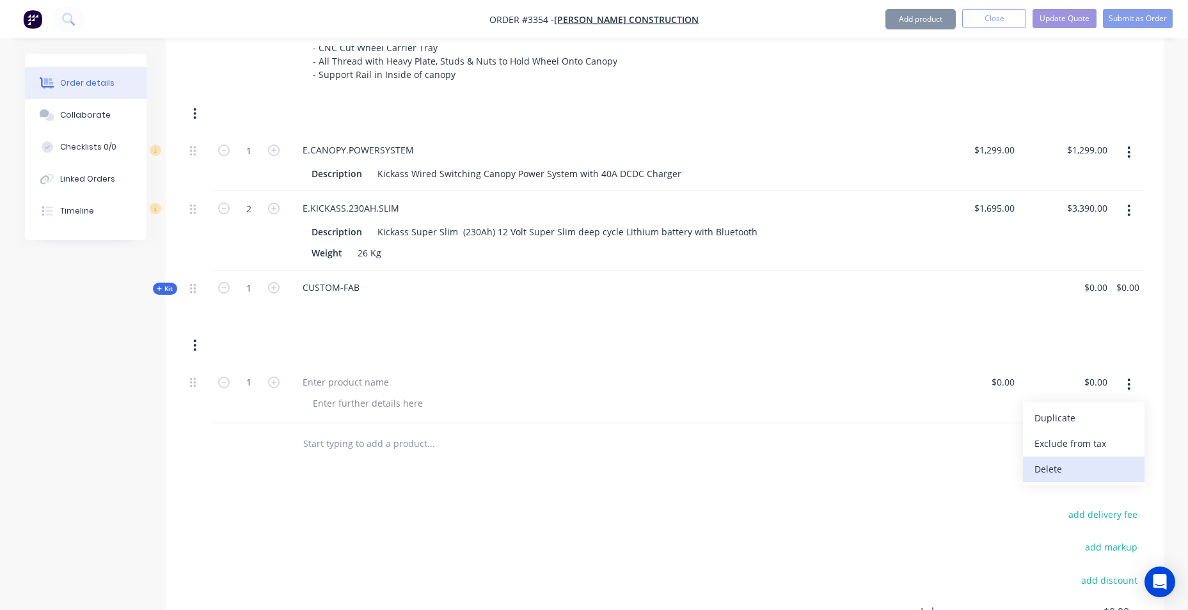
click at [1102, 474] on div "Delete" at bounding box center [1084, 469] width 99 height 19
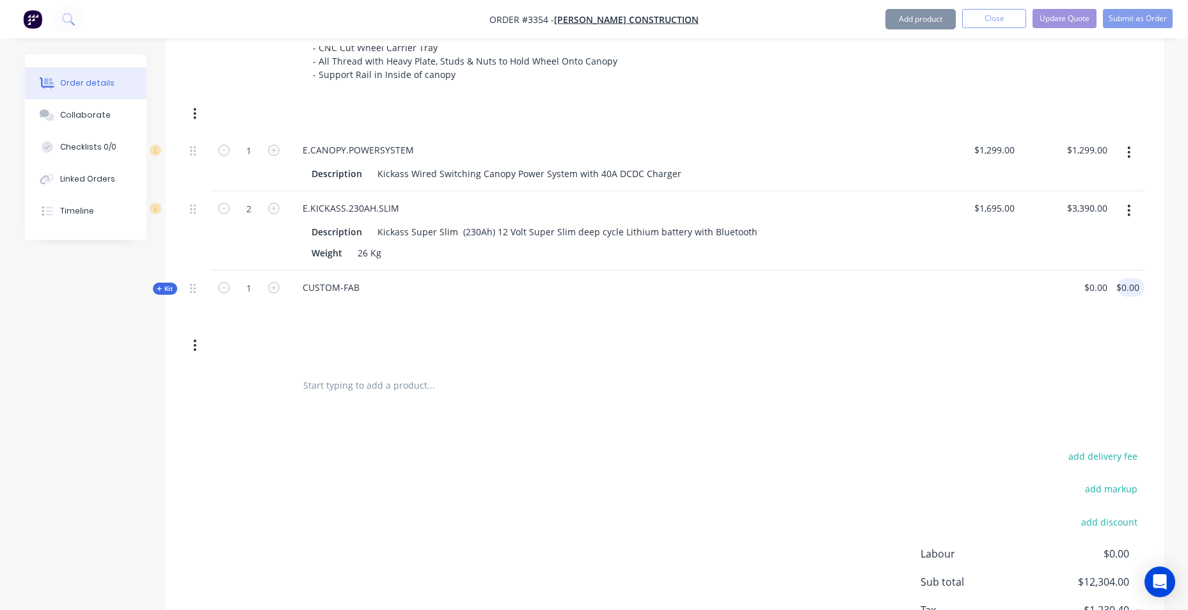
drag, startPoint x: 1145, startPoint y: 291, endPoint x: 1138, endPoint y: 292, distance: 7.1
drag, startPoint x: 1096, startPoint y: 296, endPoint x: 836, endPoint y: 303, distance: 259.9
click at [1088, 297] on div "0 0" at bounding box center [1066, 299] width 93 height 56
type input "$0.00"
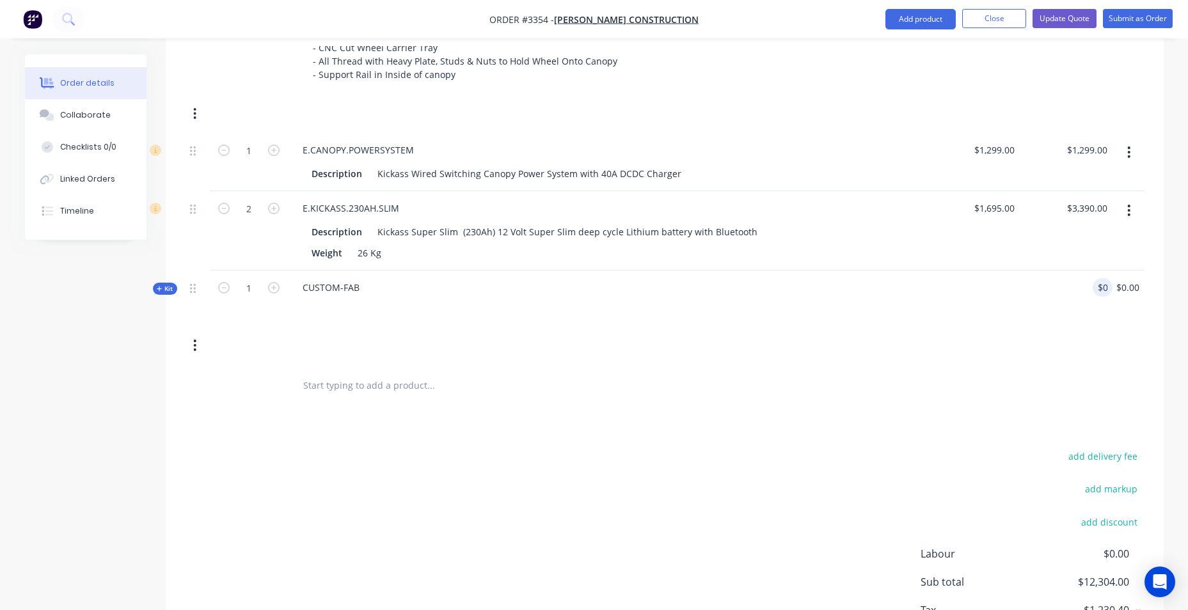
click at [192, 338] on button "button" at bounding box center [195, 345] width 30 height 23
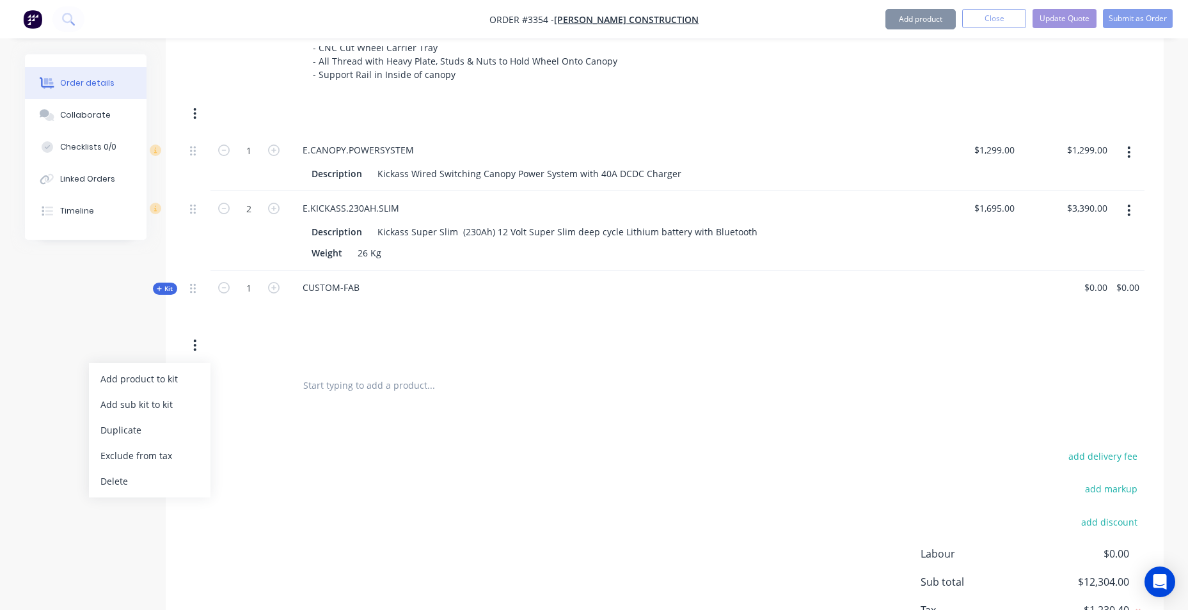
drag, startPoint x: 192, startPoint y: 338, endPoint x: 200, endPoint y: 338, distance: 7.7
click at [197, 338] on button "button" at bounding box center [195, 345] width 30 height 23
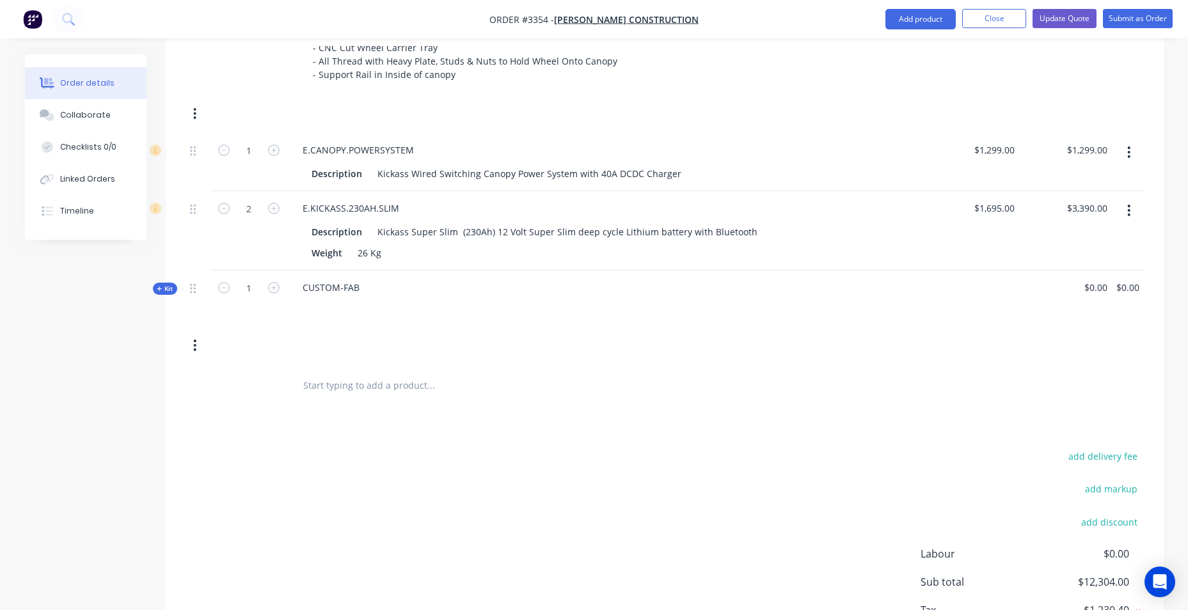
click at [209, 286] on div at bounding box center [198, 299] width 26 height 56
drag, startPoint x: 197, startPoint y: 290, endPoint x: 191, endPoint y: 316, distance: 26.9
drag, startPoint x: 190, startPoint y: 290, endPoint x: 664, endPoint y: 351, distance: 478.0
click at [649, 360] on div "Kit 1 CUSTOM-FAB $0.00 $0.00 $0.00 $0.00" at bounding box center [665, 318] width 960 height 95
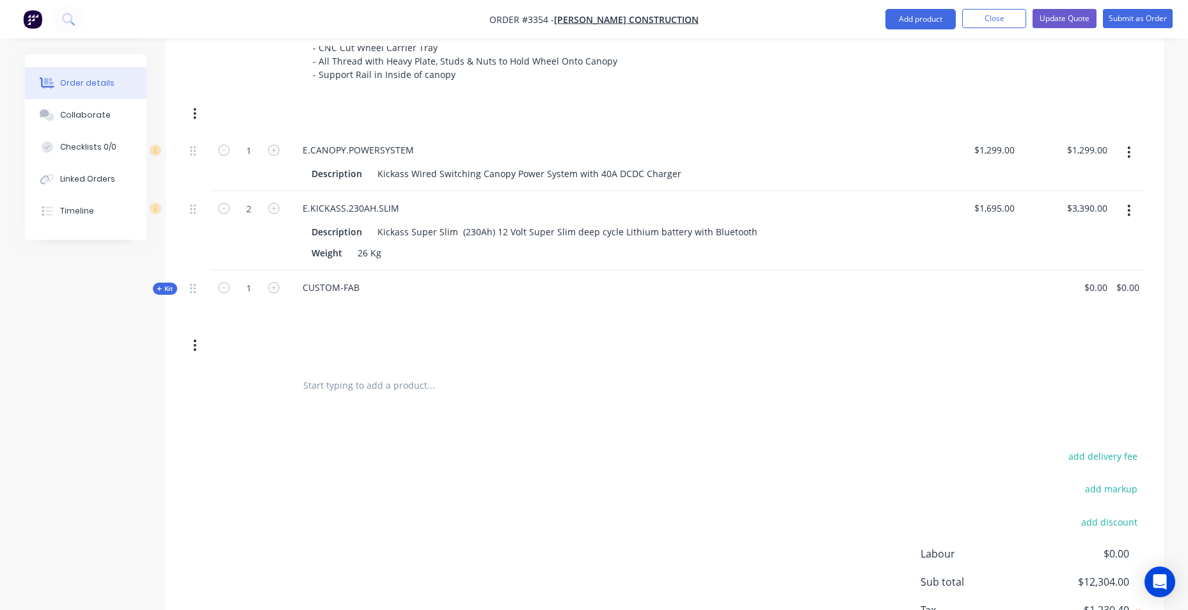
click at [159, 291] on icon at bounding box center [159, 289] width 5 height 5
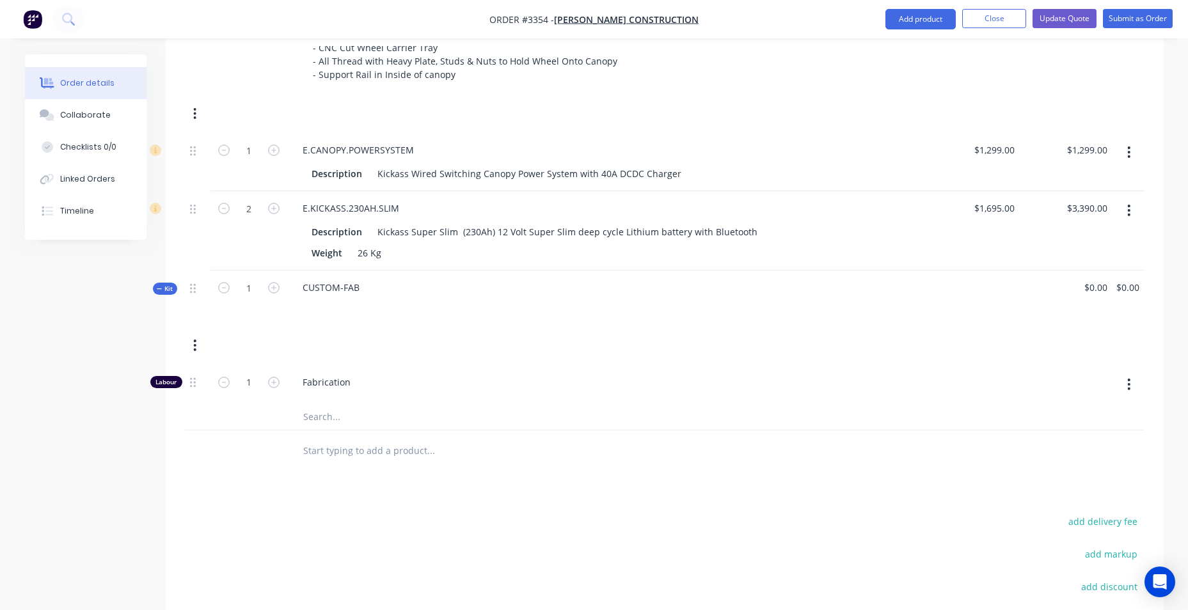
drag, startPoint x: 160, startPoint y: 291, endPoint x: 167, endPoint y: 291, distance: 7.0
click at [165, 291] on span "Kit" at bounding box center [165, 289] width 17 height 10
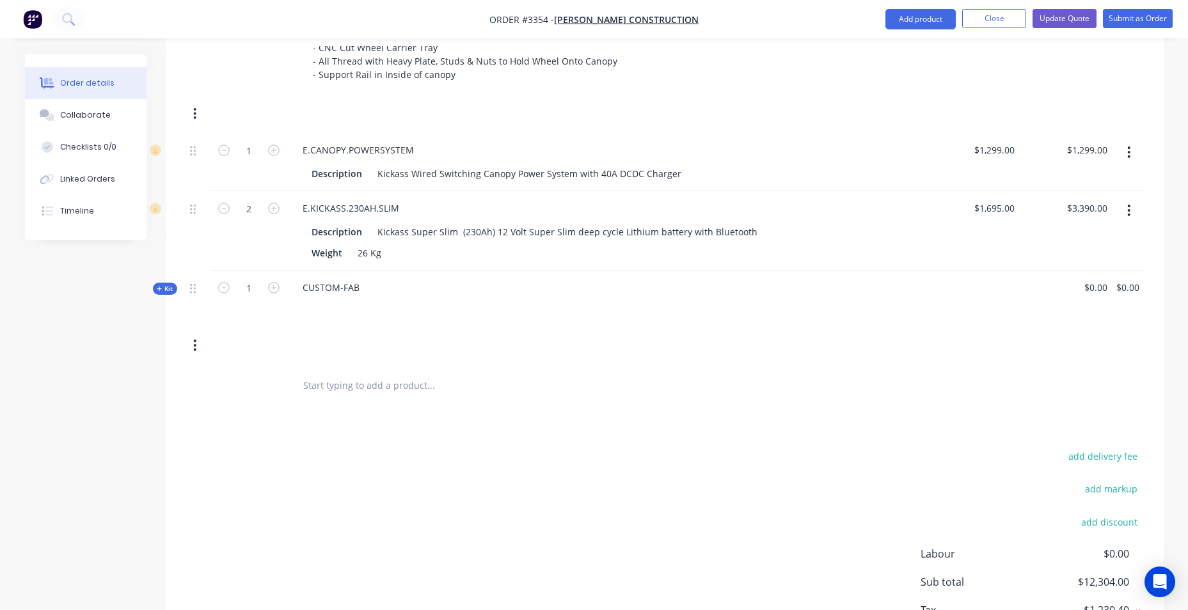
click at [196, 344] on icon "button" at bounding box center [194, 345] width 3 height 14
click at [260, 311] on div "1" at bounding box center [248, 299] width 77 height 56
click at [344, 282] on div "CUSTOM-FAB" at bounding box center [330, 287] width 77 height 19
click at [1132, 289] on input "0.00" at bounding box center [1129, 287] width 29 height 19
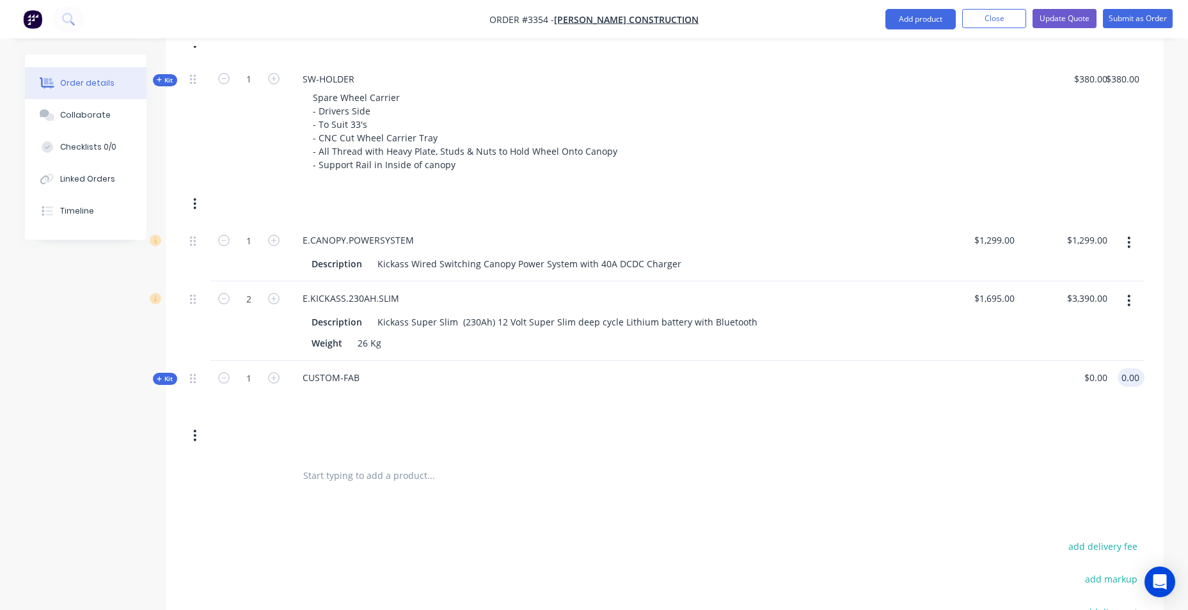
scroll to position [932, 0]
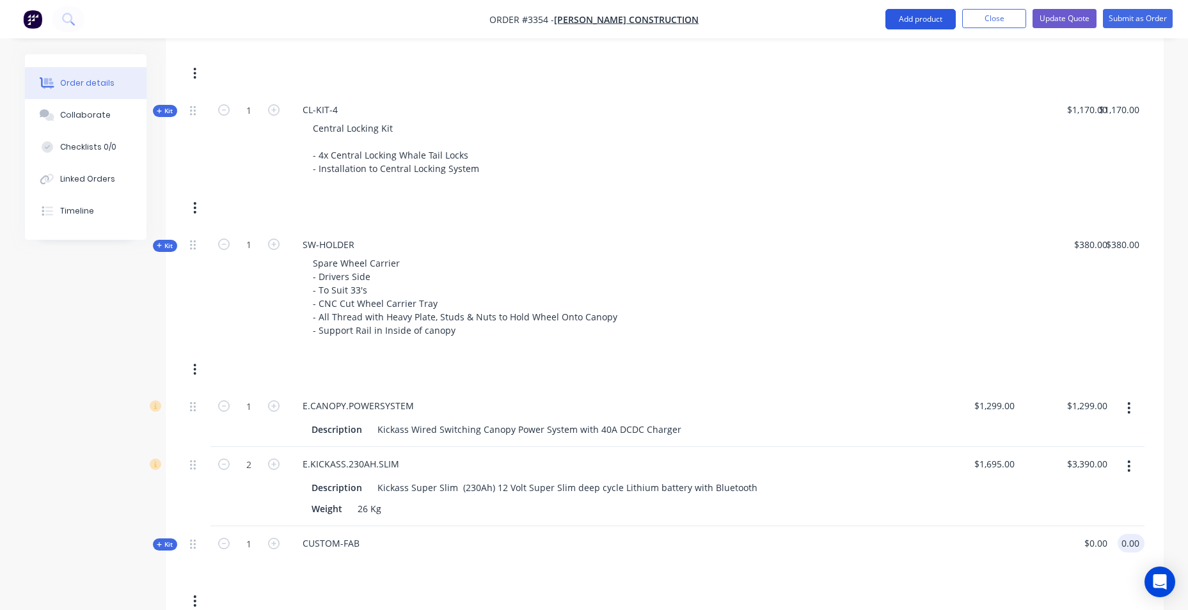
type input "$0.00"
click at [925, 11] on button "Add product" at bounding box center [920, 19] width 70 height 20
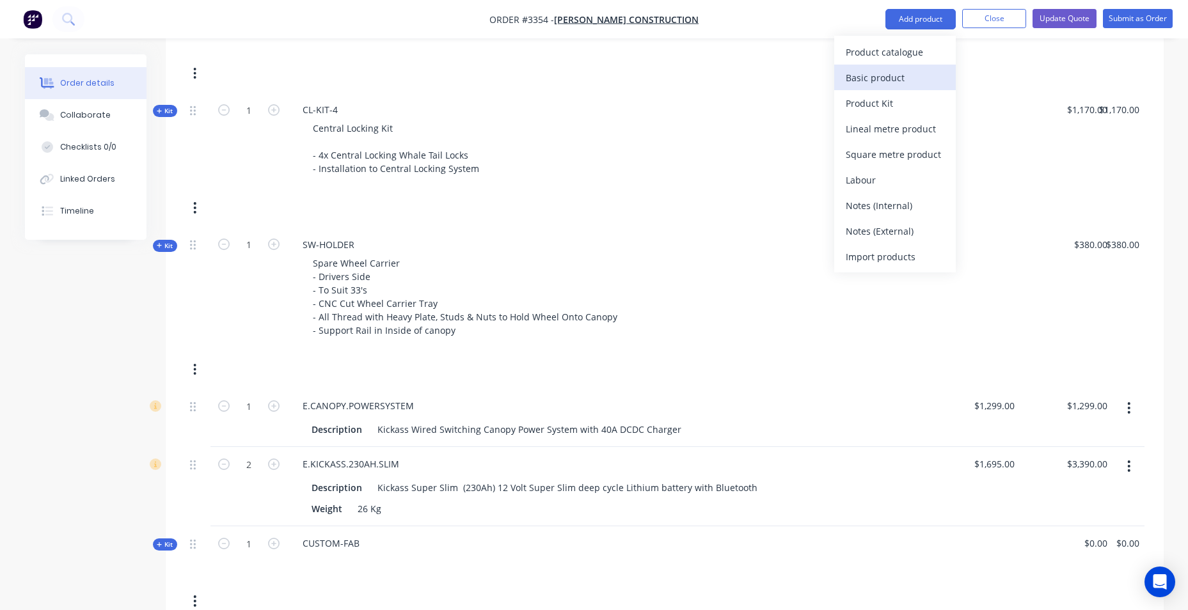
click at [873, 79] on div "Basic product" at bounding box center [895, 77] width 99 height 19
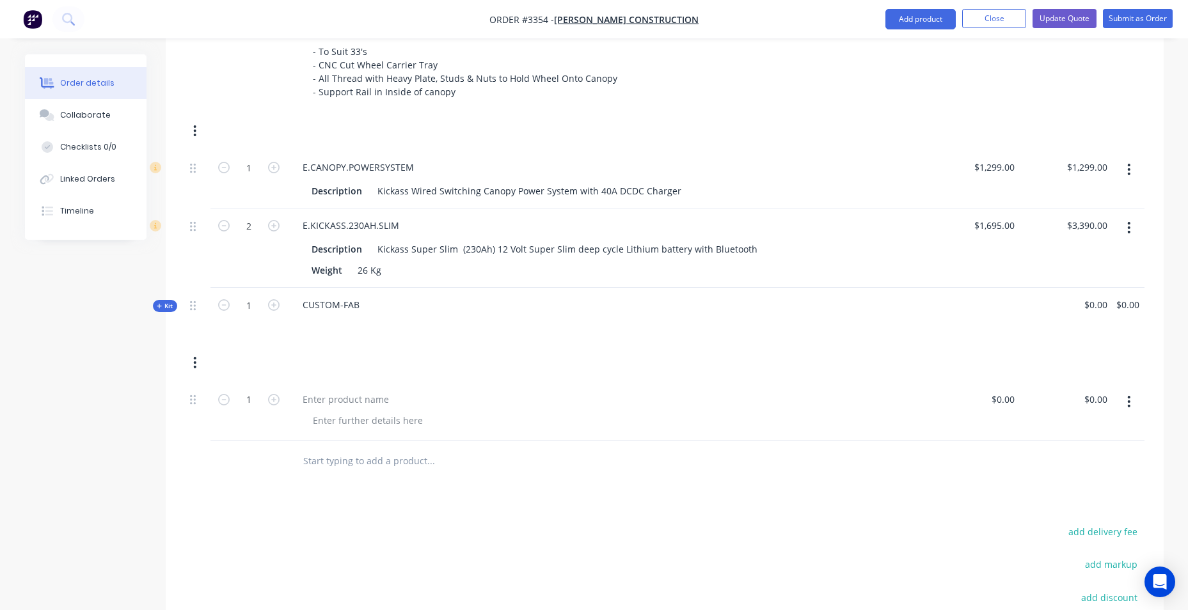
scroll to position [1341, 0]
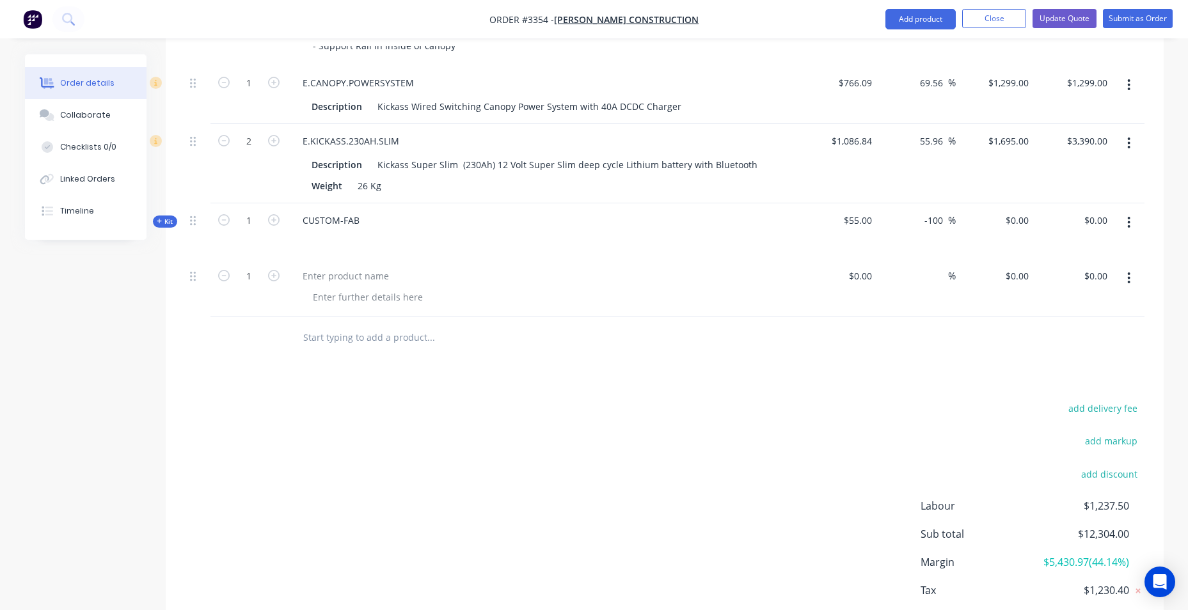
scroll to position [1098, 0]
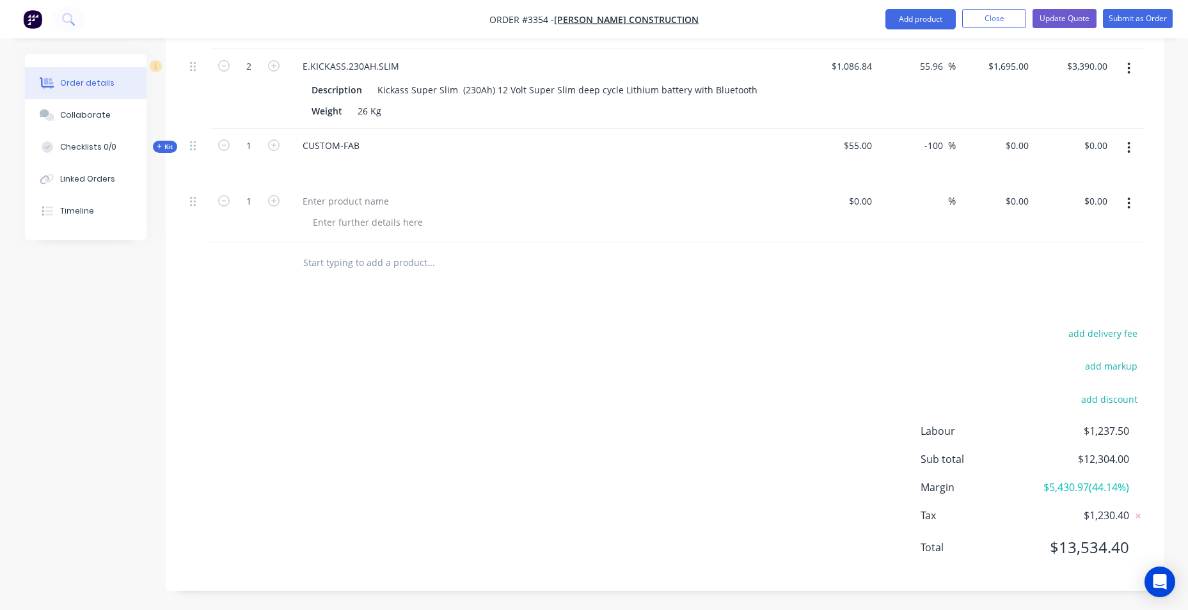
click at [1127, 147] on button "button" at bounding box center [1129, 147] width 30 height 23
click at [1082, 285] on div "Delete" at bounding box center [1084, 283] width 99 height 19
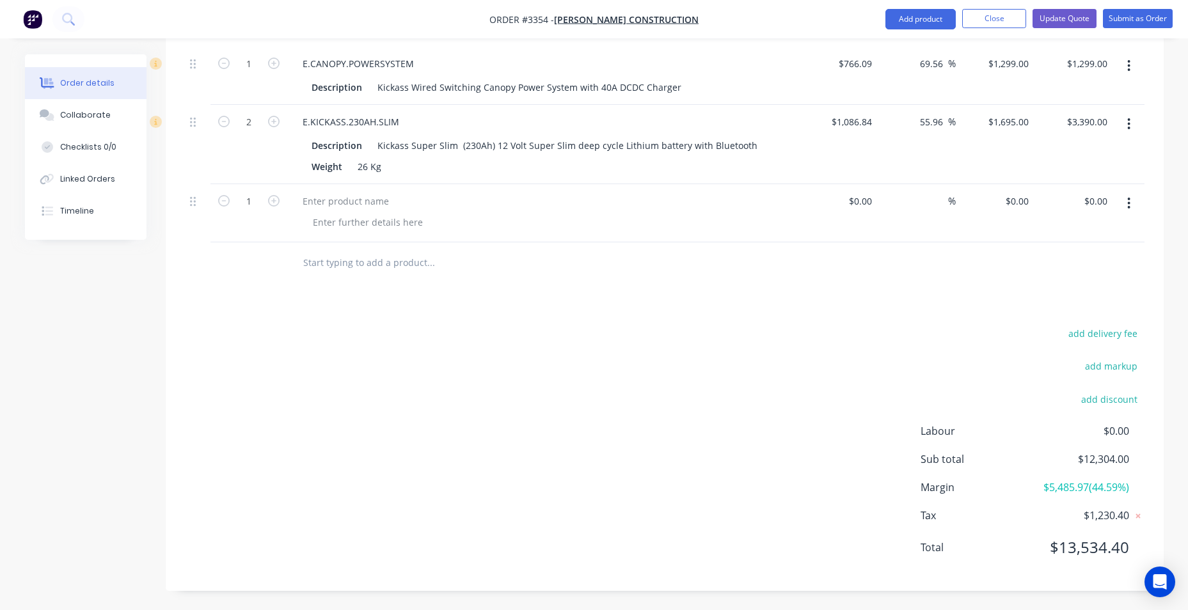
scroll to position [1042, 0]
click at [372, 207] on div at bounding box center [345, 201] width 107 height 19
click at [325, 203] on div at bounding box center [345, 201] width 107 height 19
paste div
click at [374, 226] on div at bounding box center [368, 222] width 131 height 19
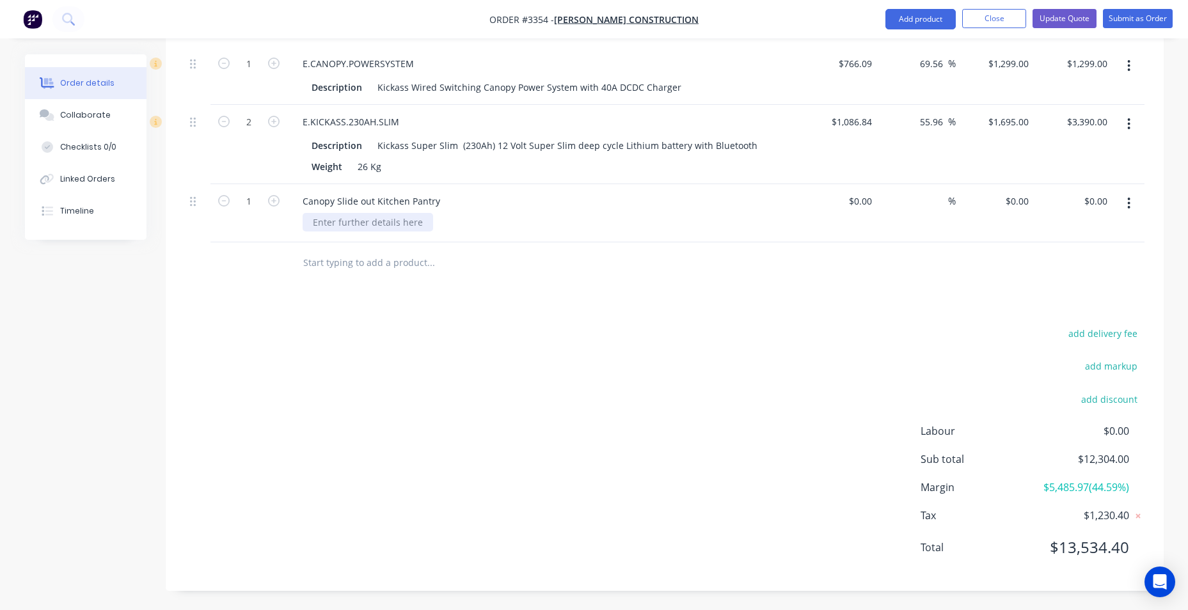
paste div
drag, startPoint x: 441, startPoint y: 201, endPoint x: 259, endPoint y: 191, distance: 182.6
click at [259, 191] on div "1 Canopy Slide out Kitchen Pantry Canopy Slide out Kitchen Pantry $0.00 $0.00 %…" at bounding box center [665, 213] width 960 height 58
click at [338, 198] on div "TRIG" at bounding box center [543, 201] width 502 height 19
click at [326, 200] on div "TRIG" at bounding box center [312, 201] width 40 height 19
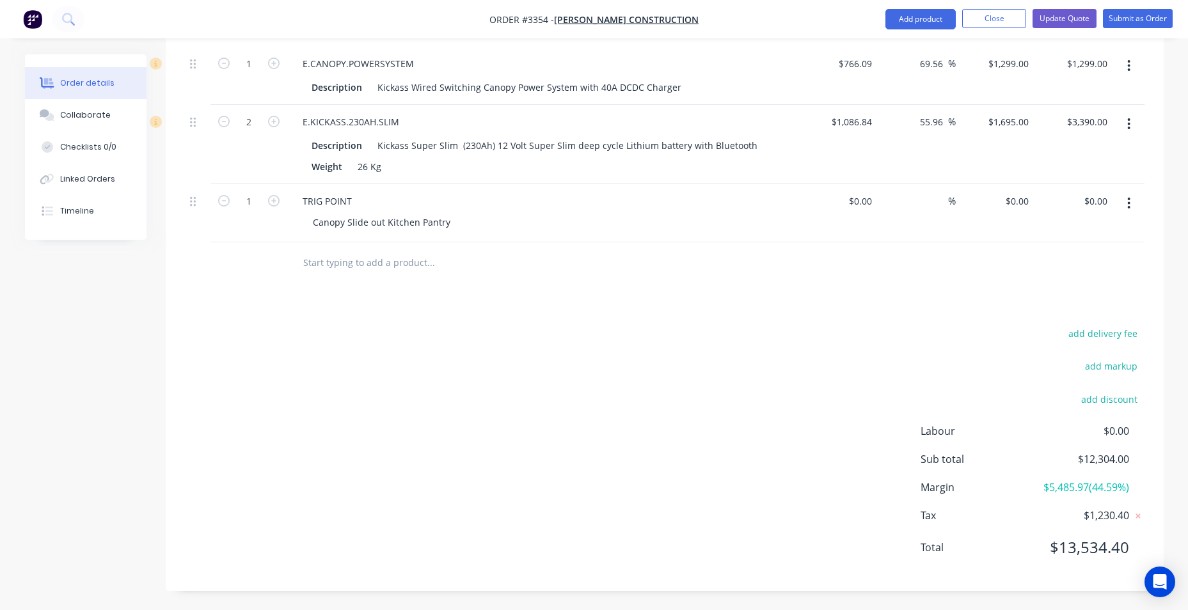
click at [492, 218] on div "Canopy Slide out Kitchen Pantry" at bounding box center [548, 222] width 491 height 19
click at [862, 205] on div "0 $0.00" at bounding box center [860, 201] width 35 height 19
click at [878, 374] on div "add delivery fee add markup add discount Labour $0.00 Sub total $12,304.00 Marg…" at bounding box center [665, 448] width 960 height 247
type input "$2,950.00"
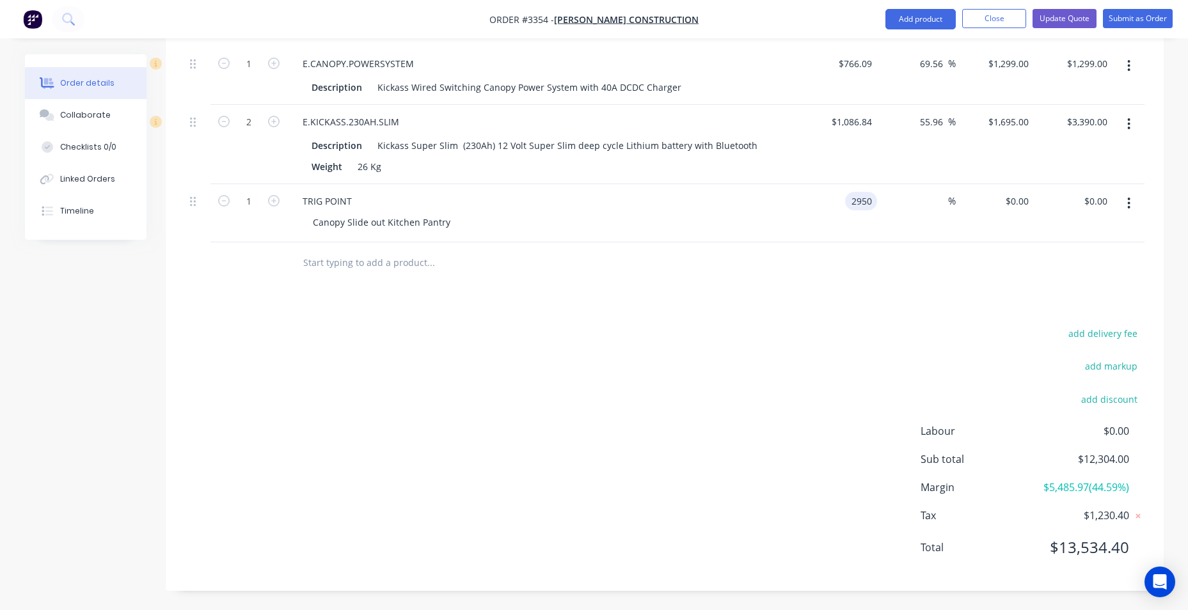
type input "$2,950.00"
click at [919, 21] on button "Add product" at bounding box center [920, 19] width 70 height 20
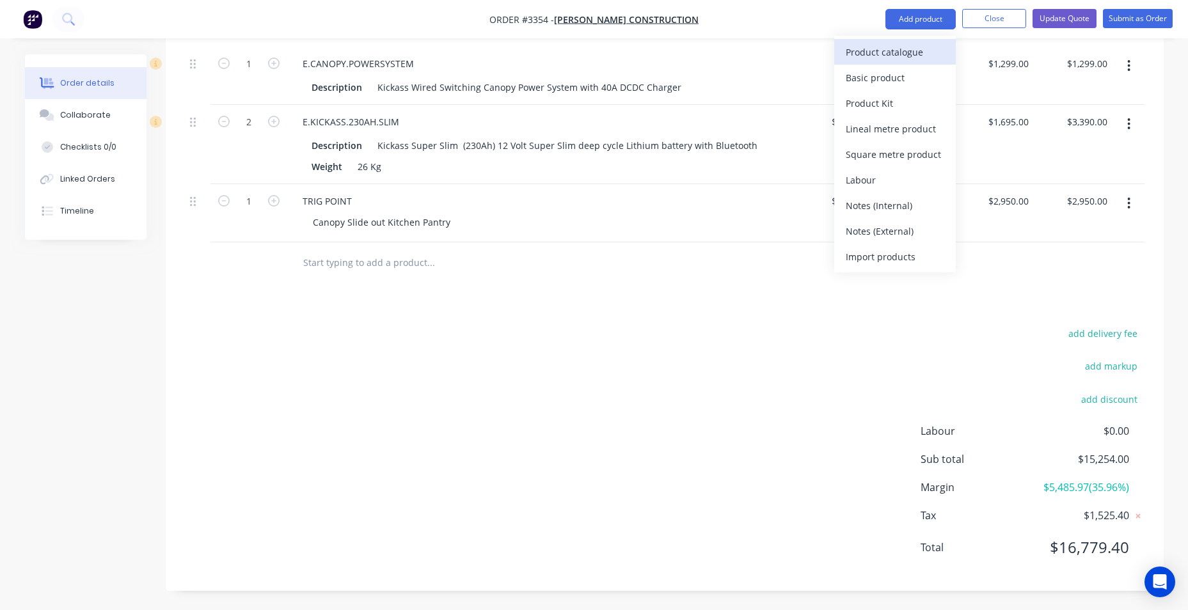
click at [930, 52] on div "Product catalogue" at bounding box center [895, 52] width 99 height 19
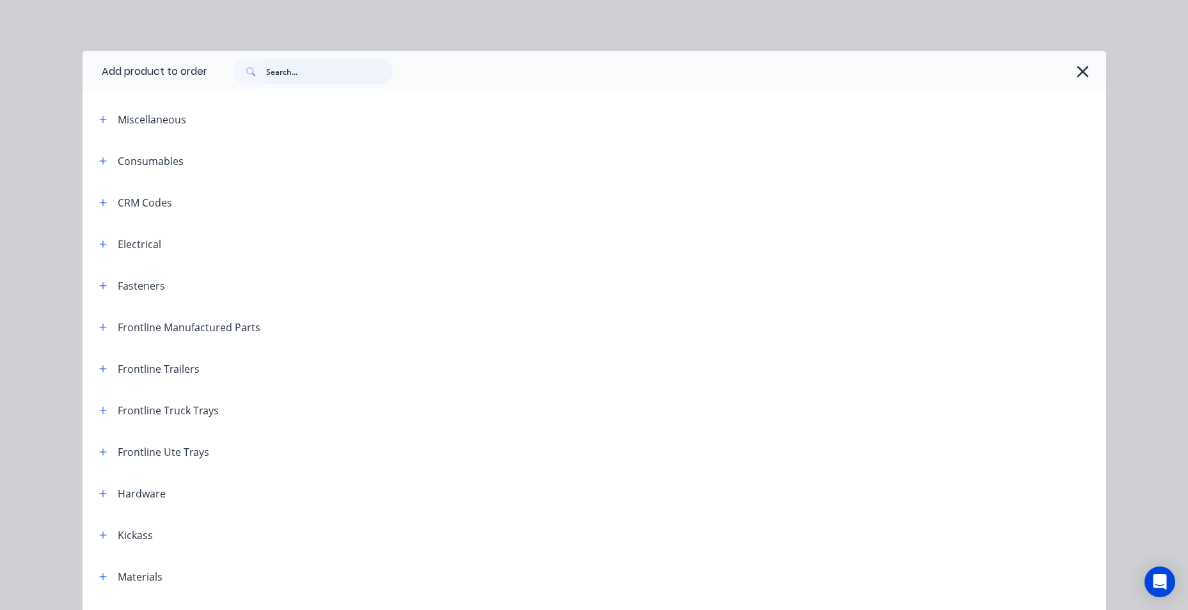
click at [282, 72] on input "text" at bounding box center [329, 72] width 127 height 26
type input "[PERSON_NAME]"
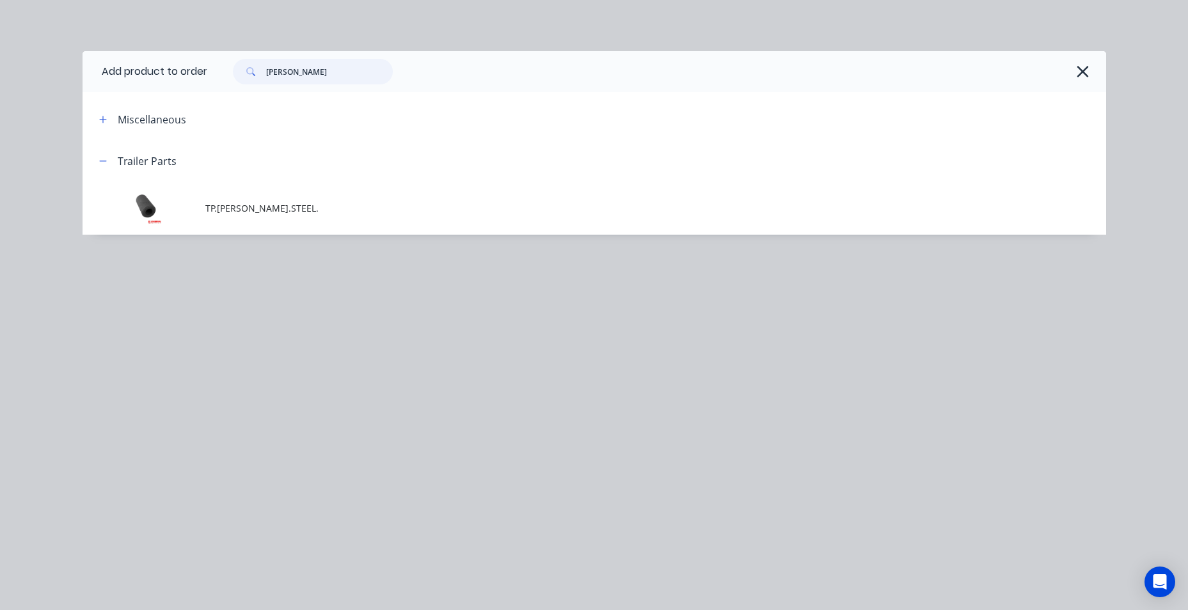
drag, startPoint x: 288, startPoint y: 70, endPoint x: 164, endPoint y: 63, distance: 123.7
click at [164, 63] on header "Add product to order [PERSON_NAME]" at bounding box center [595, 71] width 1024 height 41
click at [1095, 70] on div at bounding box center [656, 71] width 899 height 41
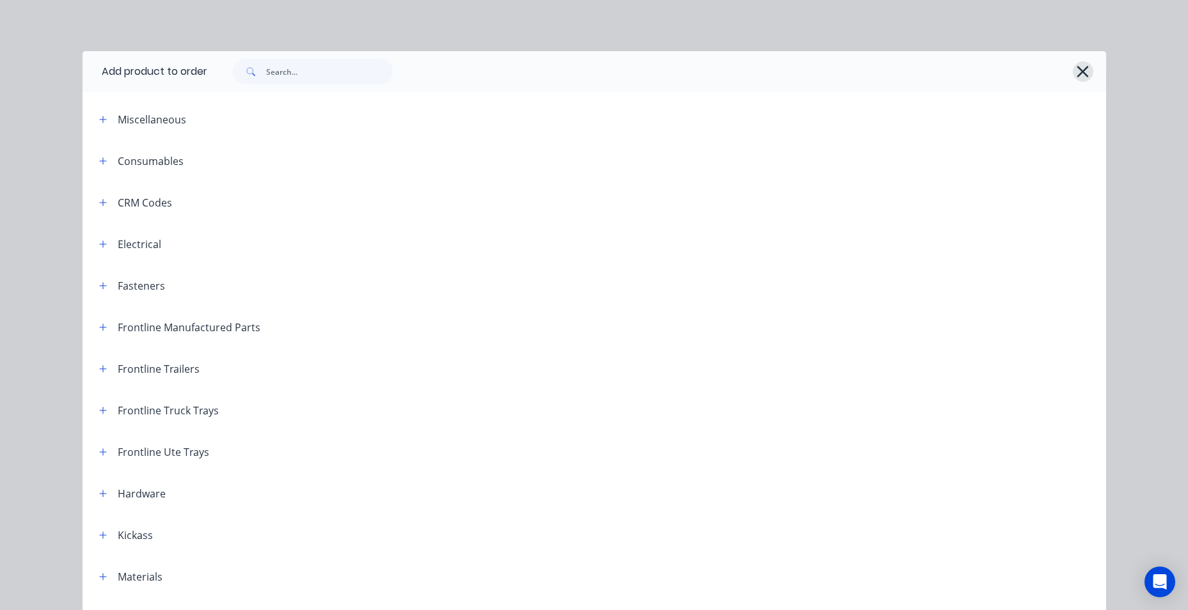
click at [1086, 72] on button "button" at bounding box center [1083, 71] width 20 height 20
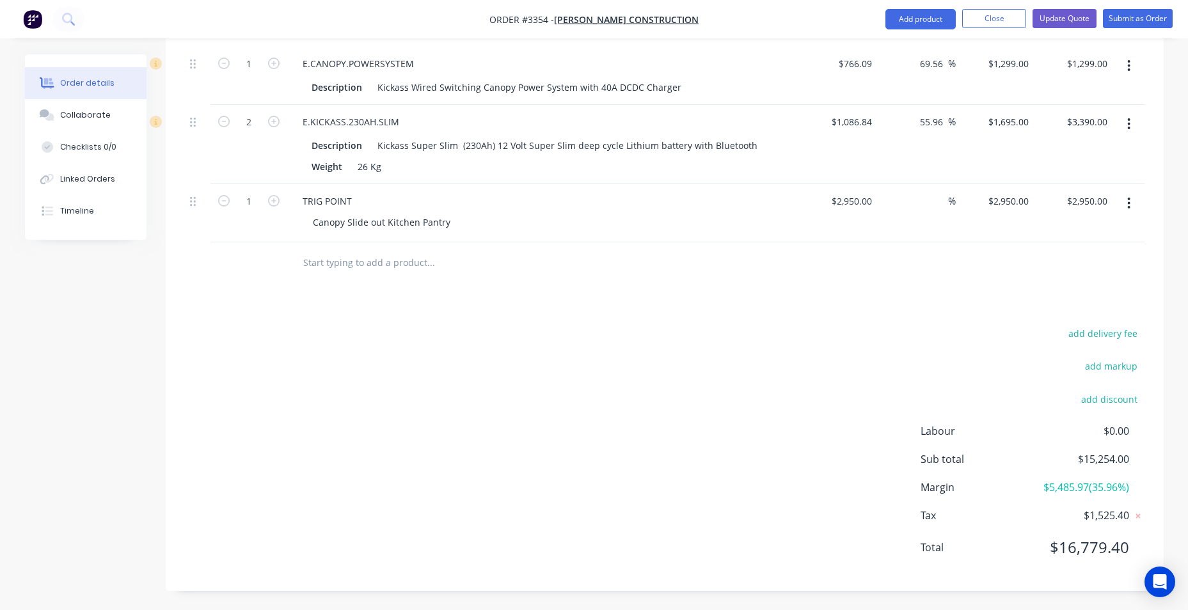
click at [883, 14] on ul "Add product Close Update Quote Submit as Order" at bounding box center [1029, 19] width 318 height 20
click at [913, 22] on button "Add product" at bounding box center [920, 19] width 70 height 20
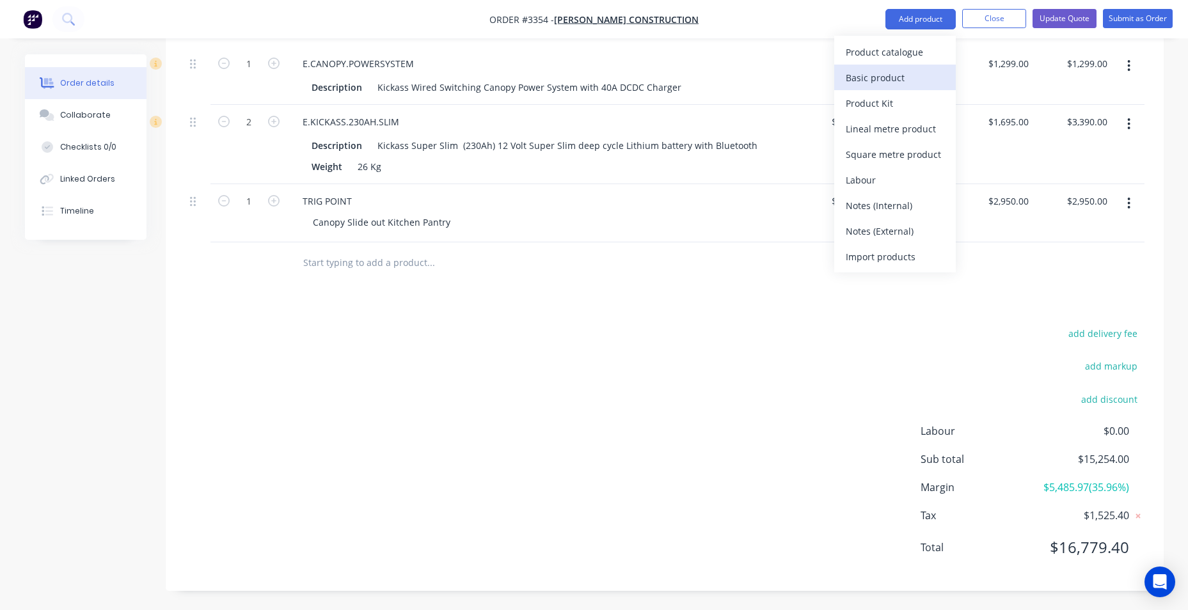
click at [896, 79] on div "Basic product" at bounding box center [895, 77] width 99 height 19
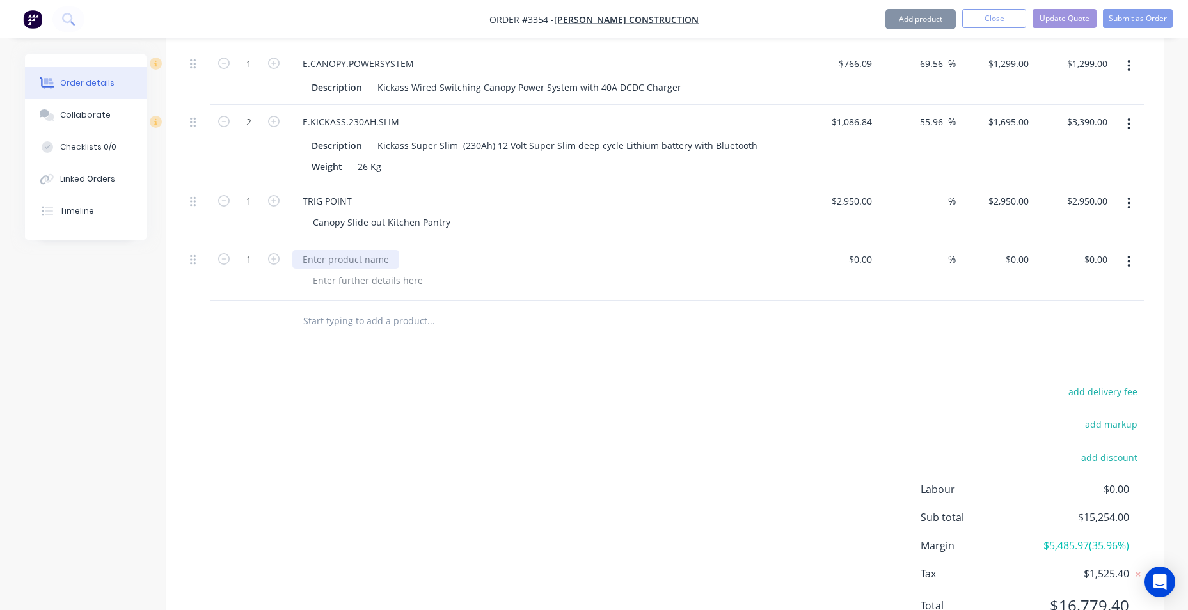
click at [366, 258] on div at bounding box center [345, 259] width 107 height 19
click at [374, 262] on div at bounding box center [345, 259] width 107 height 19
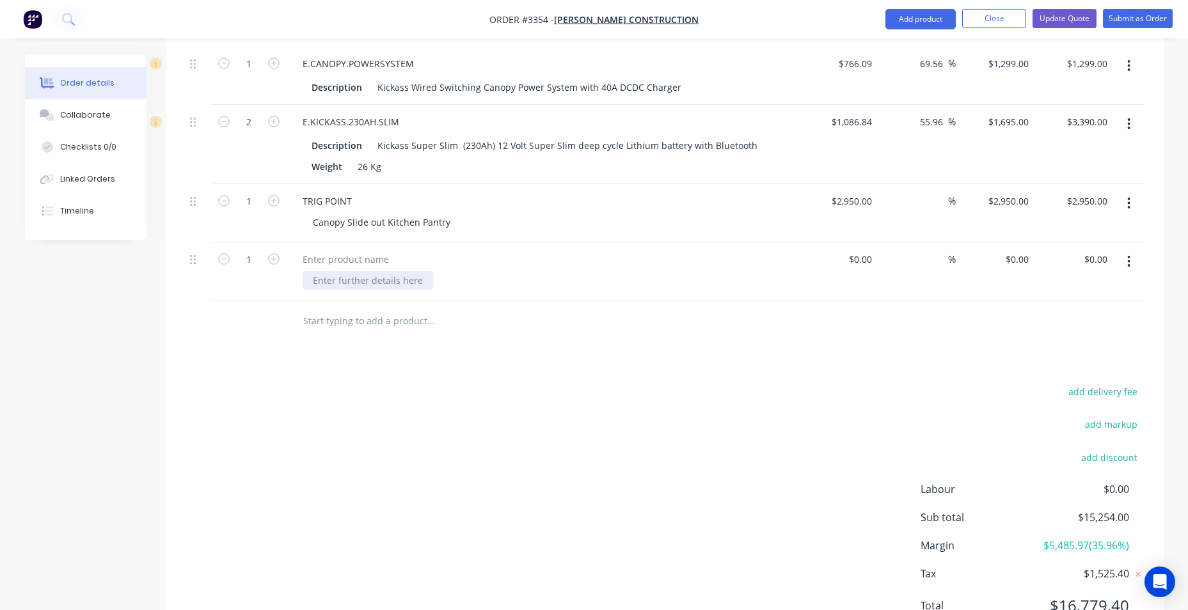
click at [374, 276] on div at bounding box center [368, 280] width 131 height 19
click at [336, 282] on div at bounding box center [368, 280] width 131 height 19
paste div
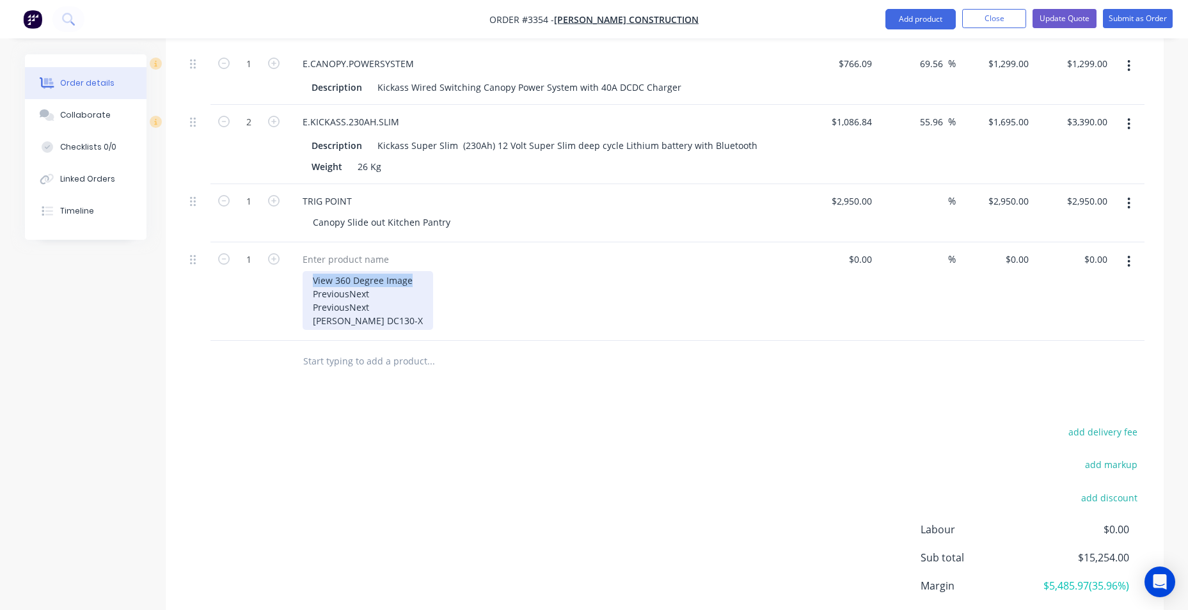
drag, startPoint x: 416, startPoint y: 283, endPoint x: 280, endPoint y: 278, distance: 136.3
click at [281, 280] on div "1 View 360 Degree Image PreviousNext PreviousNext [PERSON_NAME] DC130-X $0.00 $…" at bounding box center [665, 291] width 960 height 99
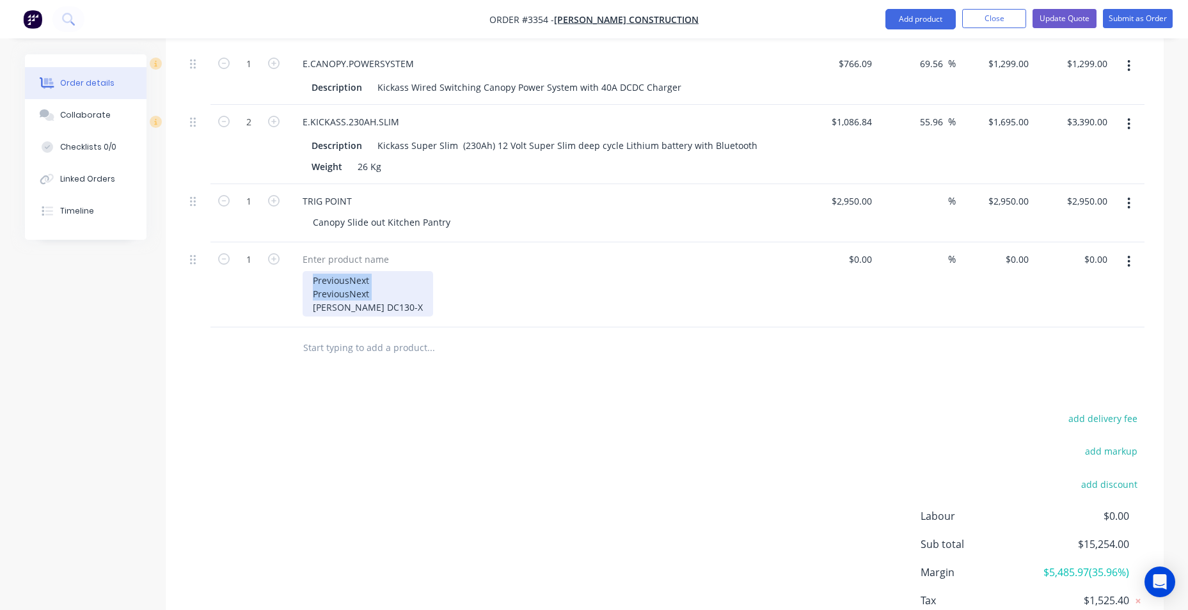
drag, startPoint x: 390, startPoint y: 312, endPoint x: 305, endPoint y: 280, distance: 90.7
click at [306, 282] on div "PreviousNext PreviousNext [PERSON_NAME] DC130-X" at bounding box center [368, 293] width 131 height 45
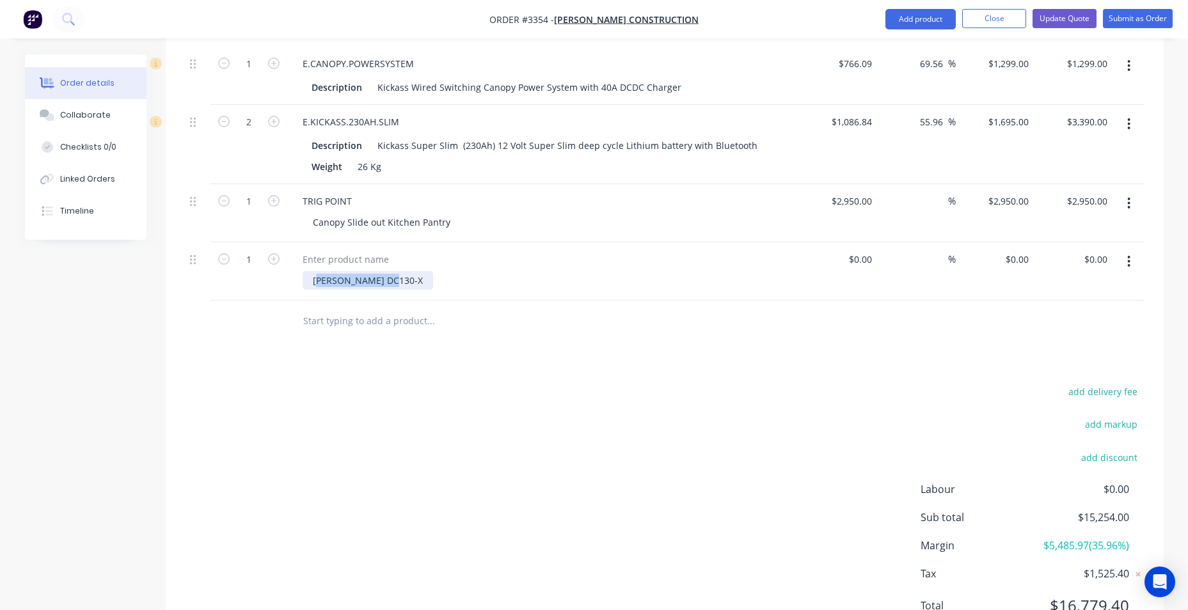
drag, startPoint x: 394, startPoint y: 296, endPoint x: 299, endPoint y: 299, distance: 95.4
click at [301, 299] on div "[PERSON_NAME] DC130-X" at bounding box center [543, 271] width 512 height 58
copy div "[PERSON_NAME] DC130-X"
click at [336, 262] on div at bounding box center [345, 259] width 107 height 19
paste div
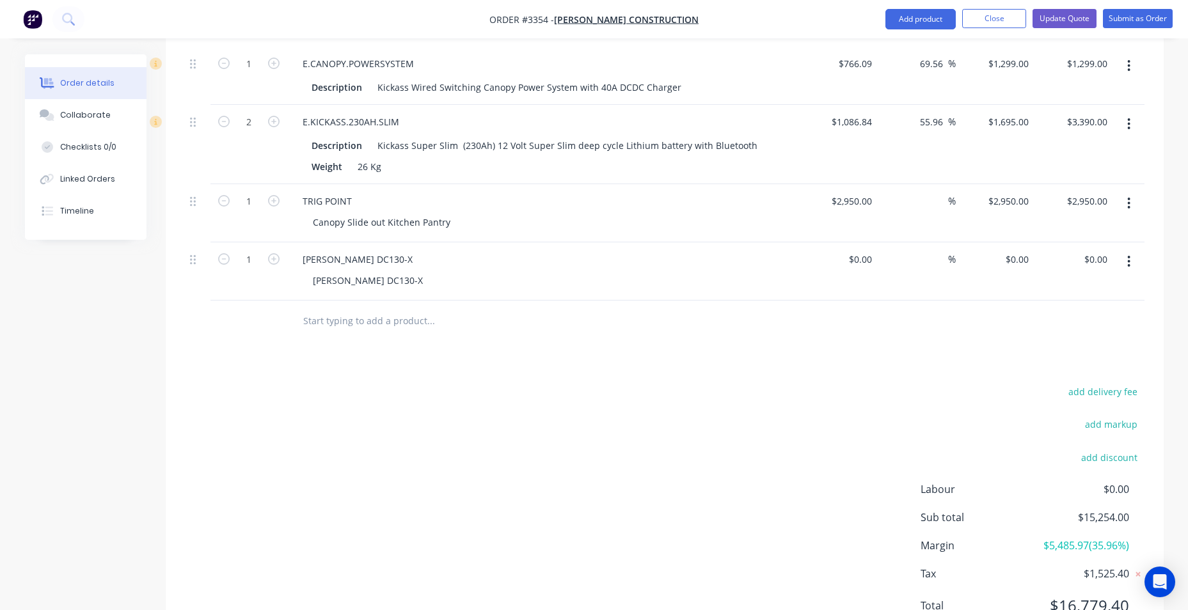
click at [406, 267] on div "[PERSON_NAME] DC130-X" at bounding box center [543, 259] width 502 height 19
click at [875, 254] on input at bounding box center [862, 259] width 29 height 19
type input "$1,645.00"
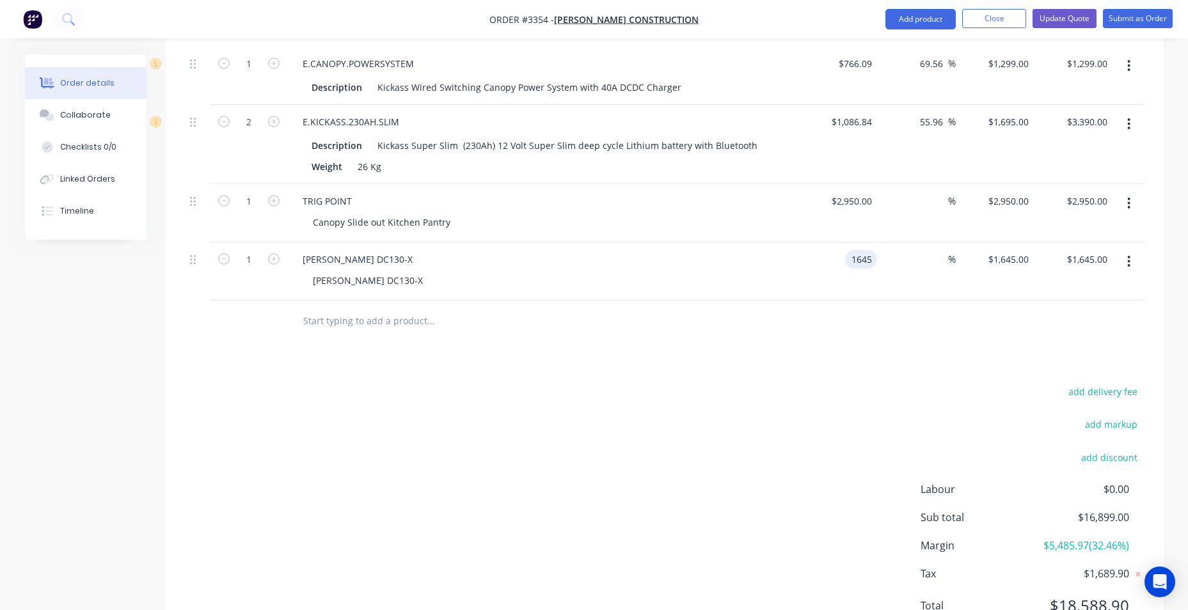
type input "$1,645.00"
click at [712, 441] on div "add delivery fee add markup add discount Labour $0.00 Sub total $16,899.00 Marg…" at bounding box center [665, 506] width 960 height 247
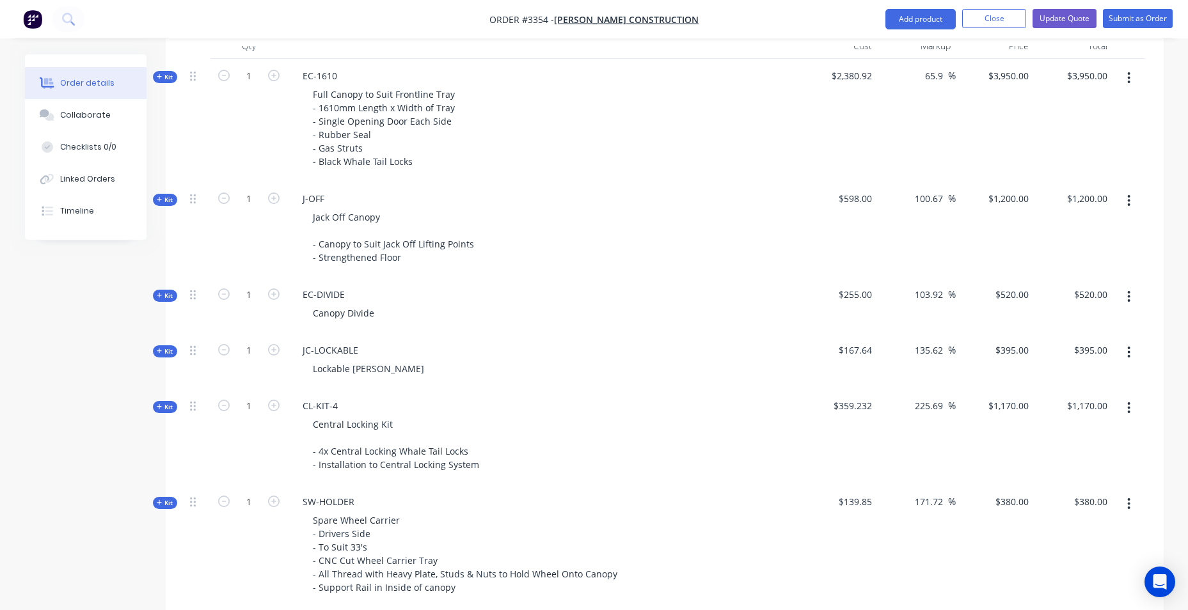
scroll to position [594, 0]
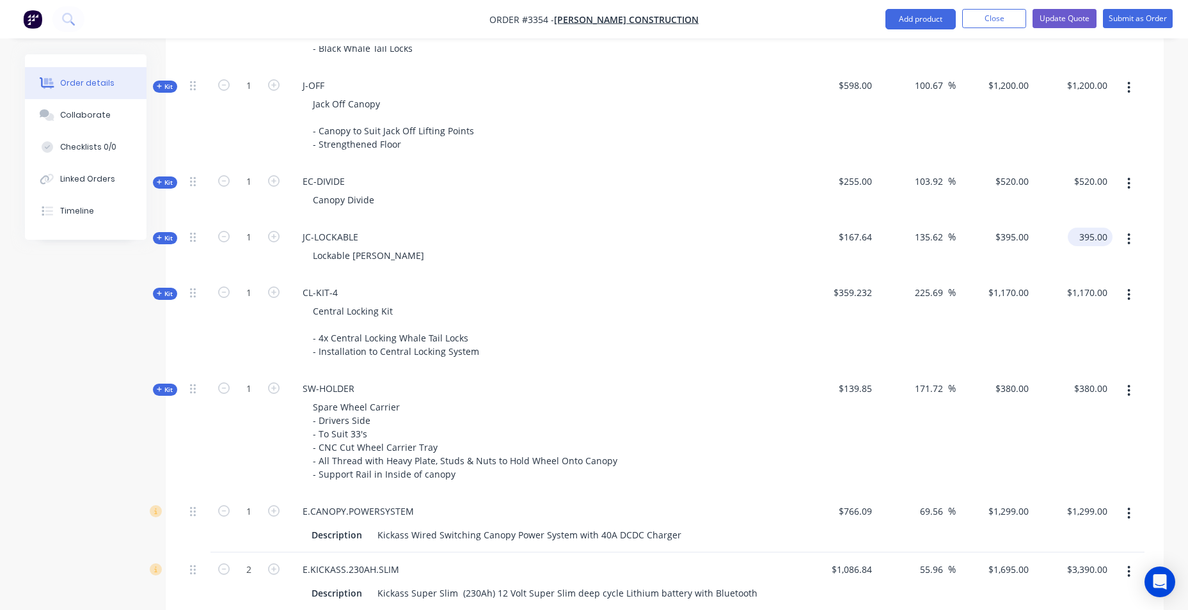
click at [1088, 230] on input "395.00" at bounding box center [1093, 237] width 40 height 19
type input "495"
click at [886, 219] on div "103.92 103.92 %" at bounding box center [916, 192] width 79 height 56
type input "195.28"
type input "$495.00"
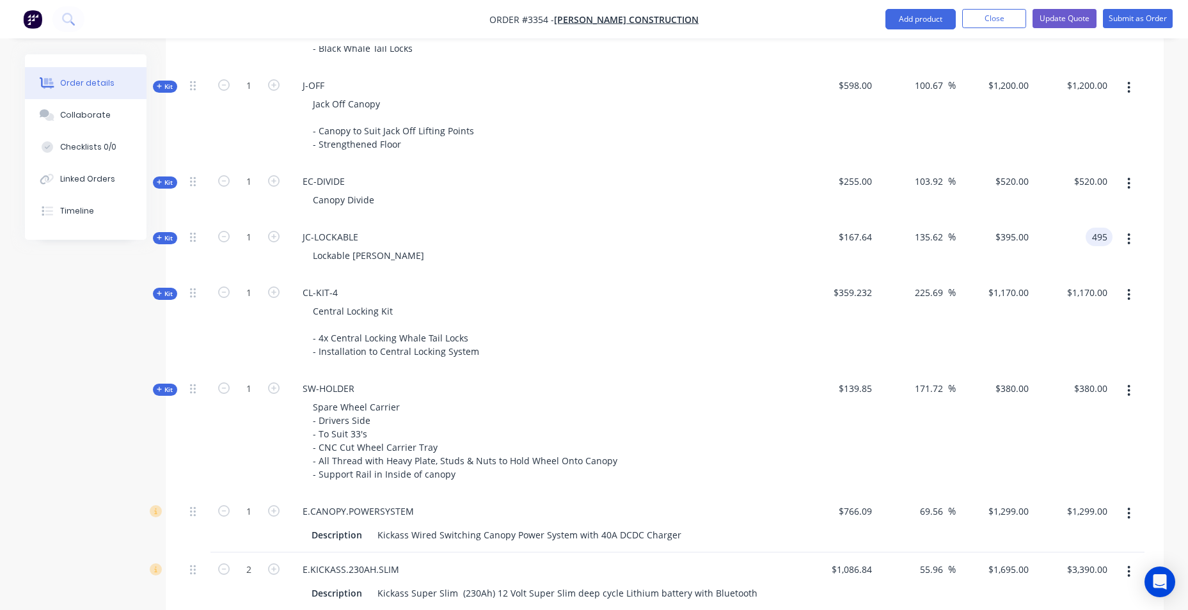
type input "$495.00"
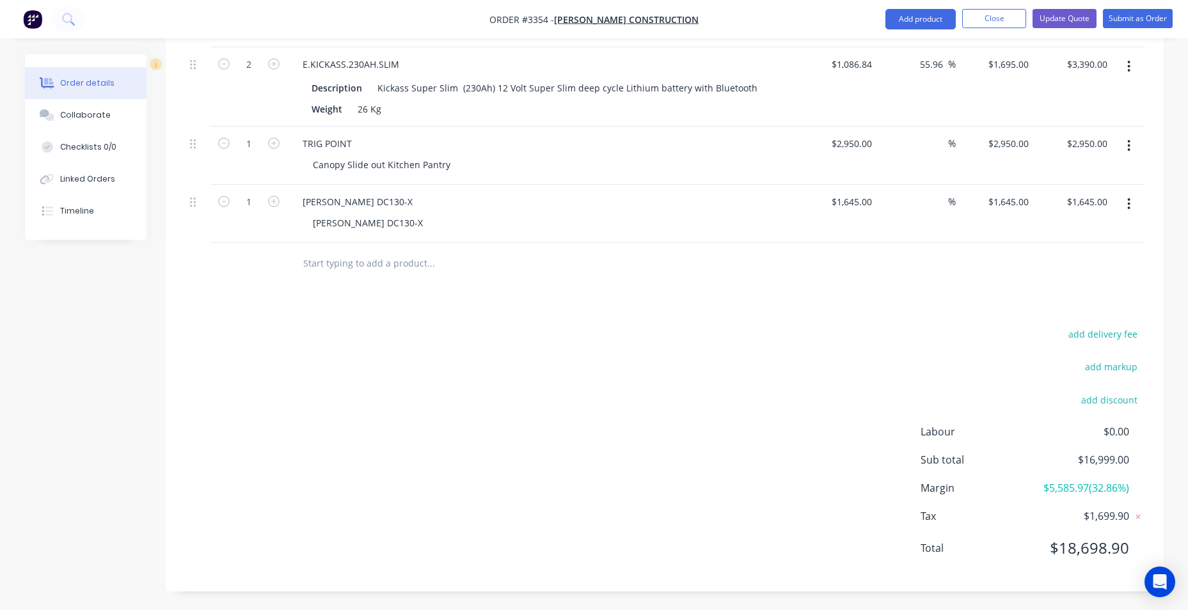
scroll to position [1100, 0]
drag, startPoint x: 914, startPoint y: 397, endPoint x: 702, endPoint y: 470, distance: 224.2
click at [707, 473] on div "add delivery fee add markup add discount Labour $0.00 Sub total $16,999.00 Marg…" at bounding box center [665, 448] width 960 height 247
click at [394, 278] on div at bounding box center [517, 263] width 461 height 42
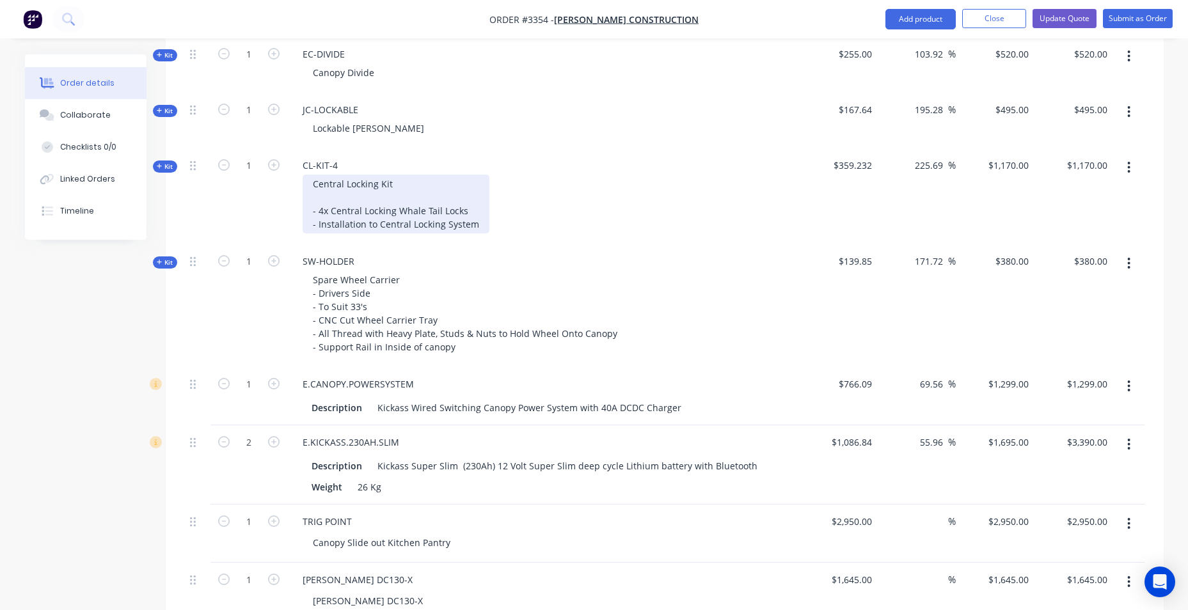
scroll to position [653, 0]
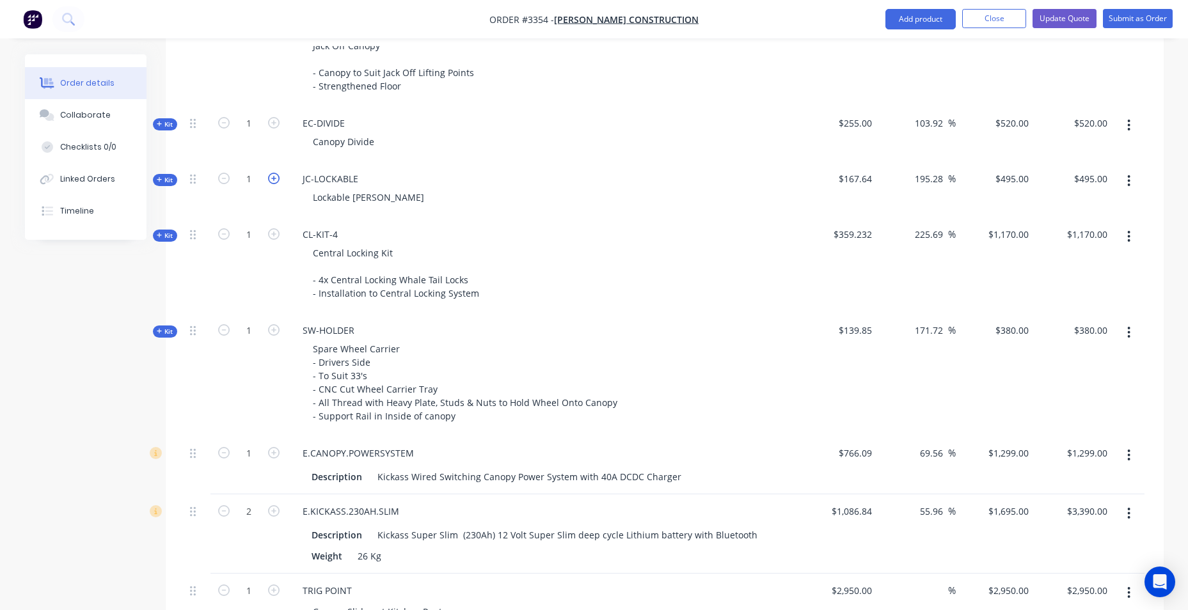
click at [273, 178] on icon "button" at bounding box center [274, 179] width 12 height 12
type input "2"
type input "$428.9173"
type input "$857.83"
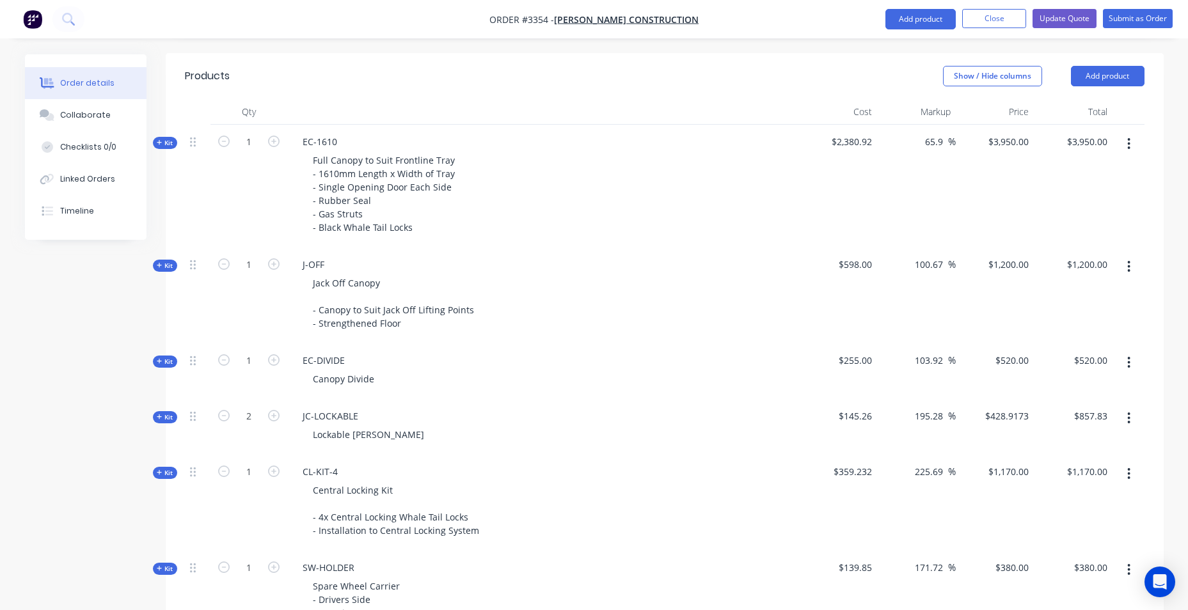
scroll to position [397, 0]
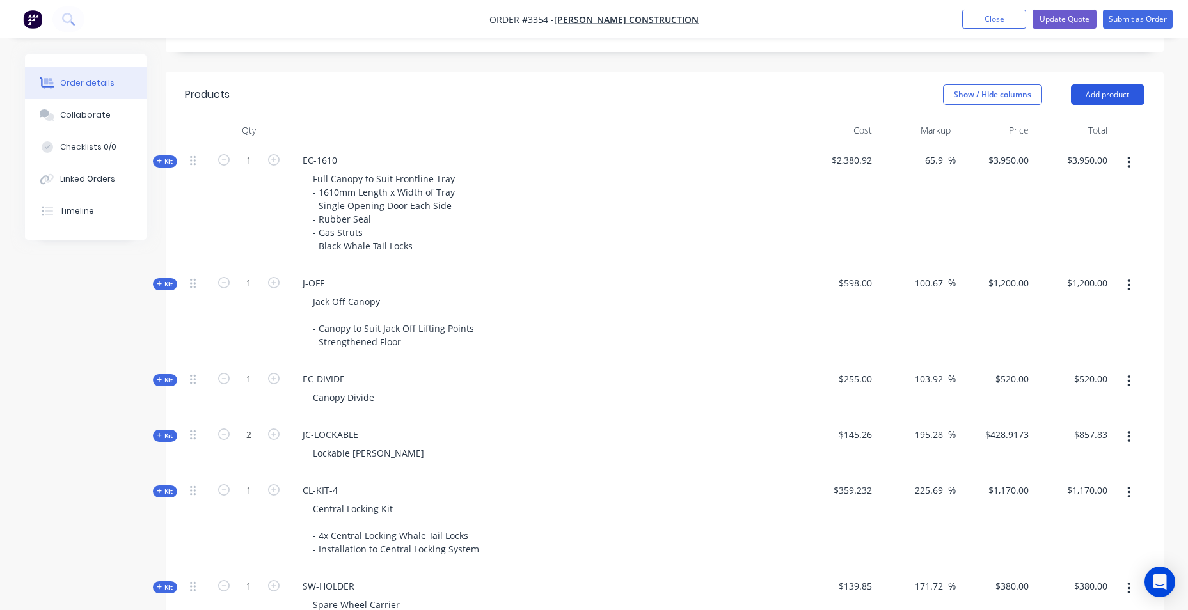
click at [1084, 93] on button "Add product" at bounding box center [1108, 94] width 74 height 20
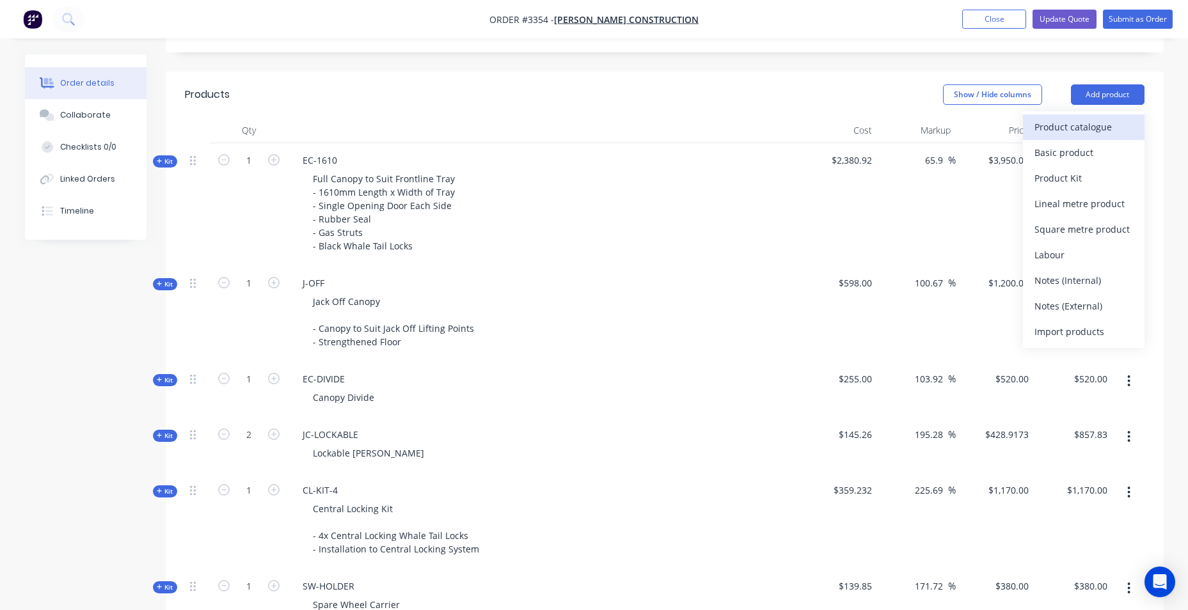
click at [1084, 134] on div "Product catalogue" at bounding box center [1084, 127] width 99 height 19
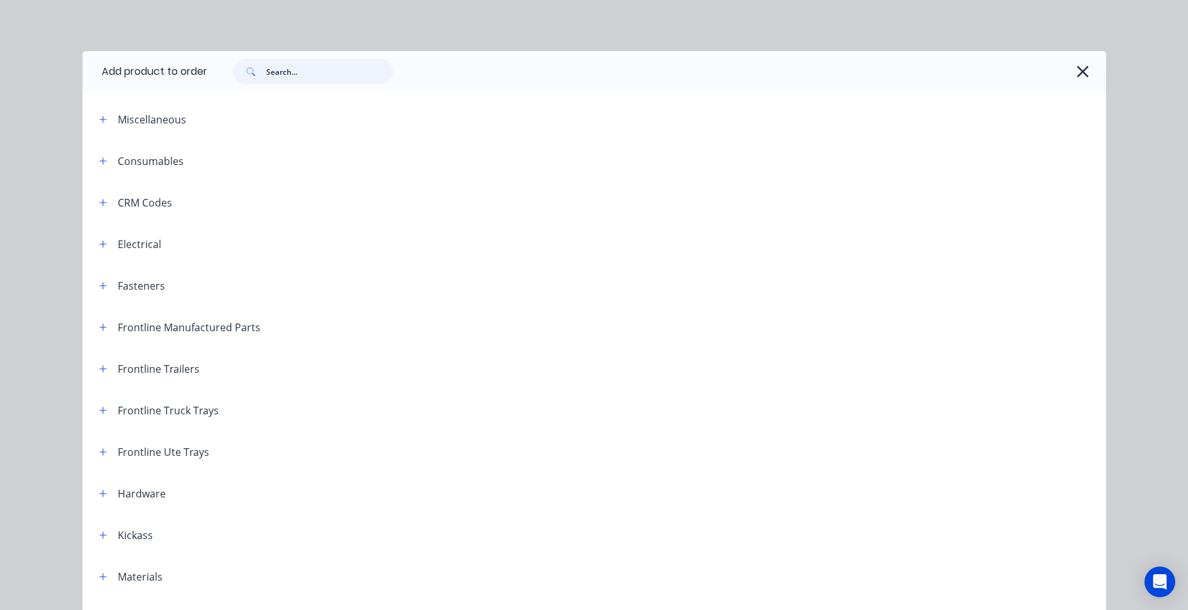
click at [365, 75] on input "text" at bounding box center [329, 72] width 127 height 26
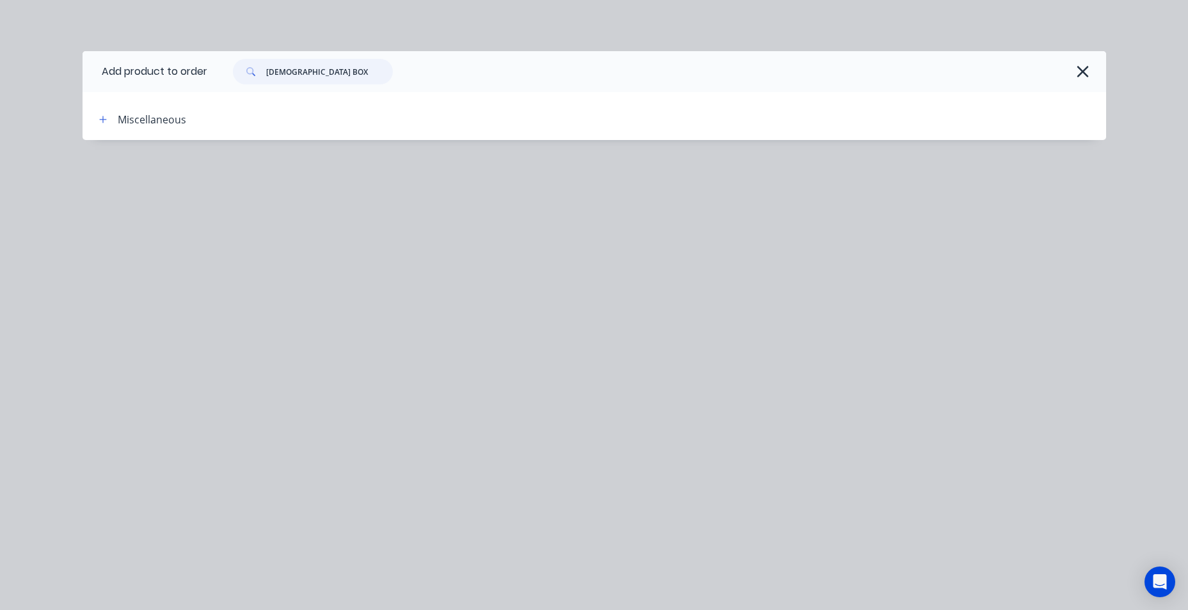
drag, startPoint x: 287, startPoint y: 70, endPoint x: 243, endPoint y: 70, distance: 44.2
click at [244, 70] on div "GOD BOX" at bounding box center [313, 72] width 160 height 26
click at [550, 71] on div "DOG BOX" at bounding box center [650, 72] width 886 height 26
click at [365, 90] on div "DOG BOX" at bounding box center [656, 71] width 899 height 41
click at [365, 82] on input "DOG BOX" at bounding box center [329, 72] width 127 height 26
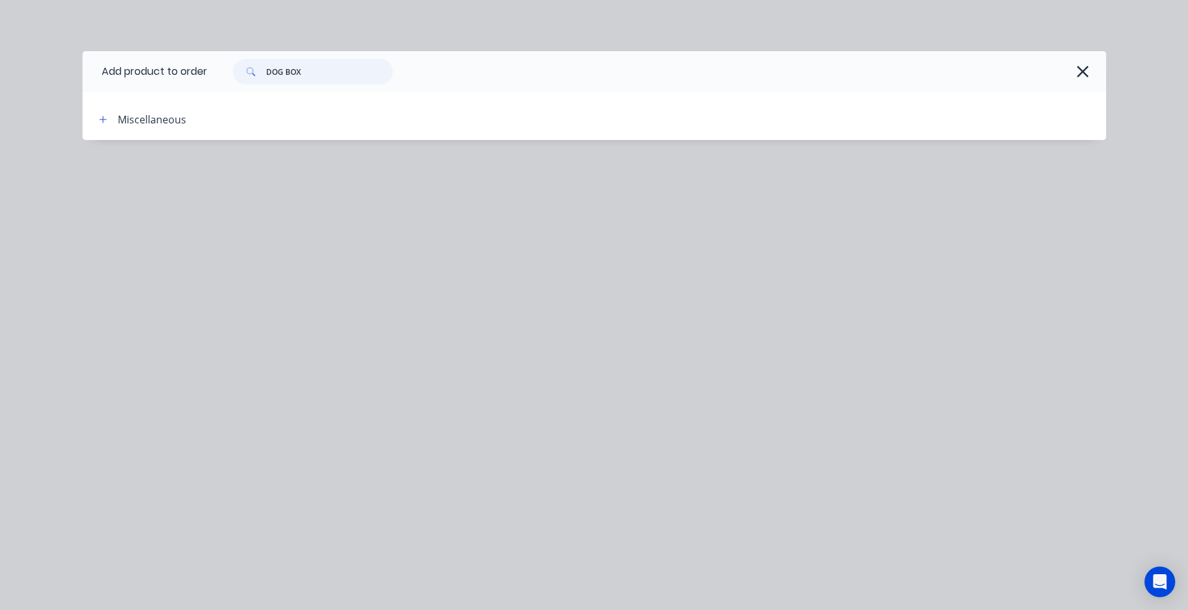
click at [364, 81] on input "DOG BOX" at bounding box center [329, 72] width 127 height 26
click at [440, 76] on div "DOG BOX" at bounding box center [650, 72] width 886 height 26
drag, startPoint x: 312, startPoint y: 75, endPoint x: 238, endPoint y: 77, distance: 74.3
click at [238, 77] on div "DOG BOX" at bounding box center [313, 72] width 160 height 26
type input "G"
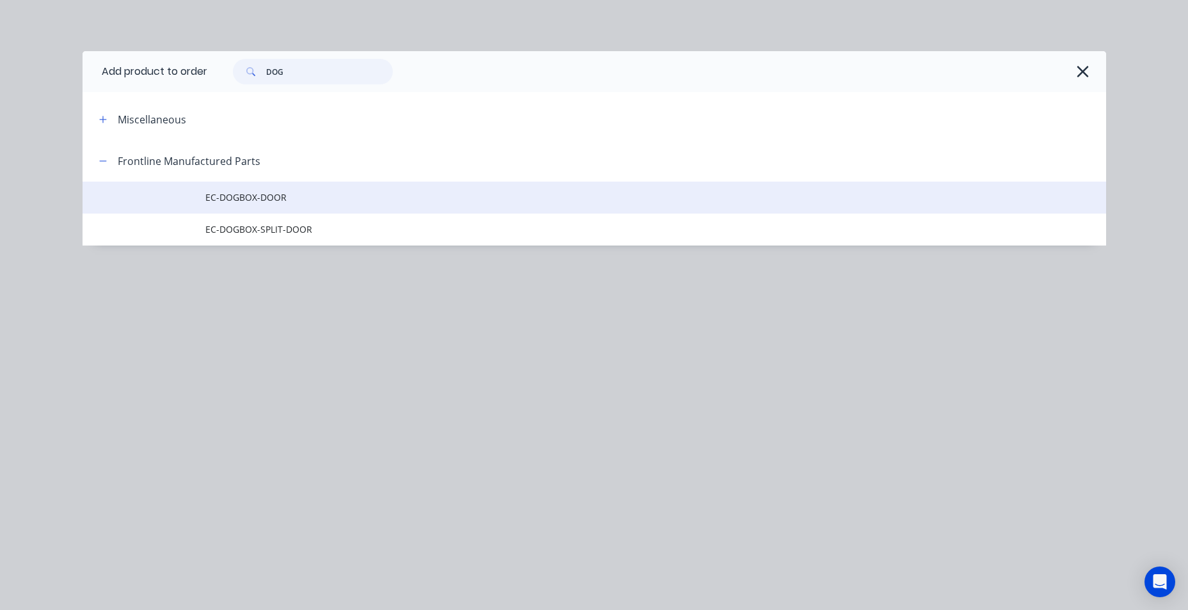
type input "DOG"
click at [252, 200] on span "EC-DOGBOX-DOOR" at bounding box center [565, 197] width 720 height 13
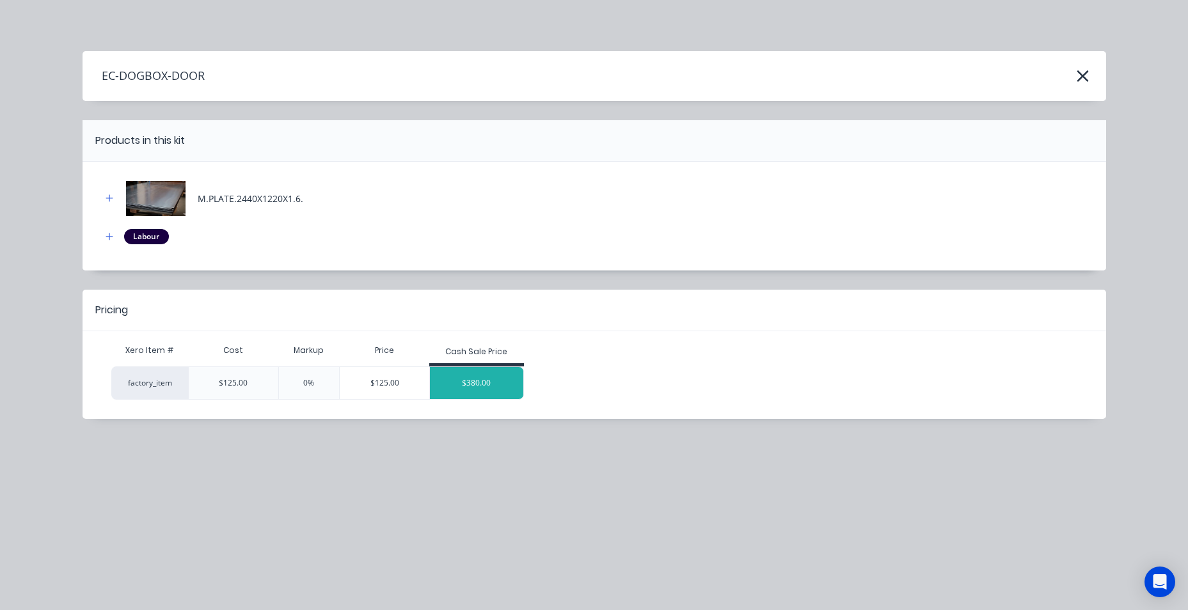
click at [462, 377] on div "$380.00" at bounding box center [476, 383] width 93 height 32
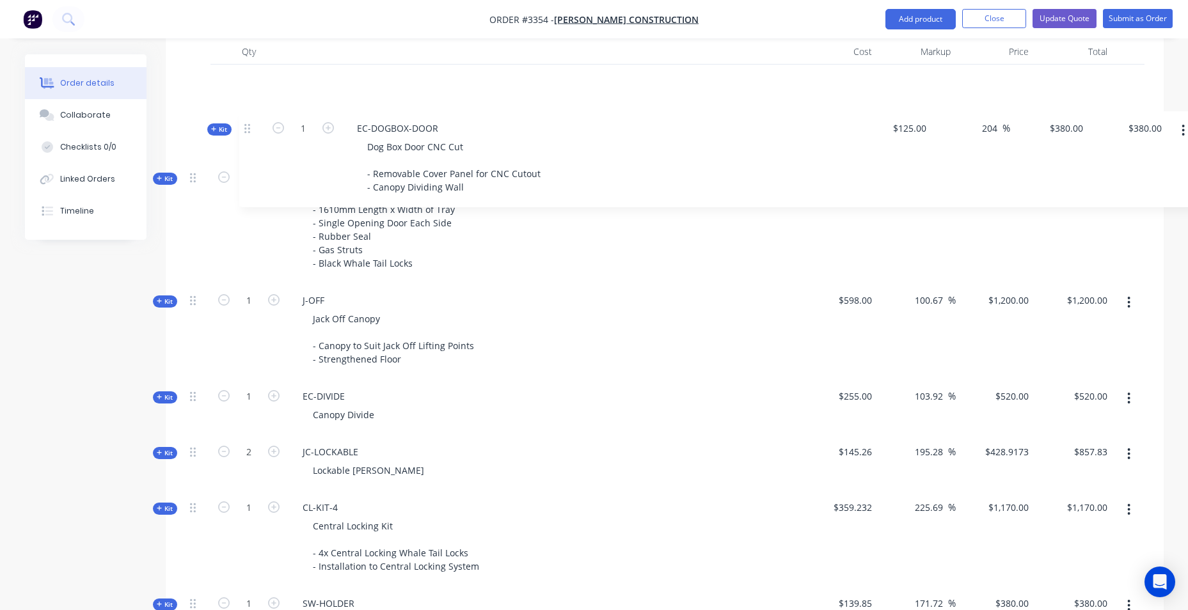
scroll to position [475, 0]
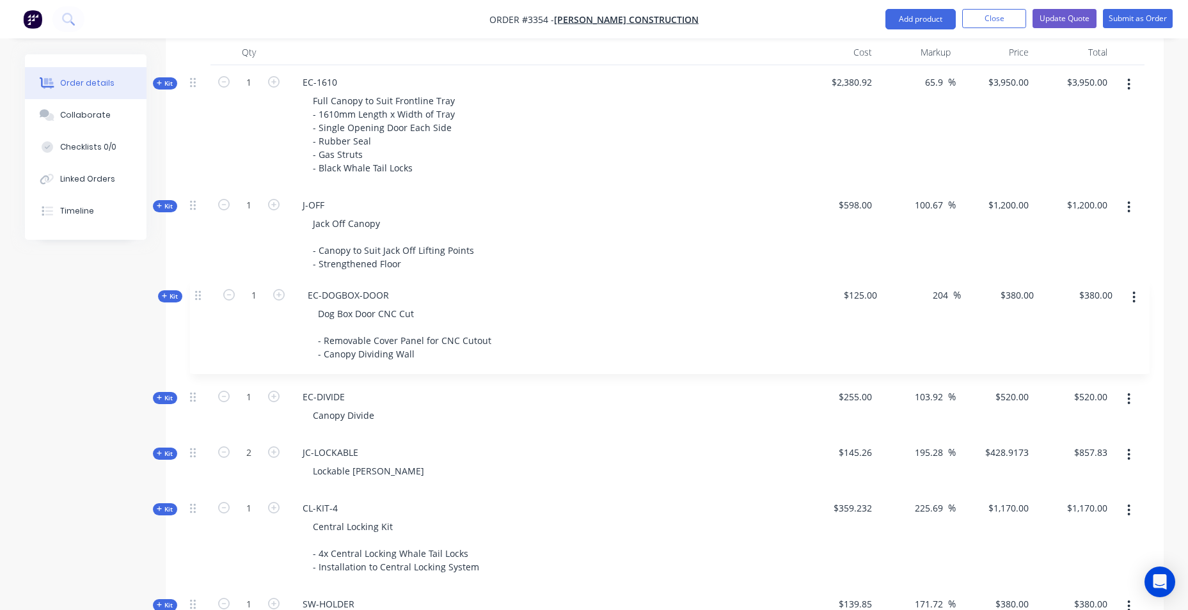
drag, startPoint x: 190, startPoint y: 164, endPoint x: 199, endPoint y: 292, distance: 127.6
click at [199, 292] on div "Kit 1 EC-1610 Full Canopy to Suit Frontline Tray - 1610mm Length x Width of Tra…" at bounding box center [665, 514] width 960 height 899
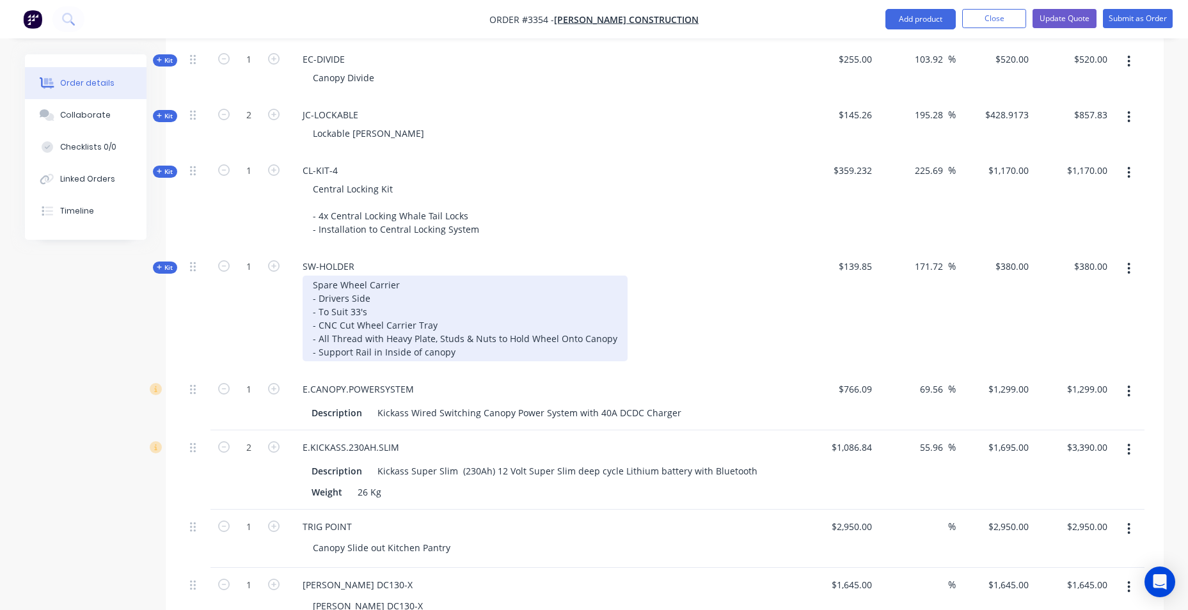
scroll to position [987, 0]
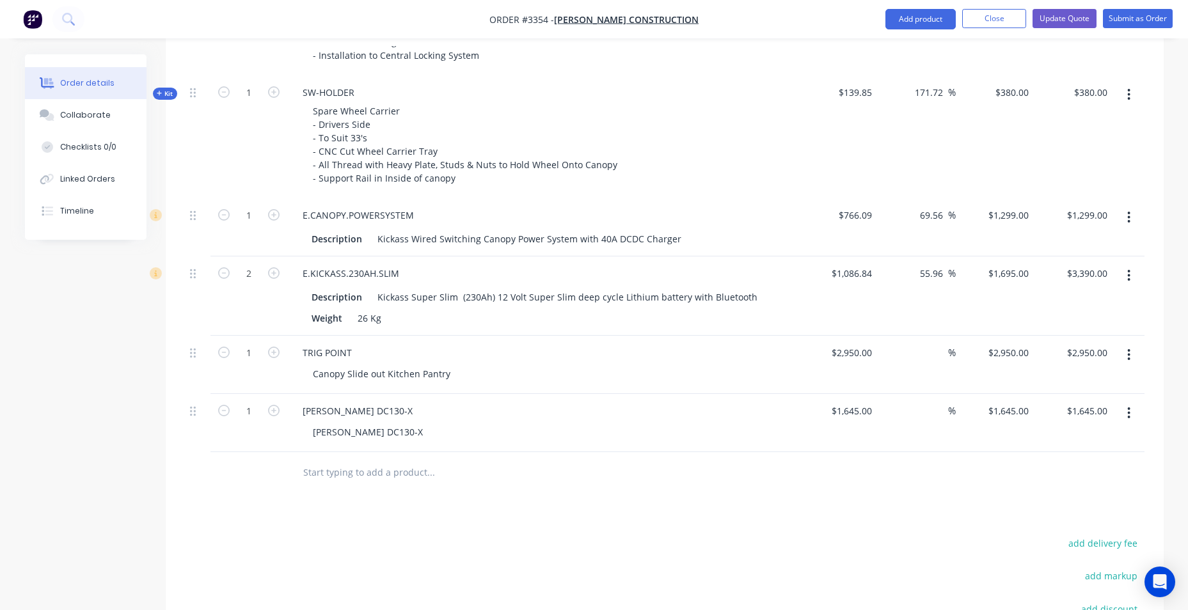
click at [1131, 218] on icon "button" at bounding box center [1128, 217] width 3 height 14
click at [1081, 333] on div "Delete" at bounding box center [1084, 328] width 99 height 19
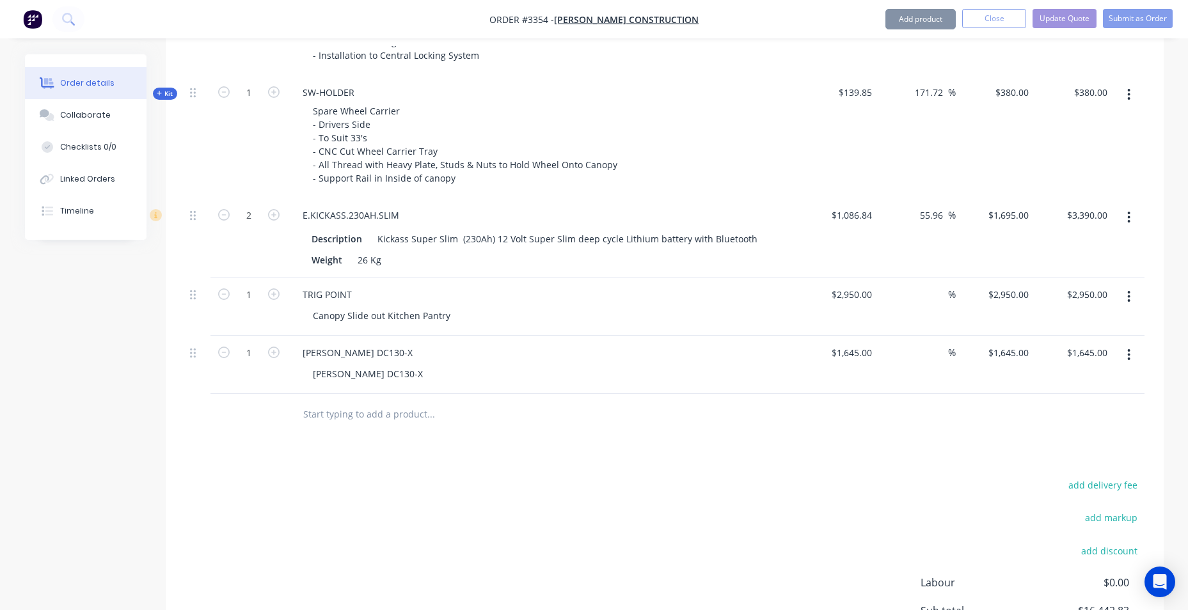
click at [1127, 222] on button "button" at bounding box center [1129, 217] width 30 height 23
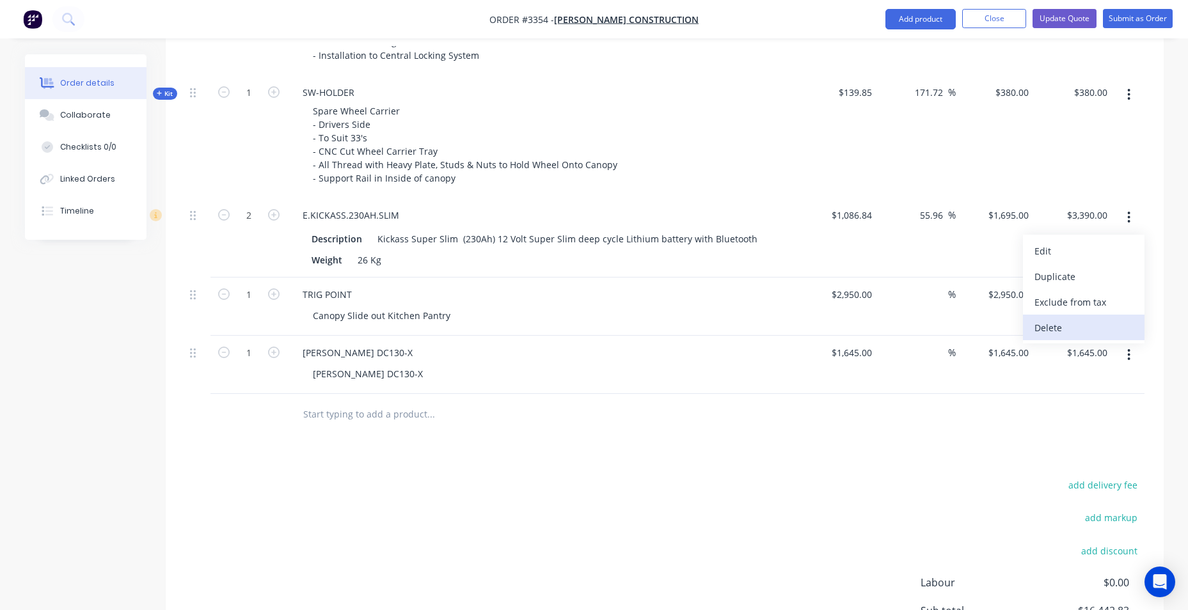
click at [1103, 331] on div "Delete" at bounding box center [1084, 328] width 99 height 19
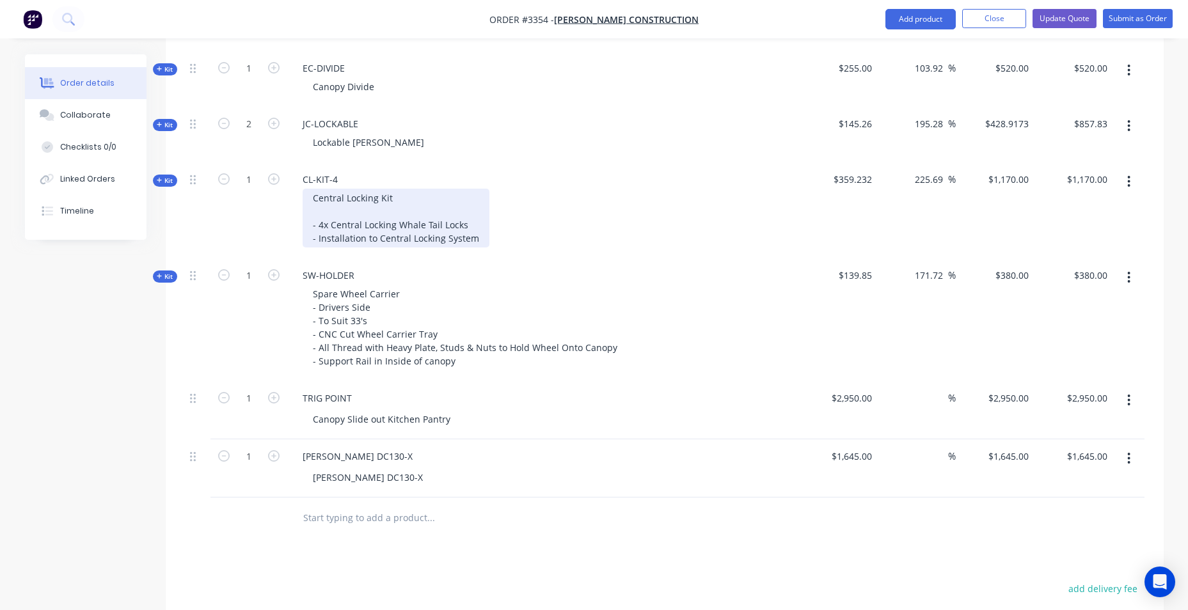
scroll to position [803, 0]
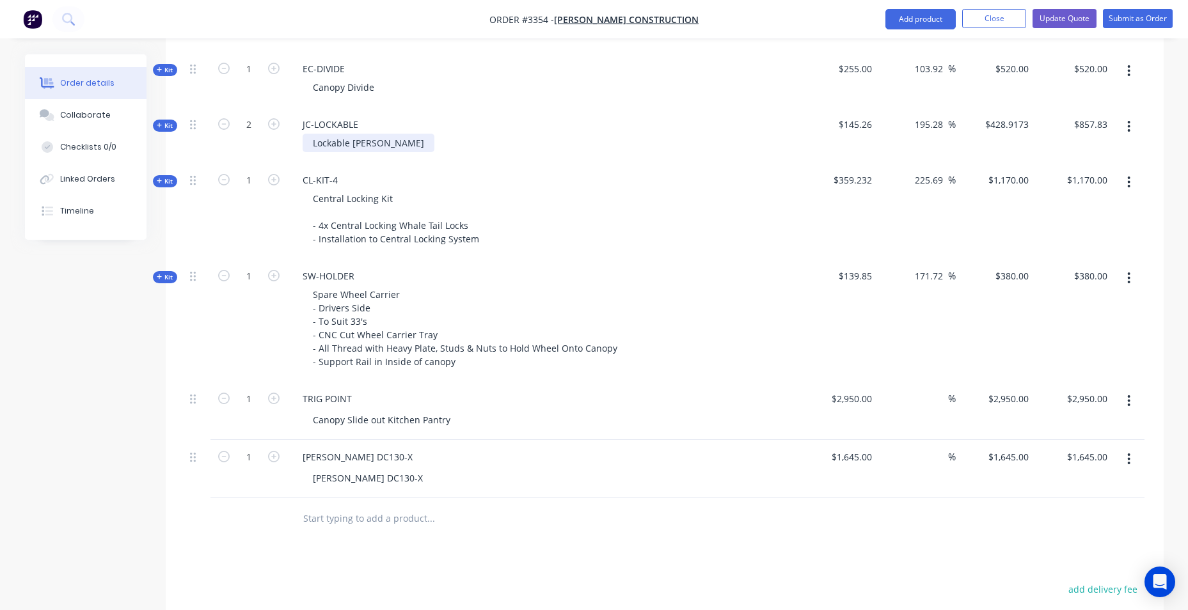
drag, startPoint x: 327, startPoint y: 142, endPoint x: 393, endPoint y: 142, distance: 65.9
click at [328, 142] on div "Lockable Jerry Can Holder" at bounding box center [369, 143] width 132 height 19
drag, startPoint x: 369, startPoint y: 149, endPoint x: 273, endPoint y: 153, distance: 95.4
click at [273, 153] on div "Kit 2 JC-LOCKABLE Lockable Jerry Can Holder $145.26 195.28 195.28 % $428.9173 $…" at bounding box center [665, 135] width 960 height 56
click at [569, 116] on div "JC-LOCKABLE GAS +HOT WATER" at bounding box center [543, 135] width 512 height 56
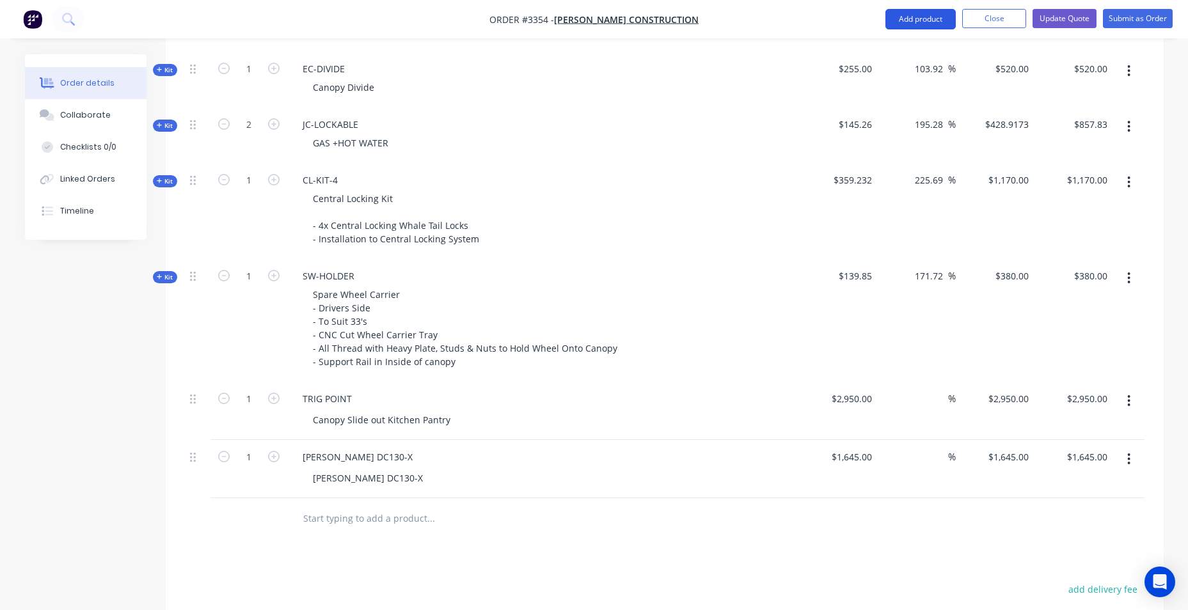
click at [920, 22] on button "Add product" at bounding box center [920, 19] width 70 height 20
click at [900, 21] on button "Add product" at bounding box center [920, 19] width 70 height 20
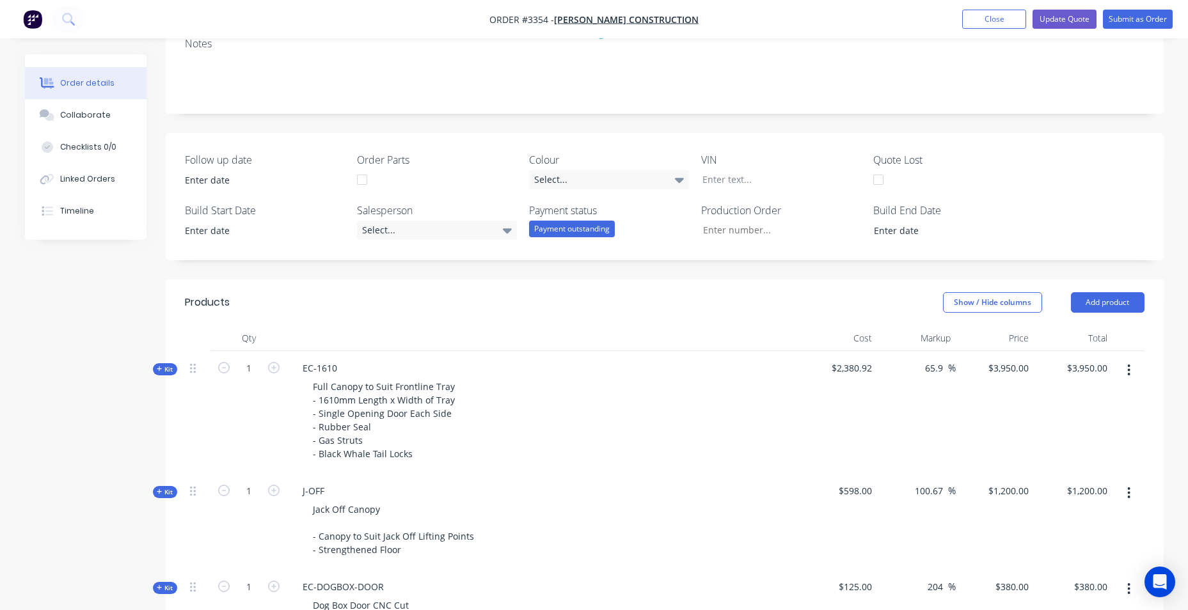
scroll to position [291, 0]
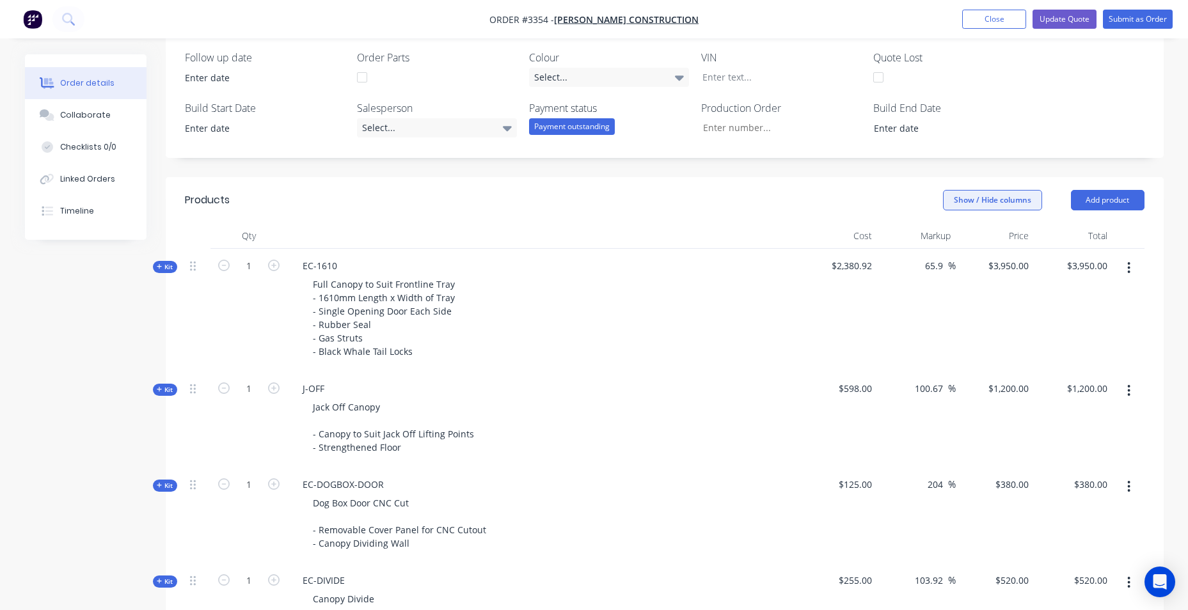
click at [1027, 195] on button "Show / Hide columns" at bounding box center [992, 200] width 99 height 20
click at [972, 244] on div "Cost" at bounding box center [985, 242] width 75 height 11
click at [965, 242] on span at bounding box center [963, 242] width 11 height 11
click at [948, 237] on input "Cost" at bounding box center [948, 237] width 0 height 0
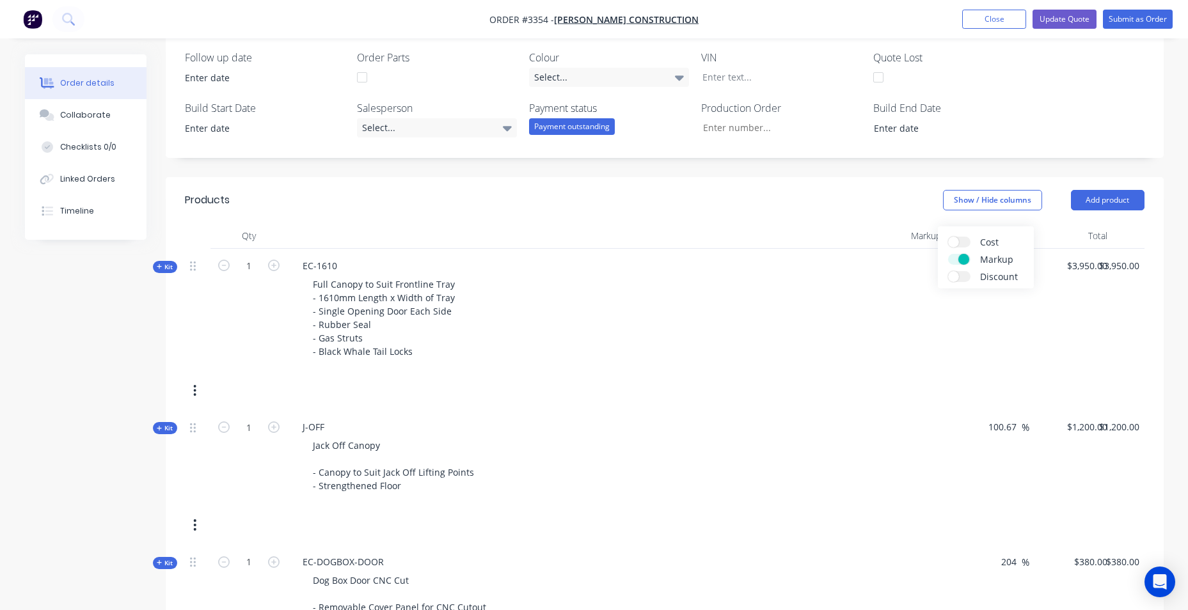
click at [965, 266] on div "Cost Markup Discount" at bounding box center [986, 257] width 96 height 62
click at [966, 260] on span at bounding box center [963, 259] width 11 height 11
click at [948, 254] on input "Markup" at bounding box center [948, 254] width 0 height 0
click at [1017, 96] on div "Follow up date Order Parts Colour Select... VIN Quote Lost Build Start Date Sal…" at bounding box center [665, 94] width 998 height 127
click at [1109, 203] on button "Add product" at bounding box center [1108, 200] width 74 height 20
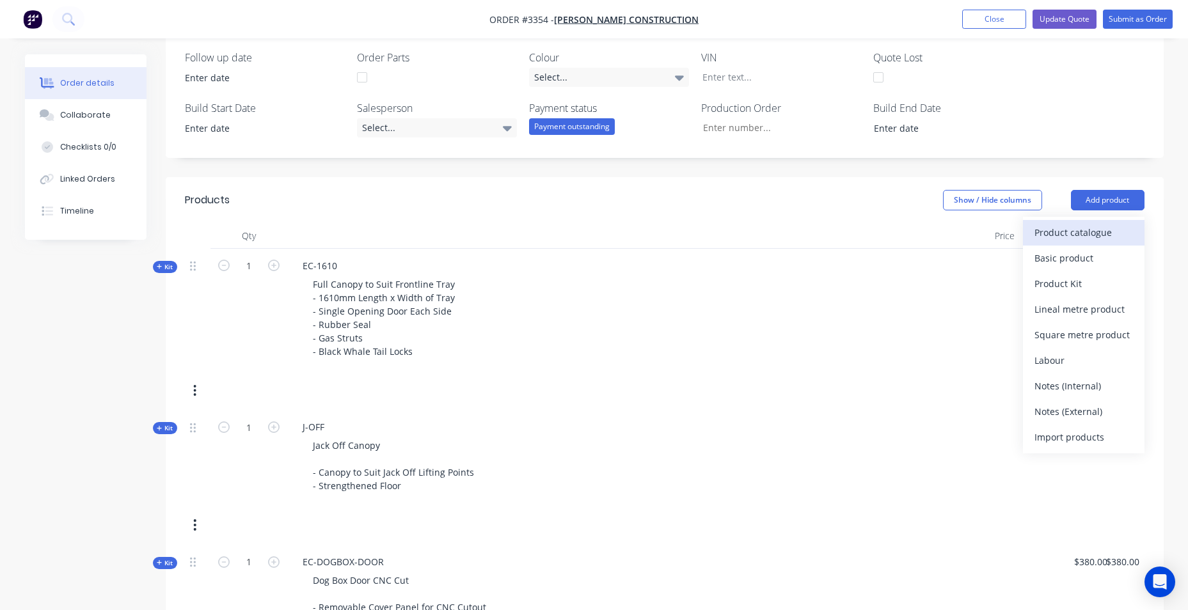
click at [1101, 239] on div "Product catalogue" at bounding box center [1084, 232] width 99 height 19
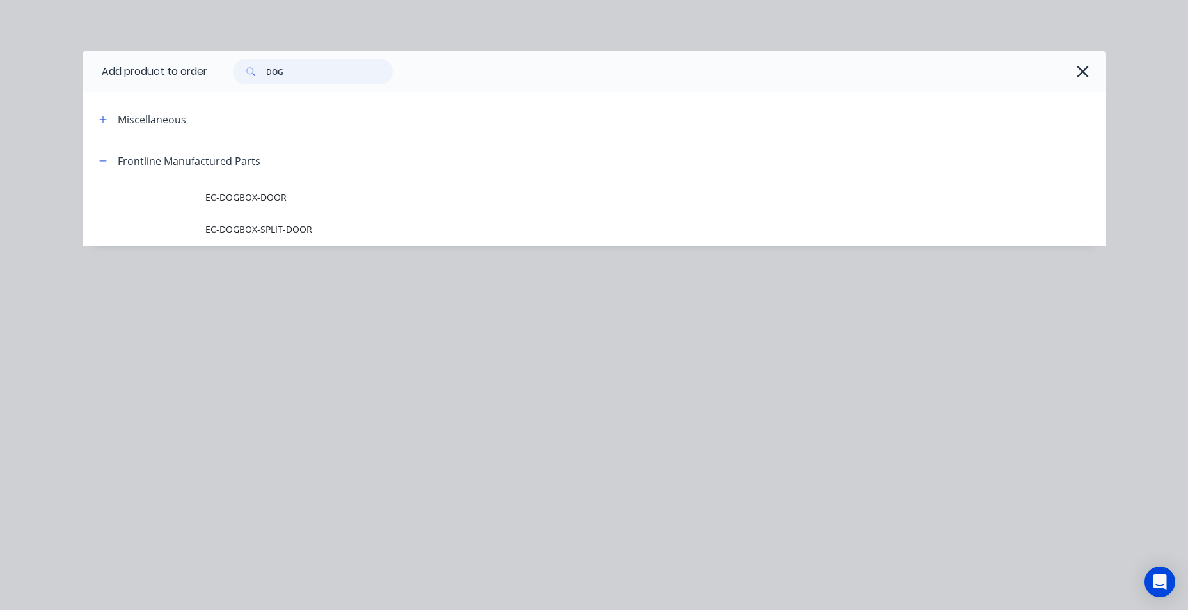
drag, startPoint x: 310, startPoint y: 72, endPoint x: 147, endPoint y: 72, distance: 163.8
click at [153, 70] on header "Add product to order DOG" at bounding box center [595, 71] width 1024 height 41
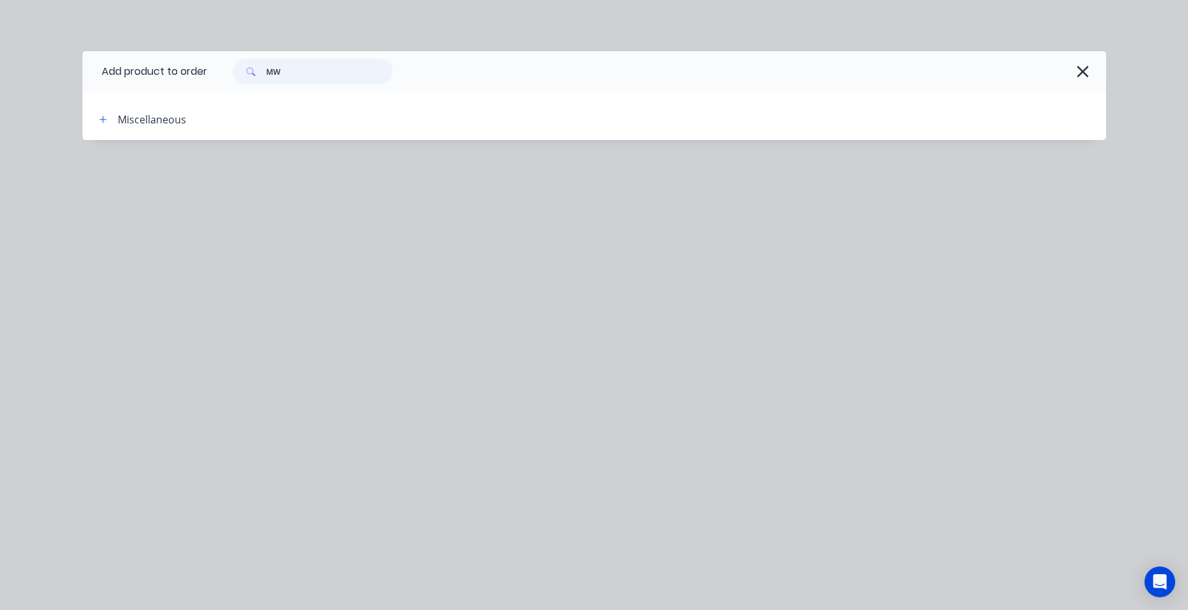
drag, startPoint x: 303, startPoint y: 65, endPoint x: 255, endPoint y: 71, distance: 48.3
click at [255, 71] on div "MW" at bounding box center [313, 72] width 160 height 26
type input "MW"
click at [1088, 71] on icon "button" at bounding box center [1082, 72] width 13 height 18
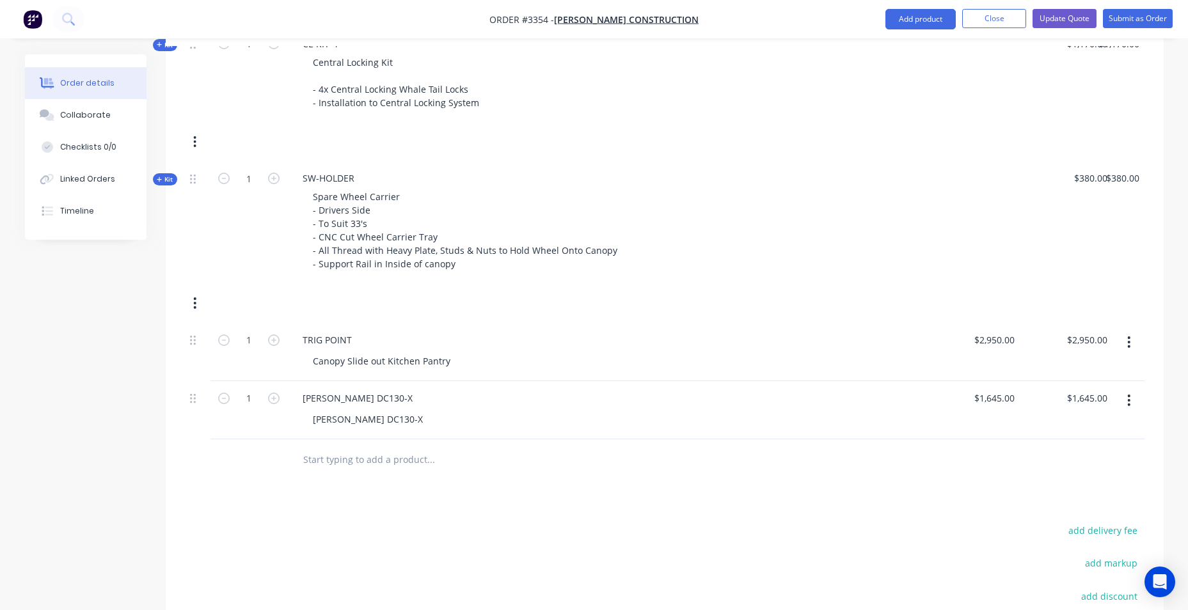
scroll to position [1187, 0]
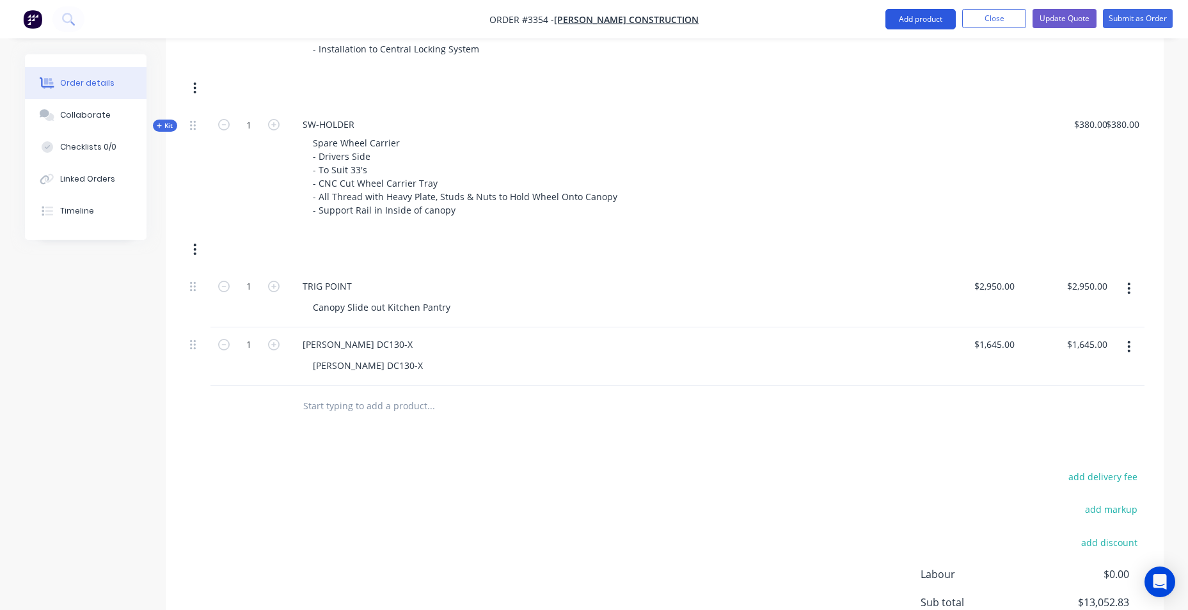
click at [913, 15] on button "Add product" at bounding box center [920, 19] width 70 height 20
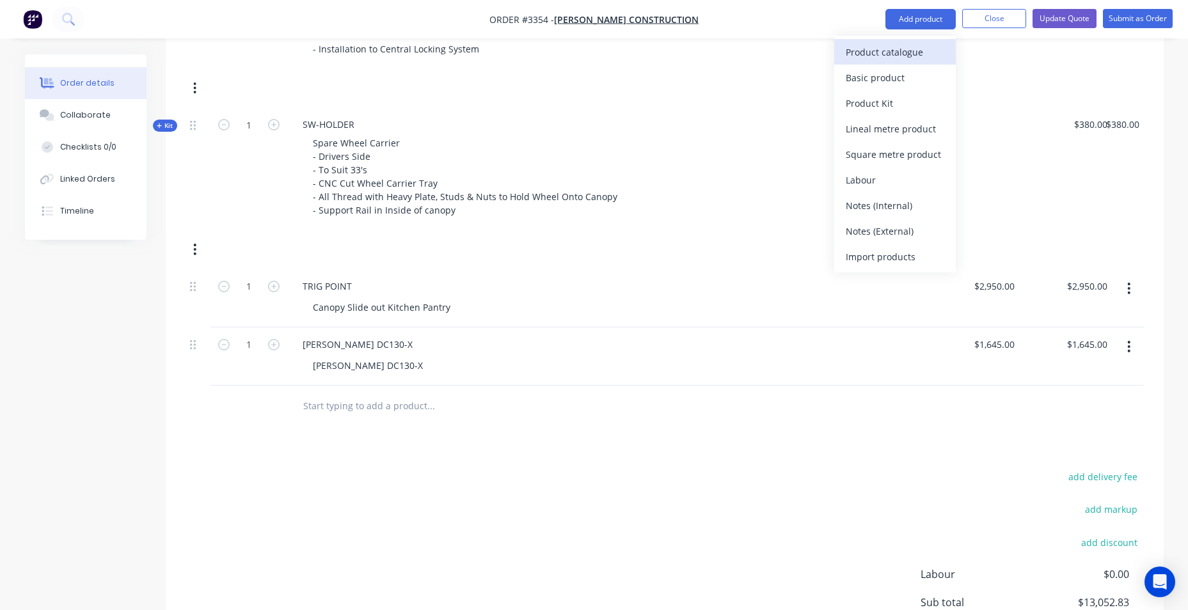
click at [901, 47] on div "Product catalogue" at bounding box center [895, 52] width 99 height 19
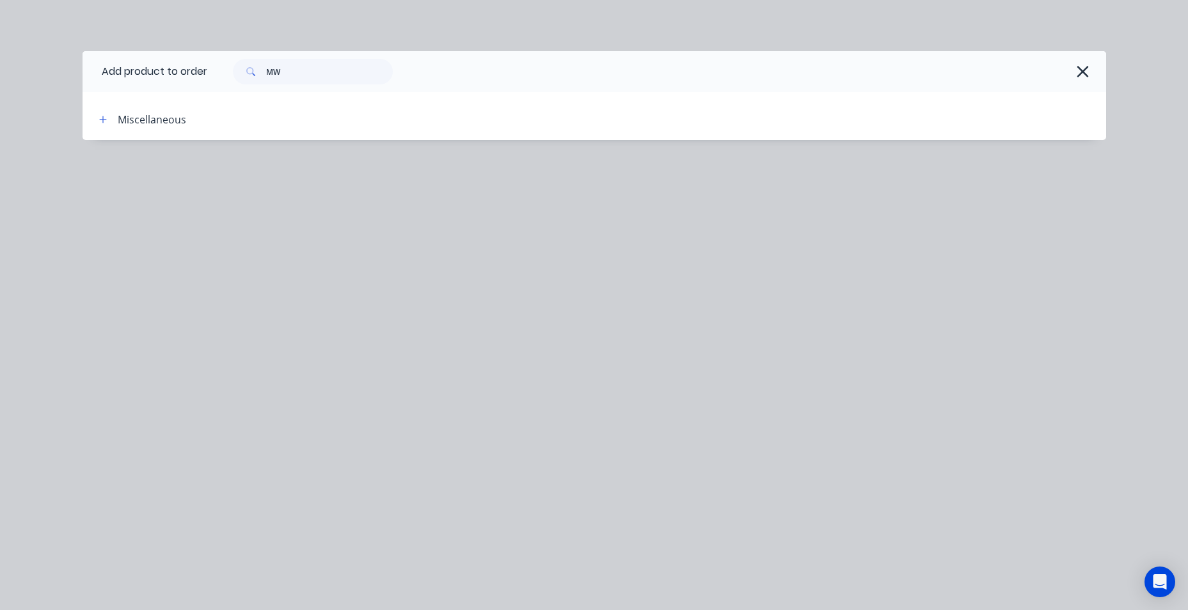
click at [1088, 74] on icon "button" at bounding box center [1082, 72] width 13 height 18
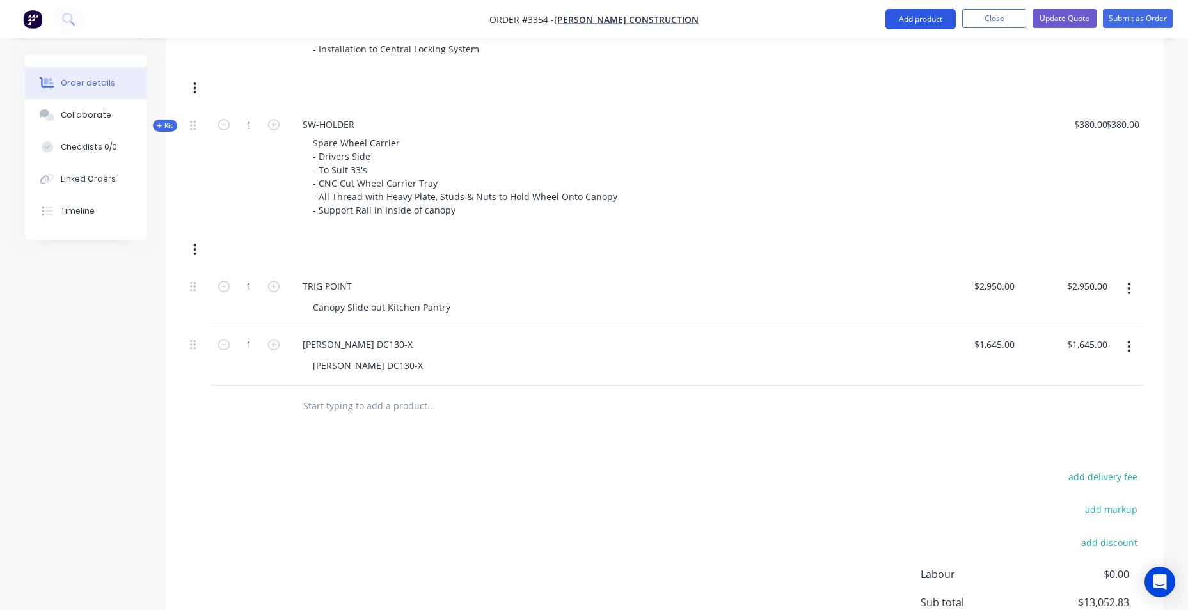
click at [935, 14] on button "Add product" at bounding box center [920, 19] width 70 height 20
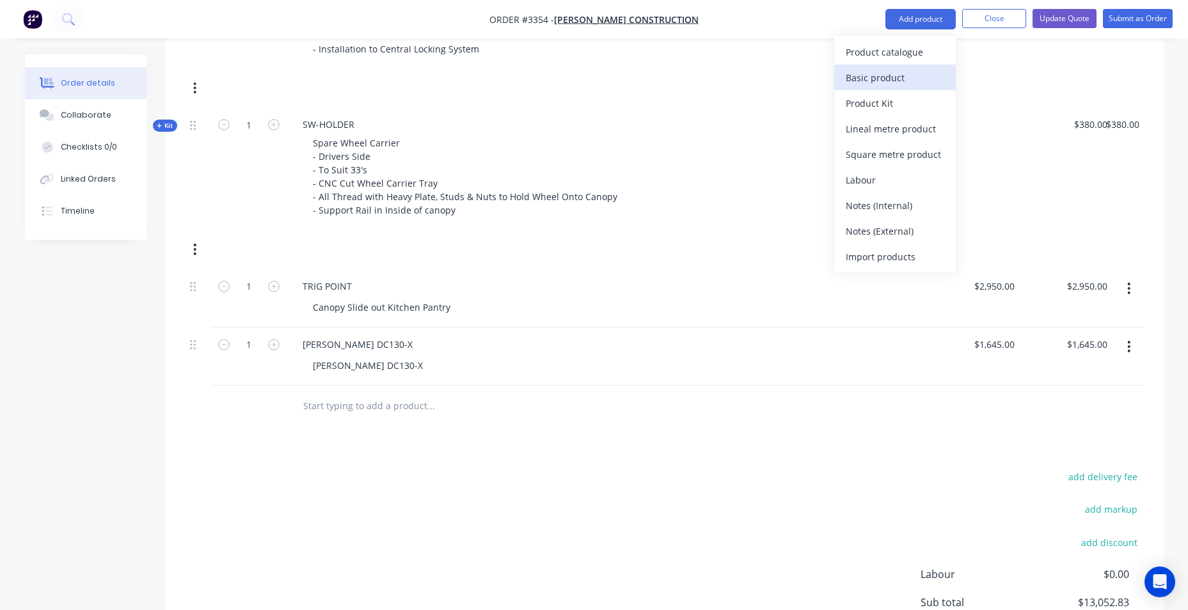
click at [930, 79] on div "Basic product" at bounding box center [895, 77] width 99 height 19
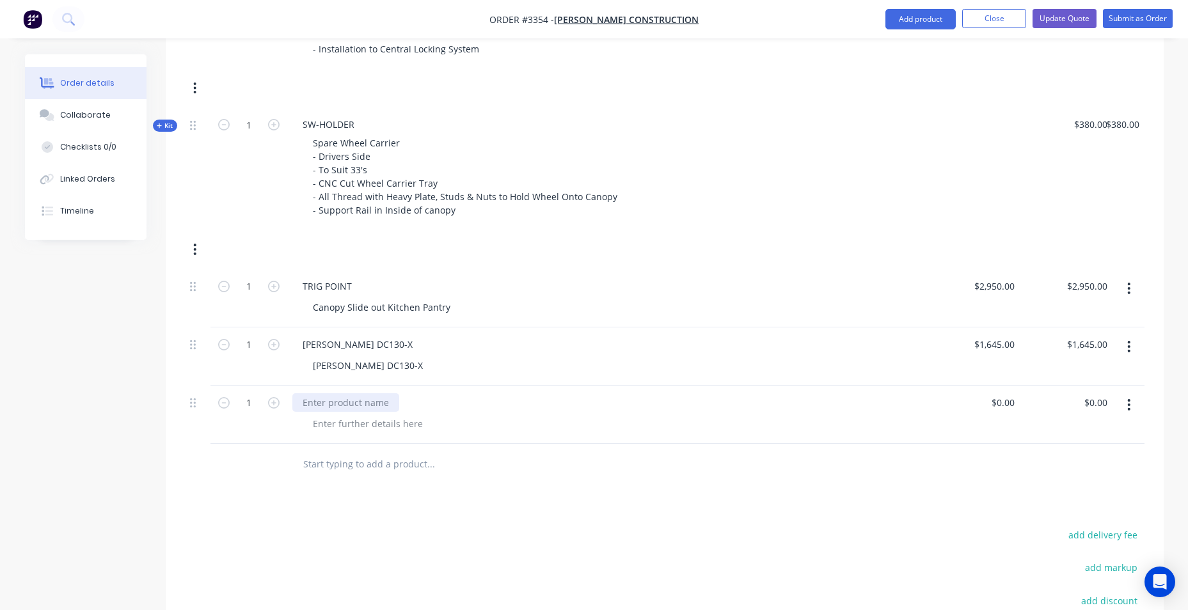
click at [316, 405] on div at bounding box center [345, 402] width 107 height 19
click at [356, 418] on div at bounding box center [368, 424] width 131 height 19
click at [362, 425] on div at bounding box center [368, 424] width 131 height 19
click at [1006, 399] on input "0" at bounding box center [1004, 402] width 29 height 19
type input "$0.00"
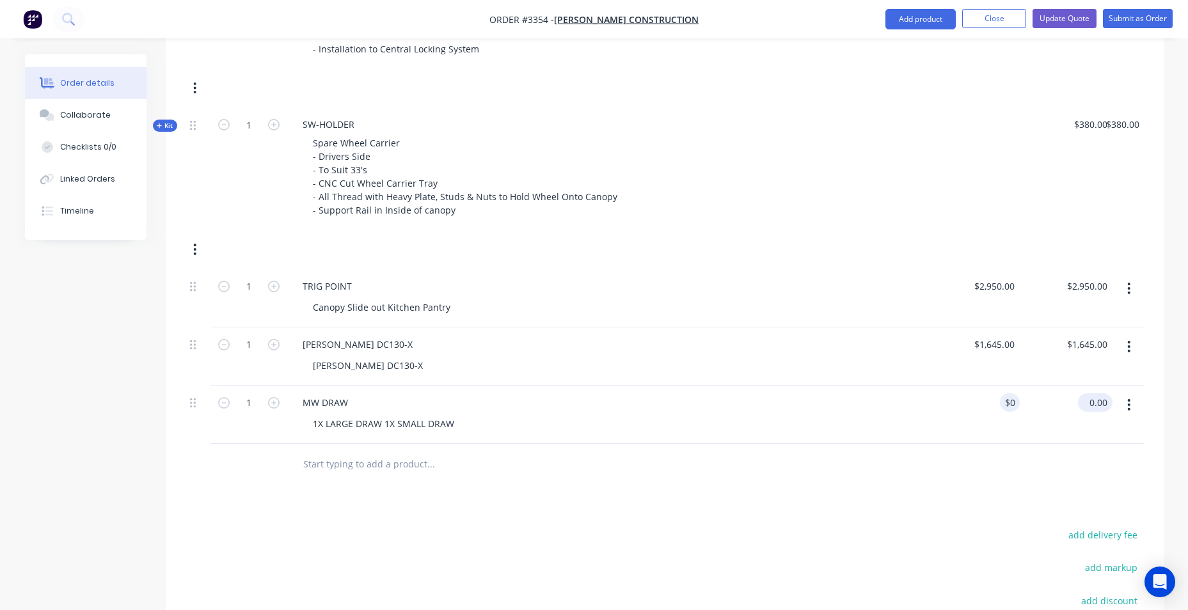
click at [1084, 401] on div "0.00 $0.00" at bounding box center [1095, 402] width 35 height 19
type input "1260"
type input "$1,260.00"
click at [1022, 469] on div at bounding box center [665, 465] width 960 height 42
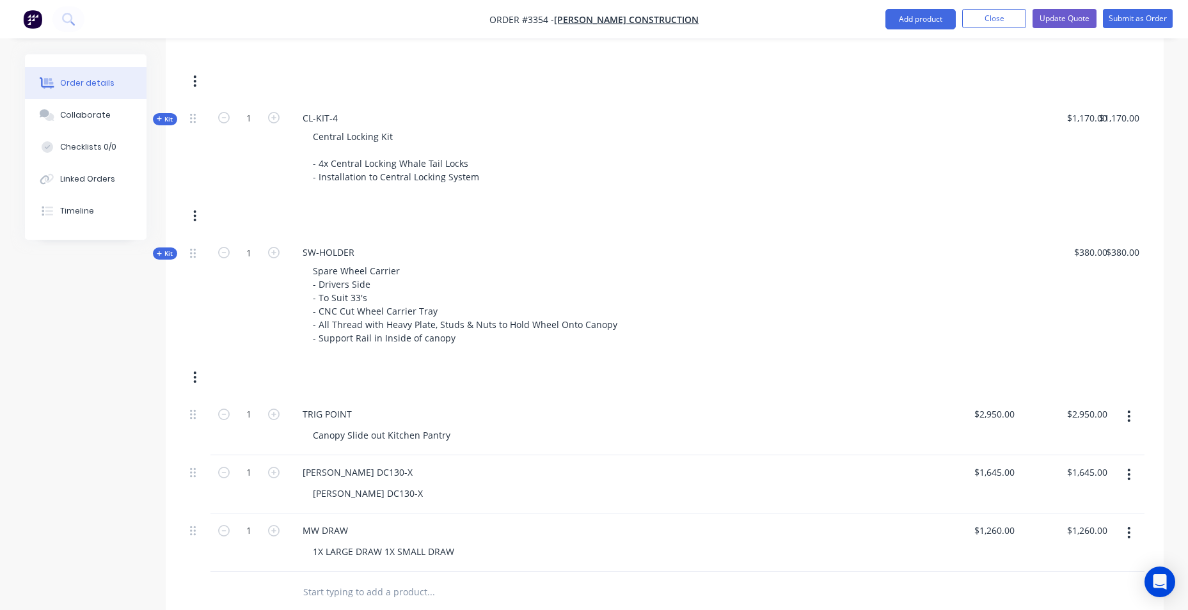
scroll to position [1360, 0]
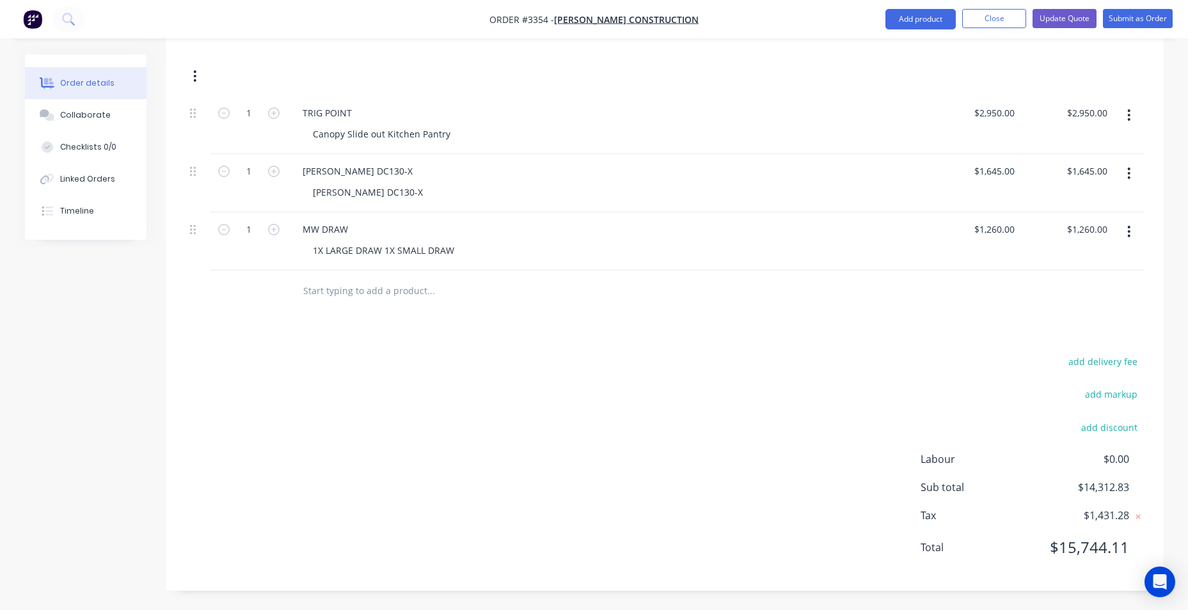
click at [399, 260] on div "MW DRAW 1X LARGE DRAW 1X SMALL DRAW" at bounding box center [607, 241] width 640 height 58
drag, startPoint x: 387, startPoint y: 252, endPoint x: 264, endPoint y: 259, distance: 123.0
click at [264, 259] on div "1 MW DRAW 1X LARGE DRAW 1X SMALL DRAW $1,260.00 $1,260.00 $1,260.00 $1,260.00" at bounding box center [665, 241] width 960 height 58
click at [1079, 234] on input "$1,260.00" at bounding box center [1089, 229] width 47 height 19
type input "1078"
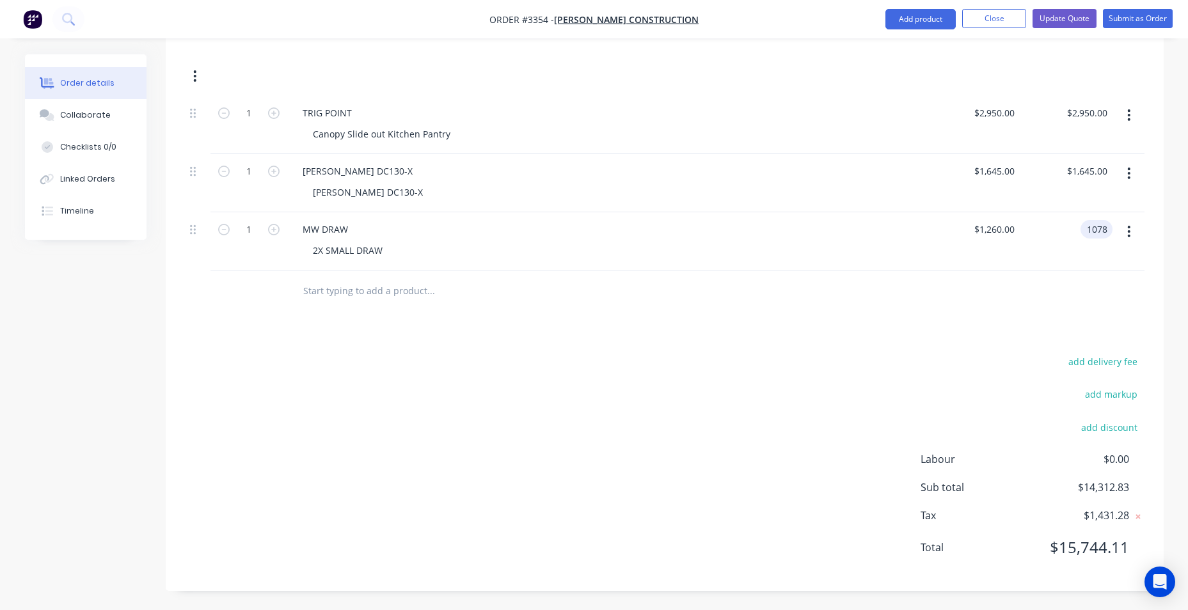
type input "$1,078.00"
click at [633, 370] on div "add delivery fee add markup add discount Labour $0.00 Sub total $14,312.83 Tax …" at bounding box center [665, 462] width 960 height 219
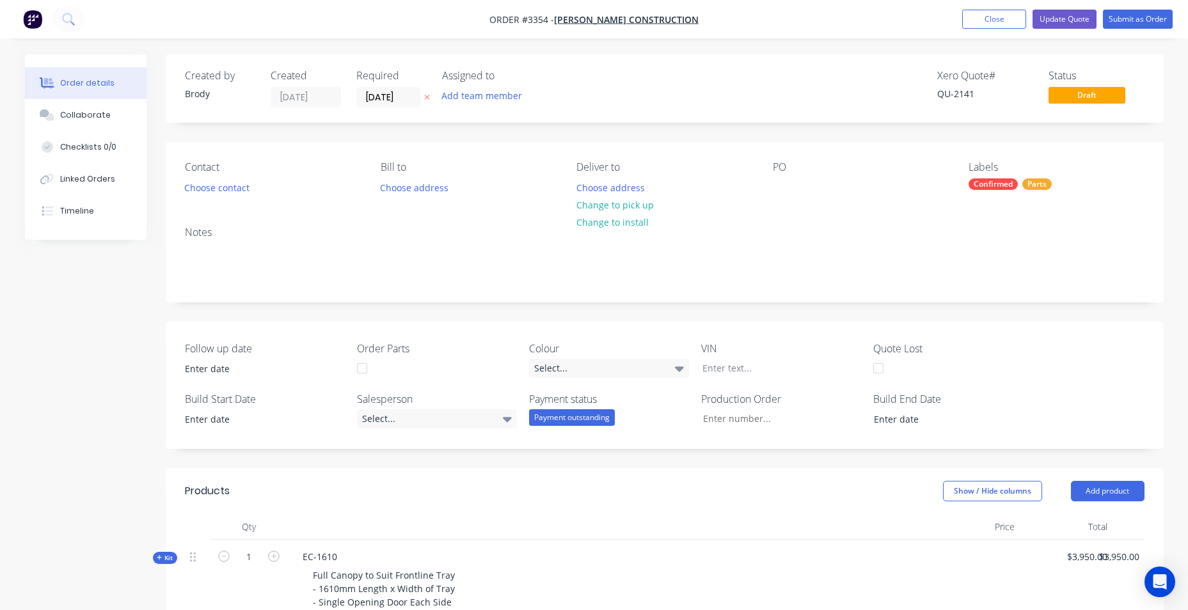
scroll to position [384, 0]
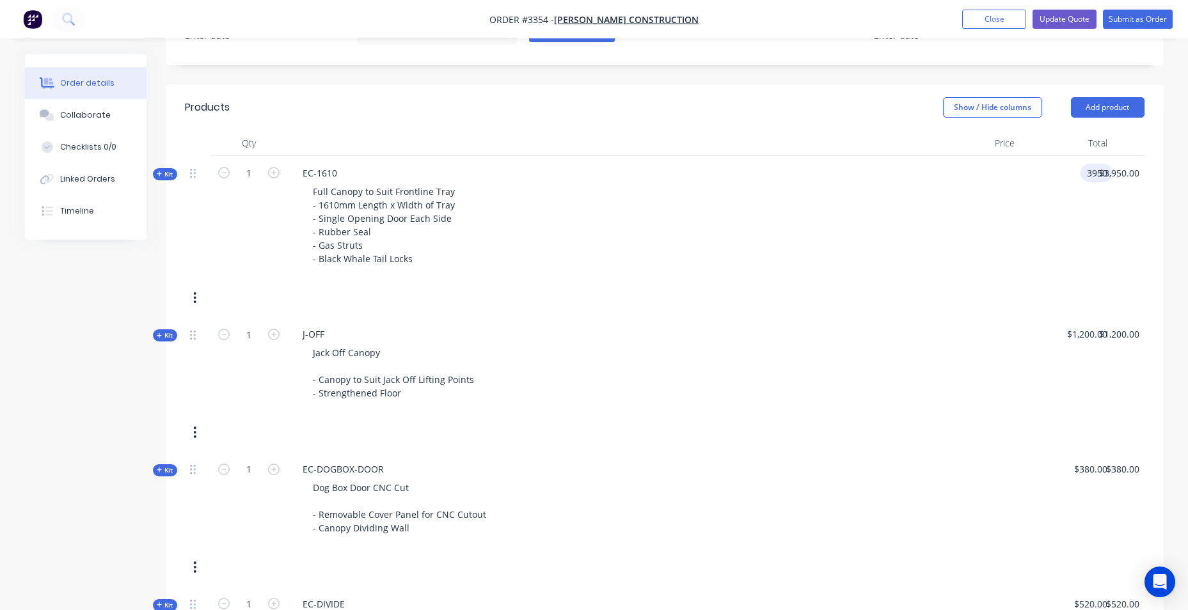
drag, startPoint x: 1064, startPoint y: 168, endPoint x: 1088, endPoint y: 175, distance: 24.7
click at [1088, 175] on div "3950 3950" at bounding box center [1097, 173] width 32 height 19
type input "$3,950.00"
drag, startPoint x: 1120, startPoint y: 175, endPoint x: 1082, endPoint y: 176, distance: 37.8
click at [1082, 176] on div "Kit 1 EC-1610 Full Canopy to Suit Frontline Tray - 1610mm Length x Width of Tra…" at bounding box center [665, 237] width 960 height 162
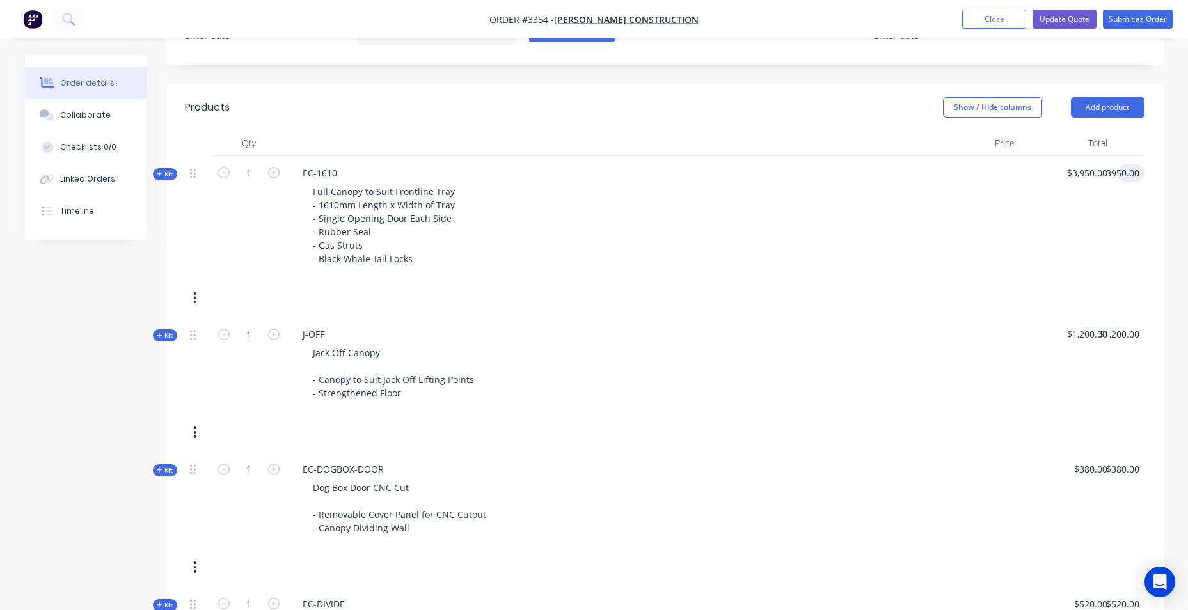
click at [948, 215] on div at bounding box center [973, 217] width 93 height 123
type input "$3,950.00"
type input "1200.00"
click at [1075, 378] on div "12001200.00 12001200.00" at bounding box center [1066, 365] width 93 height 96
type input "$12,001,200.00"
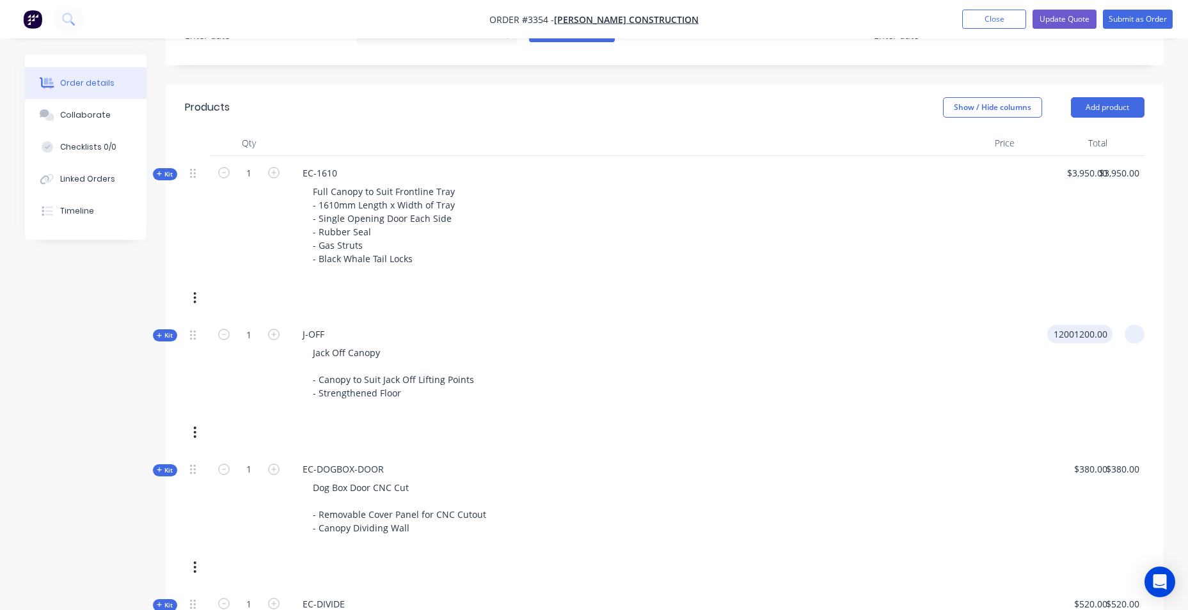
type input "12001200.00"
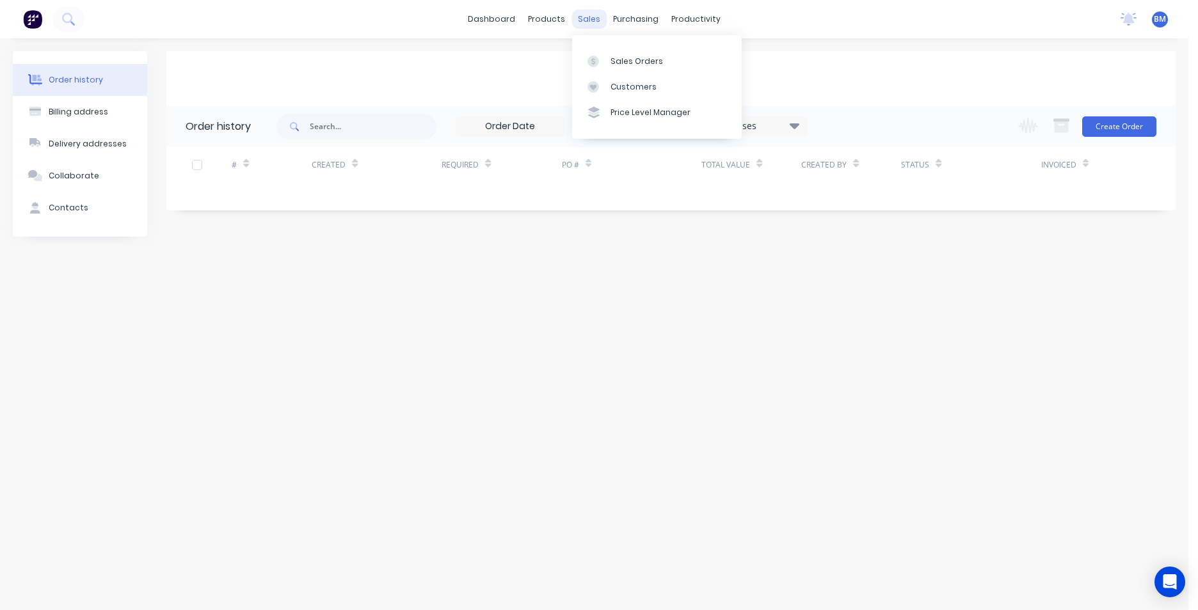
drag, startPoint x: 591, startPoint y: 18, endPoint x: 576, endPoint y: 25, distance: 16.3
click at [576, 25] on div "sales" at bounding box center [588, 19] width 35 height 19
click at [594, 23] on div "sales" at bounding box center [588, 19] width 35 height 19
click at [621, 53] on link "Sales Orders" at bounding box center [657, 61] width 170 height 26
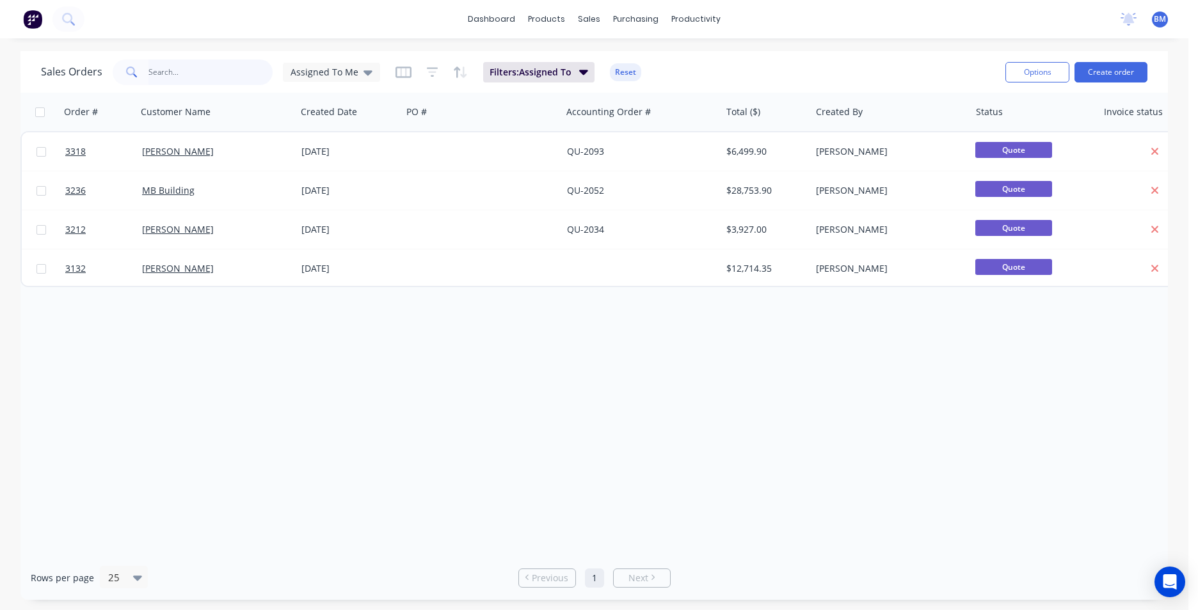
click at [214, 69] on input "text" at bounding box center [210, 73] width 125 height 26
